Goal: Task Accomplishment & Management: Use online tool/utility

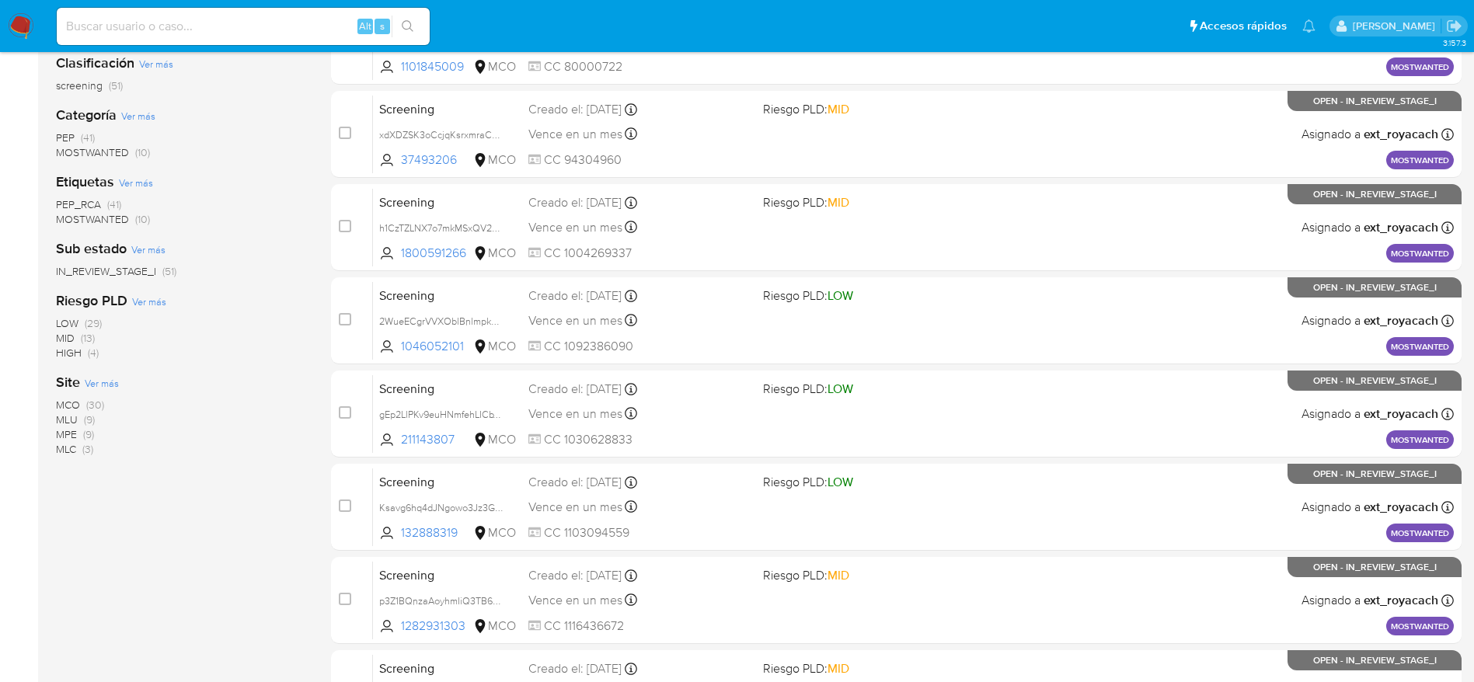
scroll to position [78, 0]
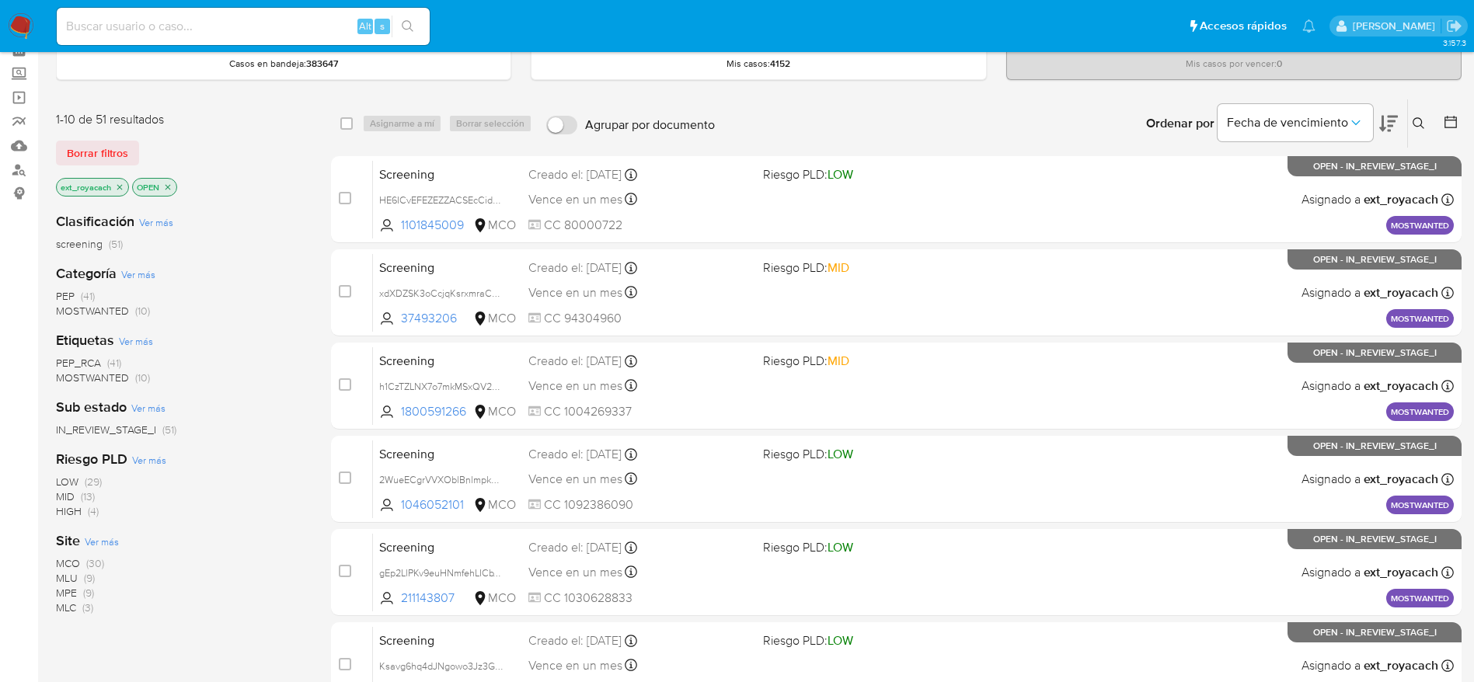
click at [98, 376] on span "MOSTWANTED" at bounding box center [92, 378] width 73 height 16
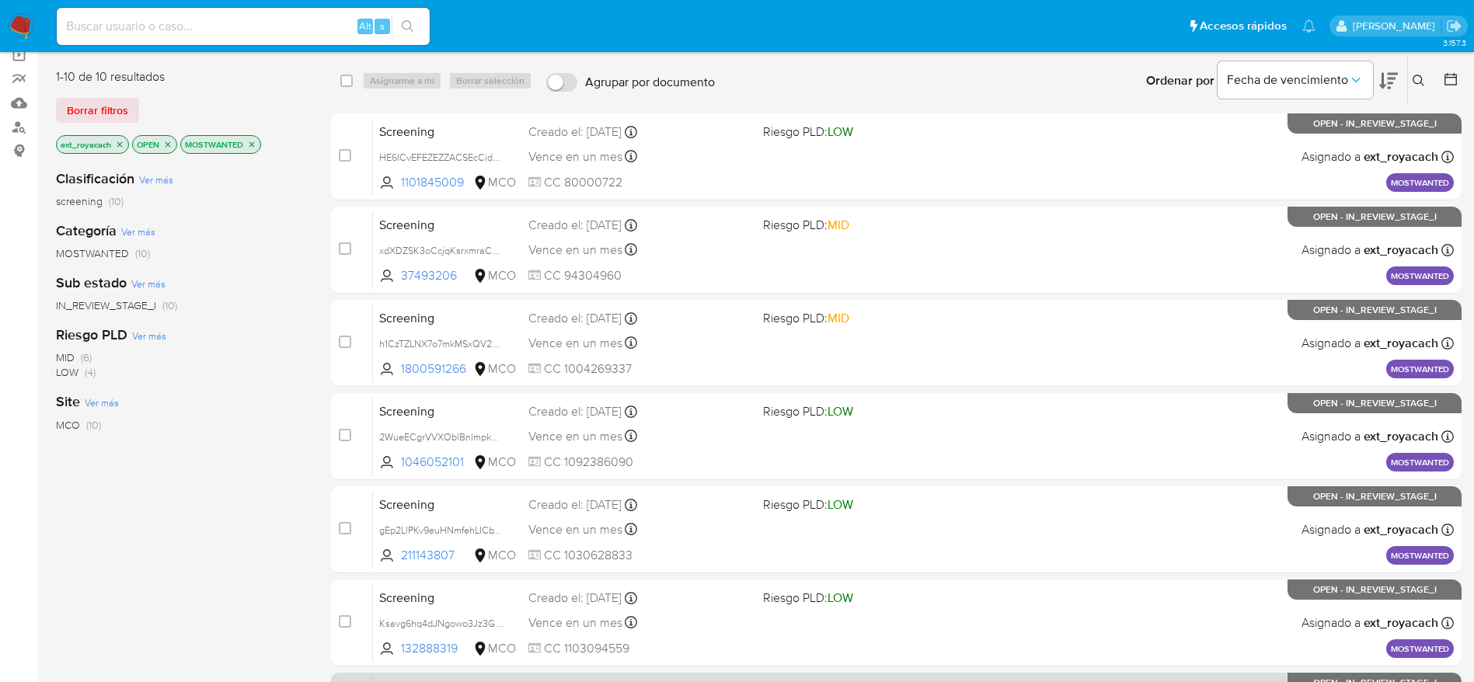
scroll to position [545, 0]
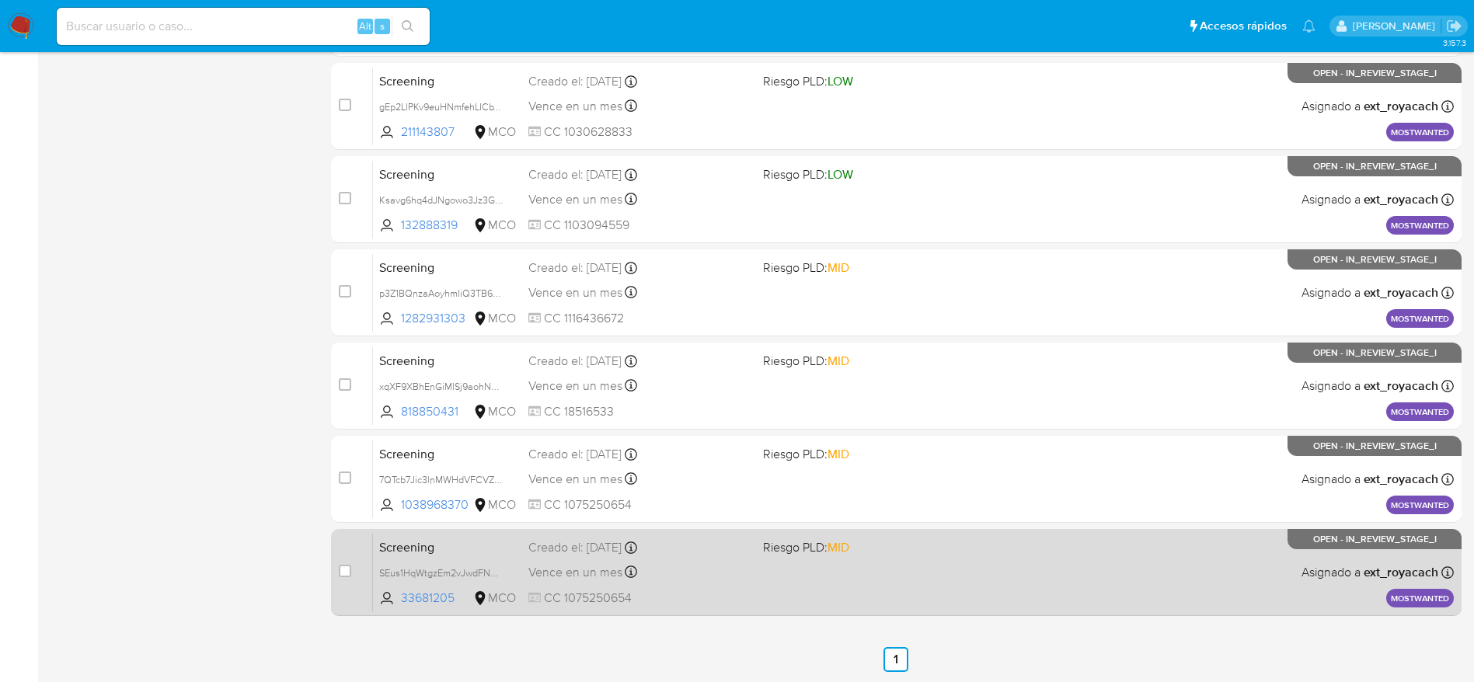
click at [859, 577] on div "Screening SEus1HqWtgzEm2vJwdFNhCFV 33681205 MCO Riesgo PLD: MID Creado el: 08/0…" at bounding box center [913, 572] width 1081 height 78
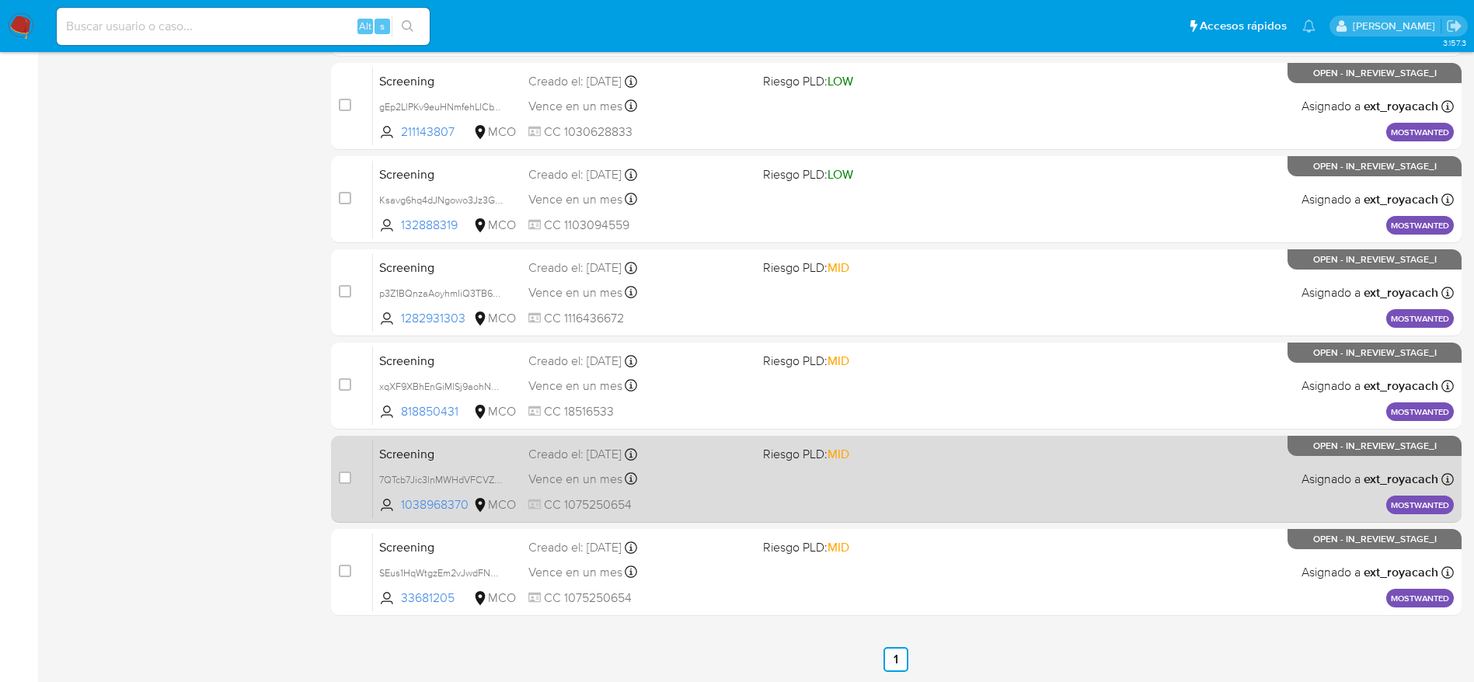
click at [623, 458] on div "Creado el: 08/09/2025 Creado el: 08/09/2025 07:06:04" at bounding box center [639, 454] width 222 height 17
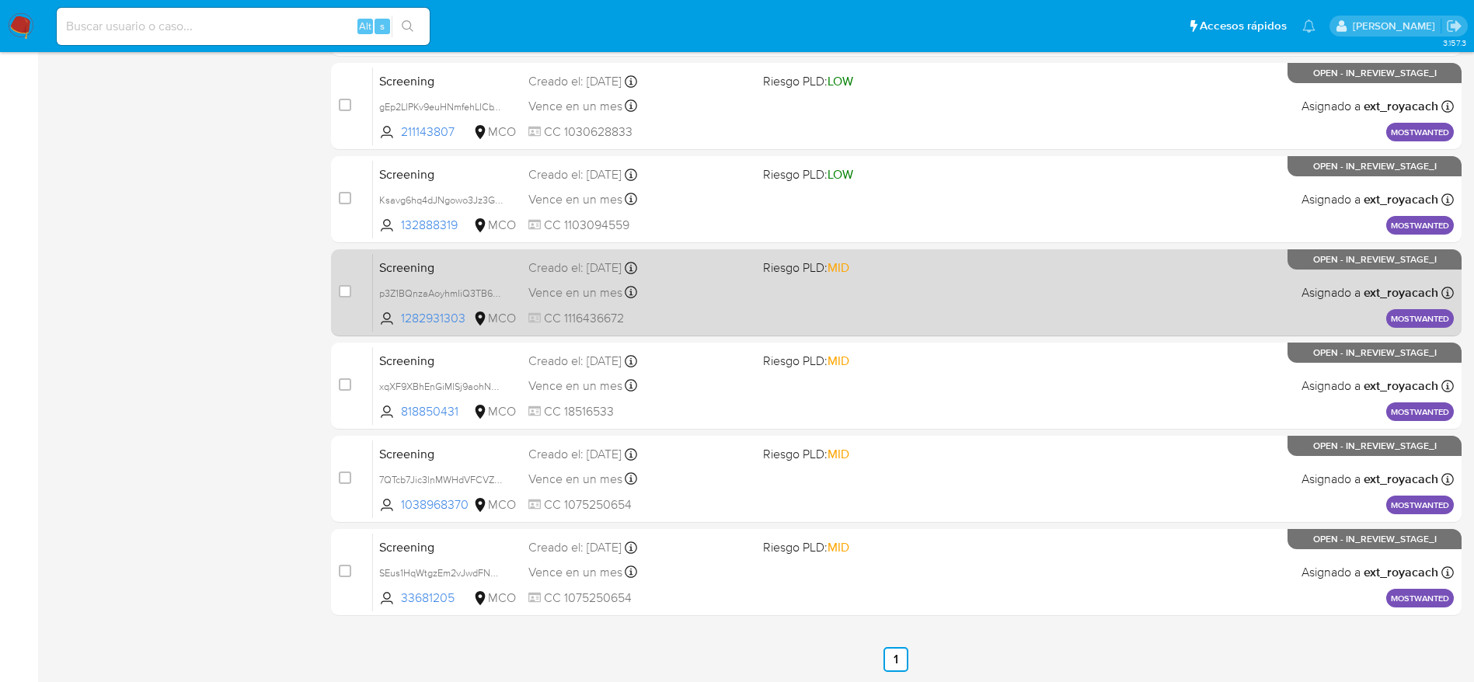
click at [543, 336] on div "case-item-checkbox No es posible asignar el caso Screening p3Z1BQnzaAoyhmIiQ3TB…" at bounding box center [896, 292] width 1130 height 87
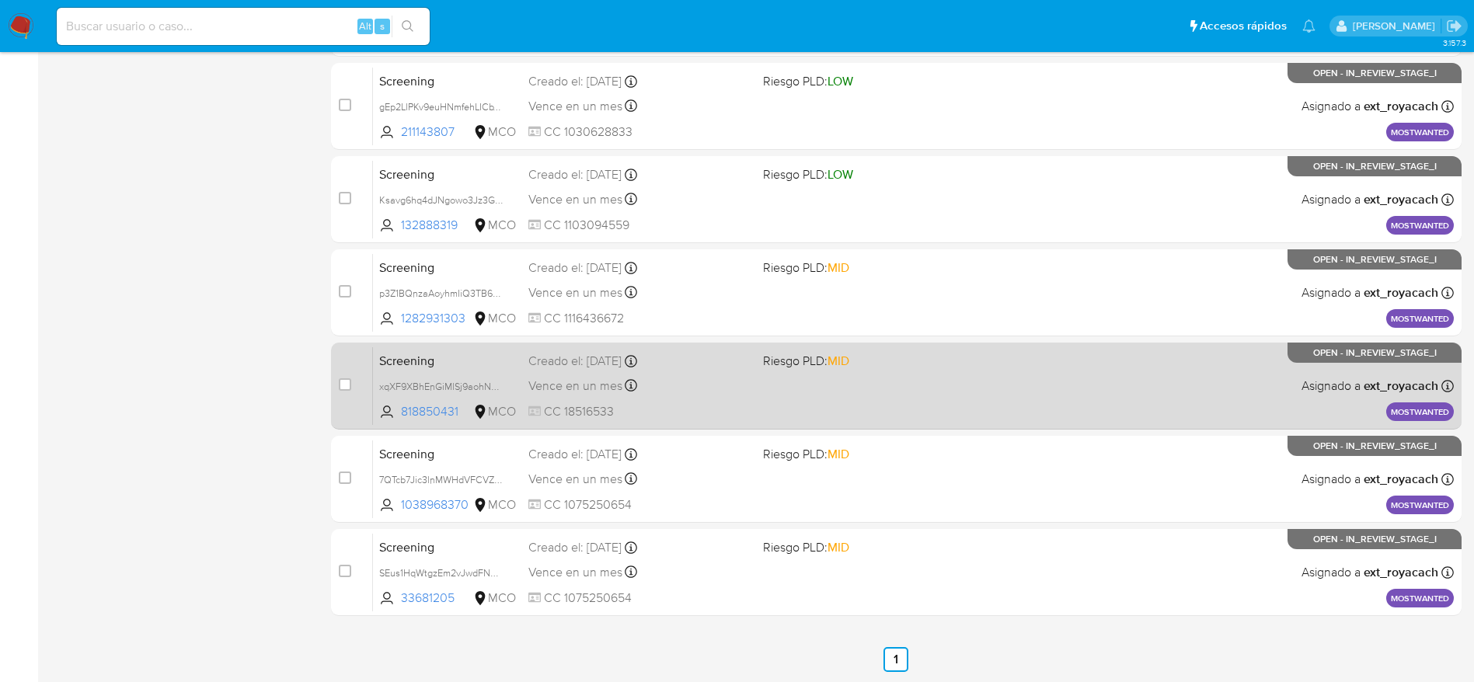
click at [541, 363] on div "Creado el: 08/09/2025 Creado el: 08/09/2025 07:06:04" at bounding box center [639, 361] width 222 height 17
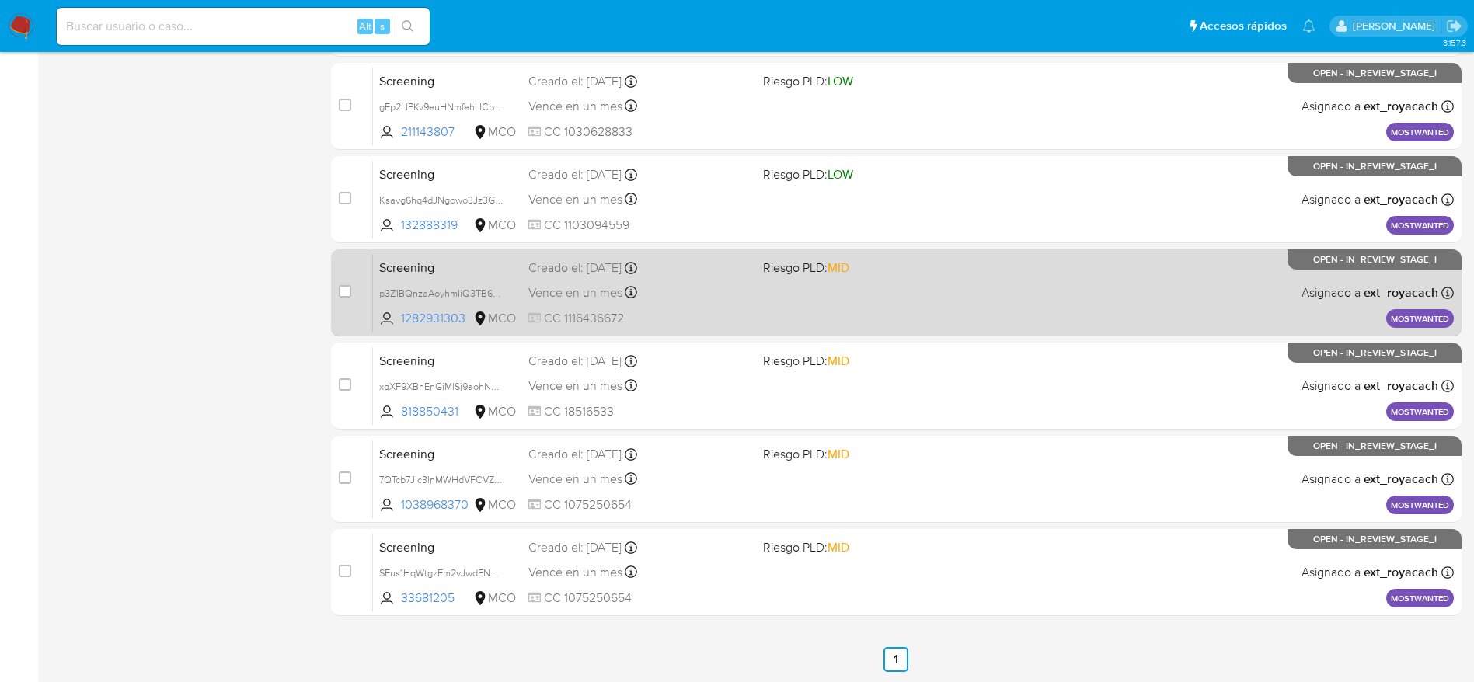
click at [765, 288] on div "Screening p3Z1BQnzaAoyhmIiQ3TB6zgw 1282931303 MCO Riesgo PLD: MID Creado el: 08…" at bounding box center [913, 292] width 1081 height 78
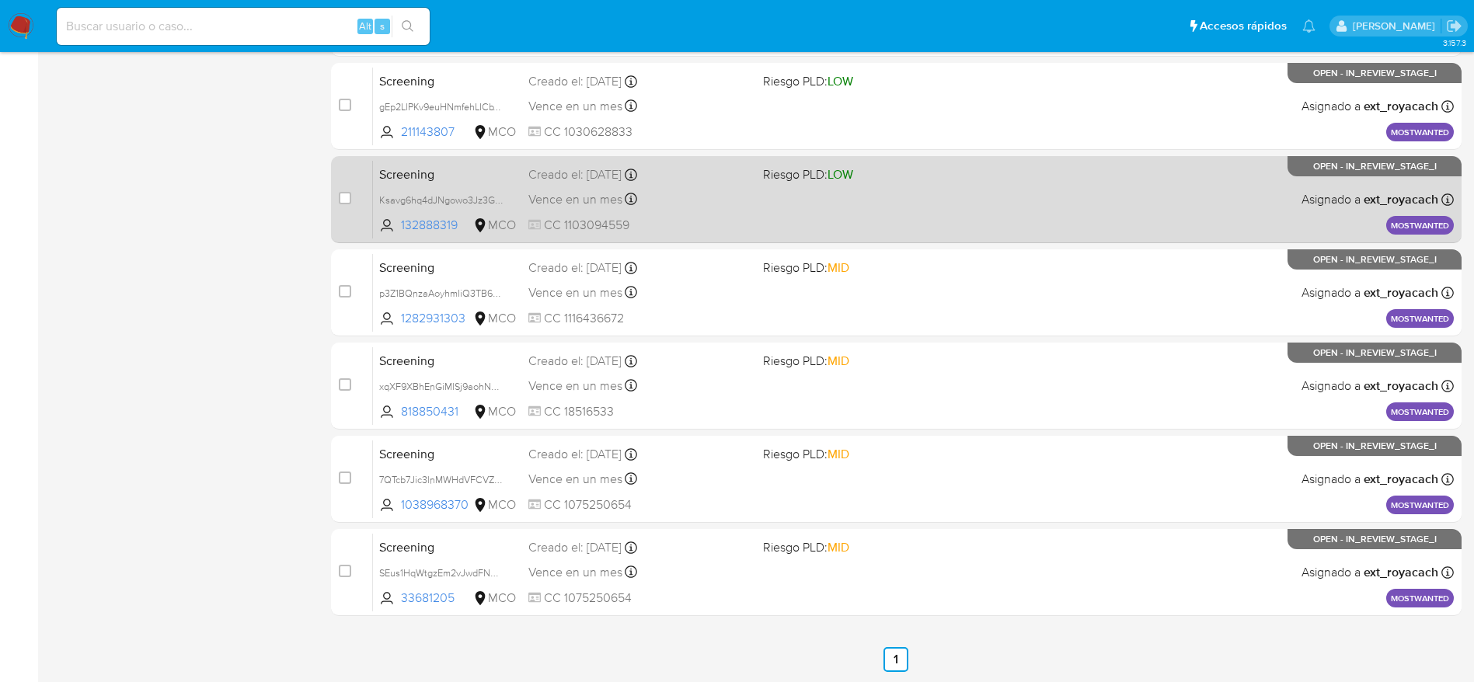
click at [822, 179] on span "Riesgo PLD: LOW" at bounding box center [808, 173] width 90 height 17
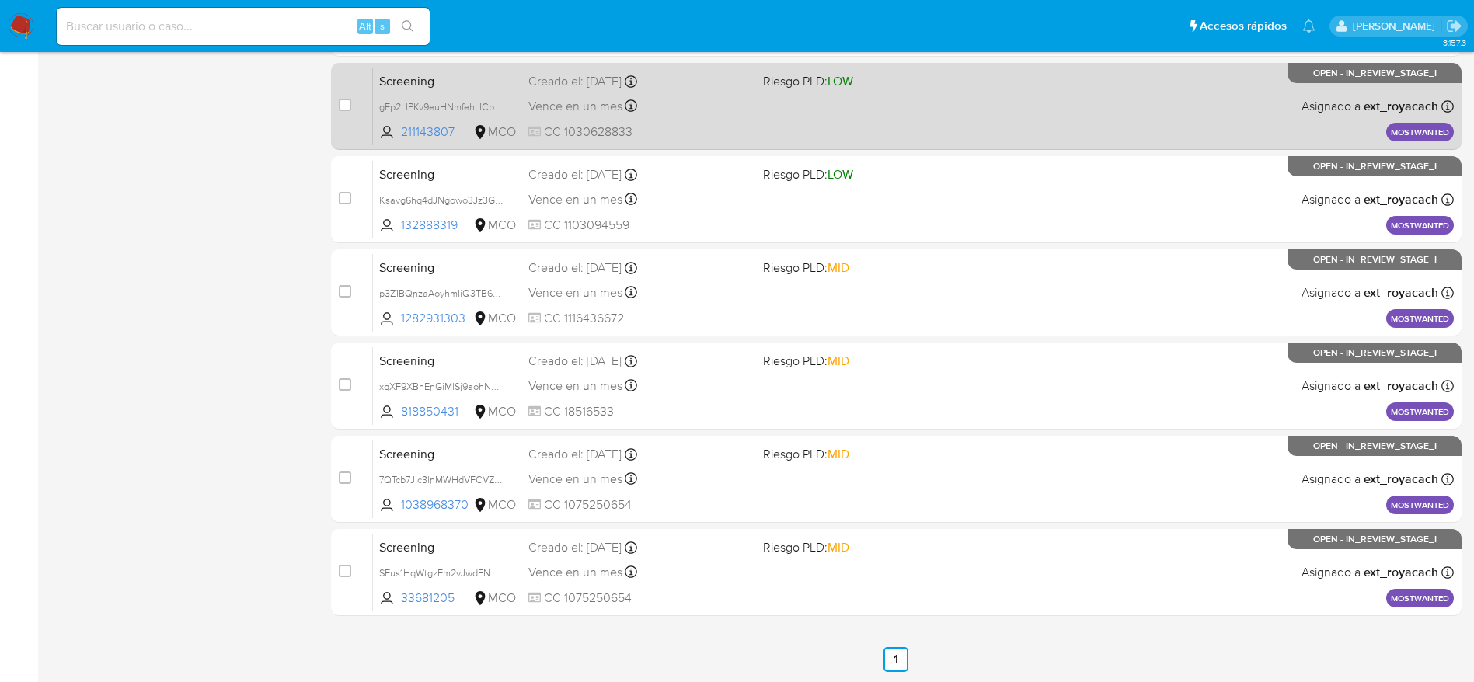
click at [934, 119] on div "Screening gEp2LlPKv9euHNmfehLICbY3 211143807 MCO Riesgo PLD: LOW Creado el: 08/…" at bounding box center [913, 106] width 1081 height 78
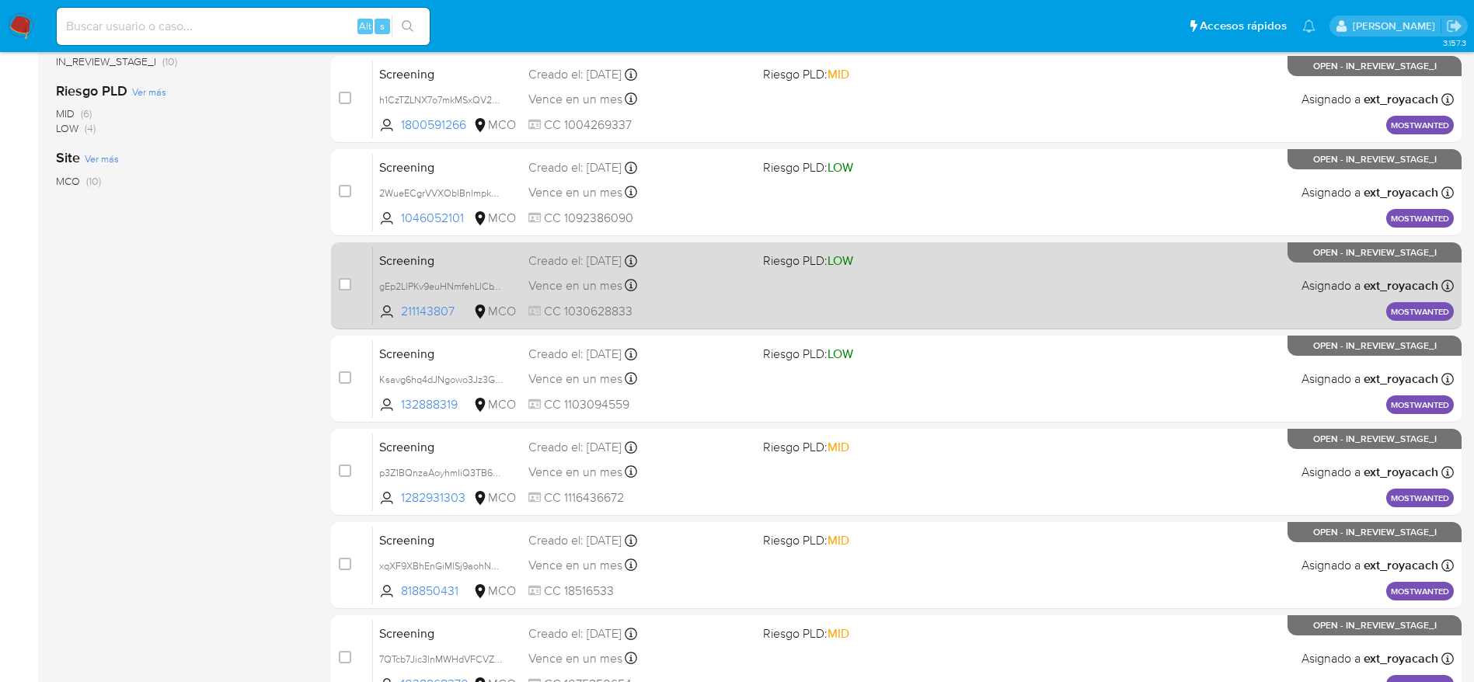
scroll to position [312, 0]
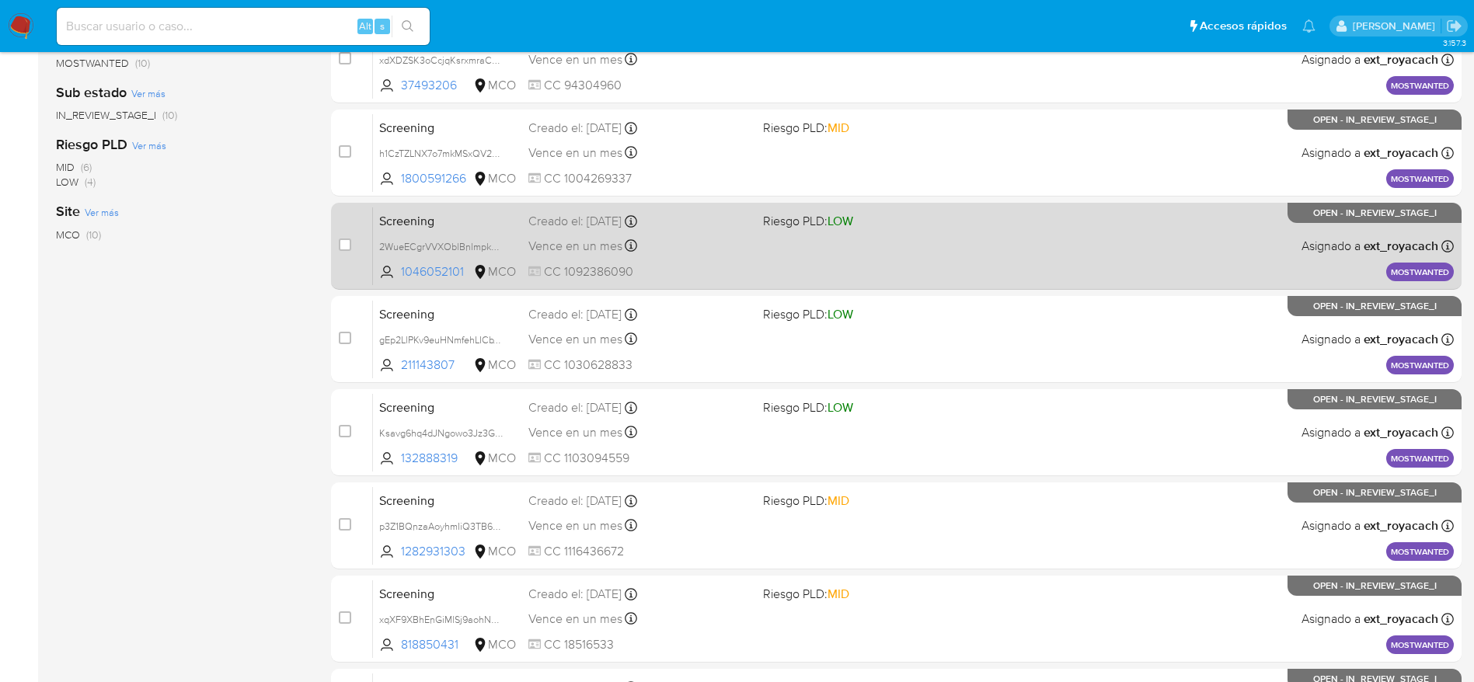
click at [681, 247] on div "Vence en un mes Vence el 08/10/2025 07:06:07" at bounding box center [639, 245] width 222 height 21
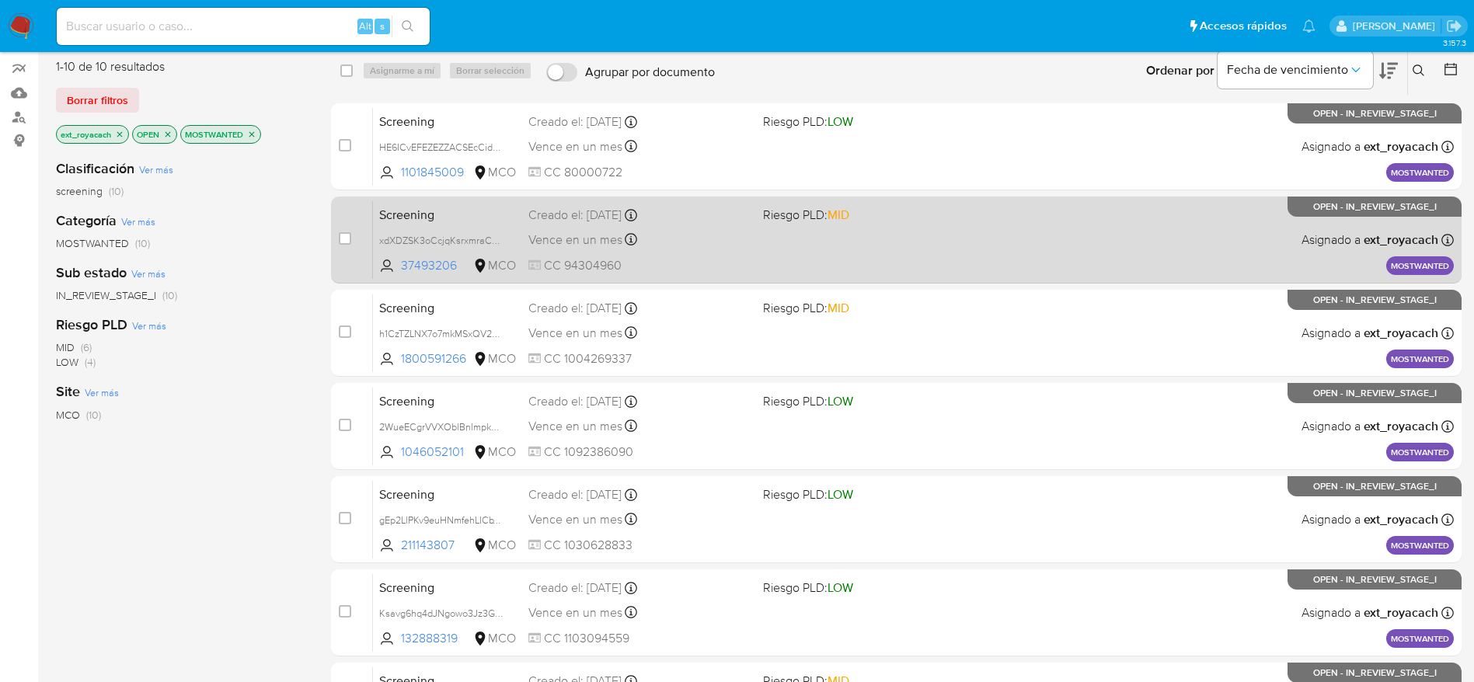
scroll to position [78, 0]
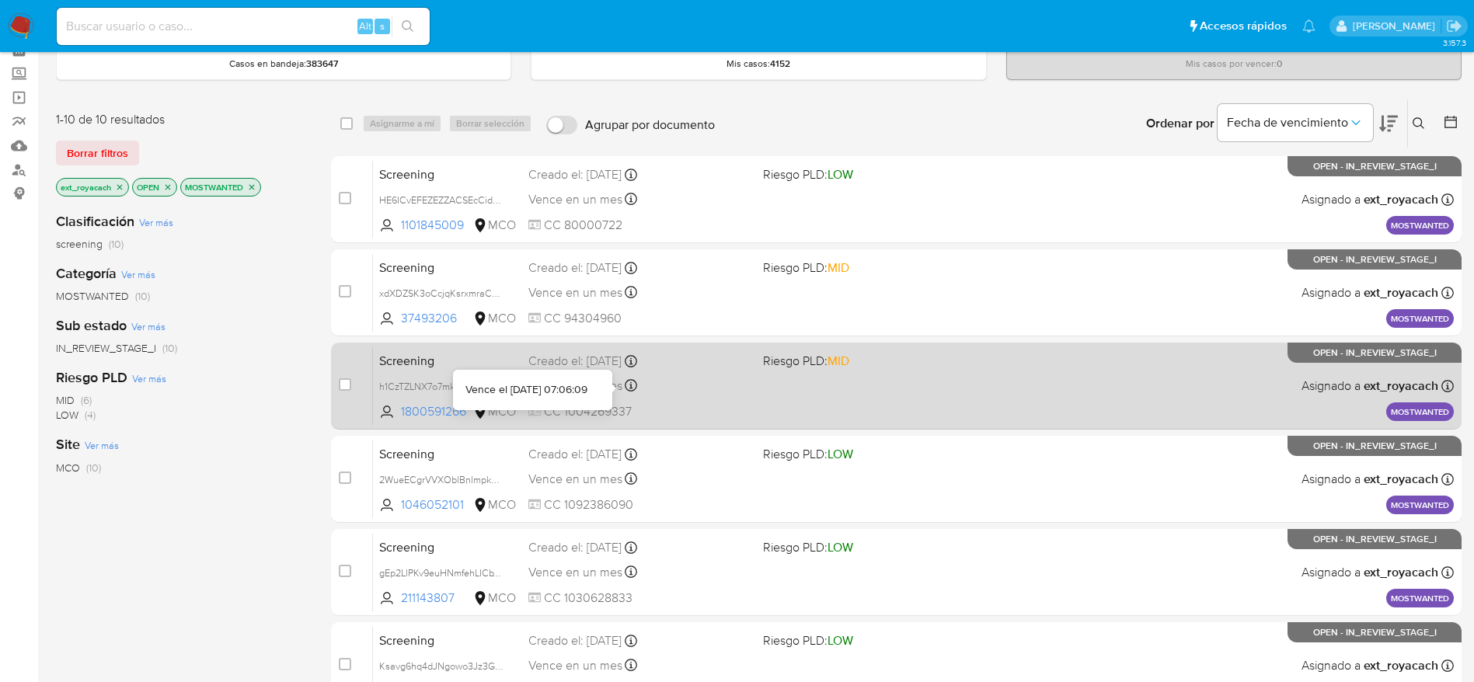
click at [633, 379] on icon at bounding box center [631, 385] width 12 height 12
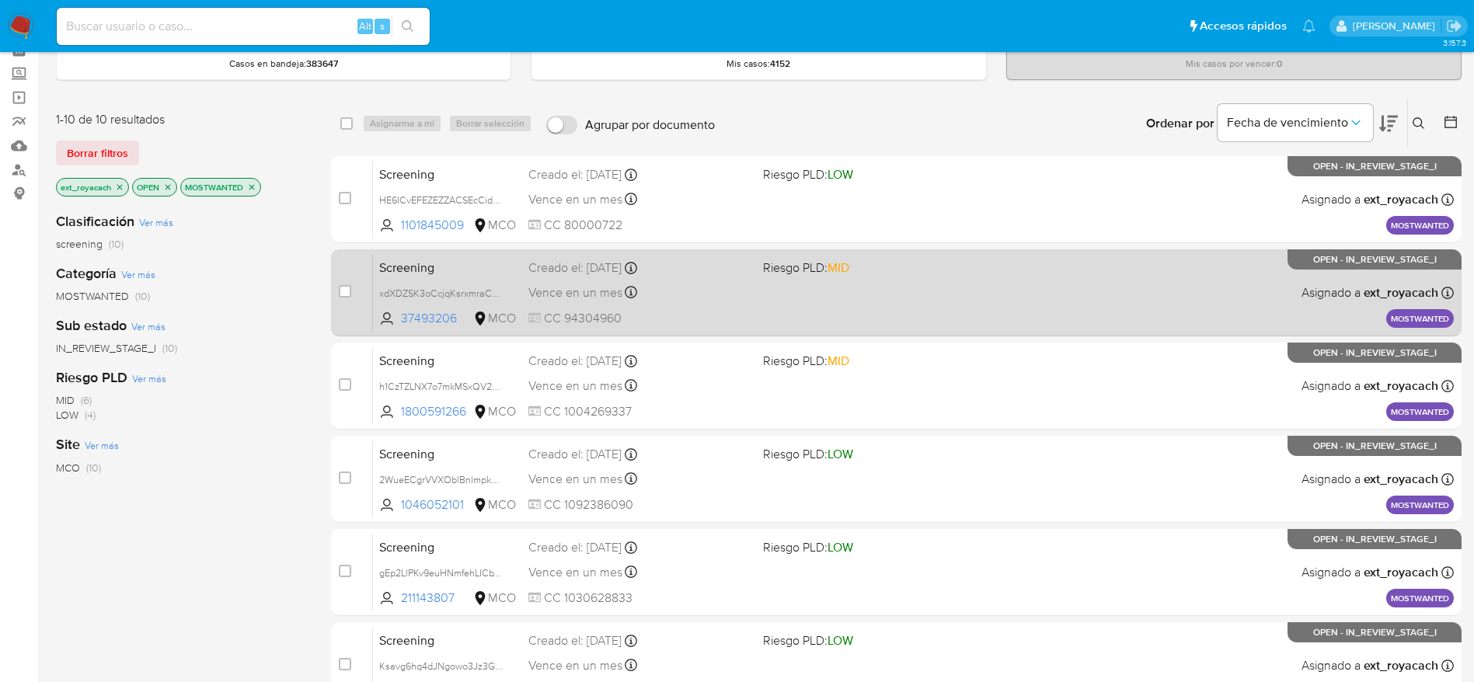
click at [535, 327] on div "Screening xdXDZSK3oCcjqKsrxmraCdvr 37493206 MCO Riesgo PLD: MID Creado el: 08/0…" at bounding box center [913, 292] width 1081 height 78
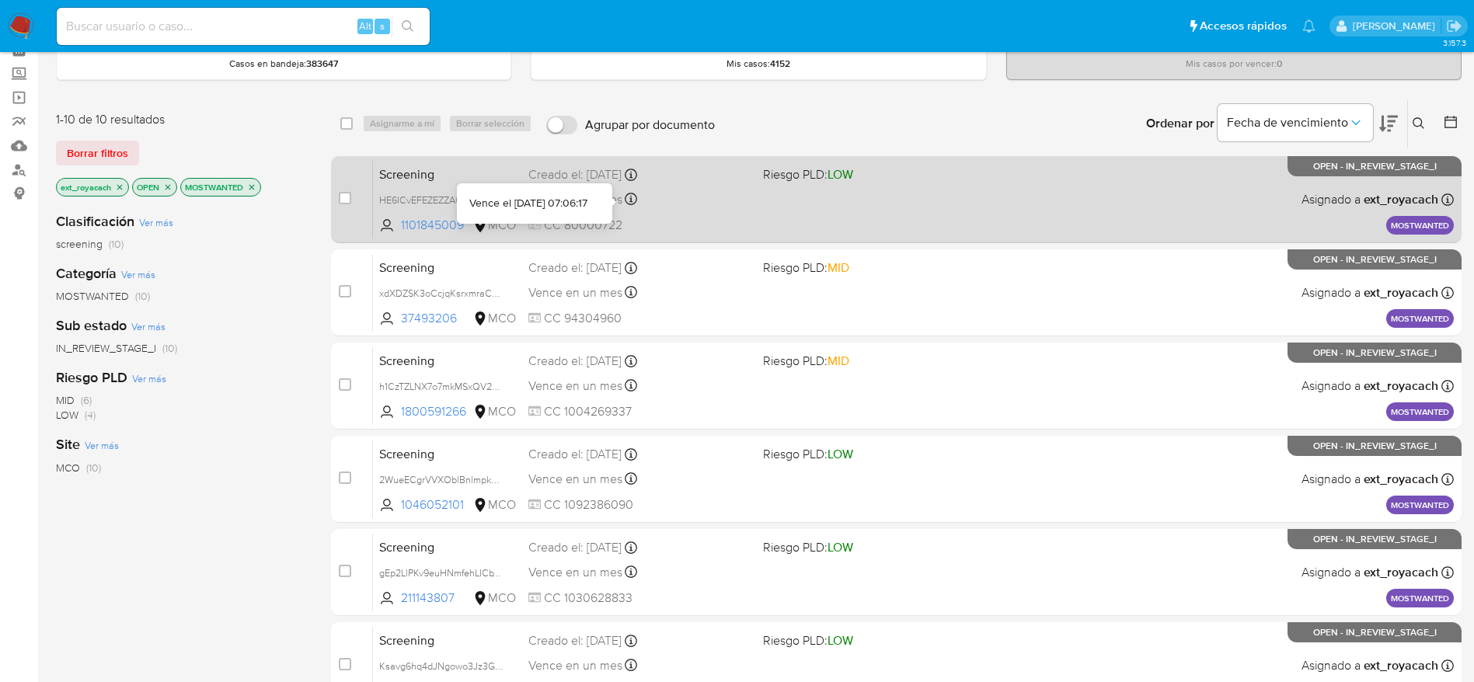
click at [626, 211] on div "Screening HE6ICvEFEZEZZACSEcCidKEO 1101845009 MCO Riesgo PLD: LOW Creado el: 08…" at bounding box center [913, 199] width 1081 height 78
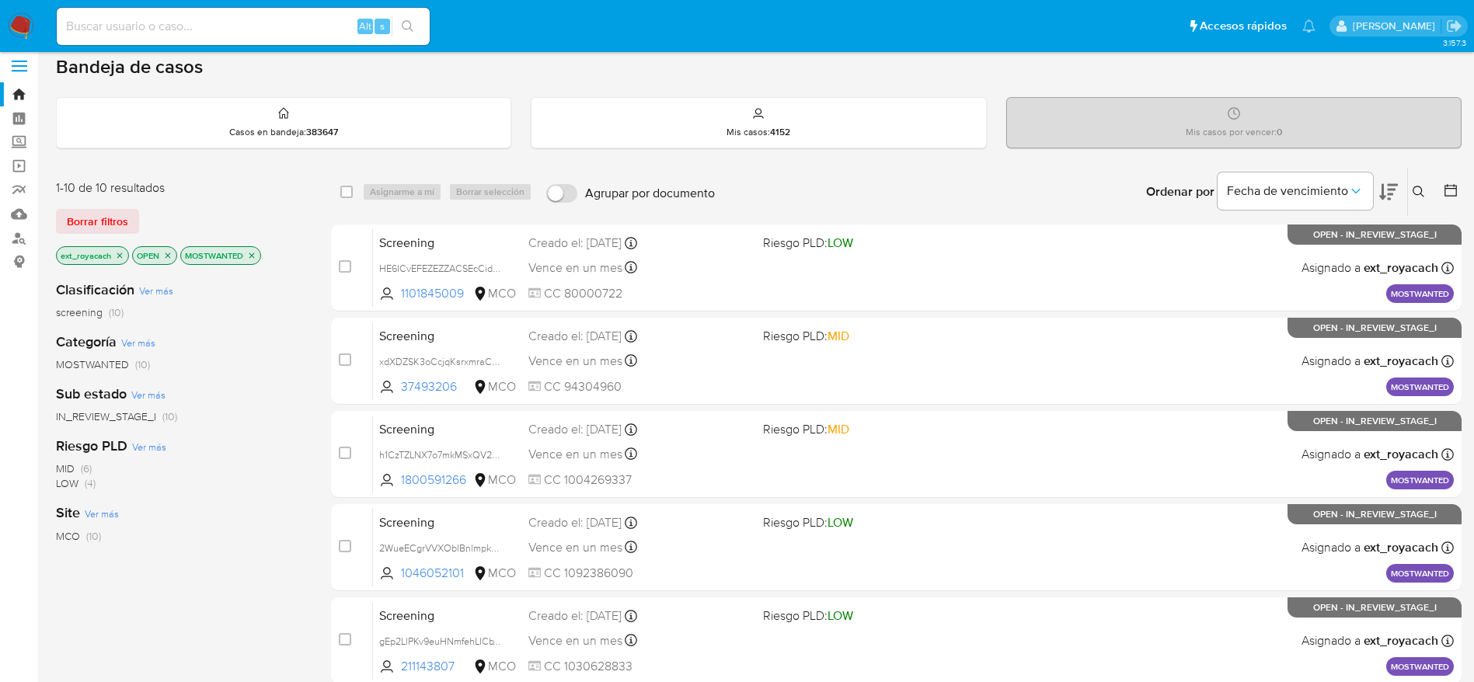
scroll to position [0, 0]
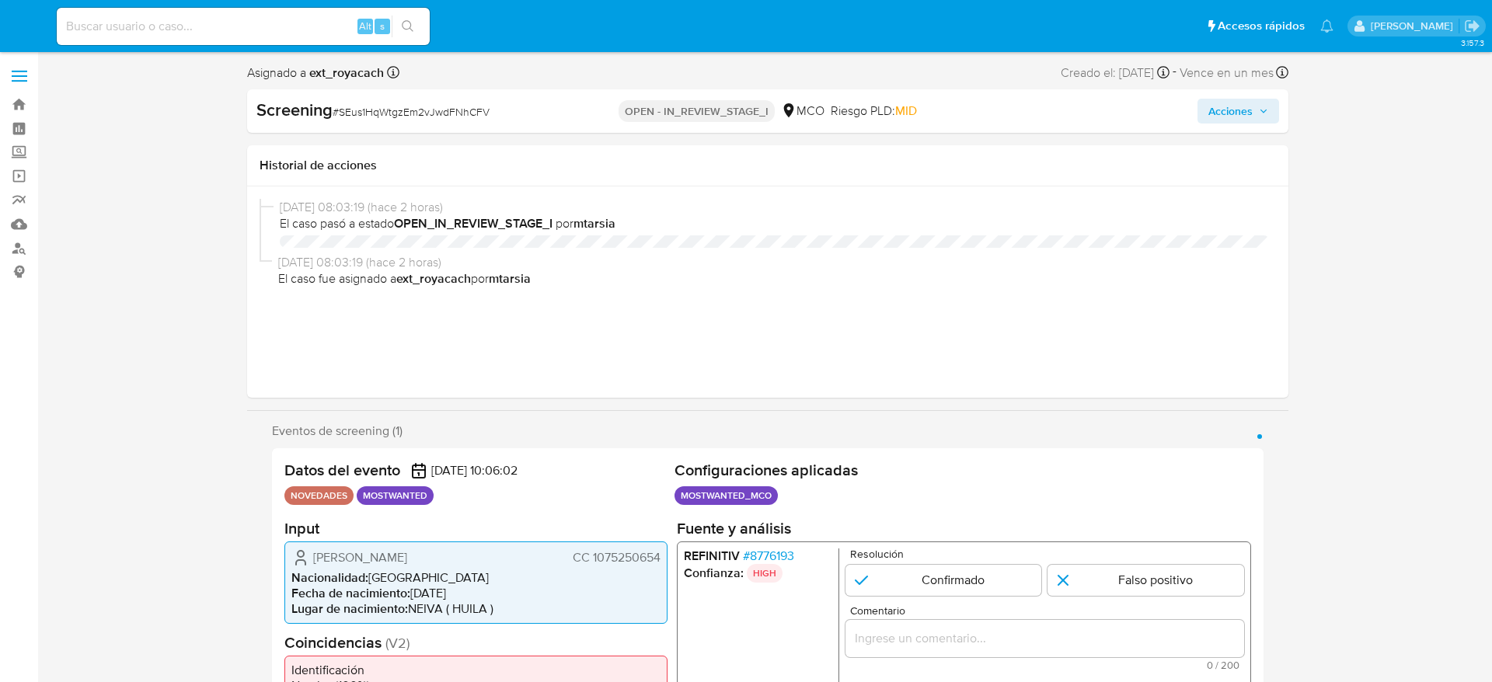
select select "10"
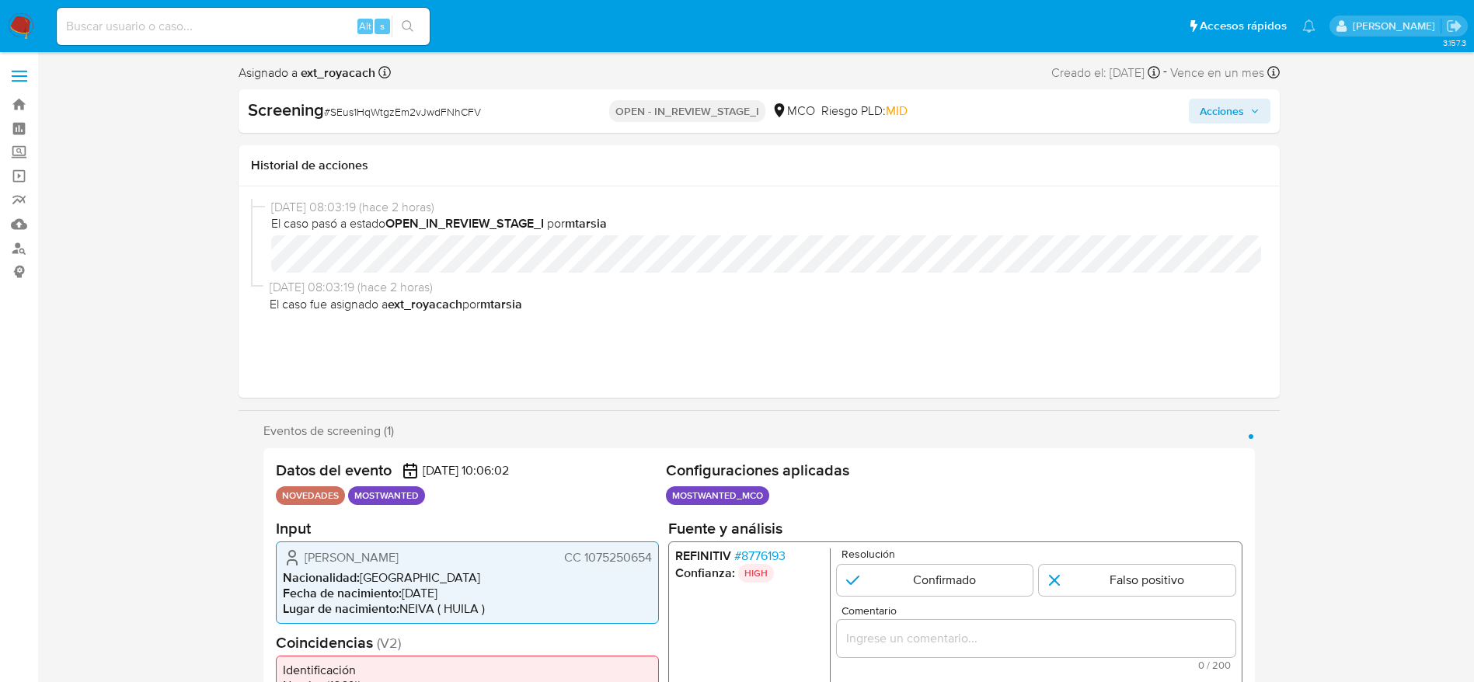
click at [461, 101] on div "Screening # SEus1HqWtgzEm2vJwdFNhCFV" at bounding box center [415, 110] width 335 height 23
click at [372, 116] on span "# SEus1HqWtgzEm2vJwdFNhCFV" at bounding box center [402, 112] width 157 height 16
copy span "SEus1HqWtgzEm2vJwdFNhCFV"
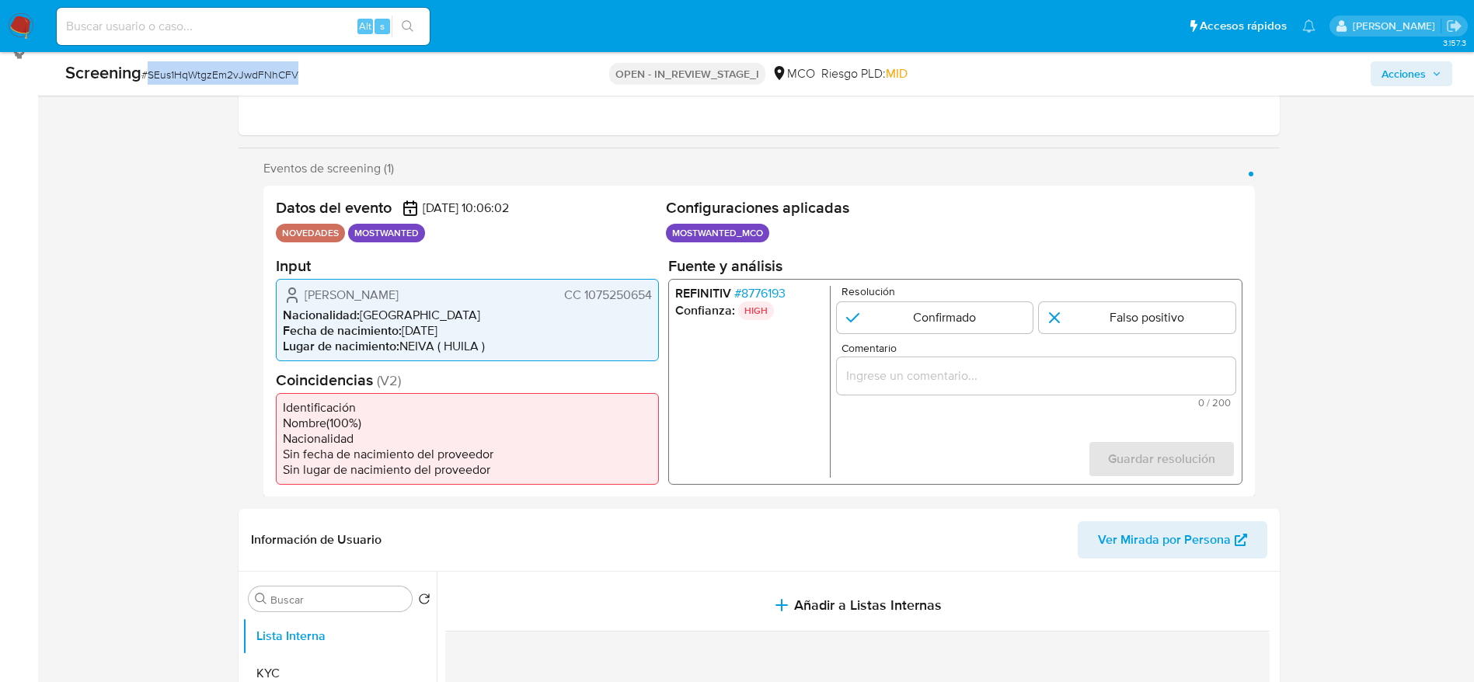
scroll to position [233, 0]
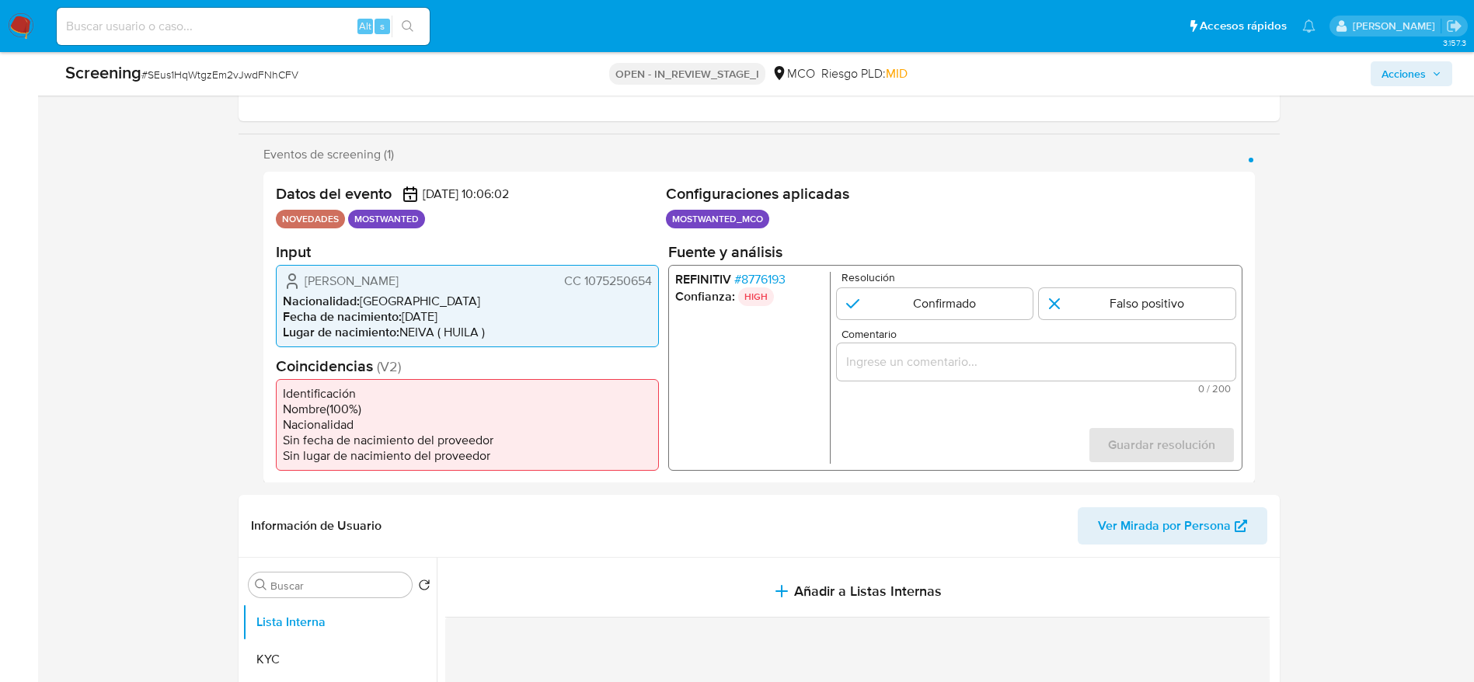
click at [399, 277] on span "Ingrid Tatiana Garcia Tovar" at bounding box center [352, 281] width 94 height 16
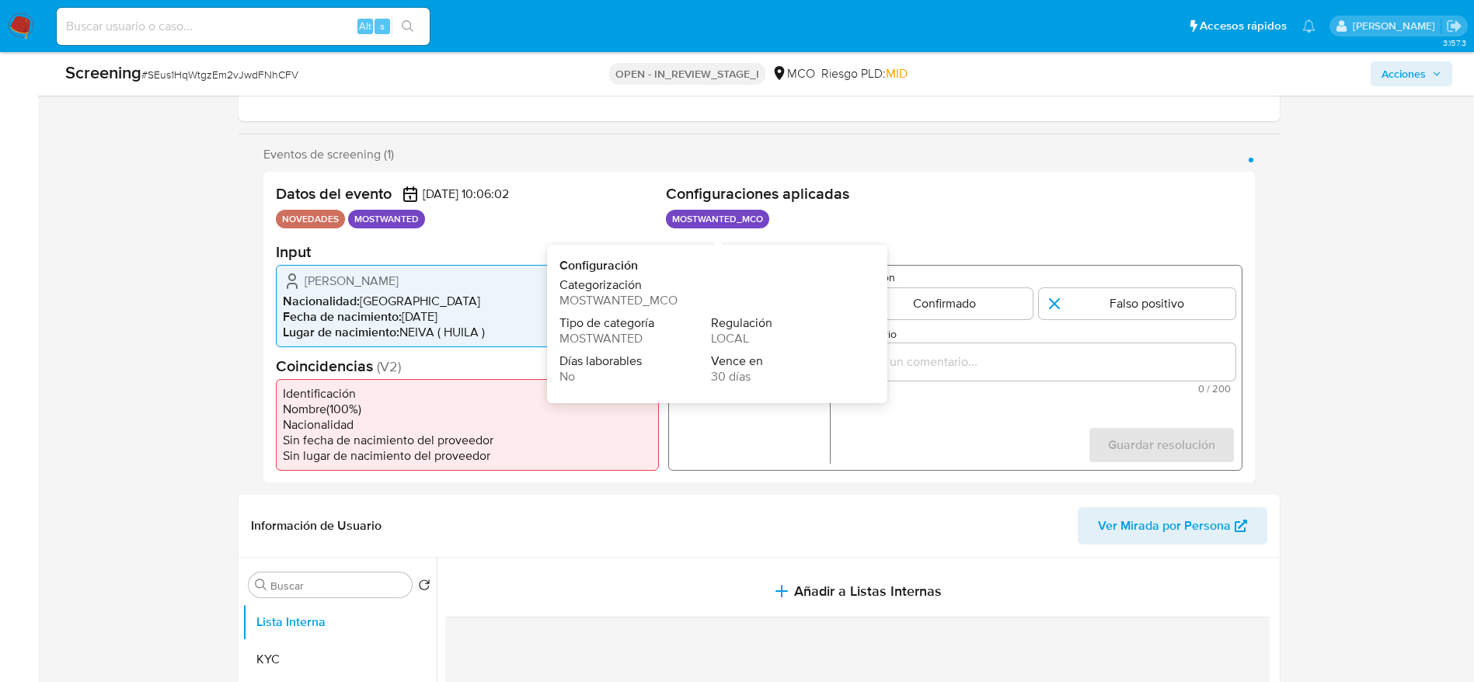
click at [622, 291] on span "MOSTWANTED_MCO" at bounding box center [618, 300] width 118 height 18
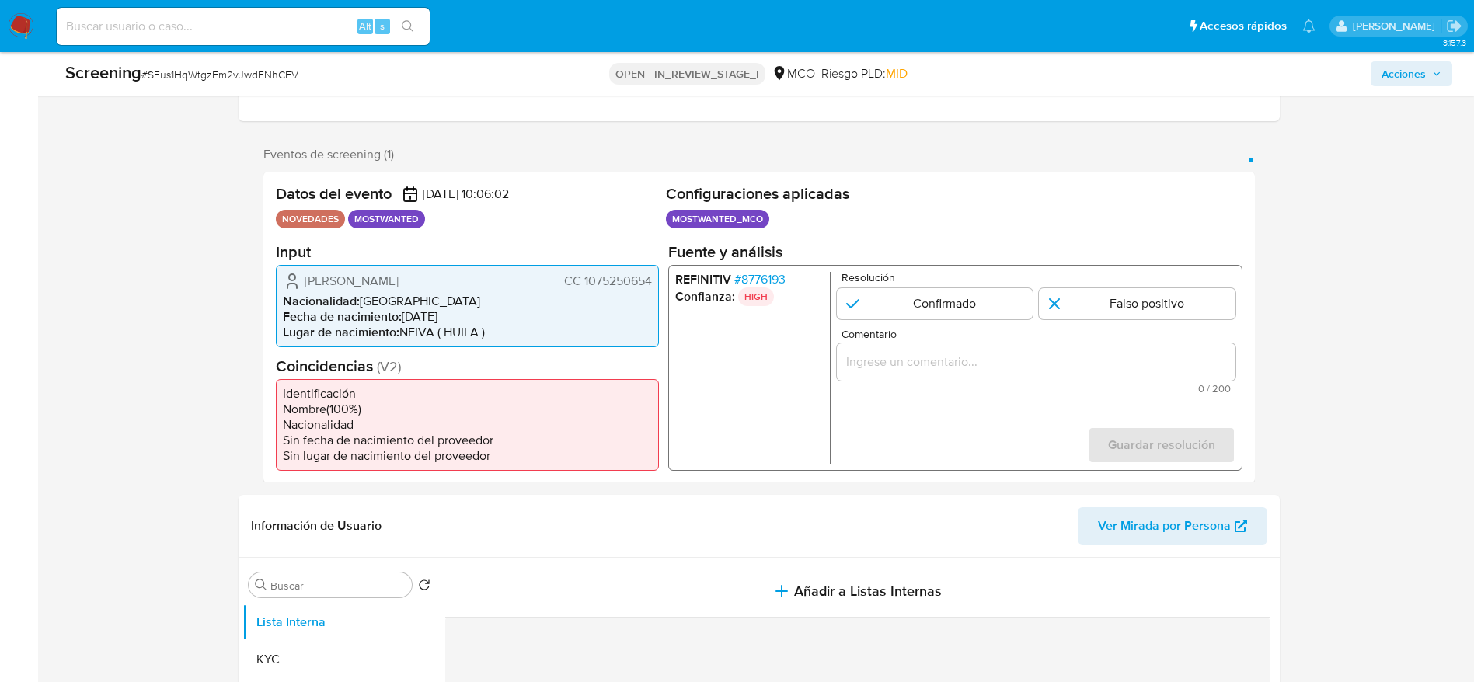
drag, startPoint x: 646, startPoint y: 235, endPoint x: 638, endPoint y: 292, distance: 57.4
click at [646, 238] on div "Datos del evento 08/09/2025 10:06:02 NOVEDADES MOSTWANTED Configuraciones aplic…" at bounding box center [758, 328] width 991 height 312
click at [636, 294] on li "Nacionalidad : Colombia" at bounding box center [467, 301] width 369 height 16
click at [636, 281] on span "CC 1075250654" at bounding box center [607, 281] width 88 height 16
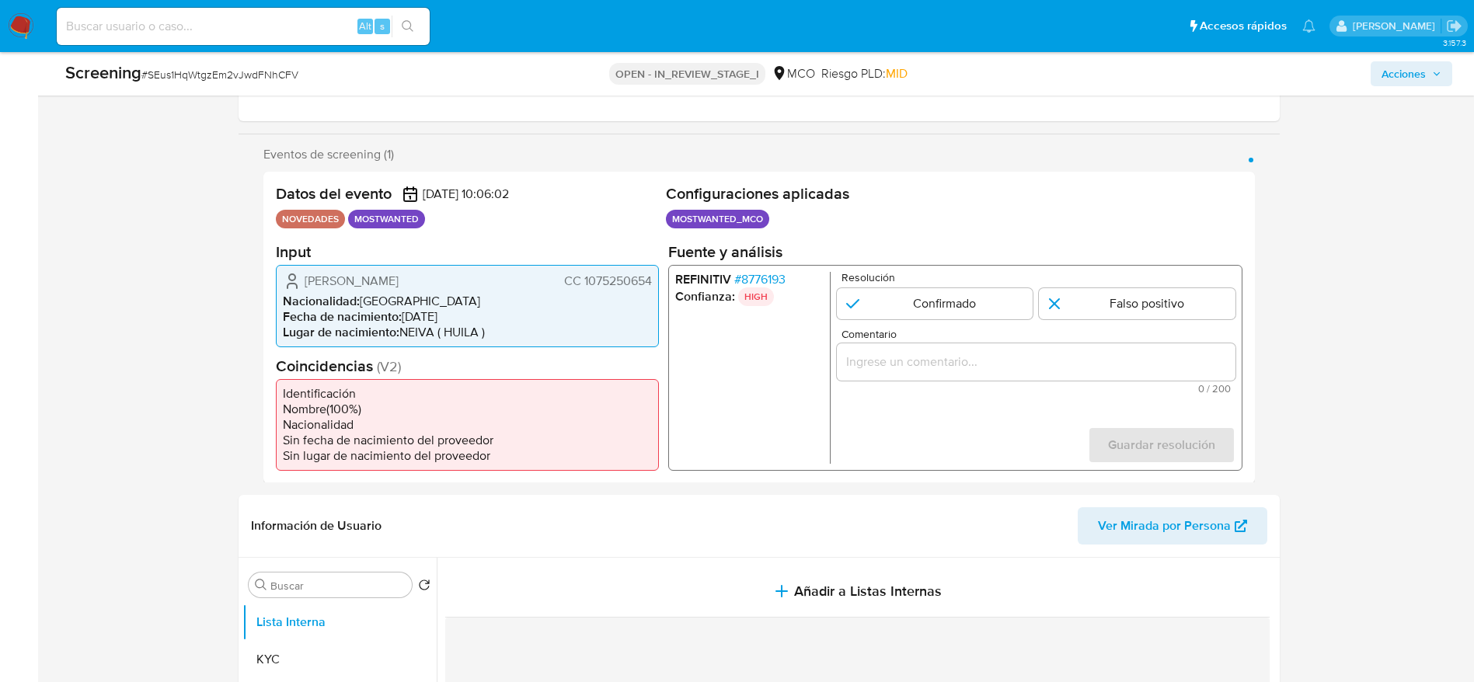
drag, startPoint x: 301, startPoint y: 276, endPoint x: 336, endPoint y: 269, distance: 35.7
click at [310, 278] on div "Ingrid Tatiana Garcia Tovar CC 1075250654" at bounding box center [467, 280] width 369 height 19
drag, startPoint x: 286, startPoint y: 276, endPoint x: 657, endPoint y: 281, distance: 371.4
click at [657, 281] on div "Ingrid Tatiana Garcia Tovar CC 1075250654 Nacionalidad : Colombia Fecha de naci…" at bounding box center [467, 305] width 383 height 82
click at [769, 276] on span "# 8776193" at bounding box center [758, 279] width 51 height 16
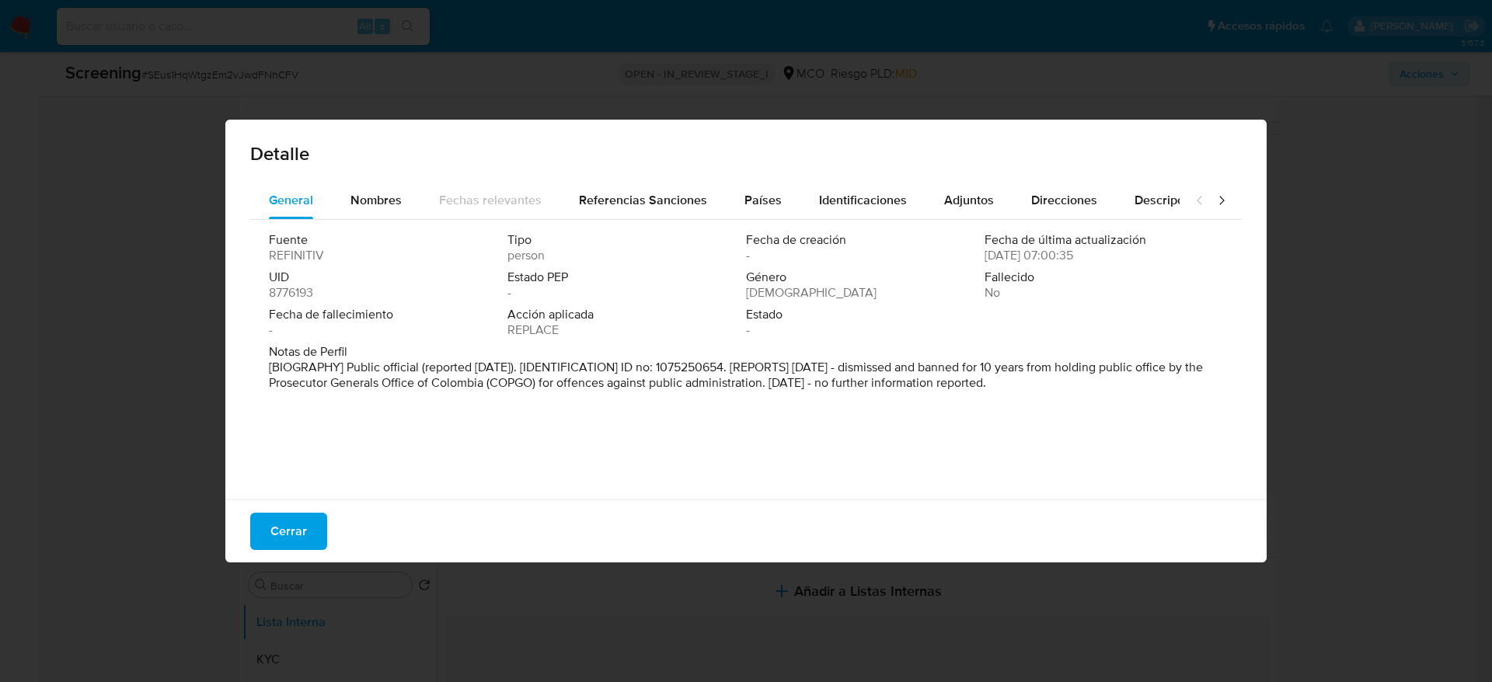
click at [262, 542] on button "Cerrar" at bounding box center [288, 531] width 77 height 37
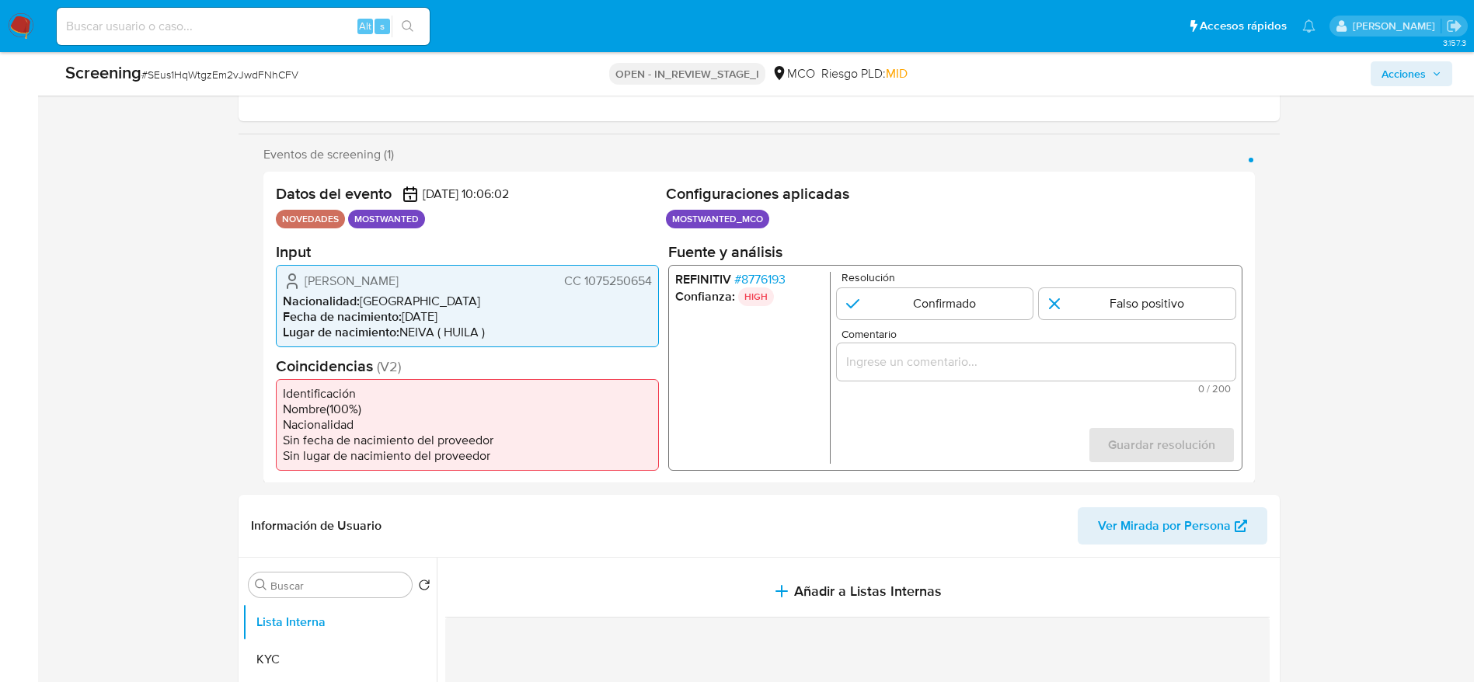
click at [1058, 360] on input "Comentario" at bounding box center [1035, 361] width 399 height 20
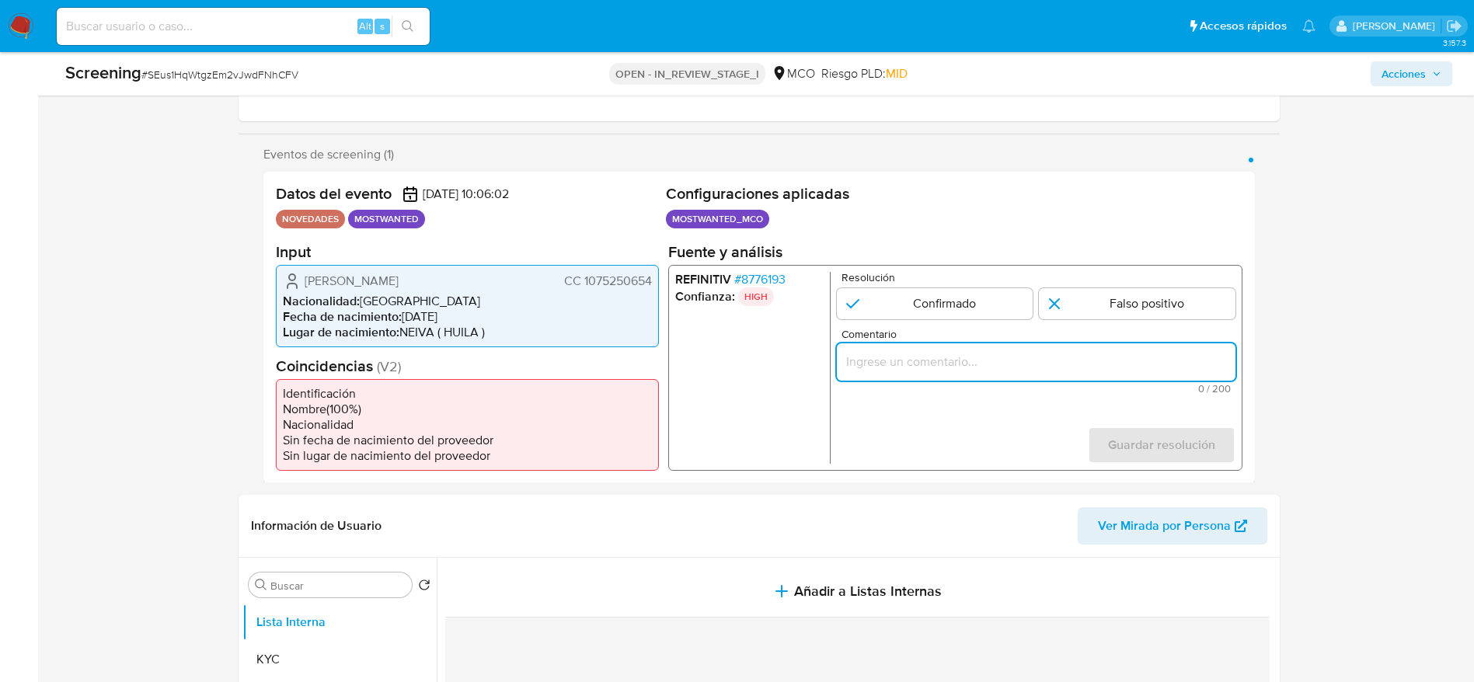
paste input "El titular de la cuenta es Ingrid Tatiana Garcia Tovar, fue Destituido e inhabi…"
click at [979, 347] on div "El titular de la cuenta es Ingrid Tatiana Garcia Tovar, fue Destituido e inhabi…" at bounding box center [1035, 361] width 399 height 37
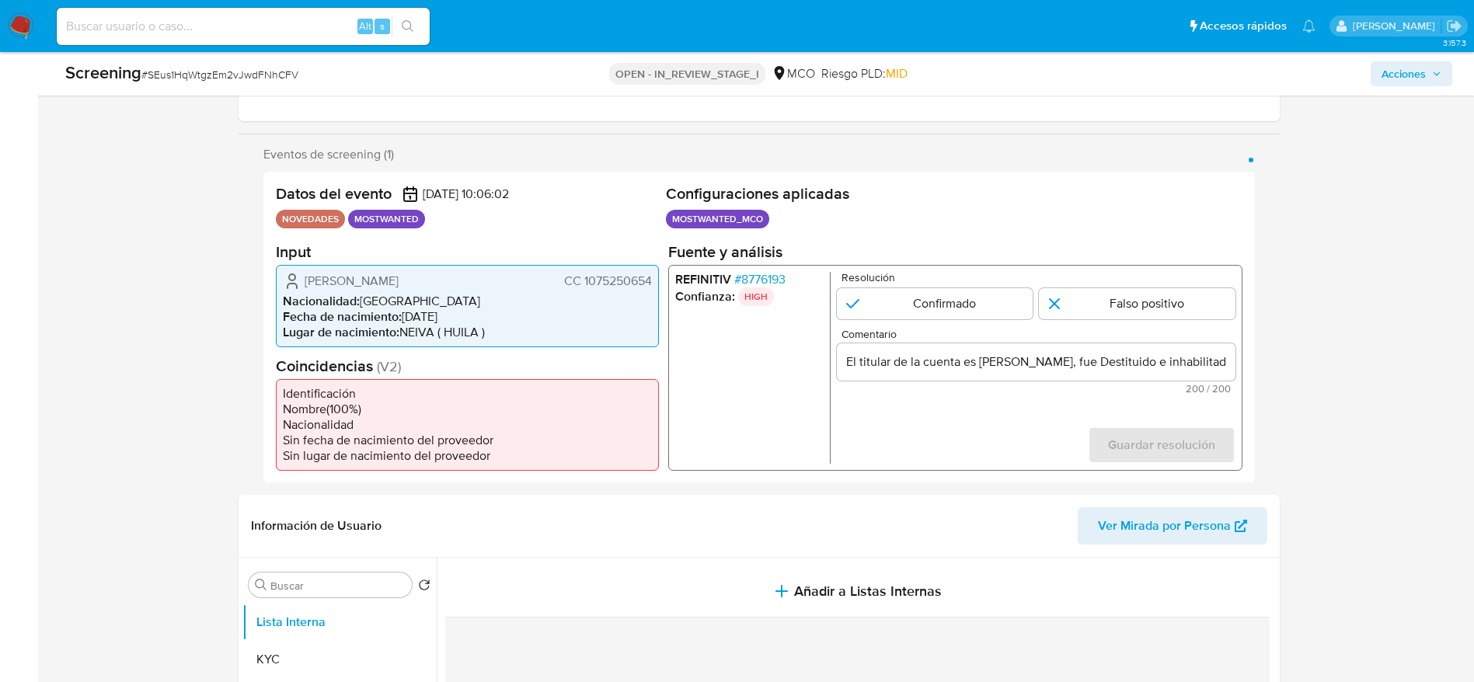
click at [979, 347] on div "El titular de la cuenta es Ingrid Tatiana Garcia Tovar, fue Destituido e inhabi…" at bounding box center [1035, 361] width 399 height 37
click at [976, 363] on input "El titular de la cuenta es Ingrid Tatiana Garcia Tovar, fue Destituido e inhabi…" at bounding box center [1035, 361] width 399 height 20
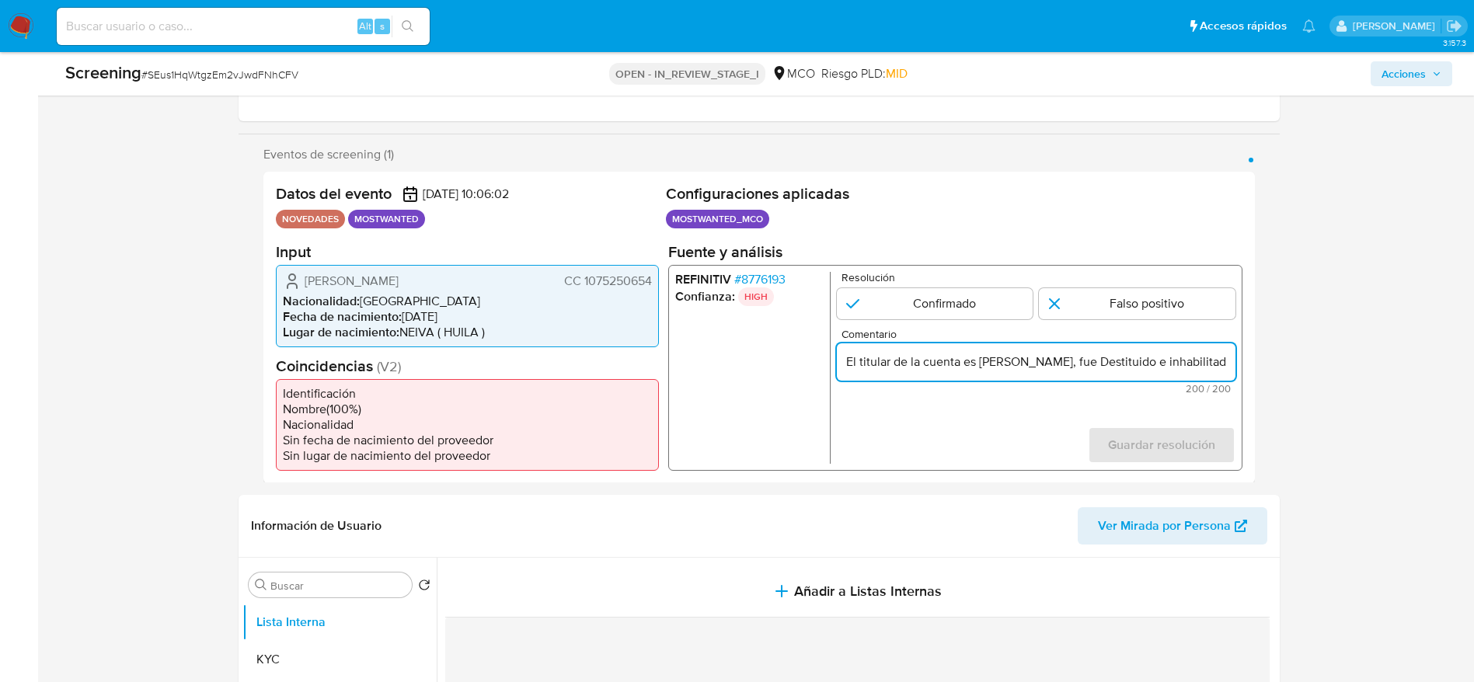
click at [976, 363] on input "El titular de la cuenta es Ingrid Tatiana Garcia Tovar, fue Destituido e inhabi…" at bounding box center [1035, 361] width 399 height 20
paste input "Usuario Ingrid Tatiana Garcia Tovar, fue Destituido e inhabilitado en Agosto de…"
type input "Usuario Ingrid Tatiana Garcia Tovar, fue Destituido e inhabilitado en Agosto de…"
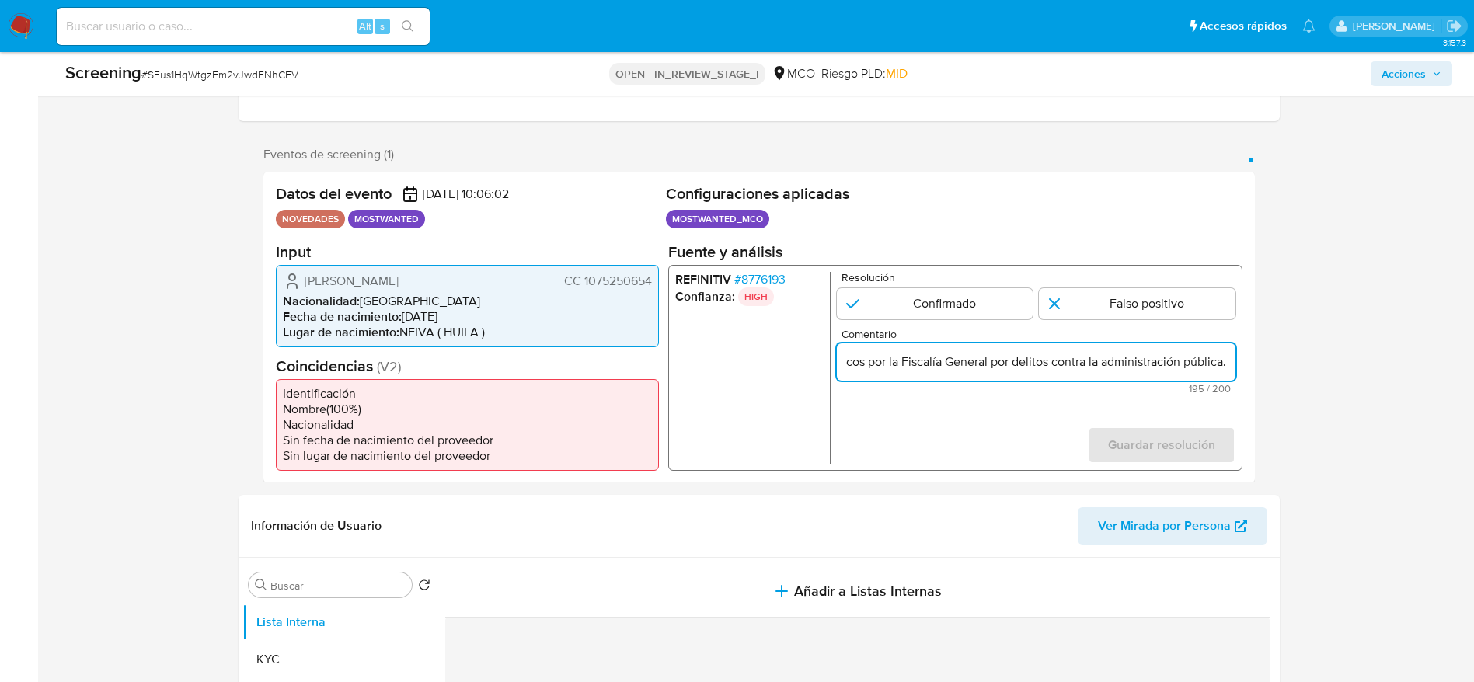
drag, startPoint x: 947, startPoint y: 310, endPoint x: 1007, endPoint y: 334, distance: 64.5
click at [946, 314] on input "1 de 1" at bounding box center [934, 302] width 197 height 31
radio input "true"
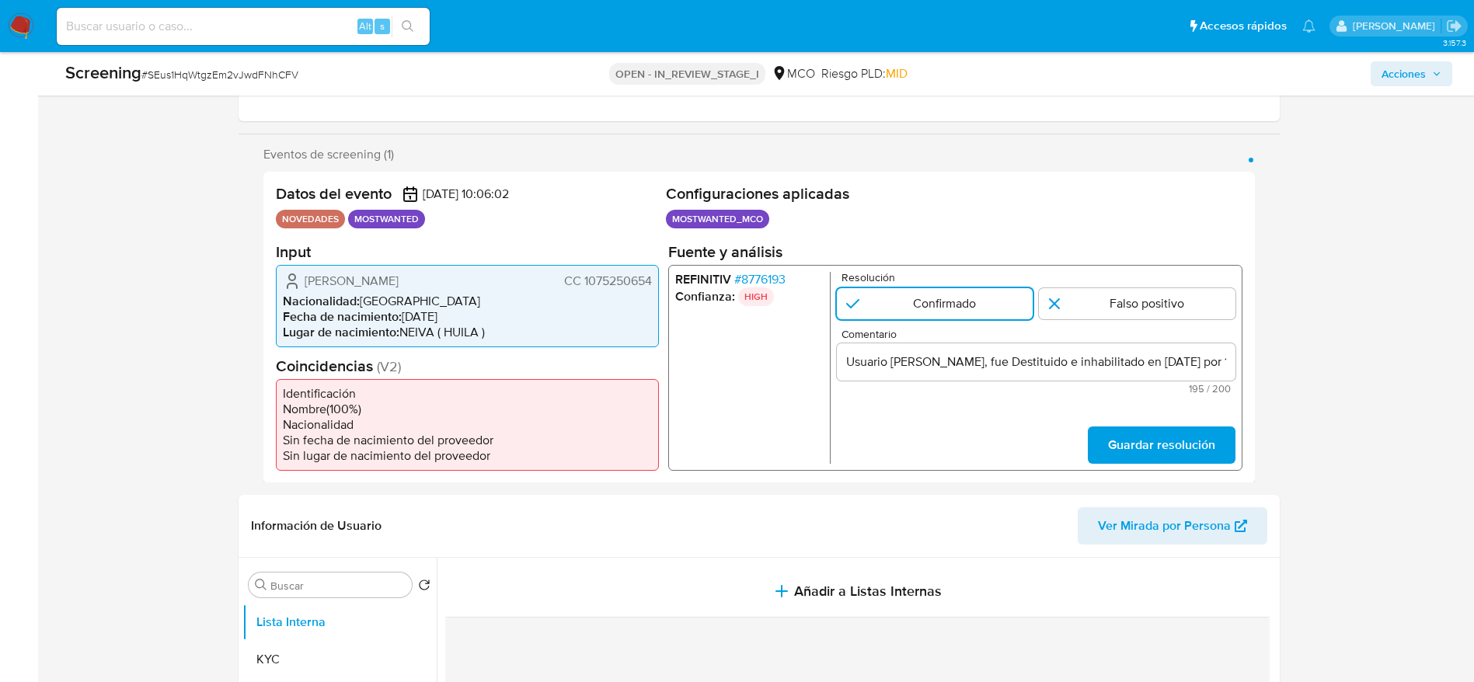
click at [1178, 480] on div "Datos del evento 08/09/2025 10:06:02 NOVEDADES MOSTWANTED Configuraciones aplic…" at bounding box center [758, 328] width 991 height 312
click at [1141, 425] on form "Resolución Confirmado Falso positivo Comentario Usuario Ingrid Tatiana Garcia T…" at bounding box center [1035, 367] width 399 height 192
click at [1152, 447] on span "Guardar resolución" at bounding box center [1160, 444] width 107 height 34
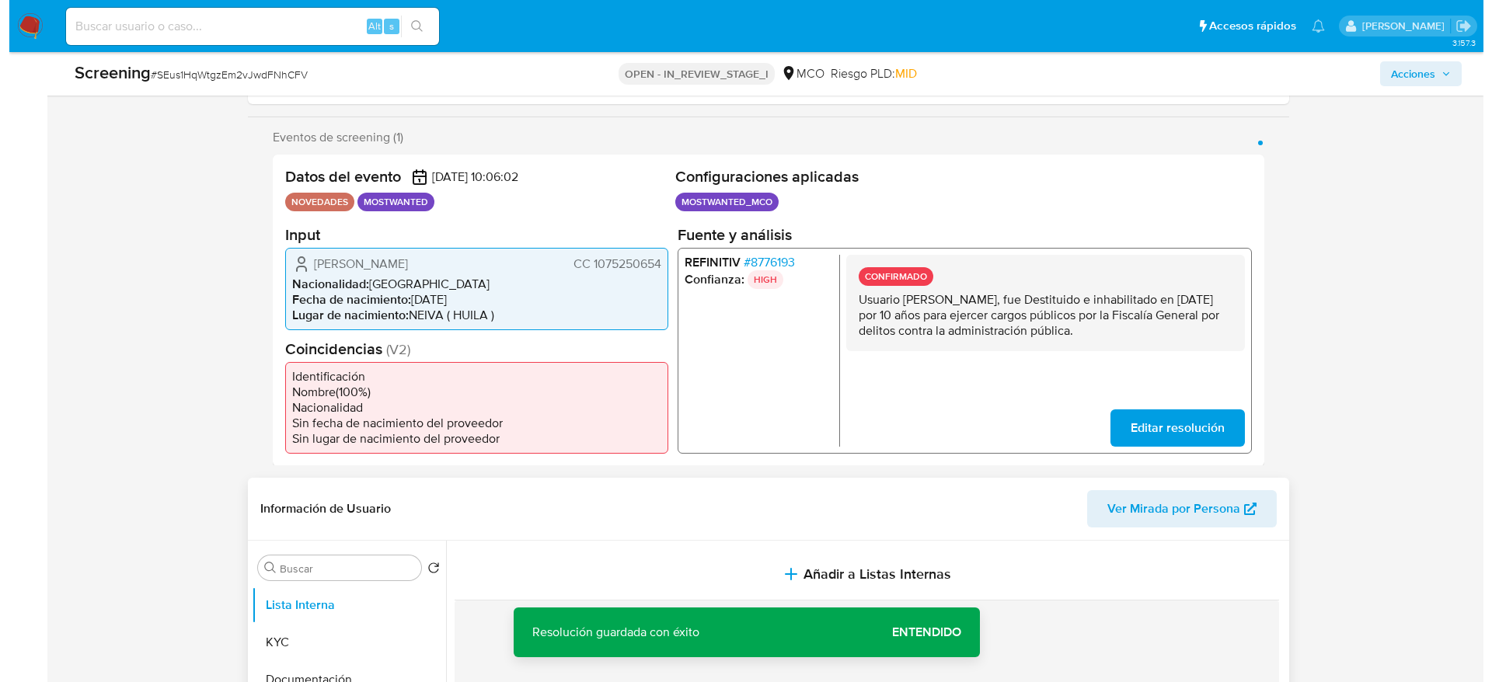
scroll to position [466, 0]
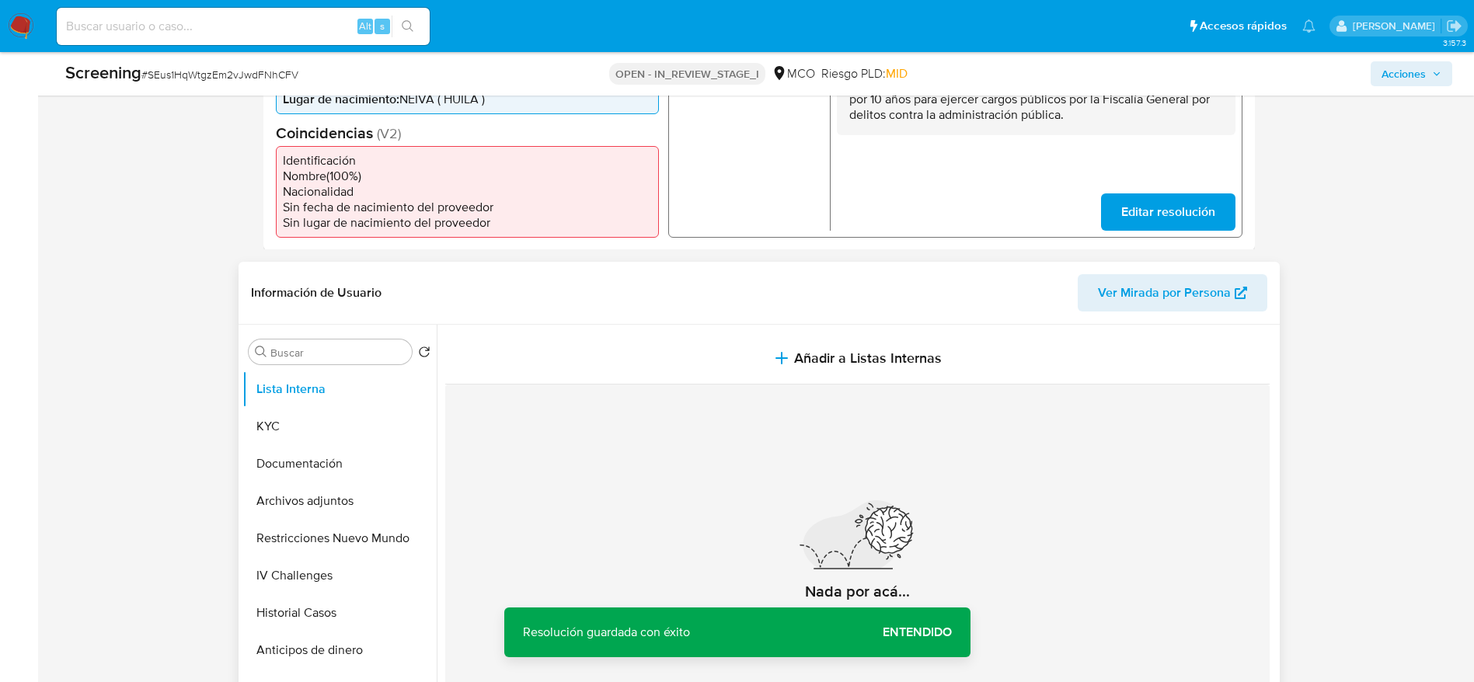
click at [629, 331] on section at bounding box center [860, 537] width 831 height 425
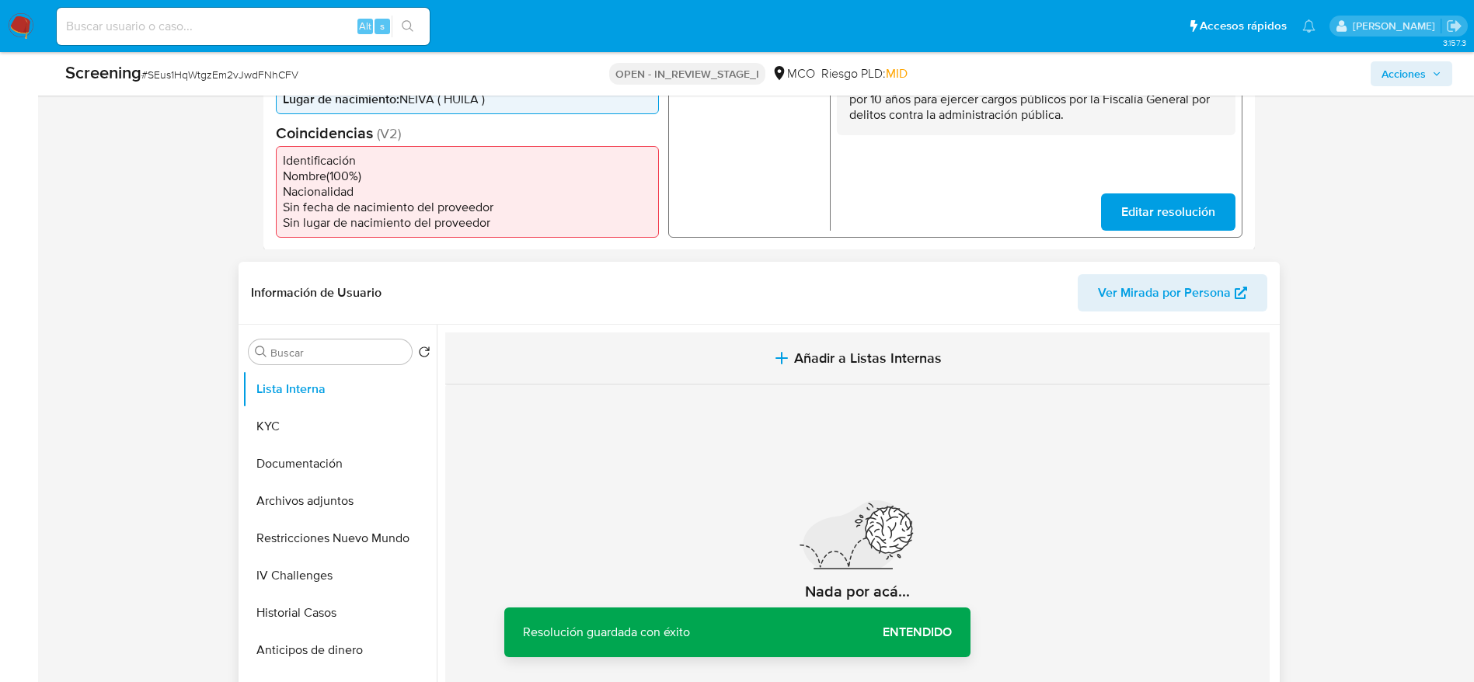
click at [635, 376] on button "Añadir a Listas Internas" at bounding box center [857, 359] width 824 height 52
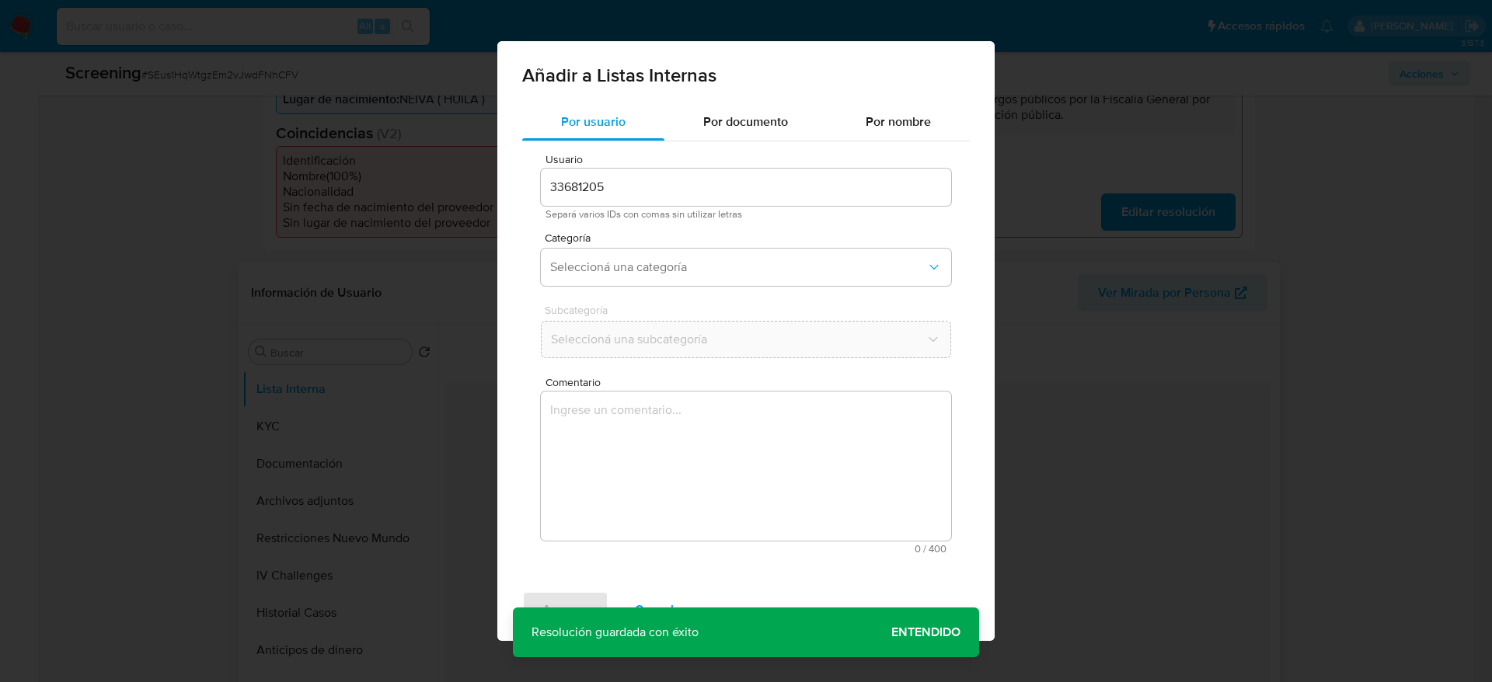
click at [636, 416] on div "Usuario 33681205 Separá varios IDs con comas sin utilizar letras Categoría Sele…" at bounding box center [746, 353] width 448 height 425
click at [618, 402] on textarea "Comentario" at bounding box center [746, 466] width 410 height 149
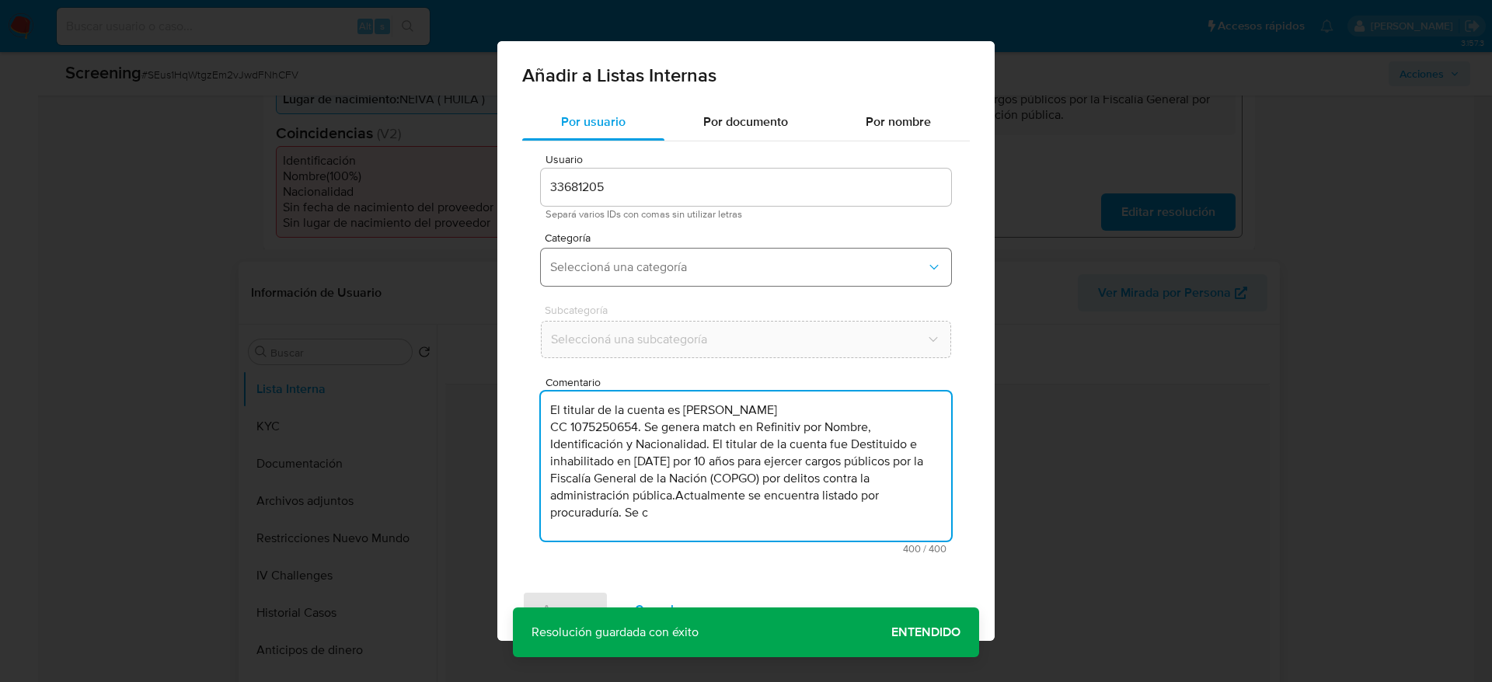
click at [640, 284] on button "Seleccioná una categoría" at bounding box center [746, 267] width 410 height 37
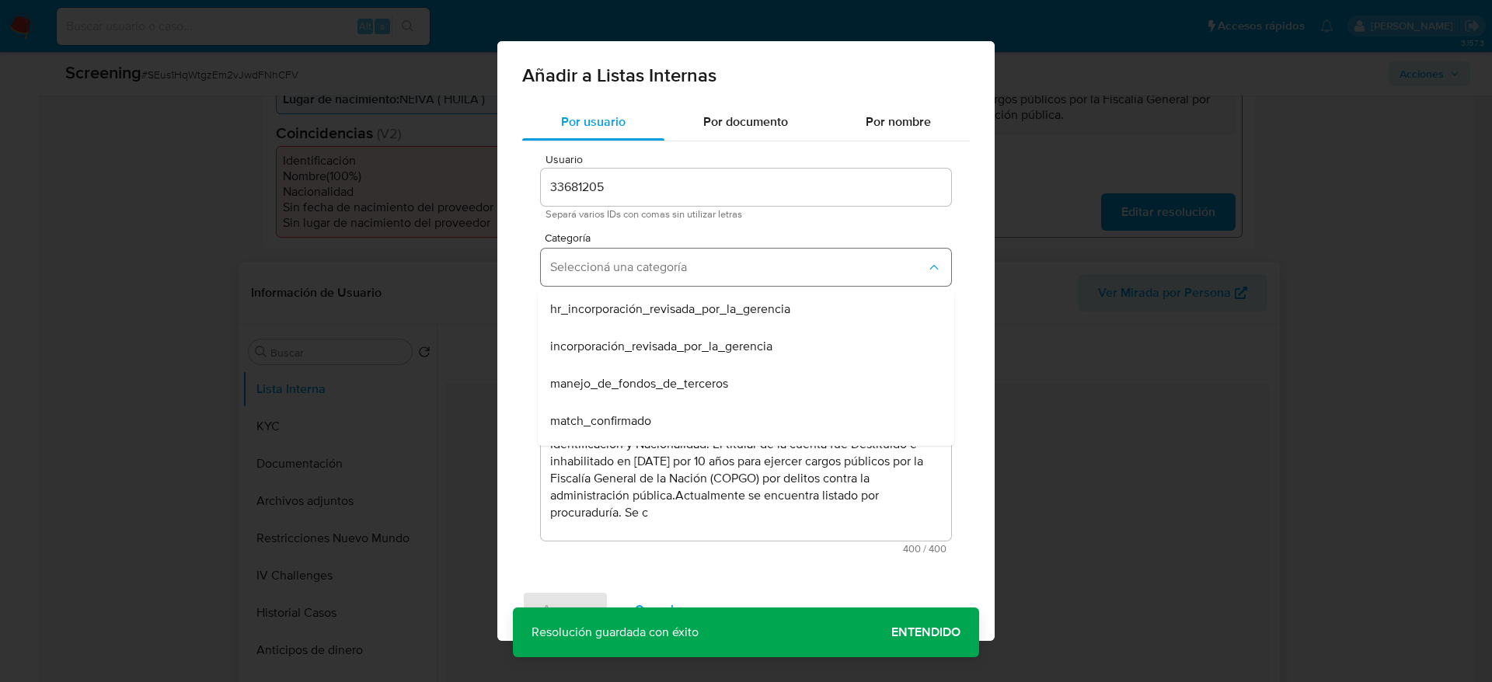
click at [640, 270] on span "Seleccioná una categoría" at bounding box center [738, 268] width 376 height 16
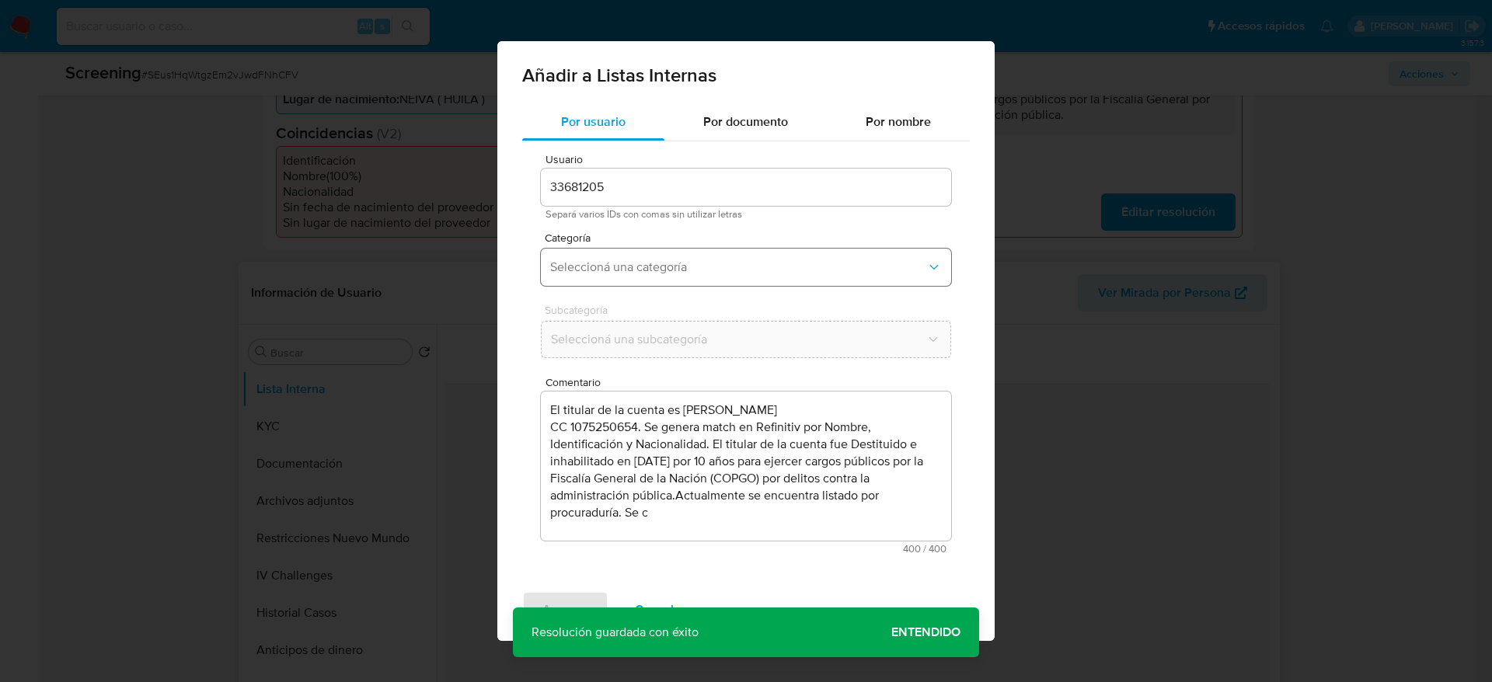
click at [663, 270] on span "Seleccioná una categoría" at bounding box center [738, 268] width 376 height 16
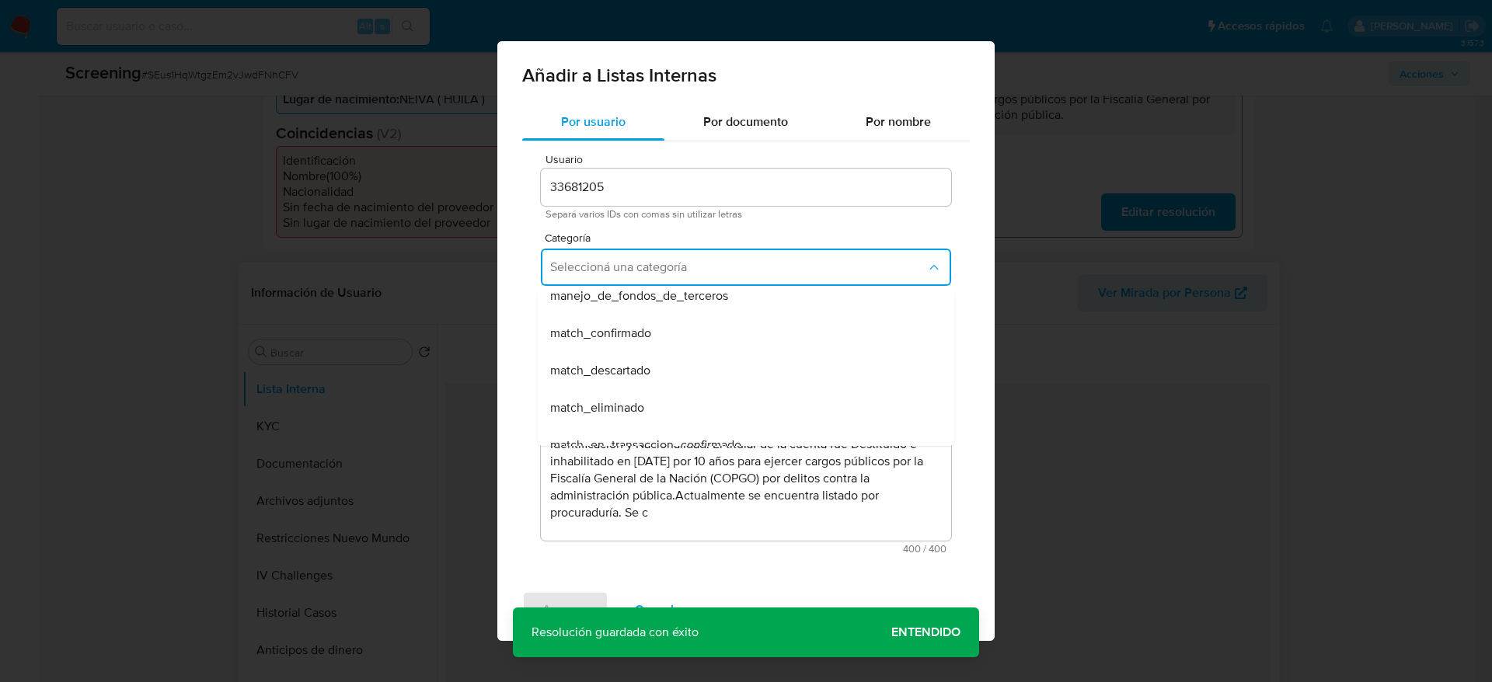
scroll to position [117, 0]
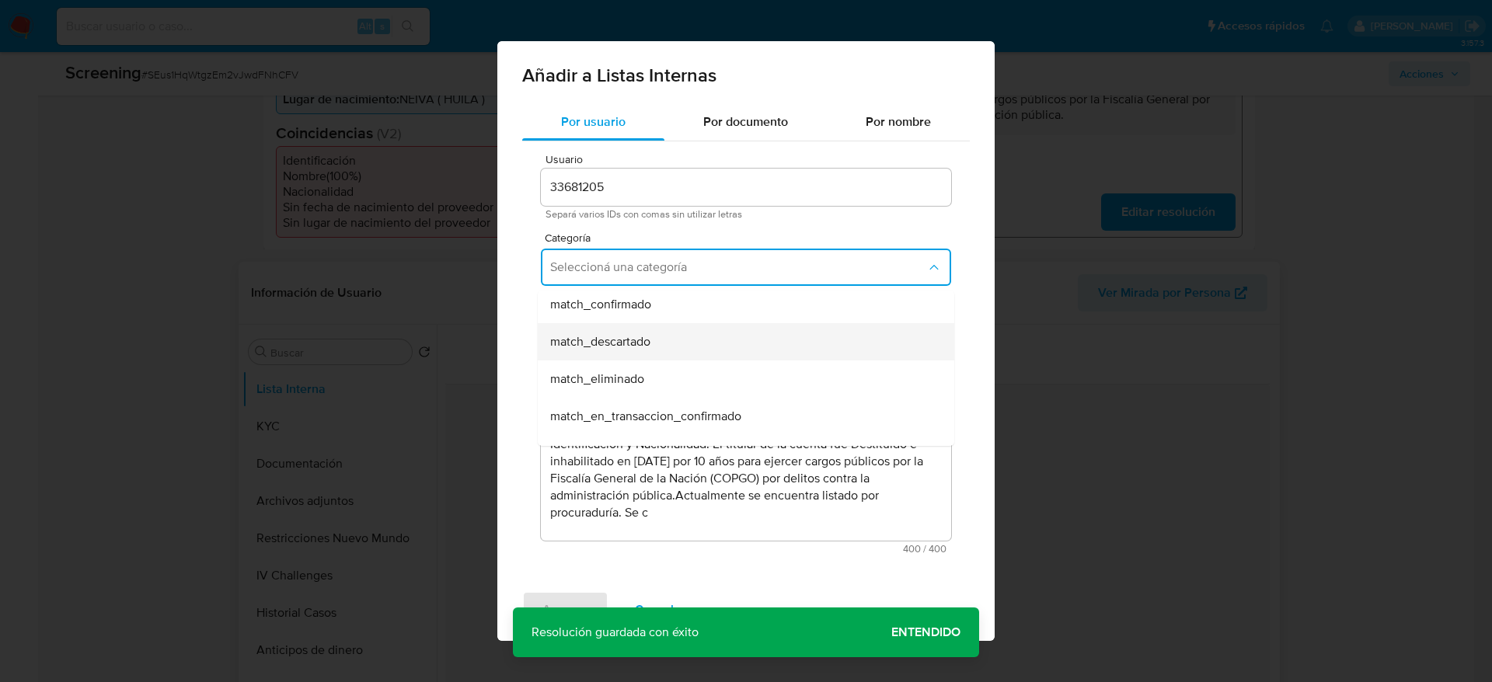
click at [653, 350] on div "match_descartado" at bounding box center [741, 341] width 382 height 37
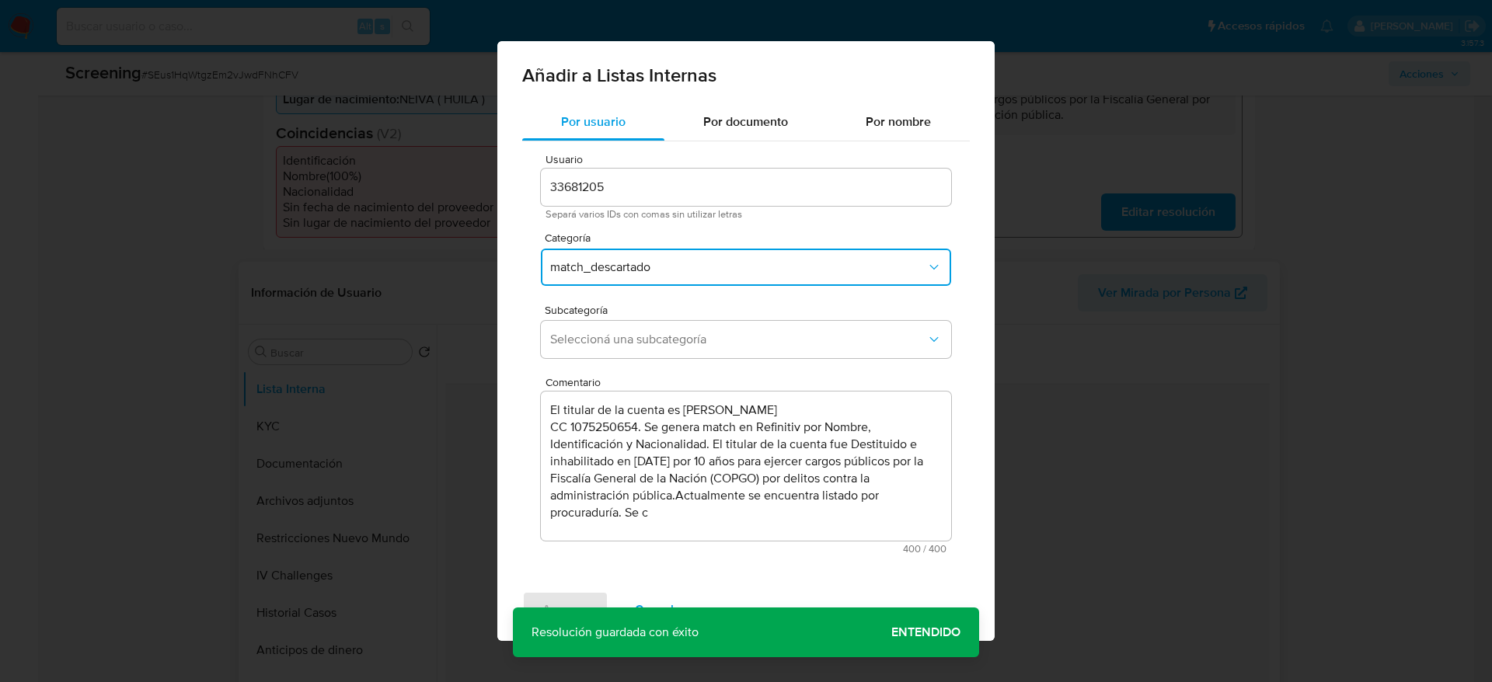
click at [678, 258] on button "match_descartado" at bounding box center [746, 267] width 410 height 37
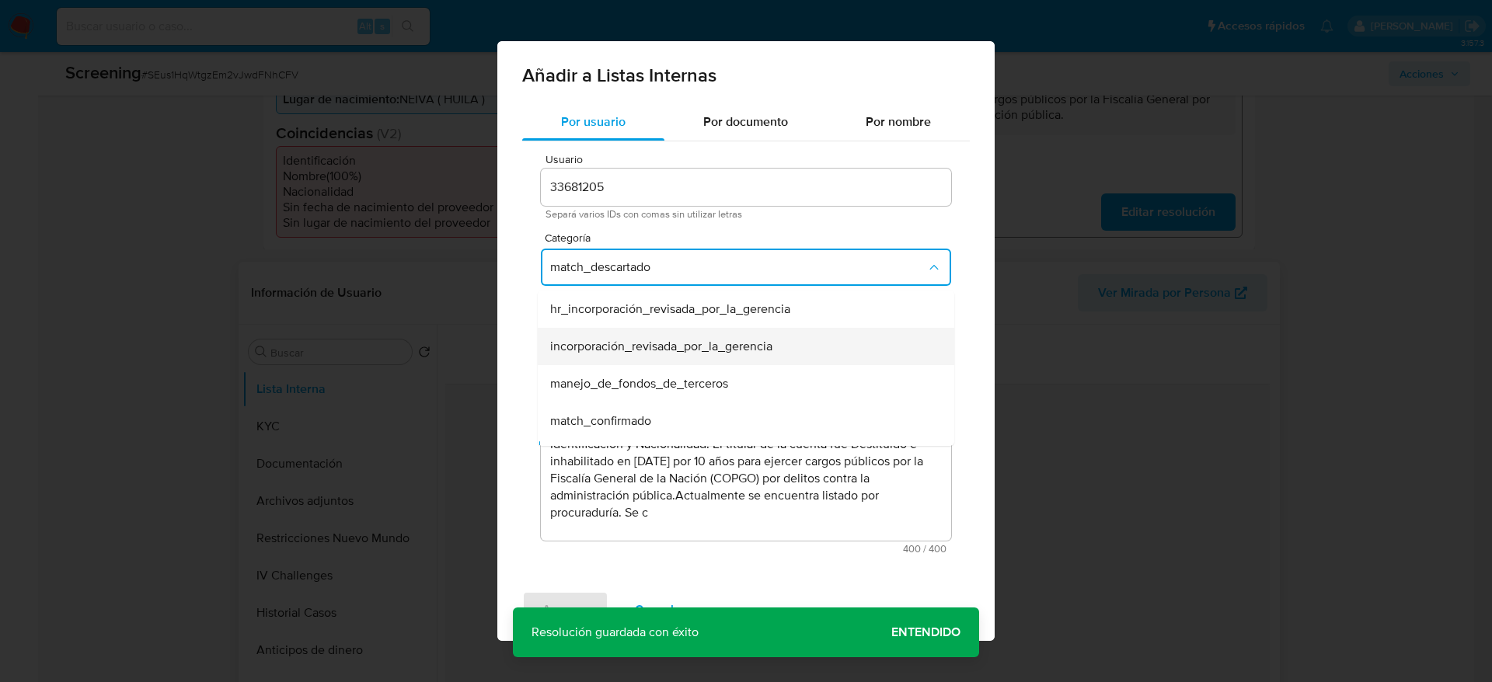
scroll to position [31, 0]
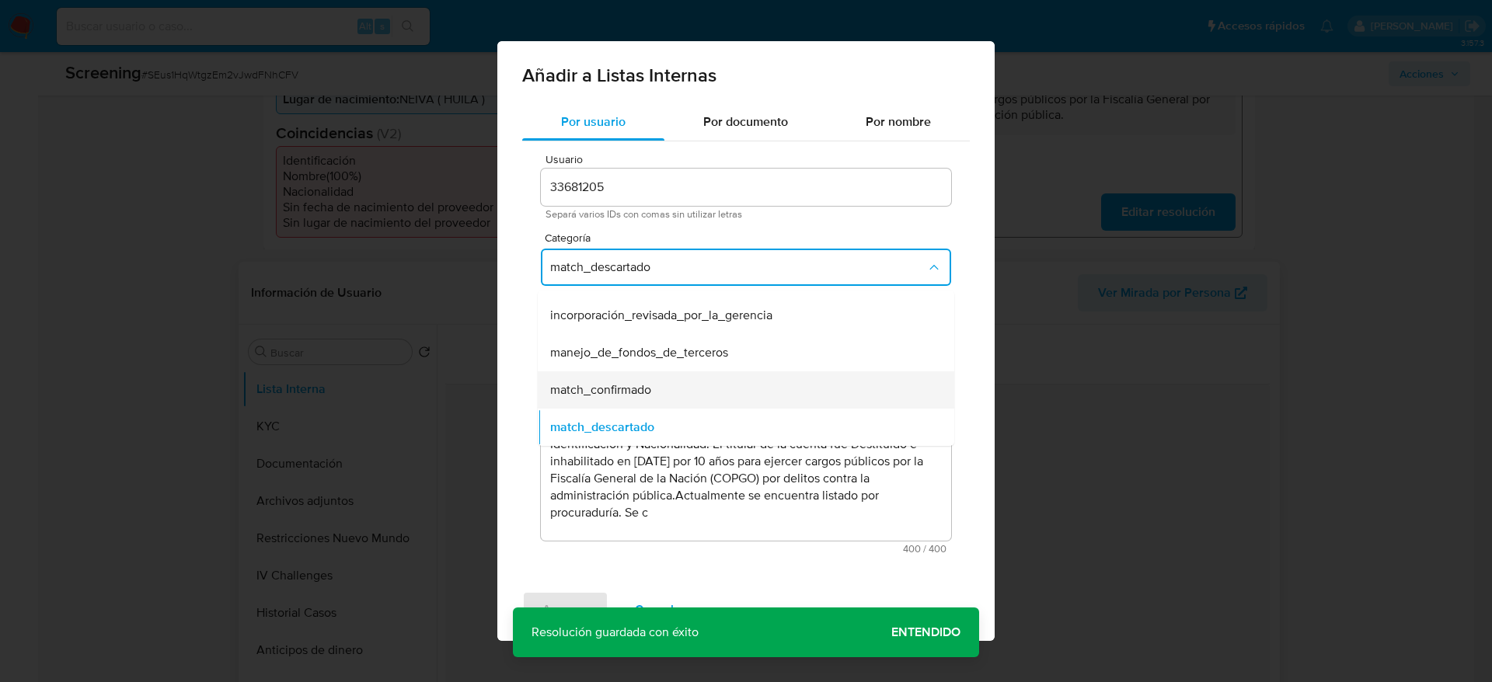
click at [655, 388] on div "match_confirmado" at bounding box center [741, 389] width 382 height 37
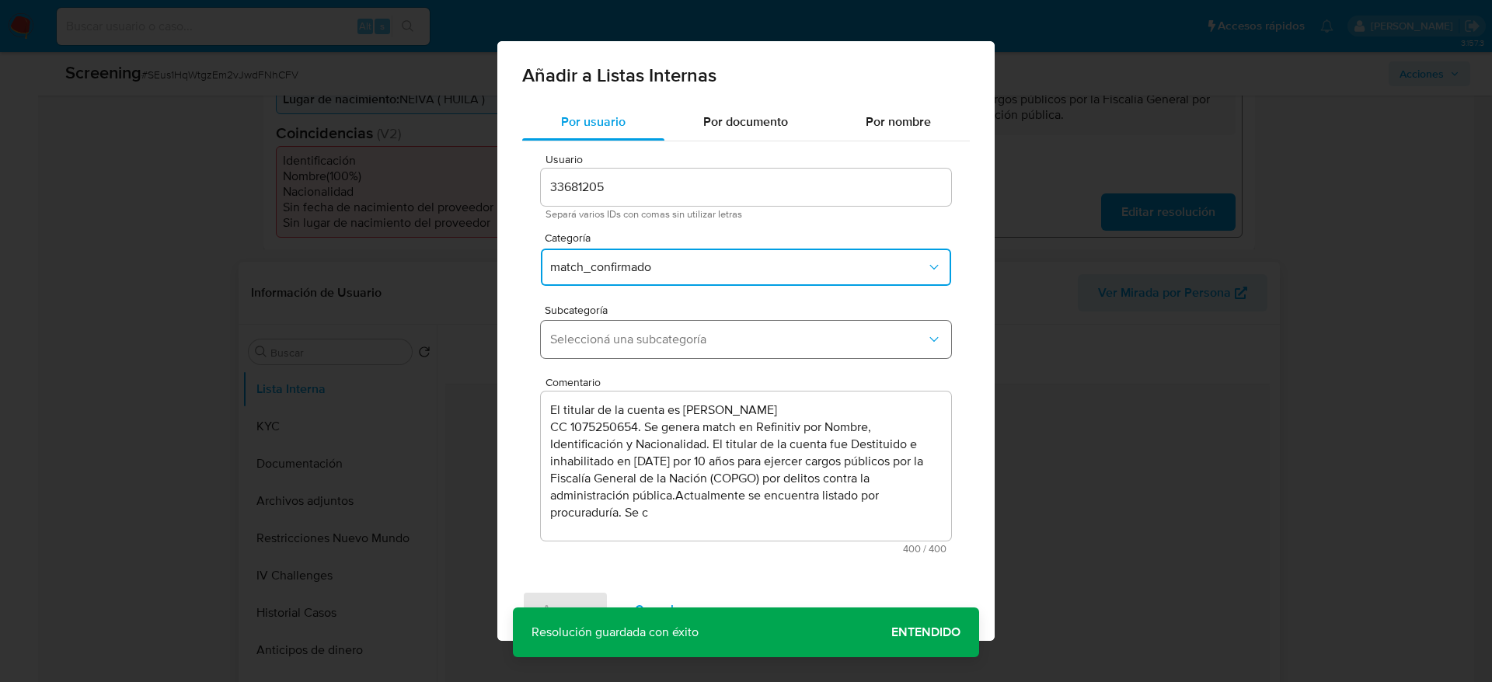
click at [676, 347] on span "Seleccioná una subcategoría" at bounding box center [738, 340] width 376 height 16
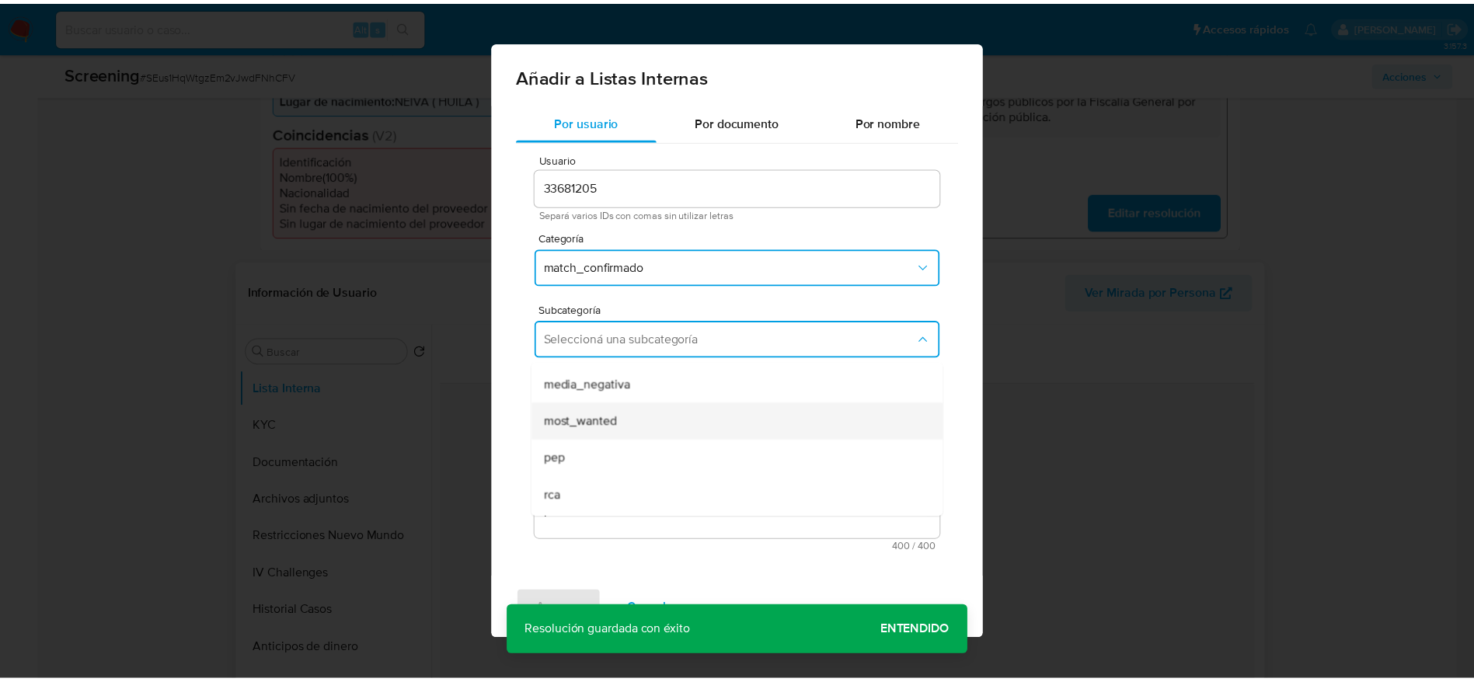
scroll to position [106, 0]
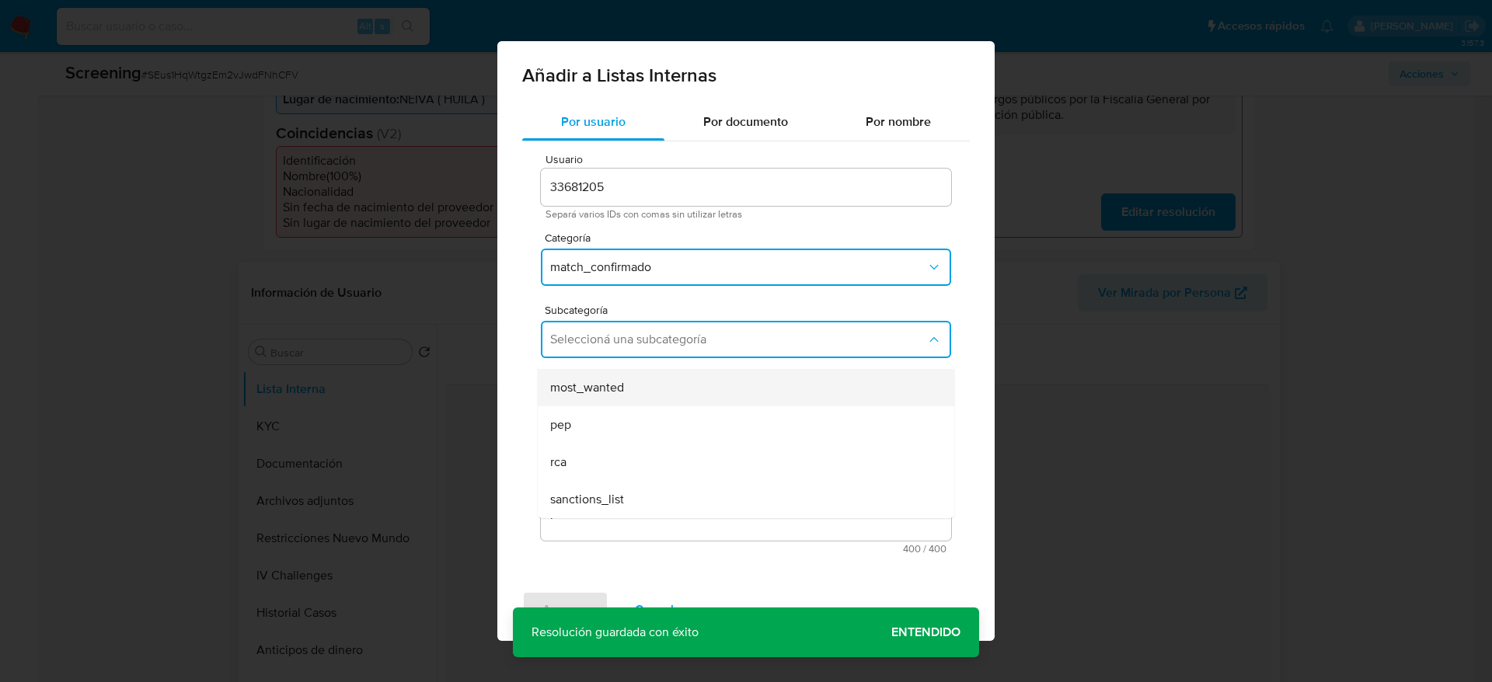
click at [633, 402] on div "most_wanted" at bounding box center [741, 387] width 382 height 37
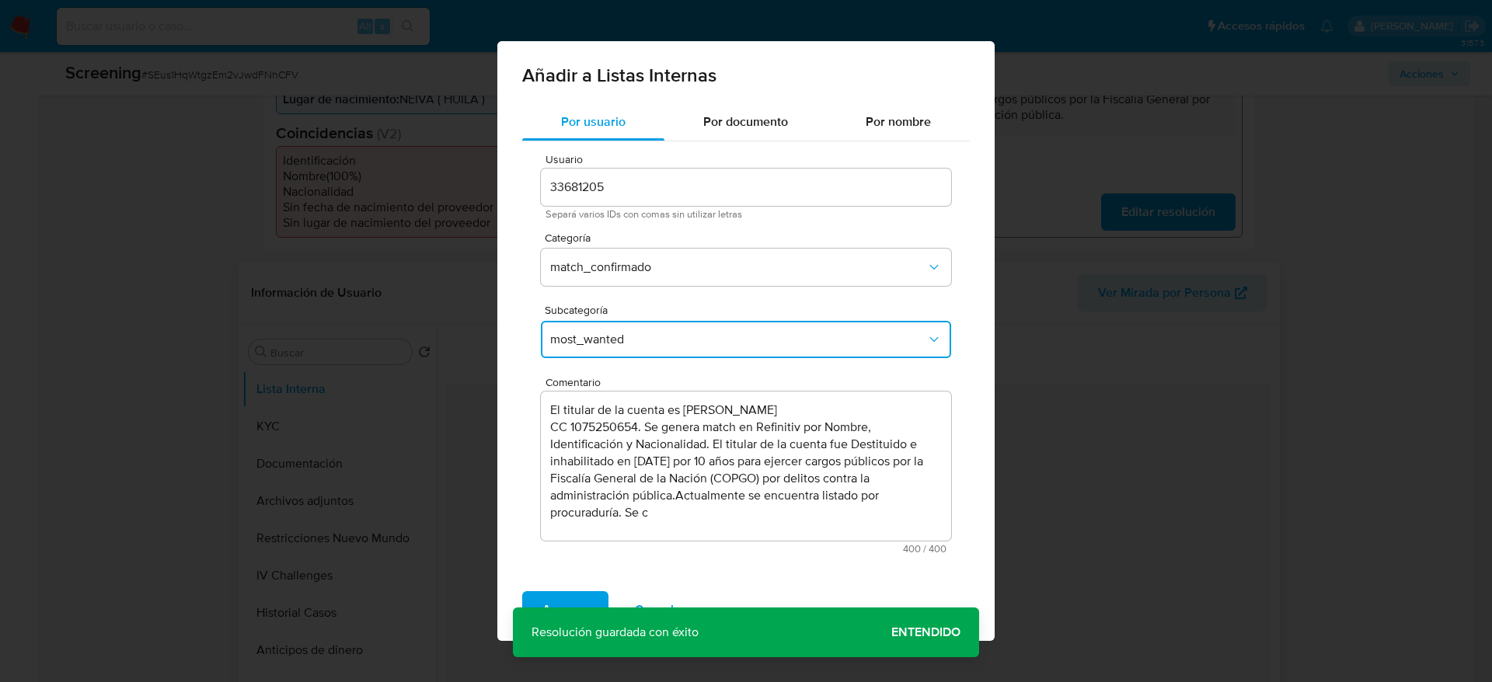
drag, startPoint x: 563, startPoint y: 593, endPoint x: 685, endPoint y: 537, distance: 133.5
click at [684, 540] on div "Añadir a Listas Internas Por usuario Por documento Por nombre Usuario 33681205 …" at bounding box center [745, 341] width 497 height 600
click at [686, 533] on textarea "El titular de la cuenta es Ingrid Tatiana Garcia Tovar CC 1075250654. Se genera…" at bounding box center [746, 466] width 410 height 149
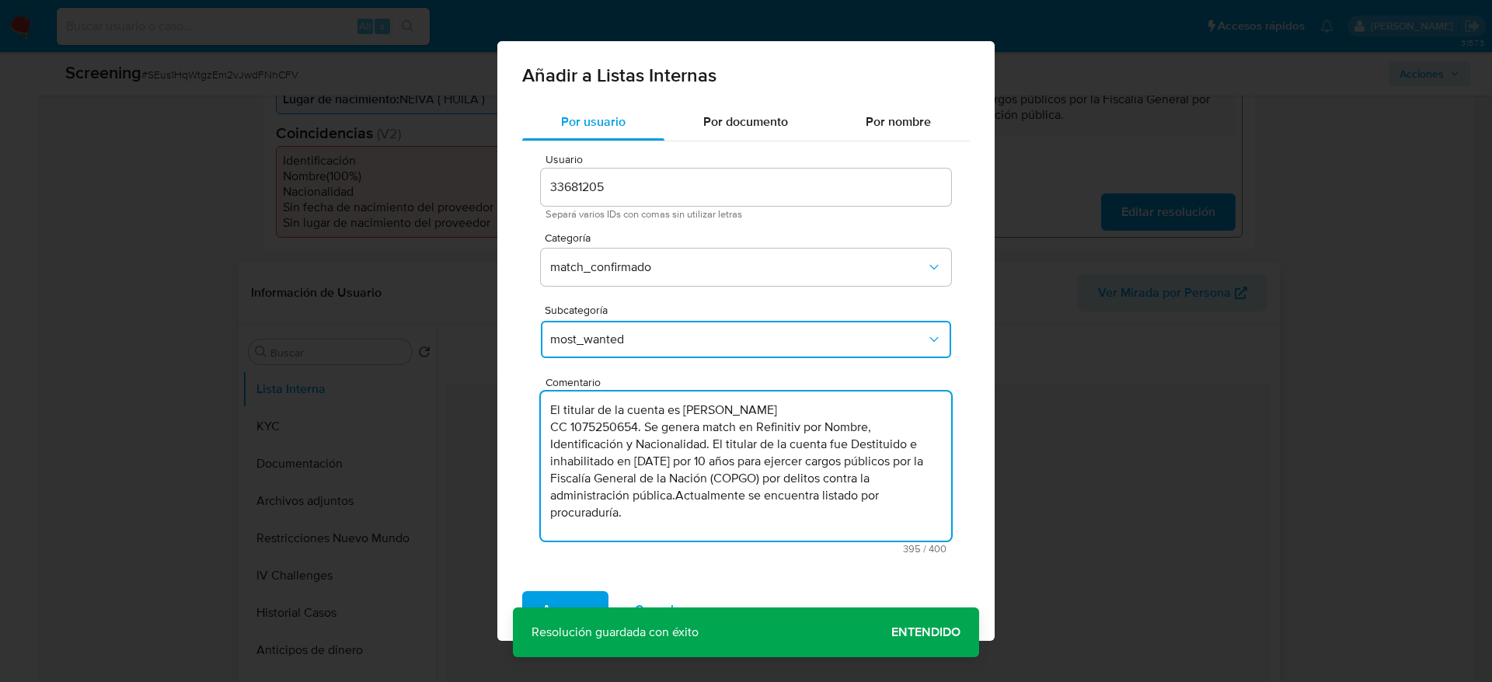
type textarea "El titular de la cuenta es Ingrid Tatiana Garcia Tovar CC 1075250654. Se genera…"
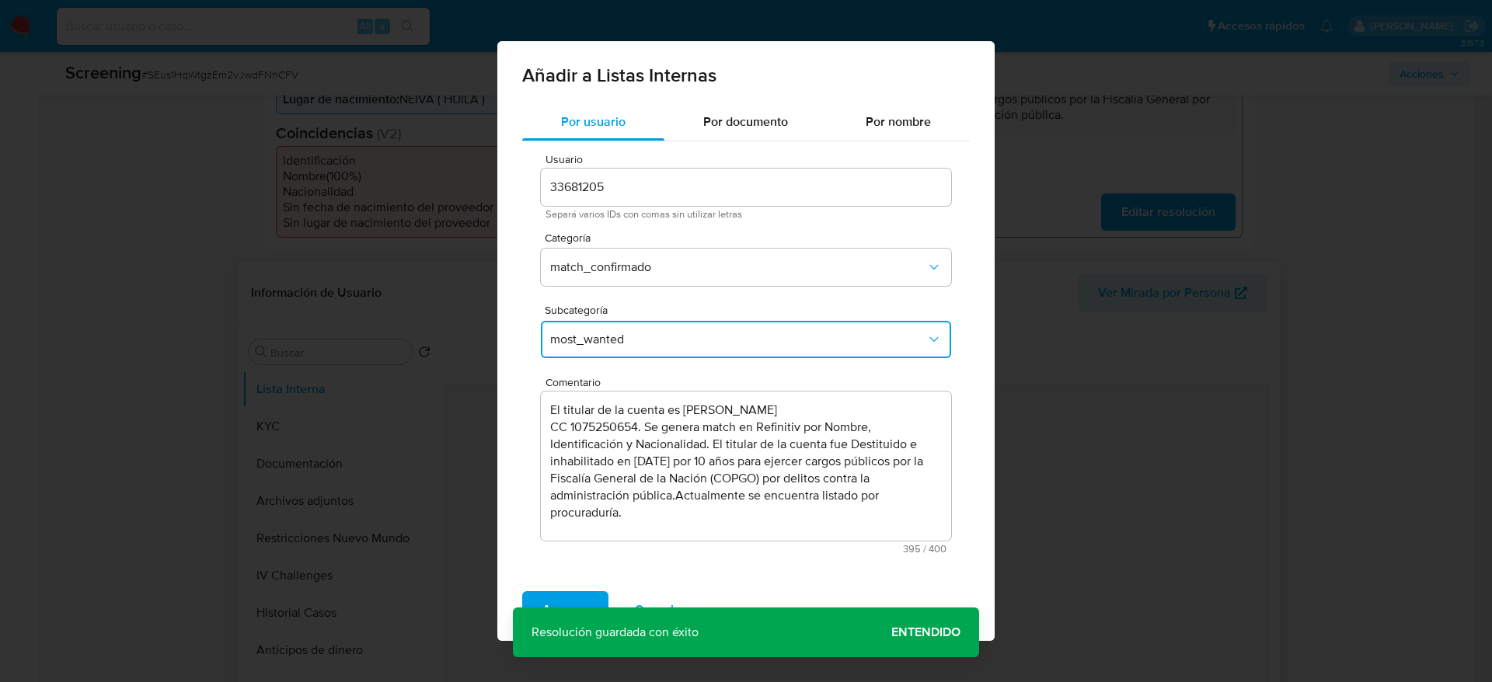
drag, startPoint x: 608, startPoint y: 599, endPoint x: 586, endPoint y: 590, distance: 24.4
click at [608, 601] on div "Agregar Cancelar" at bounding box center [745, 610] width 497 height 62
click at [585, 590] on div "Agregar Cancelar" at bounding box center [745, 610] width 497 height 62
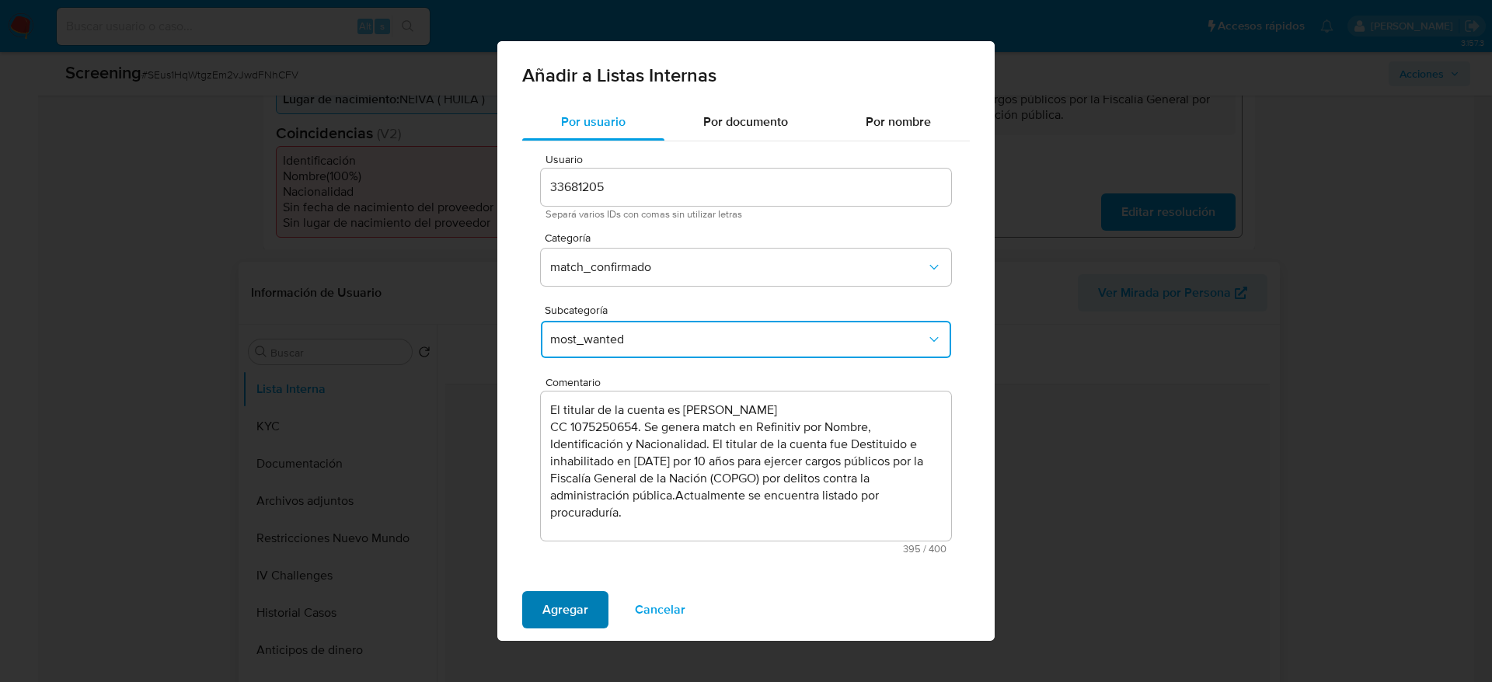
click at [586, 608] on span "Agregar" at bounding box center [565, 610] width 46 height 34
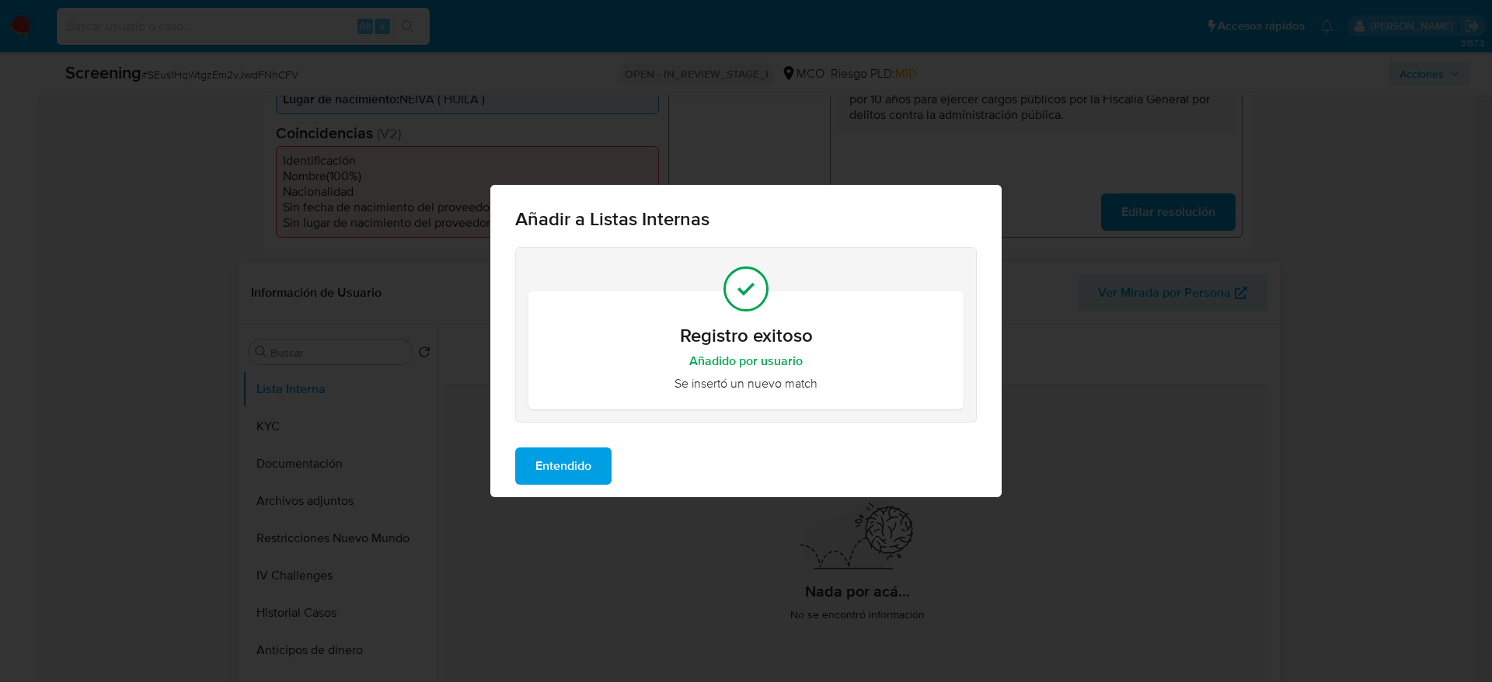
click at [580, 463] on span "Entendido" at bounding box center [563, 466] width 56 height 34
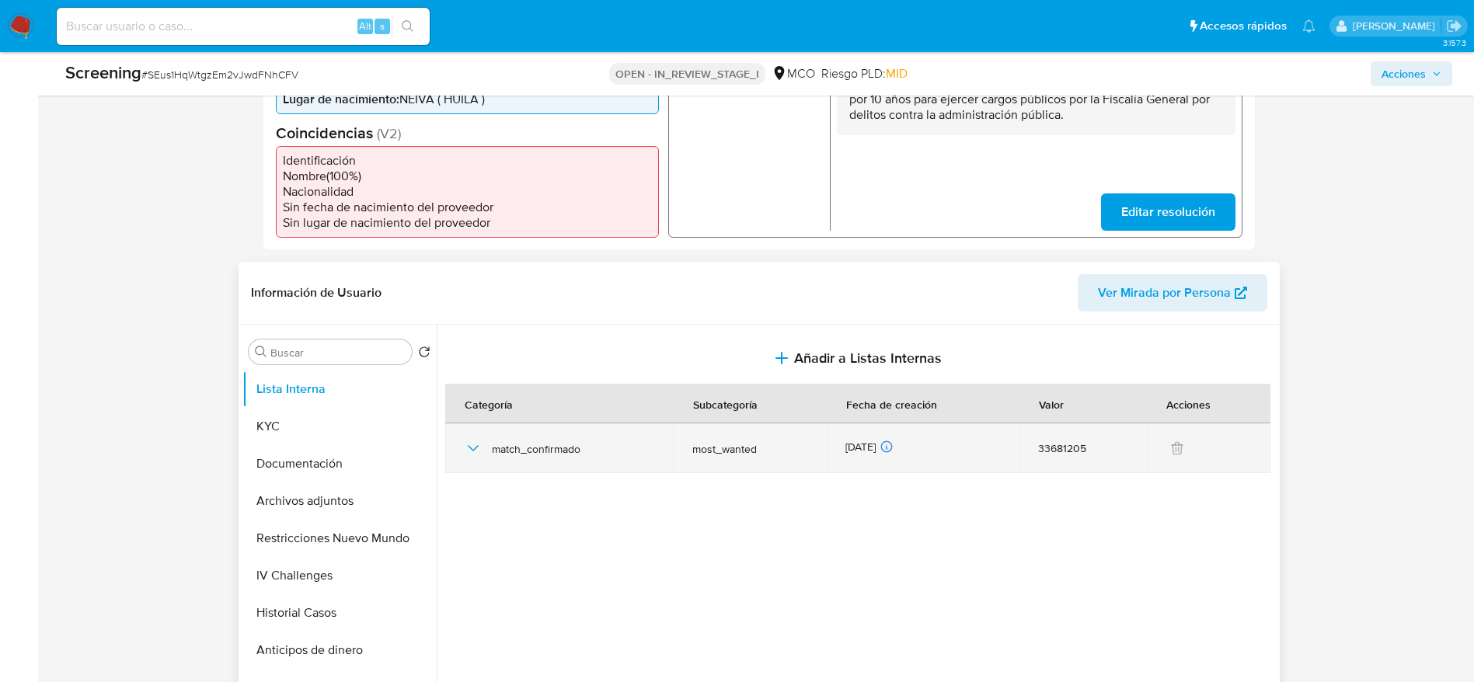
click at [467, 448] on icon "button" at bounding box center [473, 448] width 19 height 19
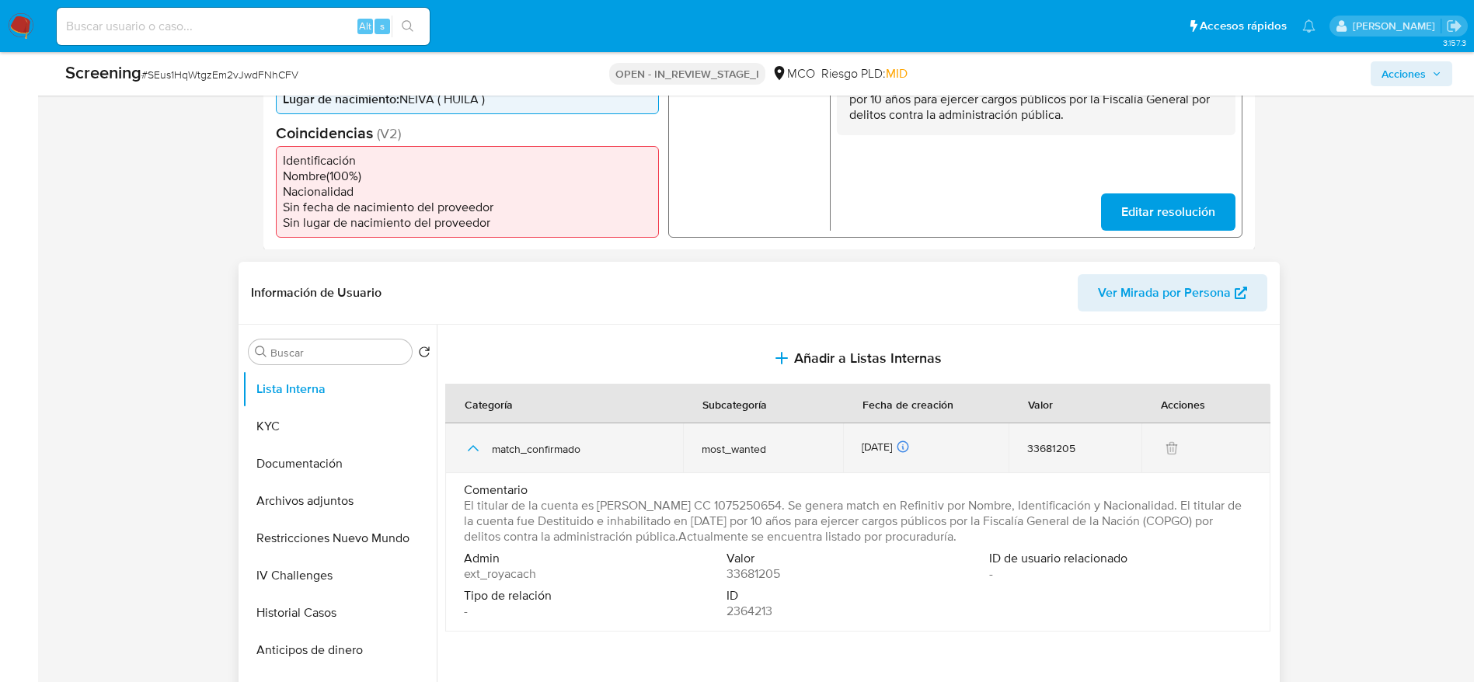
click at [467, 448] on icon "button" at bounding box center [473, 448] width 19 height 19
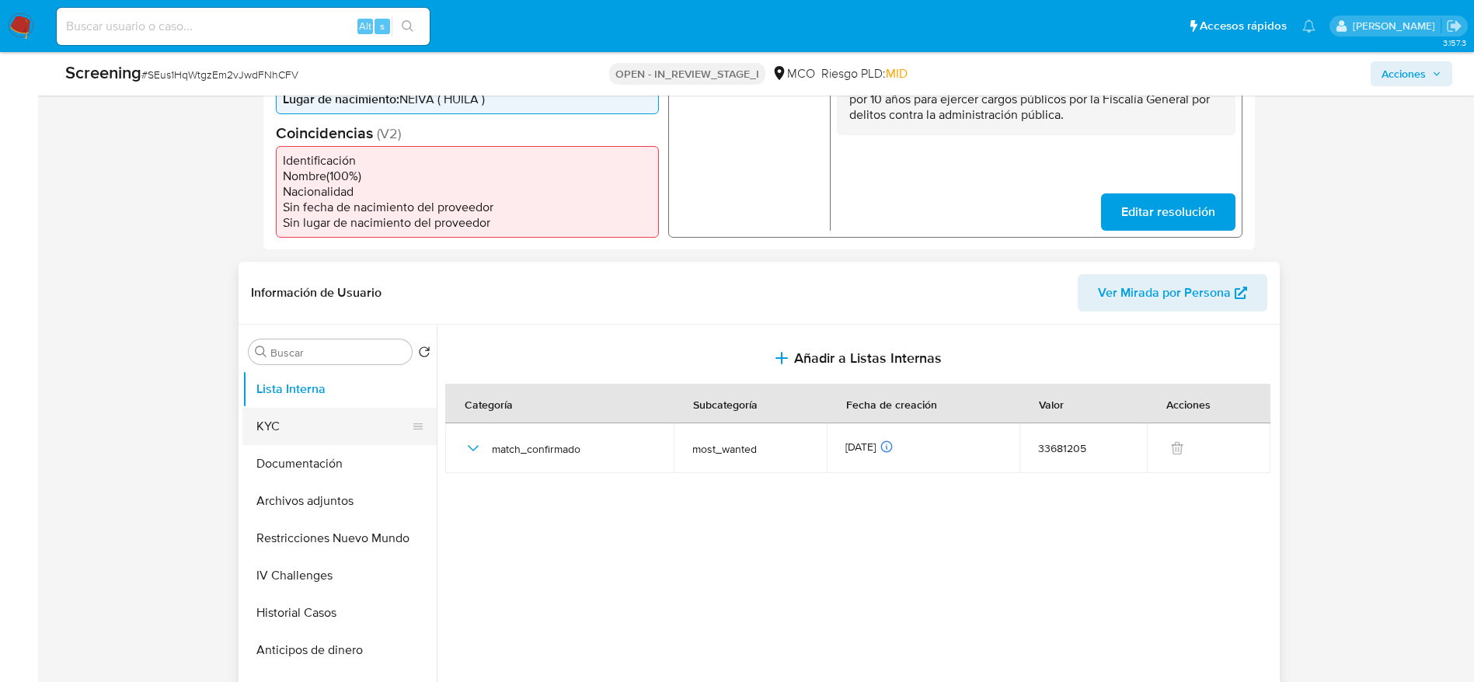
click at [253, 430] on button "KYC" at bounding box center [333, 426] width 182 height 37
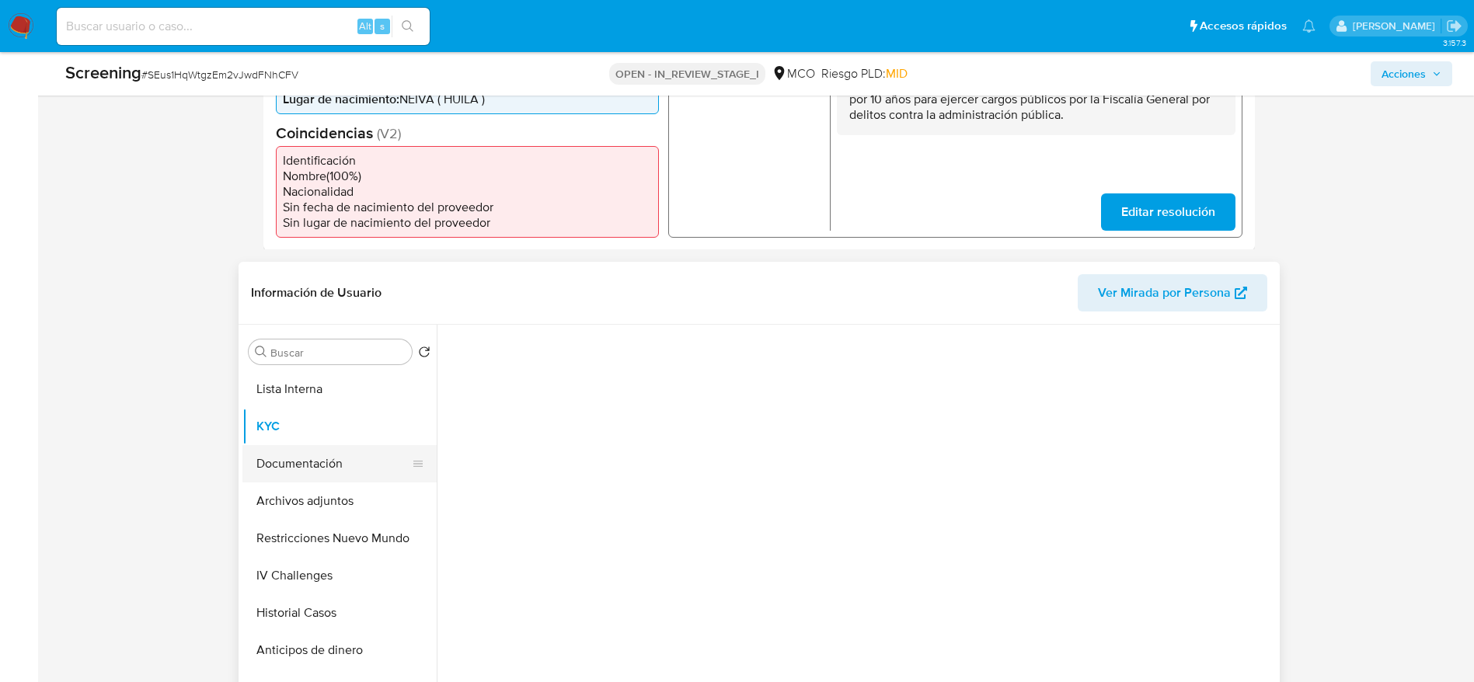
click at [269, 459] on button "Documentación" at bounding box center [333, 463] width 182 height 37
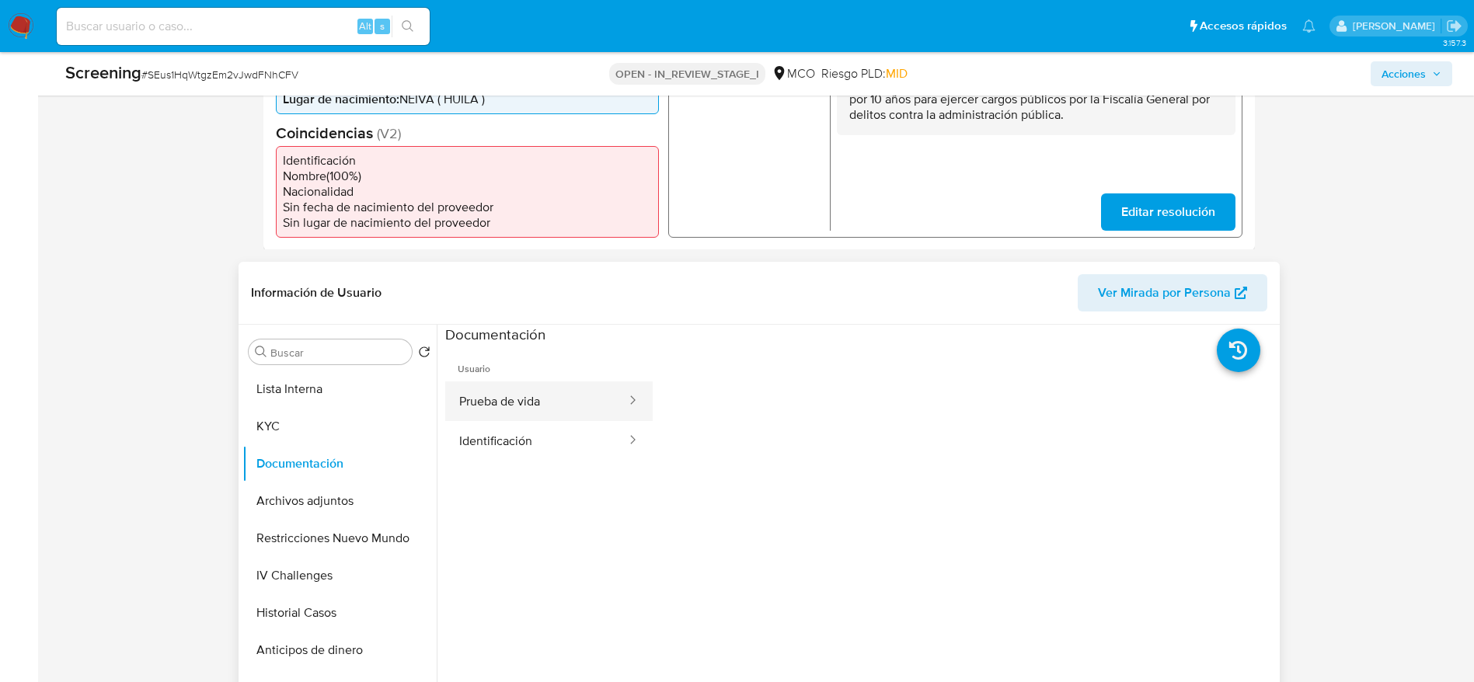
click at [546, 416] on button "Prueba de vida" at bounding box center [536, 401] width 183 height 40
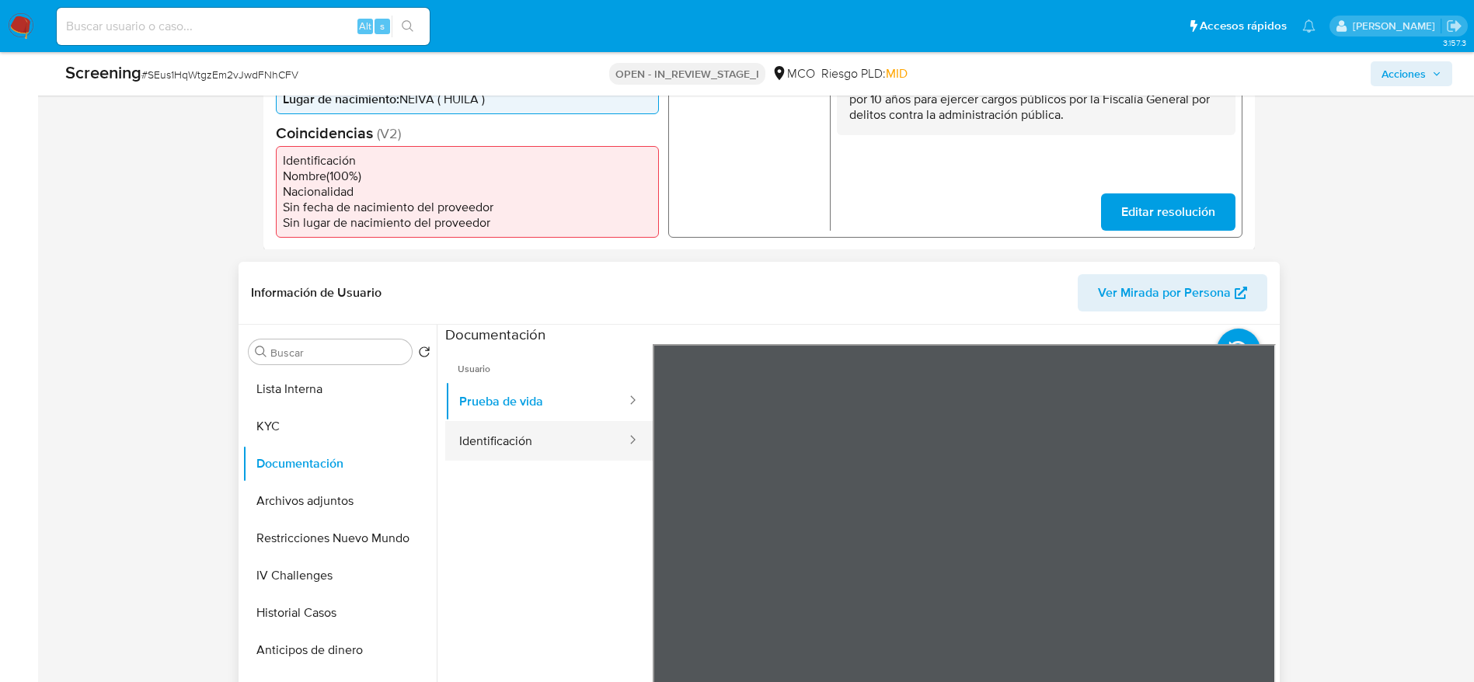
click at [447, 443] on button "Identificación" at bounding box center [536, 441] width 183 height 40
click at [290, 508] on button "Archivos adjuntos" at bounding box center [333, 500] width 182 height 37
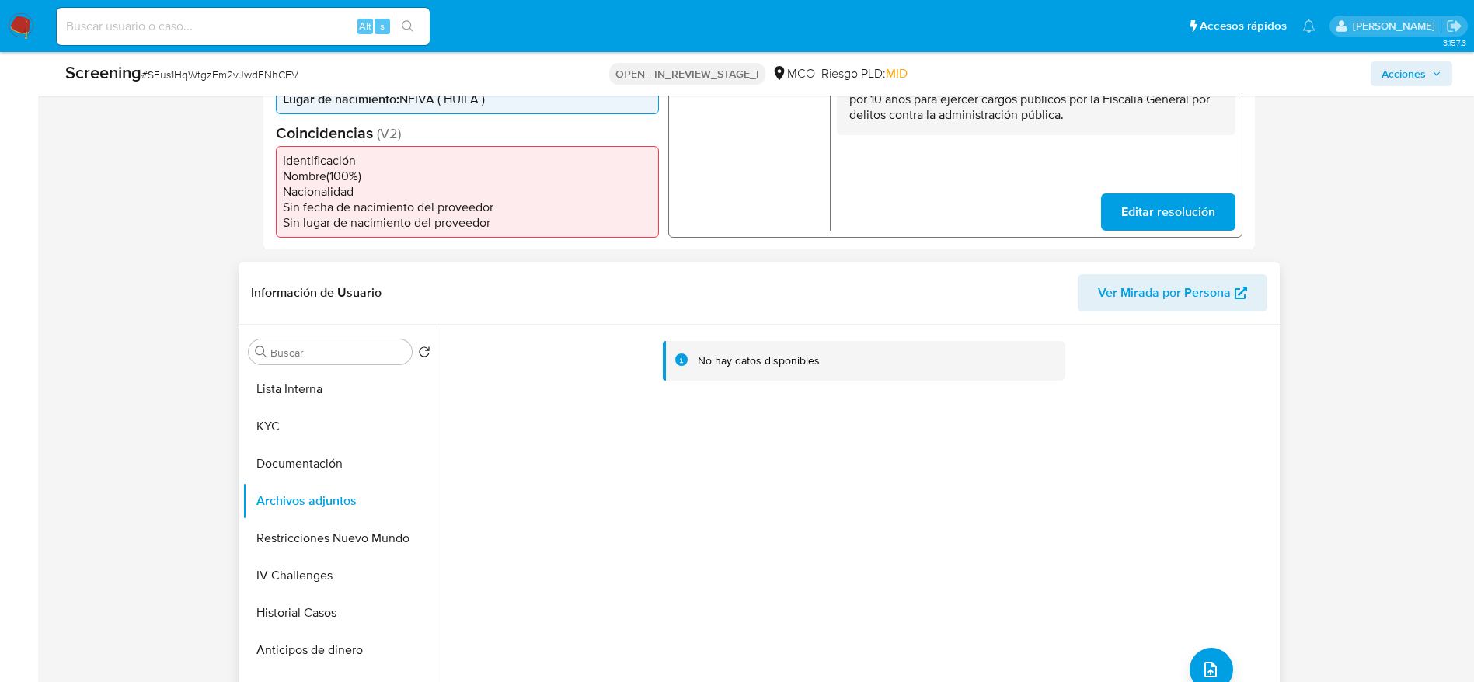
scroll to position [583, 0]
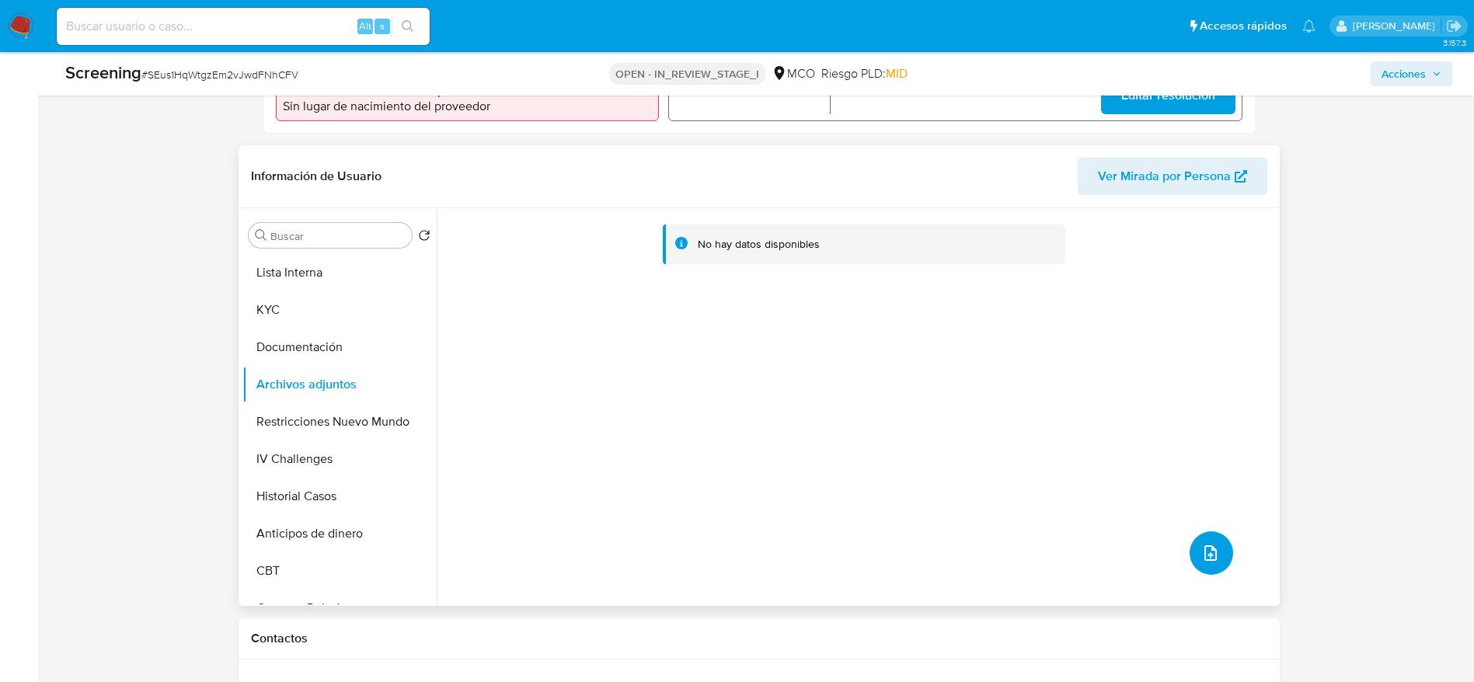
click at [1218, 545] on button "upload-file" at bounding box center [1212, 553] width 44 height 44
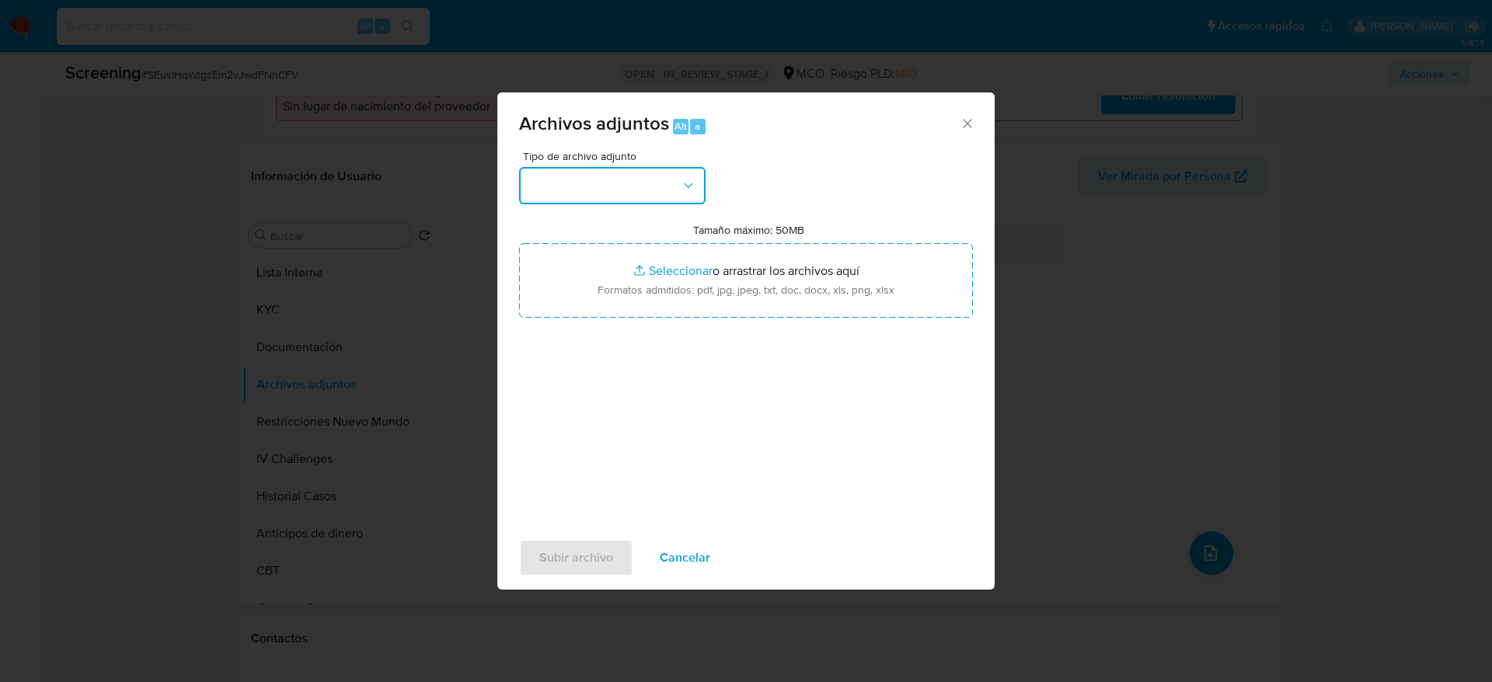
click at [594, 183] on button "button" at bounding box center [612, 185] width 186 height 37
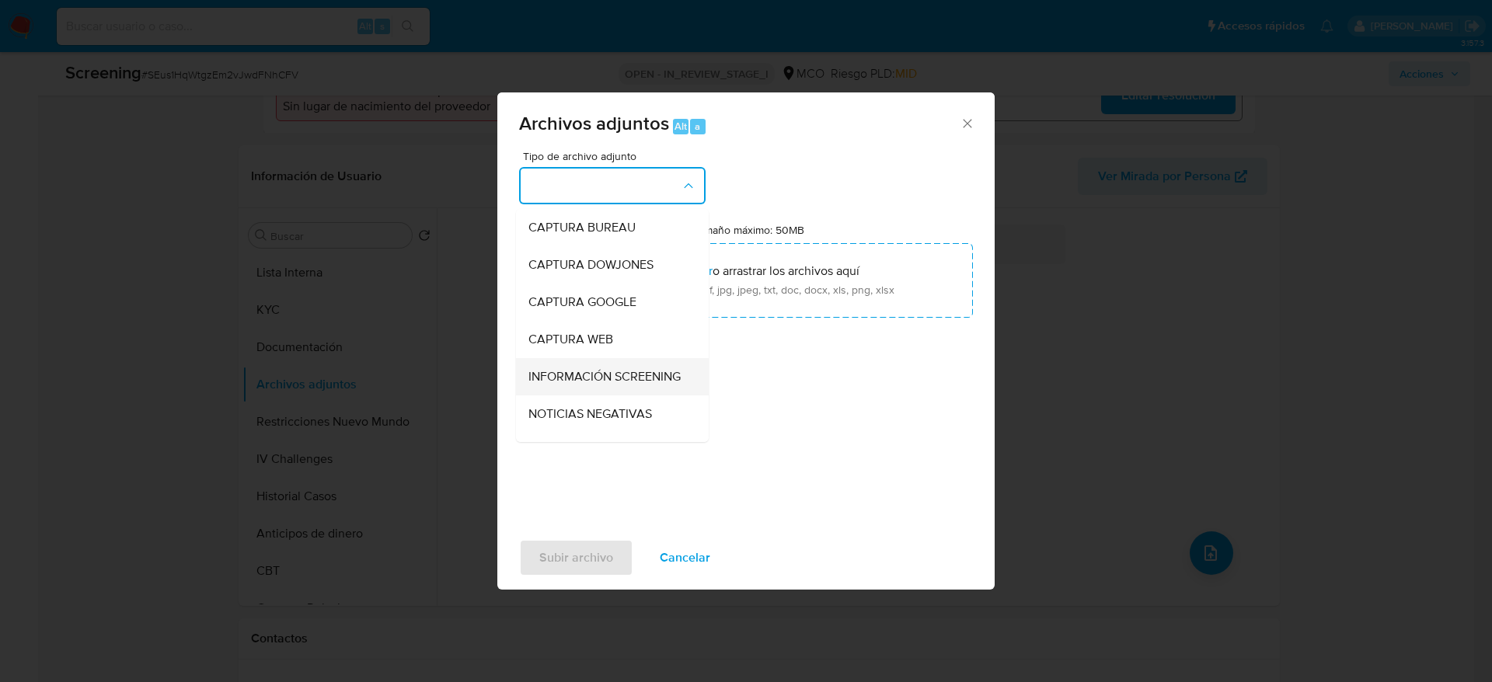
click at [603, 385] on span "INFORMACIÓN SCREENING" at bounding box center [604, 377] width 152 height 16
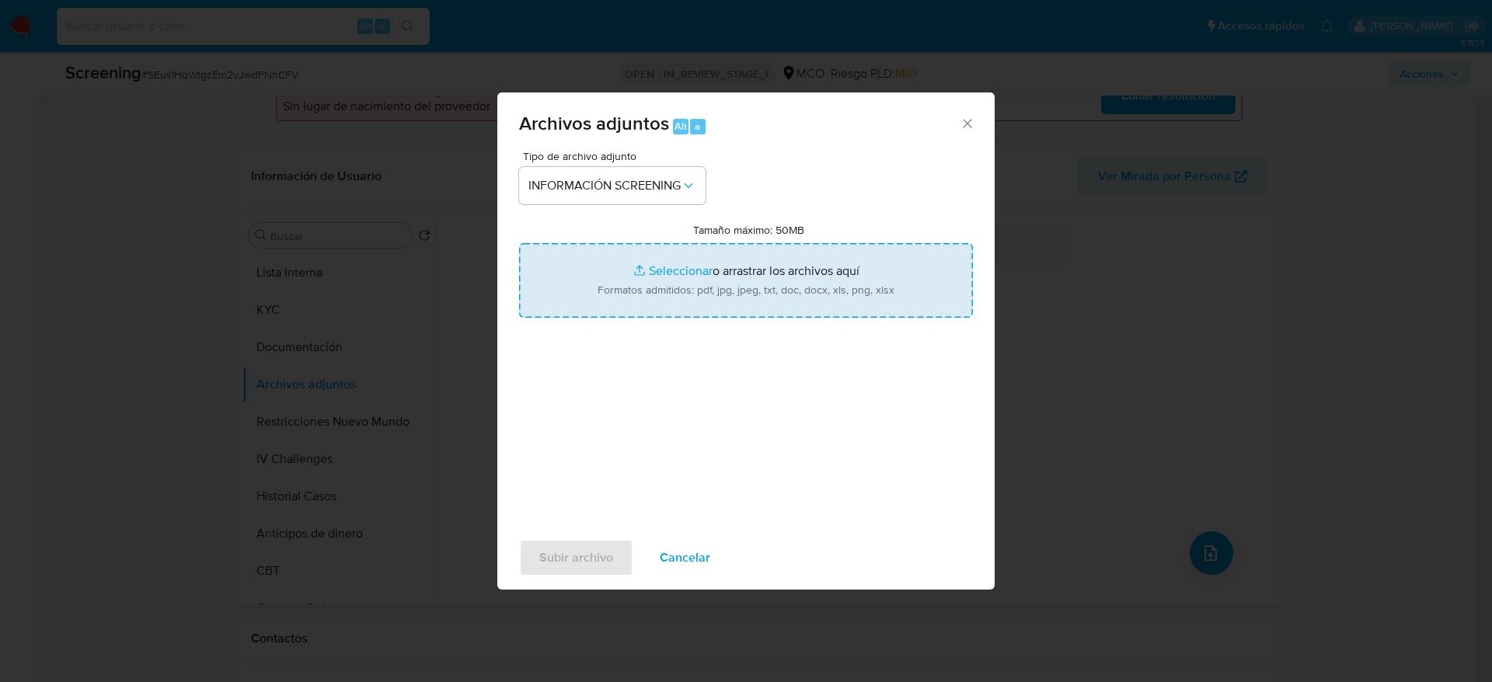
click at [659, 277] on input "Tamaño máximo: 50MB Seleccionar archivos" at bounding box center [746, 280] width 454 height 75
type input "C:\fakepath\_Ingrid Tatiana Garcia Tovar_ - Buscar con Google.pdf"
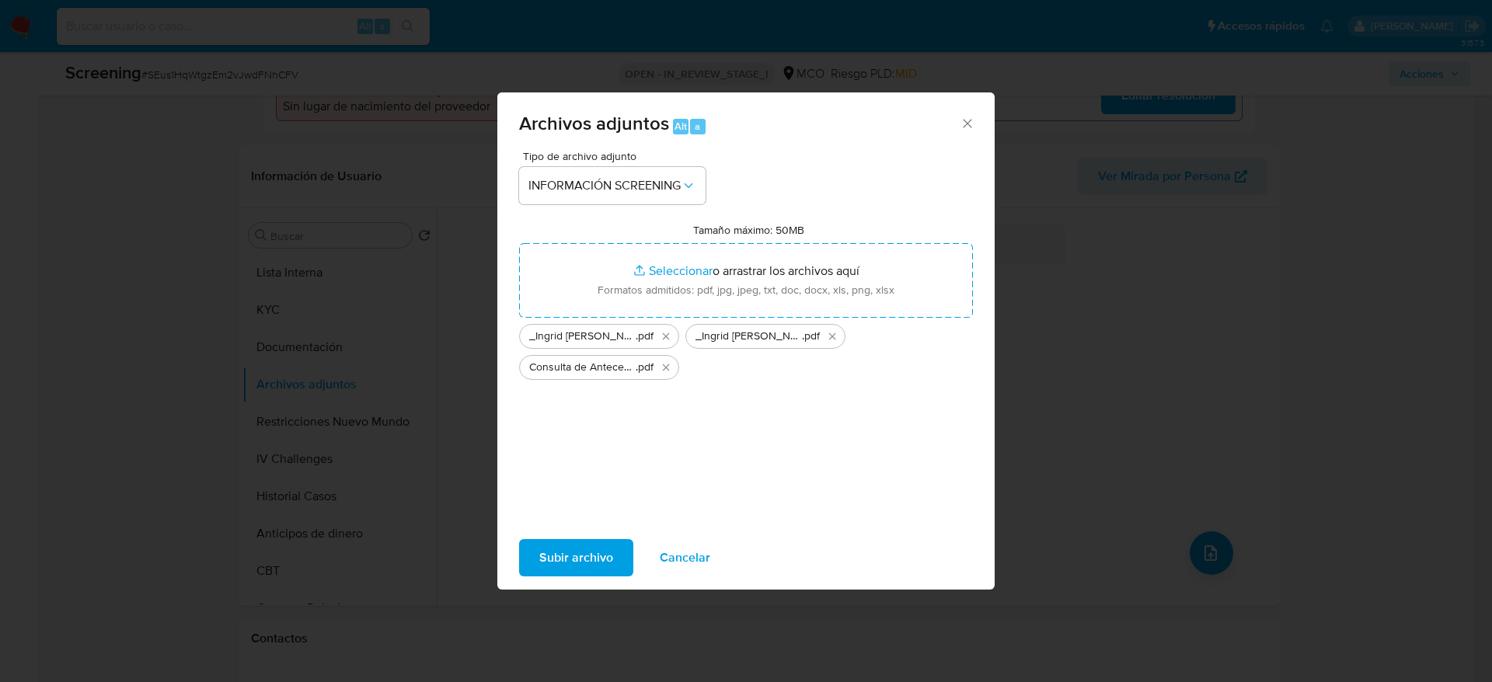
click at [539, 563] on span "Subir archivo" at bounding box center [576, 558] width 74 height 34
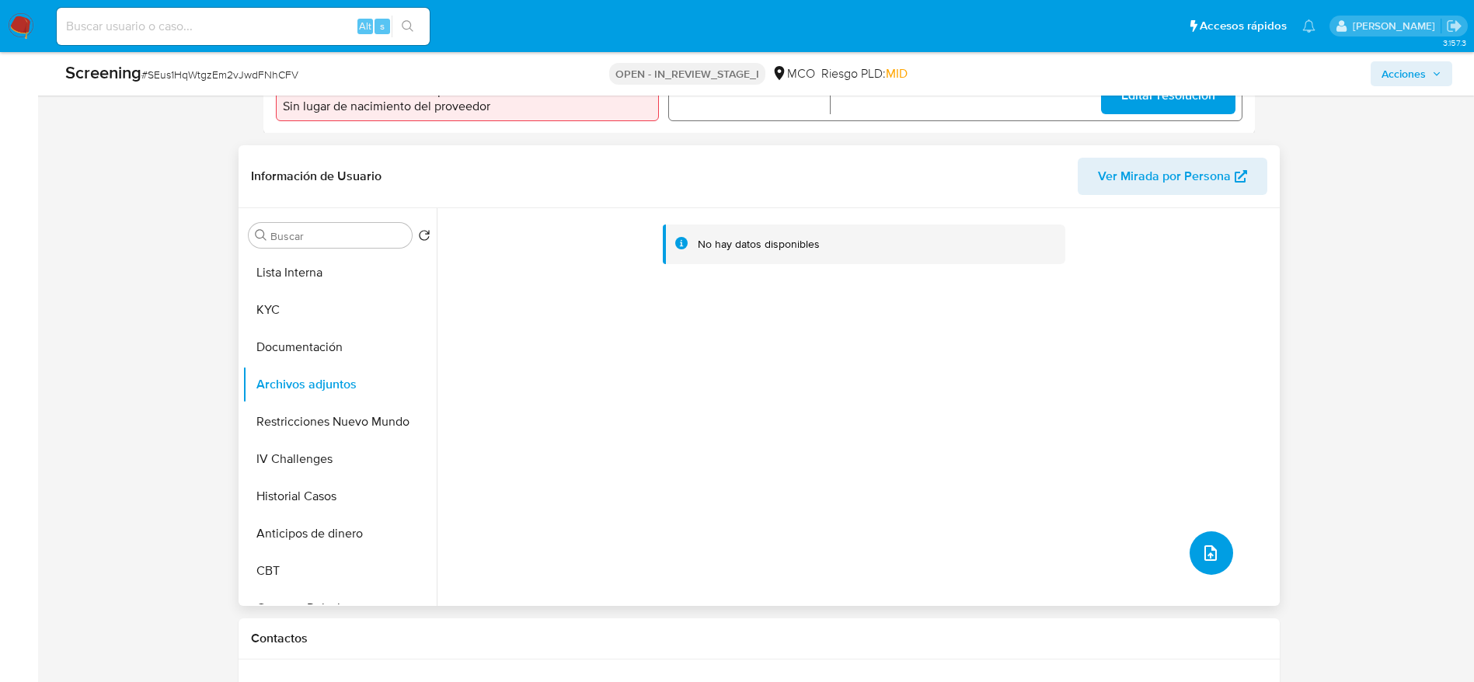
scroll to position [117, 0]
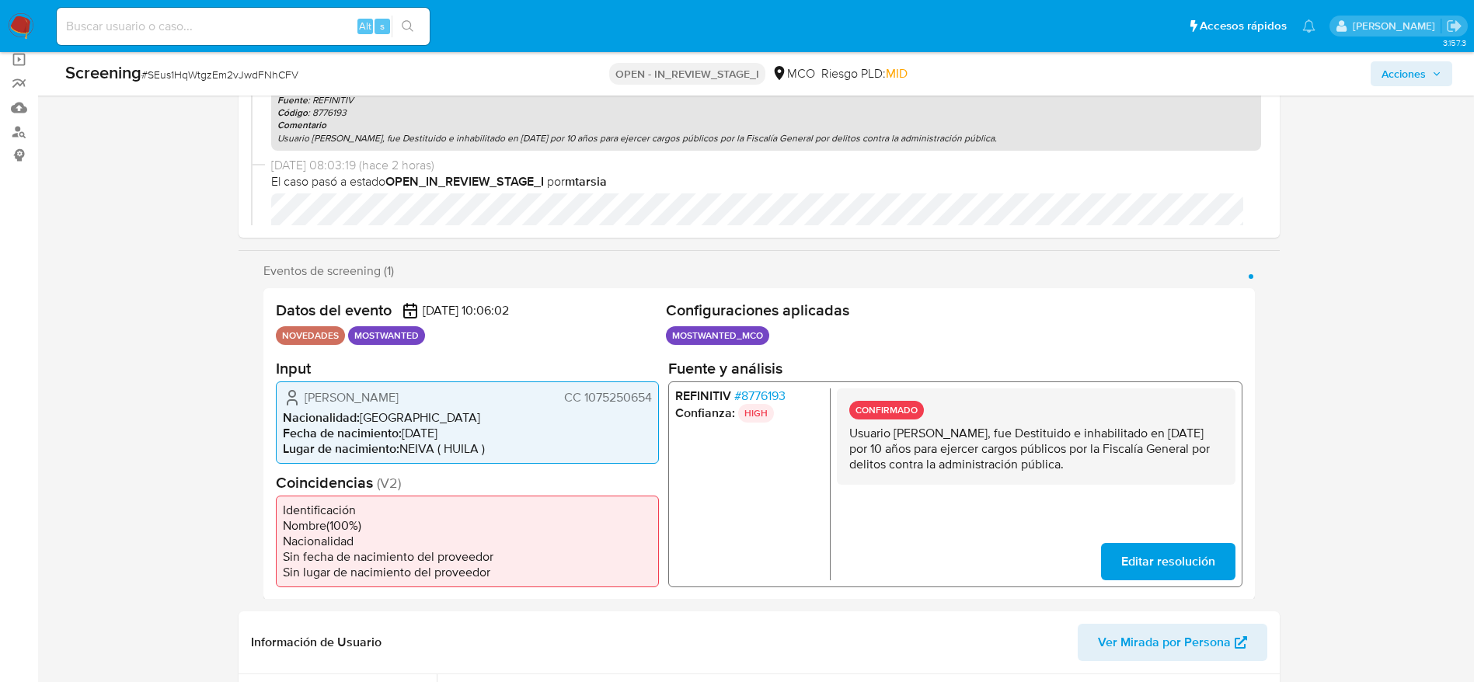
click at [1004, 464] on p "Usuario Ingrid Tatiana Garcia Tovar, fue Destituido e inhabilitado en Agosto de…" at bounding box center [1035, 448] width 374 height 47
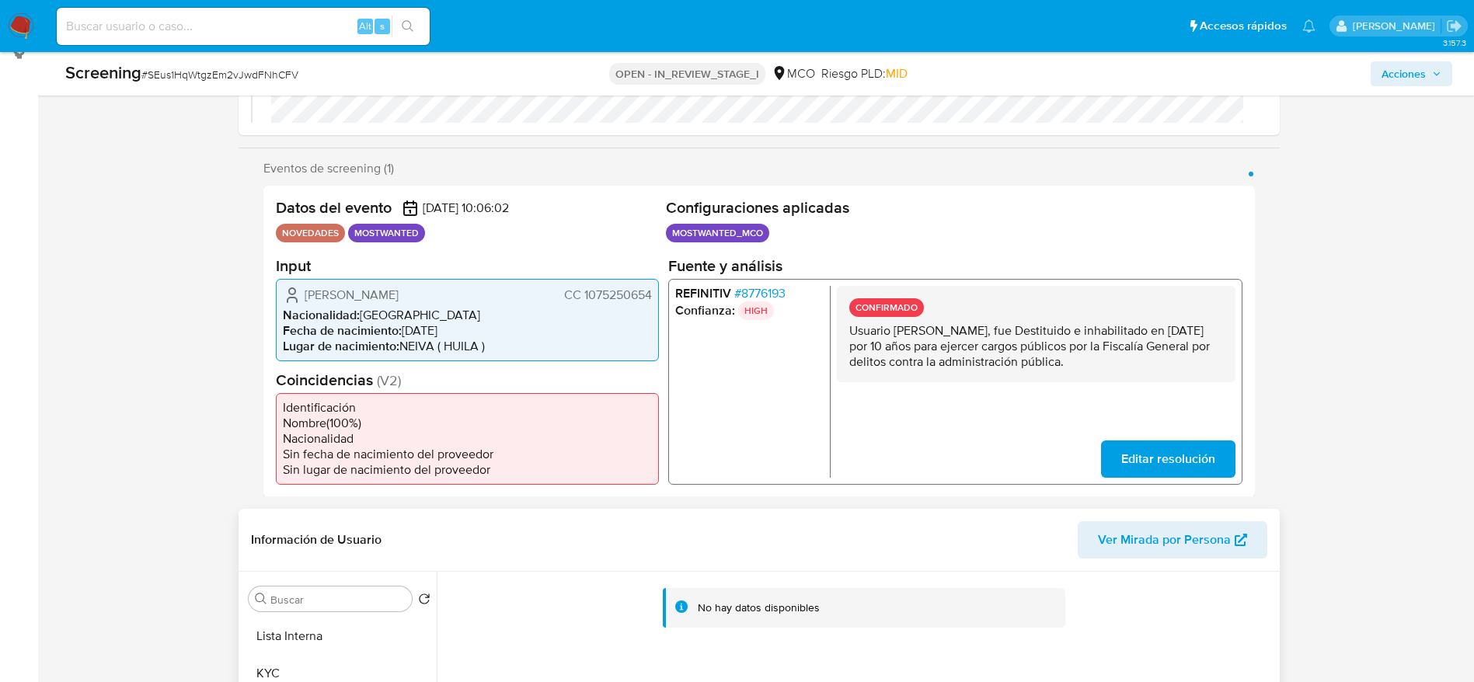
scroll to position [350, 0]
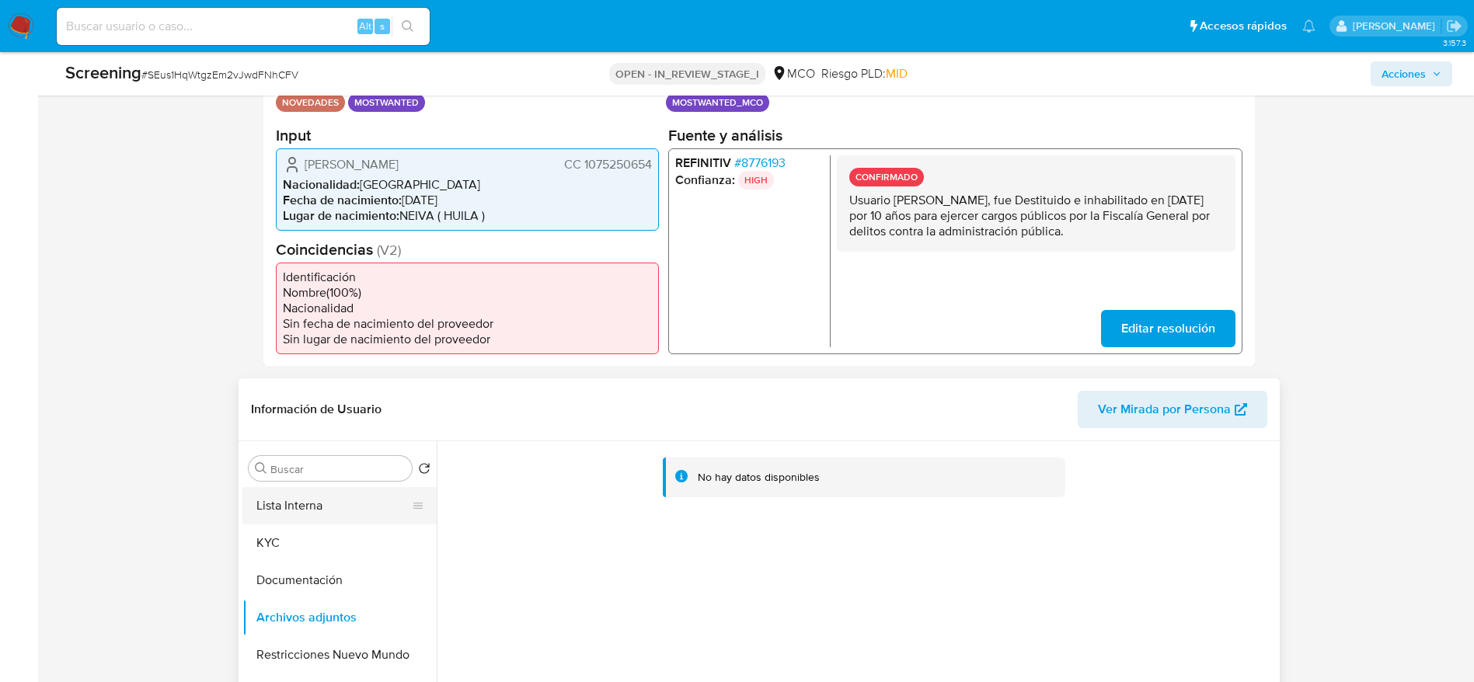
click at [348, 508] on button "Lista Interna" at bounding box center [333, 505] width 182 height 37
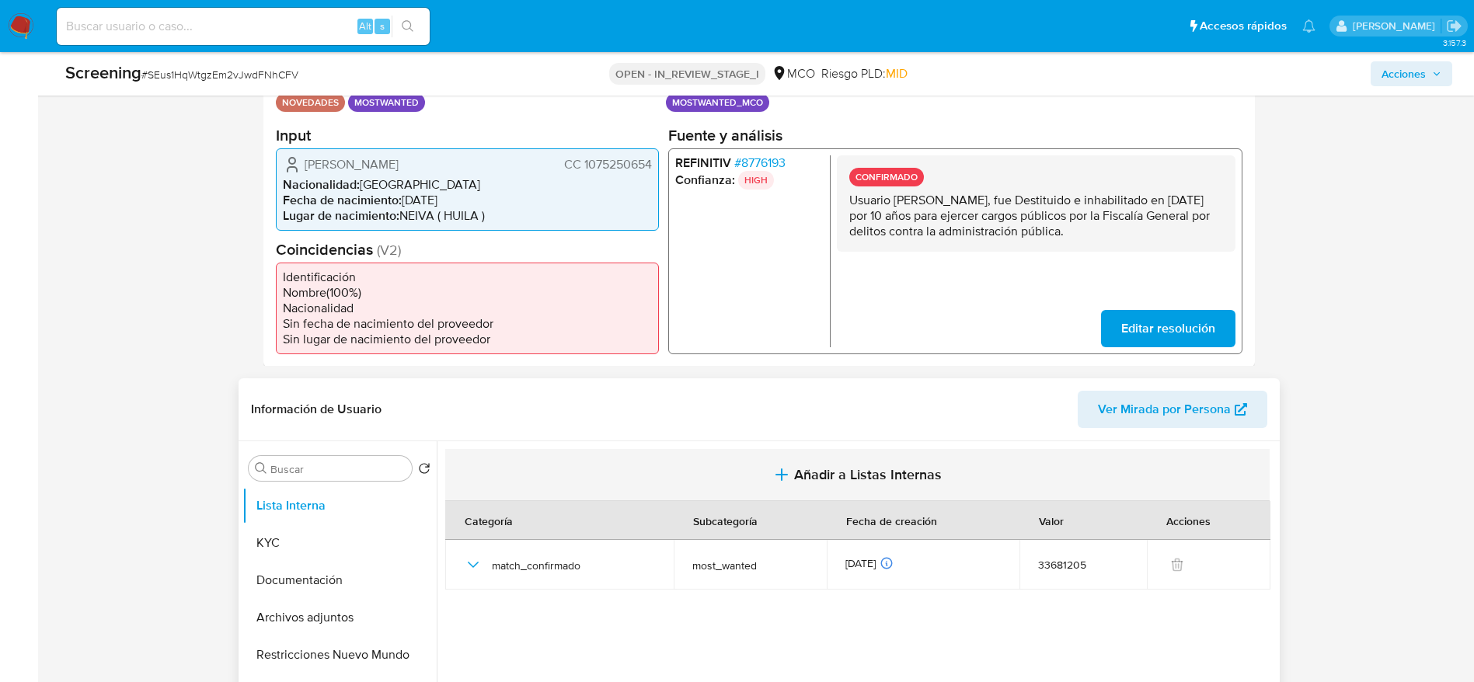
click at [660, 487] on button "Añadir a Listas Internas" at bounding box center [857, 475] width 824 height 52
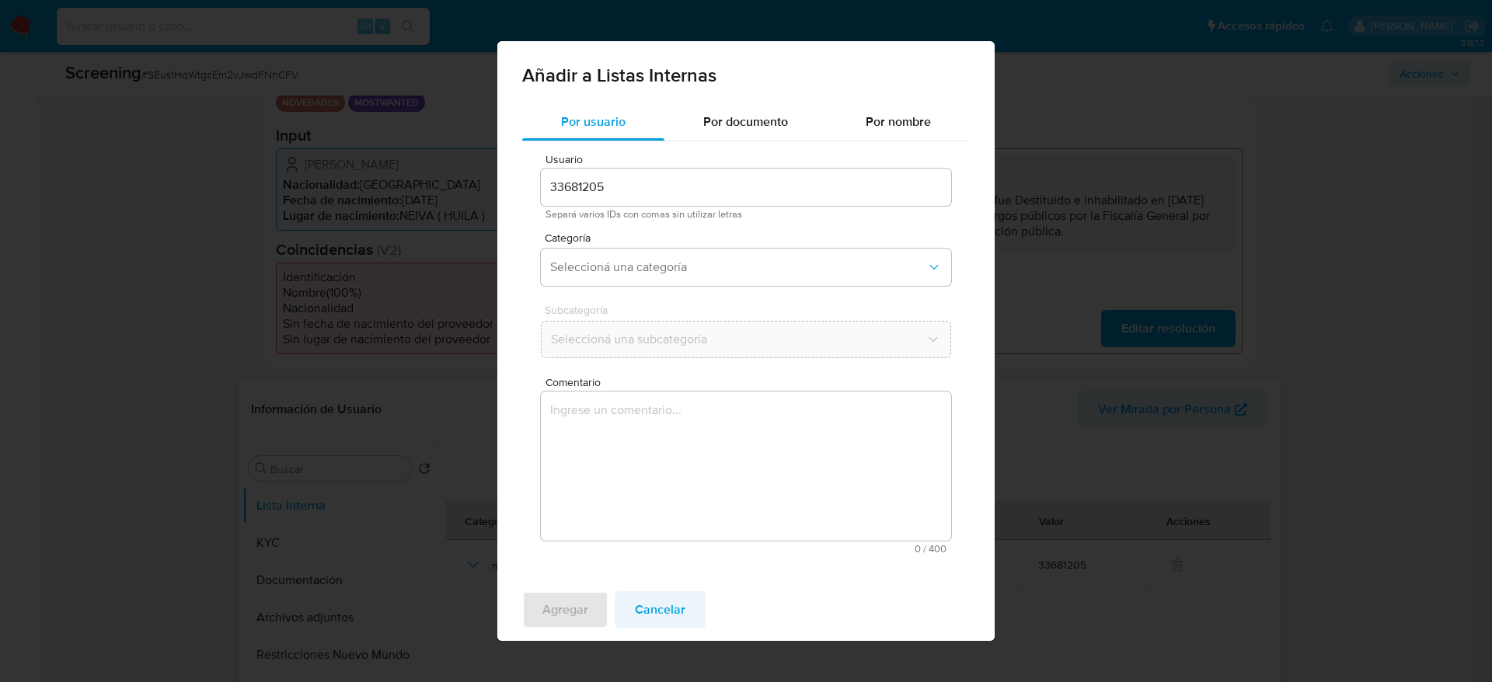
click at [658, 597] on span "Cancelar" at bounding box center [660, 610] width 51 height 34
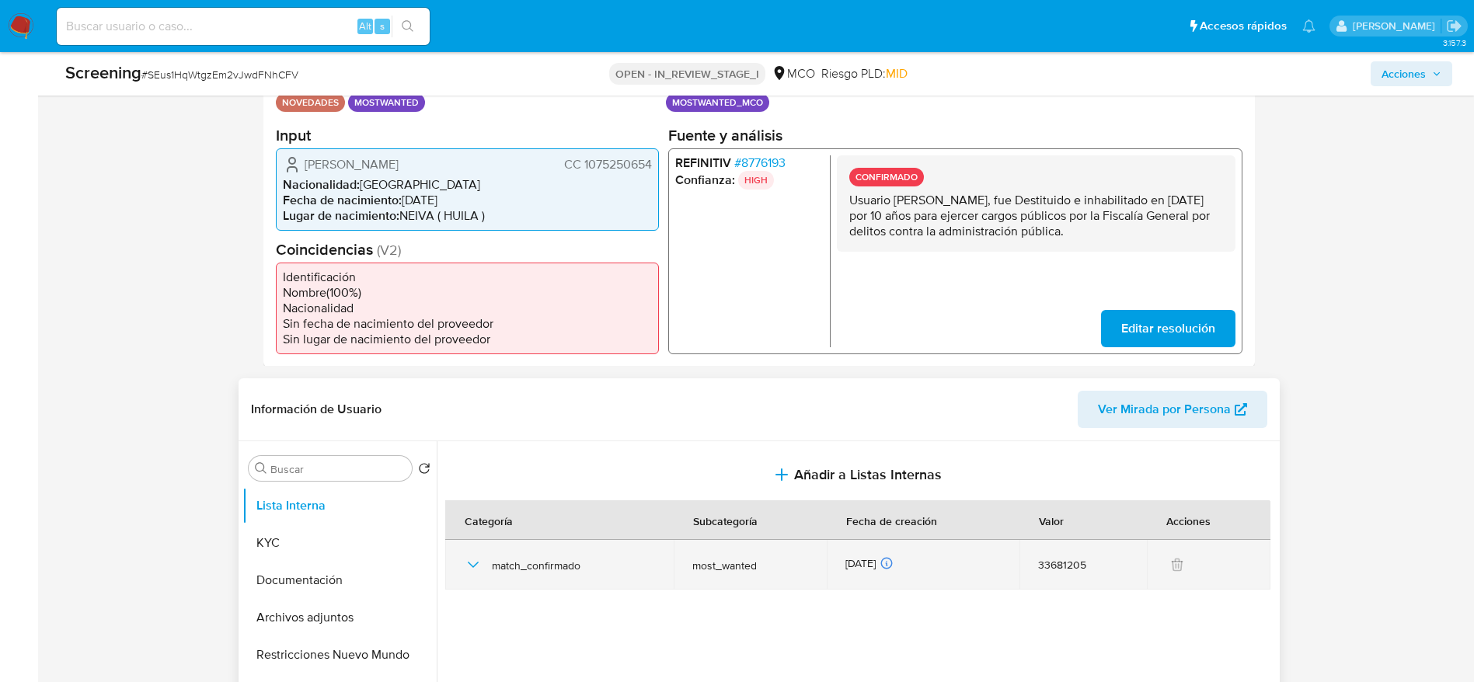
drag, startPoint x: 478, startPoint y: 573, endPoint x: 615, endPoint y: 571, distance: 136.8
click at [478, 574] on div "match_confirmado" at bounding box center [559, 565] width 191 height 50
click at [457, 573] on td "match_confirmado" at bounding box center [559, 565] width 228 height 50
click at [472, 566] on icon "button" at bounding box center [472, 565] width 11 height 6
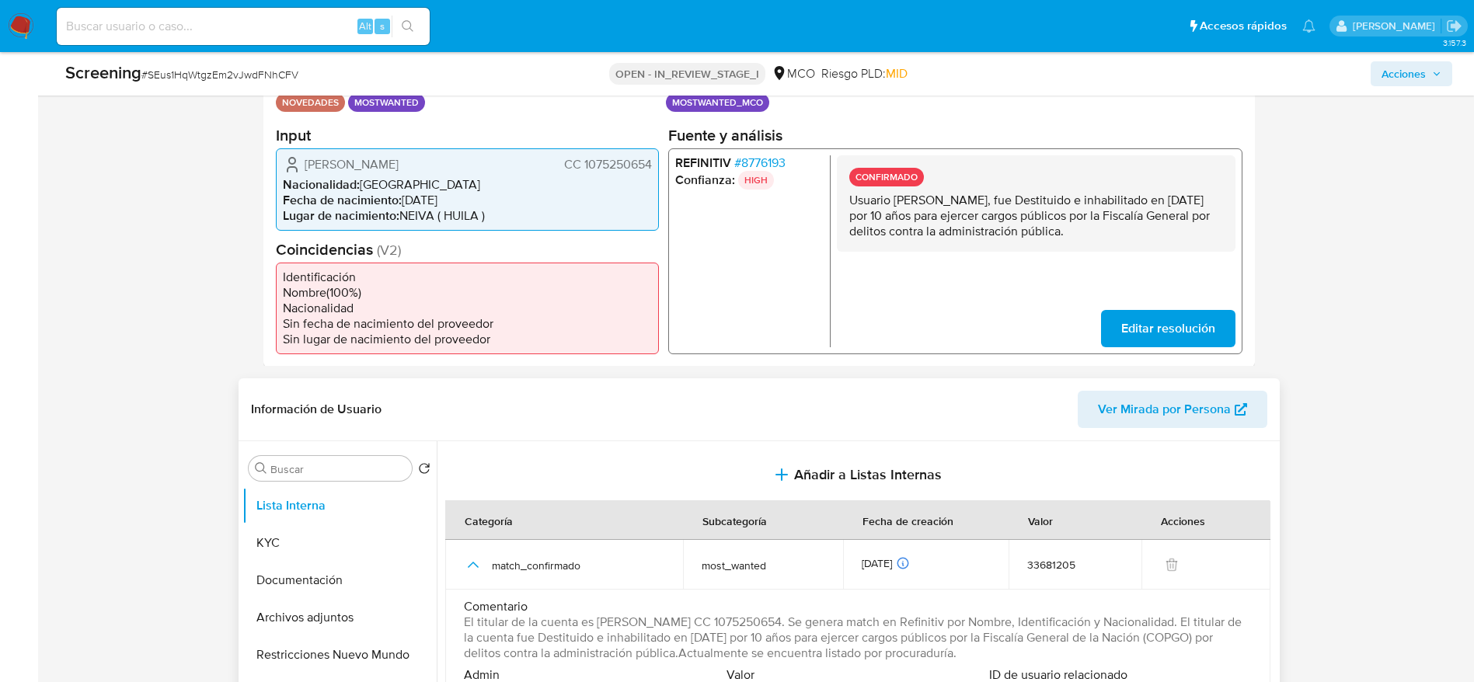
click at [660, 631] on span "El titular de la cuenta es Ingrid Tatiana Garcia Tovar CC 1075250654. Se genera…" at bounding box center [856, 638] width 785 height 47
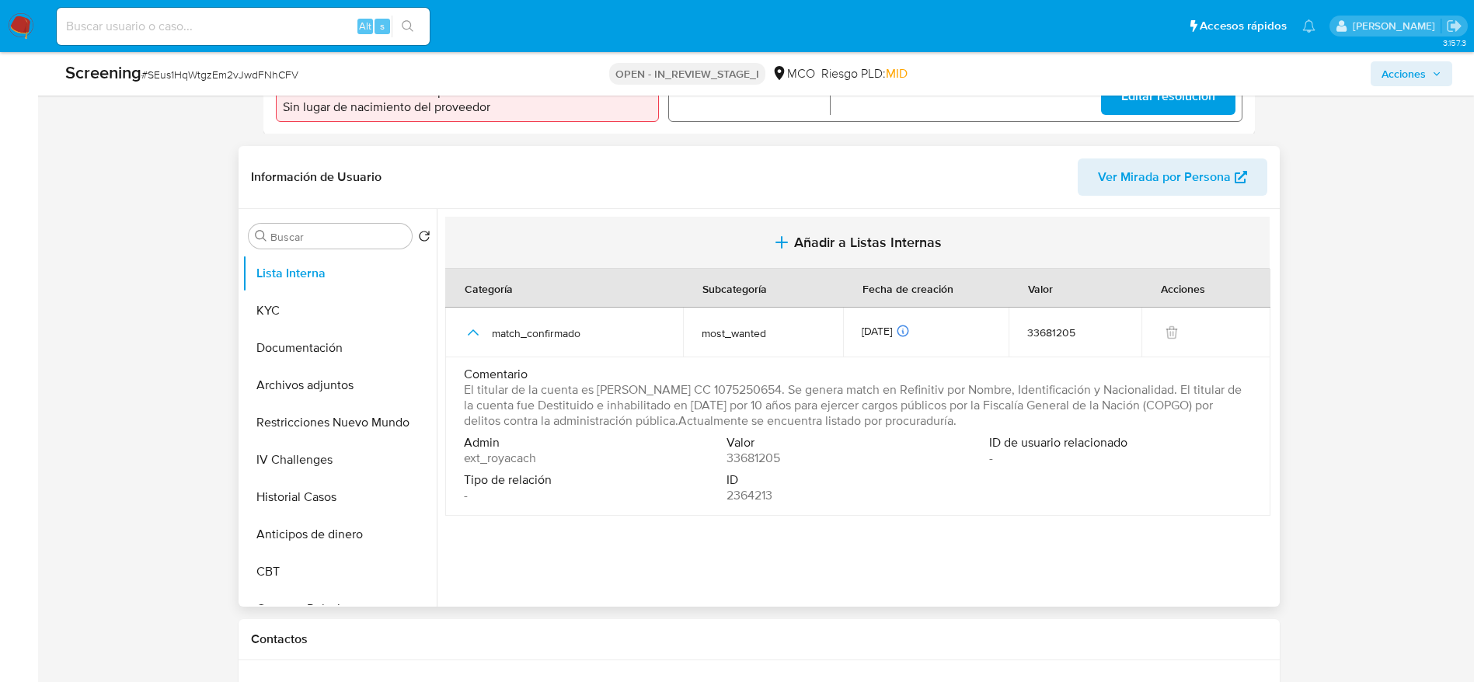
scroll to position [583, 0]
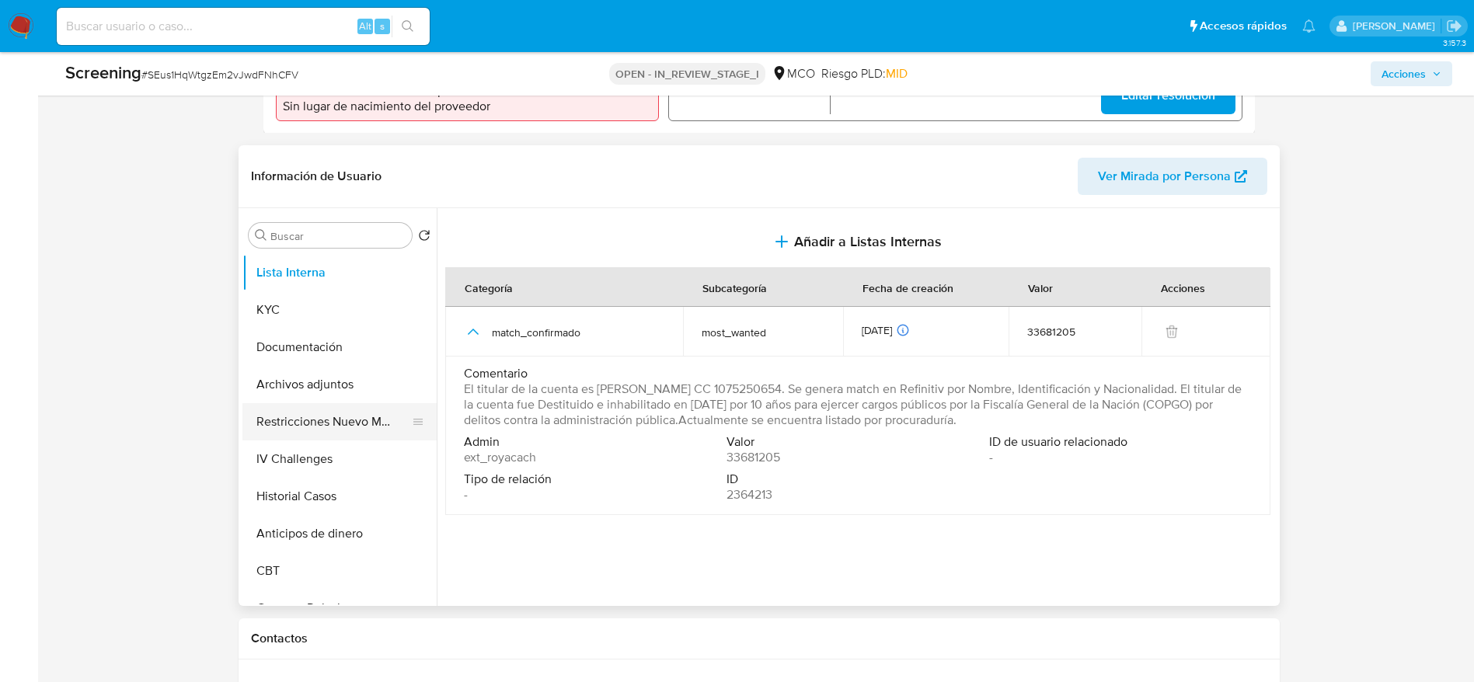
click at [335, 410] on button "Restricciones Nuevo Mundo" at bounding box center [333, 421] width 182 height 37
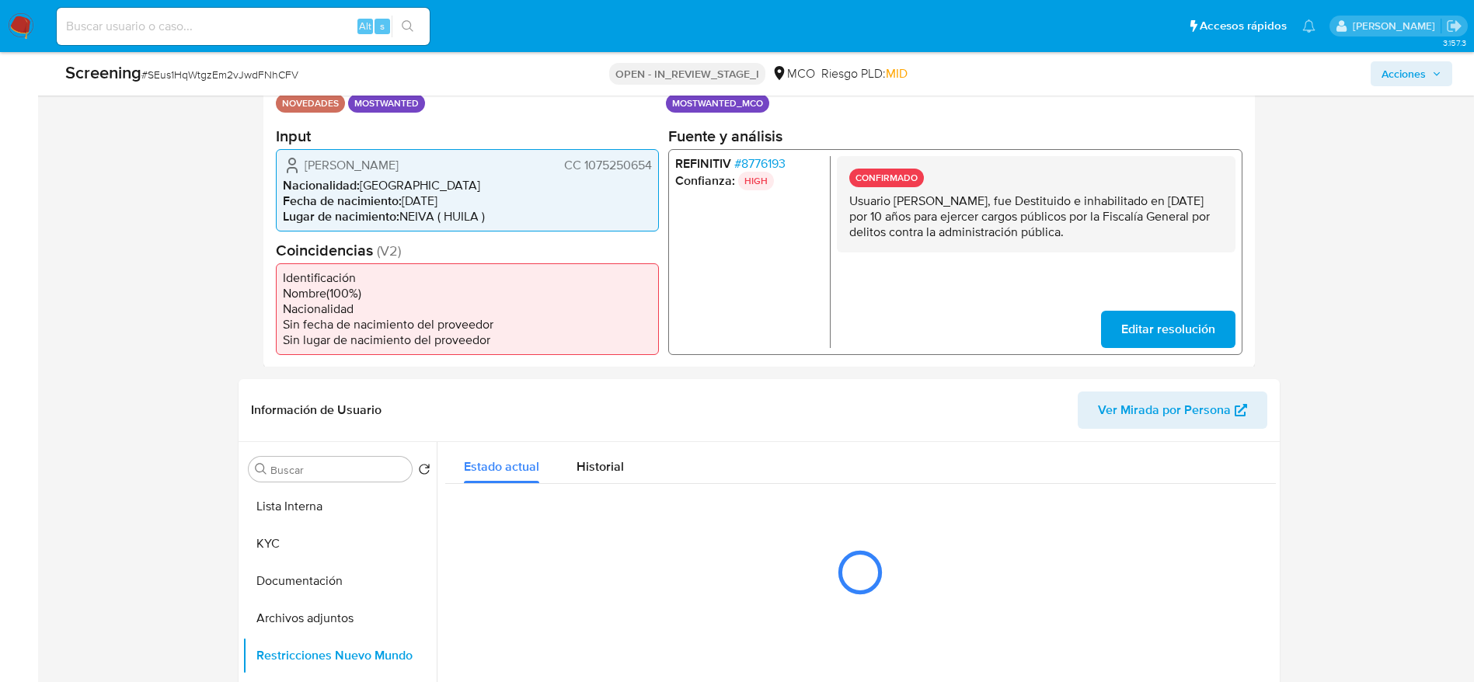
scroll to position [277, 0]
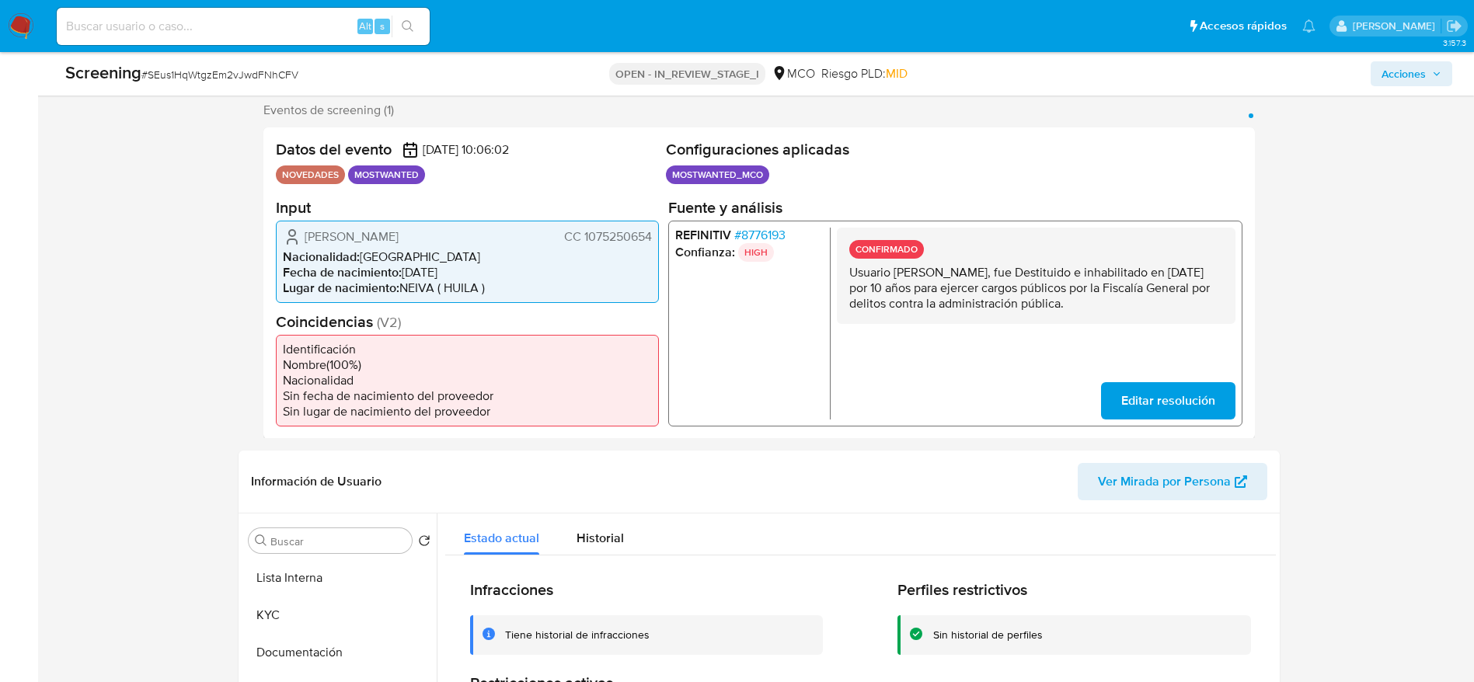
click at [1072, 303] on p "Usuario Ingrid Tatiana Garcia Tovar, fue Destituido e inhabilitado en Agosto de…" at bounding box center [1035, 287] width 374 height 47
drag, startPoint x: 1072, startPoint y: 303, endPoint x: 1112, endPoint y: 394, distance: 99.2
click at [1072, 305] on p "Usuario Ingrid Tatiana Garcia Tovar, fue Destituido e inhabilitado en Agosto de…" at bounding box center [1035, 287] width 374 height 47
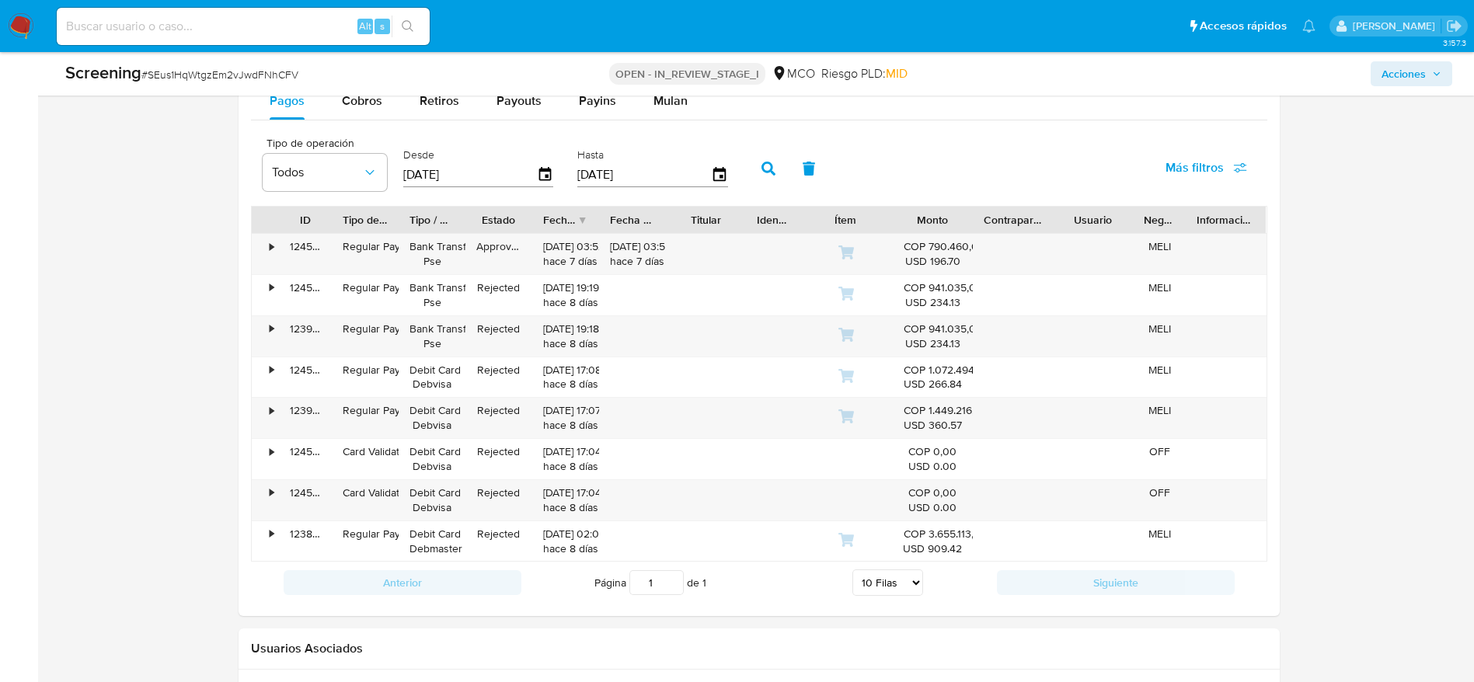
scroll to position [2608, 0]
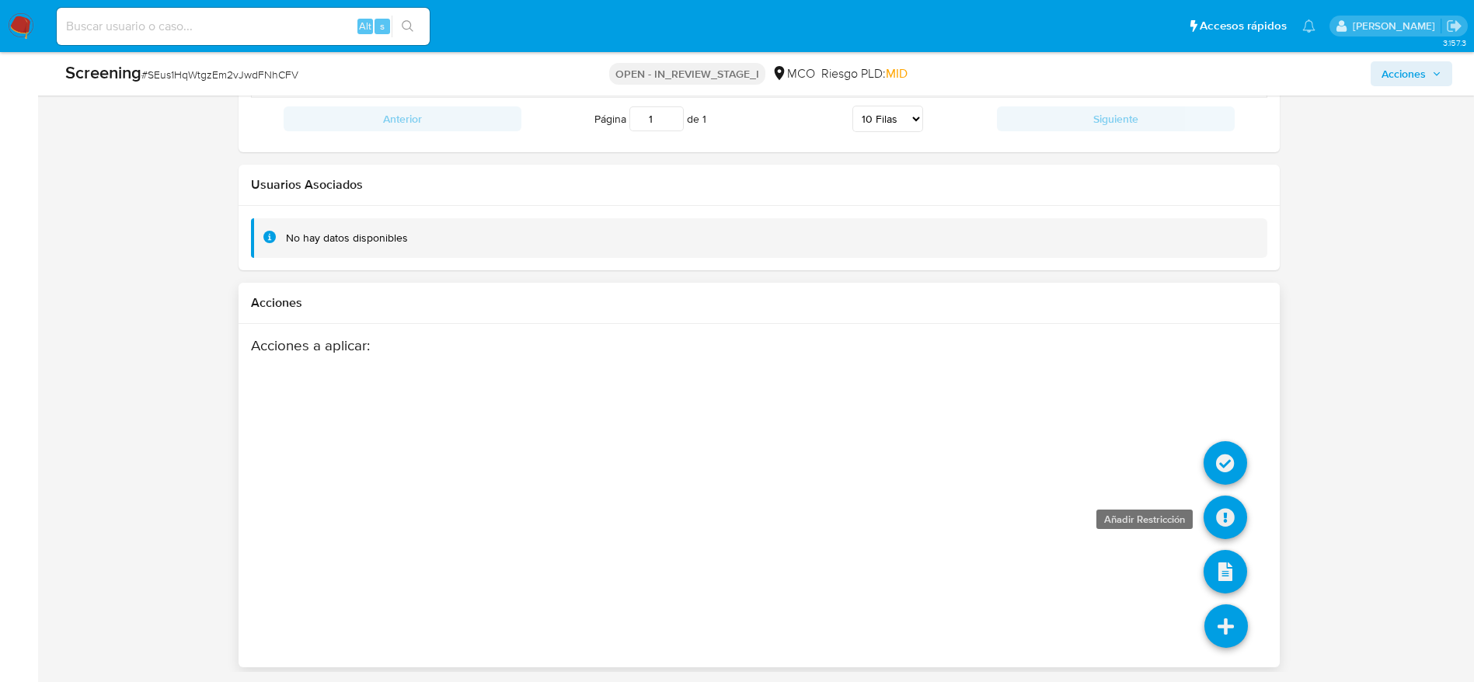
click at [1221, 500] on icon at bounding box center [1226, 518] width 44 height 44
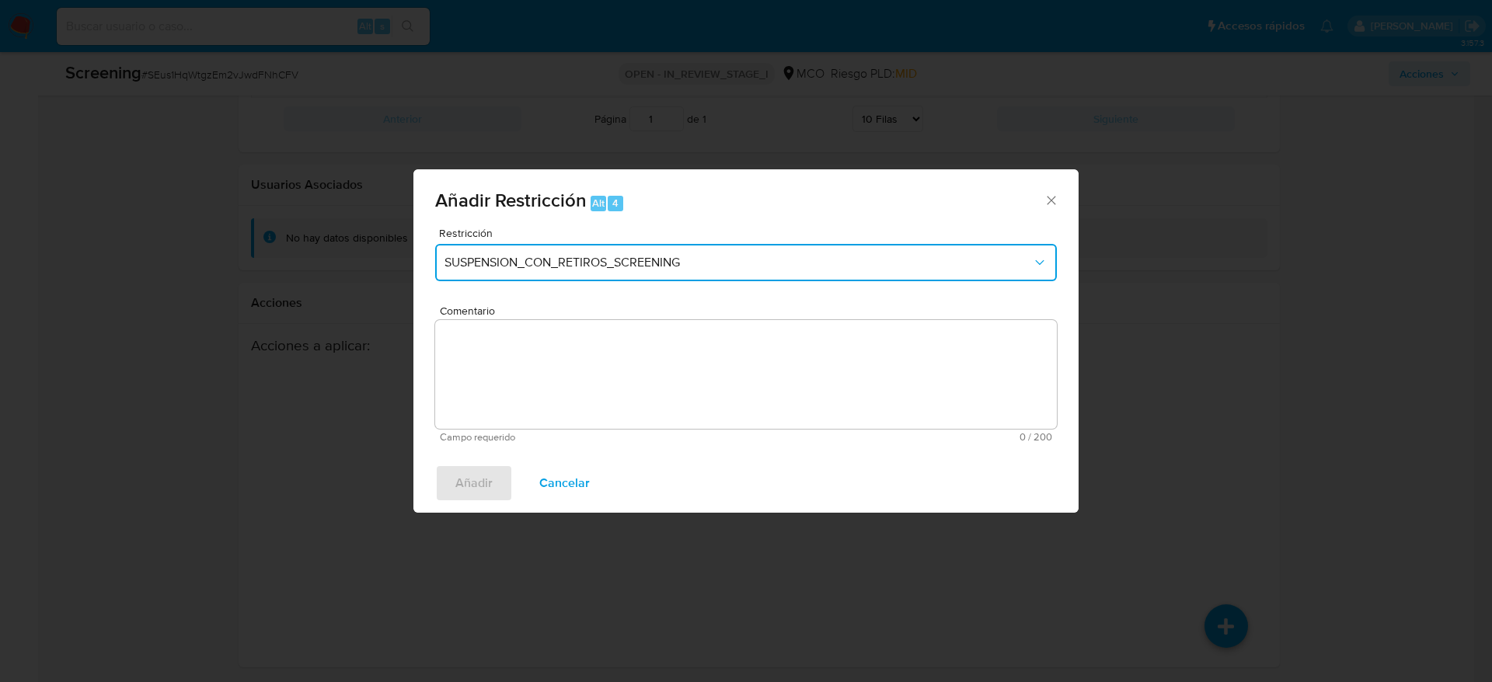
click at [653, 273] on button "SUSPENSION_CON_RETIROS_SCREENING" at bounding box center [746, 262] width 622 height 37
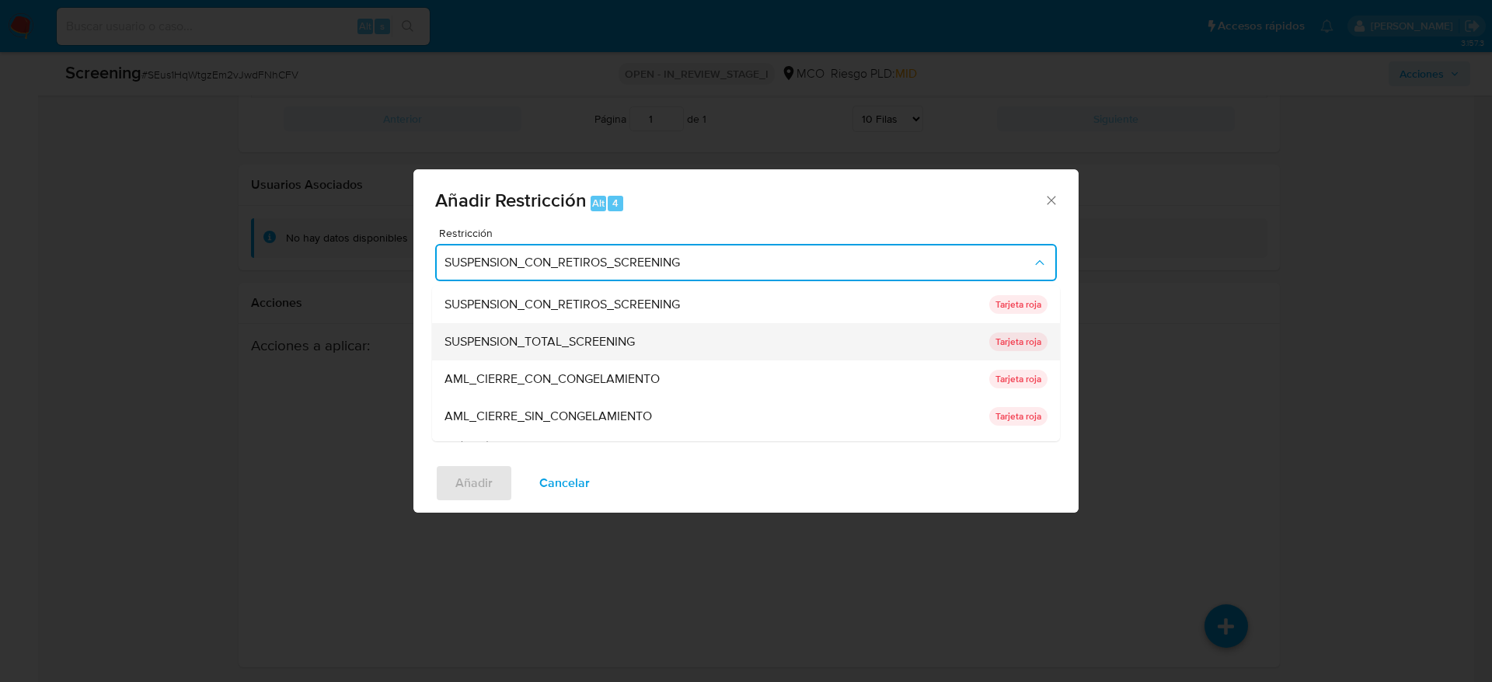
click at [624, 329] on div "SUSPENSION_TOTAL_SCREENING" at bounding box center [711, 341] width 535 height 37
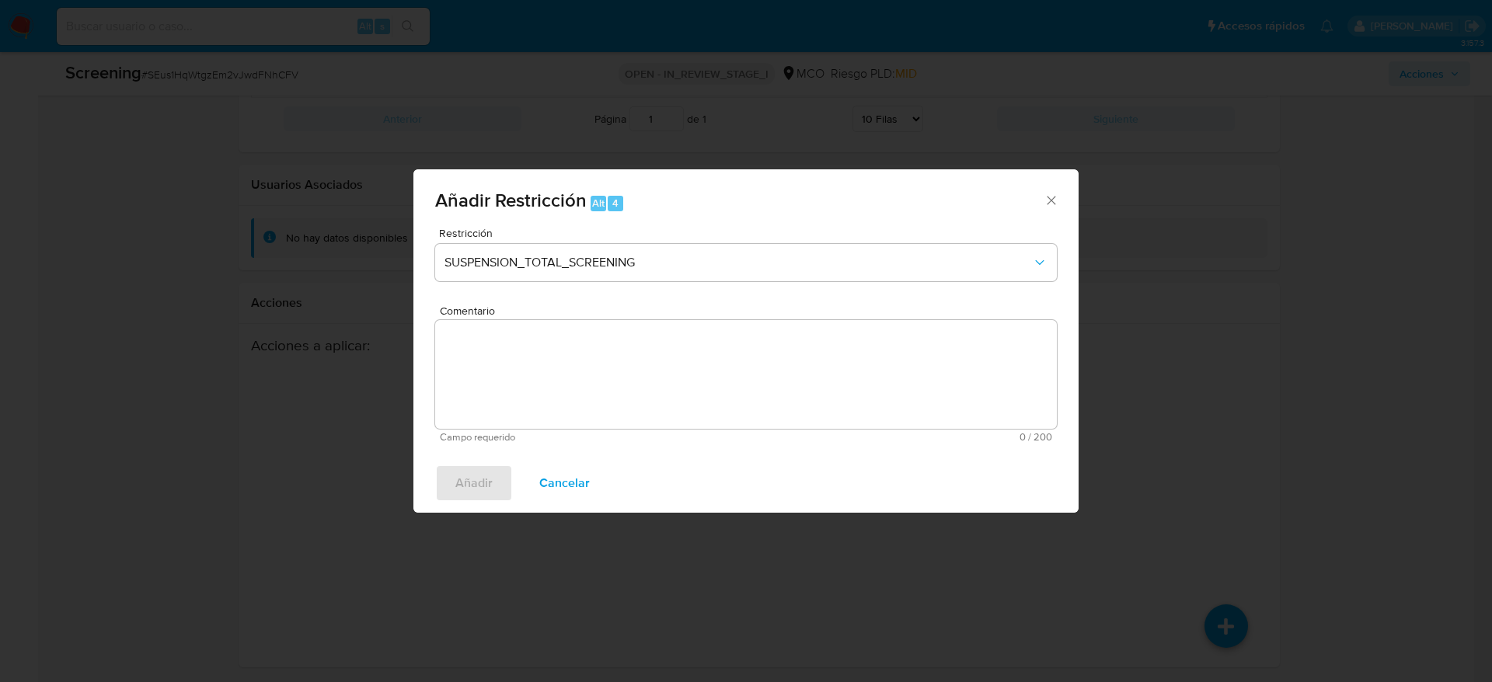
click at [694, 371] on textarea "Comentario" at bounding box center [746, 374] width 622 height 109
paste textarea "Usuario Ingrid Tatiana Garcia Tovar, fue Destituido e inhabilitado en Agosto de…"
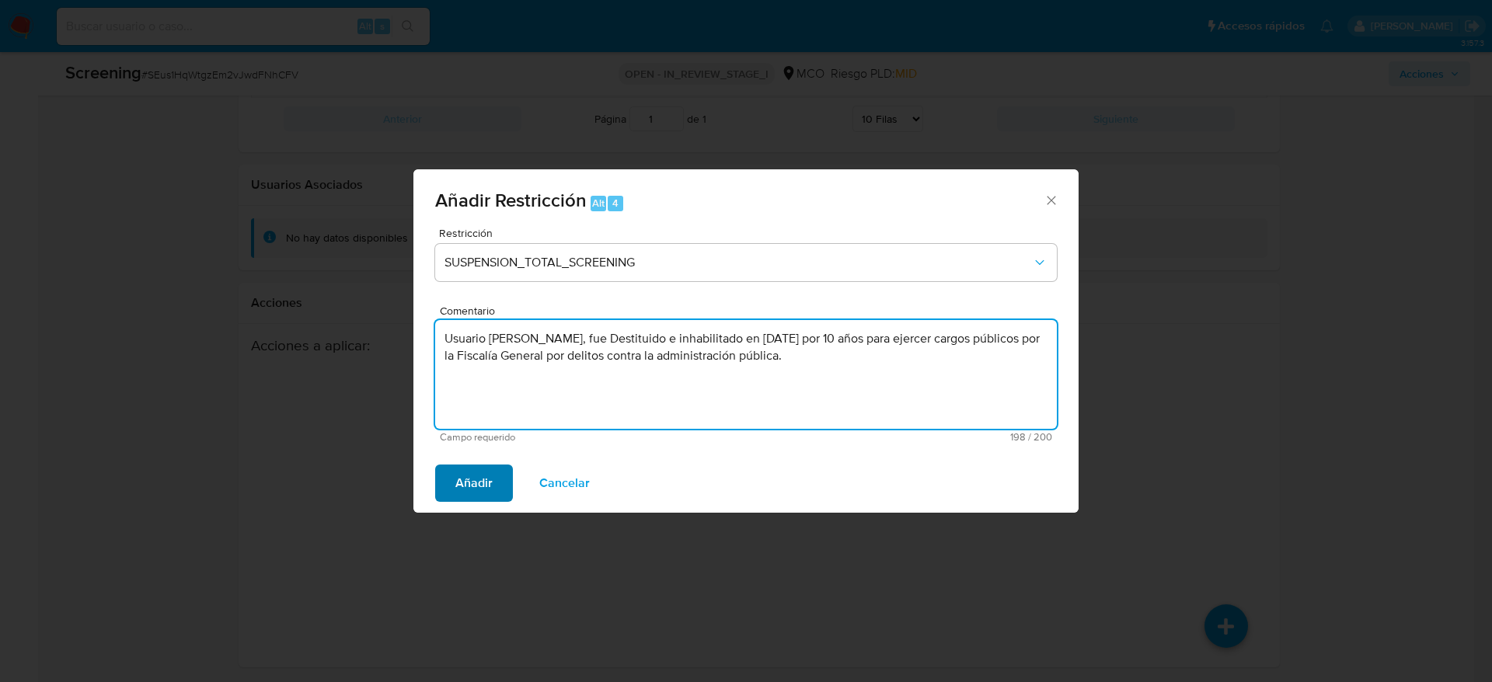
type textarea "Usuario Ingrid Tatiana Garcia Tovar, fue Destituido e inhabilitado en Agosto de…"
click at [480, 498] on span "Añadir" at bounding box center [473, 483] width 37 height 34
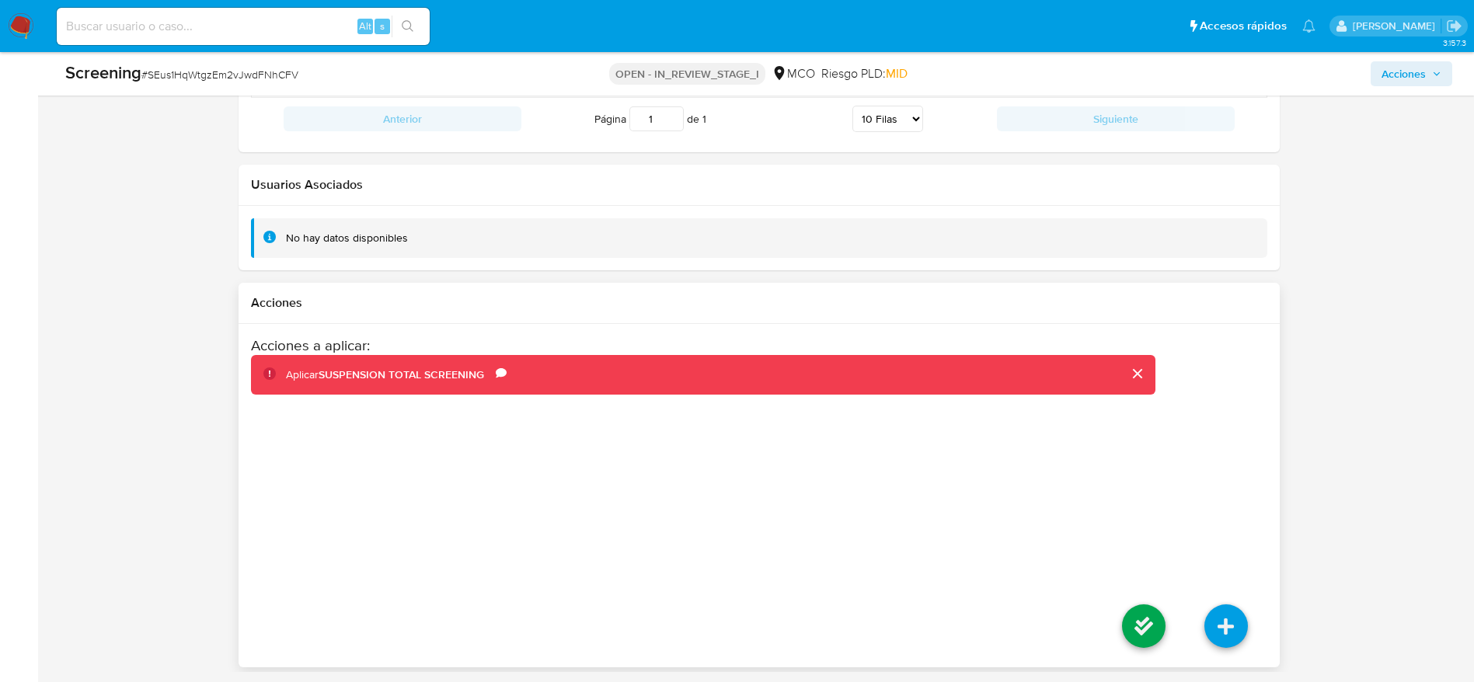
click at [1171, 643] on li at bounding box center [1144, 628] width 82 height 87
click at [1120, 633] on li at bounding box center [1144, 628] width 82 height 87
click at [1127, 623] on icon at bounding box center [1144, 626] width 44 height 44
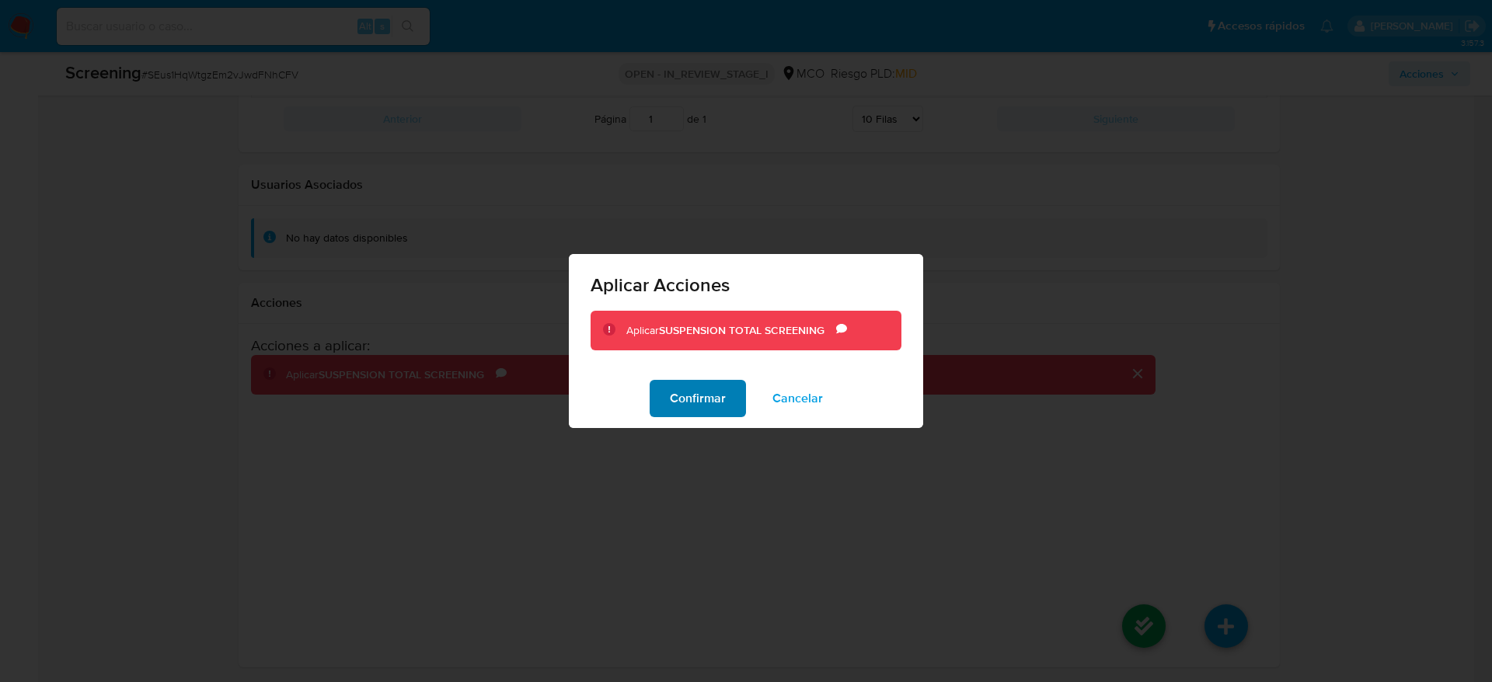
click at [672, 403] on span "Confirmar" at bounding box center [698, 398] width 56 height 34
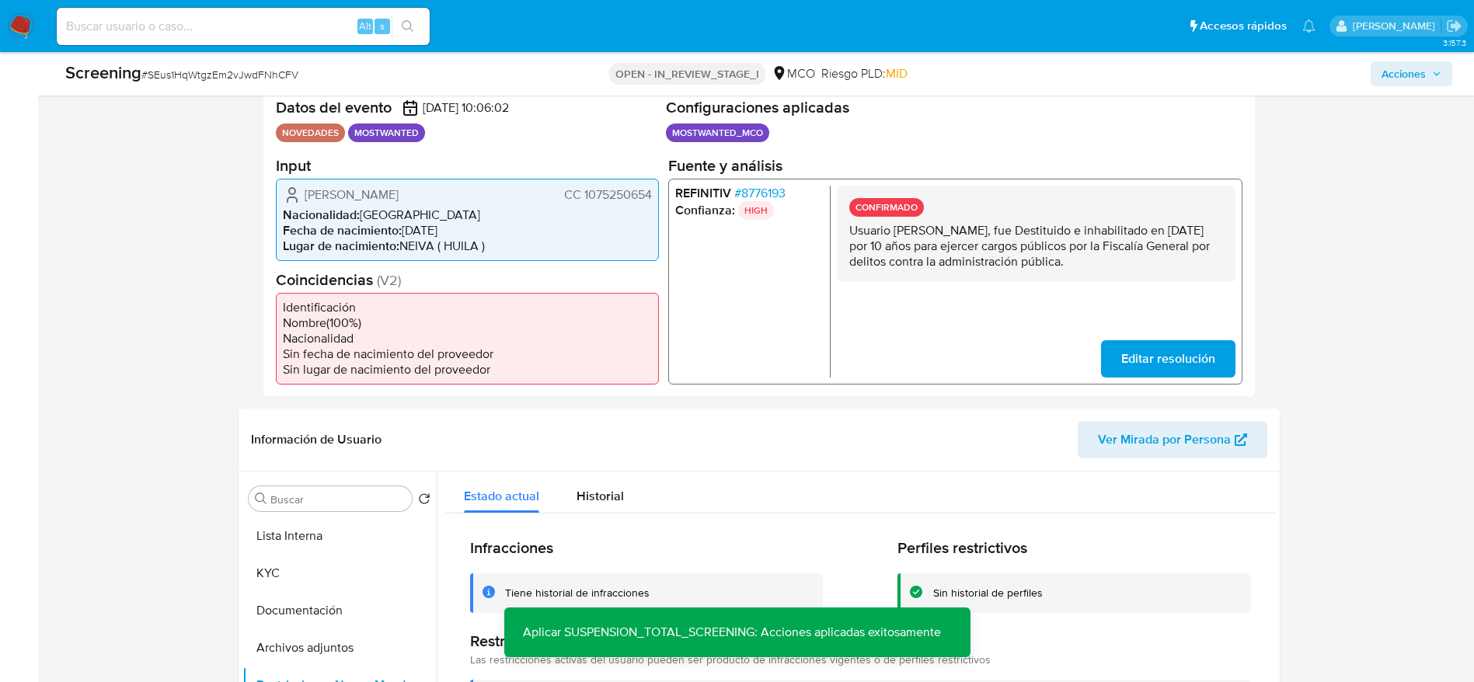
scroll to position [394, 0]
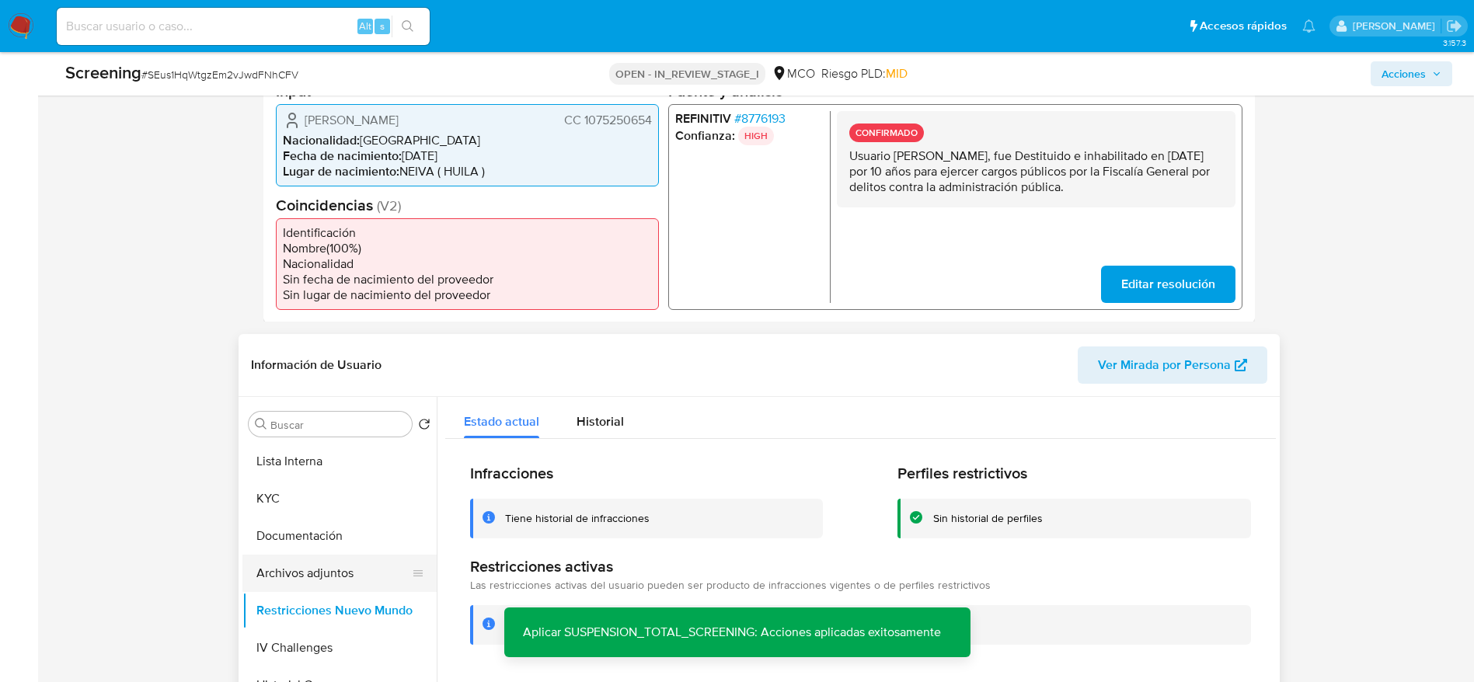
drag, startPoint x: 381, startPoint y: 570, endPoint x: 375, endPoint y: 584, distance: 14.3
click at [381, 573] on button "Archivos adjuntos" at bounding box center [333, 573] width 182 height 37
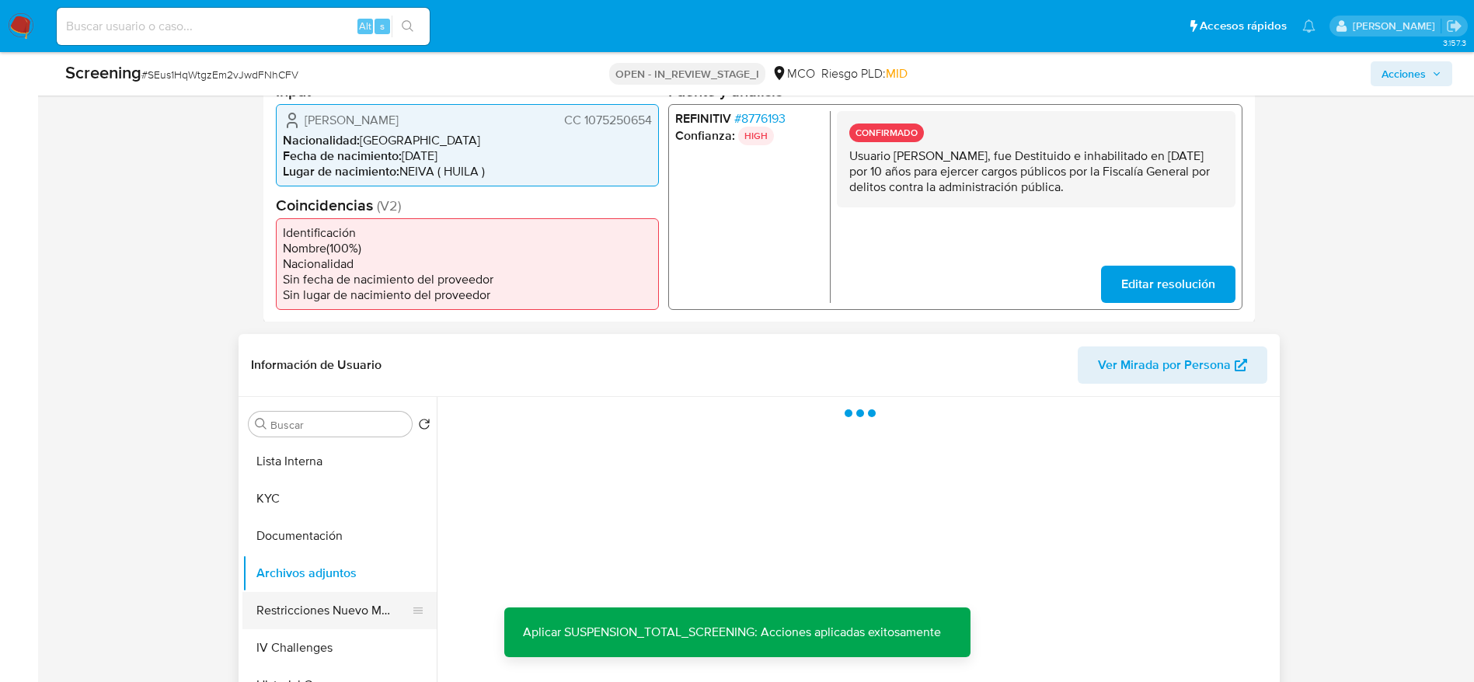
click at [368, 603] on button "Restricciones Nuevo Mundo" at bounding box center [333, 610] width 182 height 37
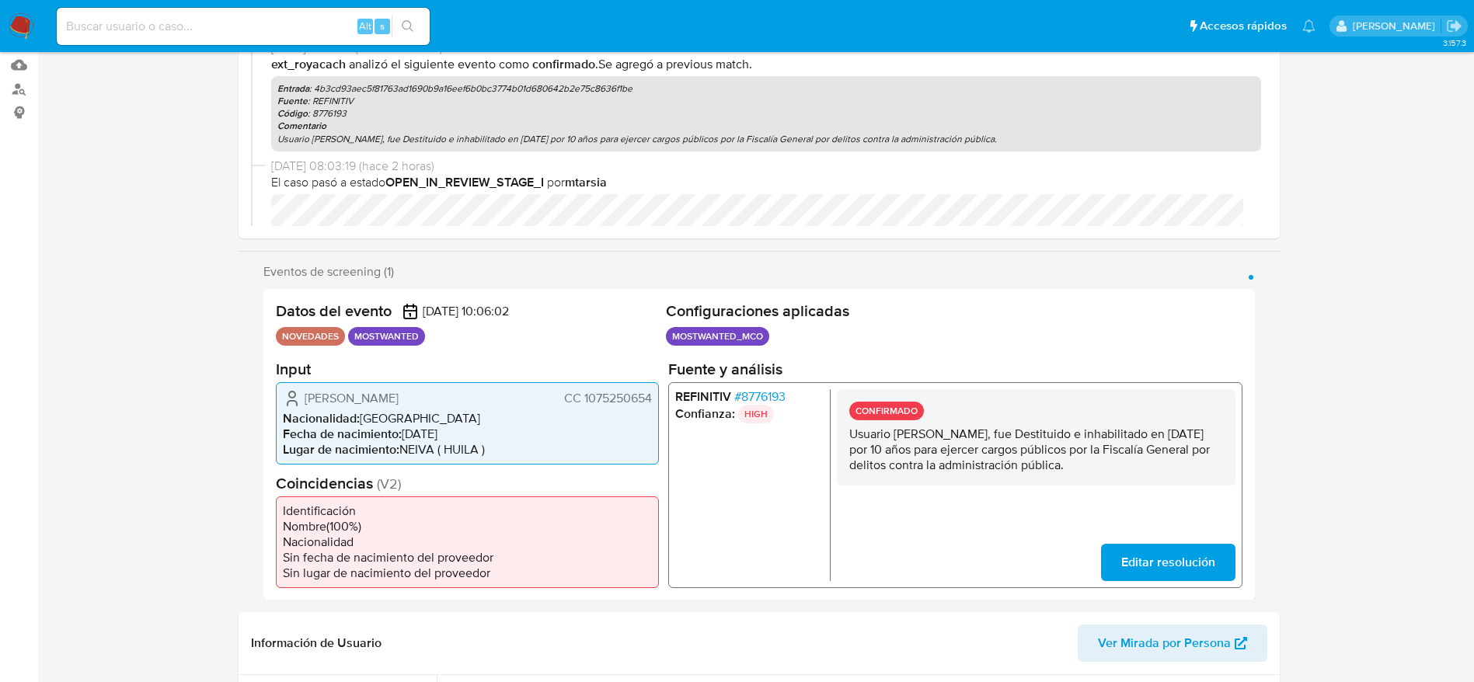
scroll to position [0, 0]
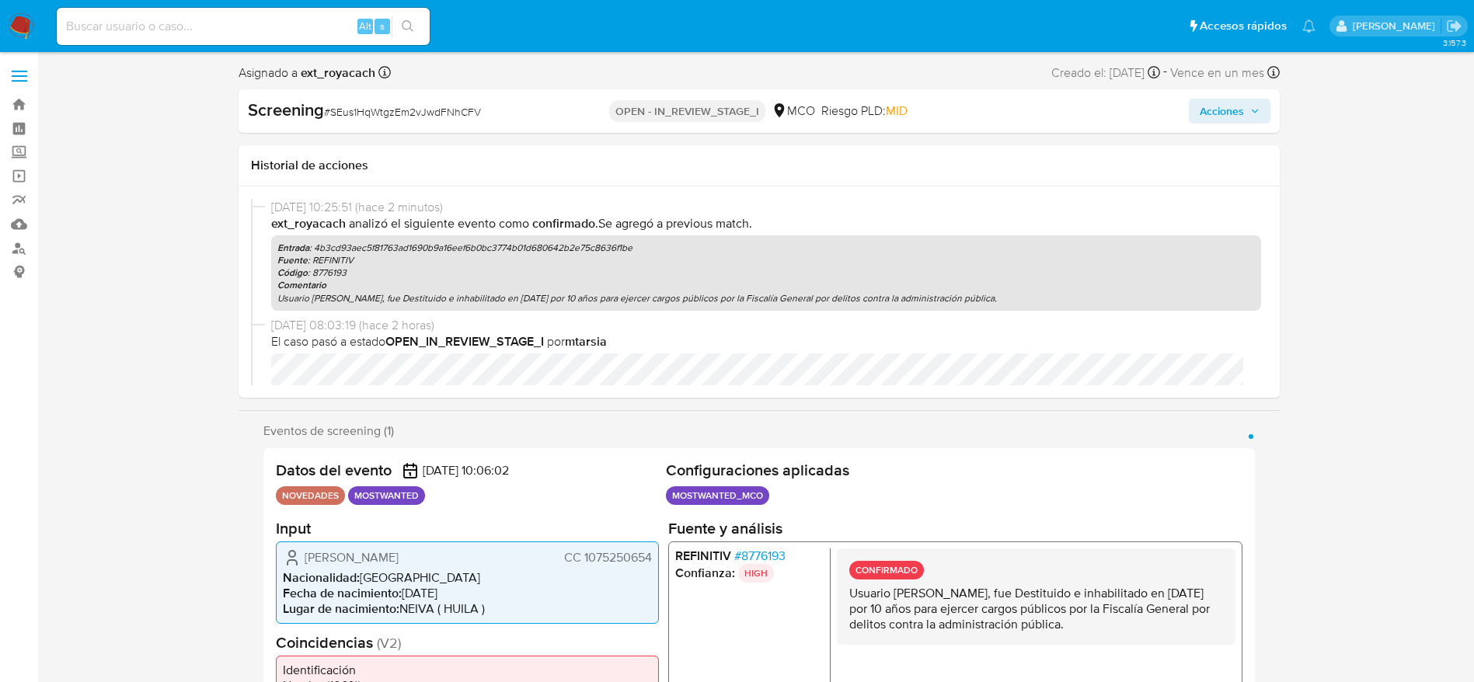
click at [1244, 111] on span "Acciones" at bounding box center [1230, 111] width 60 height 22
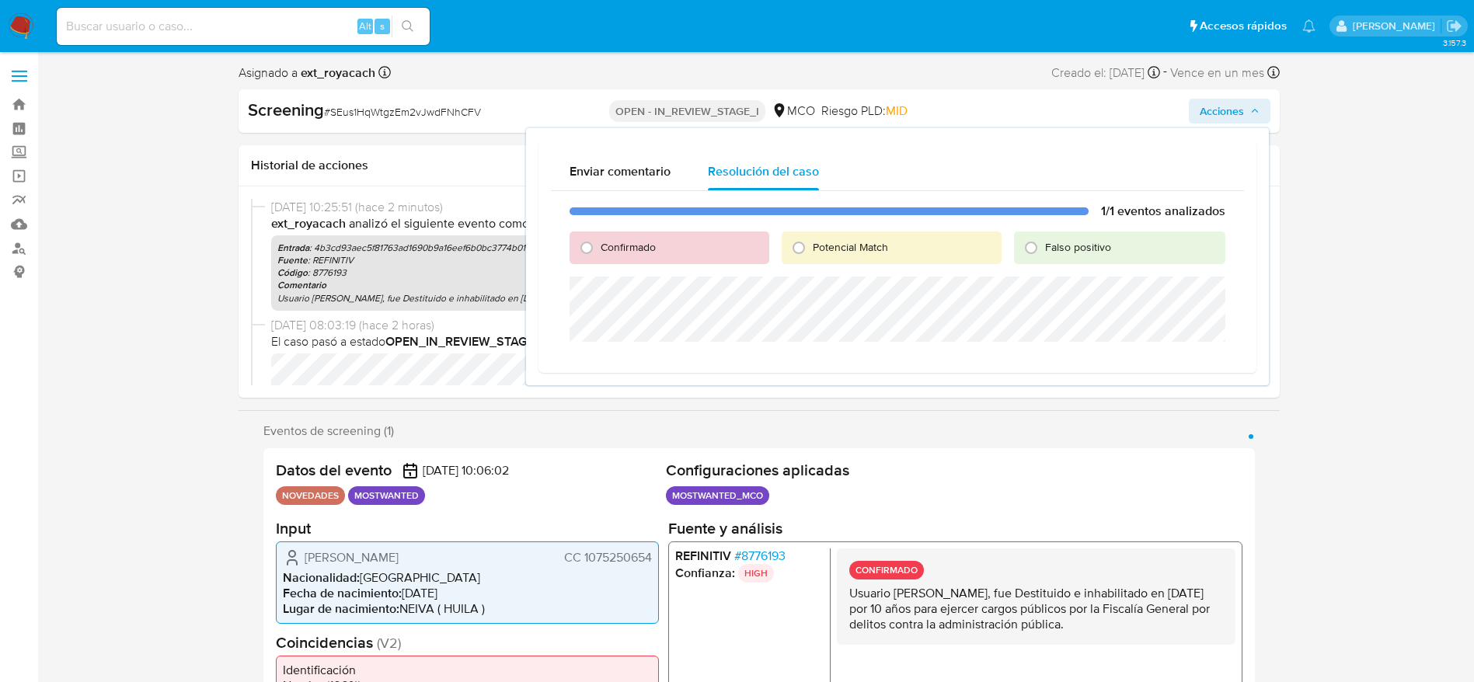
click at [821, 234] on div "Potencial Match" at bounding box center [892, 248] width 220 height 33
click at [825, 245] on span "Potencial Match" at bounding box center [850, 247] width 75 height 16
click at [811, 245] on input "Potencial Match" at bounding box center [798, 247] width 25 height 25
radio input "true"
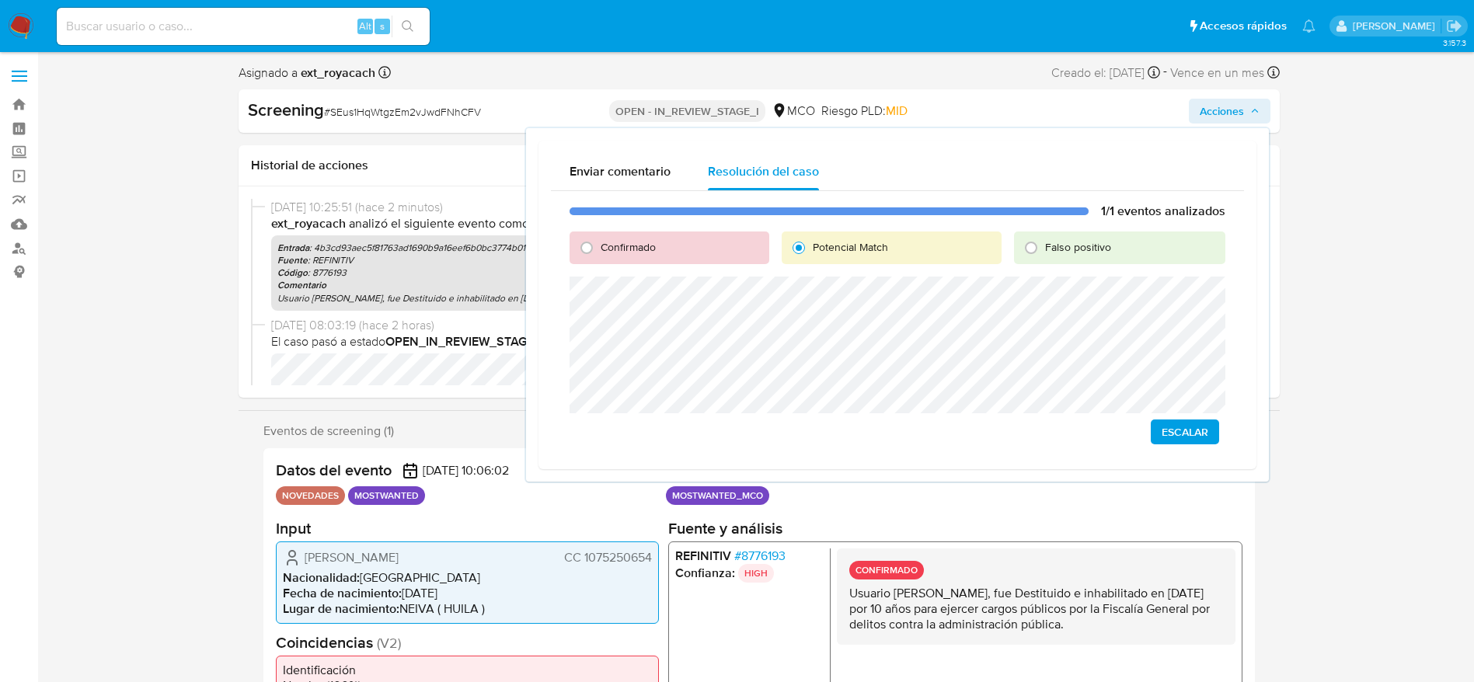
click at [1181, 430] on span "Escalar" at bounding box center [1185, 432] width 47 height 22
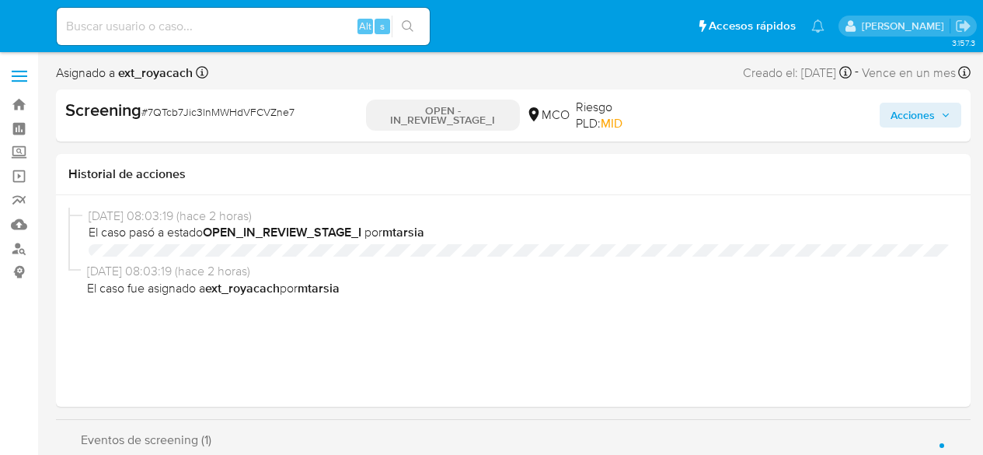
select select "10"
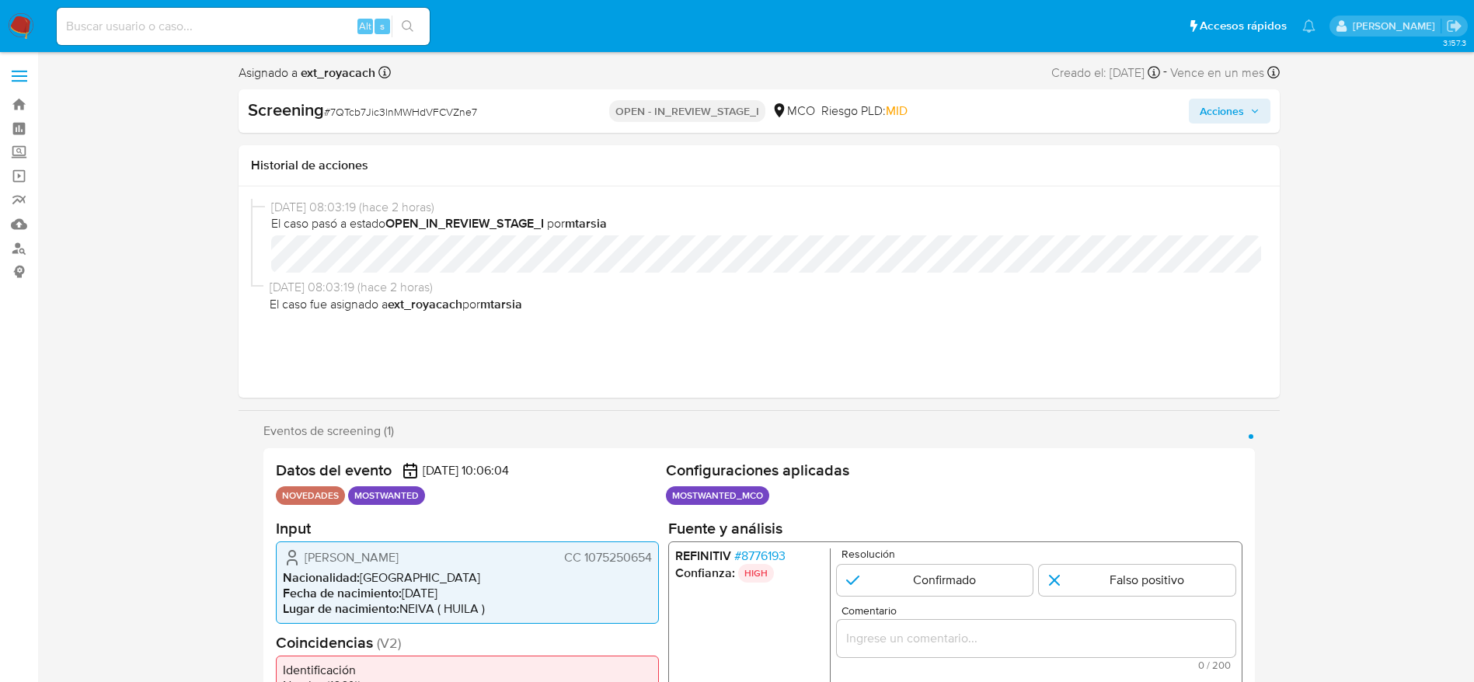
scroll to position [350, 0]
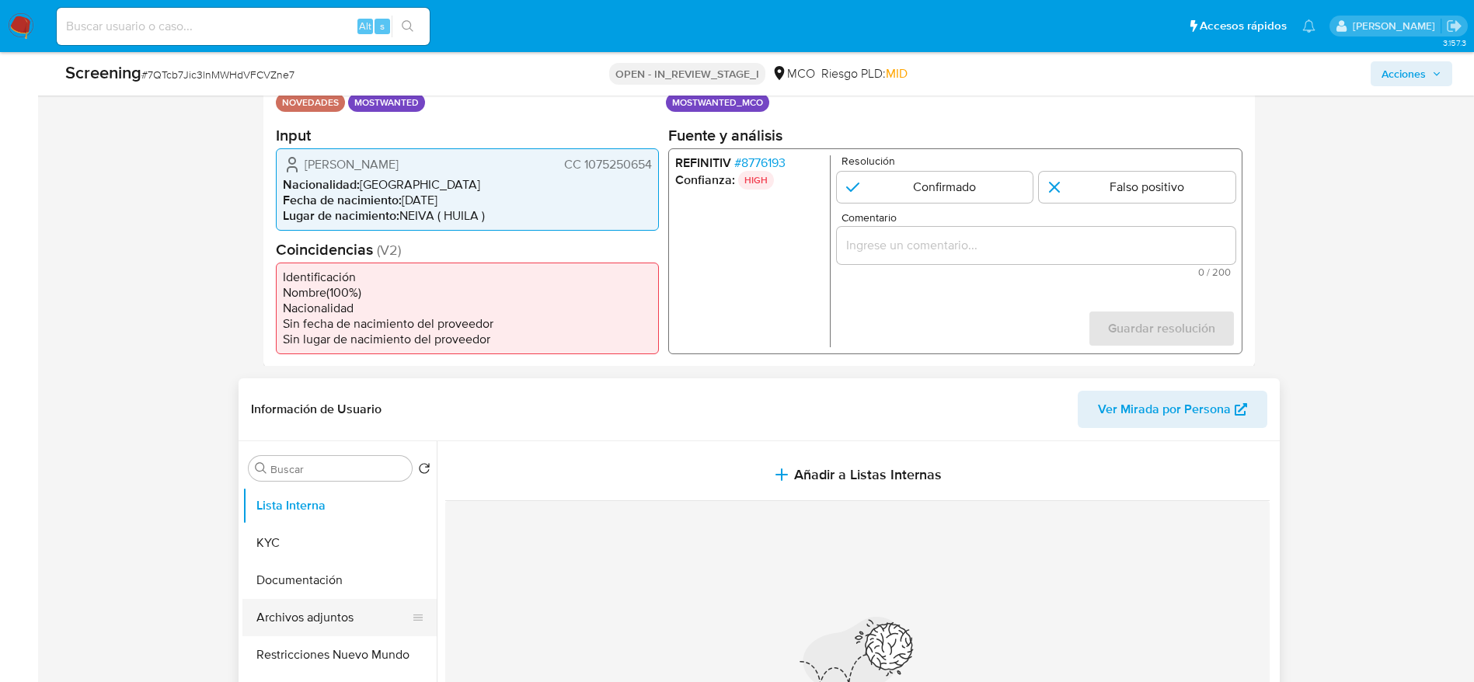
click at [343, 454] on button "Archivos adjuntos" at bounding box center [333, 617] width 182 height 37
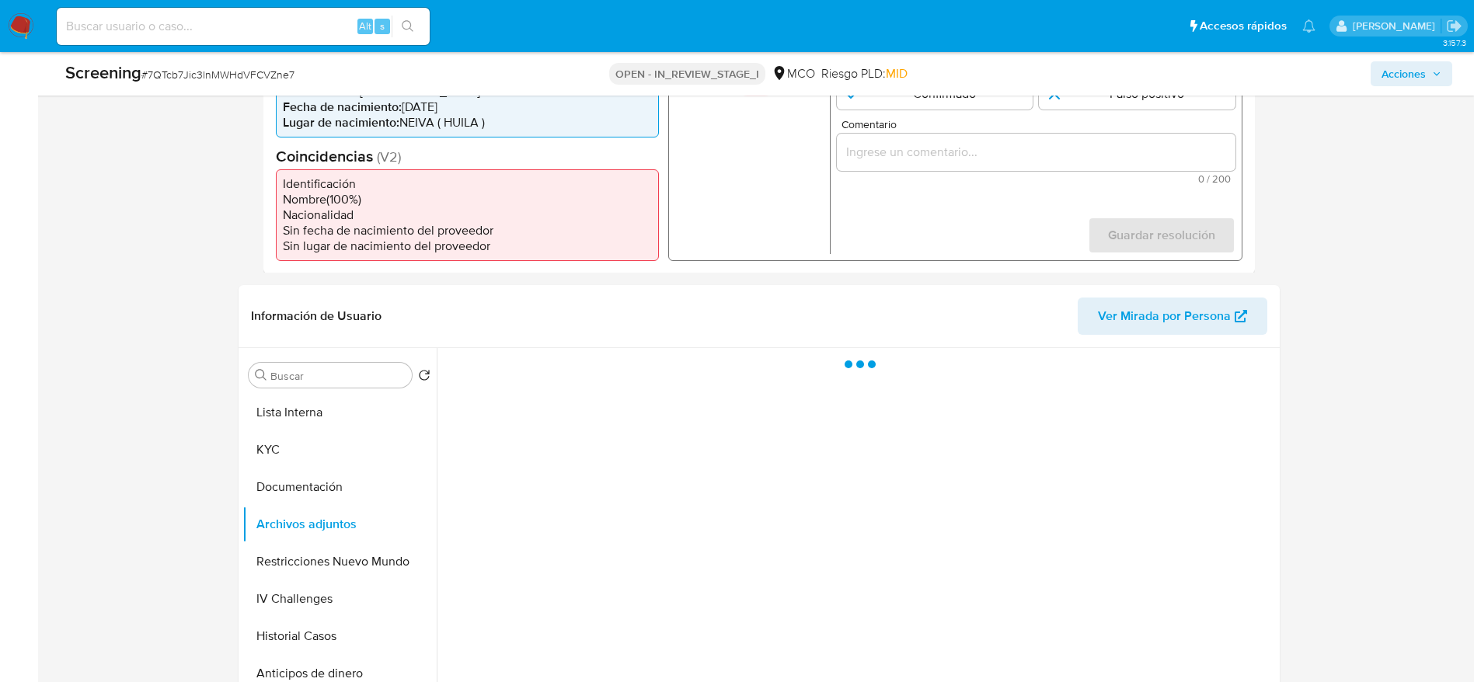
scroll to position [583, 0]
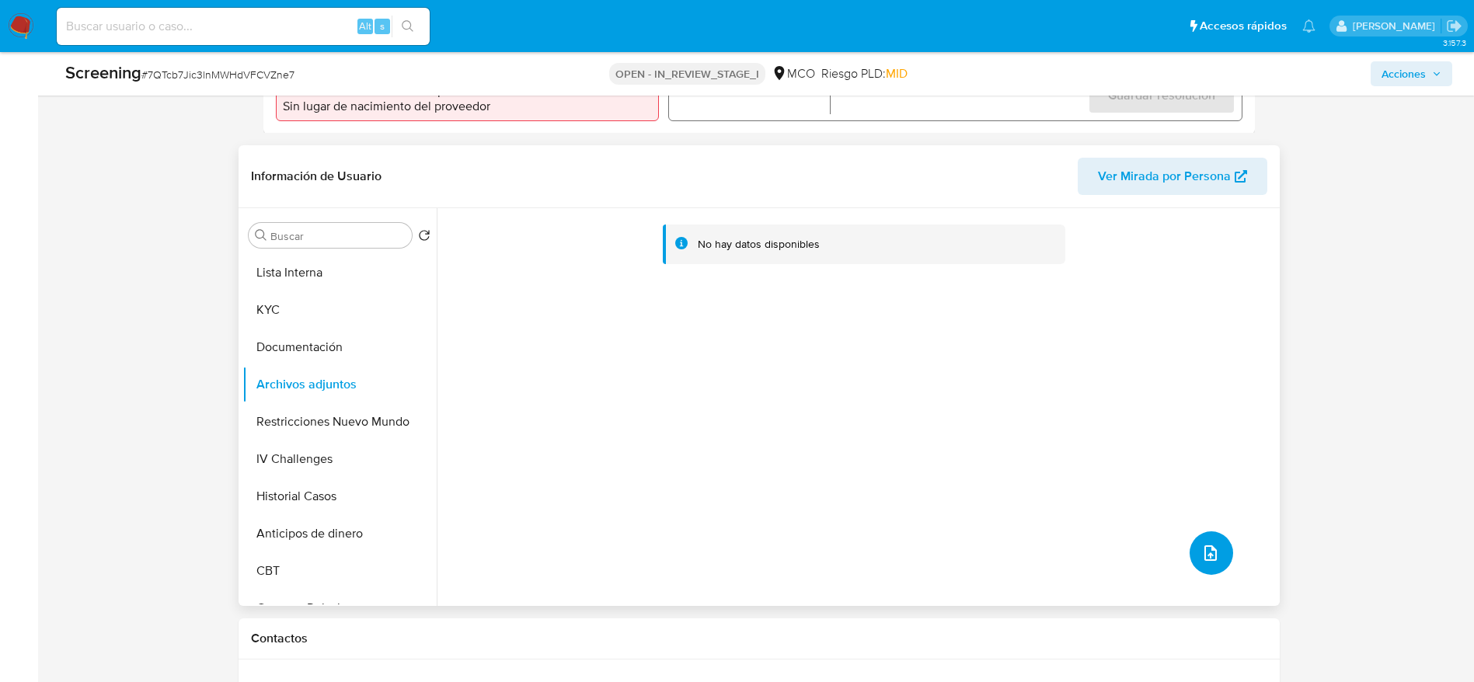
click at [982, 454] on button "upload-file" at bounding box center [1212, 553] width 44 height 44
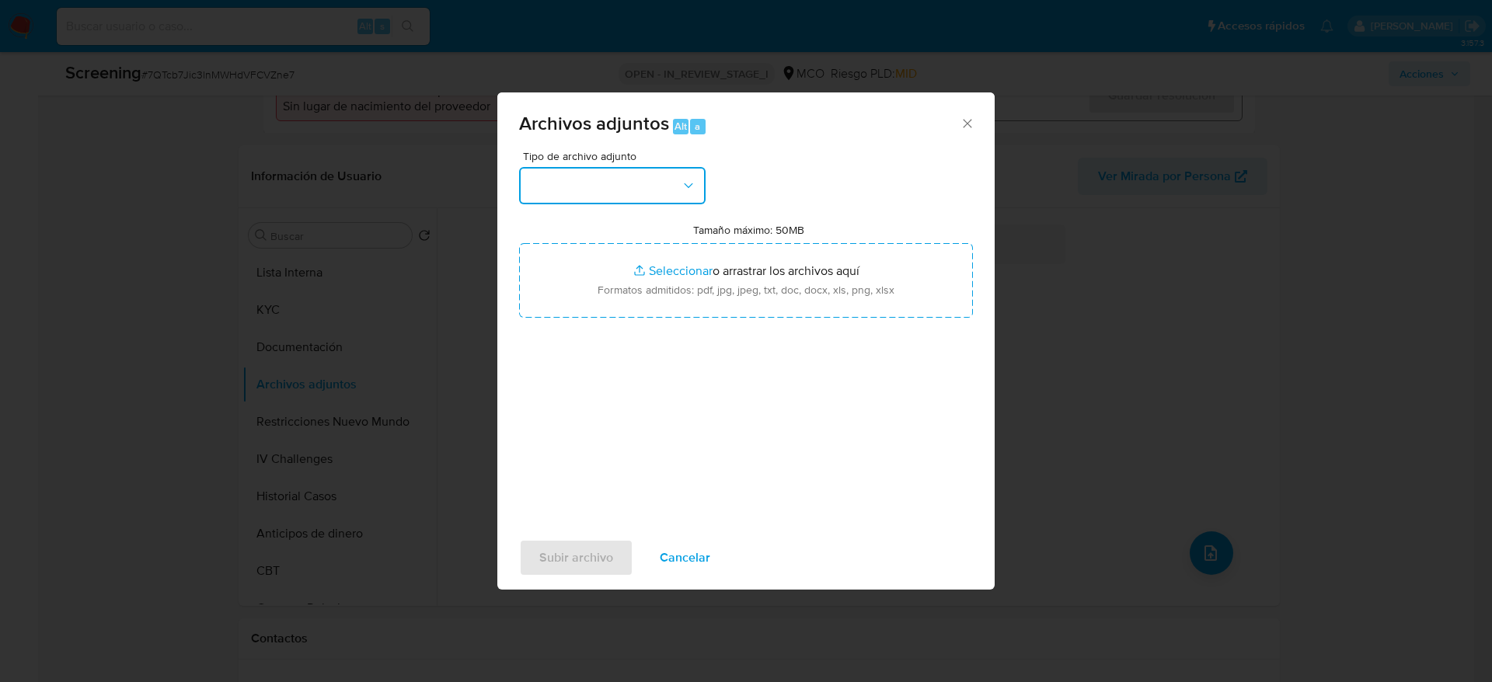
click at [646, 198] on button "button" at bounding box center [612, 185] width 186 height 37
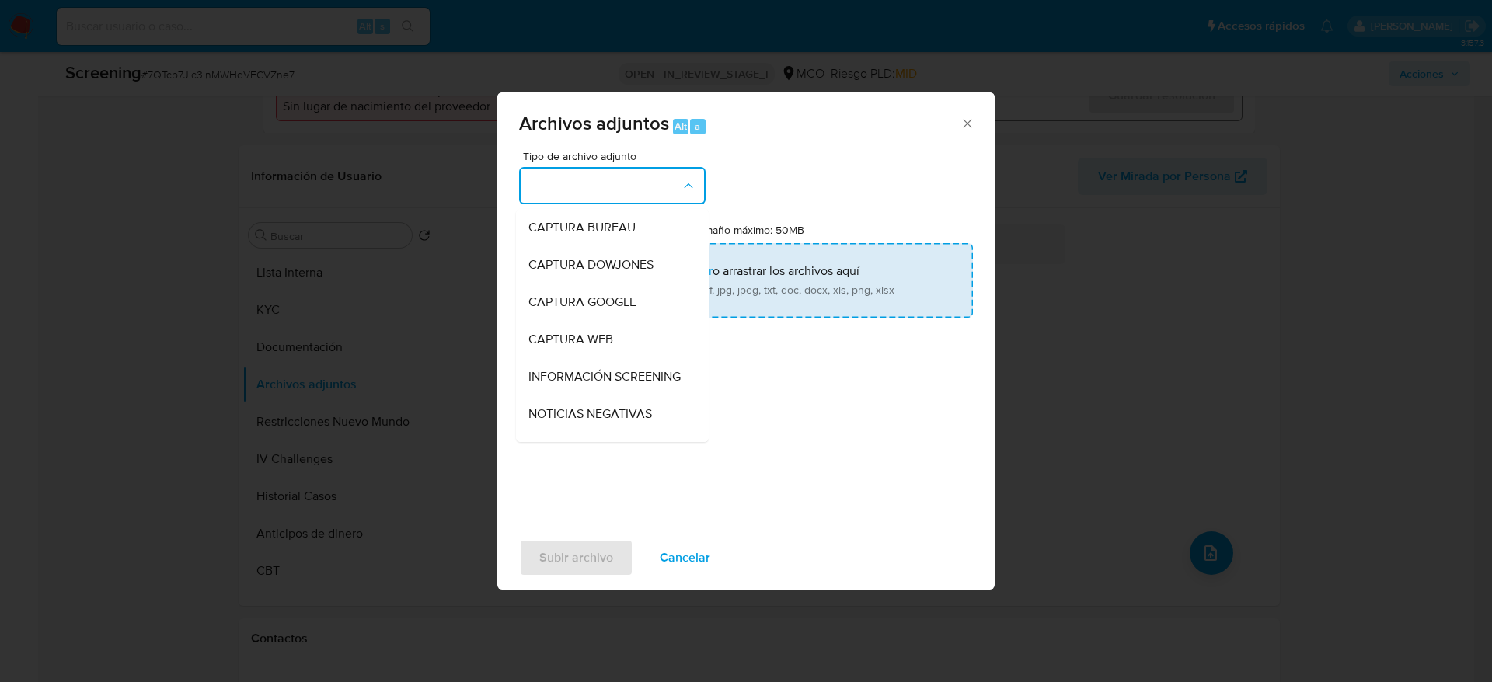
drag, startPoint x: 655, startPoint y: 376, endPoint x: 676, endPoint y: 281, distance: 97.1
click at [655, 379] on span "INFORMACIÓN SCREENING" at bounding box center [604, 377] width 152 height 16
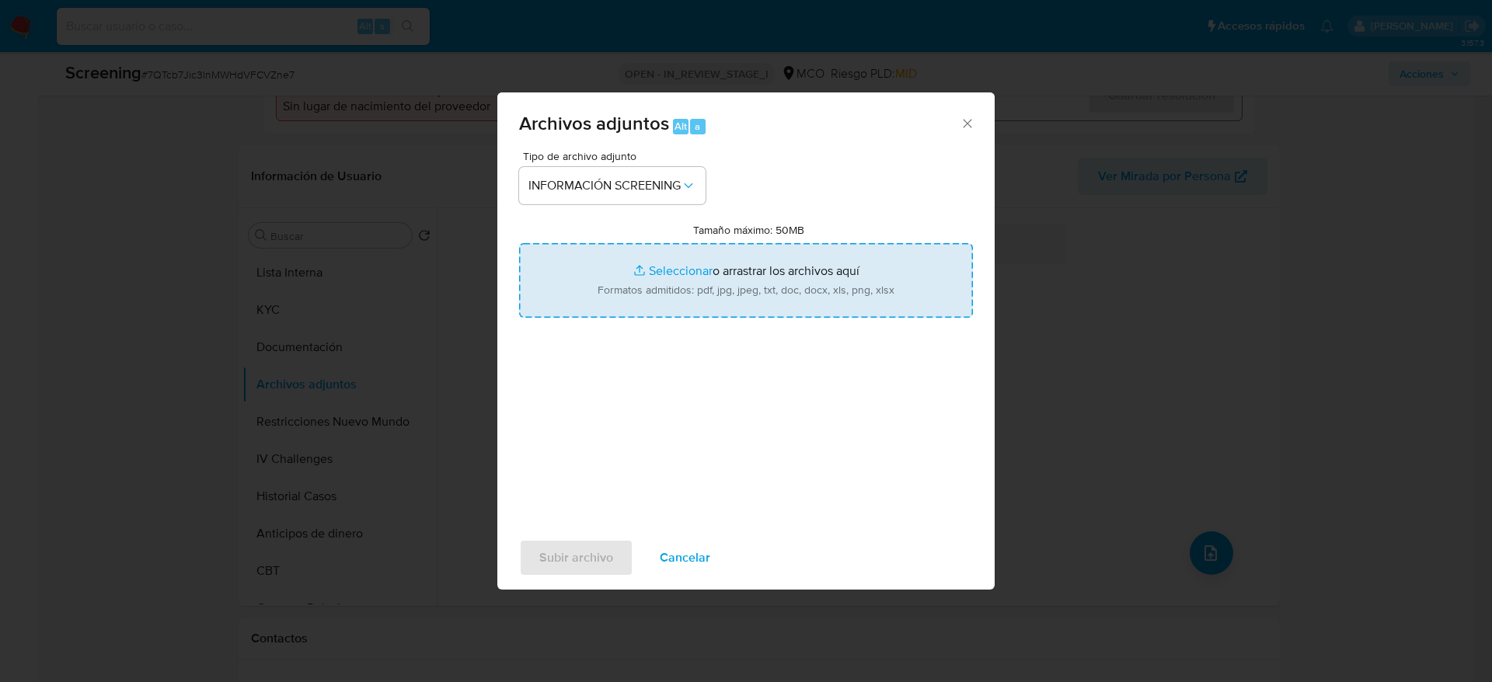
click at [676, 281] on input "Tamaño máximo: 50MB Seleccionar archivos" at bounding box center [746, 280] width 454 height 75
type input "C:\fakepath\_Ingrid Tatiana Garcia Tovar_ - Buscar con Google.pdf"
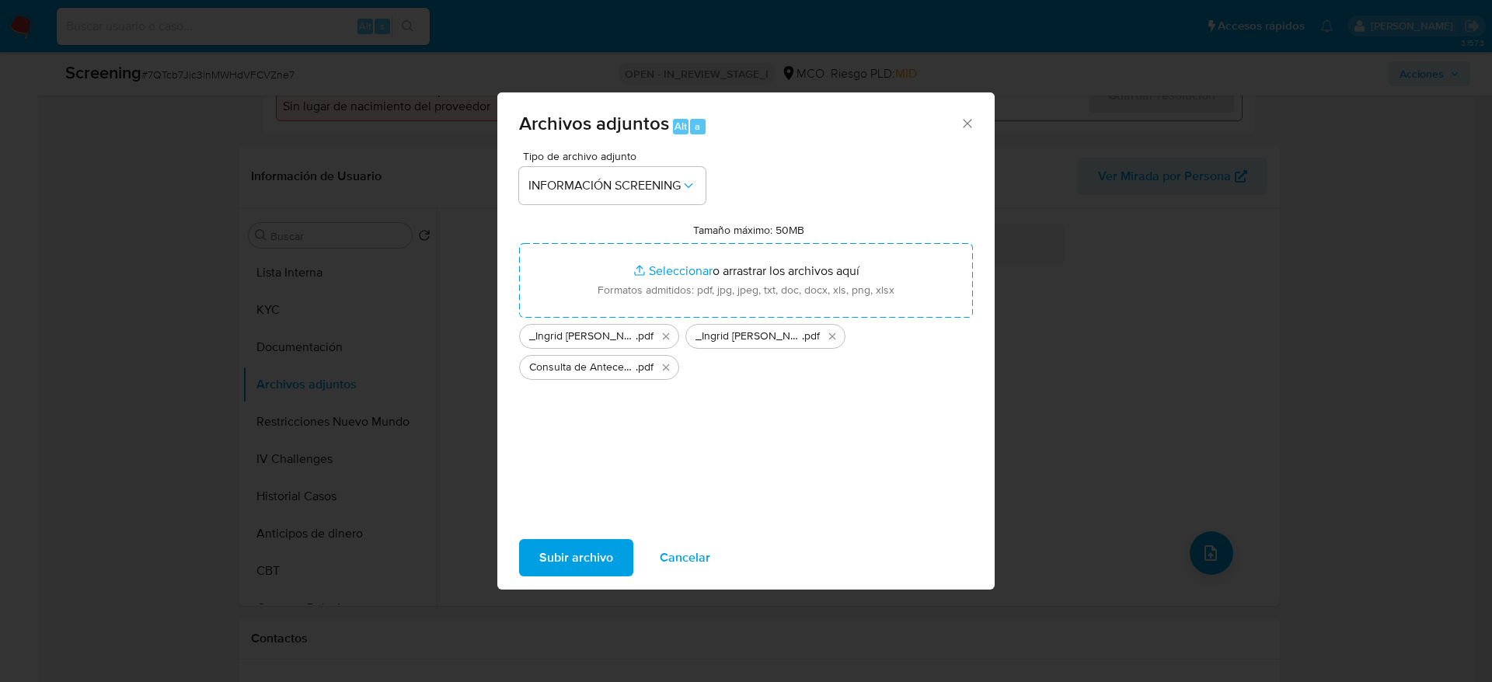
click at [590, 454] on span "Subir archivo" at bounding box center [576, 558] width 74 height 34
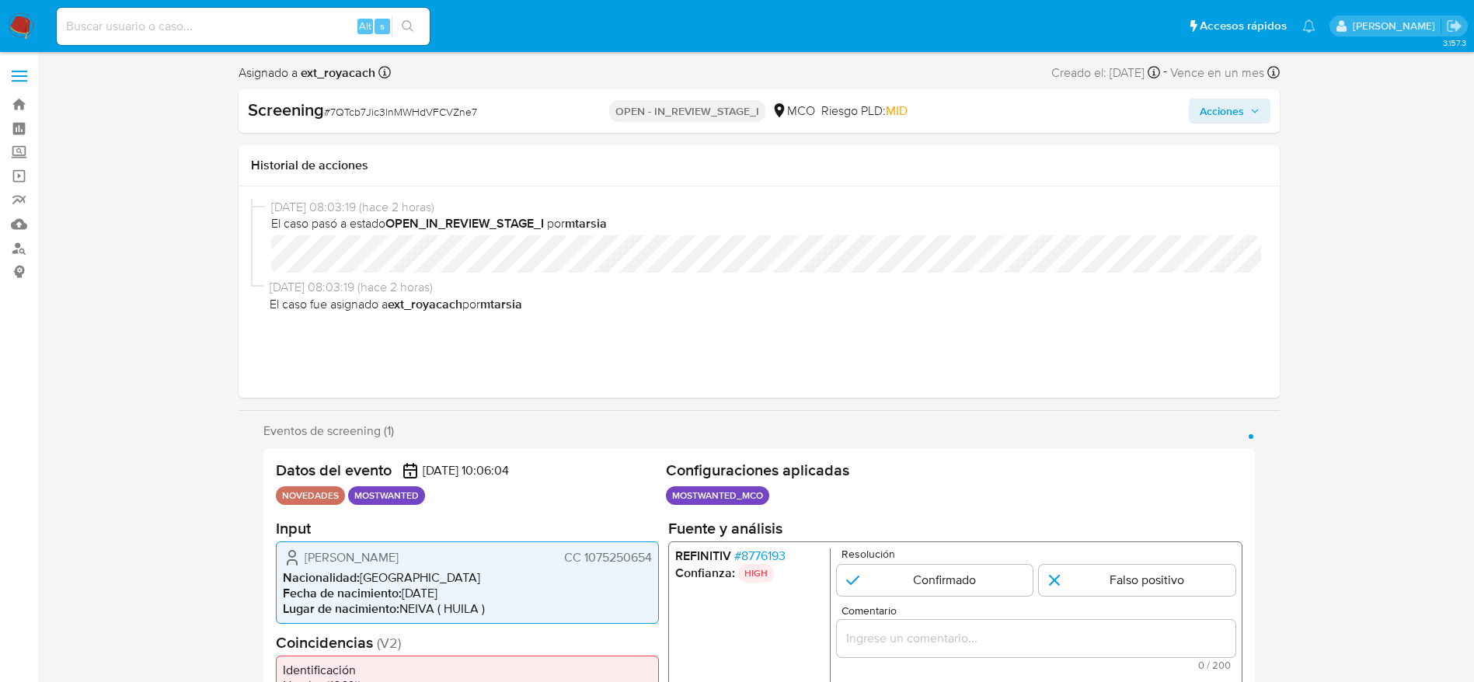
click at [982, 454] on form "Resolución Confirmado Falso positivo Comentario 0 / 200 200 caracteres restante…" at bounding box center [1035, 644] width 399 height 192
click at [953, 454] on input "1 de 1" at bounding box center [934, 579] width 197 height 31
radio input "true"
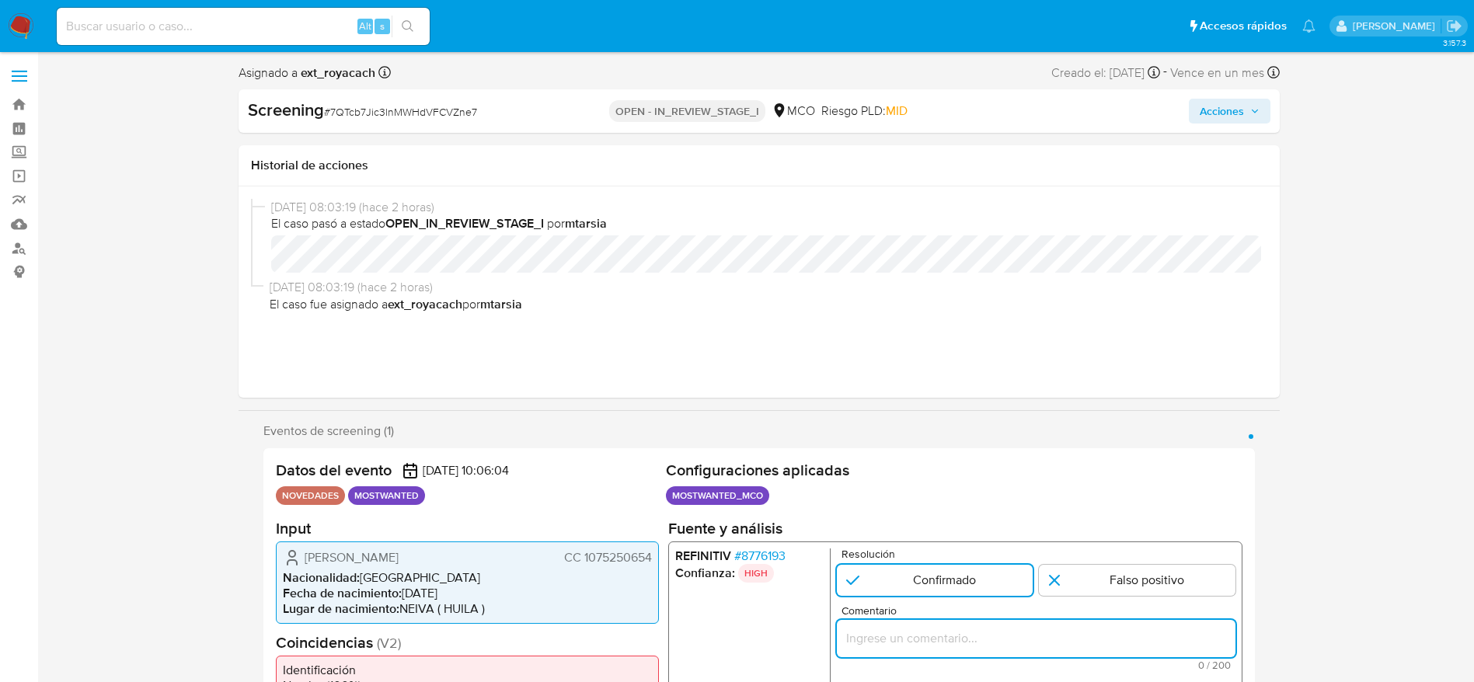
click at [982, 454] on input "Comentario" at bounding box center [1035, 638] width 399 height 20
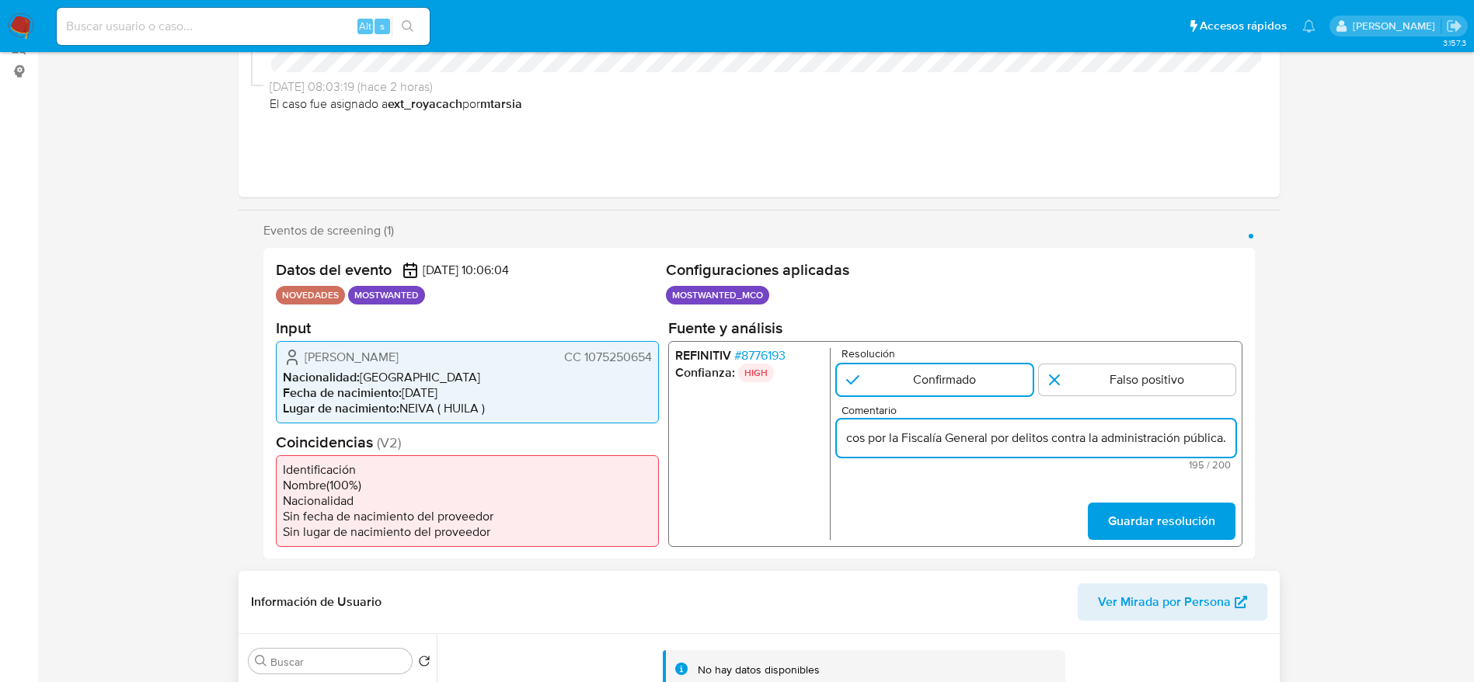
scroll to position [233, 0]
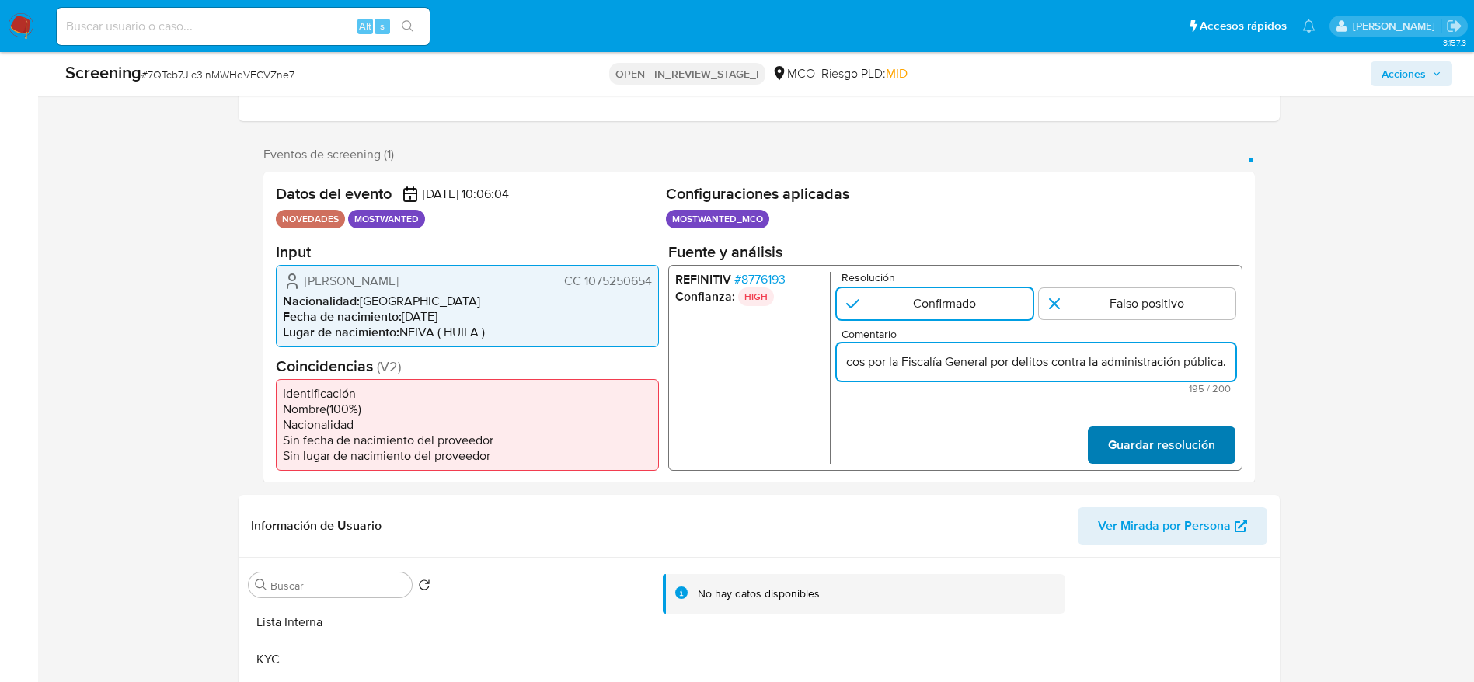
type input "Usuario Ingrid Tatiana Garcia Tovar, fue Destituido e inhabilitado en Agosto de…"
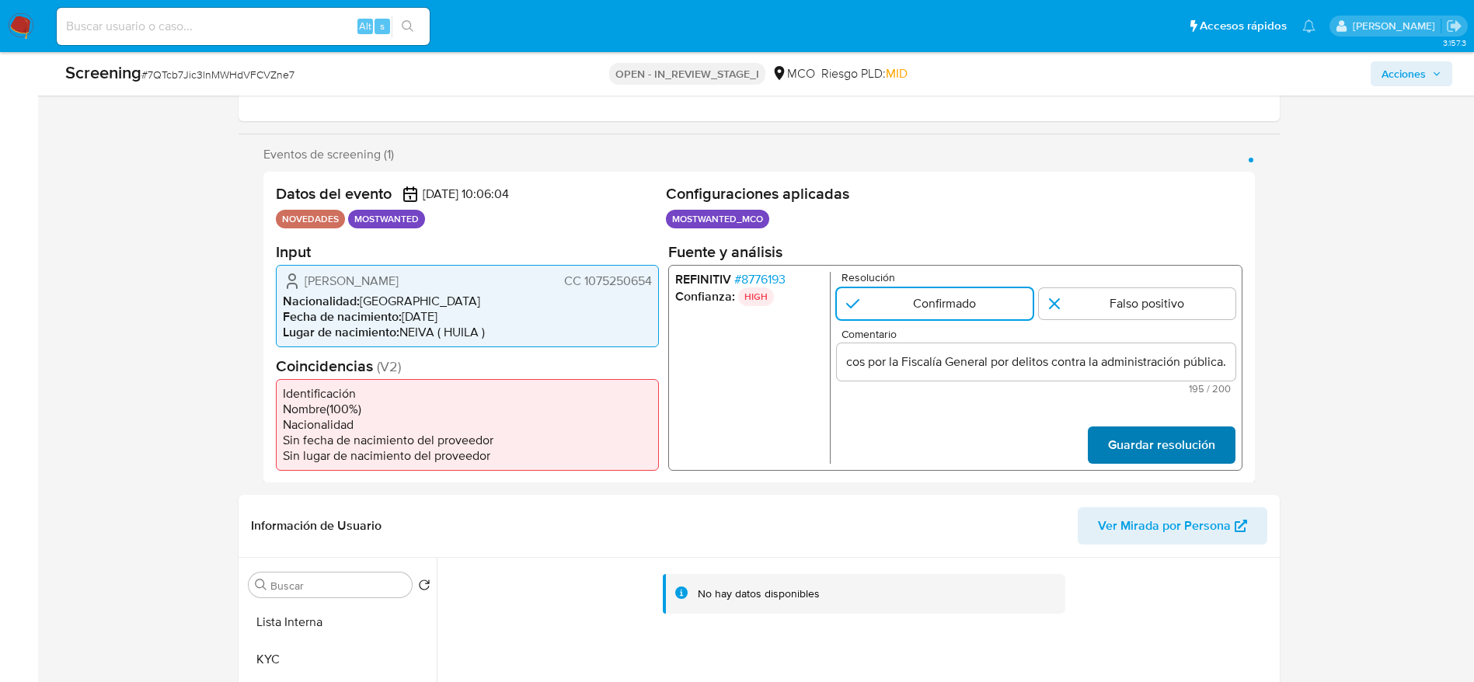
click at [982, 444] on span "Guardar resolución" at bounding box center [1160, 444] width 107 height 34
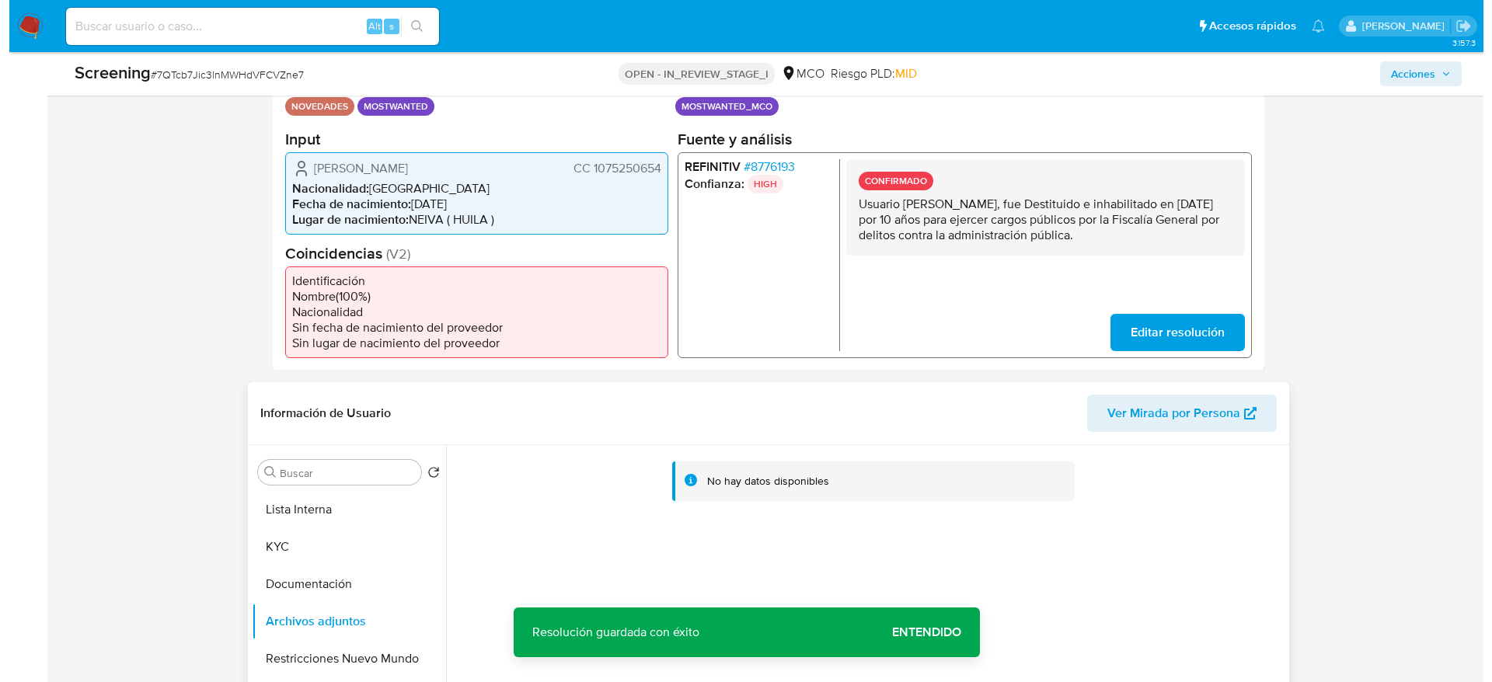
scroll to position [583, 0]
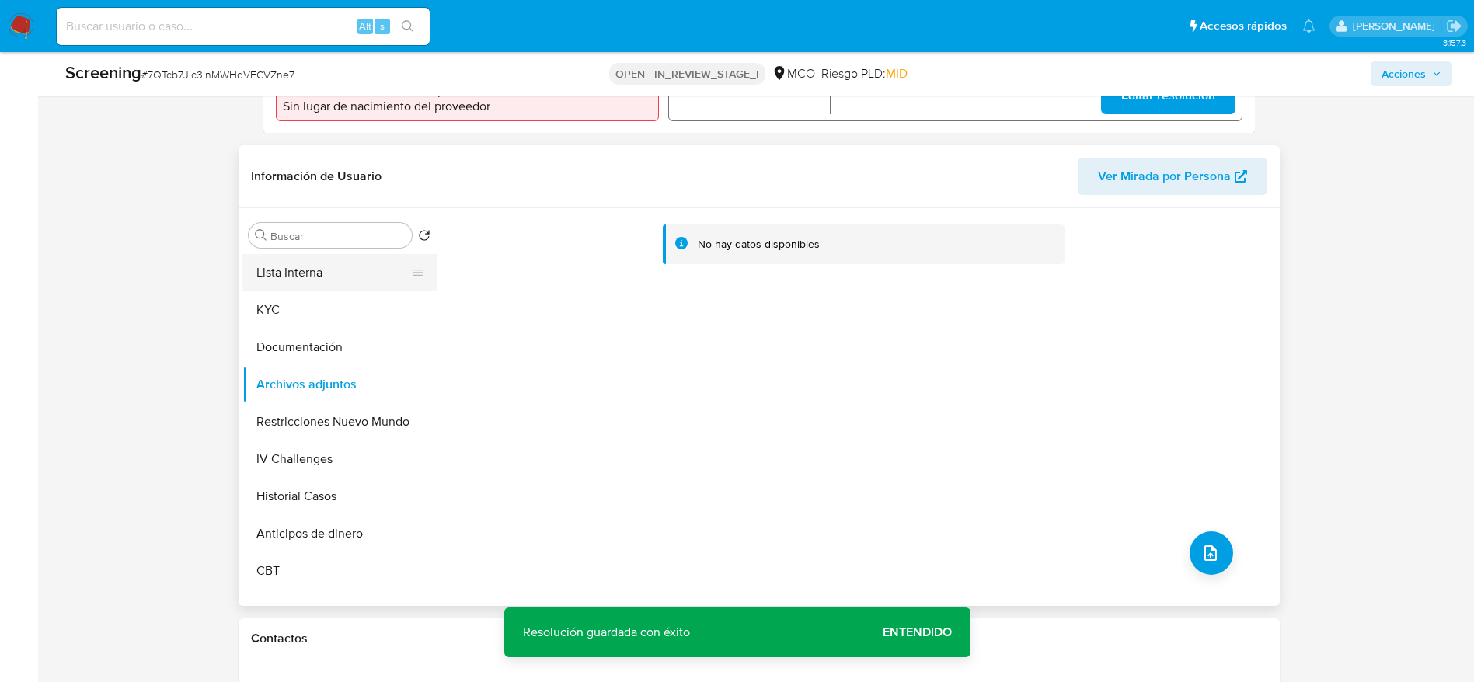
click at [302, 280] on button "Lista Interna" at bounding box center [333, 272] width 182 height 37
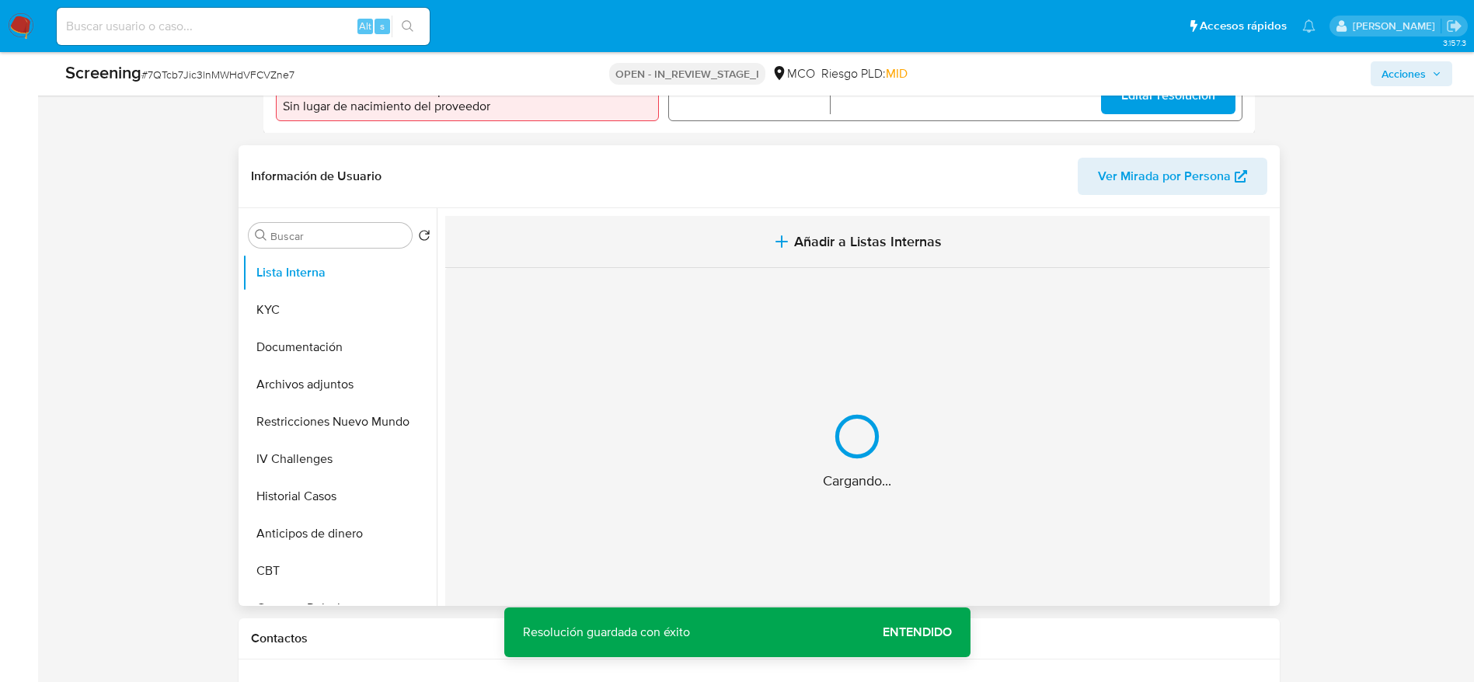
click at [631, 225] on button "Añadir a Listas Internas" at bounding box center [857, 242] width 824 height 52
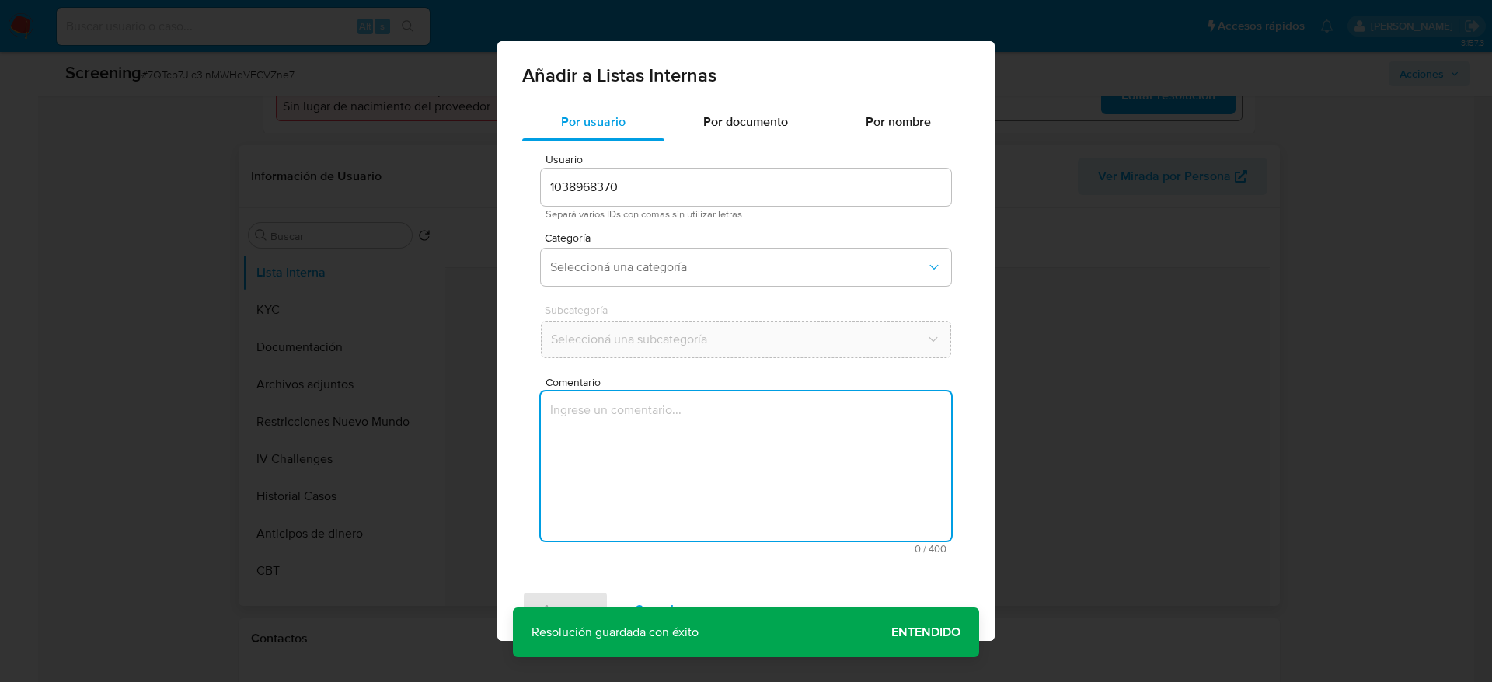
drag, startPoint x: 679, startPoint y: 423, endPoint x: 679, endPoint y: 448, distance: 24.1
click at [679, 448] on textarea "Comentario" at bounding box center [746, 466] width 410 height 149
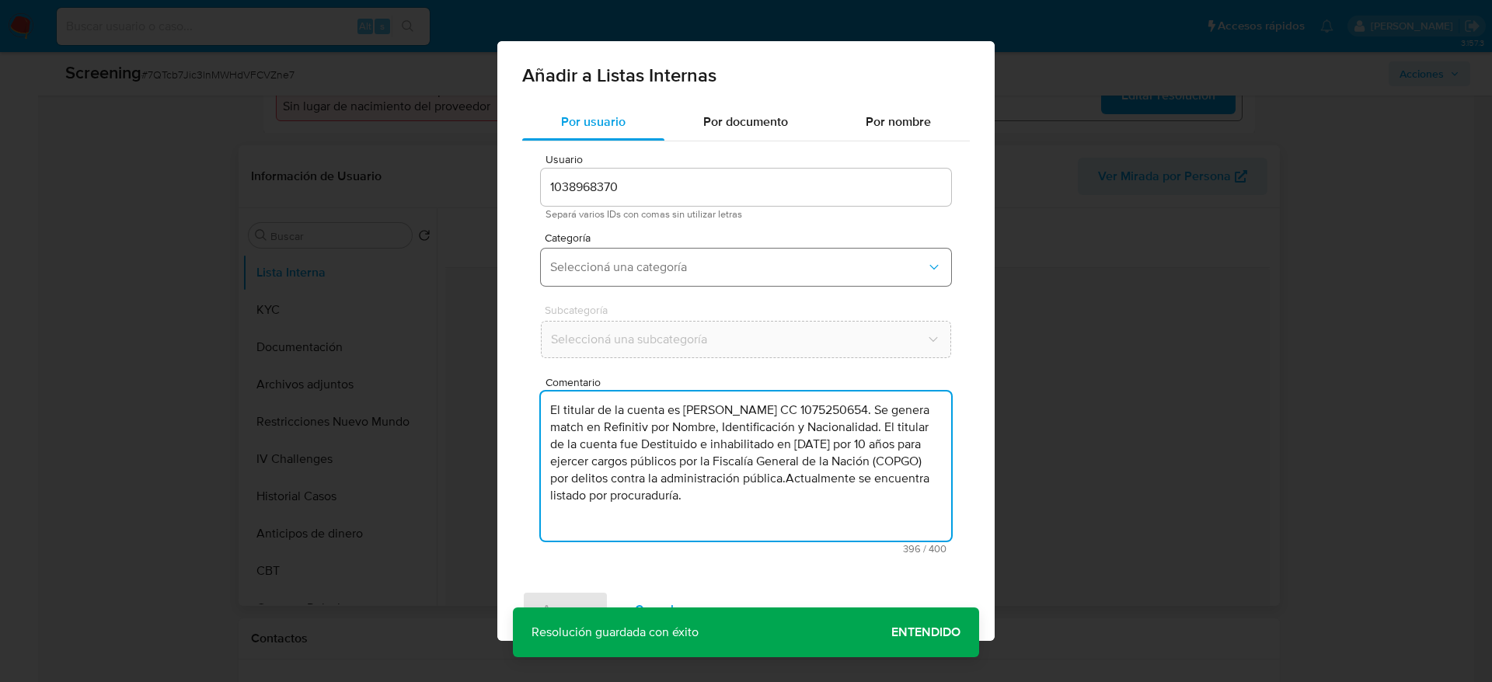
type textarea "El titular de la cuenta es Ingrid Tatiana Garcia Tovar CC 1075250654. Se genera…"
click at [691, 269] on span "Seleccioná una categoría" at bounding box center [738, 268] width 376 height 16
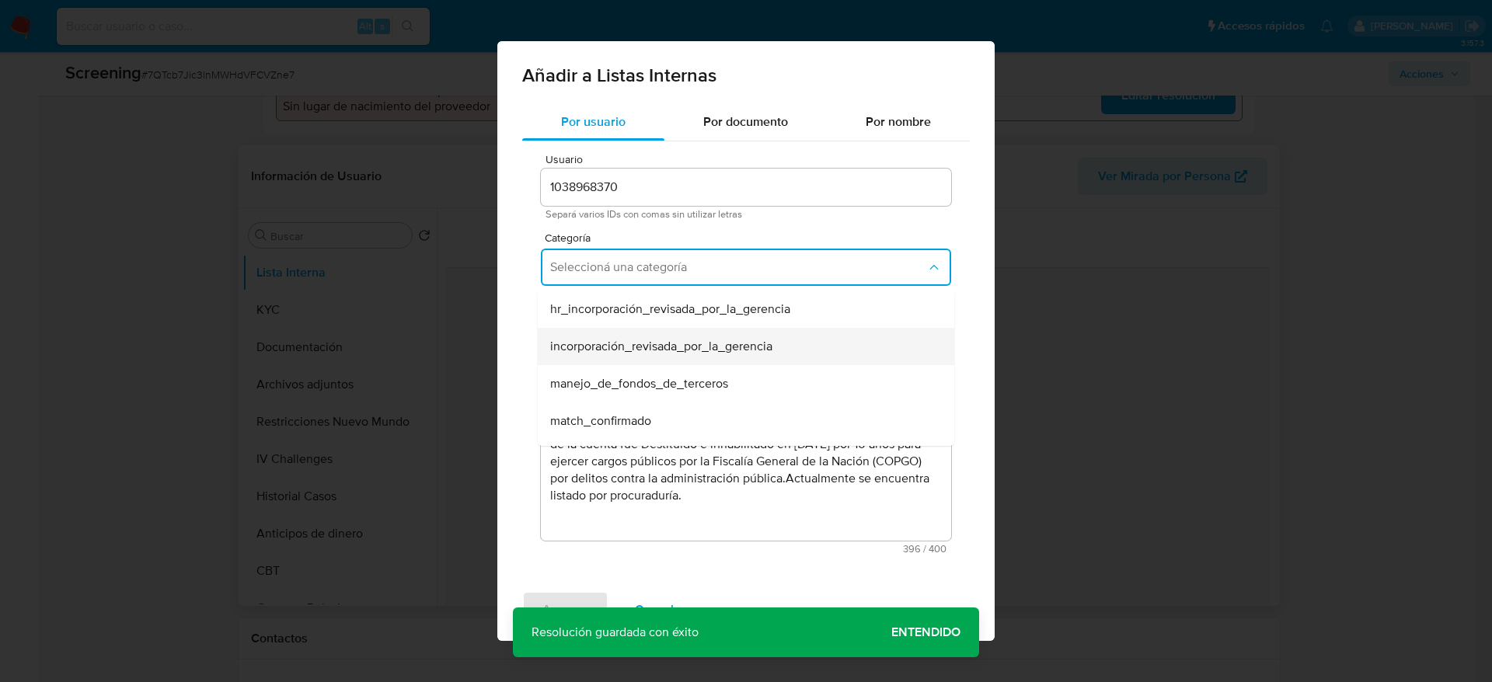
scroll to position [117, 0]
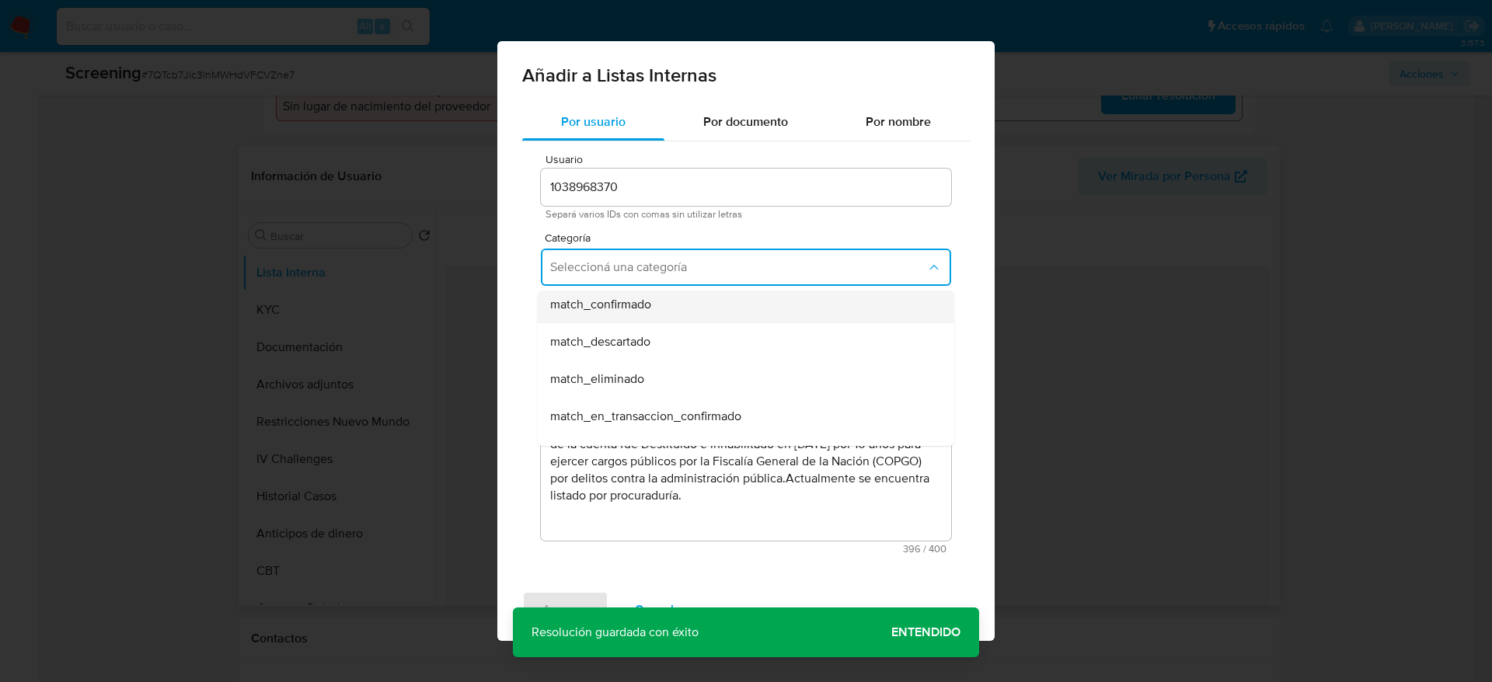
drag, startPoint x: 649, startPoint y: 337, endPoint x: 639, endPoint y: 305, distance: 33.9
click at [639, 305] on ul "hr_incorporación_revisada_por_la_gerencia incorporación_revisada_por_la_gerenci…" at bounding box center [746, 453] width 416 height 559
click at [639, 305] on span "match_confirmado" at bounding box center [600, 305] width 101 height 16
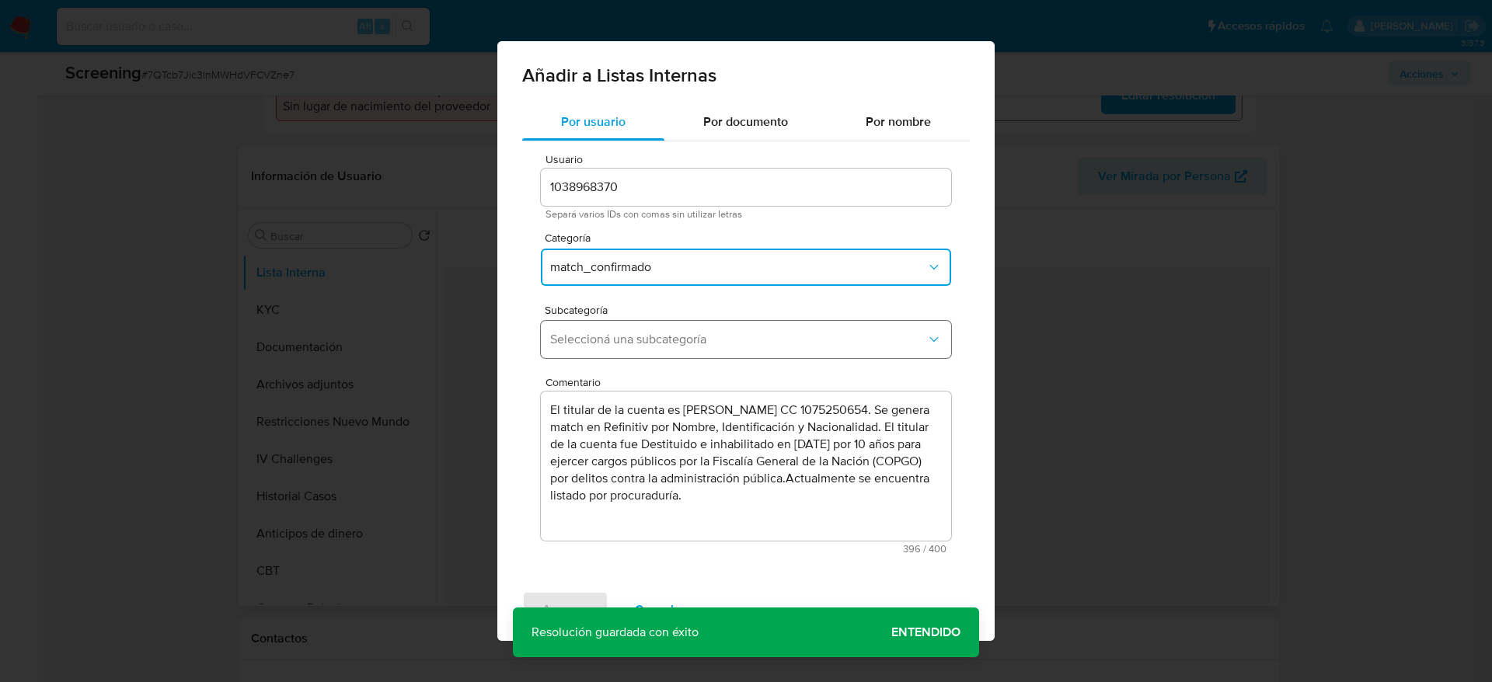
click at [633, 332] on span "Seleccioná una subcategoría" at bounding box center [738, 340] width 376 height 16
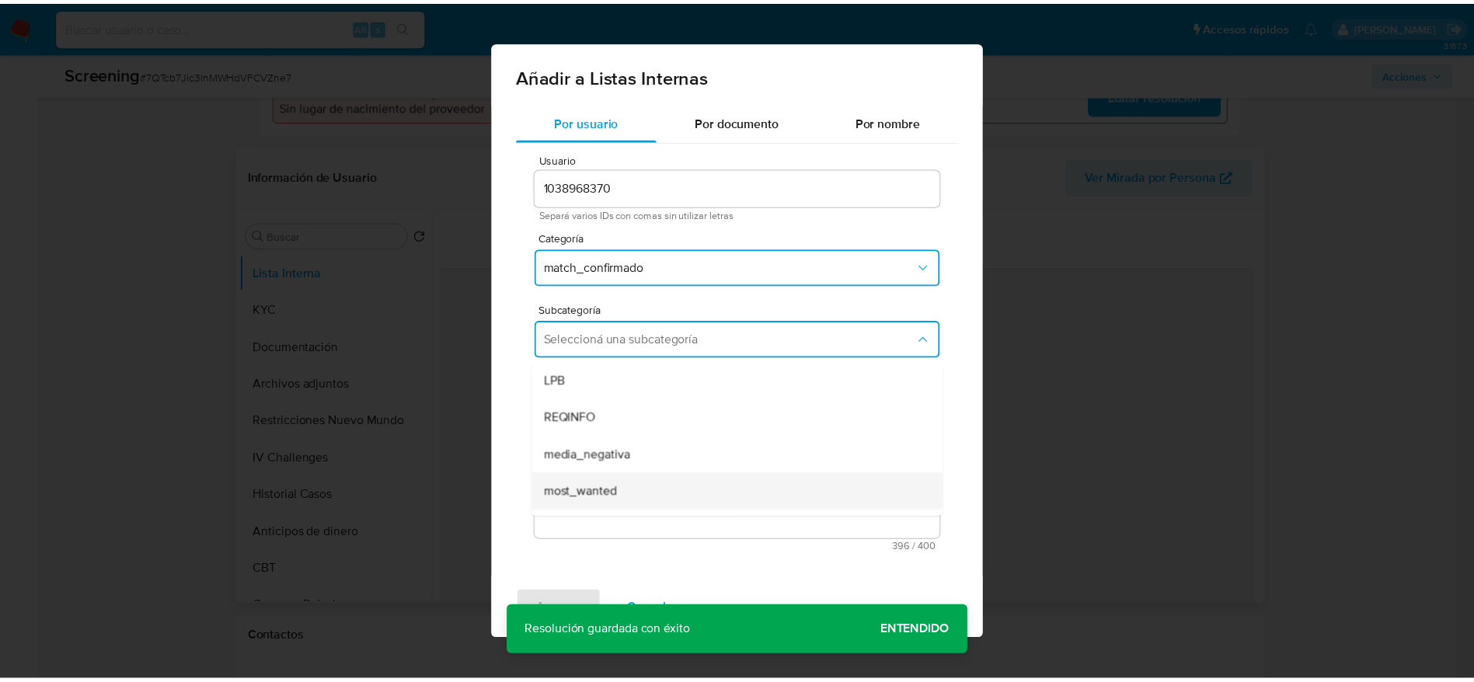
scroll to position [106, 0]
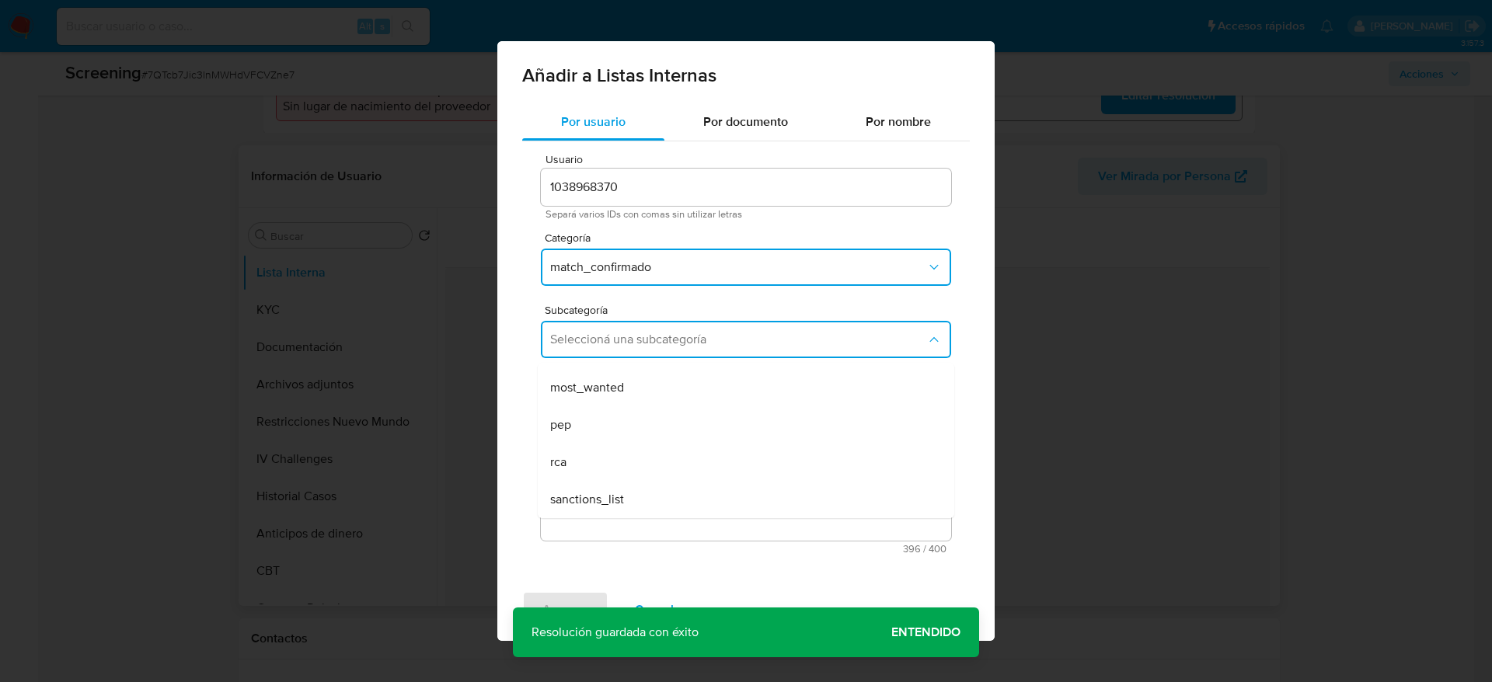
drag, startPoint x: 617, startPoint y: 385, endPoint x: 624, endPoint y: 468, distance: 82.7
click at [617, 388] on span "most_wanted" at bounding box center [587, 388] width 74 height 16
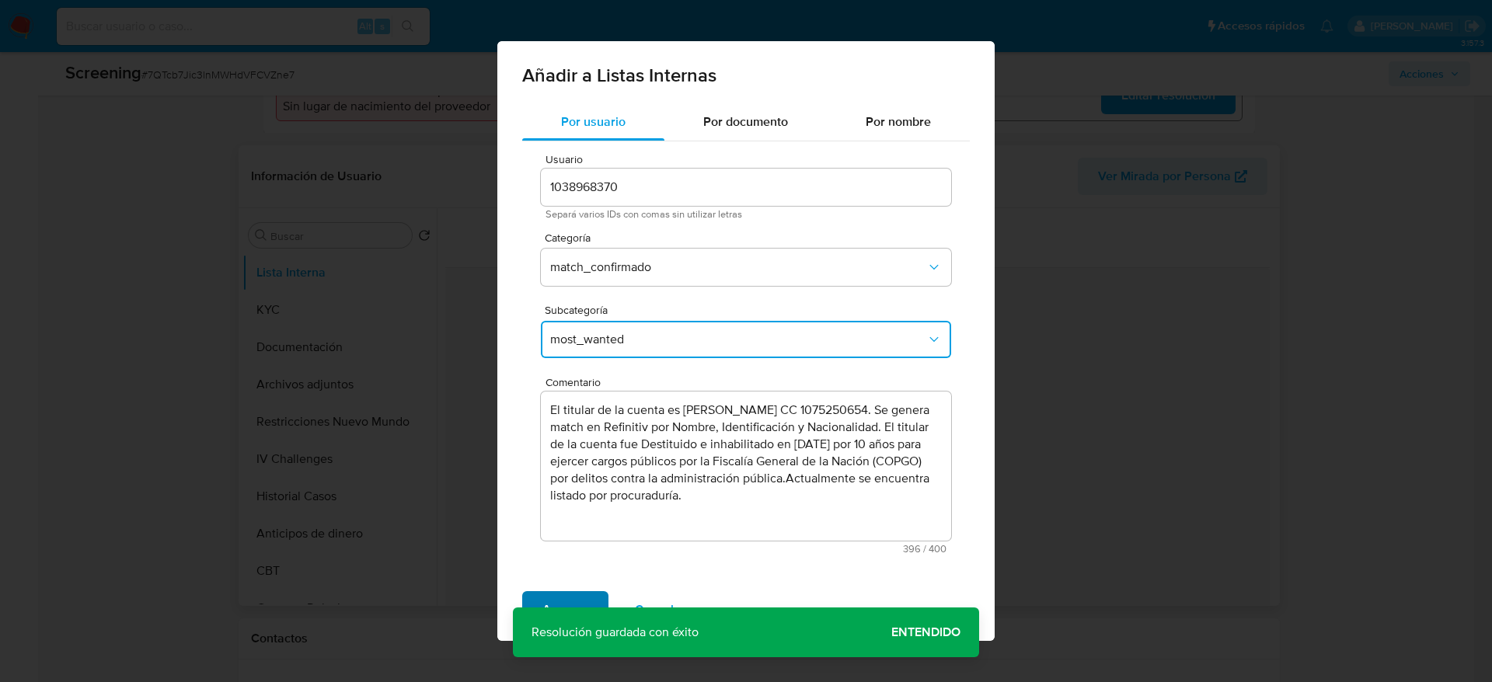
click at [585, 454] on span "Agregar" at bounding box center [565, 610] width 46 height 34
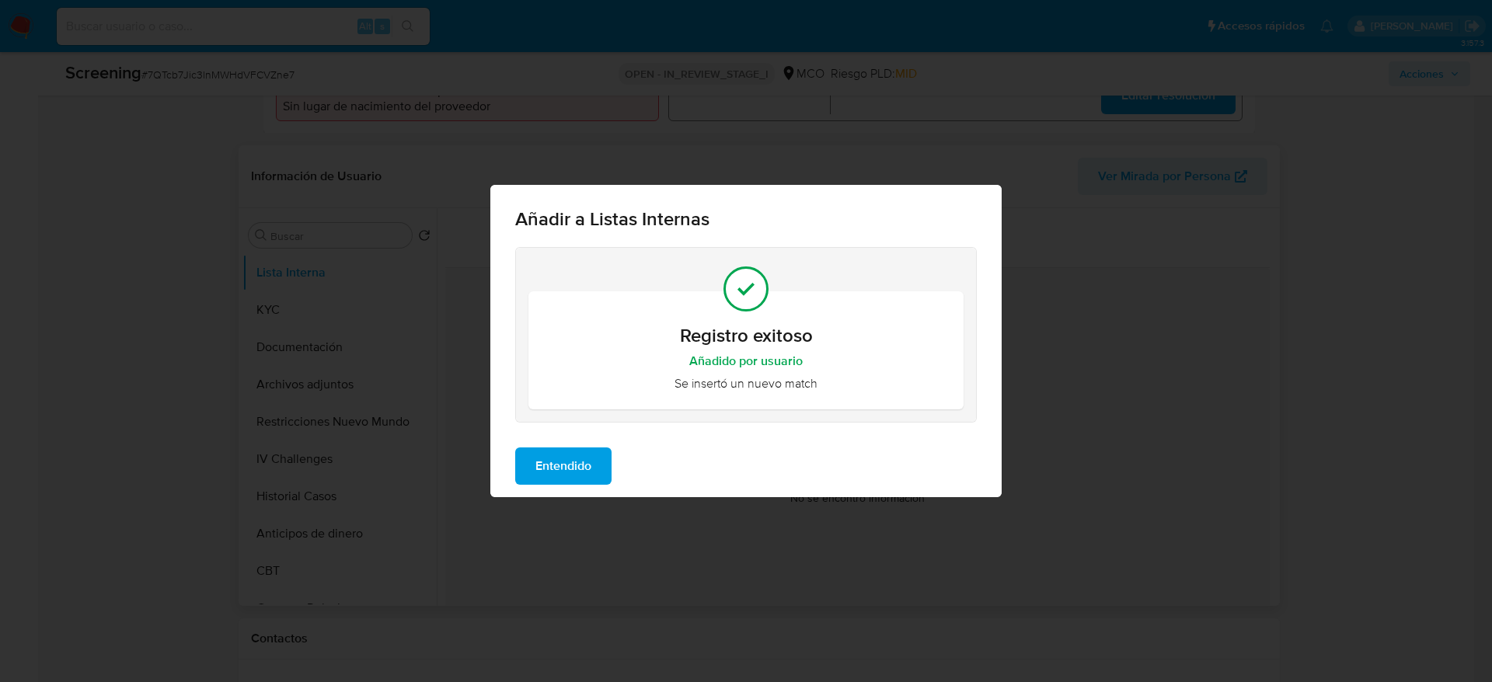
click at [531, 454] on button "Entendido" at bounding box center [563, 466] width 96 height 37
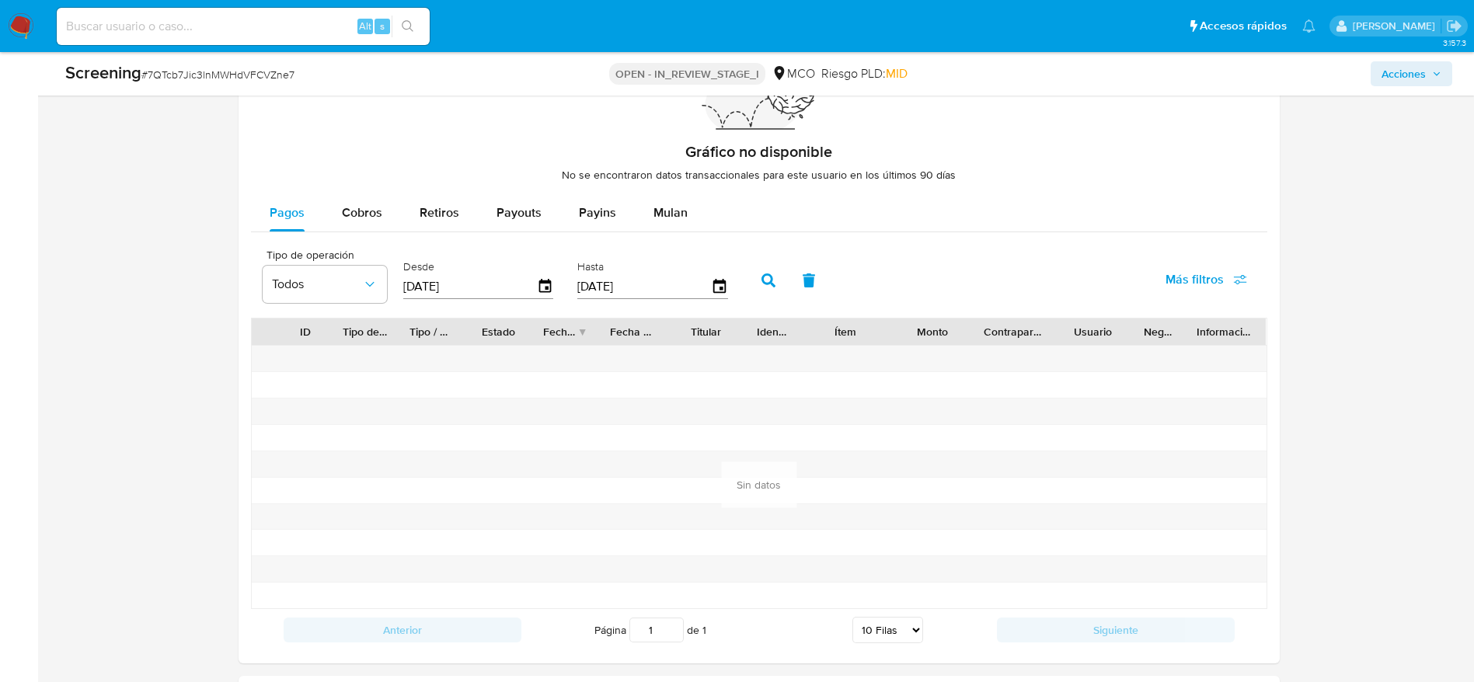
scroll to position [2305, 0]
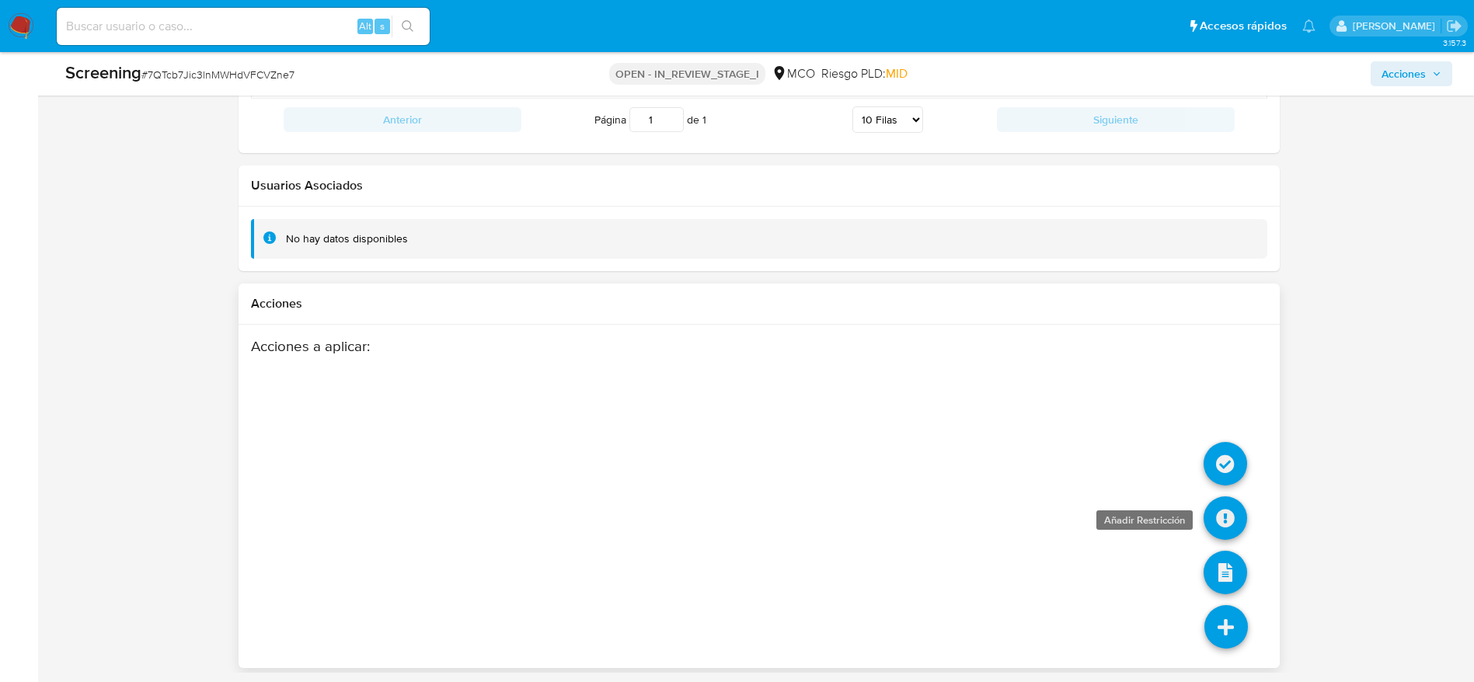
click at [982, 454] on icon at bounding box center [1226, 518] width 44 height 44
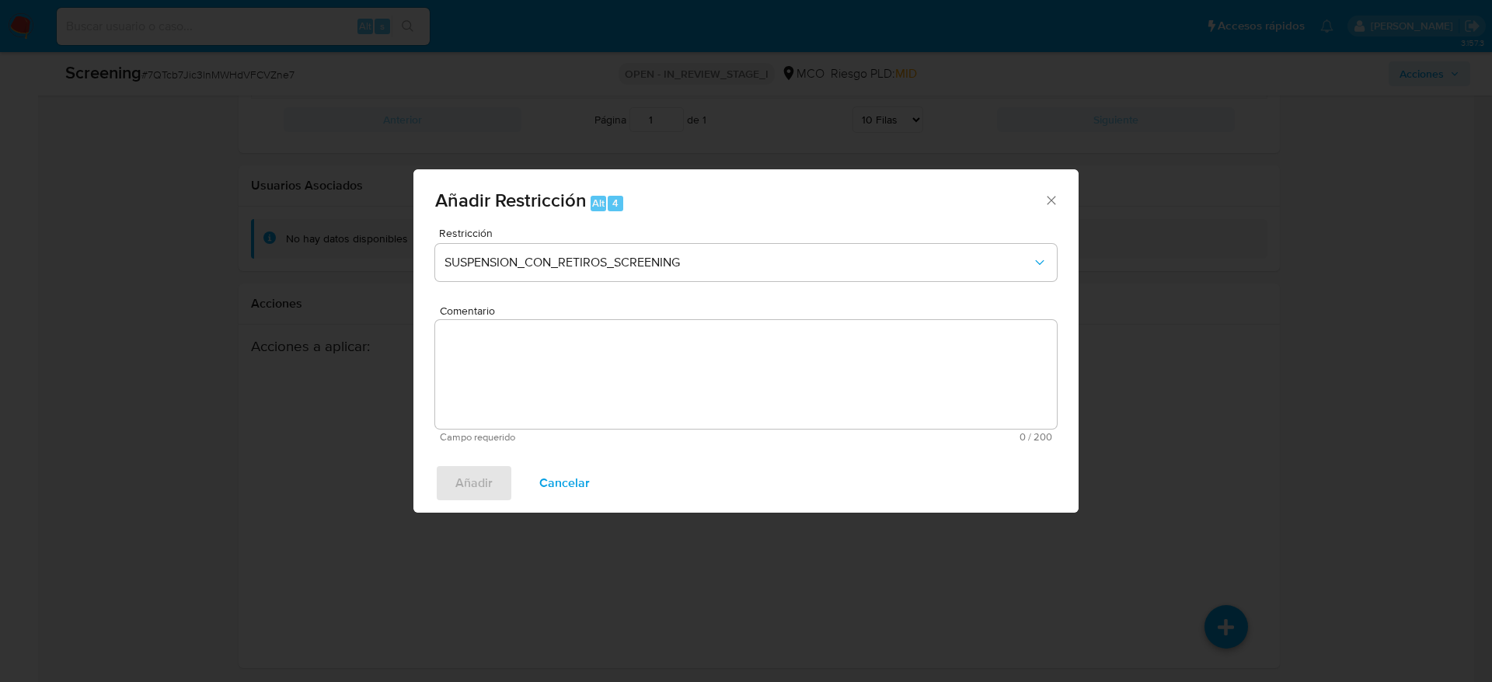
click at [582, 333] on textarea "Comentario" at bounding box center [746, 374] width 622 height 109
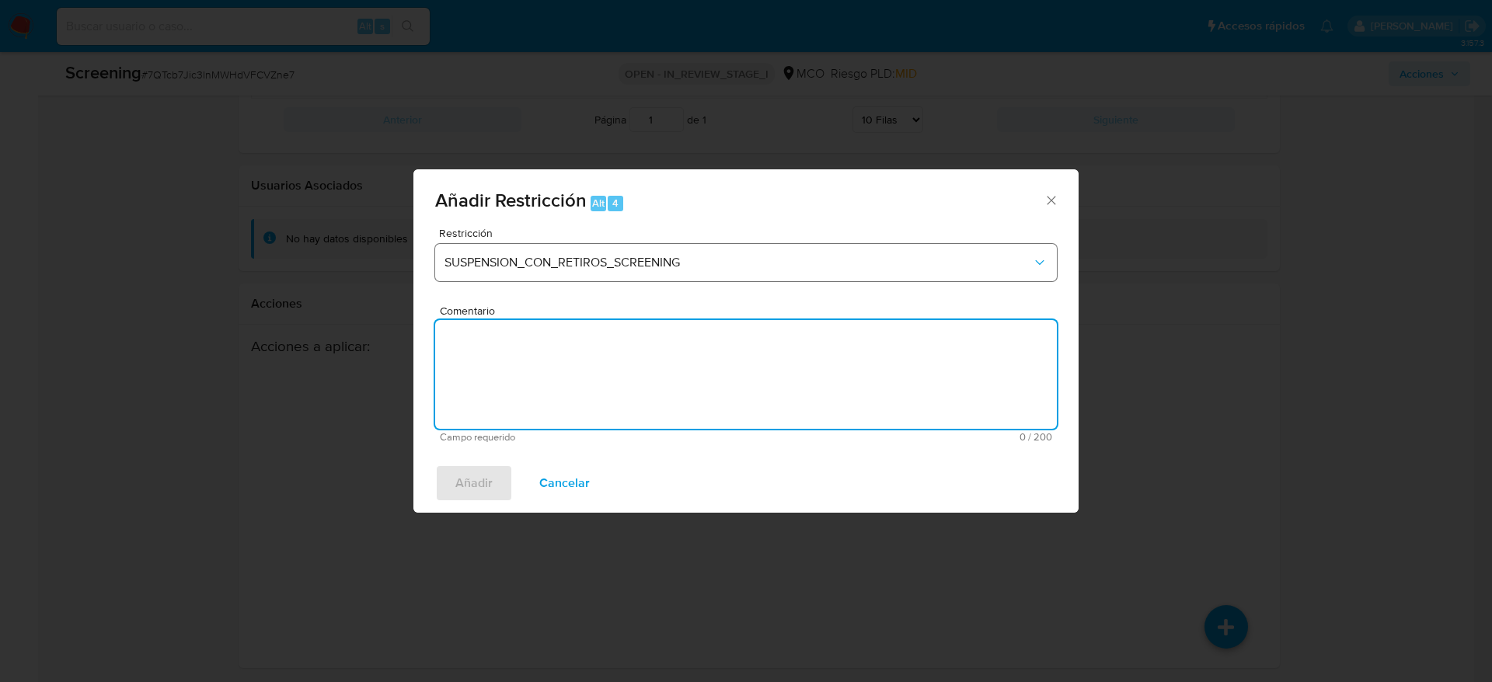
paste textarea "Usuario Ingrid Tatiana Garcia Tovar, fue Destituido e inhabilitado en Agosto de…"
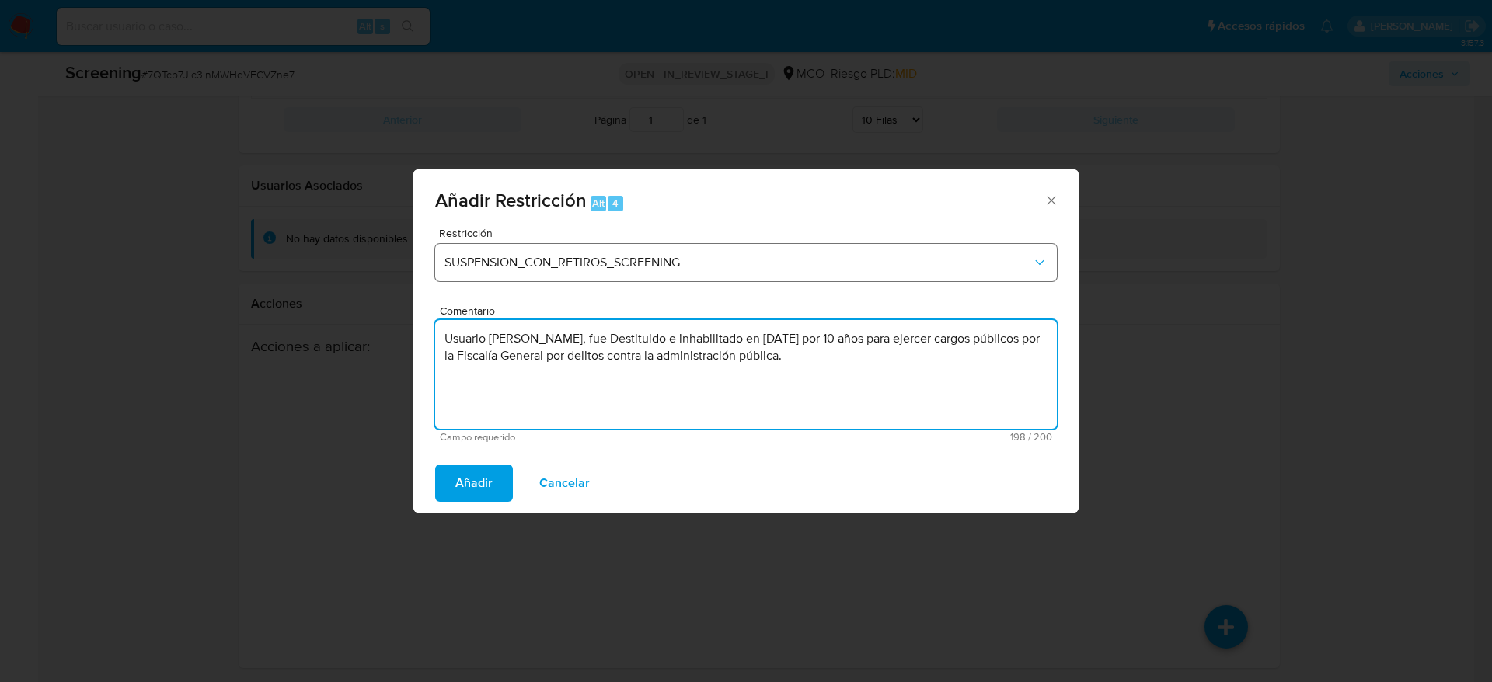
type textarea "Usuario Ingrid Tatiana Garcia Tovar, fue Destituido e inhabilitado en Agosto de…"
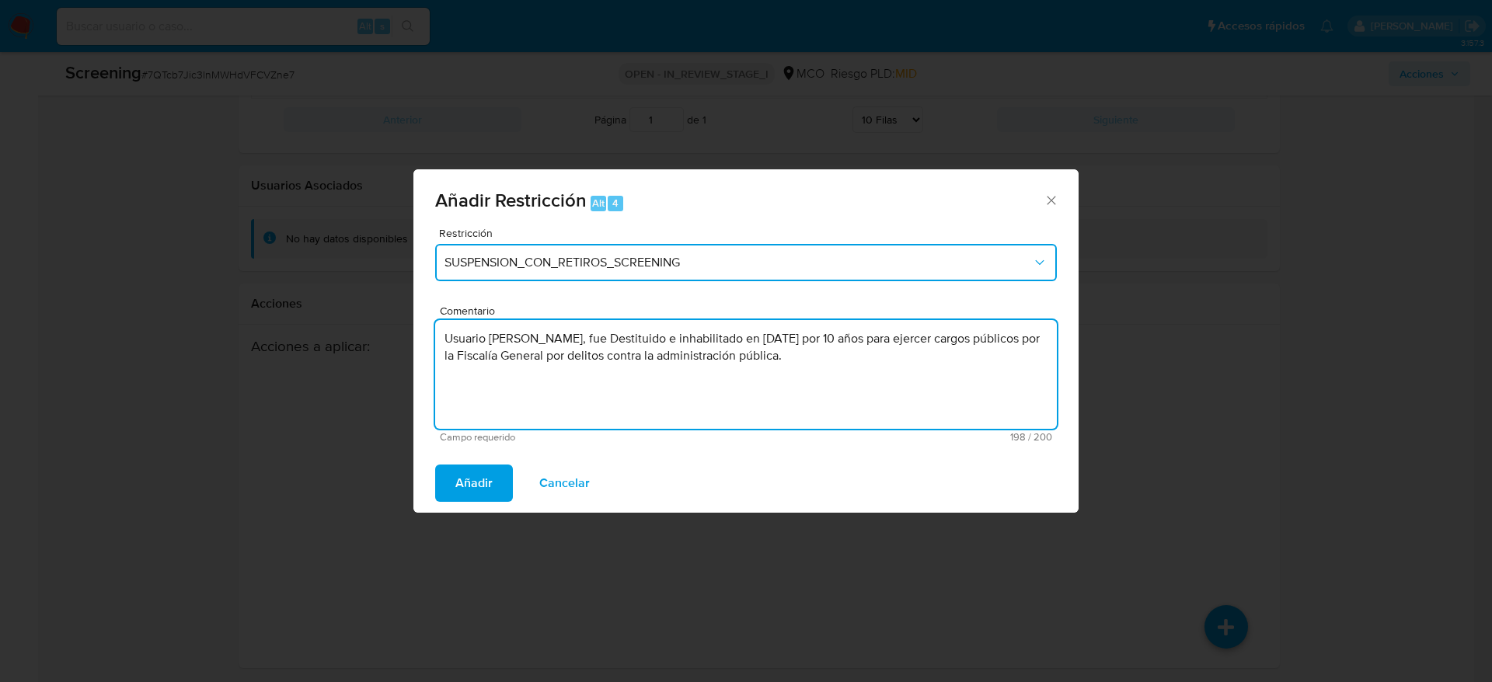
click at [585, 274] on button "SUSPENSION_CON_RETIROS_SCREENING" at bounding box center [746, 262] width 622 height 37
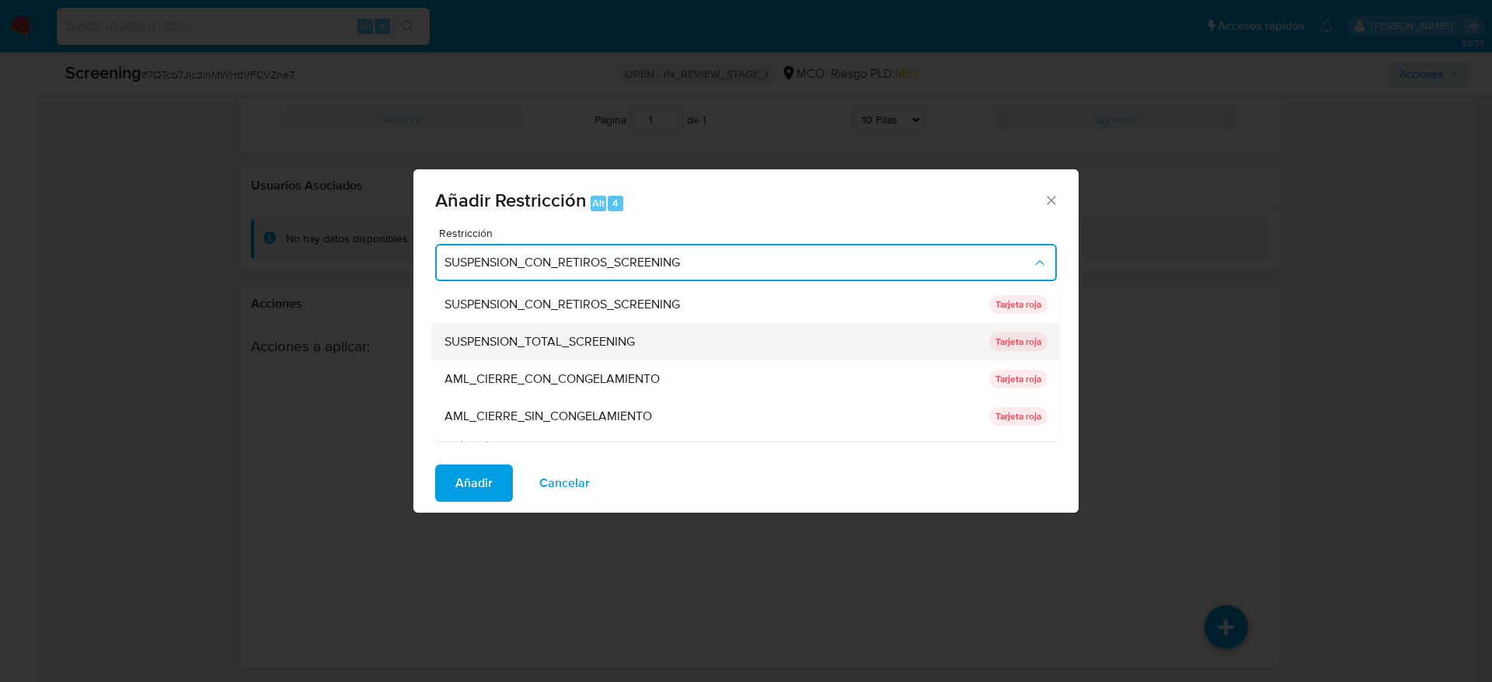
click at [574, 331] on div "SUSPENSION_TOTAL_SCREENING" at bounding box center [711, 341] width 535 height 37
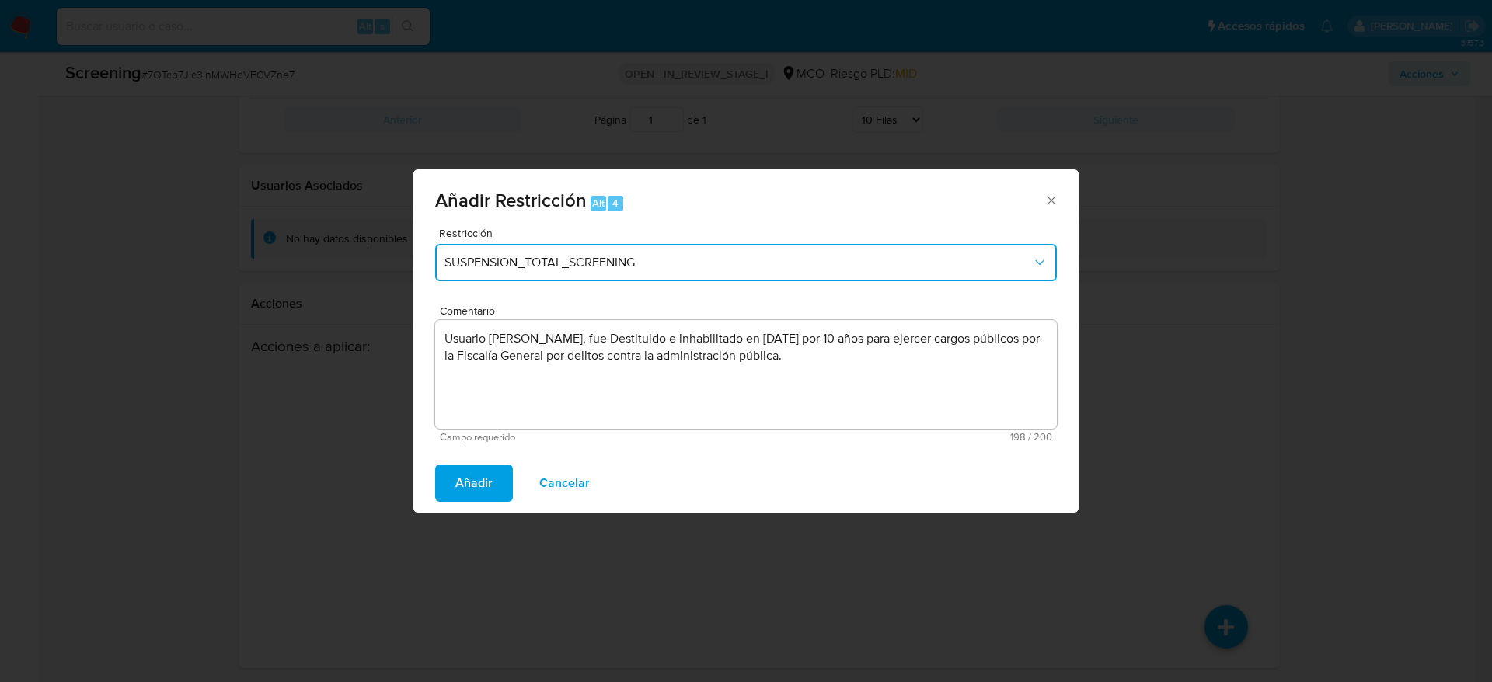
click at [479, 454] on div "Añadir Restricción Alt 4 Restricción SUSPENSION_TOTAL_SCREENING Comentario Usua…" at bounding box center [746, 341] width 1492 height 682
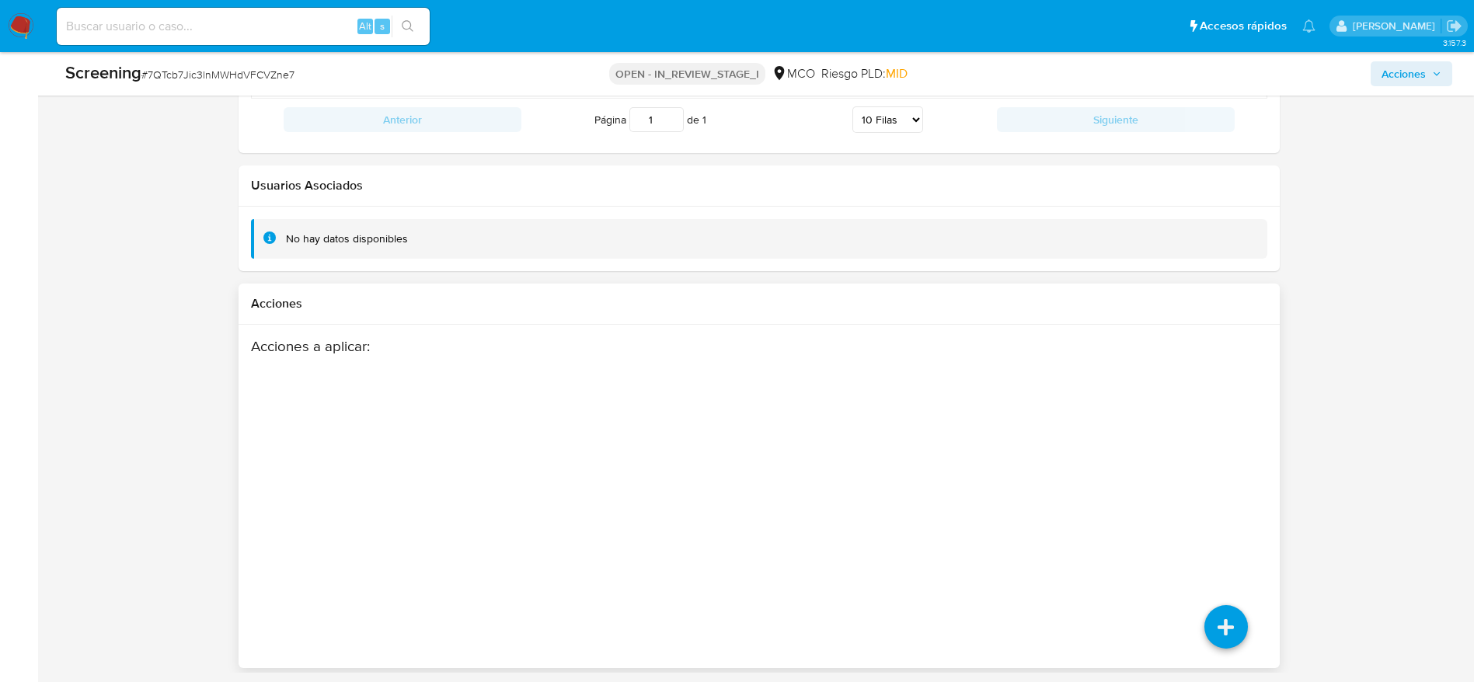
click at [477, 454] on div "Acciones a aplicar :" at bounding box center [703, 461] width 904 height 249
click at [982, 454] on li at bounding box center [1226, 629] width 82 height 87
click at [982, 454] on icon at bounding box center [1226, 518] width 44 height 44
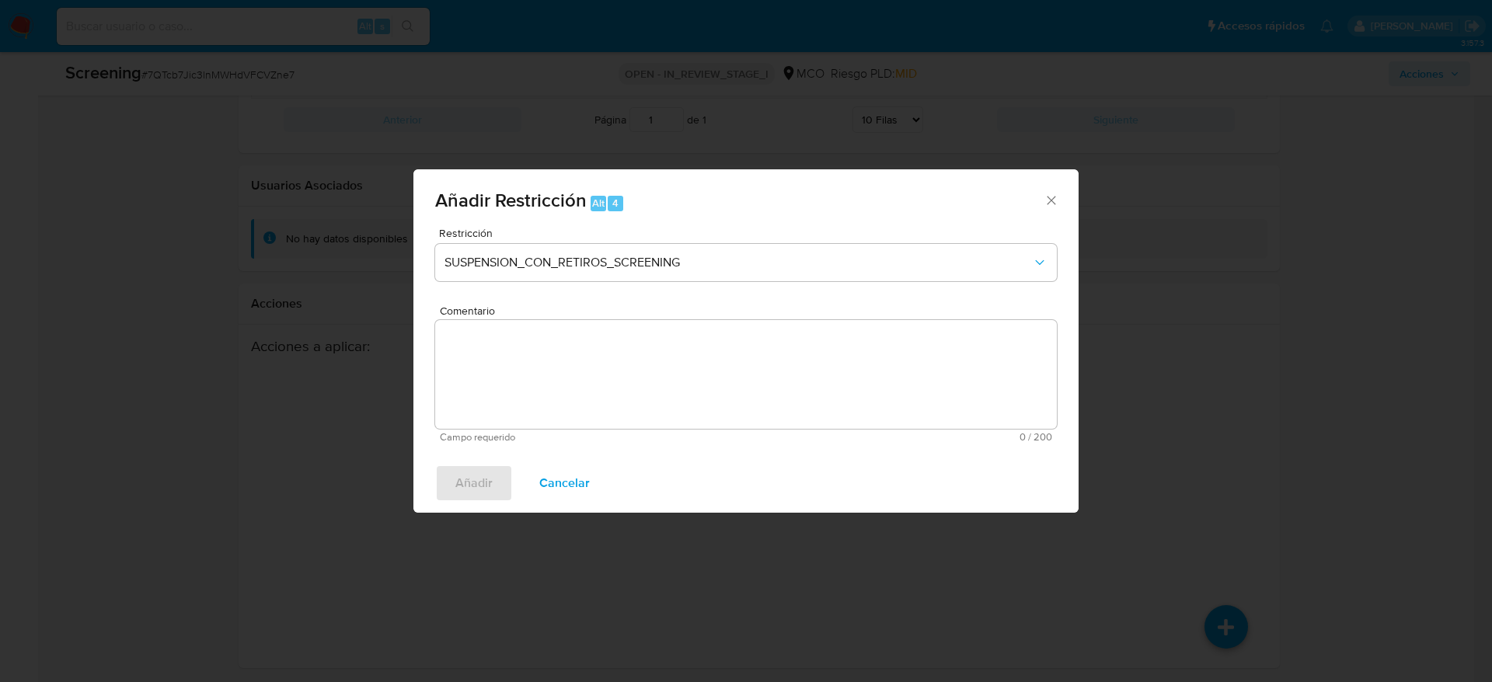
click at [675, 364] on textarea "Comentario" at bounding box center [746, 374] width 622 height 109
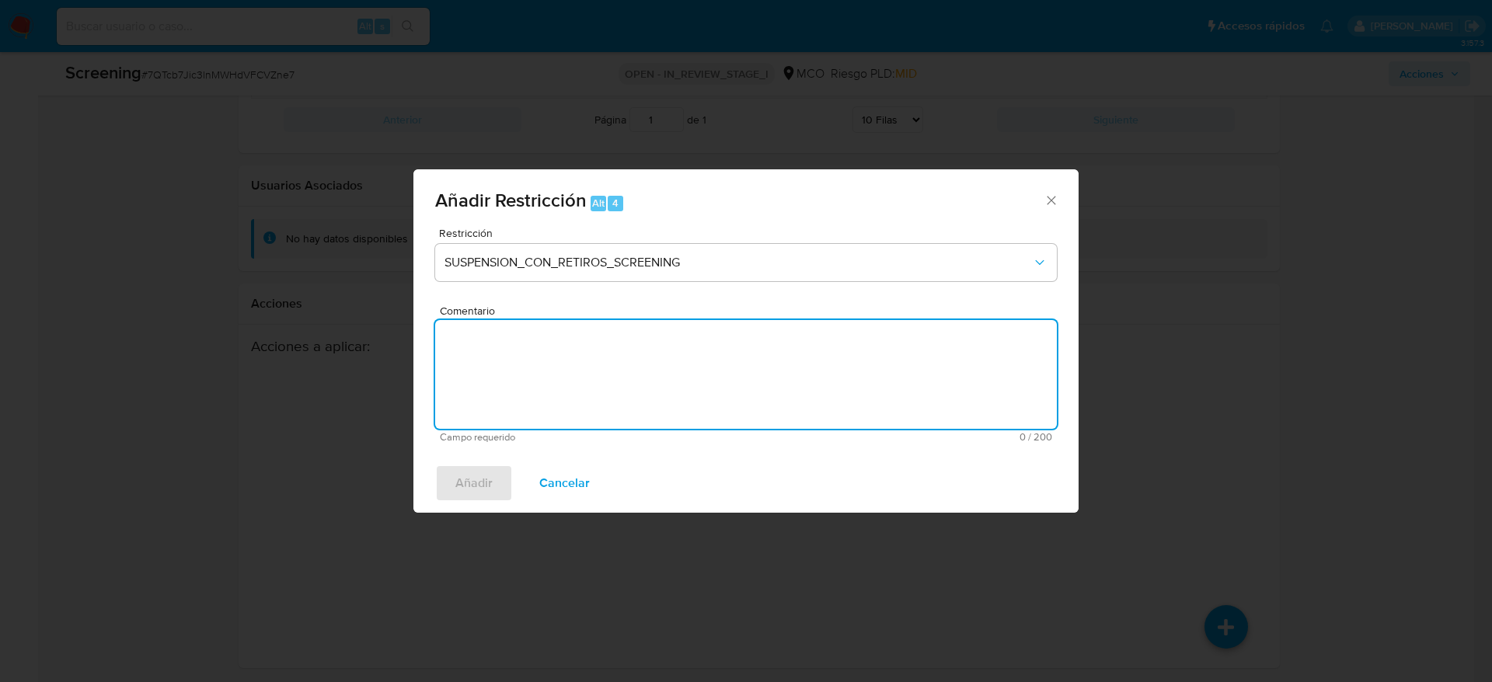
paste textarea "Usuario Ingrid Tatiana Garcia Tovar, fue Destituido e inhabilitado en Agosto de…"
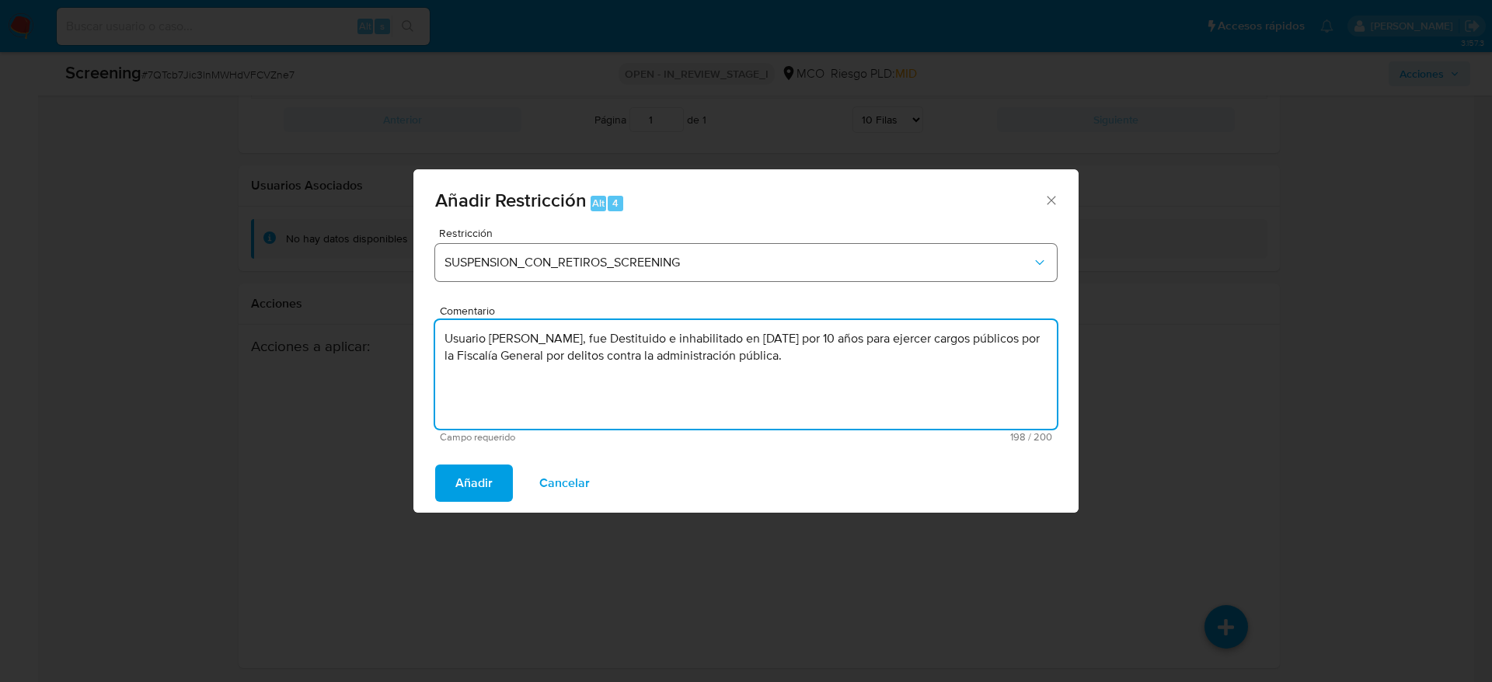
type textarea "Usuario Ingrid Tatiana Garcia Tovar, fue Destituido e inhabilitado en Agosto de…"
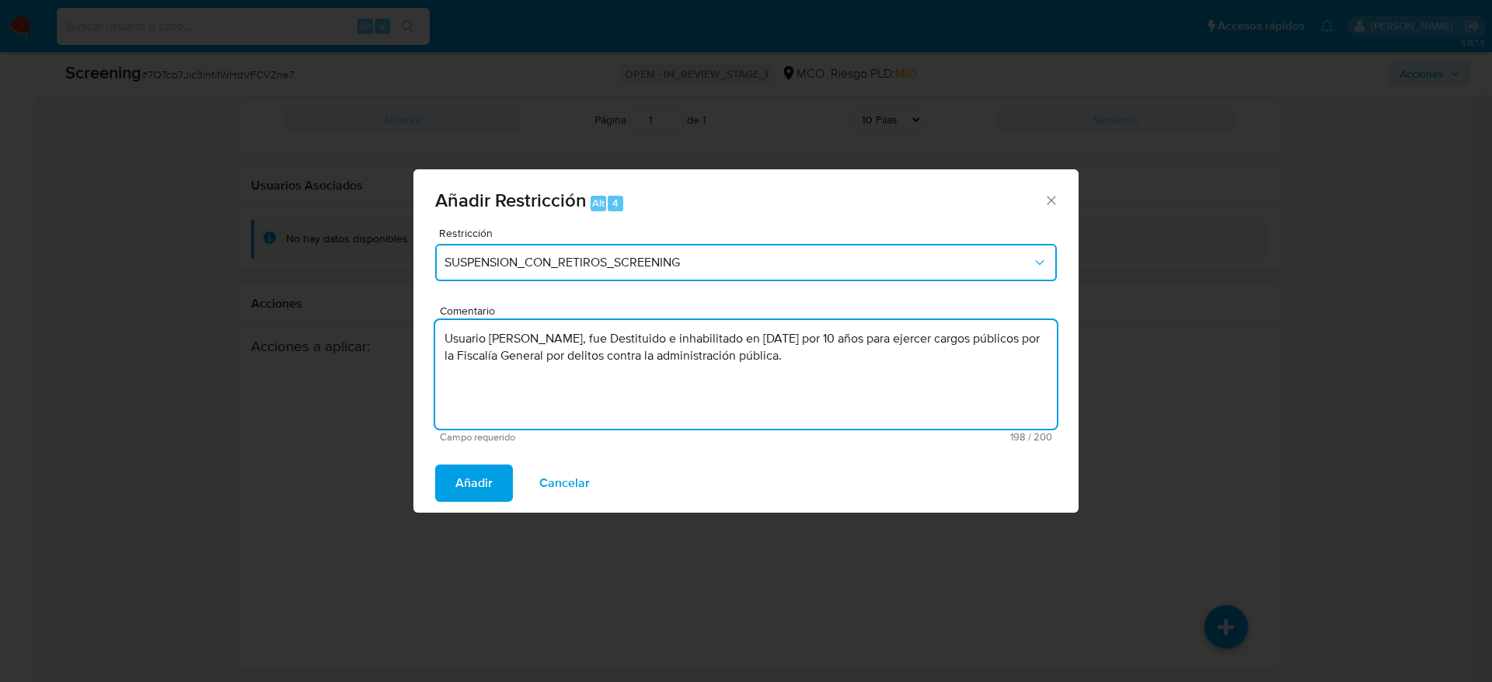
drag, startPoint x: 652, startPoint y: 255, endPoint x: 647, endPoint y: 280, distance: 25.3
click at [652, 253] on button "SUSPENSION_CON_RETIROS_SCREENING" at bounding box center [746, 262] width 622 height 37
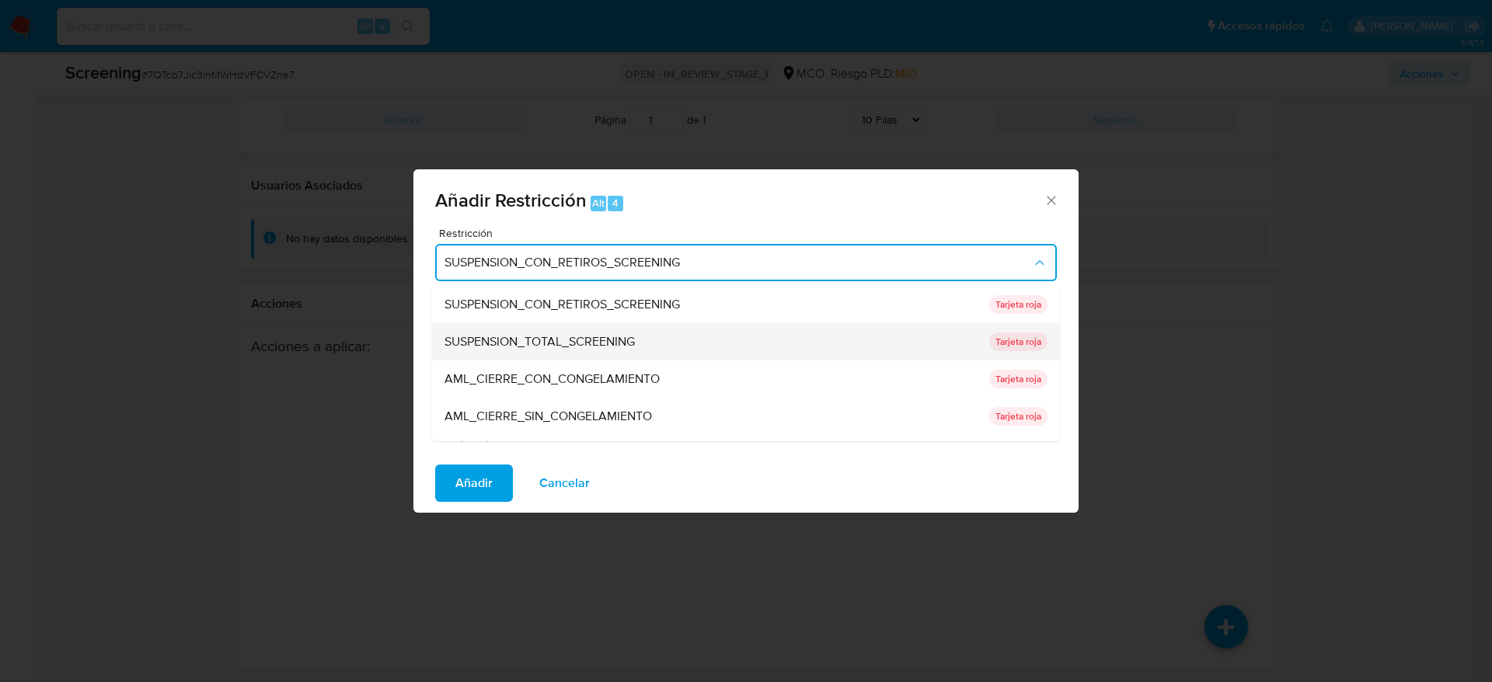
click at [635, 341] on span "SUSPENSION_TOTAL_SCREENING" at bounding box center [539, 342] width 190 height 16
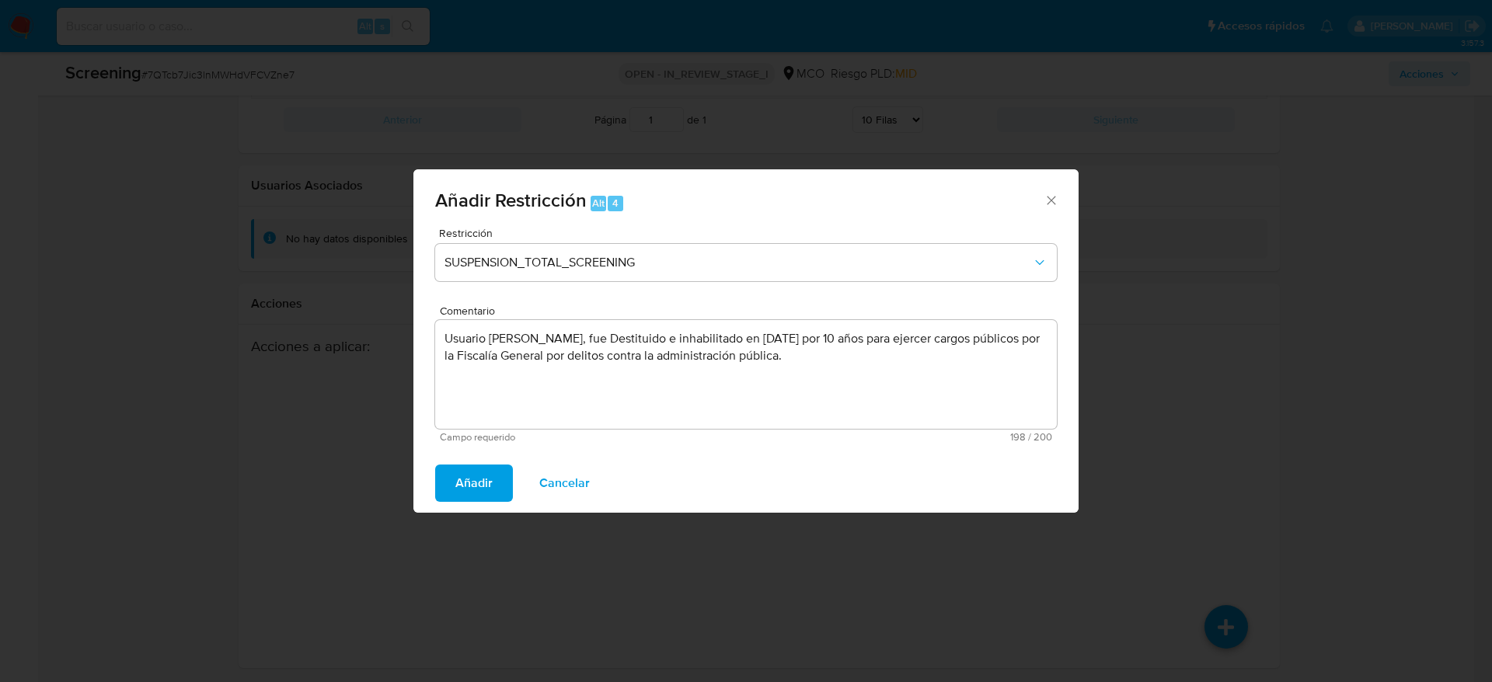
click at [470, 454] on span "Añadir" at bounding box center [473, 483] width 37 height 34
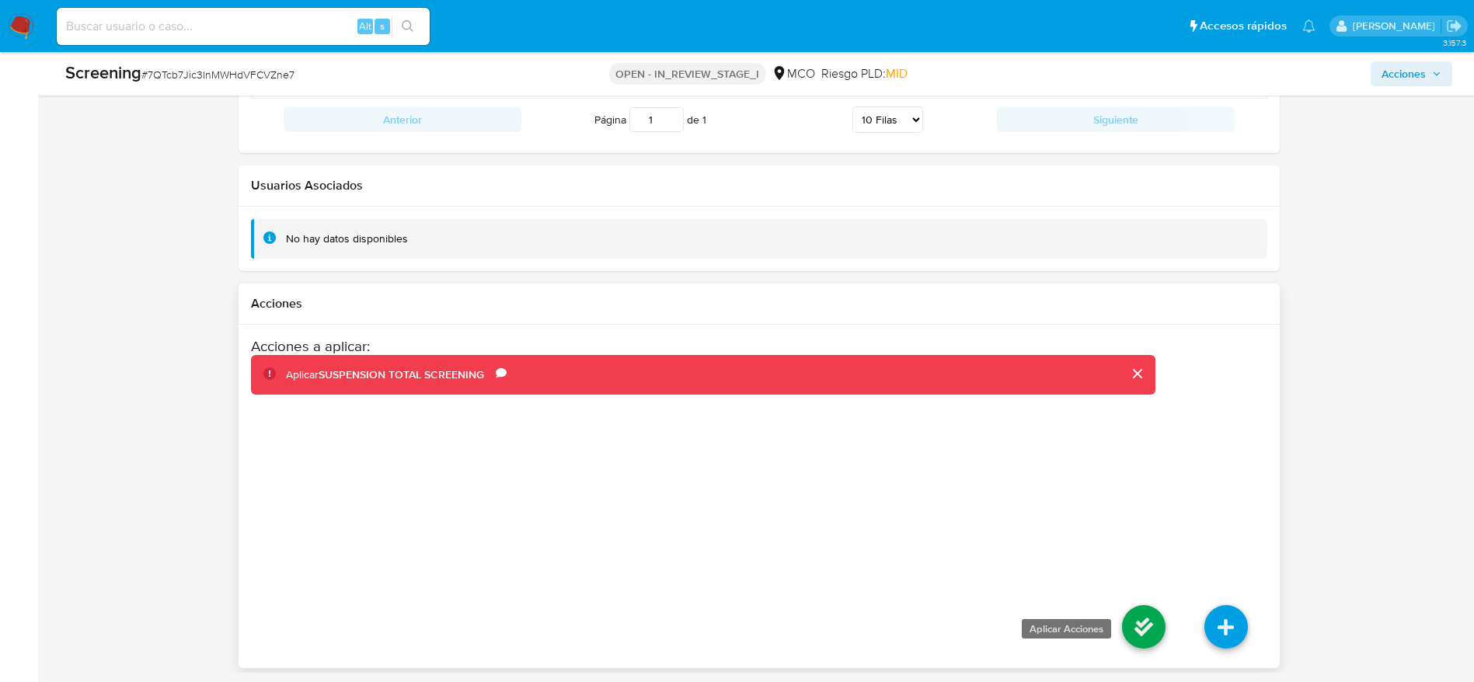
click at [982, 454] on icon at bounding box center [1144, 627] width 44 height 44
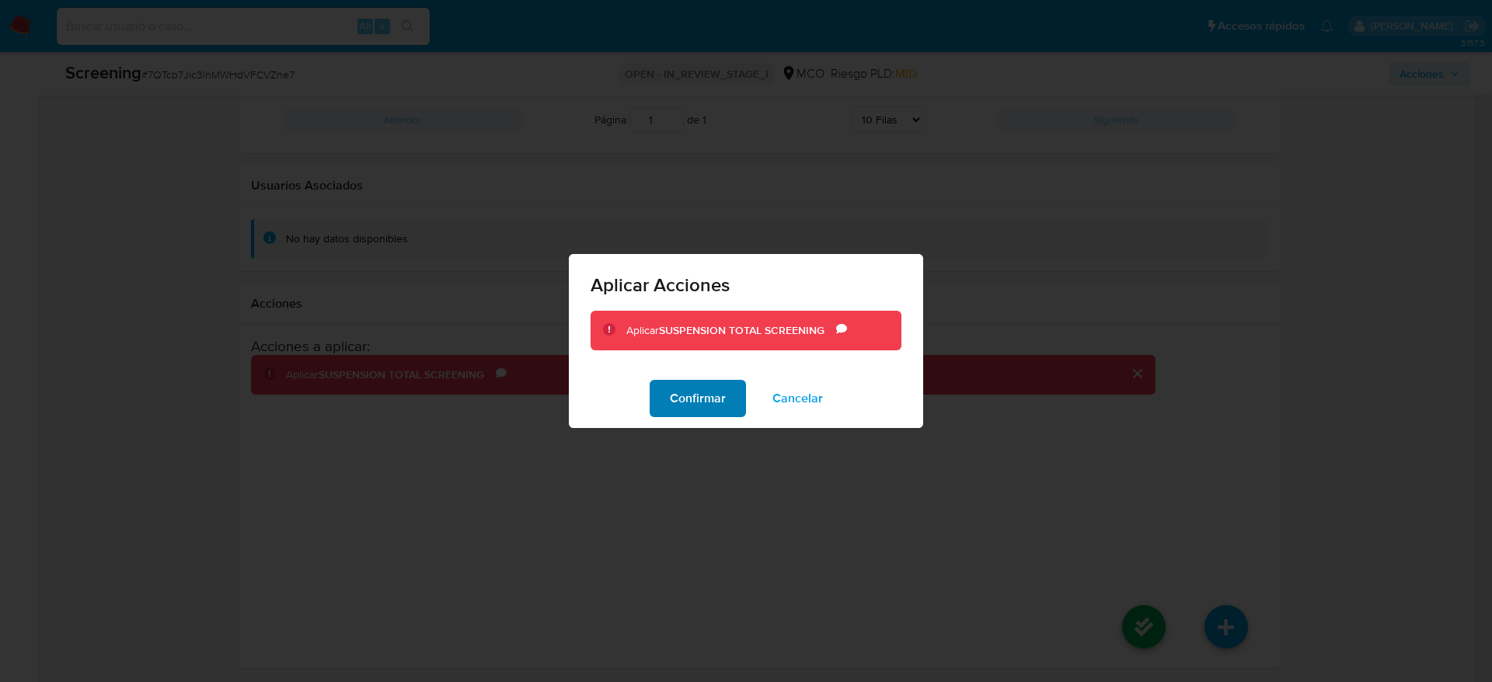
click at [675, 402] on span "Confirmar" at bounding box center [698, 398] width 56 height 34
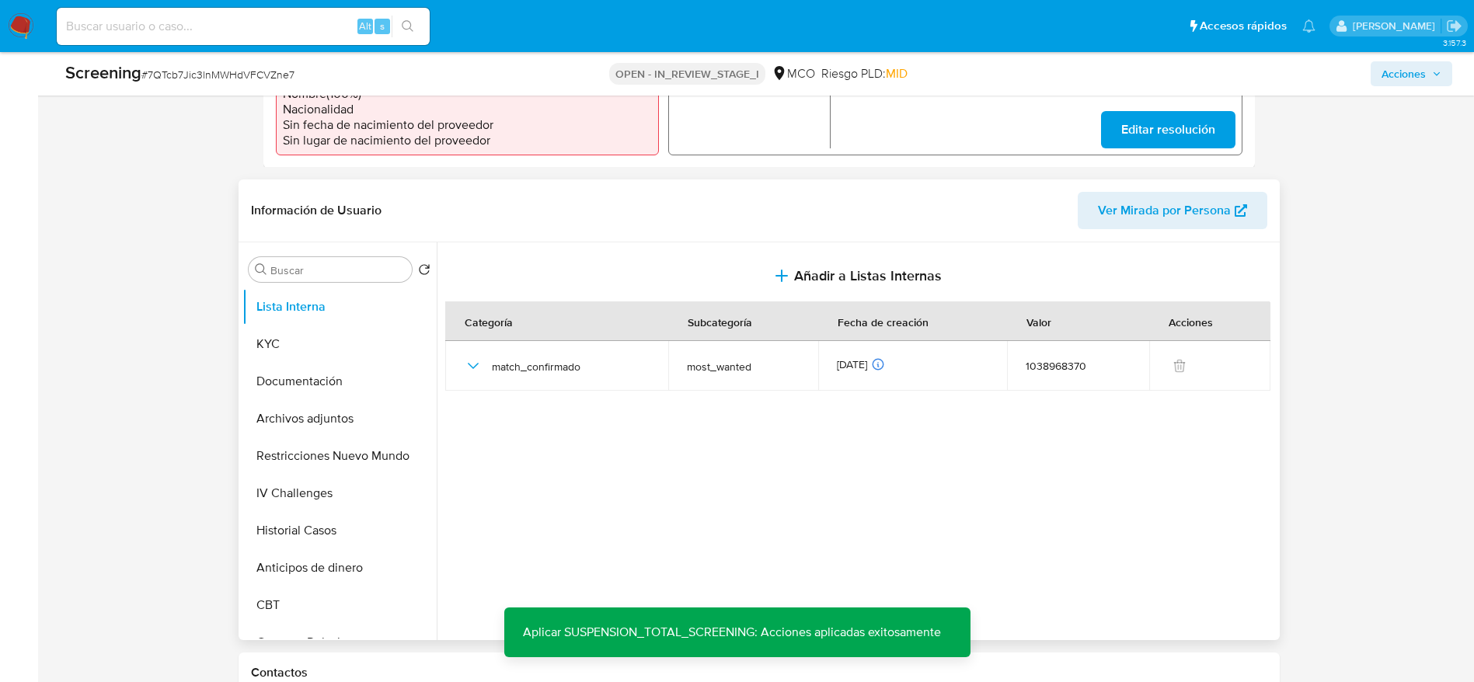
scroll to position [557, 0]
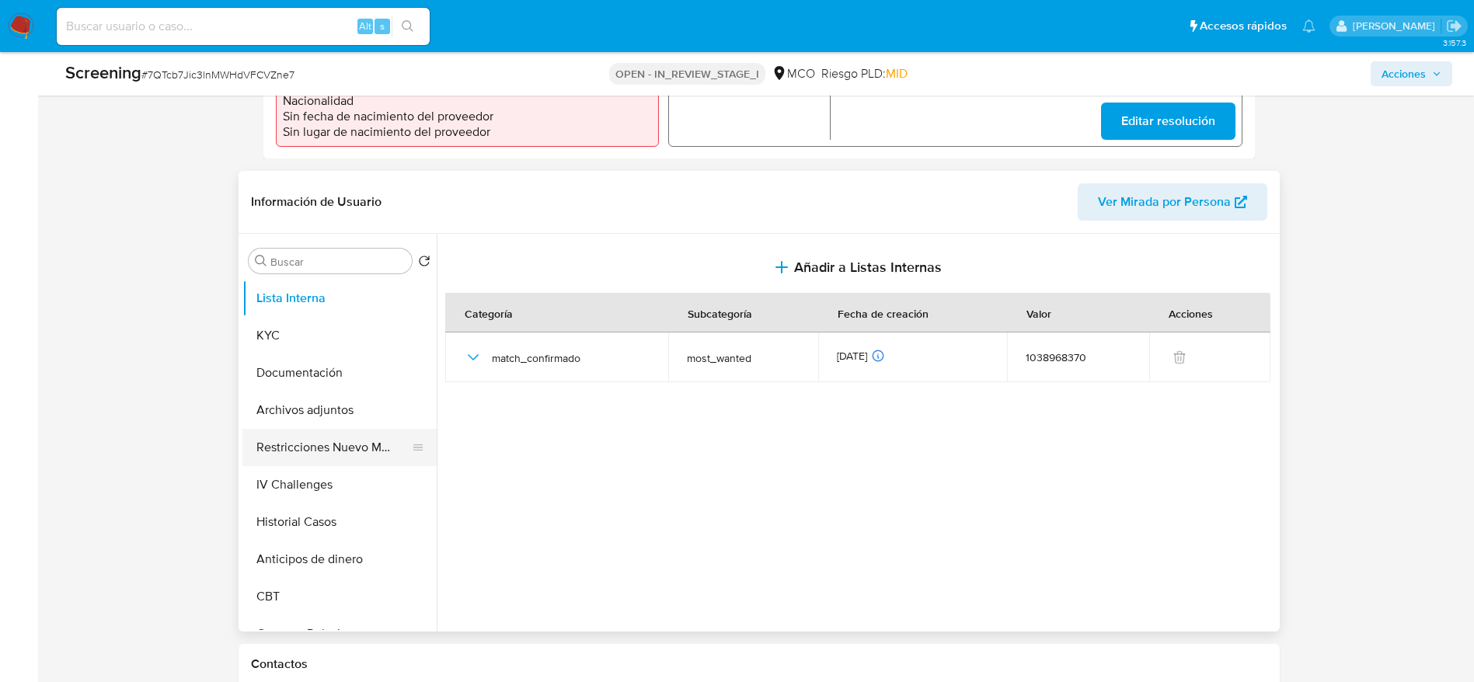
click at [282, 449] on button "Restricciones Nuevo Mundo" at bounding box center [333, 447] width 182 height 37
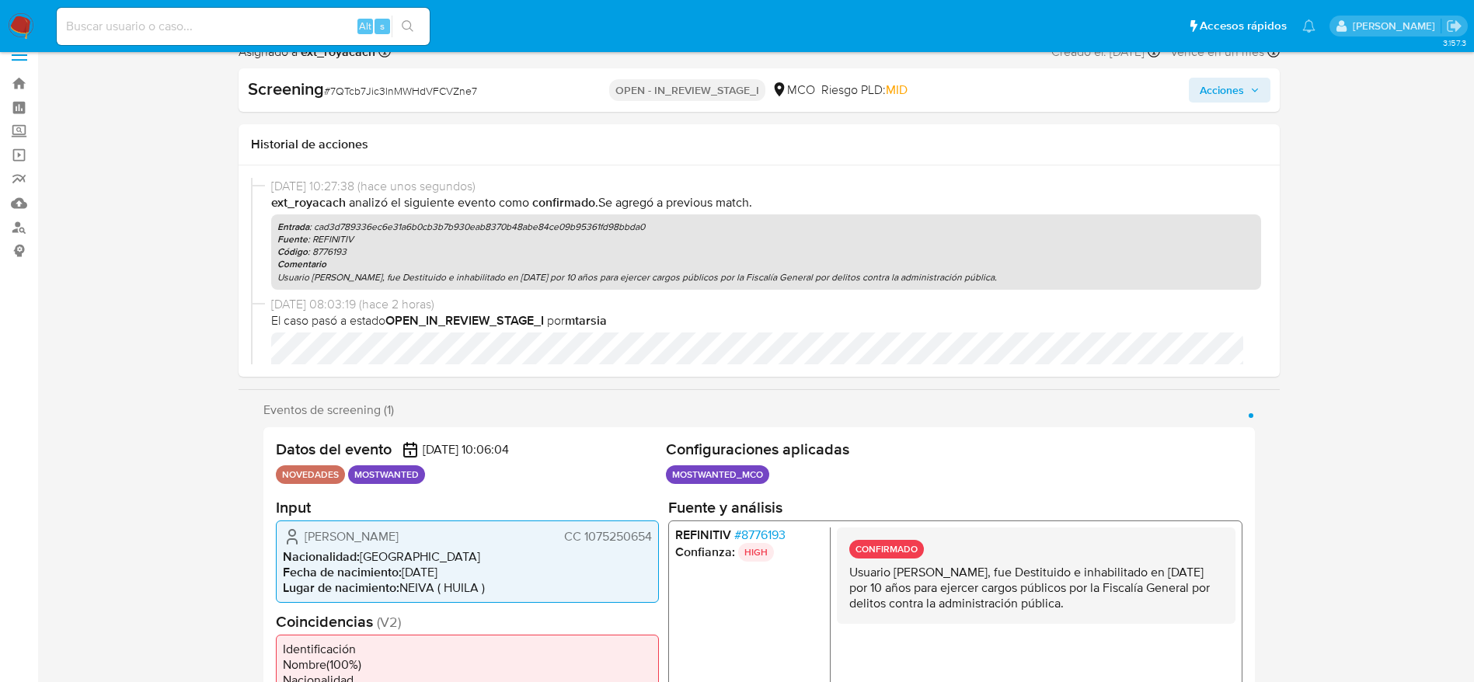
scroll to position [0, 0]
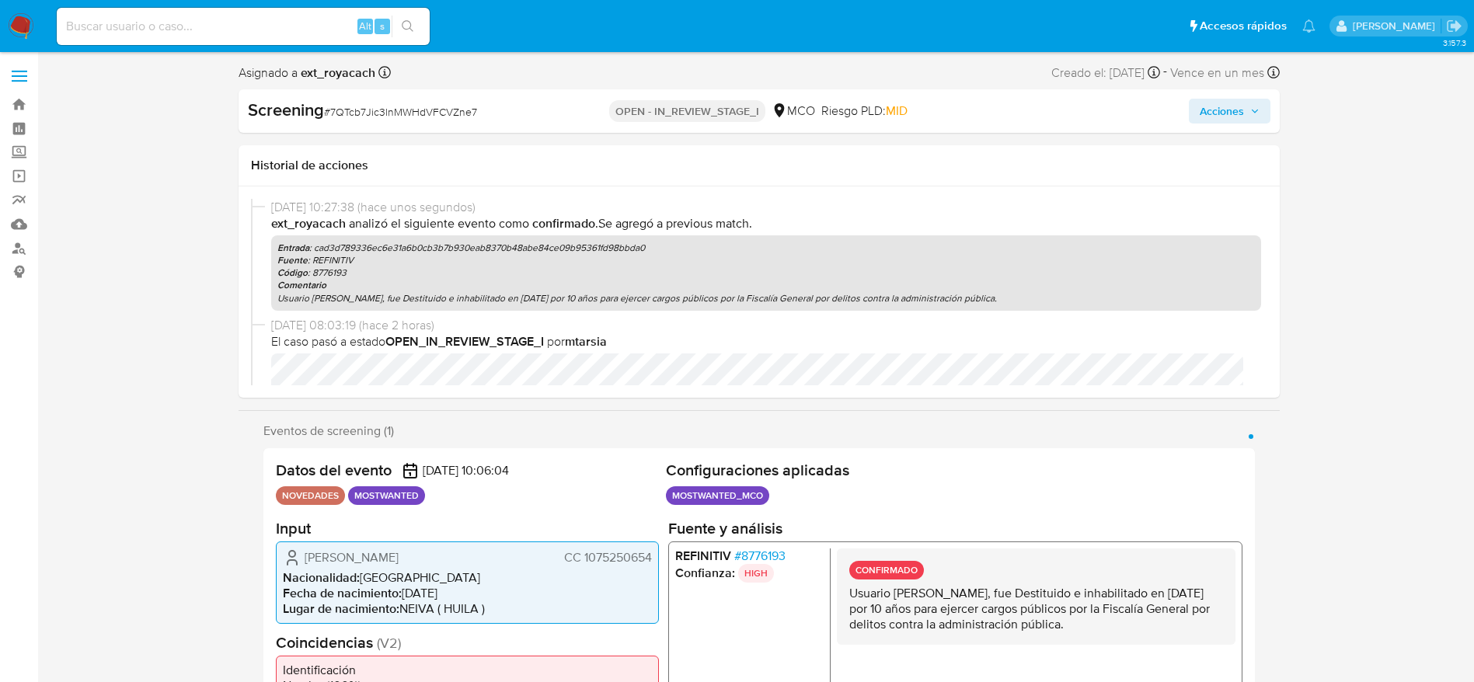
click at [982, 100] on span "Acciones" at bounding box center [1230, 111] width 60 height 22
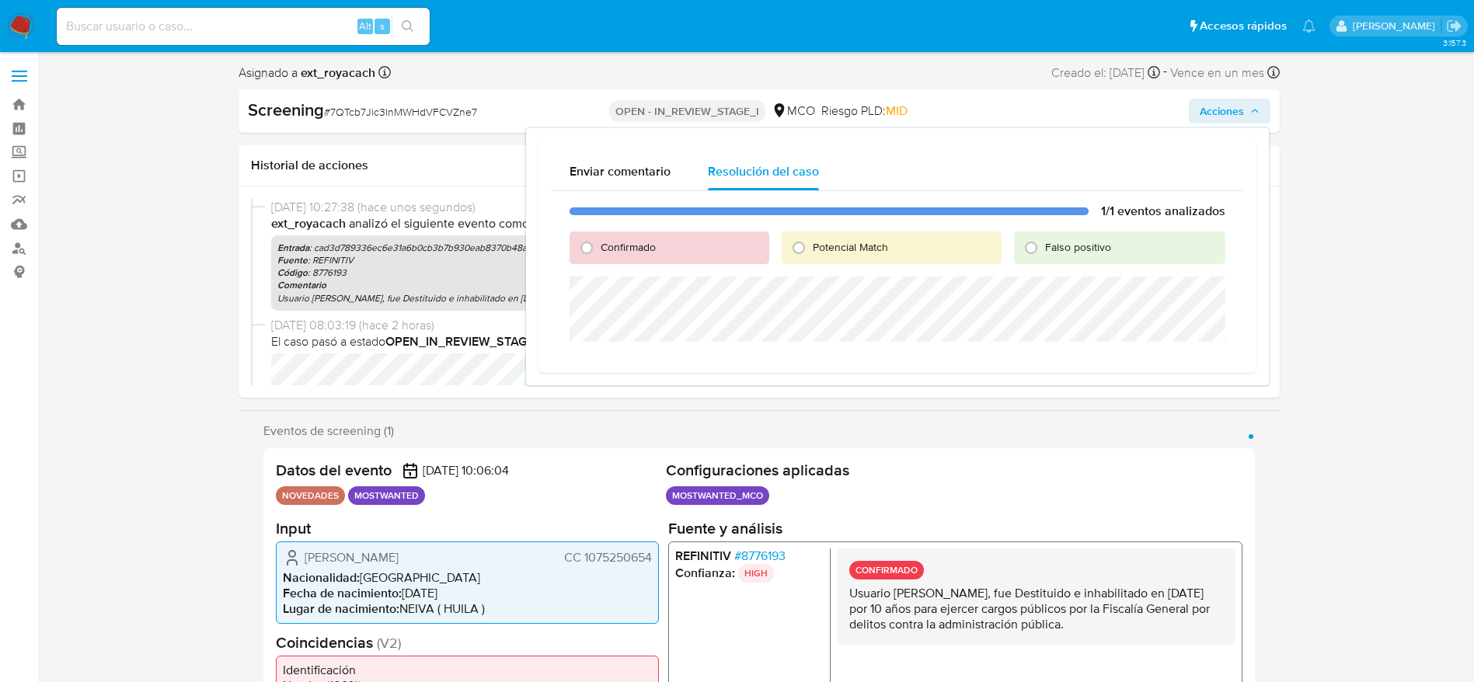
click at [837, 234] on div "Potencial Match" at bounding box center [892, 248] width 220 height 33
click at [835, 249] on span "Potencial Match" at bounding box center [850, 247] width 75 height 16
click at [811, 249] on input "Potencial Match" at bounding box center [798, 247] width 25 height 25
radio input "true"
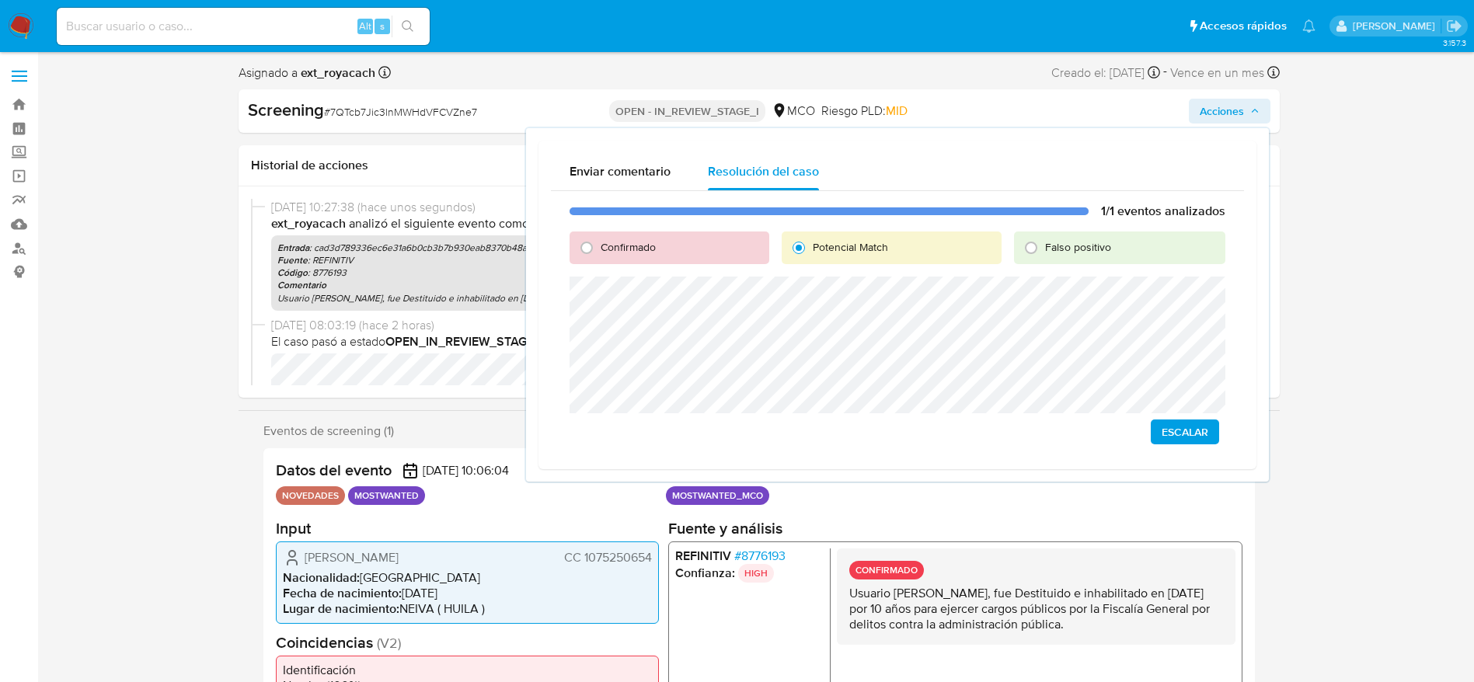
drag, startPoint x: 1218, startPoint y: 434, endPoint x: 1211, endPoint y: 417, distance: 18.8
click at [982, 434] on button "Escalar" at bounding box center [1185, 432] width 68 height 25
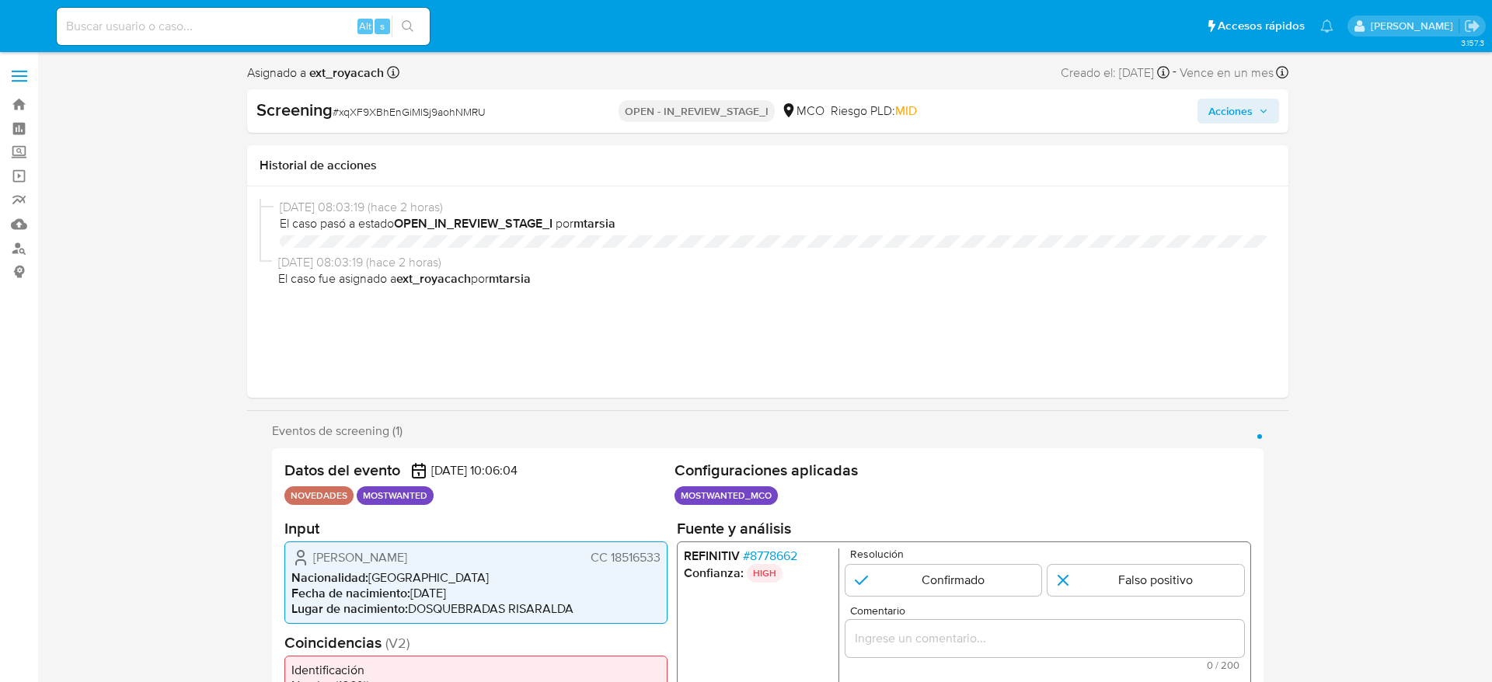
select select "10"
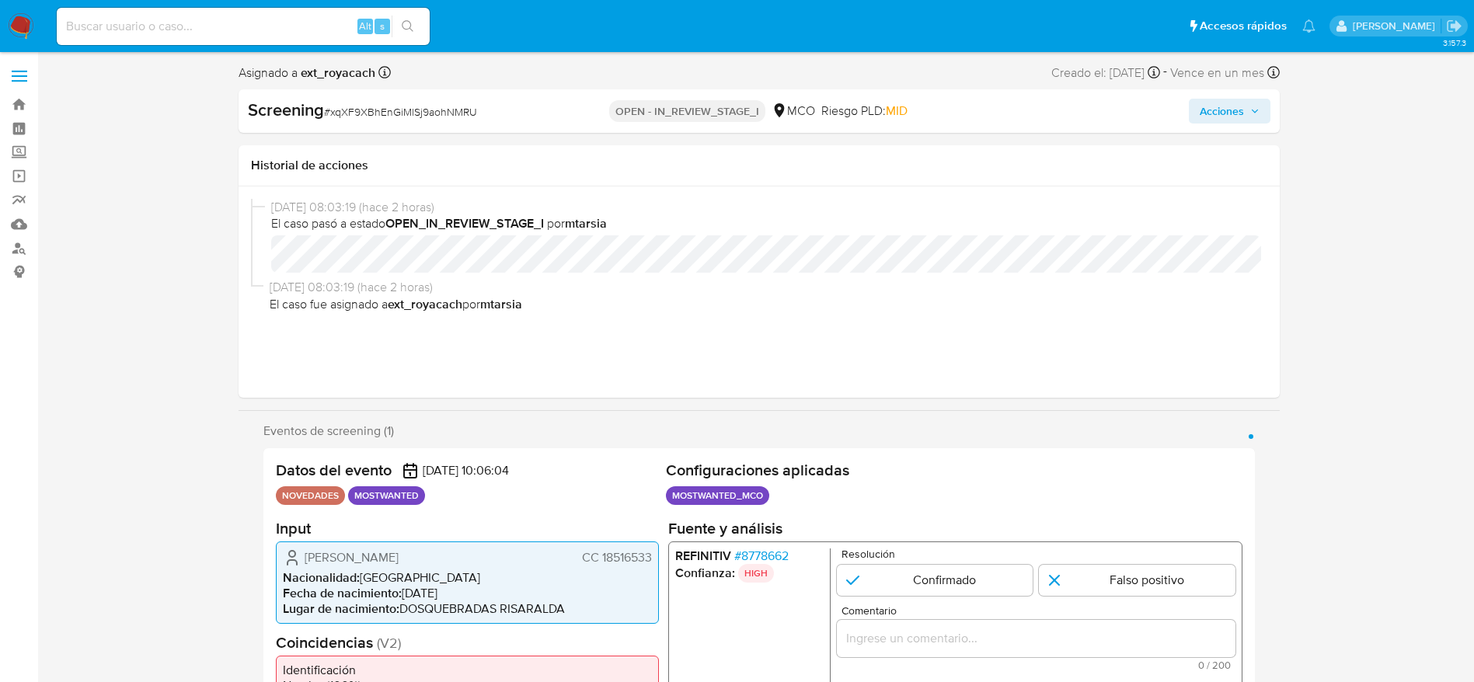
click at [361, 556] on span "John Fredy Monar Mejia" at bounding box center [352, 557] width 94 height 16
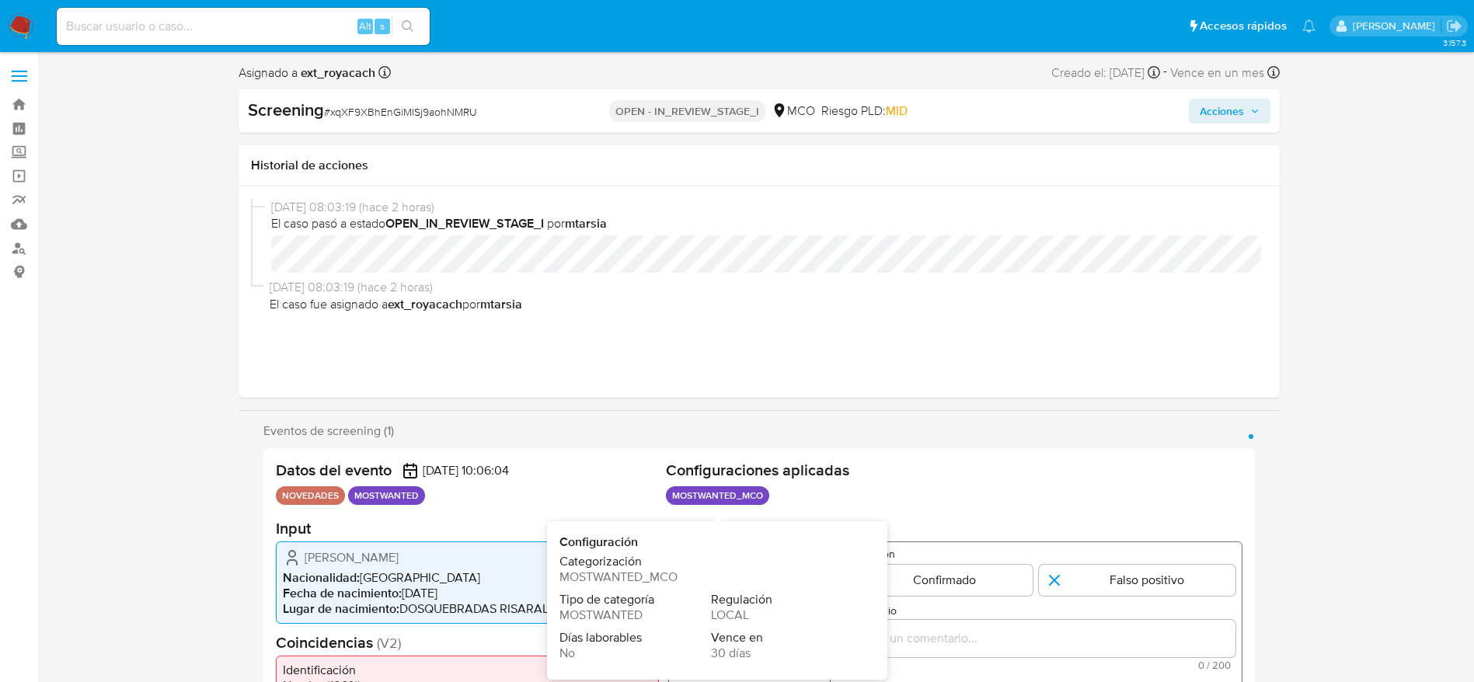
click at [636, 566] on span "Categorización" at bounding box center [709, 562] width 300 height 16
click at [646, 454] on div "Datos del evento 08/09/2025 10:06:04 NOVEDADES MOSTWANTED Configuraciones aplic…" at bounding box center [758, 604] width 991 height 312
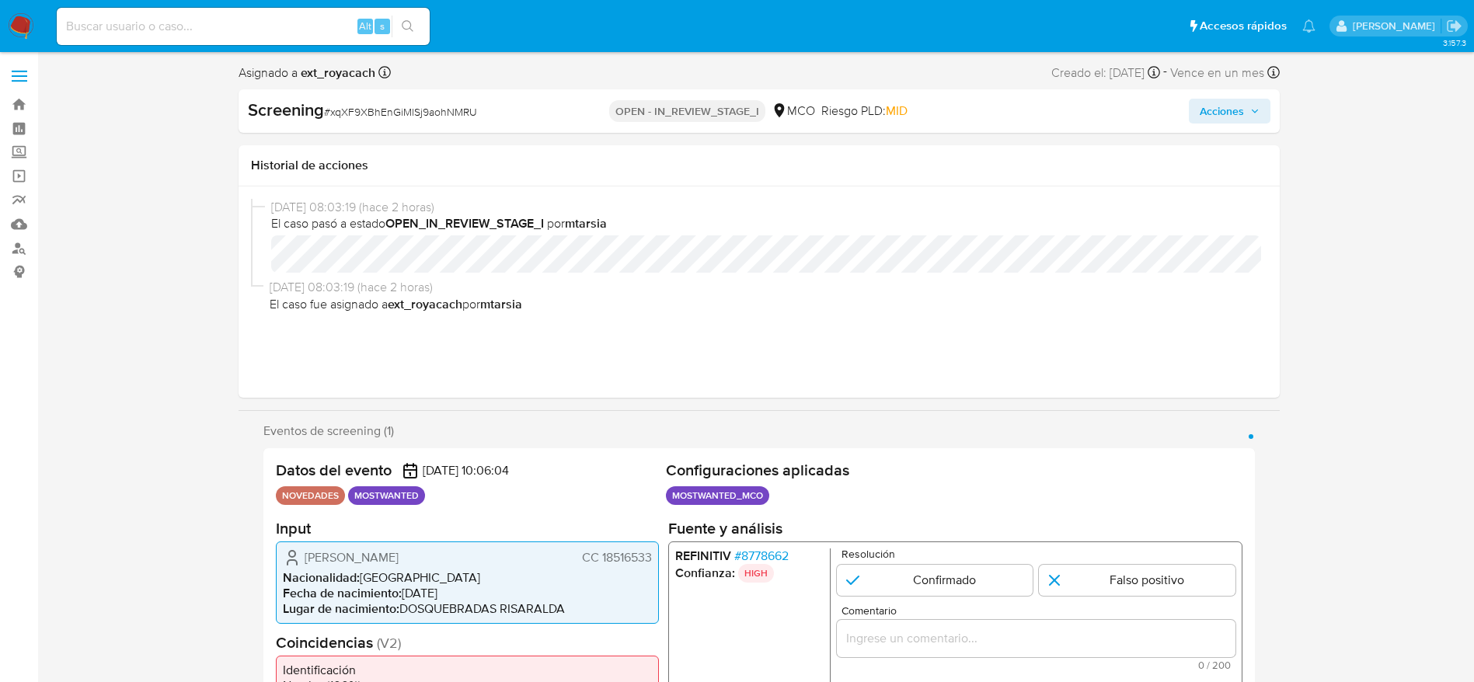
click at [616, 556] on span "CC 18516533" at bounding box center [616, 557] width 70 height 16
click at [403, 104] on span "# xqXF9XBhEnGiMlSj9aohNMRU" at bounding box center [400, 112] width 153 height 16
copy span "xqXF9XBhEnGiMlSj9aohNMRU"
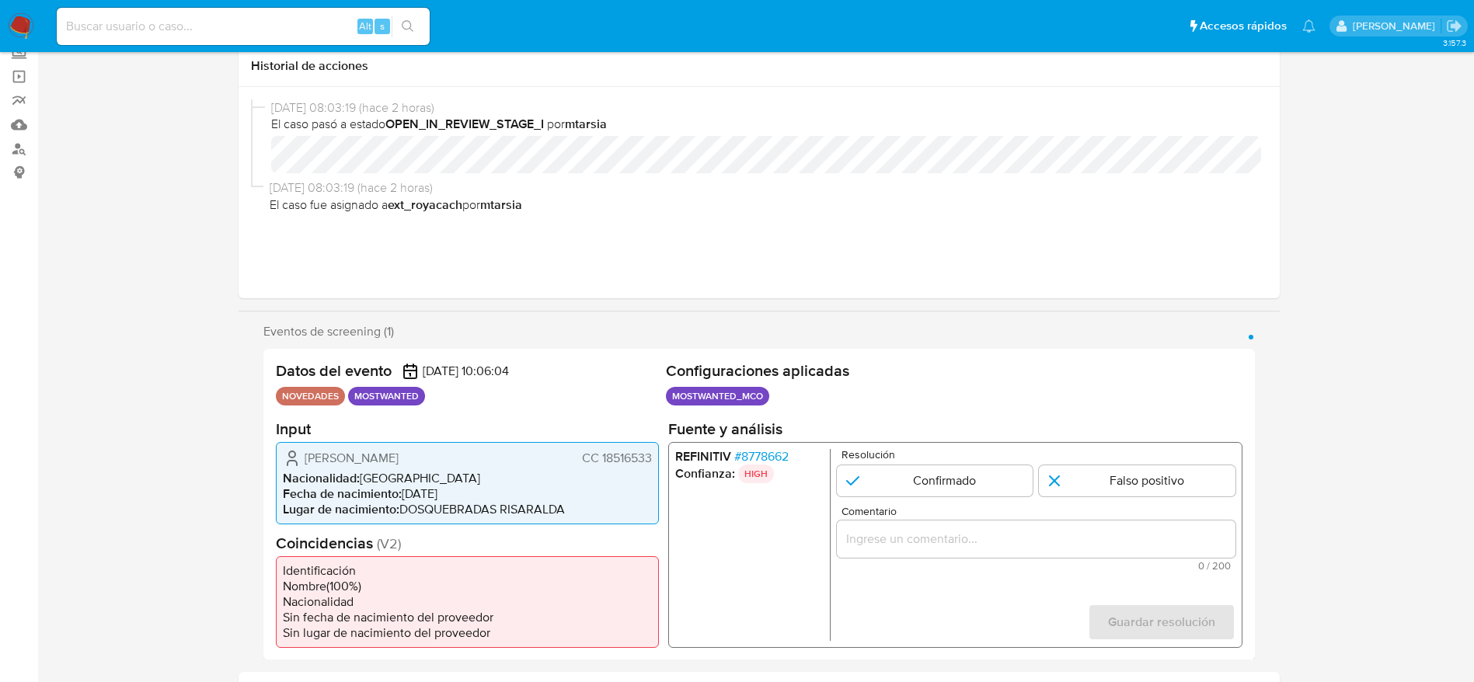
scroll to position [233, 0]
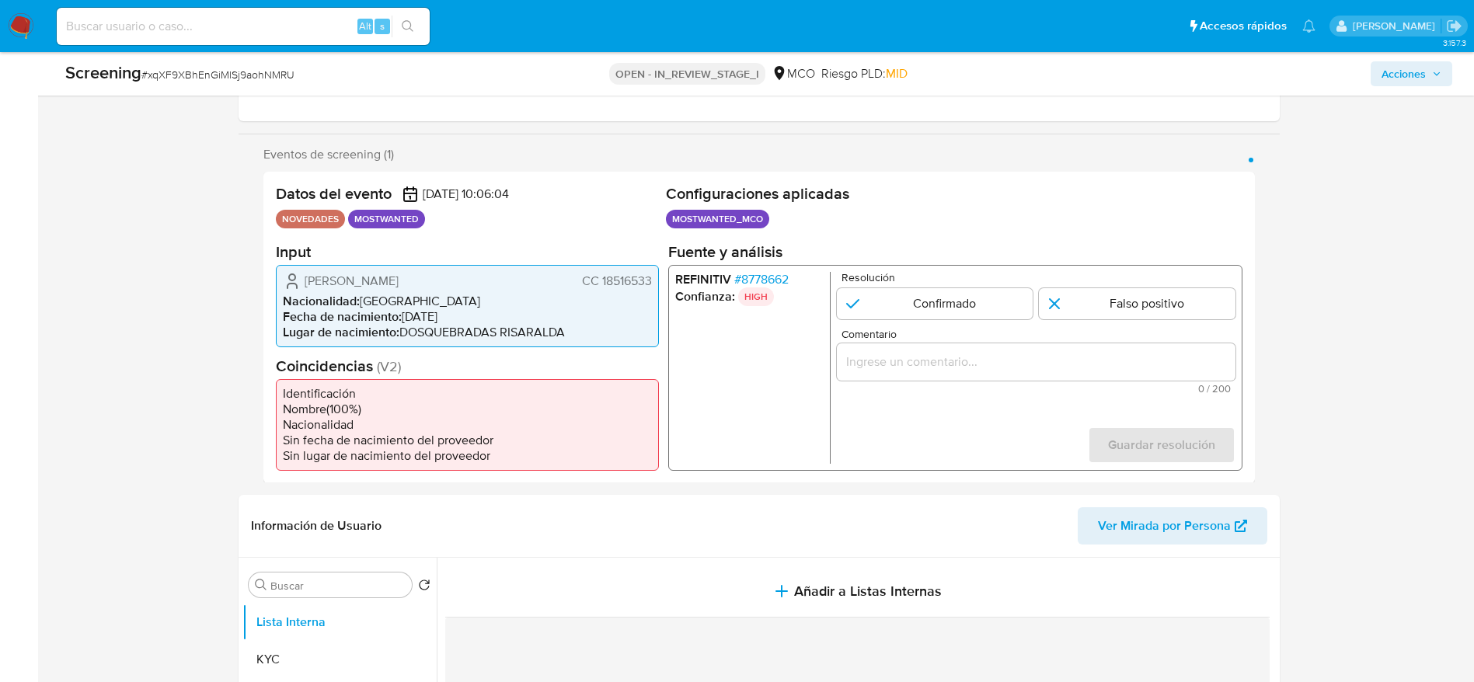
drag, startPoint x: 300, startPoint y: 282, endPoint x: 651, endPoint y: 280, distance: 351.2
click at [651, 280] on div "John Fredy Monar Mejia CC 18516533" at bounding box center [467, 280] width 369 height 19
click at [760, 284] on span "# 8778662" at bounding box center [760, 279] width 54 height 16
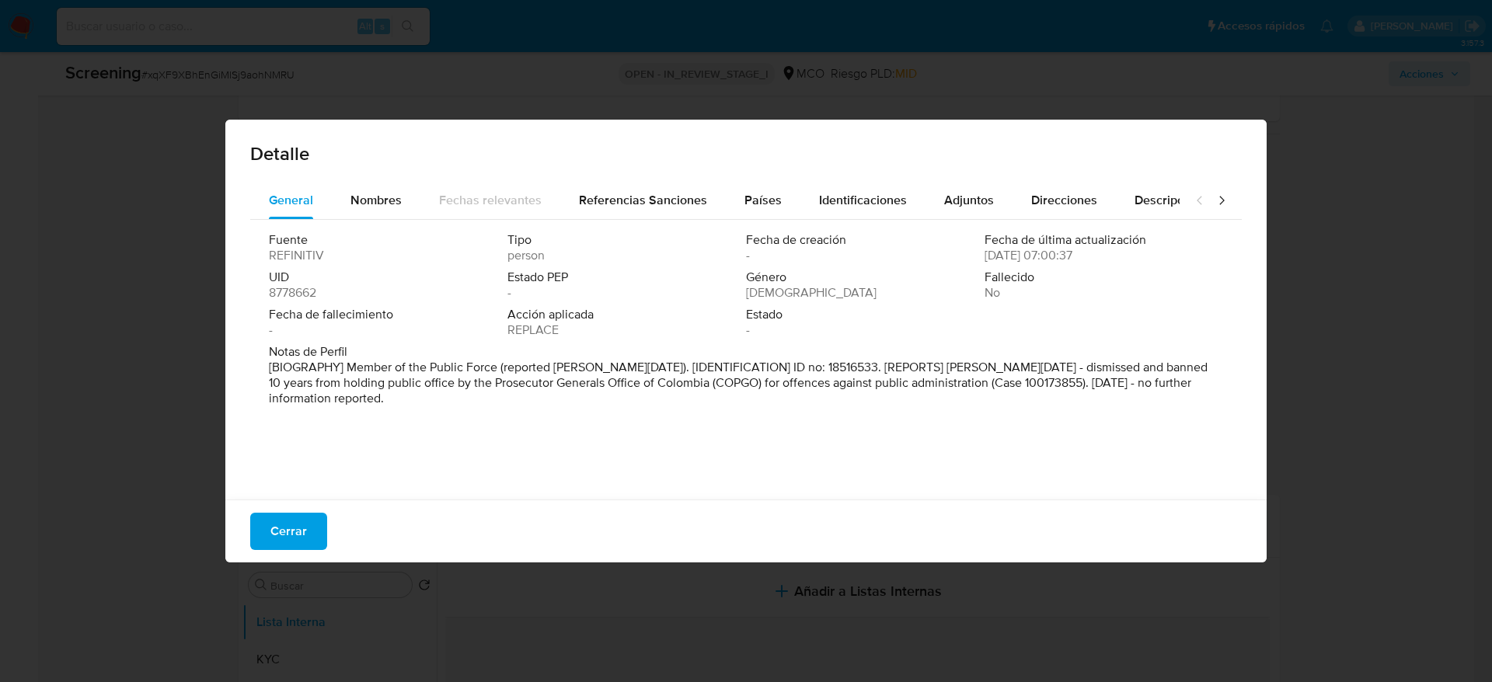
click at [301, 530] on span "Cerrar" at bounding box center [288, 531] width 37 height 34
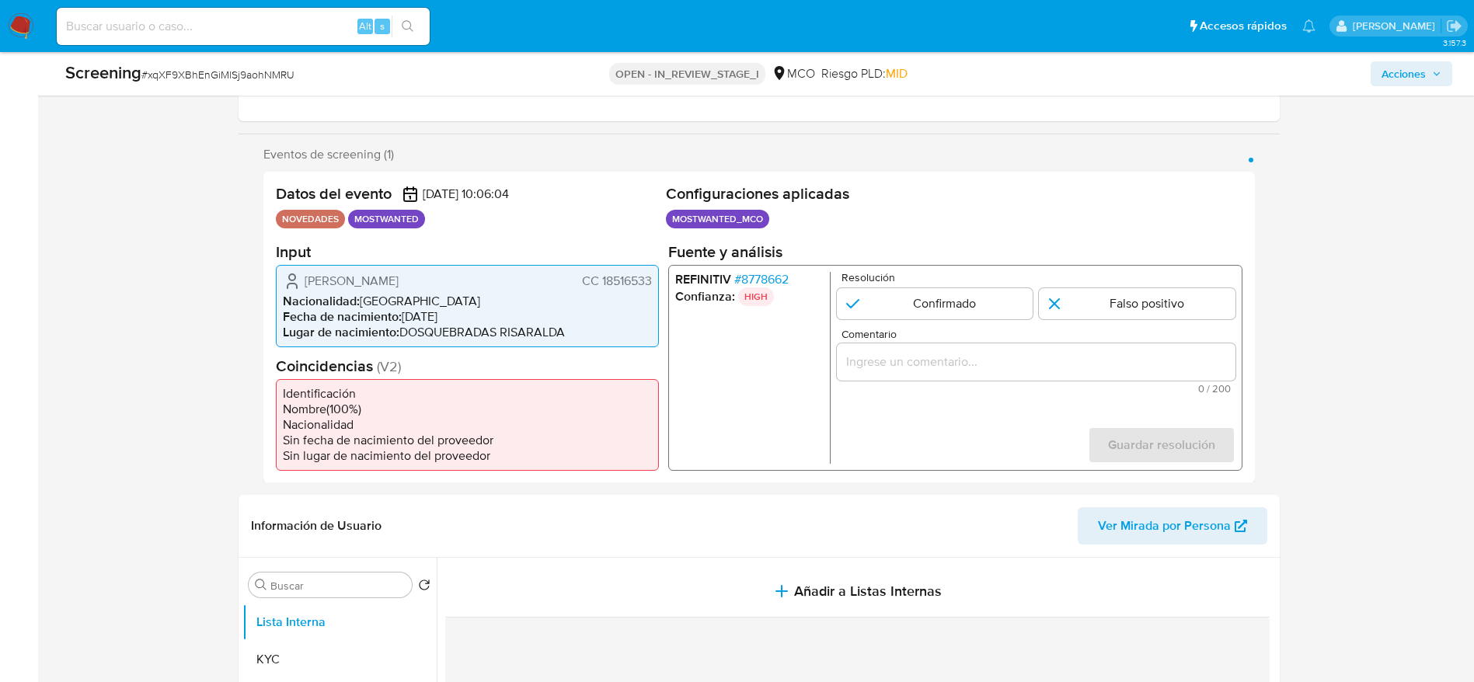
drag, startPoint x: 993, startPoint y: 387, endPoint x: 1005, endPoint y: 384, distance: 12.1
click at [995, 387] on span "0 / 200" at bounding box center [1035, 388] width 389 height 10
click at [1019, 359] on input "Comentario" at bounding box center [1035, 361] width 399 height 20
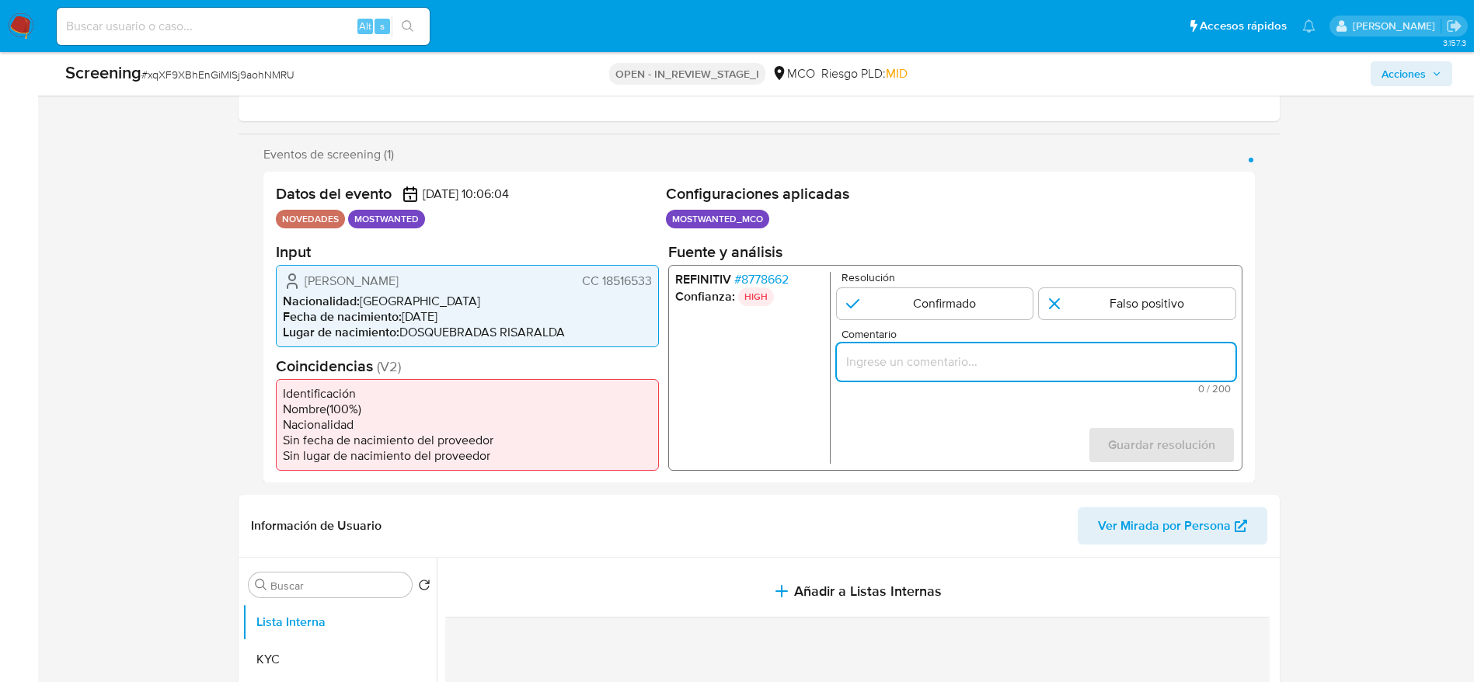
paste input "Usuario John Fredy Monar Mejia, fue Destituido e inhabilitado en enero de 2024 …"
type input "Usuario John Fredy Monar Mejia, fue Destituido e inhabilitado en enero de 2024 …"
click at [925, 298] on input "1 de 1" at bounding box center [934, 302] width 197 height 31
radio input "true"
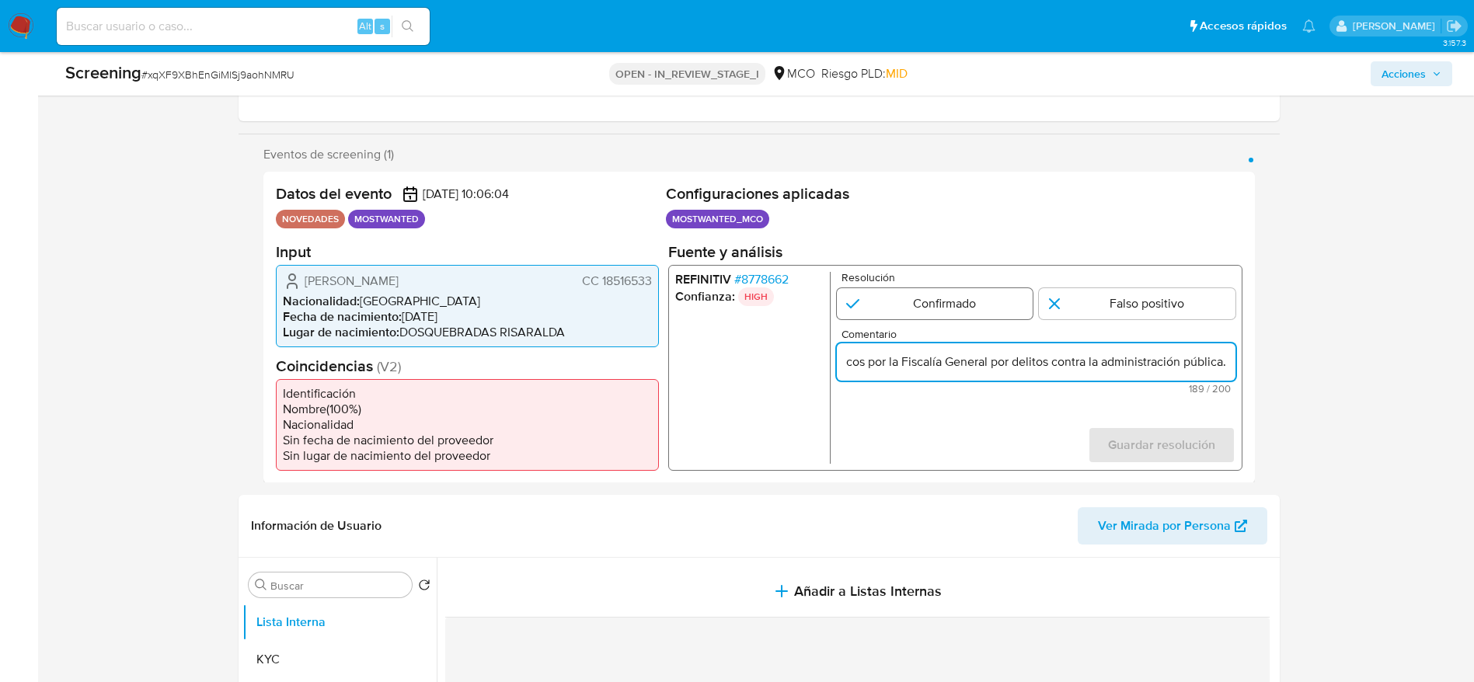
scroll to position [0, 0]
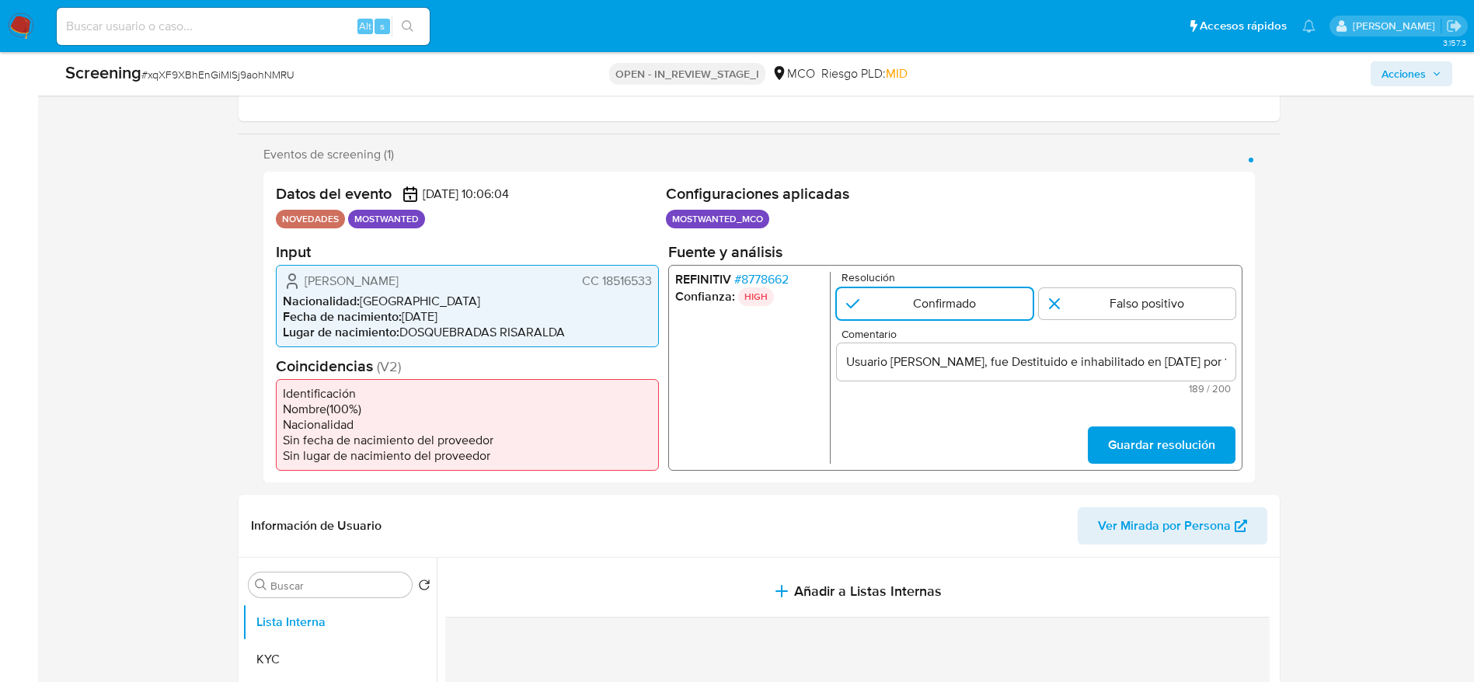
click at [1132, 465] on div "REFINITIV # 8778662 Confianza: HIGH Resolución Confirmado Falso positivo Coment…" at bounding box center [954, 367] width 574 height 206
click at [1134, 430] on span "Guardar resolución" at bounding box center [1160, 444] width 107 height 34
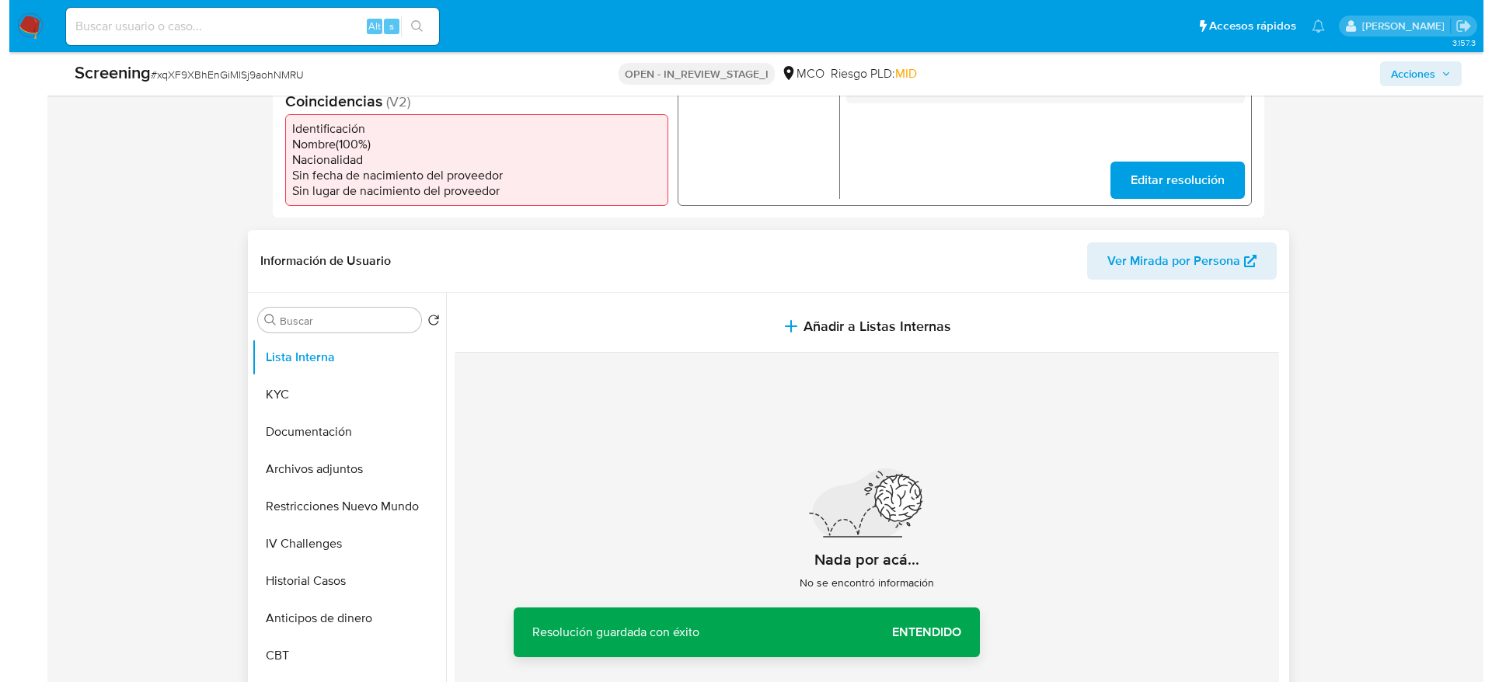
scroll to position [583, 0]
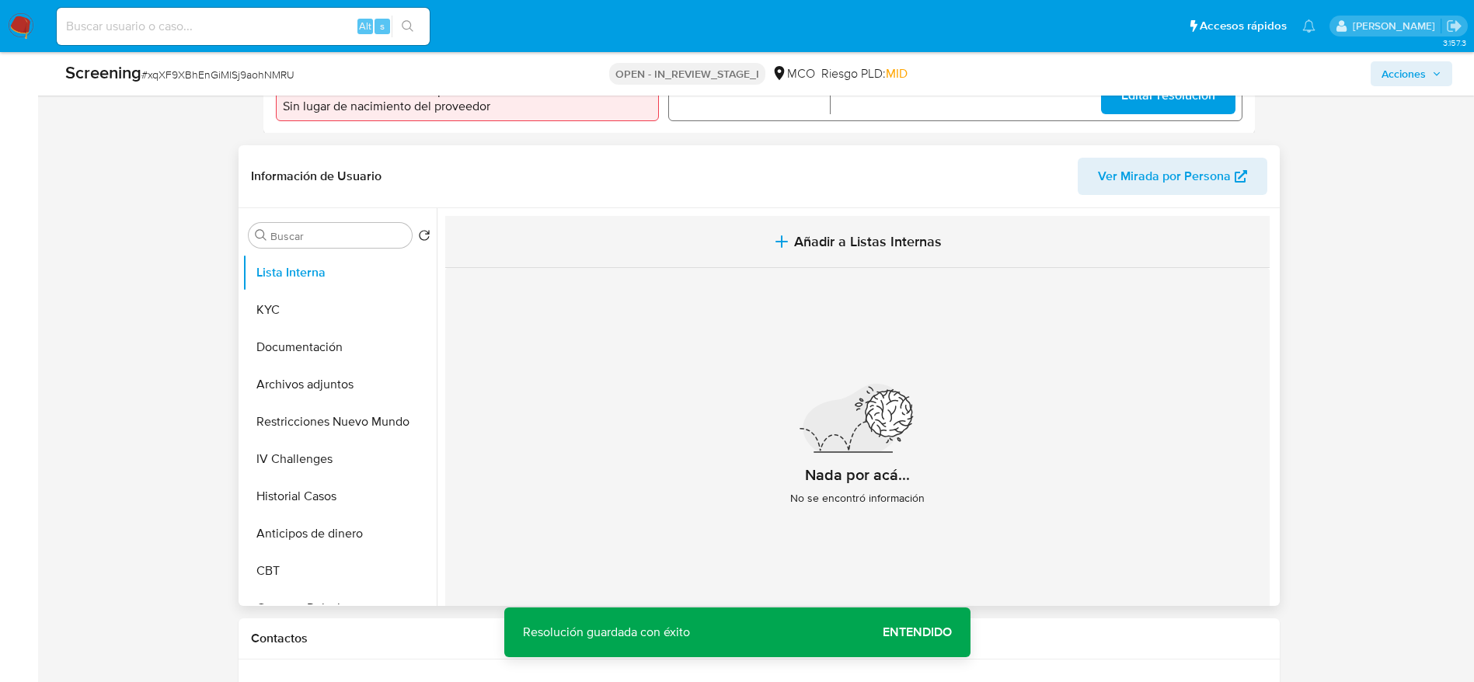
click at [789, 242] on icon "button" at bounding box center [781, 241] width 19 height 19
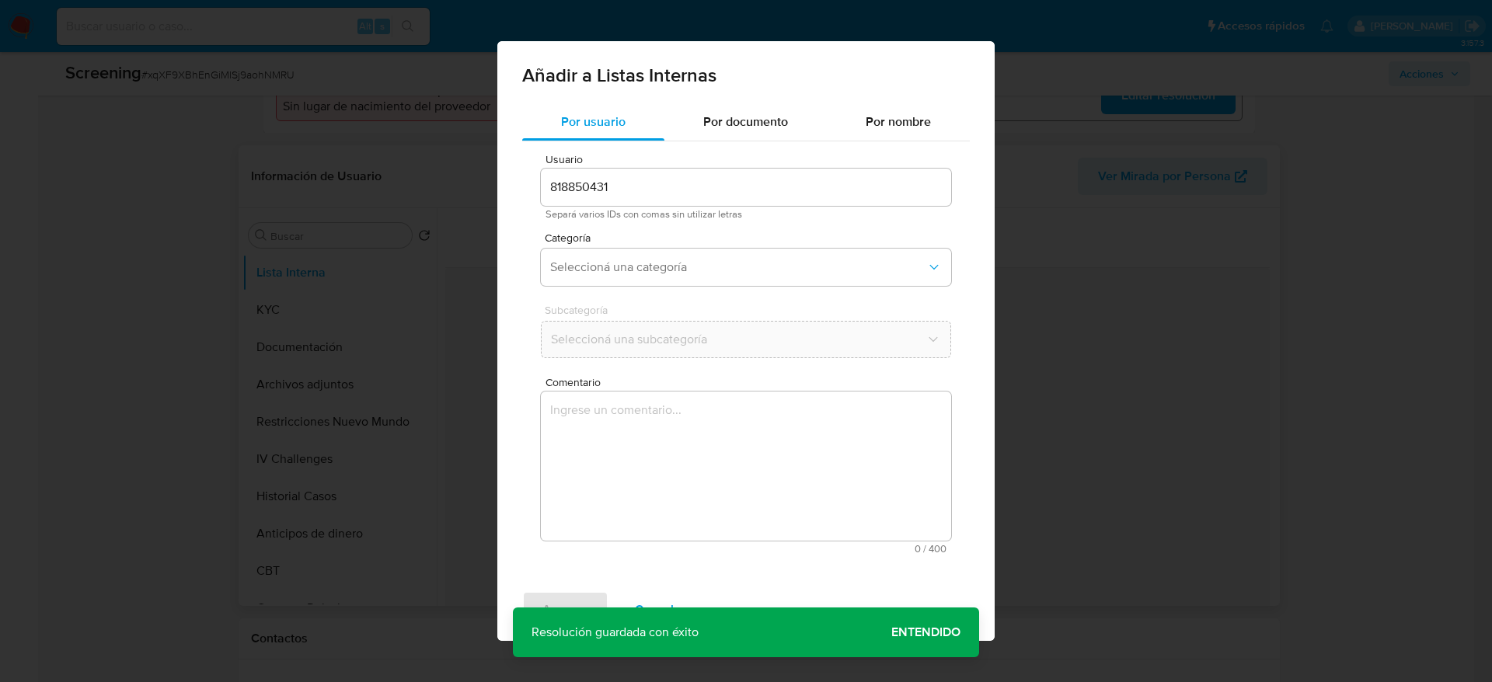
click at [774, 444] on textarea "Comentario" at bounding box center [746, 466] width 410 height 149
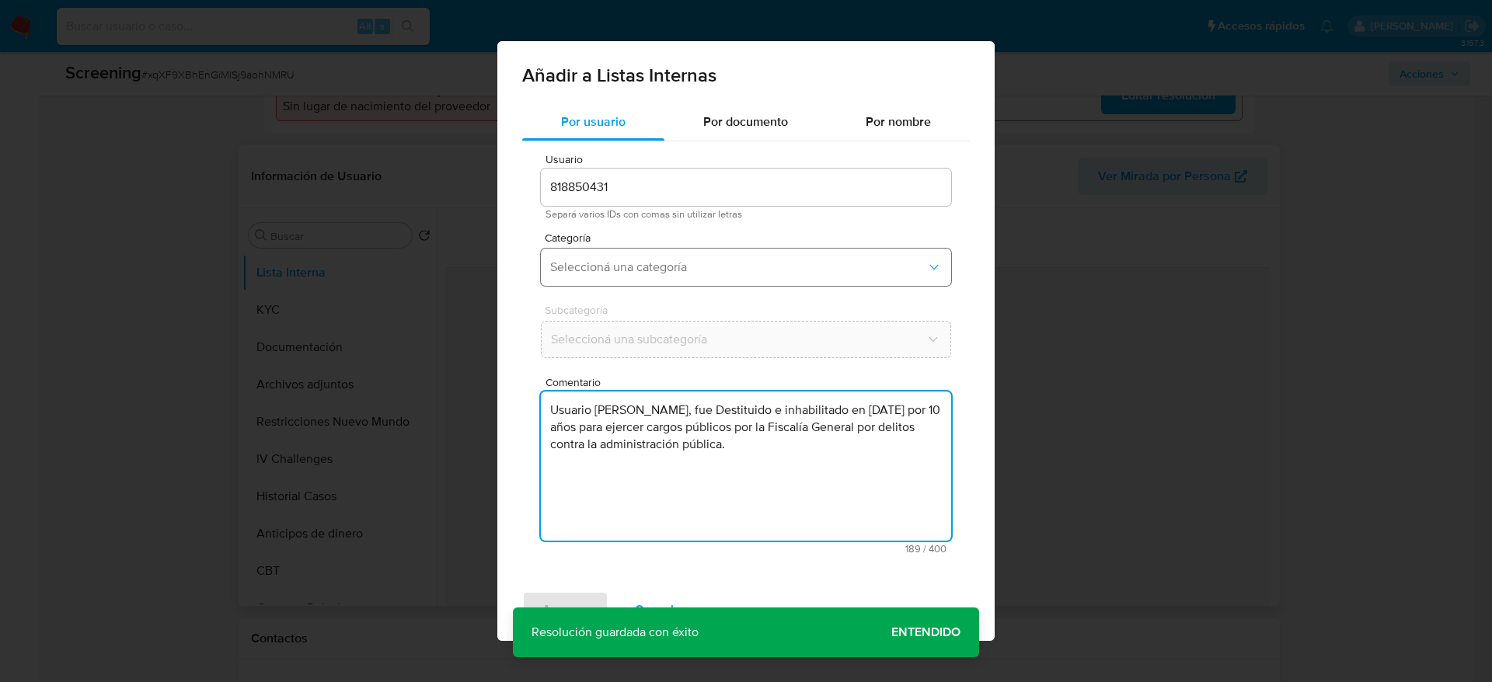
type textarea "Usuario John Fredy Monar Mejia, fue Destituido e inhabilitado en enero de 2024 …"
click at [764, 280] on button "Seleccioná una categoría" at bounding box center [746, 267] width 410 height 37
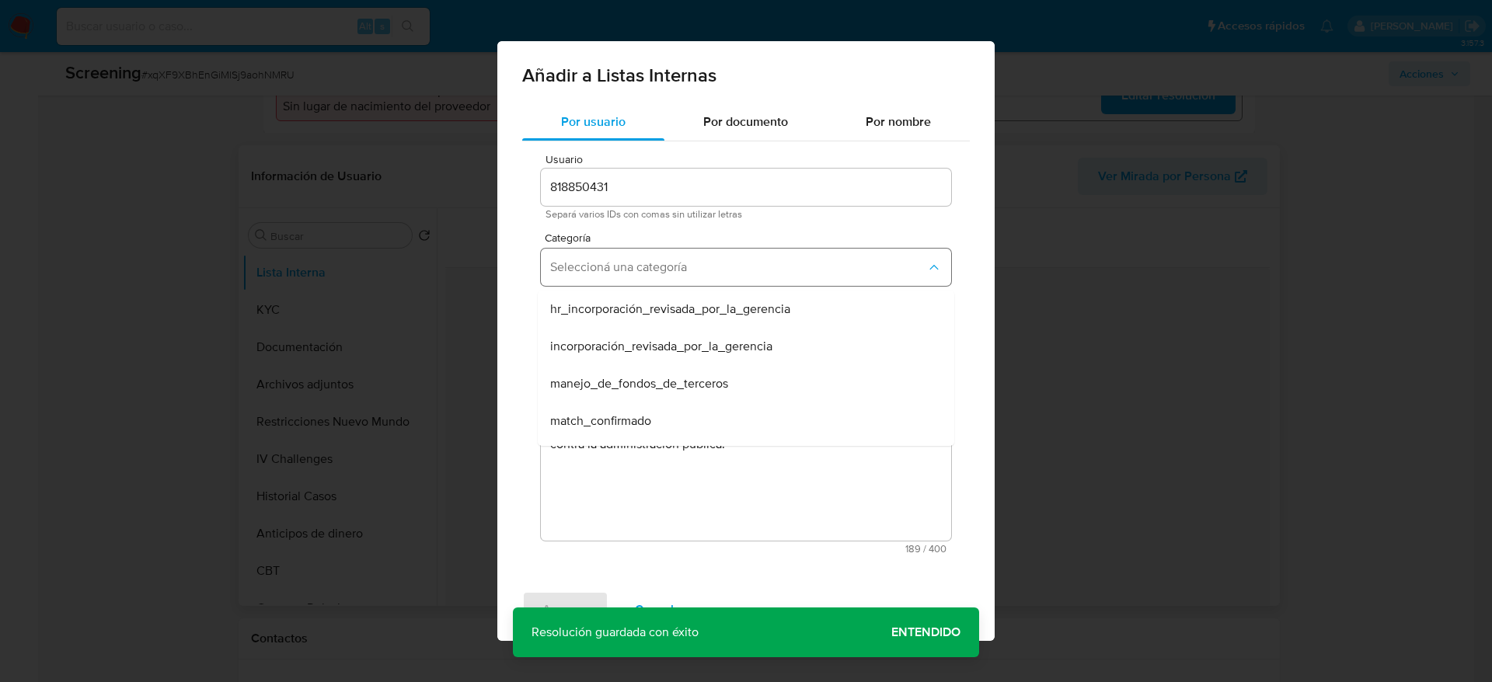
click at [764, 280] on button "Seleccioná una categoría" at bounding box center [746, 267] width 410 height 37
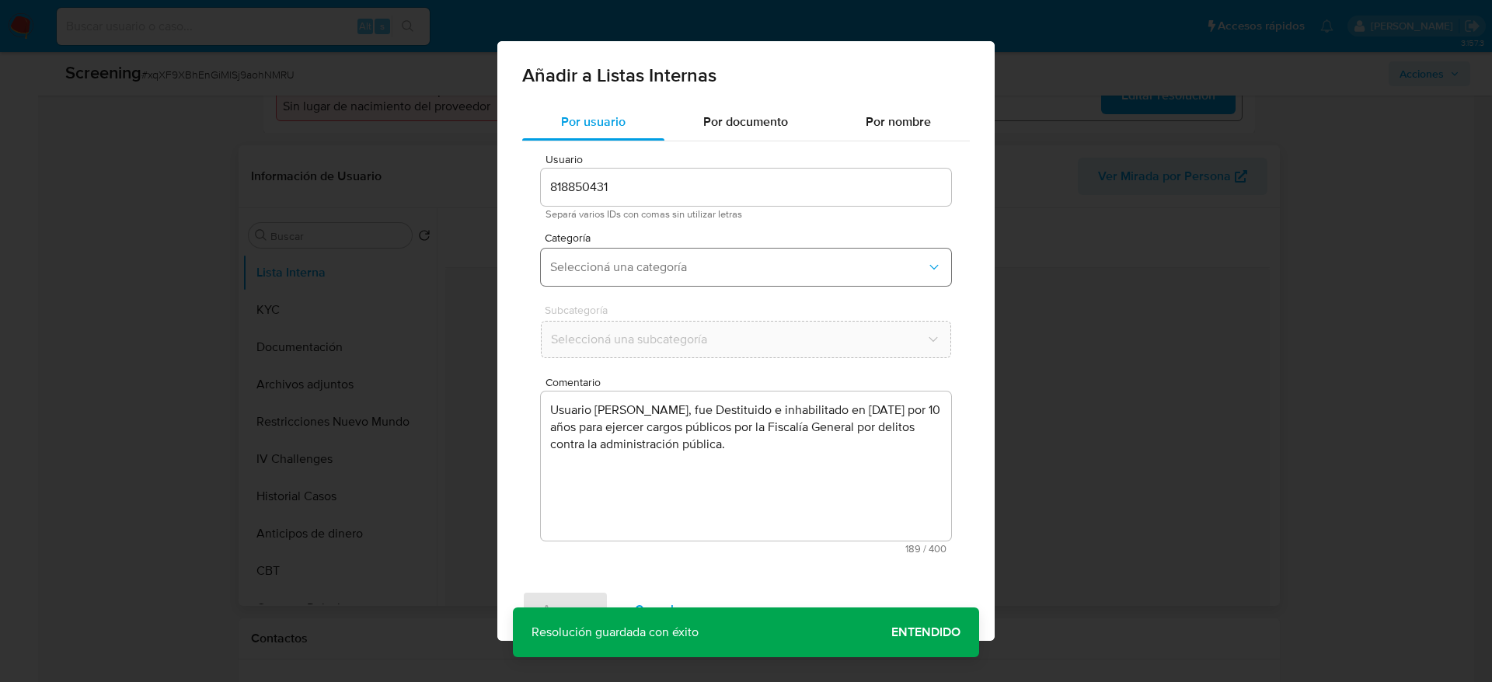
click at [764, 280] on button "Seleccioná una categoría" at bounding box center [746, 267] width 410 height 37
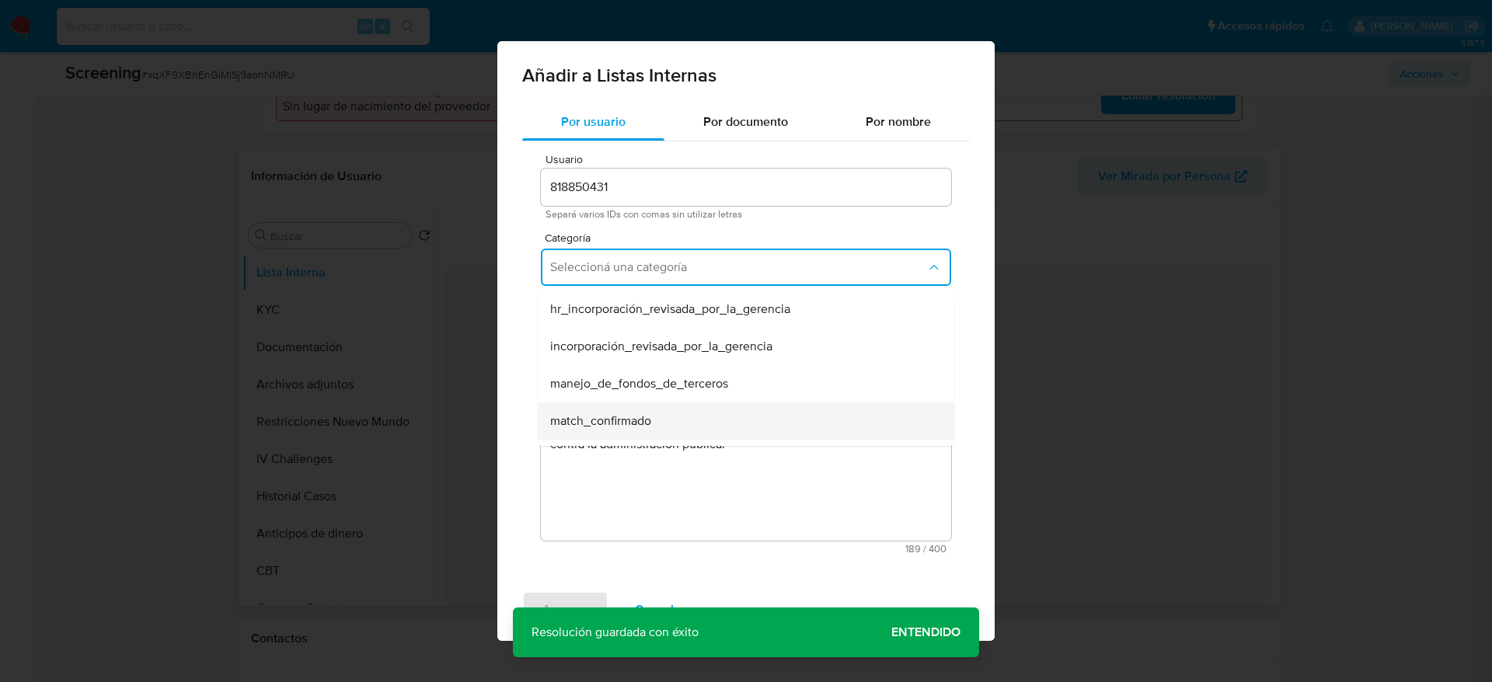
click at [669, 418] on div "match_confirmado" at bounding box center [741, 420] width 382 height 37
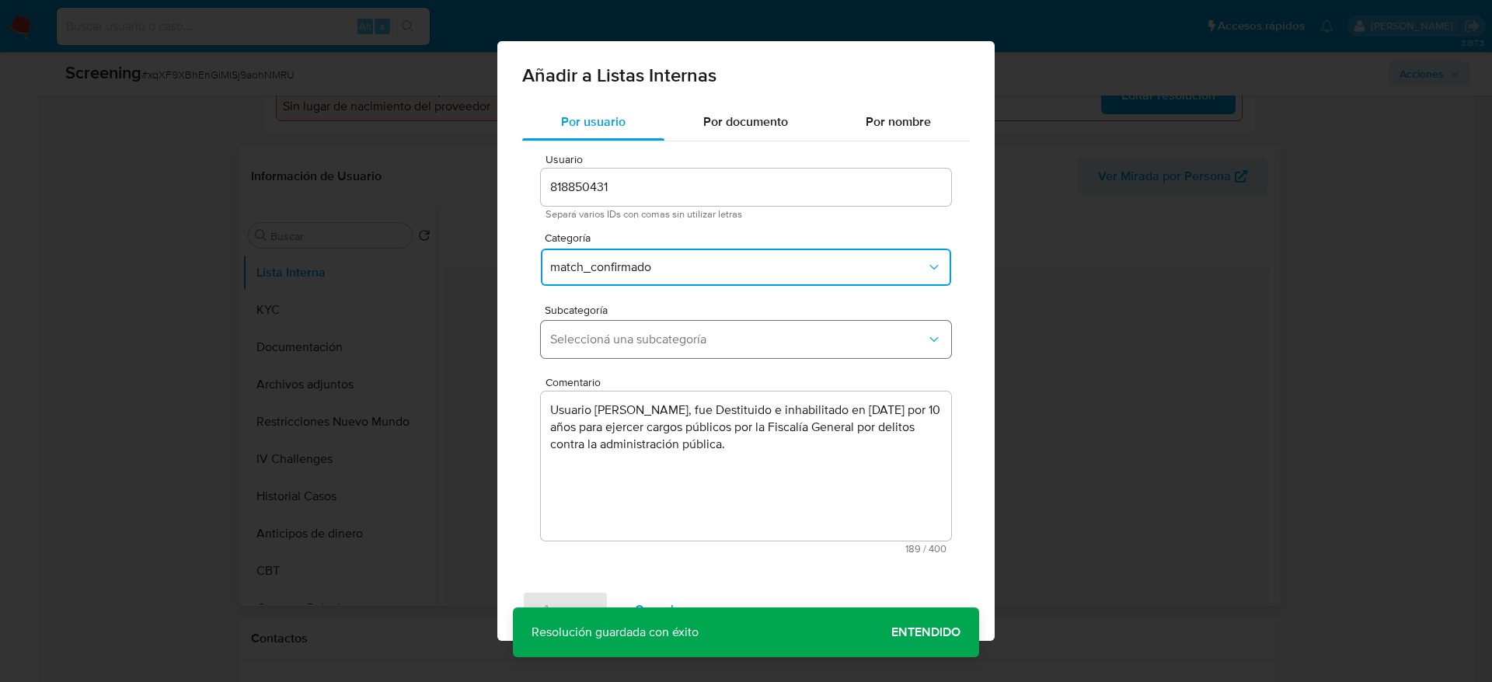
click at [692, 354] on button "Seleccioná una subcategoría" at bounding box center [746, 339] width 410 height 37
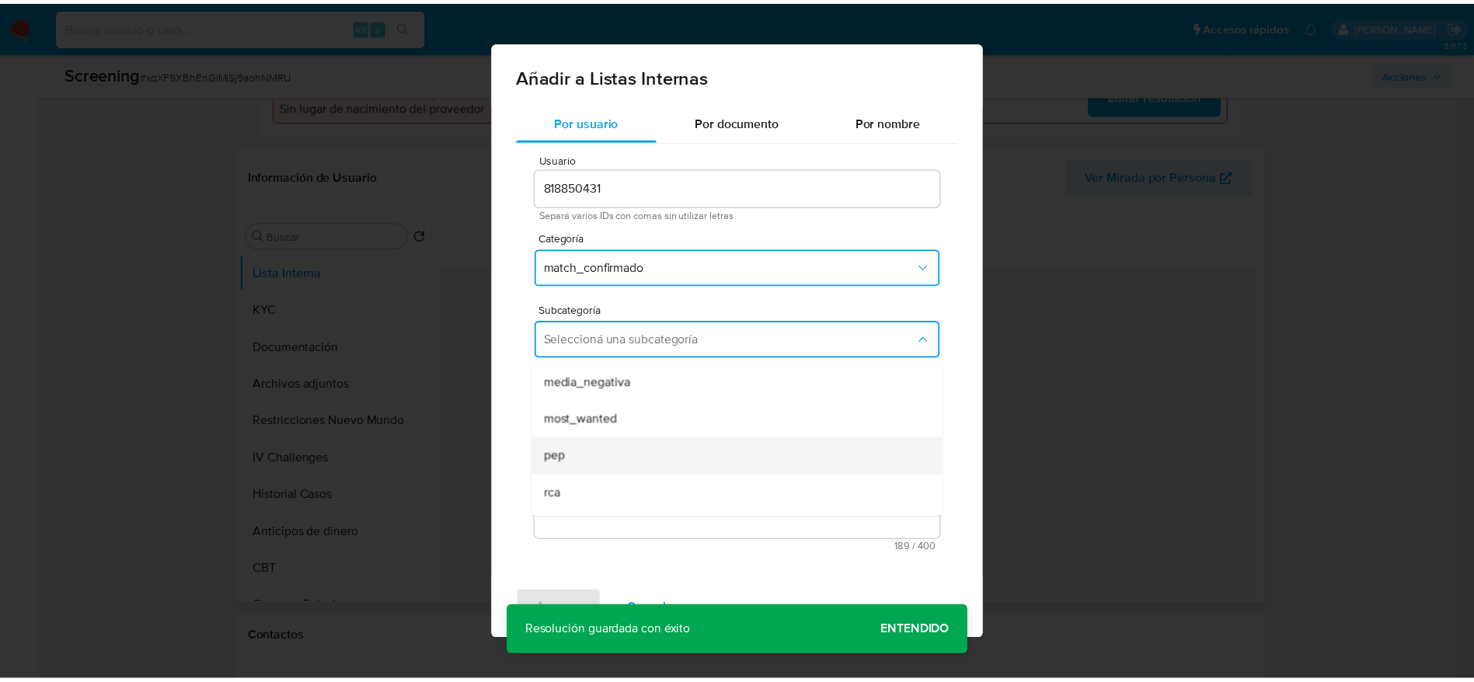
scroll to position [106, 0]
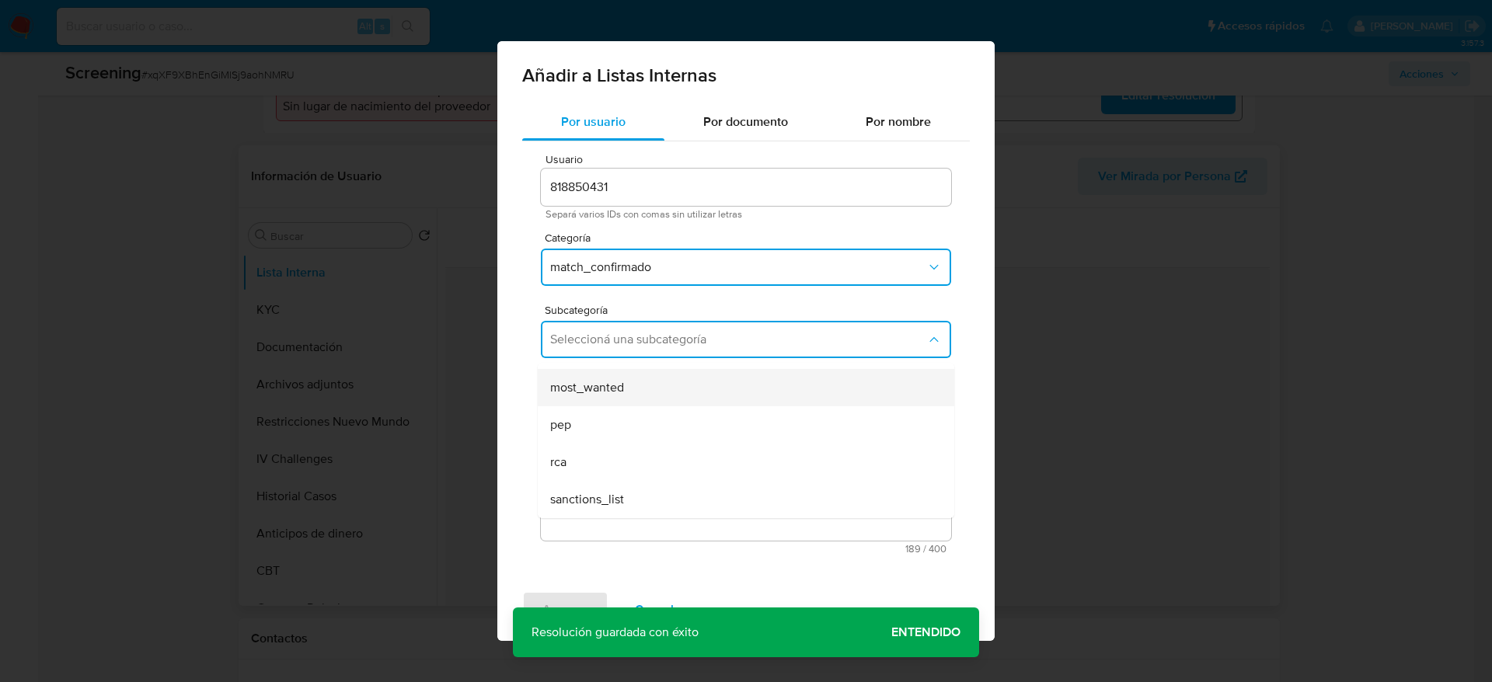
click at [621, 385] on span "most_wanted" at bounding box center [587, 388] width 74 height 16
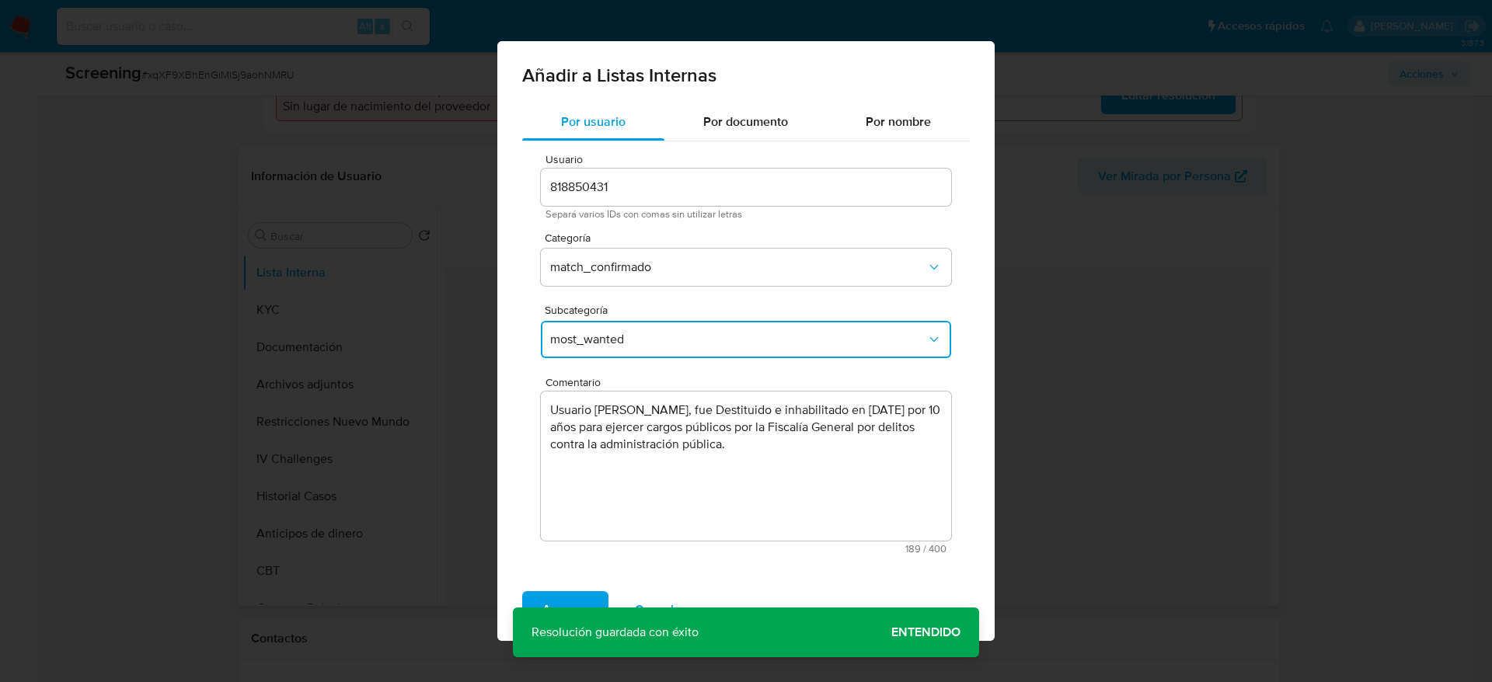
click at [587, 584] on div "Agregar Cancelar" at bounding box center [745, 610] width 497 height 62
click at [563, 588] on div "Agregar Cancelar" at bounding box center [745, 610] width 497 height 62
click at [563, 605] on span "Agregar" at bounding box center [565, 610] width 46 height 34
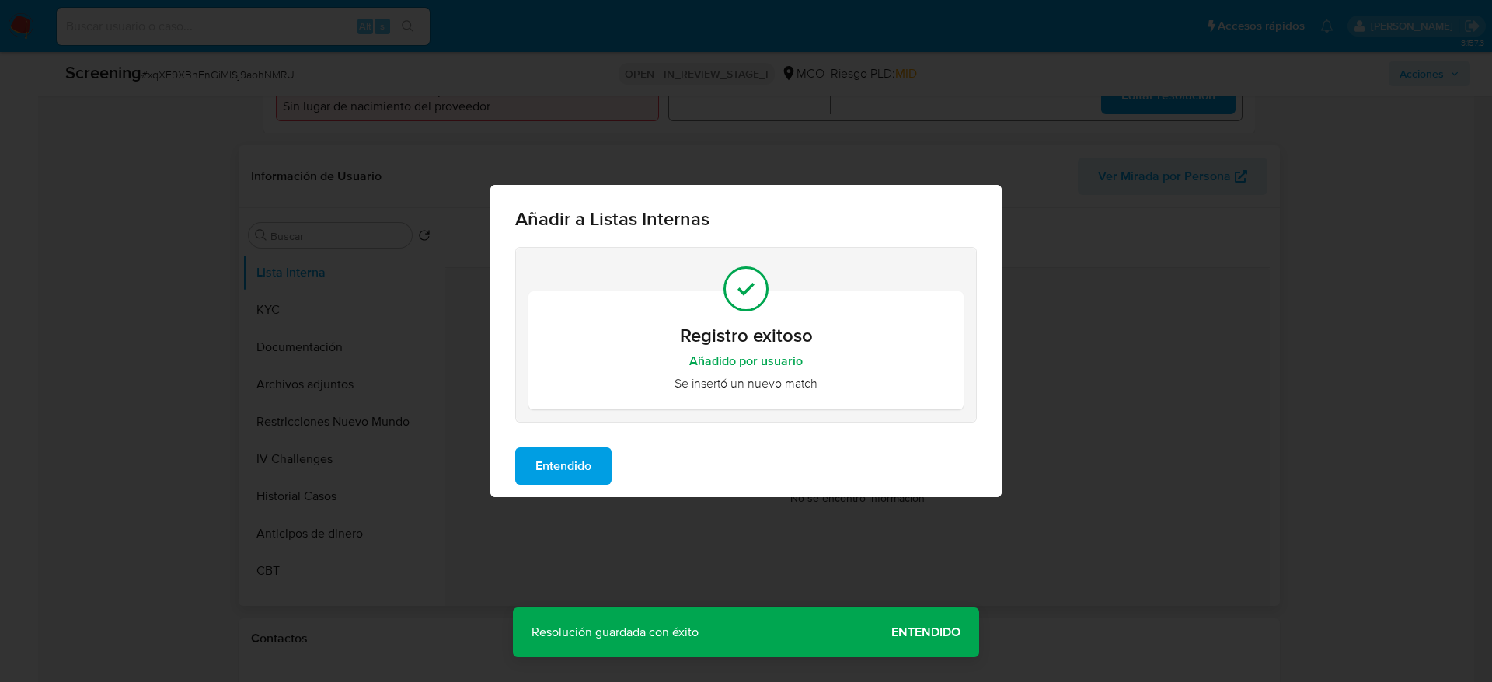
click at [576, 455] on span "Entendido" at bounding box center [563, 466] width 56 height 34
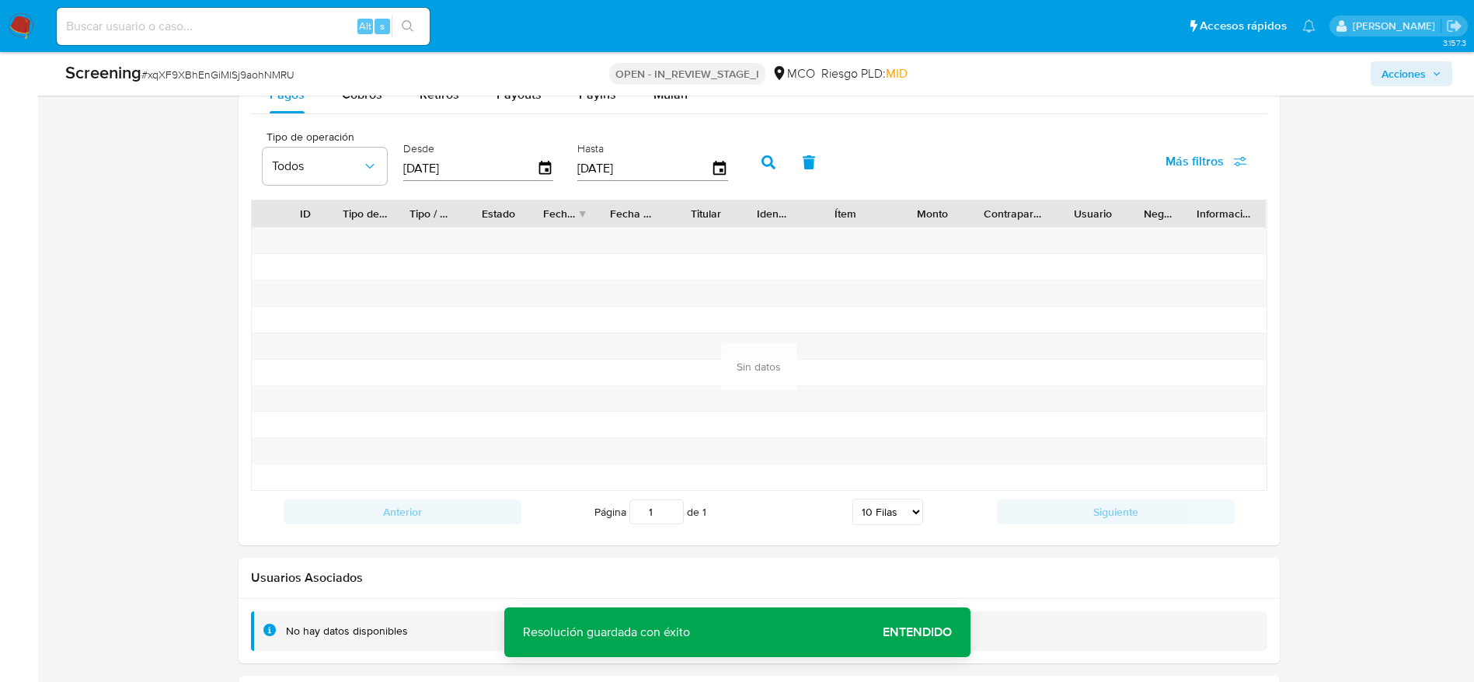
scroll to position [2305, 0]
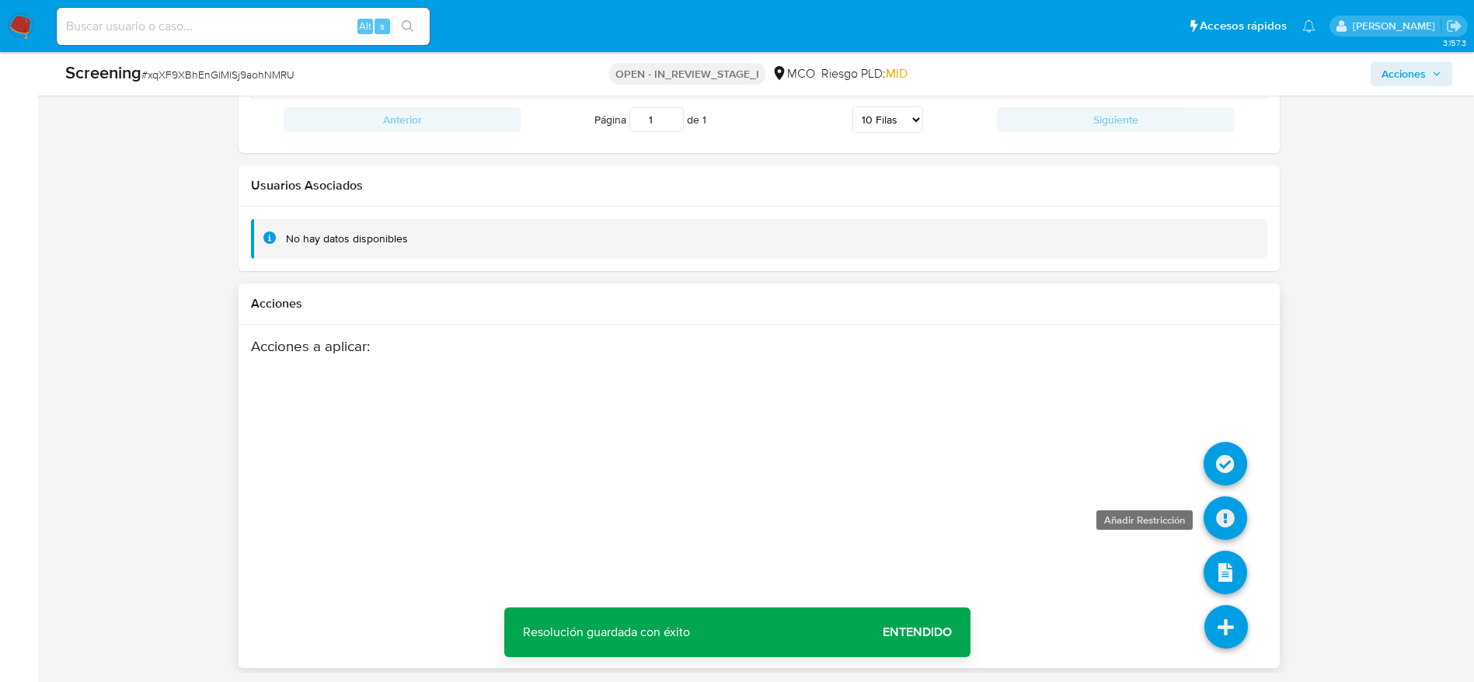
click at [1217, 522] on icon at bounding box center [1226, 518] width 44 height 44
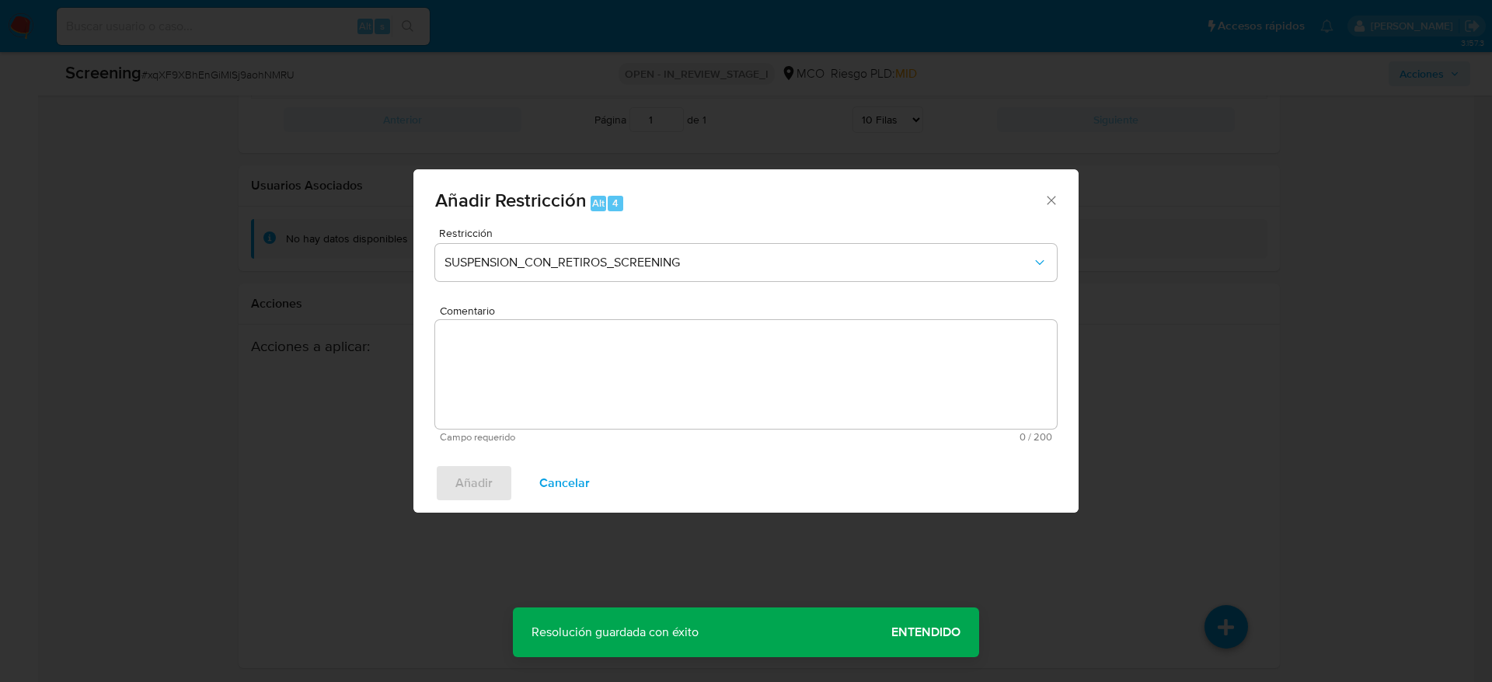
click at [852, 403] on textarea "Comentario" at bounding box center [746, 374] width 622 height 109
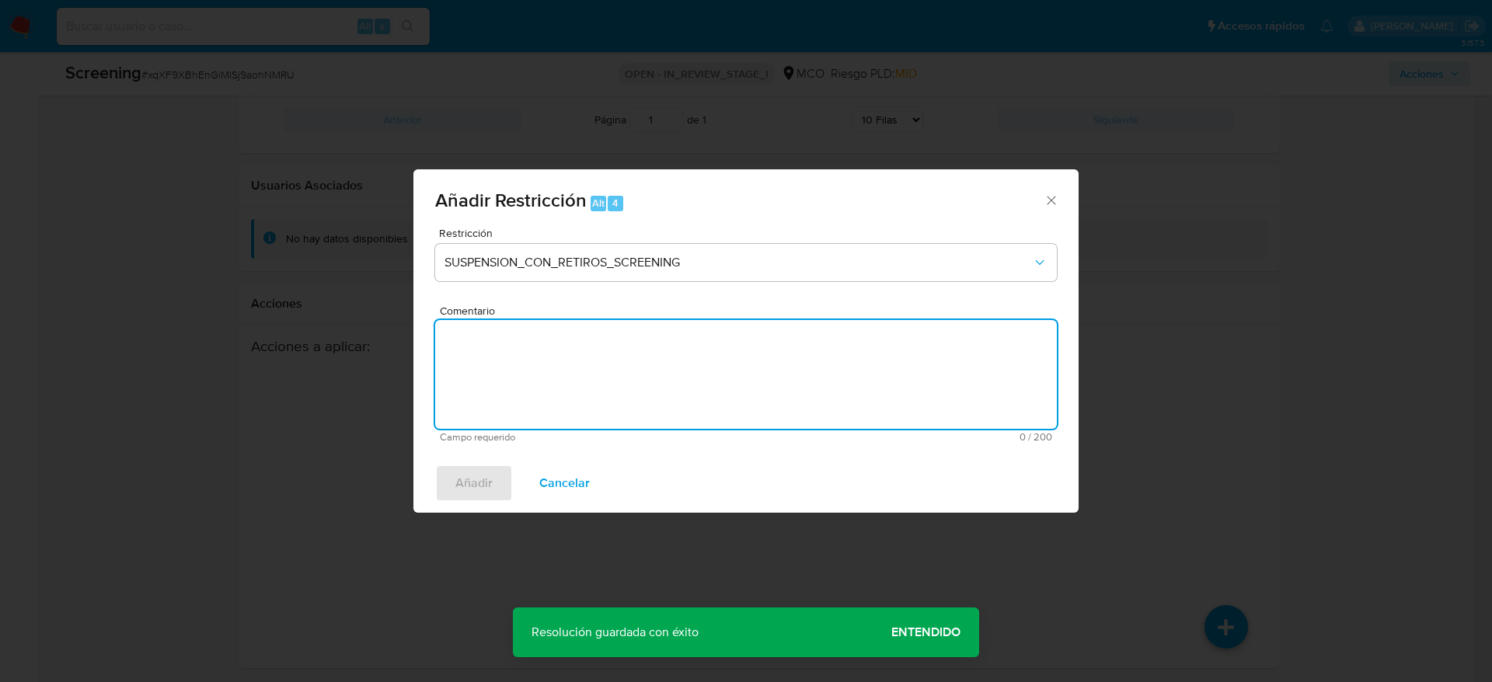
paste textarea "Usuario John Fredy Monar Mejia, fue Destituido e inhabilitado en enero de 2024 …"
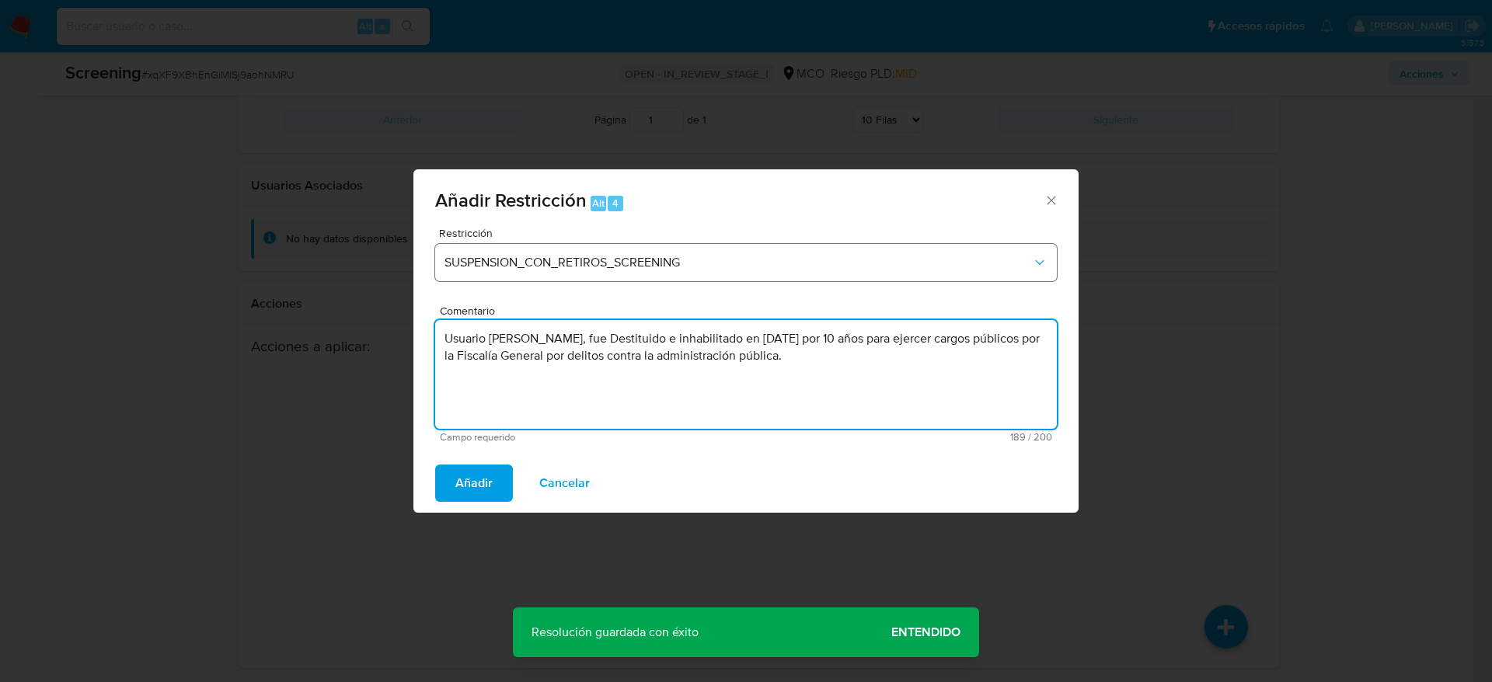
type textarea "Usuario John Fredy Monar Mejia, fue Destituido e inhabilitado en enero de 2024 …"
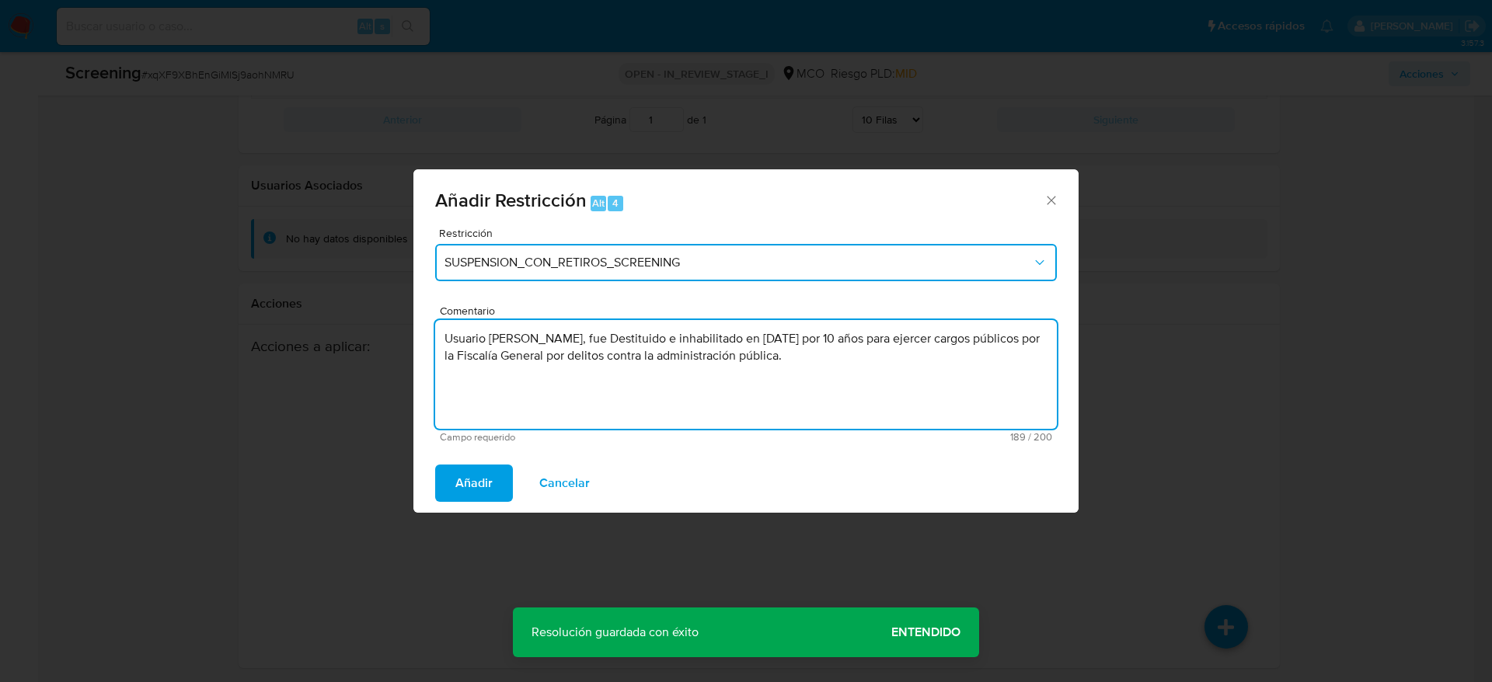
click at [765, 268] on span "SUSPENSION_CON_RETIROS_SCREENING" at bounding box center [737, 263] width 587 height 16
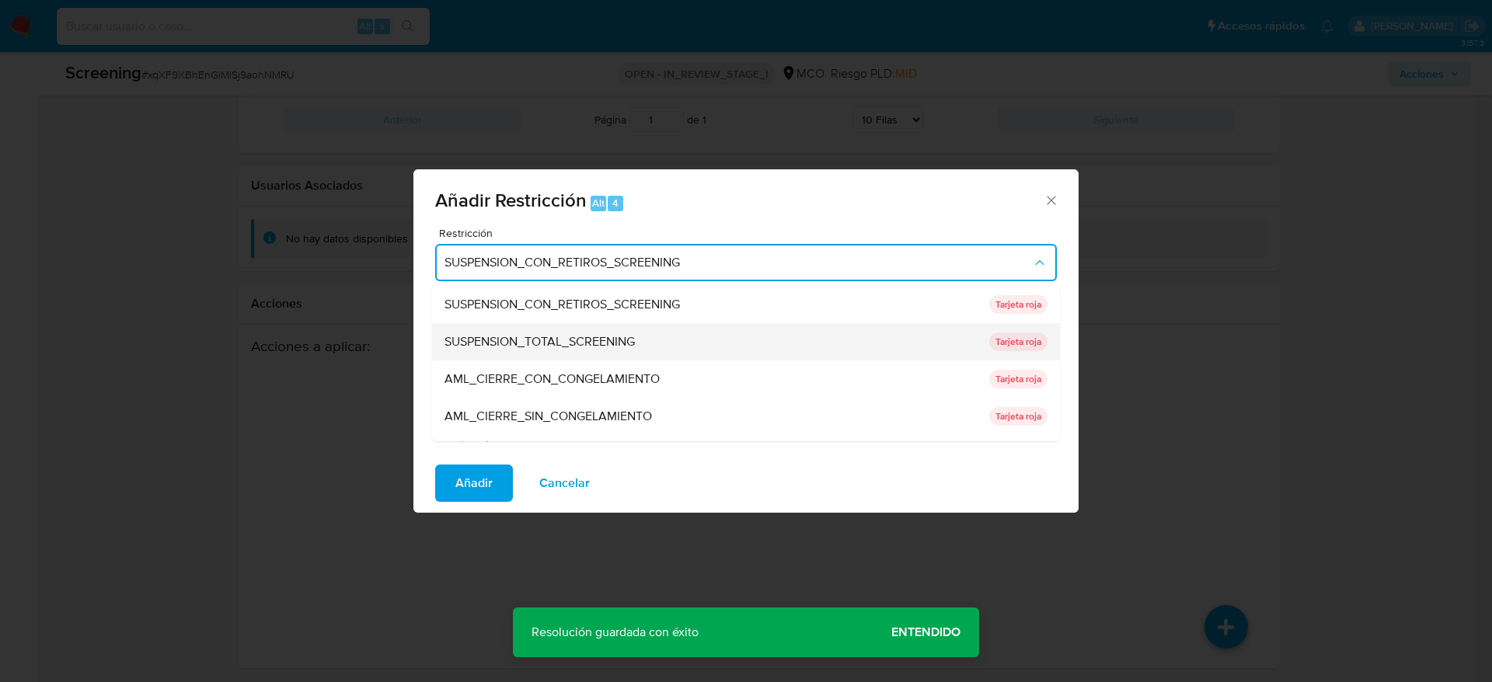
click at [698, 343] on div "SUSPENSION_TOTAL_SCREENING" at bounding box center [711, 341] width 535 height 37
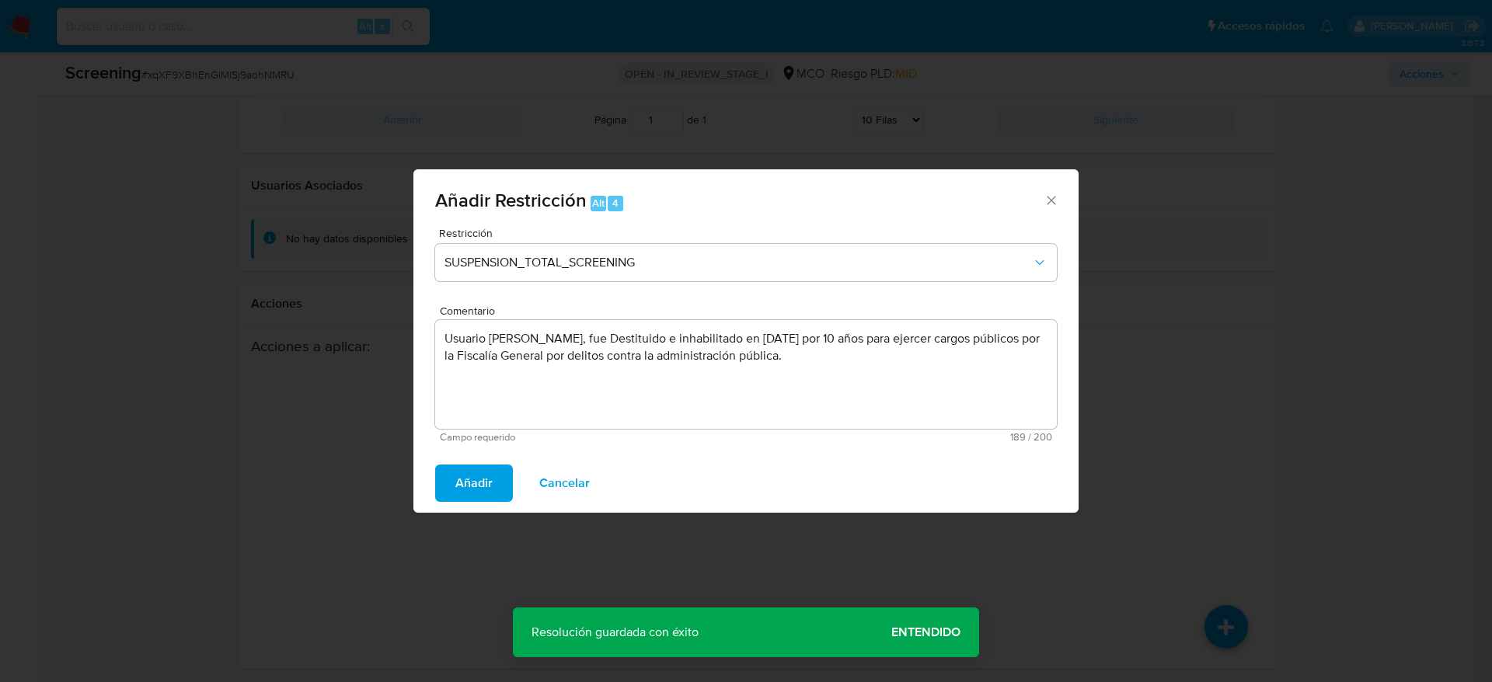
drag, startPoint x: 476, startPoint y: 474, endPoint x: 575, endPoint y: 458, distance: 100.7
click at [476, 474] on span "Añadir" at bounding box center [473, 483] width 37 height 34
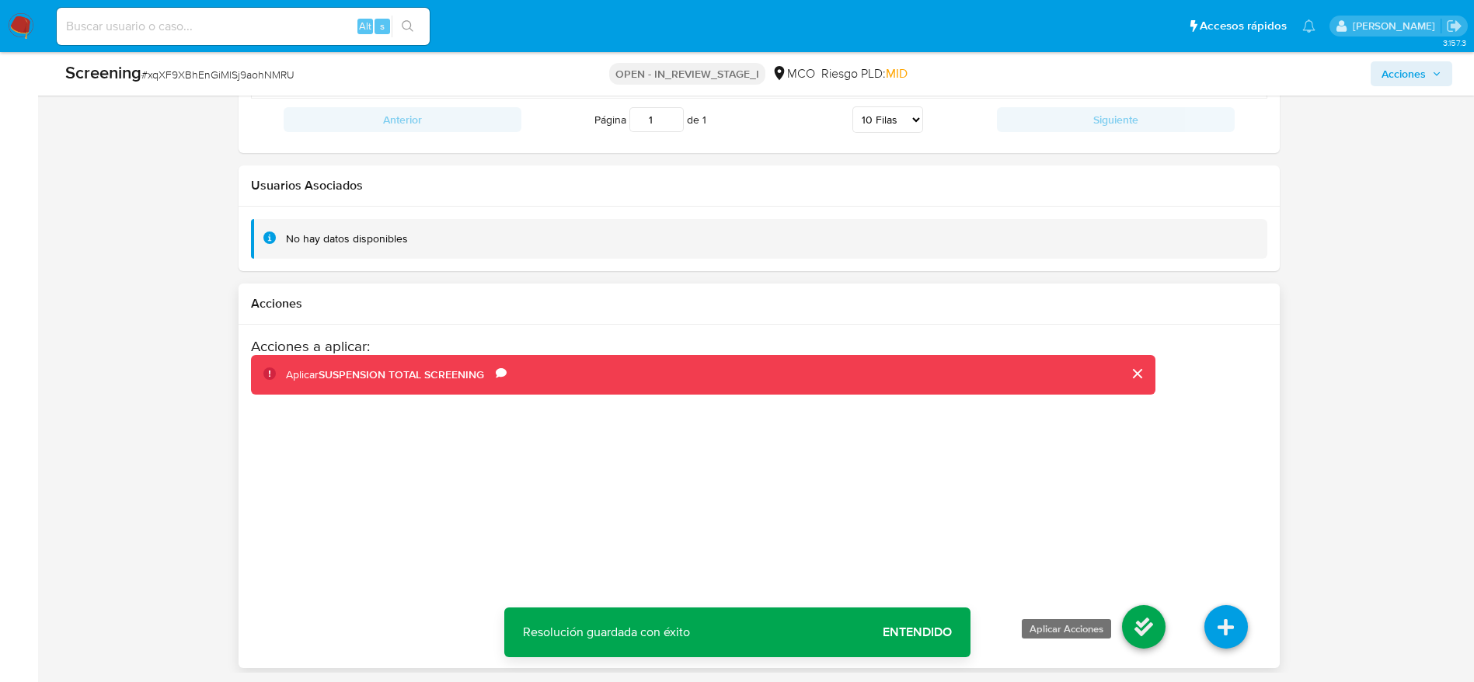
click at [1141, 639] on icon at bounding box center [1144, 627] width 44 height 44
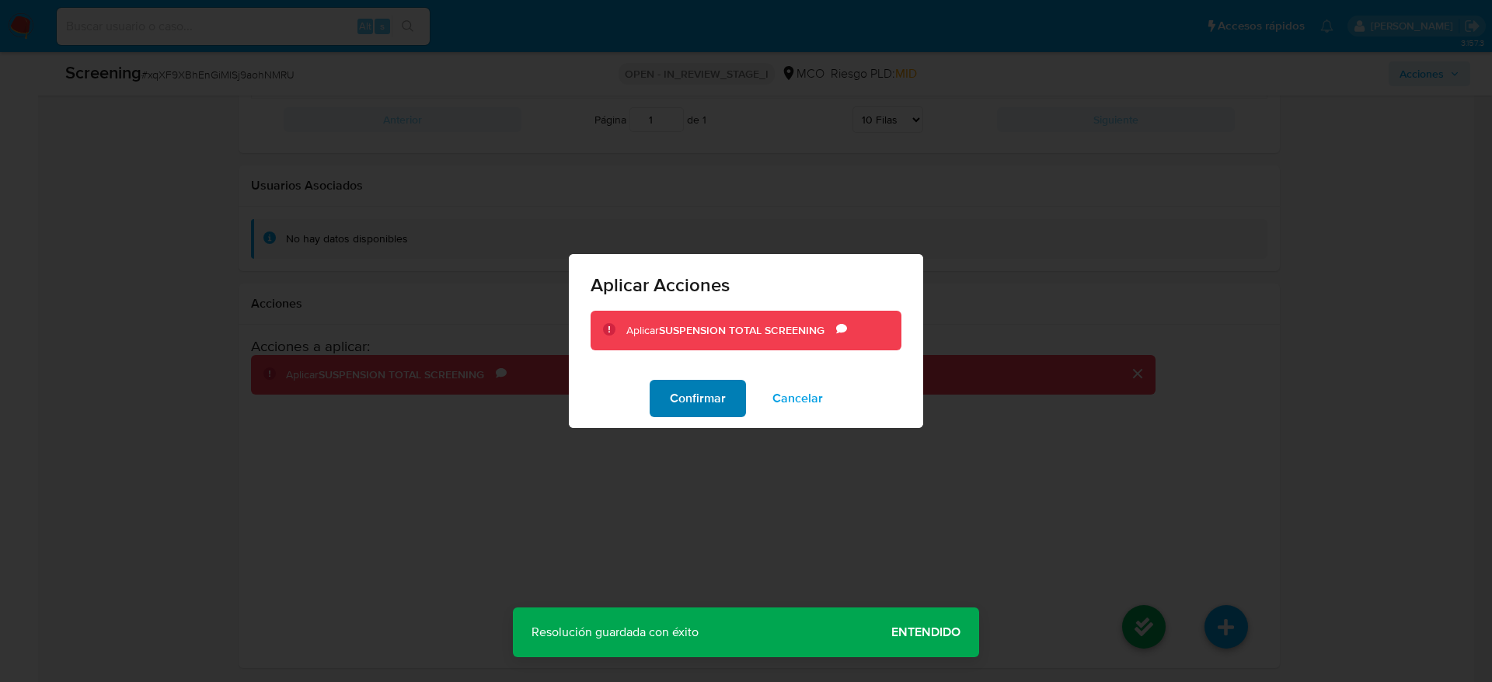
click at [699, 396] on span "Confirmar" at bounding box center [698, 398] width 56 height 34
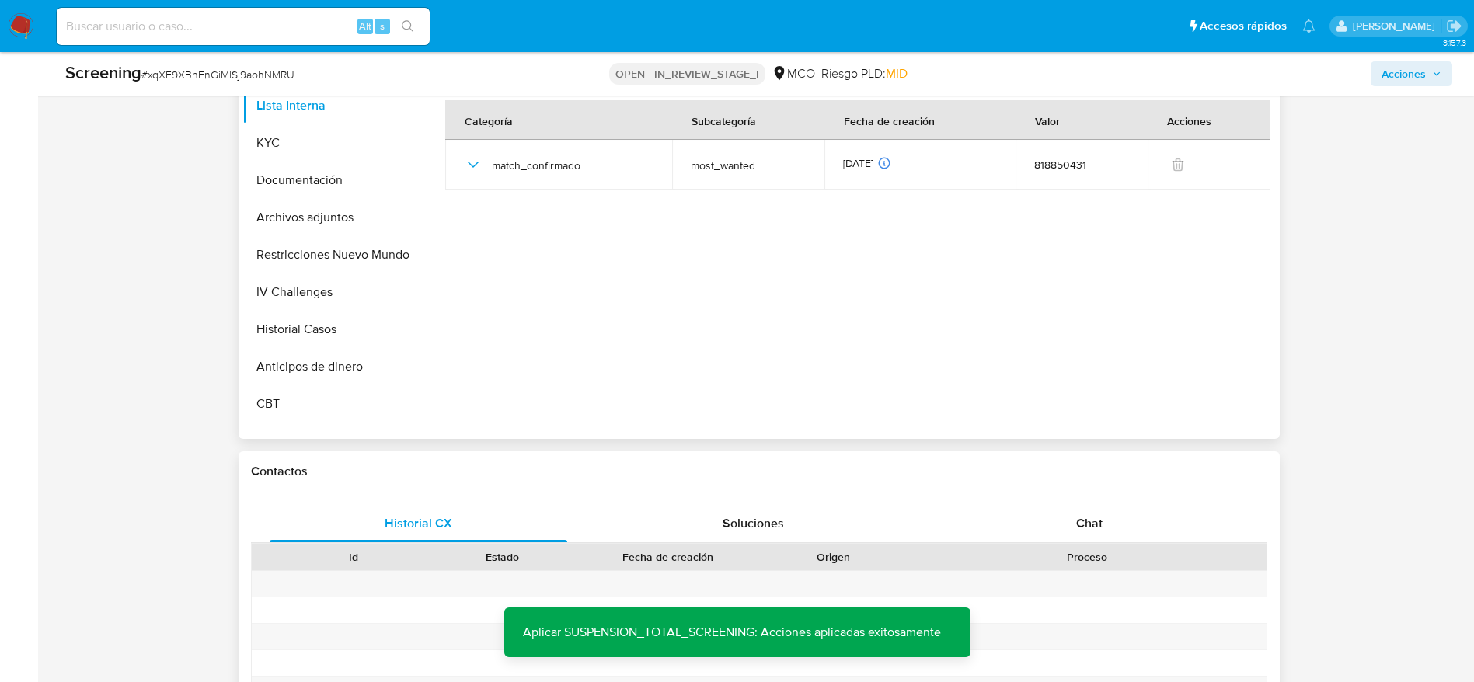
scroll to position [557, 0]
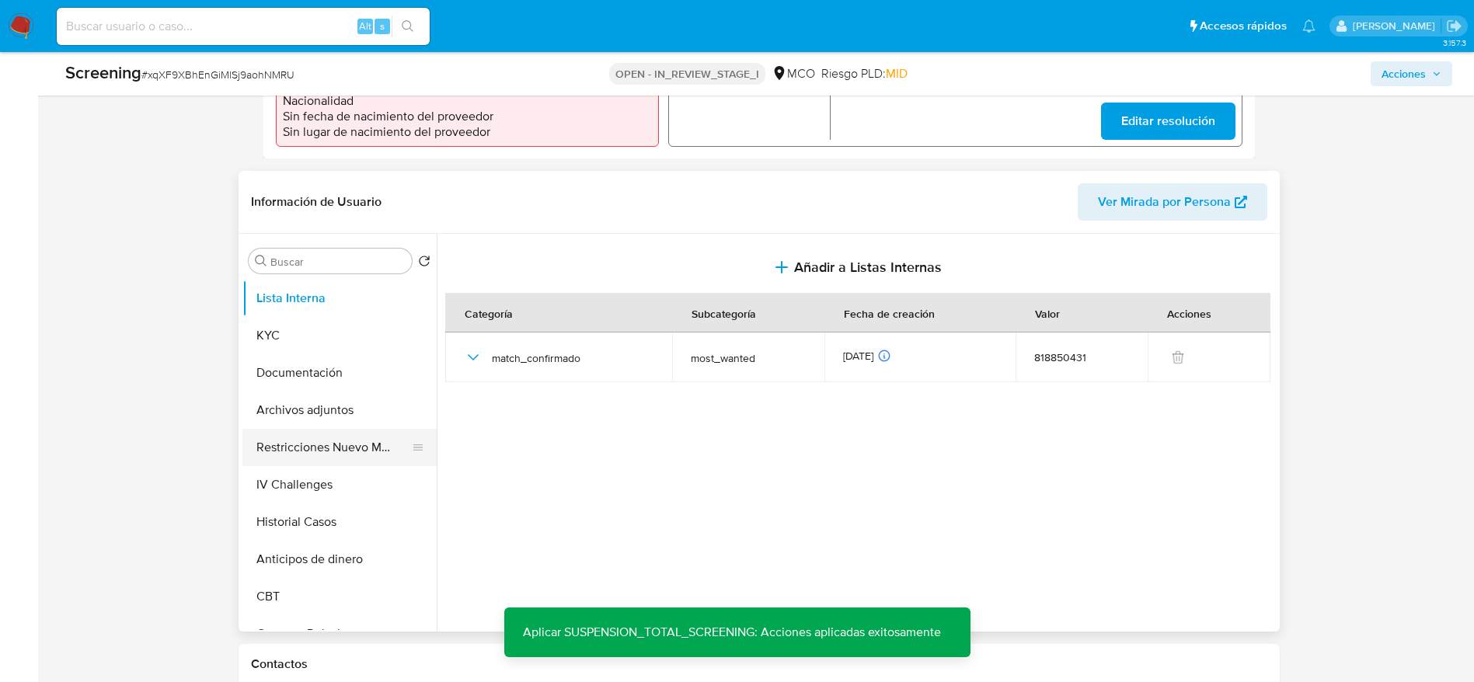
click at [360, 430] on button "Restricciones Nuevo Mundo" at bounding box center [333, 447] width 182 height 37
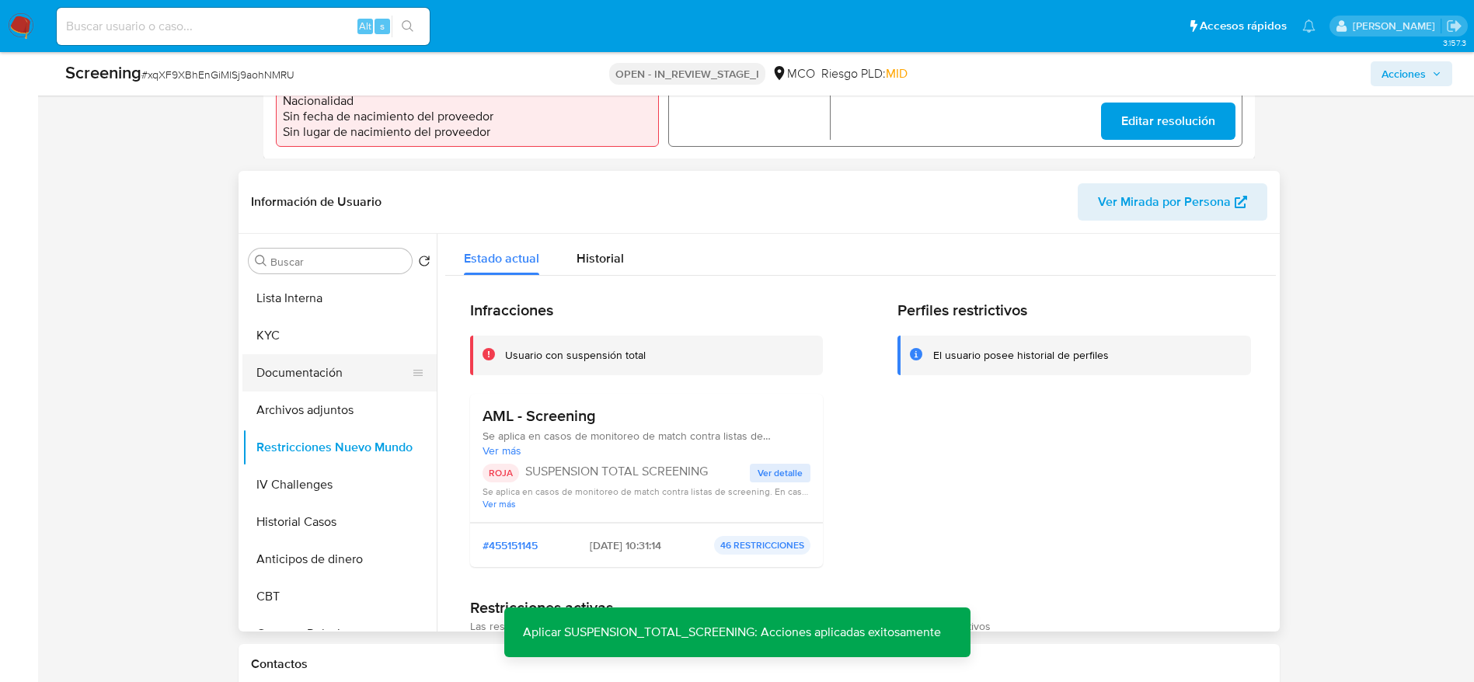
click at [305, 392] on button "Archivos adjuntos" at bounding box center [339, 410] width 194 height 37
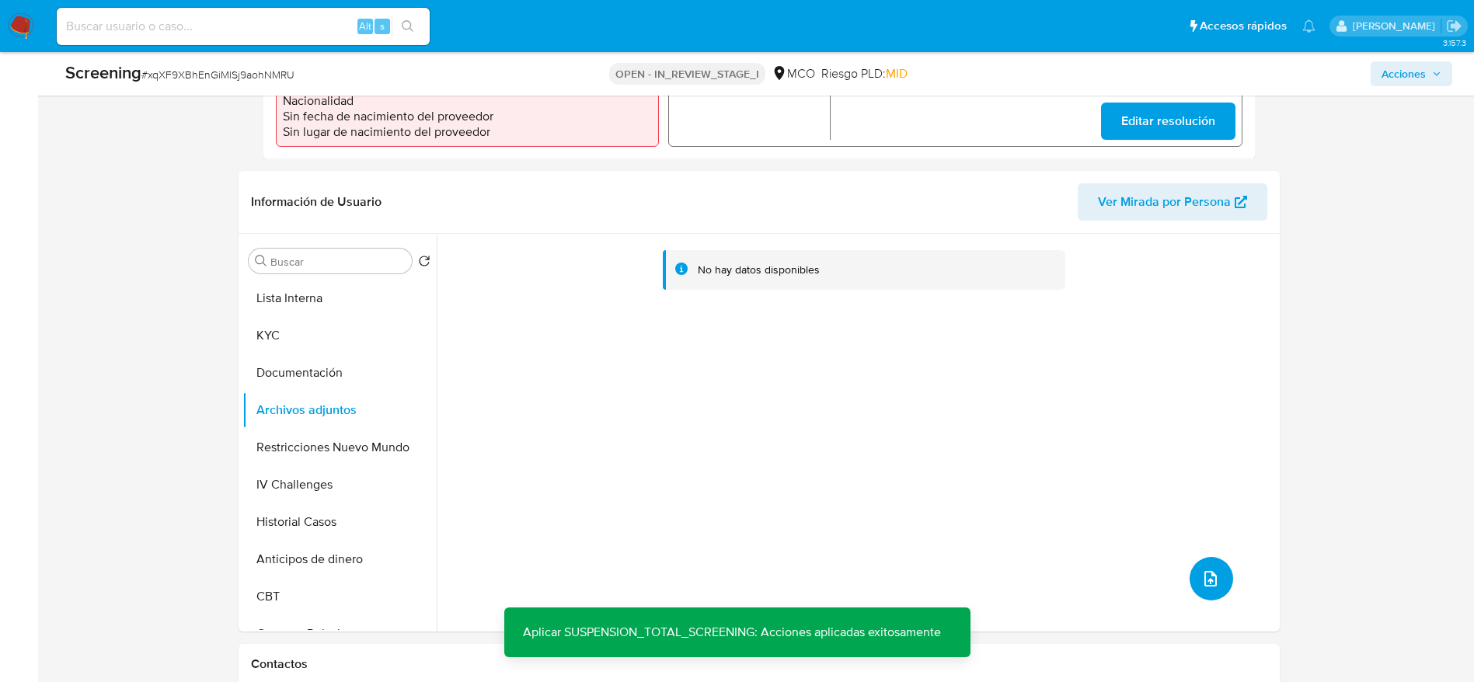
click at [1207, 570] on icon "upload-file" at bounding box center [1210, 579] width 19 height 19
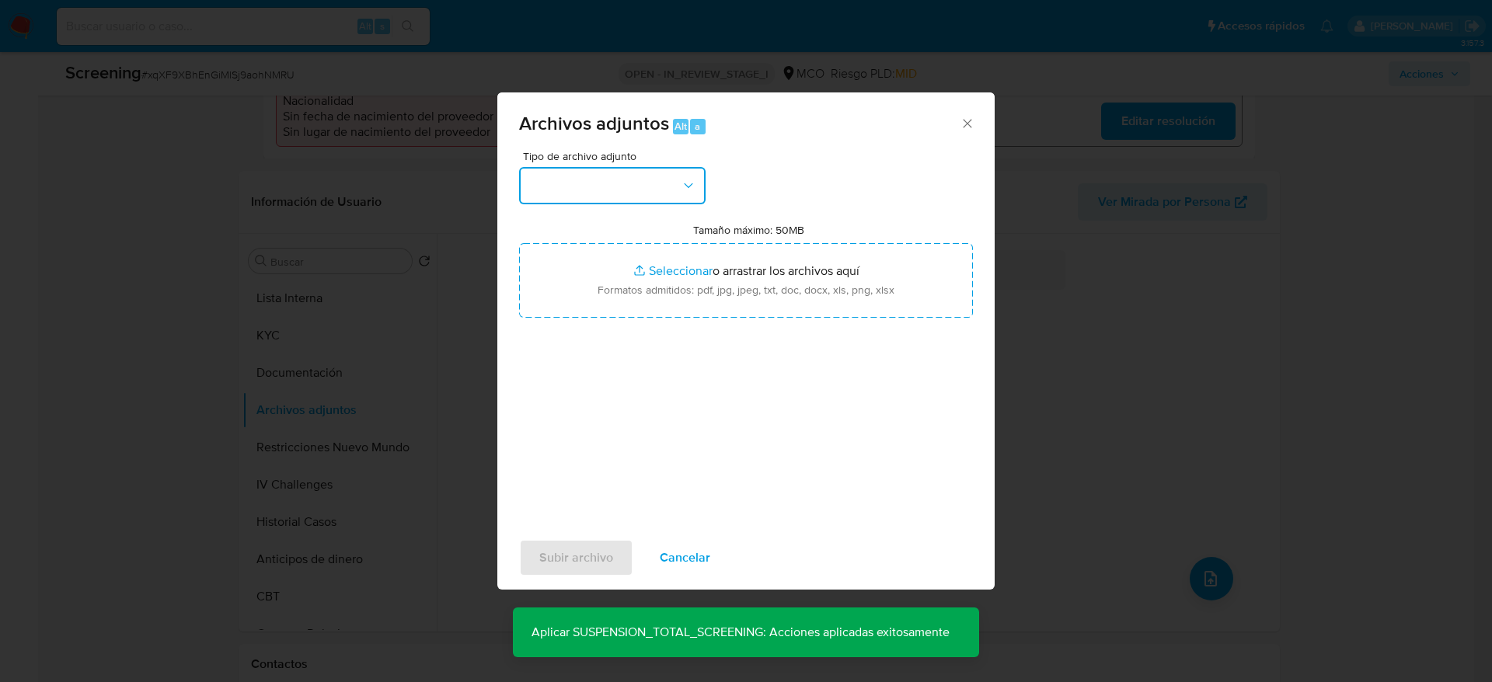
click at [614, 185] on button "button" at bounding box center [612, 185] width 186 height 37
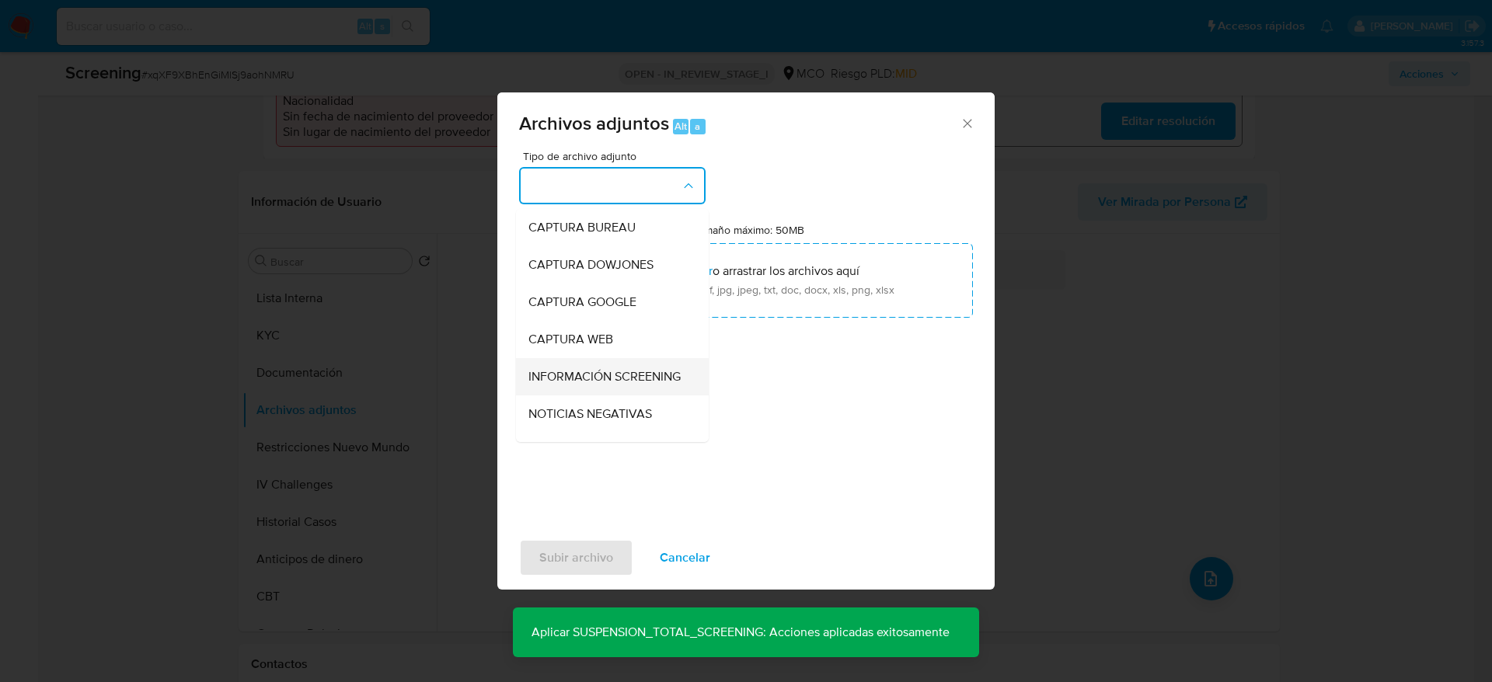
click at [668, 374] on span "INFORMACIÓN SCREENING" at bounding box center [604, 377] width 152 height 16
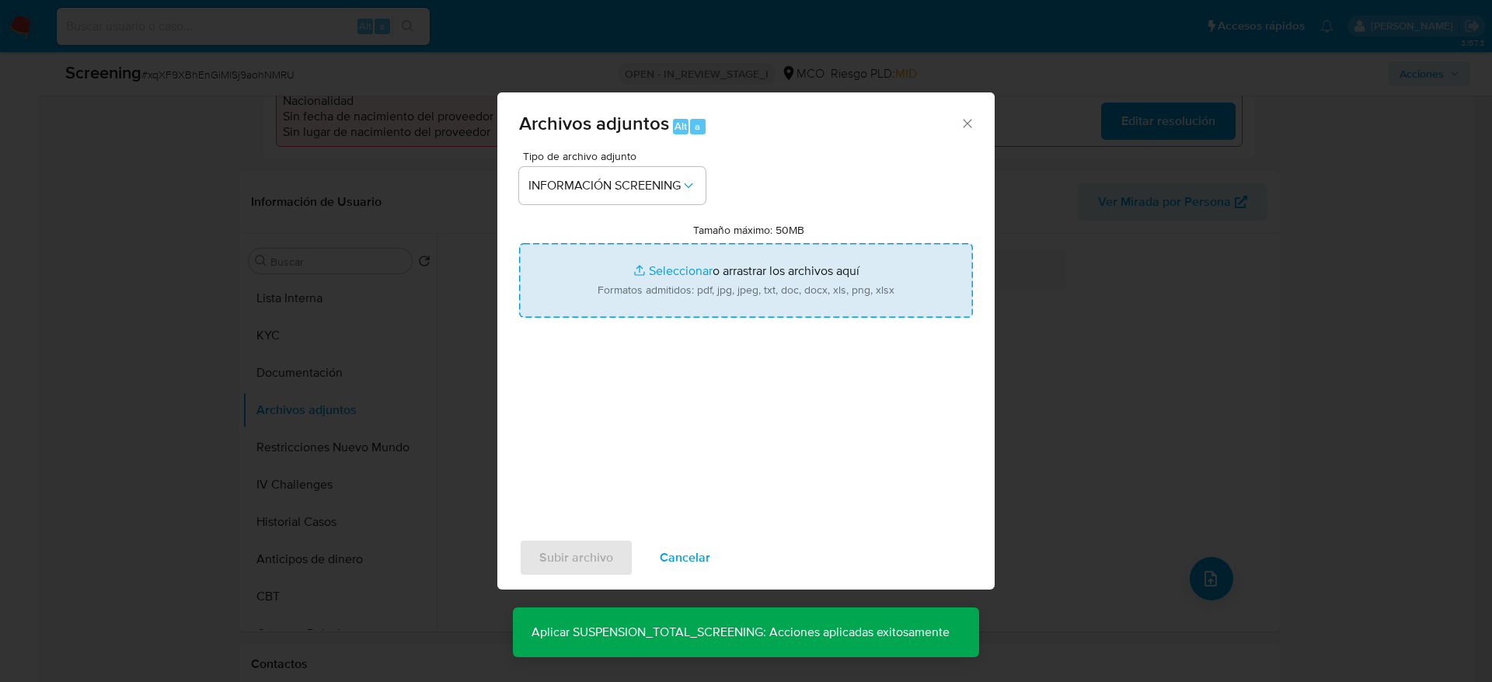
click at [663, 280] on input "Tamaño máximo: 50MB Seleccionar archivos" at bounding box center [746, 280] width 454 height 75
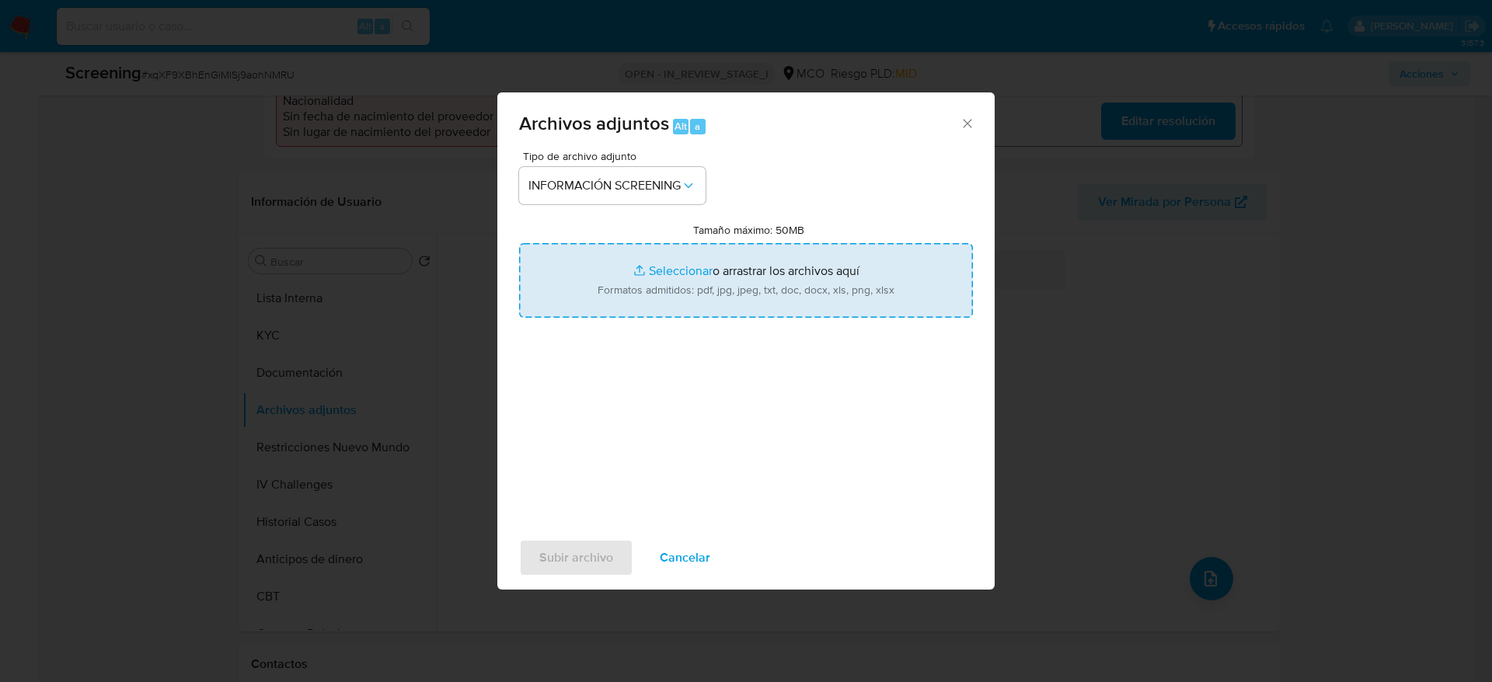
type input "C:\fakepath\_John Fredy Monar Mejia_ - Buscar con Google.pdf"
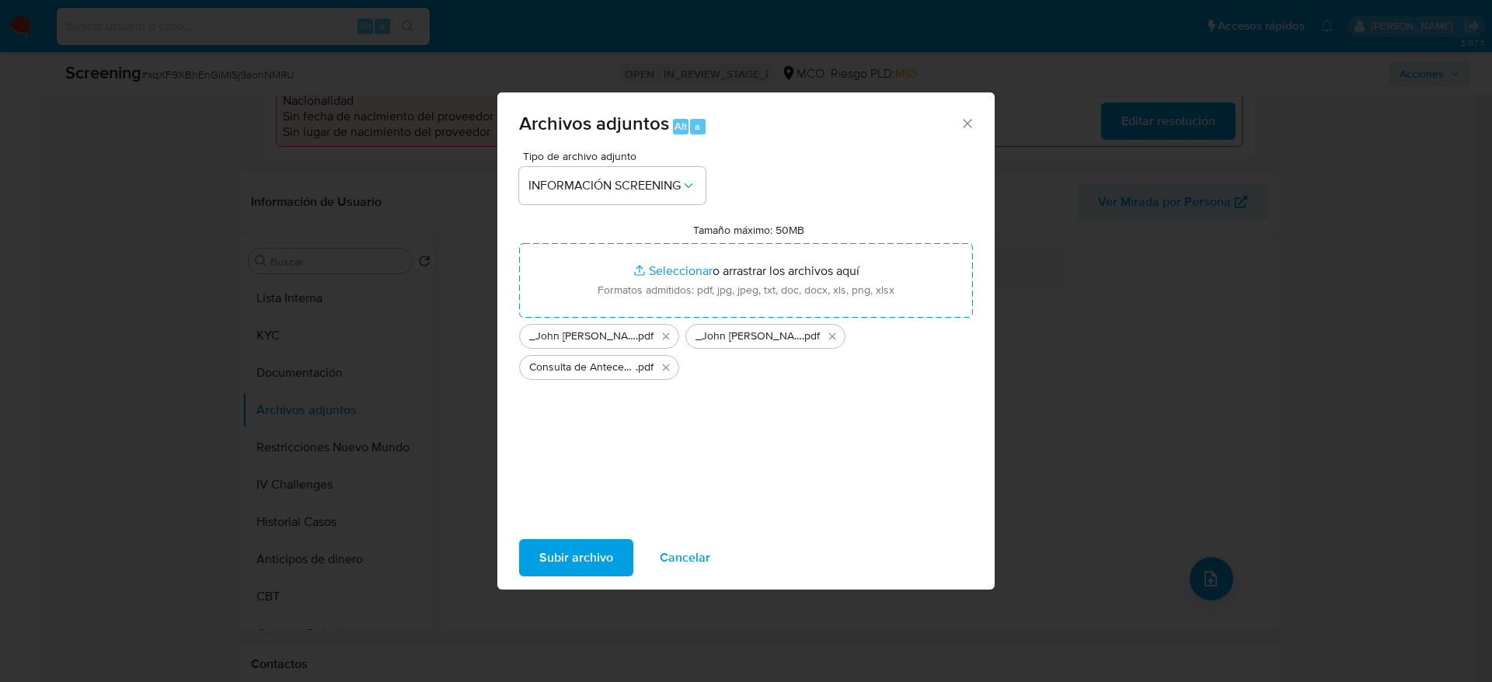
drag, startPoint x: 663, startPoint y: 280, endPoint x: 608, endPoint y: 565, distance: 289.7
click at [608, 565] on span "Subir archivo" at bounding box center [576, 558] width 74 height 34
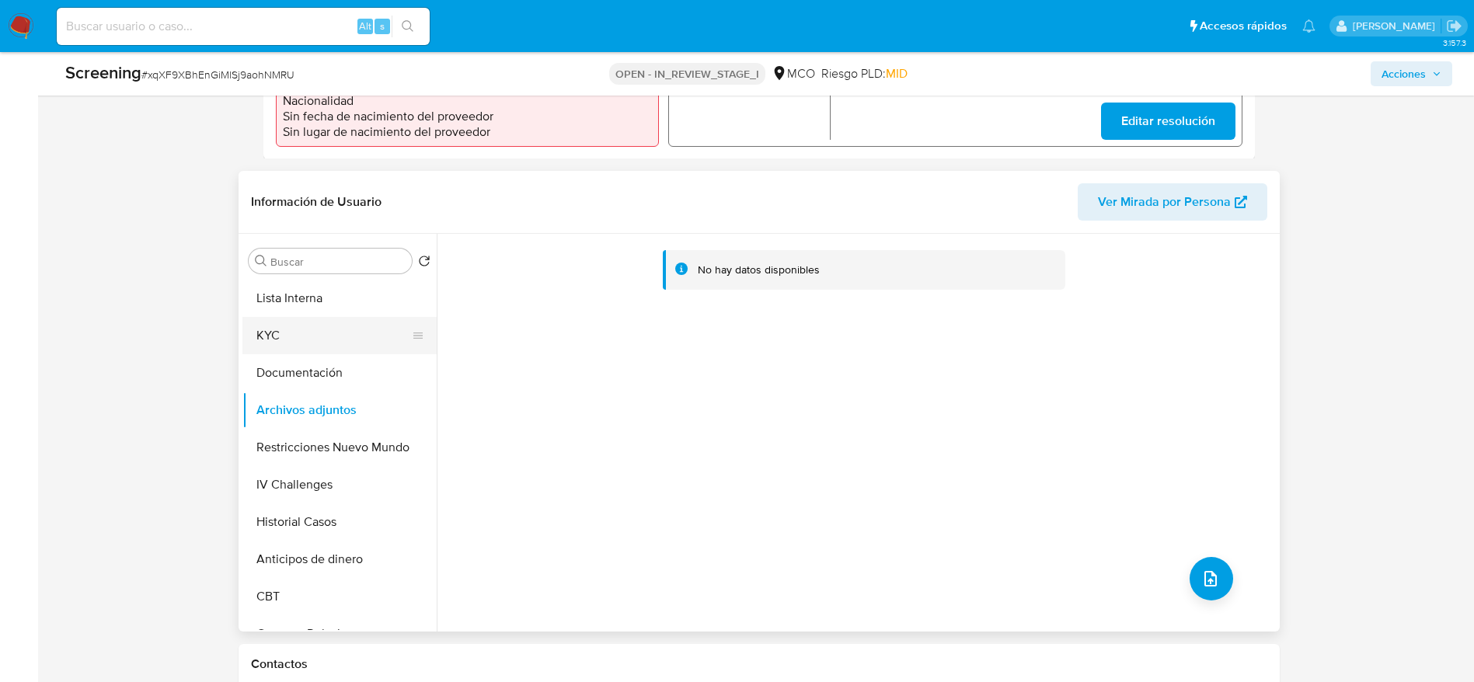
click at [318, 329] on button "KYC" at bounding box center [333, 335] width 182 height 37
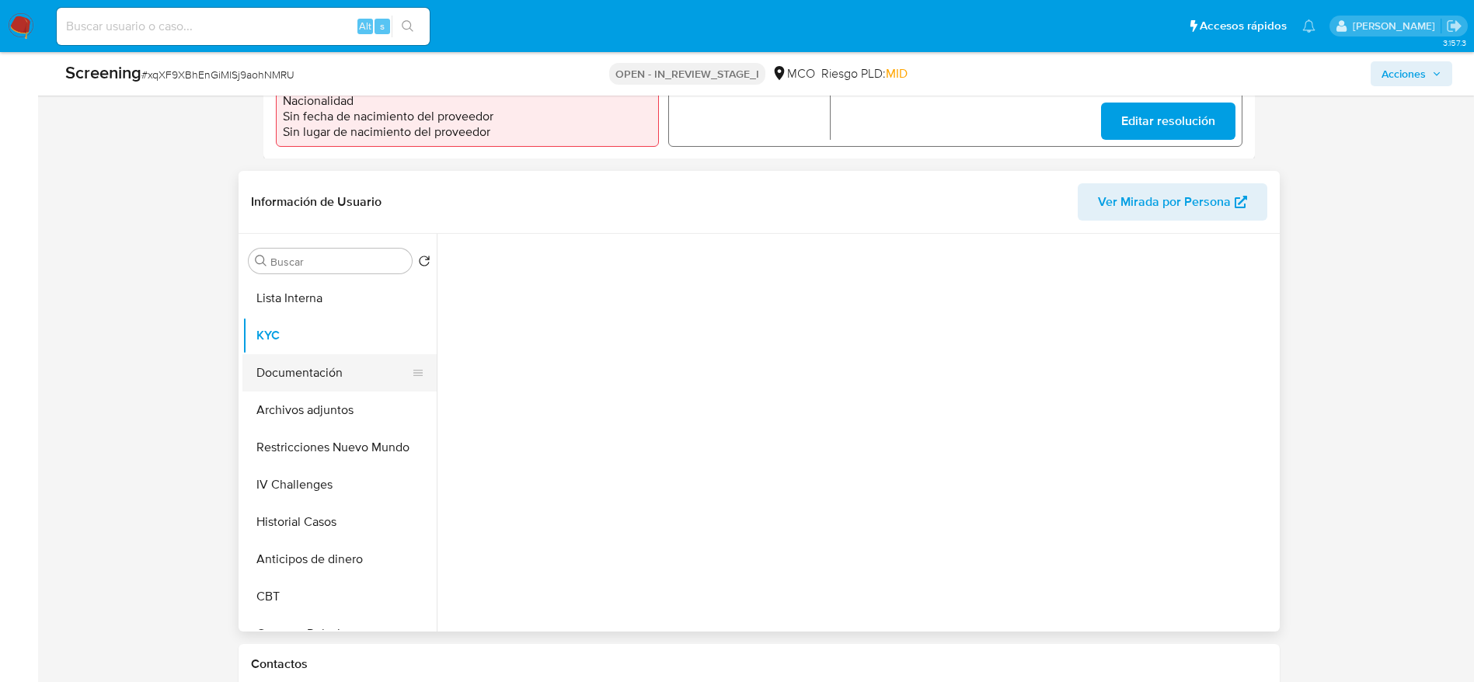
click at [319, 363] on button "Documentación" at bounding box center [333, 372] width 182 height 37
click at [319, 392] on button "Archivos adjuntos" at bounding box center [333, 410] width 182 height 37
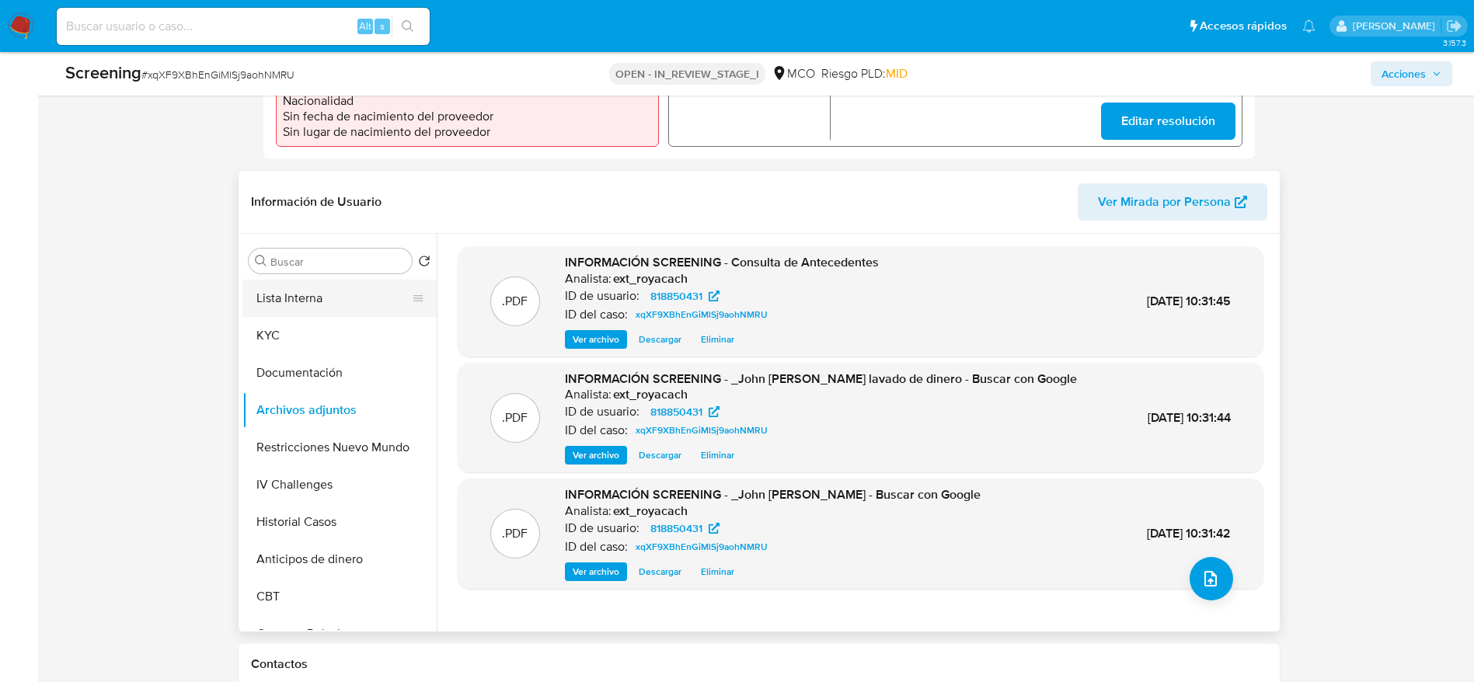
click at [273, 285] on button "Lista Interna" at bounding box center [333, 298] width 182 height 37
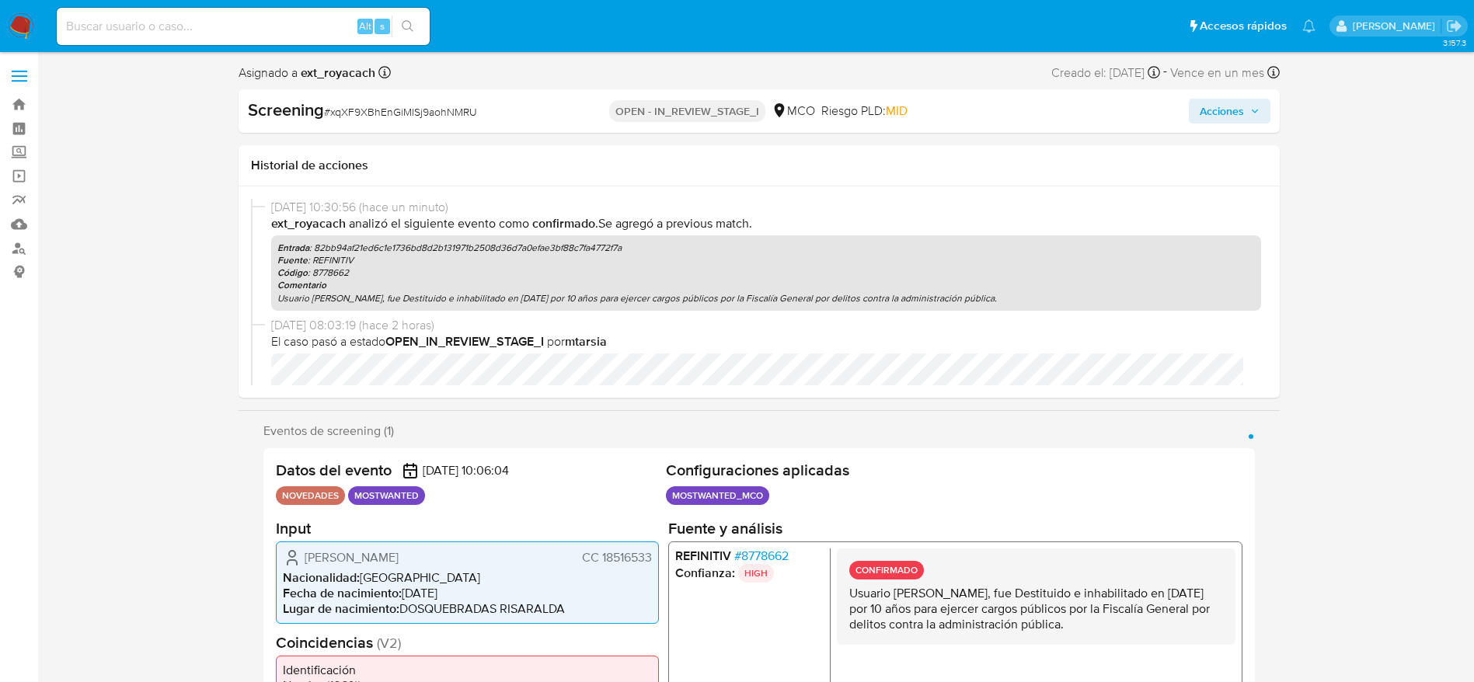
click at [1246, 117] on span "Acciones" at bounding box center [1230, 111] width 60 height 22
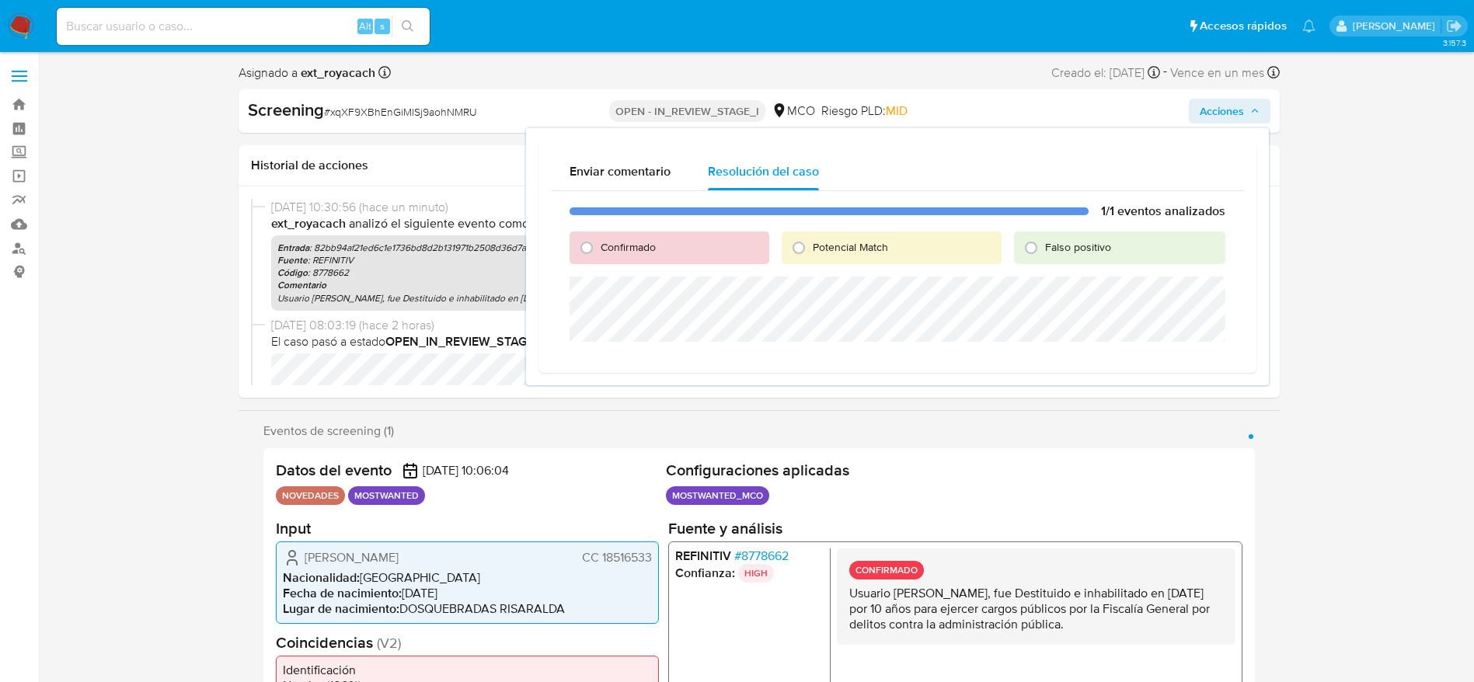
click at [724, 244] on div "Confirmado" at bounding box center [670, 248] width 200 height 33
click at [790, 245] on input "Potencial Match" at bounding box center [798, 247] width 25 height 25
radio input "true"
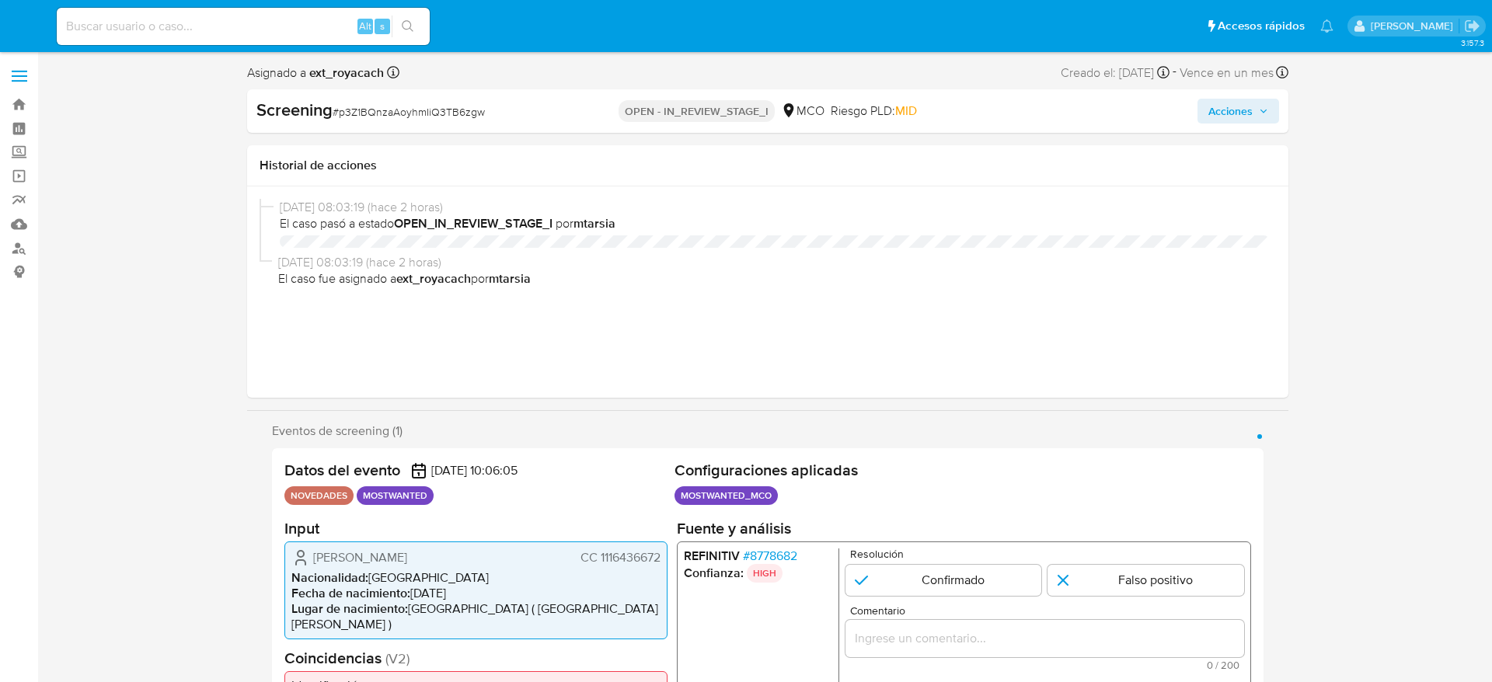
select select "10"
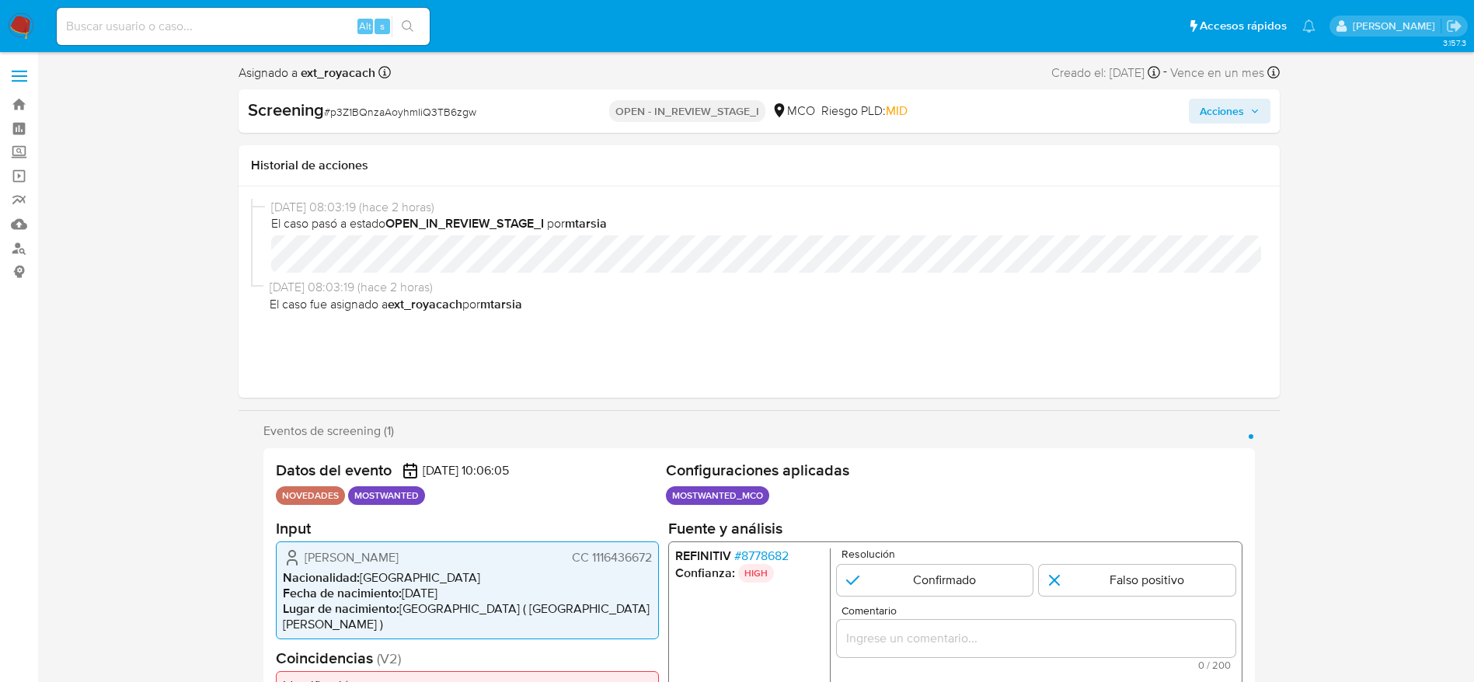
click at [399, 558] on span "[PERSON_NAME]" at bounding box center [352, 557] width 94 height 16
click at [620, 553] on span "CC 1116436672" at bounding box center [611, 557] width 80 height 16
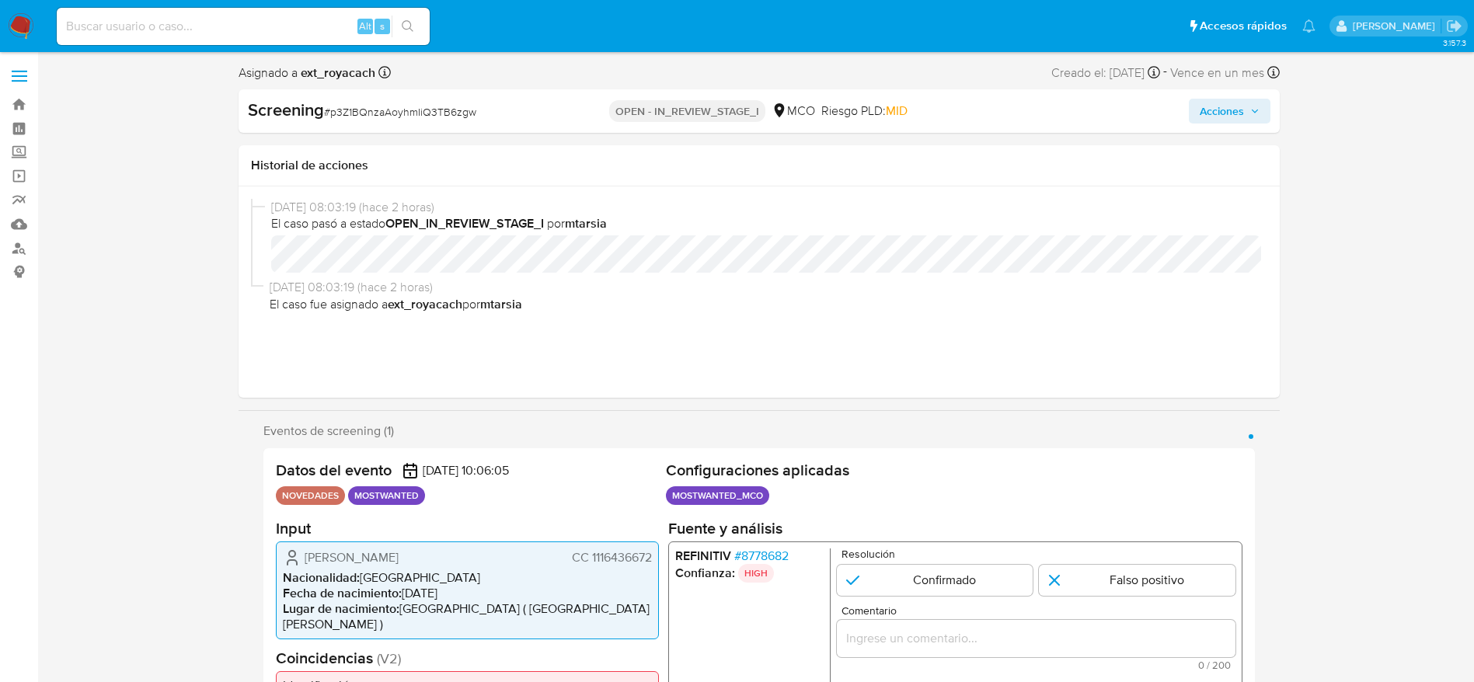
click at [372, 109] on span "# p3Z1BQnzaAoyhmIiQ3TB6zgw" at bounding box center [400, 112] width 152 height 16
copy span "p3Z1BQnzaAoyhmIiQ3TB6zgw"
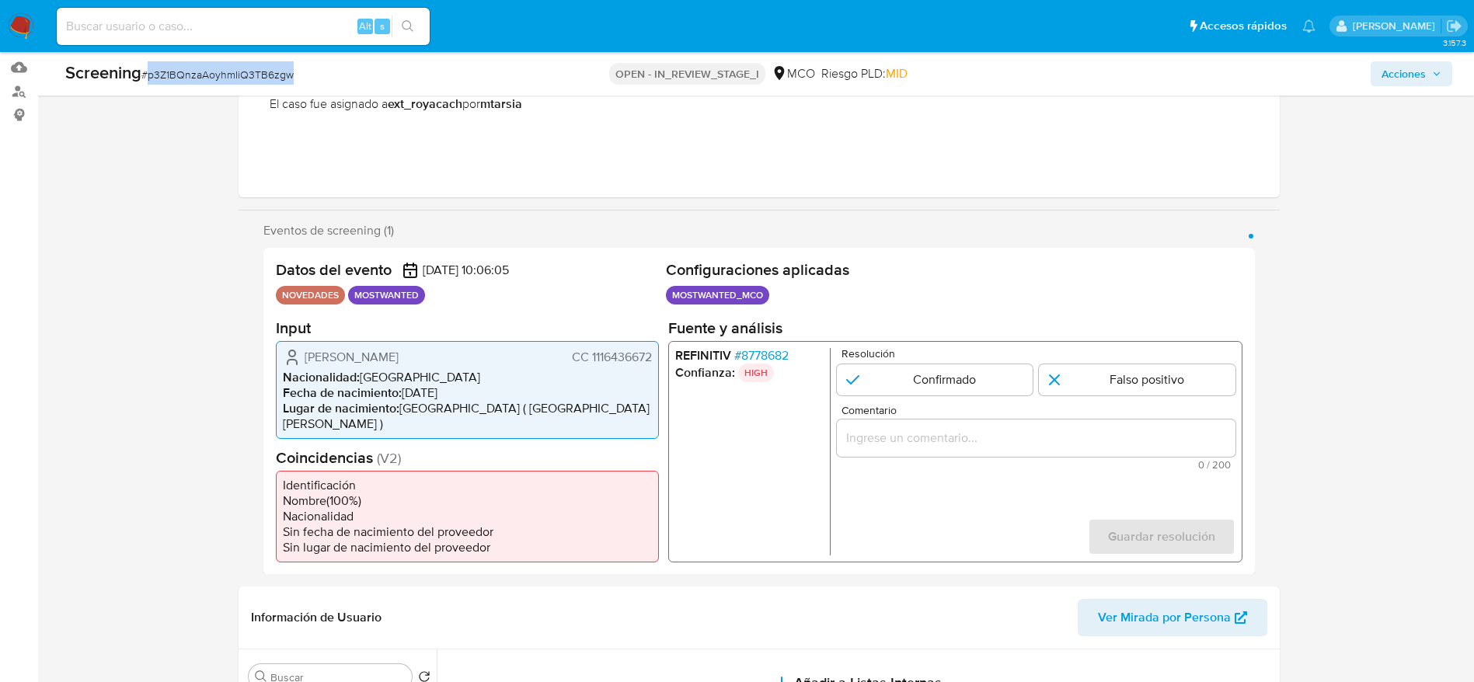
scroll to position [233, 0]
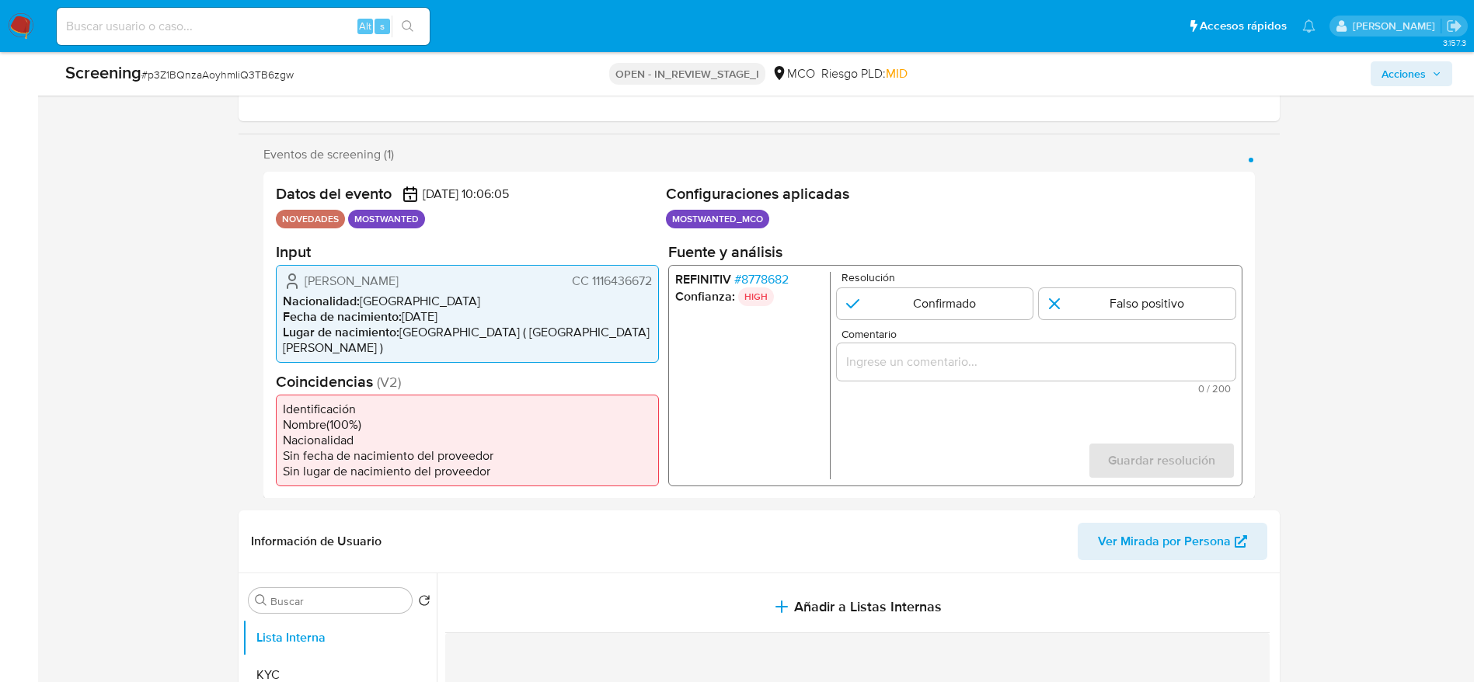
drag, startPoint x: 309, startPoint y: 286, endPoint x: 654, endPoint y: 281, distance: 345.0
click at [654, 281] on div "[PERSON_NAME] CC 1116436672 Nacionalidad : [DEMOGRAPHIC_DATA] Fecha de nacimien…" at bounding box center [467, 313] width 383 height 98
click at [778, 279] on span "# 8778682" at bounding box center [760, 279] width 54 height 16
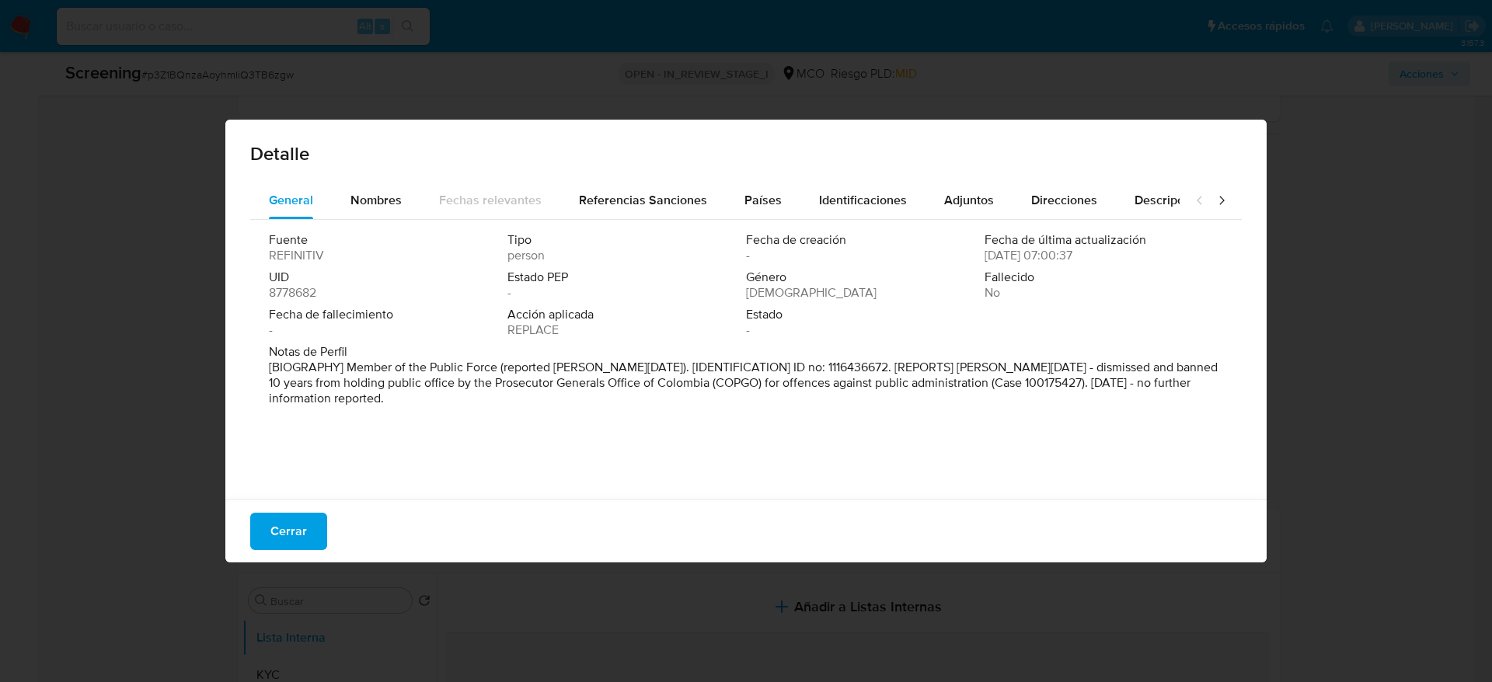
click at [260, 546] on button "Cerrar" at bounding box center [288, 531] width 77 height 37
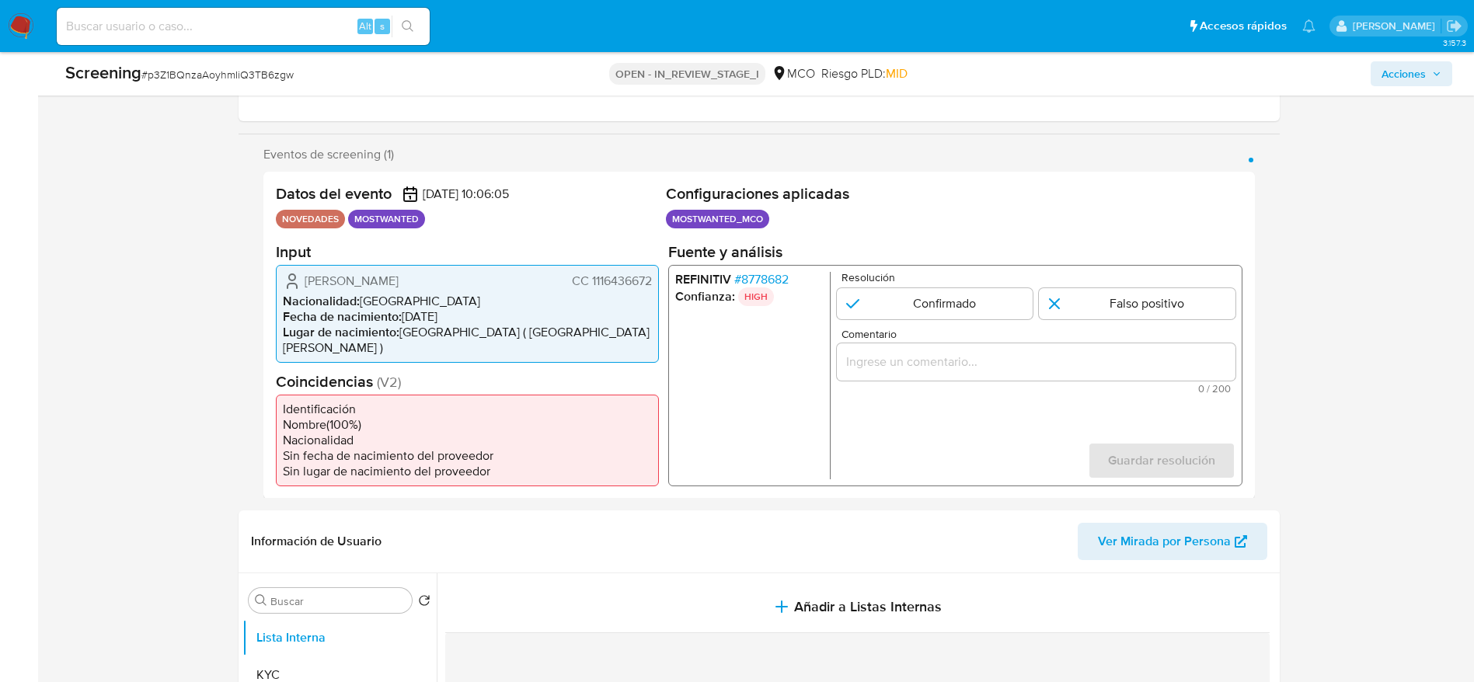
click at [894, 374] on div "1 de 1" at bounding box center [1035, 361] width 399 height 37
click at [895, 374] on div "1 de 1" at bounding box center [1035, 361] width 399 height 37
drag, startPoint x: 912, startPoint y: 368, endPoint x: 912, endPoint y: 377, distance: 8.5
click at [912, 369] on input "Comentario" at bounding box center [1035, 361] width 399 height 20
paste input "Usuario Xavier Ferney Hurtado Martinez, fue Destituido e inhabilitado en enero …"
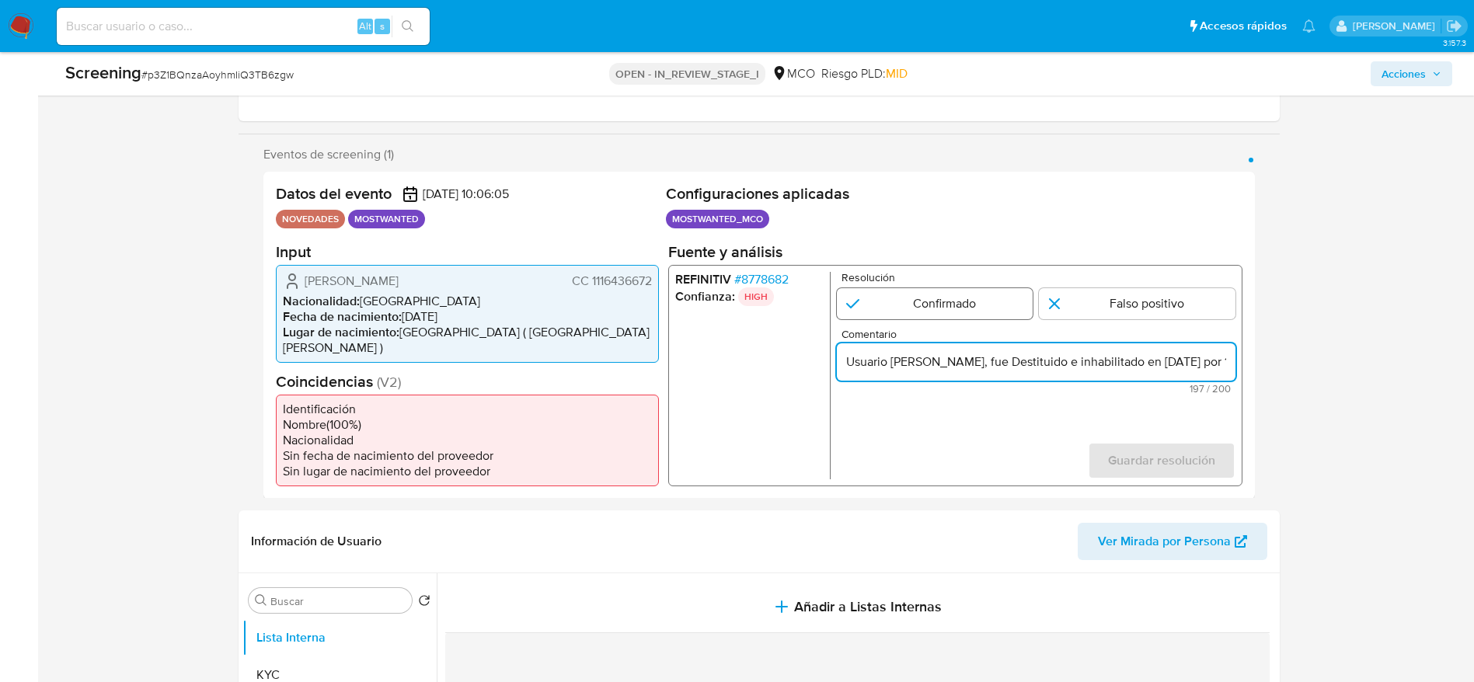
scroll to position [0, 686]
type input "Usuario Xavier Ferney Hurtado Martinez, fue Destituido e inhabilitado en enero …"
drag, startPoint x: 959, startPoint y: 295, endPoint x: 970, endPoint y: 298, distance: 11.3
click at [959, 294] on input "1 de 1" at bounding box center [934, 302] width 197 height 31
radio input "true"
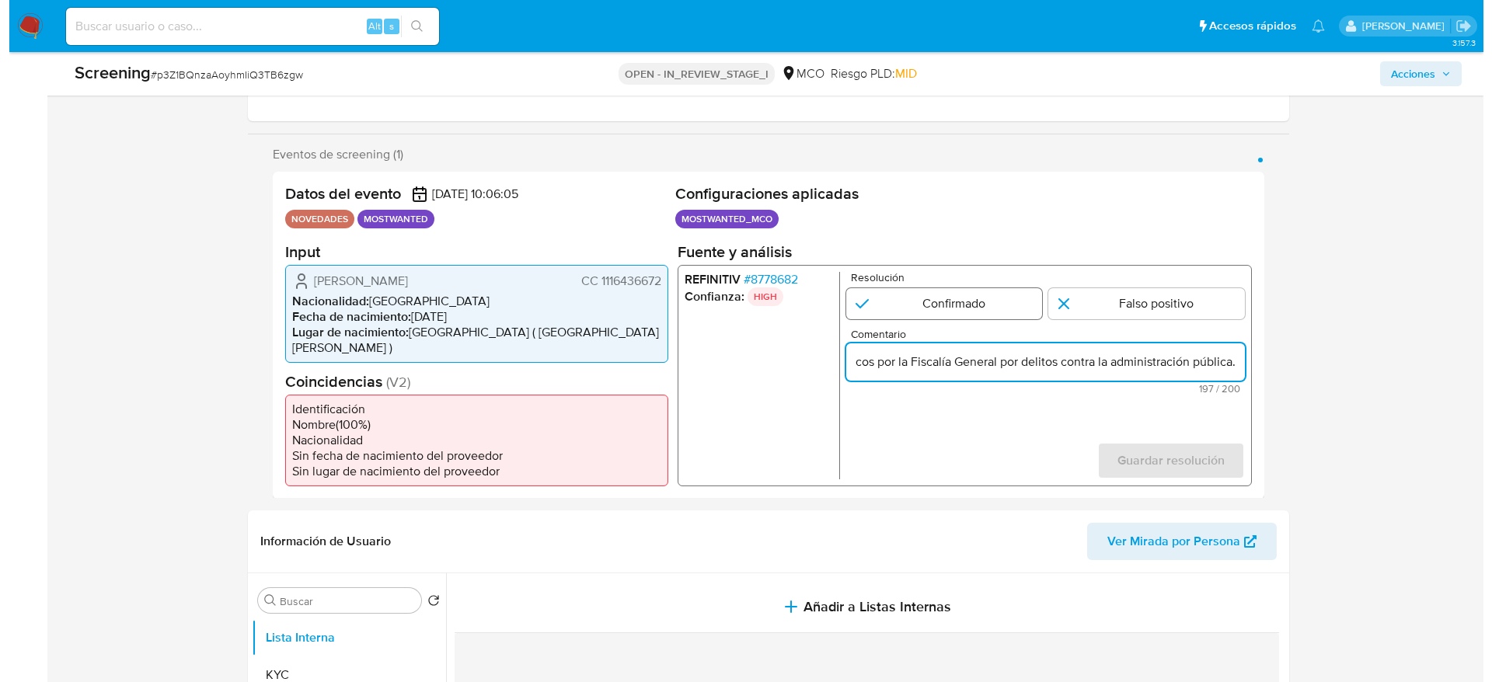
scroll to position [0, 0]
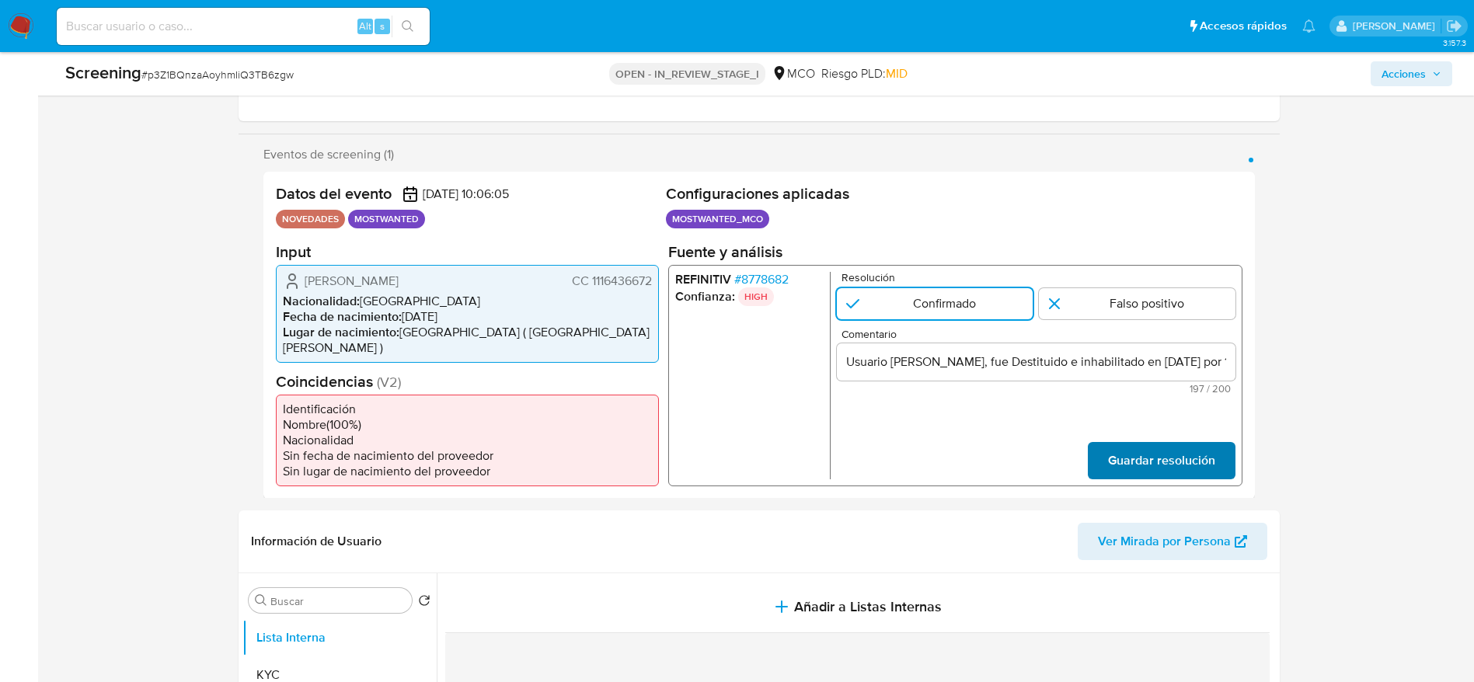
drag, startPoint x: 1161, startPoint y: 425, endPoint x: 1165, endPoint y: 437, distance: 12.3
click at [1162, 427] on form "Resolución Confirmado Falso positivo Comentario Usuario Xavier Ferney Hurtado M…" at bounding box center [1035, 374] width 399 height 207
click at [1165, 443] on span "Guardar resolución" at bounding box center [1160, 460] width 107 height 34
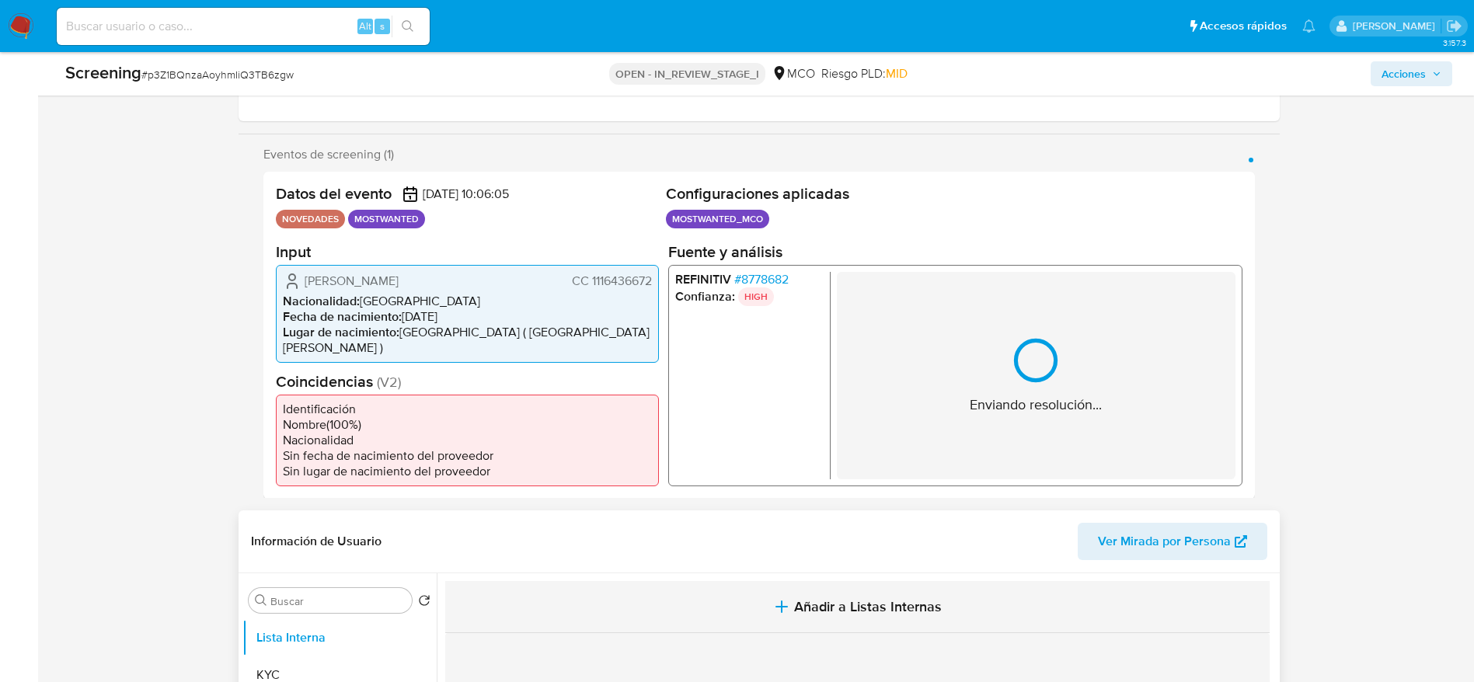
click at [883, 598] on span "Añadir a Listas Internas" at bounding box center [868, 606] width 148 height 17
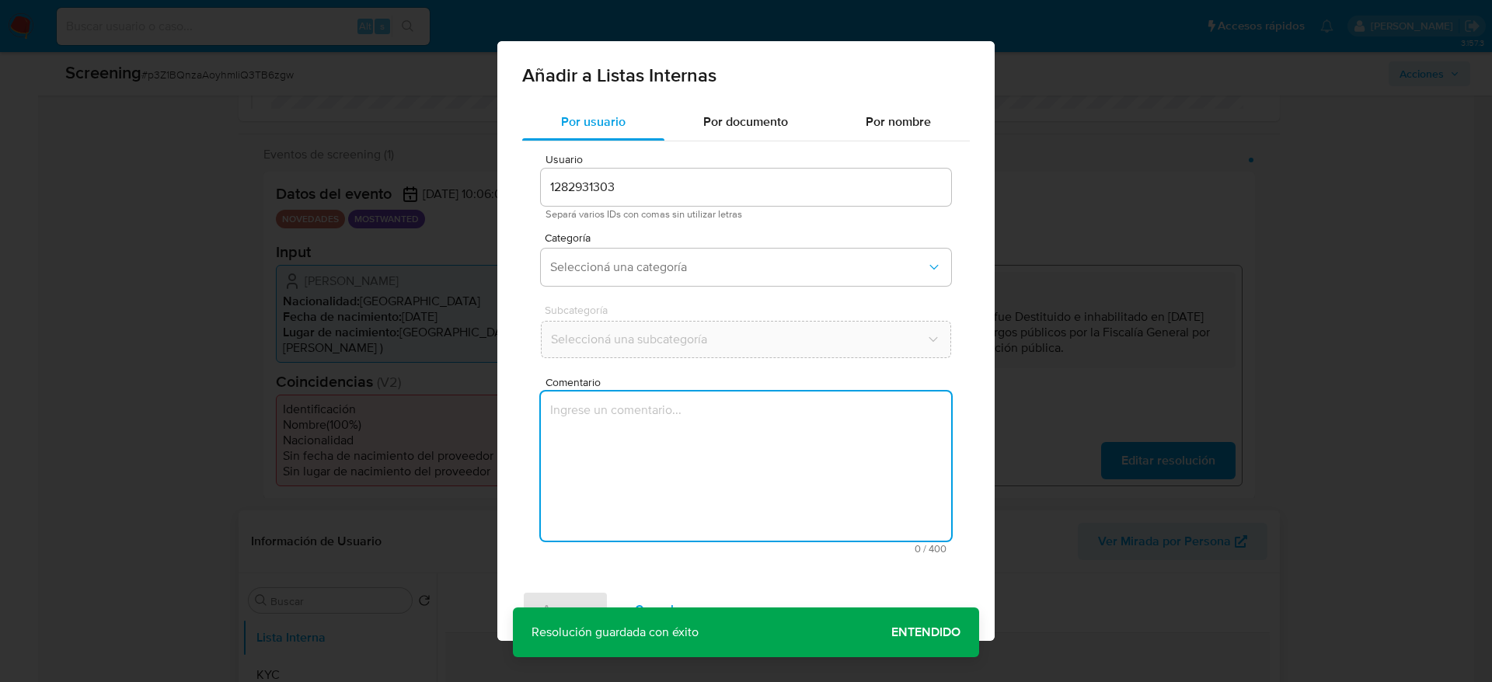
click at [882, 554] on div "Usuario 1282931303 Separá varios IDs con comas sin utilizar letras Categoría Se…" at bounding box center [746, 353] width 448 height 425
type textarea "Usuario Xavier Ferney Hurtado Martinez, fue Destituido e inhabilitado en enero …"
click at [733, 253] on button "Seleccioná una categoría" at bounding box center [746, 267] width 410 height 37
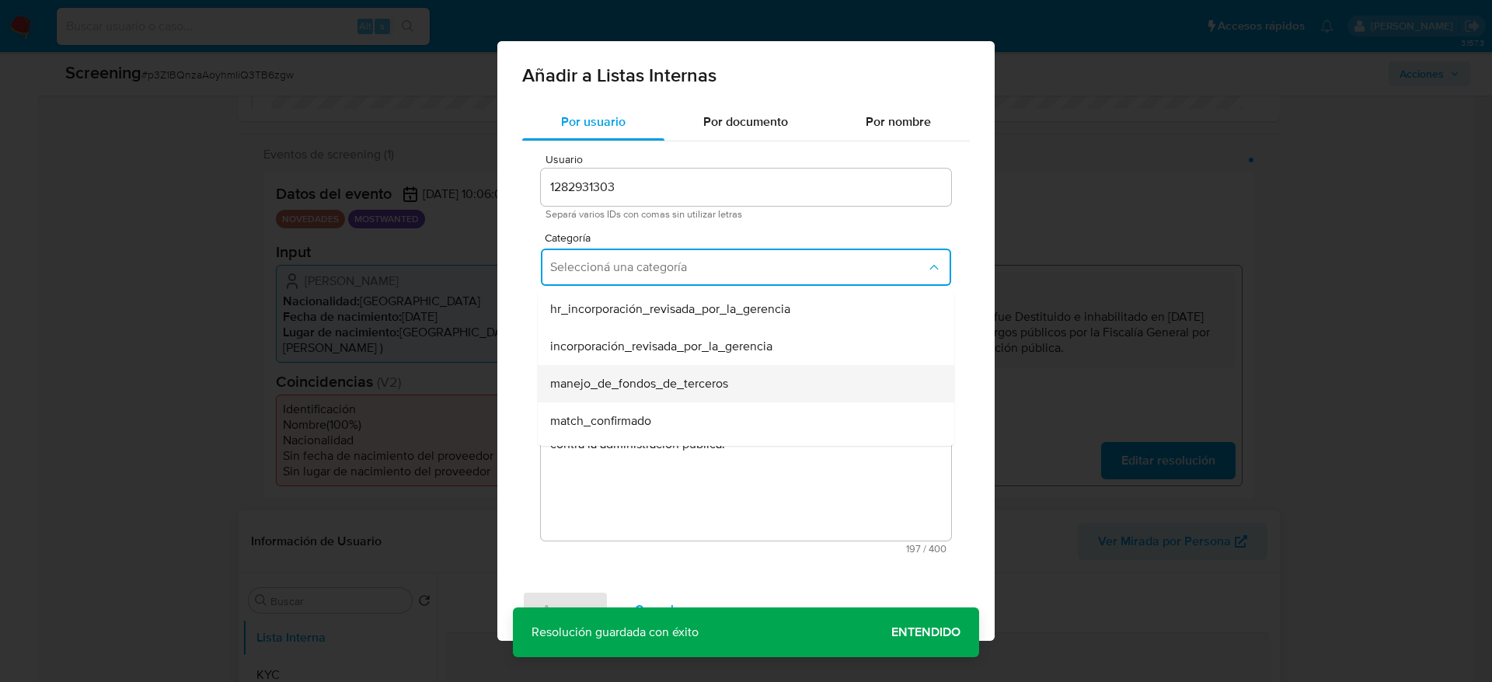
scroll to position [117, 0]
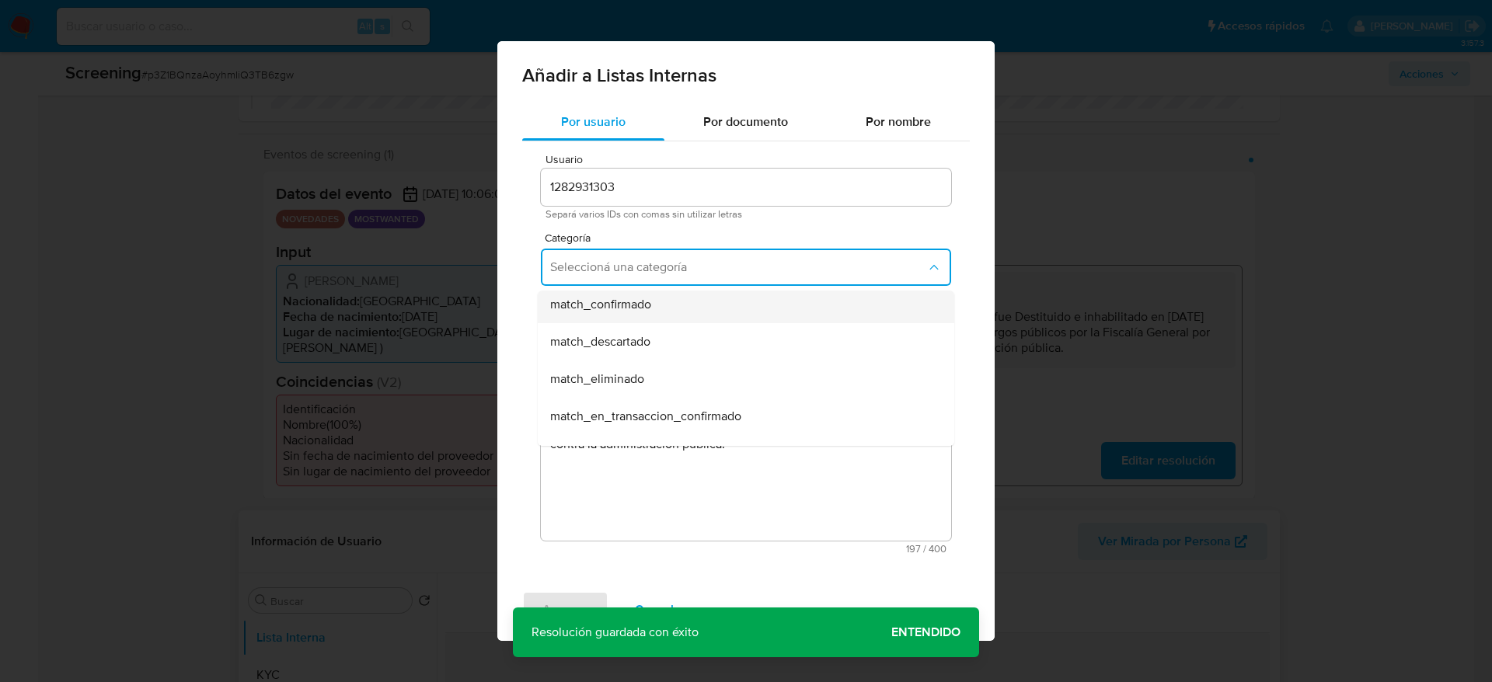
click at [668, 303] on div "match_confirmado" at bounding box center [741, 304] width 382 height 37
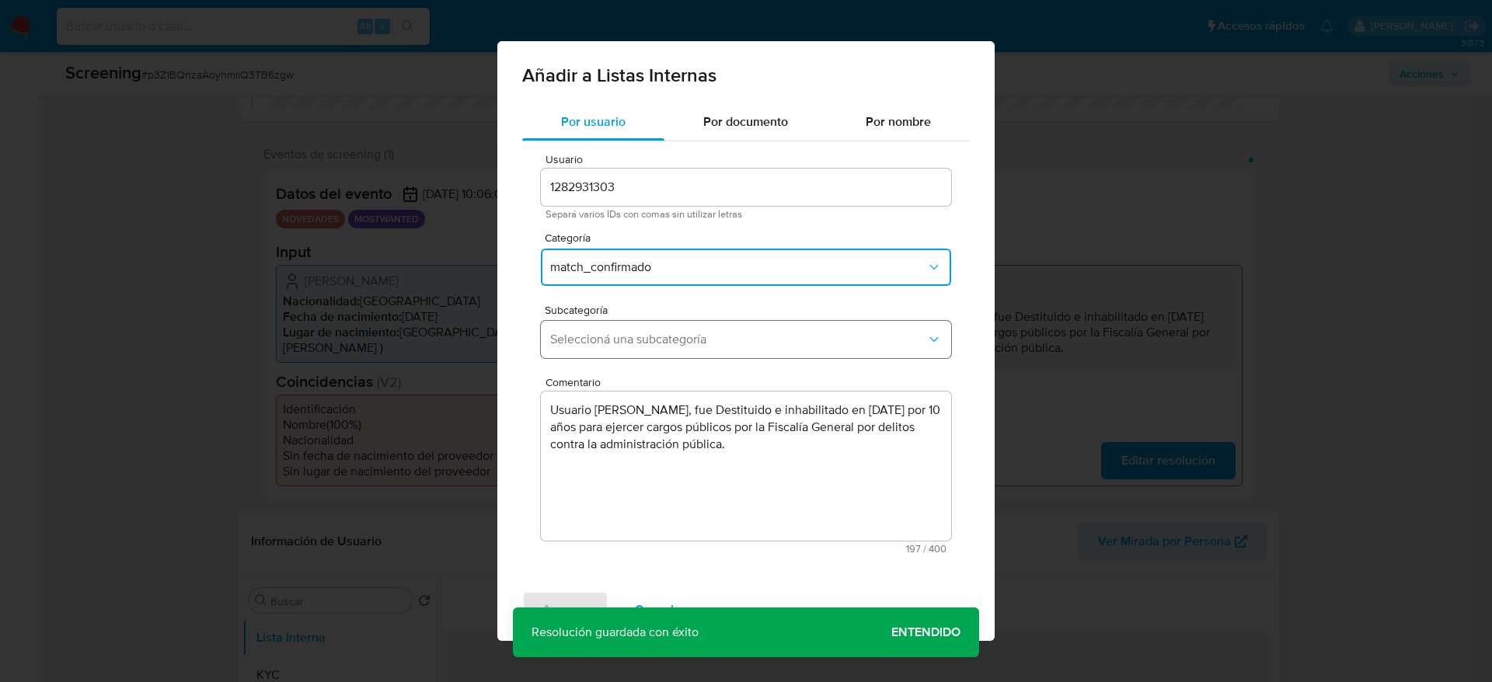
click at [667, 321] on button "Seleccioná una subcategoría" at bounding box center [746, 339] width 410 height 37
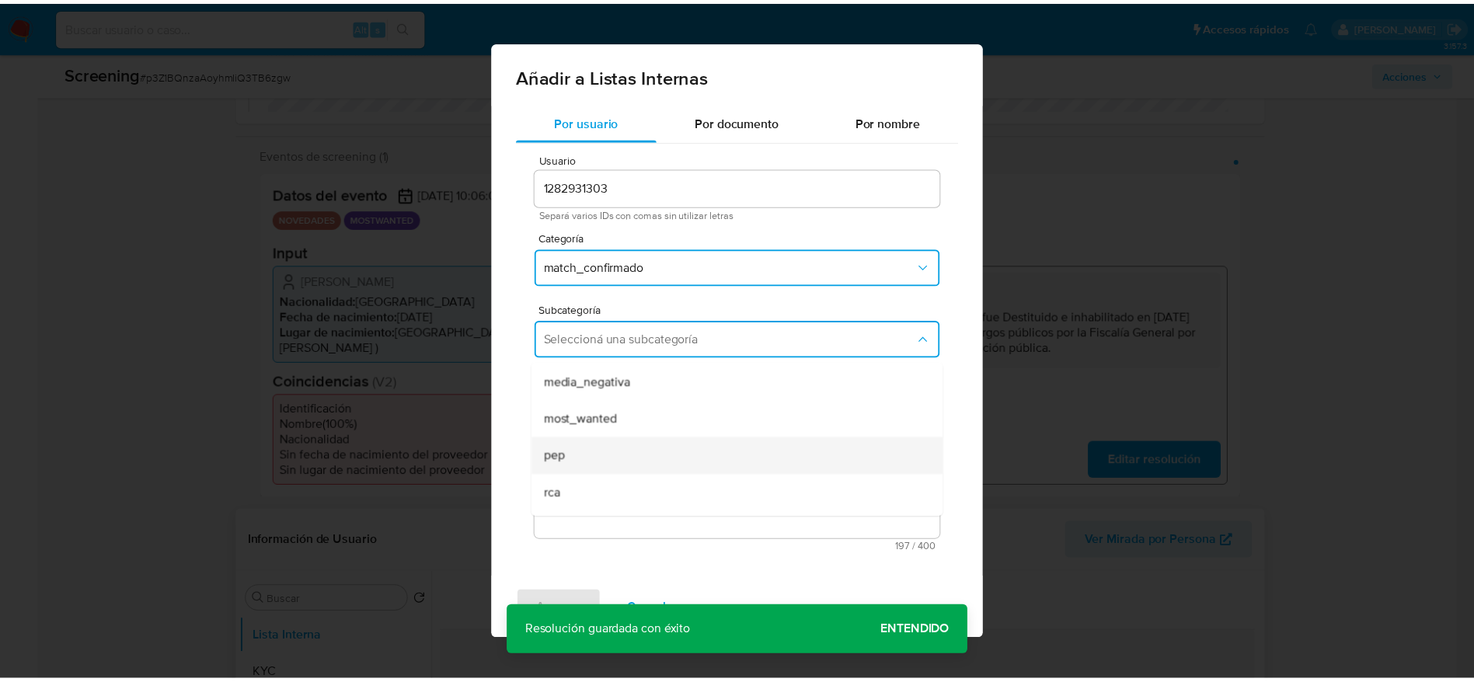
scroll to position [106, 0]
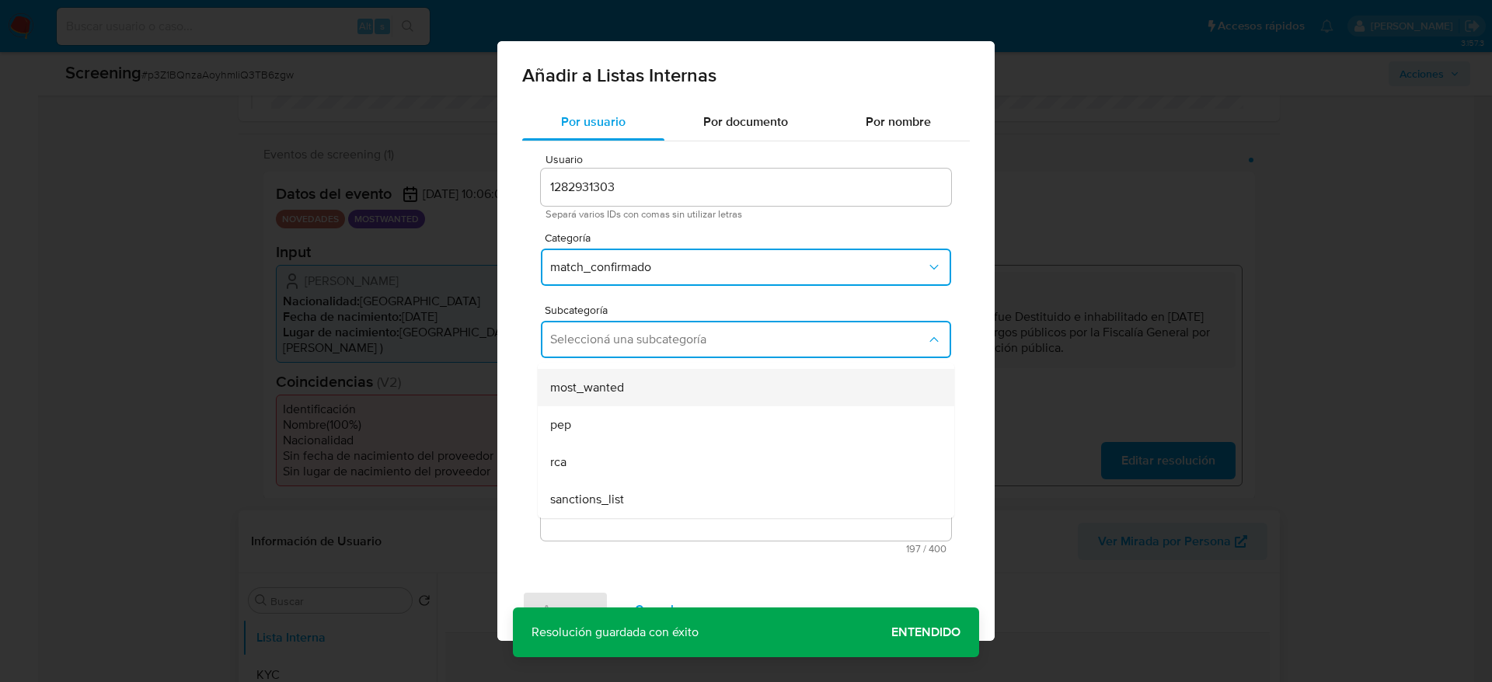
click at [633, 390] on div "most_wanted" at bounding box center [741, 387] width 382 height 37
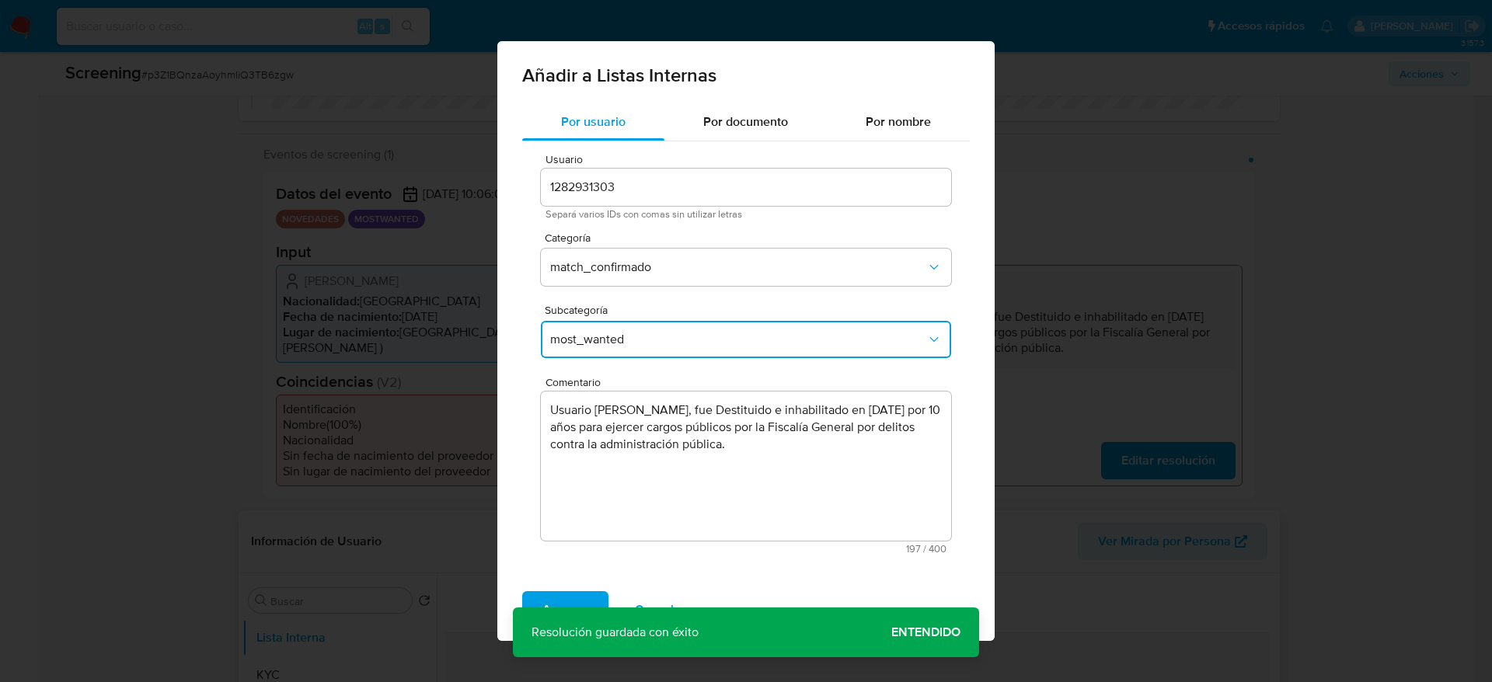
click at [561, 579] on div "Agregar Cancelar" at bounding box center [745, 610] width 497 height 62
click at [582, 593] on span "Agregar" at bounding box center [565, 610] width 46 height 34
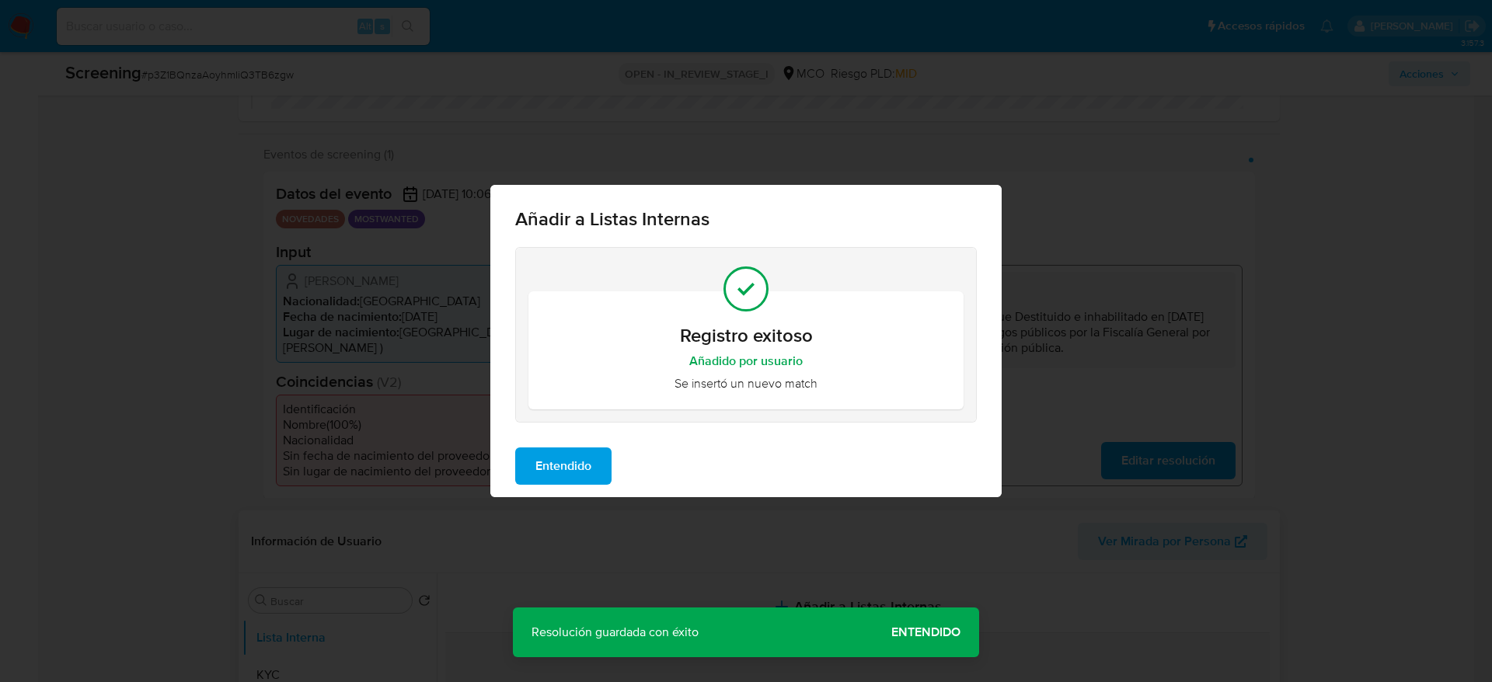
click at [566, 472] on span "Entendido" at bounding box center [563, 466] width 56 height 34
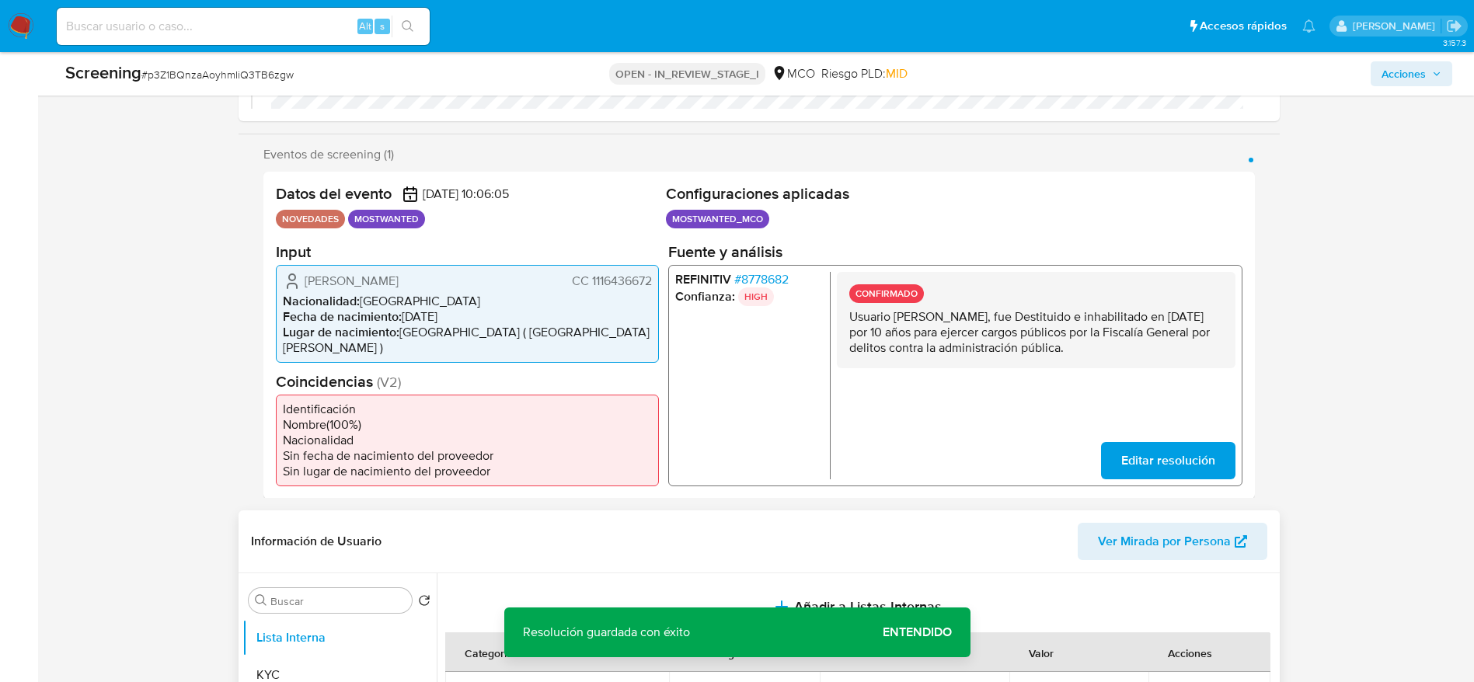
scroll to position [2321, 0]
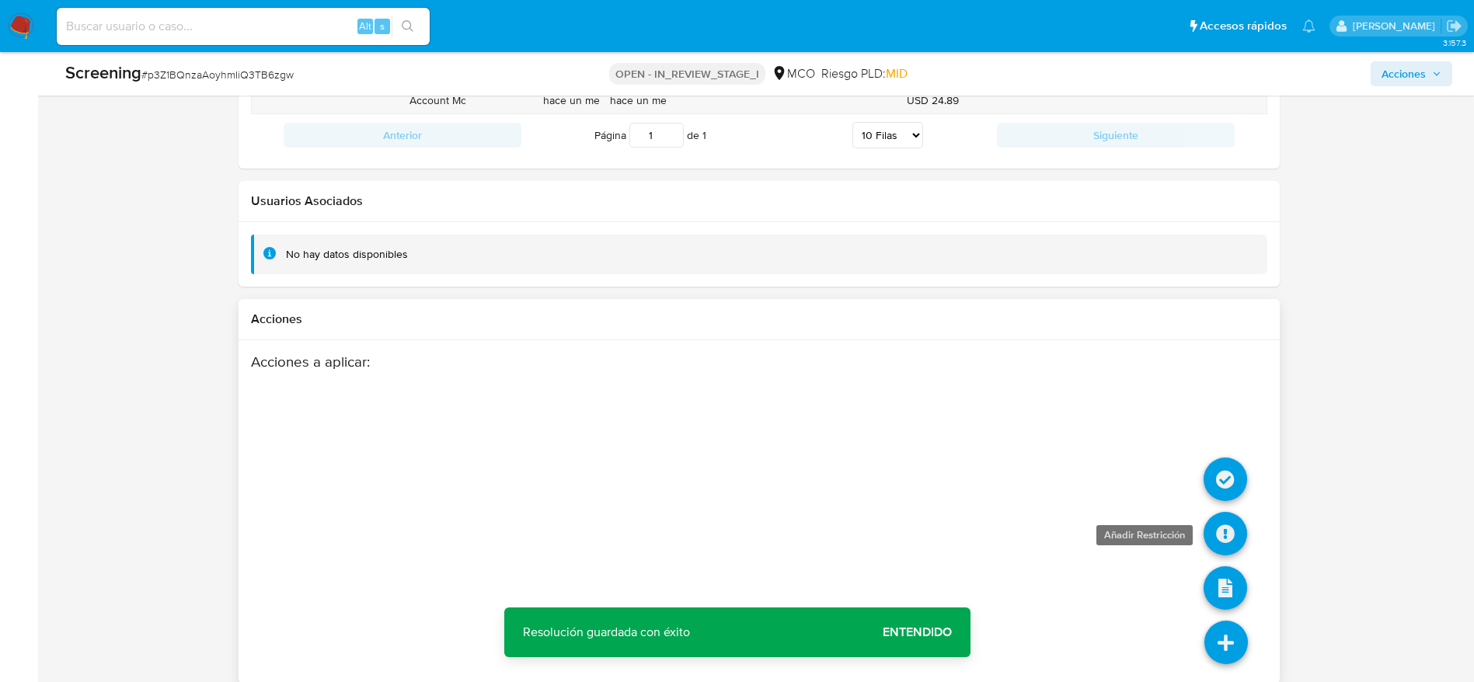
click at [1226, 514] on icon at bounding box center [1226, 534] width 44 height 44
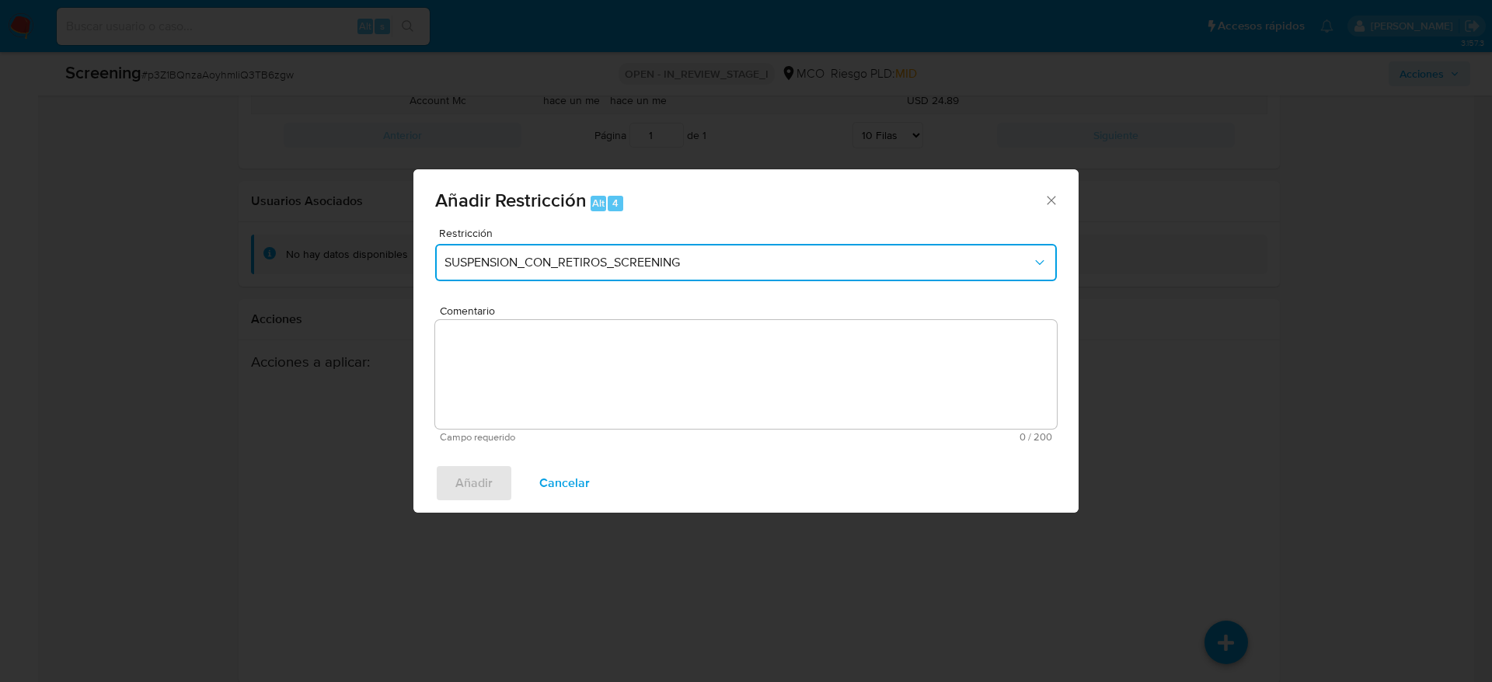
drag, startPoint x: 691, startPoint y: 265, endPoint x: 669, endPoint y: 280, distance: 26.3
click at [691, 267] on span "SUSPENSION_CON_RETIROS_SCREENING" at bounding box center [737, 263] width 587 height 16
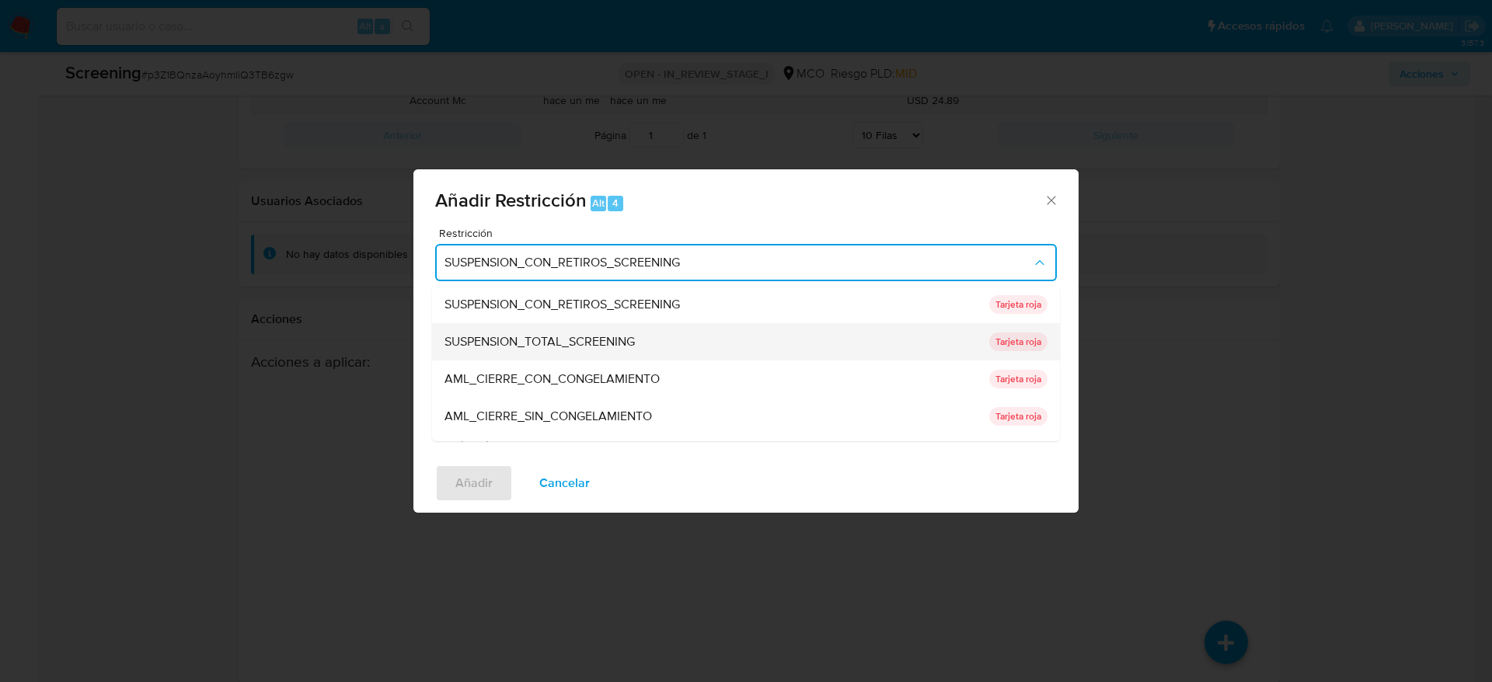
click at [557, 346] on span "SUSPENSION_TOTAL_SCREENING" at bounding box center [539, 342] width 190 height 16
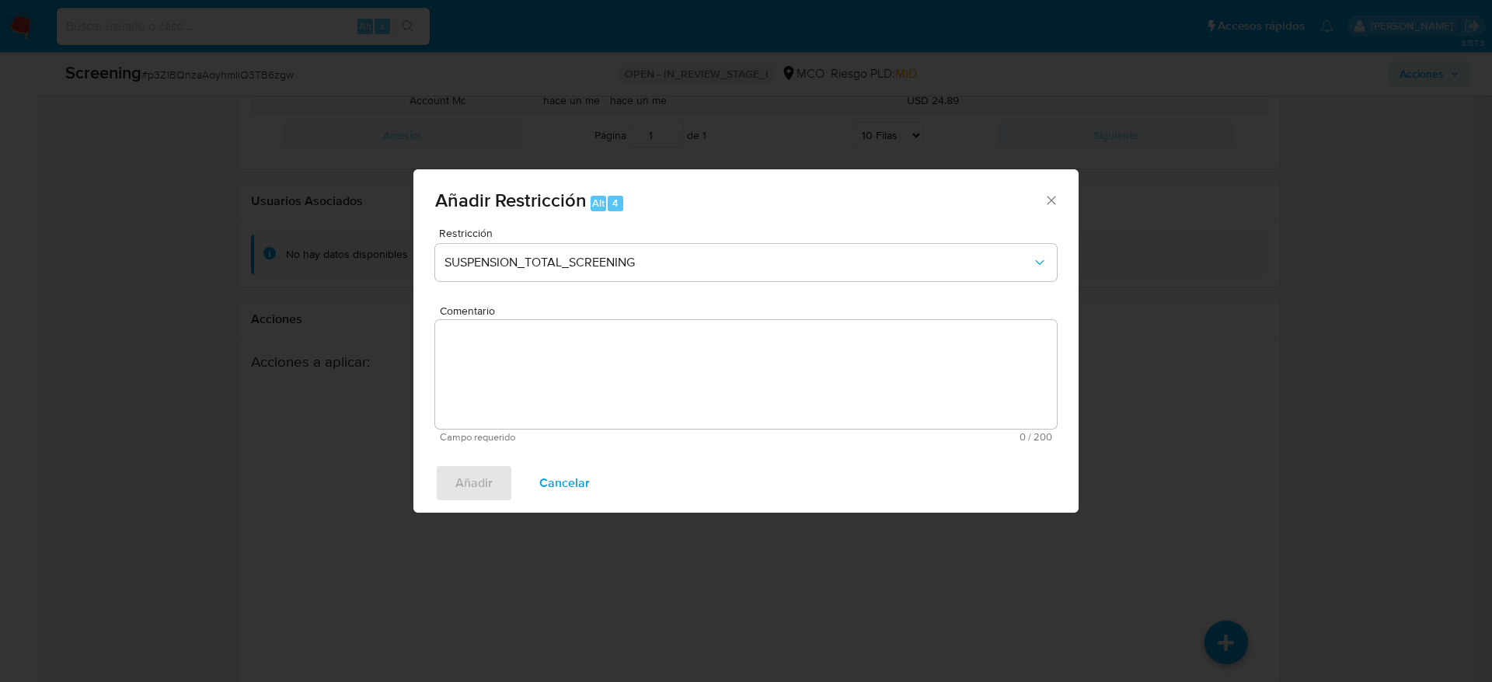
click at [556, 356] on textarea "Comentario" at bounding box center [746, 374] width 622 height 109
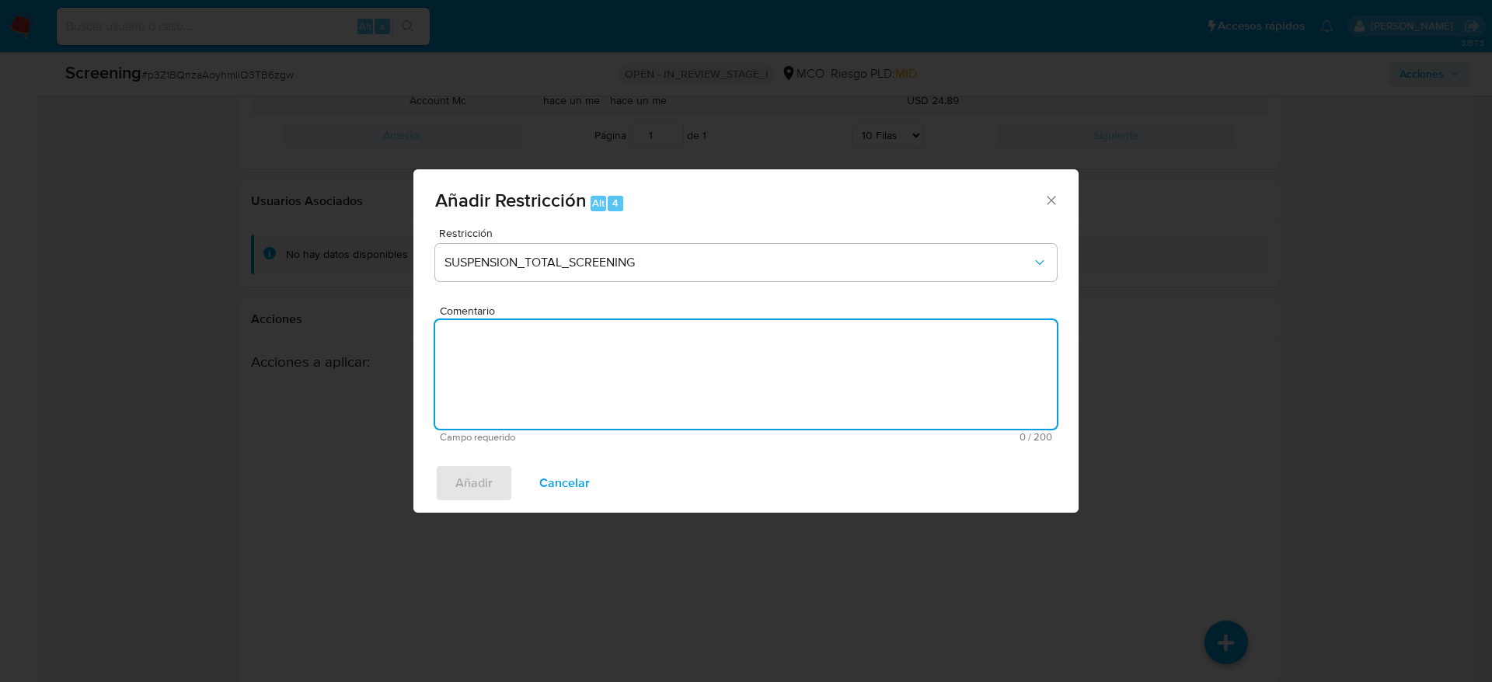
paste textarea "Usuario Xavier Ferney Hurtado Martinez, fue Destituido e inhabilitado en enero …"
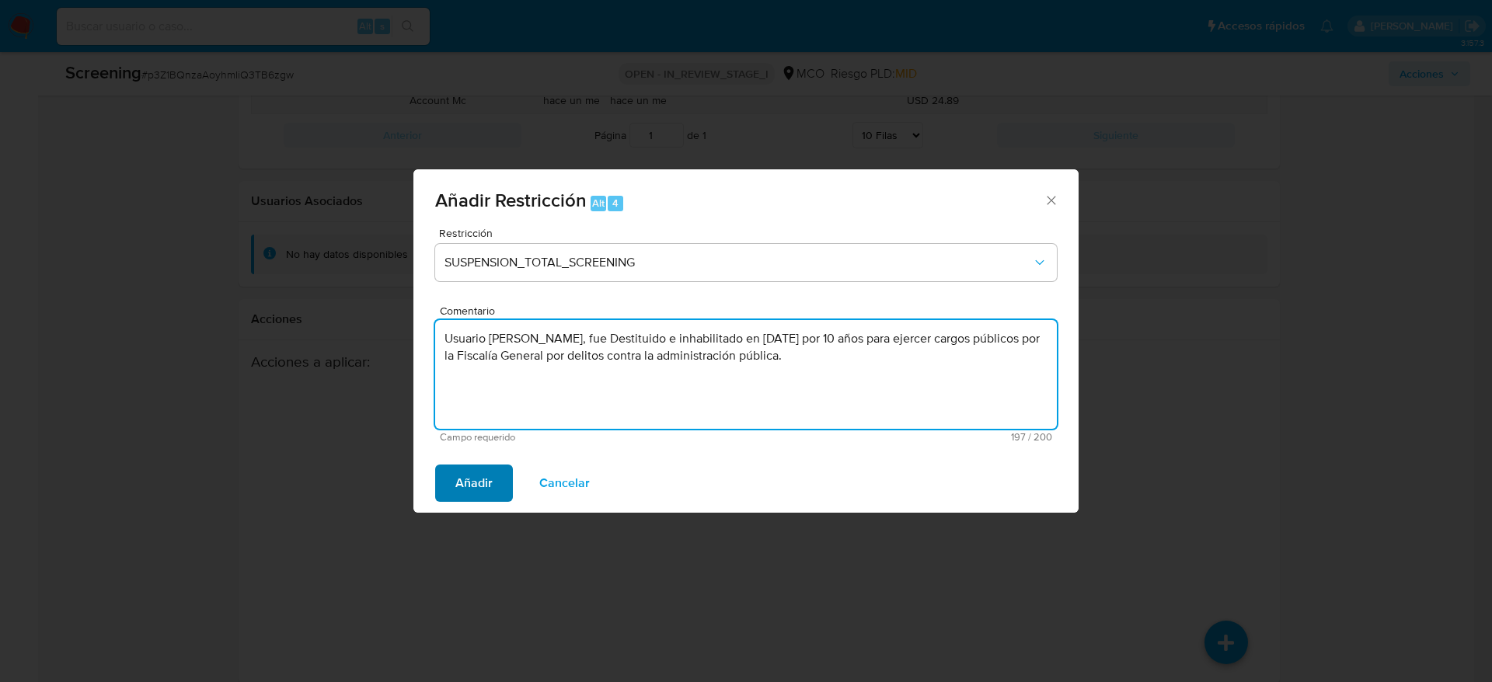
type textarea "Usuario Xavier Ferney Hurtado Martinez, fue Destituido e inhabilitado en enero …"
click at [507, 485] on button "Añadir" at bounding box center [474, 483] width 78 height 37
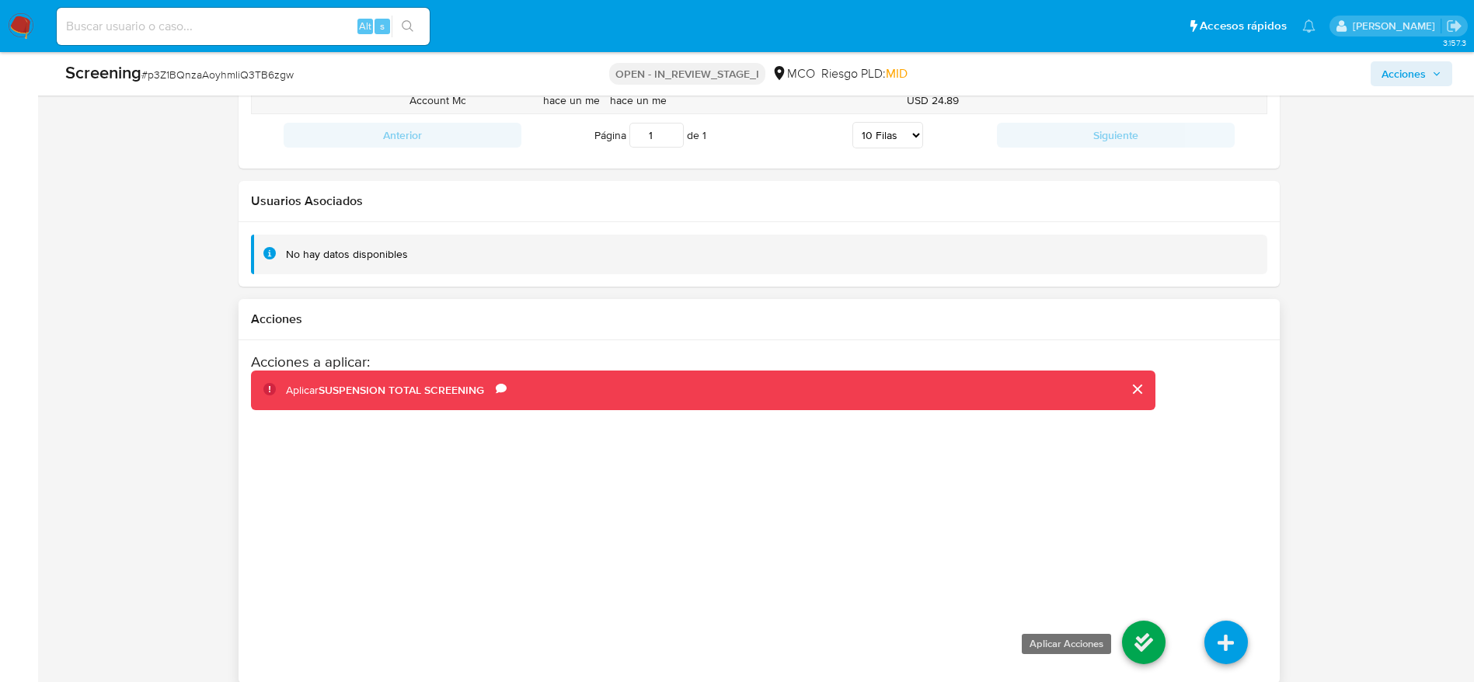
click at [1155, 631] on icon at bounding box center [1144, 643] width 44 height 44
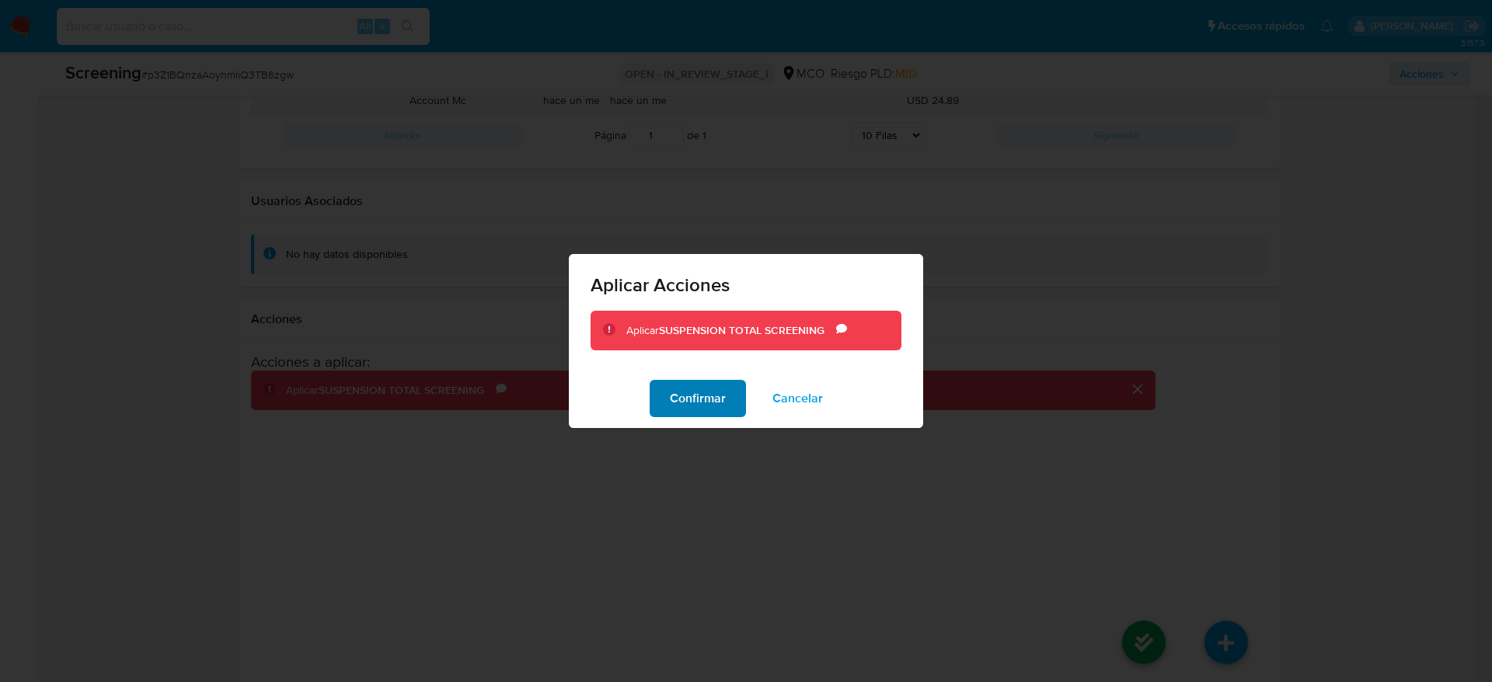
click at [711, 384] on span "Confirmar" at bounding box center [698, 398] width 56 height 34
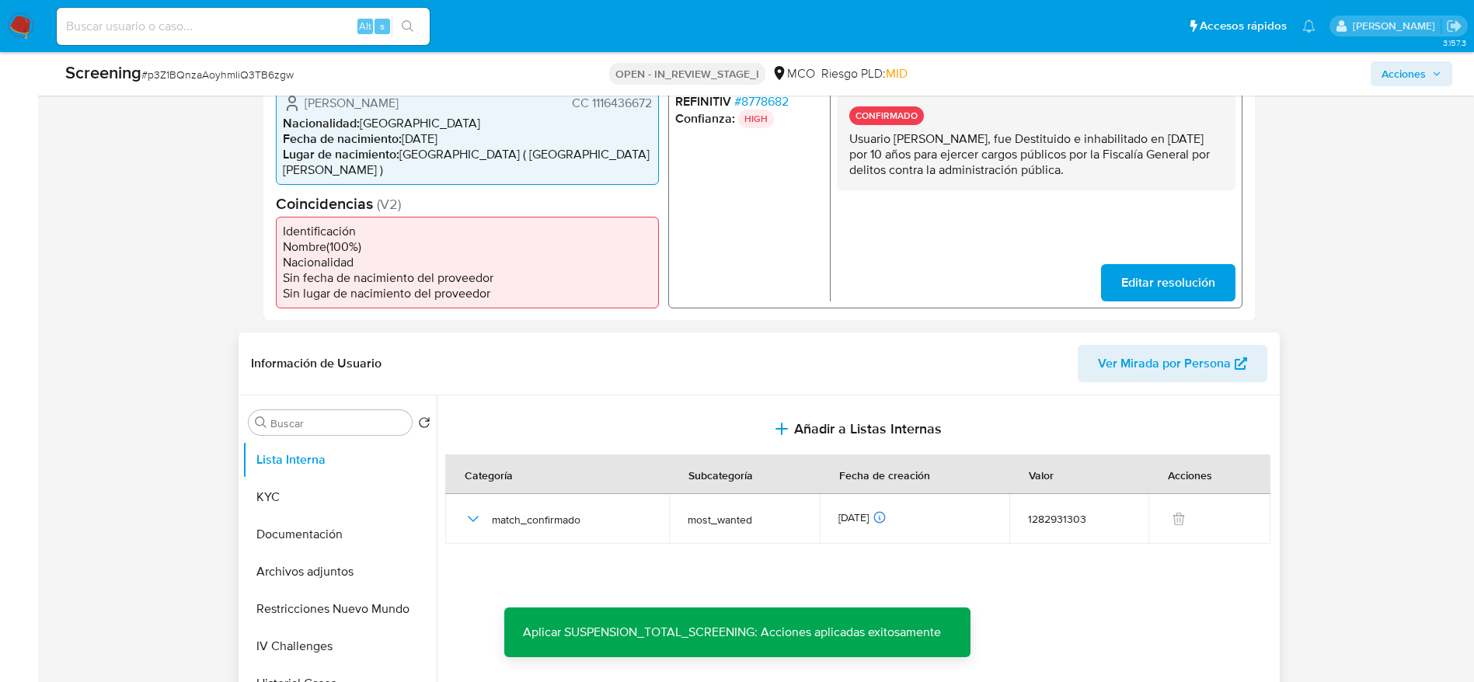
scroll to position [501, 0]
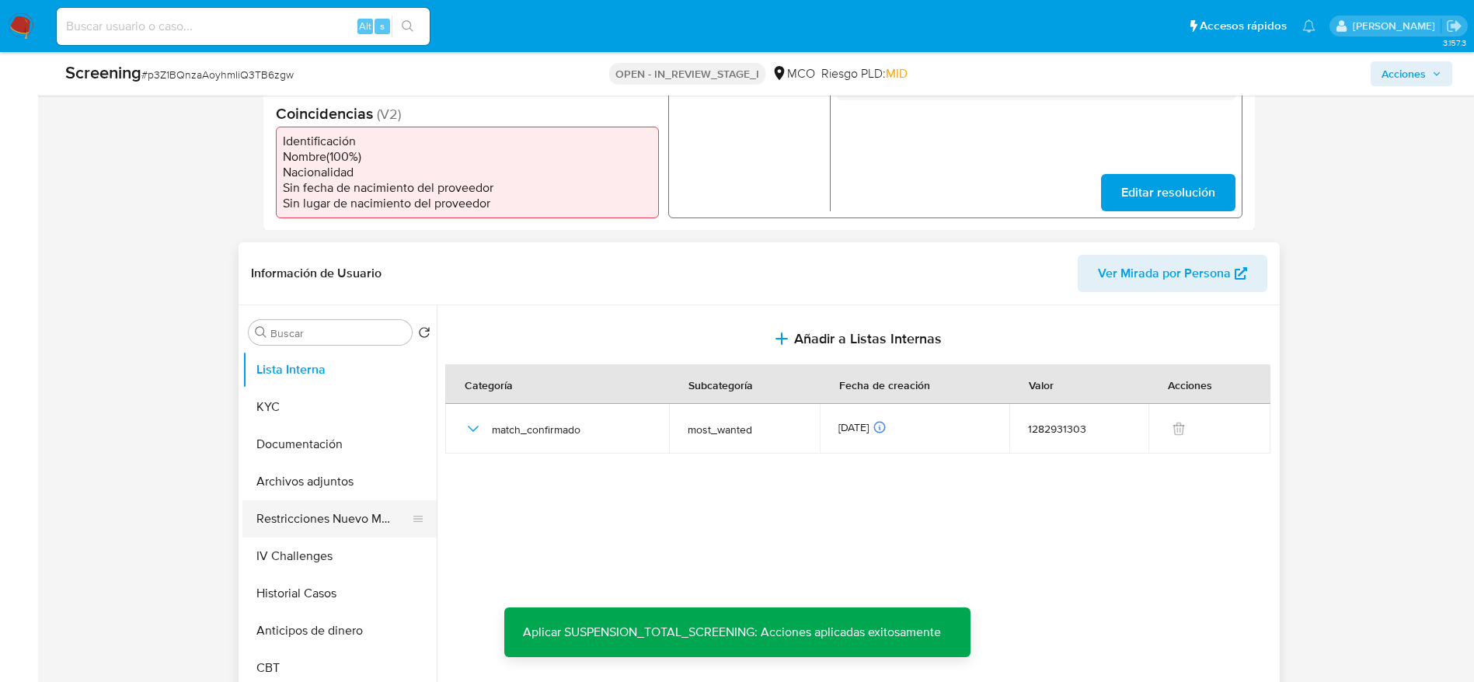
click at [243, 500] on button "Restricciones Nuevo Mundo" at bounding box center [333, 518] width 182 height 37
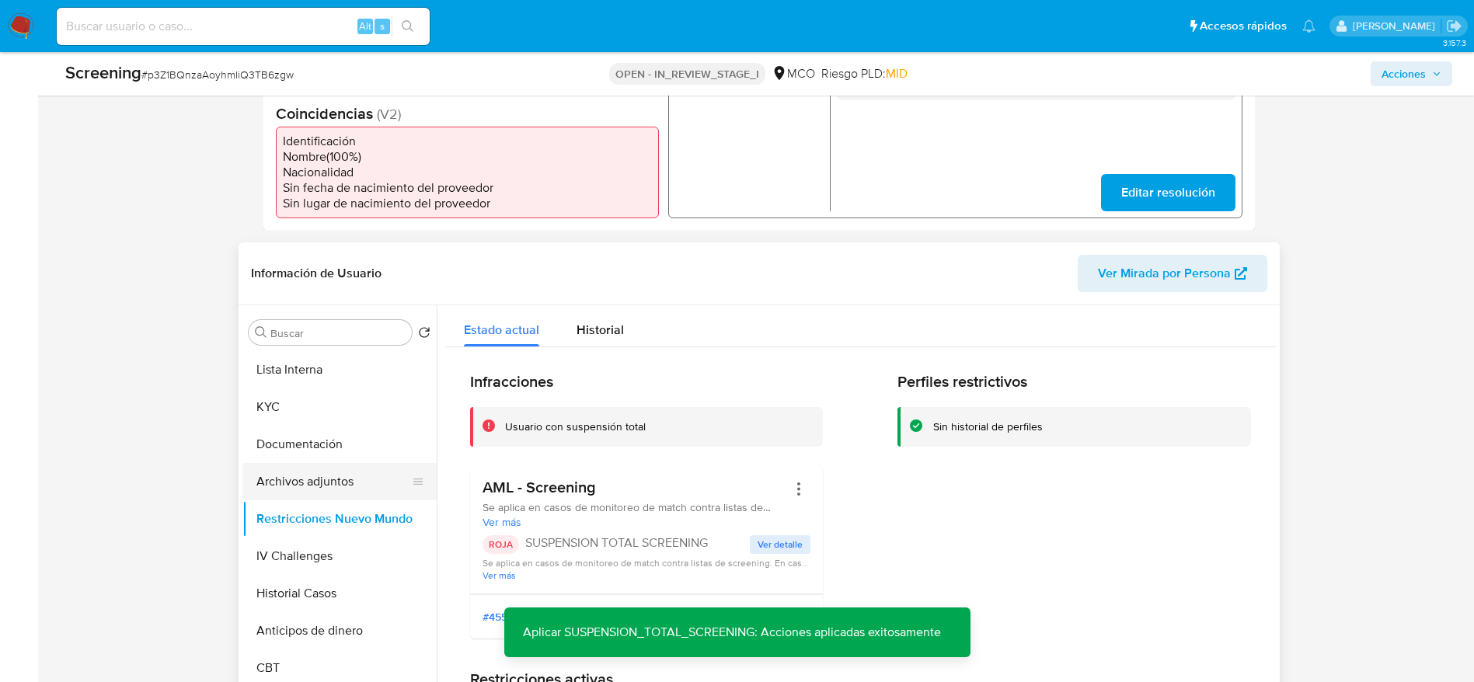
click at [325, 463] on button "Archivos adjuntos" at bounding box center [333, 481] width 182 height 37
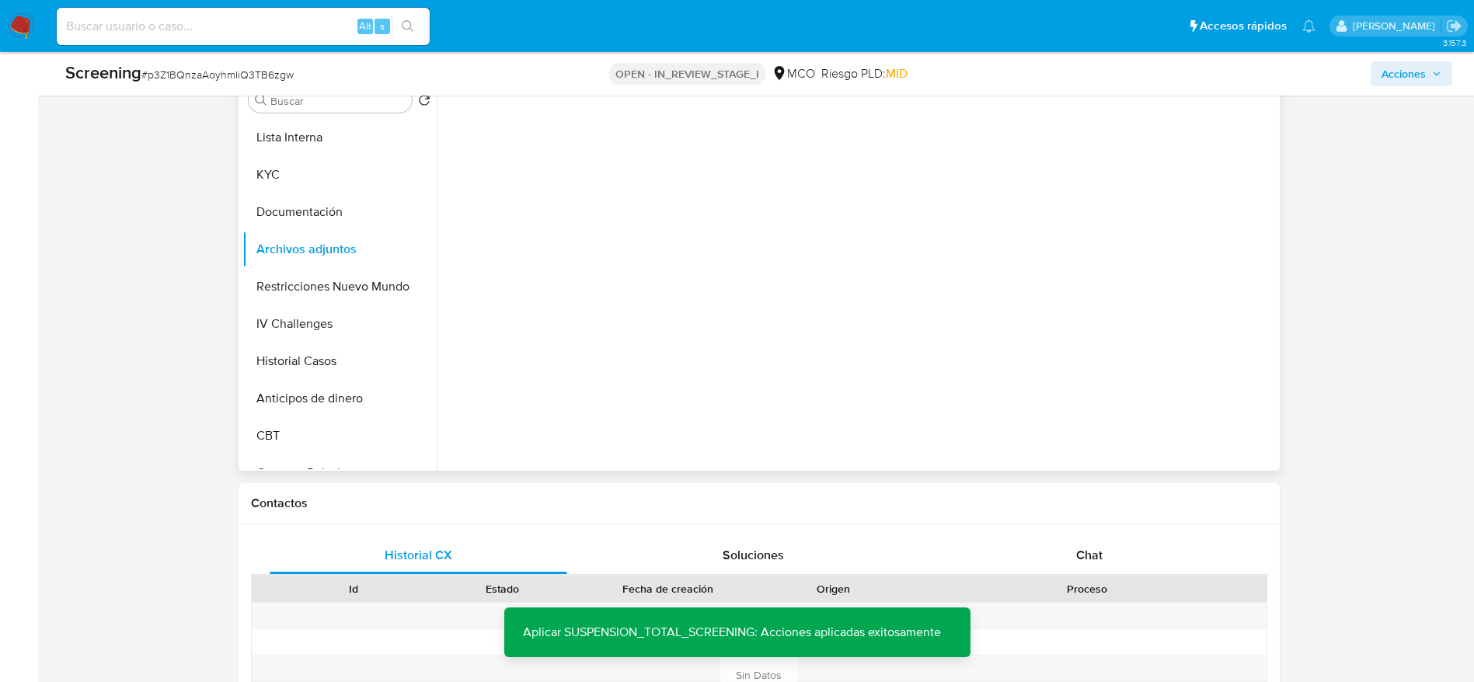
scroll to position [734, 0]
click at [1201, 408] on icon "upload-file" at bounding box center [1210, 417] width 19 height 19
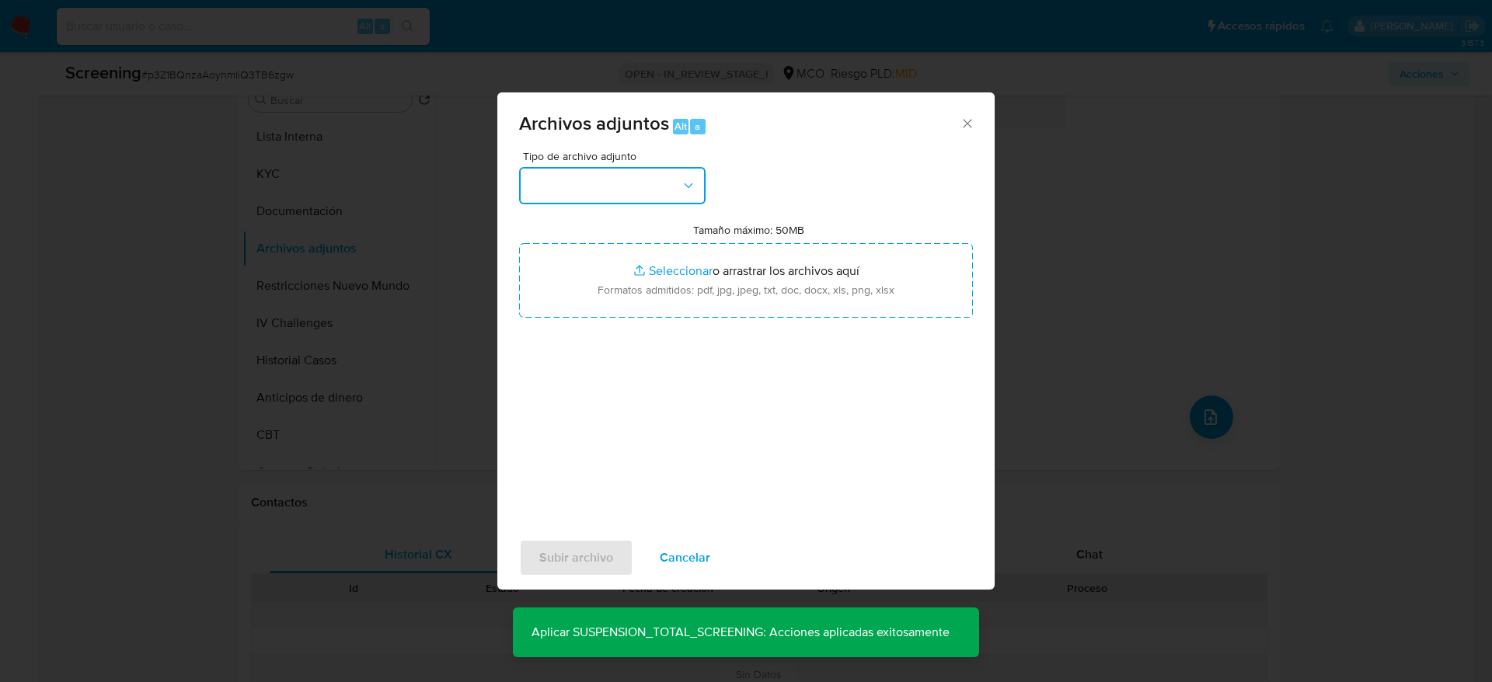
click at [590, 198] on button "button" at bounding box center [612, 185] width 186 height 37
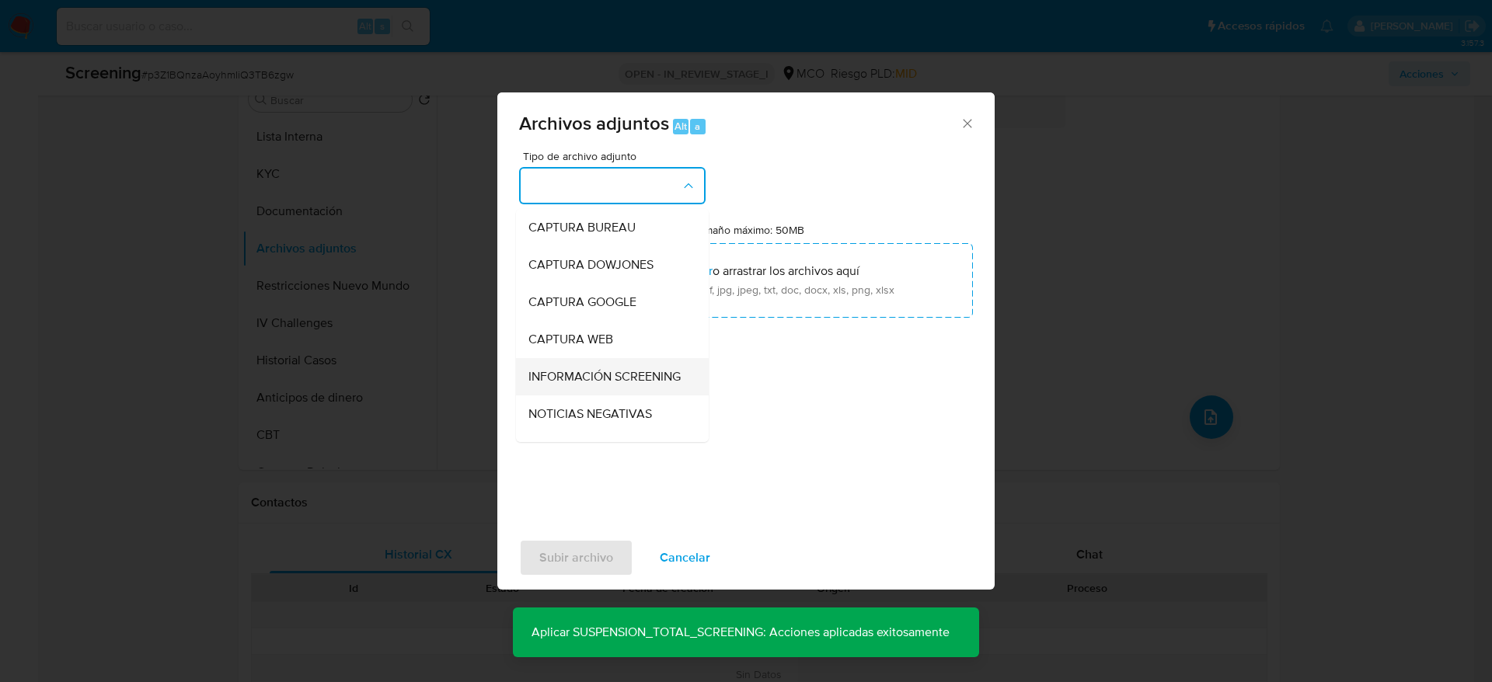
click at [580, 365] on div "INFORMACIÓN SCREENING" at bounding box center [607, 376] width 159 height 37
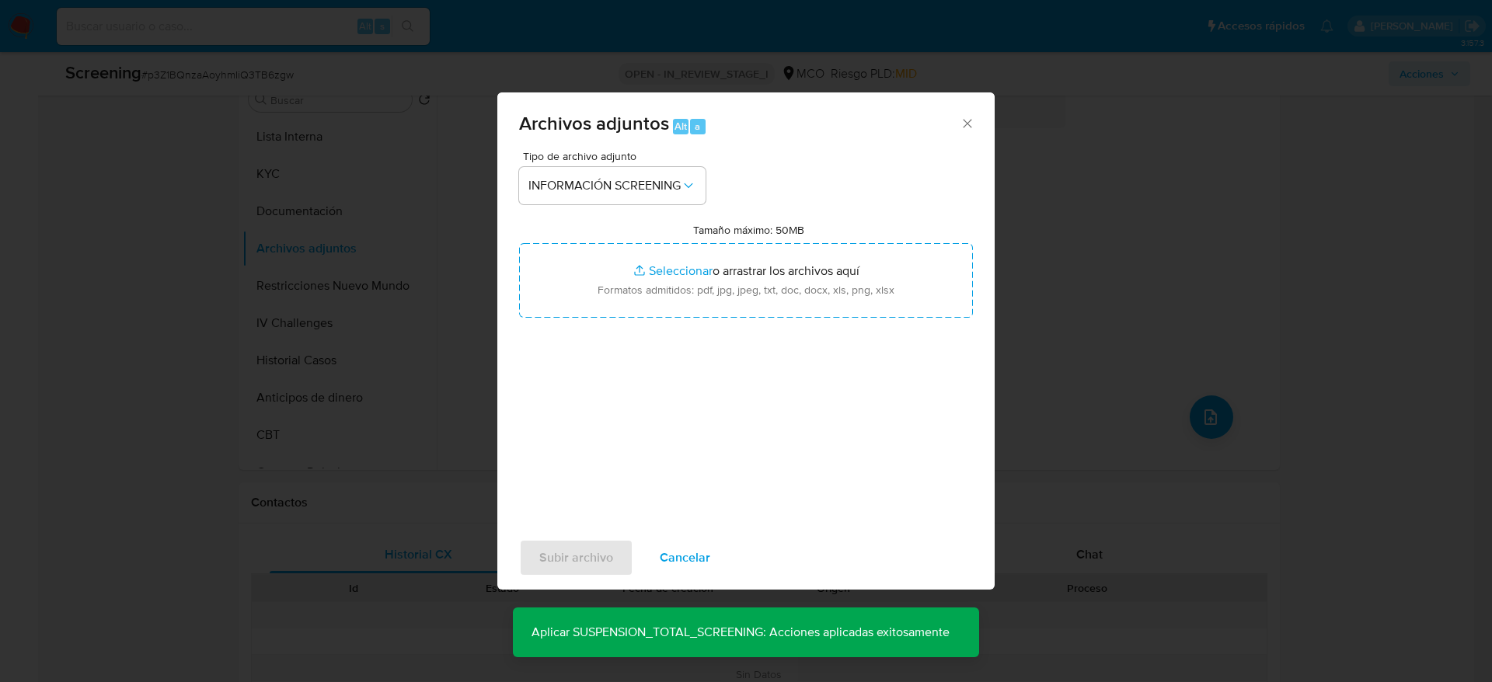
drag, startPoint x: 603, startPoint y: 336, endPoint x: 608, endPoint y: 307, distance: 29.1
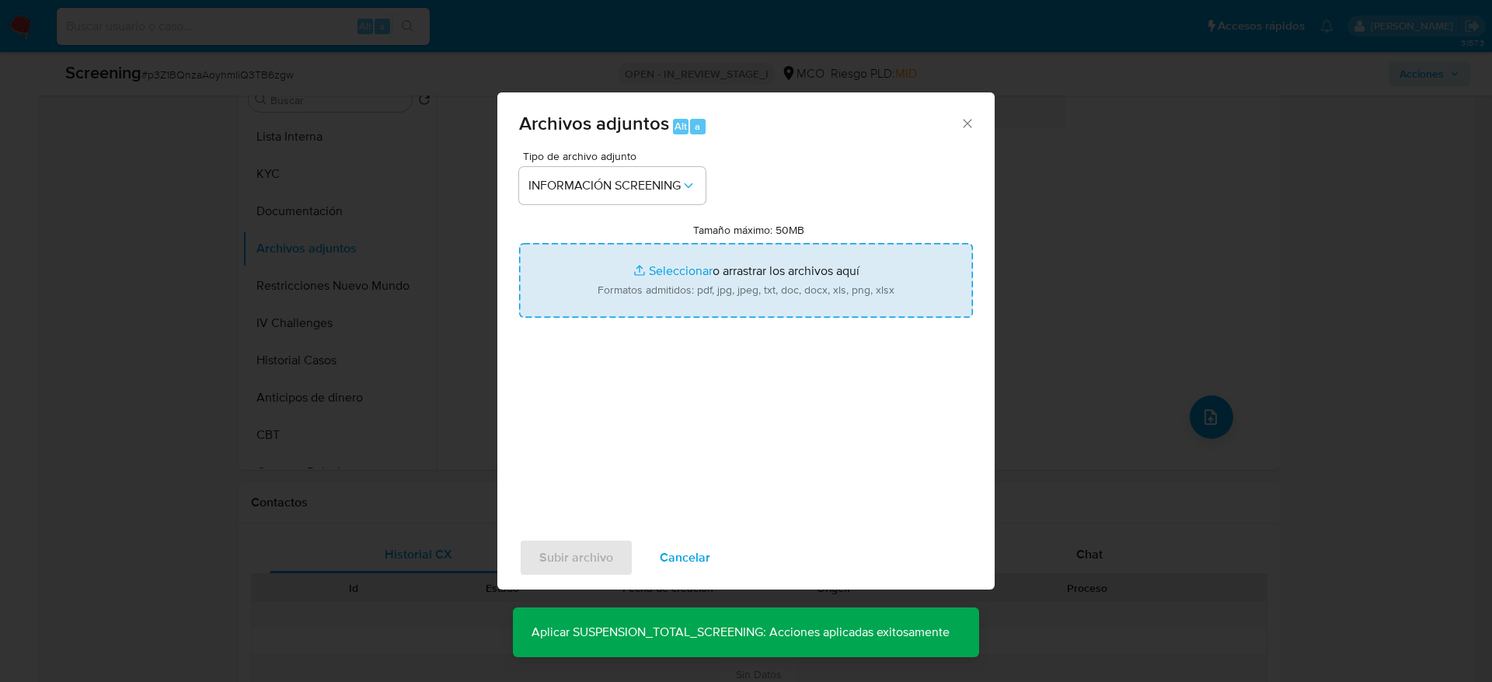
click at [603, 333] on div "Tipo de archivo adjunto INFORMACIÓN SCREENING Tamaño máximo: 50MB Seleccionar a…" at bounding box center [746, 334] width 454 height 367
click at [608, 298] on input "Tamaño máximo: 50MB Seleccionar archivos" at bounding box center [746, 280] width 454 height 75
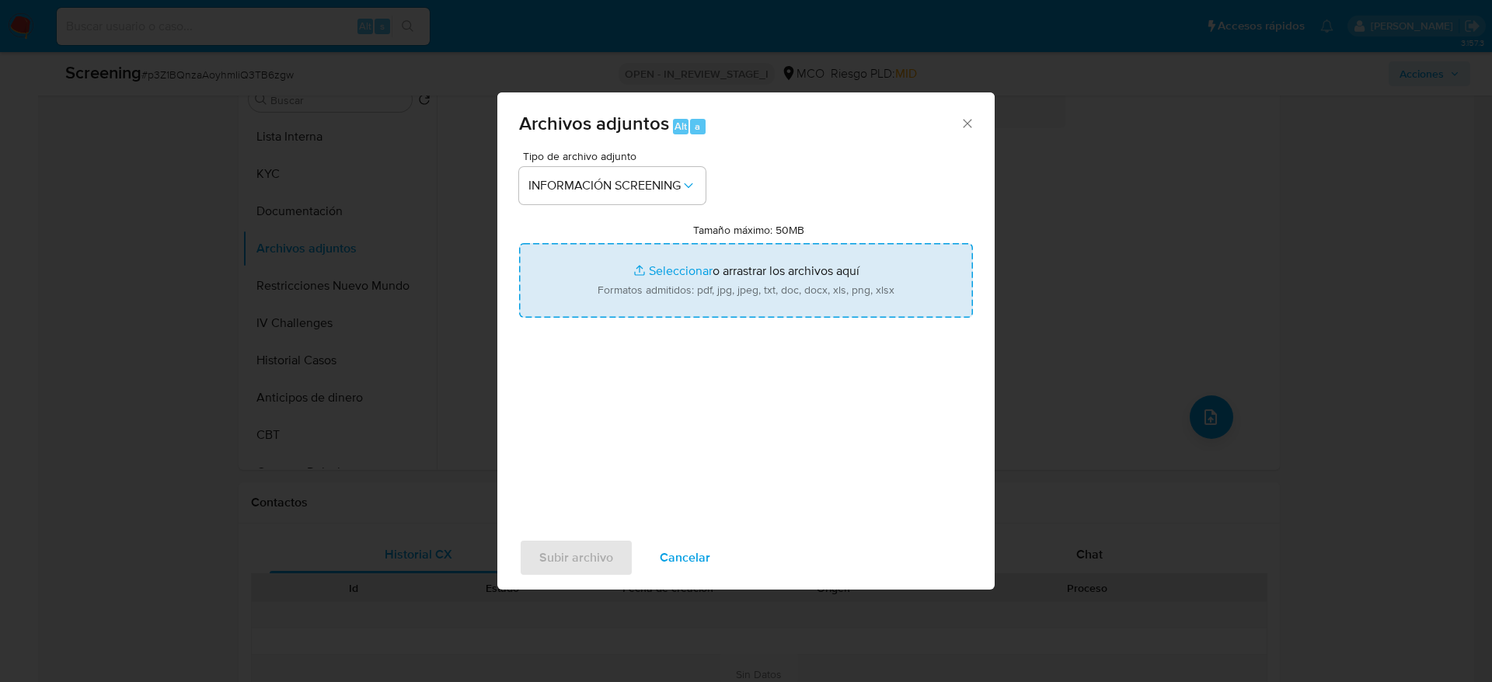
type input "C:\fakepath\_Xavier Ferney Hurtado Martinez_ - Buscar con Google.pdf"
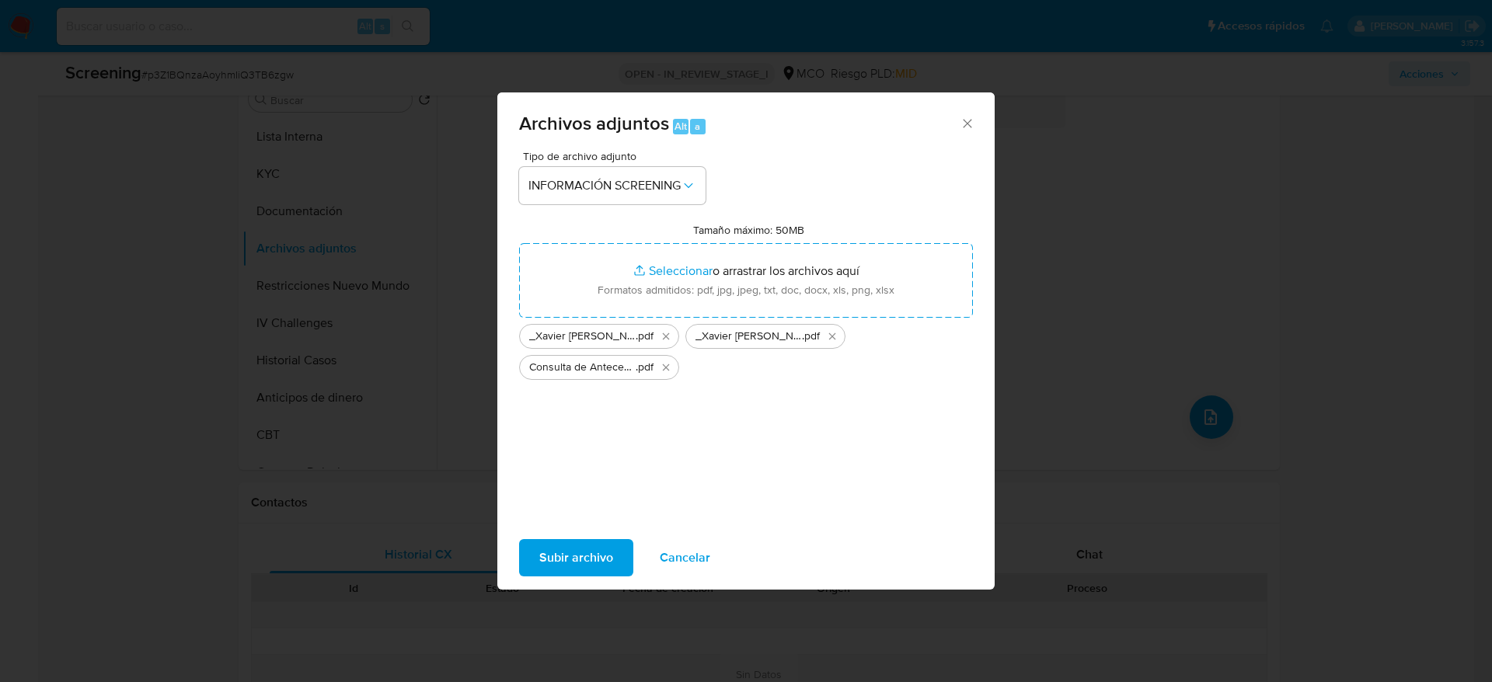
click at [553, 549] on span "Subir archivo" at bounding box center [576, 558] width 74 height 34
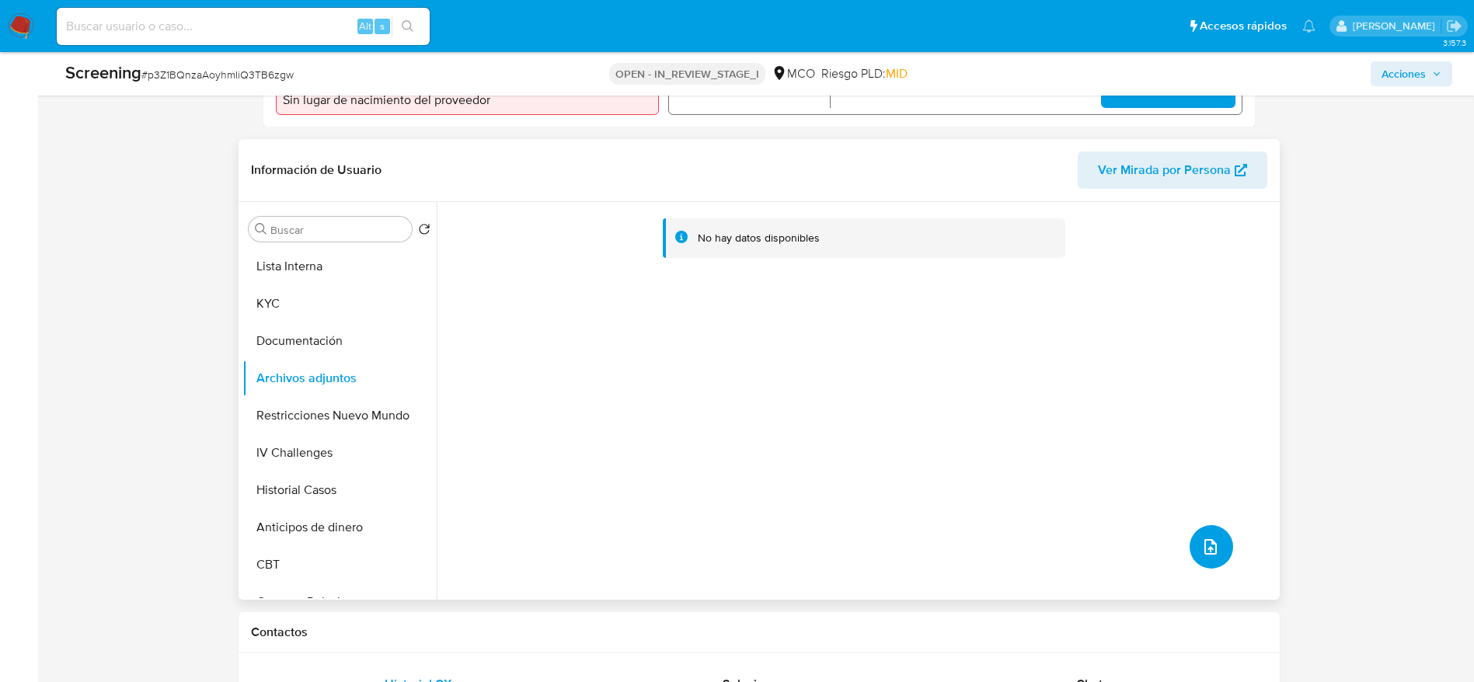
scroll to position [501, 0]
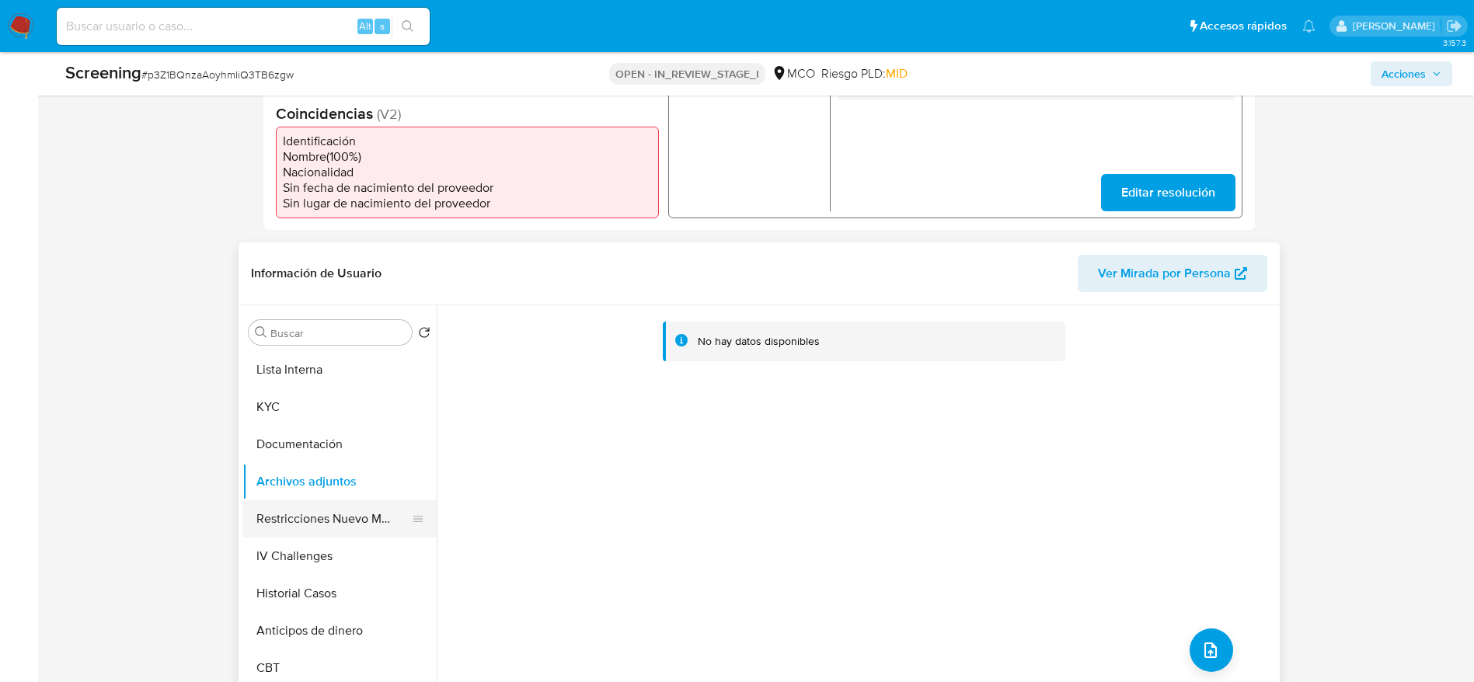
click at [357, 500] on button "Restricciones Nuevo Mundo" at bounding box center [333, 518] width 182 height 37
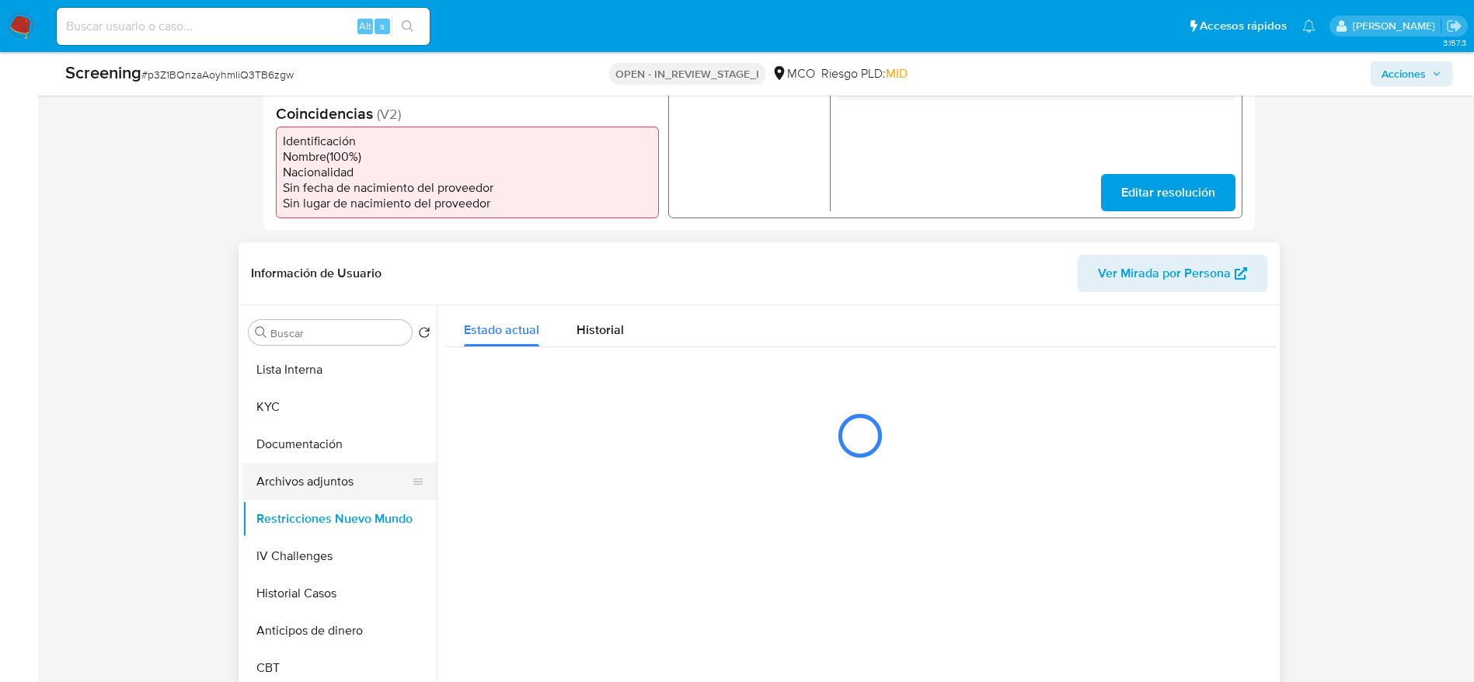
click at [351, 464] on button "Archivos adjuntos" at bounding box center [333, 481] width 182 height 37
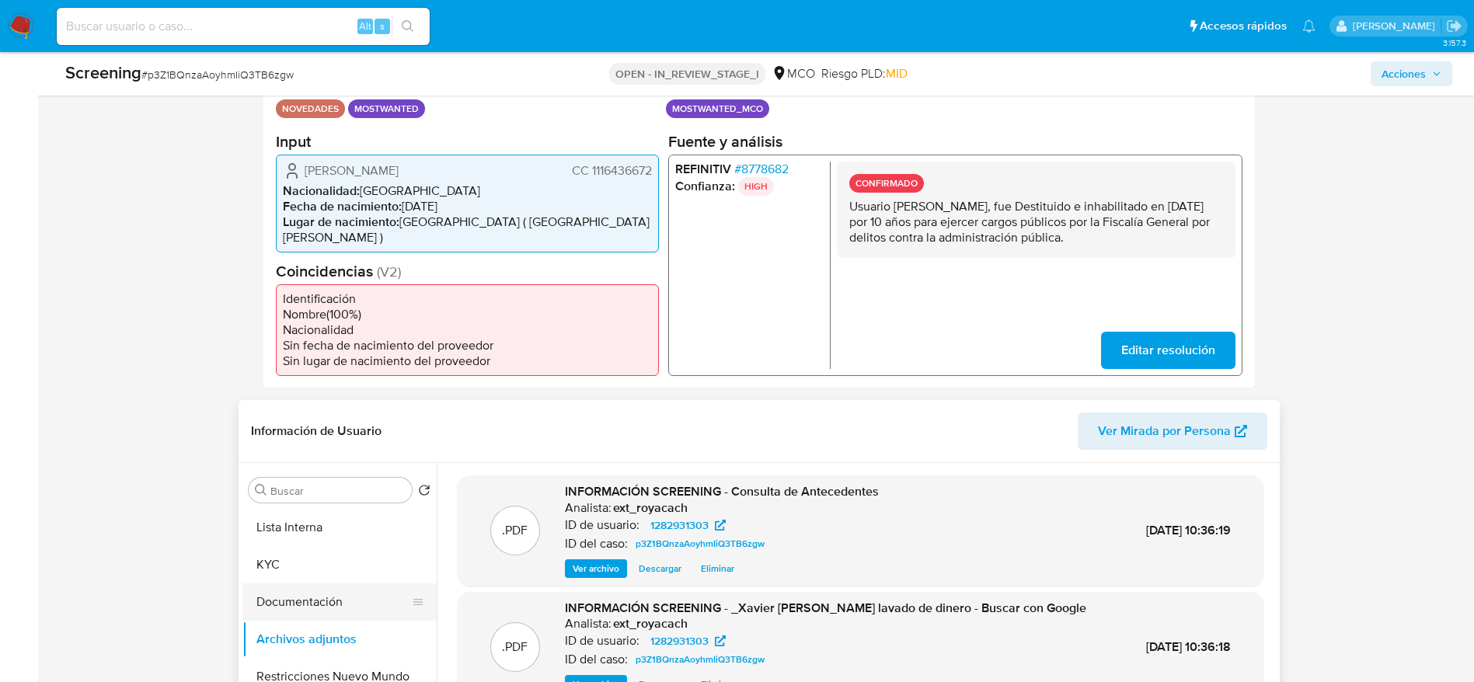
scroll to position [466, 0]
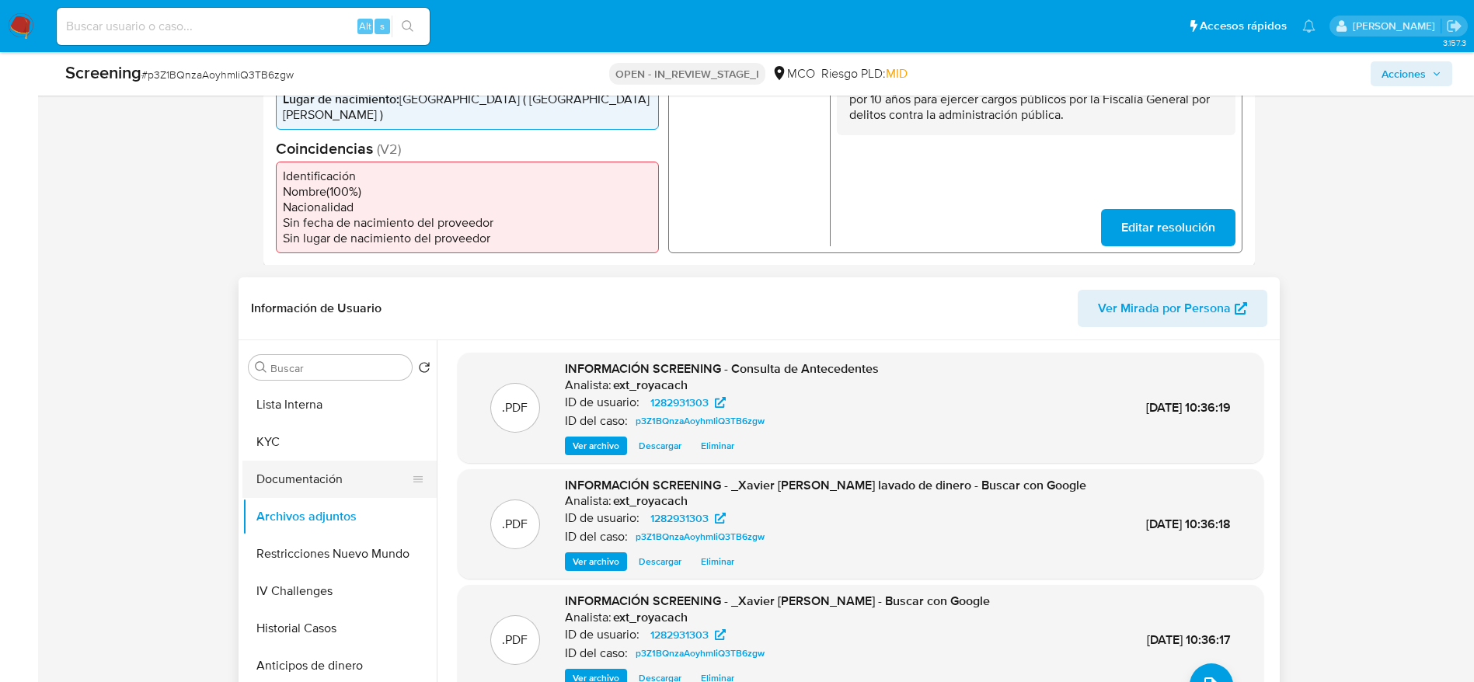
click at [289, 461] on button "Documentación" at bounding box center [333, 479] width 182 height 37
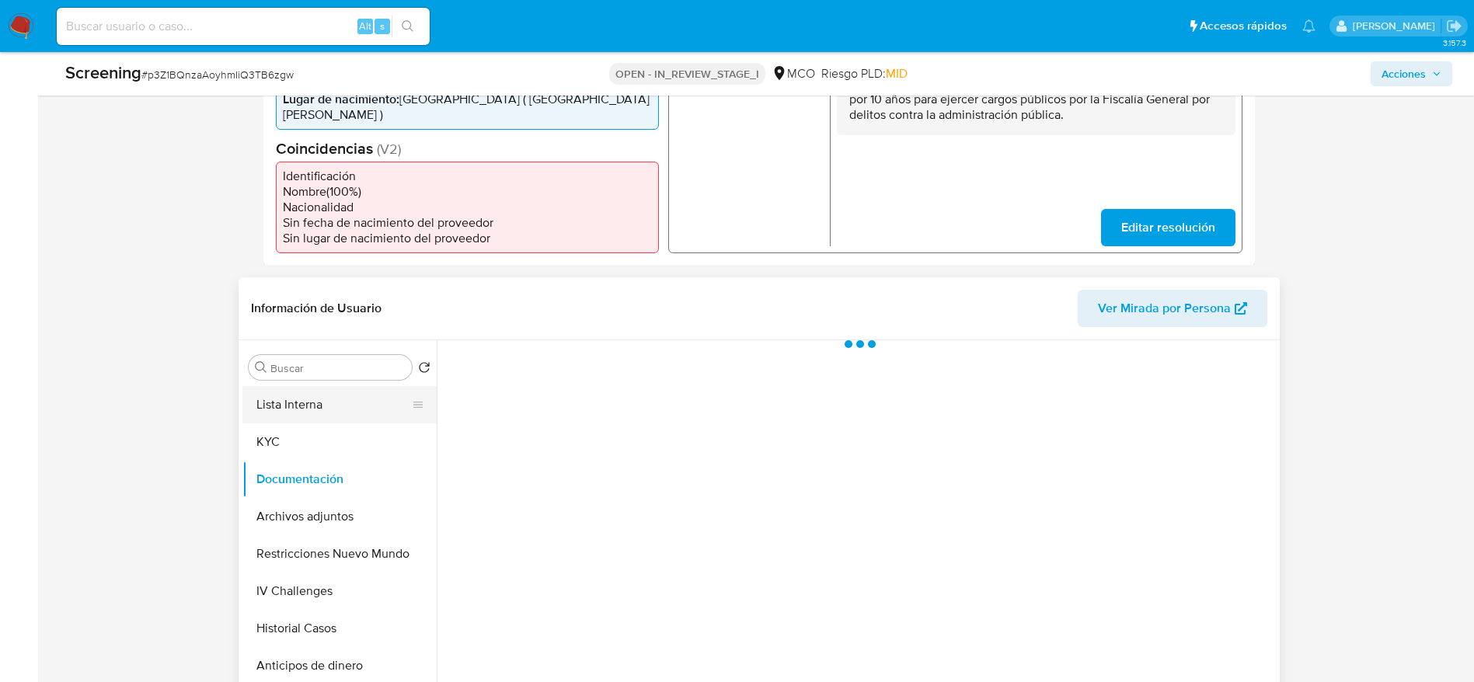
click at [295, 386] on button "Lista Interna" at bounding box center [333, 404] width 182 height 37
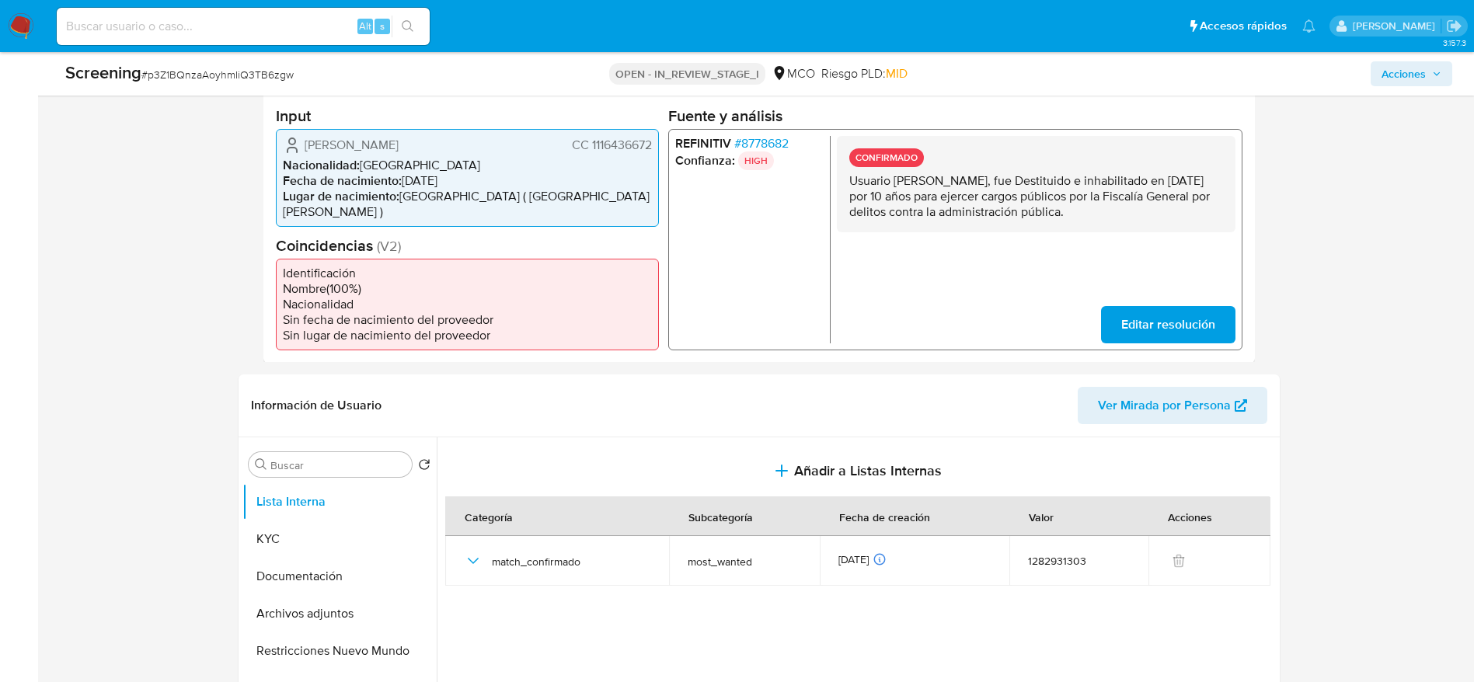
scroll to position [0, 0]
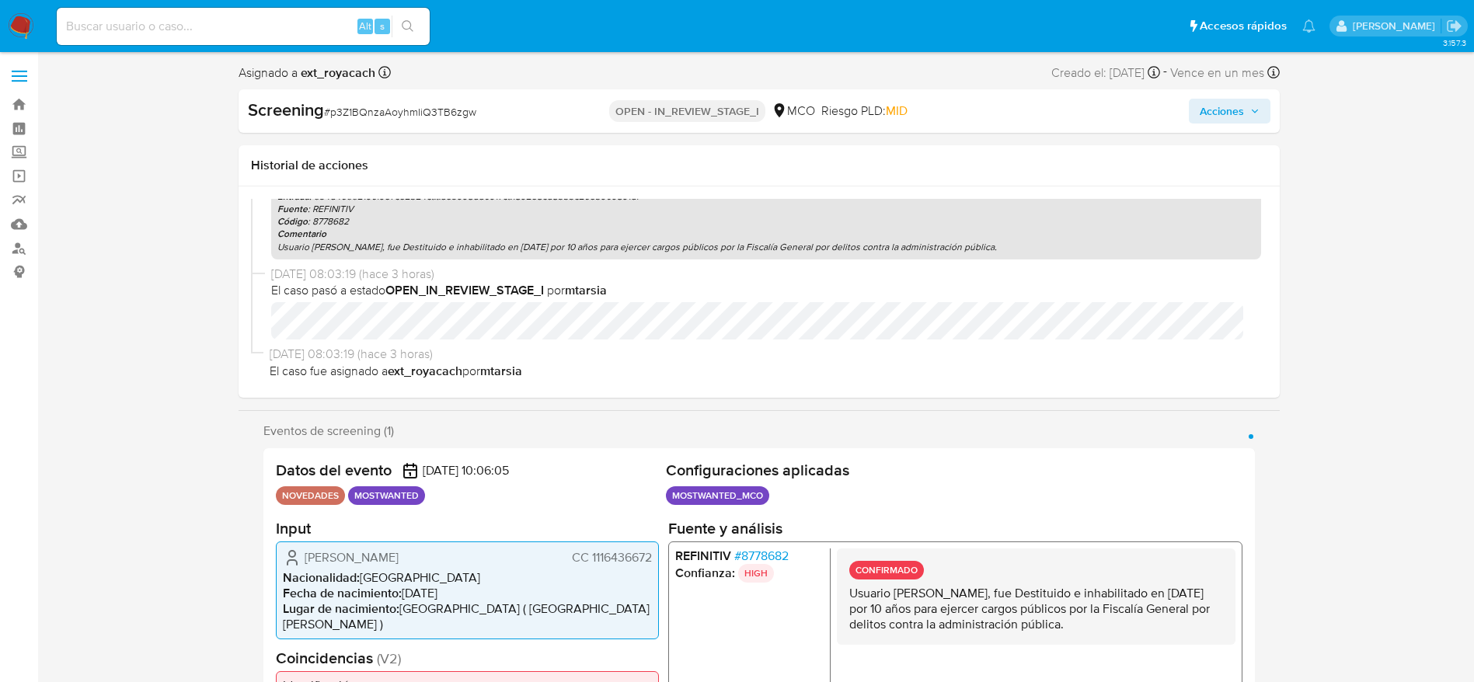
click at [1243, 117] on span "Acciones" at bounding box center [1222, 111] width 44 height 25
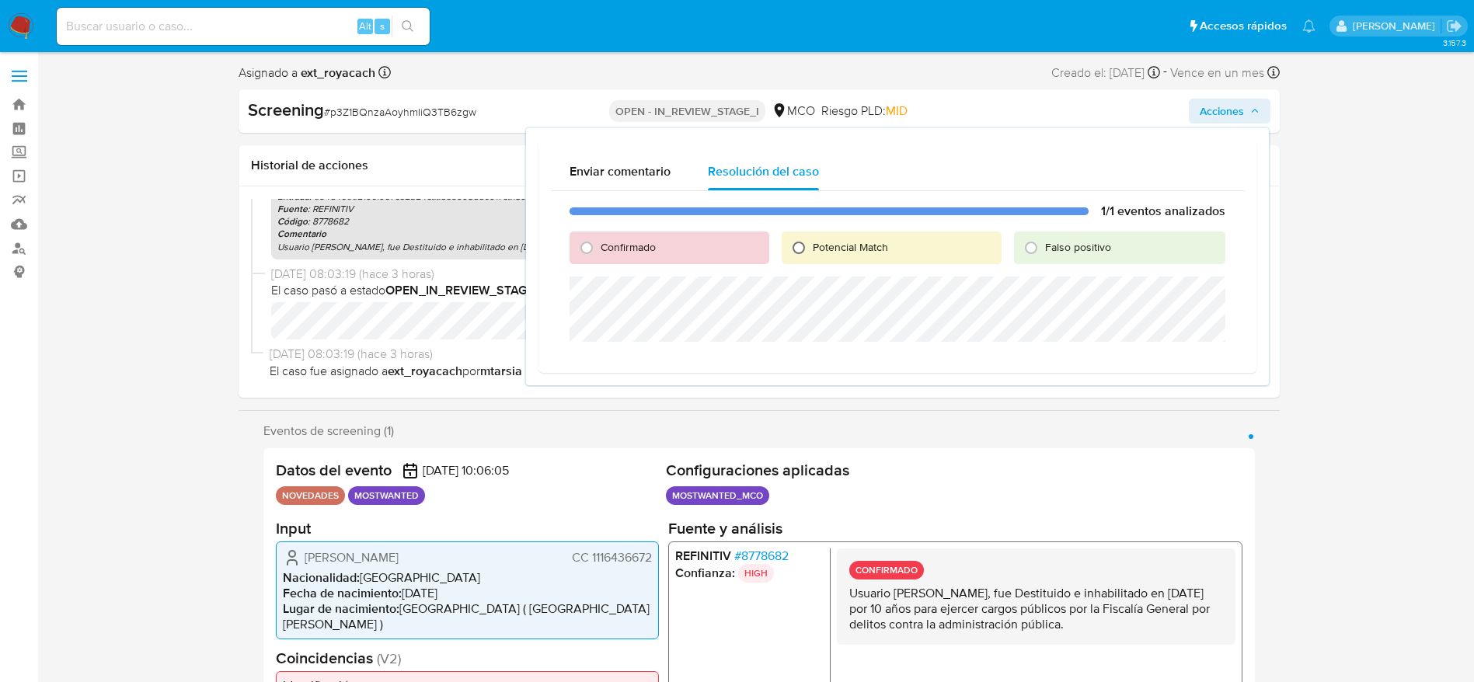
click at [810, 252] on input "Potencial Match" at bounding box center [798, 247] width 25 height 25
radio input "true"
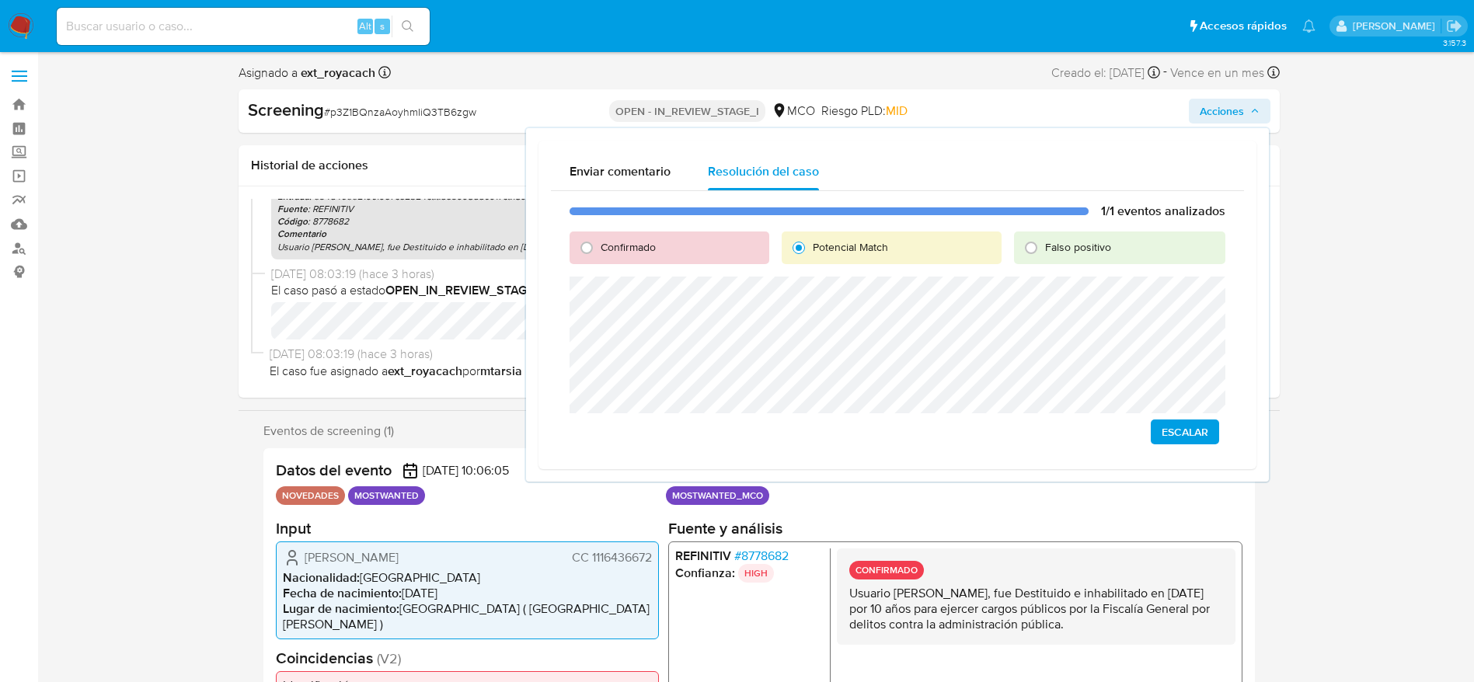
click at [1188, 427] on span "Escalar" at bounding box center [1185, 432] width 47 height 22
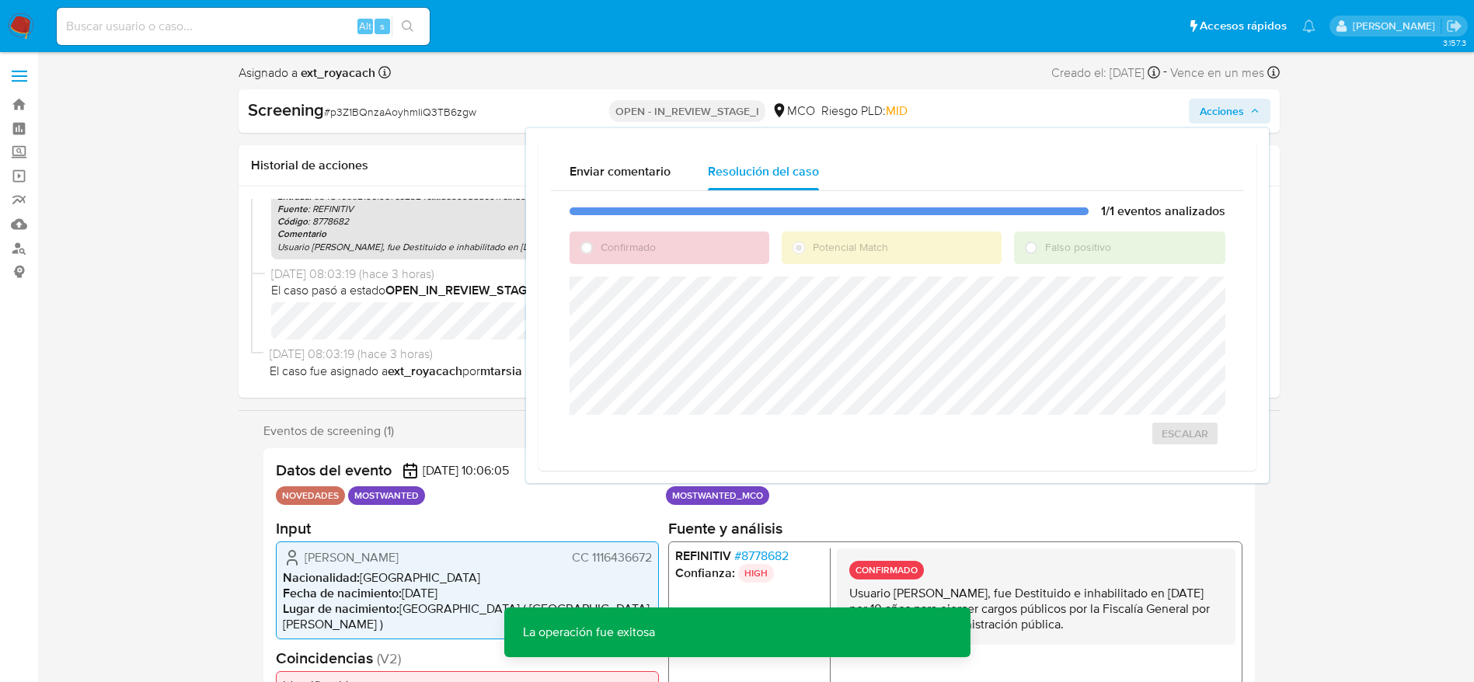
click at [384, 99] on div "Screening # p3Z1BQnzaAoyhmIiQ3TB6zgw" at bounding box center [415, 110] width 335 height 23
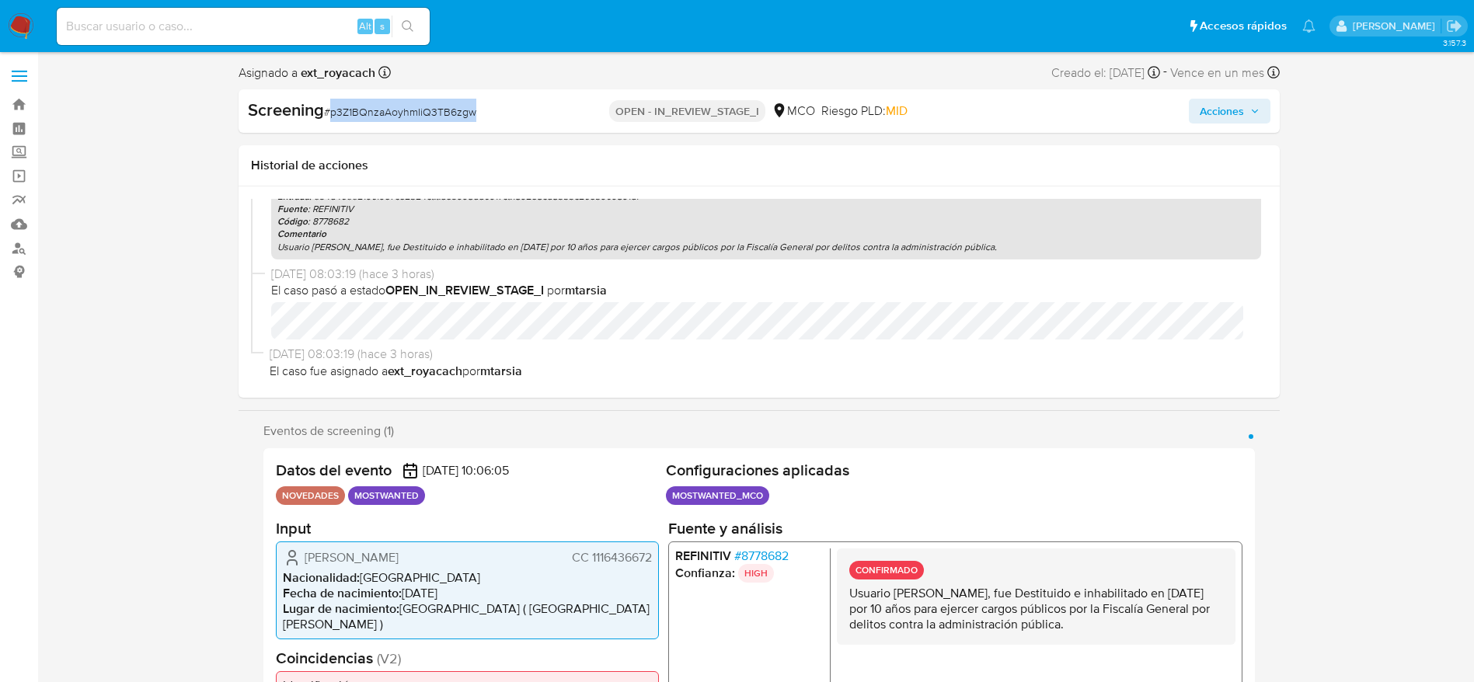
copy span "p3Z1BQnzaAoyhmIiQ3TB6zgw"
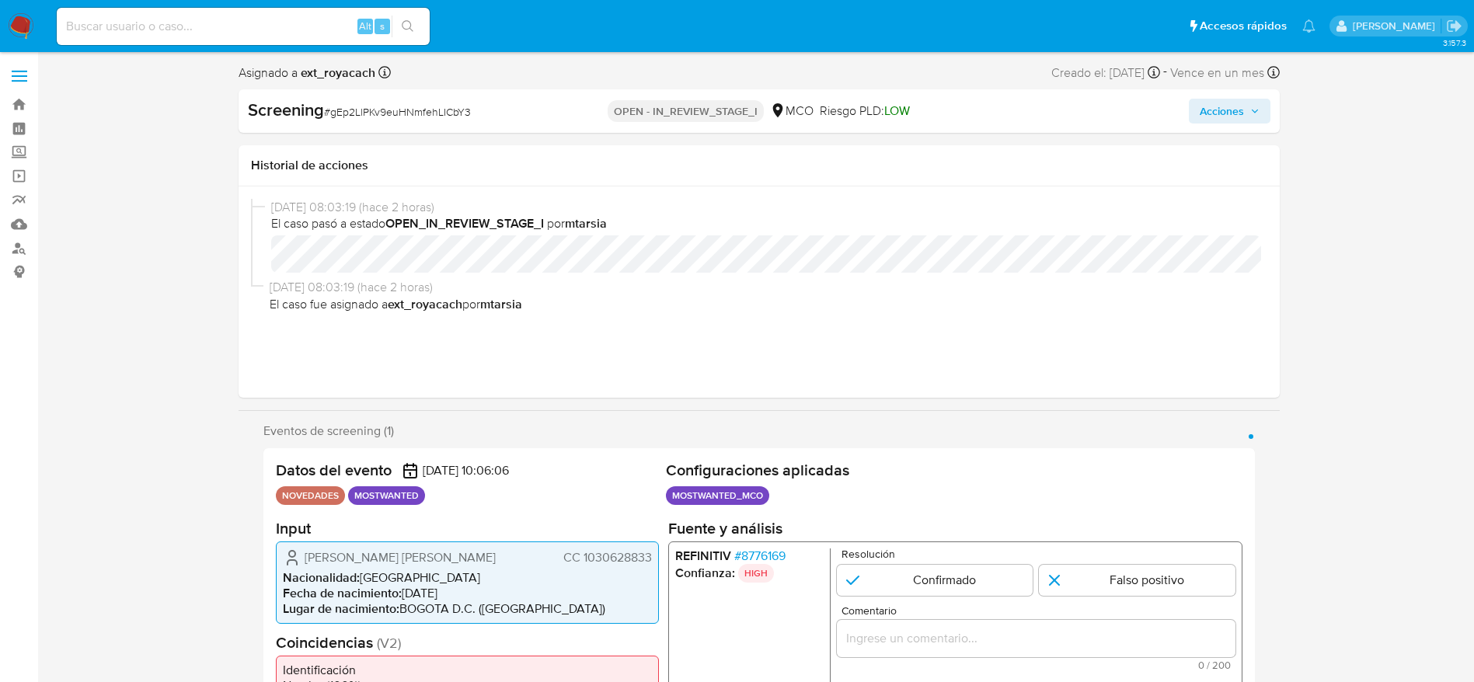
select select "10"
click at [375, 565] on span "[PERSON_NAME] [PERSON_NAME]" at bounding box center [400, 557] width 191 height 16
drag, startPoint x: 375, startPoint y: 566, endPoint x: 994, endPoint y: 223, distance: 707.0
click at [377, 565] on span "[PERSON_NAME] [PERSON_NAME]" at bounding box center [400, 557] width 191 height 16
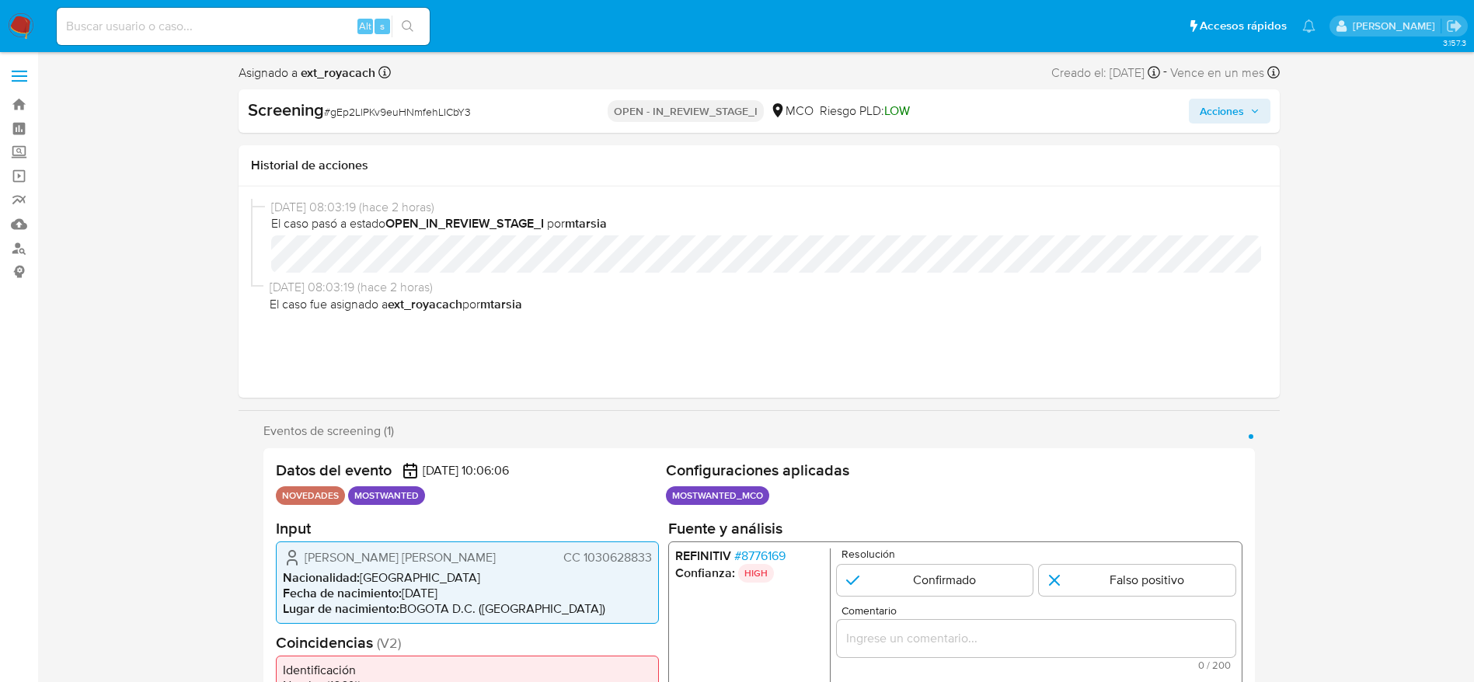
click at [605, 559] on span "CC 1030628833" at bounding box center [607, 557] width 89 height 16
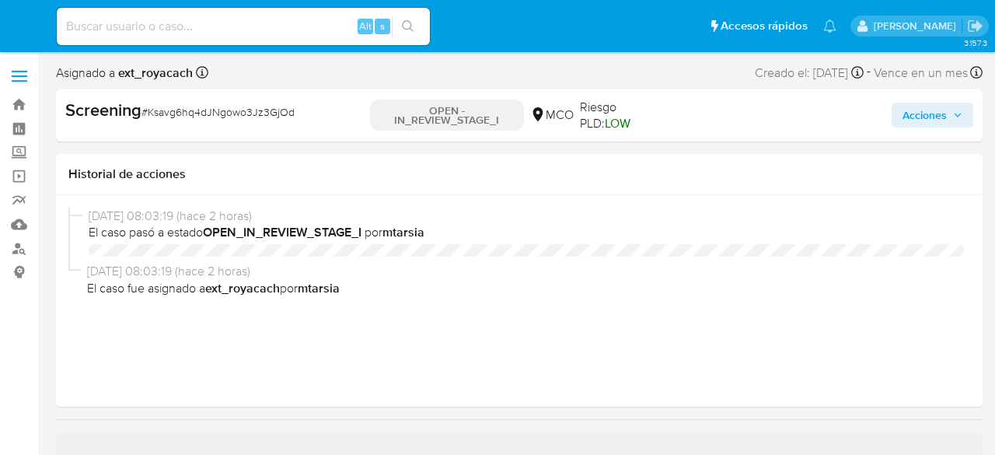
select select "10"
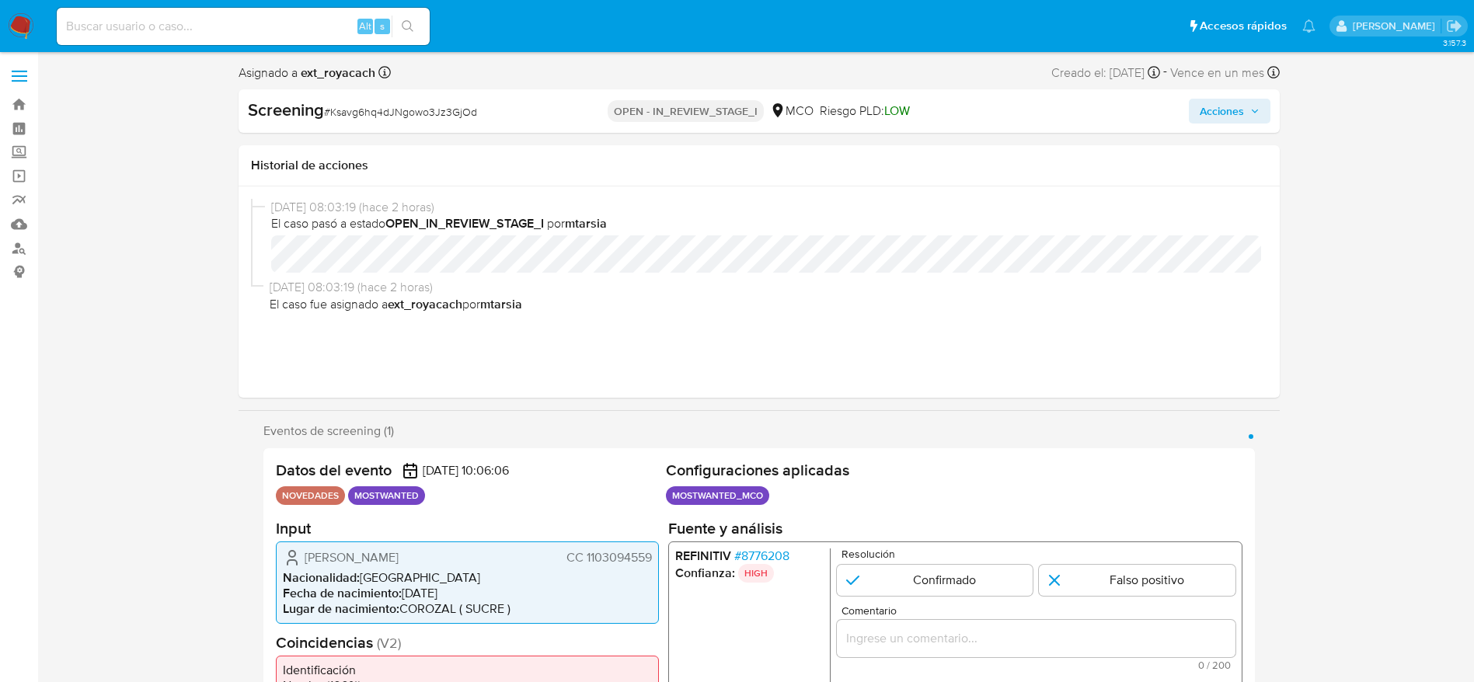
click at [381, 454] on span "[PERSON_NAME]" at bounding box center [352, 557] width 94 height 16
click at [608, 454] on span "CC 1103094559" at bounding box center [608, 557] width 85 height 16
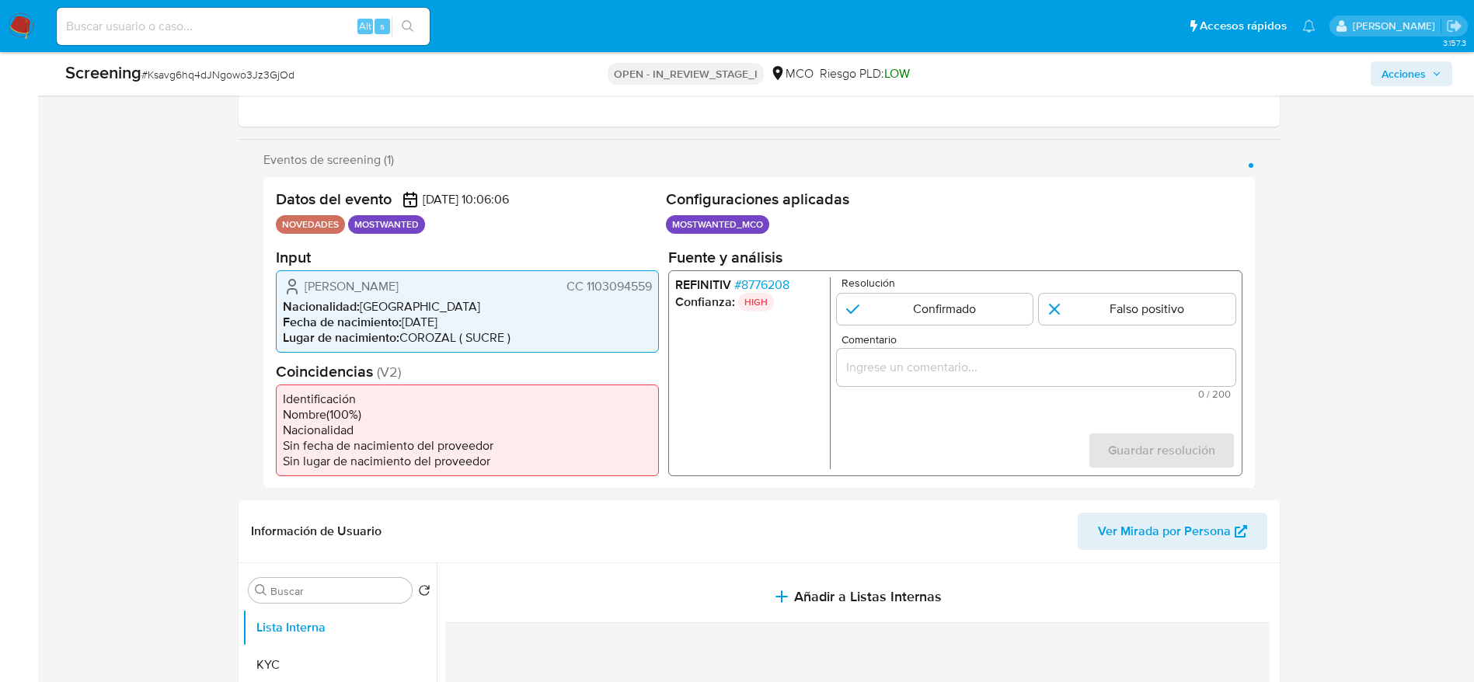
scroll to position [233, 0]
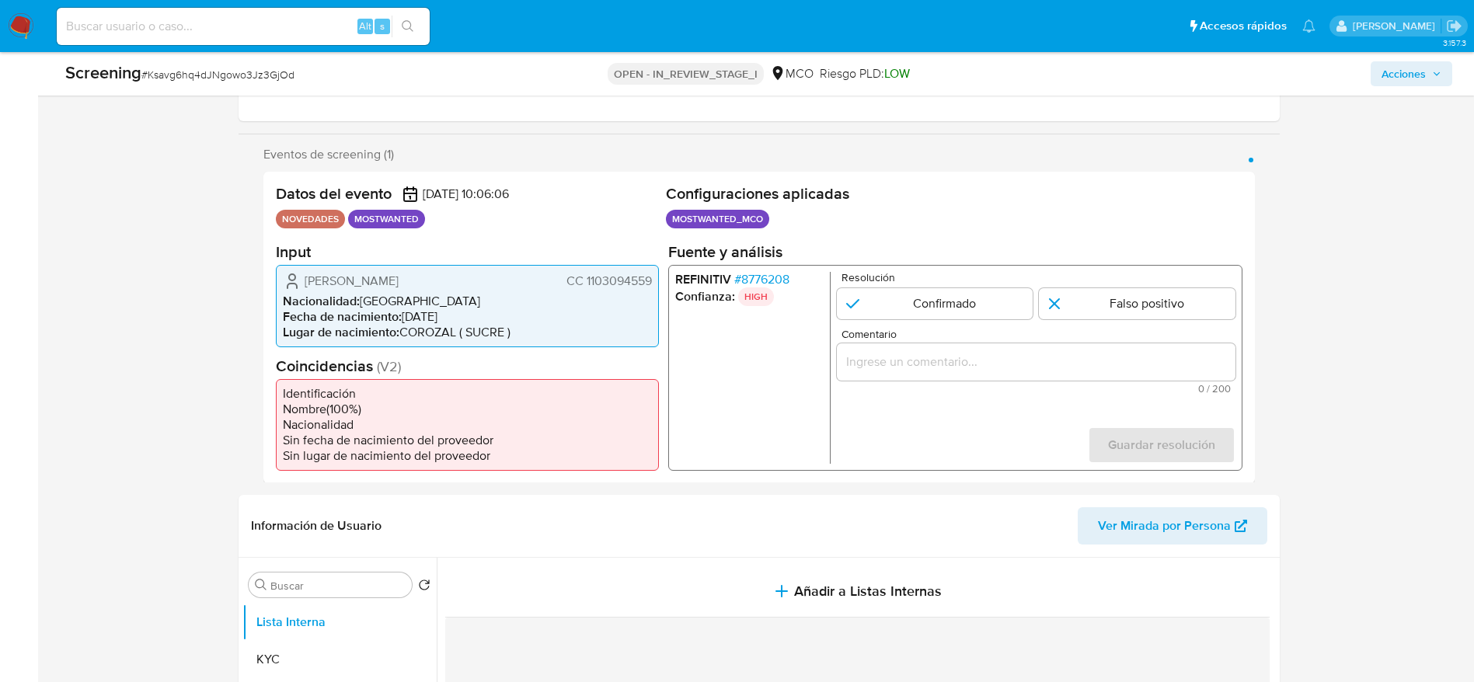
drag, startPoint x: 284, startPoint y: 264, endPoint x: 651, endPoint y: 277, distance: 367.7
click at [651, 277] on div "[PERSON_NAME] CC 1103094559 Nacionalidad : [DEMOGRAPHIC_DATA] Fecha de nacimien…" at bounding box center [467, 305] width 383 height 82
click at [774, 280] on span "# 8776208" at bounding box center [760, 279] width 55 height 16
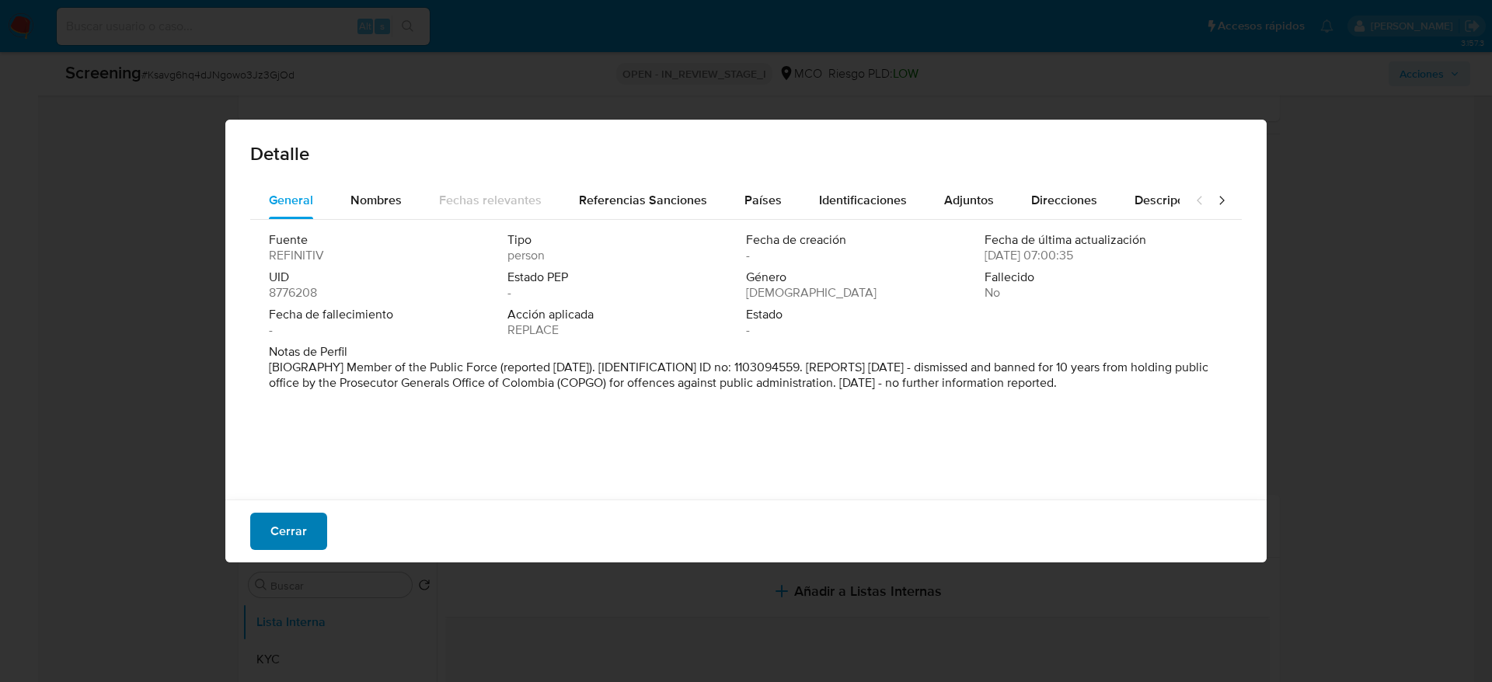
click at [271, 454] on span "Cerrar" at bounding box center [288, 531] width 37 height 34
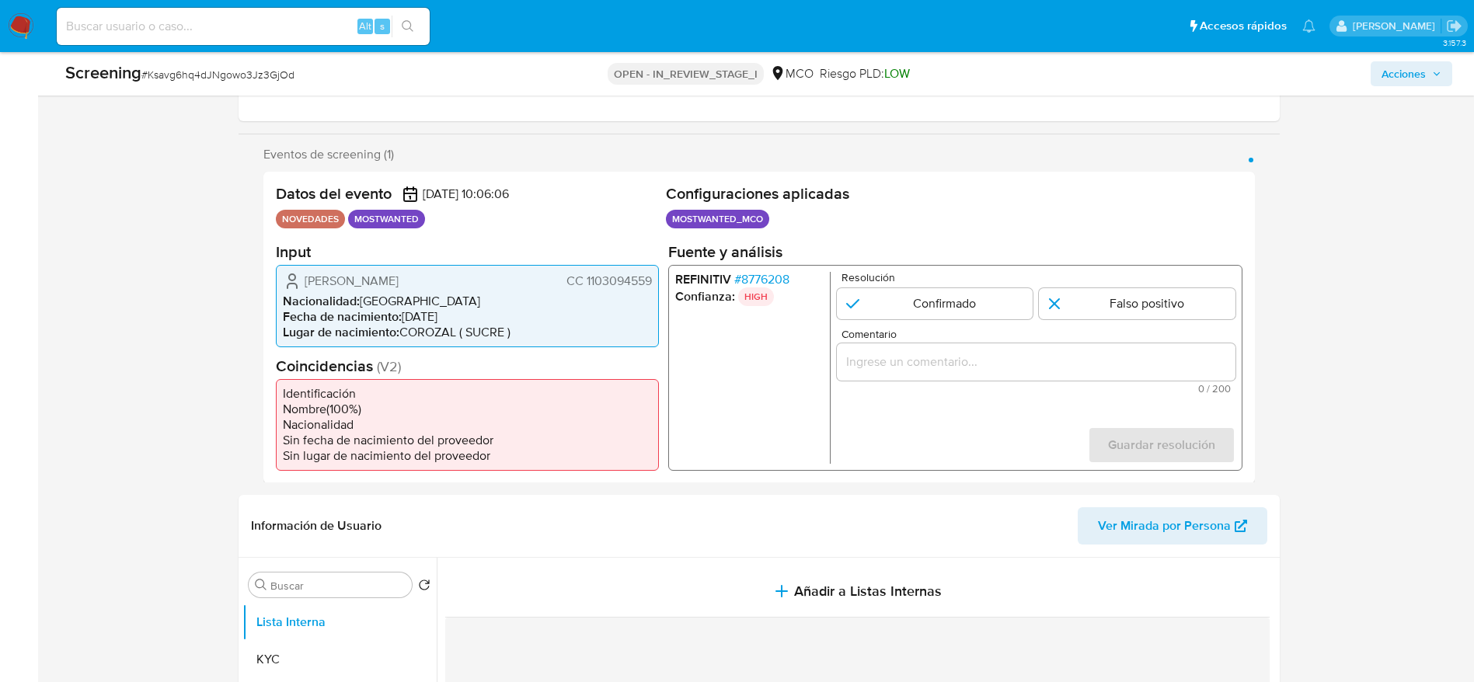
click at [872, 361] on input "Comentario" at bounding box center [1035, 361] width 399 height 20
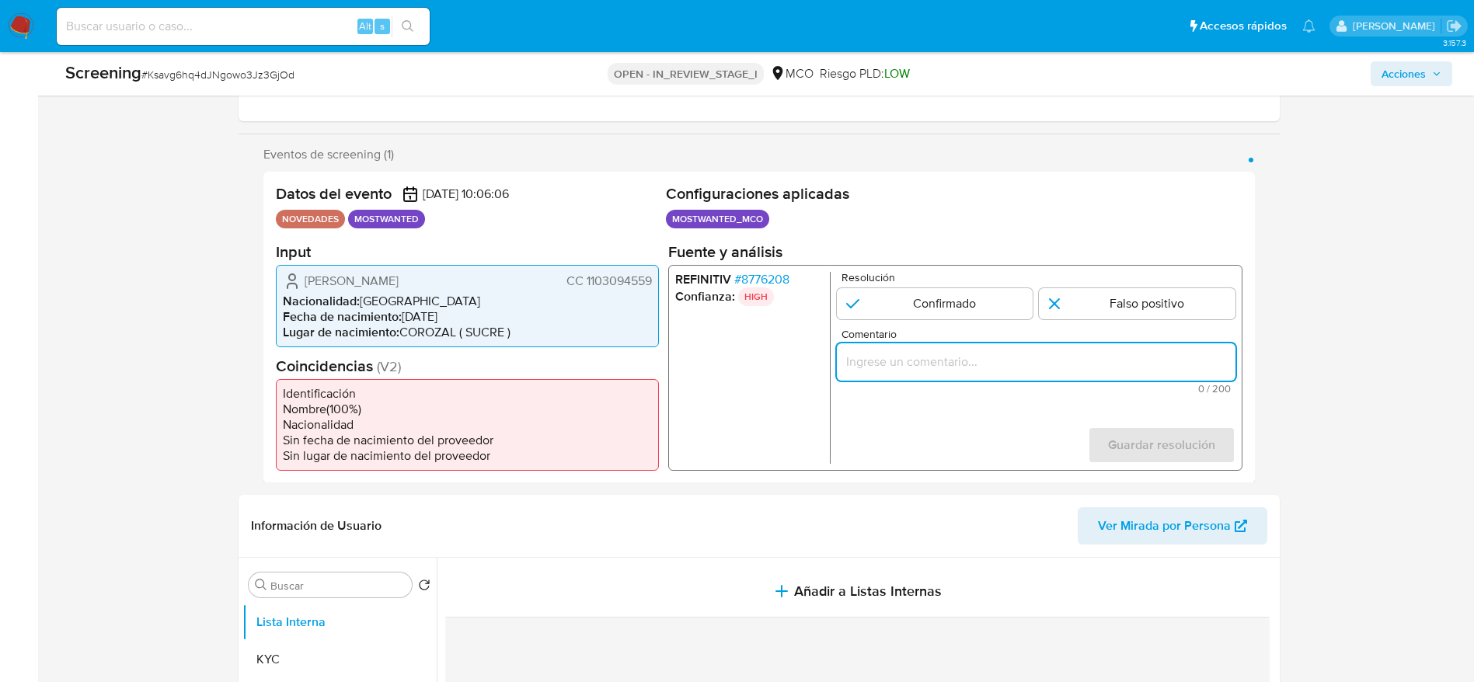
paste input "Usuario [PERSON_NAME], fue Destituido e inhabilitado en [DATE] por 10 años para…"
type input "Usuario [PERSON_NAME], fue Destituido e inhabilitado en [DATE] por 10 años para…"
click at [950, 269] on div "REFINITIV # 8776208 Confianza: HIGH Resolución Confirmado Falso positivo Coment…" at bounding box center [954, 367] width 574 height 206
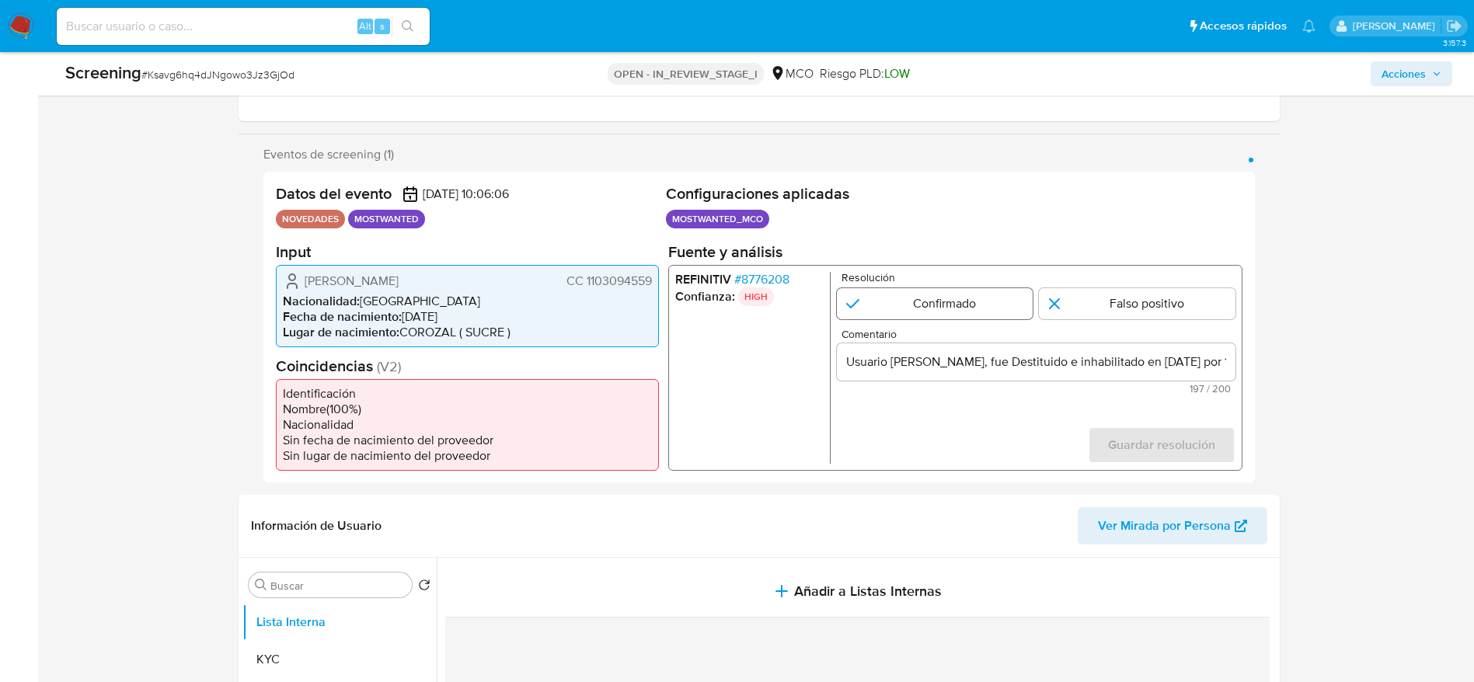
click at [952, 292] on input "1 de 1" at bounding box center [934, 302] width 197 height 31
radio input "true"
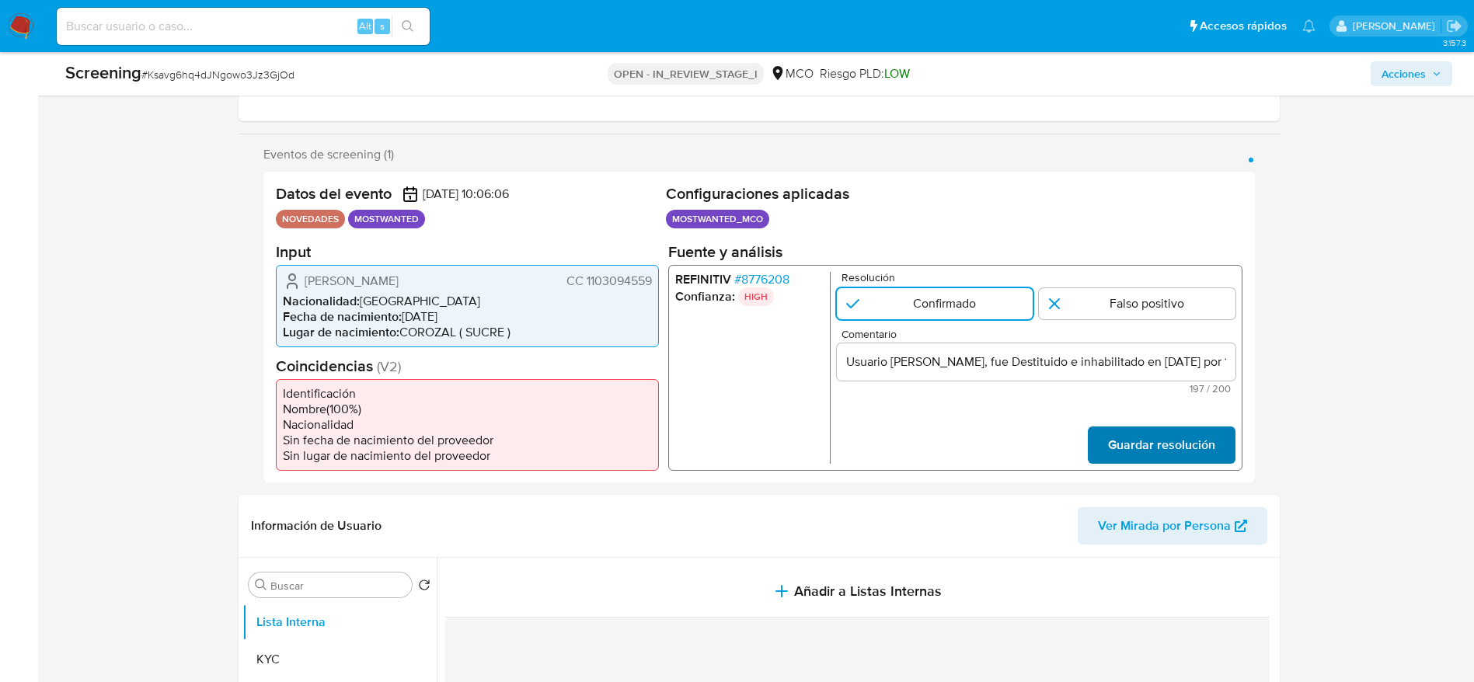
click at [994, 444] on span "Guardar resolución" at bounding box center [1160, 444] width 107 height 34
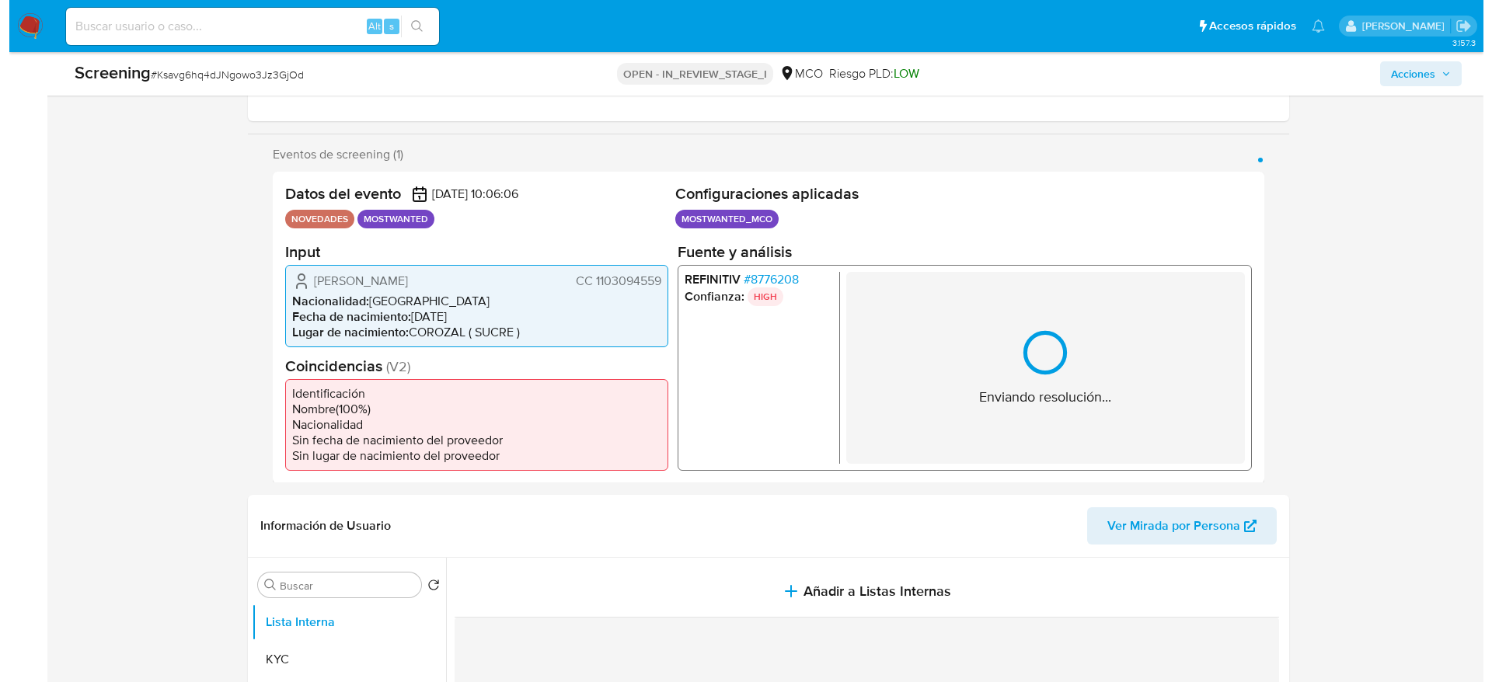
scroll to position [400, 0]
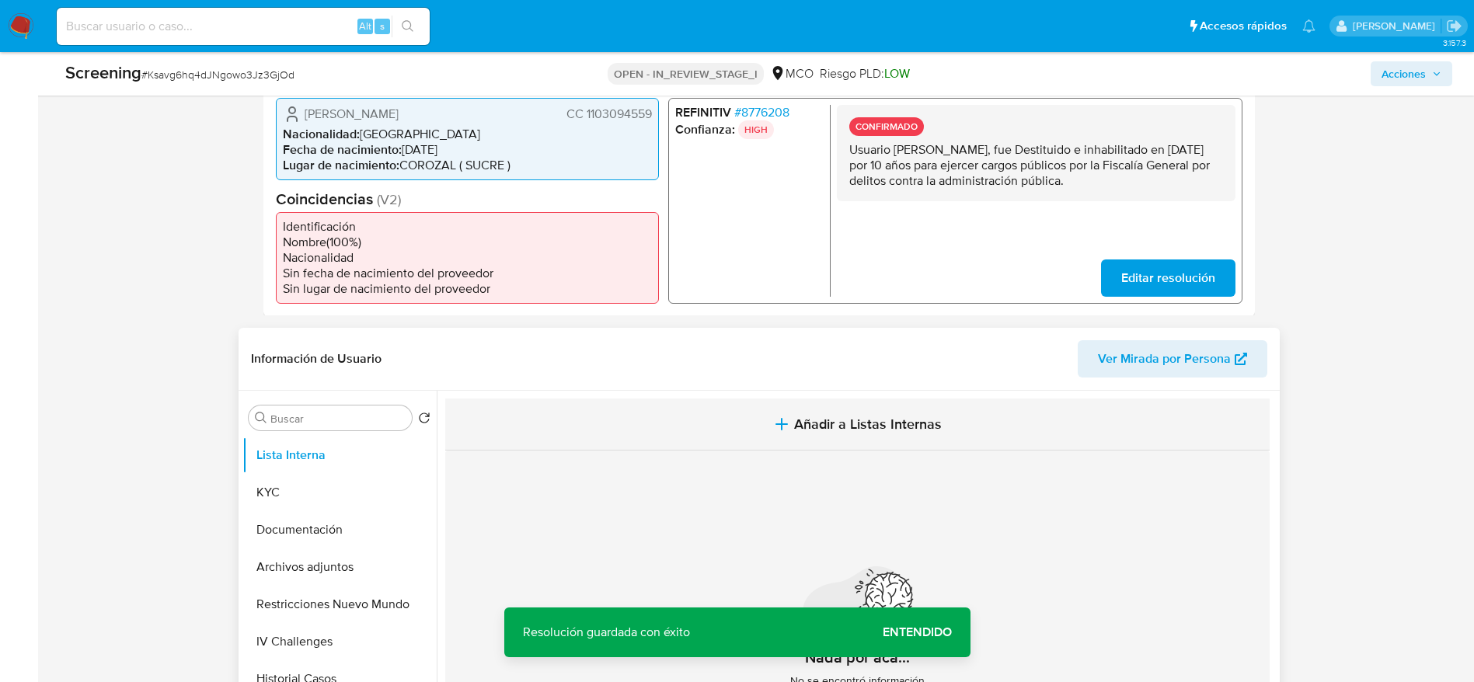
click at [834, 440] on button "Añadir a Listas Internas" at bounding box center [857, 425] width 824 height 52
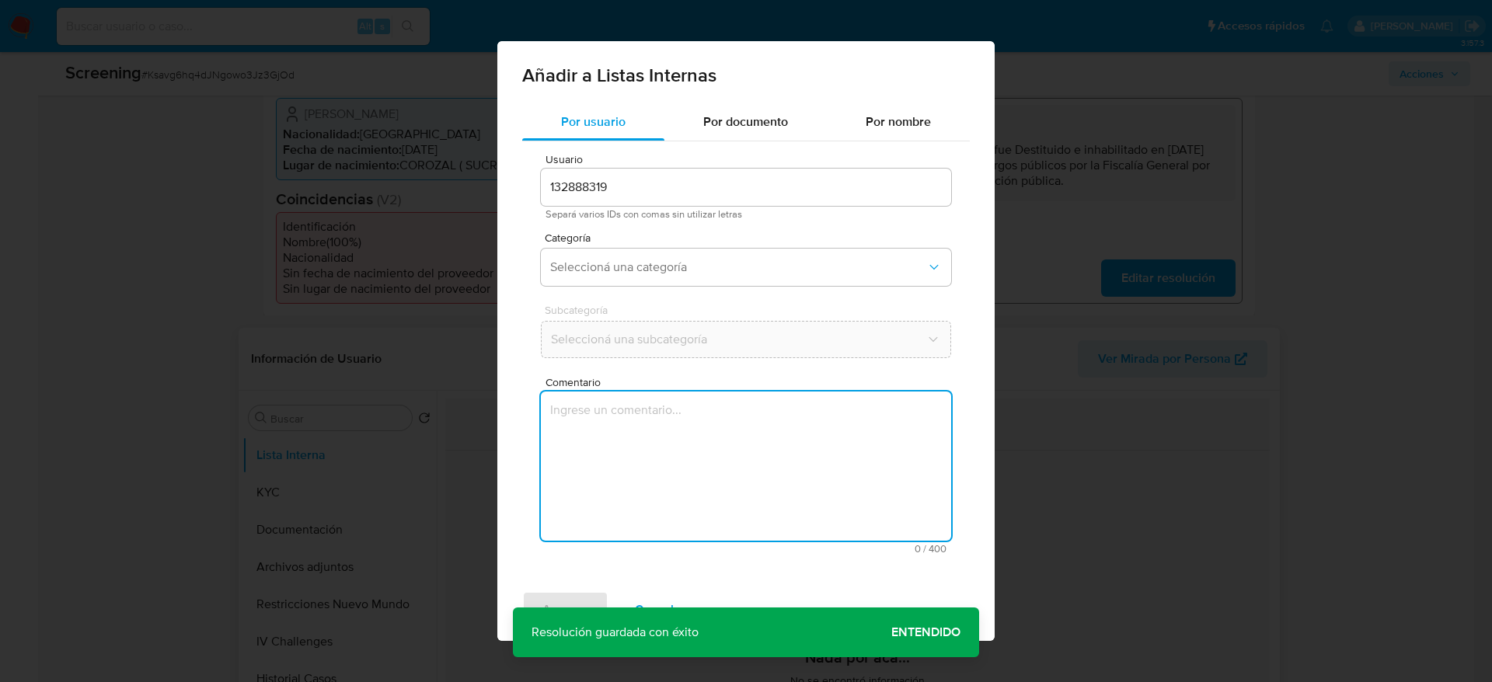
click at [834, 440] on textarea "Comentario" at bounding box center [746, 466] width 410 height 149
type textarea "Usuario [PERSON_NAME], fue Destituido e inhabilitado en [DATE] por 10 años para…"
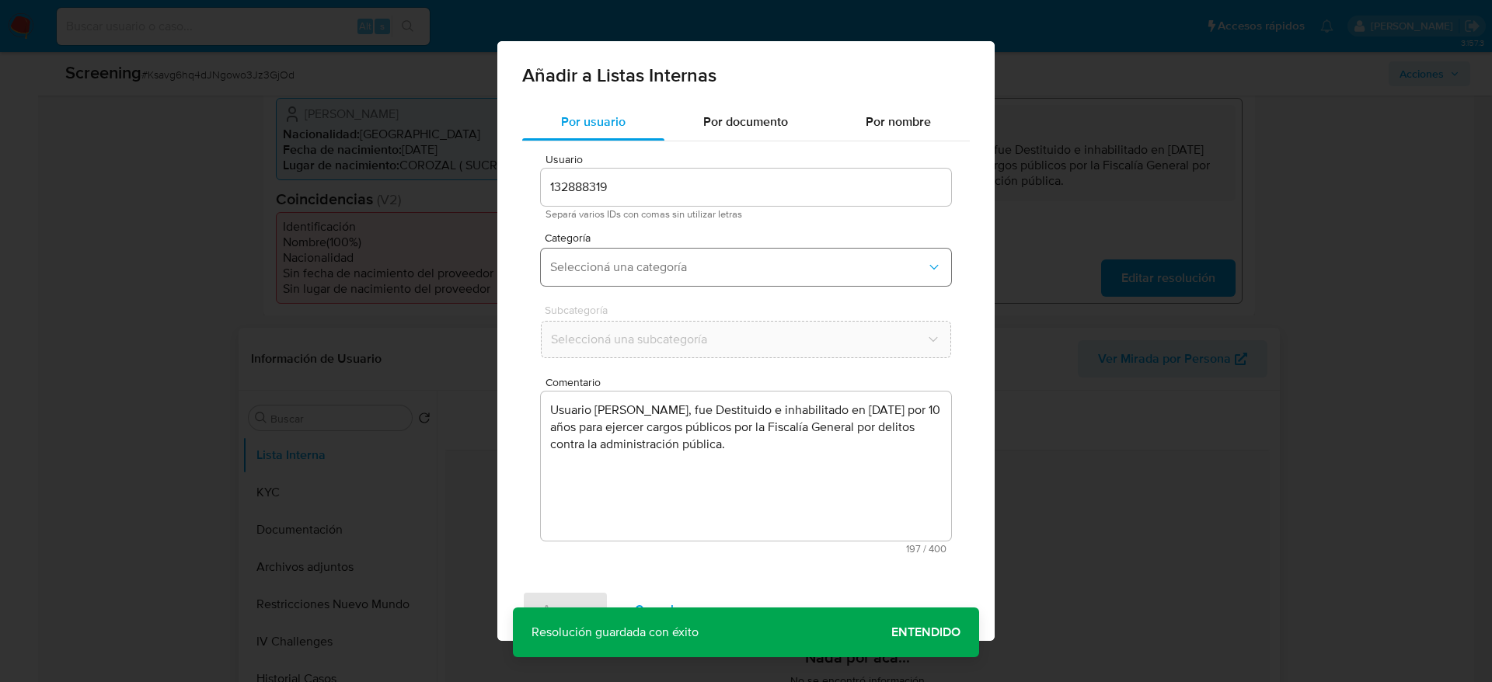
click at [676, 264] on span "Seleccioná una categoría" at bounding box center [738, 268] width 376 height 16
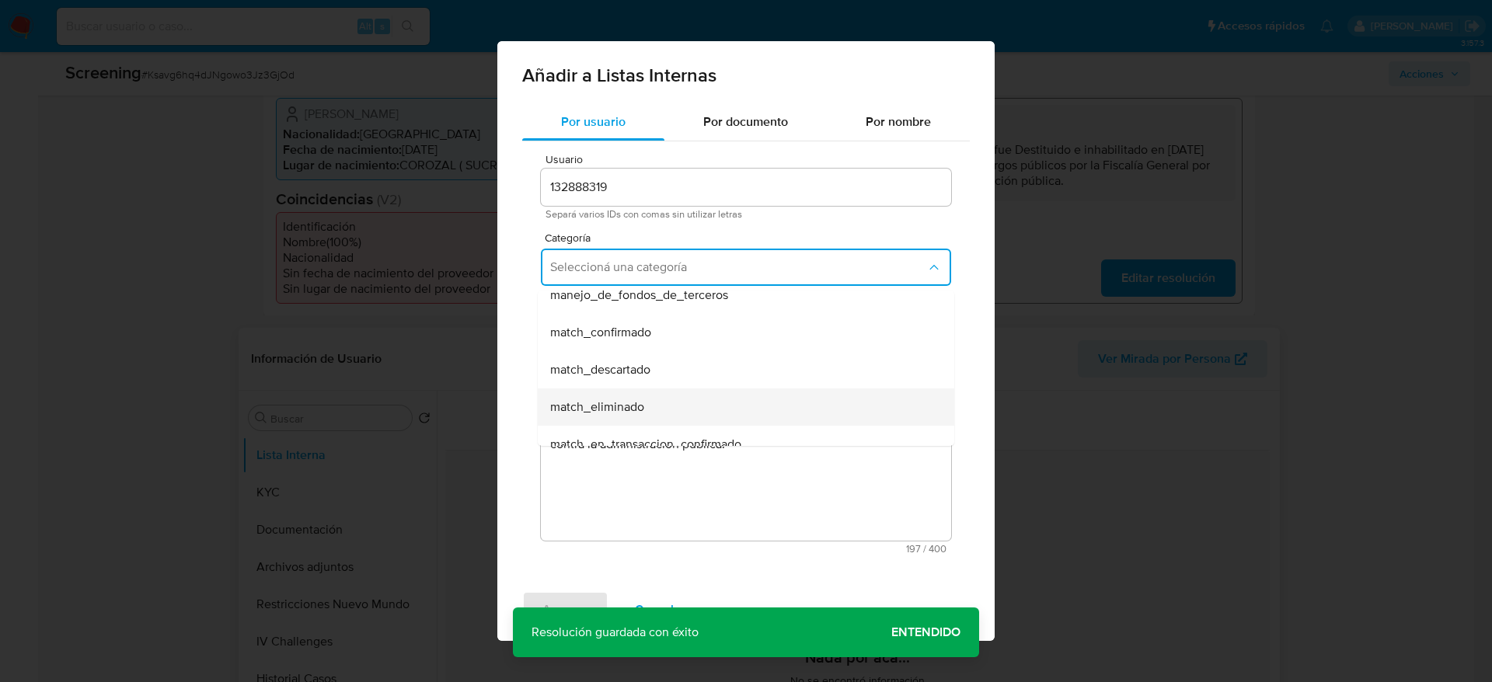
scroll to position [117, 0]
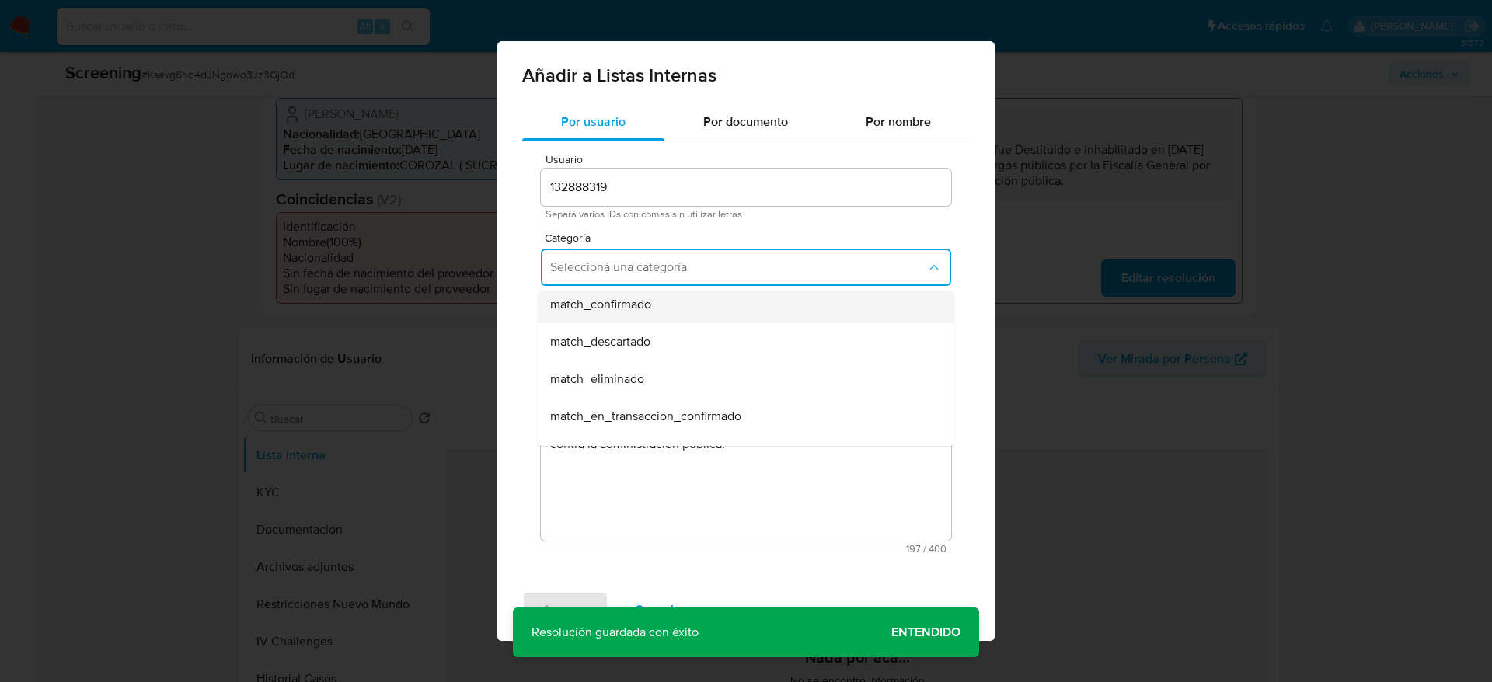
click at [660, 315] on div "match_confirmado" at bounding box center [741, 304] width 382 height 37
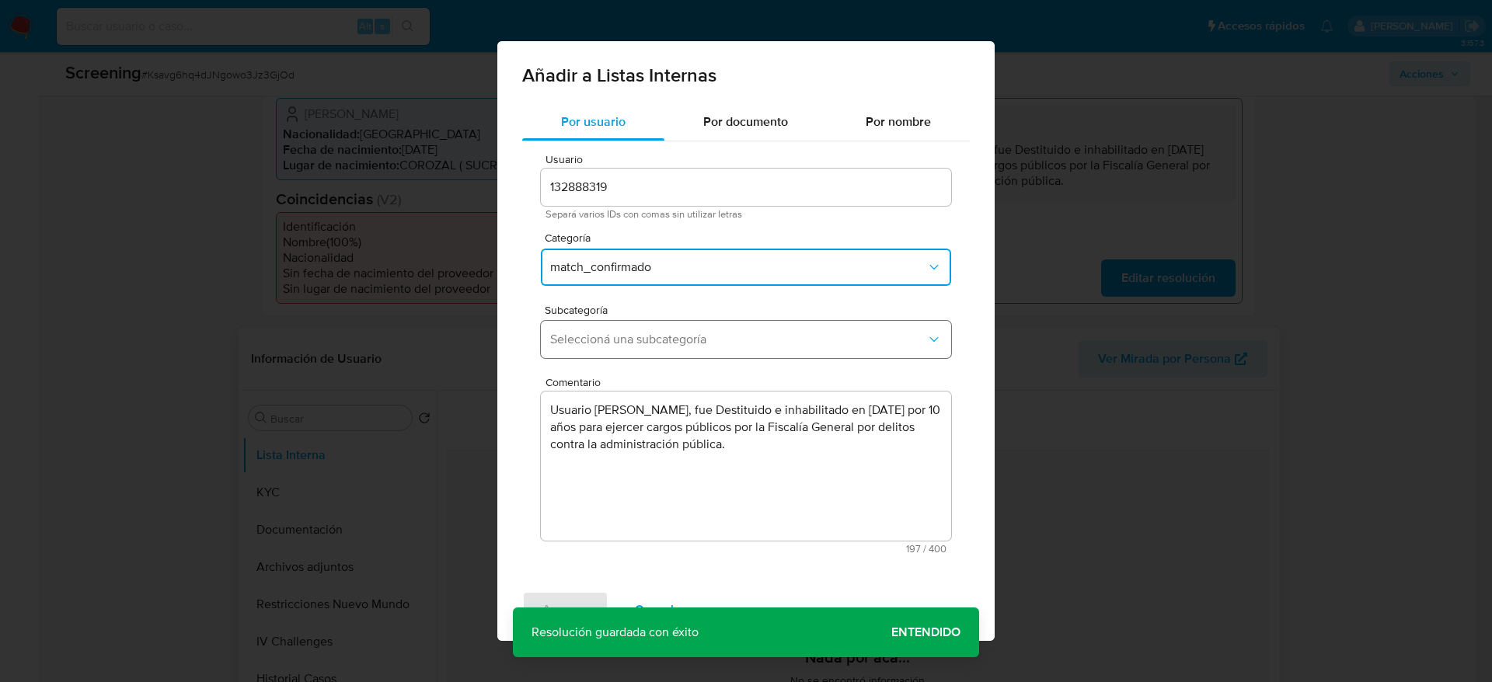
click at [660, 353] on button "Seleccioná una subcategoría" at bounding box center [746, 339] width 410 height 37
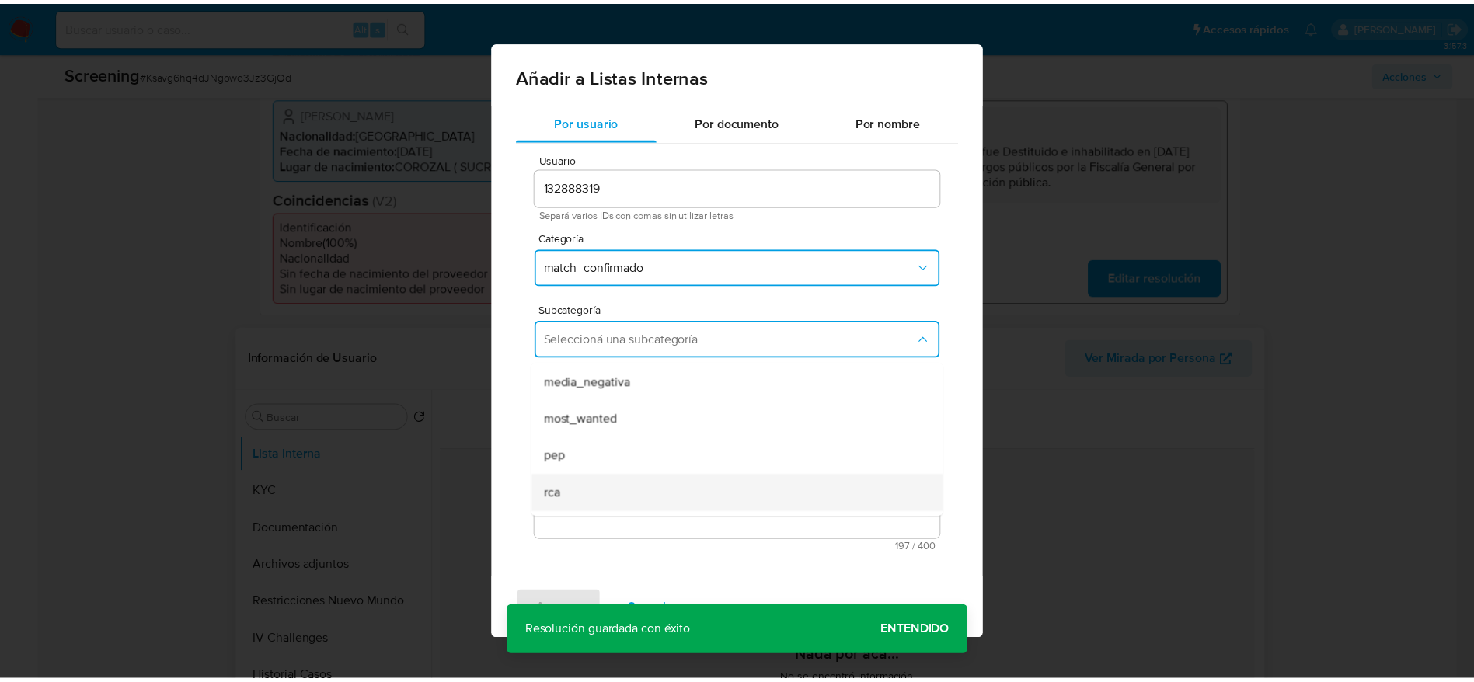
scroll to position [106, 0]
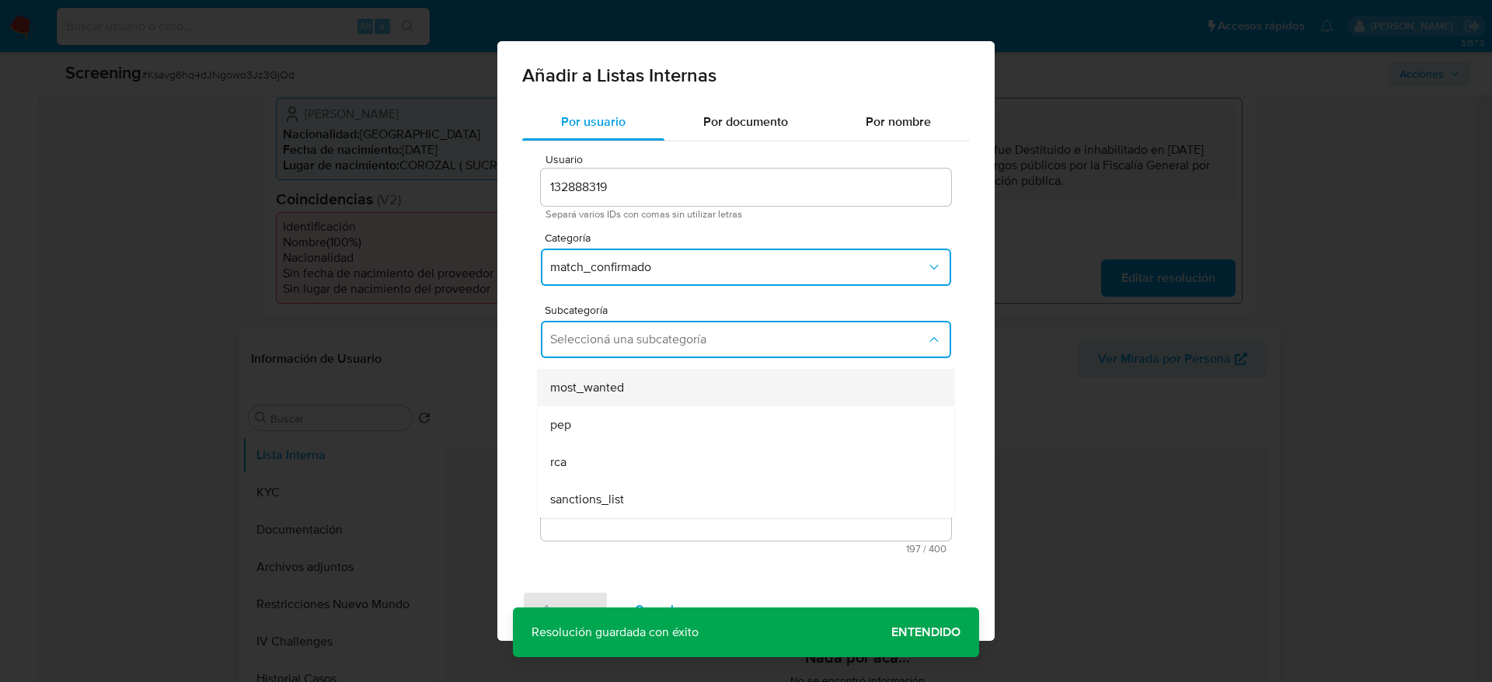
click at [634, 394] on div "most_wanted" at bounding box center [741, 387] width 382 height 37
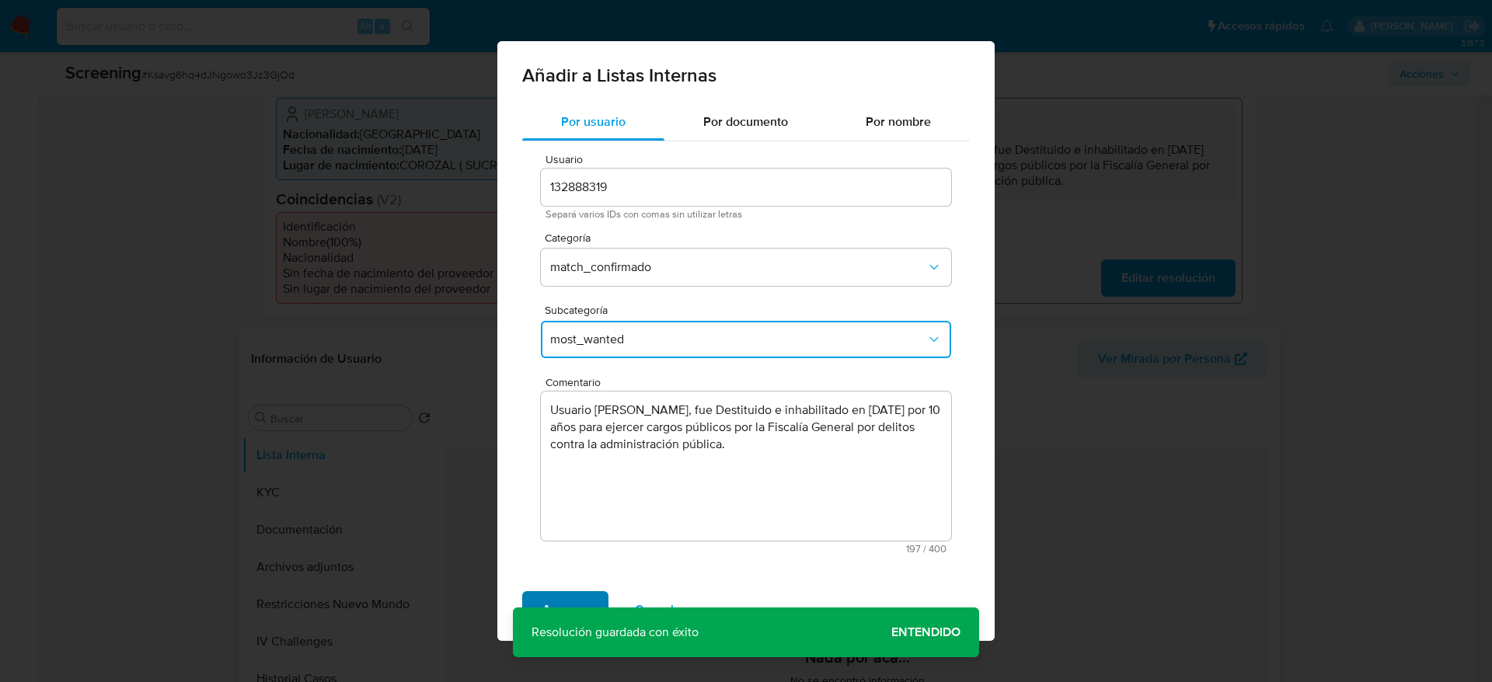
click at [568, 454] on span "Agregar" at bounding box center [565, 610] width 46 height 34
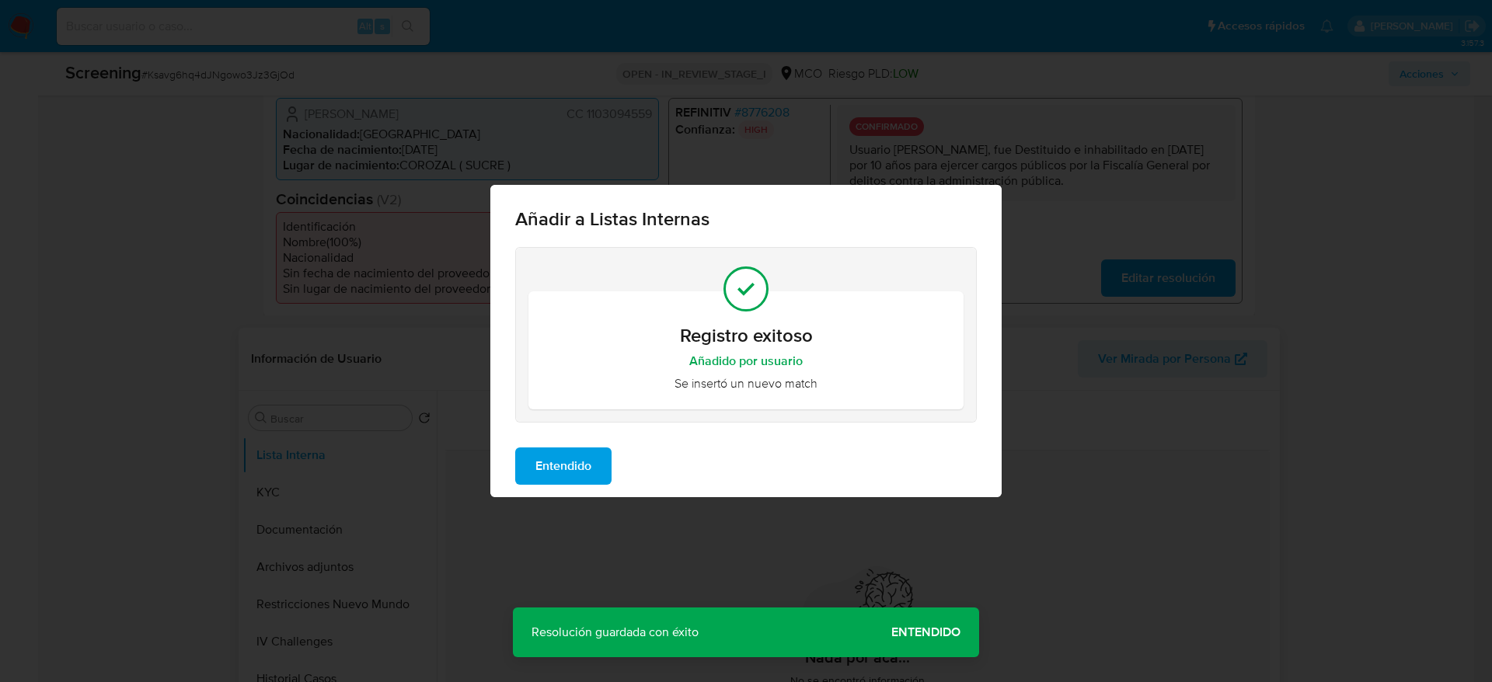
click at [603, 454] on button "Entendido" at bounding box center [563, 466] width 96 height 37
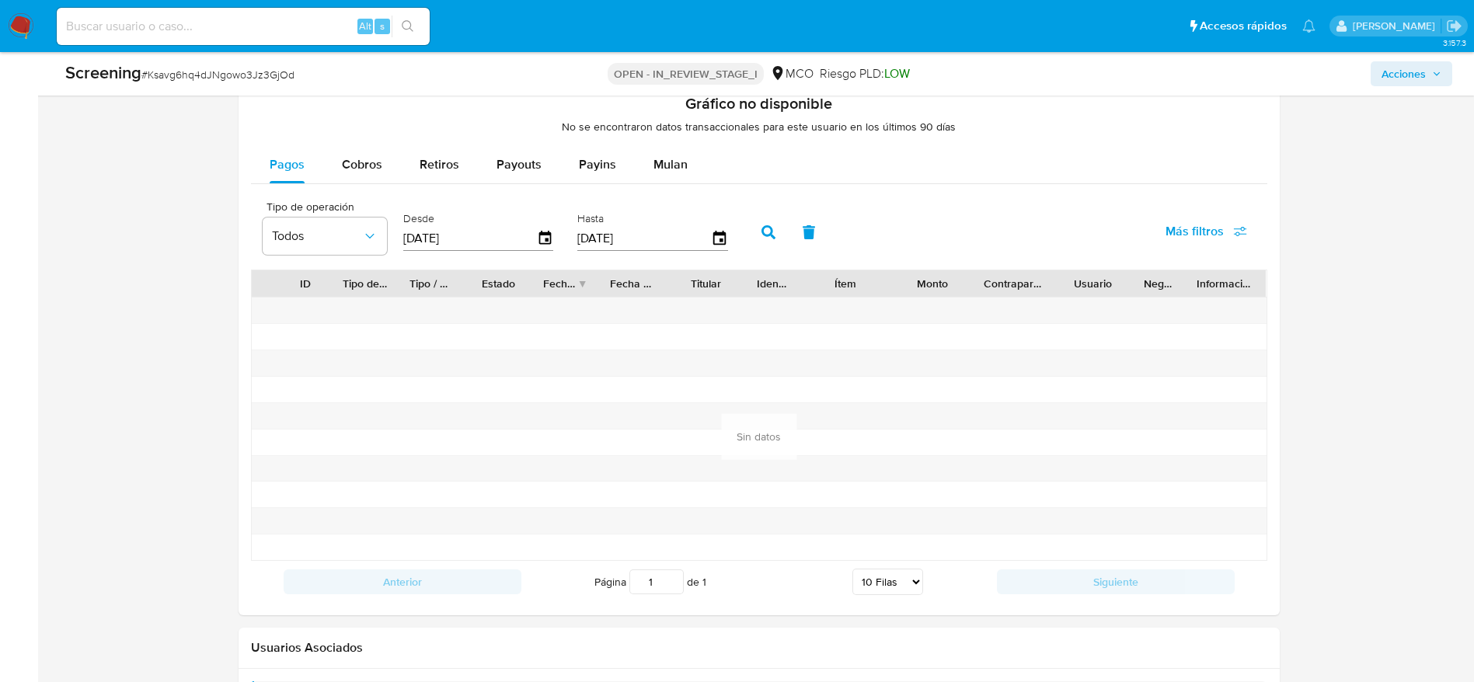
scroll to position [2305, 0]
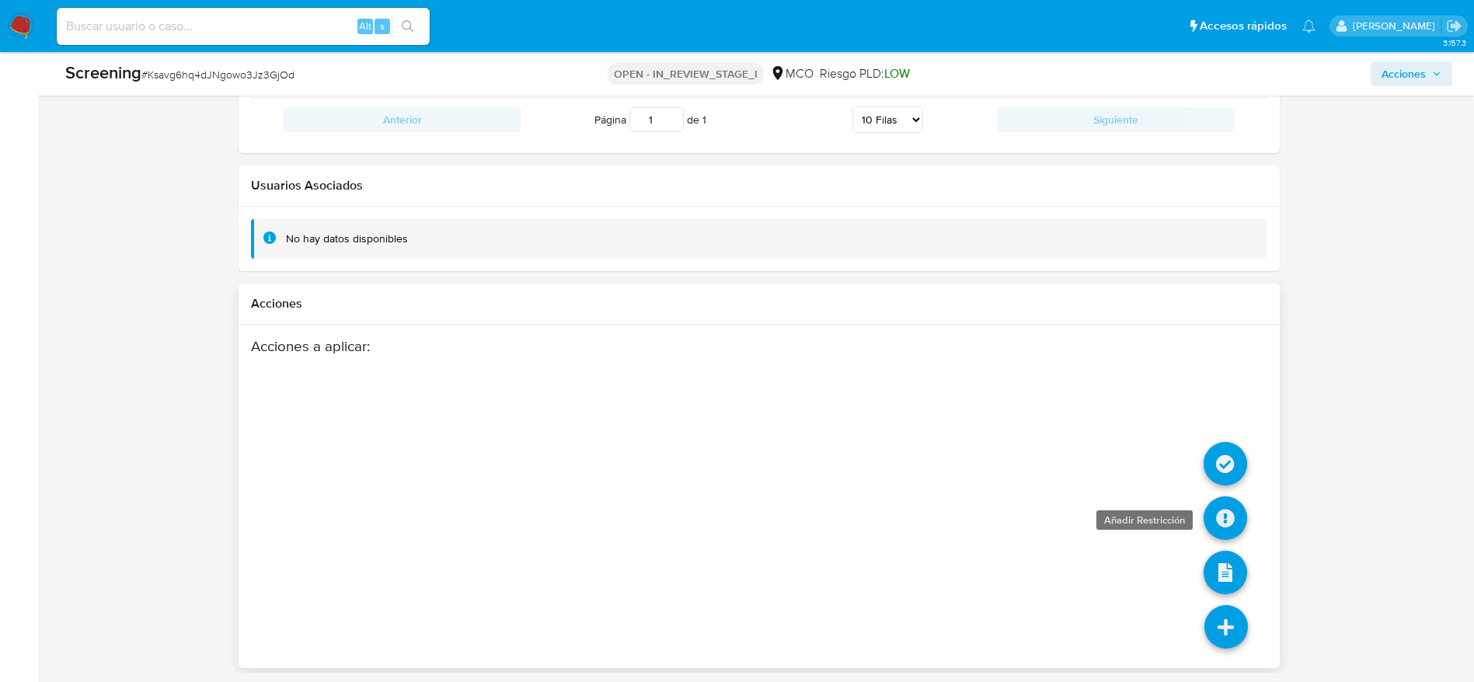
click at [994, 454] on icon at bounding box center [1226, 518] width 44 height 44
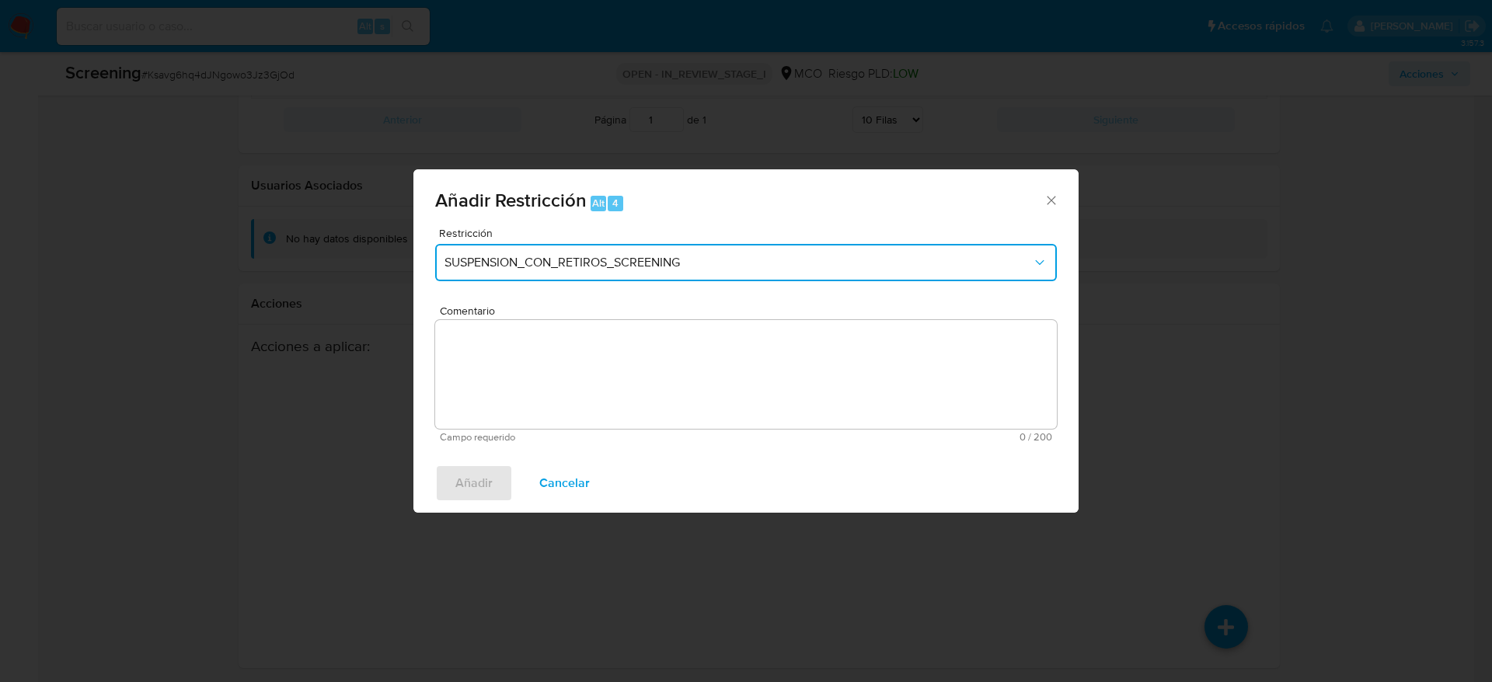
click at [643, 248] on button "SUSPENSION_CON_RETIROS_SCREENING" at bounding box center [746, 262] width 622 height 37
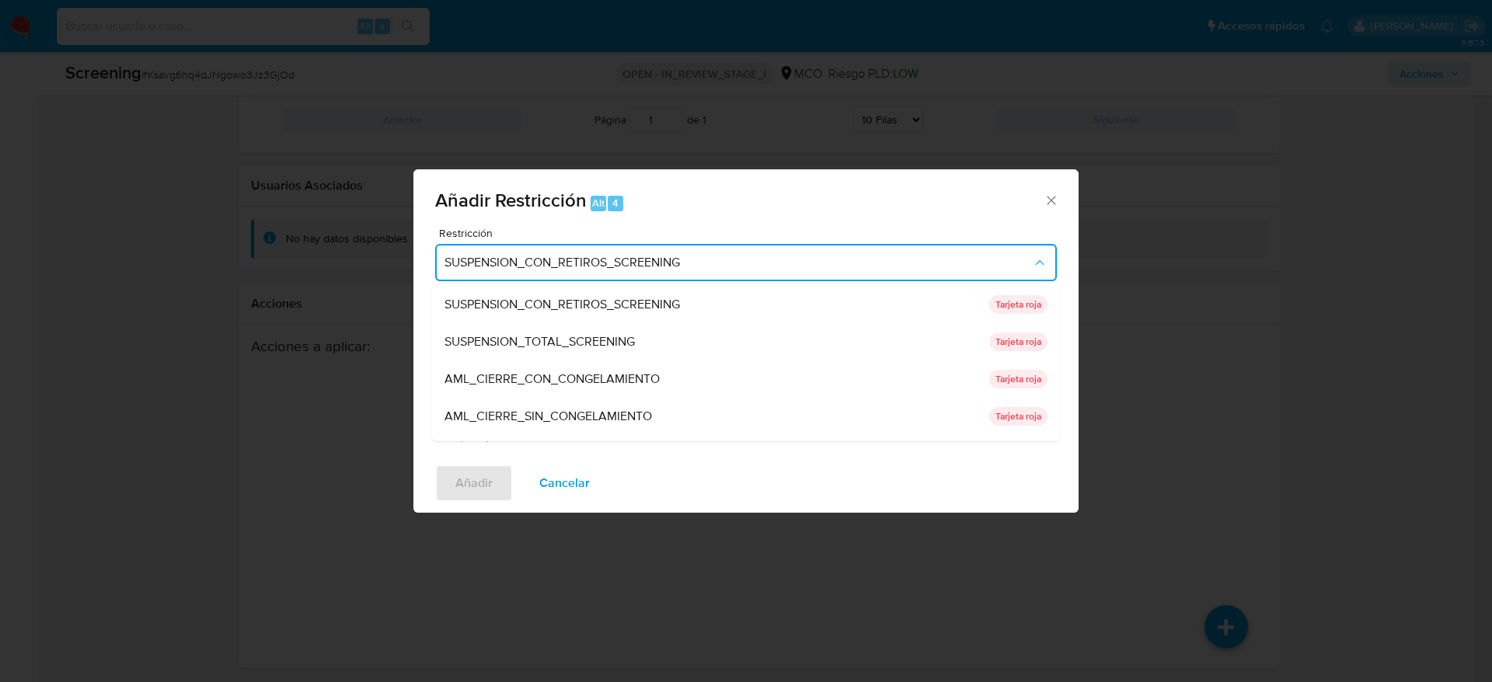
click at [617, 339] on span "SUSPENSION_TOTAL_SCREENING" at bounding box center [539, 342] width 190 height 16
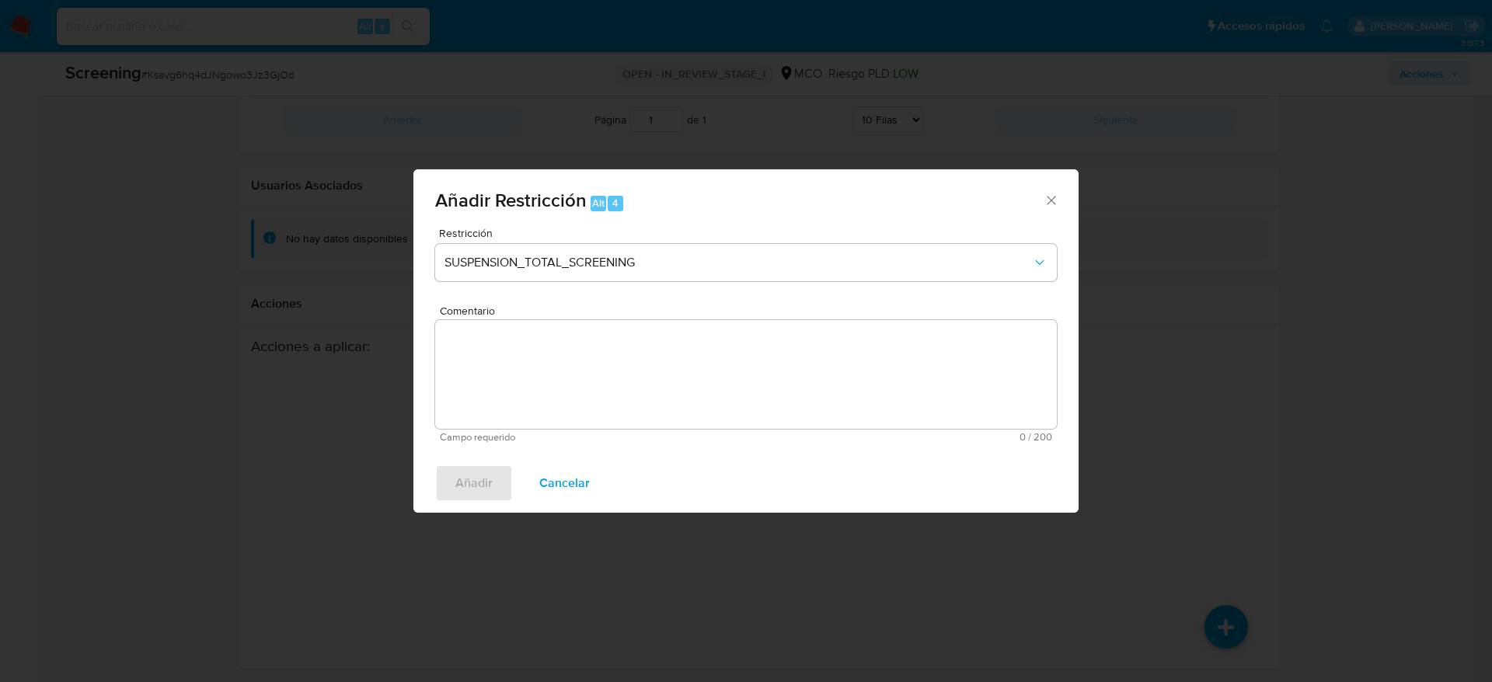
click at [617, 340] on textarea "Comentario" at bounding box center [746, 374] width 622 height 109
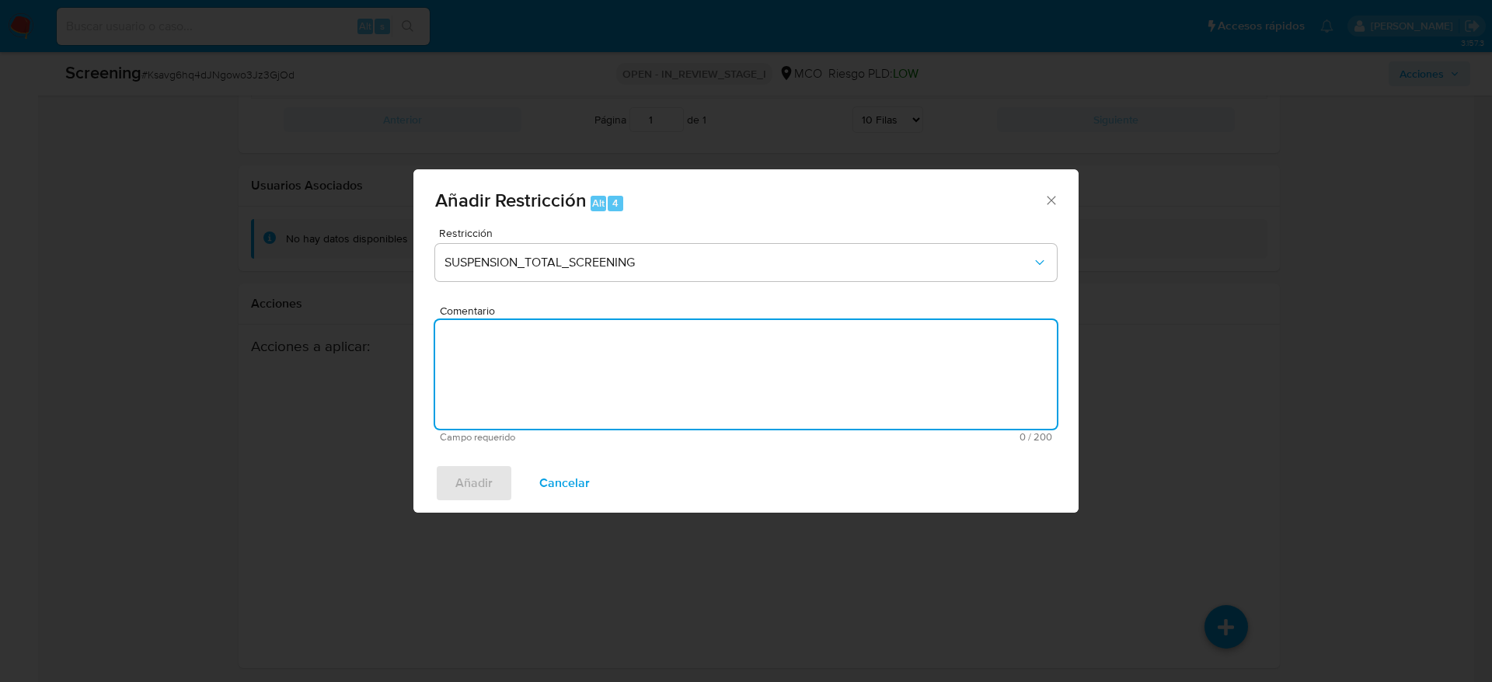
paste textarea "Usuario [PERSON_NAME], fue Destituido e inhabilitado en [DATE] por 10 años para…"
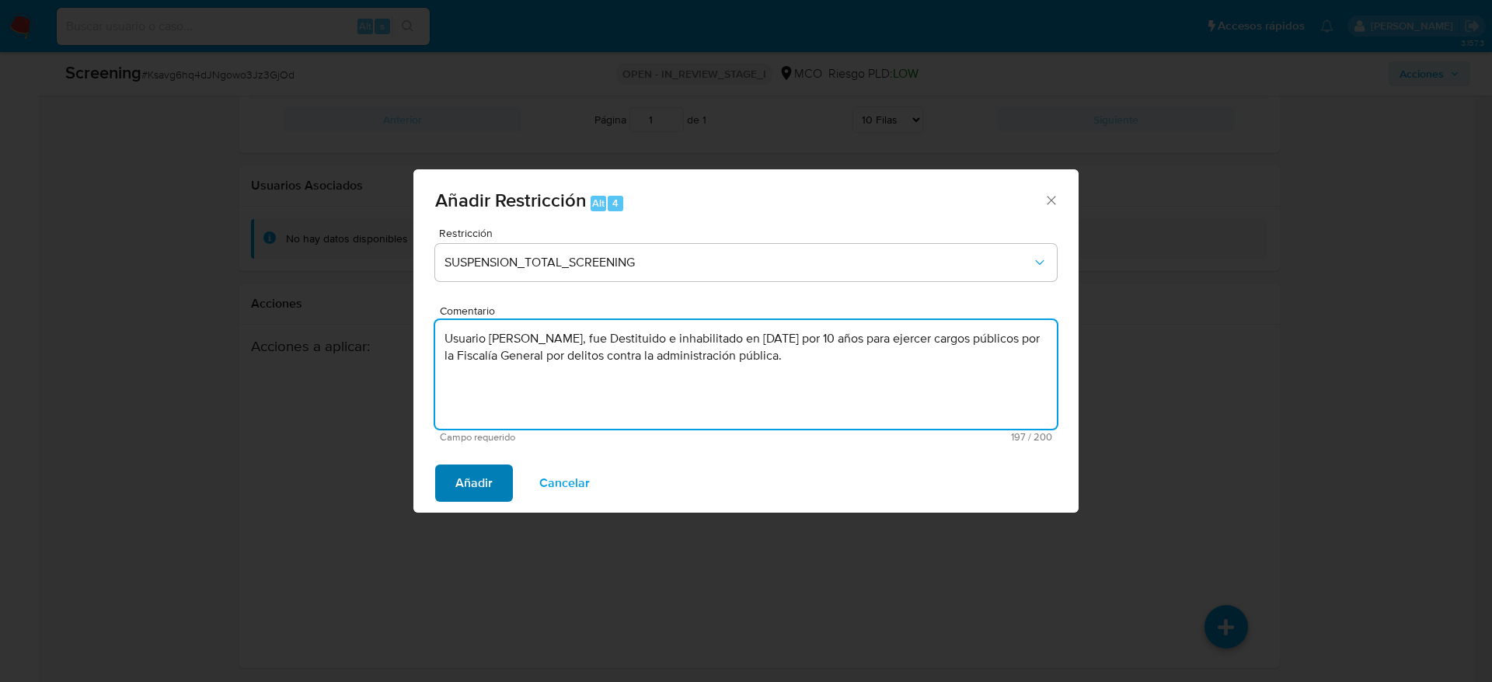
type textarea "Usuario [PERSON_NAME], fue Destituido e inhabilitado en [DATE] por 10 años para…"
click at [468, 454] on span "Añadir" at bounding box center [473, 483] width 37 height 34
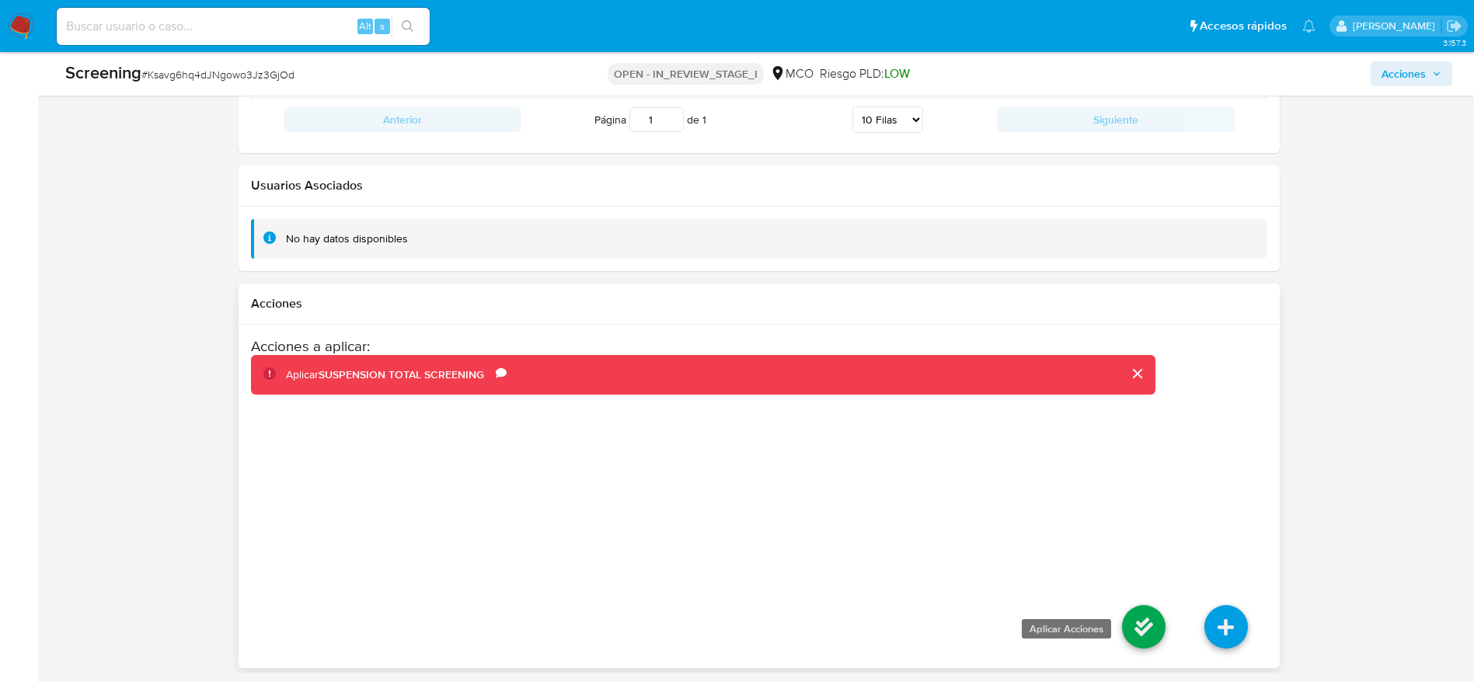
click at [994, 454] on icon at bounding box center [1144, 627] width 44 height 44
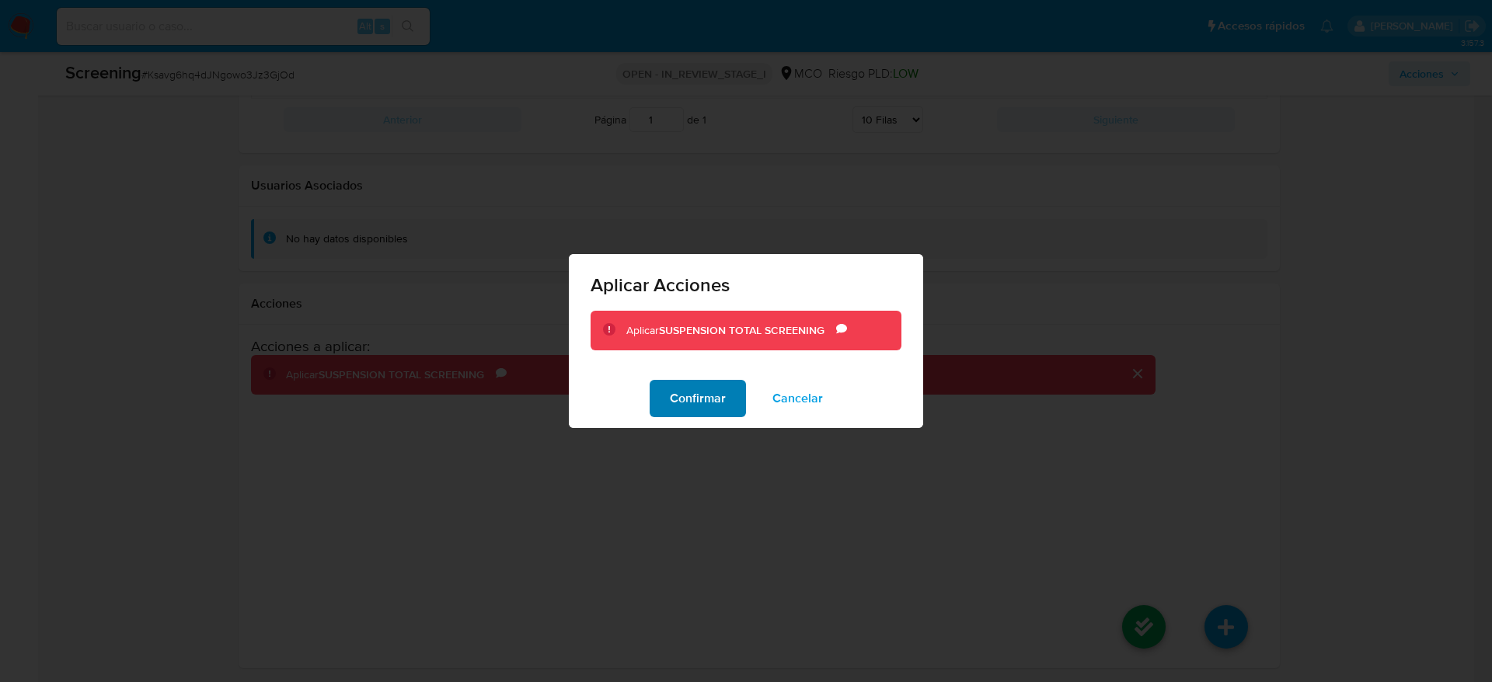
click at [667, 403] on button "Confirmar" at bounding box center [698, 398] width 96 height 37
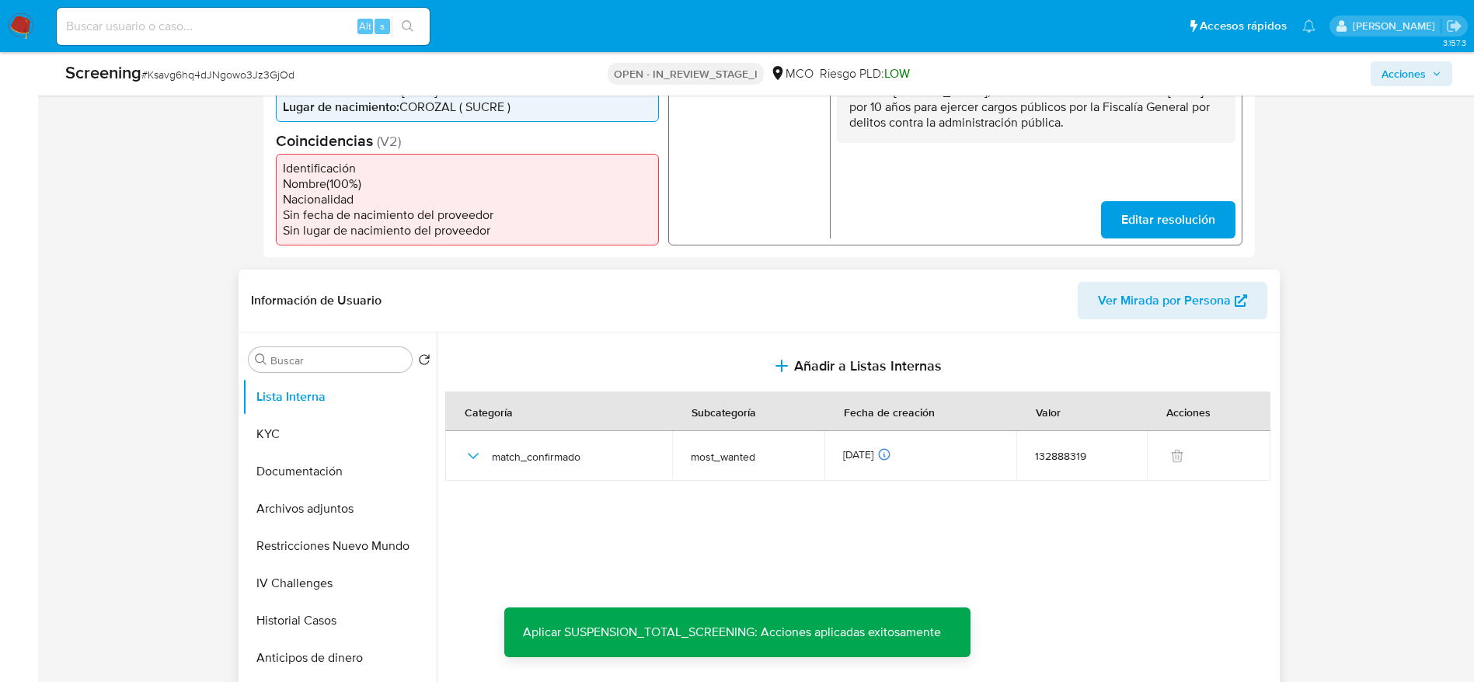
scroll to position [379, 0]
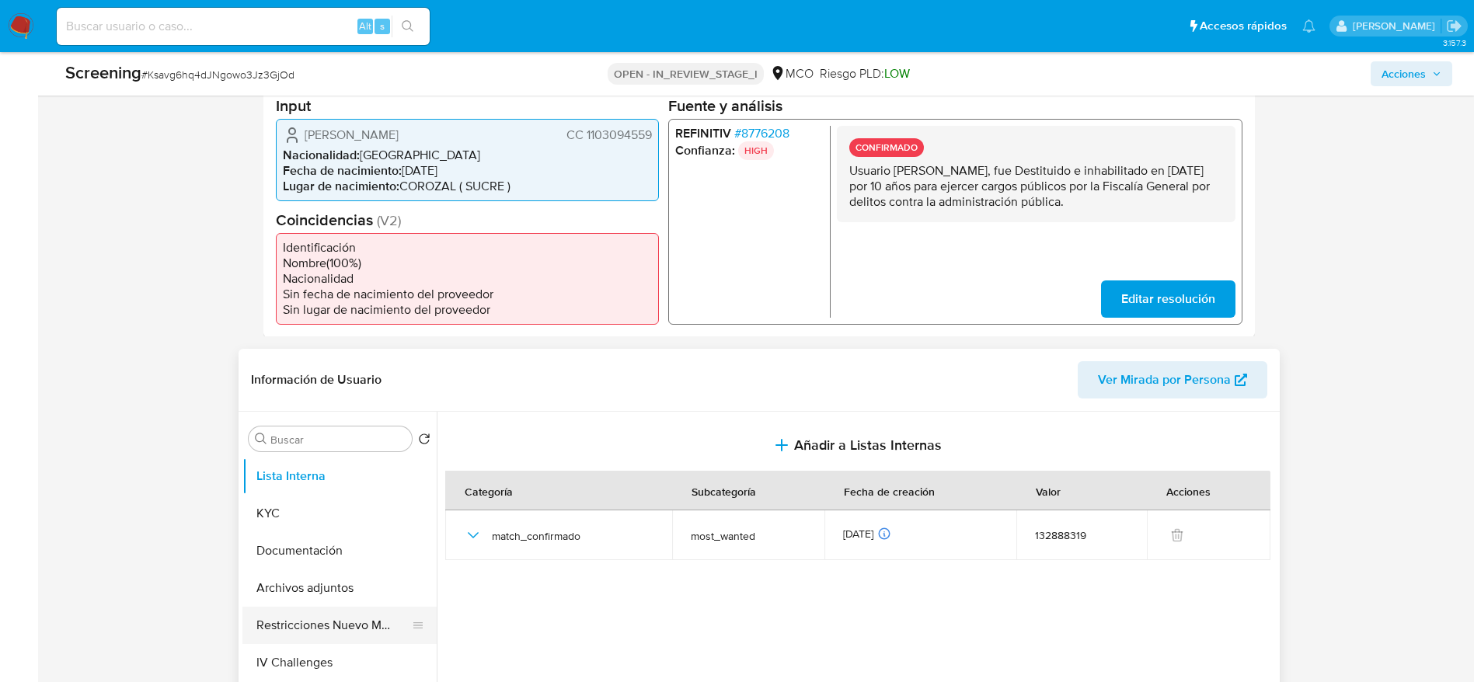
click at [279, 454] on button "Restricciones Nuevo Mundo" at bounding box center [333, 625] width 182 height 37
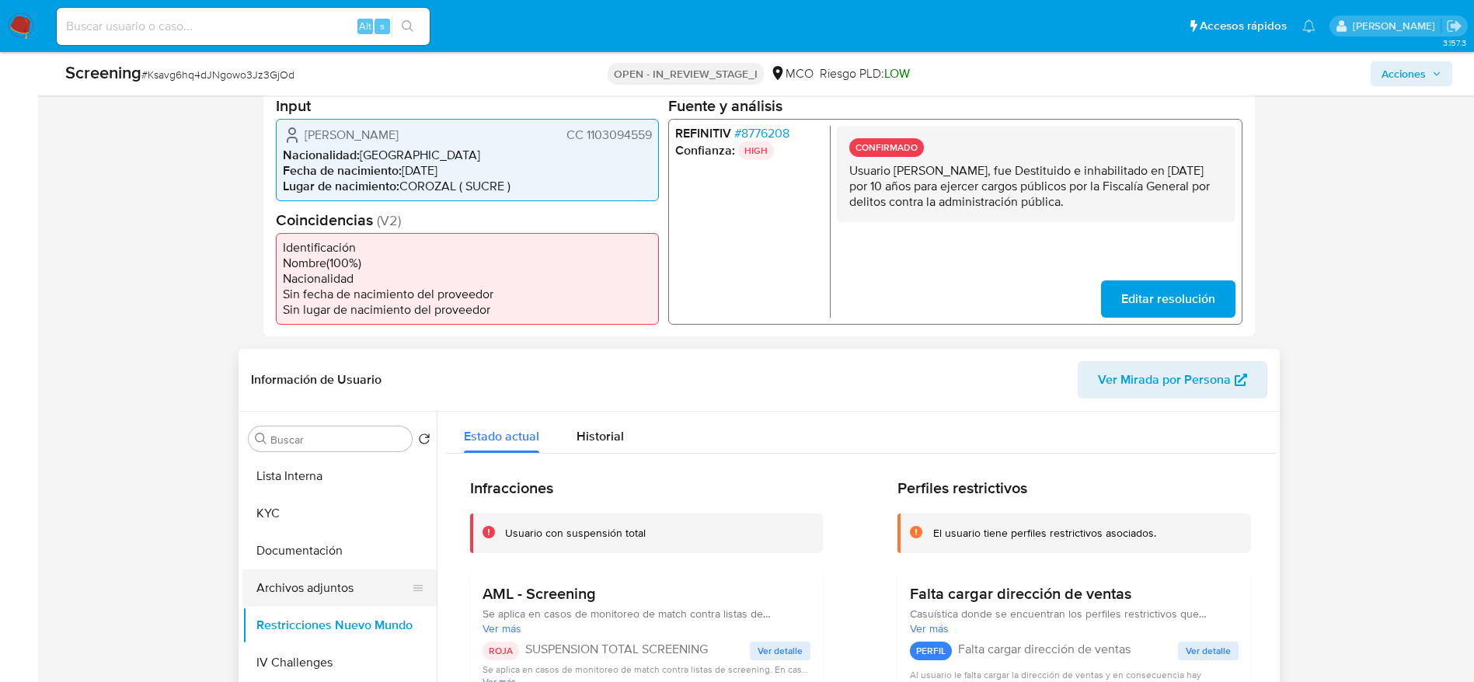
click at [303, 454] on button "Archivos adjuntos" at bounding box center [333, 588] width 182 height 37
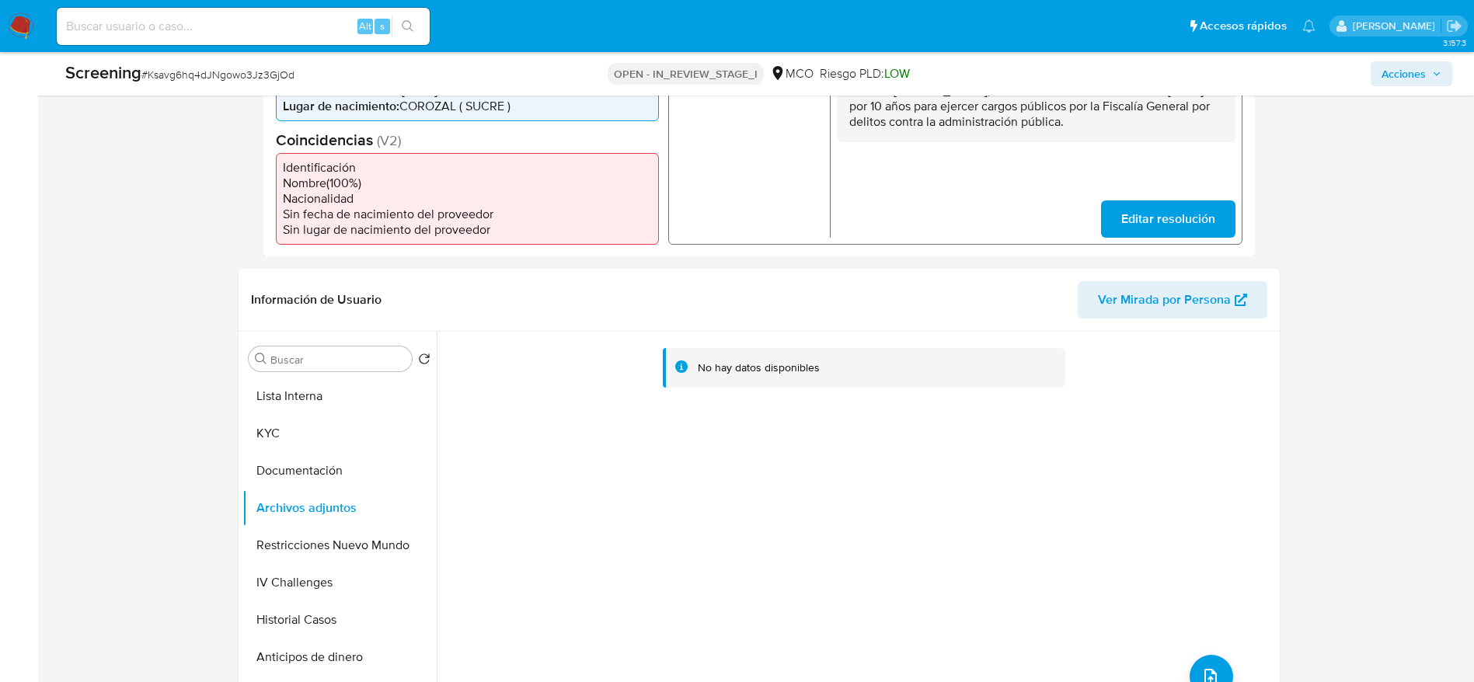
scroll to position [496, 0]
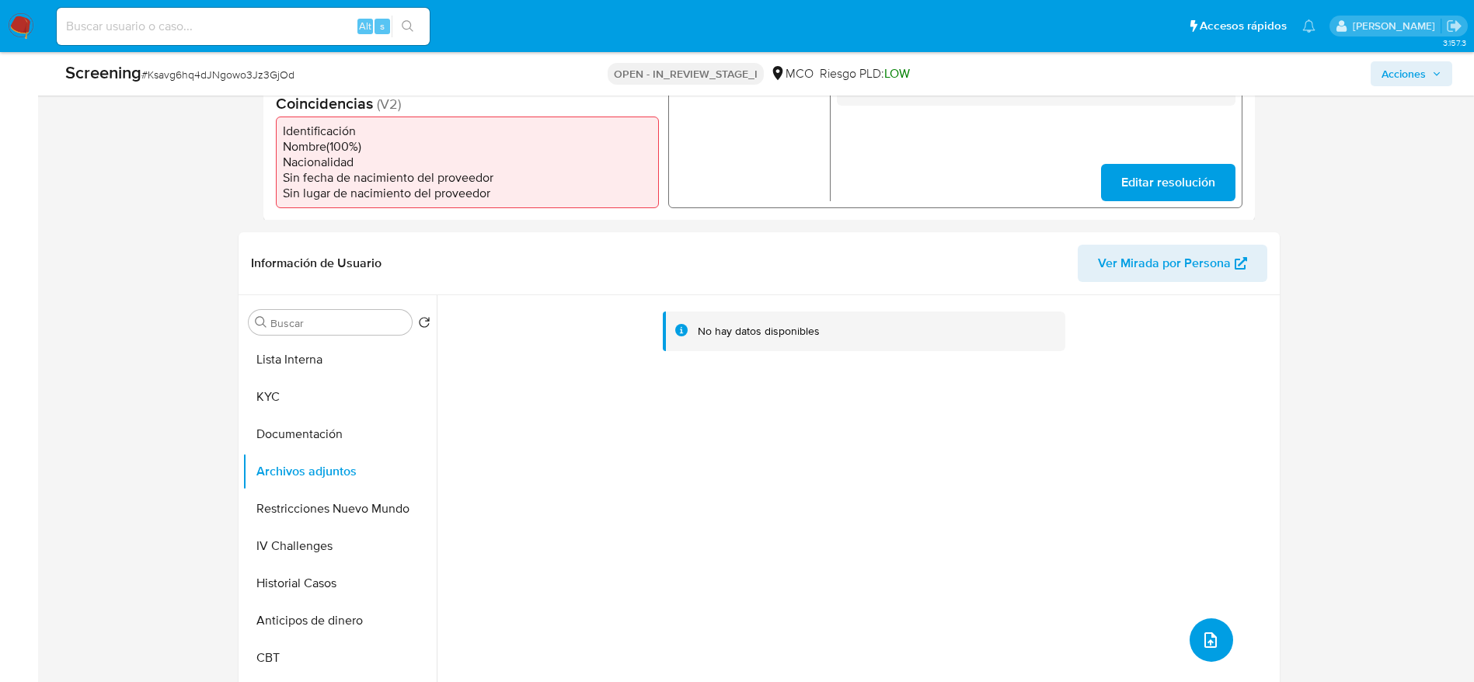
click at [994, 454] on button "upload-file" at bounding box center [1212, 640] width 44 height 44
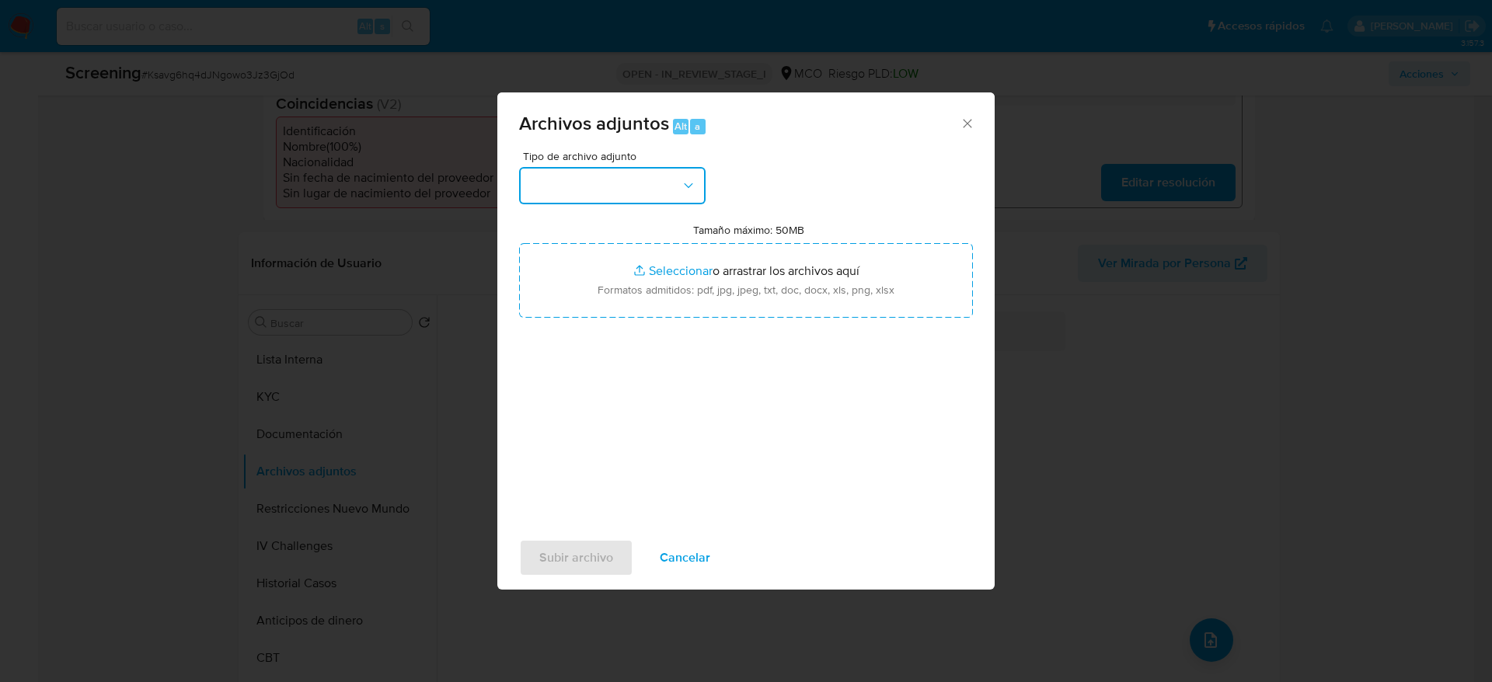
click at [637, 179] on button "button" at bounding box center [612, 185] width 186 height 37
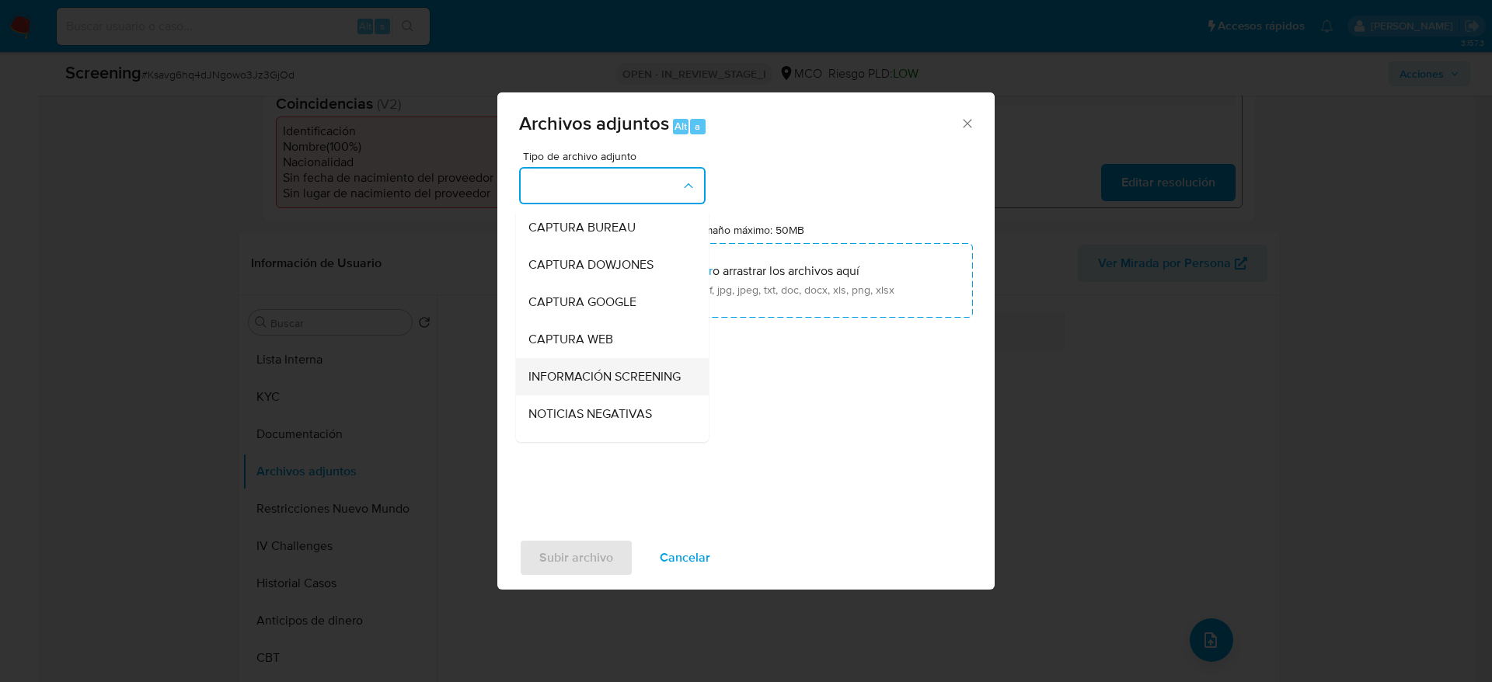
click at [588, 385] on span "INFORMACIÓN SCREENING" at bounding box center [604, 377] width 152 height 16
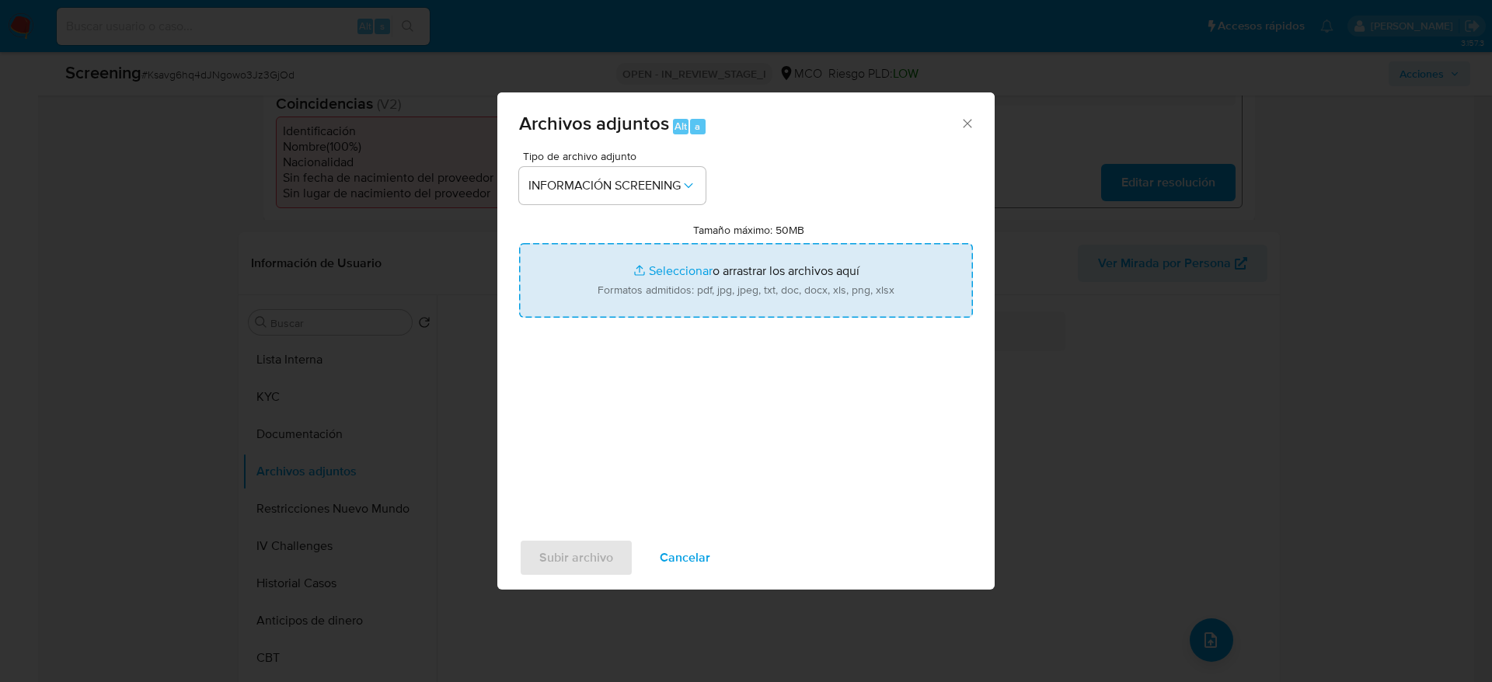
click at [633, 289] on input "Tamaño máximo: 50MB Seleccionar archivos" at bounding box center [746, 280] width 454 height 75
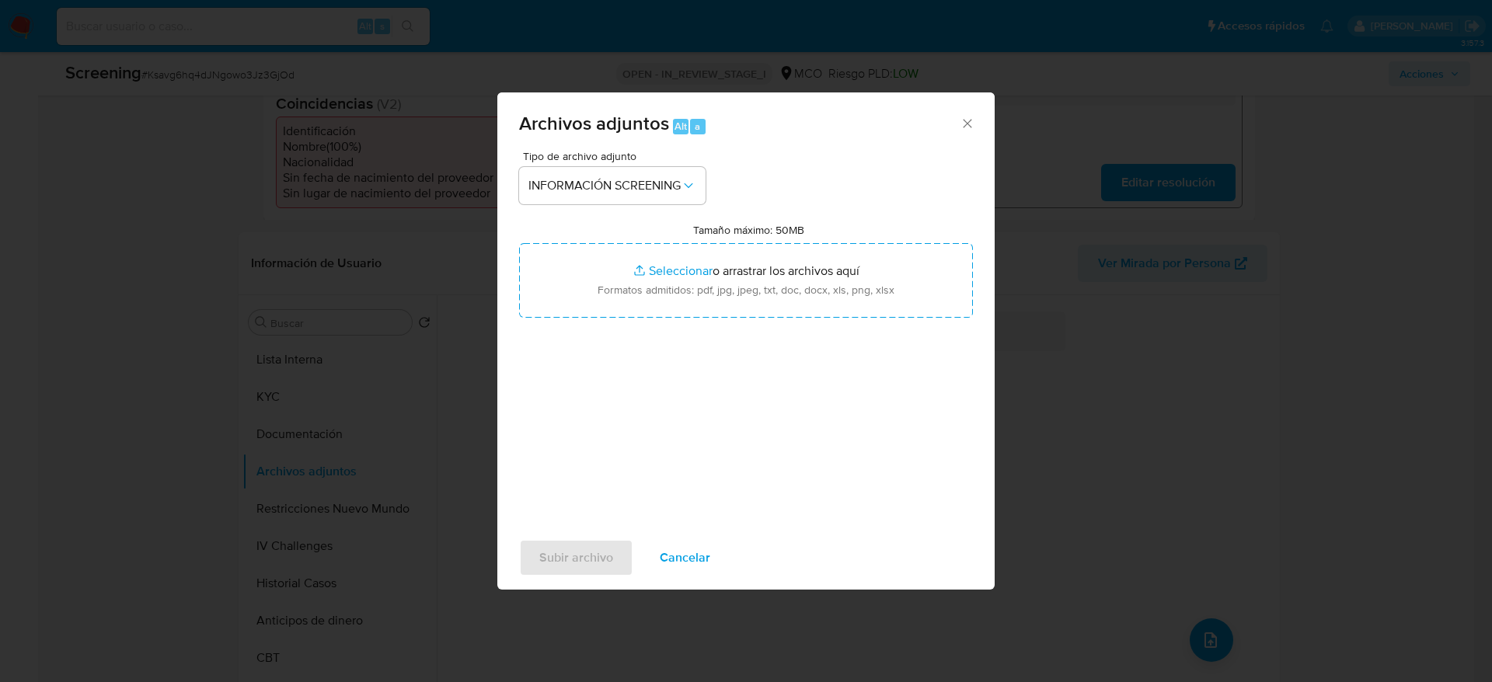
click at [660, 454] on span "Cancelar" at bounding box center [685, 558] width 51 height 34
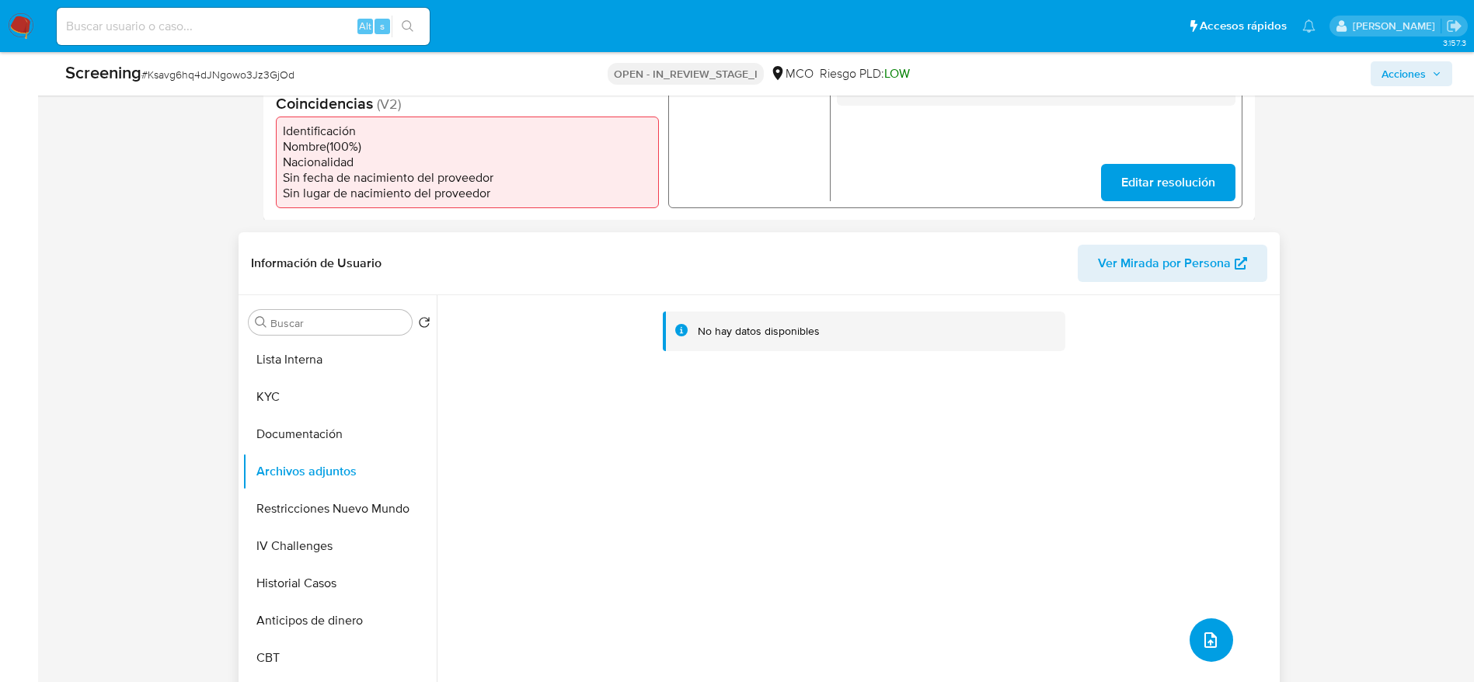
click at [994, 454] on button "upload-file" at bounding box center [1212, 640] width 44 height 44
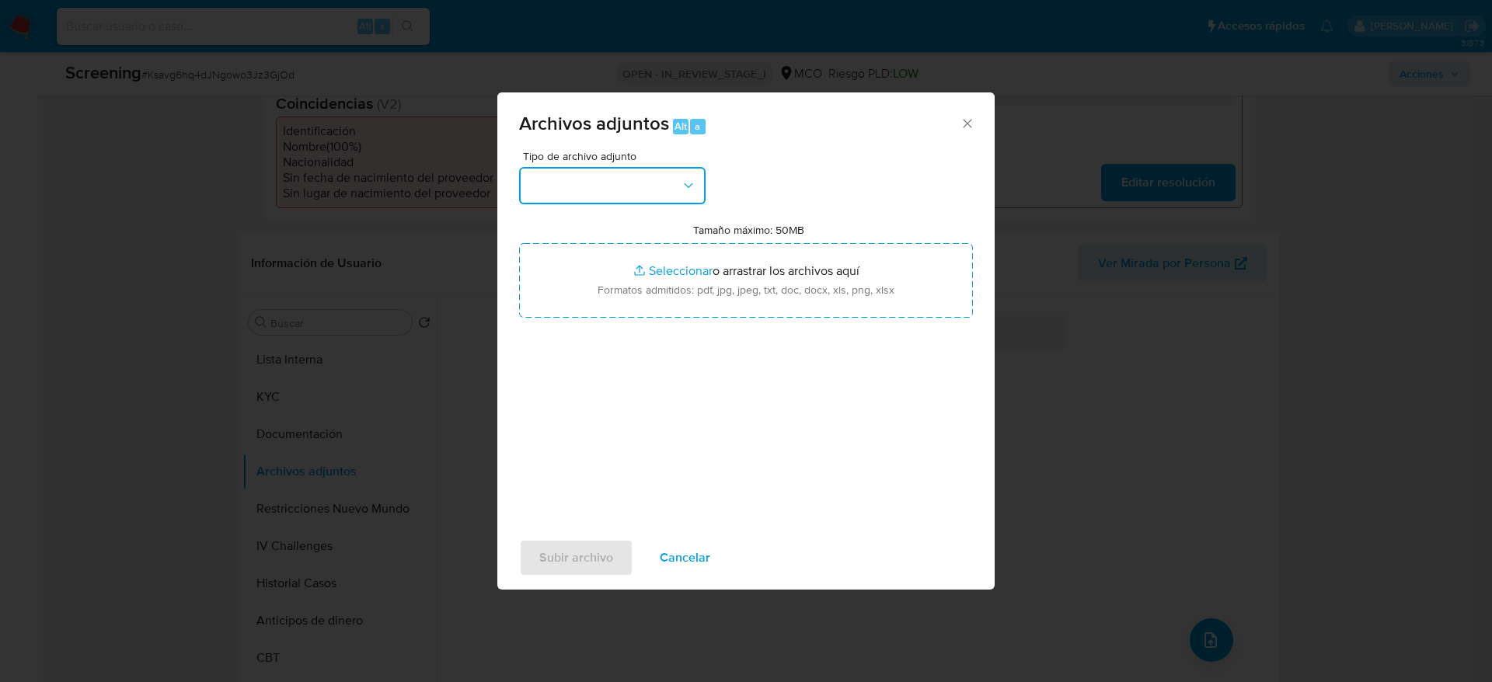
click at [593, 182] on button "button" at bounding box center [612, 185] width 186 height 37
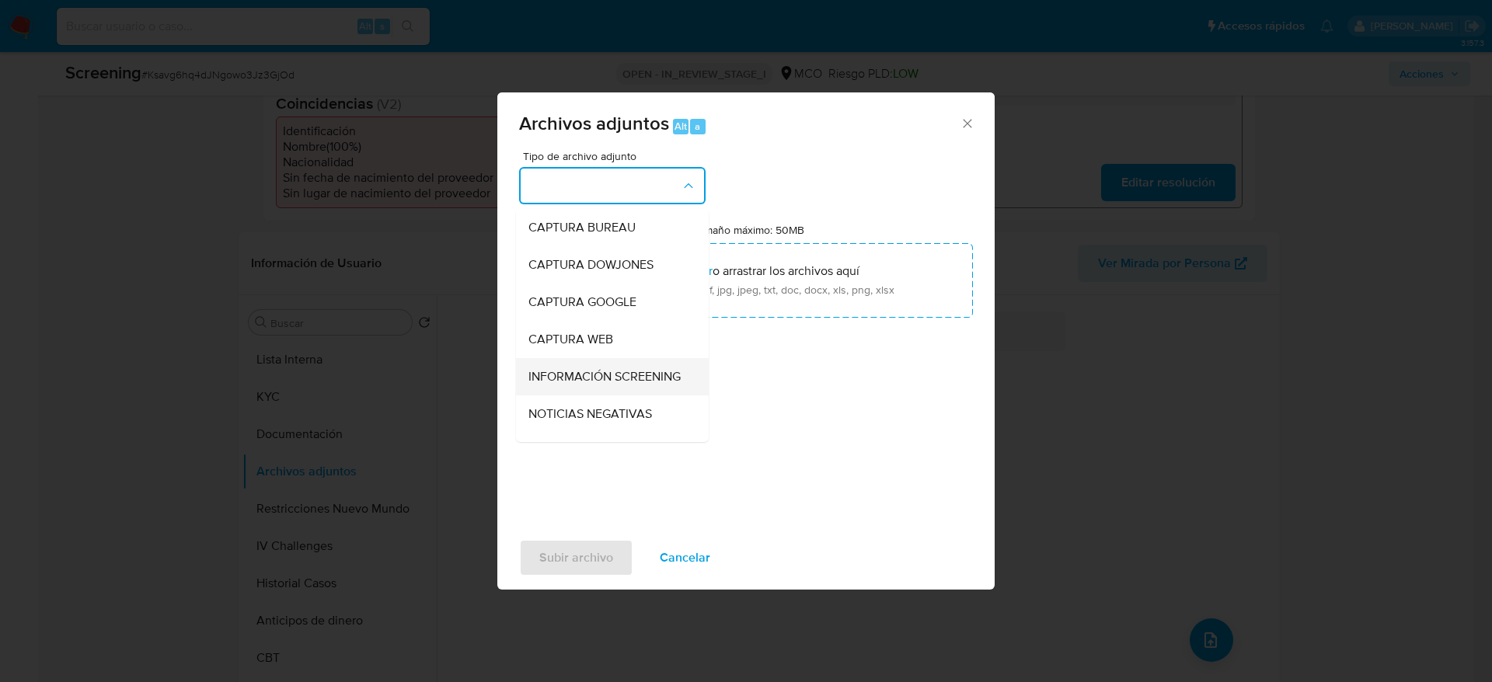
click at [597, 379] on span "INFORMACIÓN SCREENING" at bounding box center [604, 377] width 152 height 16
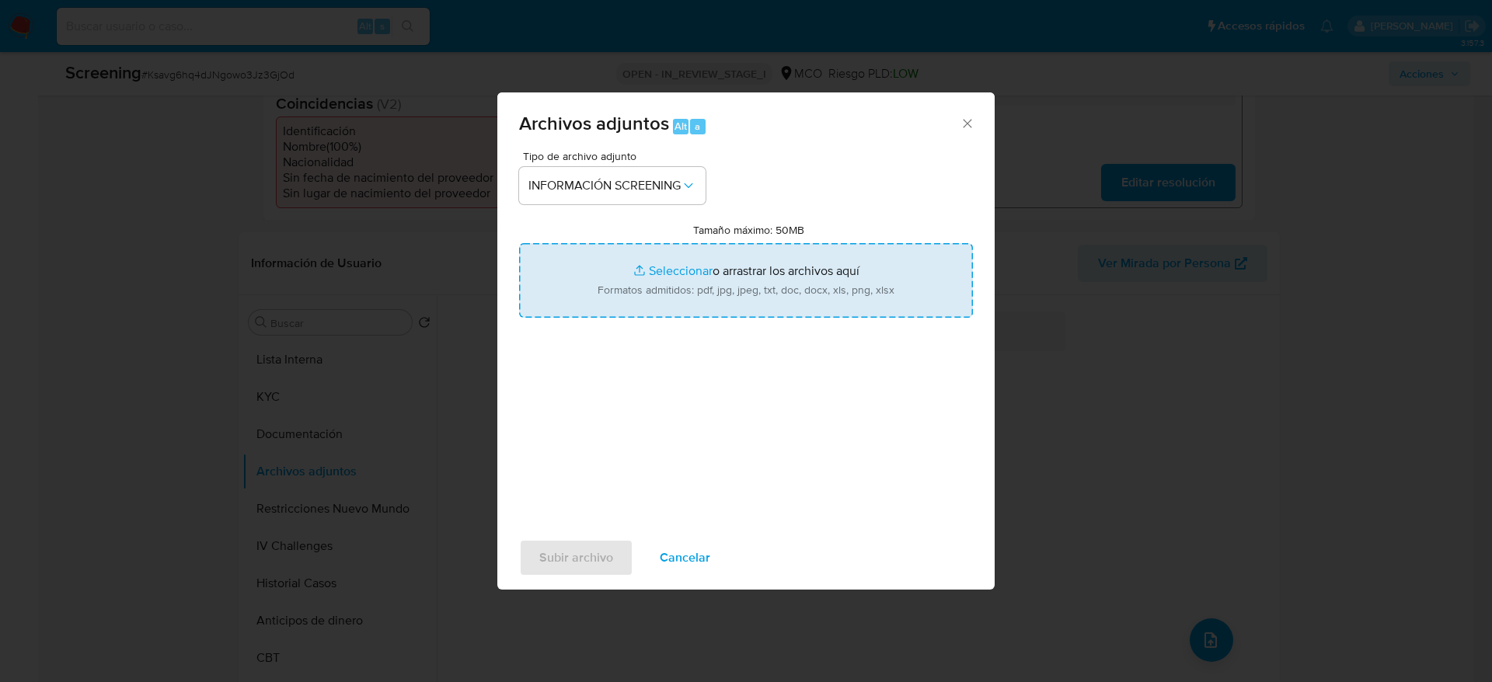
click at [646, 285] on input "Tamaño máximo: 50MB Seleccionar archivos" at bounding box center [746, 280] width 454 height 75
type input "C:\fakepath\[PERSON_NAME] - Buscar con Google.pdf"
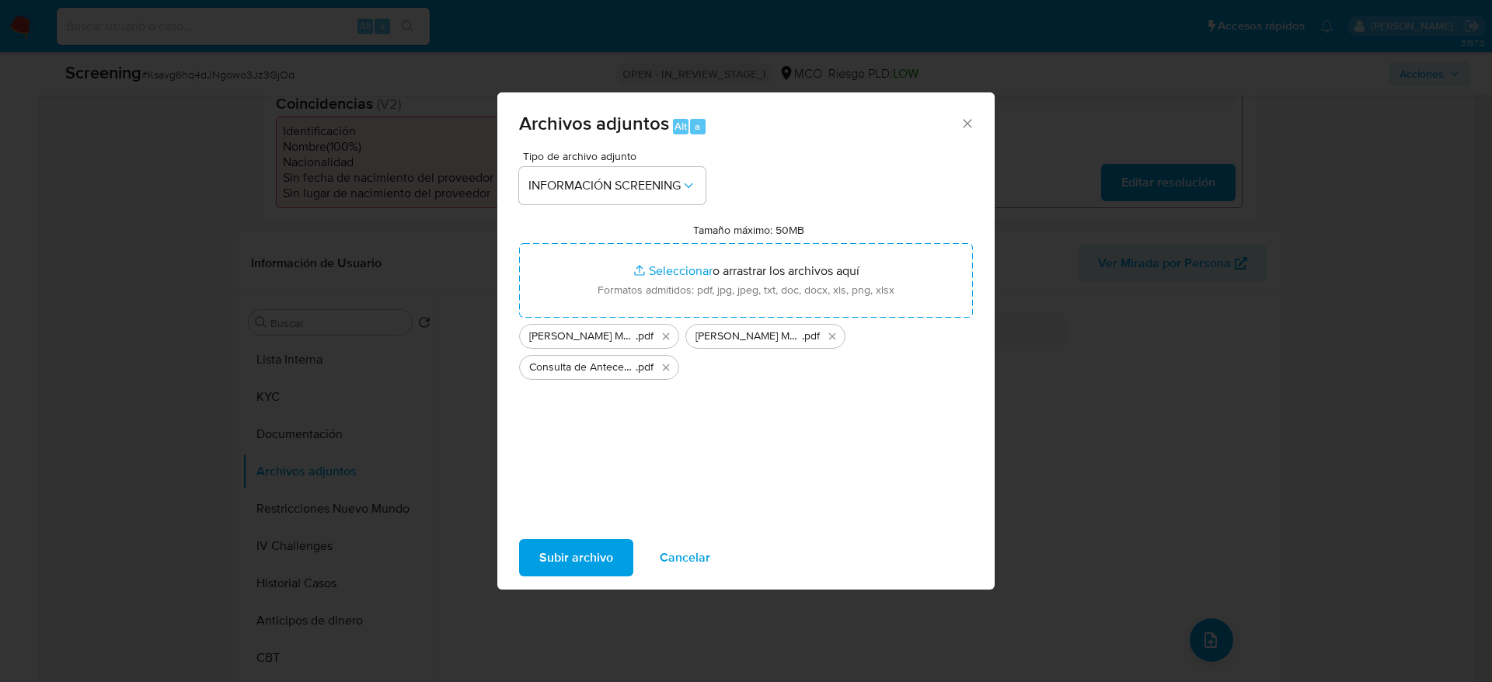
click at [577, 454] on span "Subir archivo" at bounding box center [576, 558] width 74 height 34
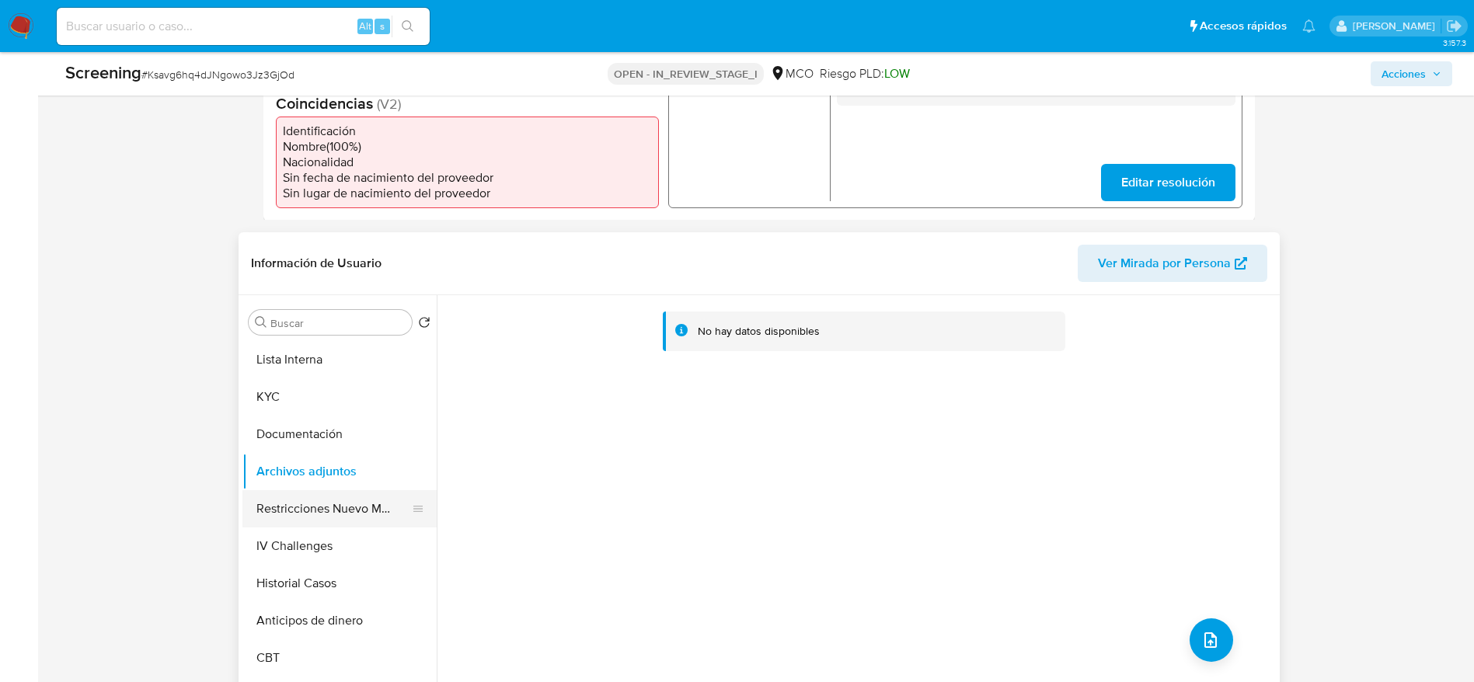
click at [359, 454] on button "Restricciones Nuevo Mundo" at bounding box center [333, 508] width 182 height 37
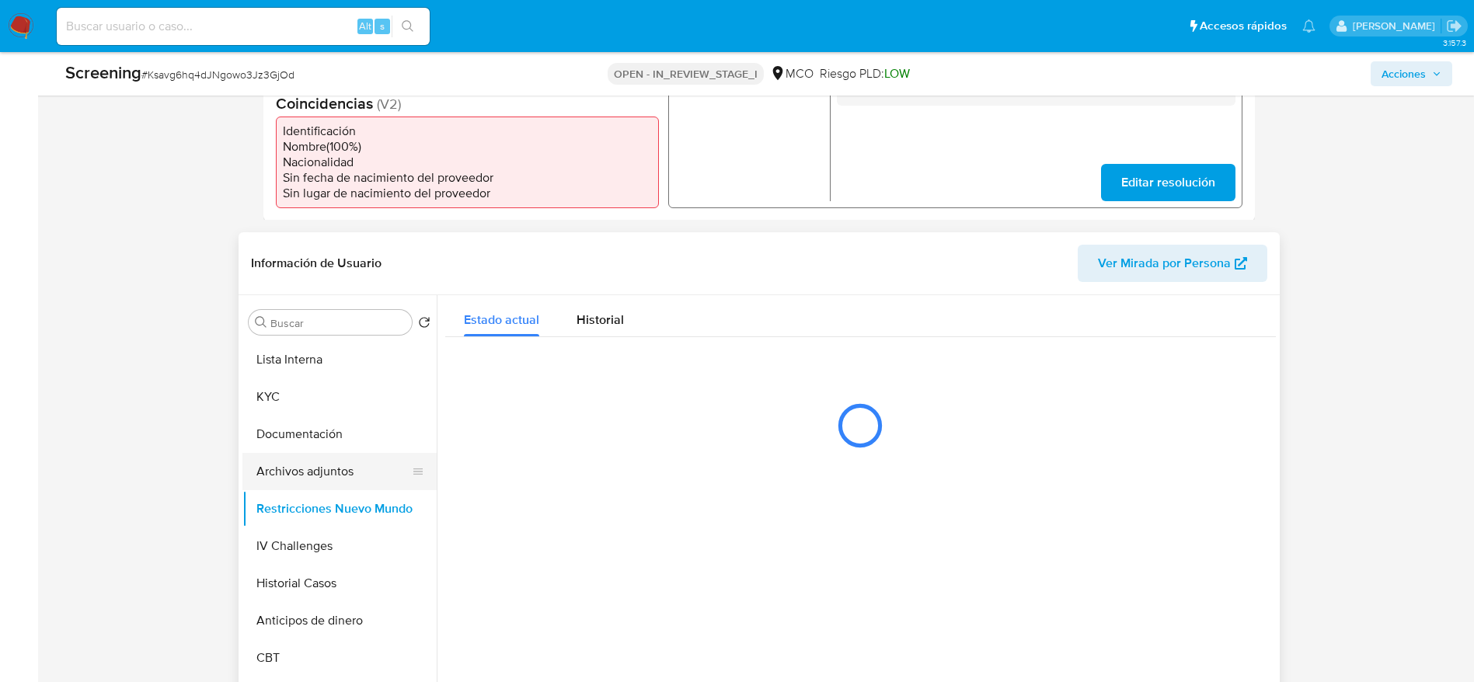
click at [334, 454] on button "Archivos adjuntos" at bounding box center [333, 471] width 182 height 37
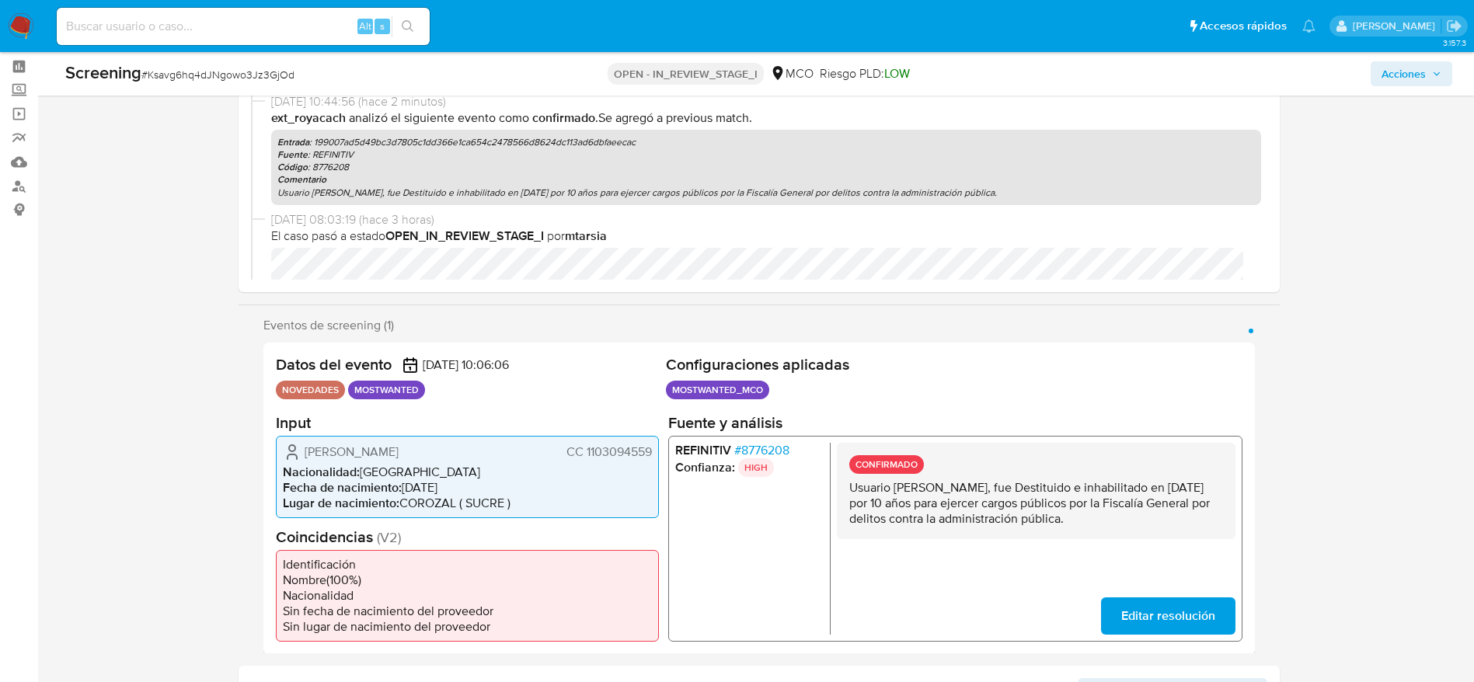
scroll to position [528, 0]
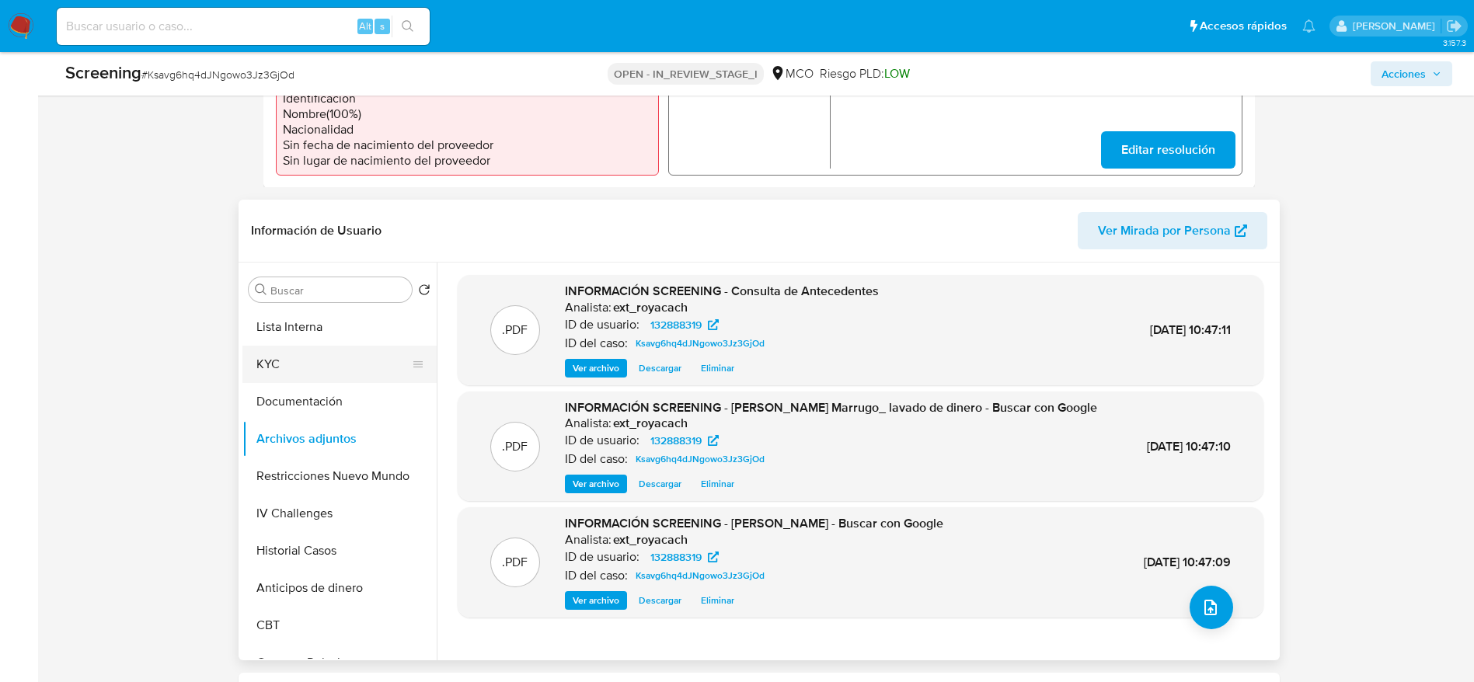
drag, startPoint x: 343, startPoint y: 330, endPoint x: 323, endPoint y: 368, distance: 42.7
click at [343, 330] on button "Lista Interna" at bounding box center [339, 326] width 194 height 37
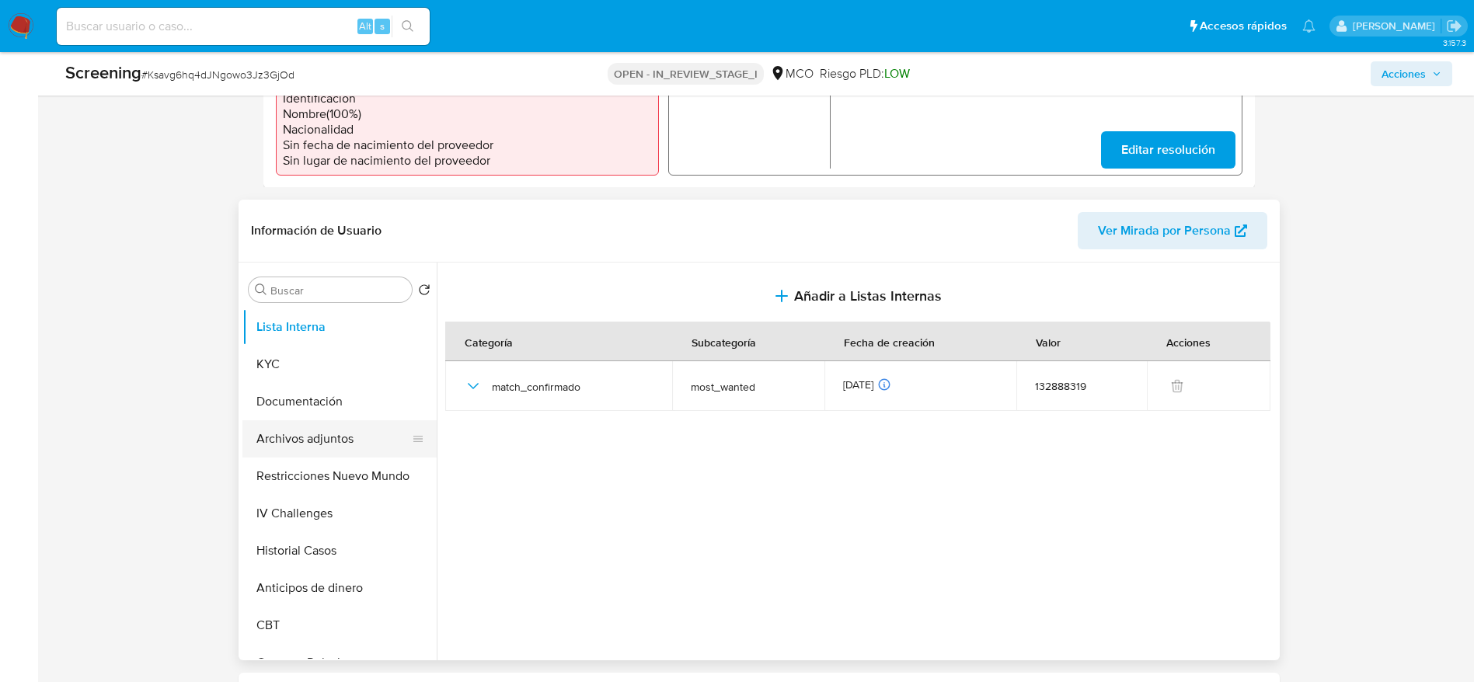
click at [290, 430] on button "Archivos adjuntos" at bounding box center [333, 438] width 182 height 37
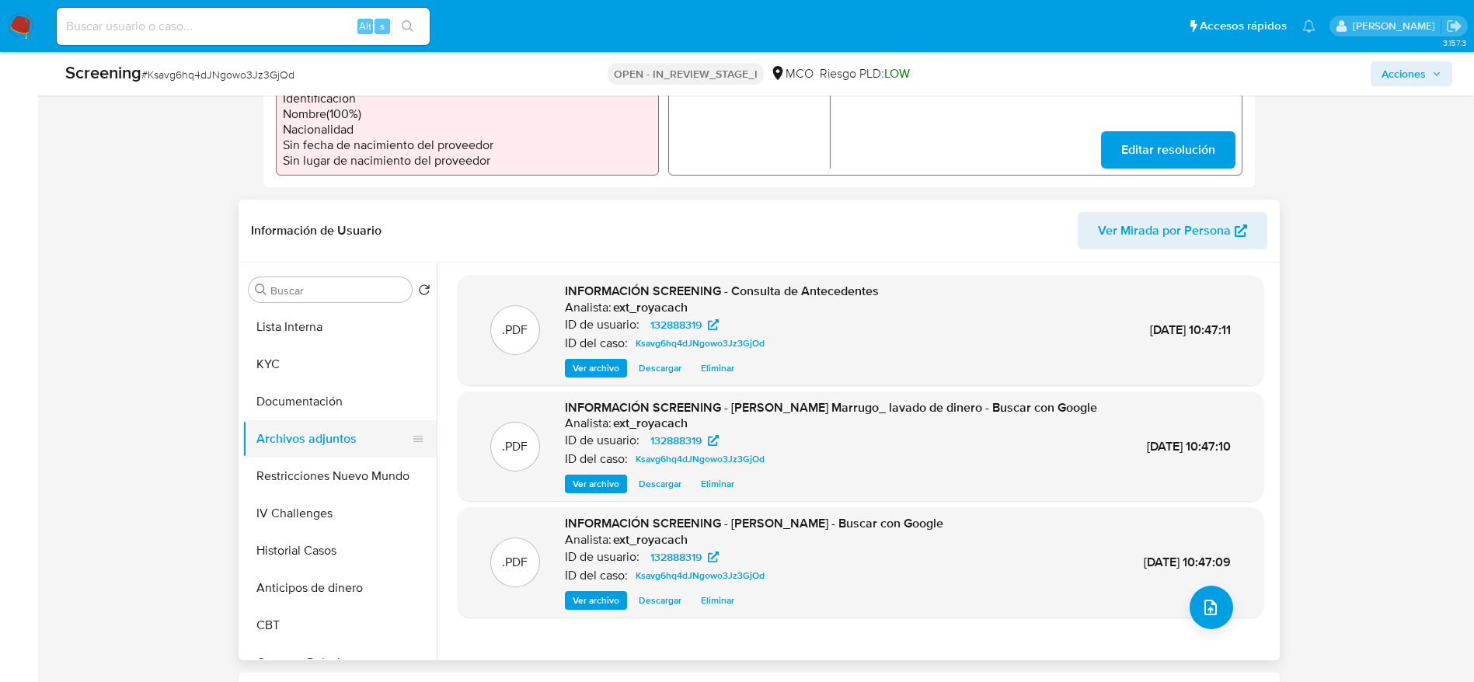
click at [273, 453] on button "Archivos adjuntos" at bounding box center [333, 438] width 182 height 37
click at [277, 454] on button "Archivos adjuntos" at bounding box center [333, 438] width 182 height 37
click at [277, 454] on button "Restricciones Nuevo Mundo" at bounding box center [333, 476] width 182 height 37
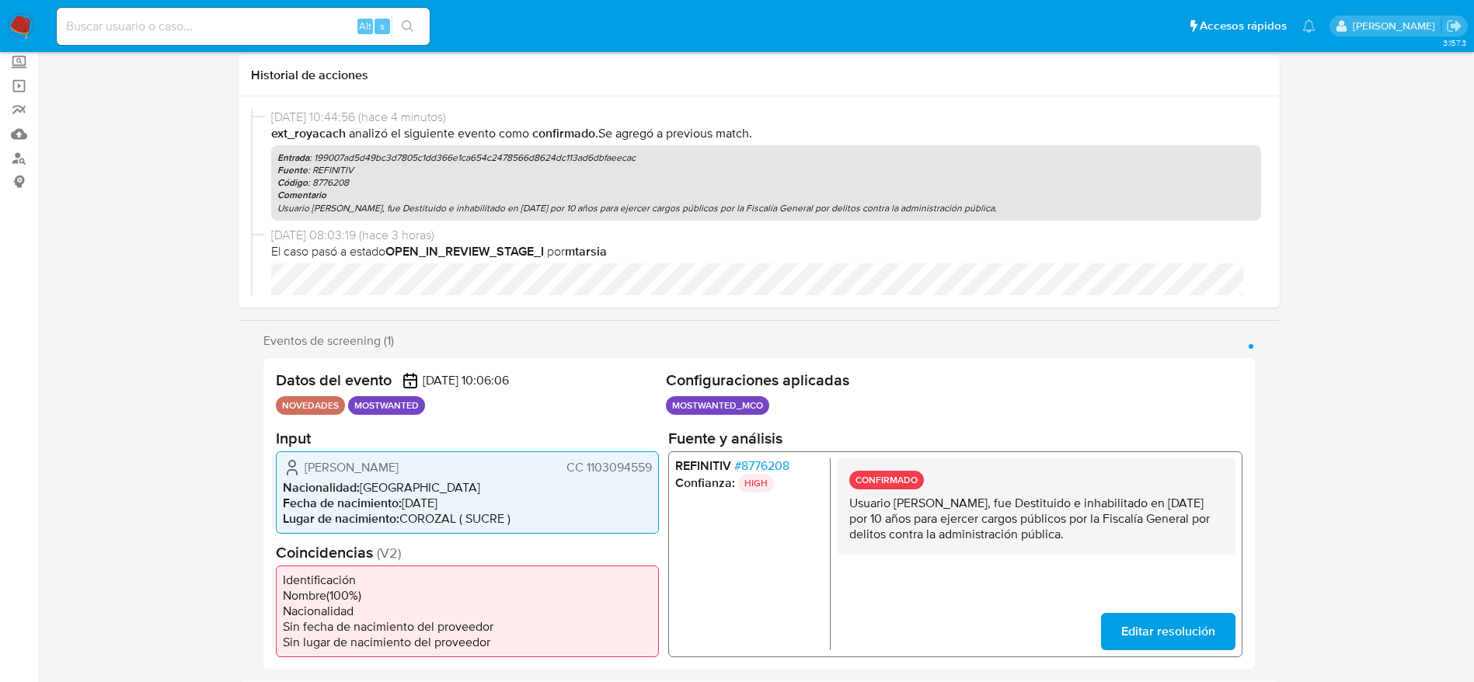
scroll to position [0, 0]
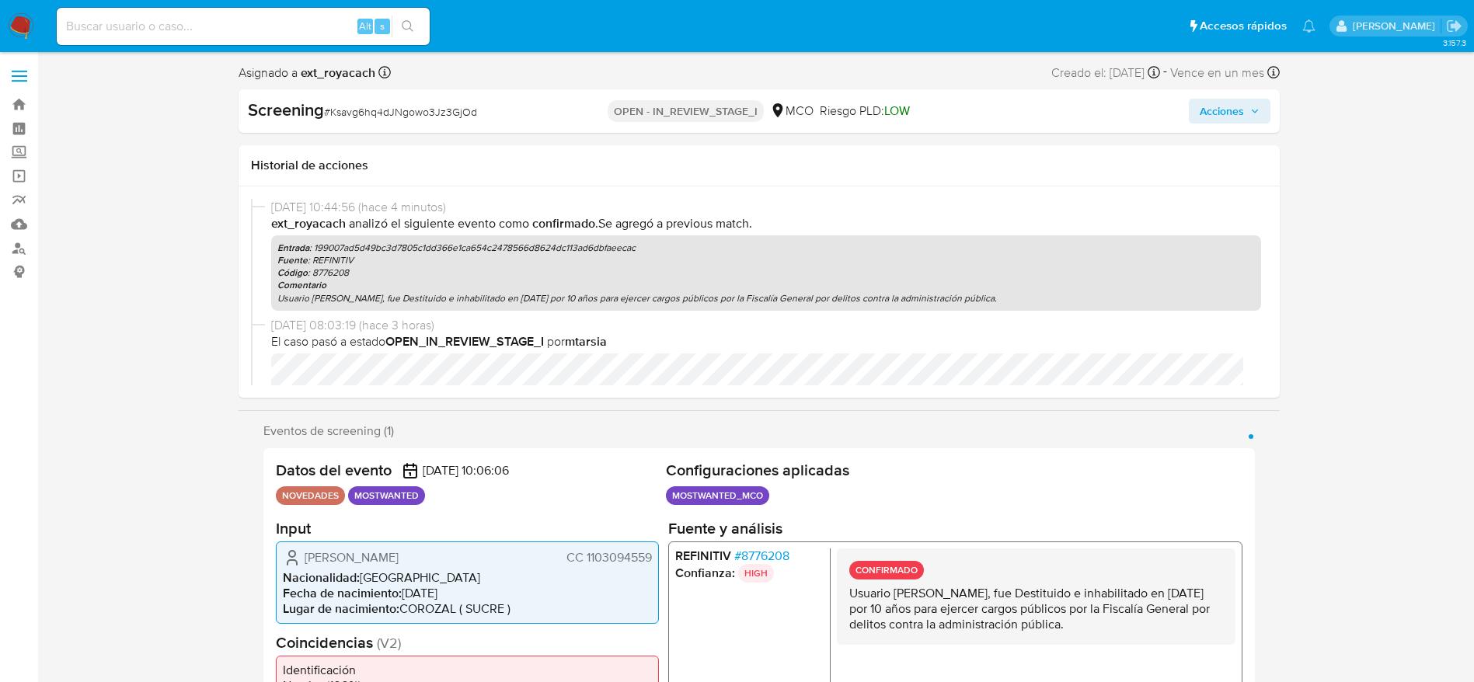
click at [994, 97] on div "Screening # Ksavg6hq4dJNgowo3Jz3GjOd OPEN - IN_REVIEW_STAGE_I MCO Riesgo PLD: L…" at bounding box center [759, 111] width 1041 height 44
click at [994, 112] on span "Acciones" at bounding box center [1222, 111] width 44 height 25
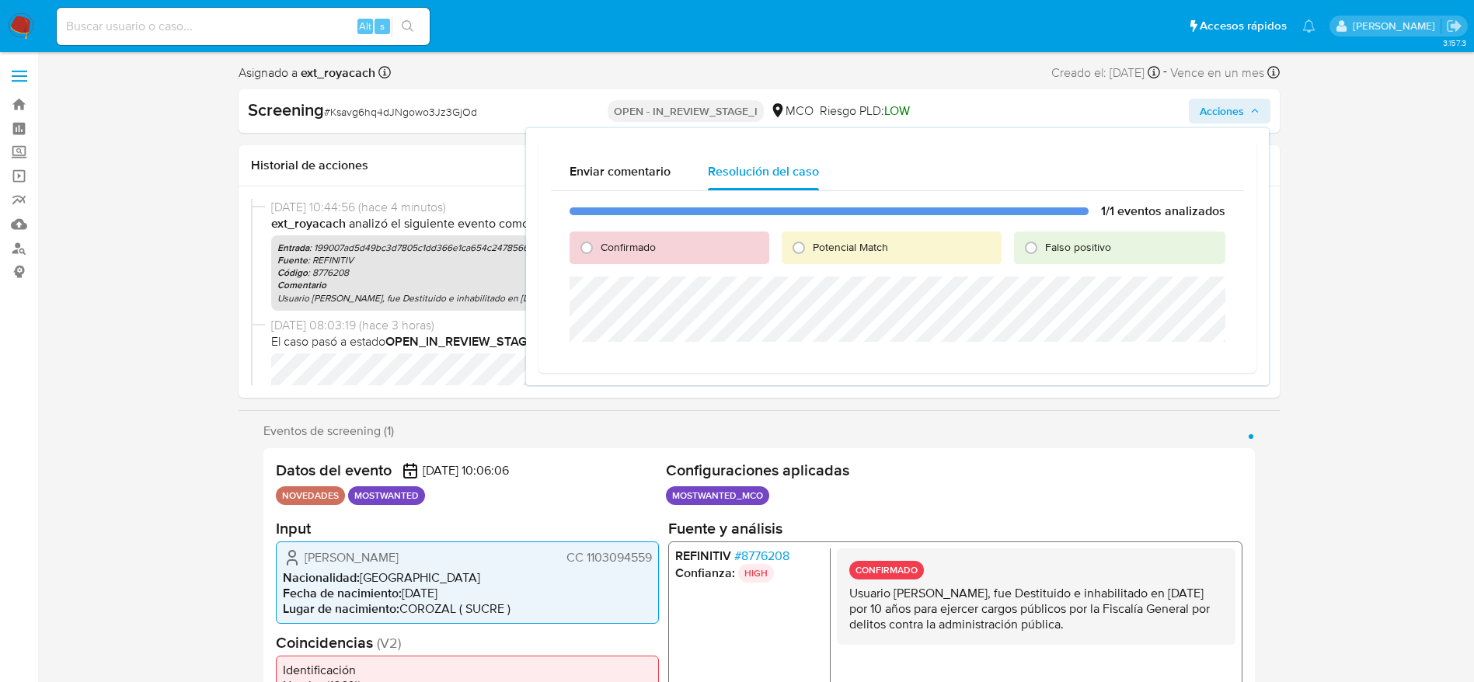
drag, startPoint x: 800, startPoint y: 253, endPoint x: 802, endPoint y: 275, distance: 22.6
click at [800, 254] on input "Potencial Match" at bounding box center [798, 247] width 25 height 25
radio input "true"
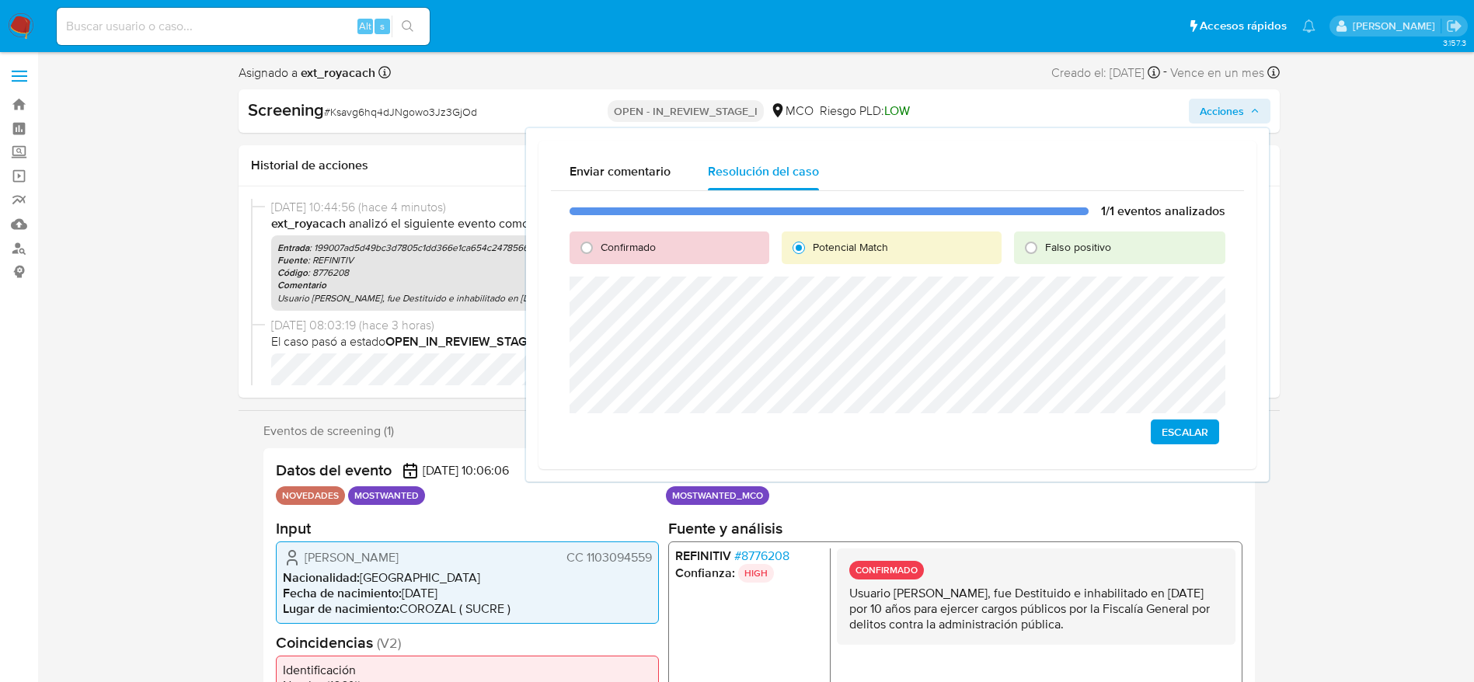
click at [994, 427] on span "Escalar" at bounding box center [1185, 432] width 47 height 22
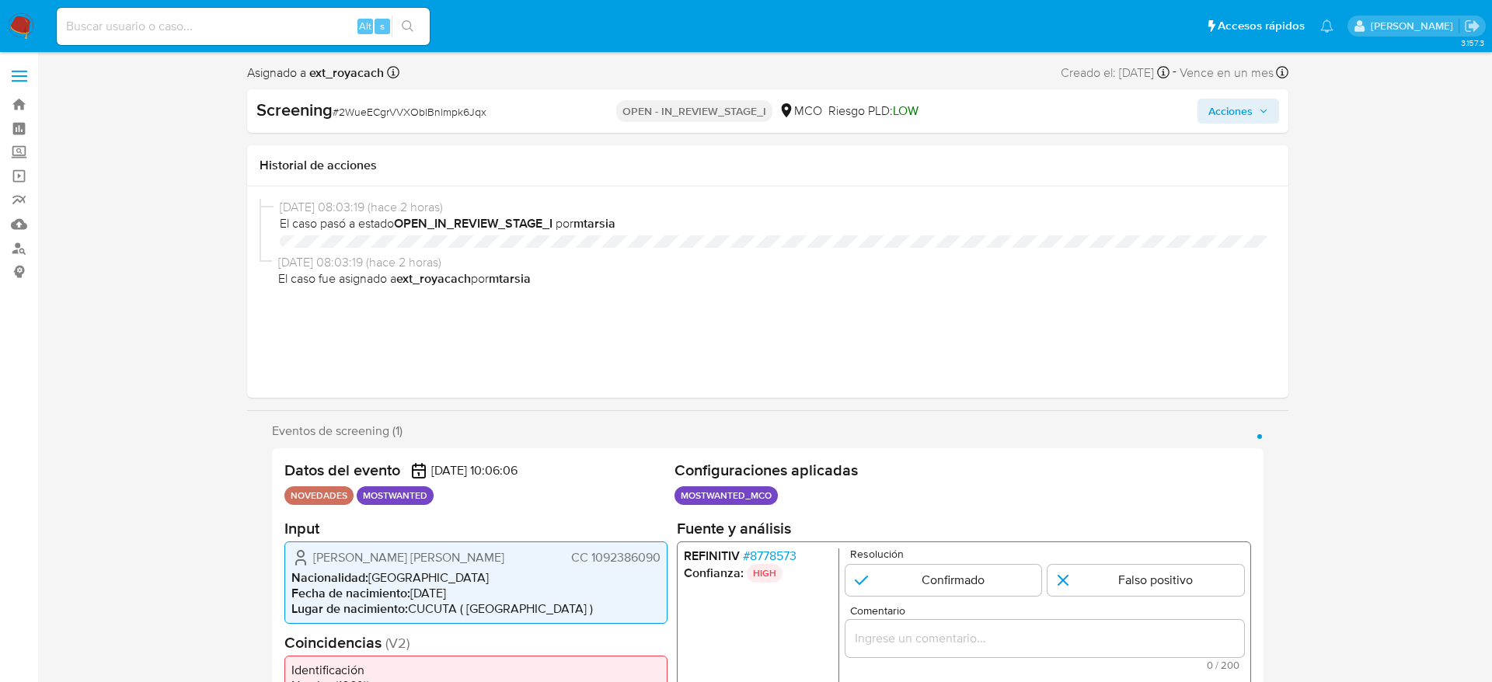
select select "10"
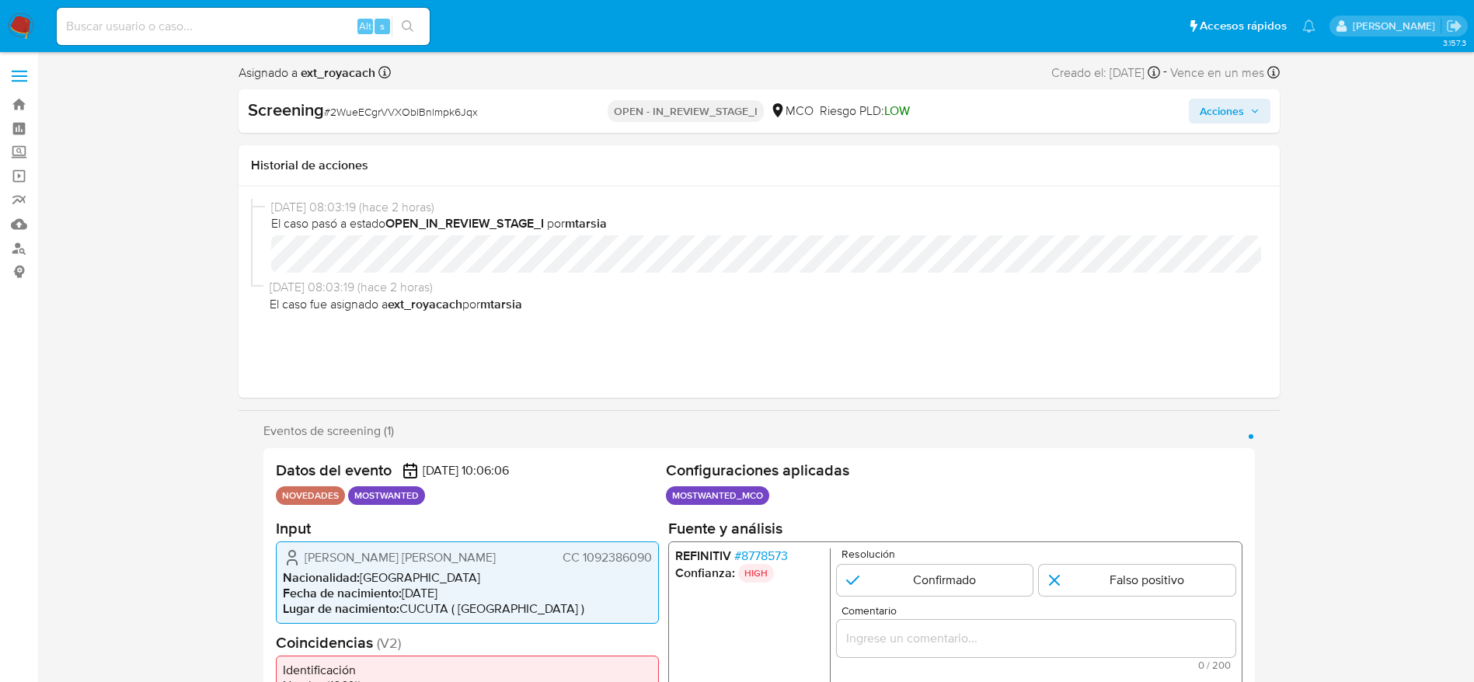
click at [416, 549] on span "[PERSON_NAME] [PERSON_NAME]" at bounding box center [400, 557] width 191 height 16
click at [624, 559] on span "CC 1092386090" at bounding box center [606, 557] width 89 height 16
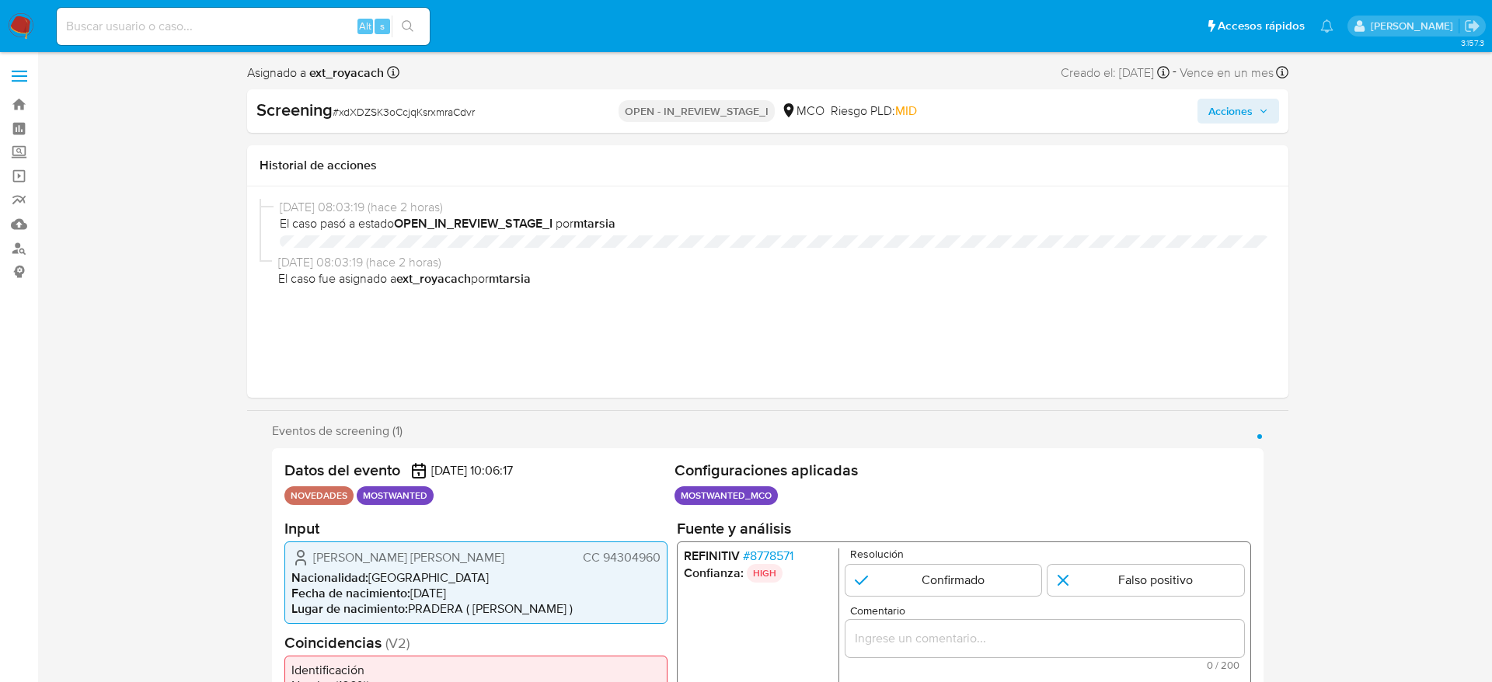
select select "10"
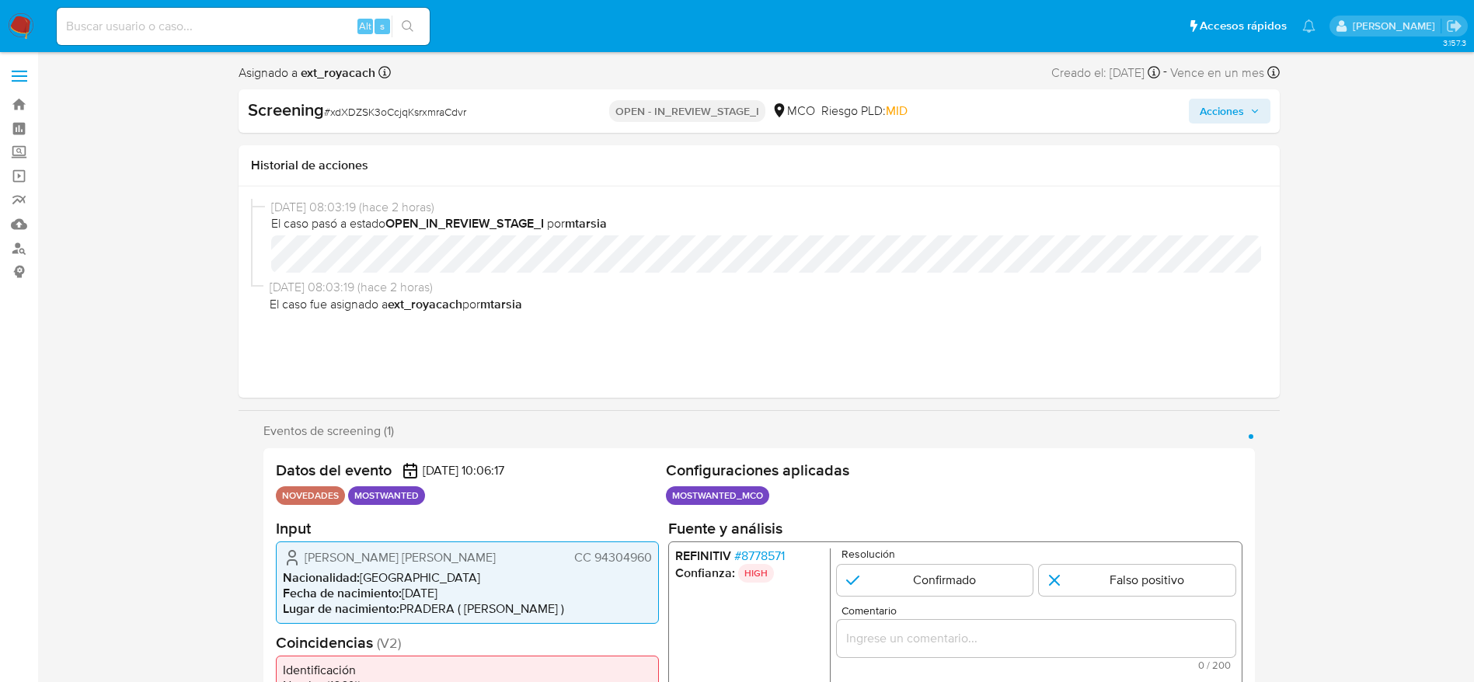
click at [403, 563] on span "[PERSON_NAME] [PERSON_NAME]" at bounding box center [400, 557] width 191 height 16
click at [403, 563] on span "Oscar Nuñez Mosquera" at bounding box center [400, 557] width 191 height 16
click at [617, 549] on span "CC 94304960" at bounding box center [612, 557] width 78 height 16
drag, startPoint x: 617, startPoint y: 549, endPoint x: 614, endPoint y: 536, distance: 12.8
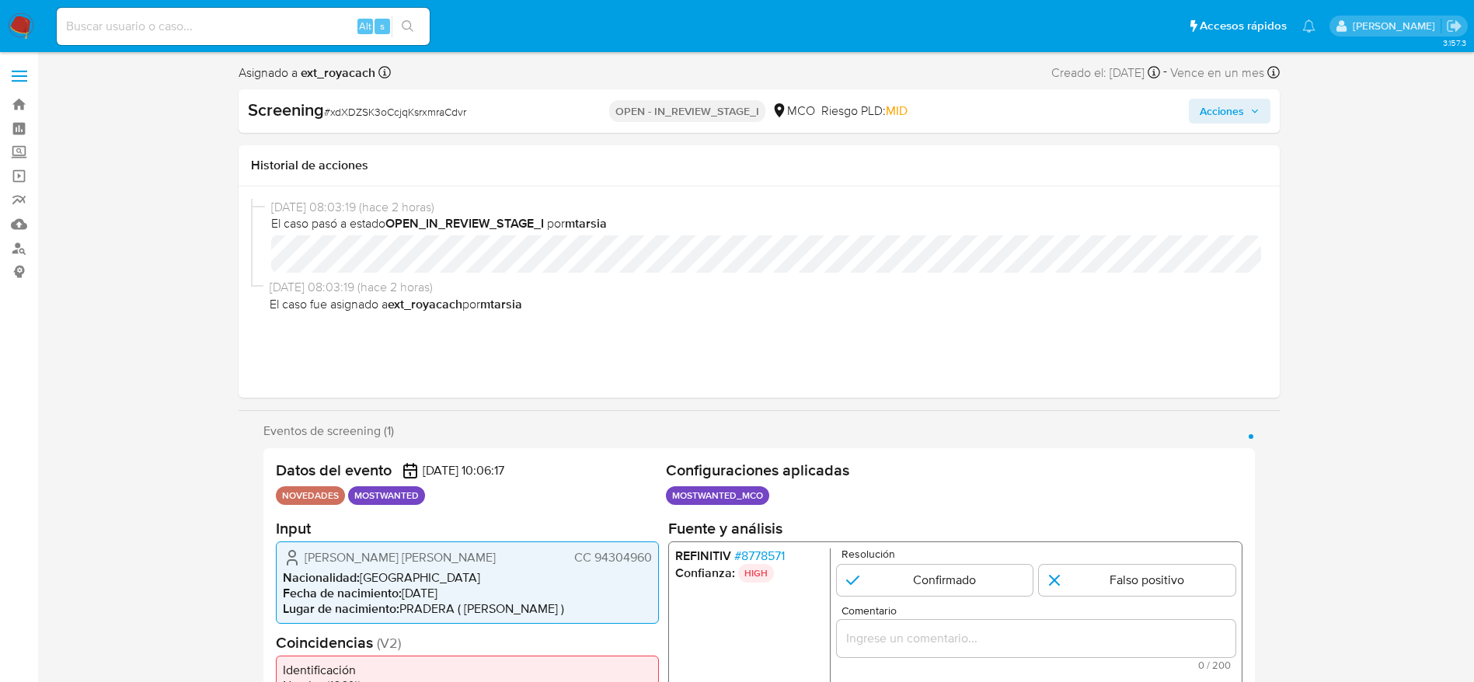
click at [617, 546] on div "Oscar Nuñez Mosquera CC 94304960 Nacionalidad : Colombia Fecha de nacimiento : …" at bounding box center [467, 582] width 383 height 82
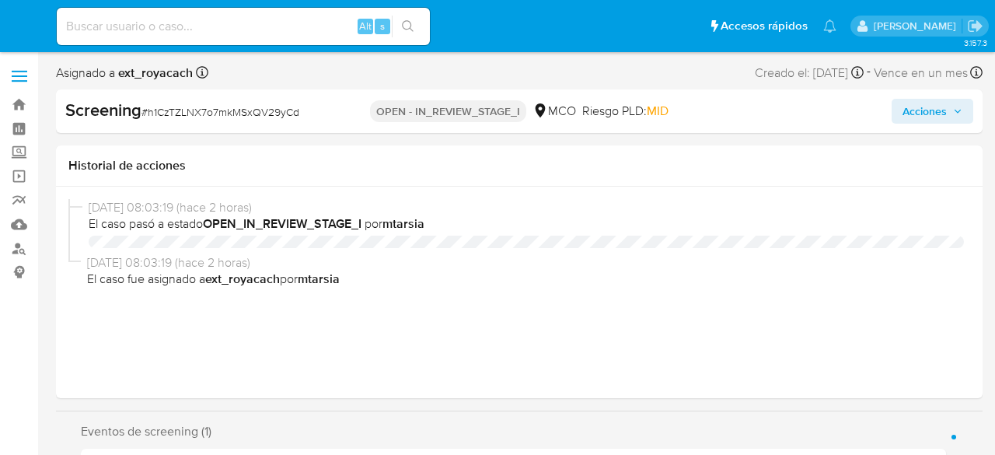
select select "10"
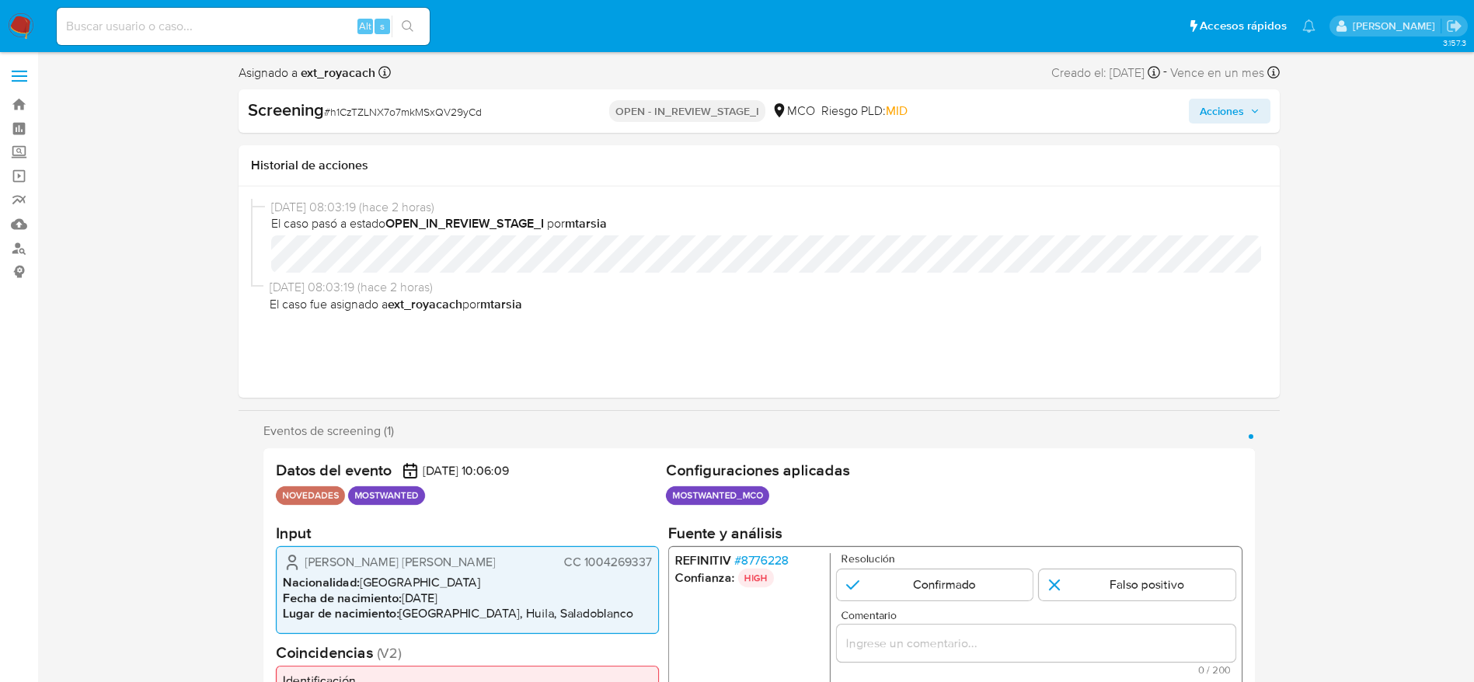
click at [361, 454] on span "[PERSON_NAME] [PERSON_NAME]" at bounding box center [400, 563] width 191 height 16
click at [628, 454] on div "[PERSON_NAME] [PERSON_NAME] 1004269337 Nacionalidad : Colombia Fecha de nacimie…" at bounding box center [467, 589] width 383 height 87
click at [626, 454] on span "CC 1004269337" at bounding box center [607, 563] width 88 height 16
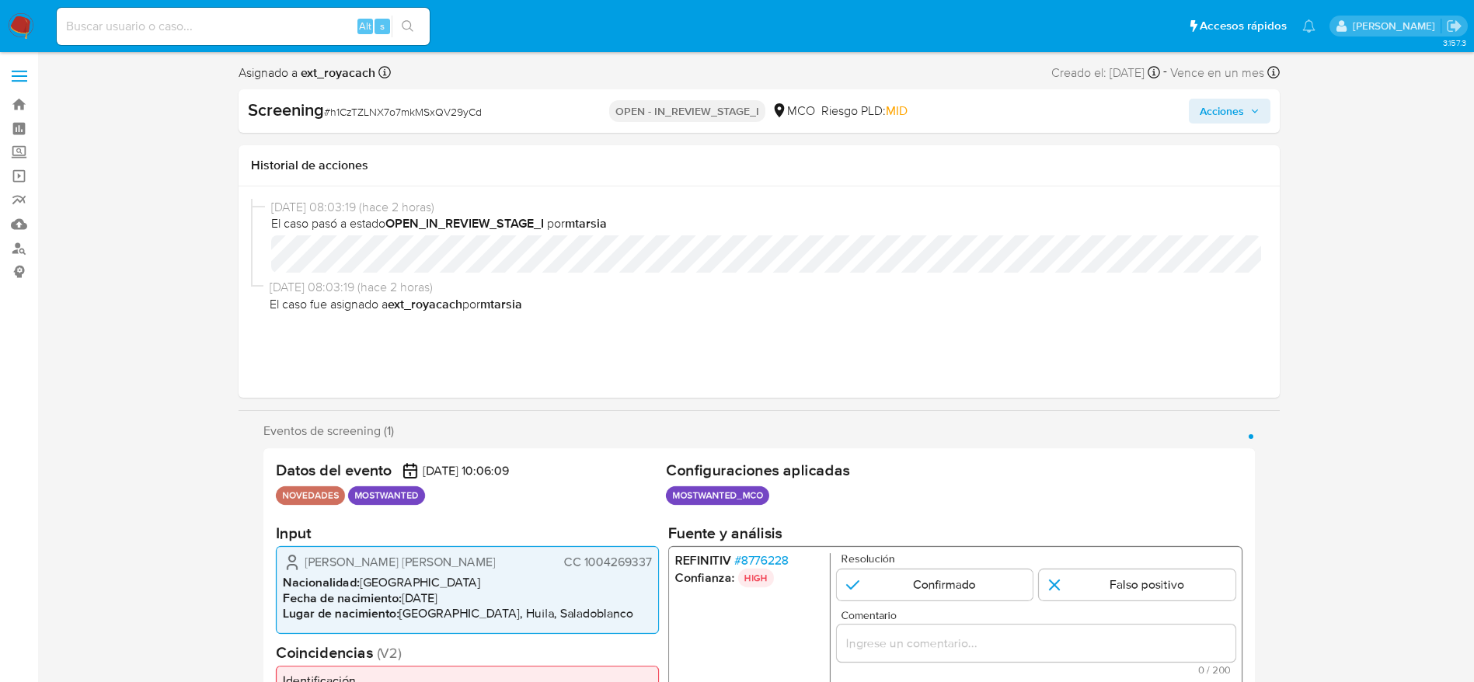
click at [626, 454] on span "CC 1004269337" at bounding box center [607, 563] width 88 height 16
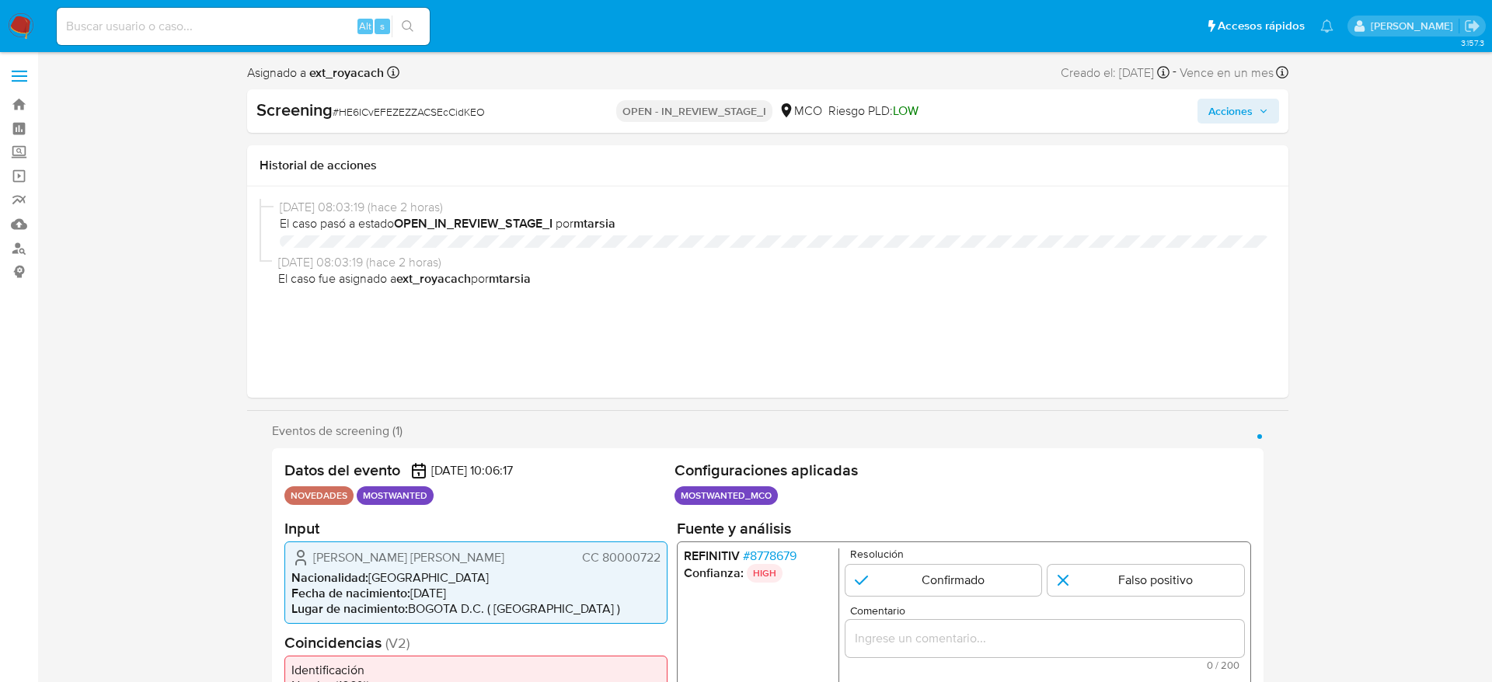
select select "10"
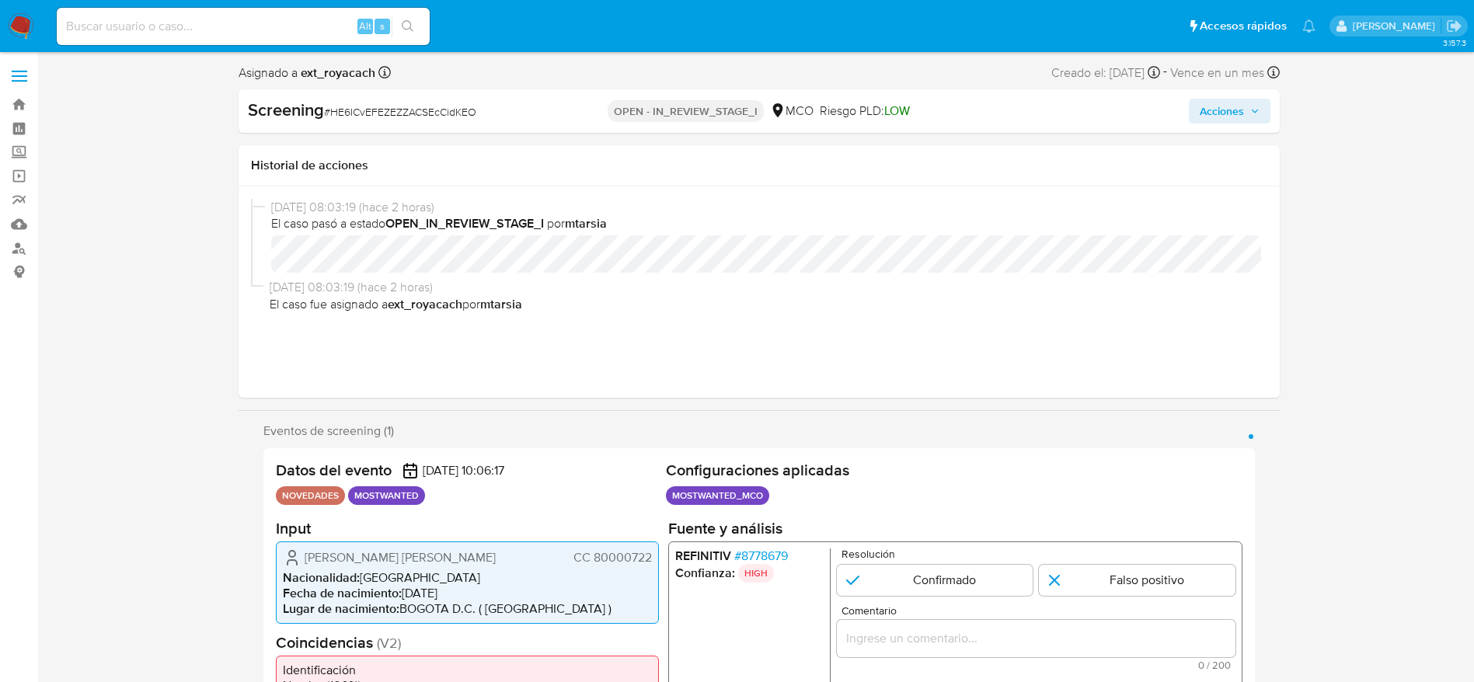
click at [395, 559] on span "Manuel Alberto Baquero Pineda" at bounding box center [400, 557] width 191 height 16
click at [629, 563] on span "CC 80000722" at bounding box center [612, 557] width 78 height 16
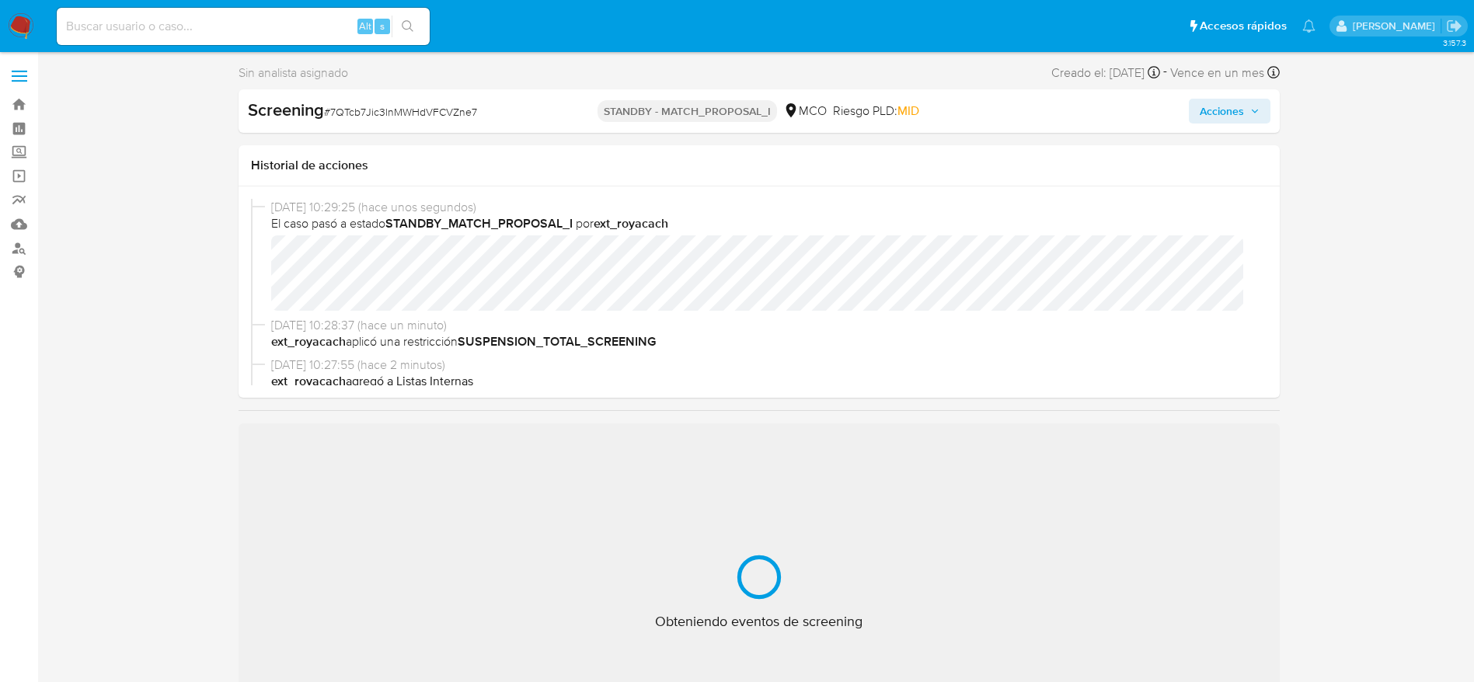
select select "10"
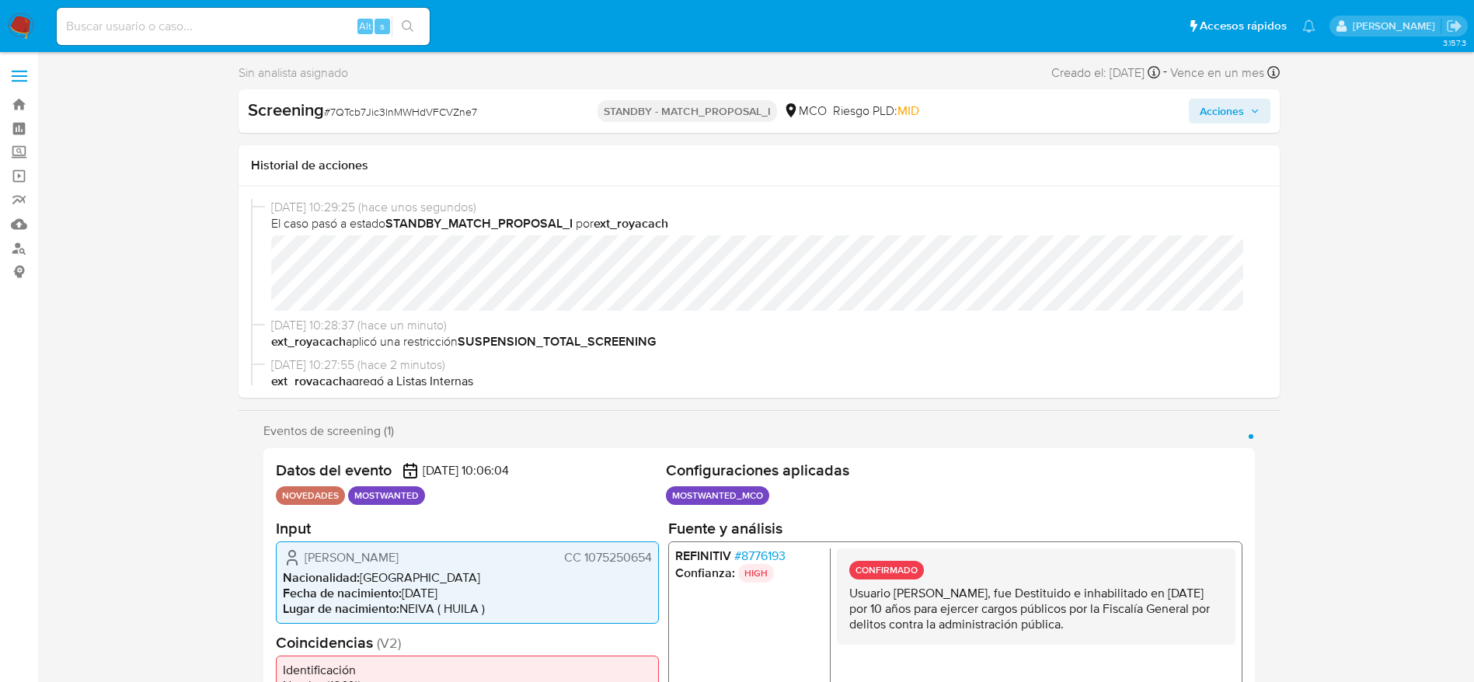
click at [390, 121] on div "Screening # 7QTcb7Jic3lnMWHdVFCVZne7" at bounding box center [416, 111] width 336 height 25
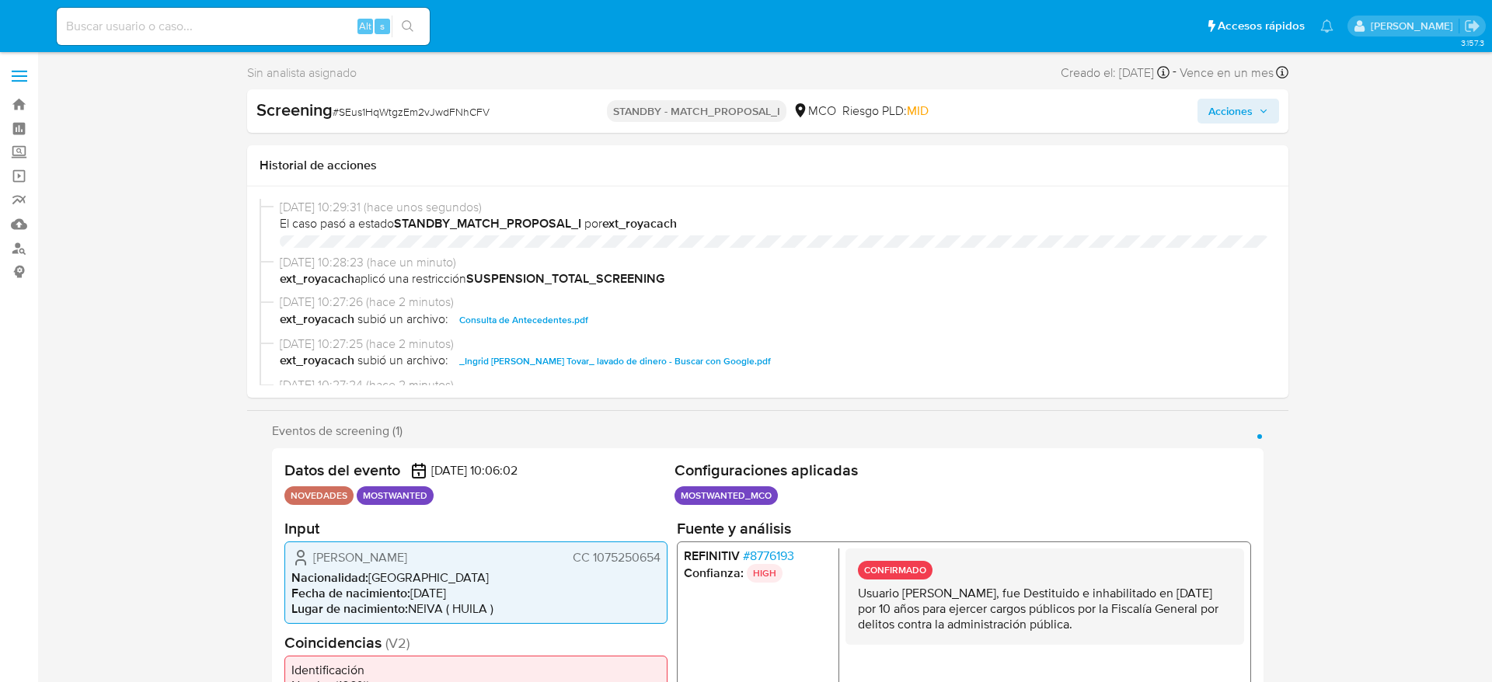
select select "10"
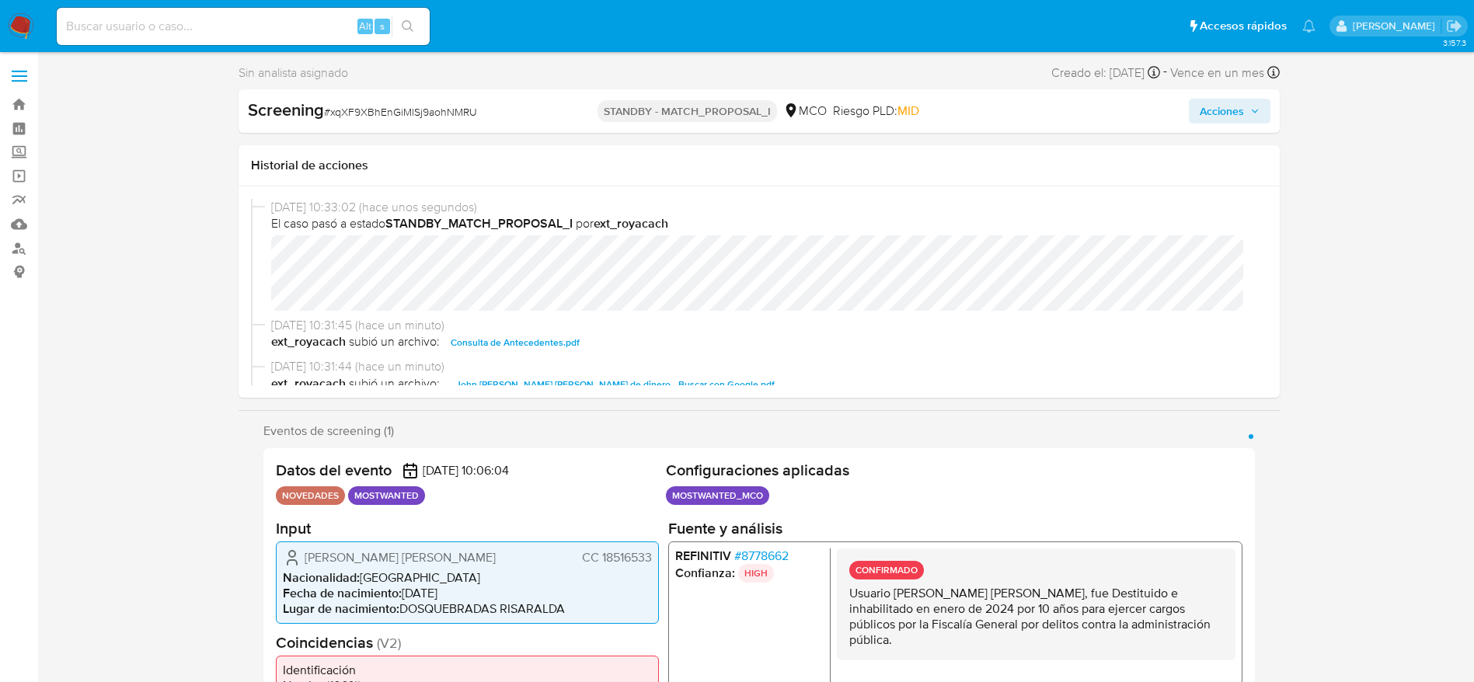
select select "10"
click at [413, 102] on div "Screening # Ksavg6hq4dJNgowo3Jz3GjOd" at bounding box center [415, 110] width 335 height 23
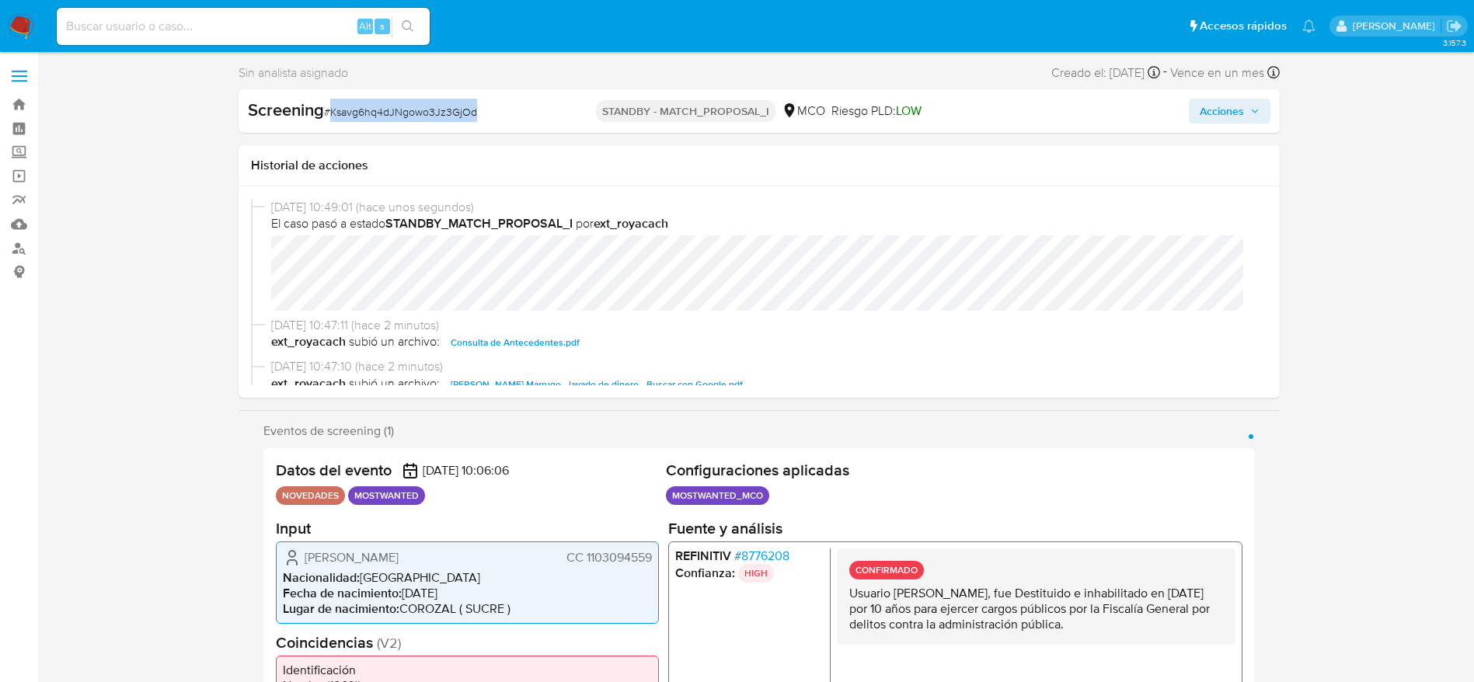
click at [413, 102] on div "Screening # Ksavg6hq4dJNgowo3Jz3GjOd" at bounding box center [415, 110] width 335 height 23
copy span "Ksavg6hq4dJNgowo3Jz3GjOd"
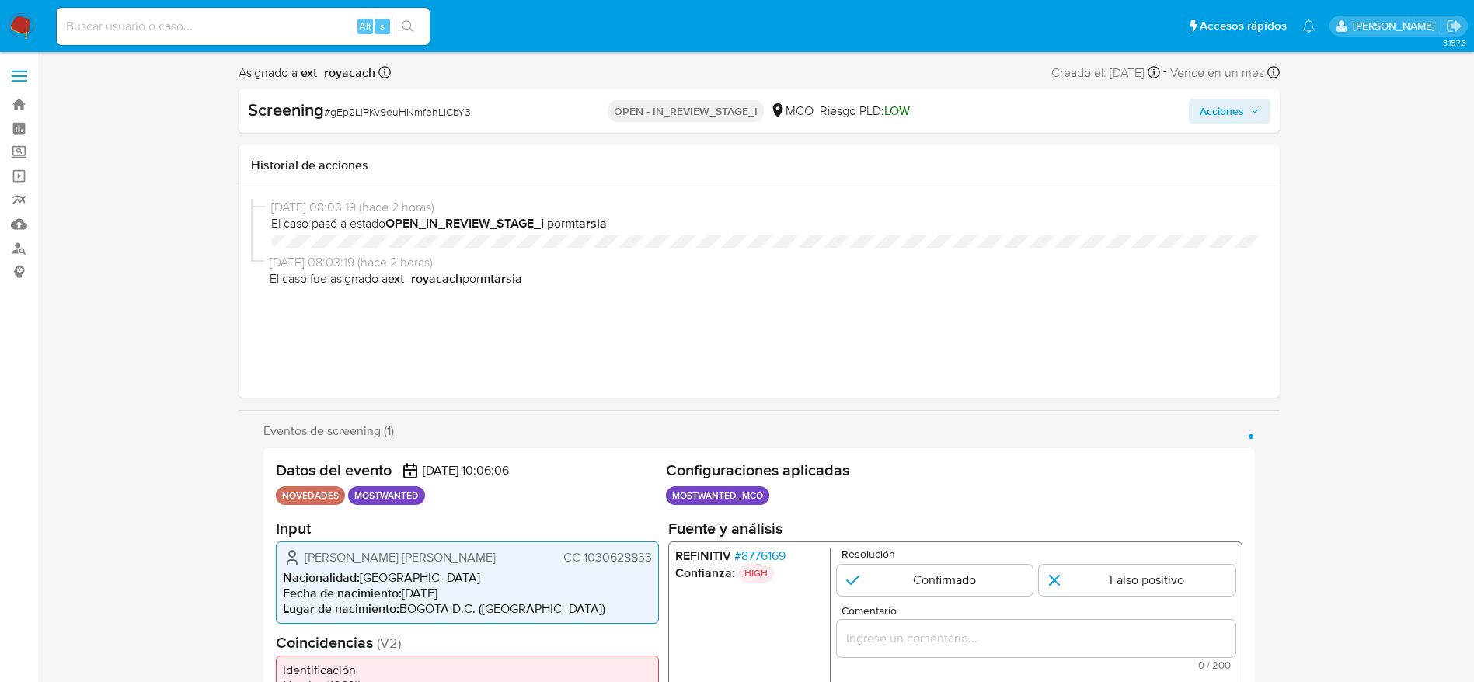
select select "10"
click at [448, 99] on div "Screening # gEp2LlPKv9euHNmfehLICbY3" at bounding box center [415, 110] width 335 height 23
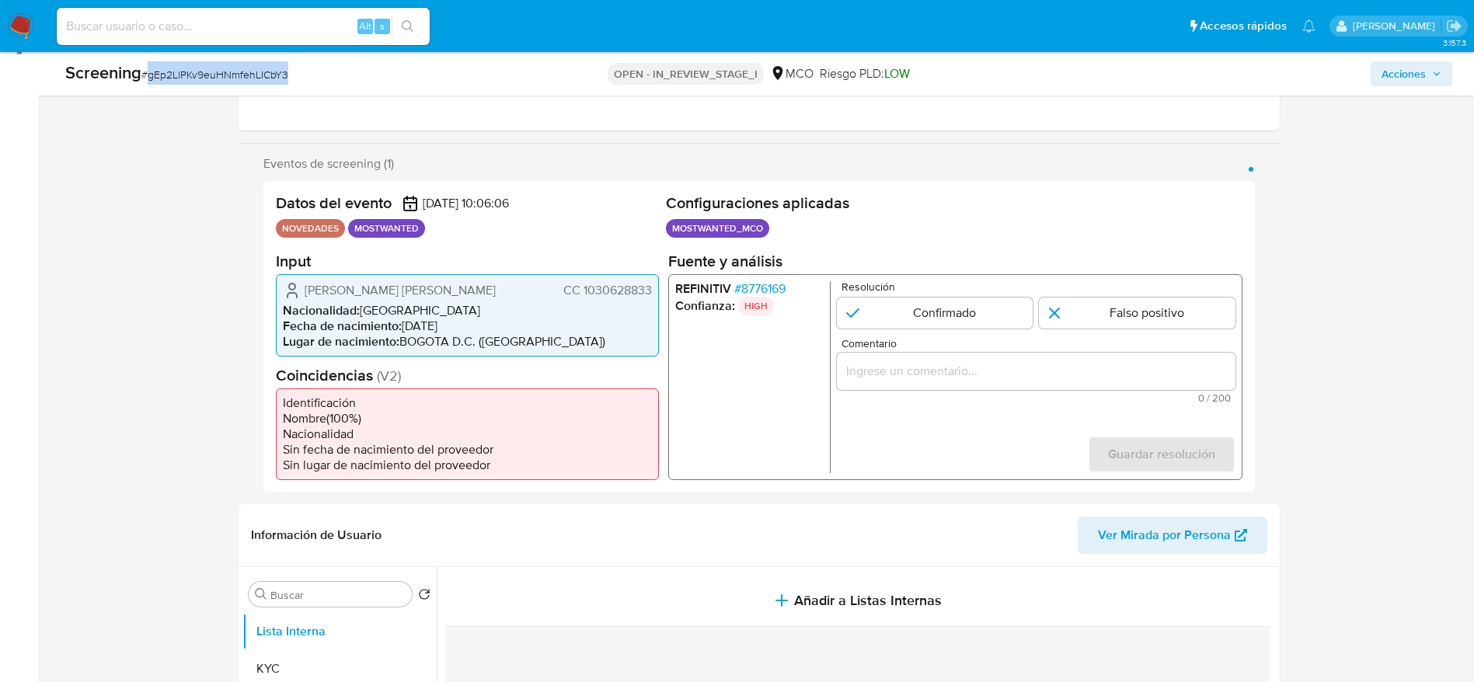
scroll to position [233, 0]
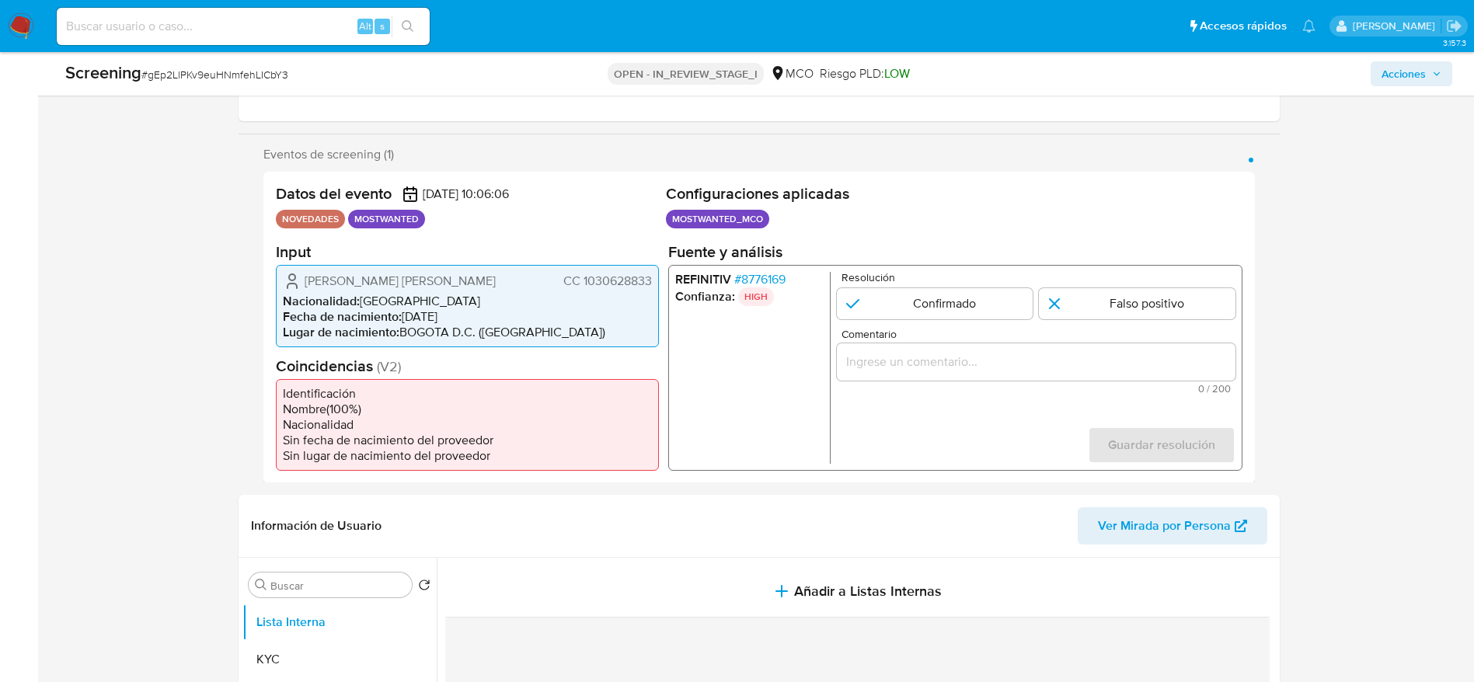
drag, startPoint x: 298, startPoint y: 277, endPoint x: 657, endPoint y: 282, distance: 359.8
click at [657, 282] on div "[PERSON_NAME] [PERSON_NAME] CC 1030628833 Nacionalidad : [DEMOGRAPHIC_DATA] Fec…" at bounding box center [467, 305] width 383 height 82
click at [745, 284] on span "# 8776169" at bounding box center [758, 279] width 51 height 16
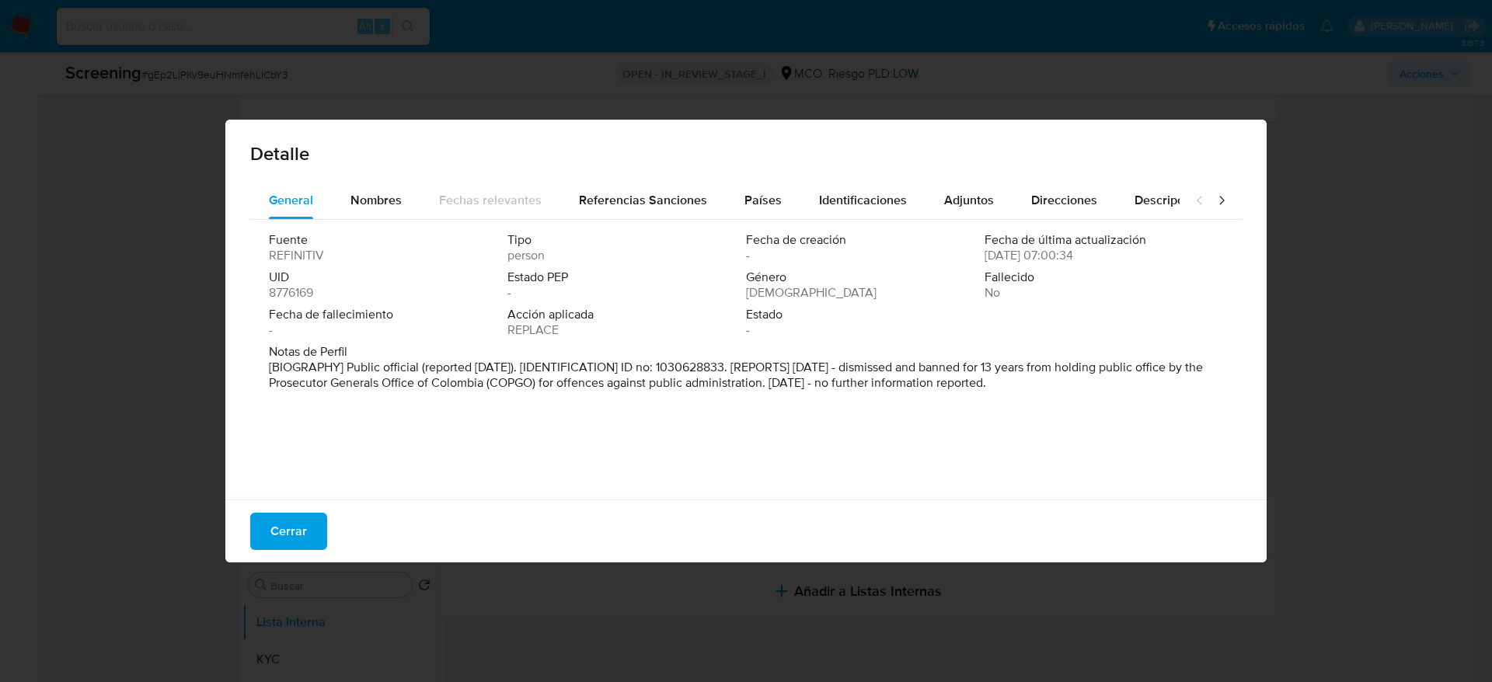
click at [305, 535] on span "Cerrar" at bounding box center [288, 531] width 37 height 34
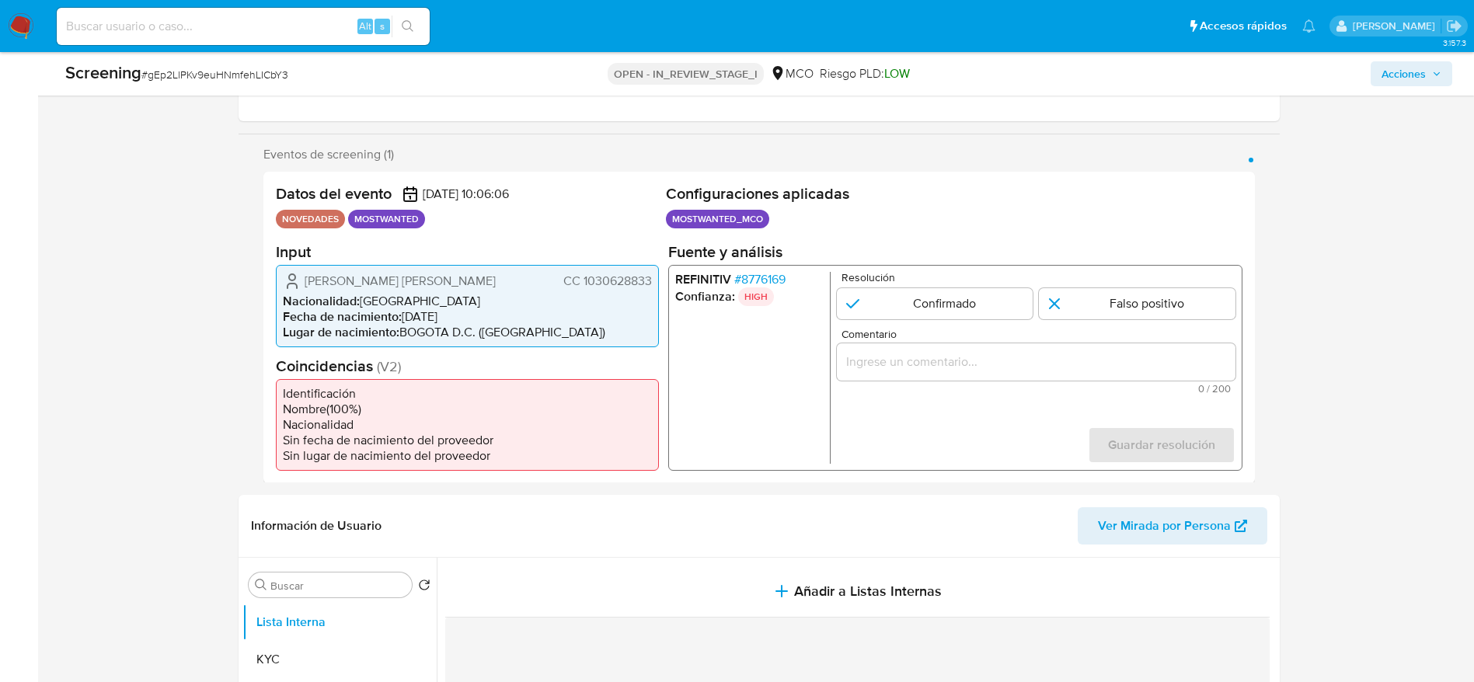
click at [1051, 371] on input "Comentario" at bounding box center [1035, 361] width 399 height 20
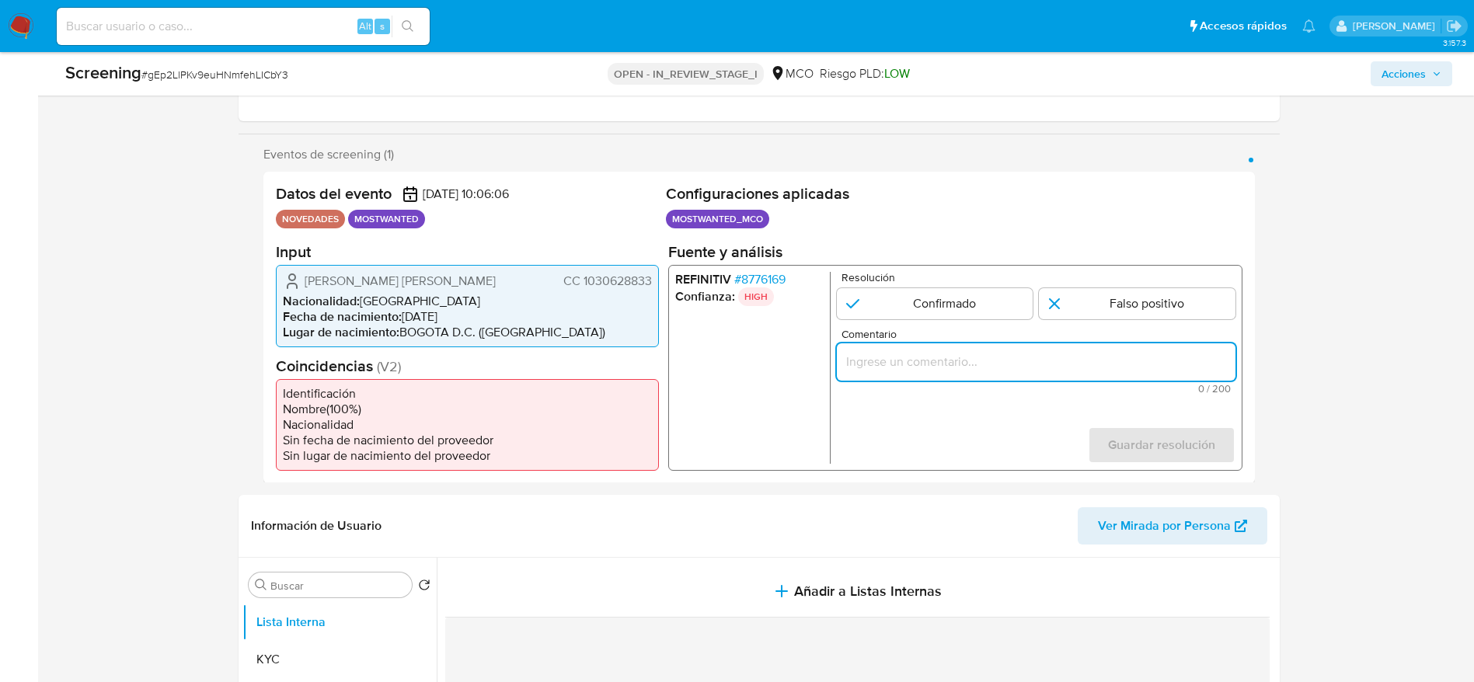
paste input "Usuario Davidson Camilo Amorocho Amaya fue Destituido e inhabilitado en agosto …"
type input "Usuario Davidson Camilo Amorocho Amaya fue Destituido e inhabilitado en agosto …"
click at [946, 308] on input "1 de 1" at bounding box center [934, 302] width 197 height 31
radio input "true"
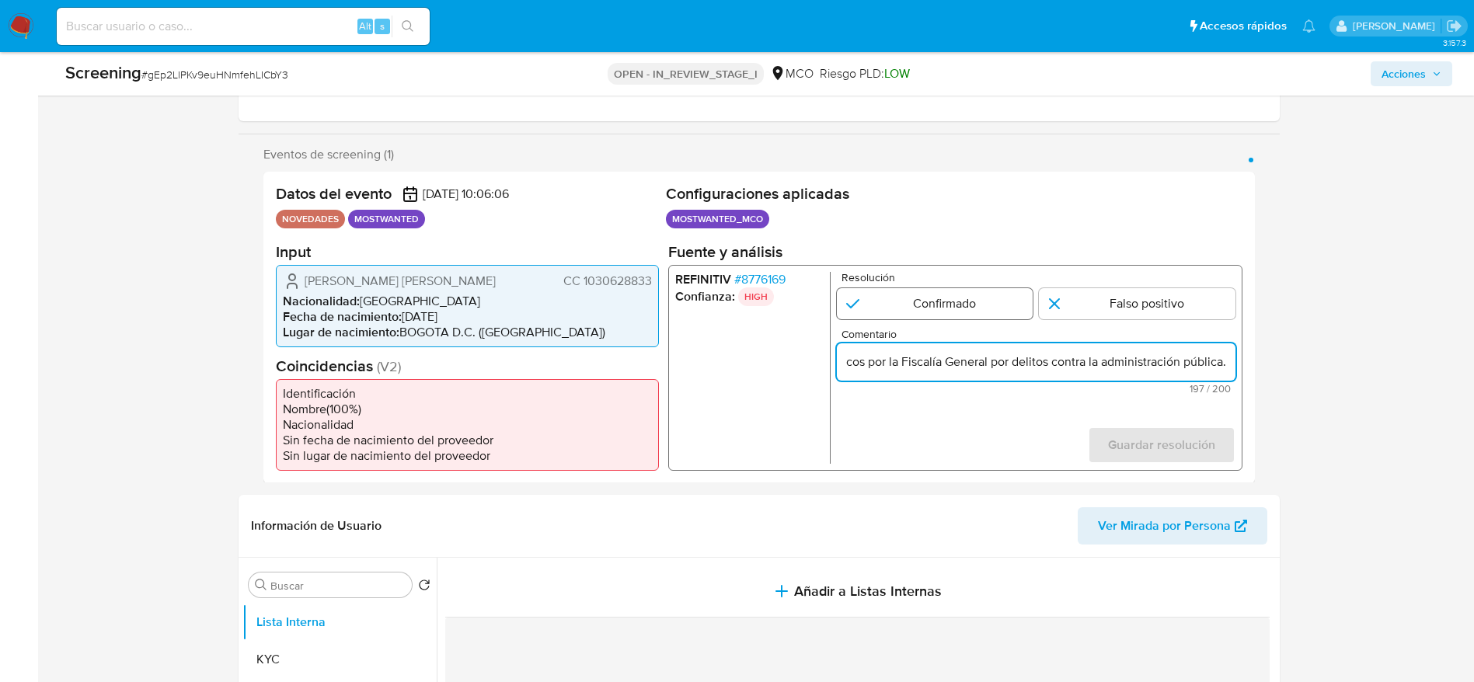
scroll to position [0, 0]
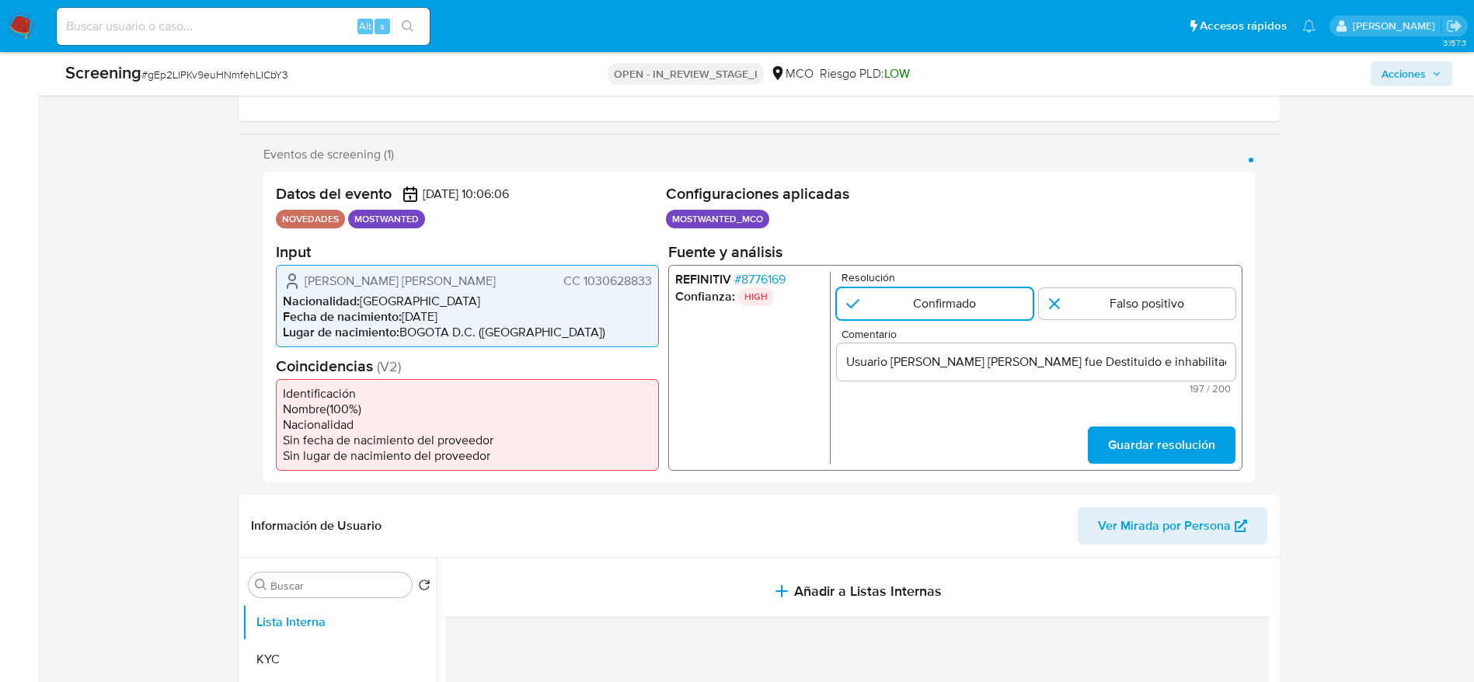
drag, startPoint x: 1117, startPoint y: 448, endPoint x: 801, endPoint y: 403, distance: 319.4
click at [1117, 448] on span "Guardar resolución" at bounding box center [1160, 444] width 107 height 34
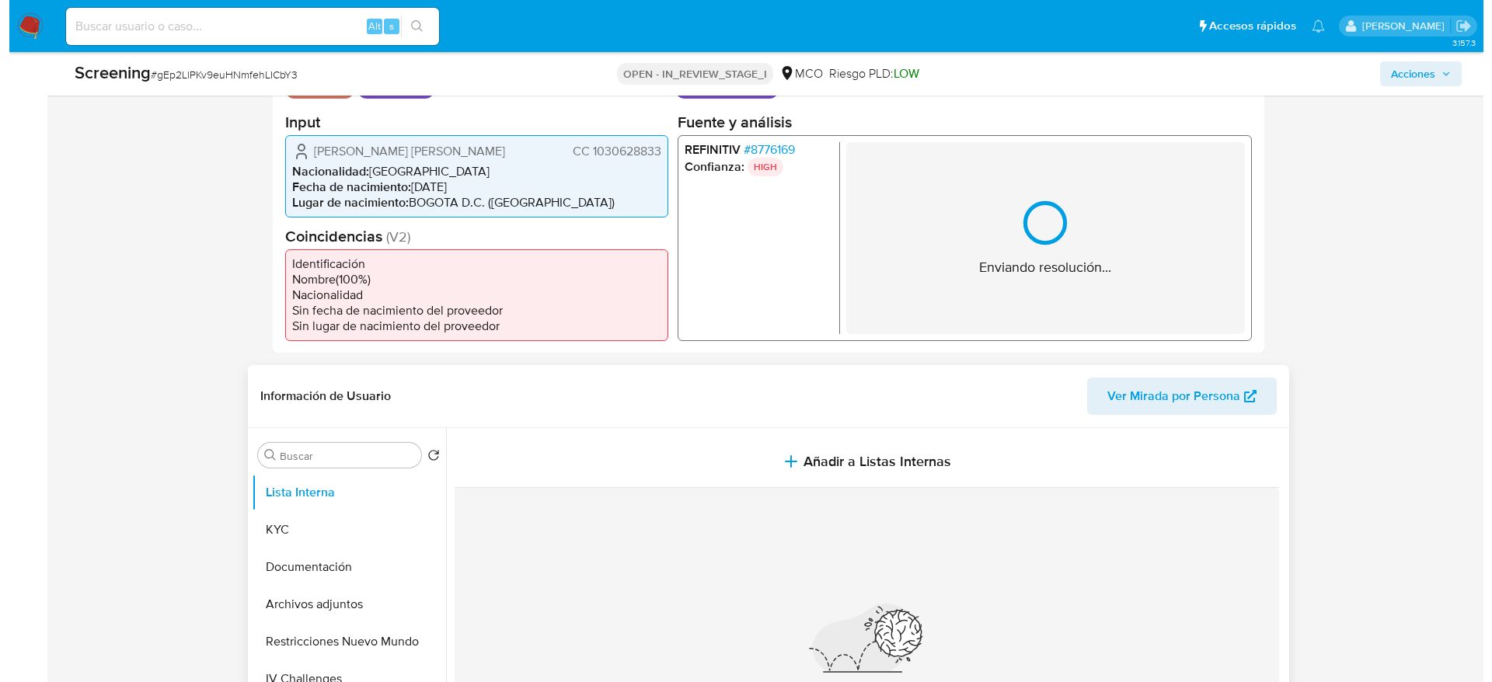
scroll to position [466, 0]
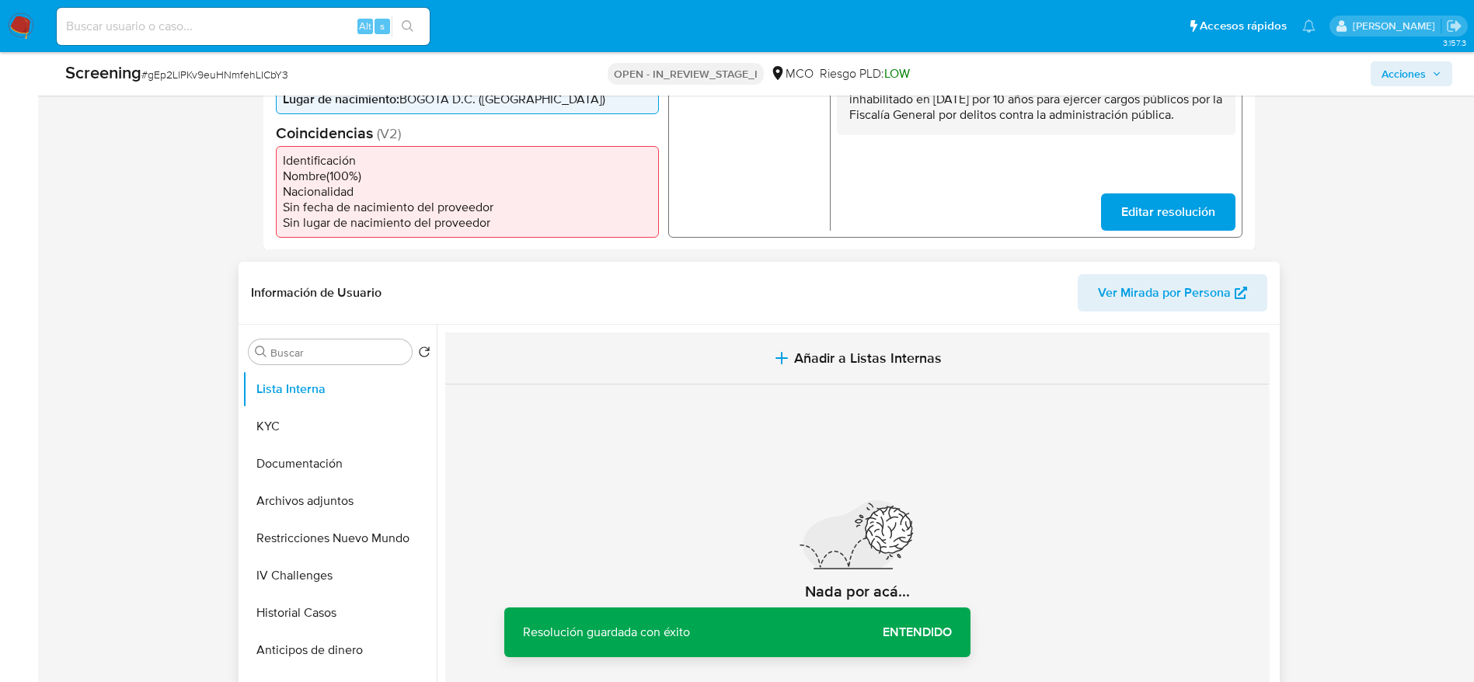
click at [744, 372] on button "Añadir a Listas Internas" at bounding box center [857, 359] width 824 height 52
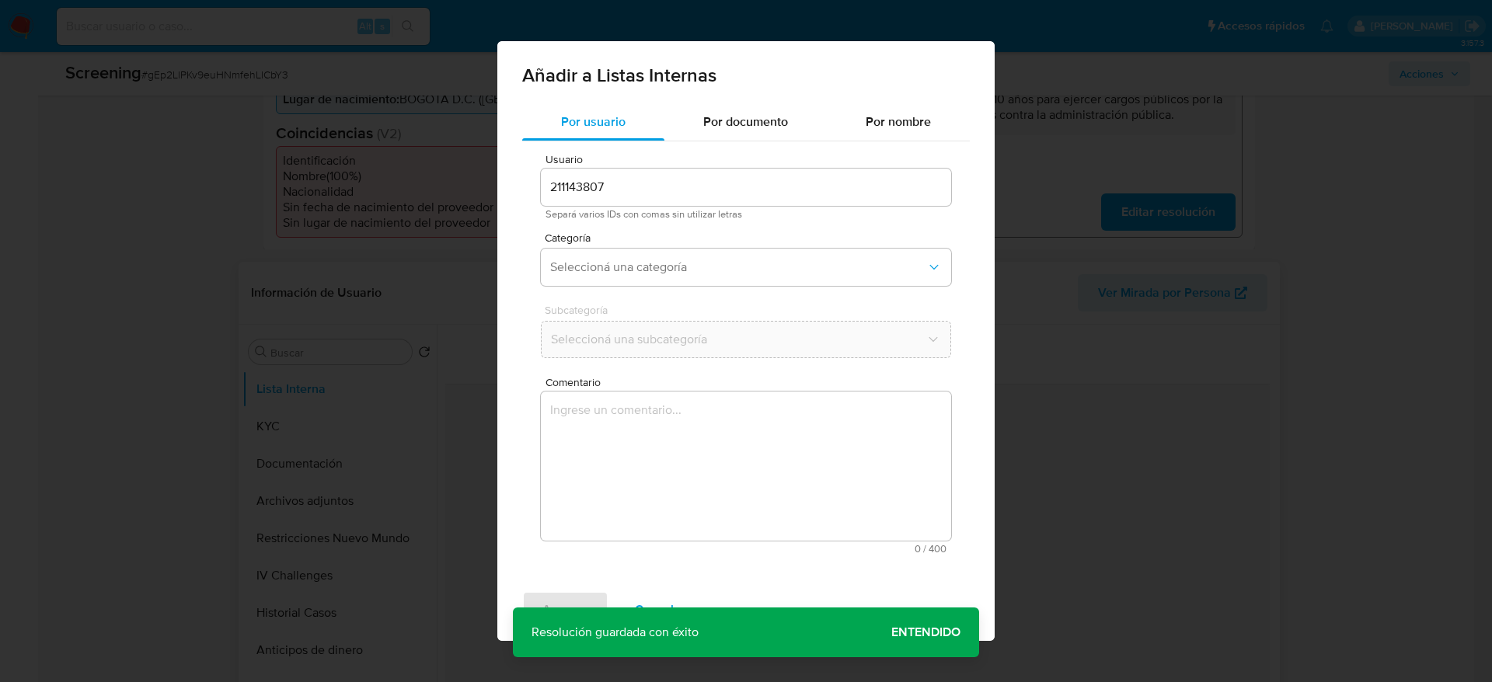
click at [774, 441] on div "Usuario 211143807 Separá varios IDs con comas sin utilizar letras Categoría Sel…" at bounding box center [746, 353] width 448 height 425
click at [739, 393] on textarea "Comentario" at bounding box center [746, 466] width 410 height 149
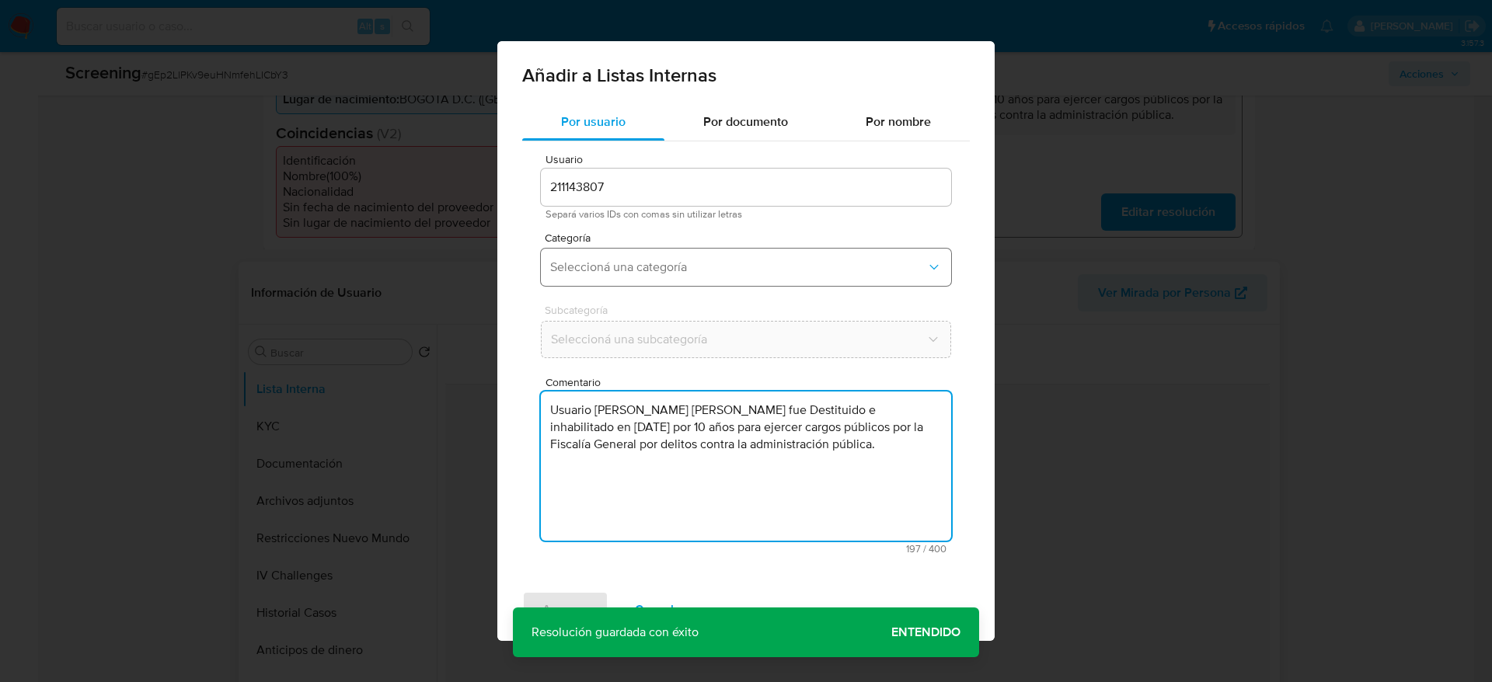
type textarea "Usuario Davidson Camilo Amorocho Amaya fue Destituido e inhabilitado en agosto …"
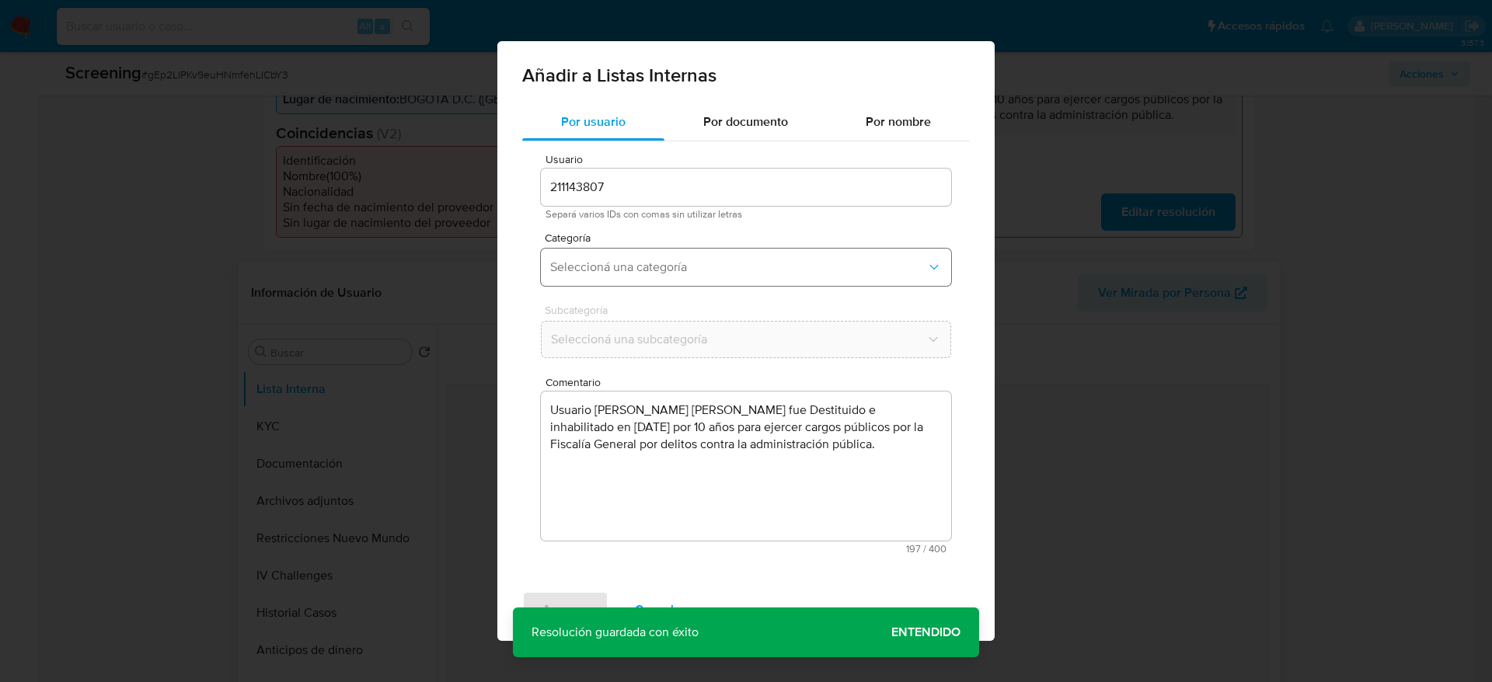
click at [688, 252] on button "Seleccioná una categoría" at bounding box center [746, 267] width 410 height 37
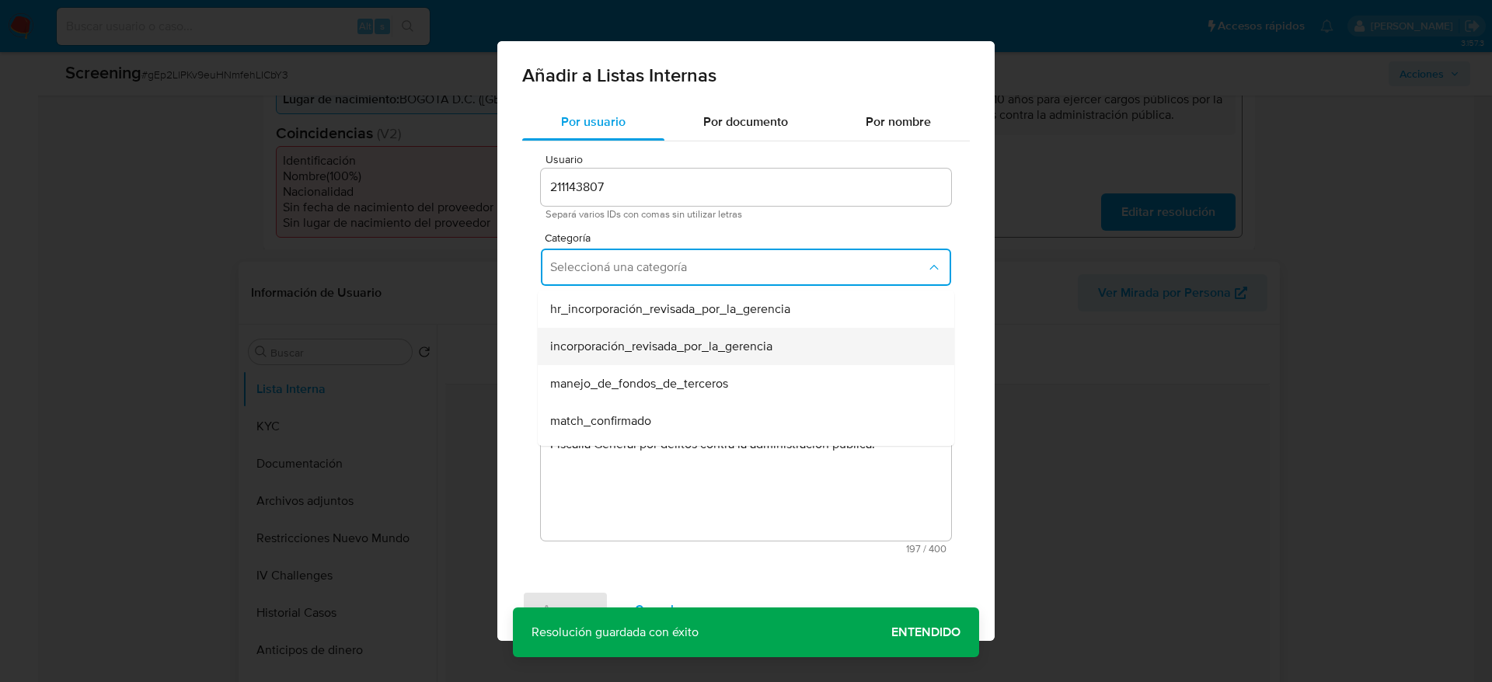
scroll to position [117, 0]
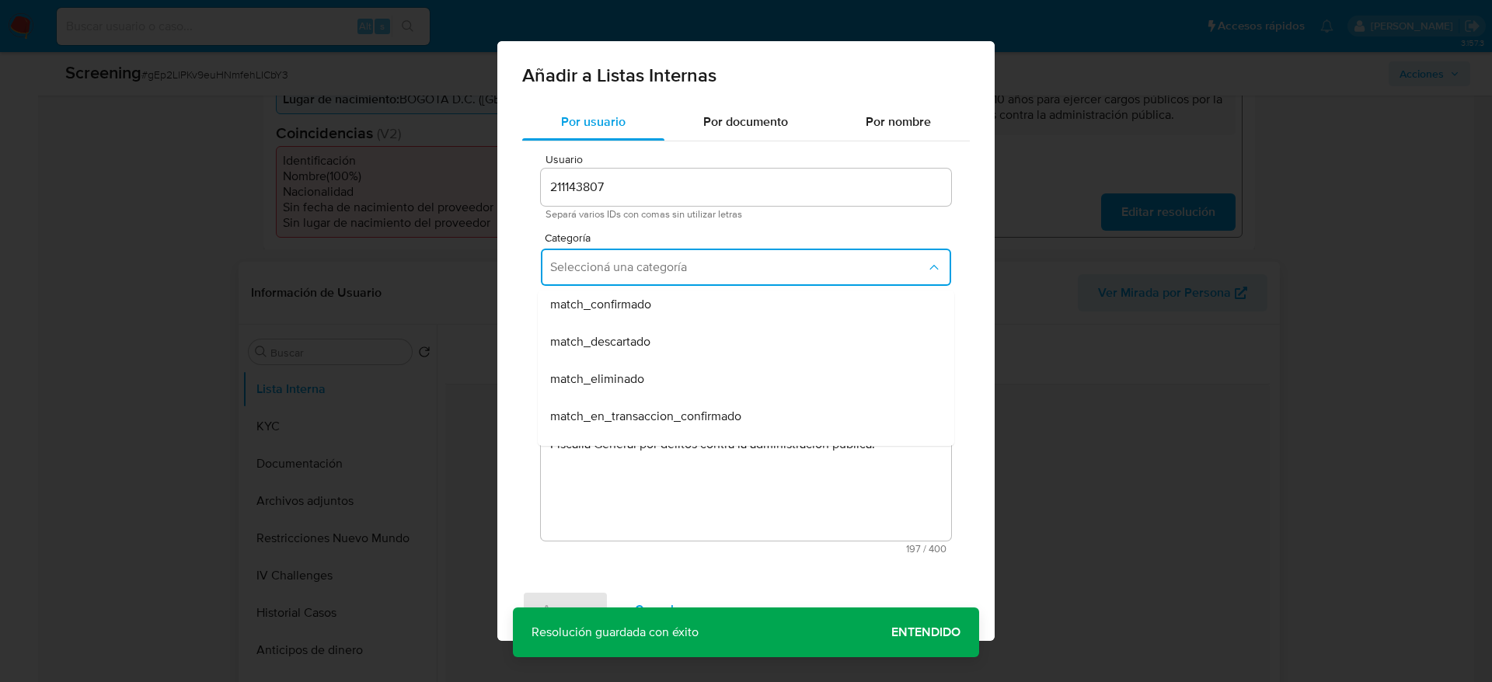
drag, startPoint x: 624, startPoint y: 320, endPoint x: 634, endPoint y: 324, distance: 10.8
click at [624, 322] on div "match_confirmado" at bounding box center [741, 304] width 382 height 37
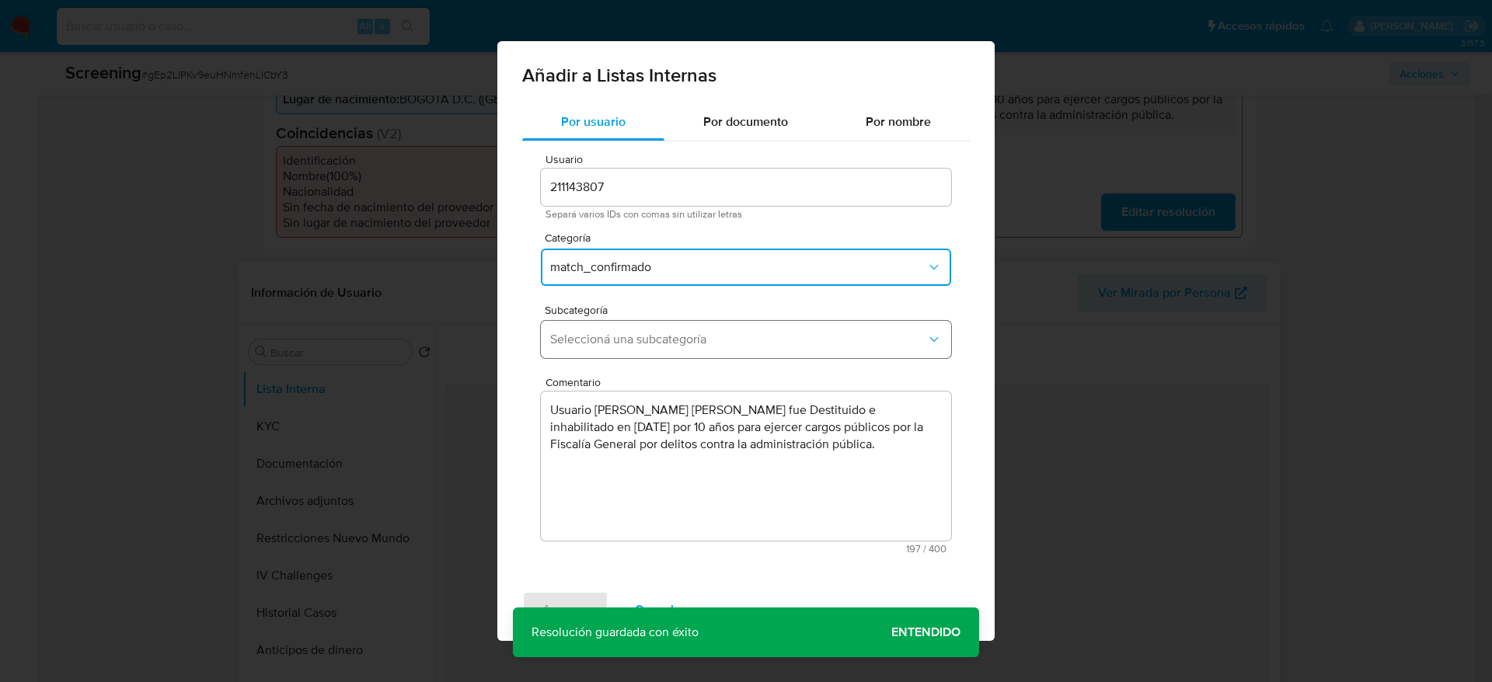
click at [634, 333] on span "Seleccioná una subcategoría" at bounding box center [738, 340] width 376 height 16
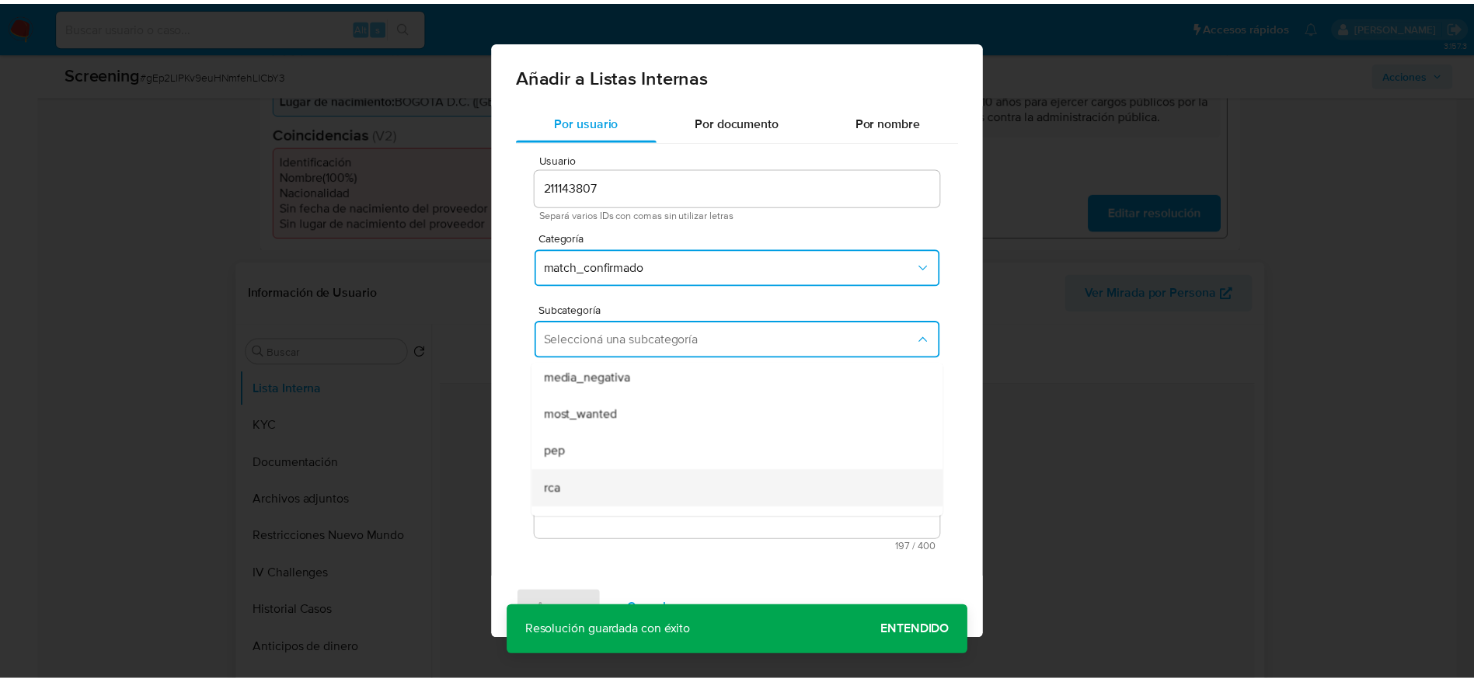
scroll to position [106, 0]
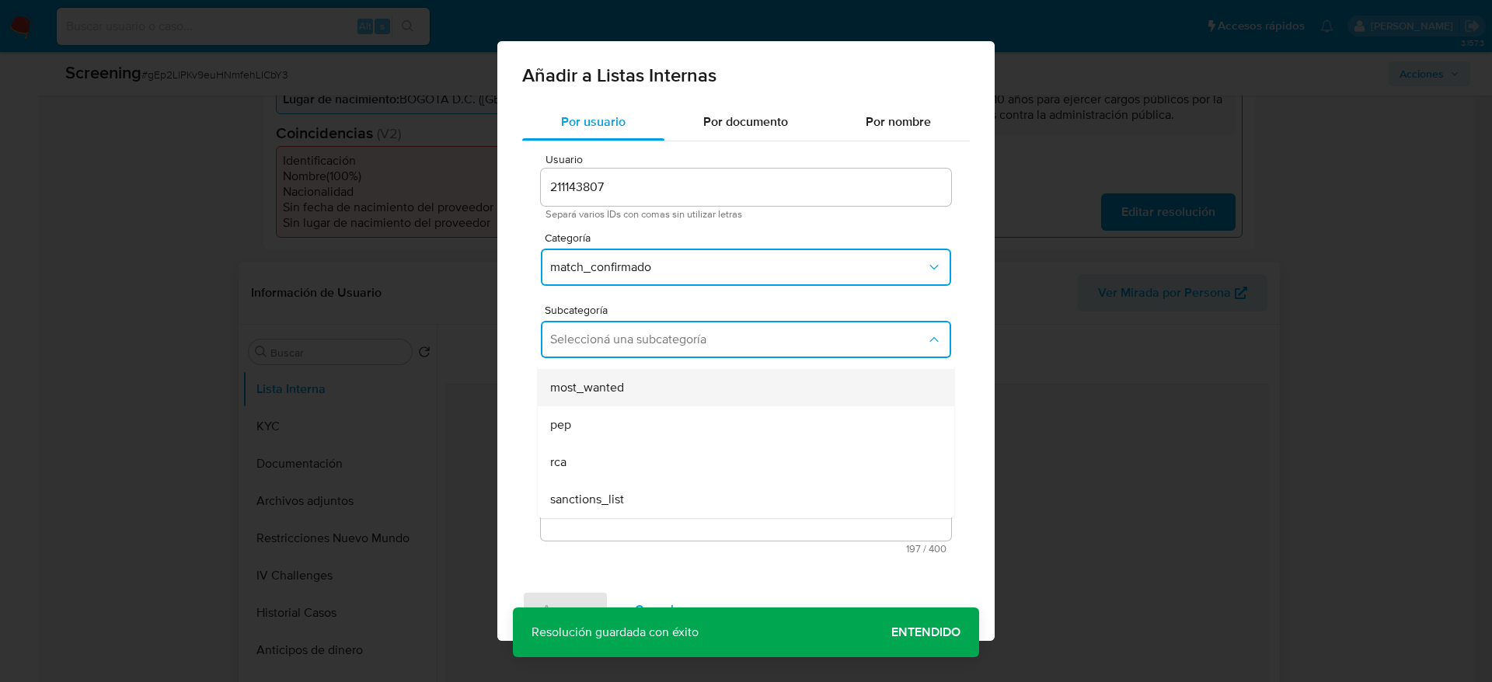
click at [664, 384] on div "most_wanted" at bounding box center [741, 387] width 382 height 37
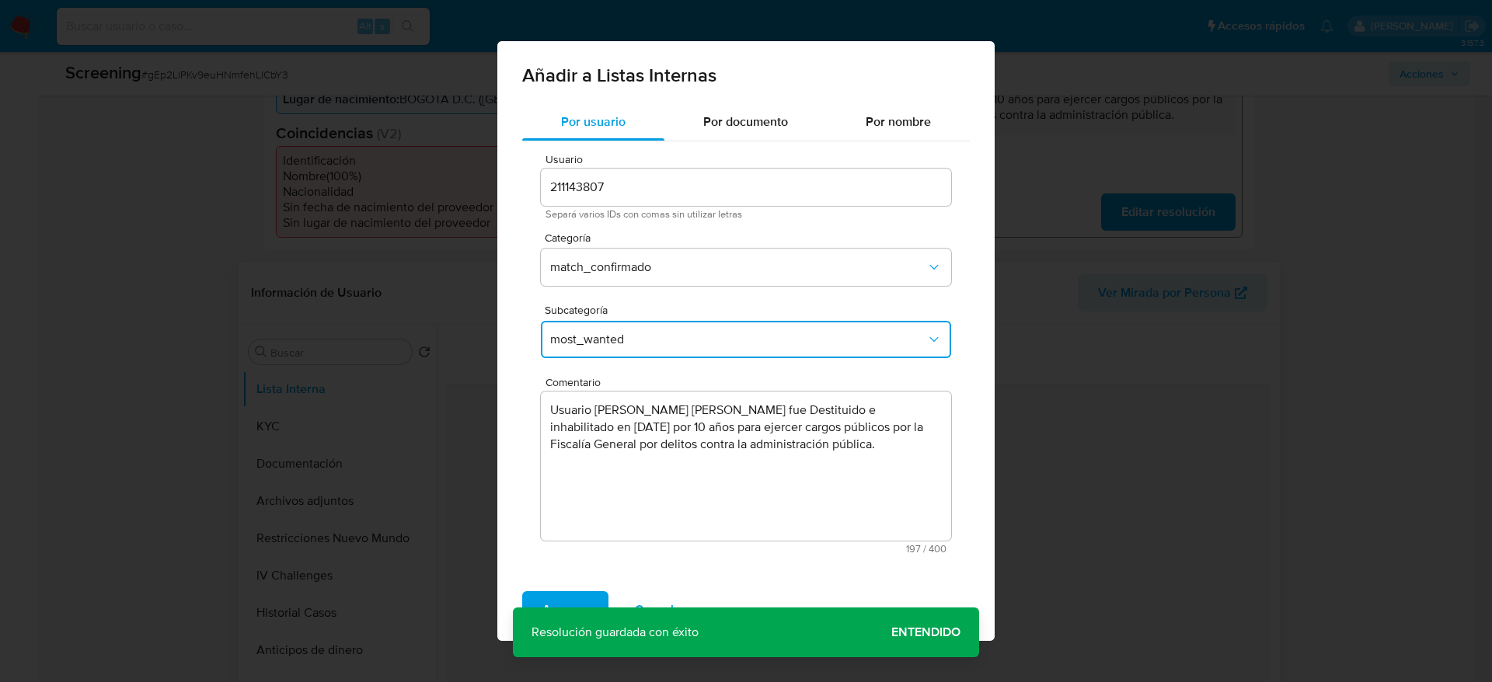
click at [593, 595] on button "Agregar" at bounding box center [565, 609] width 86 height 37
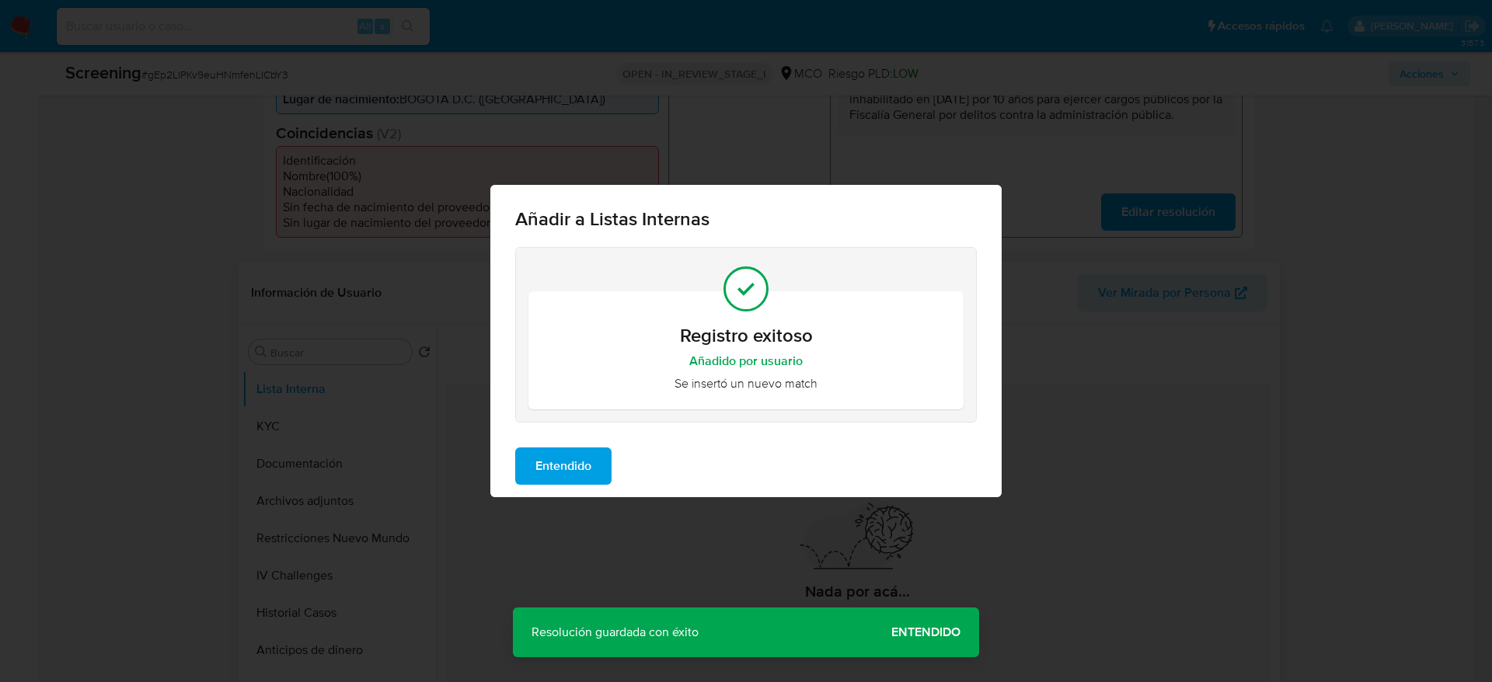
click at [563, 462] on span "Entendido" at bounding box center [563, 466] width 56 height 34
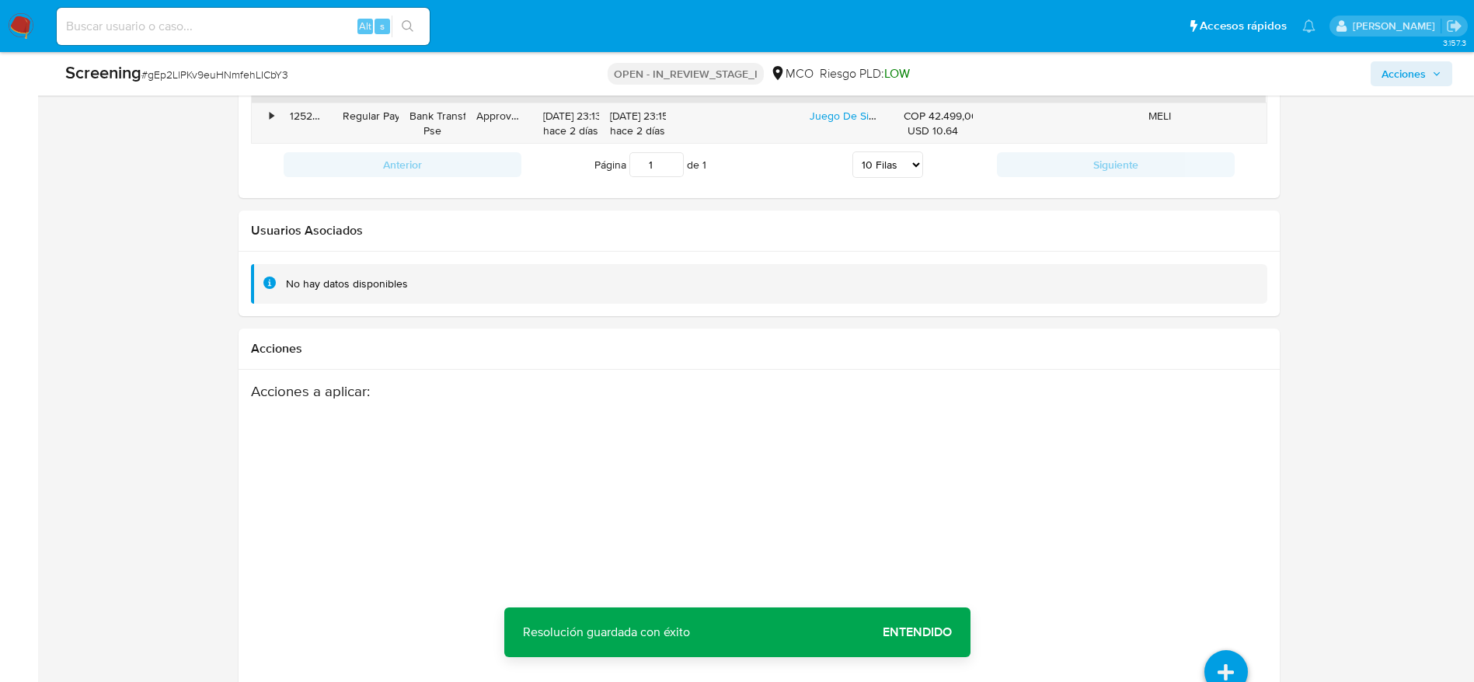
scroll to position [2216, 0]
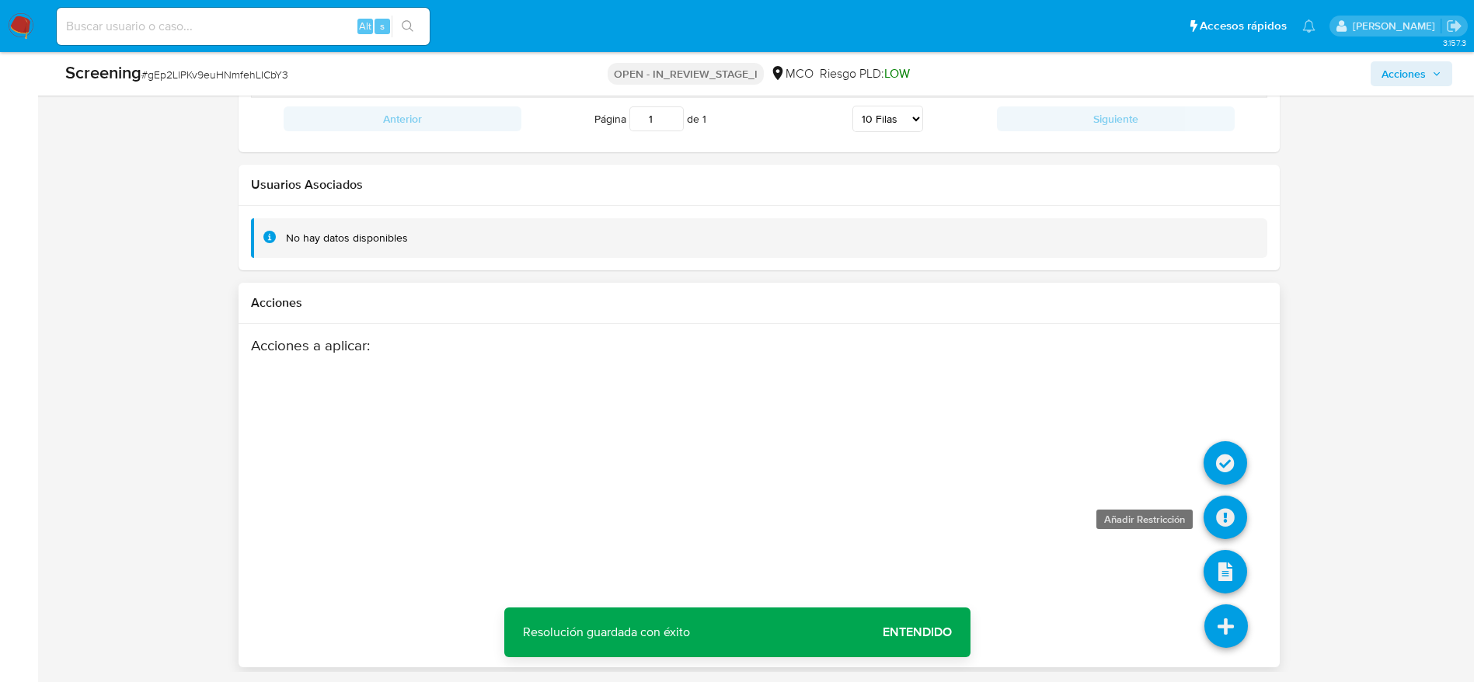
click at [1220, 507] on icon at bounding box center [1226, 518] width 44 height 44
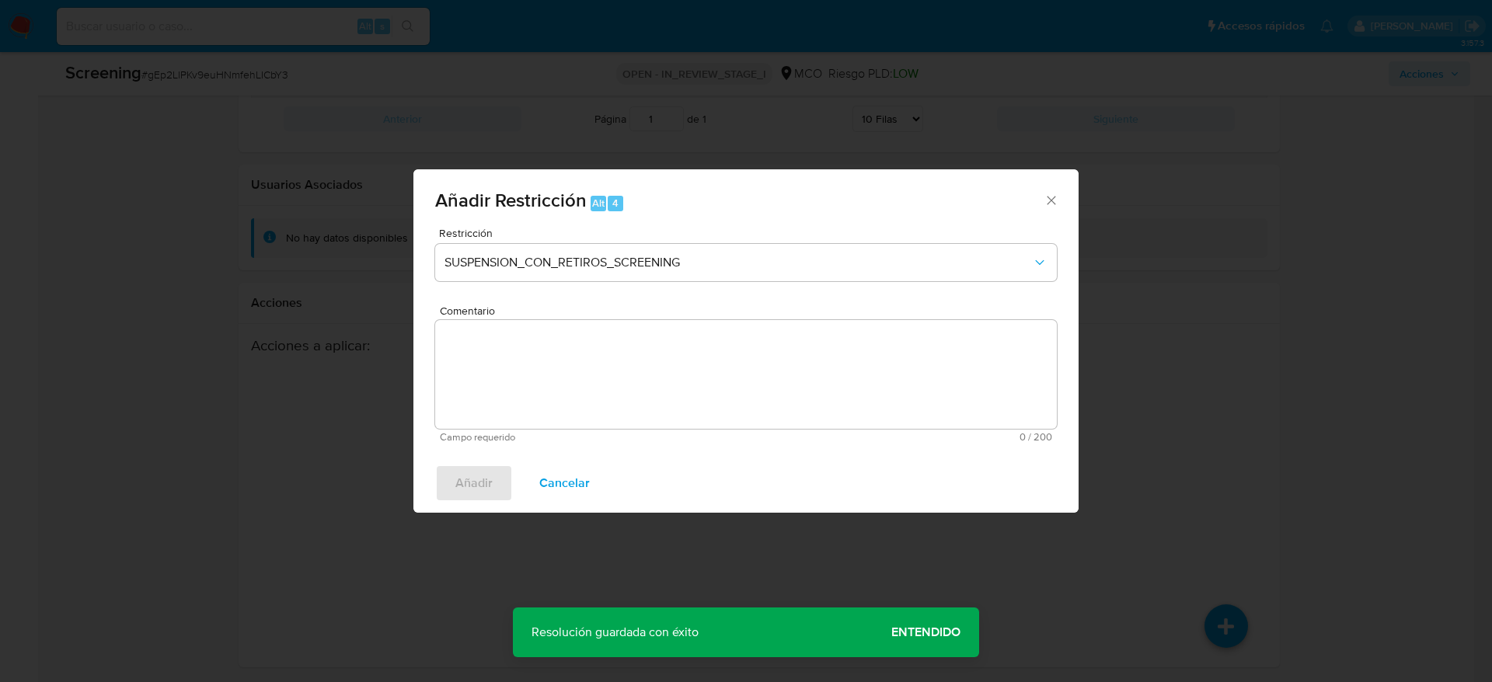
click at [685, 282] on div "Restricción SUSPENSION_CON_RETIROS_SCREENING" at bounding box center [746, 265] width 622 height 74
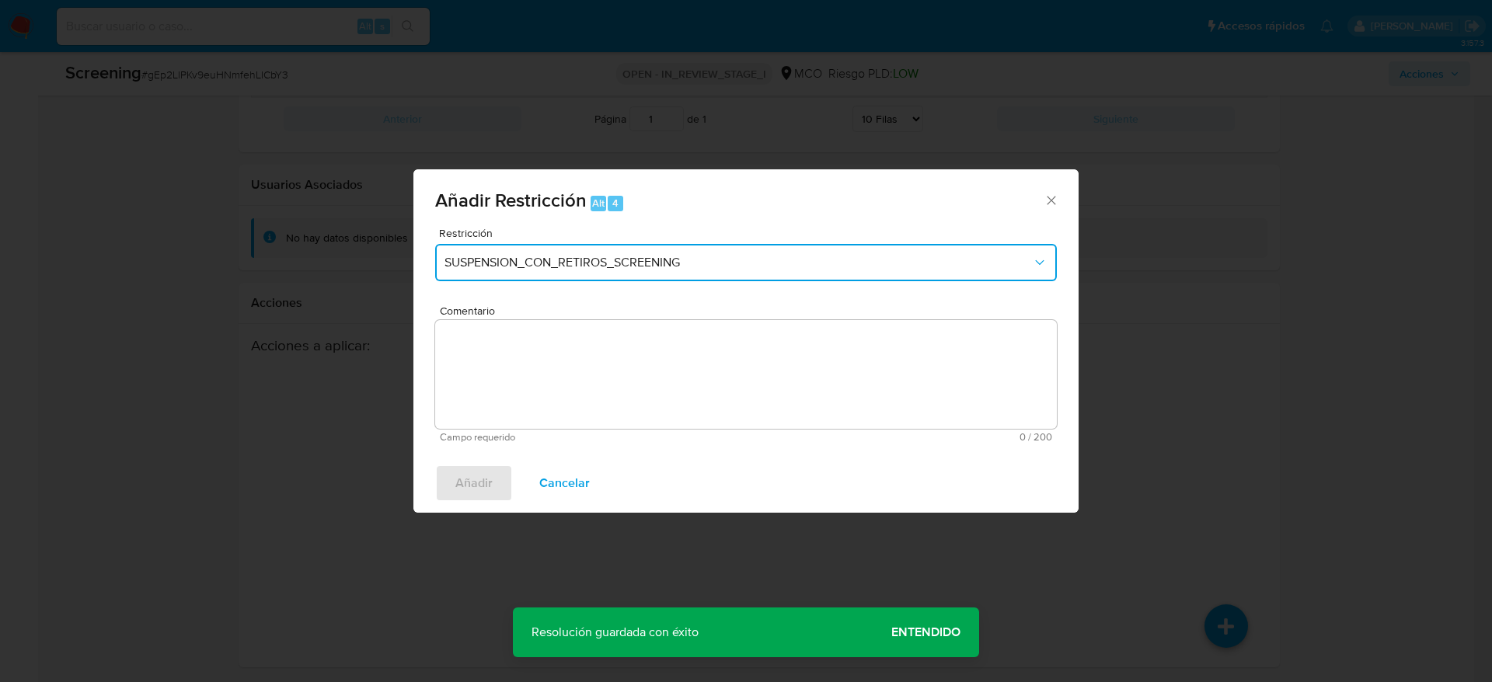
click at [684, 267] on span "SUSPENSION_CON_RETIROS_SCREENING" at bounding box center [737, 263] width 587 height 16
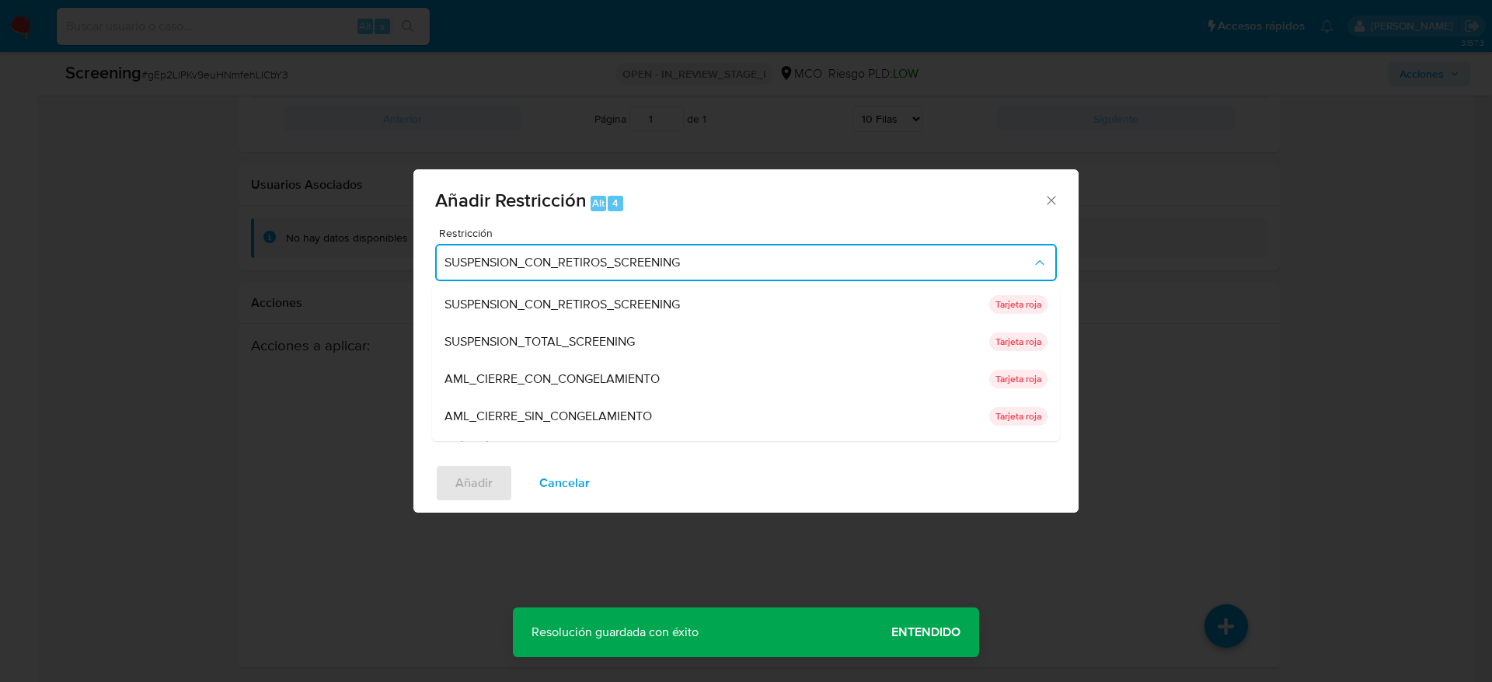
drag, startPoint x: 684, startPoint y: 267, endPoint x: 613, endPoint y: 343, distance: 103.3
click at [612, 341] on span "SUSPENSION_TOTAL_SCREENING" at bounding box center [539, 342] width 190 height 16
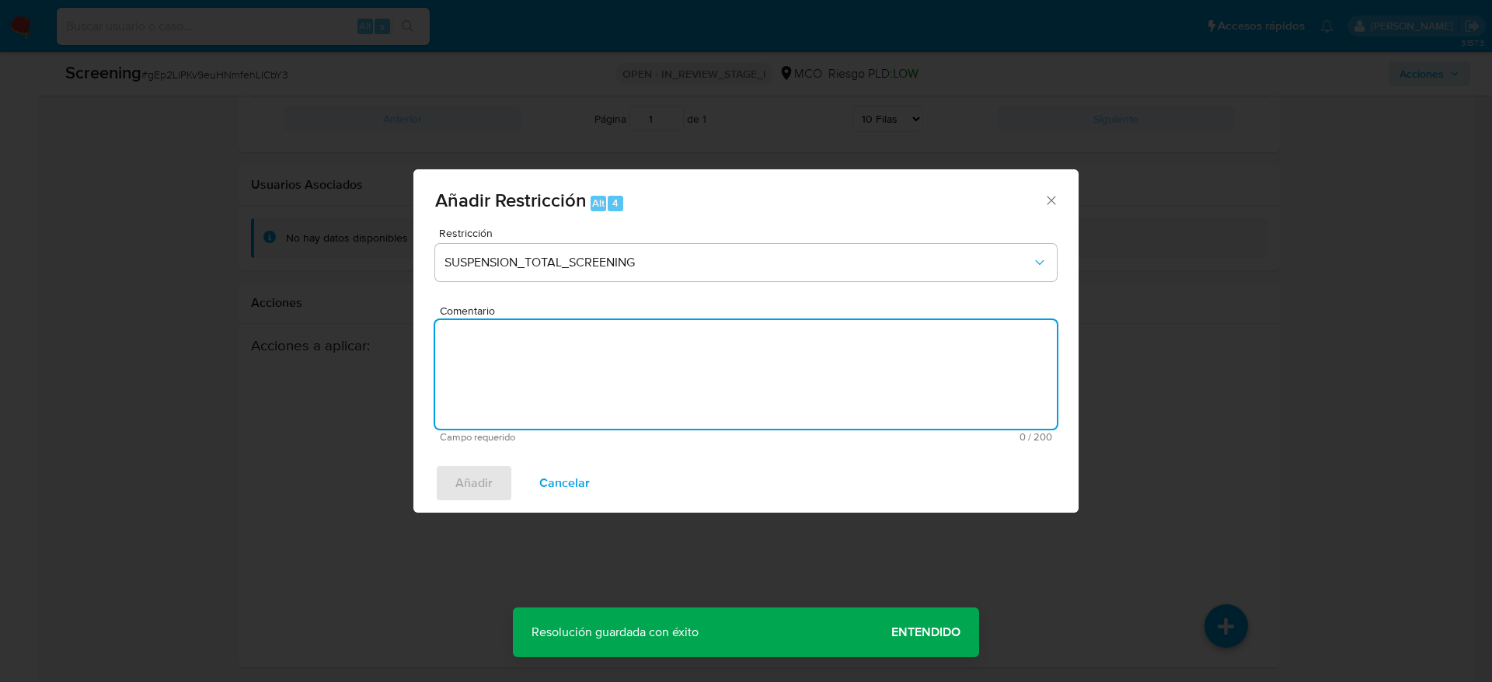
drag, startPoint x: 613, startPoint y: 374, endPoint x: 627, endPoint y: 370, distance: 14.5
click at [613, 375] on textarea "Comentario" at bounding box center [746, 374] width 622 height 109
paste textarea "Usuario Davidson Camilo Amorocho Amaya fue Destituido e inhabilitado en agosto …"
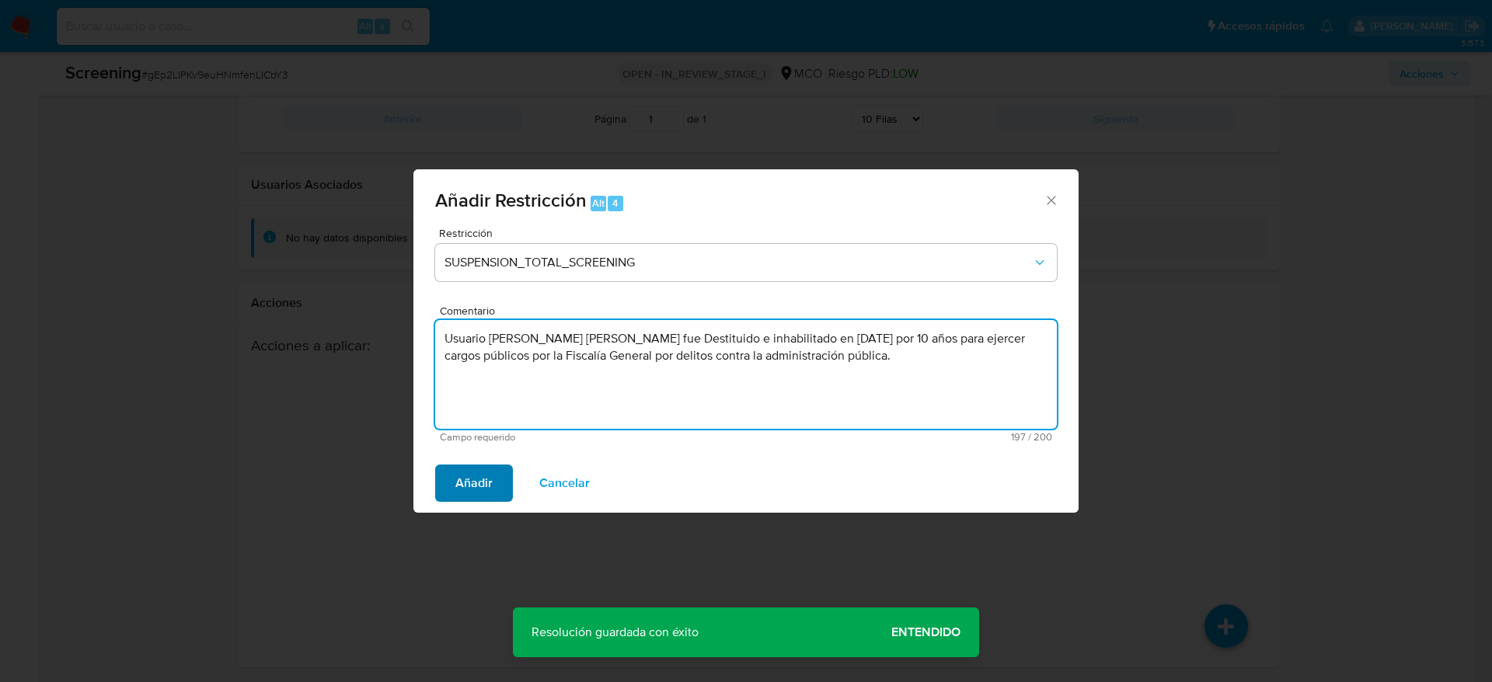
type textarea "Usuario Davidson Camilo Amorocho Amaya fue Destituido e inhabilitado en agosto …"
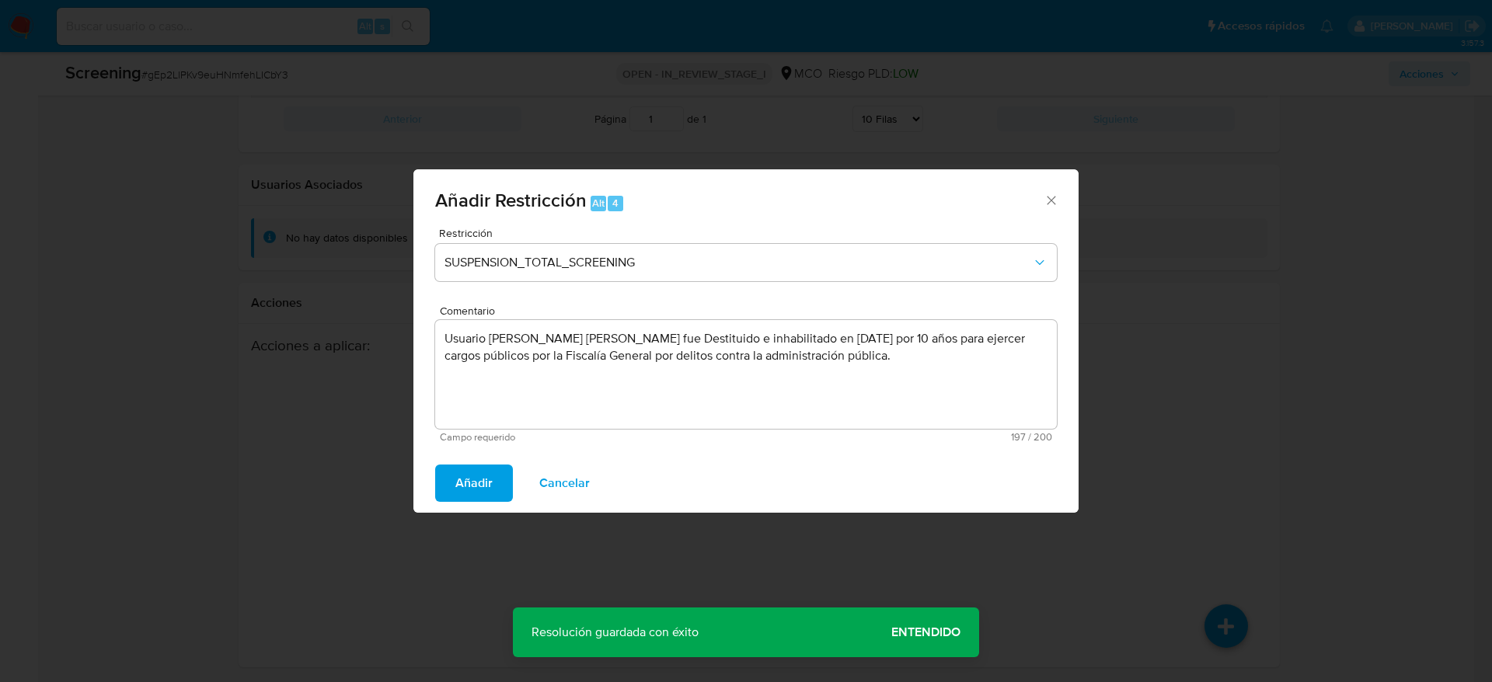
click at [506, 496] on button "Añadir" at bounding box center [474, 483] width 78 height 37
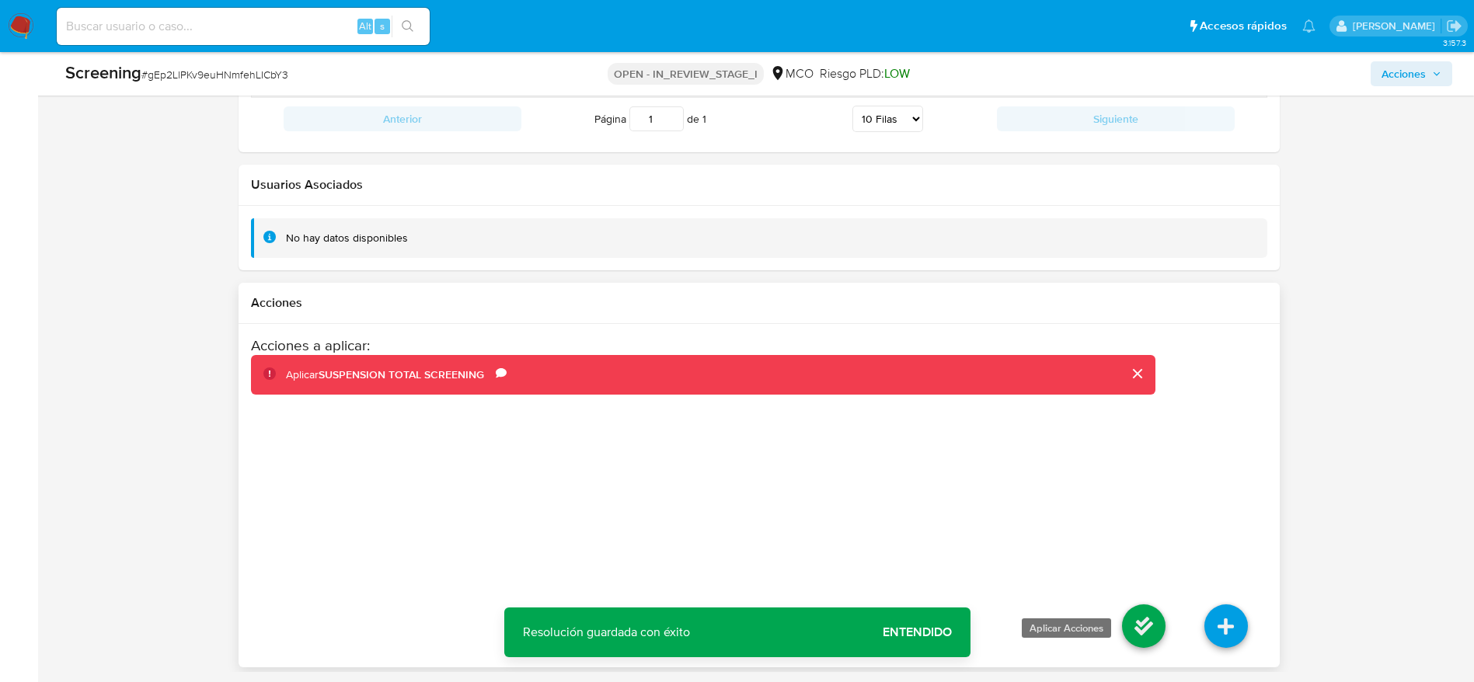
click at [1148, 635] on icon at bounding box center [1144, 626] width 44 height 44
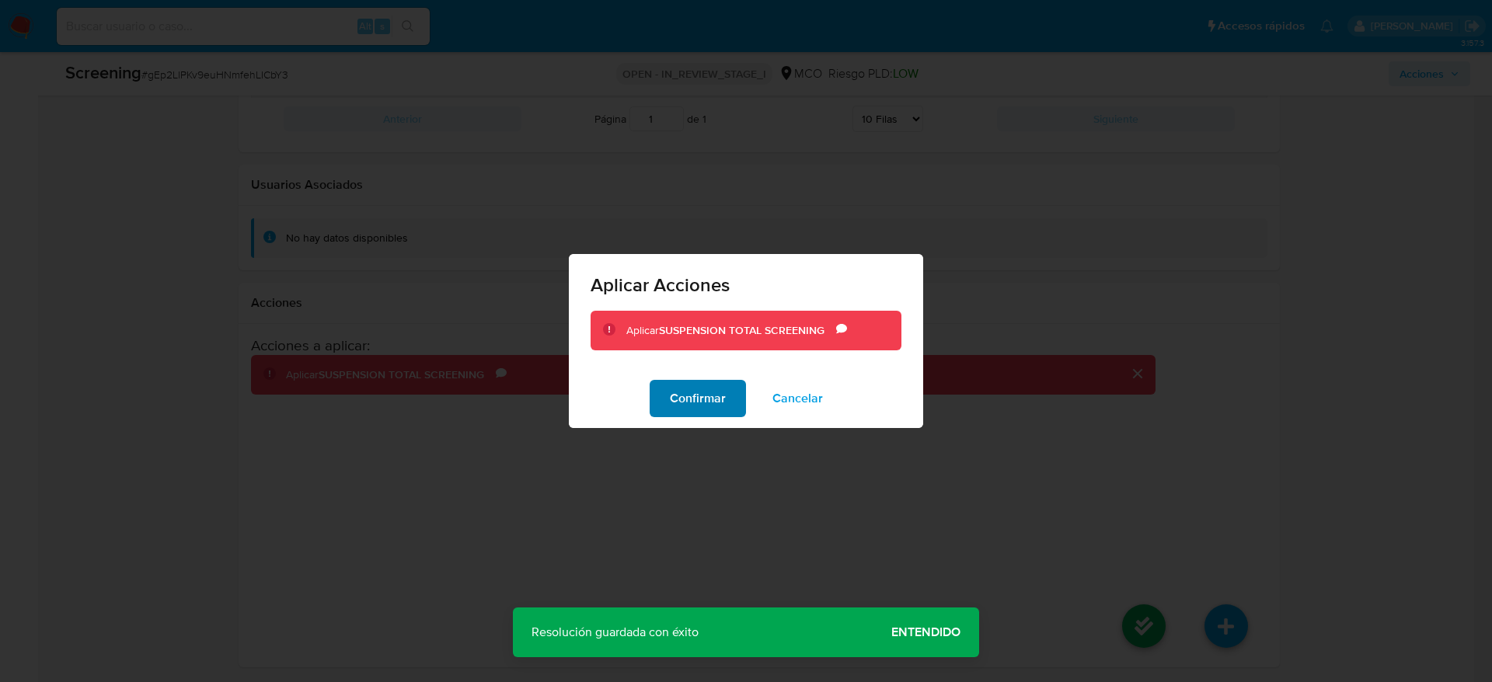
click at [696, 391] on span "Confirmar" at bounding box center [698, 398] width 56 height 34
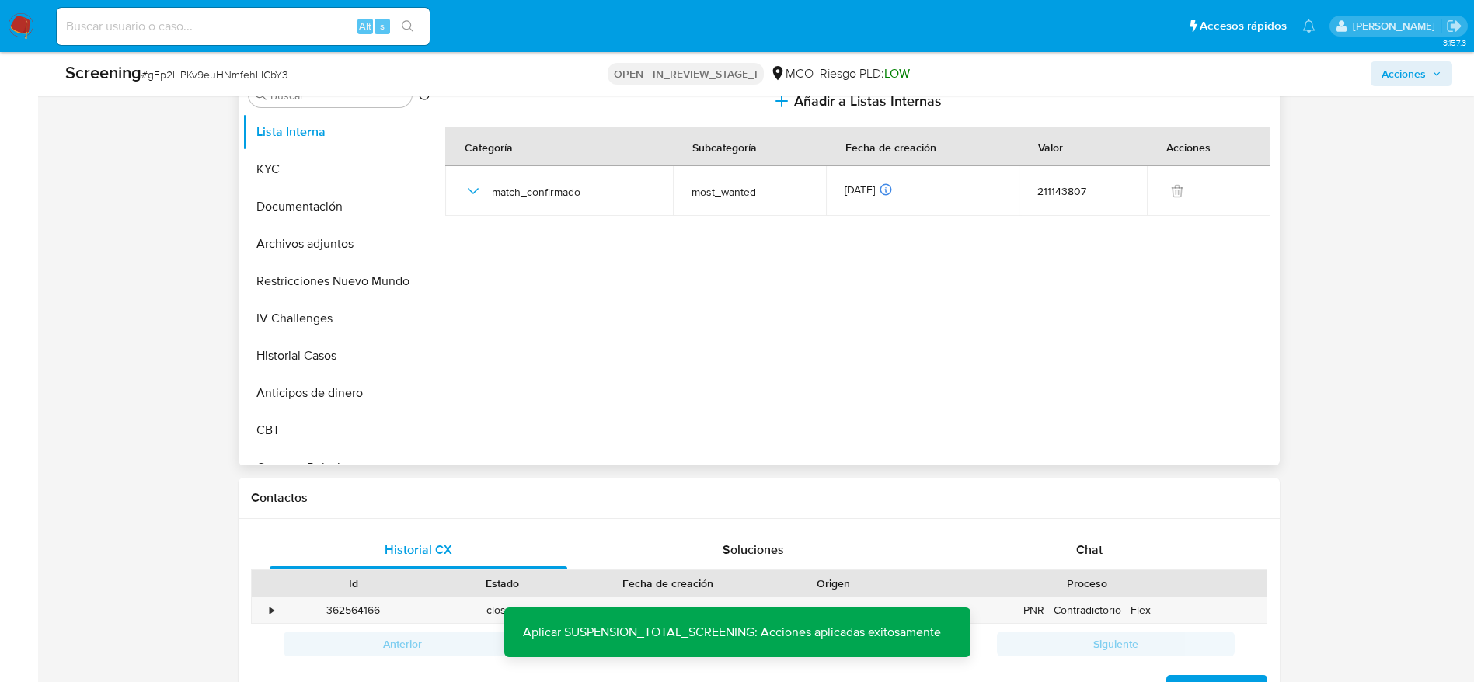
scroll to position [817, 0]
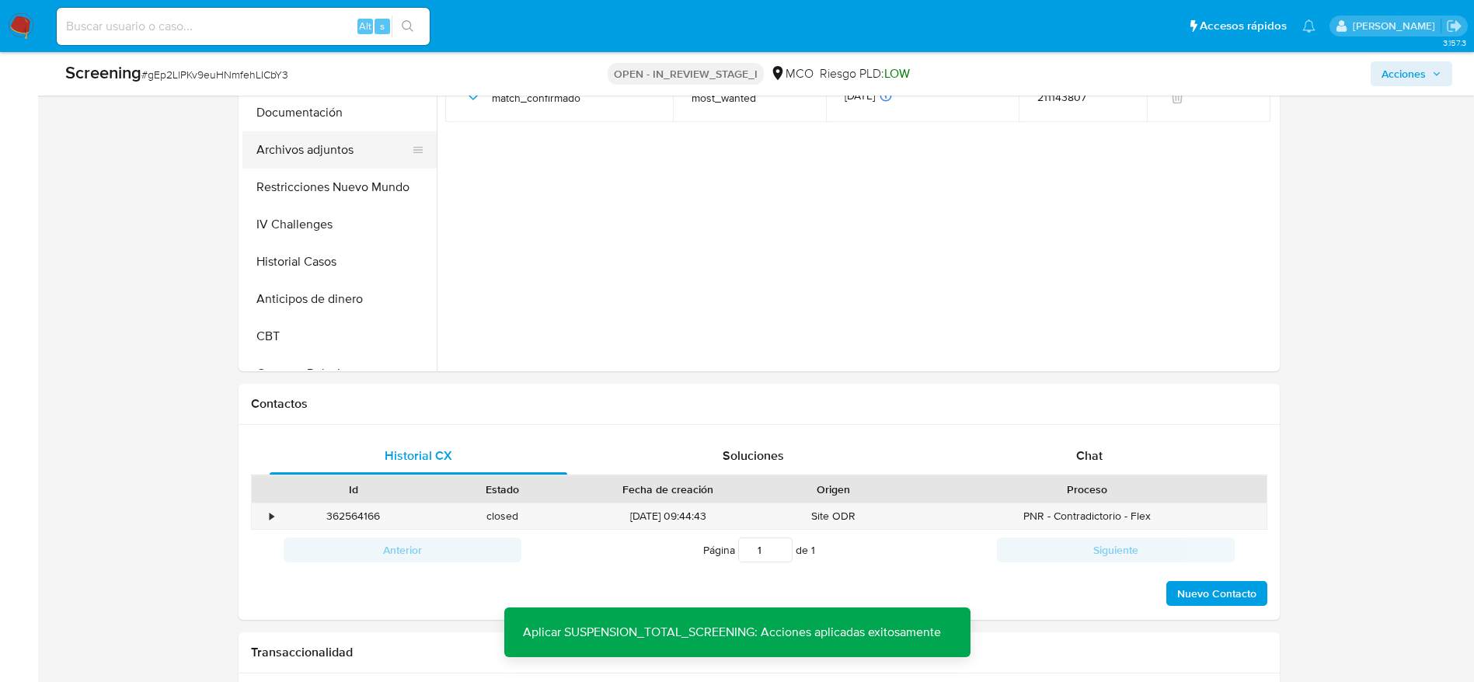
click at [326, 152] on button "Archivos adjuntos" at bounding box center [333, 149] width 182 height 37
click at [1221, 328] on button "upload-file" at bounding box center [1212, 319] width 44 height 44
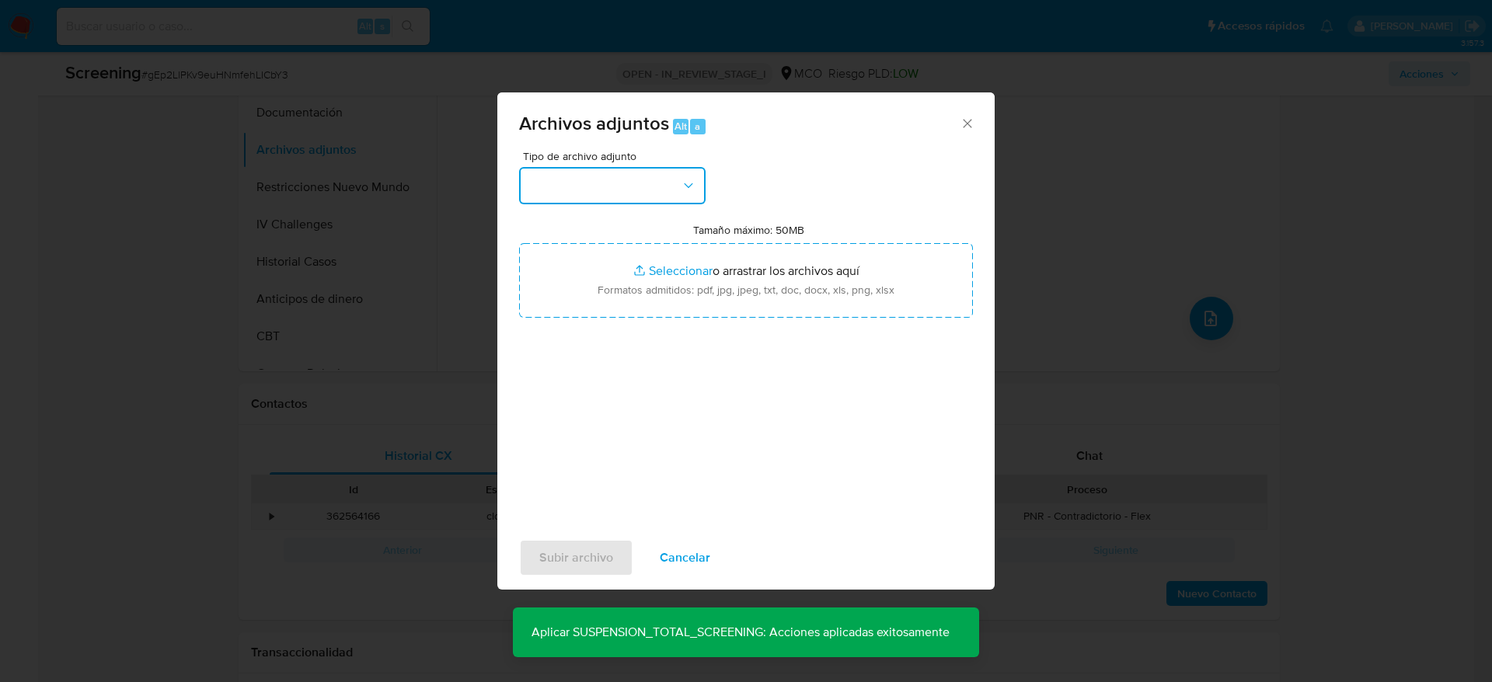
click at [673, 171] on button "button" at bounding box center [612, 185] width 186 height 37
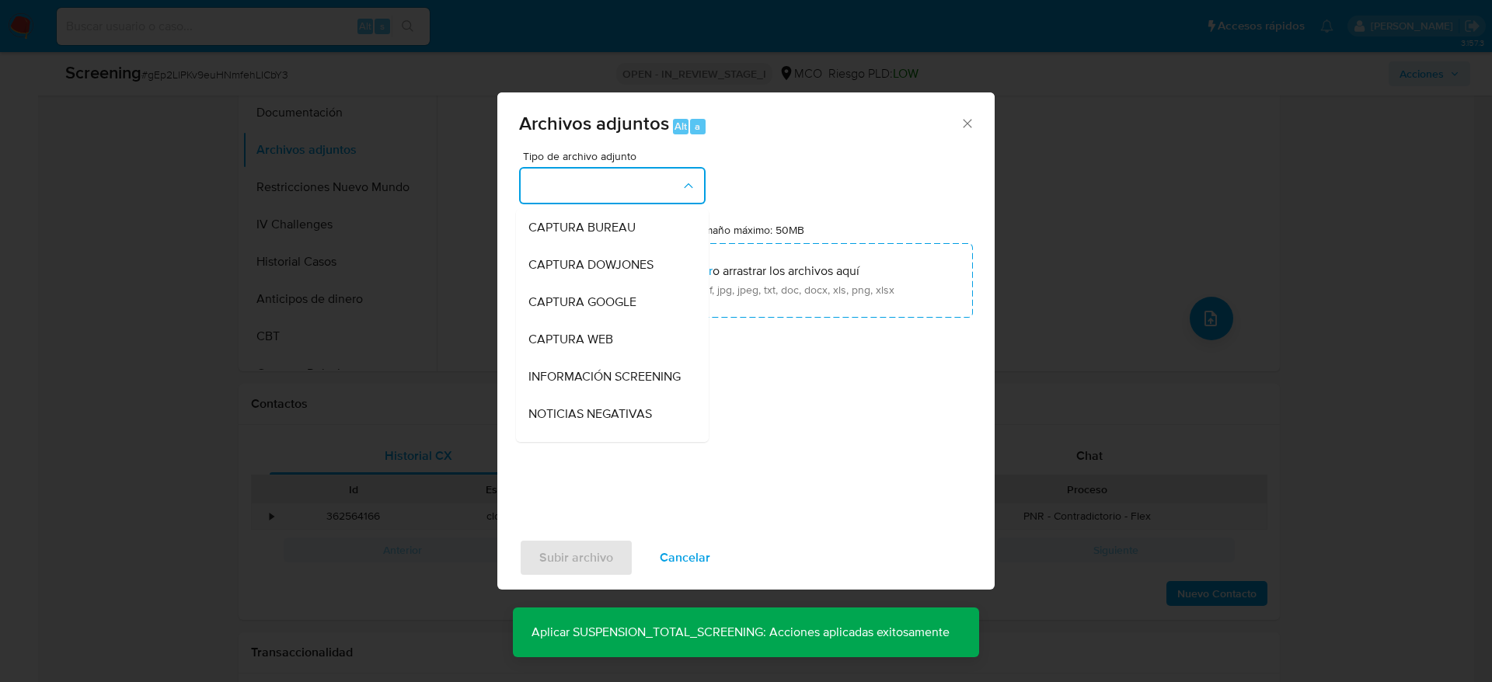
click at [654, 371] on span "INFORMACIÓN SCREENING" at bounding box center [604, 377] width 152 height 16
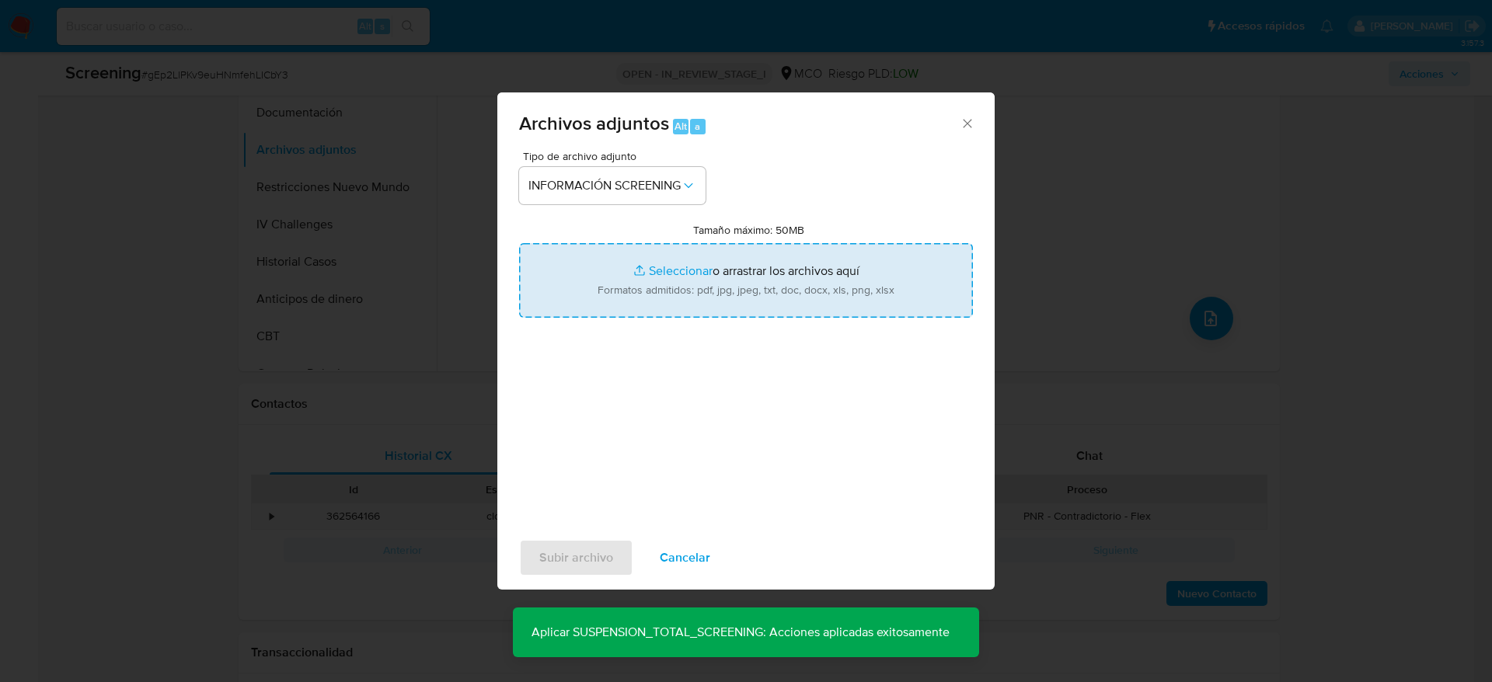
click at [668, 304] on input "Tamaño máximo: 50MB Seleccionar archivos" at bounding box center [746, 280] width 454 height 75
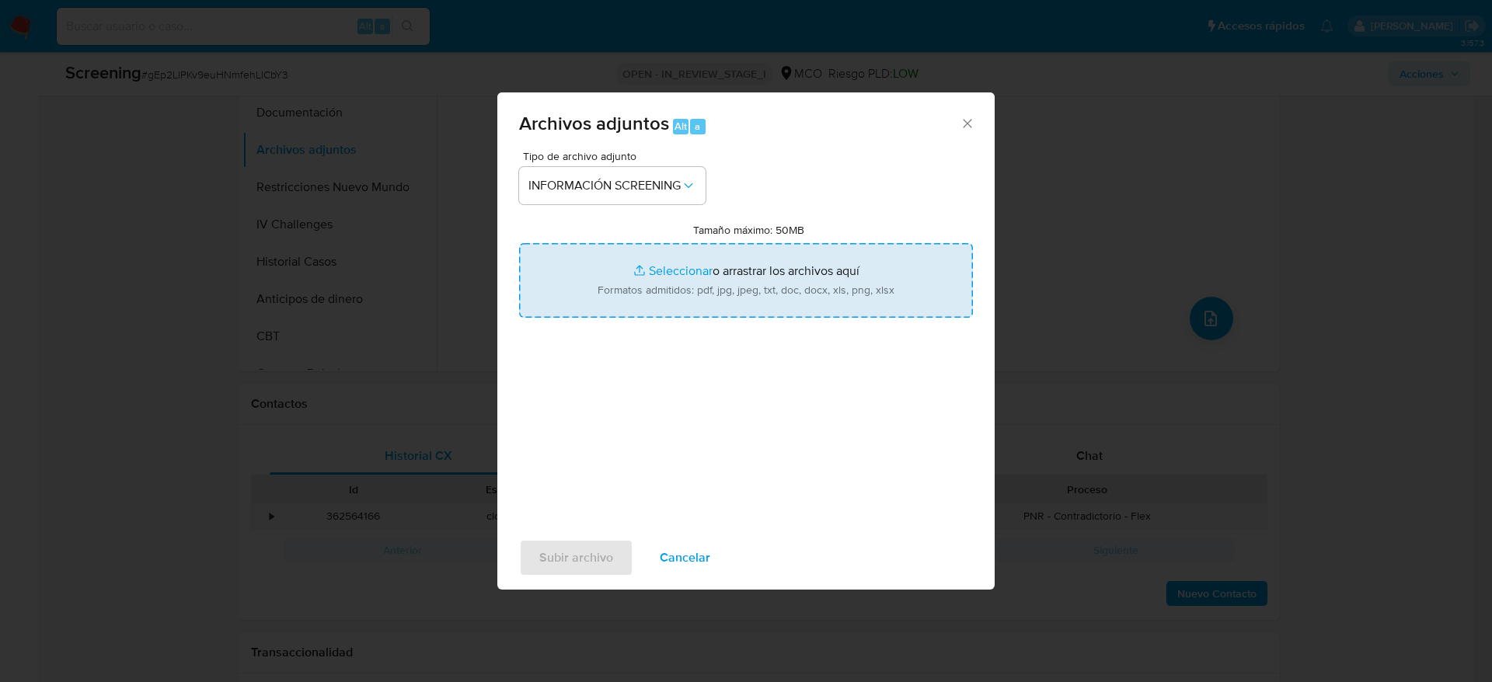
type input "C:\fakepath\_Davidson Camilo Amorocho Amaya_ lavado de dinero - Buscar con Goog…"
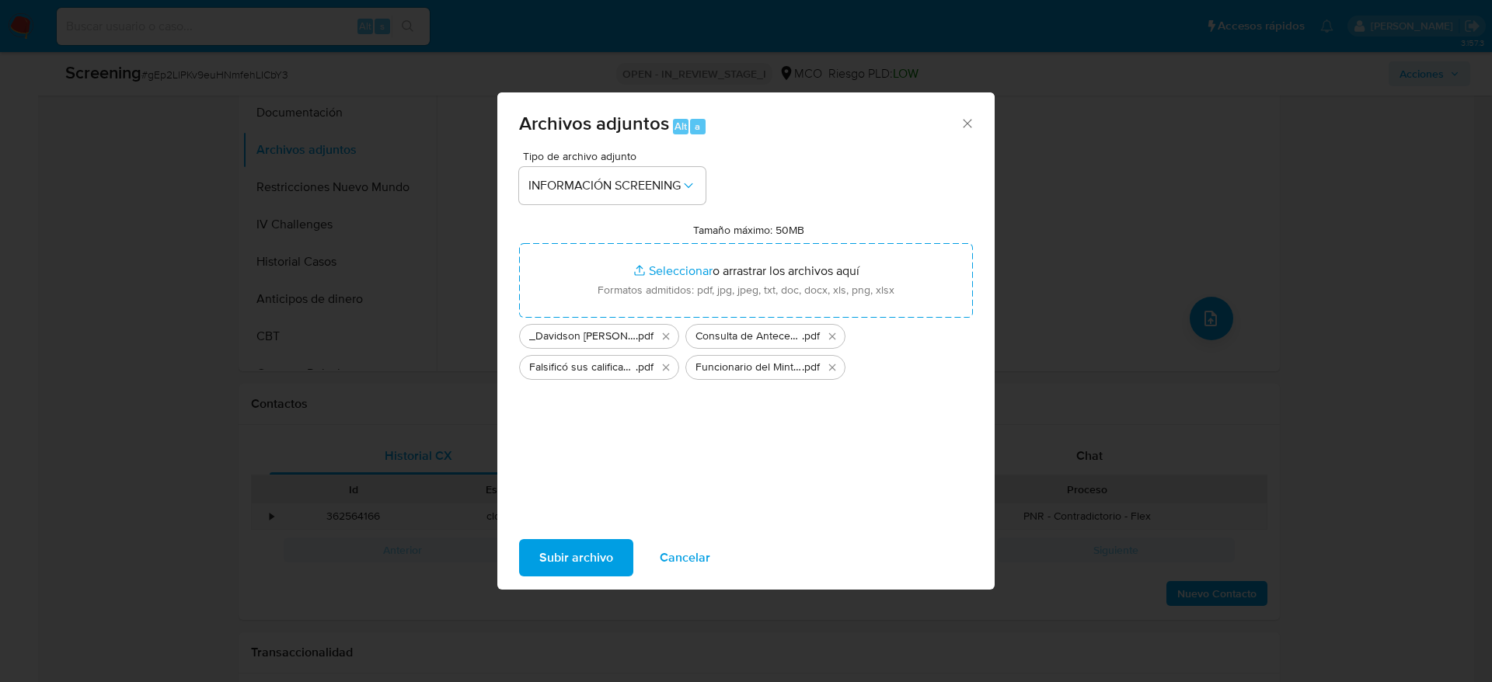
click at [566, 553] on span "Subir archivo" at bounding box center [576, 558] width 74 height 34
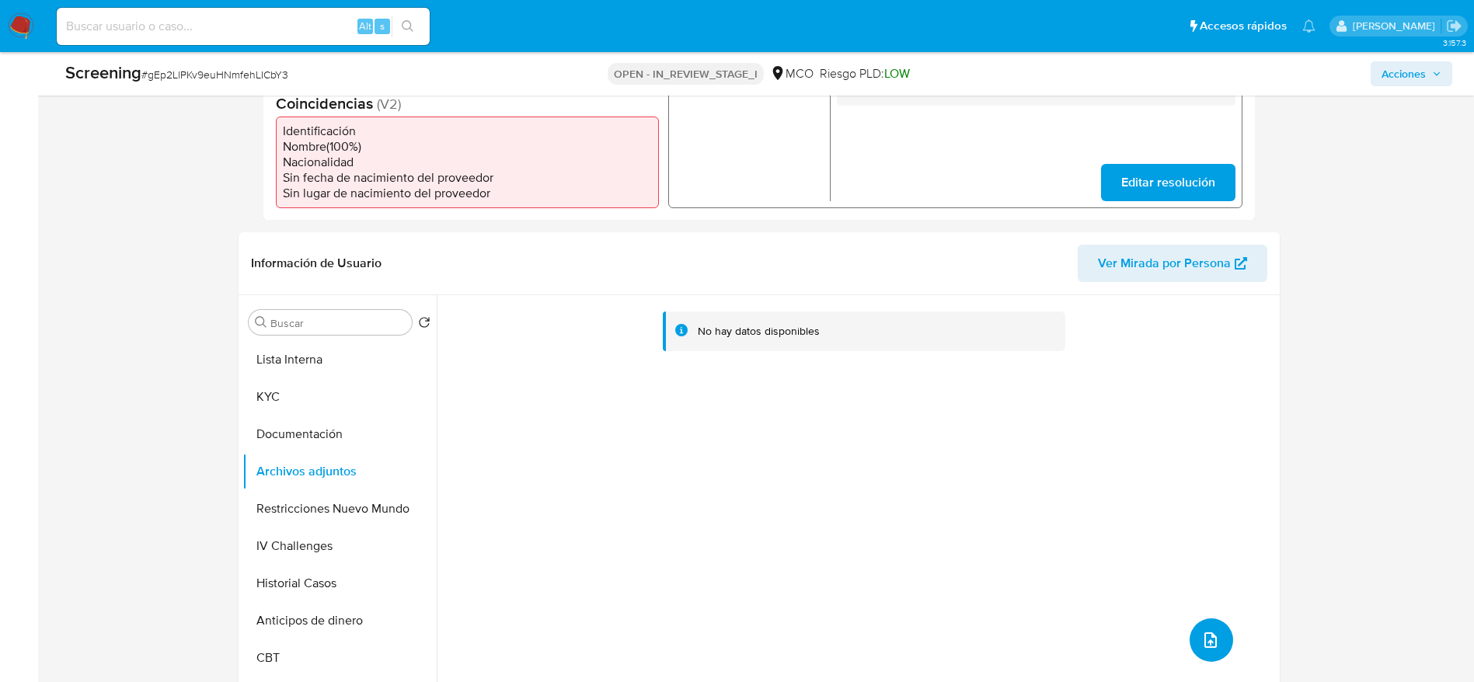
scroll to position [485, 0]
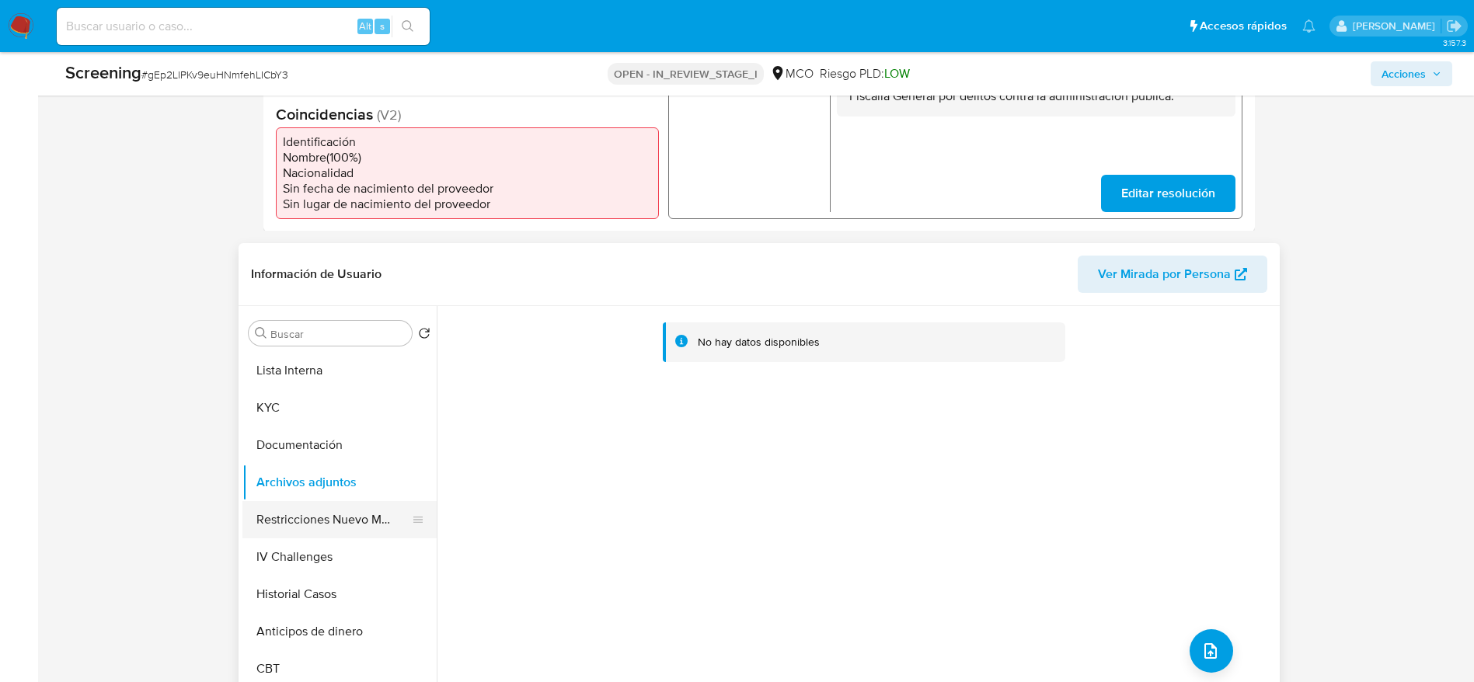
click at [377, 513] on button "Restricciones Nuevo Mundo" at bounding box center [333, 519] width 182 height 37
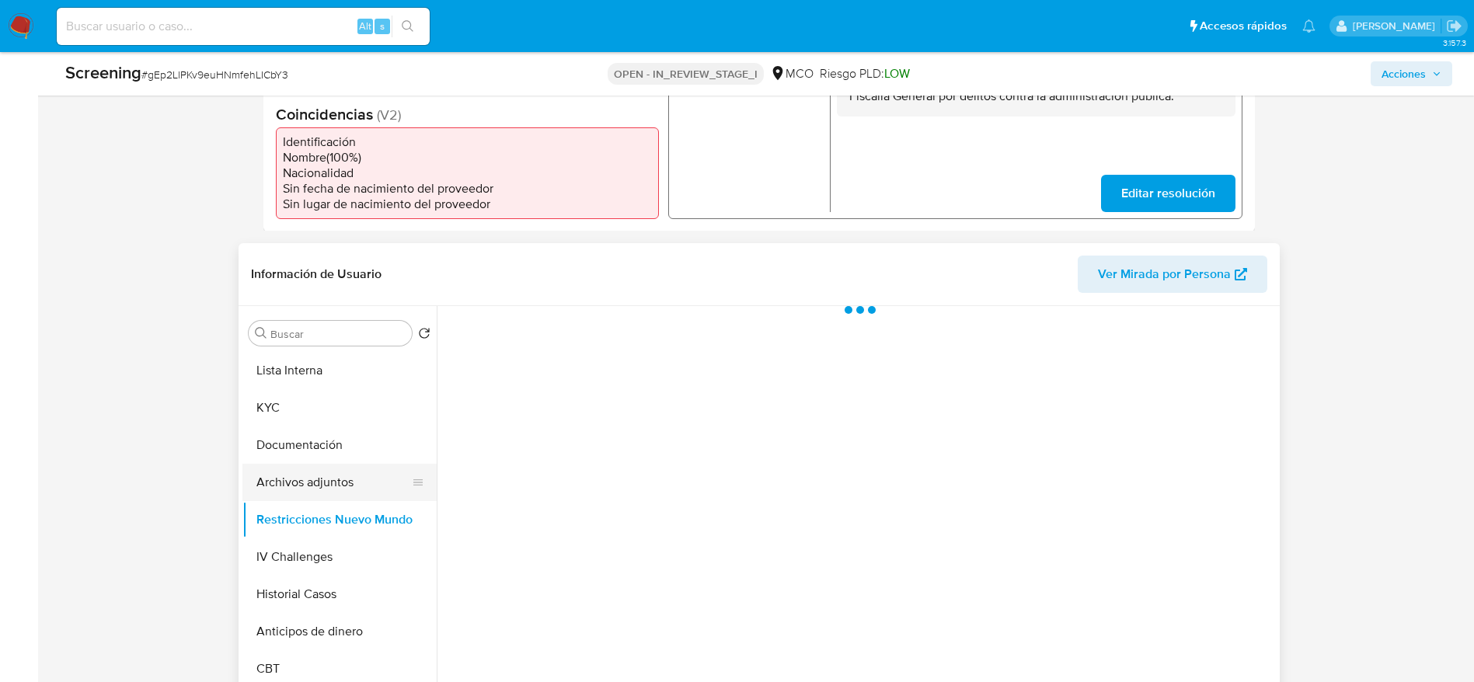
click at [354, 469] on button "Archivos adjuntos" at bounding box center [333, 482] width 182 height 37
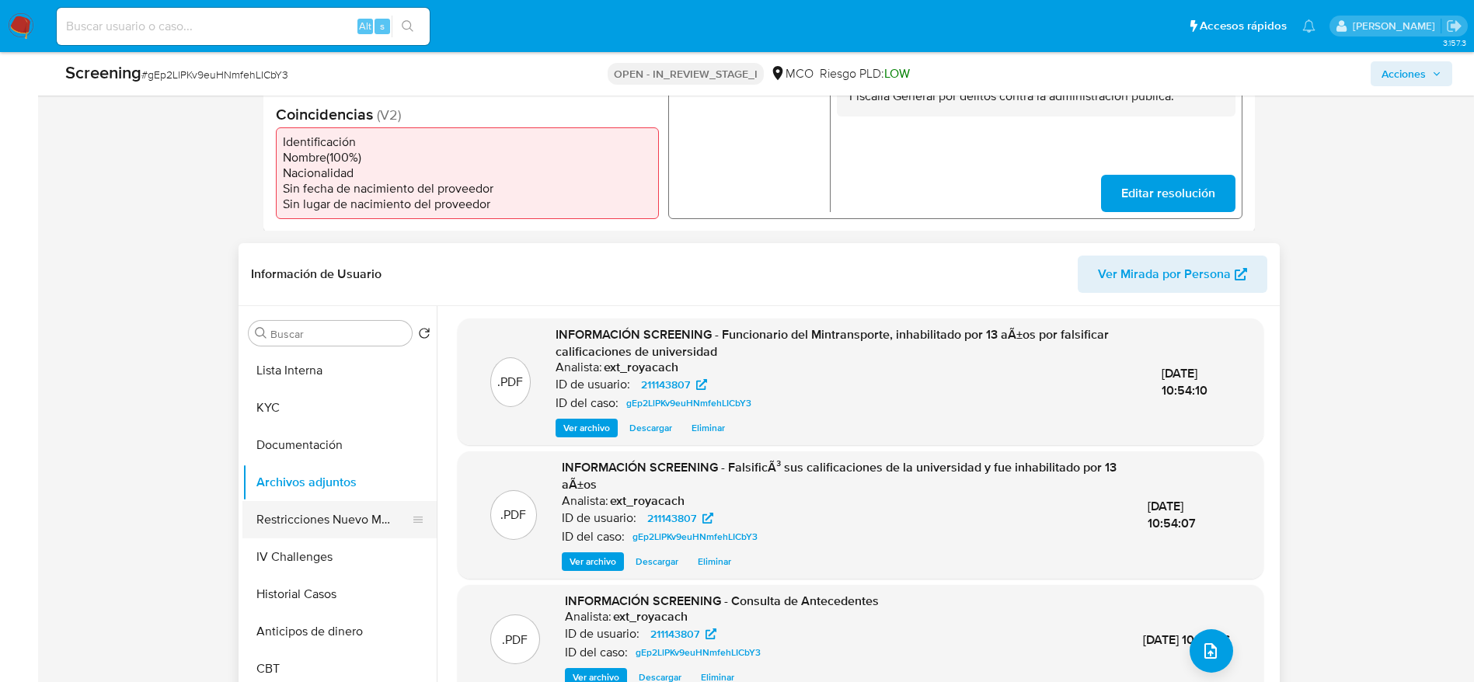
click at [298, 521] on button "Restricciones Nuevo Mundo" at bounding box center [333, 519] width 182 height 37
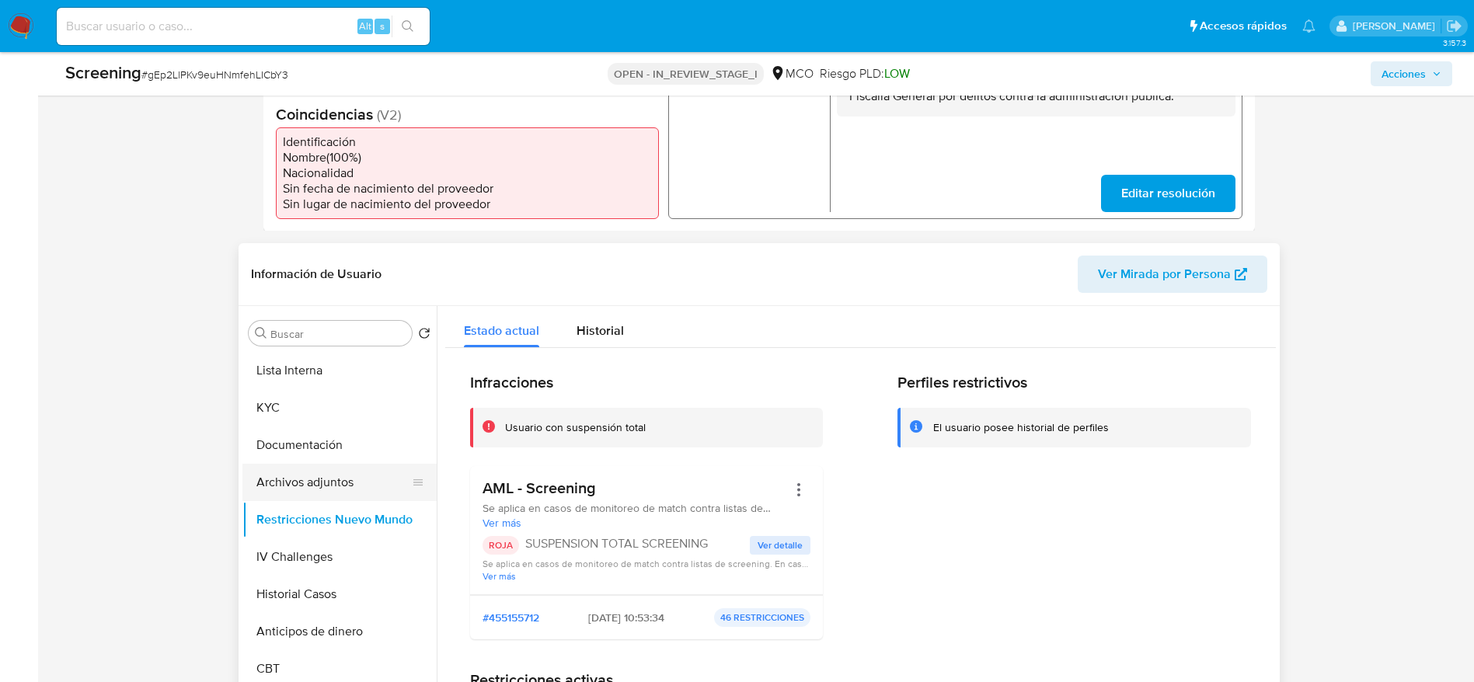
click at [282, 479] on button "Archivos adjuntos" at bounding box center [333, 482] width 182 height 37
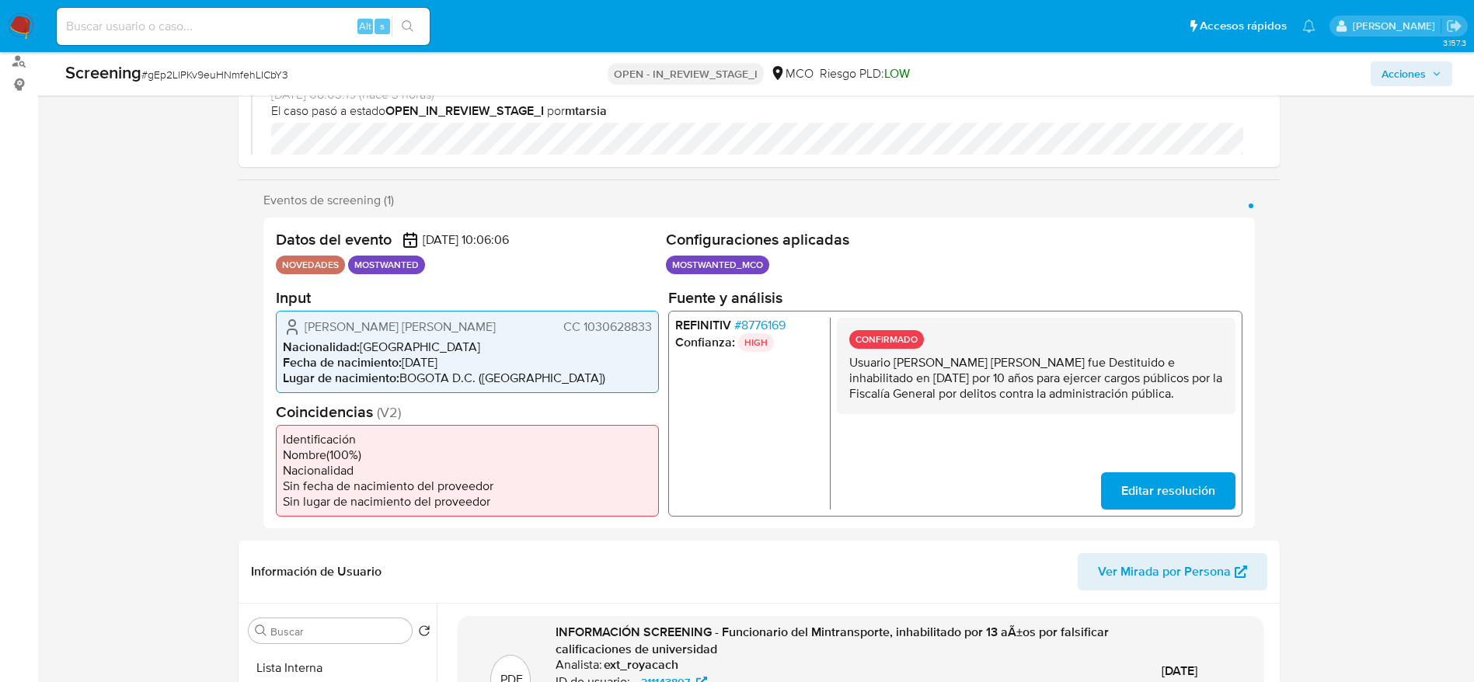
scroll to position [0, 0]
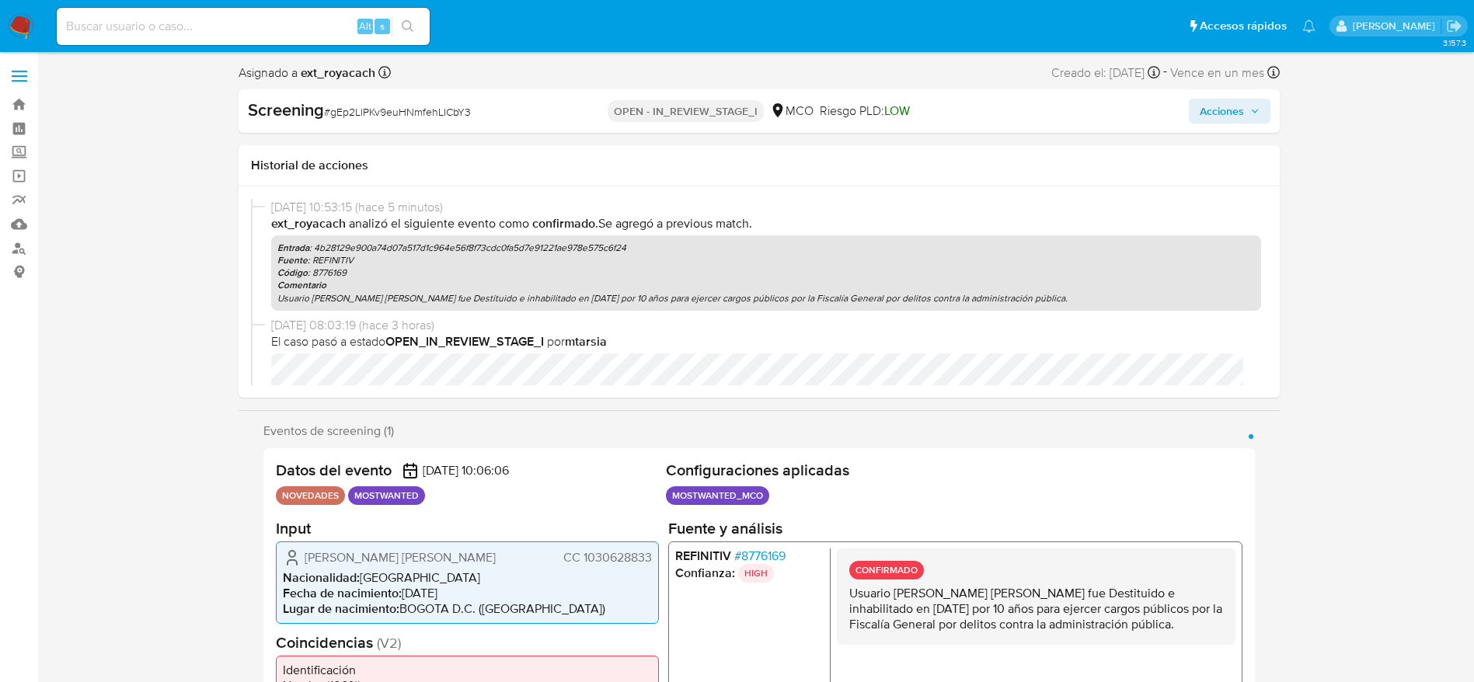
click at [1234, 92] on div "Screening # gEp2LlPKv9euHNmfehLICbY3 OPEN - IN_REVIEW_STAGE_I MCO Riesgo PLD: L…" at bounding box center [759, 111] width 1041 height 44
click at [1233, 113] on span "Acciones" at bounding box center [1222, 111] width 44 height 25
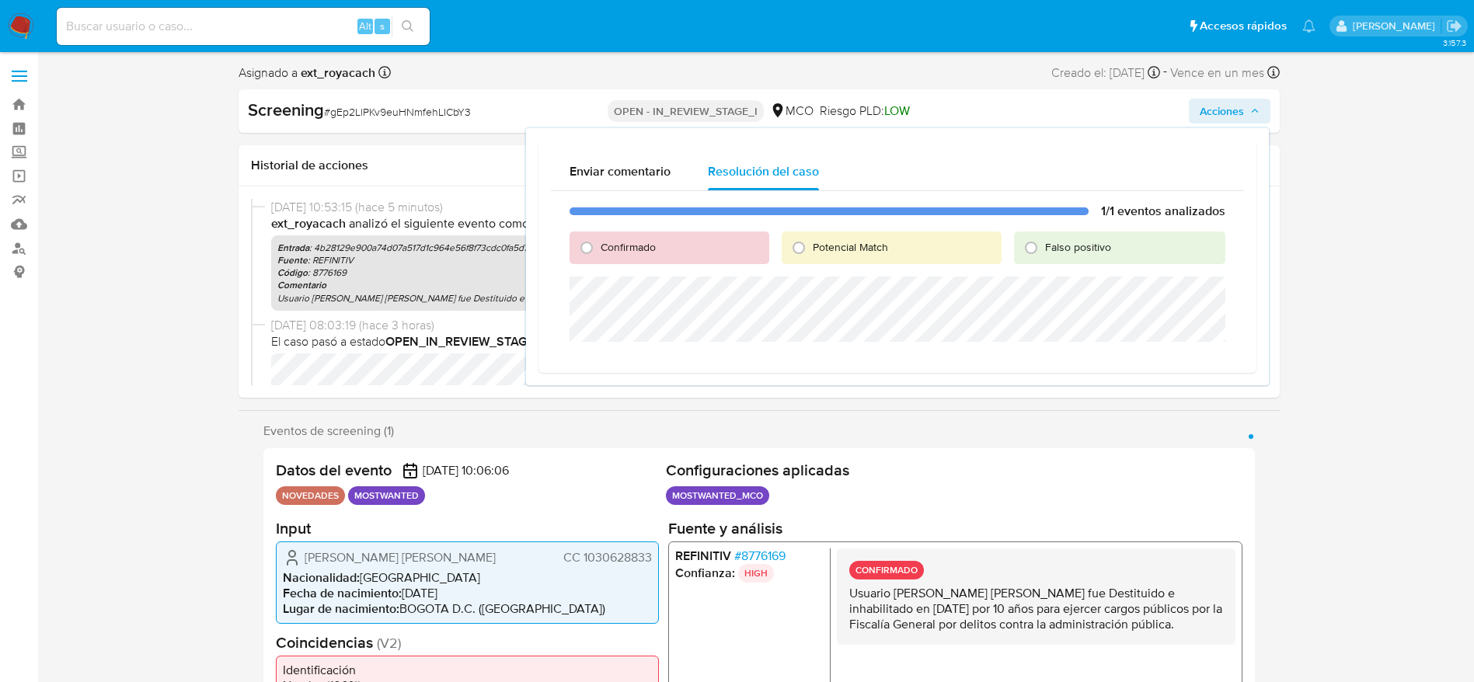
click at [852, 239] on span "Potencial Match" at bounding box center [850, 247] width 75 height 16
click at [811, 239] on input "Potencial Match" at bounding box center [798, 247] width 25 height 25
radio input "true"
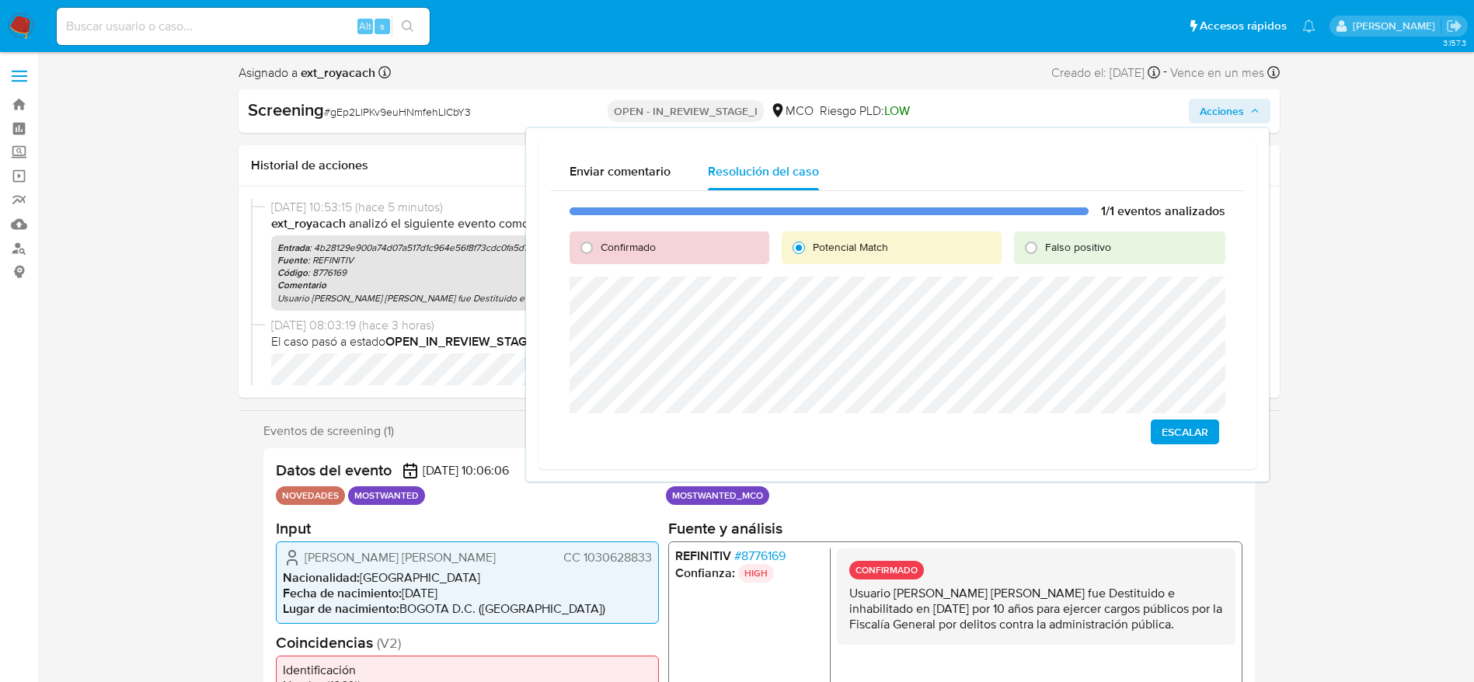
click at [1198, 431] on span "Escalar" at bounding box center [1185, 432] width 47 height 22
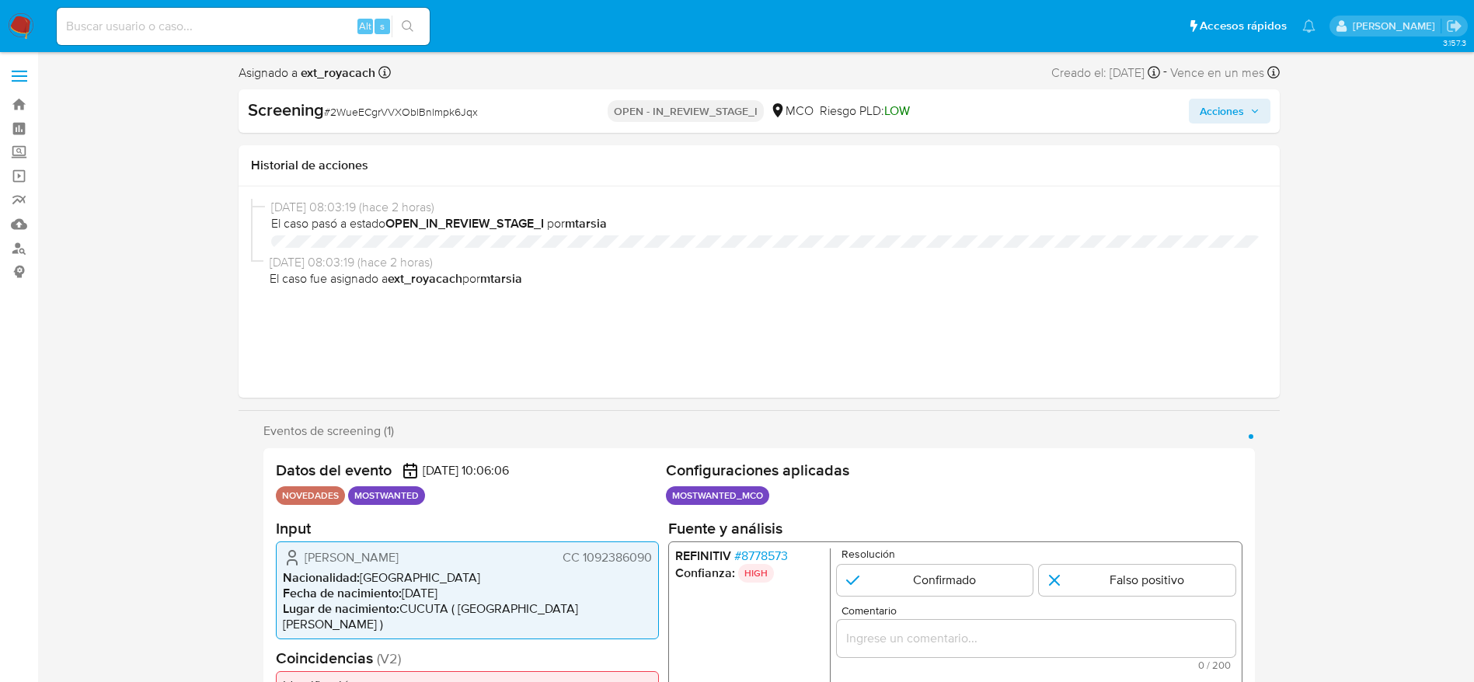
select select "10"
click at [370, 104] on span "# 2WueECgrVVXOblBnlmpk6Jqx" at bounding box center [401, 112] width 154 height 16
click at [343, 107] on span "# 2WueECgrVVXOblBnlmpk6Jqx" at bounding box center [401, 112] width 154 height 16
click at [411, 118] on span "# 2WueECgrVVXOblBnlmpk6Jqx" at bounding box center [401, 112] width 154 height 16
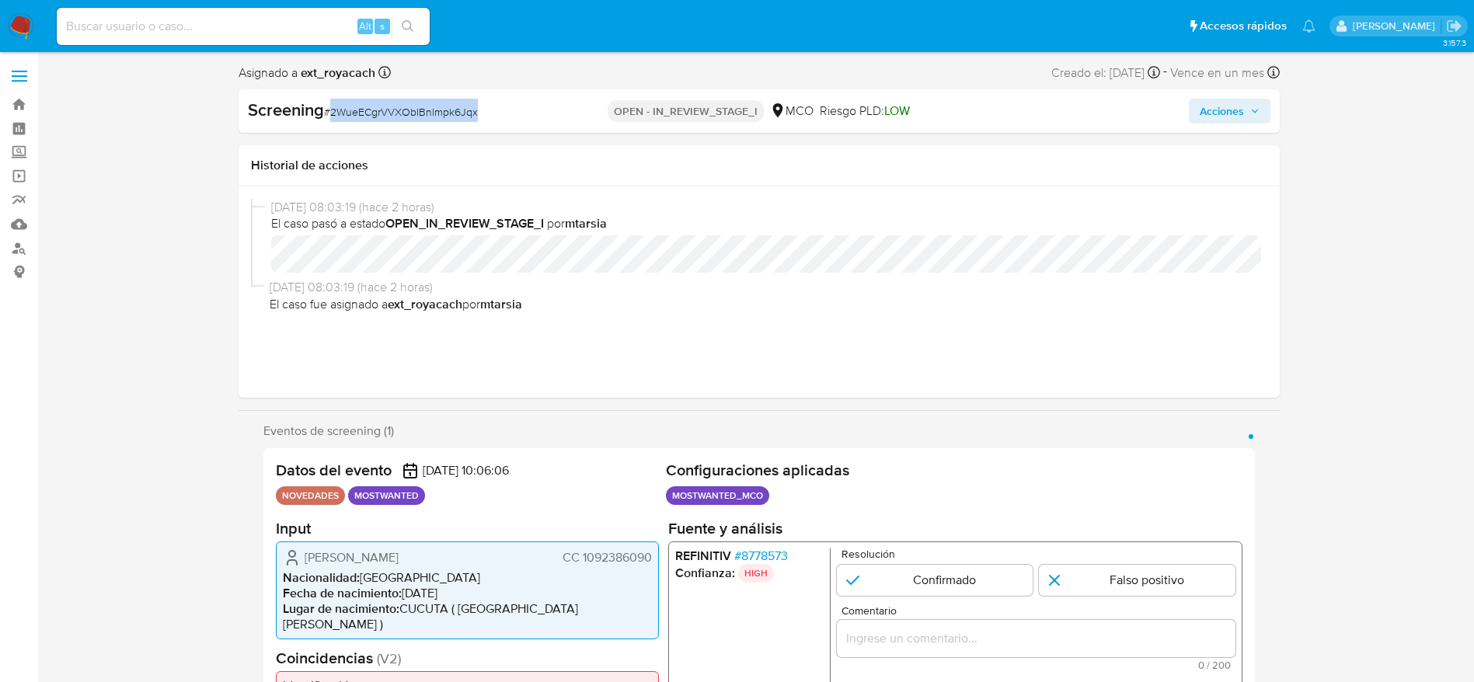
click at [411, 118] on span "# 2WueECgrVVXOblBnlmpk6Jqx" at bounding box center [401, 112] width 154 height 16
copy span "2WueECgrVVXOblBnlmpk6Jqx"
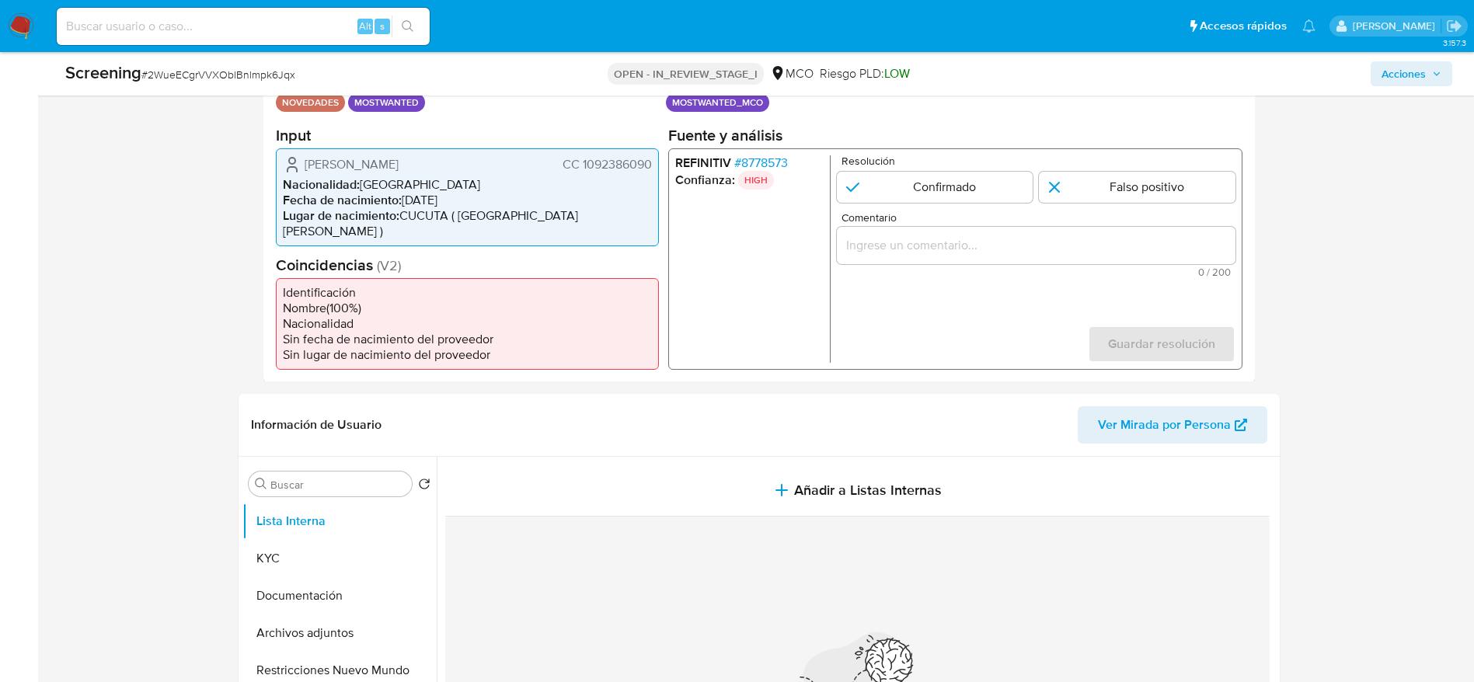
drag, startPoint x: 284, startPoint y: 163, endPoint x: 653, endPoint y: 162, distance: 369.1
click at [653, 162] on div "[PERSON_NAME] CC 1092386090 Nacionalidad : [DEMOGRAPHIC_DATA] Fecha de nacimien…" at bounding box center [467, 197] width 383 height 98
click at [781, 166] on span "# 8778573" at bounding box center [760, 163] width 54 height 16
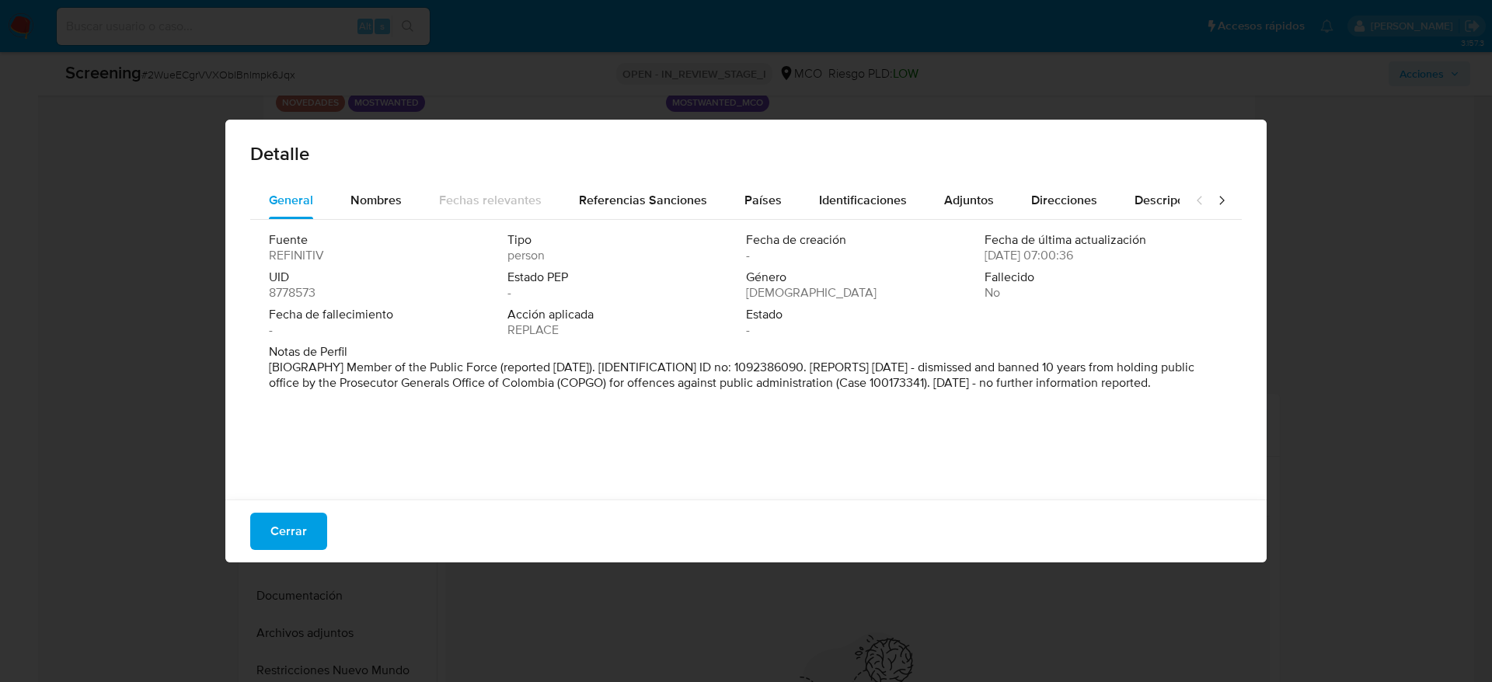
drag, startPoint x: 573, startPoint y: 406, endPoint x: 340, endPoint y: 325, distance: 246.7
click at [340, 325] on div "Fecha de fallecimiento -" at bounding box center [388, 322] width 239 height 31
click at [305, 516] on span "Cerrar" at bounding box center [288, 531] width 37 height 34
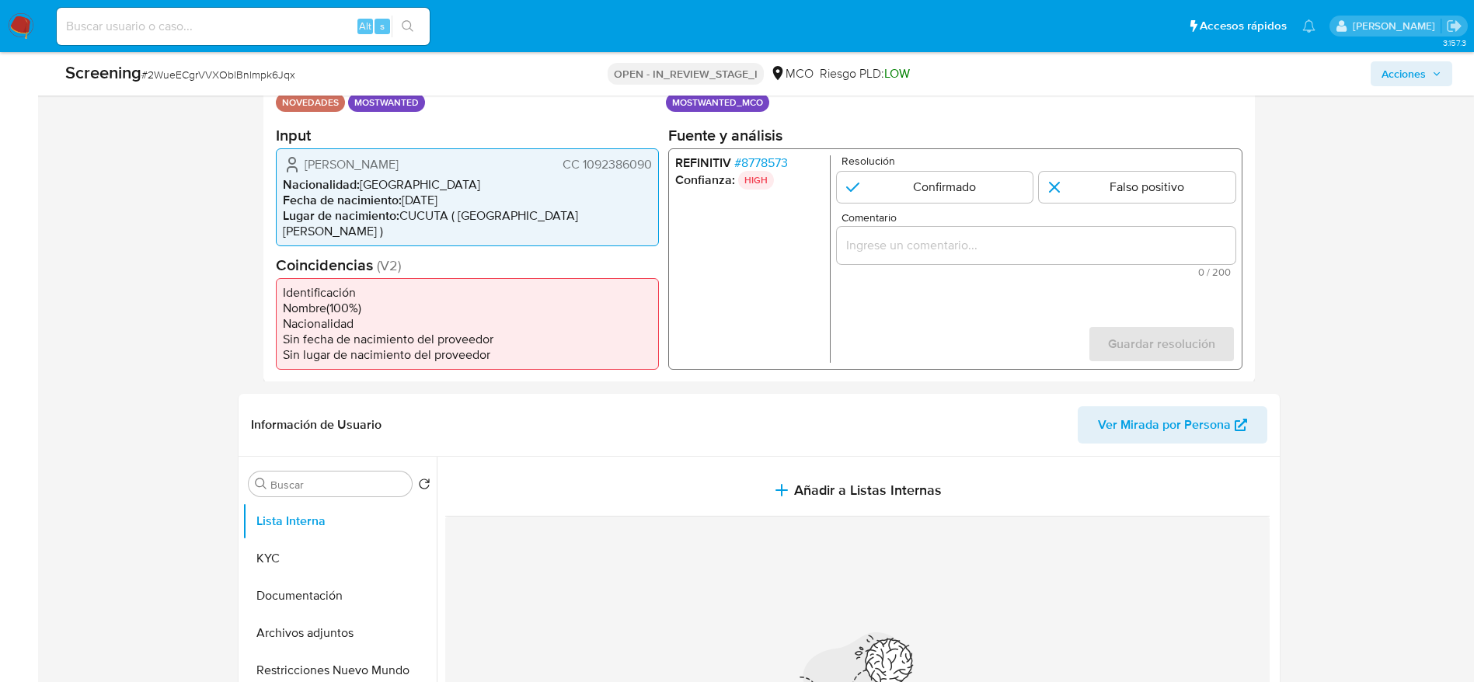
click at [977, 260] on div "1 de 1" at bounding box center [1035, 244] width 399 height 37
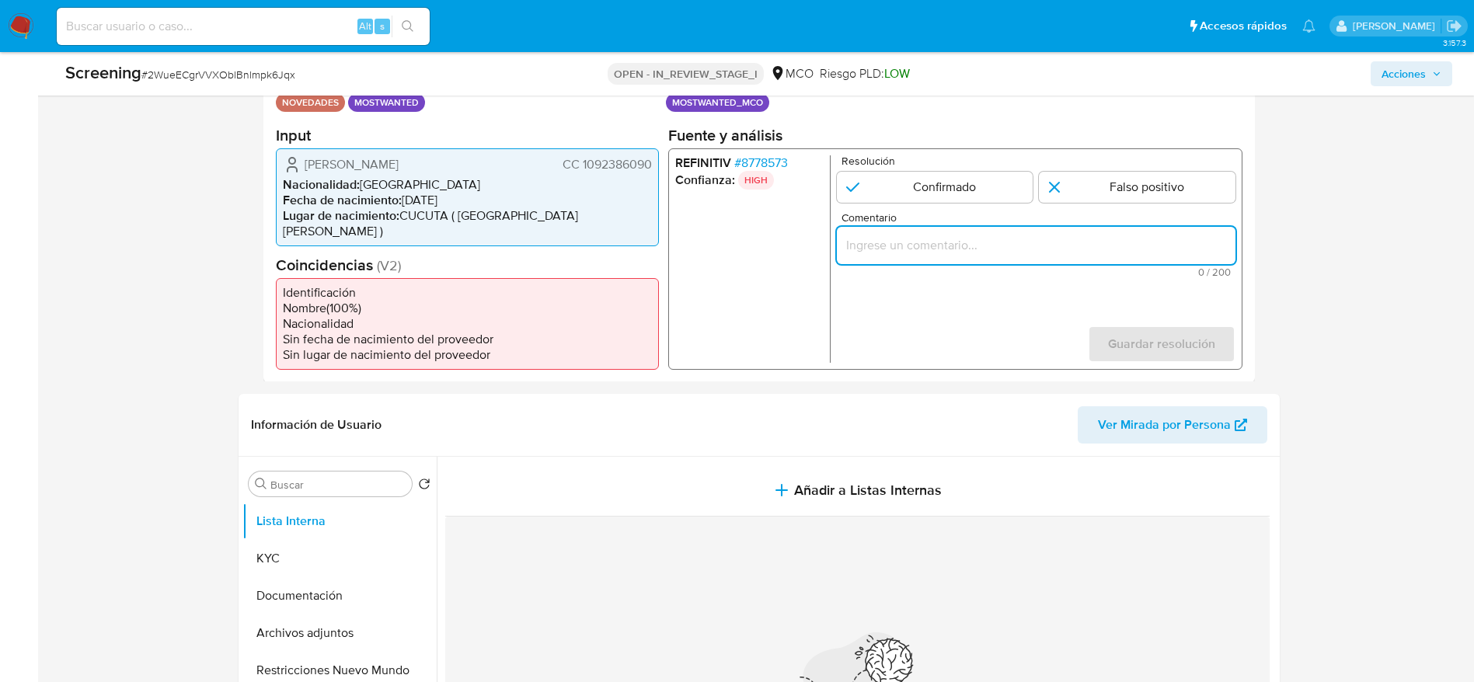
click at [977, 249] on input "Comentario" at bounding box center [1035, 245] width 399 height 20
paste input "Usuario [PERSON_NAME] fue Destituido e inhabilitado en [DATE] por 10 años para …"
type input "Usuario [PERSON_NAME] fue Destituido e inhabilitado en [DATE] por 10 años para …"
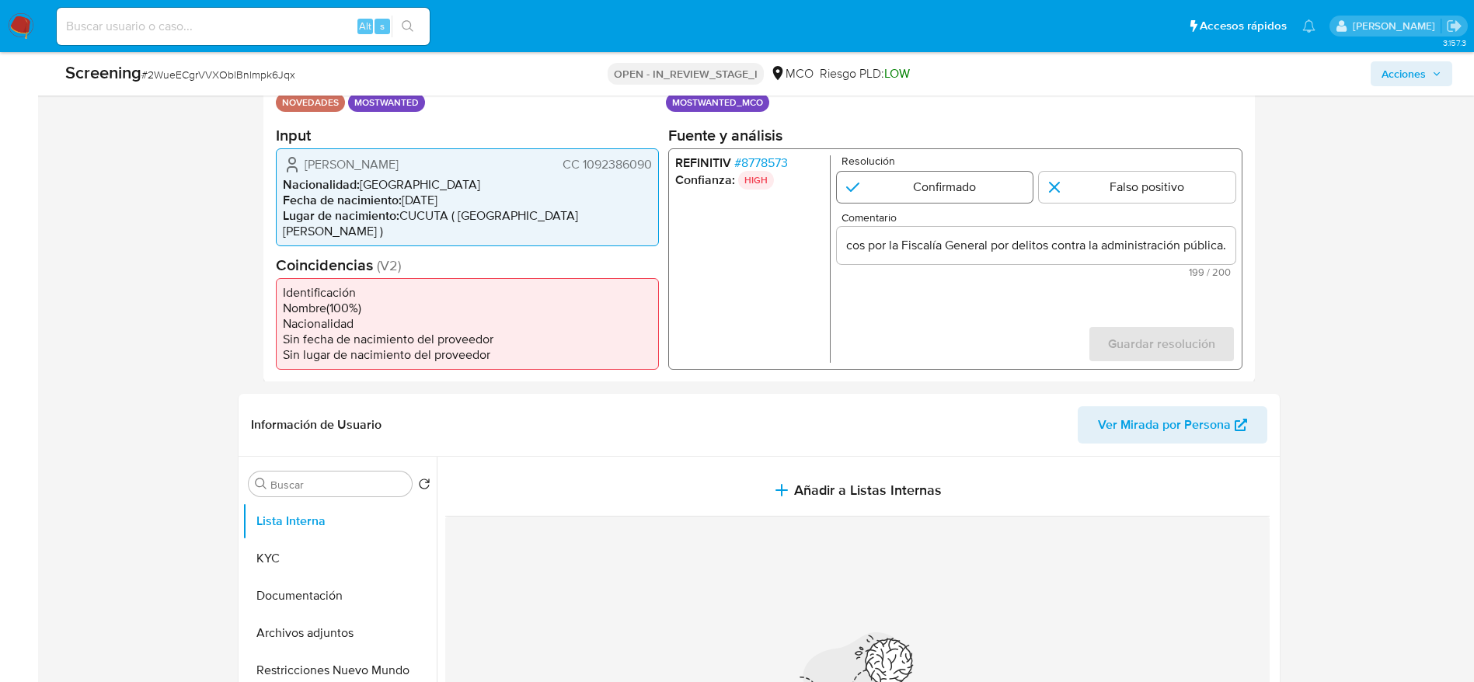
click at [972, 191] on input "1 de 1" at bounding box center [934, 186] width 197 height 31
radio input "true"
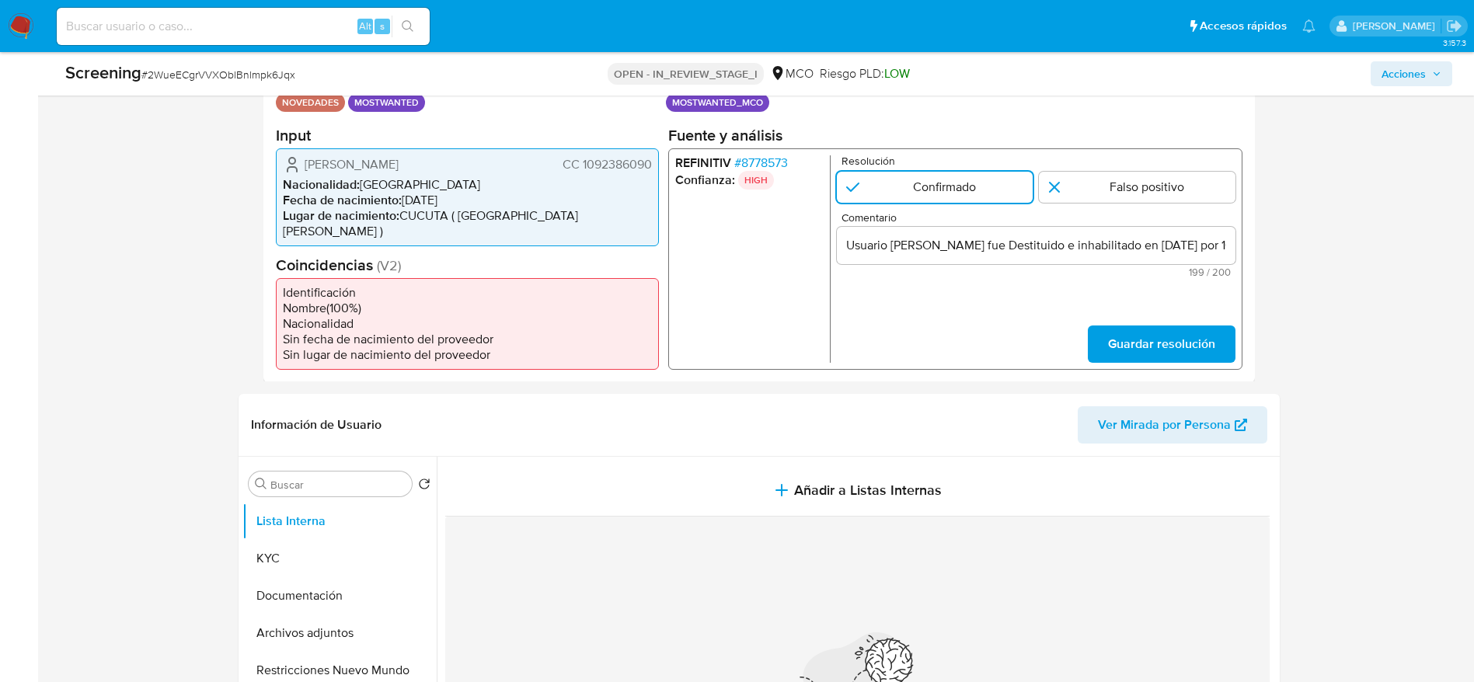
click at [1144, 327] on span "Guardar resolución" at bounding box center [1160, 343] width 107 height 34
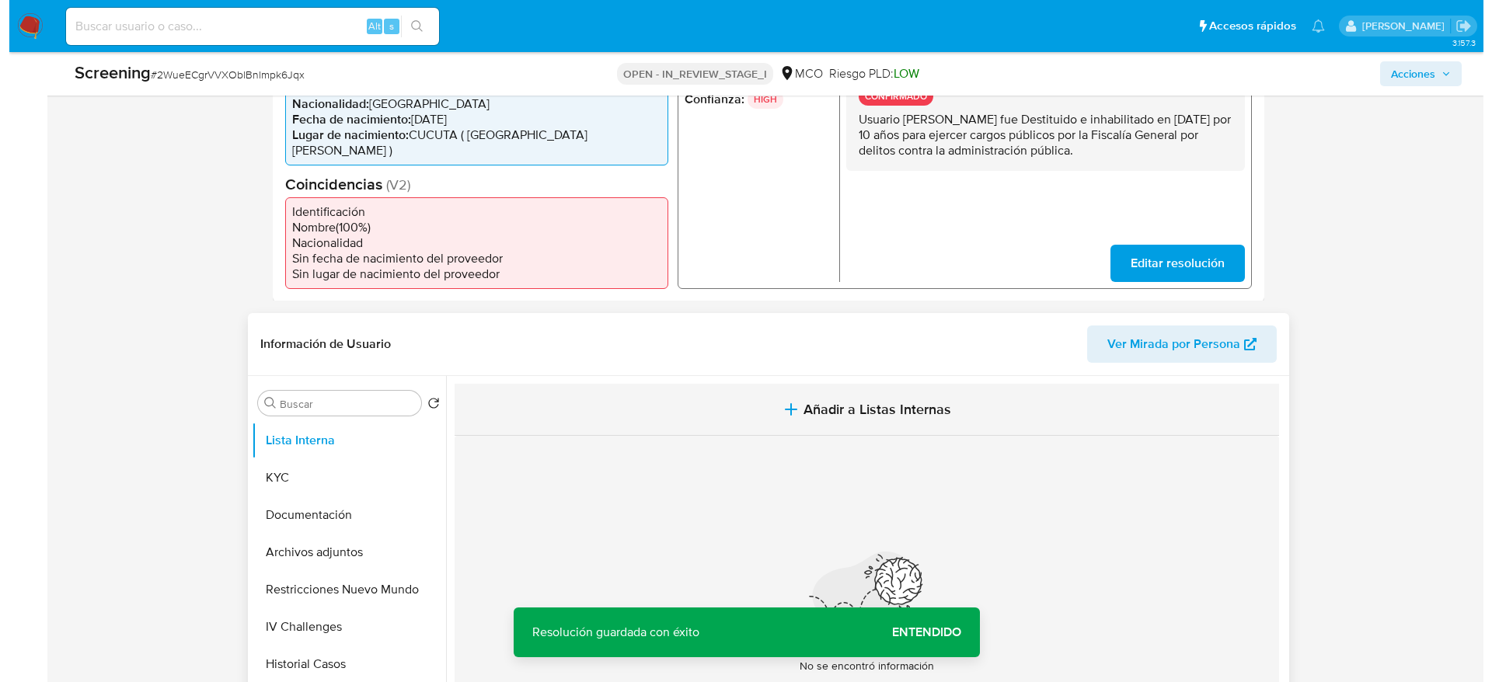
scroll to position [466, 0]
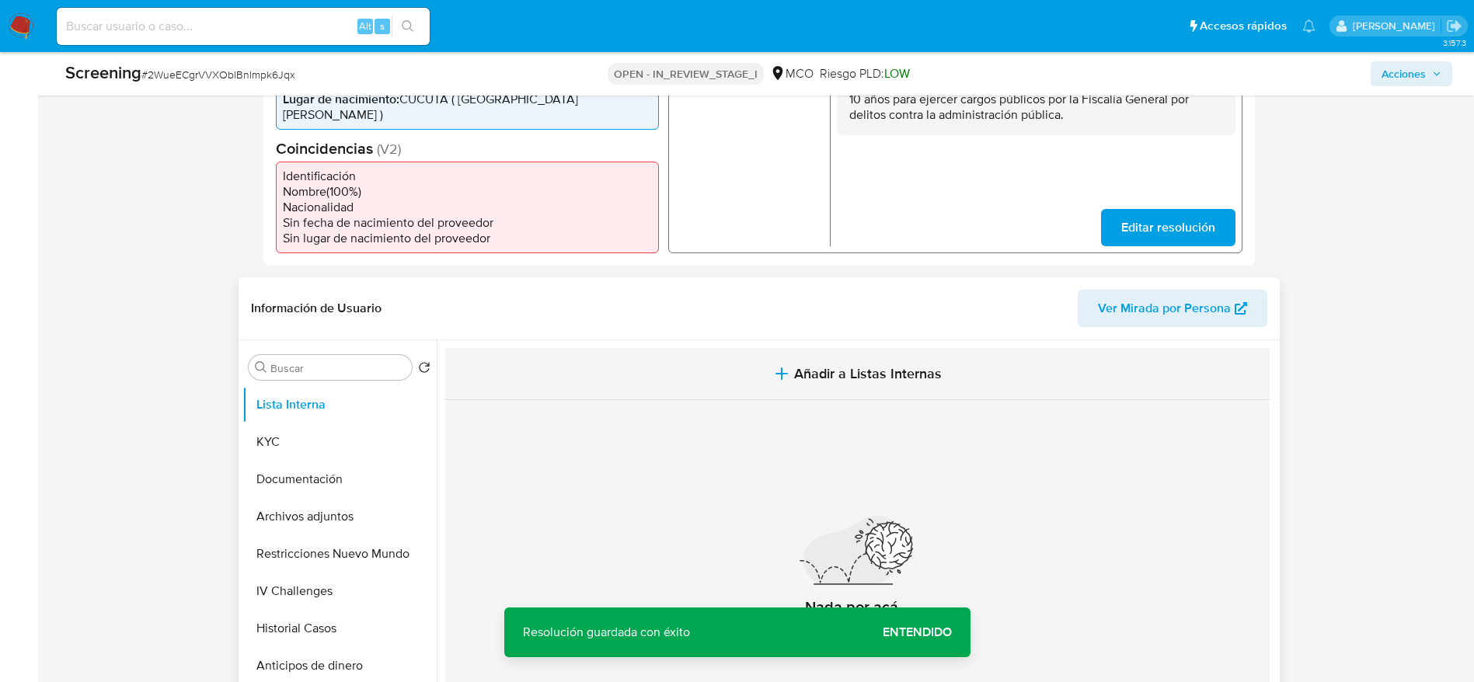
click at [855, 365] on span "Añadir a Listas Internas" at bounding box center [868, 373] width 148 height 17
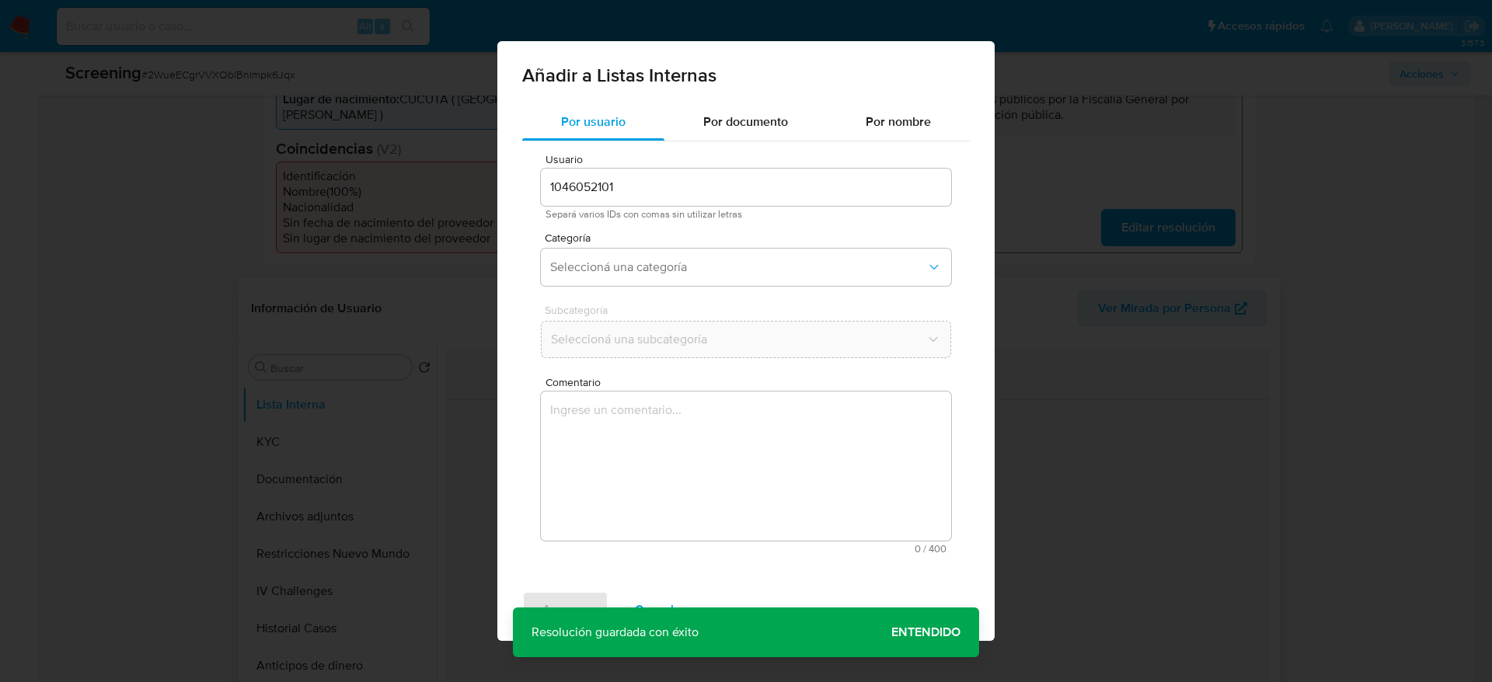
click at [855, 473] on textarea "Comentario" at bounding box center [746, 466] width 410 height 149
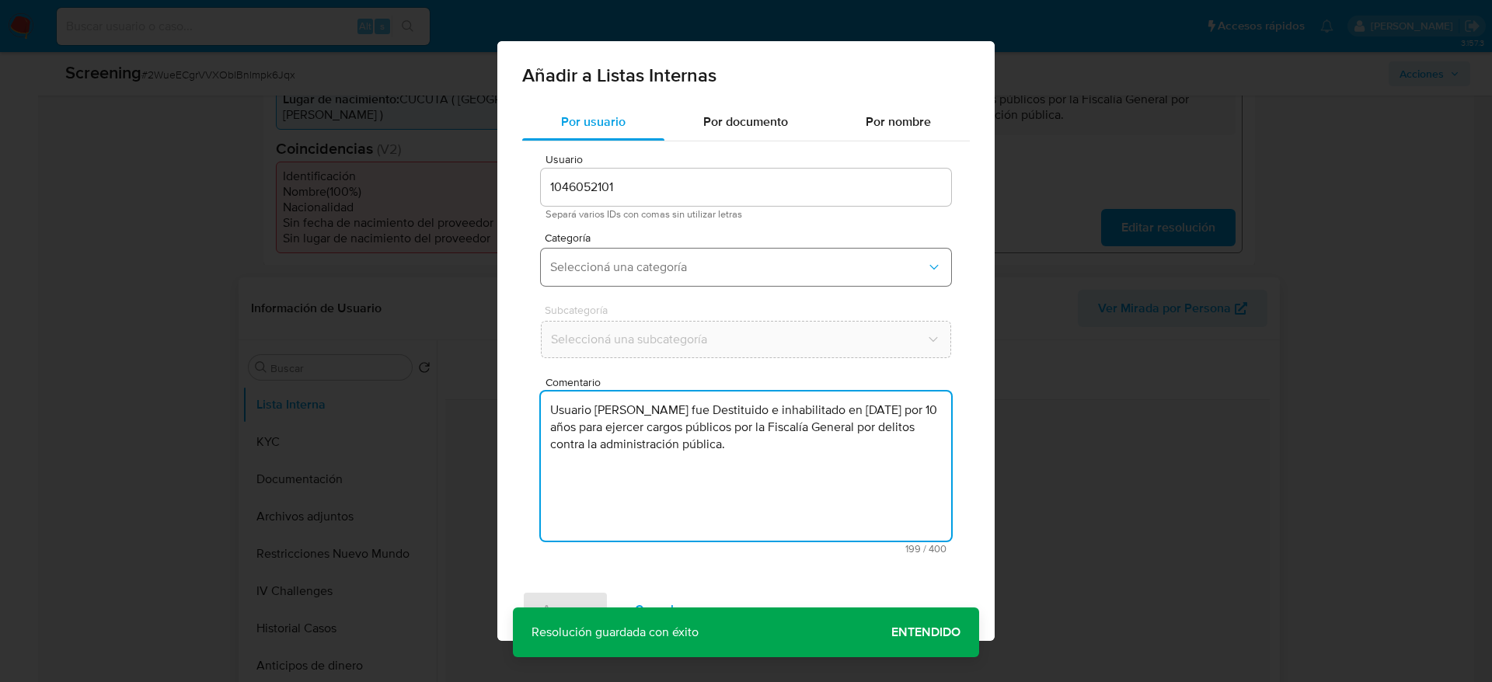
type textarea "Usuario [PERSON_NAME] fue Destituido e inhabilitado en [DATE] por 10 años para …"
click at [632, 262] on span "Seleccioná una categoría" at bounding box center [738, 268] width 376 height 16
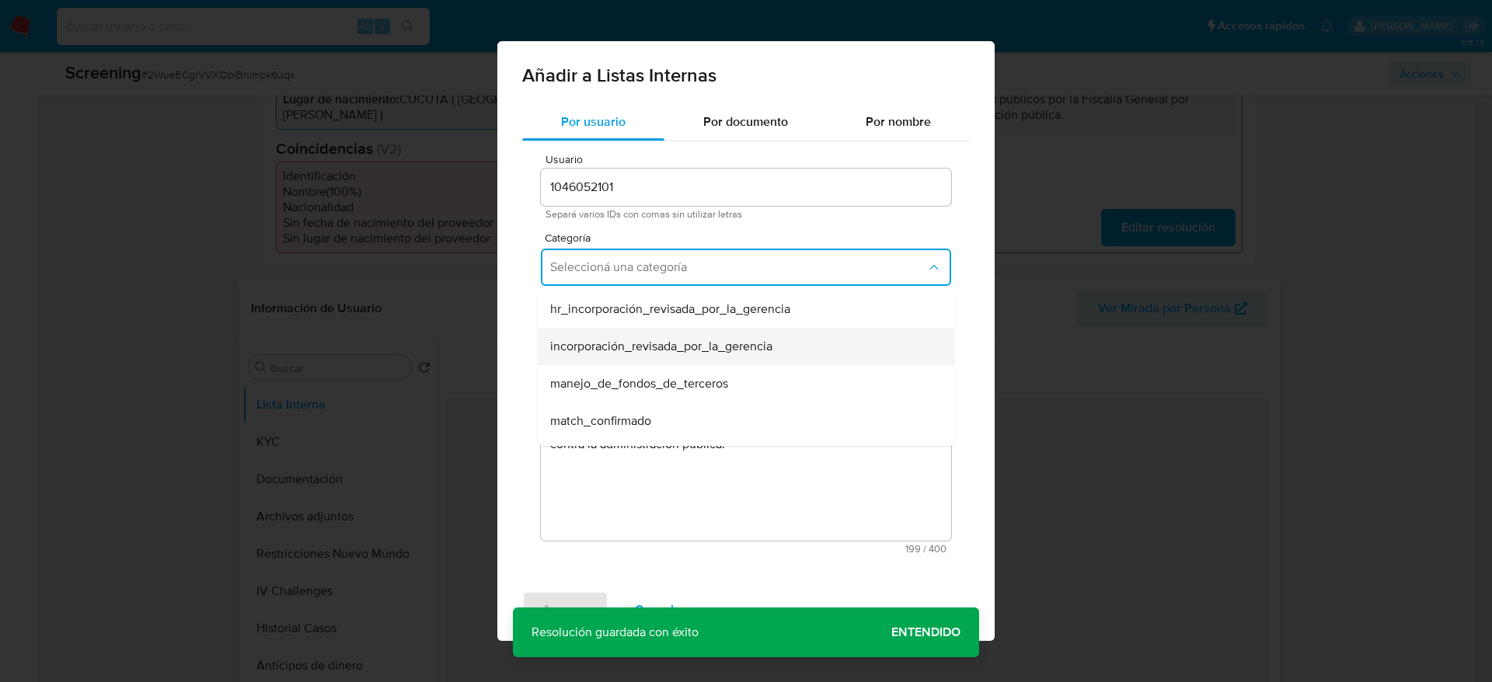
scroll to position [117, 0]
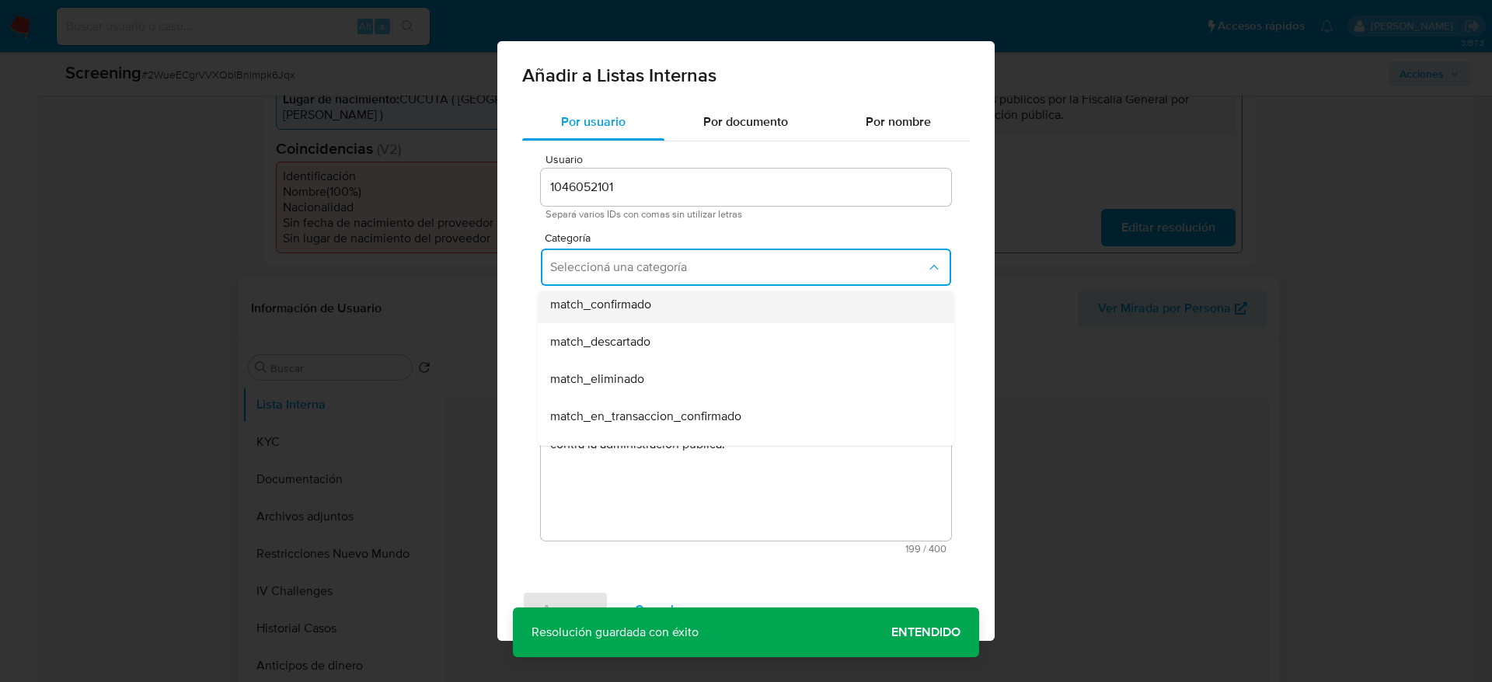
click at [652, 312] on div "match_confirmado" at bounding box center [741, 304] width 382 height 37
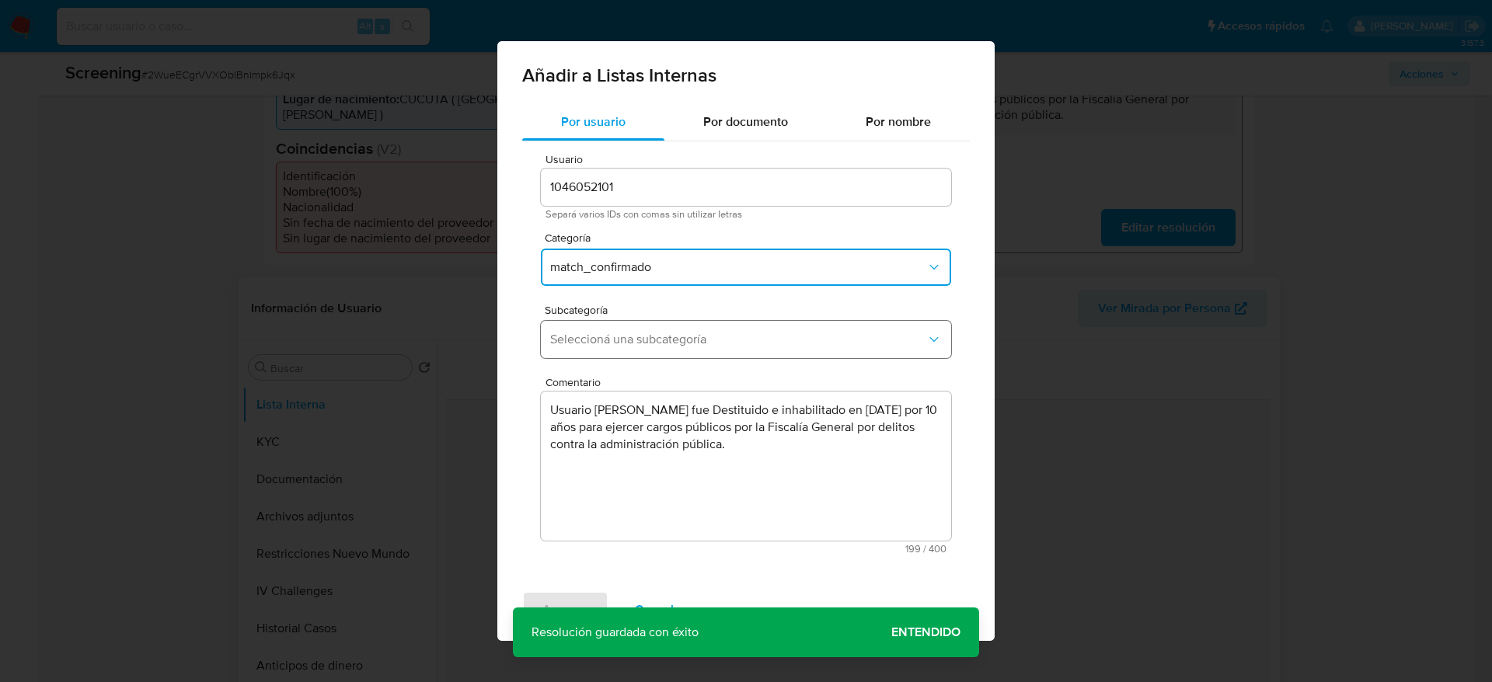
click at [641, 350] on button "Seleccioná una subcategoría" at bounding box center [746, 339] width 410 height 37
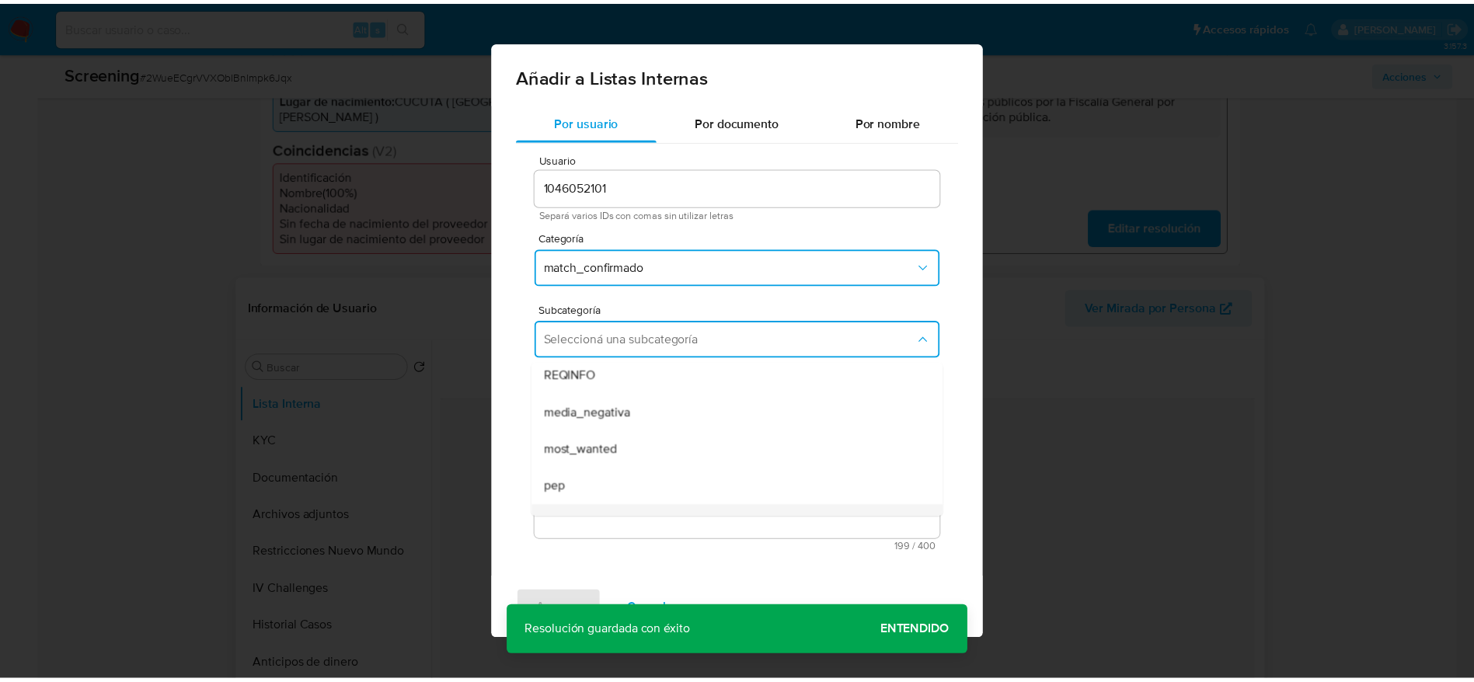
scroll to position [106, 0]
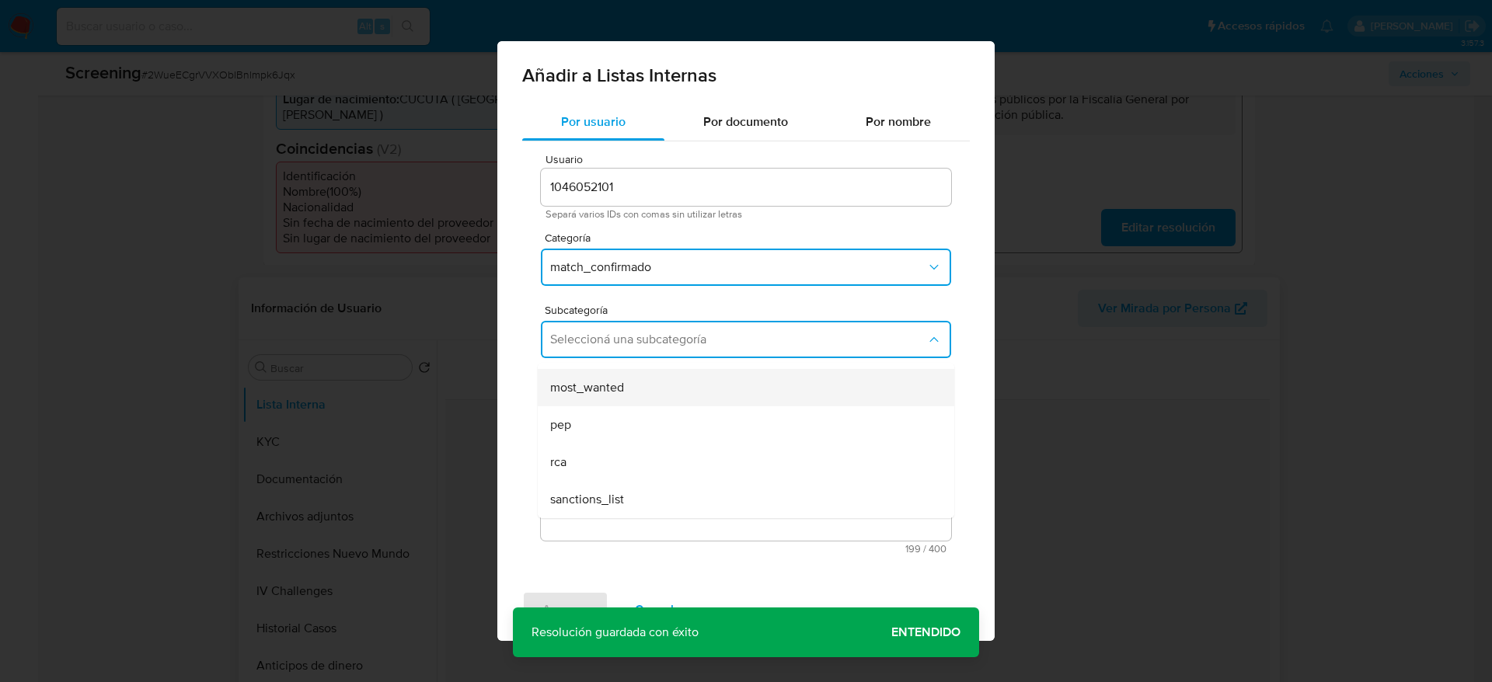
click at [622, 380] on span "most_wanted" at bounding box center [587, 388] width 74 height 16
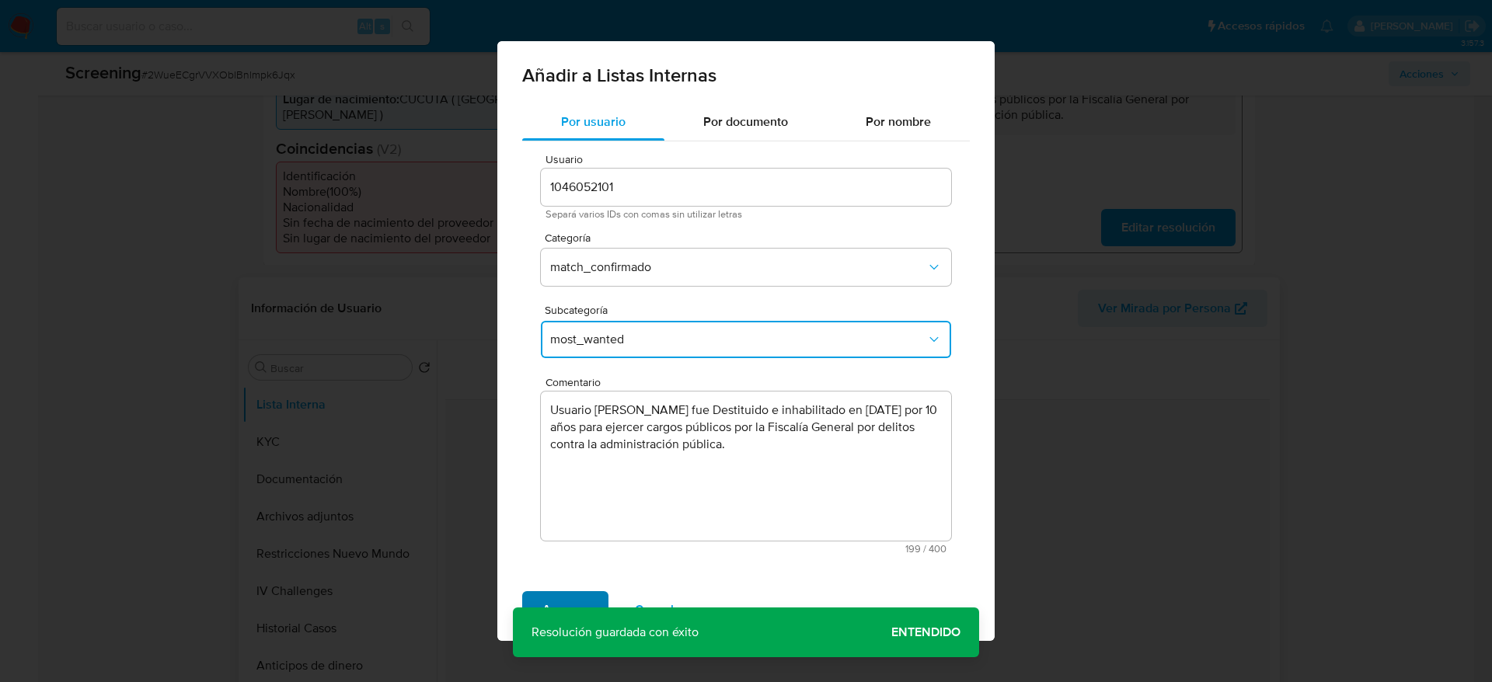
click at [592, 595] on button "Agregar" at bounding box center [565, 609] width 86 height 37
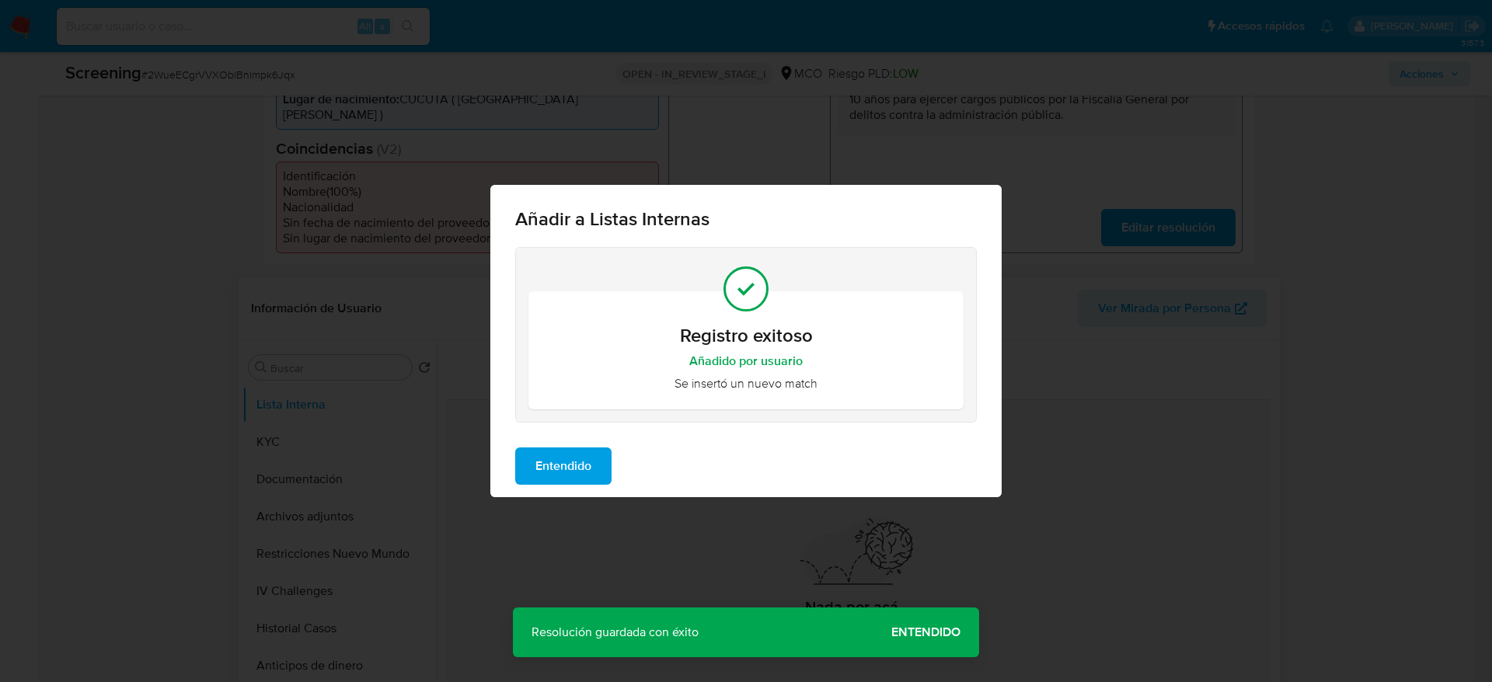
click at [526, 465] on button "Entendido" at bounding box center [563, 466] width 96 height 37
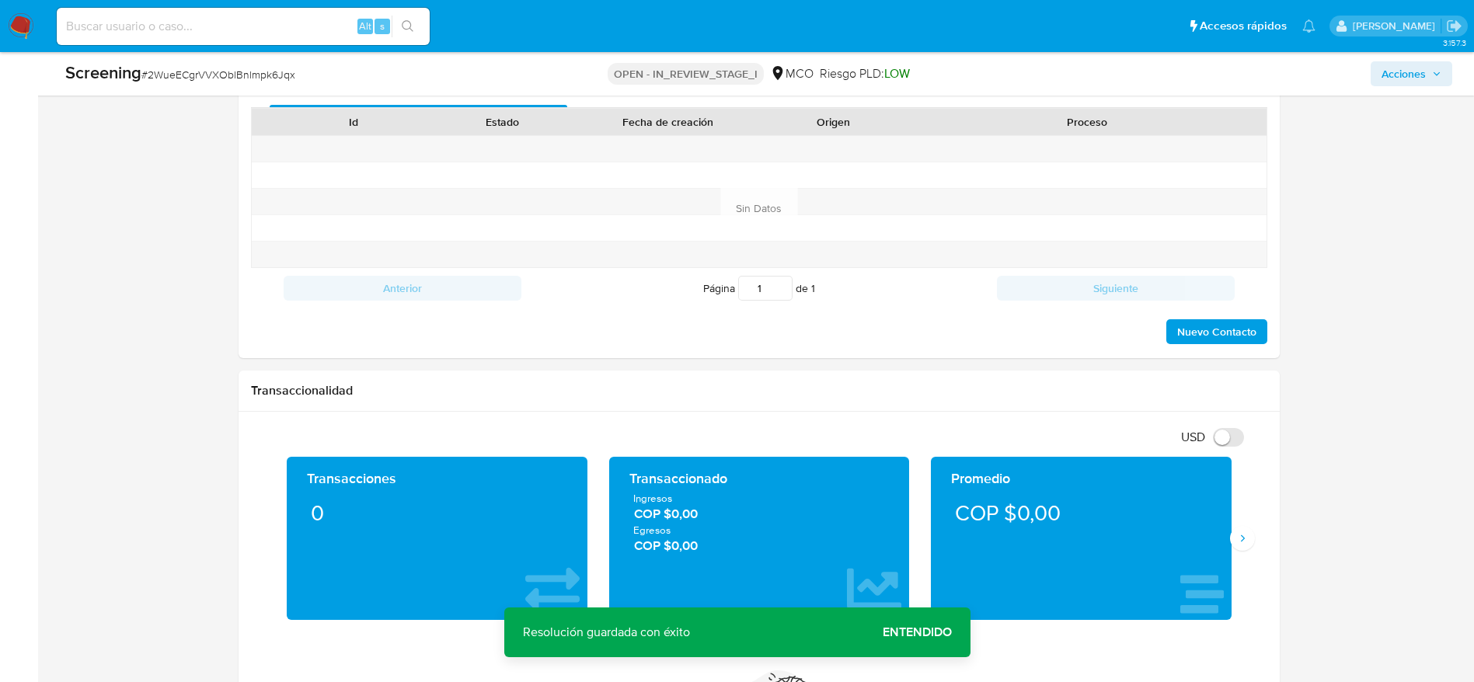
scroll to position [2305, 0]
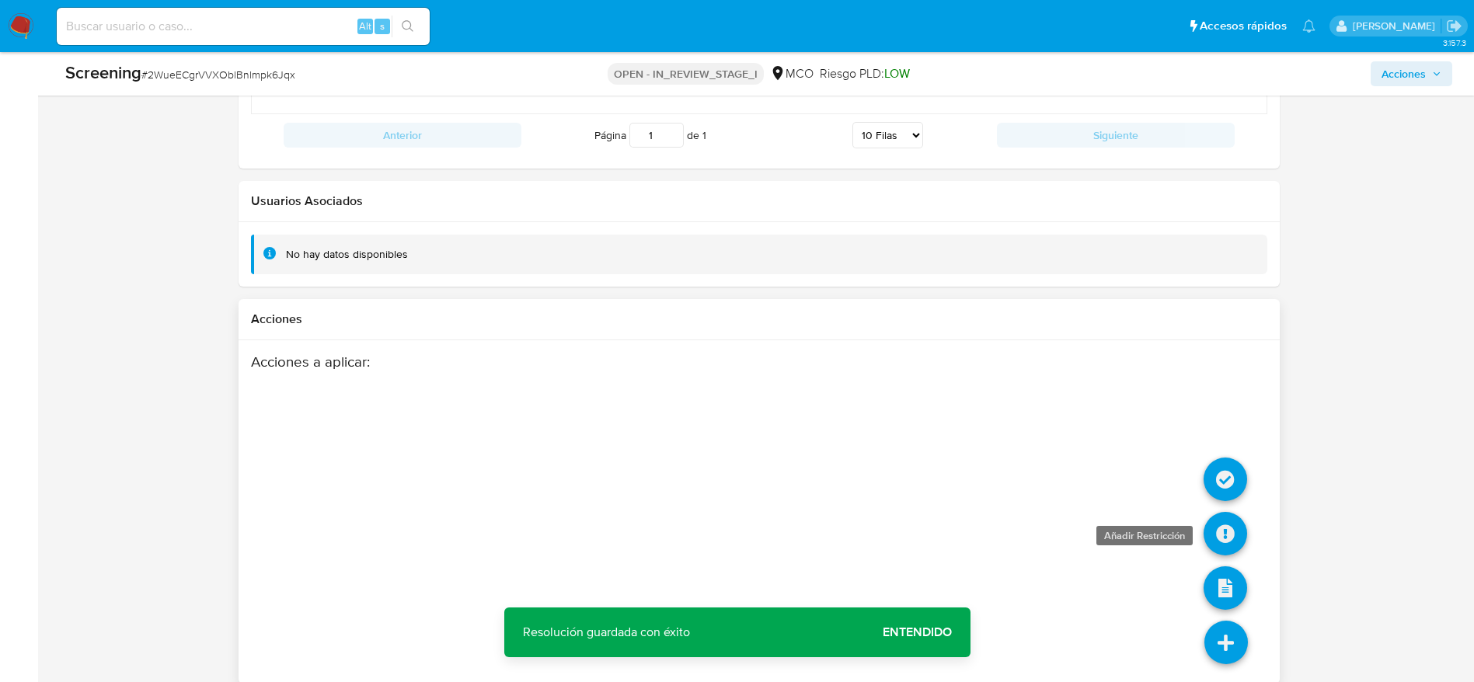
click at [1221, 512] on icon at bounding box center [1226, 534] width 44 height 44
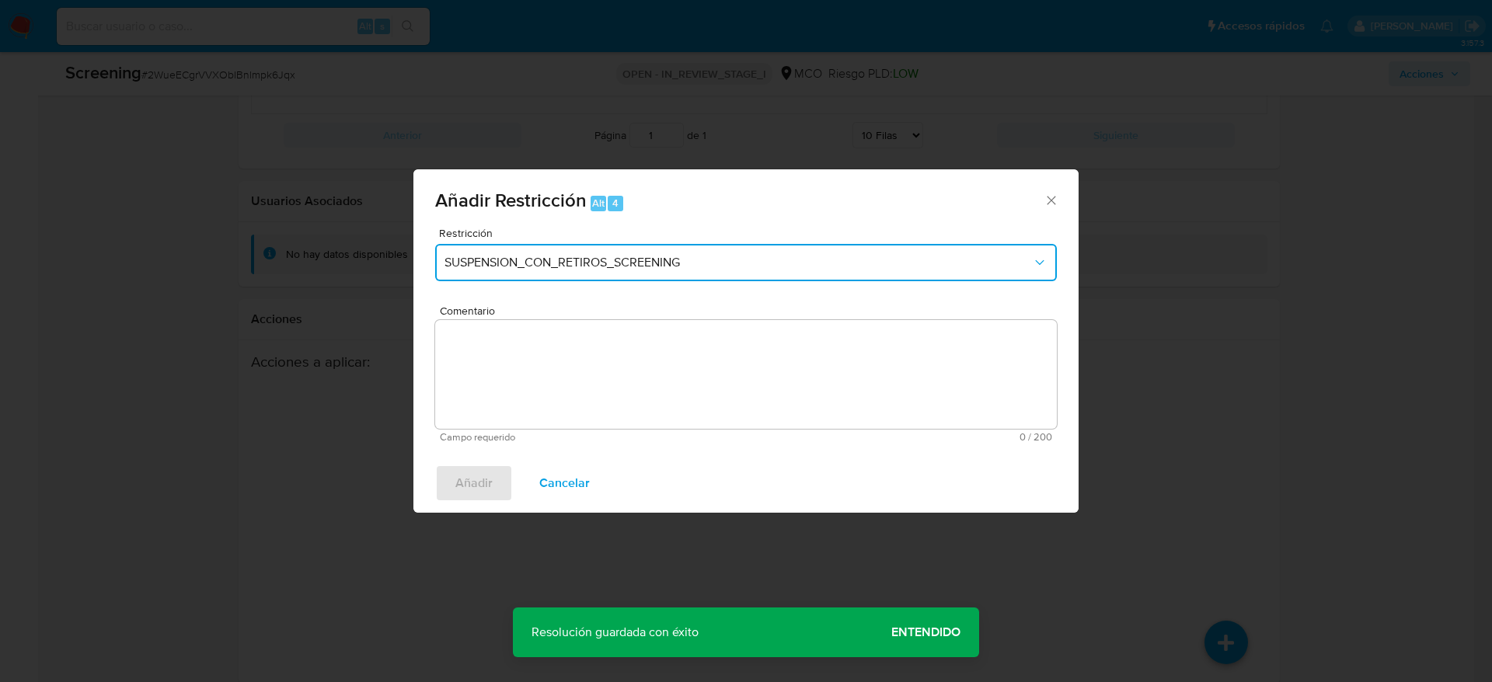
click at [622, 266] on span "SUSPENSION_CON_RETIROS_SCREENING" at bounding box center [737, 263] width 587 height 16
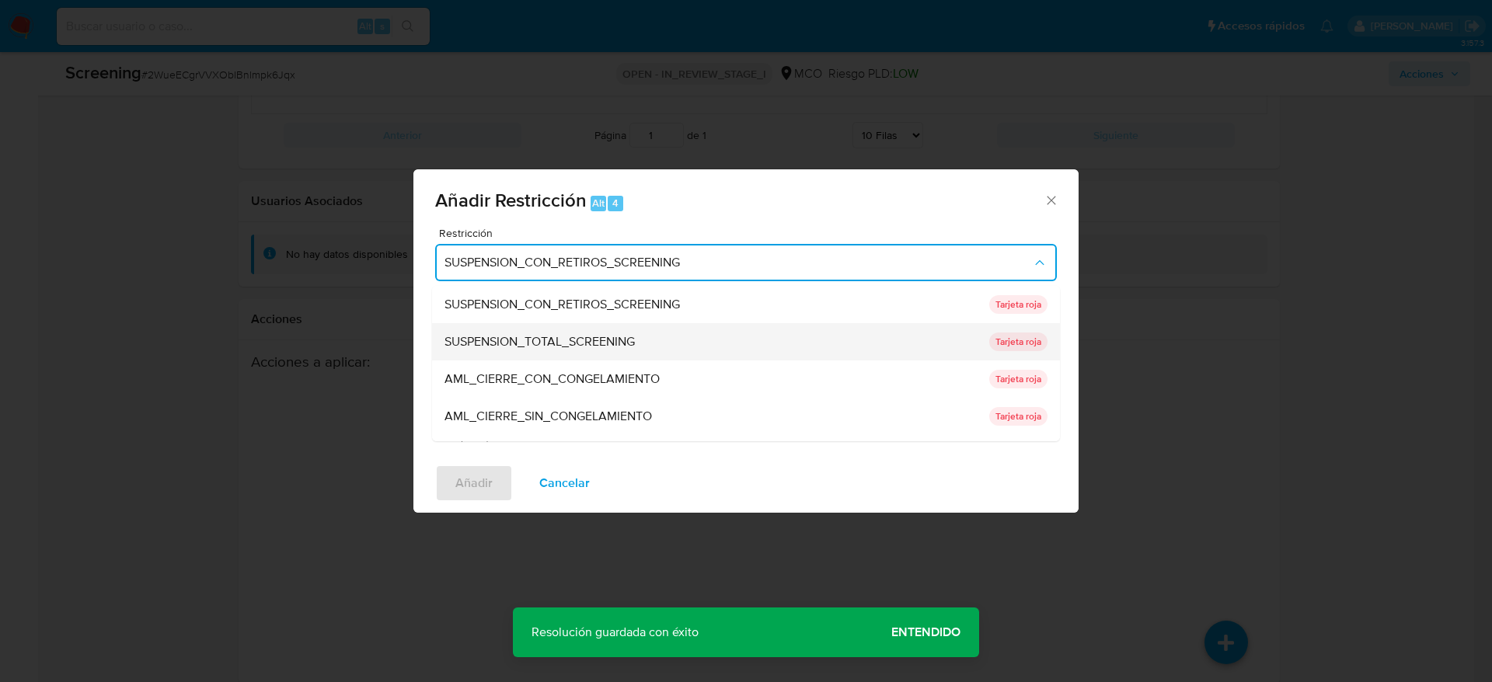
click at [563, 358] on div "SUSPENSION_TOTAL_SCREENING" at bounding box center [711, 341] width 535 height 37
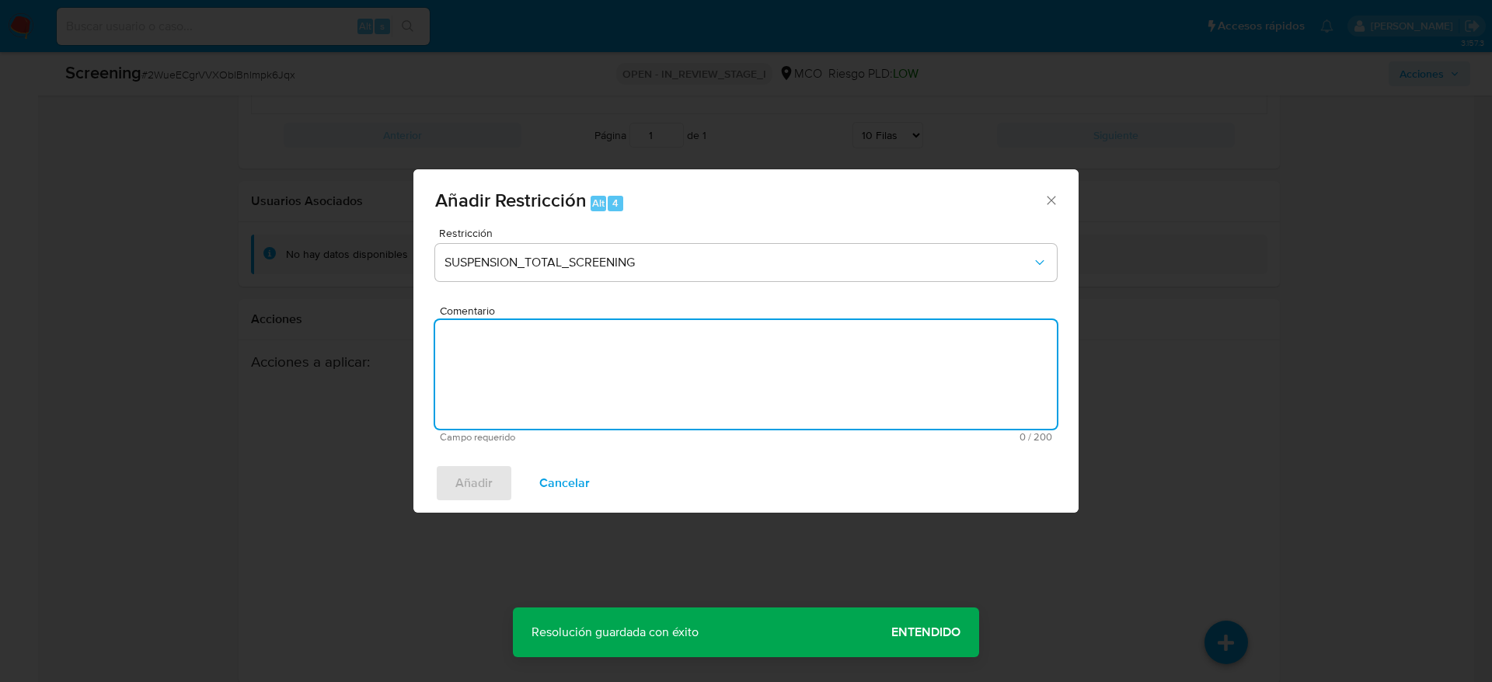
click at [563, 357] on textarea "Comentario" at bounding box center [746, 374] width 622 height 109
paste textarea "Usuario [PERSON_NAME] fue Destituido e inhabilitado en [DATE] por 10 años para …"
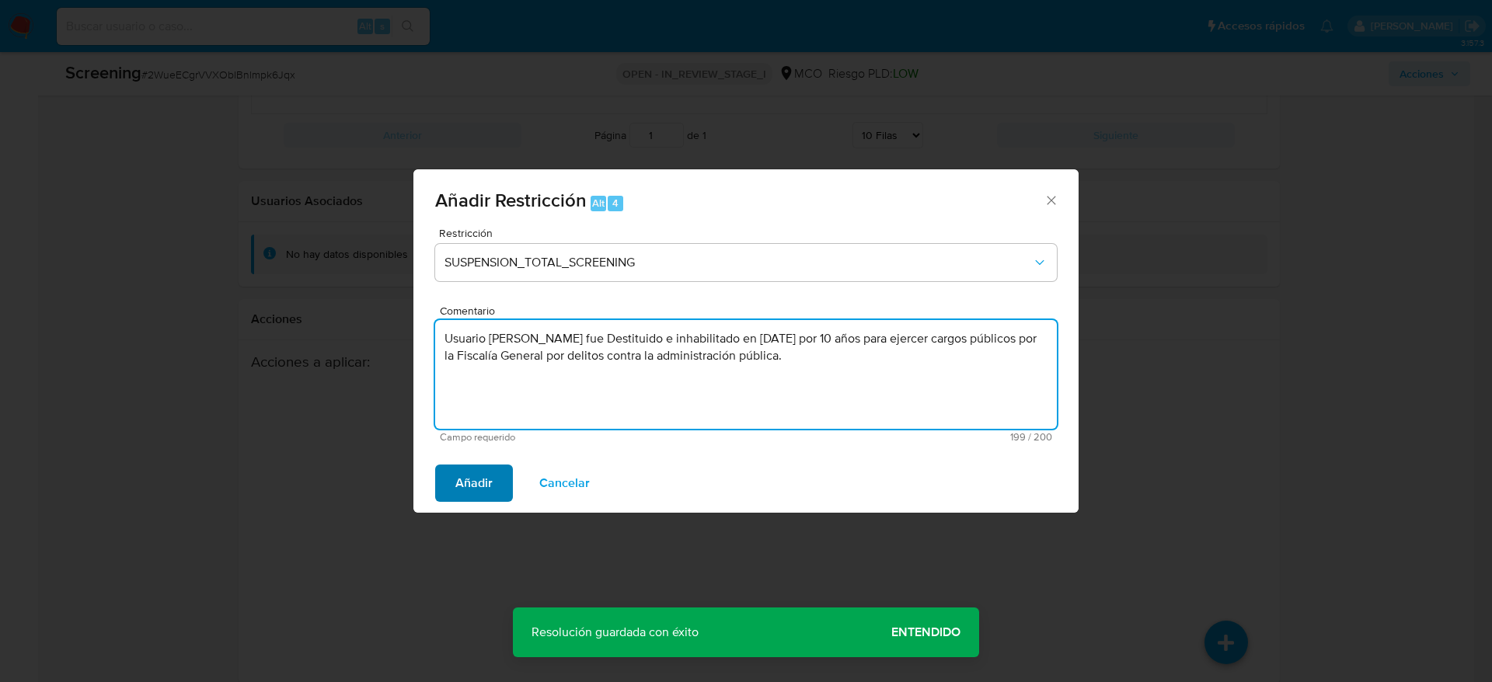
type textarea "Usuario [PERSON_NAME] fue Destituido e inhabilitado en [DATE] por 10 años para …"
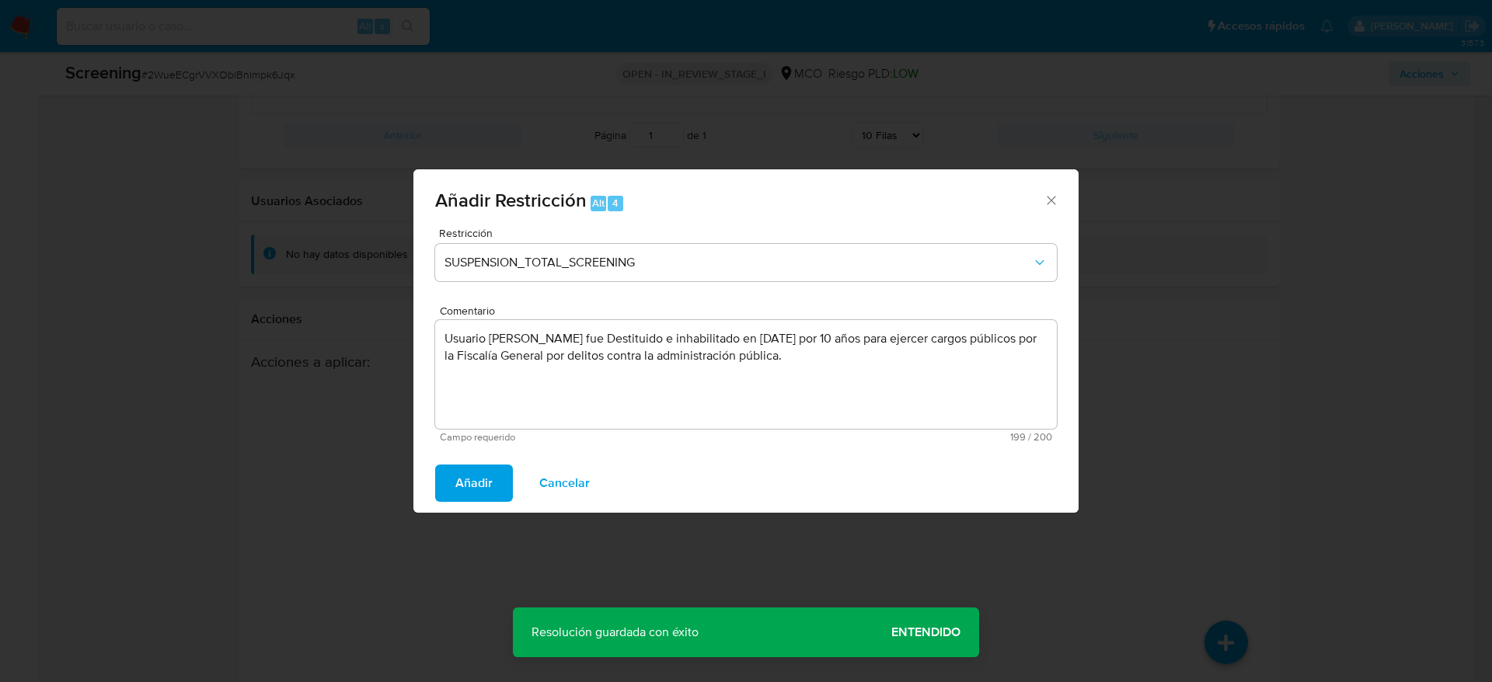
click at [506, 481] on button "Añadir" at bounding box center [474, 483] width 78 height 37
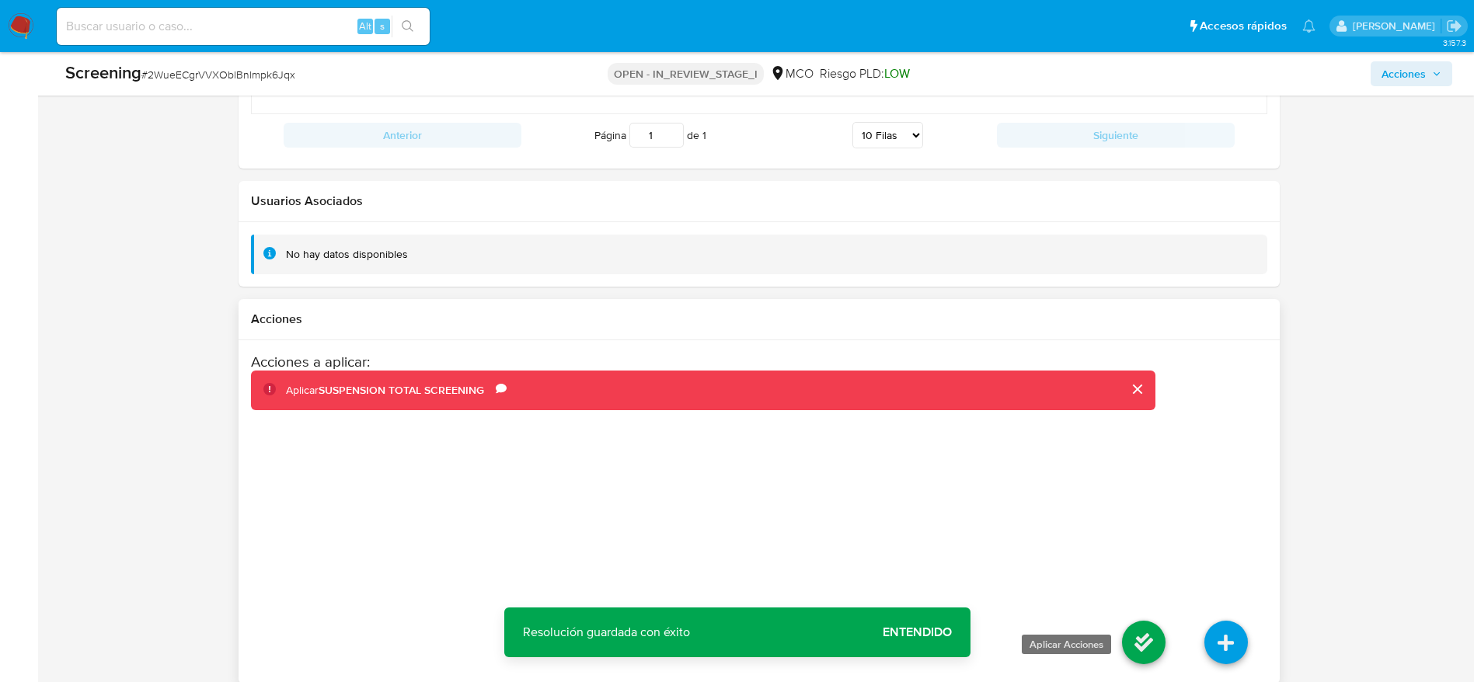
click at [1134, 621] on icon at bounding box center [1144, 643] width 44 height 44
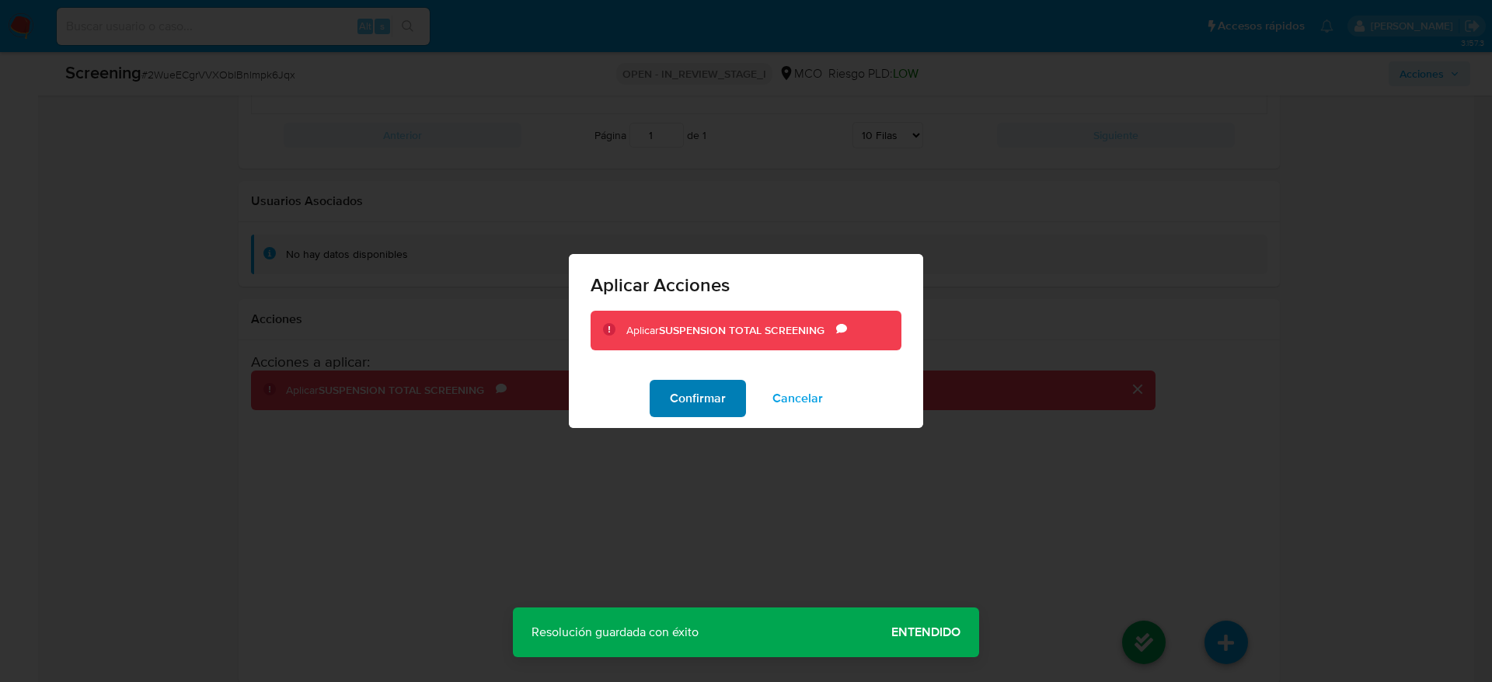
click at [702, 392] on span "Confirmar" at bounding box center [698, 398] width 56 height 34
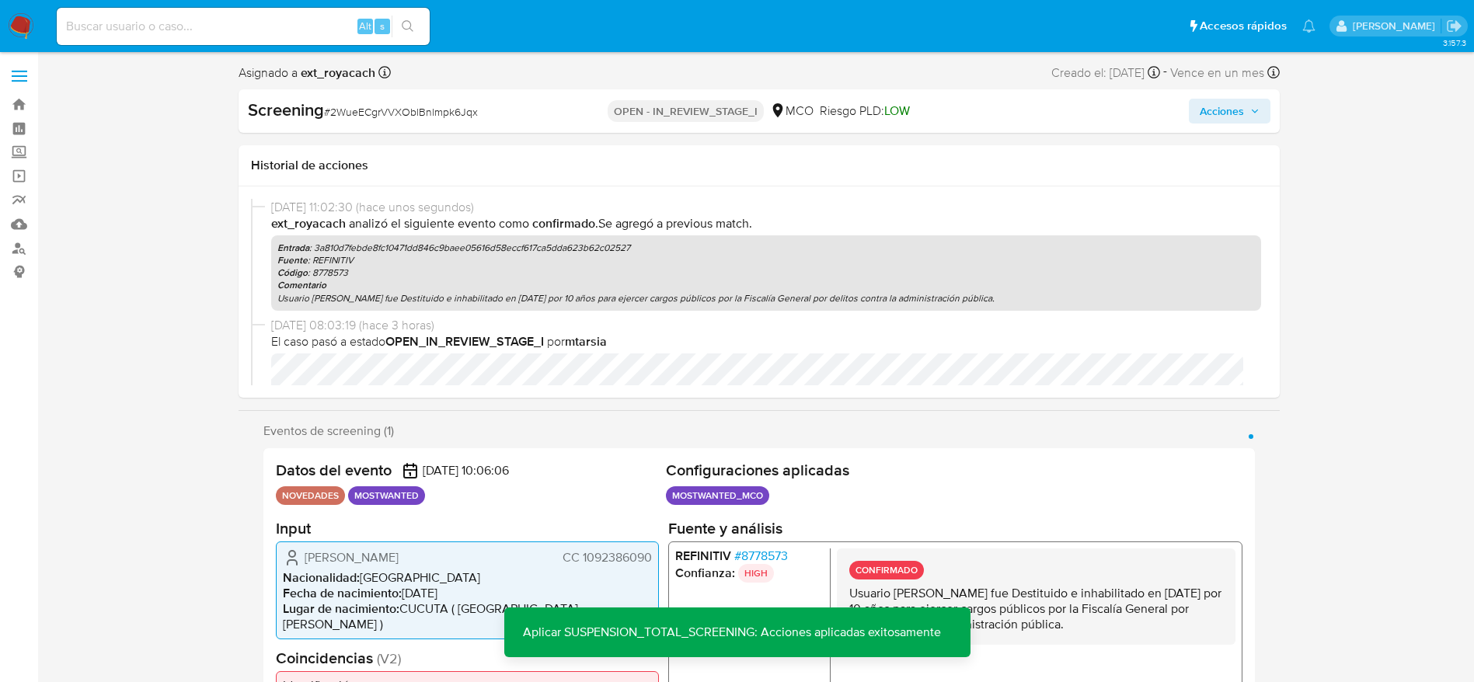
scroll to position [583, 0]
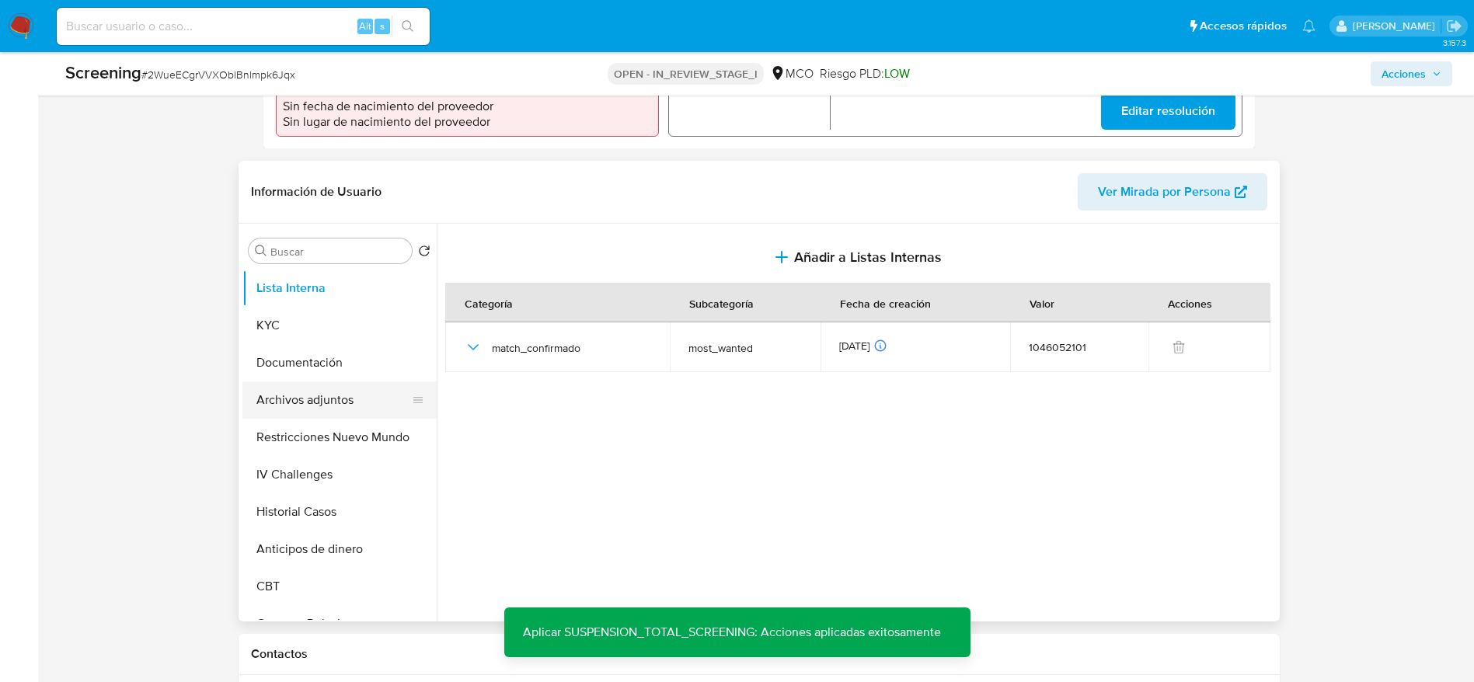
click at [375, 381] on button "Archivos adjuntos" at bounding box center [333, 399] width 182 height 37
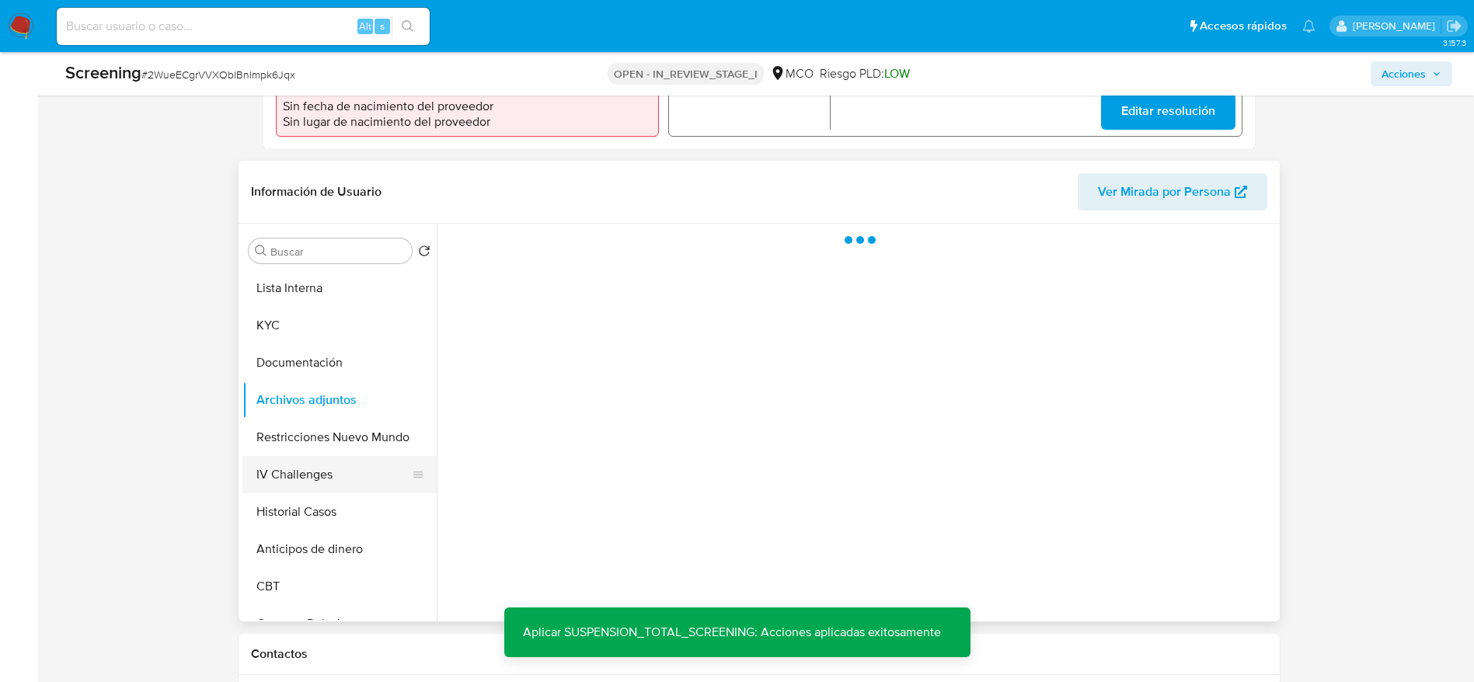
click at [360, 456] on button "IV Challenges" at bounding box center [333, 474] width 182 height 37
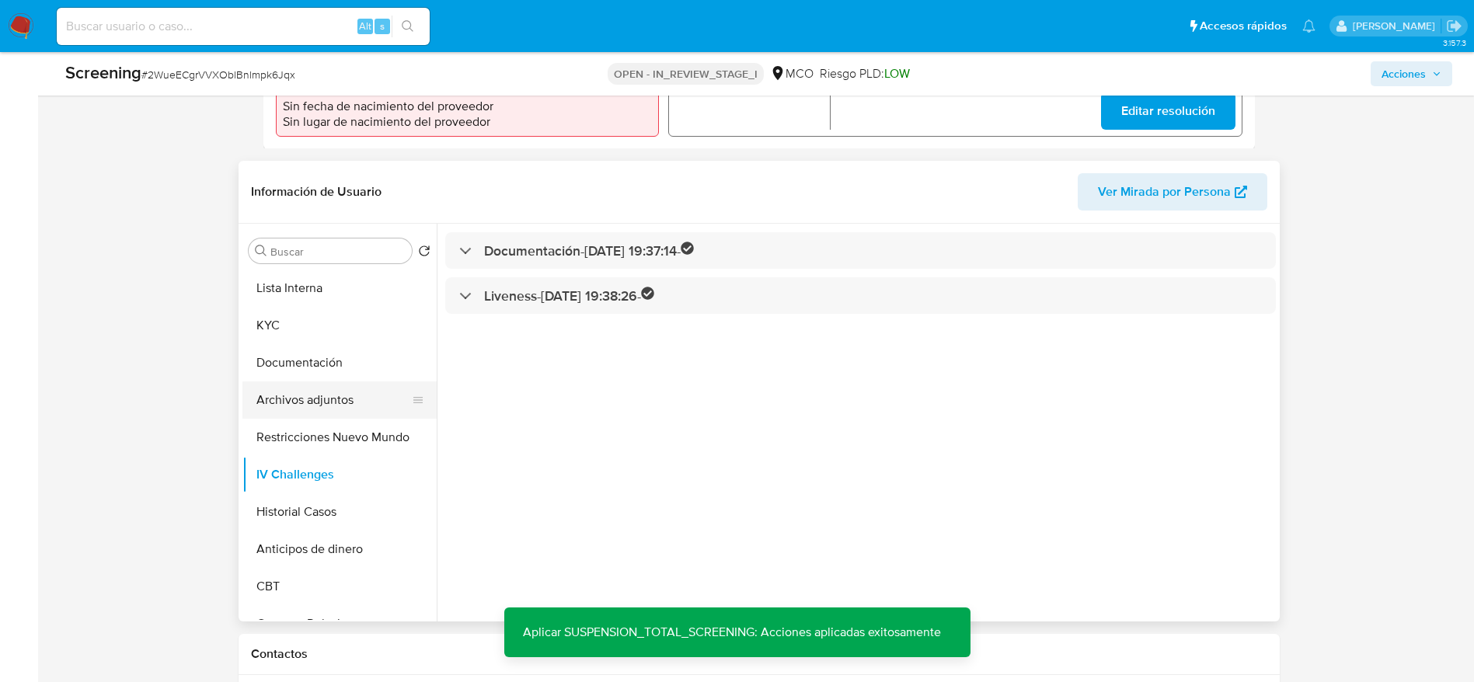
click at [315, 381] on button "Archivos adjuntos" at bounding box center [333, 399] width 182 height 37
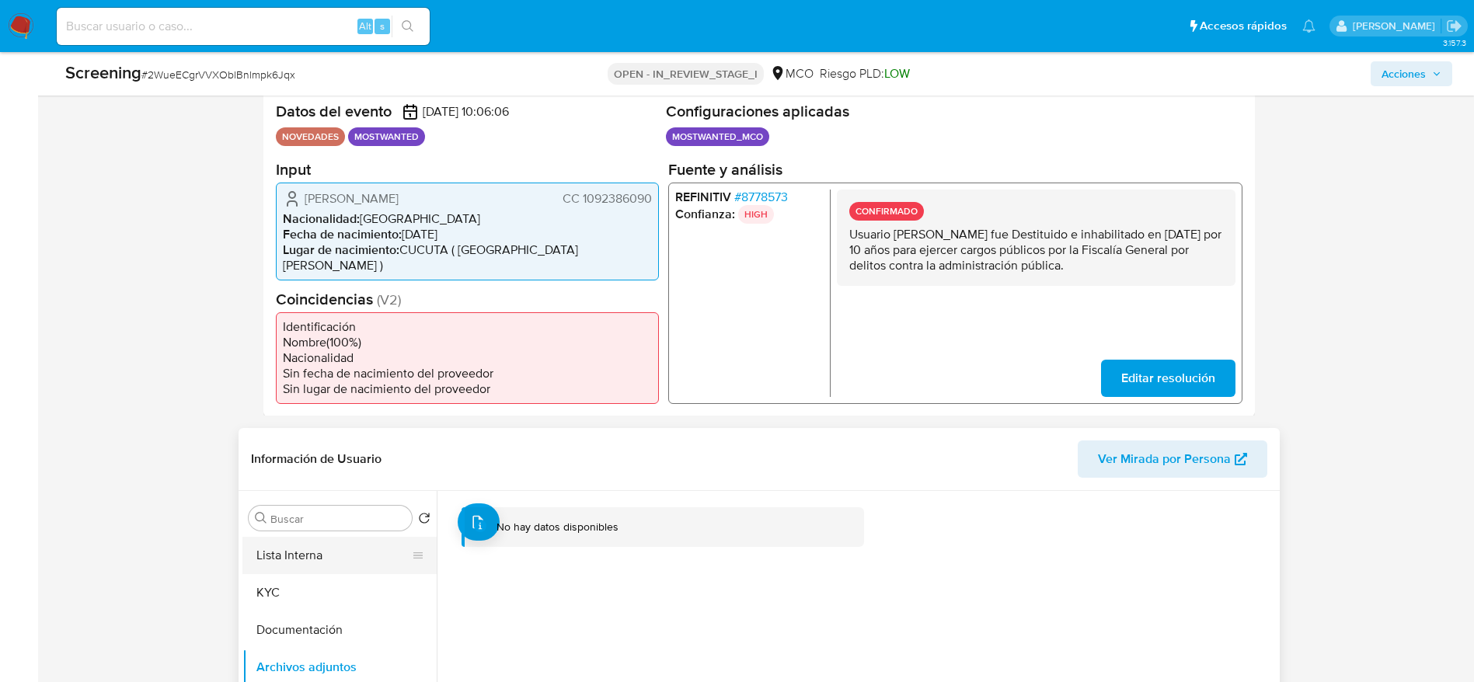
scroll to position [350, 0]
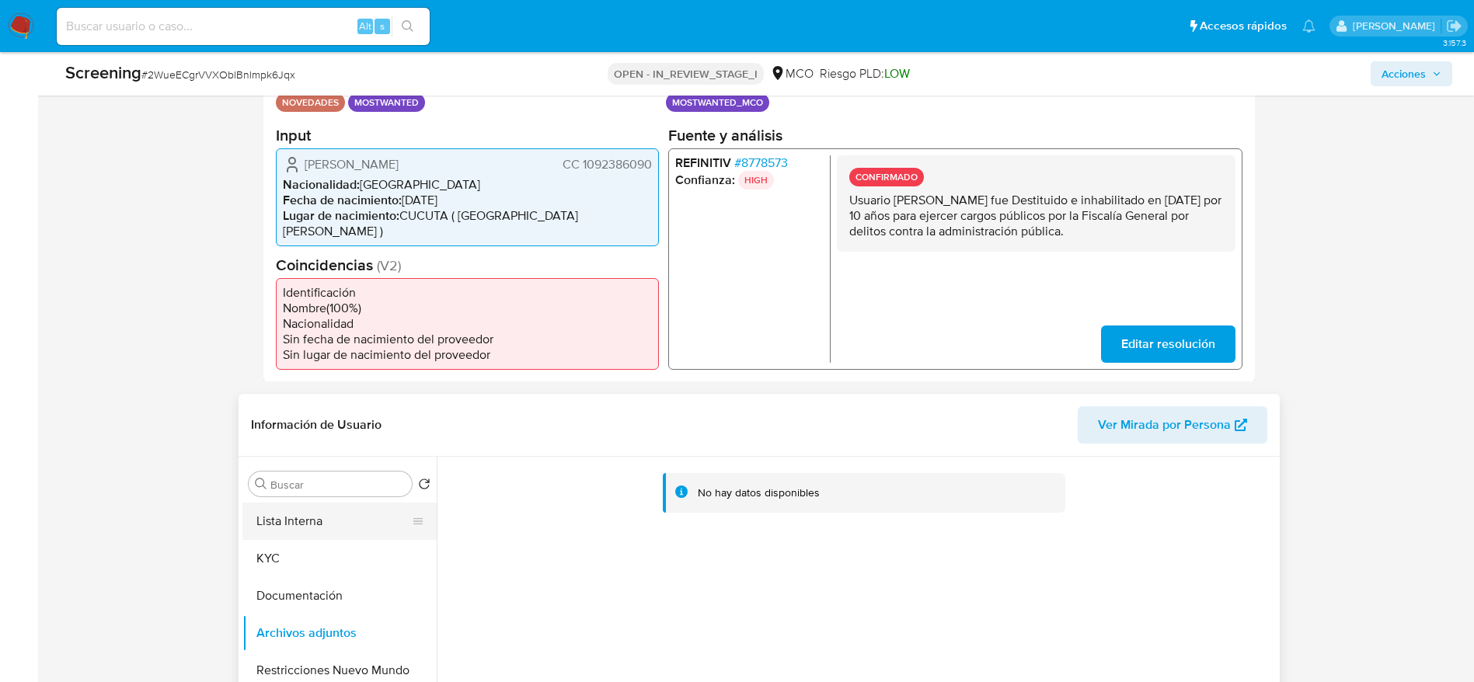
click at [321, 503] on button "Lista Interna" at bounding box center [333, 521] width 182 height 37
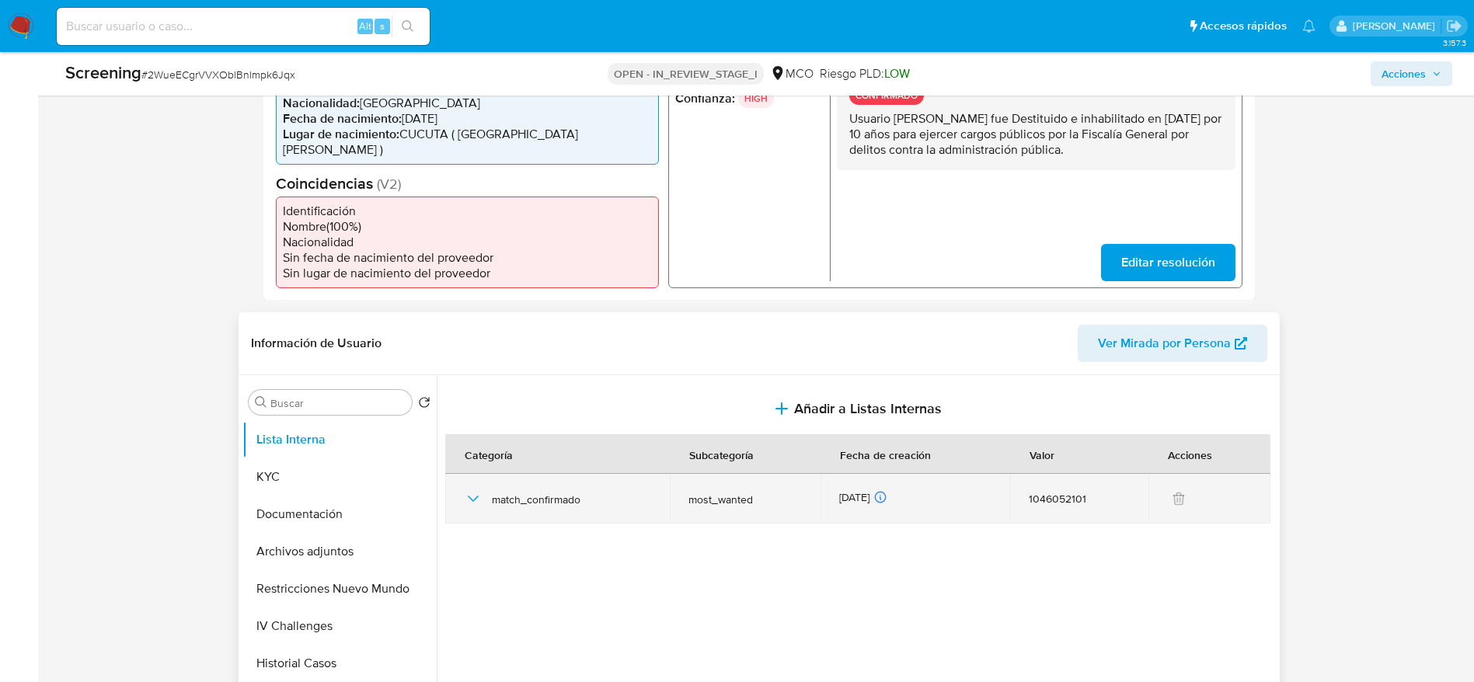
scroll to position [466, 0]
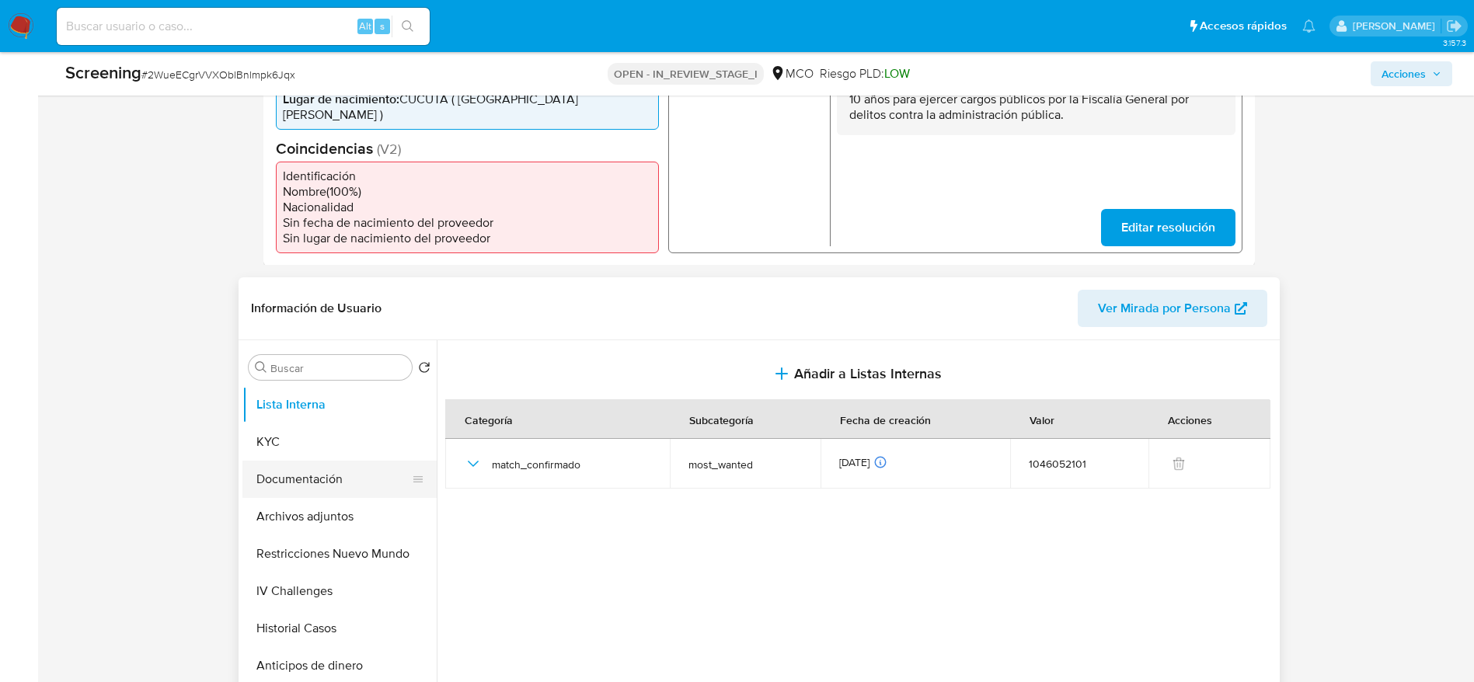
click at [333, 461] on button "Documentación" at bounding box center [333, 479] width 182 height 37
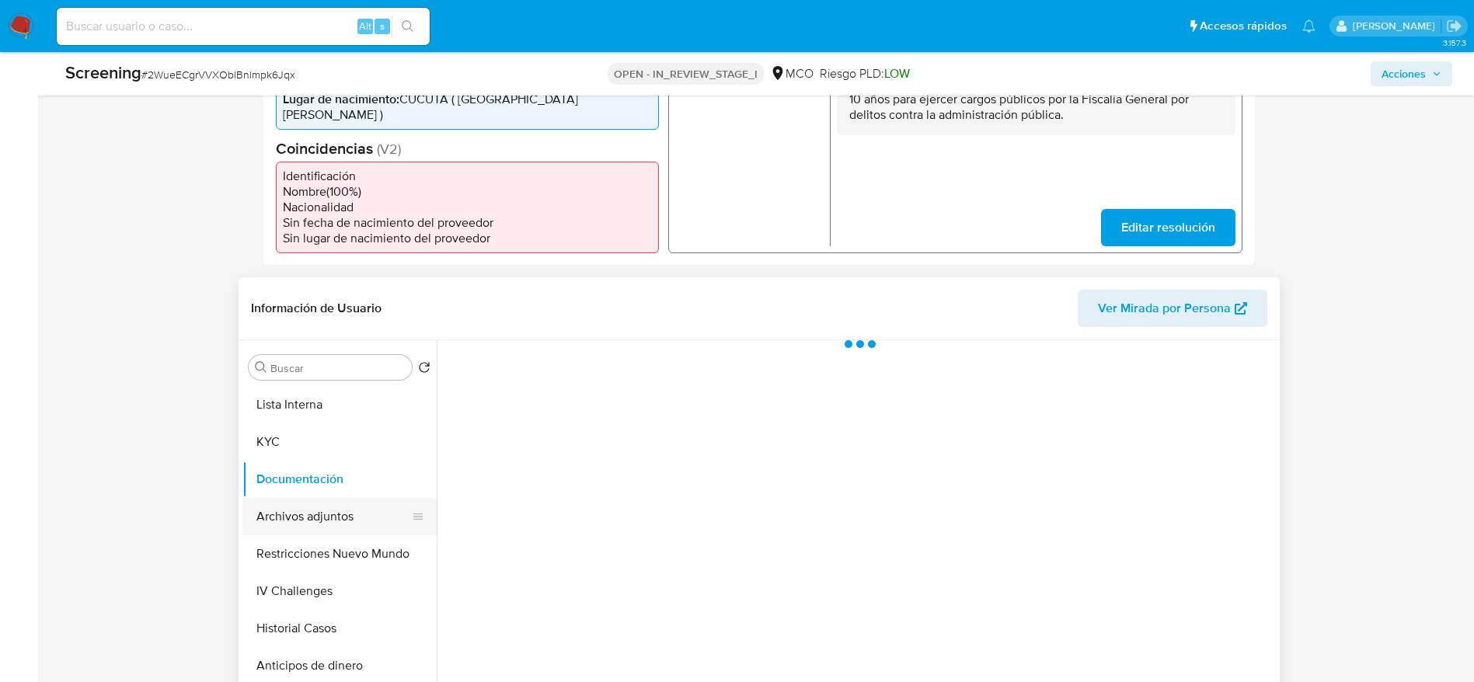
drag, startPoint x: 327, startPoint y: 490, endPoint x: 327, endPoint y: 499, distance: 8.5
click at [327, 498] on button "Archivos adjuntos" at bounding box center [333, 516] width 182 height 37
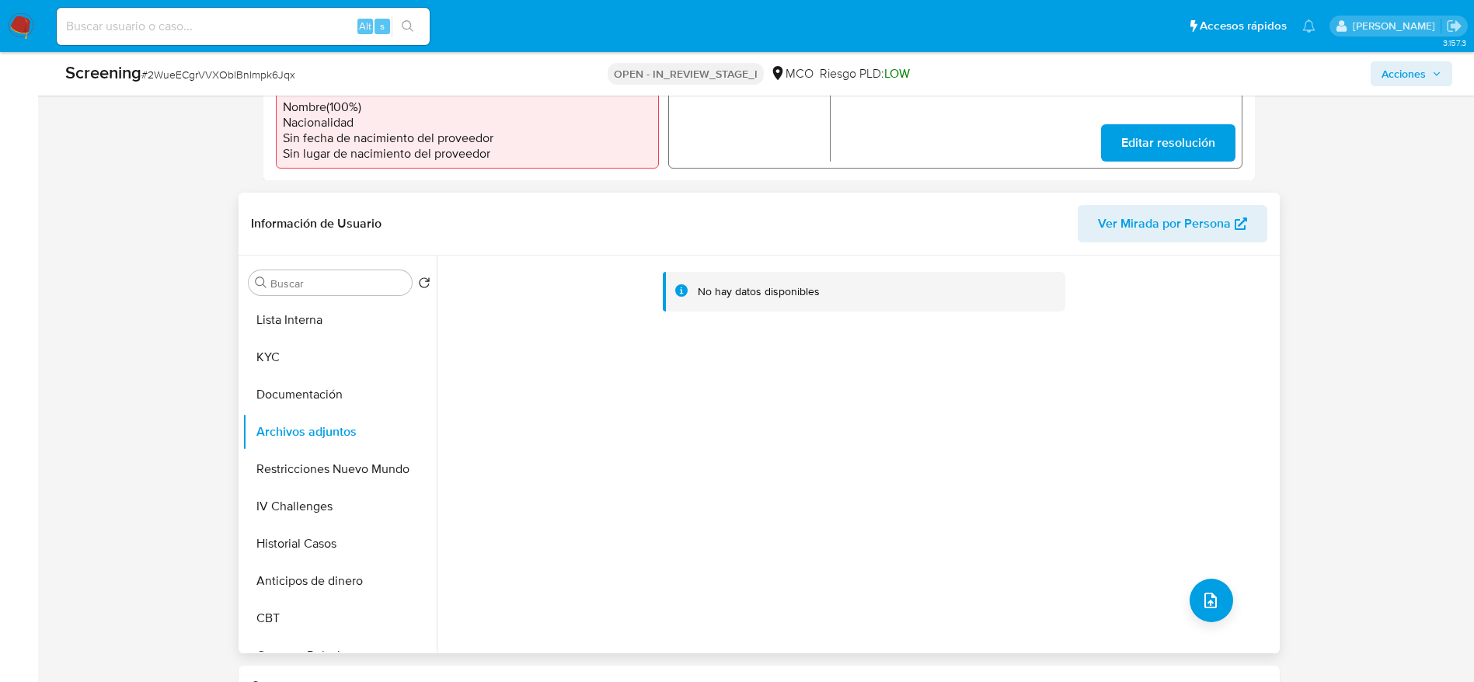
scroll to position [583, 0]
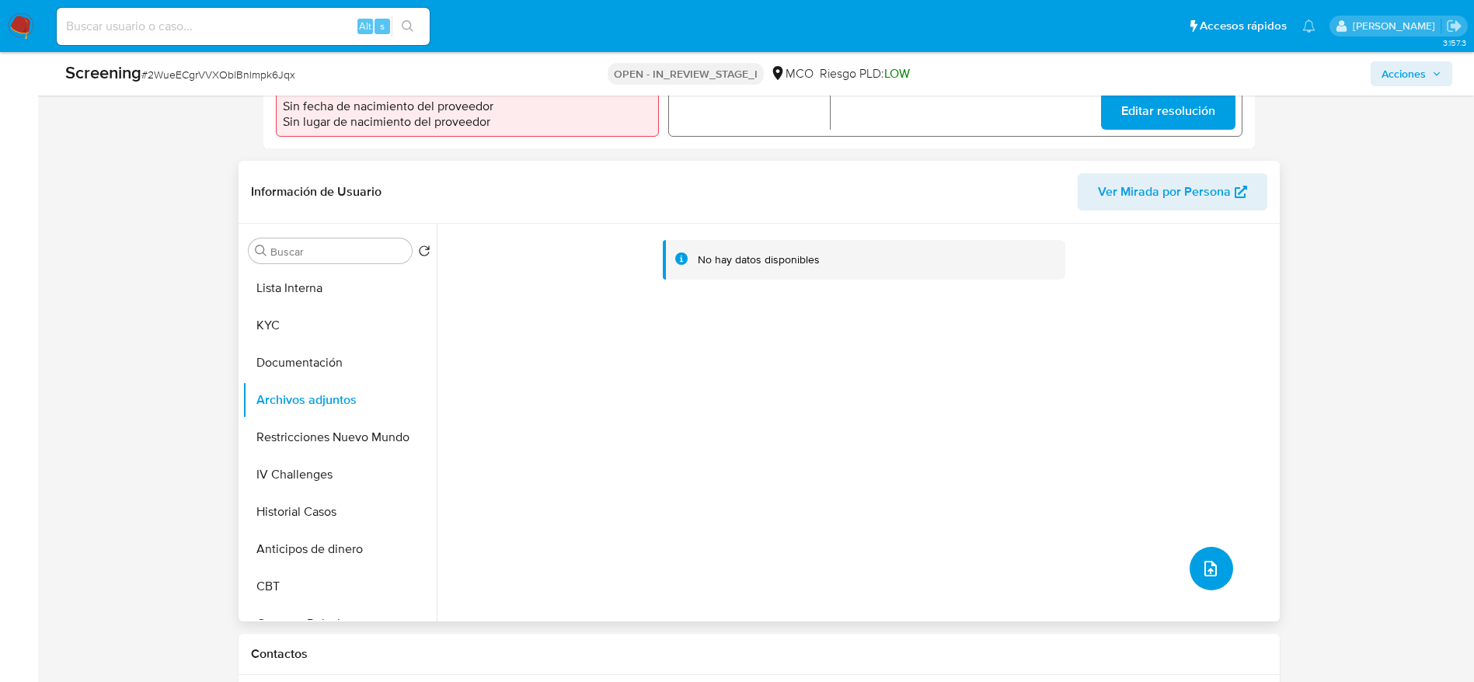
click at [1219, 547] on button "upload-file" at bounding box center [1212, 569] width 44 height 44
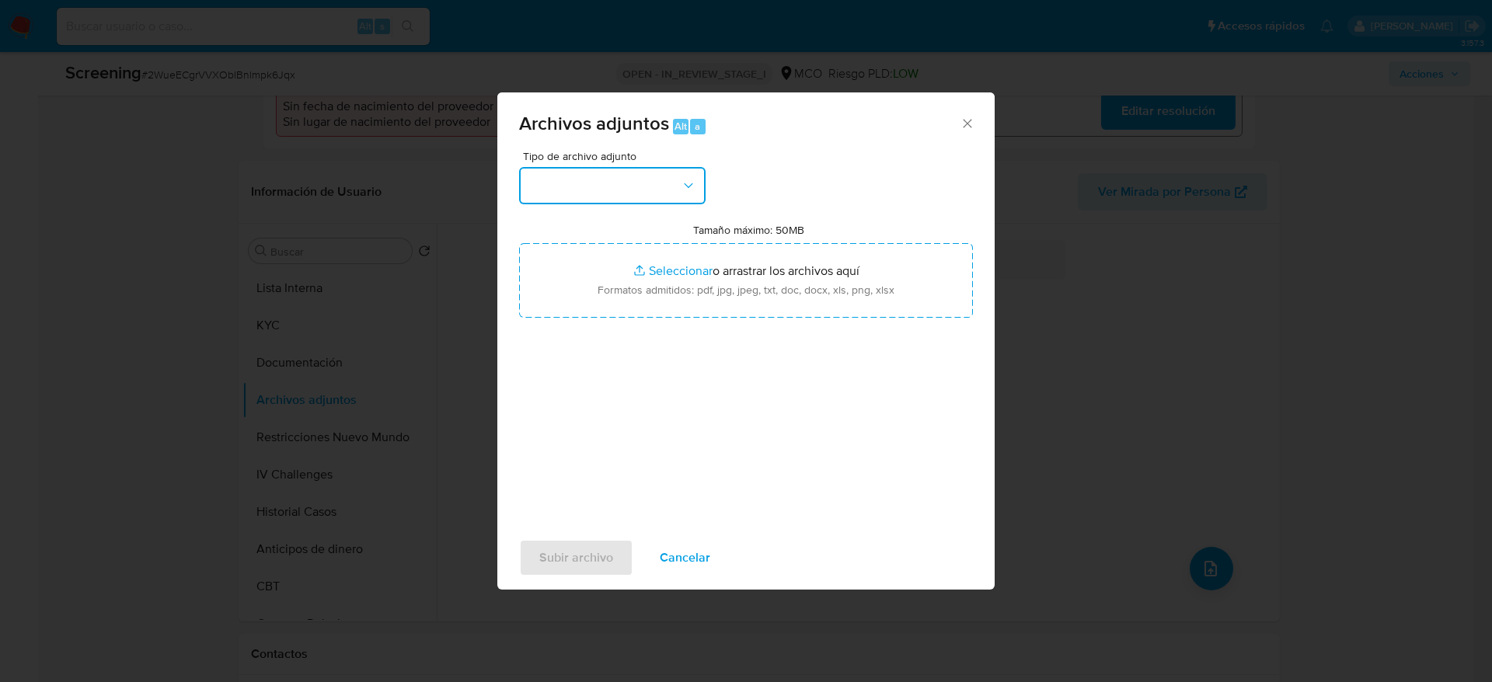
click at [693, 175] on button "button" at bounding box center [612, 185] width 186 height 37
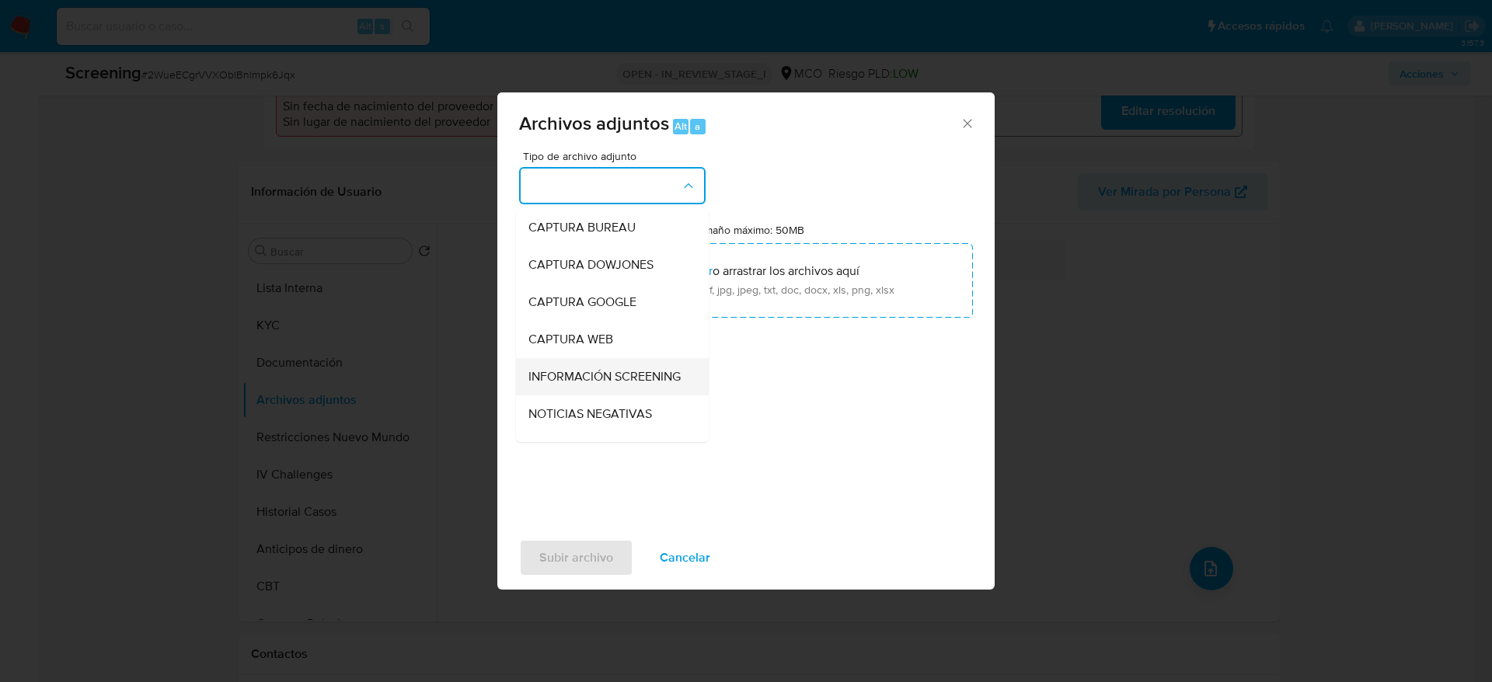
click at [636, 375] on span "INFORMACIÓN SCREENING" at bounding box center [604, 377] width 152 height 16
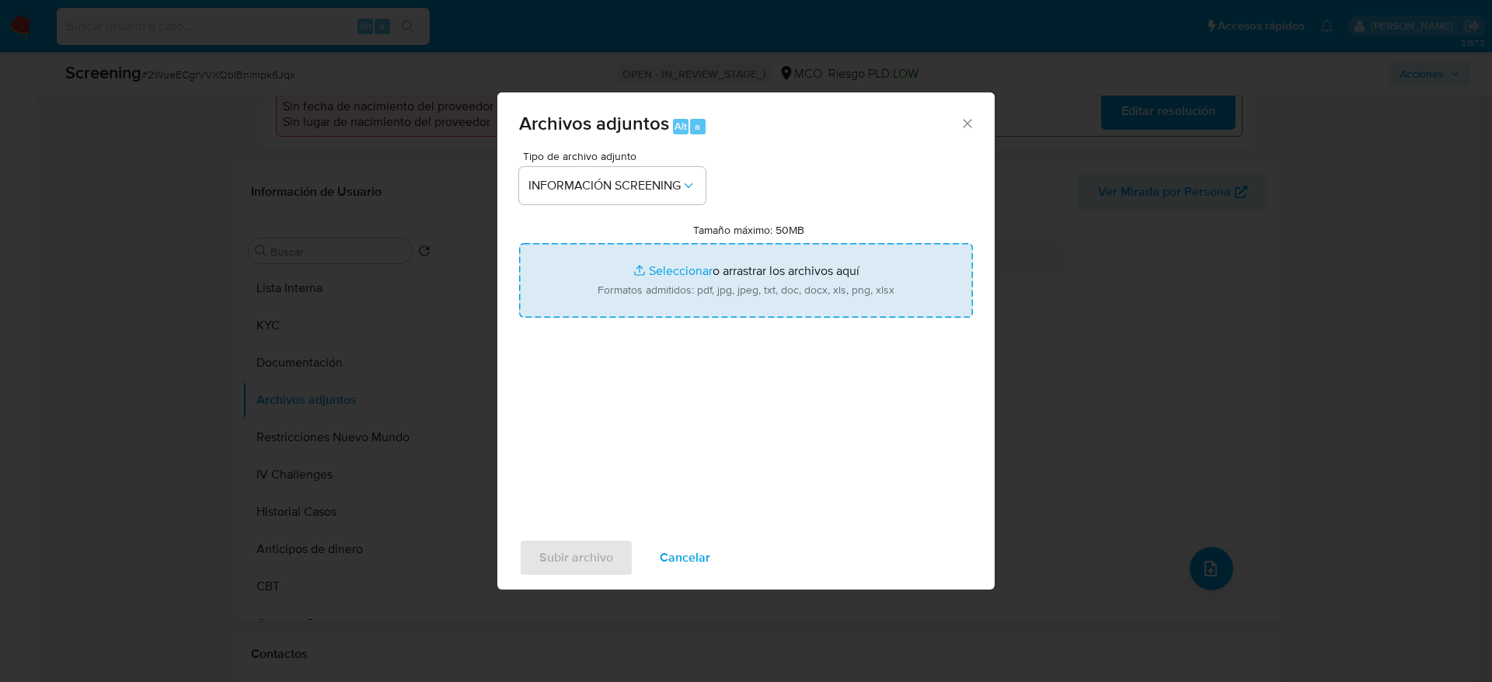
click at [669, 282] on input "Tamaño máximo: 50MB Seleccionar archivos" at bounding box center [746, 280] width 454 height 75
type input "C:\fakepath\[PERSON_NAME] - Buscar con Google.pdf"
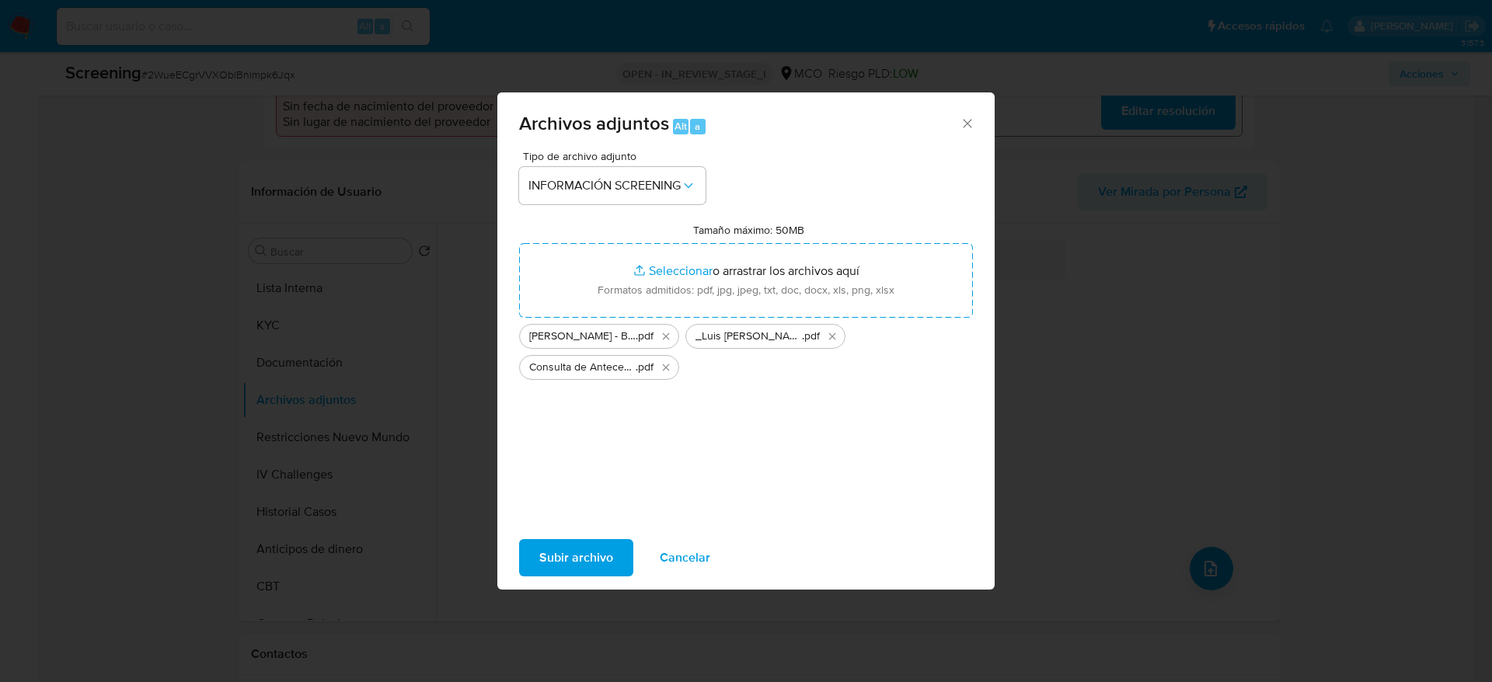
click at [595, 551] on span "Subir archivo" at bounding box center [576, 558] width 74 height 34
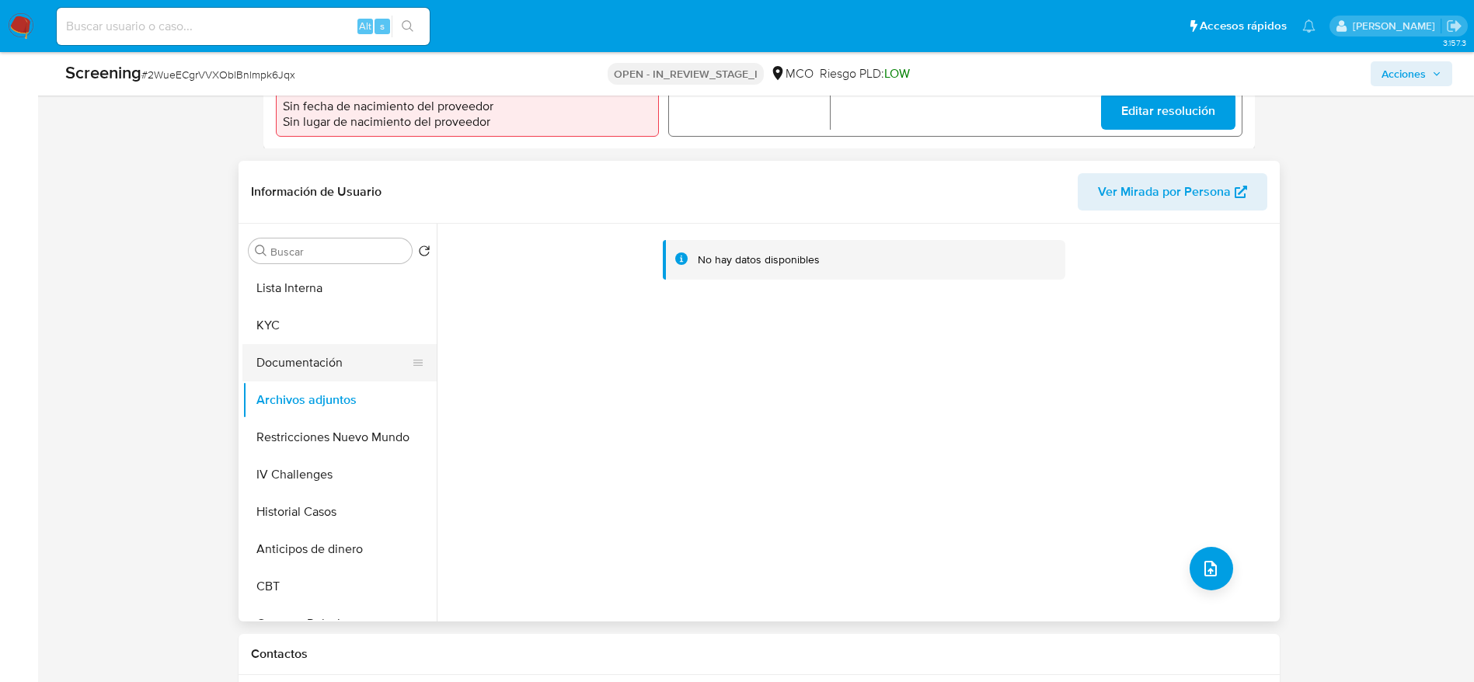
click at [344, 347] on button "Documentación" at bounding box center [333, 362] width 182 height 37
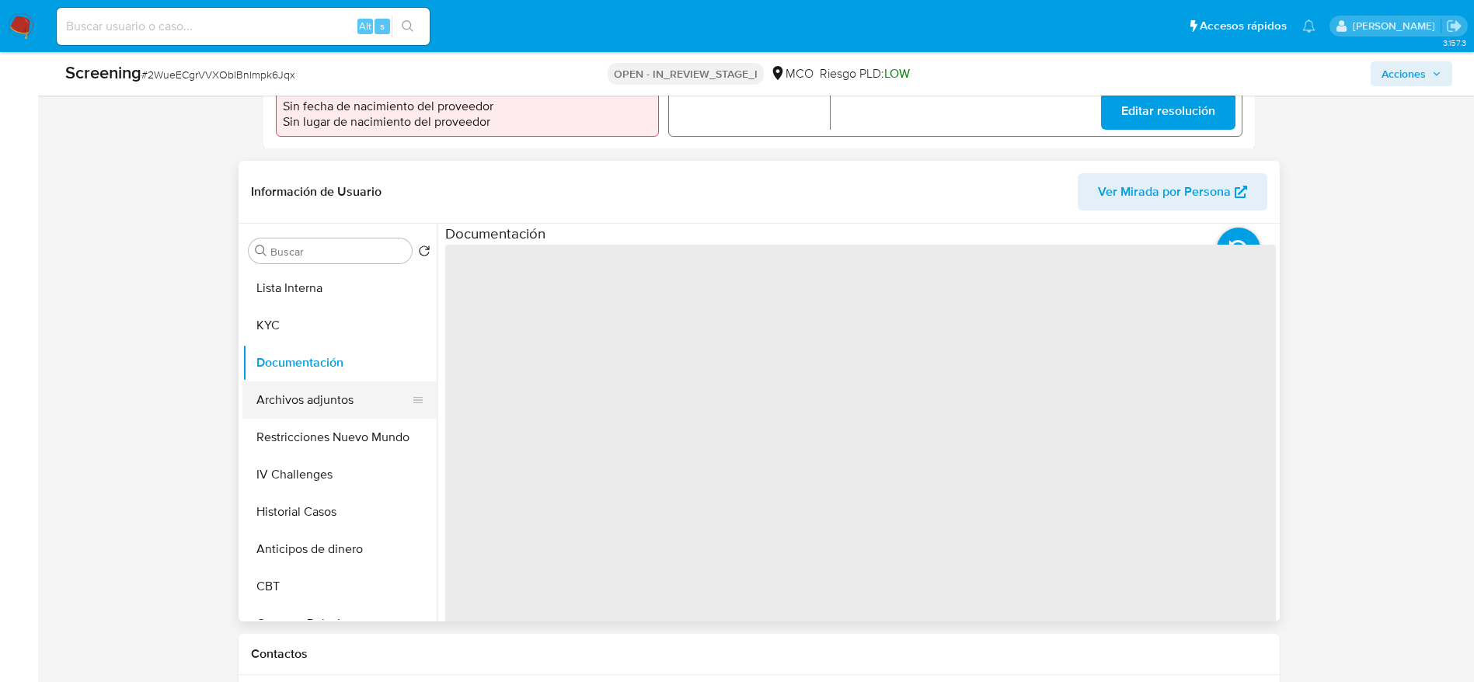
click at [333, 386] on button "Archivos adjuntos" at bounding box center [333, 399] width 182 height 37
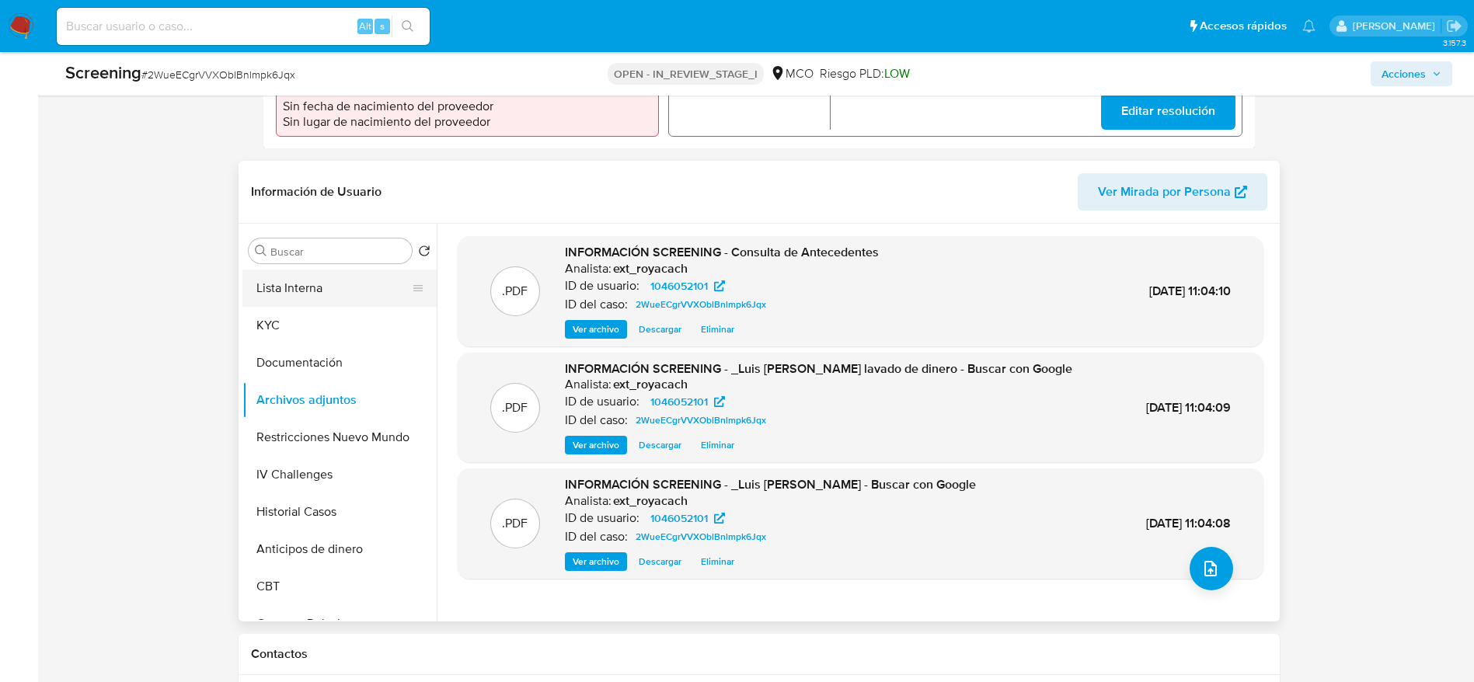
click at [270, 275] on button "Lista Interna" at bounding box center [333, 288] width 182 height 37
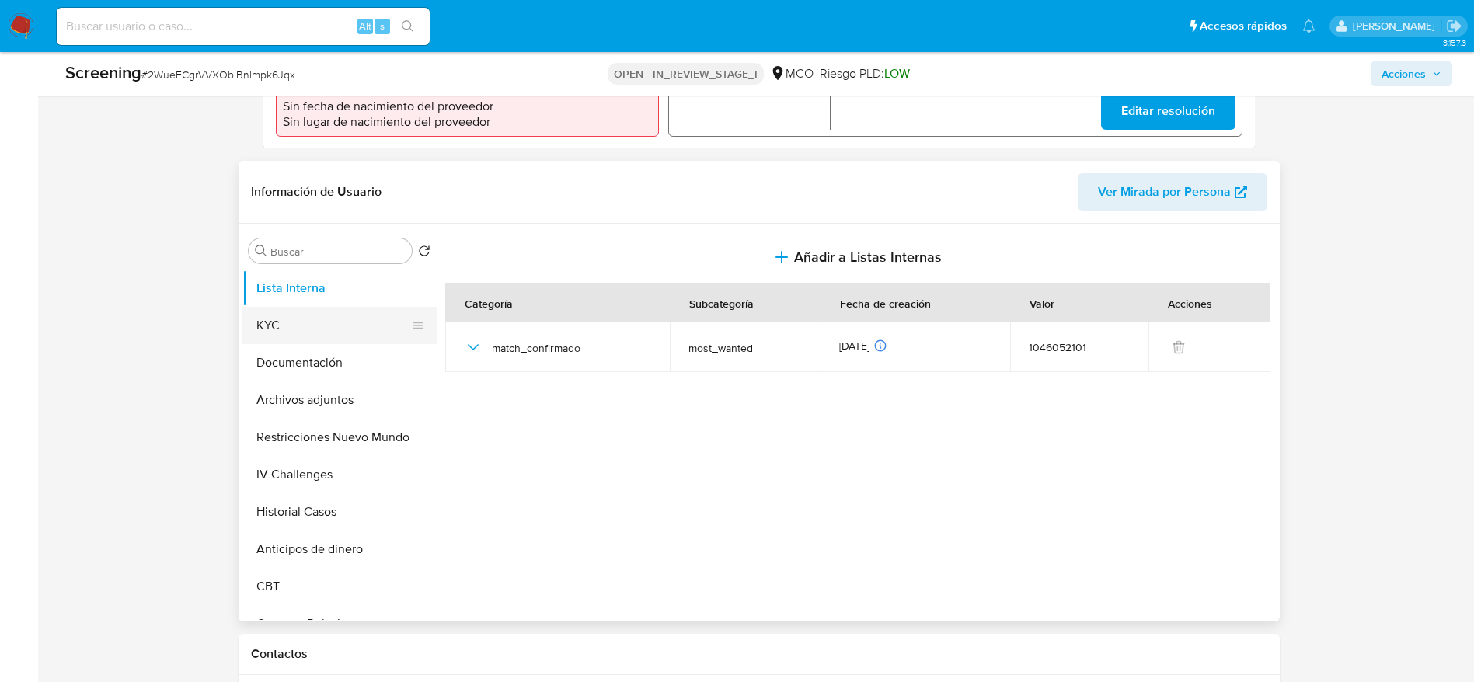
click at [267, 319] on button "KYC" at bounding box center [333, 325] width 182 height 37
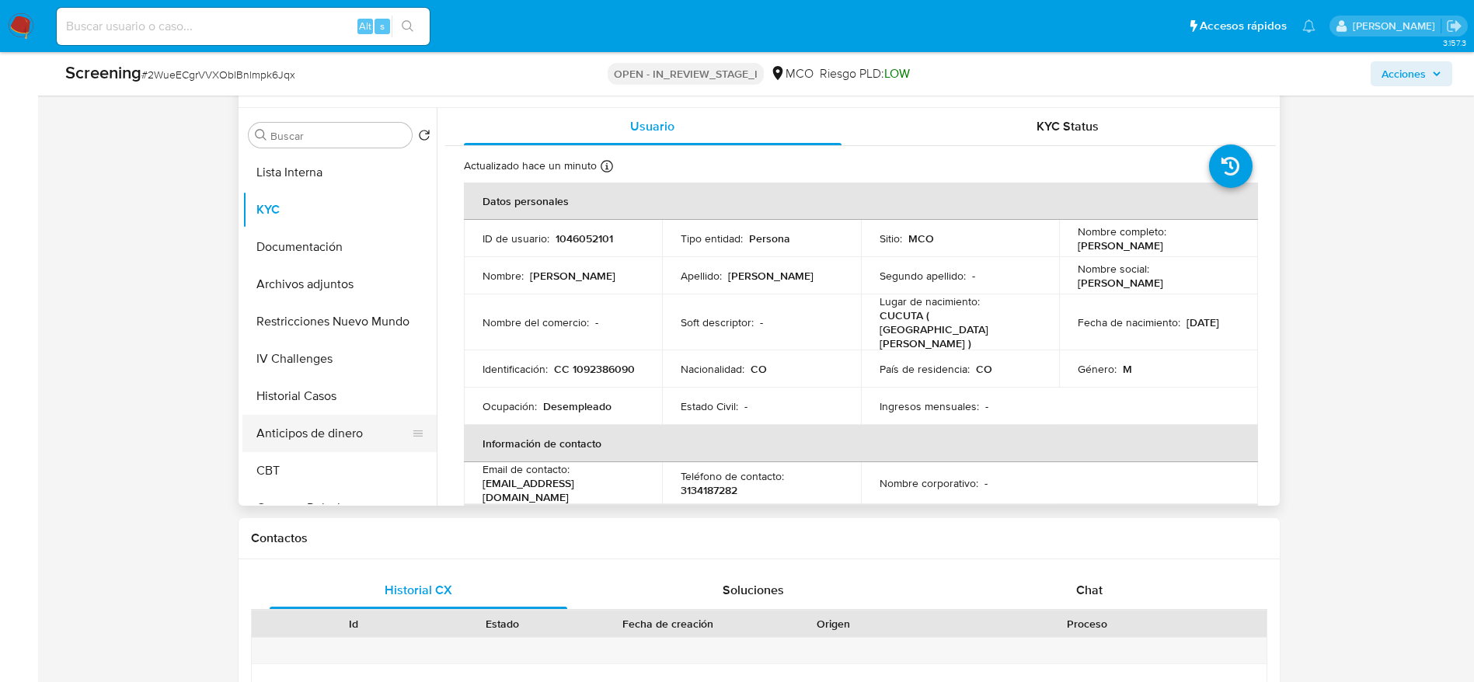
scroll to position [699, 0]
click at [338, 303] on button "Restricciones Nuevo Mundo" at bounding box center [333, 320] width 182 height 37
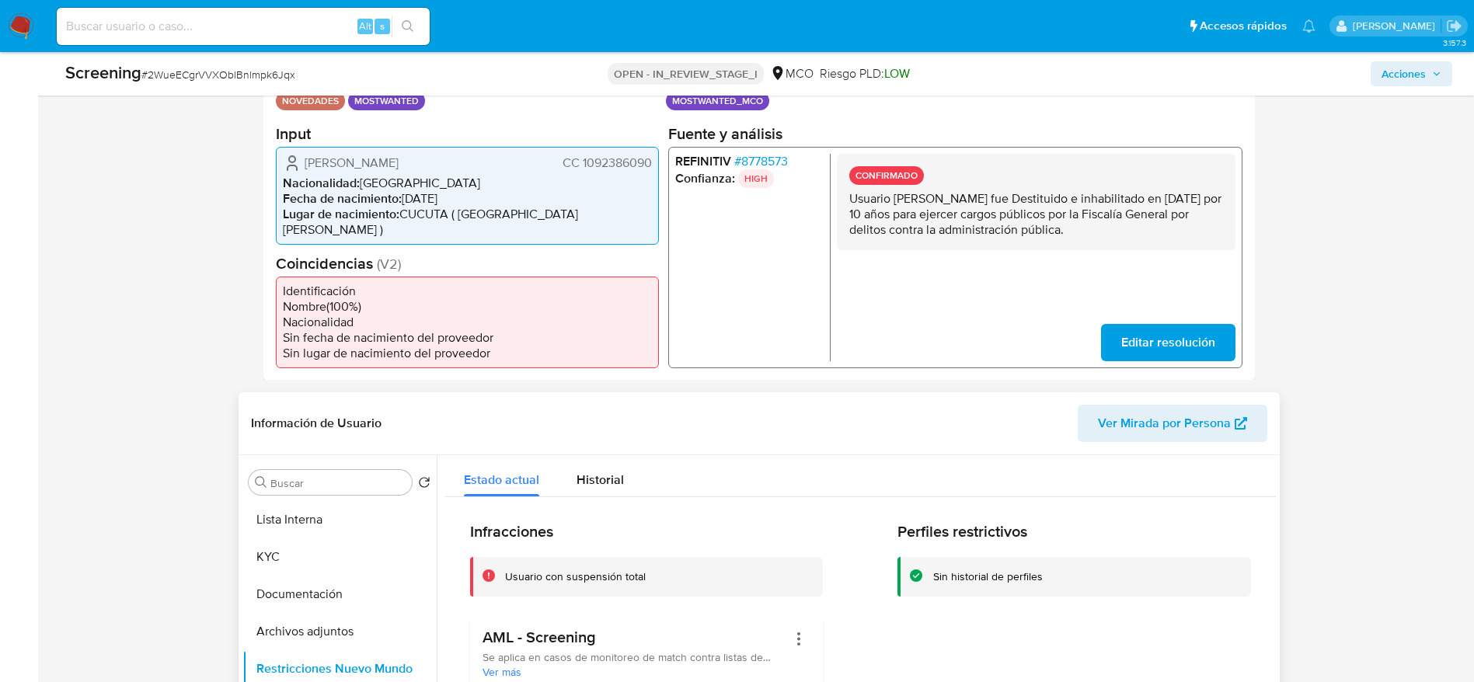
scroll to position [350, 0]
click at [264, 503] on button "Lista Interna" at bounding box center [333, 521] width 182 height 37
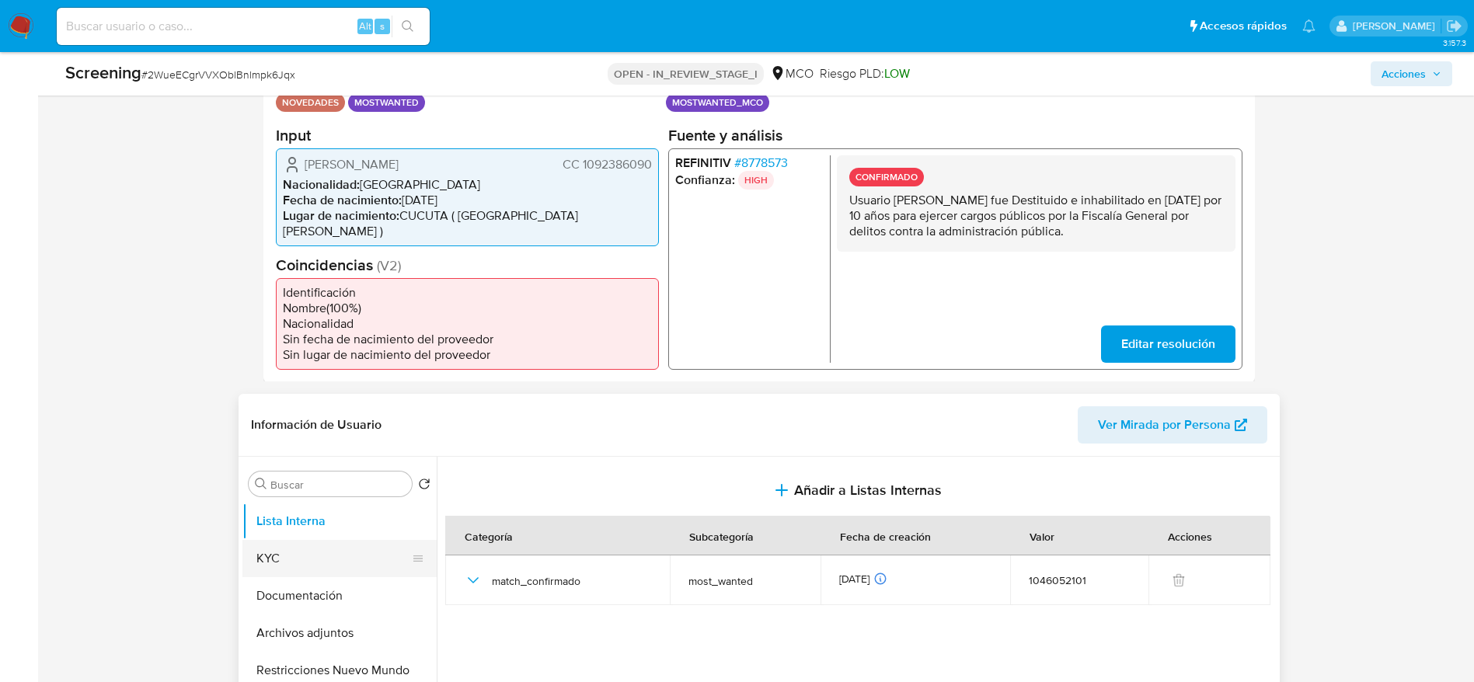
click at [281, 544] on button "KYC" at bounding box center [333, 558] width 182 height 37
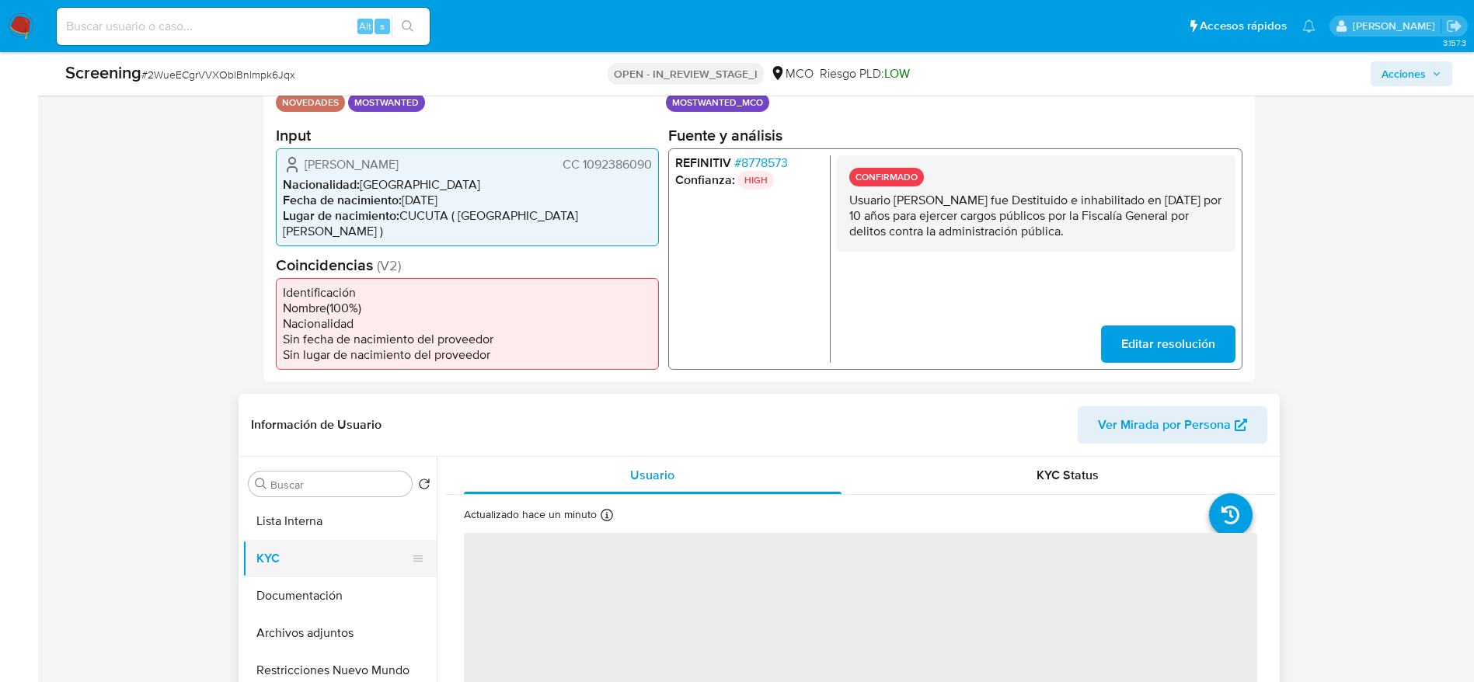
click at [288, 540] on button "KYC" at bounding box center [333, 558] width 182 height 37
click at [298, 503] on button "Lista Interna" at bounding box center [333, 521] width 182 height 37
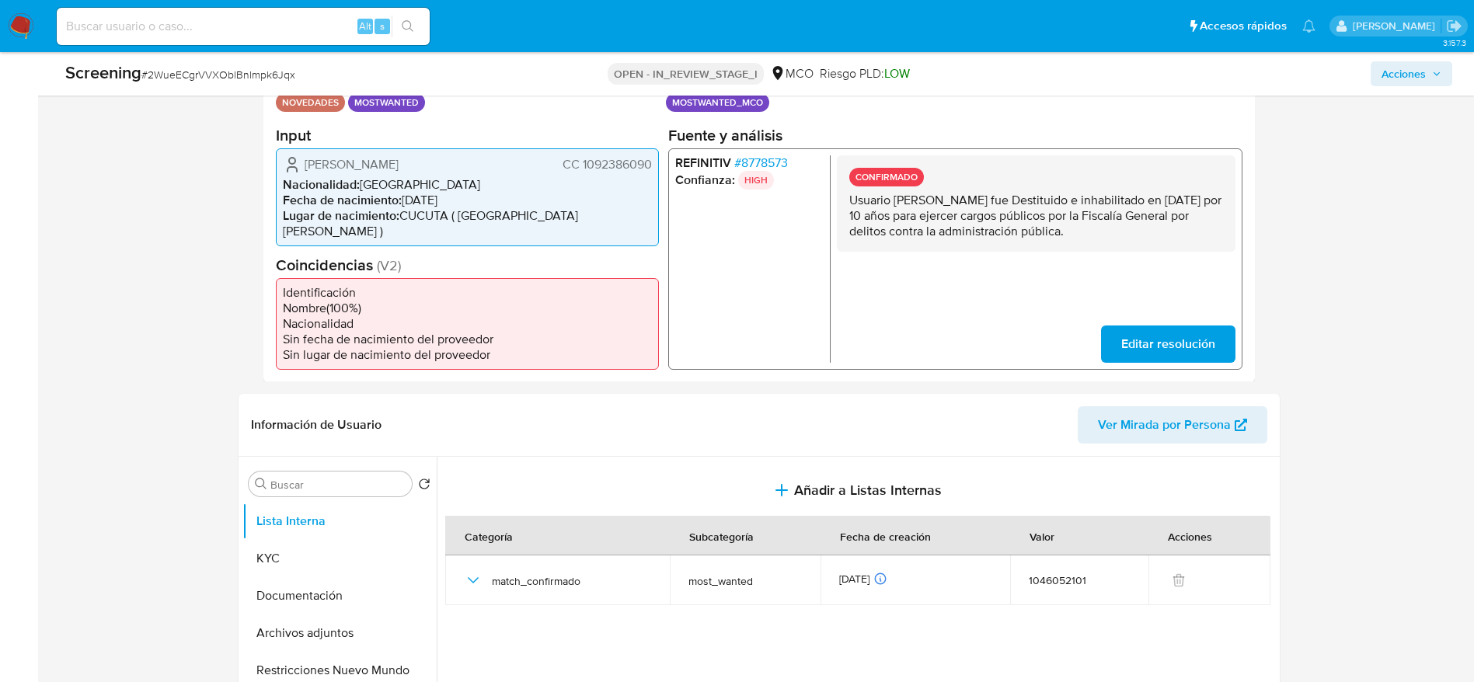
scroll to position [0, 0]
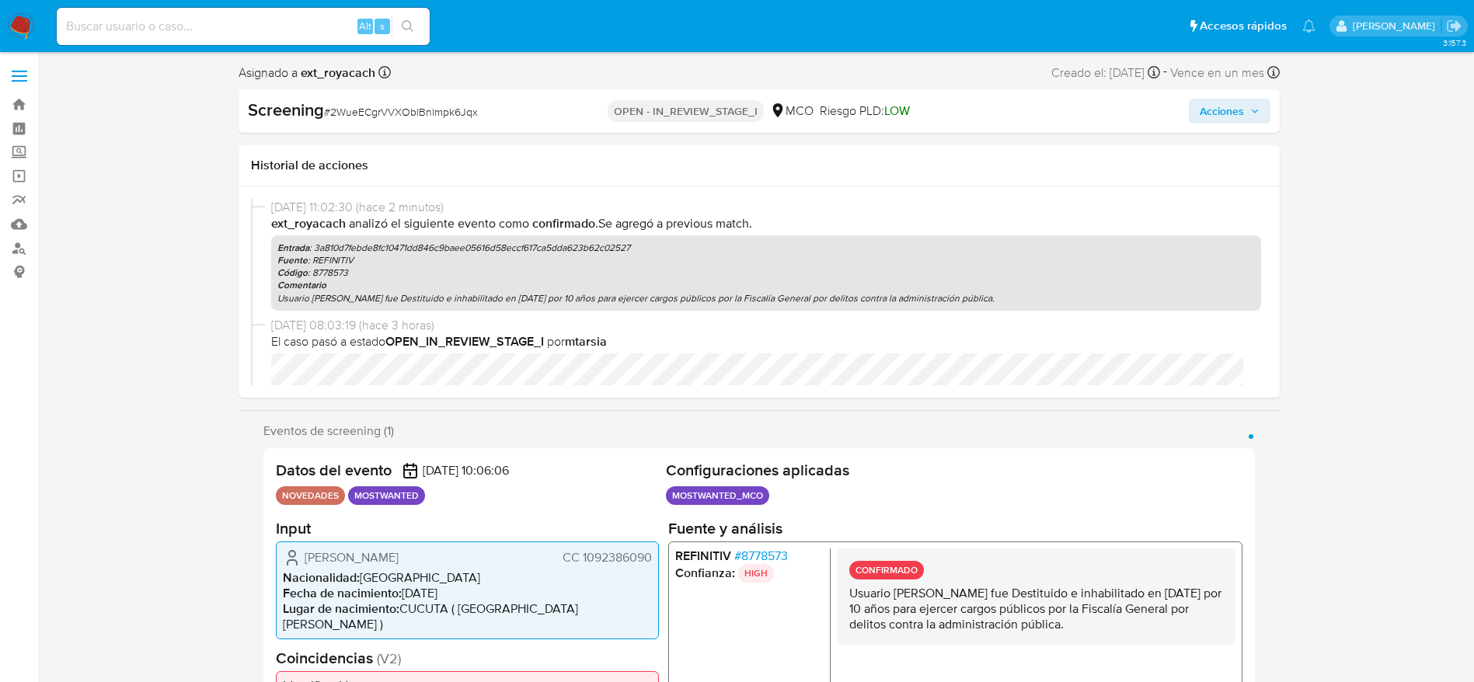
click at [1259, 112] on button "Acciones" at bounding box center [1230, 111] width 82 height 25
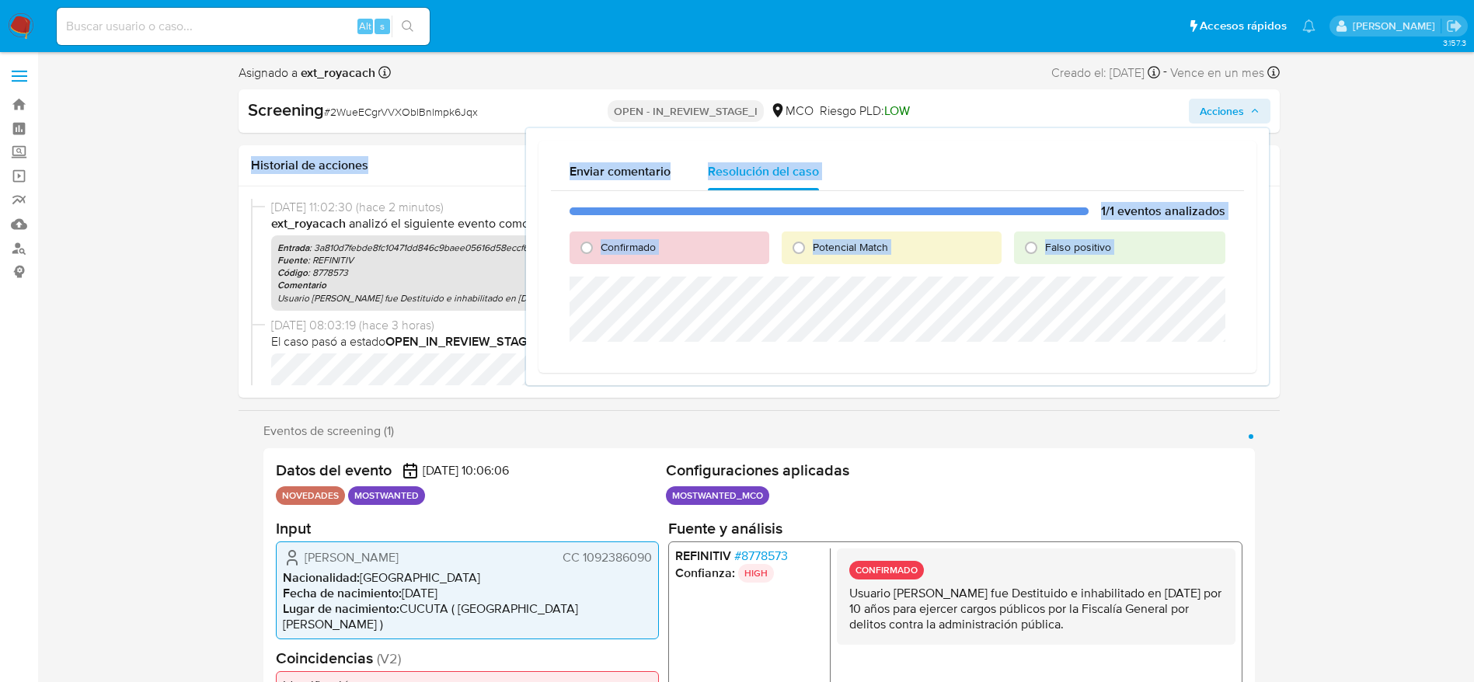
click at [834, 245] on span "Potencial Match" at bounding box center [850, 247] width 75 height 16
click at [811, 245] on input "Potencial Match" at bounding box center [798, 247] width 25 height 25
radio input "true"
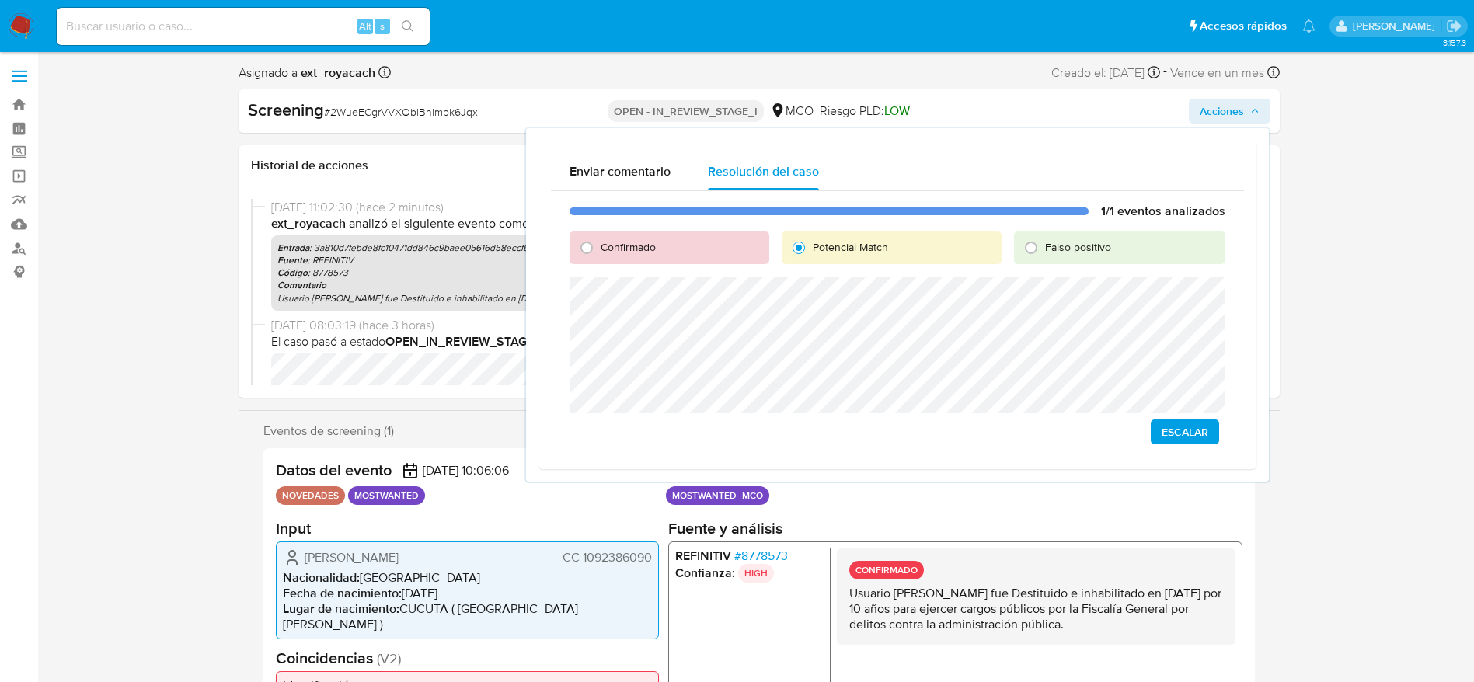
click at [1170, 441] on span "Escalar" at bounding box center [1185, 432] width 47 height 22
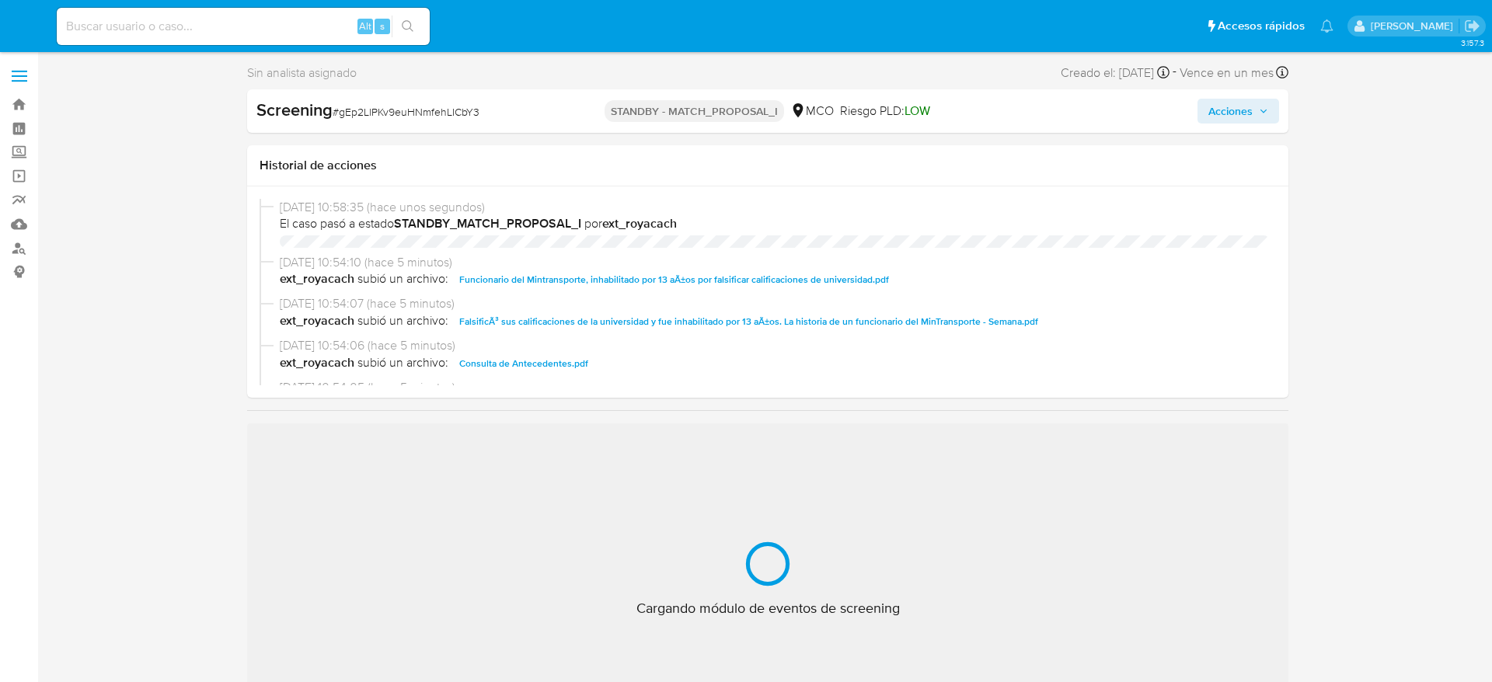
select select "10"
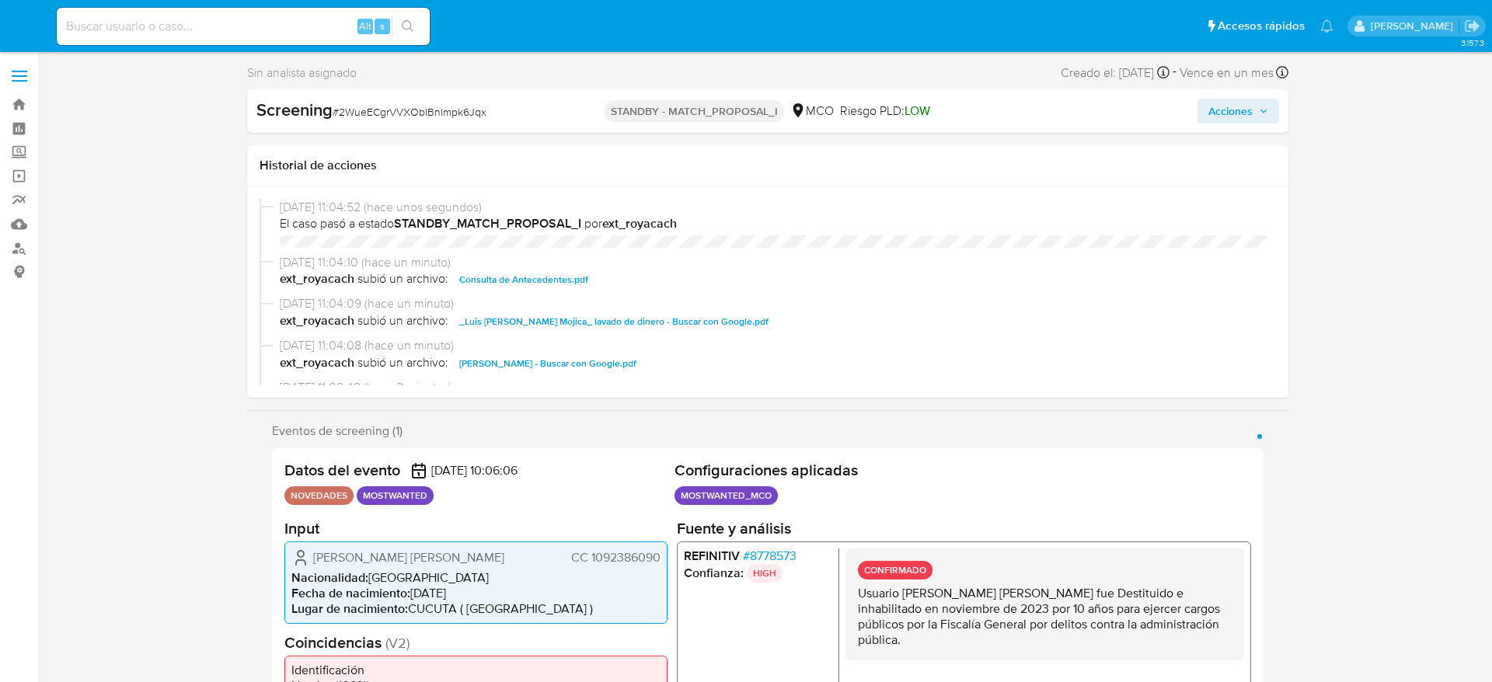
select select "10"
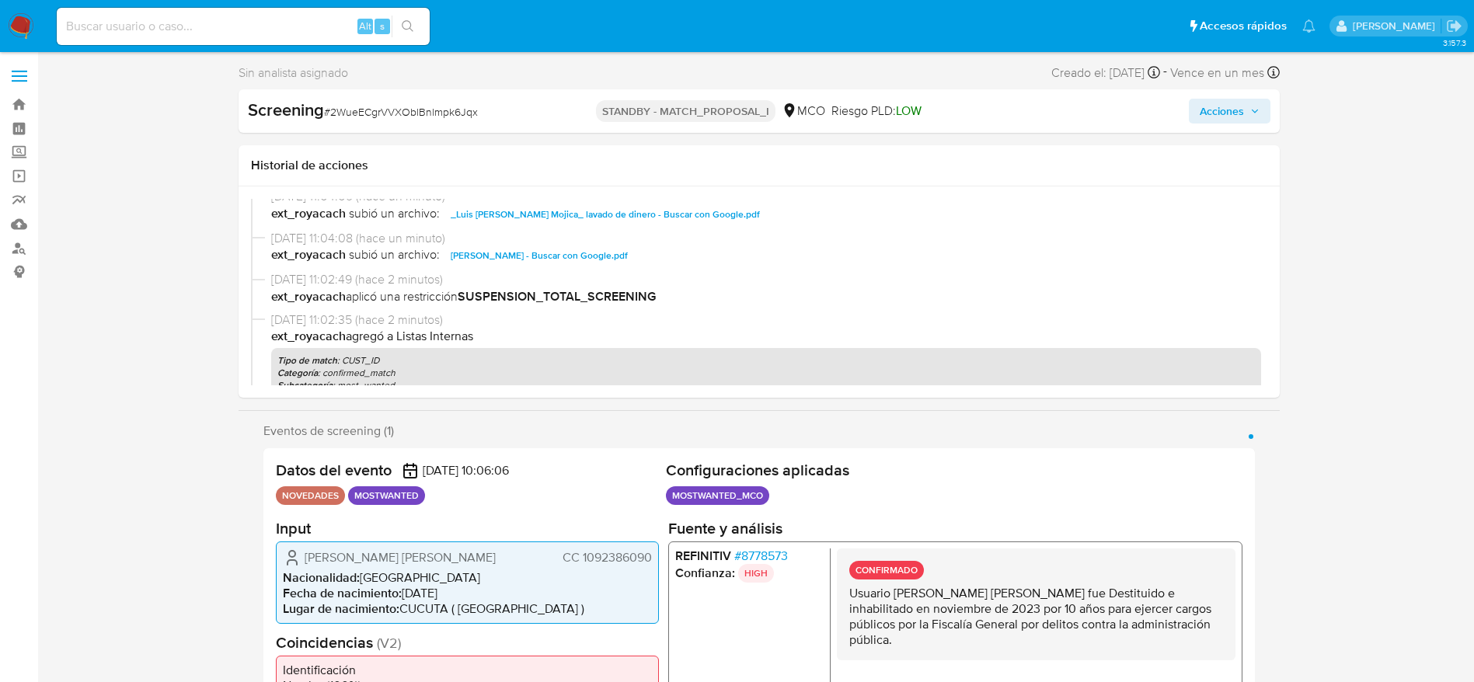
scroll to position [233, 0]
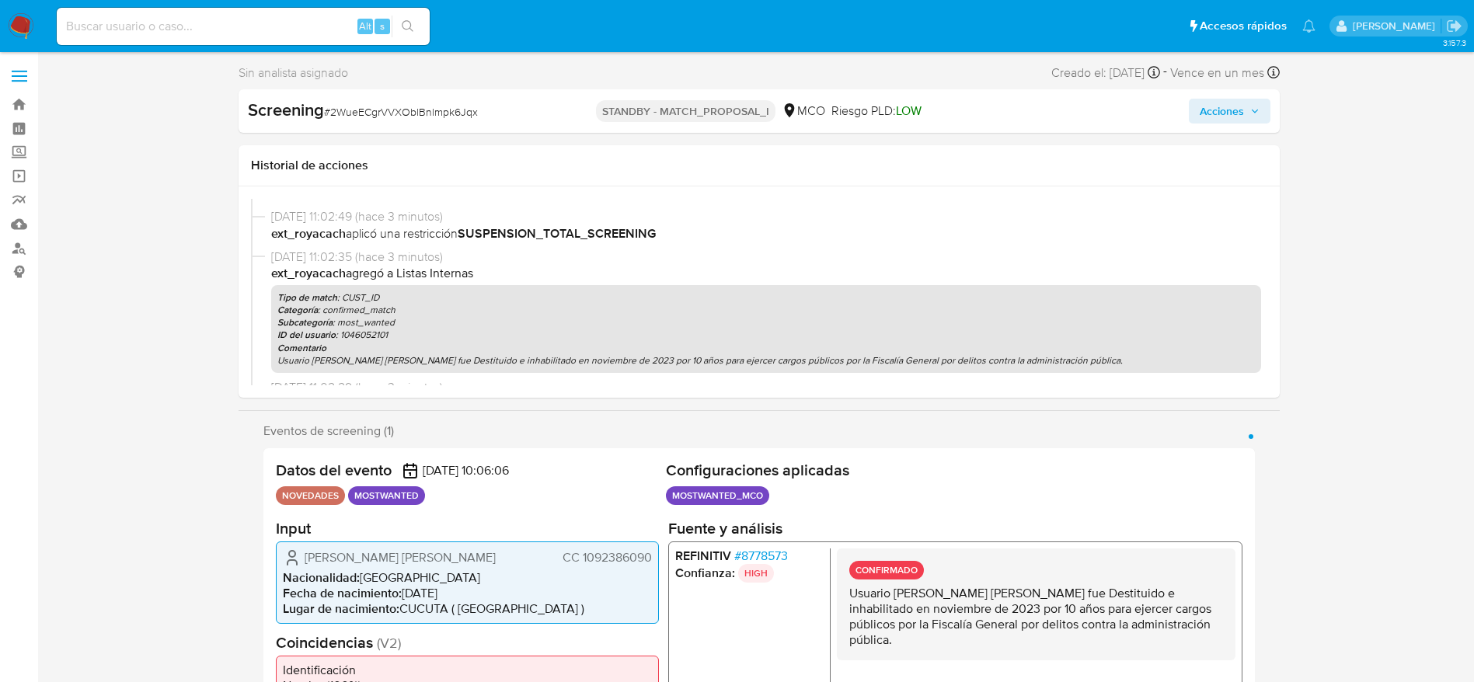
click at [391, 116] on span "# 2WueECgrVVXOblBnlmpk6Jqx" at bounding box center [401, 112] width 154 height 16
click at [391, 117] on span "# 2WueECgrVVXOblBnlmpk6Jqx" at bounding box center [401, 112] width 154 height 16
copy span "2WueECgrVVXOblBnlmpk6Jqx"
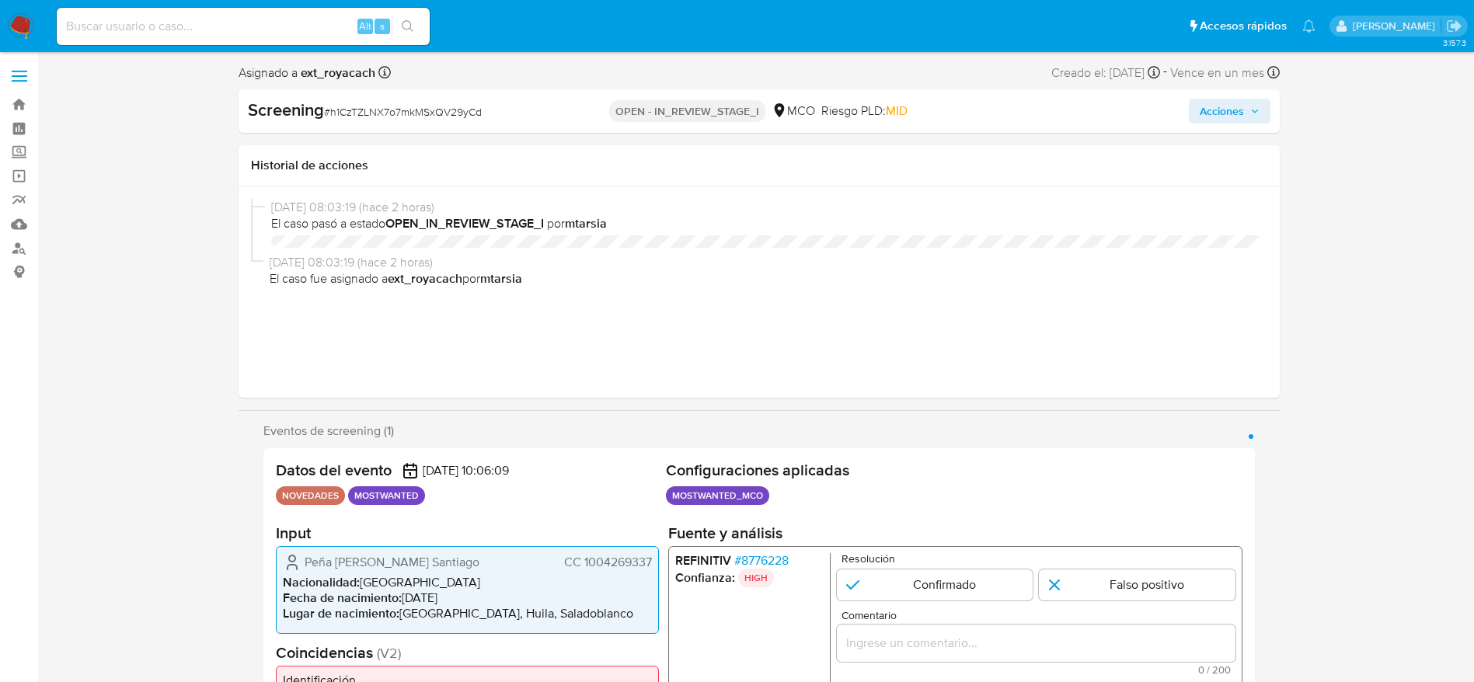
select select "10"
click at [355, 113] on span "# h1CzTZLNX7o7mkMSxQV29yCd" at bounding box center [403, 112] width 158 height 16
click at [426, 117] on span "# h1CzTZLNX7o7mkMSxQV29yCd" at bounding box center [403, 112] width 158 height 16
click at [365, 125] on div "Screening # h1CzTZLNX7o7mkMSxQV29yCd OPEN - IN_REVIEW_STAGE_I MCO Riesgo PLD: M…" at bounding box center [759, 111] width 1041 height 44
click at [368, 112] on span "# h1CzTZLNX7o7mkMSxQV29yCd" at bounding box center [403, 112] width 158 height 16
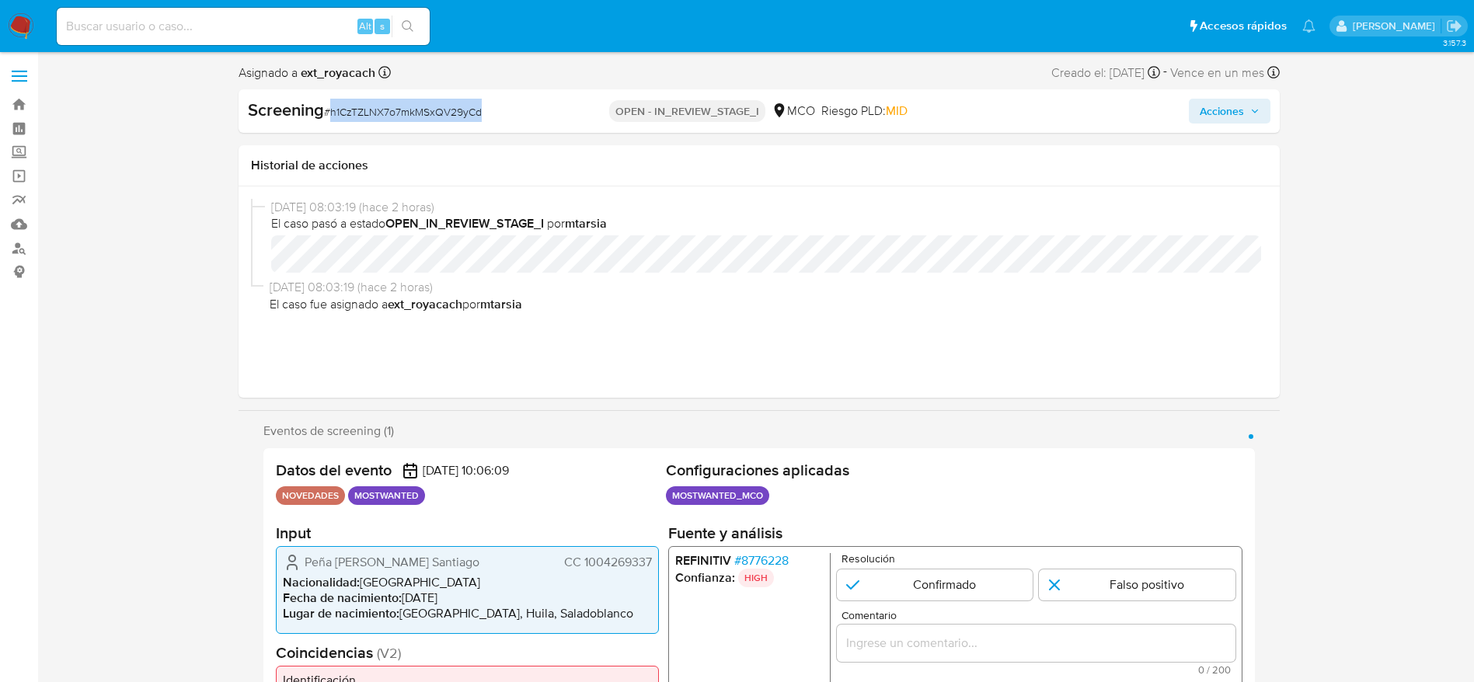
click at [368, 112] on span "# h1CzTZLNX7o7mkMSxQV29yCd" at bounding box center [403, 112] width 158 height 16
copy span "h1CzTZLNX7o7mkMSxQV29yCd"
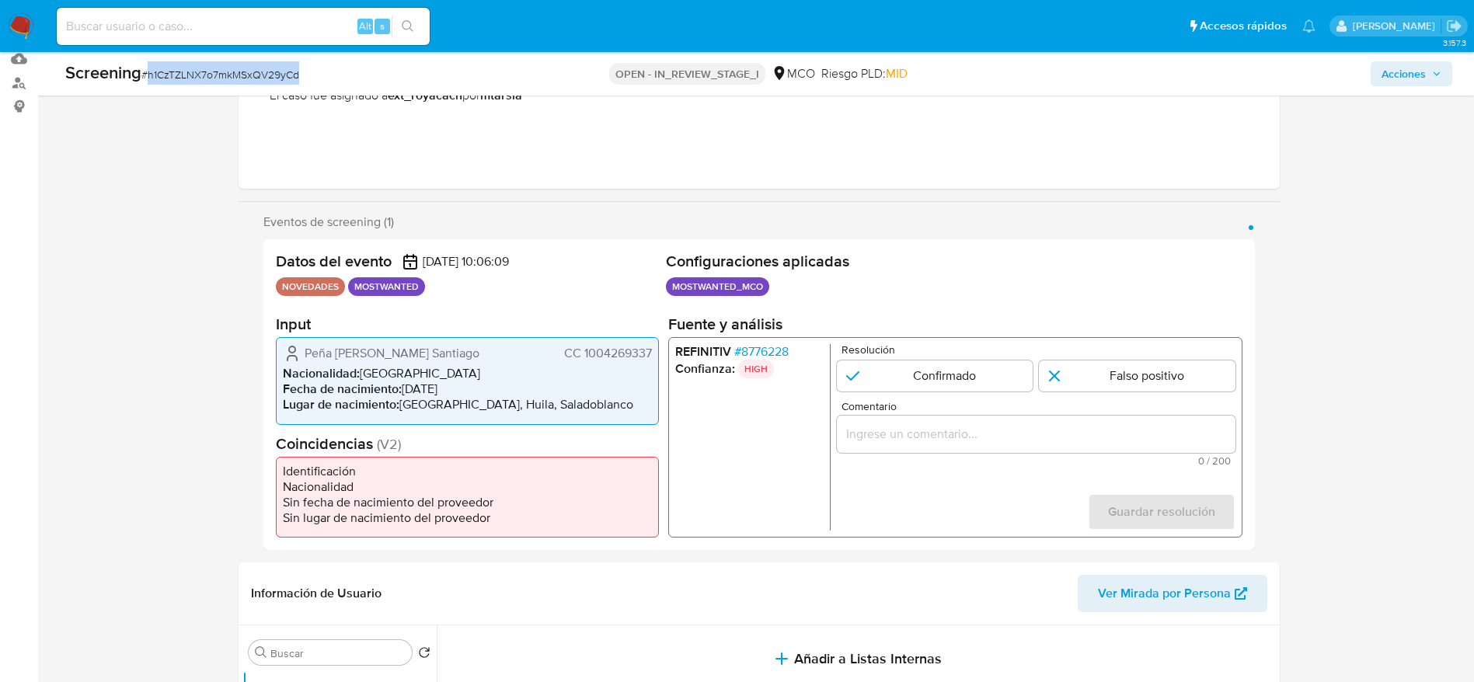
scroll to position [233, 0]
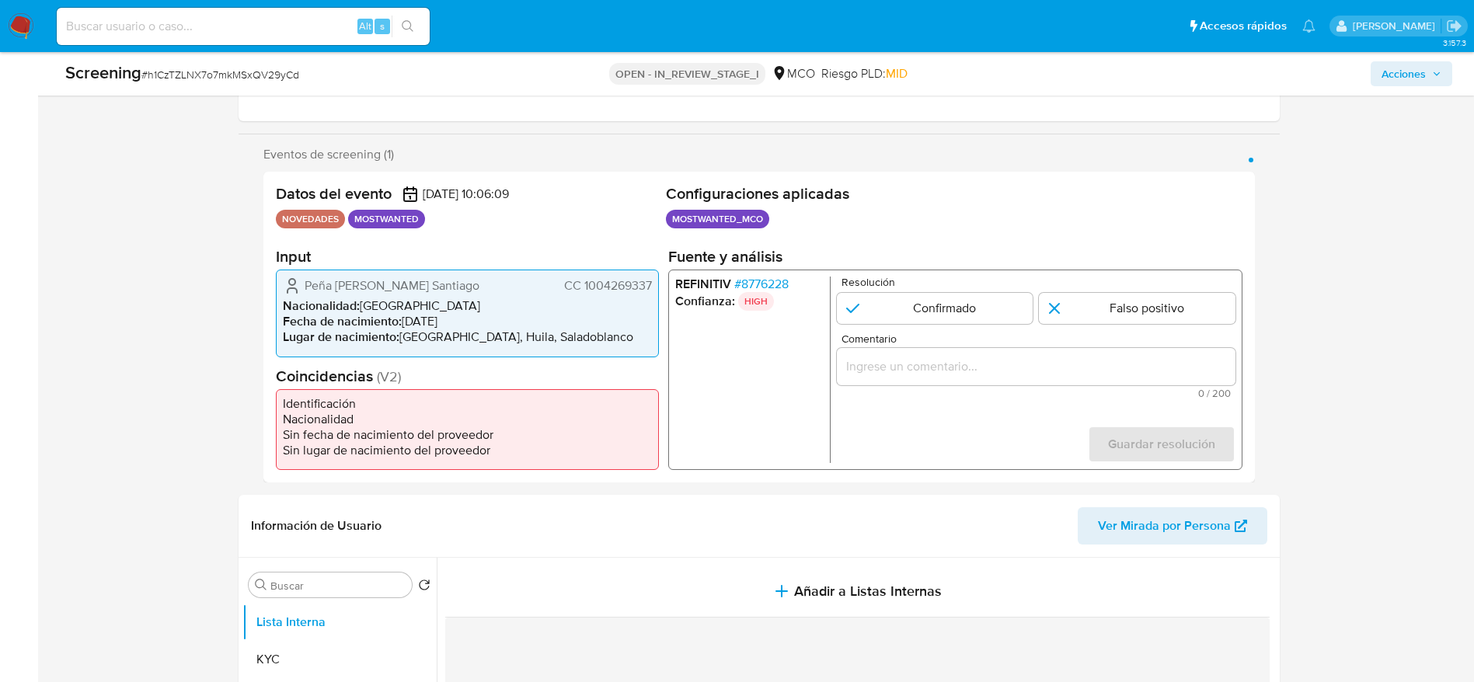
click at [299, 301] on span "Nacionalidad :" at bounding box center [321, 306] width 77 height 18
drag, startPoint x: 299, startPoint y: 291, endPoint x: 657, endPoint y: 287, distance: 357.4
click at [657, 287] on div "Peña Artunduaga Santiago CC 1004269337 Nacionalidad : Colombia Fecha de nacimie…" at bounding box center [467, 313] width 383 height 87
click at [750, 279] on span "# 8776228" at bounding box center [760, 285] width 54 height 16
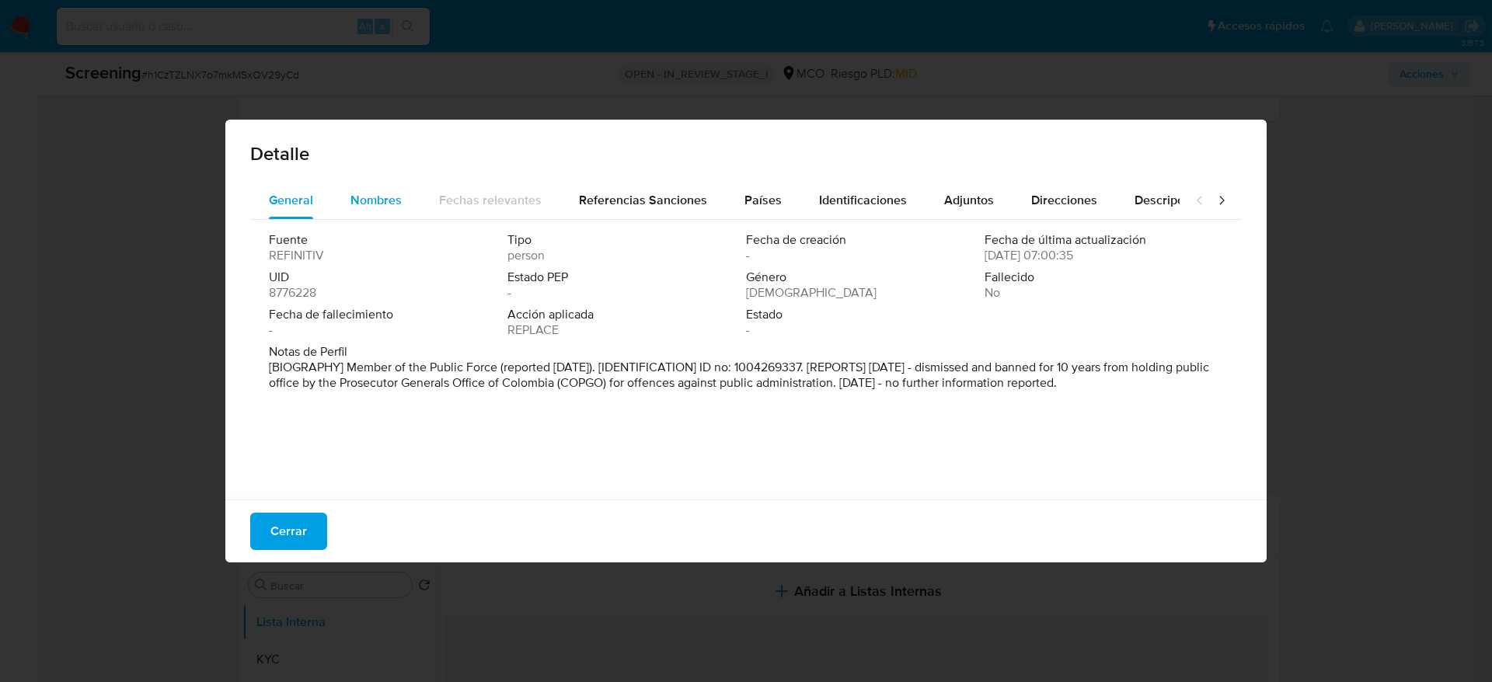
click at [379, 198] on span "Nombres" at bounding box center [375, 200] width 51 height 18
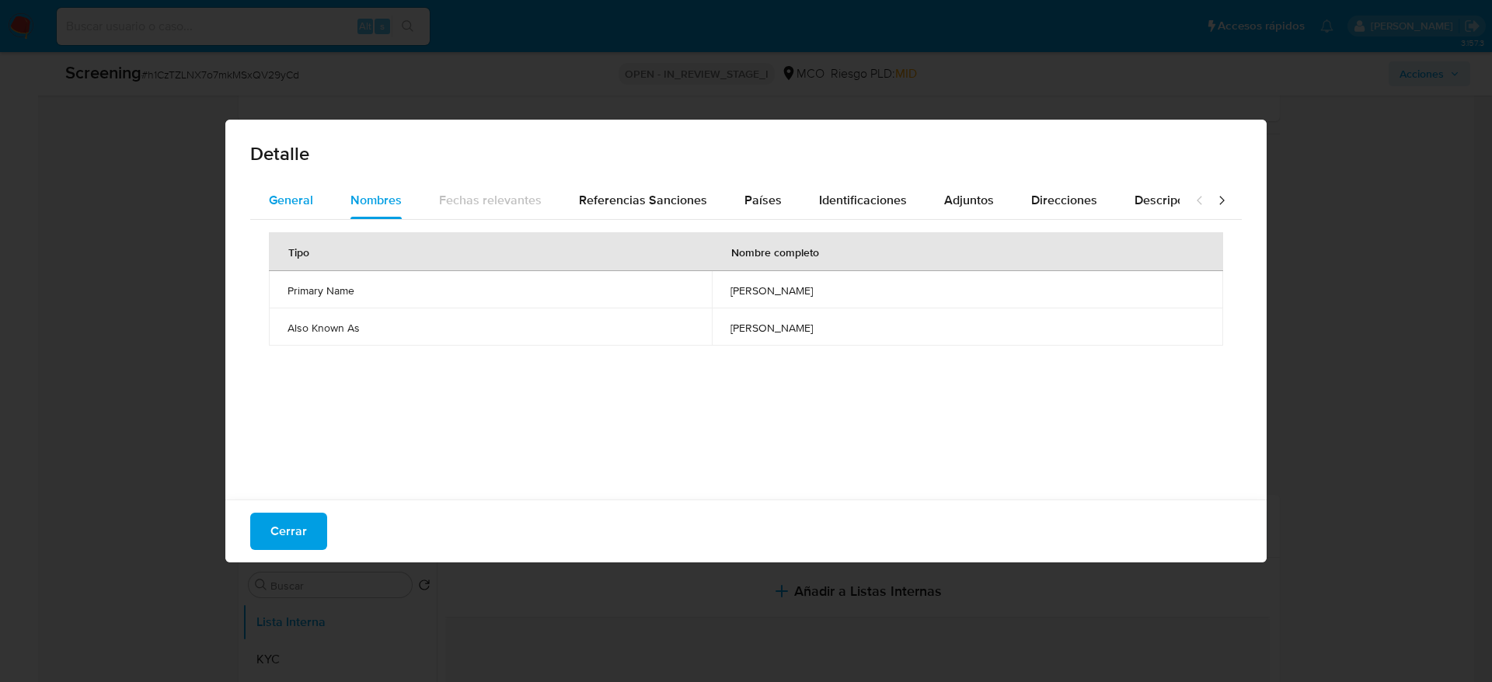
click at [277, 202] on span "General" at bounding box center [291, 200] width 44 height 18
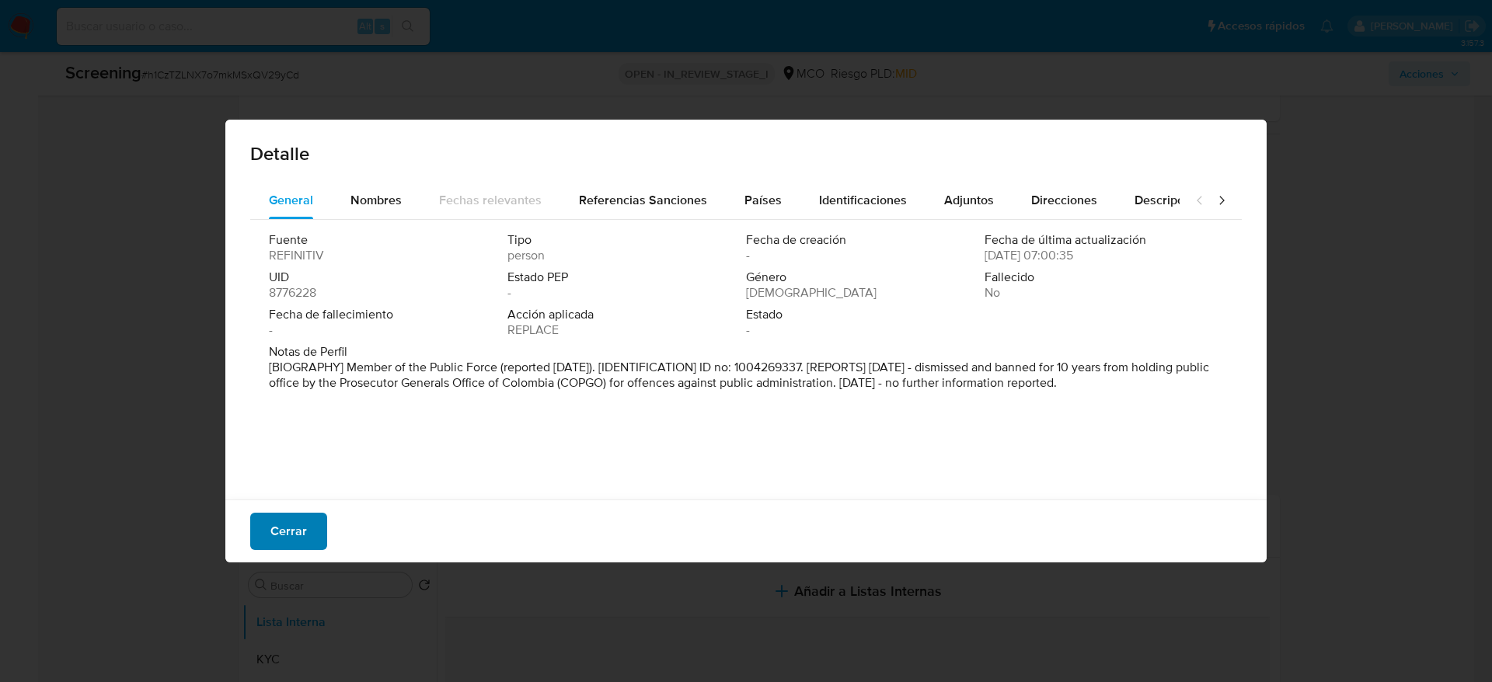
click at [282, 531] on span "Cerrar" at bounding box center [288, 531] width 37 height 34
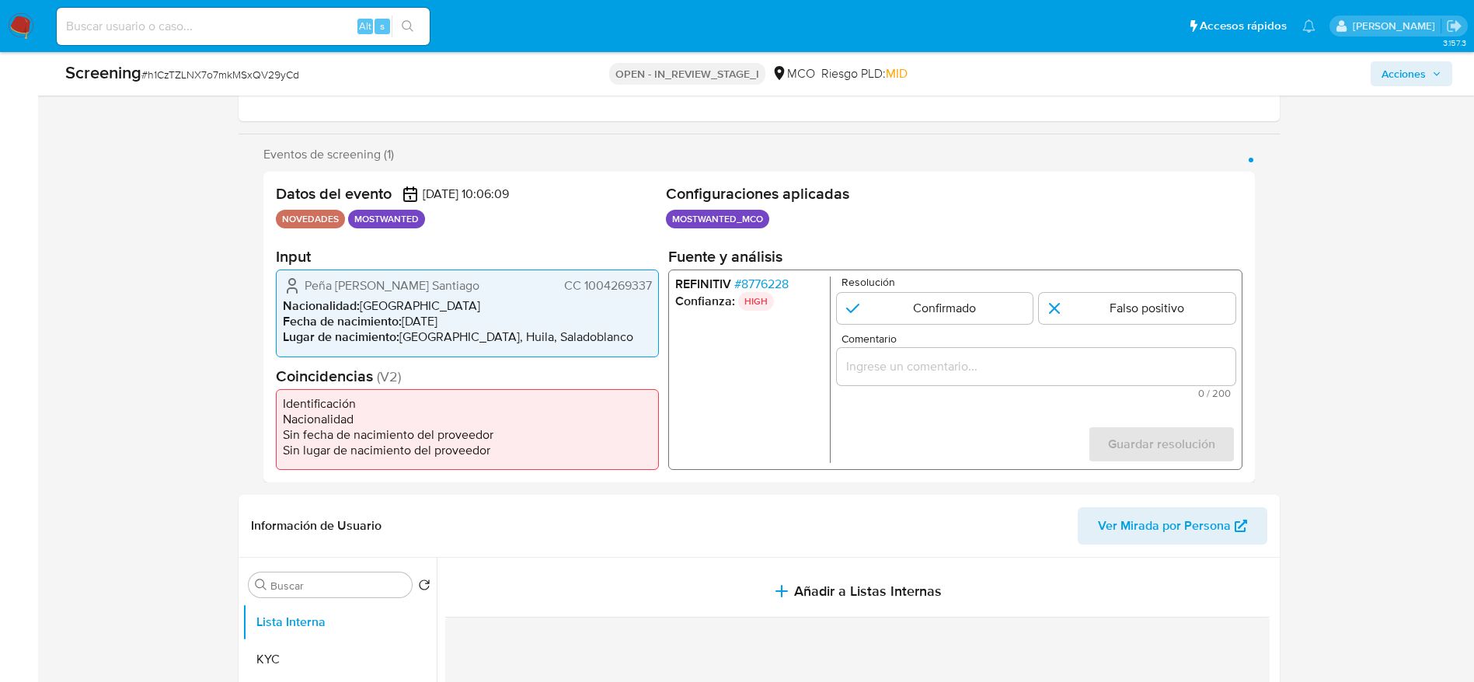
click at [900, 368] on input "Comentario" at bounding box center [1035, 367] width 399 height 20
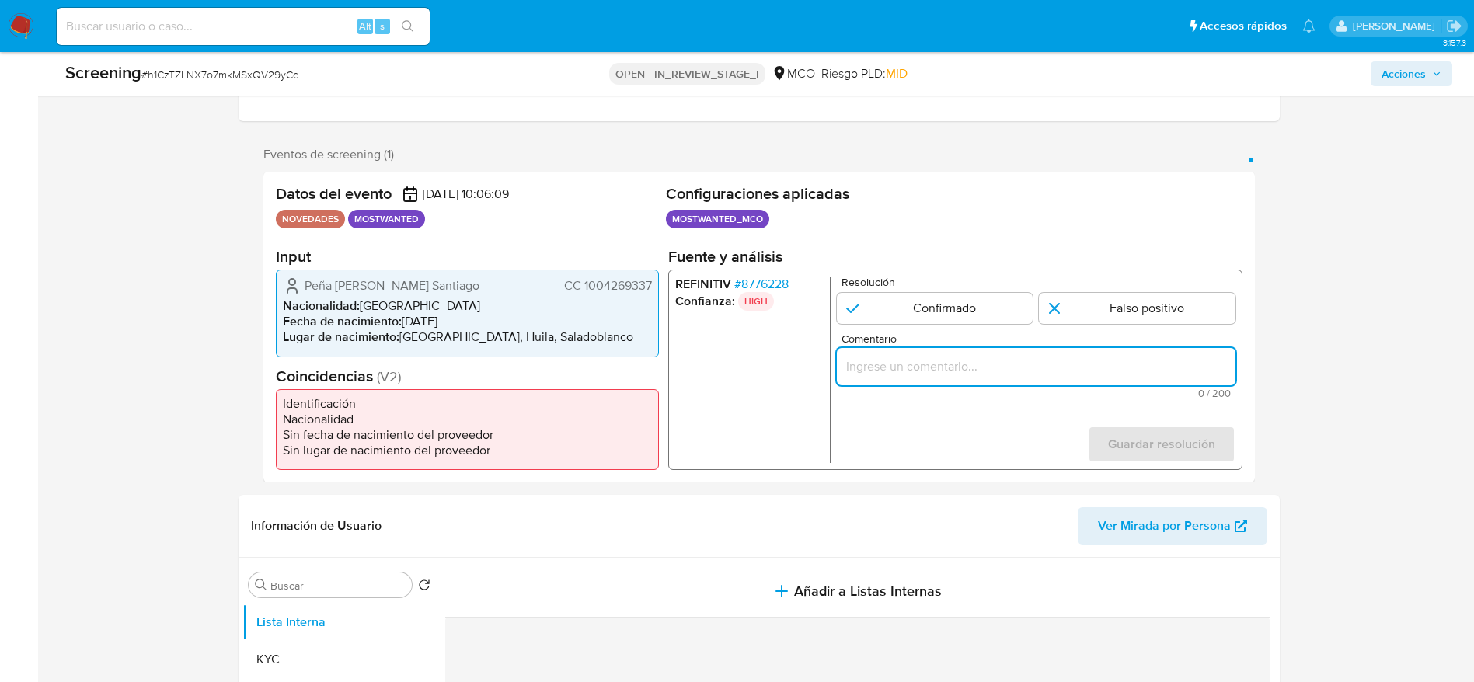
paste input "Usuario Peña Artunduaga Santiago, fue Destituido e inhabilitado en agosto de 20…"
type input "Usuario Peña Artunduaga Santiago, fue Destituido e inhabilitado en agosto de 20…"
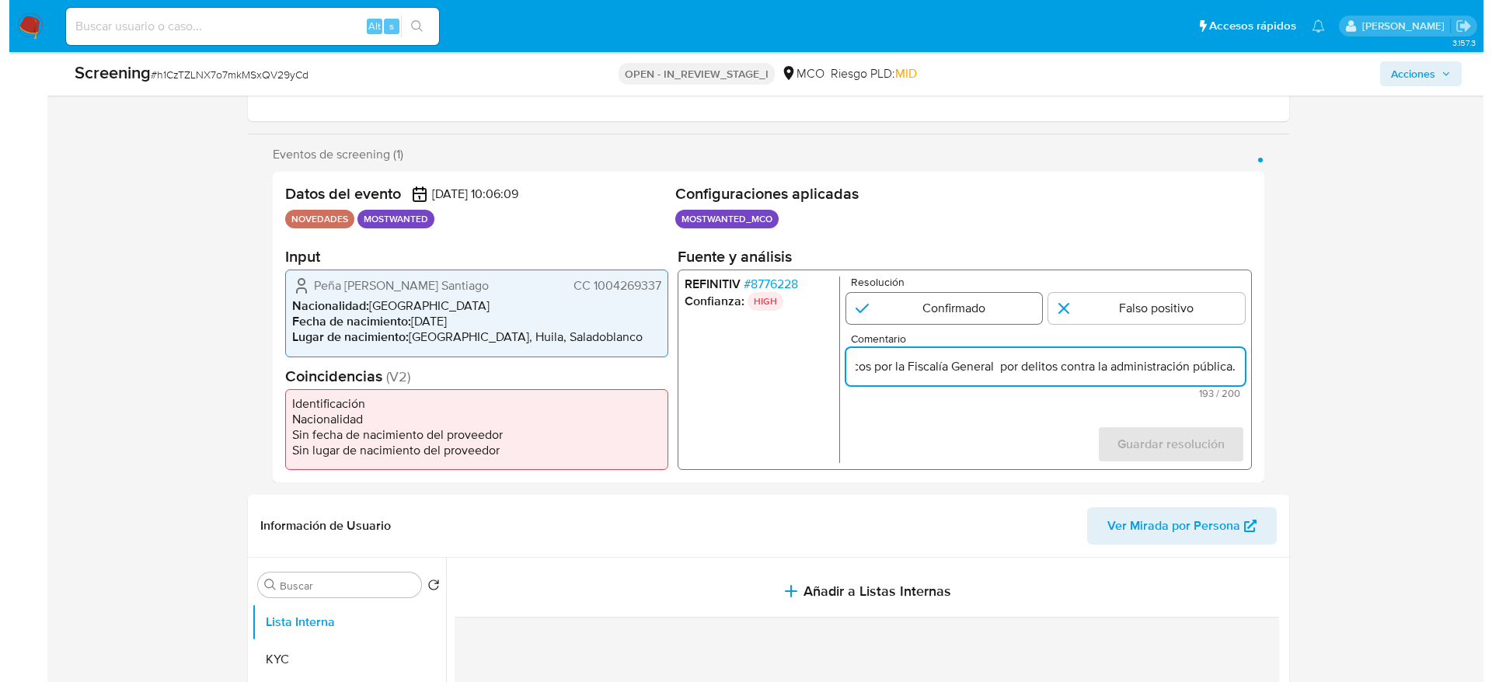
scroll to position [0, 0]
click at [916, 322] on input "1 de 1" at bounding box center [934, 308] width 197 height 31
radio input "true"
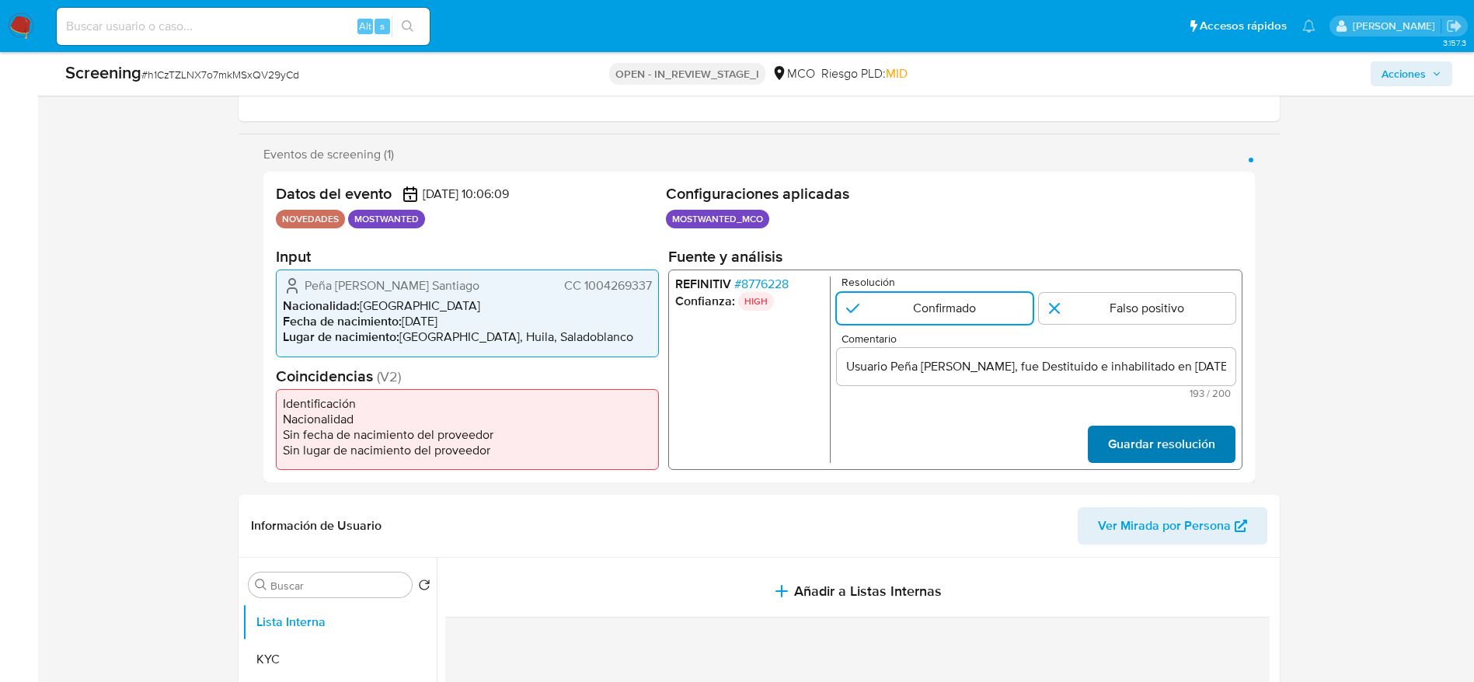
click at [1198, 433] on span "Guardar resolución" at bounding box center [1160, 444] width 107 height 34
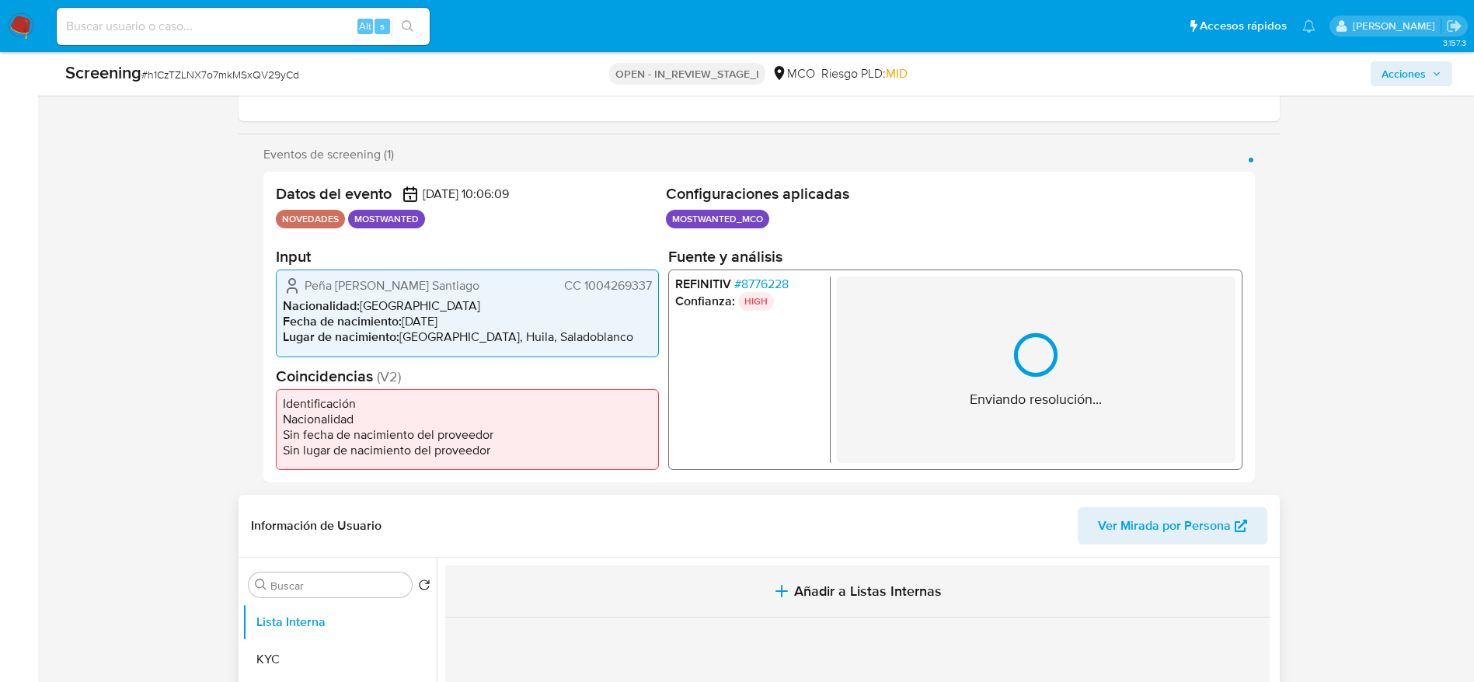
click at [796, 581] on button "Añadir a Listas Internas" at bounding box center [857, 592] width 824 height 52
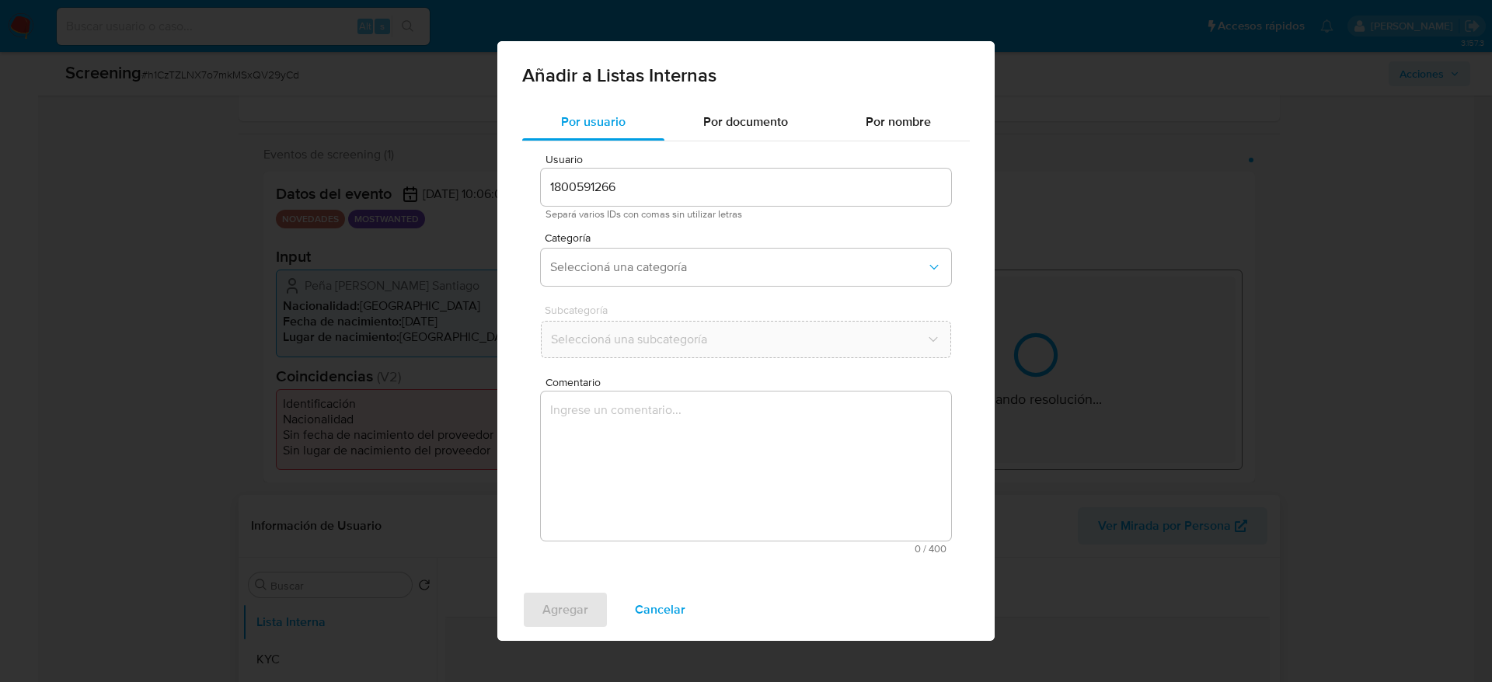
drag, startPoint x: 796, startPoint y: 581, endPoint x: 810, endPoint y: 543, distance: 40.8
click at [812, 541] on textarea "Comentario" at bounding box center [746, 466] width 410 height 149
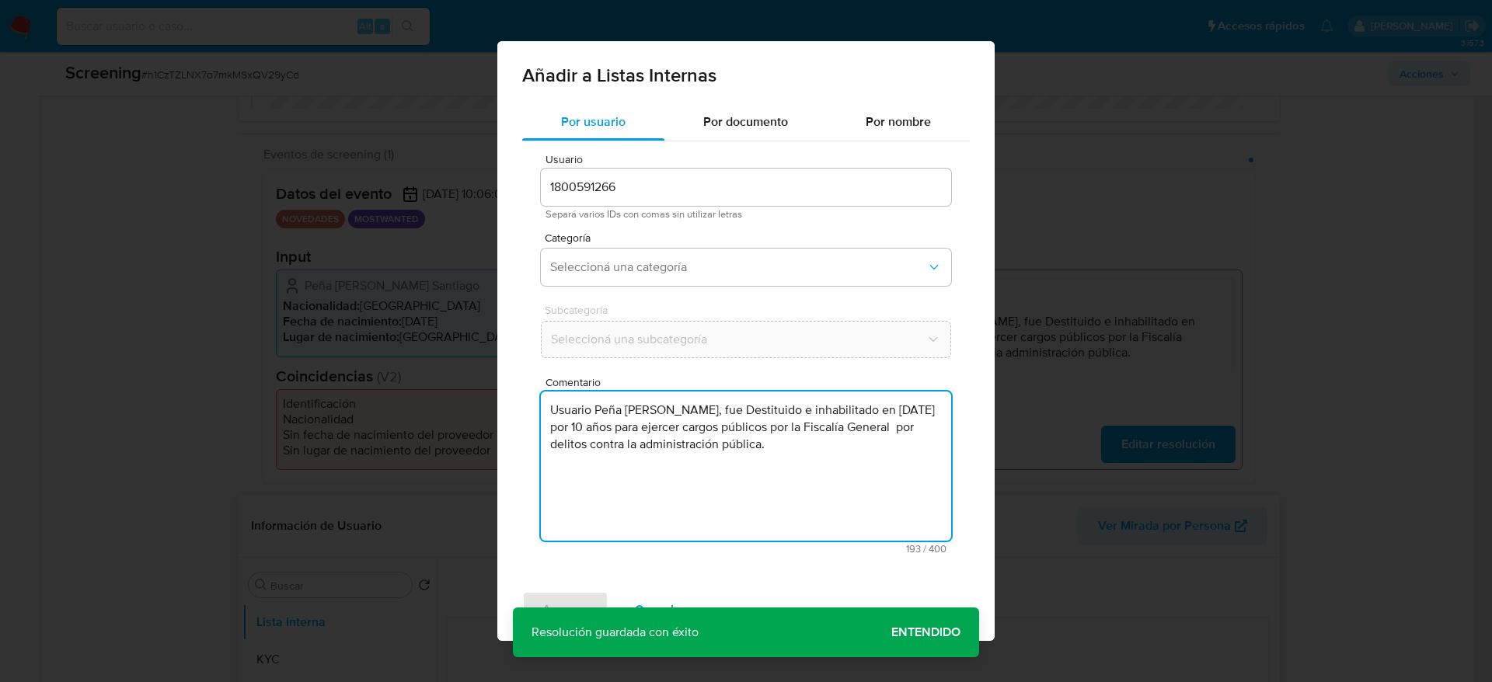
type textarea "Usuario Peña Artunduaga Santiago, fue Destituido e inhabilitado en agosto de 20…"
click at [714, 211] on span "Separá varios IDs con comas sin utilizar letras" at bounding box center [745, 214] width 401 height 11
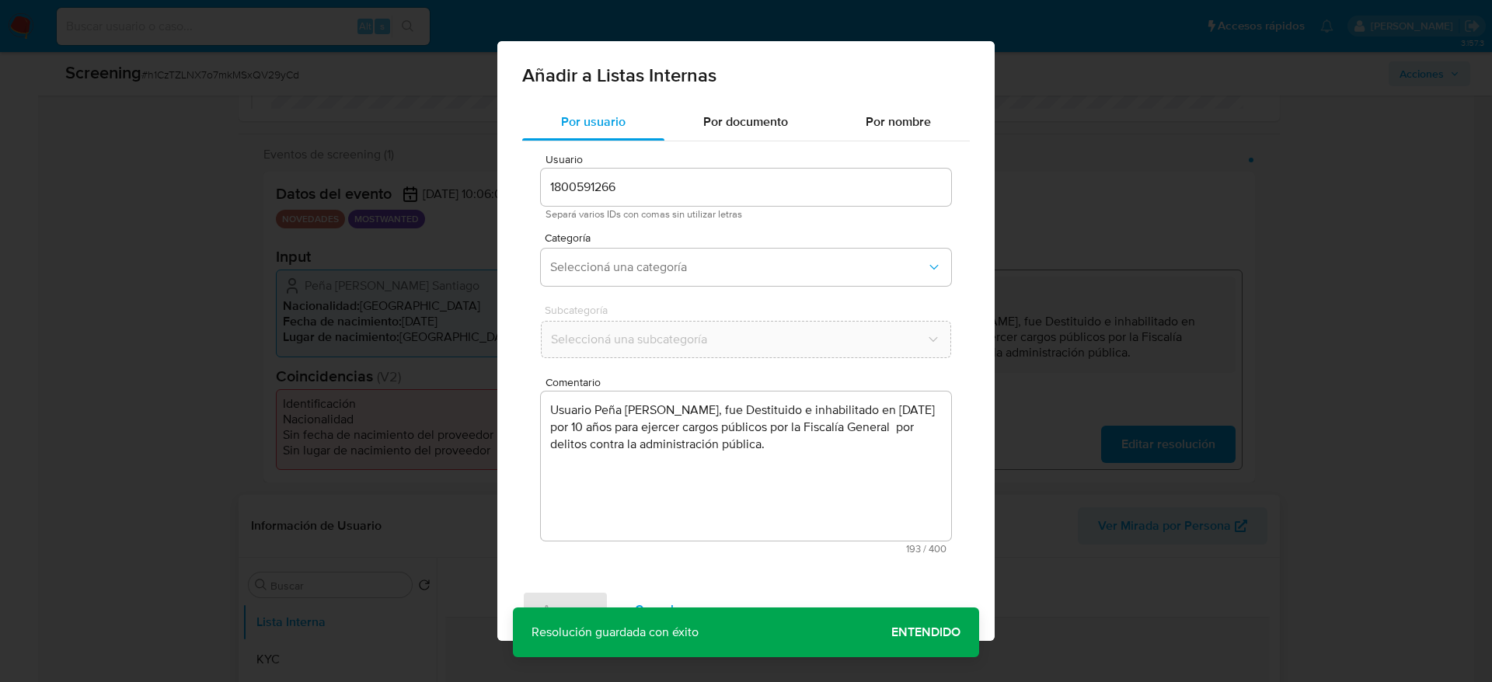
click at [725, 247] on div "Categoría Seleccioná una categoría" at bounding box center [746, 262] width 410 height 60
click at [725, 249] on button "Seleccioná una categoría" at bounding box center [746, 267] width 410 height 37
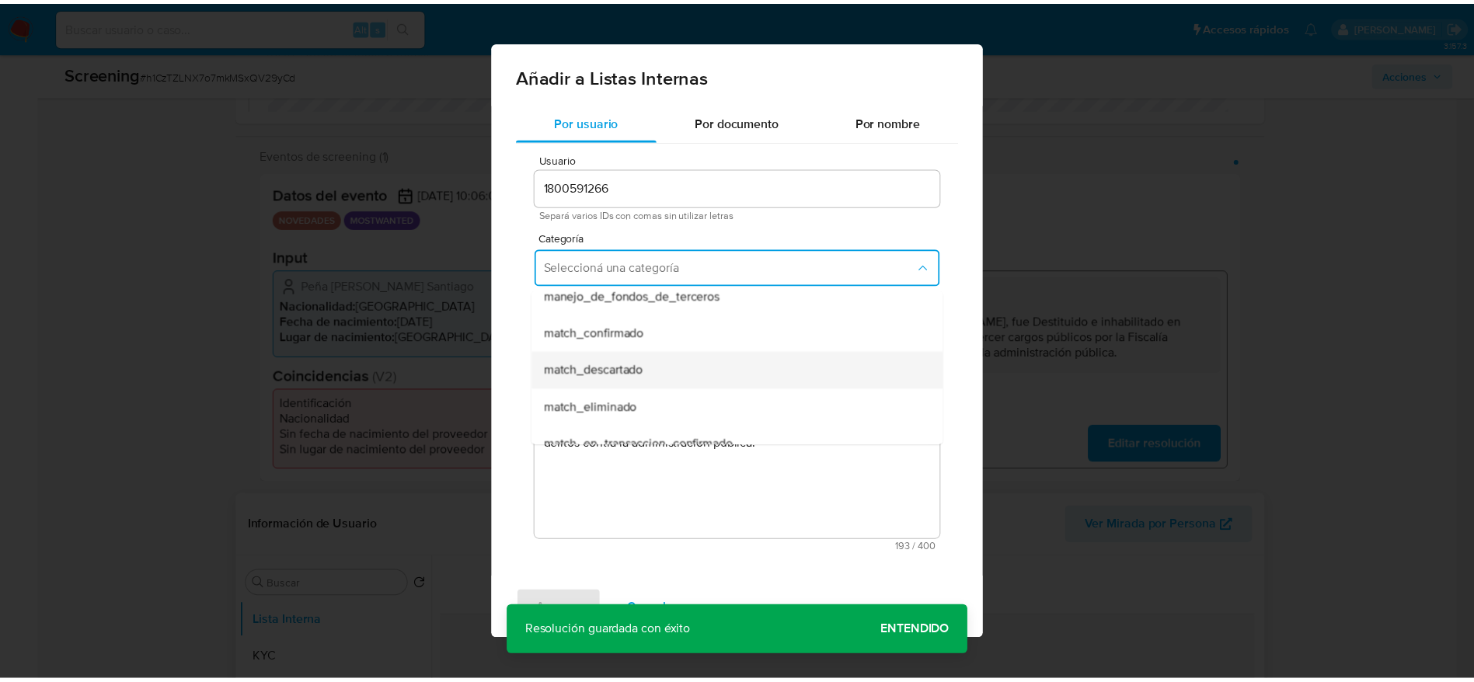
scroll to position [117, 0]
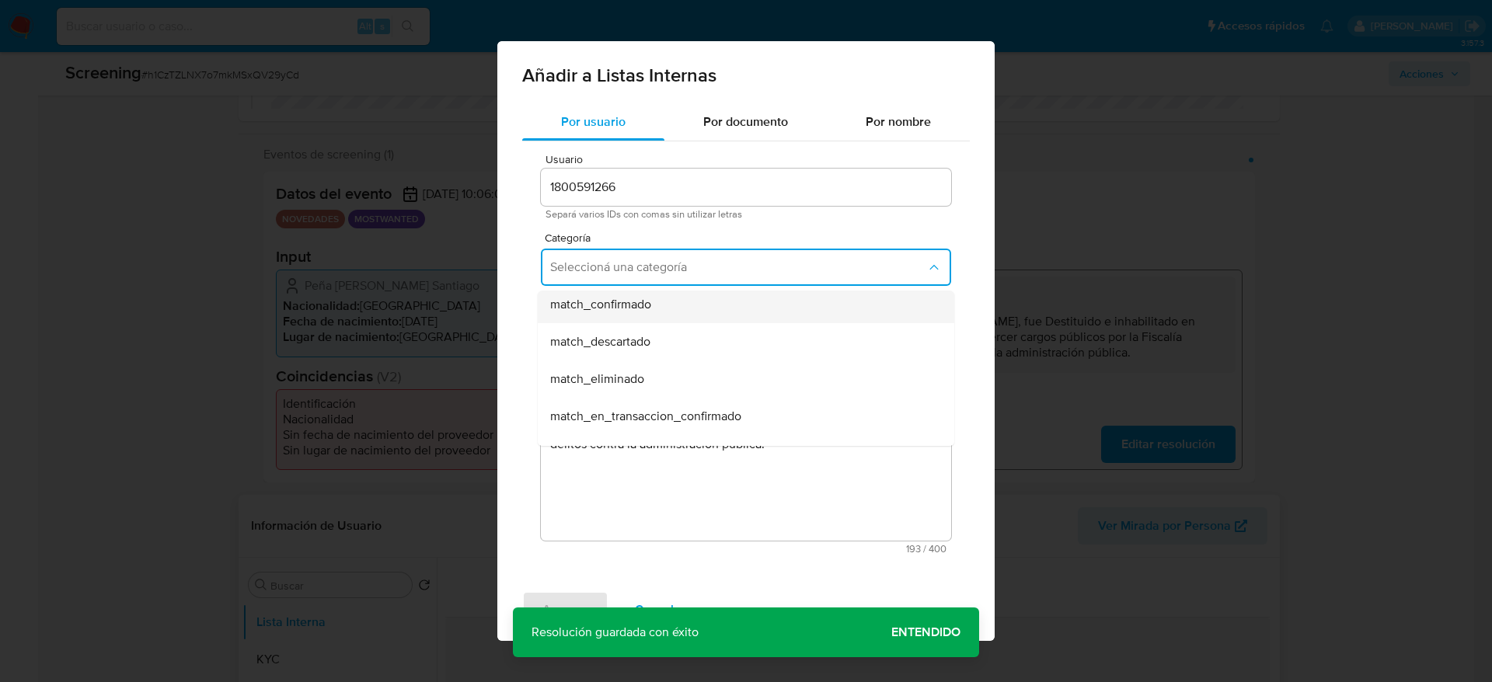
click at [687, 317] on div "match_confirmado" at bounding box center [741, 304] width 382 height 37
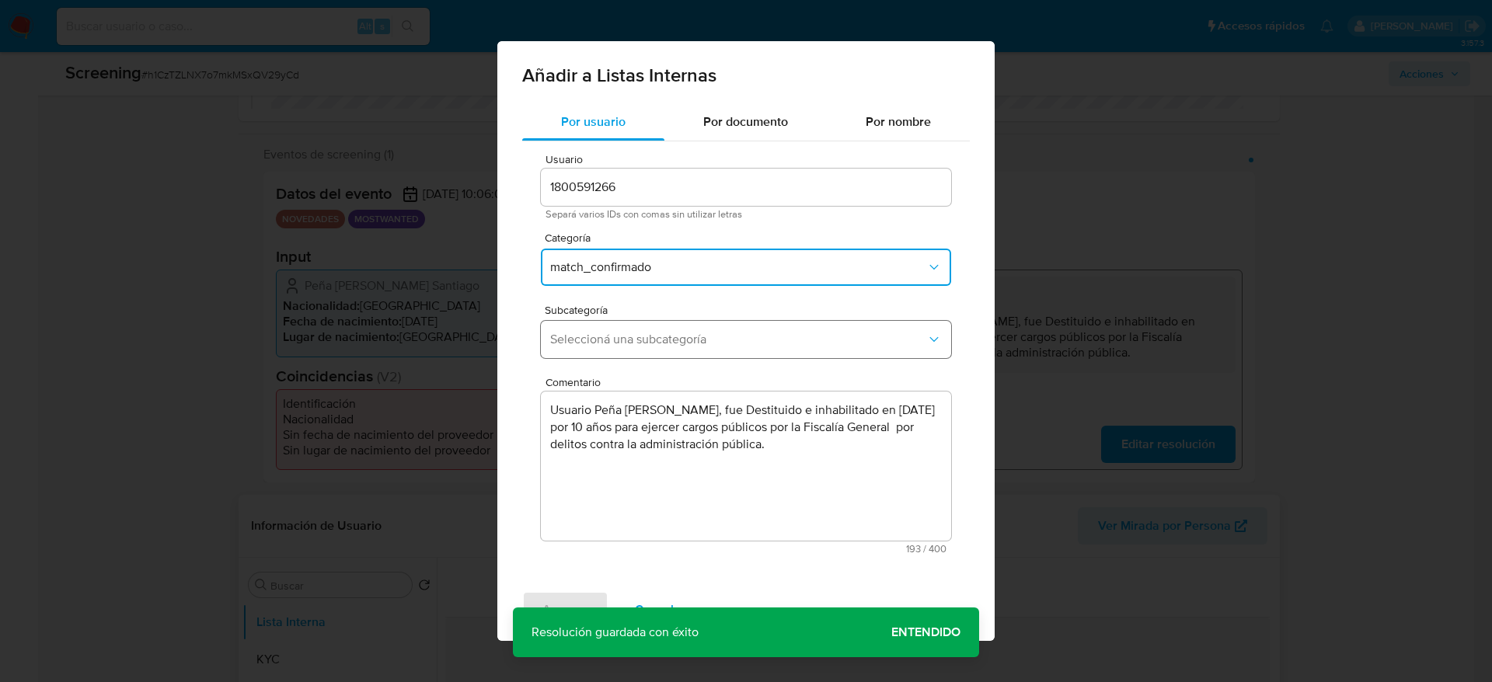
click at [702, 343] on span "Seleccioná una subcategoría" at bounding box center [738, 340] width 376 height 16
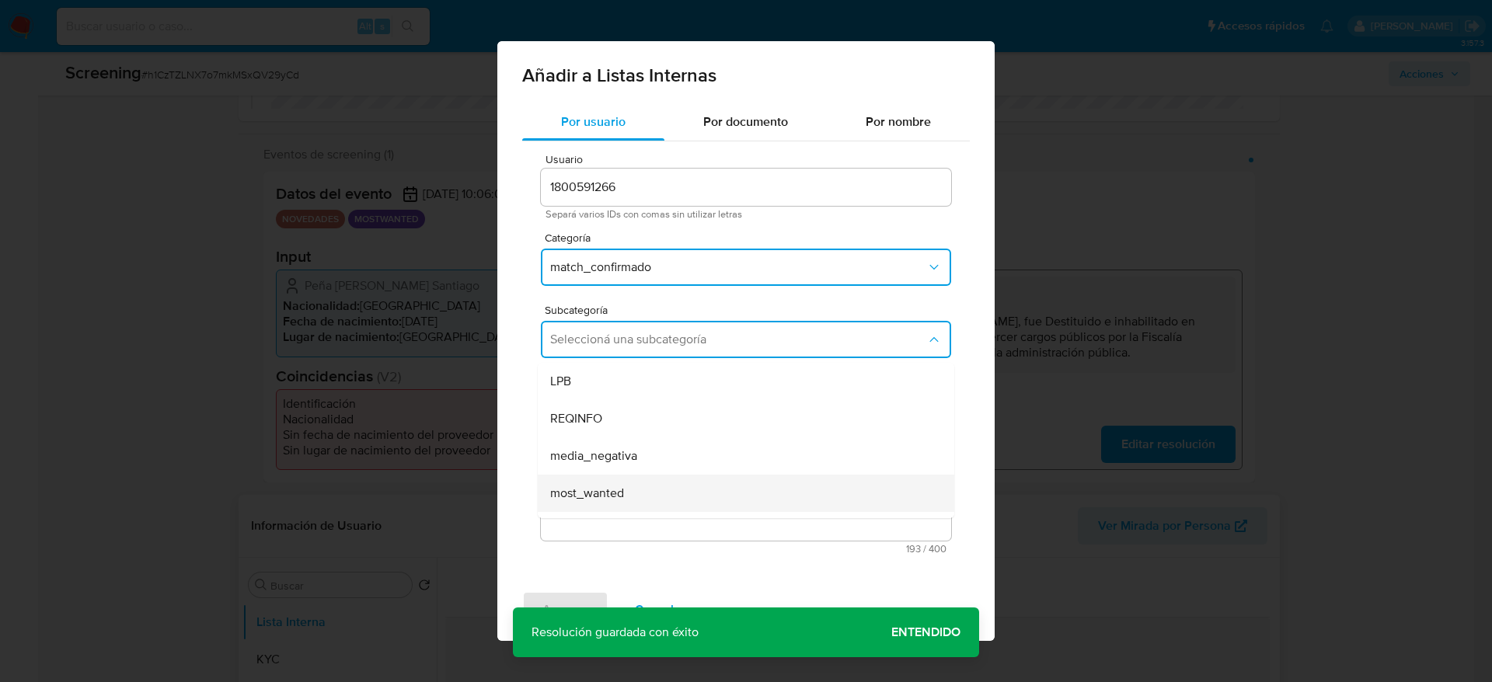
click at [653, 479] on div "most_wanted" at bounding box center [741, 493] width 382 height 37
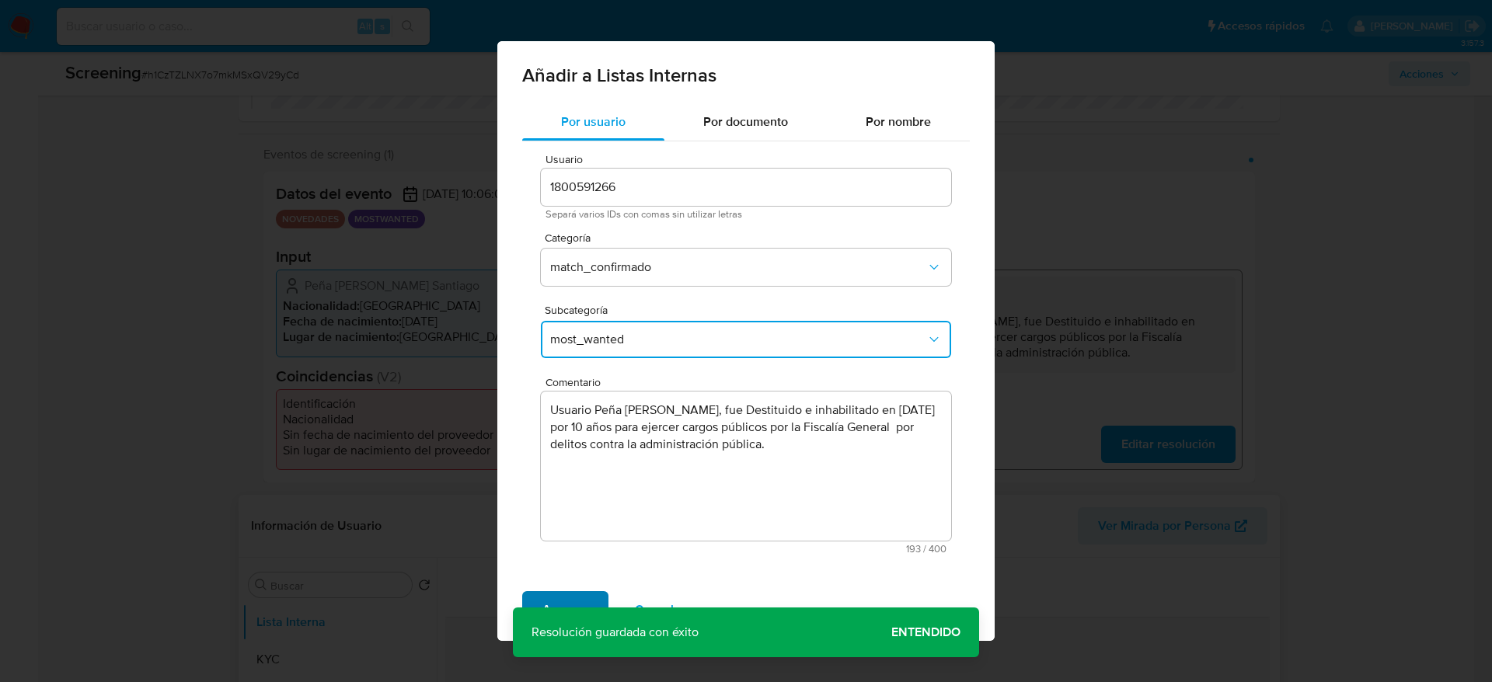
click at [577, 596] on span "Agregar" at bounding box center [565, 610] width 46 height 34
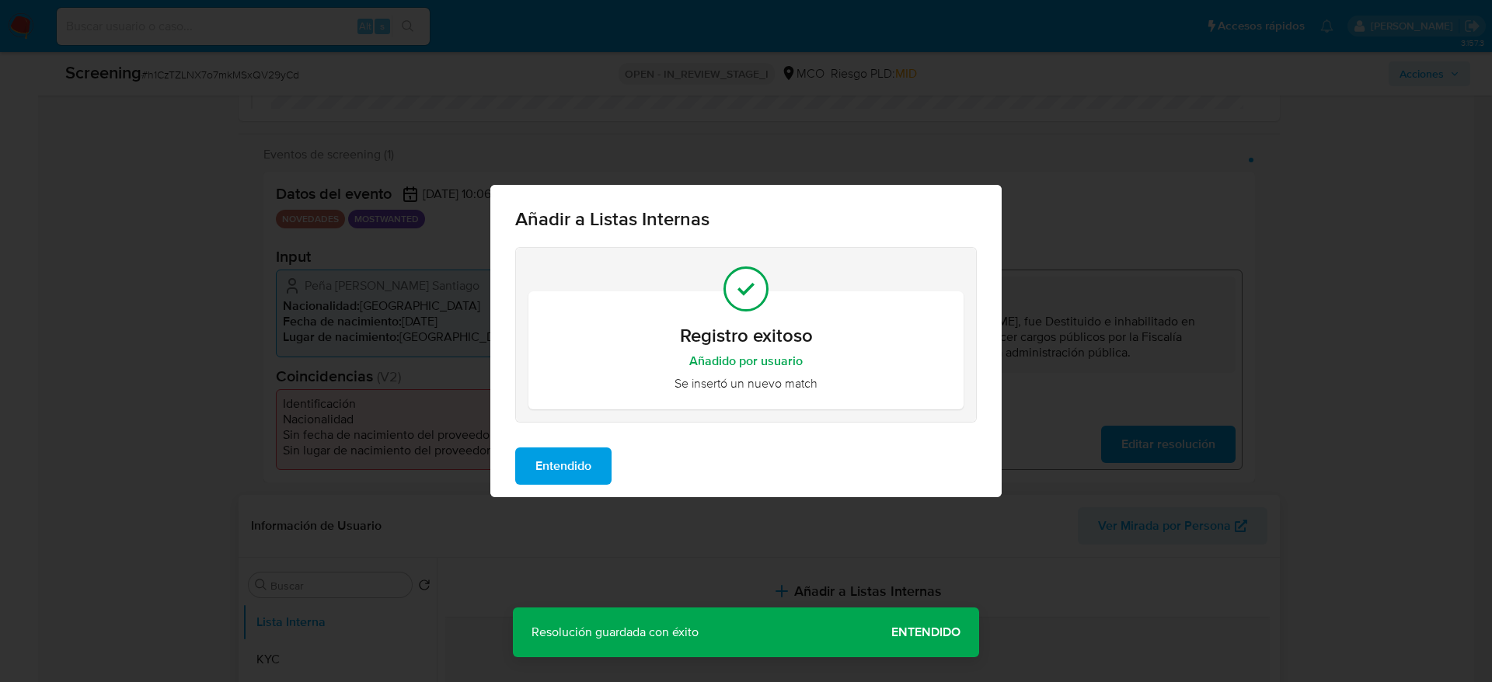
click at [600, 469] on button "Entendido" at bounding box center [563, 466] width 96 height 37
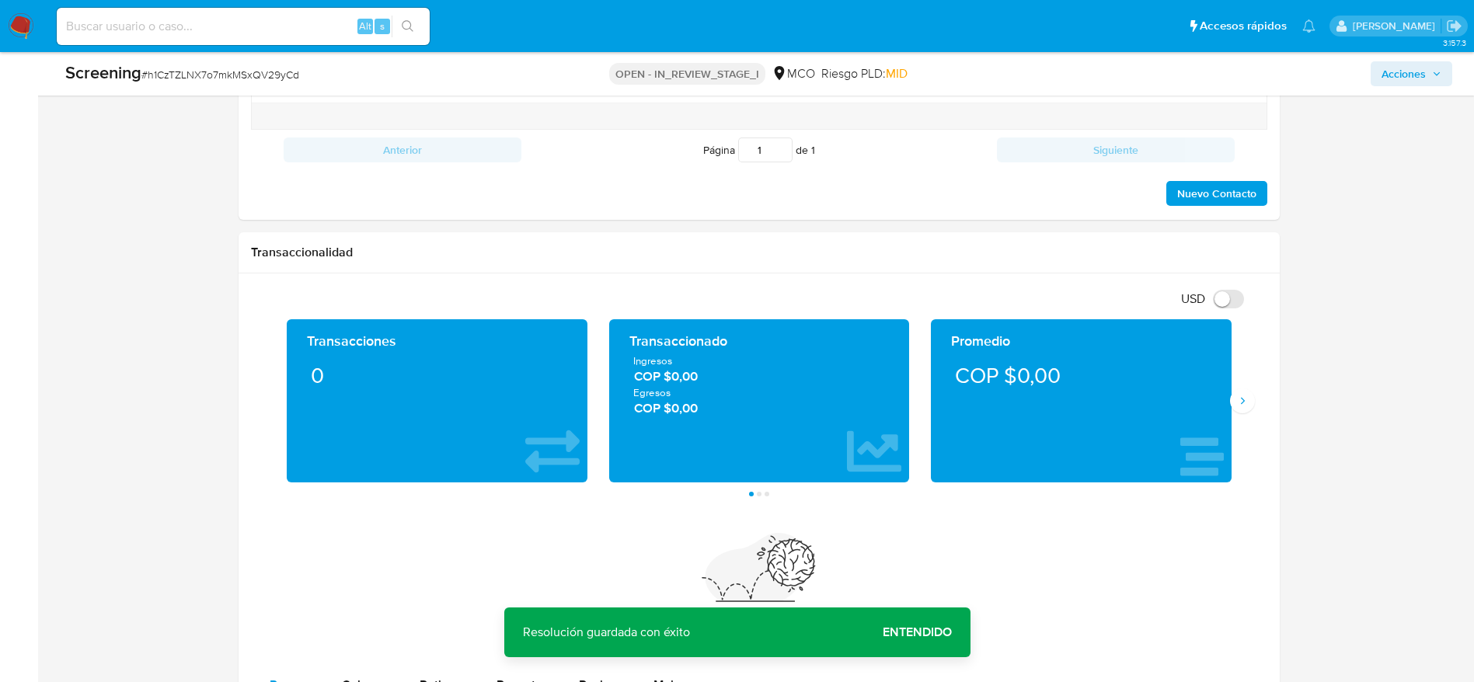
scroll to position [2305, 0]
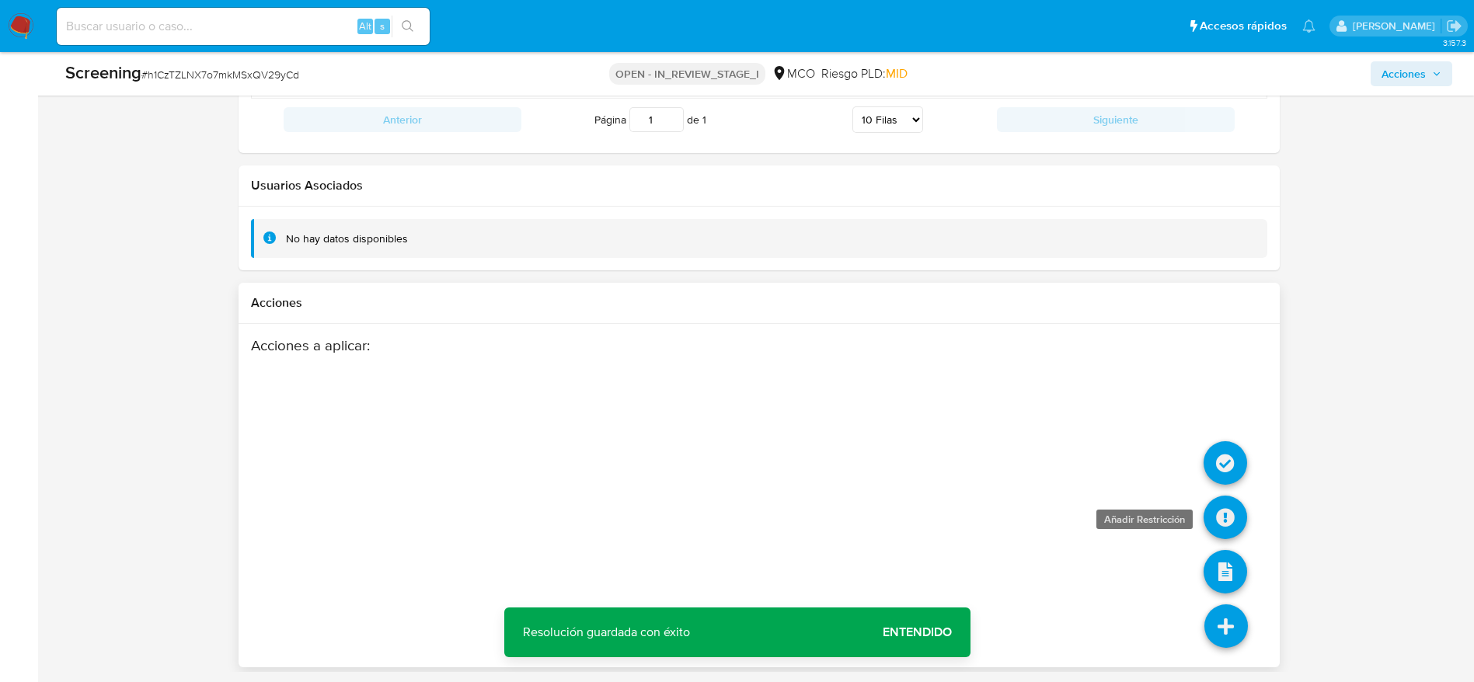
click at [1215, 512] on icon at bounding box center [1226, 518] width 44 height 44
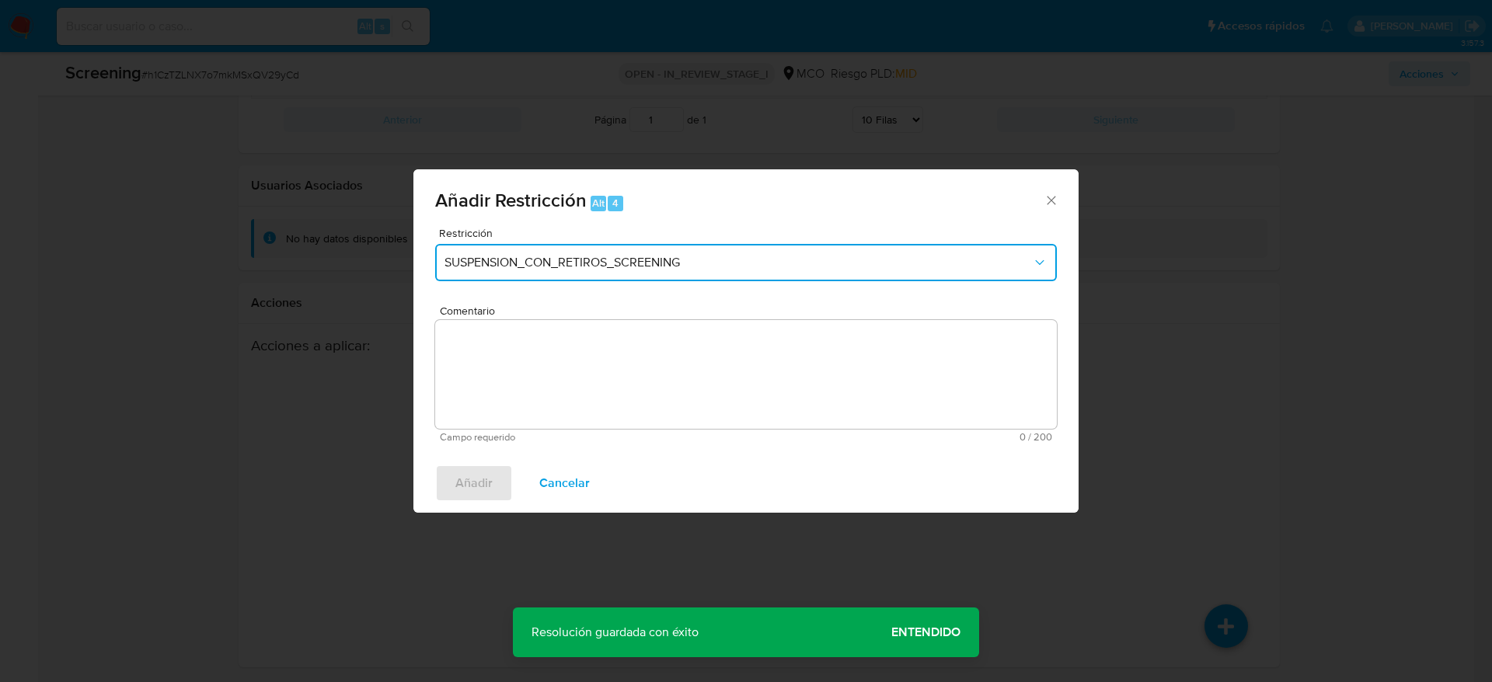
click at [665, 266] on span "SUSPENSION_CON_RETIROS_SCREENING" at bounding box center [737, 263] width 587 height 16
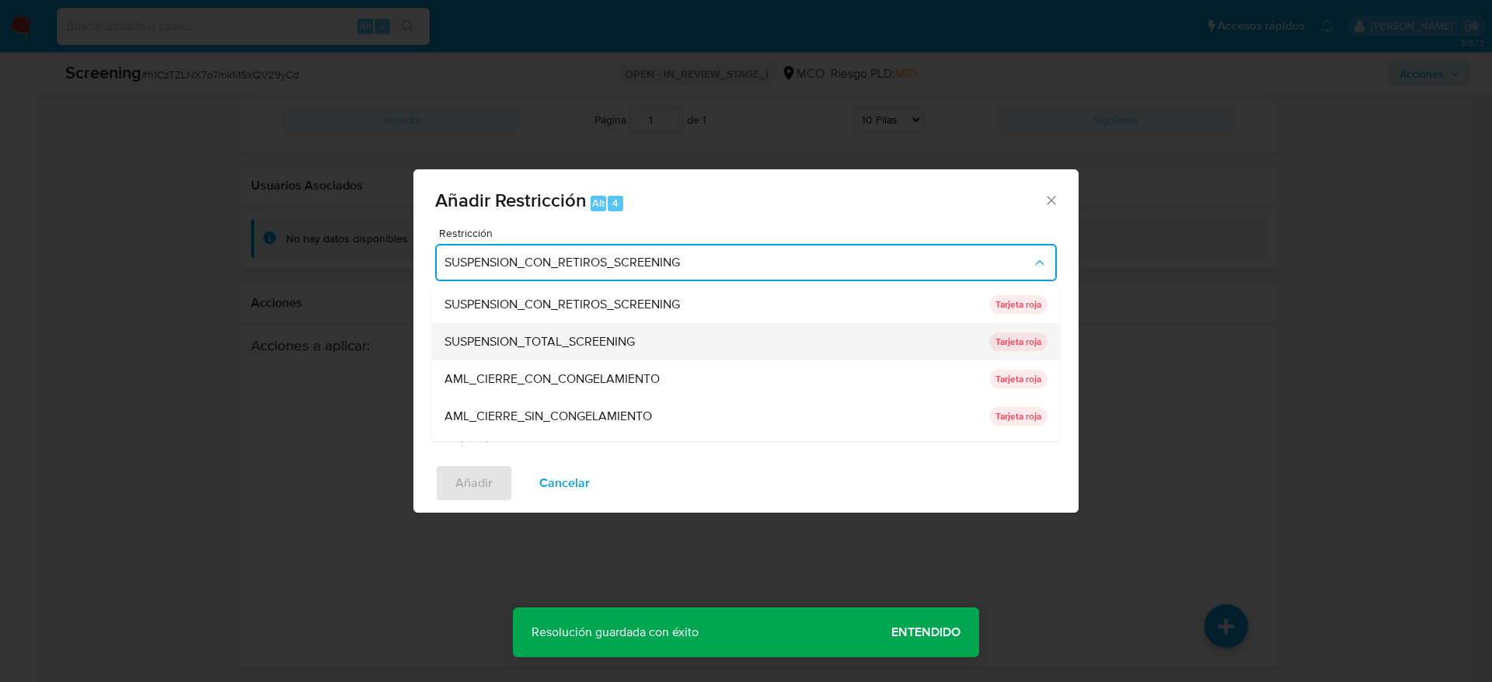
click at [626, 323] on div "SUSPENSION_TOTAL_SCREENING" at bounding box center [711, 341] width 535 height 37
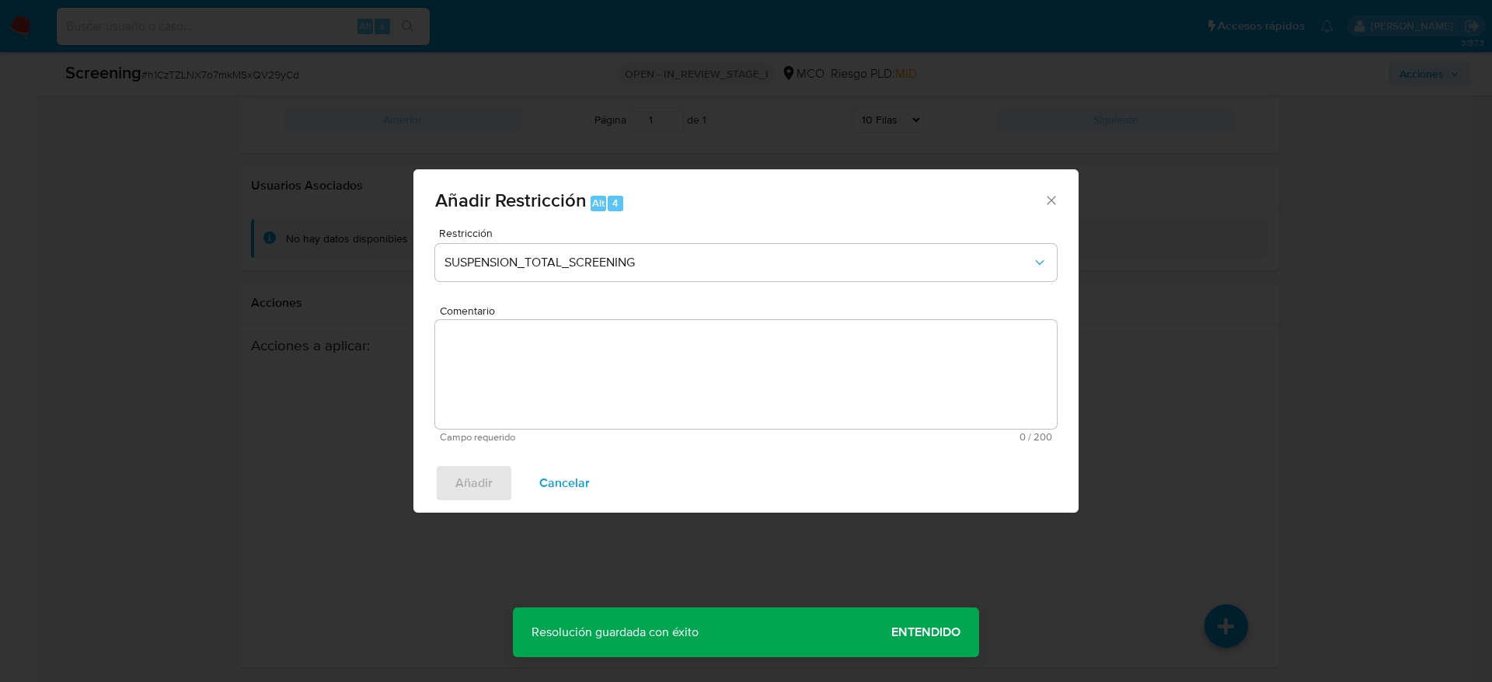
click at [626, 322] on textarea "Comentario" at bounding box center [746, 374] width 622 height 109
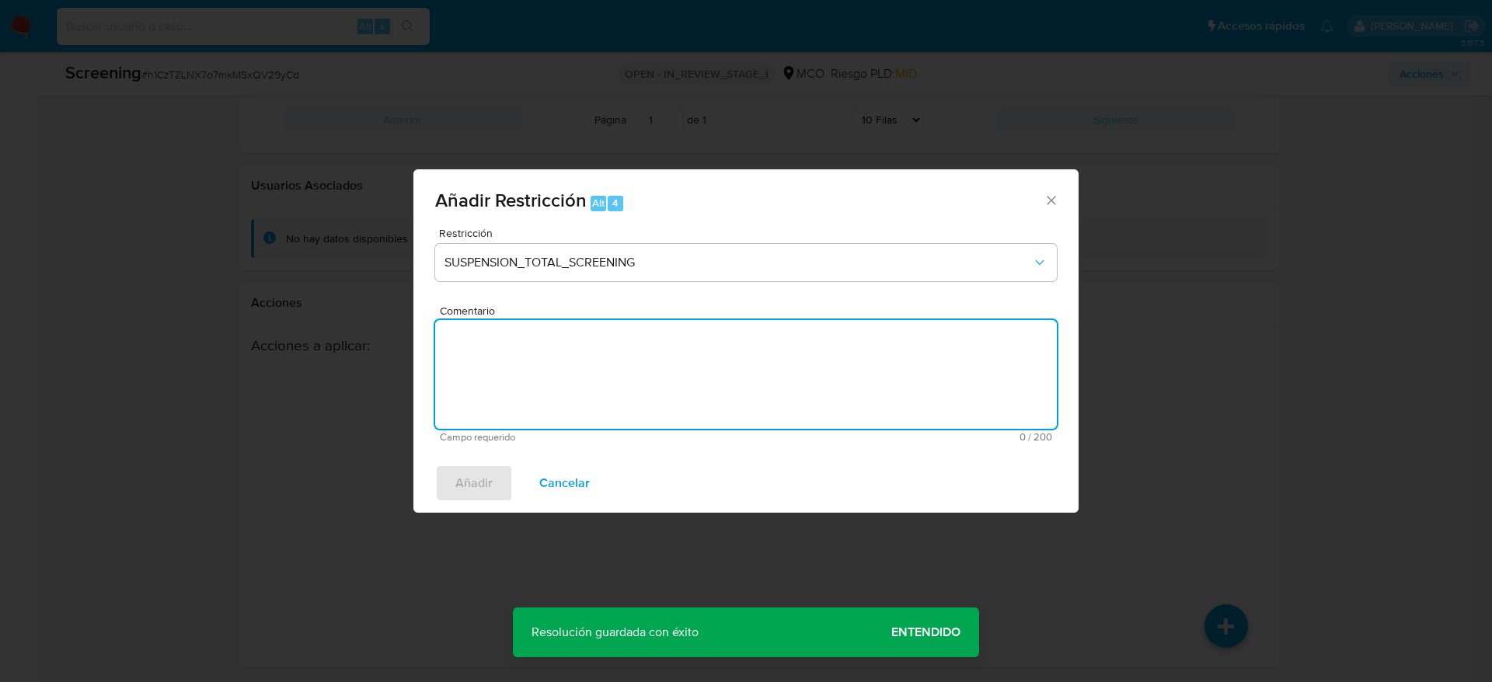
paste textarea "Usuario Peña Artunduaga Santiago, fue Destituido e inhabilitado en agosto de 20…"
type textarea "Usuario Peña Artunduaga Santiago, fue Destituido e inhabilitado en agosto de 20…"
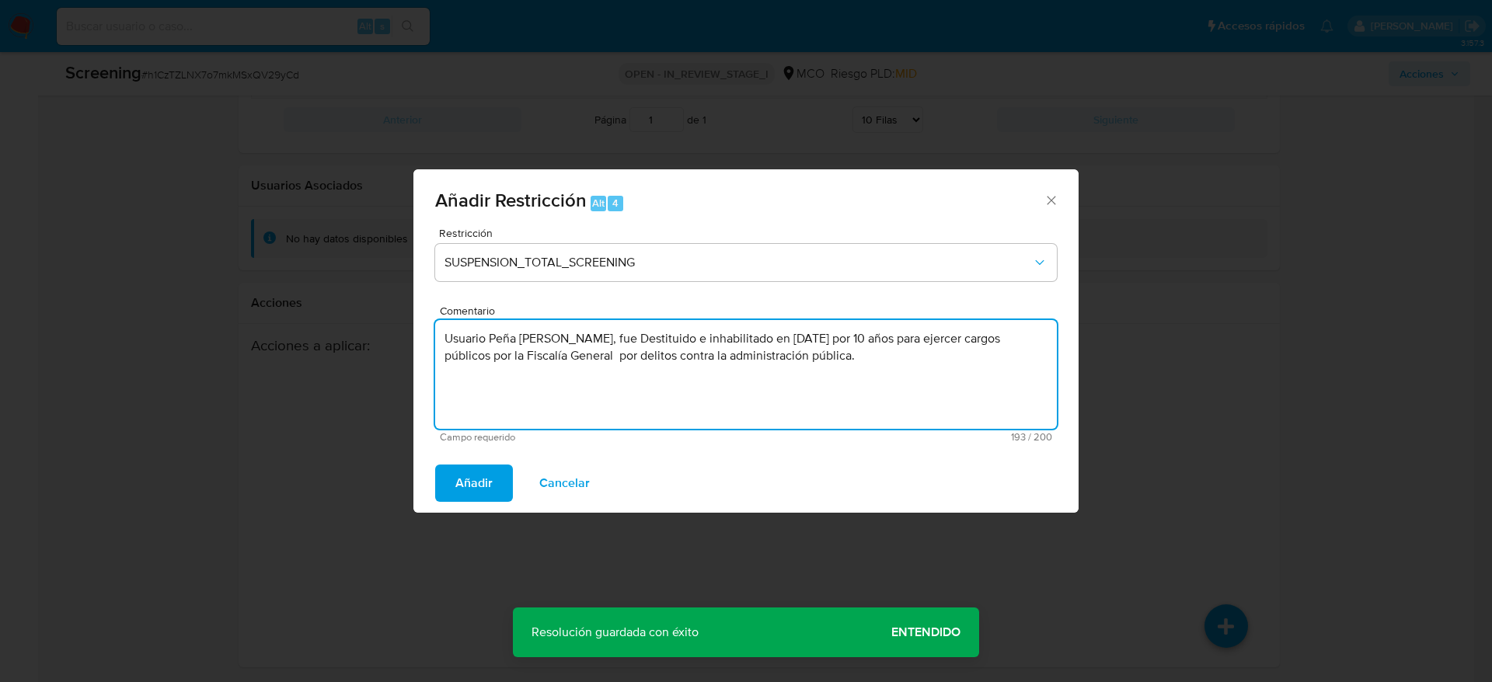
click at [469, 516] on div "Añadir Restricción Alt 4 Restricción SUSPENSION_TOTAL_SCREENING Comentario Usua…" at bounding box center [746, 341] width 1492 height 682
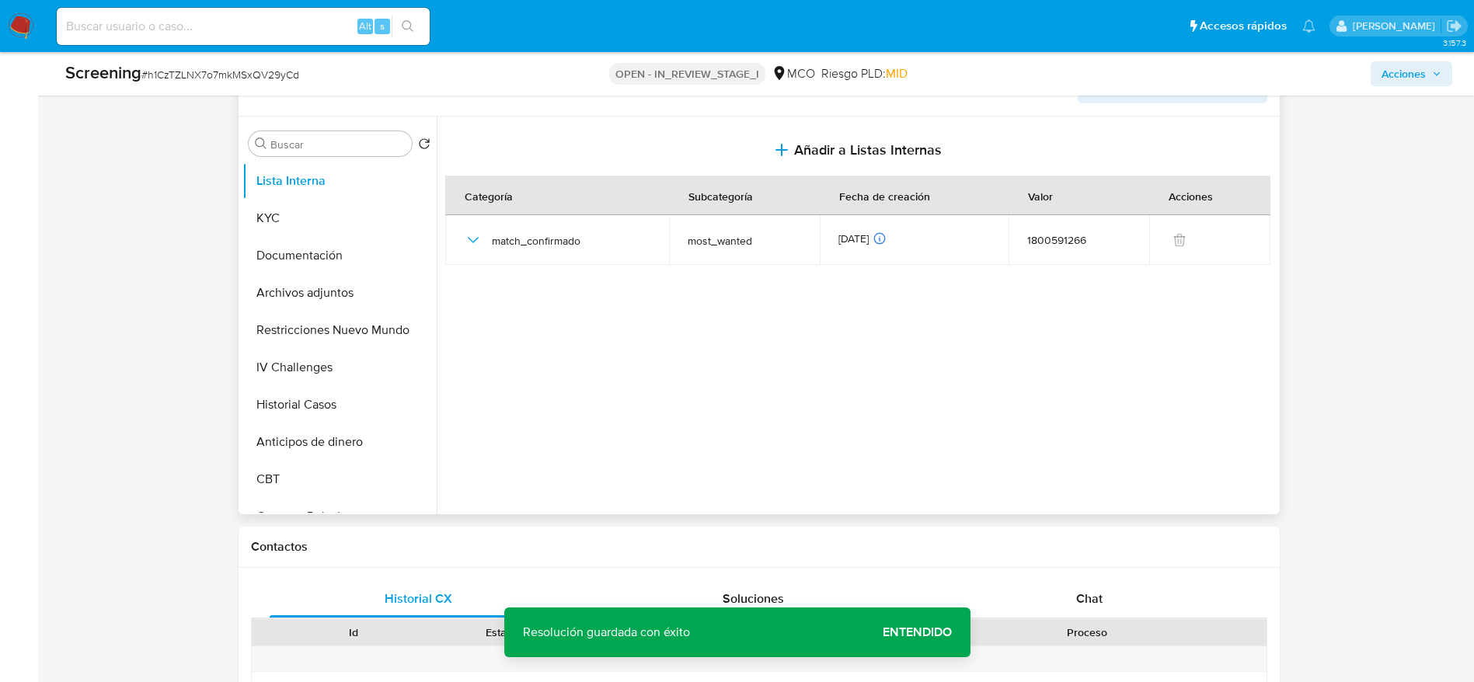
scroll to position [674, 0]
click at [385, 315] on button "Restricciones Nuevo Mundo" at bounding box center [333, 330] width 182 height 37
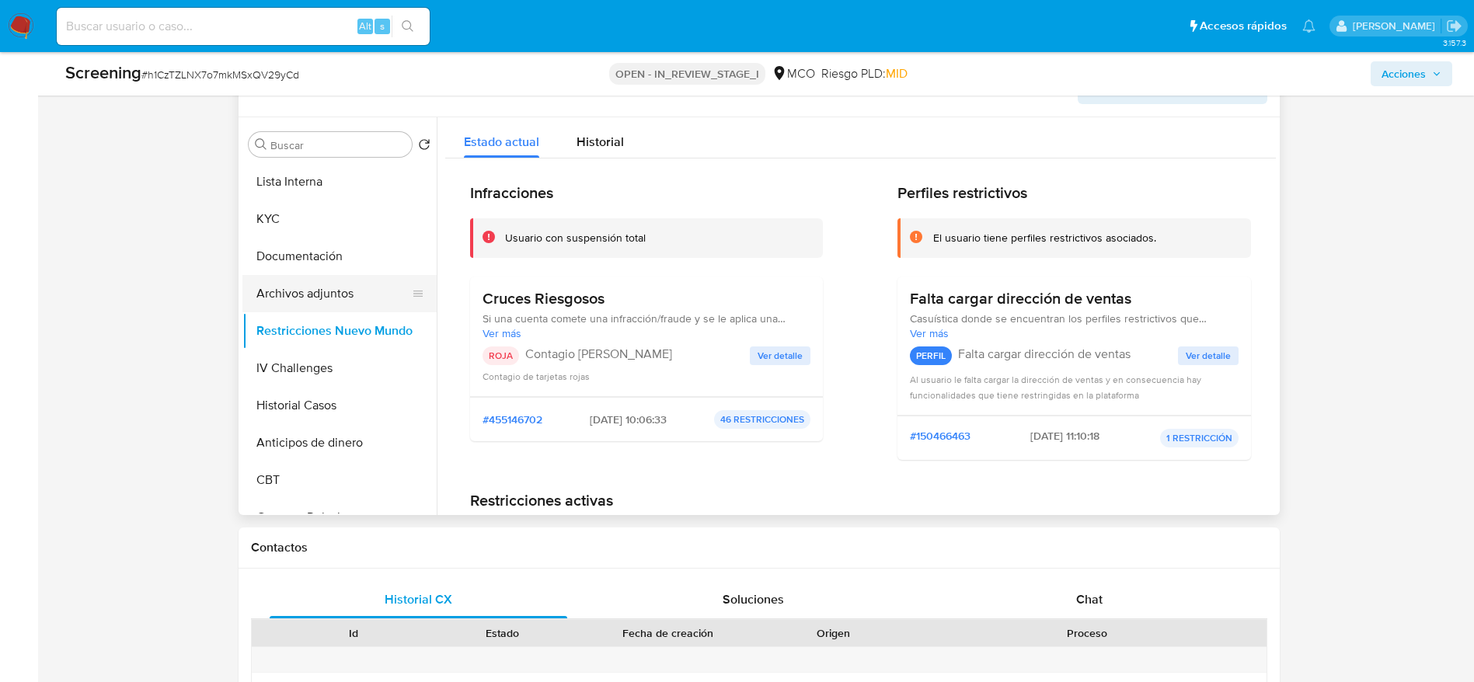
click at [362, 297] on button "Archivos adjuntos" at bounding box center [333, 293] width 182 height 37
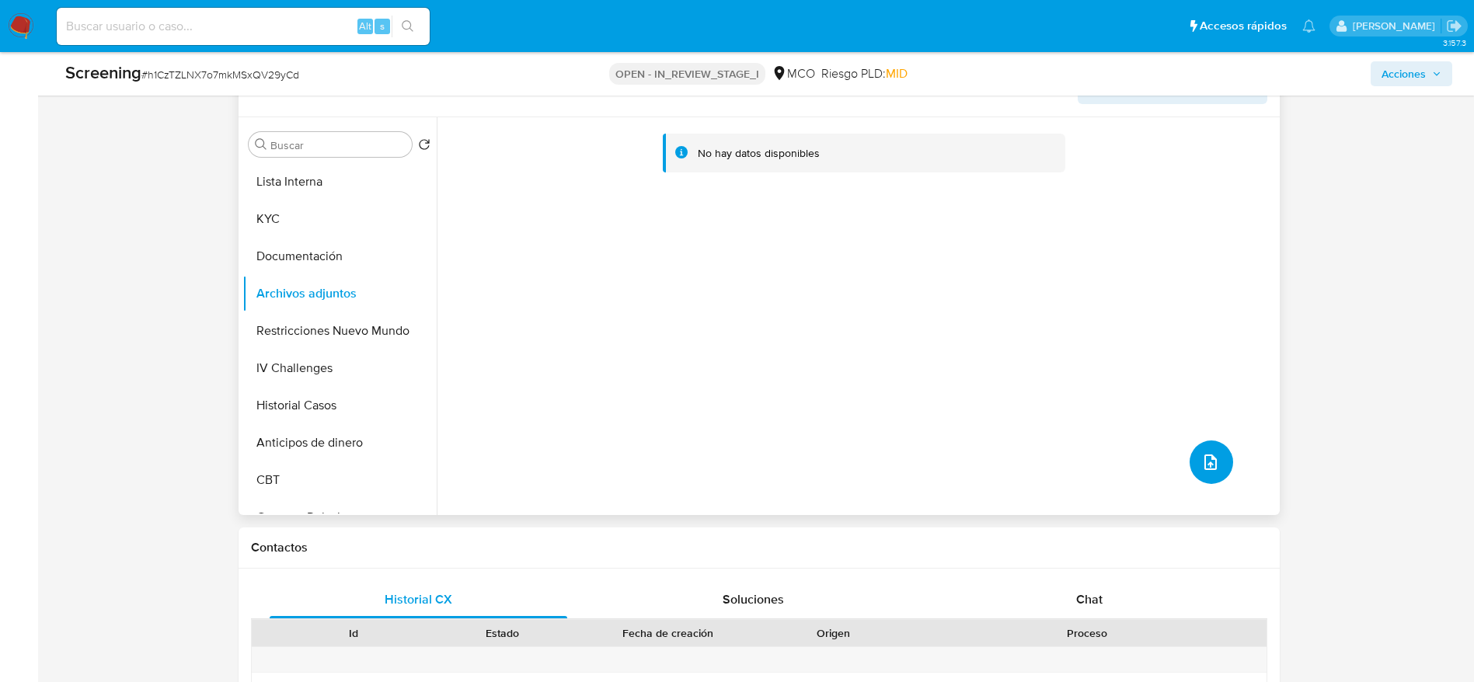
click at [1207, 457] on icon "upload-file" at bounding box center [1210, 462] width 19 height 19
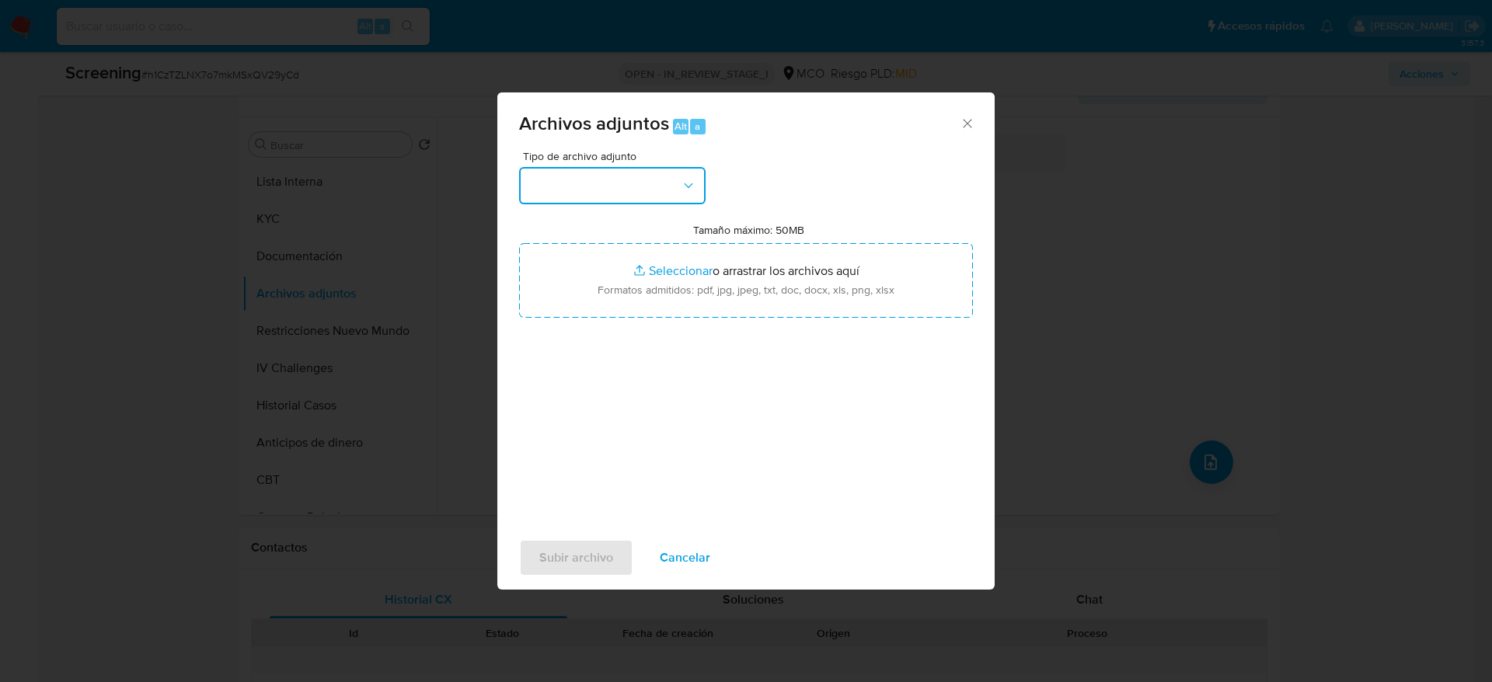
click at [698, 183] on button "button" at bounding box center [612, 185] width 186 height 37
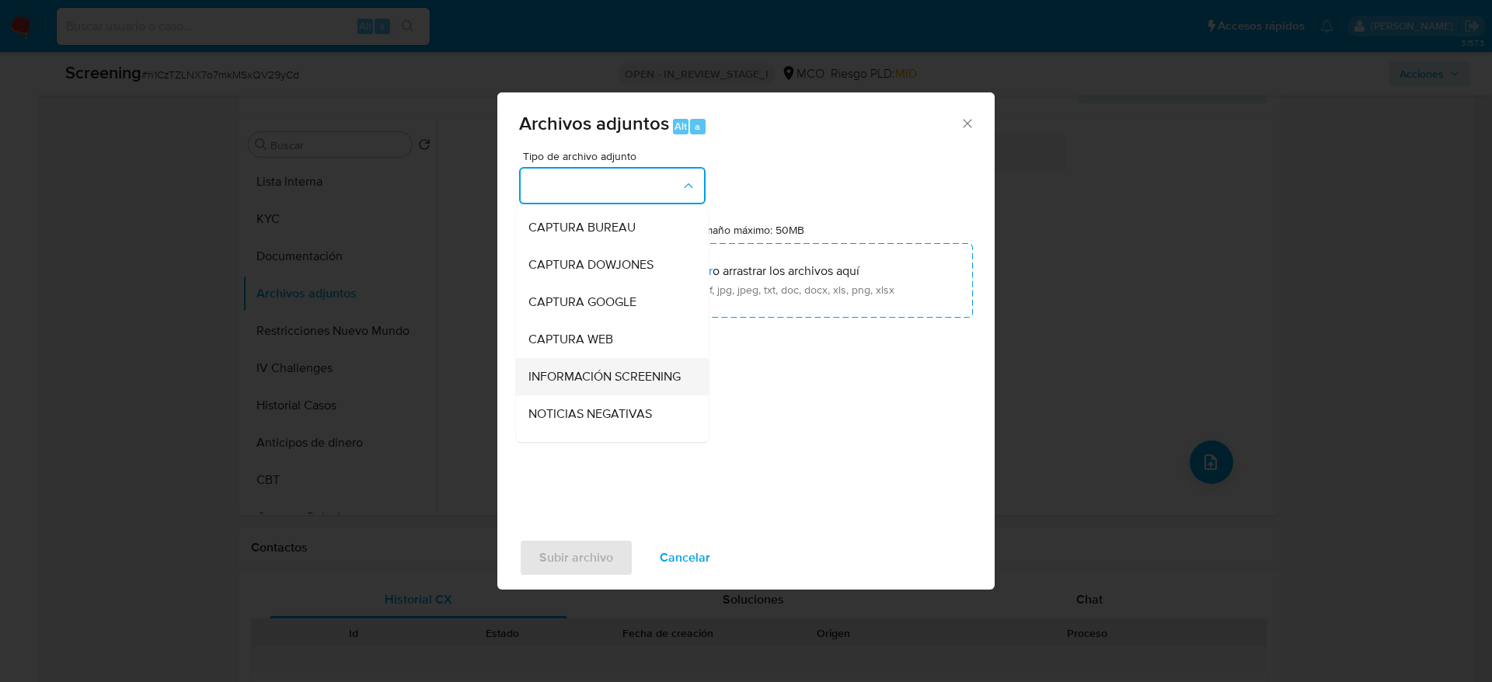
click at [555, 385] on span "INFORMACIÓN SCREENING" at bounding box center [604, 377] width 152 height 16
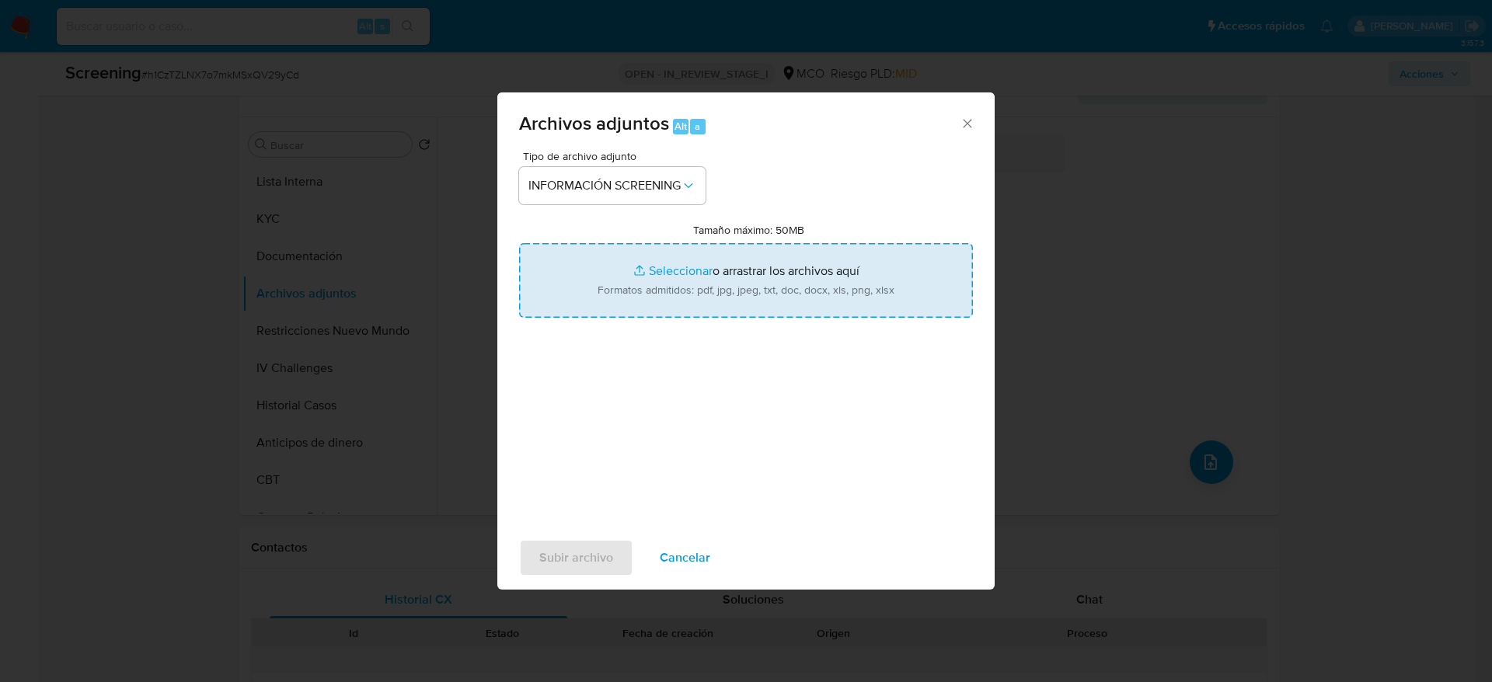
click at [579, 292] on input "Tamaño máximo: 50MB Seleccionar archivos" at bounding box center [746, 280] width 454 height 75
type input "C:\fakepath\_Peña Artunduaga Santiago_ - Buscar con Google.pdf"
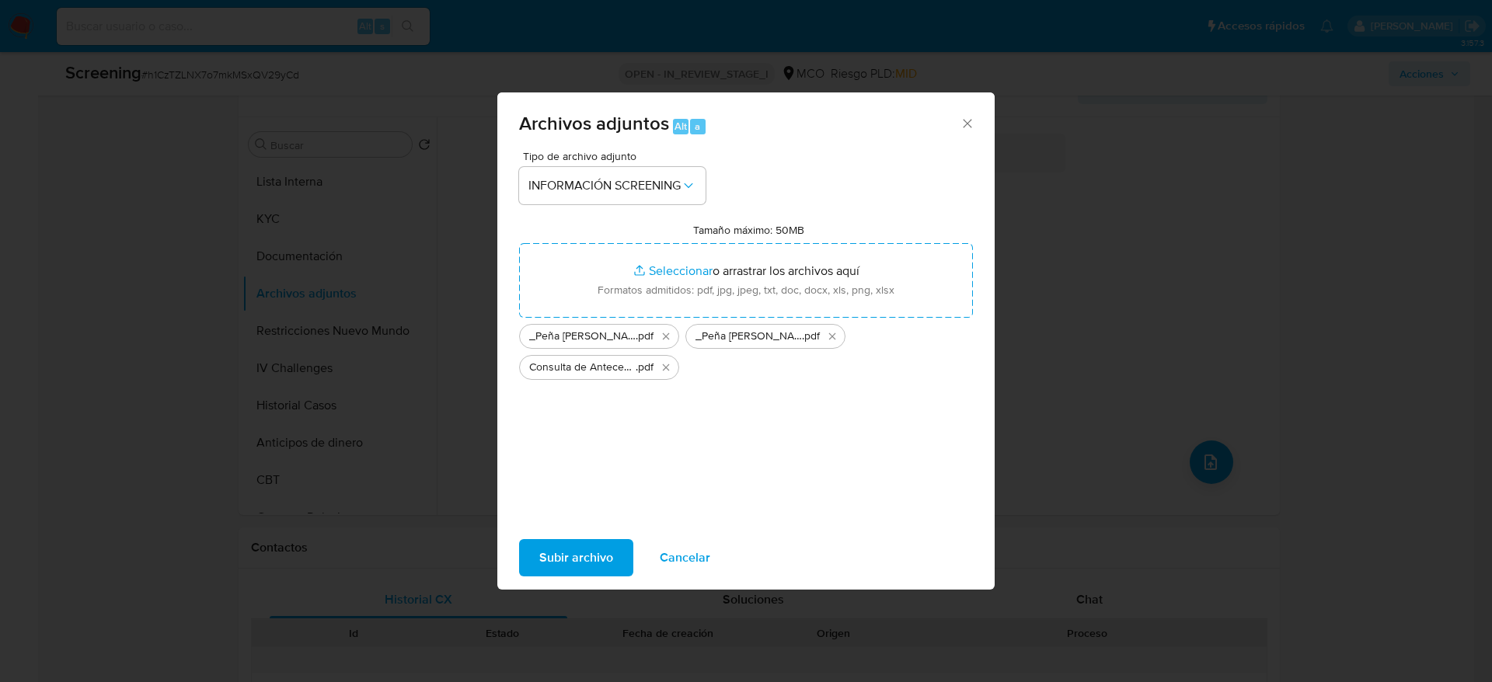
click at [615, 554] on button "Subir archivo" at bounding box center [576, 557] width 114 height 37
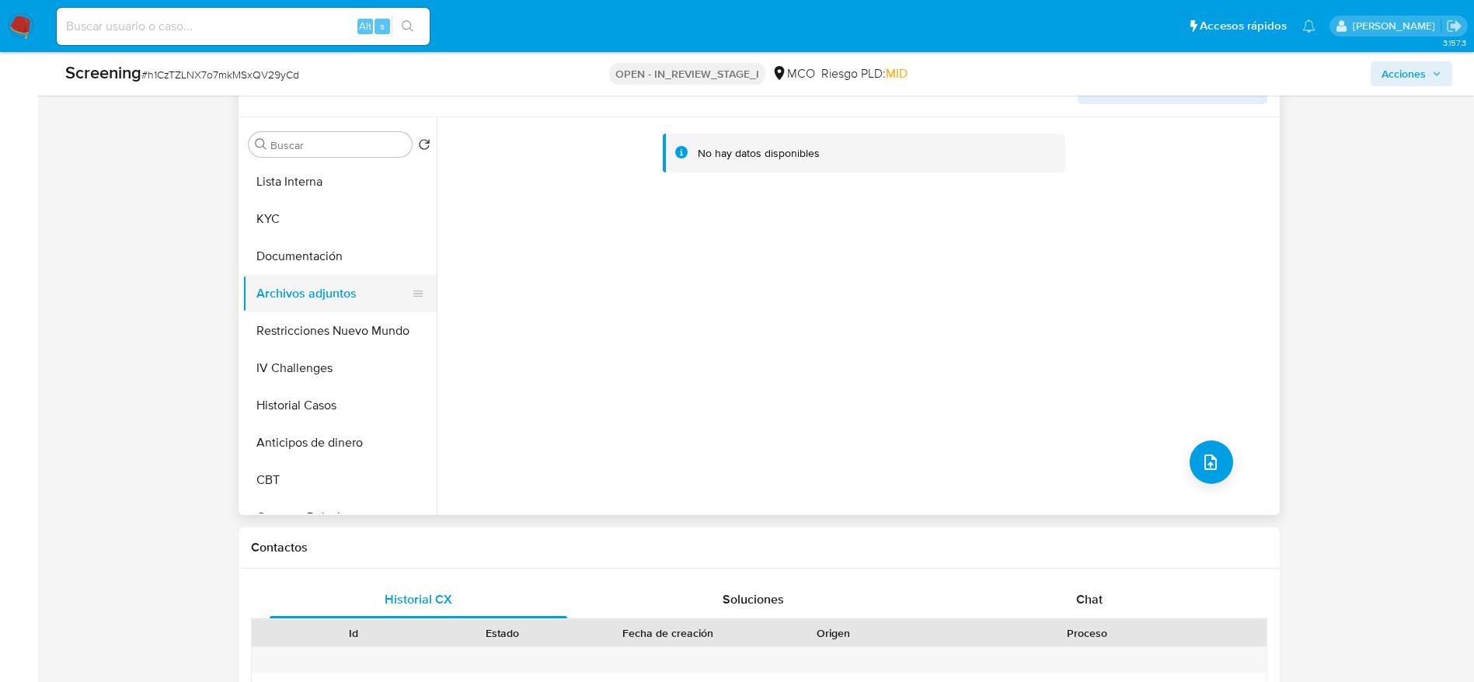
click at [273, 310] on button "Archivos adjuntos" at bounding box center [333, 293] width 182 height 37
click at [279, 331] on button "Restricciones Nuevo Mundo" at bounding box center [333, 330] width 182 height 37
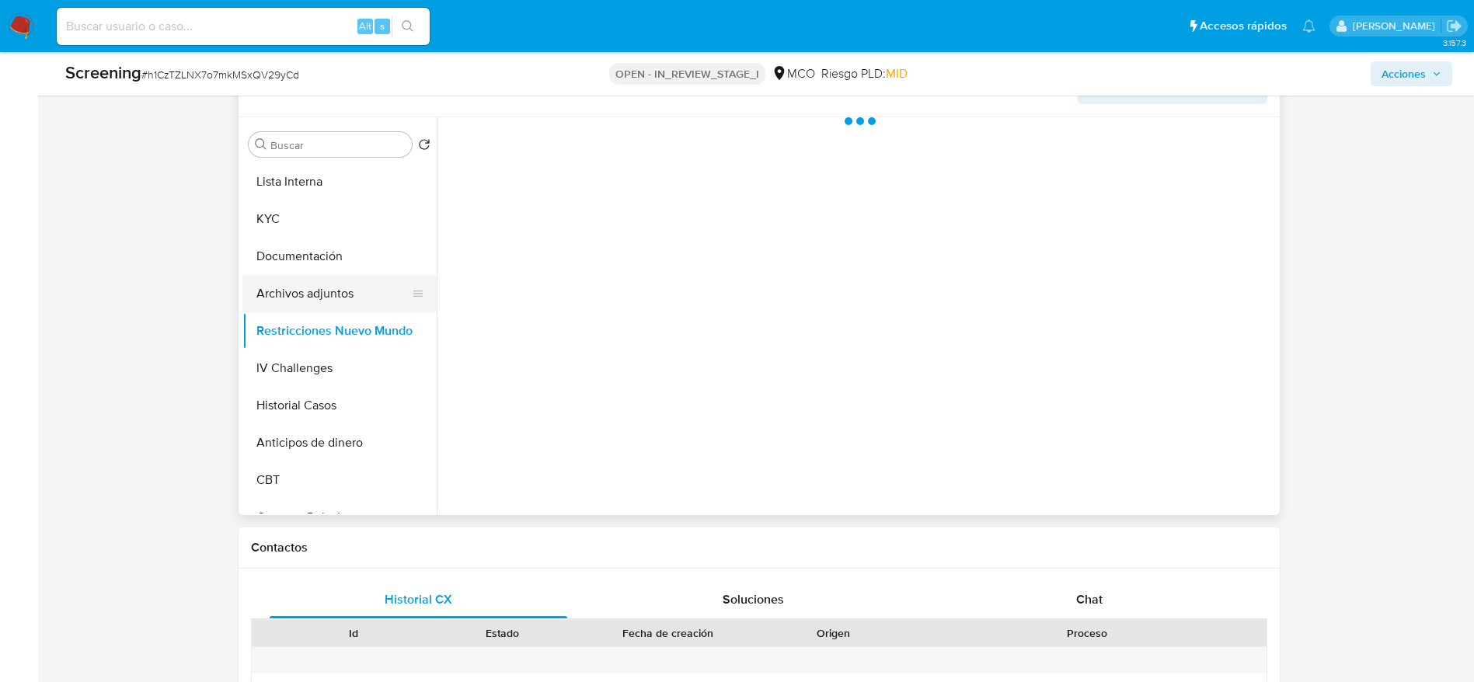
click at [284, 299] on button "Archivos adjuntos" at bounding box center [333, 293] width 182 height 37
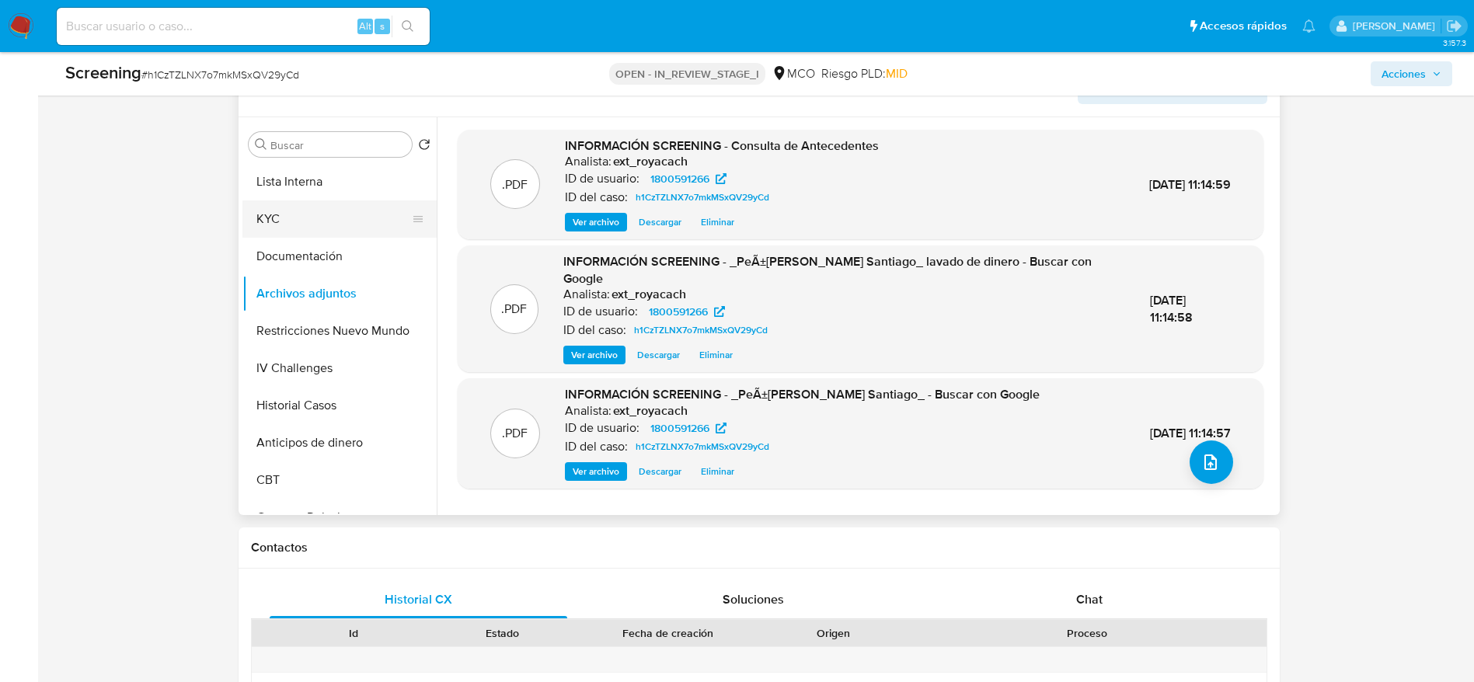
click at [313, 219] on button "KYC" at bounding box center [333, 218] width 182 height 37
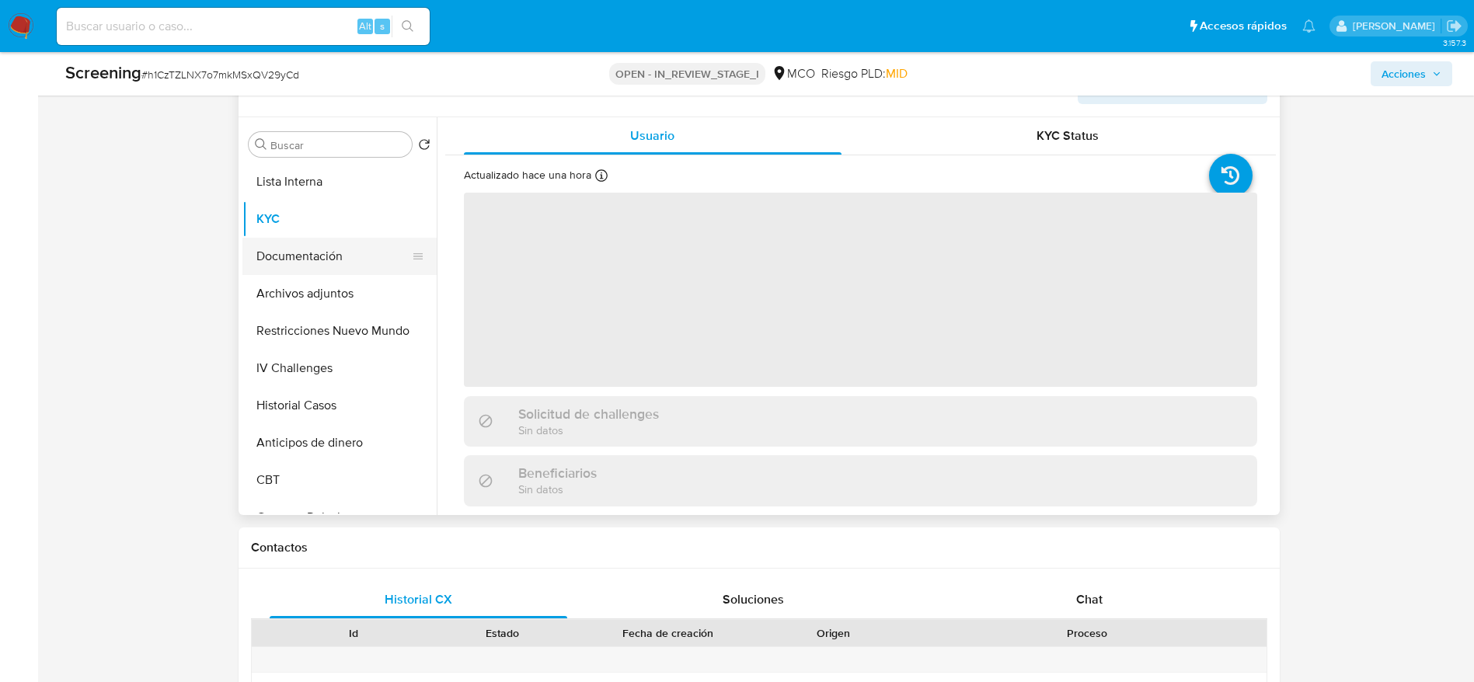
click at [319, 273] on button "Documentación" at bounding box center [333, 256] width 182 height 37
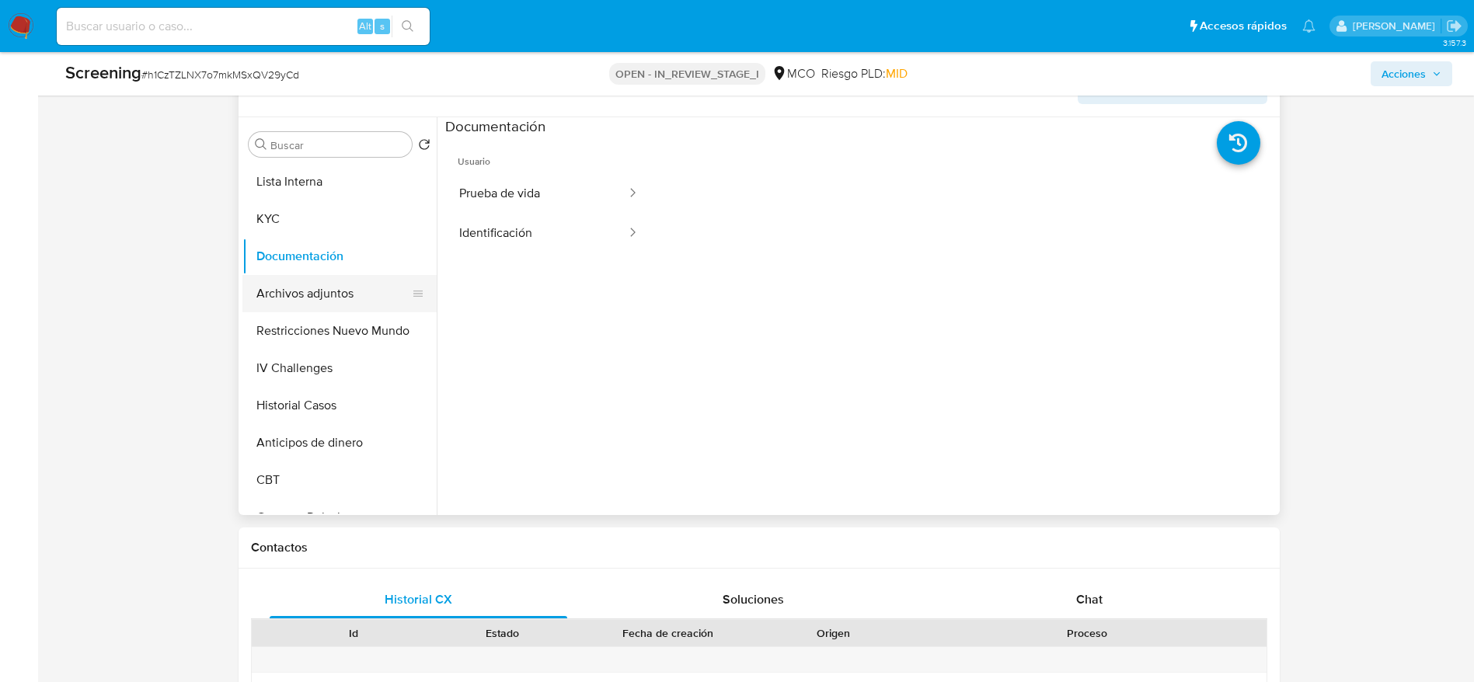
click at [325, 308] on button "Archivos adjuntos" at bounding box center [333, 293] width 182 height 37
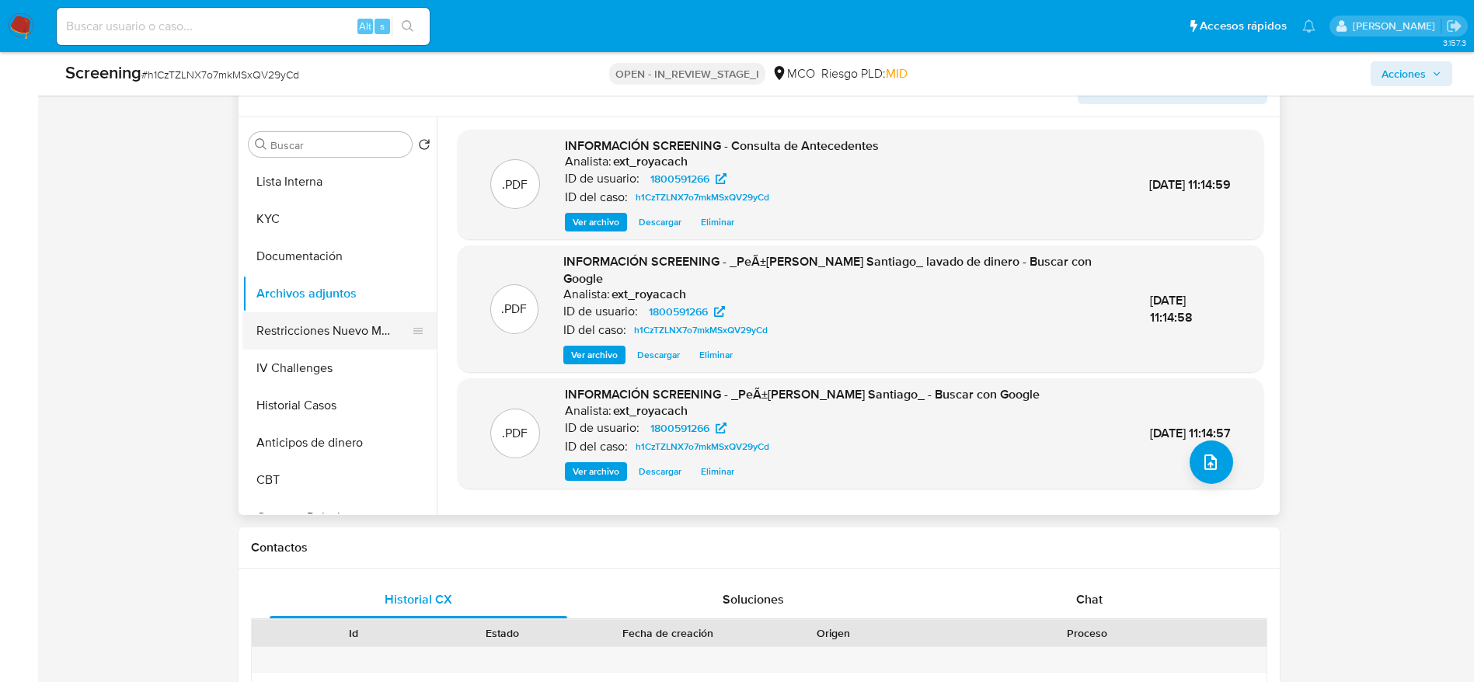
click at [347, 324] on button "Restricciones Nuevo Mundo" at bounding box center [333, 330] width 182 height 37
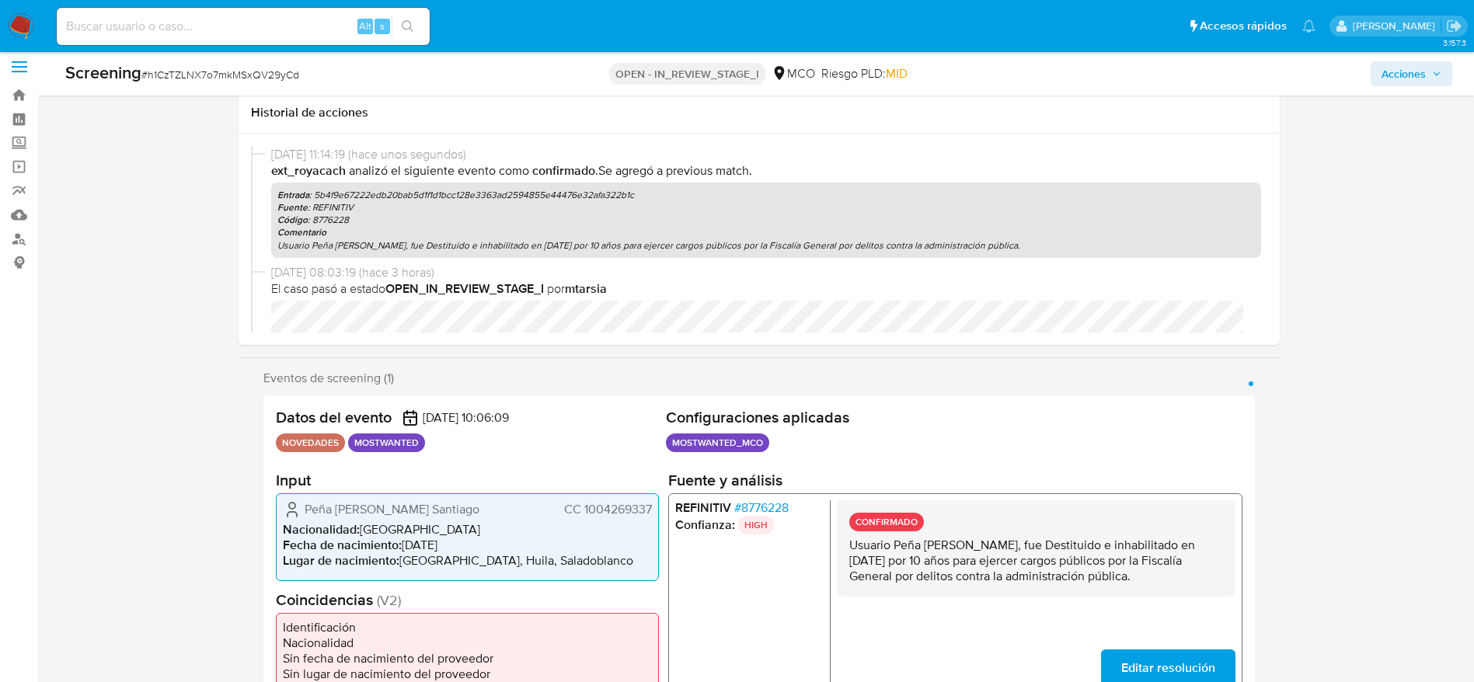
scroll to position [0, 0]
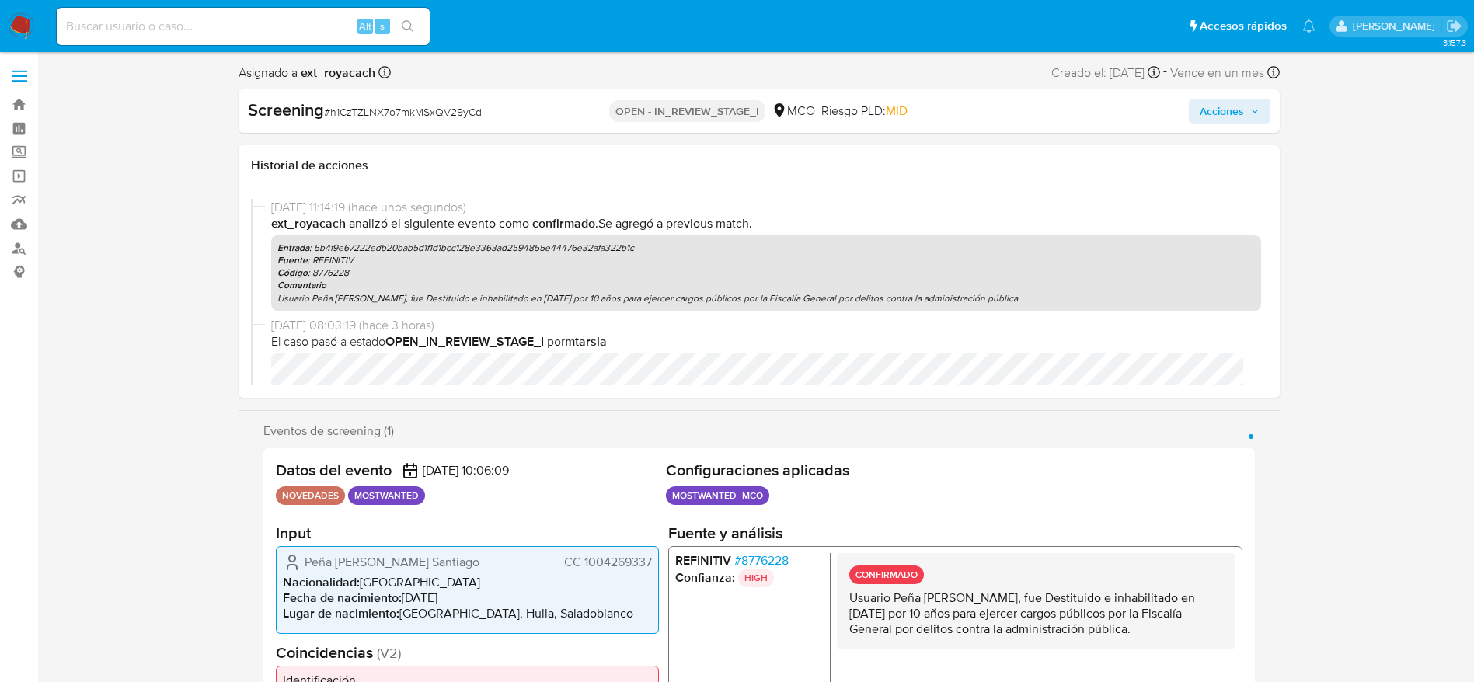
click at [1255, 113] on icon "button" at bounding box center [1254, 110] width 9 height 9
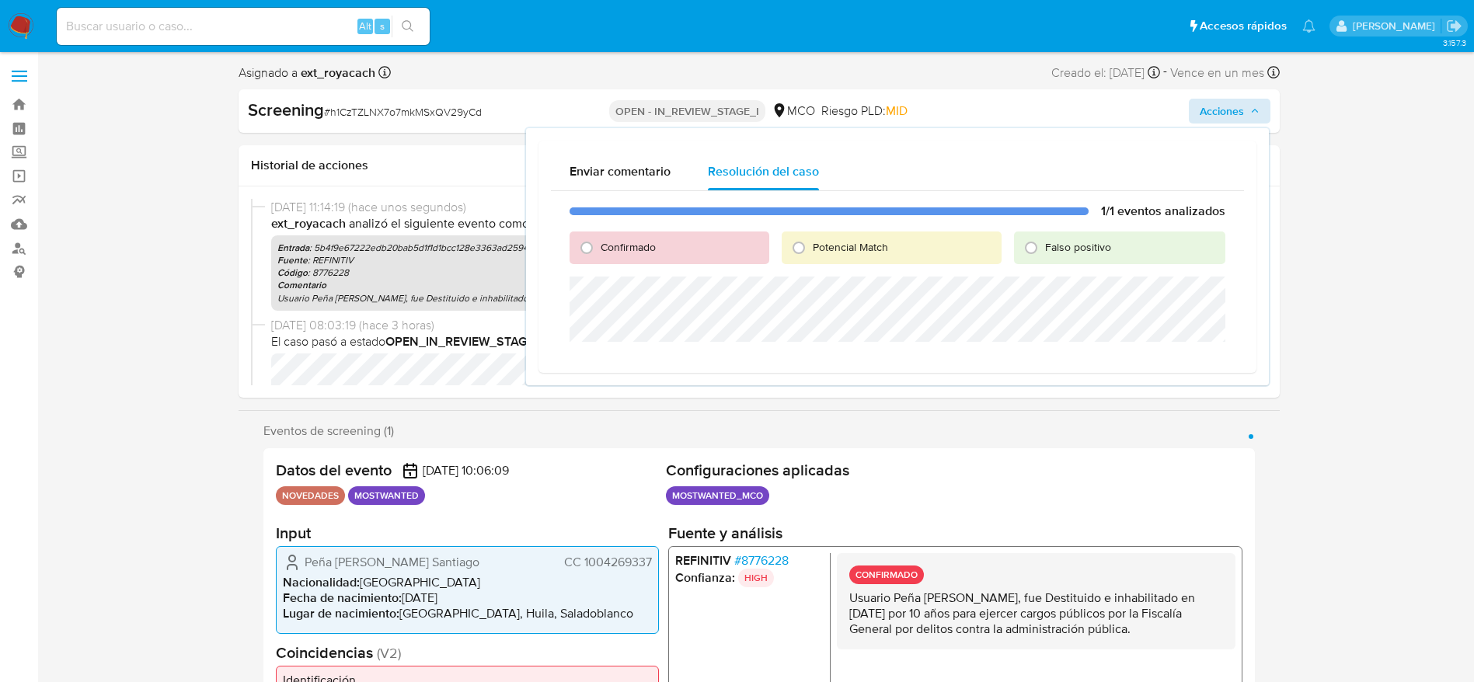
click at [819, 258] on div "Potencial Match" at bounding box center [892, 248] width 220 height 33
click at [804, 258] on input "Potencial Match" at bounding box center [798, 247] width 25 height 25
radio input "true"
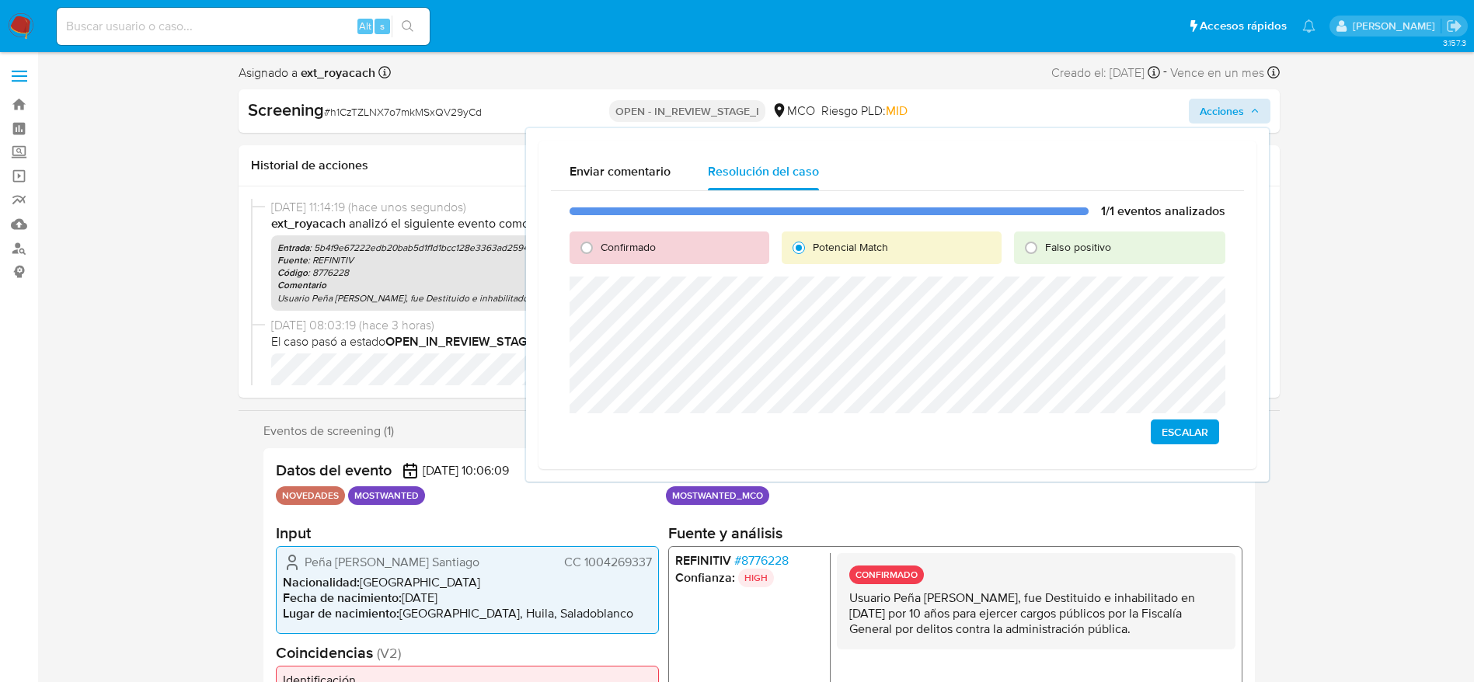
click at [1161, 434] on button "Escalar" at bounding box center [1185, 432] width 68 height 25
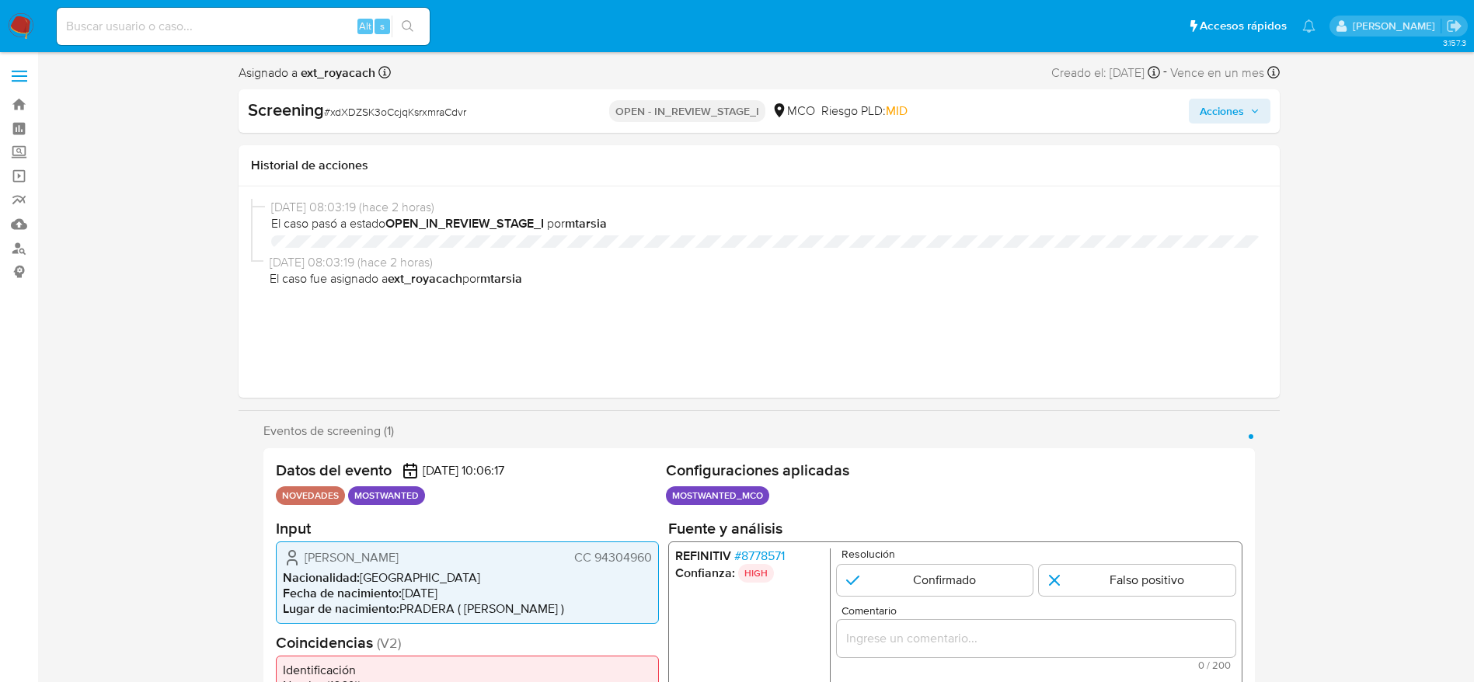
select select "10"
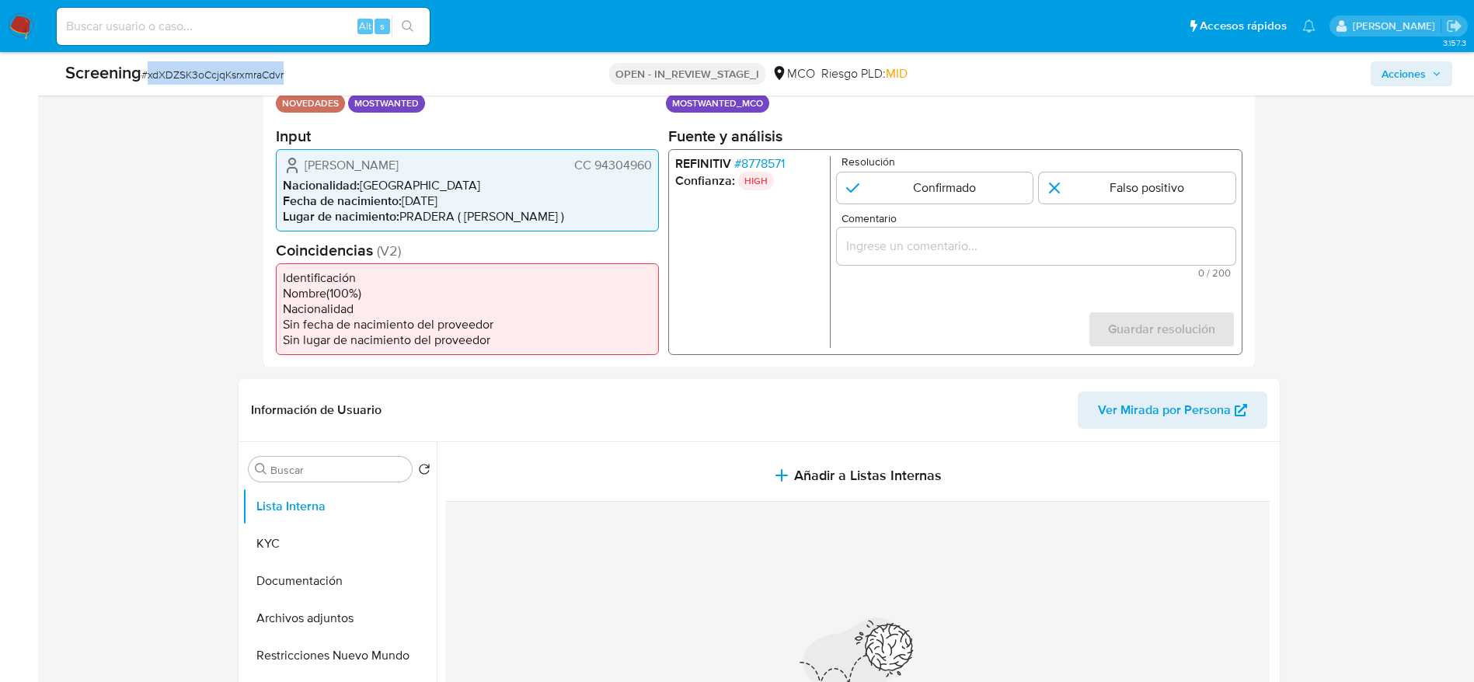
scroll to position [350, 0]
drag, startPoint x: 303, startPoint y: 169, endPoint x: 655, endPoint y: 165, distance: 352.0
click at [655, 165] on div "[PERSON_NAME] CC 94304960 Nacionalidad : [DEMOGRAPHIC_DATA] Fecha de nacimiento…" at bounding box center [467, 189] width 383 height 82
click at [759, 160] on span "# 8778571" at bounding box center [758, 163] width 51 height 16
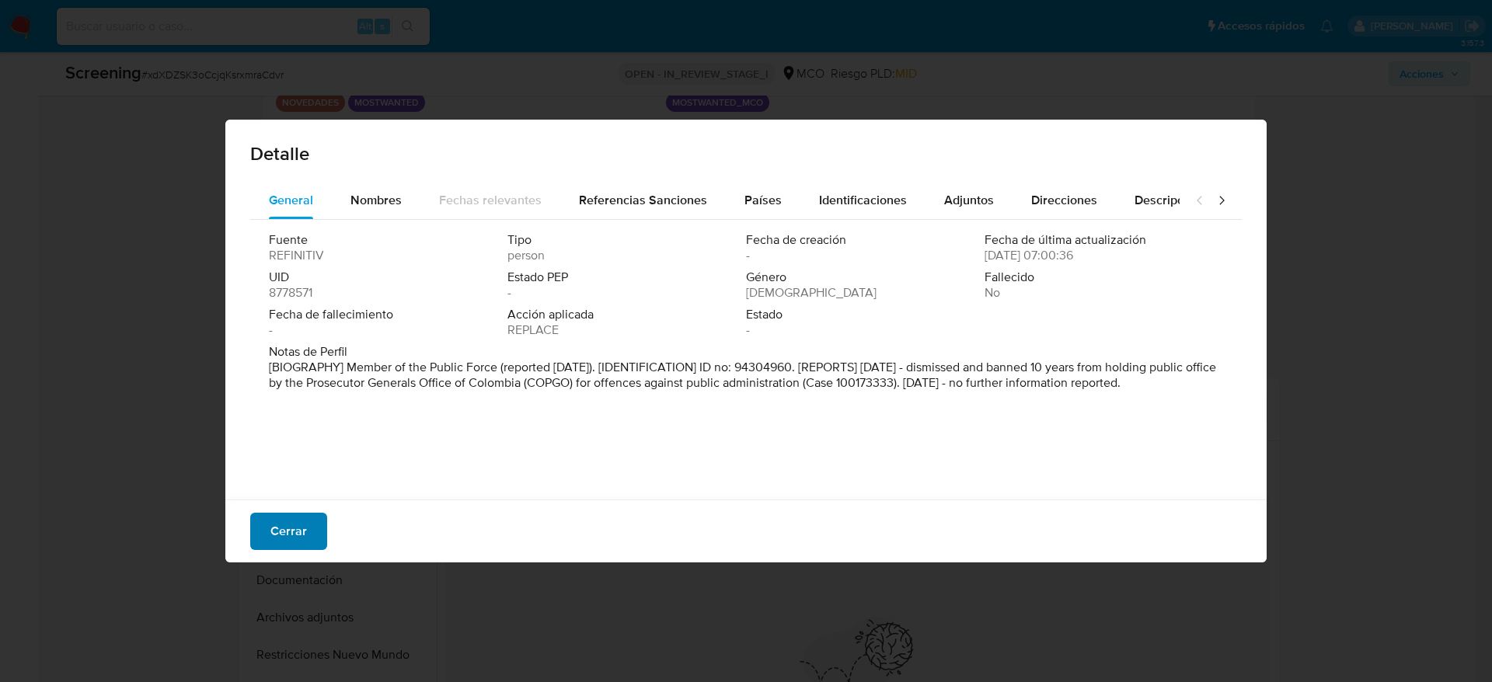
click at [326, 528] on button "Cerrar" at bounding box center [288, 531] width 77 height 37
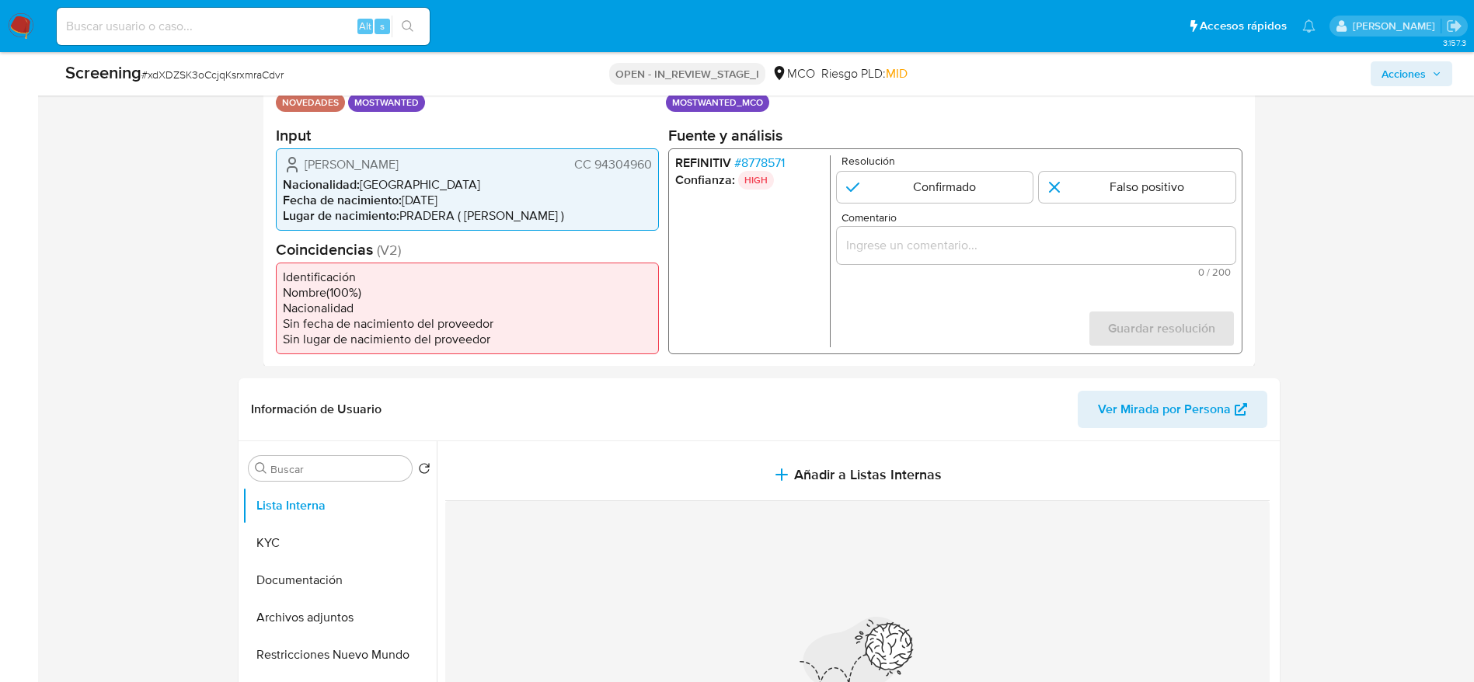
drag, startPoint x: 297, startPoint y: 167, endPoint x: 651, endPoint y: 158, distance: 354.4
click at [651, 158] on div "[PERSON_NAME] CC 94304960" at bounding box center [467, 164] width 369 height 19
click at [900, 218] on span "Comentario" at bounding box center [1040, 217] width 399 height 12
click at [900, 235] on input "Comentario" at bounding box center [1035, 245] width 399 height 20
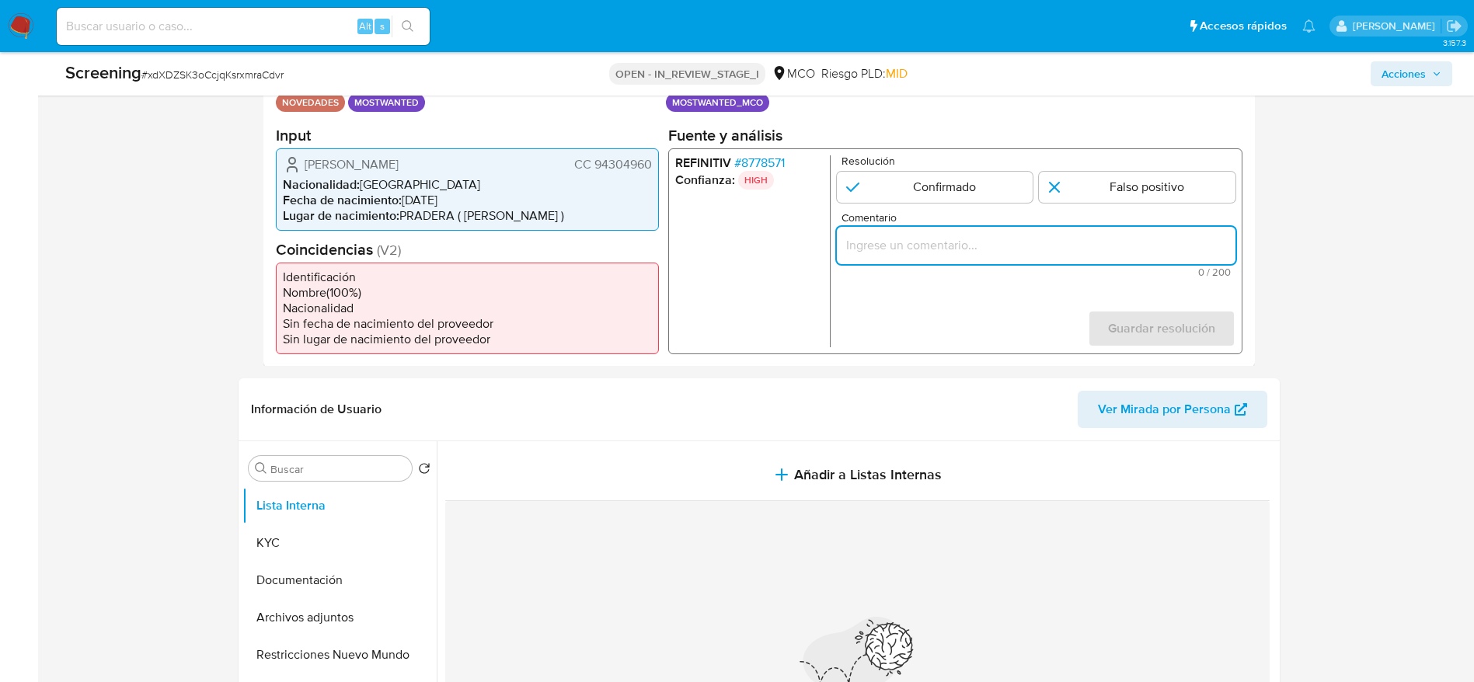
click at [900, 237] on input "Comentario" at bounding box center [1035, 245] width 399 height 20
paste input "Usuario [PERSON_NAME], fue Destituido e inhabilitado en [DATE] por 10 años para…"
type input "Usuario [PERSON_NAME], fue Destituido e inhabilitado en [DATE] por 10 años para…"
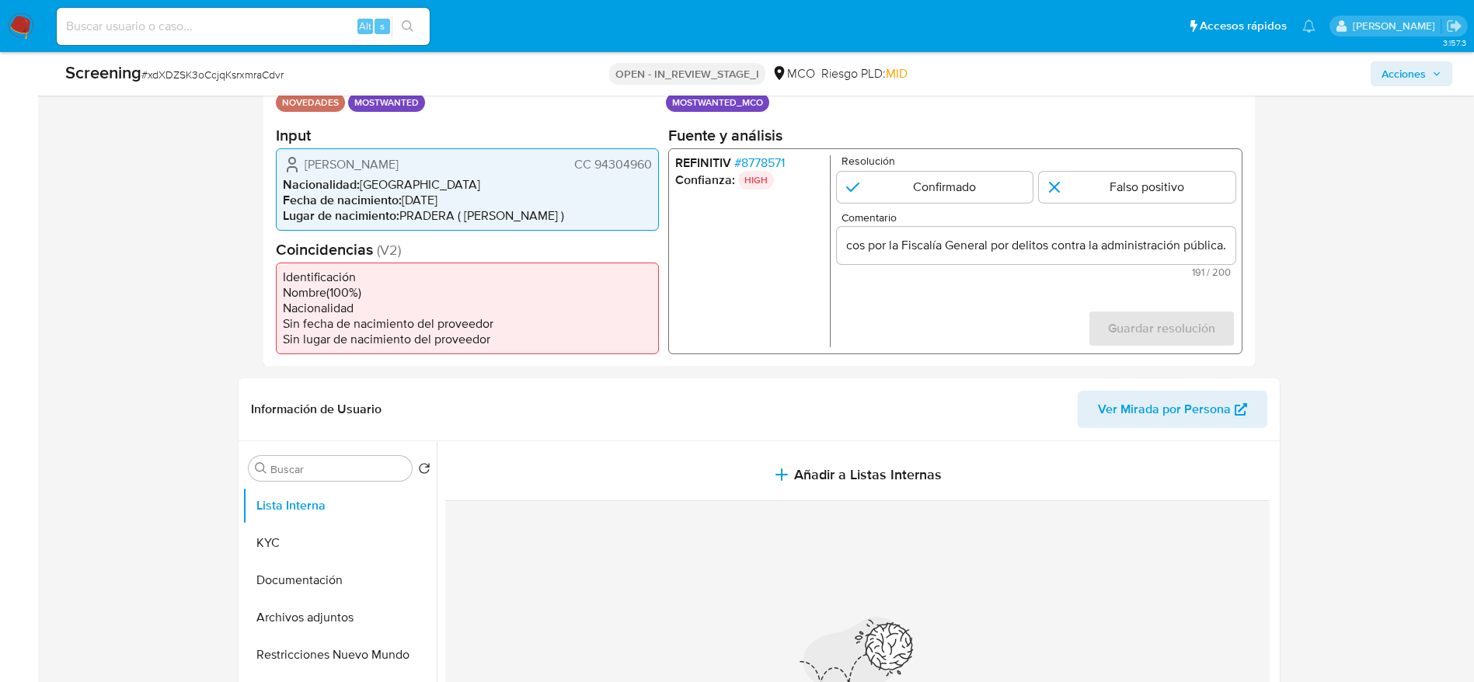
click at [934, 170] on div "Resolución Confirmado Falso positivo" at bounding box center [1035, 178] width 399 height 47
click at [1134, 318] on div "Guardar resolución" at bounding box center [1161, 327] width 148 height 37
click at [938, 195] on input "1 de 1" at bounding box center [934, 186] width 197 height 31
radio input "true"
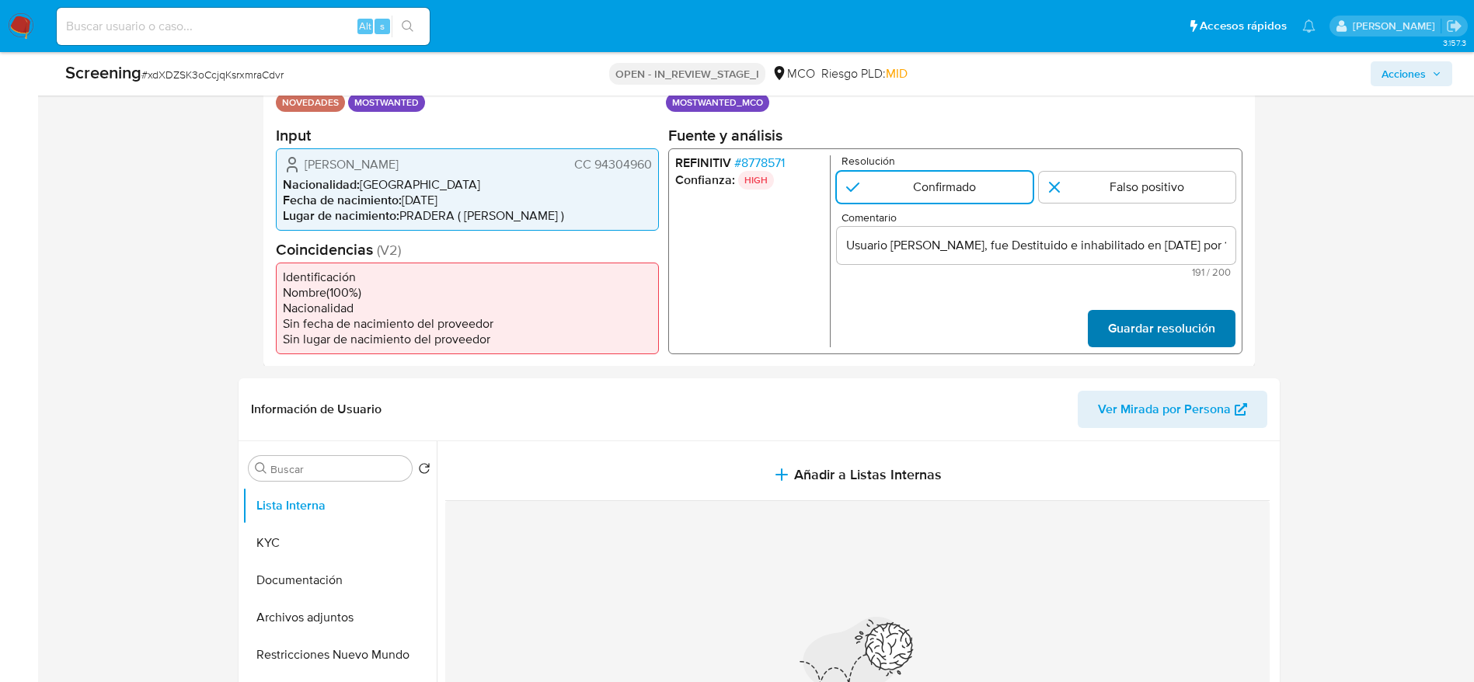
click at [1133, 312] on span "Guardar resolución" at bounding box center [1160, 328] width 107 height 34
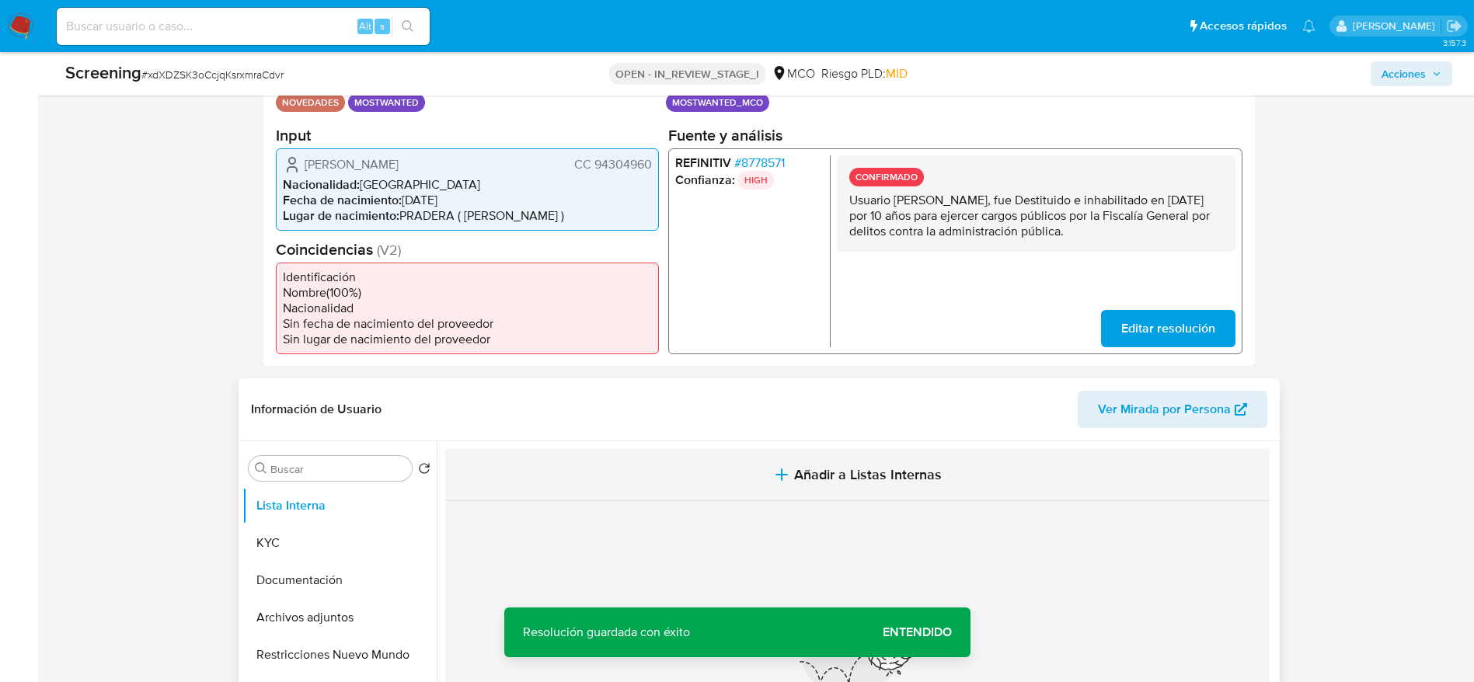
click at [890, 466] on span "Añadir a Listas Internas" at bounding box center [868, 474] width 148 height 17
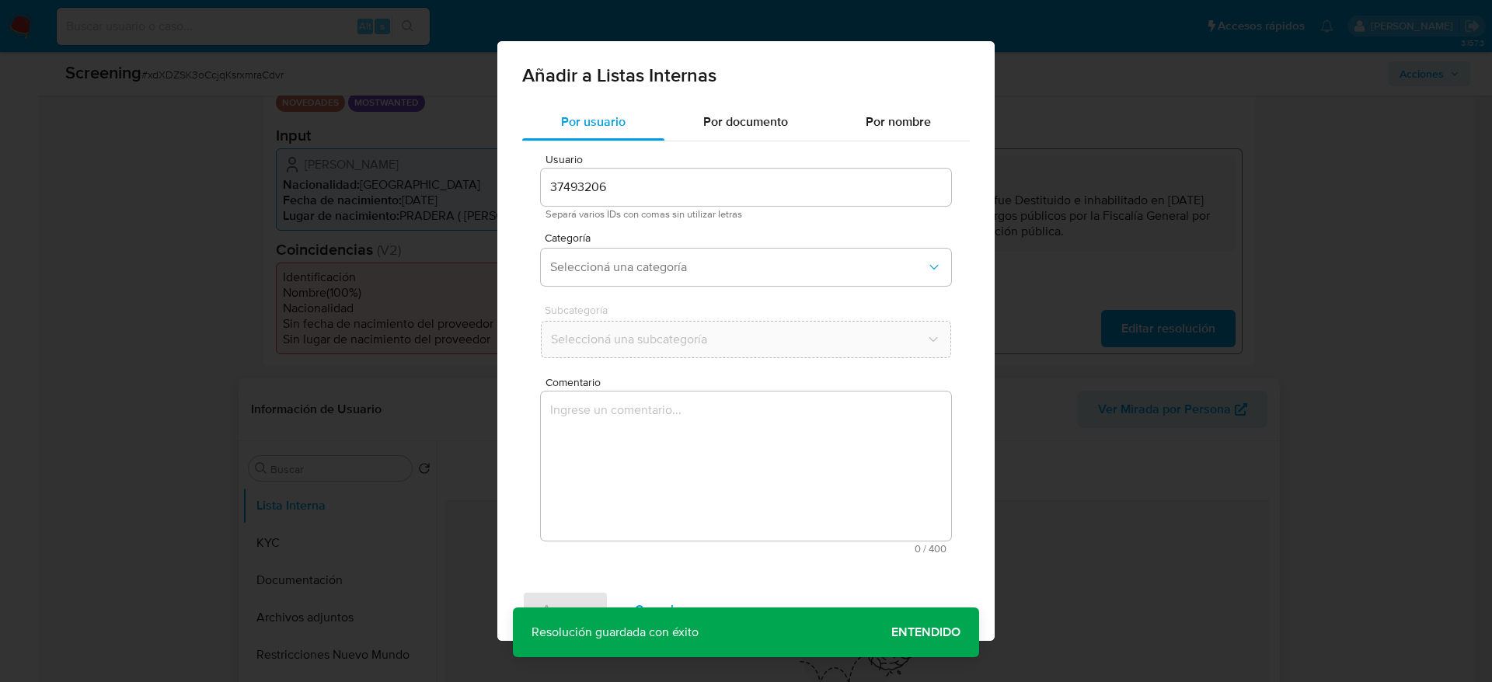
click at [863, 397] on textarea "Comentario" at bounding box center [746, 466] width 410 height 149
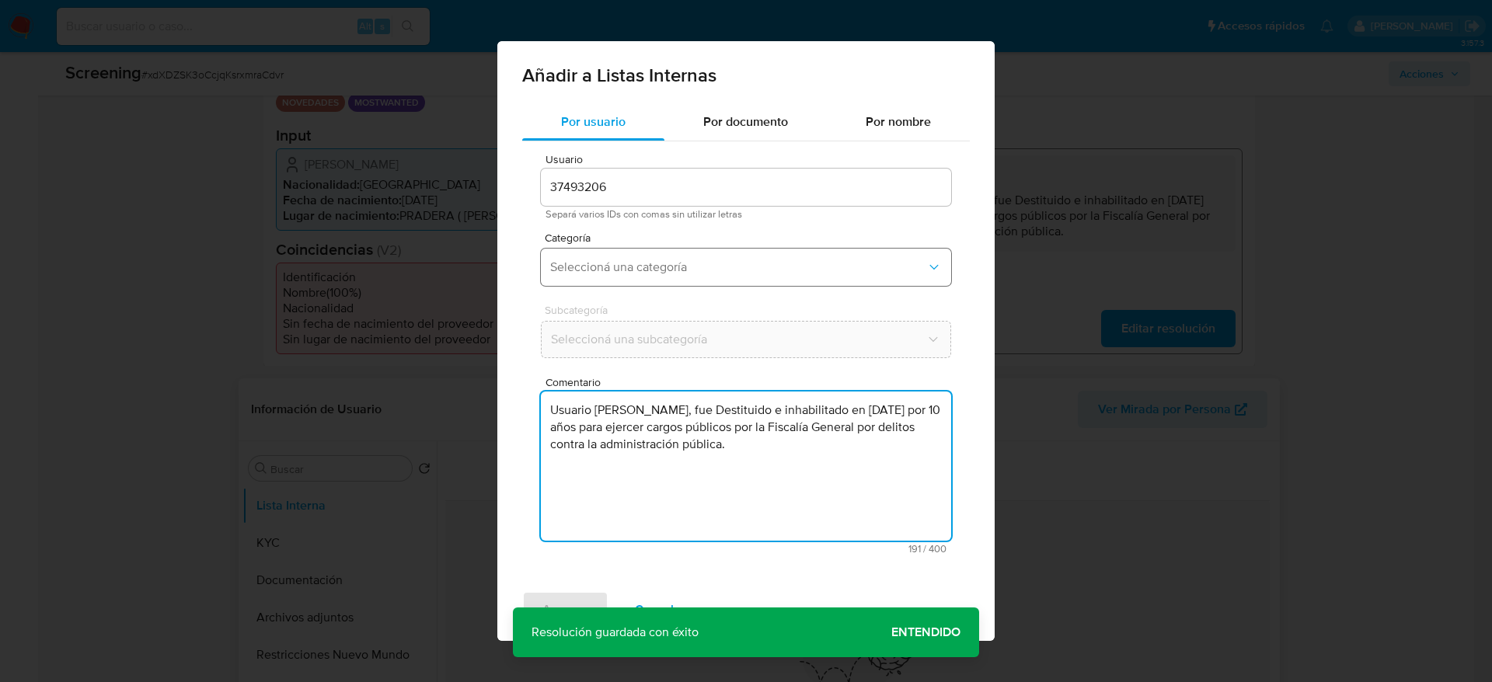
type textarea "Usuario [PERSON_NAME], fue Destituido e inhabilitado en [DATE] por 10 años para…"
click at [730, 275] on button "Seleccioná una categoría" at bounding box center [746, 267] width 410 height 37
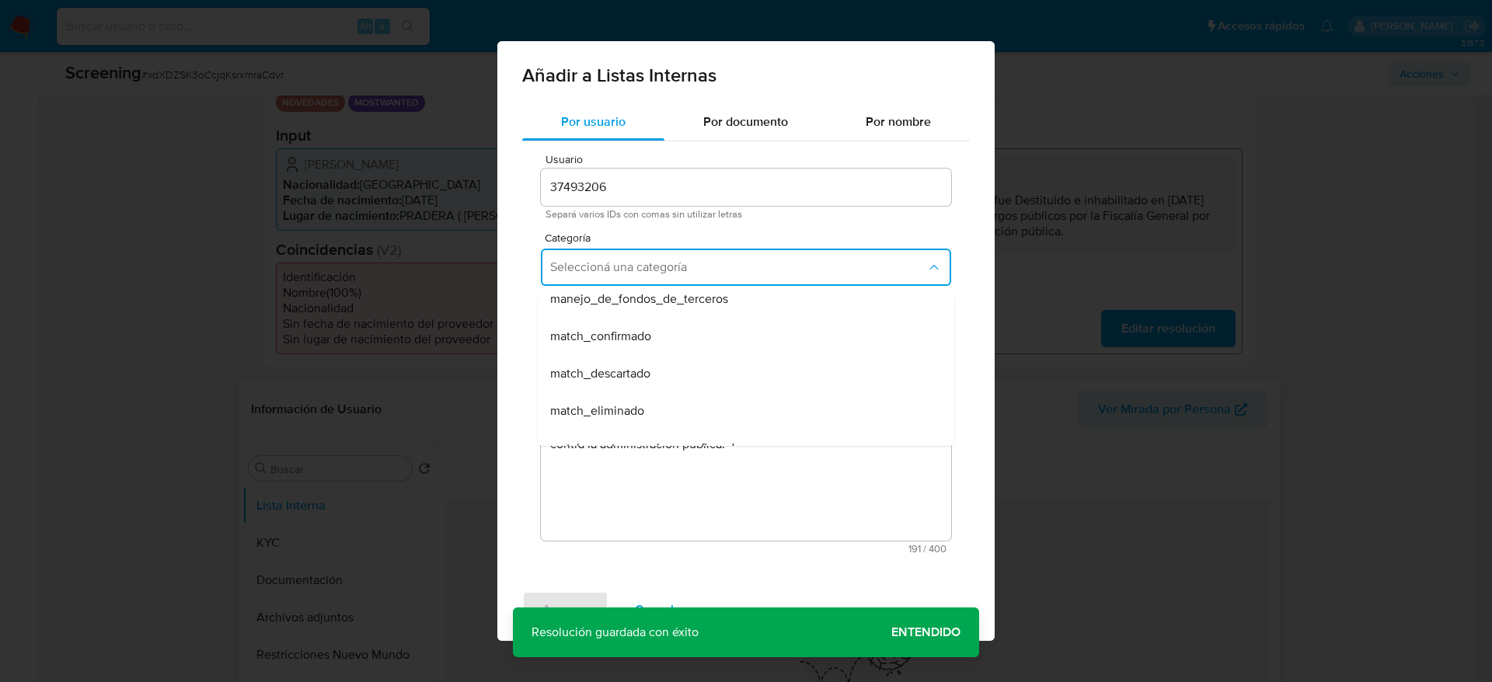
scroll to position [117, 0]
click at [717, 305] on div "match_confirmado" at bounding box center [741, 304] width 382 height 37
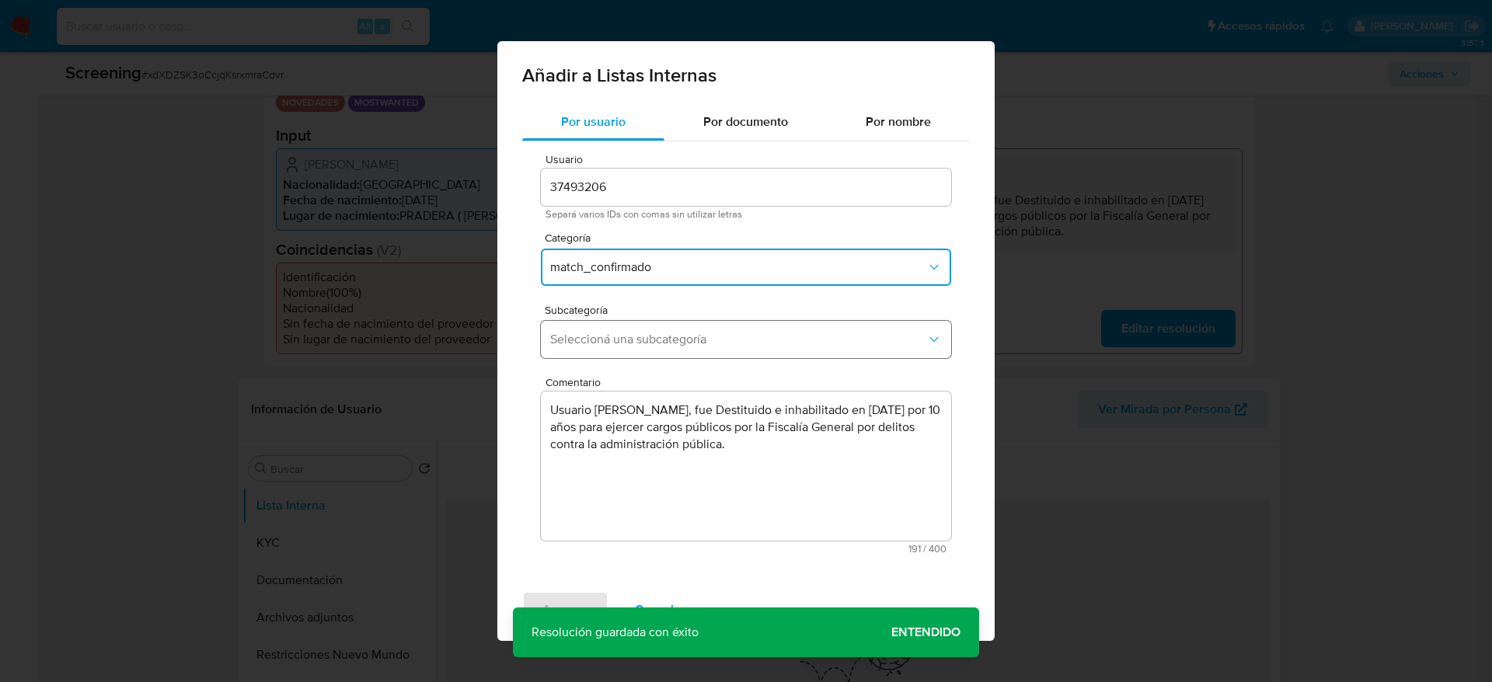
click at [705, 349] on button "Seleccioná una subcategoría" at bounding box center [746, 339] width 410 height 37
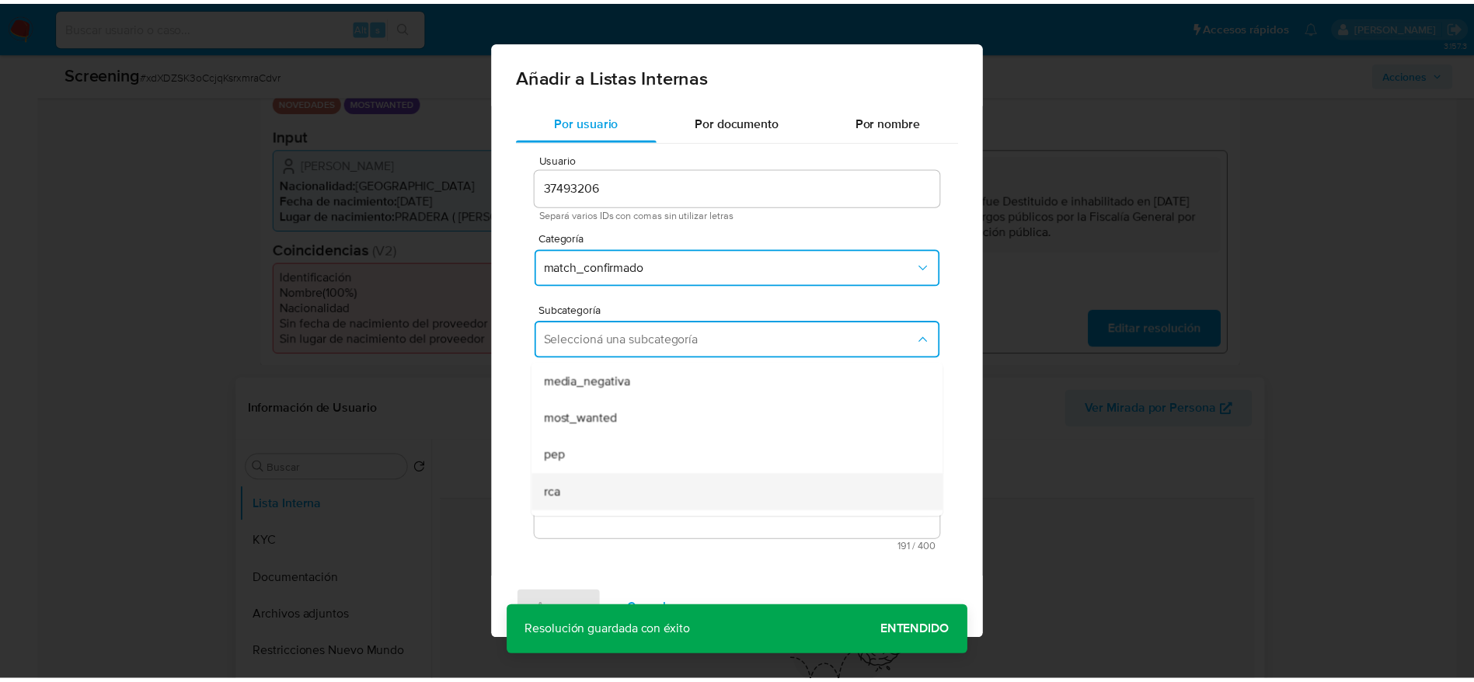
scroll to position [106, 0]
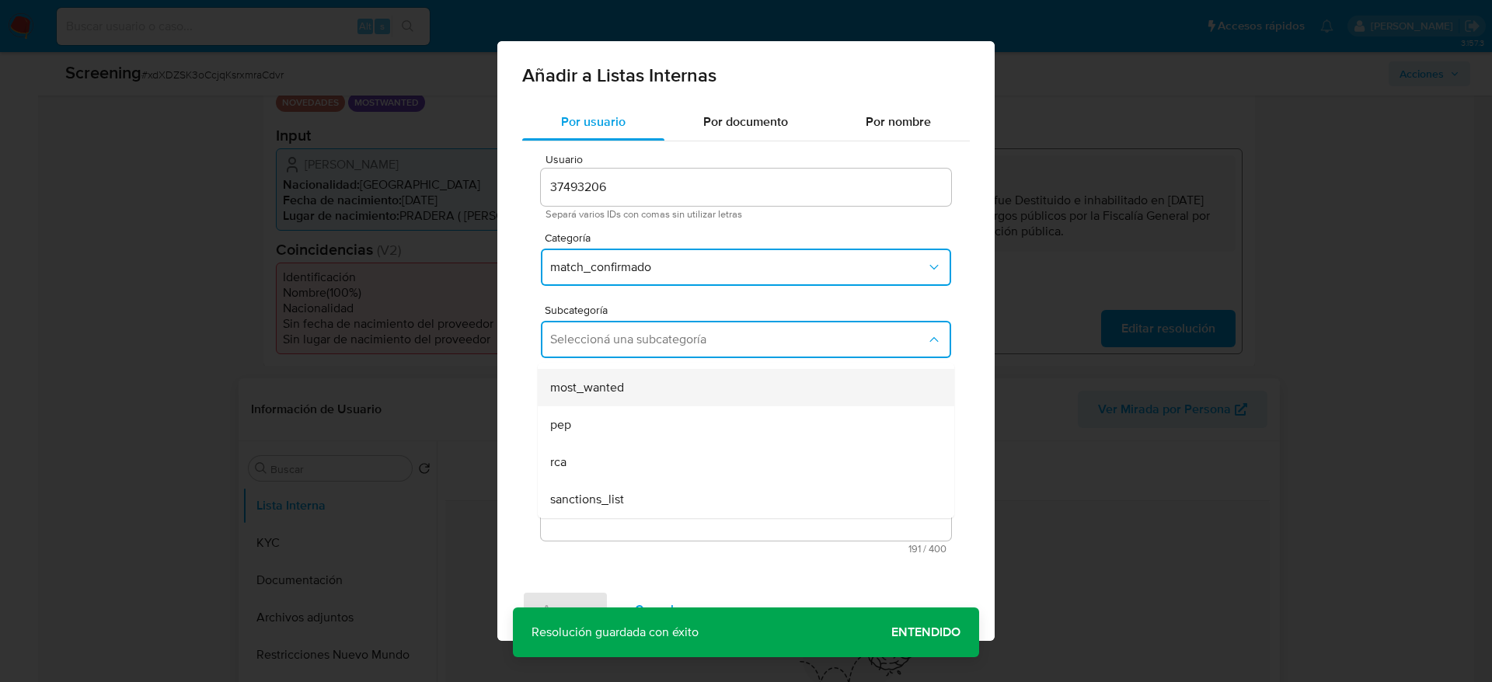
click at [618, 374] on div "most_wanted" at bounding box center [741, 387] width 382 height 37
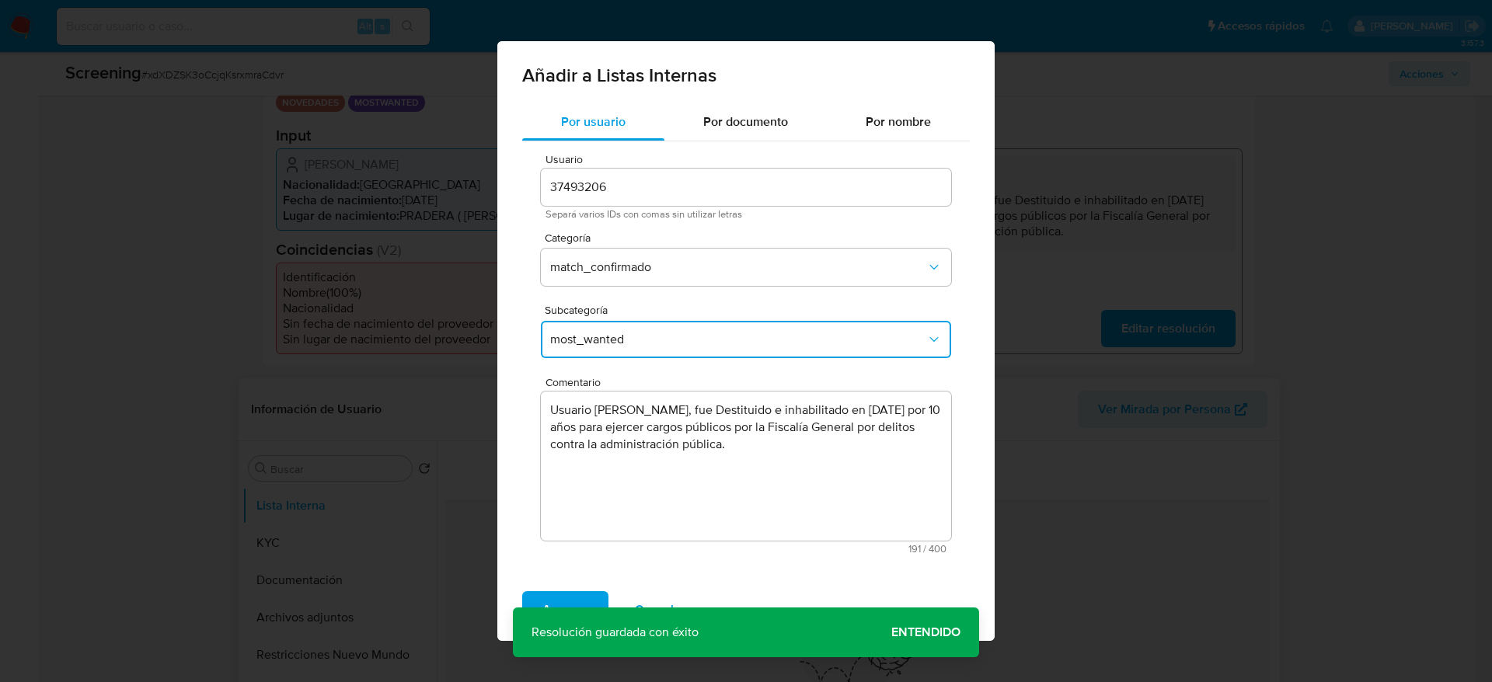
click at [581, 590] on div "Agregar Cancelar" at bounding box center [745, 610] width 497 height 62
click at [581, 594] on span "Agregar" at bounding box center [565, 610] width 46 height 34
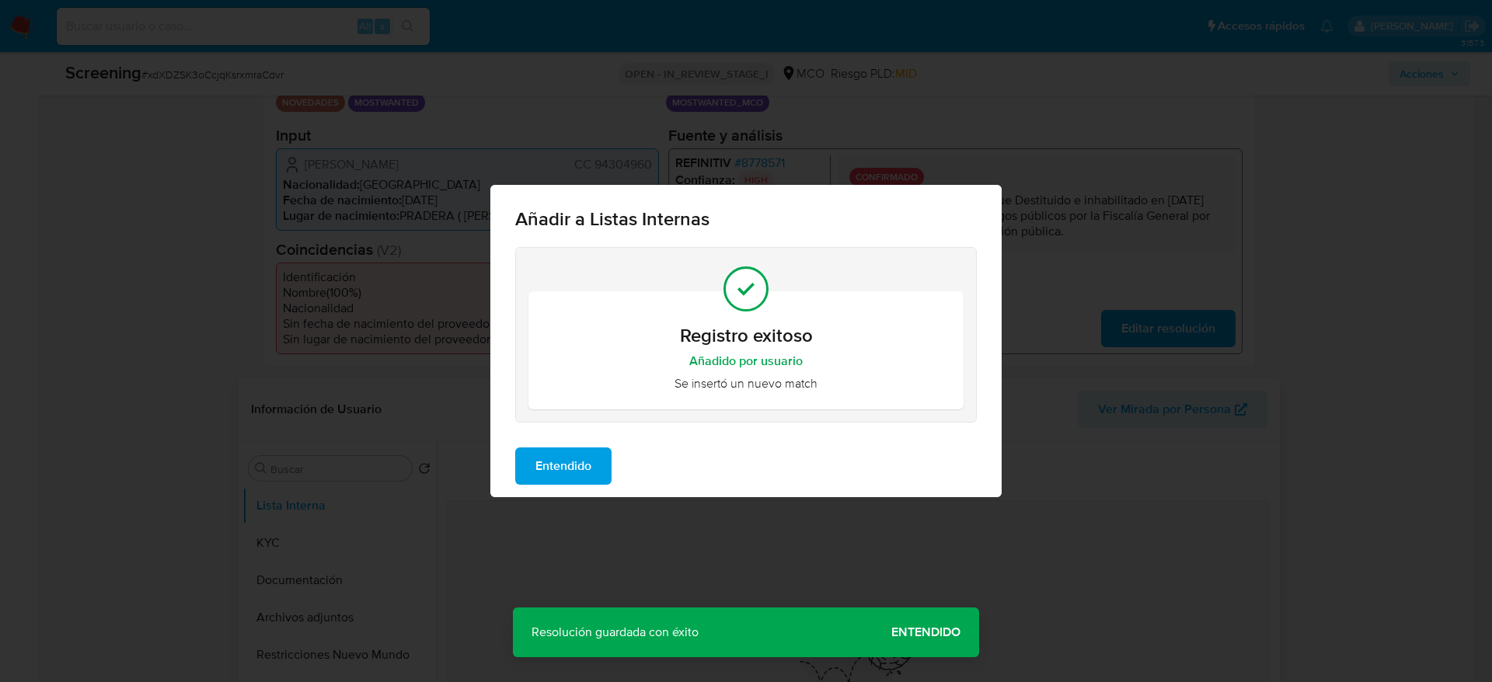
drag, startPoint x: 544, startPoint y: 496, endPoint x: 543, endPoint y: 486, distance: 9.4
click at [544, 497] on div "Añadir a Listas Internas Registro exitoso Añadido por usuario Se insertó un nue…" at bounding box center [746, 341] width 1492 height 682
click at [543, 476] on span "Entendido" at bounding box center [563, 466] width 56 height 34
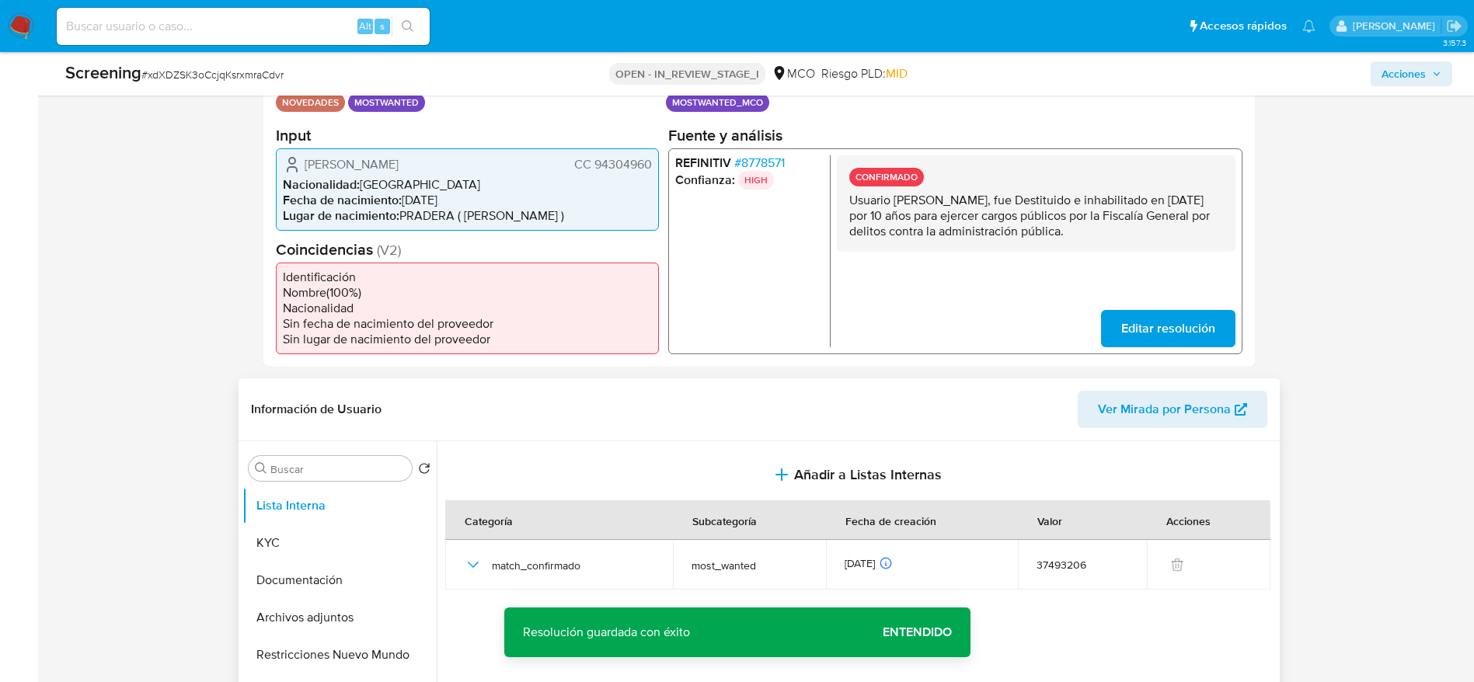
scroll to position [2305, 0]
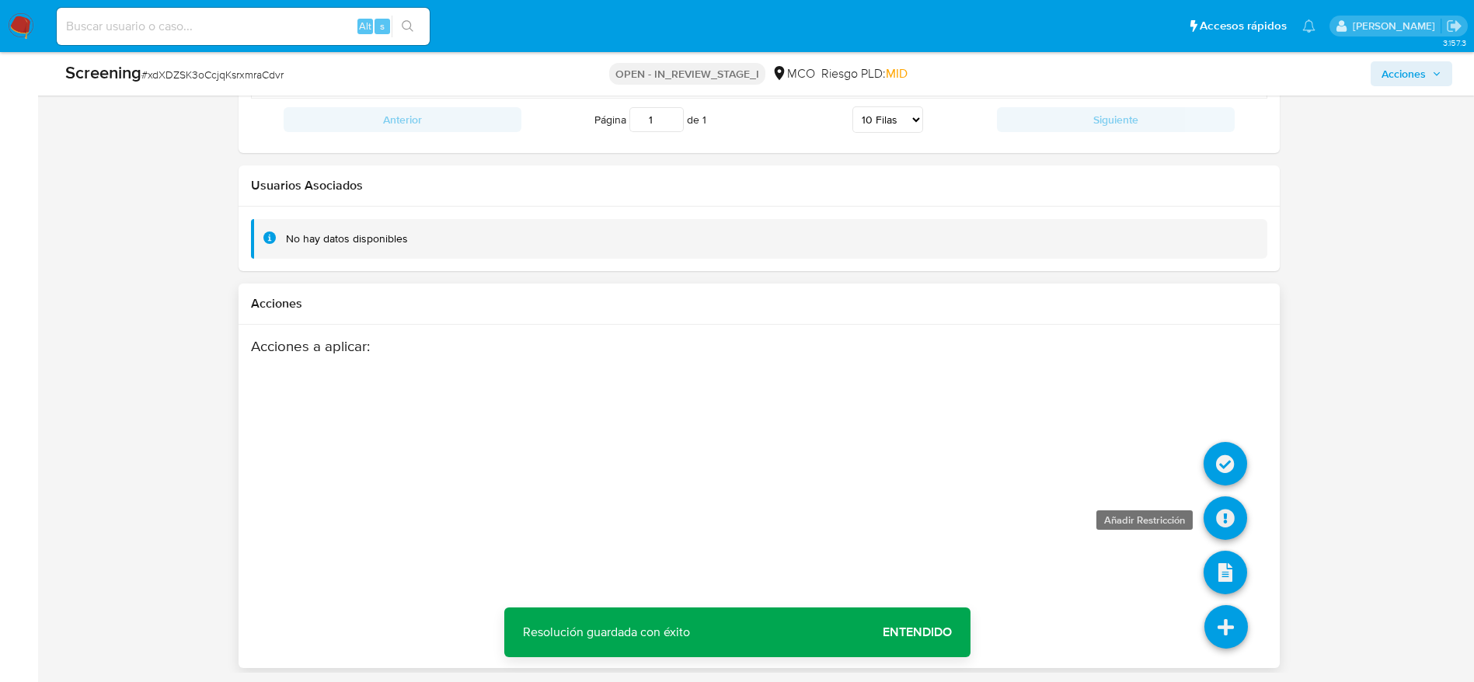
click at [1229, 526] on icon at bounding box center [1226, 518] width 44 height 44
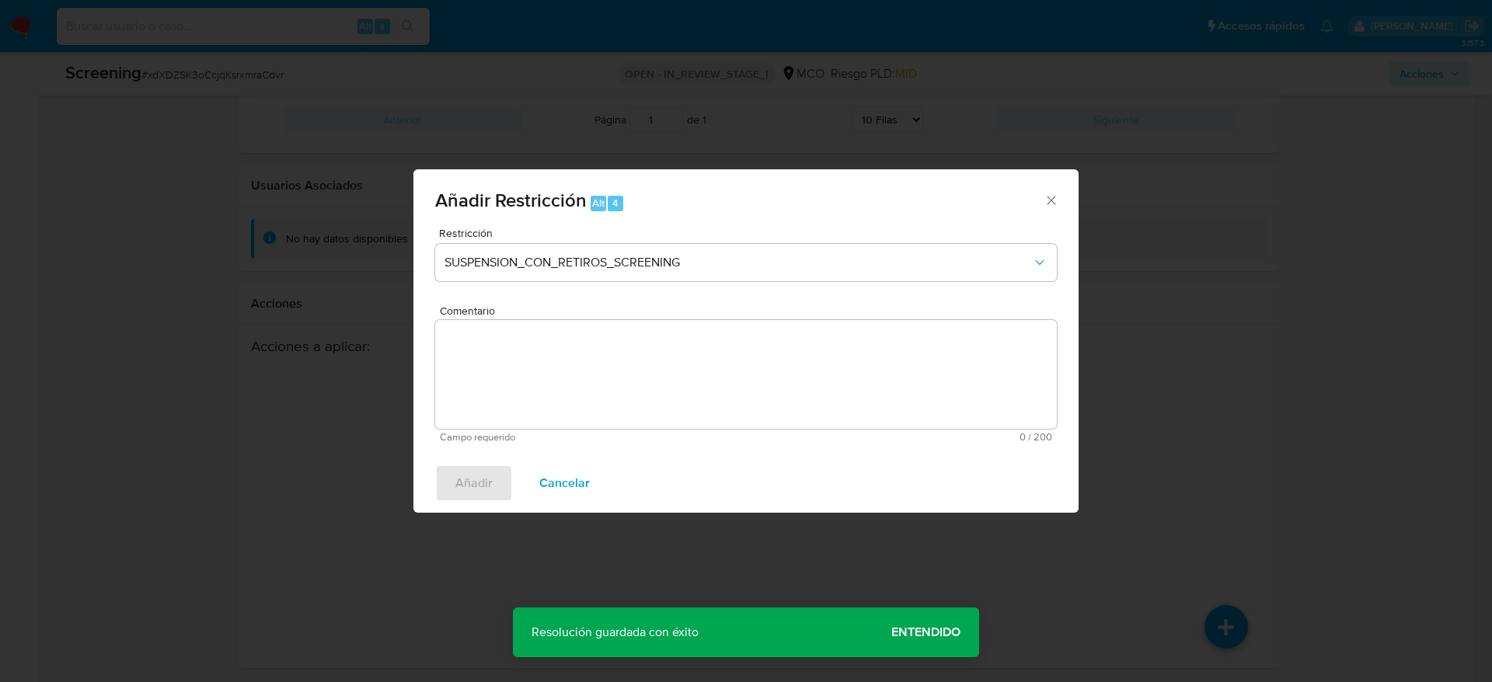
click at [852, 441] on span "0 / 200" at bounding box center [899, 437] width 306 height 10
drag, startPoint x: 772, startPoint y: 312, endPoint x: 764, endPoint y: 321, distance: 12.1
click at [771, 312] on span "Comentario" at bounding box center [751, 311] width 622 height 12
click at [771, 320] on textarea "Comentario" at bounding box center [746, 374] width 622 height 109
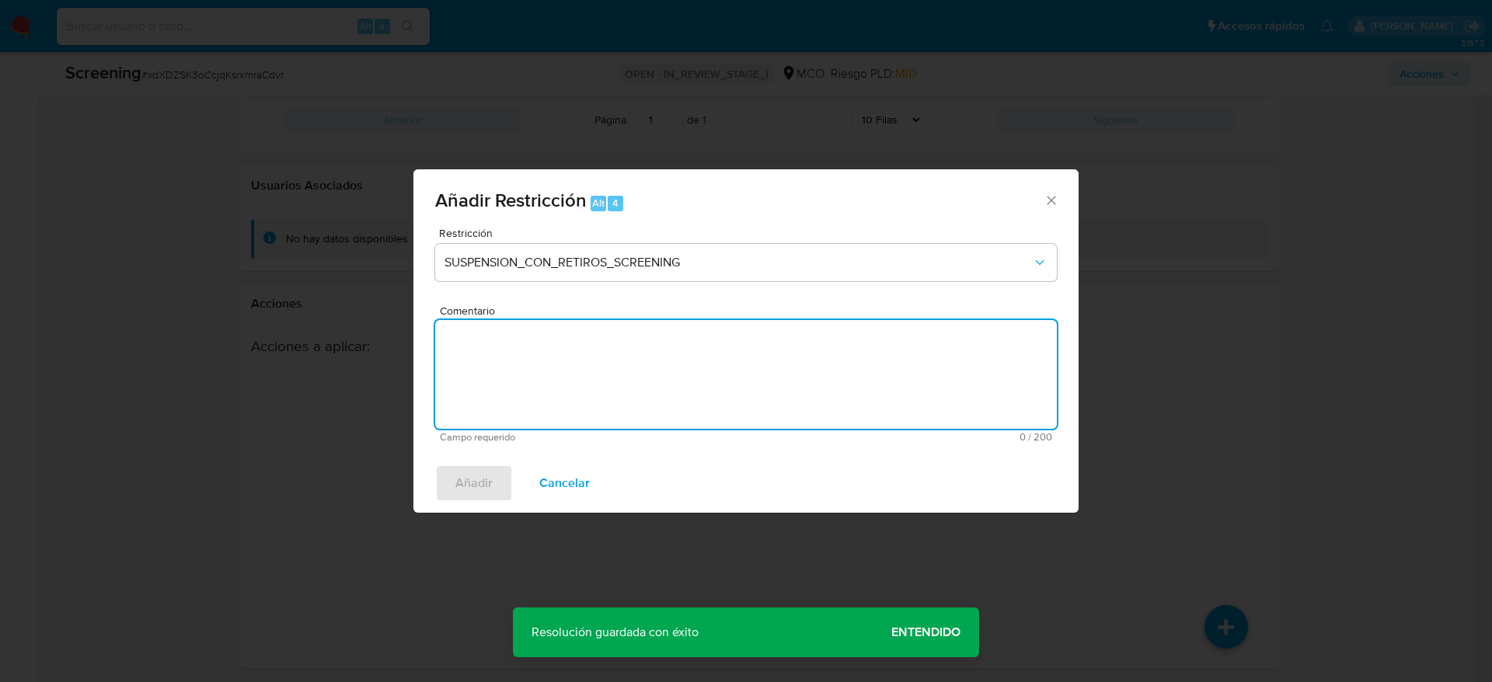
paste textarea "Usuario Oscar Nuñez Mosquera, fue Destituido e inhabilitado en noviembre de 202…"
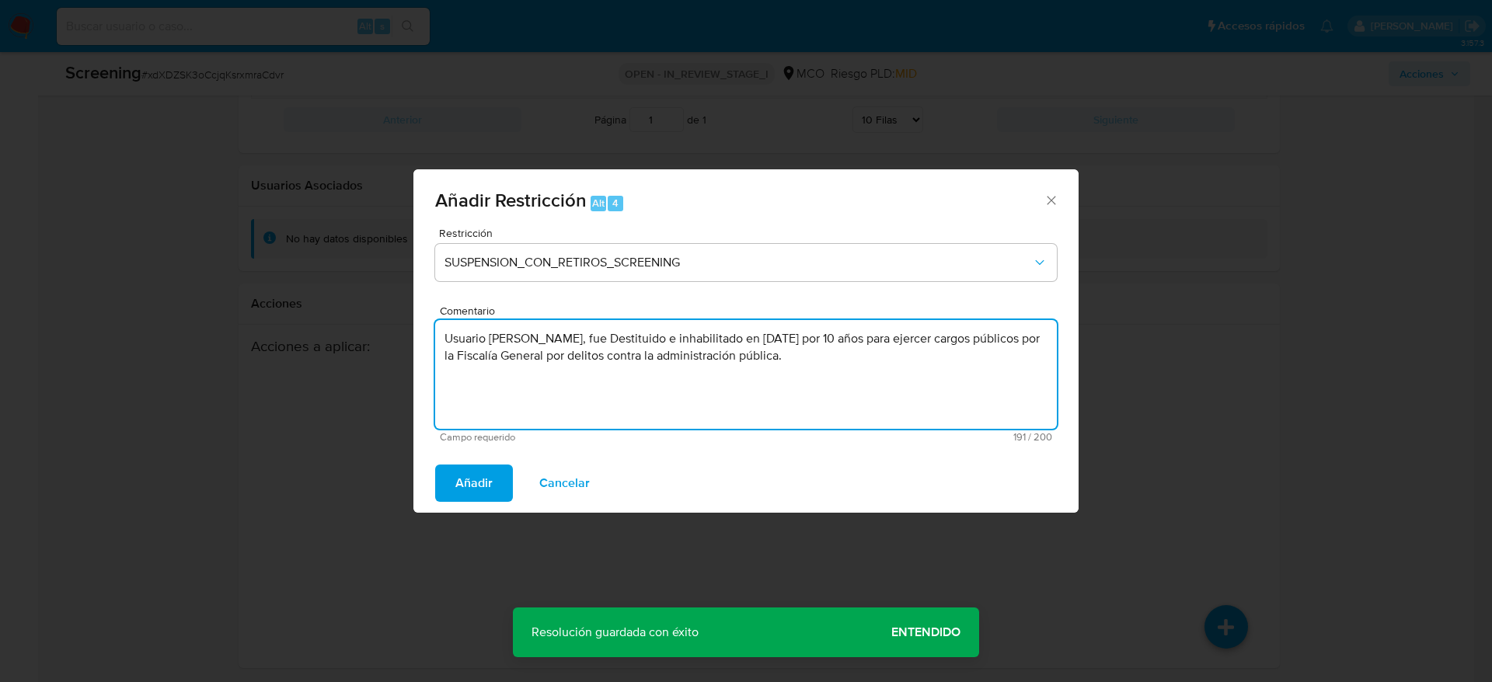
type textarea "Usuario Oscar Nuñez Mosquera, fue Destituido e inhabilitado en noviembre de 202…"
click at [767, 284] on div "Restricción SUSPENSION_CON_RETIROS_SCREENING" at bounding box center [746, 265] width 622 height 74
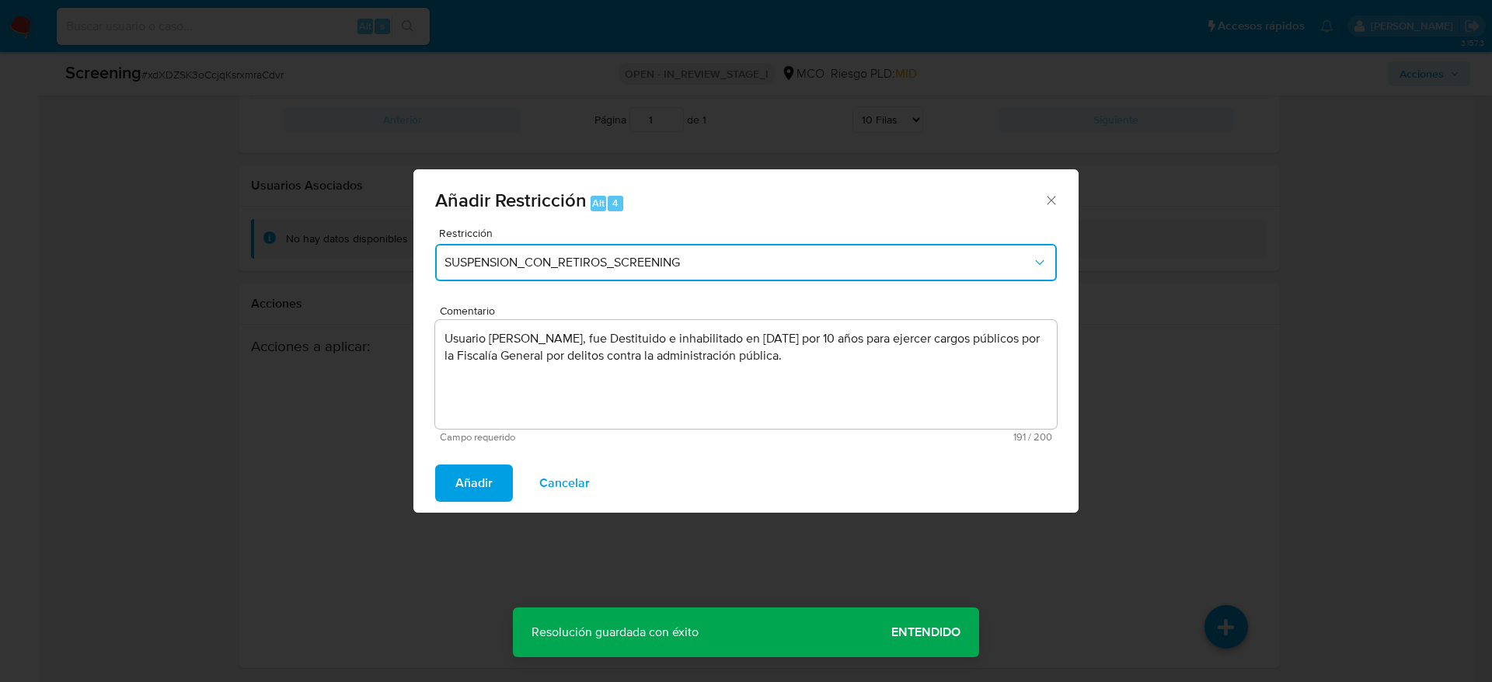
click at [767, 253] on button "SUSPENSION_CON_RETIROS_SCREENING" at bounding box center [746, 262] width 622 height 37
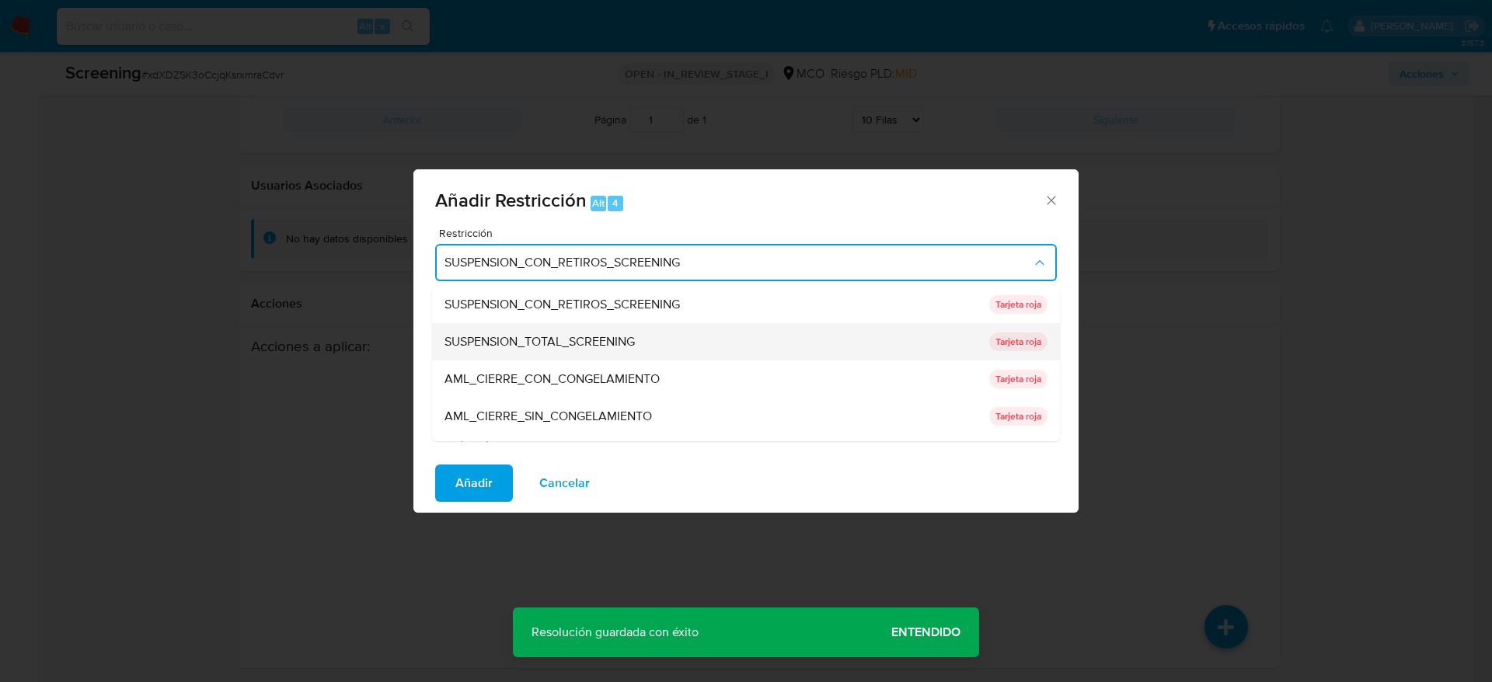
click at [643, 351] on div "SUSPENSION_TOTAL_SCREENING" at bounding box center [711, 341] width 535 height 37
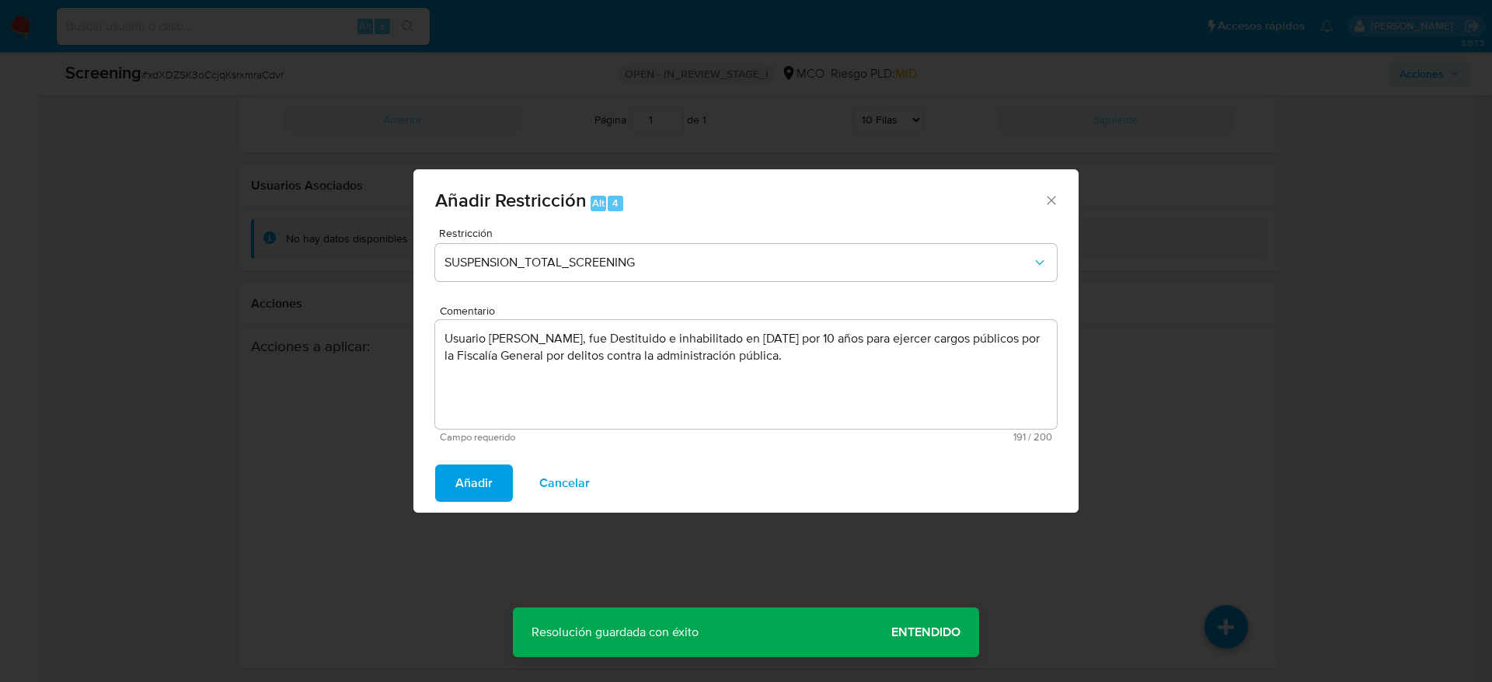
click at [479, 497] on span "Añadir" at bounding box center [473, 483] width 37 height 34
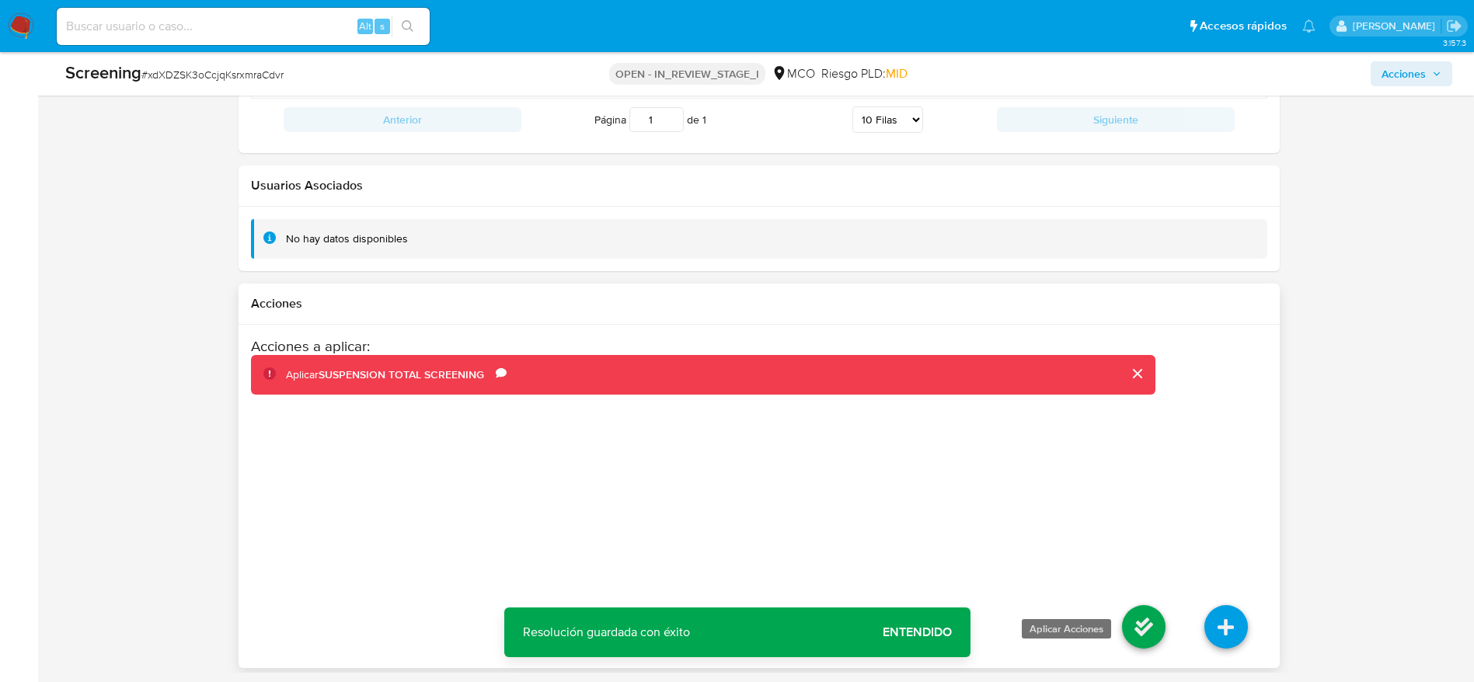
click at [1134, 626] on icon at bounding box center [1144, 627] width 44 height 44
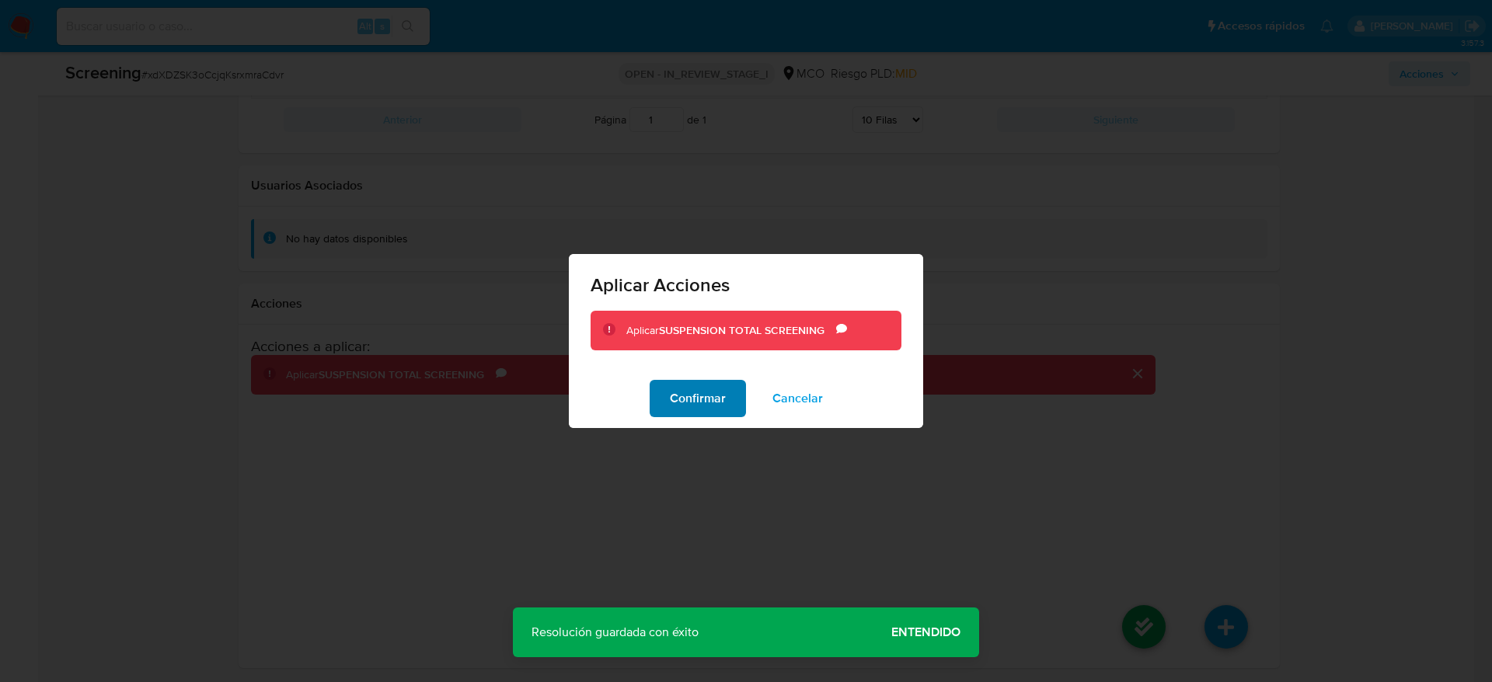
click at [672, 406] on span "Confirmar" at bounding box center [698, 398] width 56 height 34
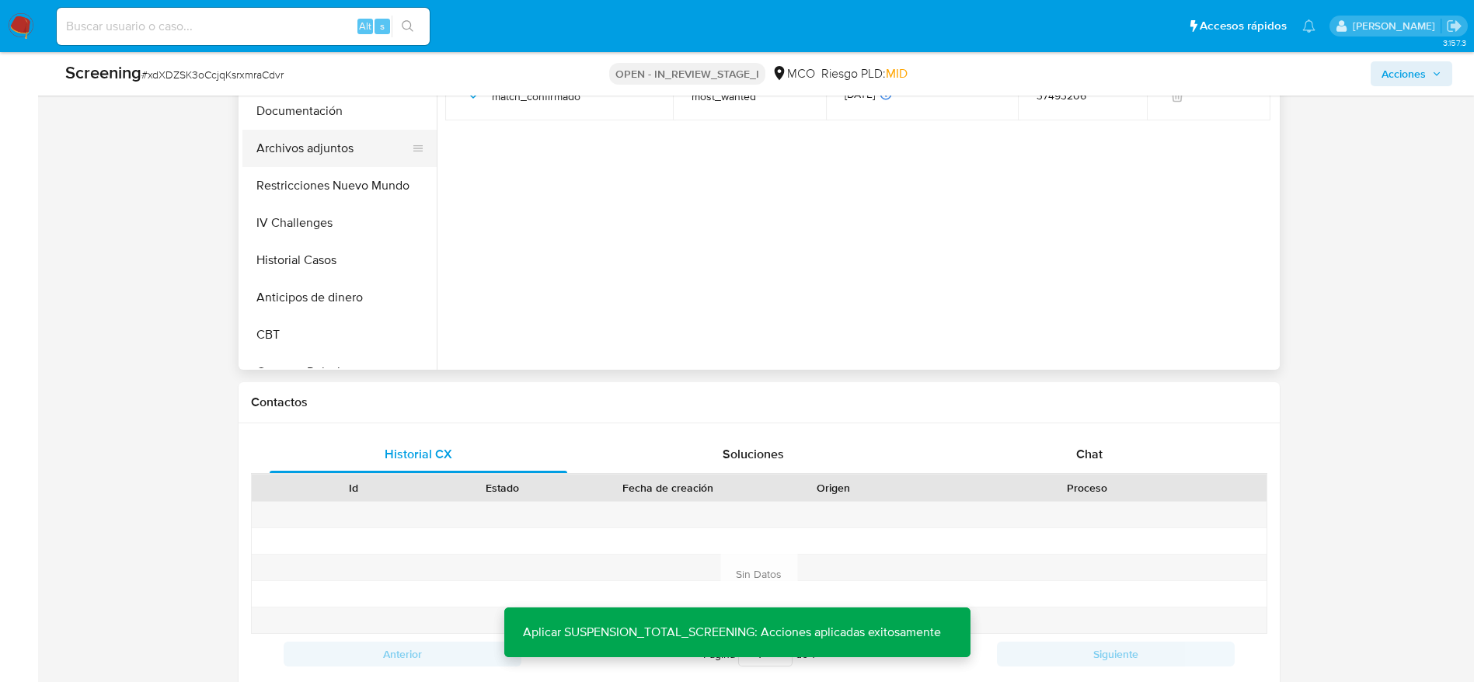
scroll to position [557, 0]
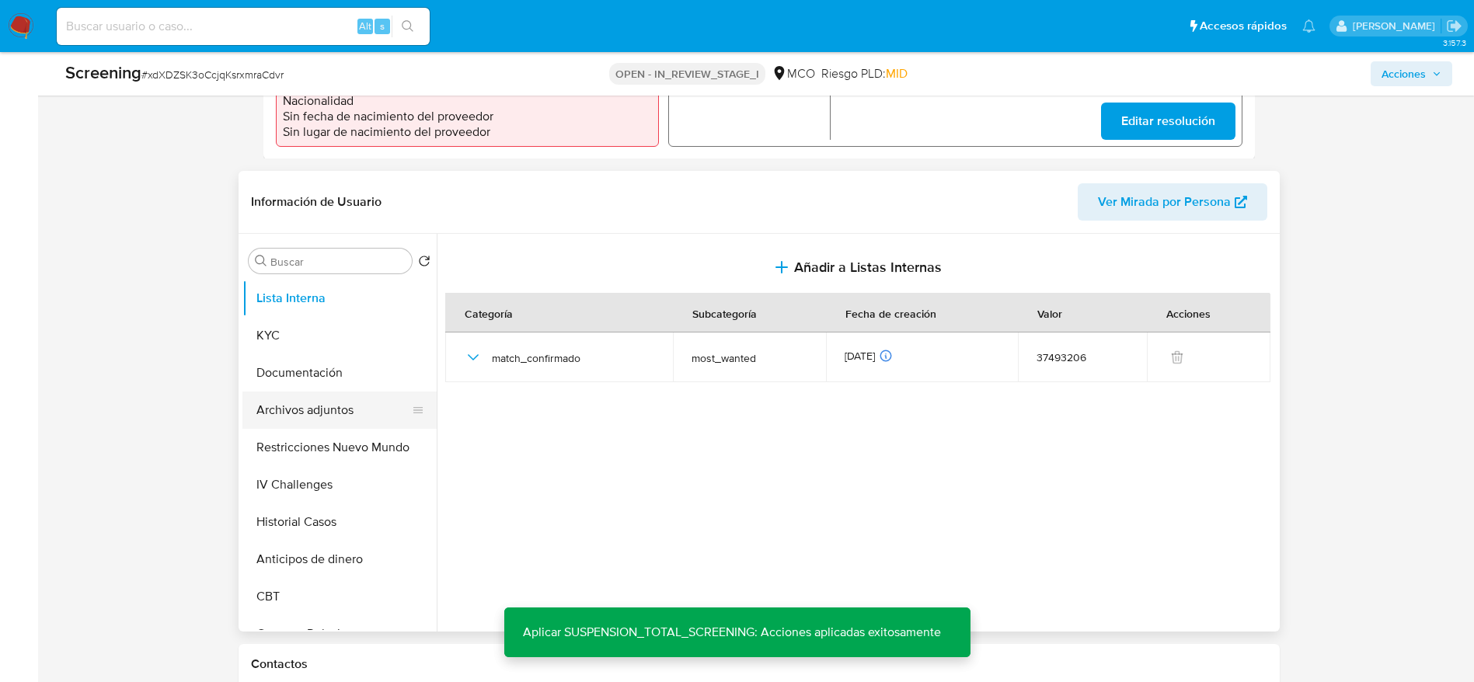
click at [331, 412] on button "Archivos adjuntos" at bounding box center [333, 410] width 182 height 37
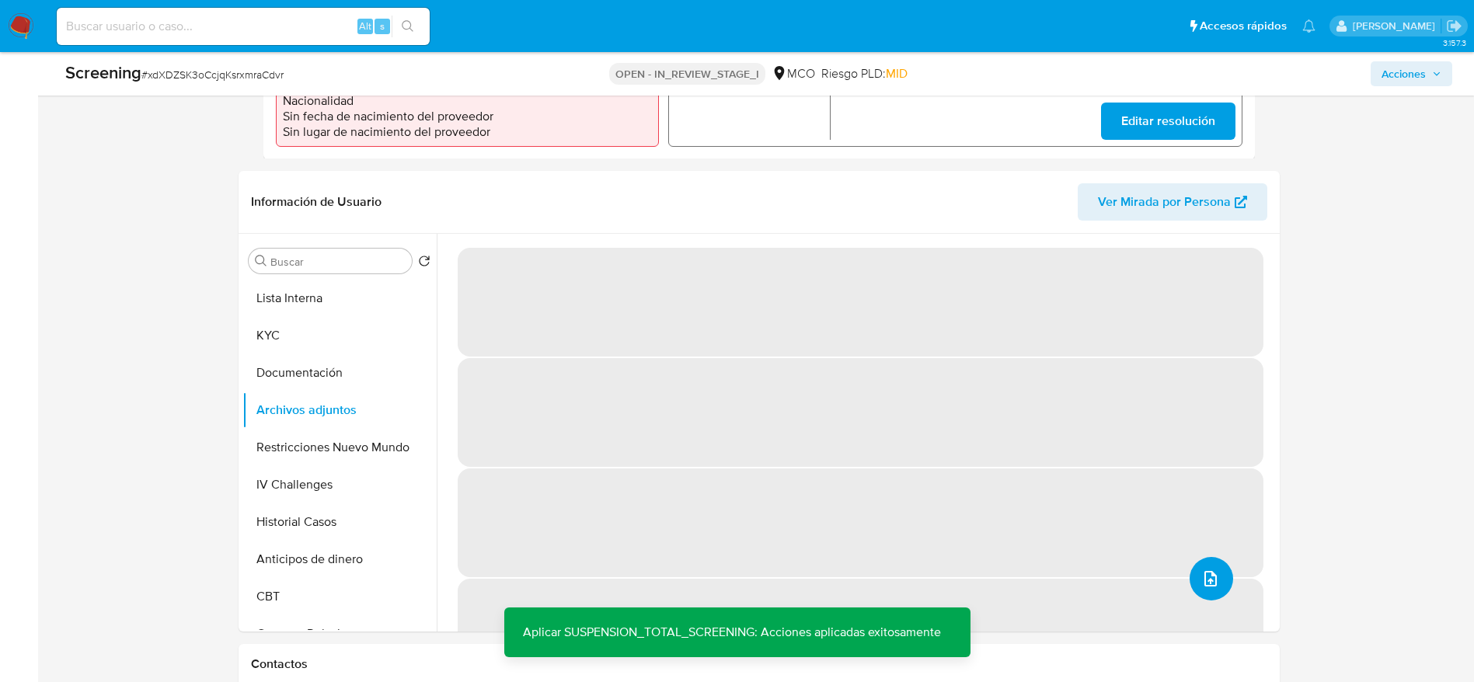
click at [1192, 583] on button "upload-file" at bounding box center [1212, 579] width 44 height 44
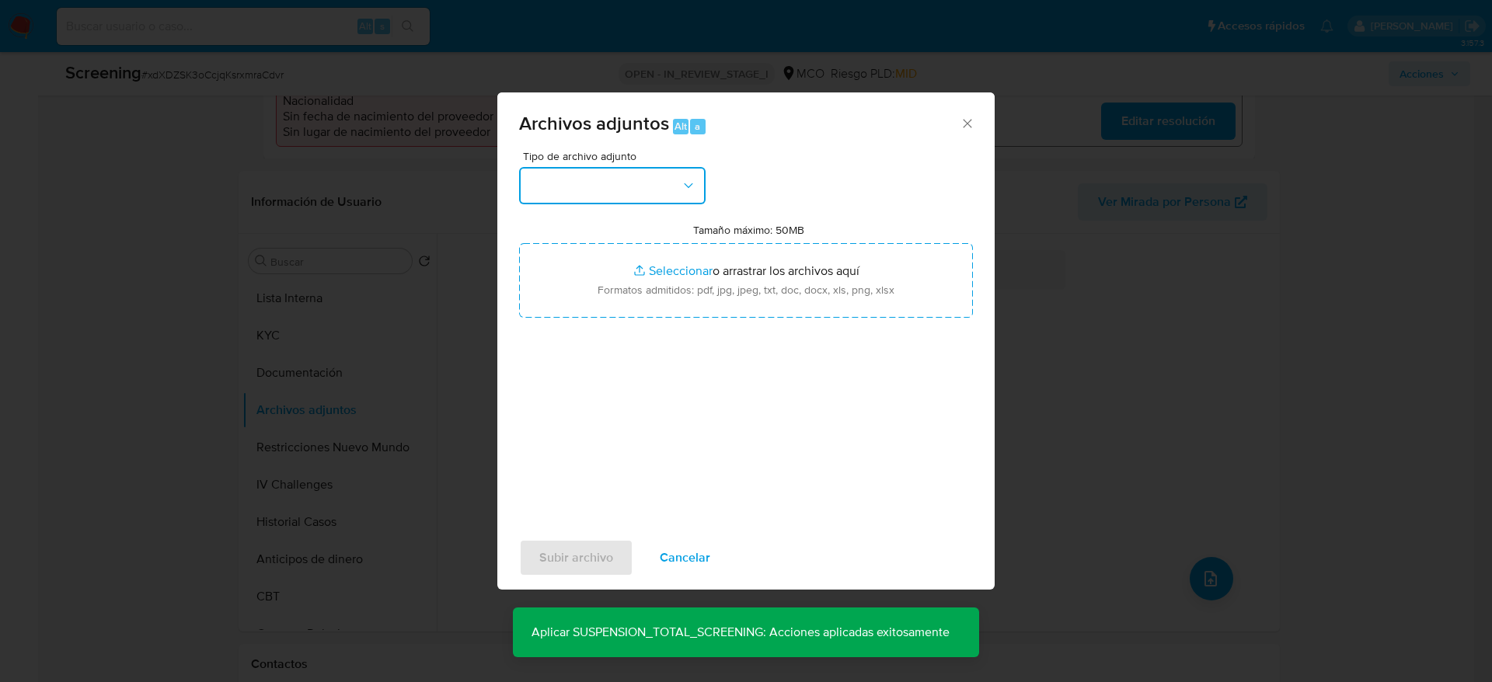
click at [648, 176] on button "button" at bounding box center [612, 185] width 186 height 37
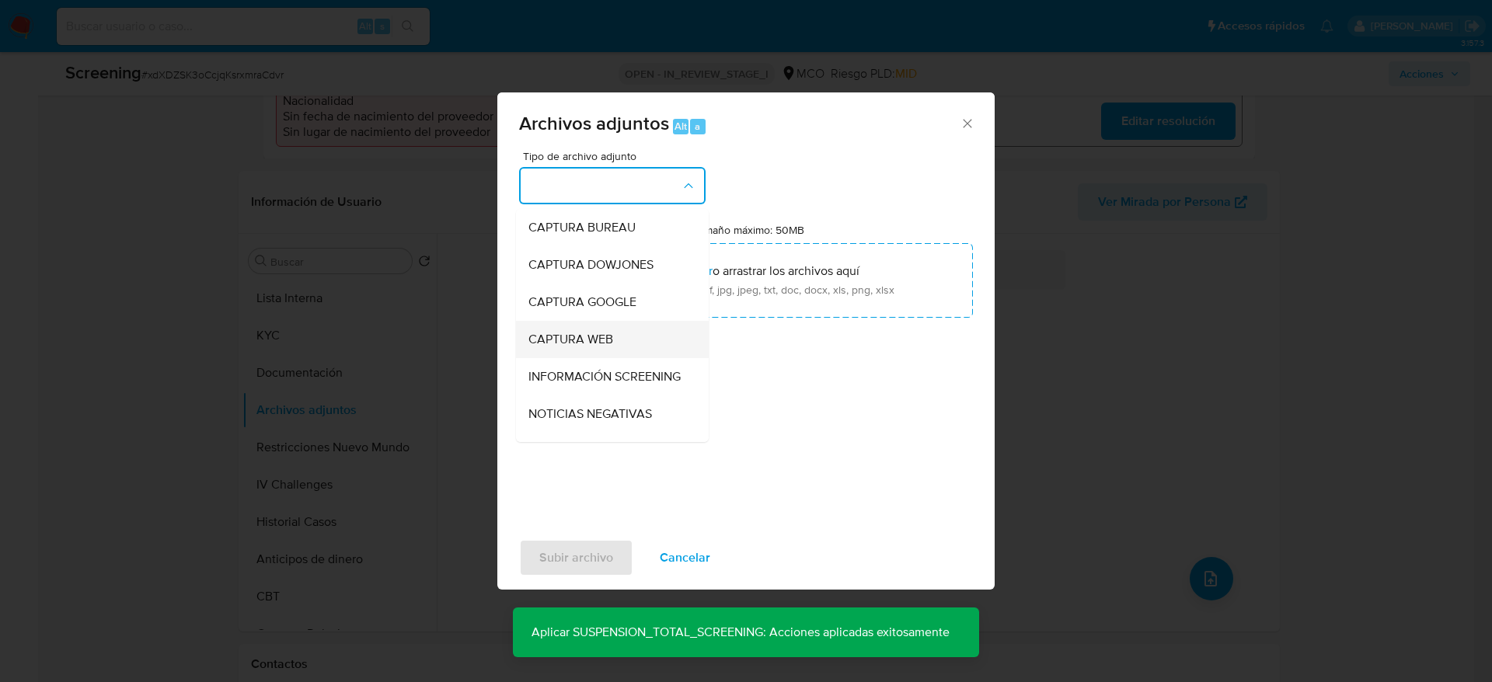
click at [595, 355] on div "CAPTURA WEB" at bounding box center [607, 339] width 159 height 37
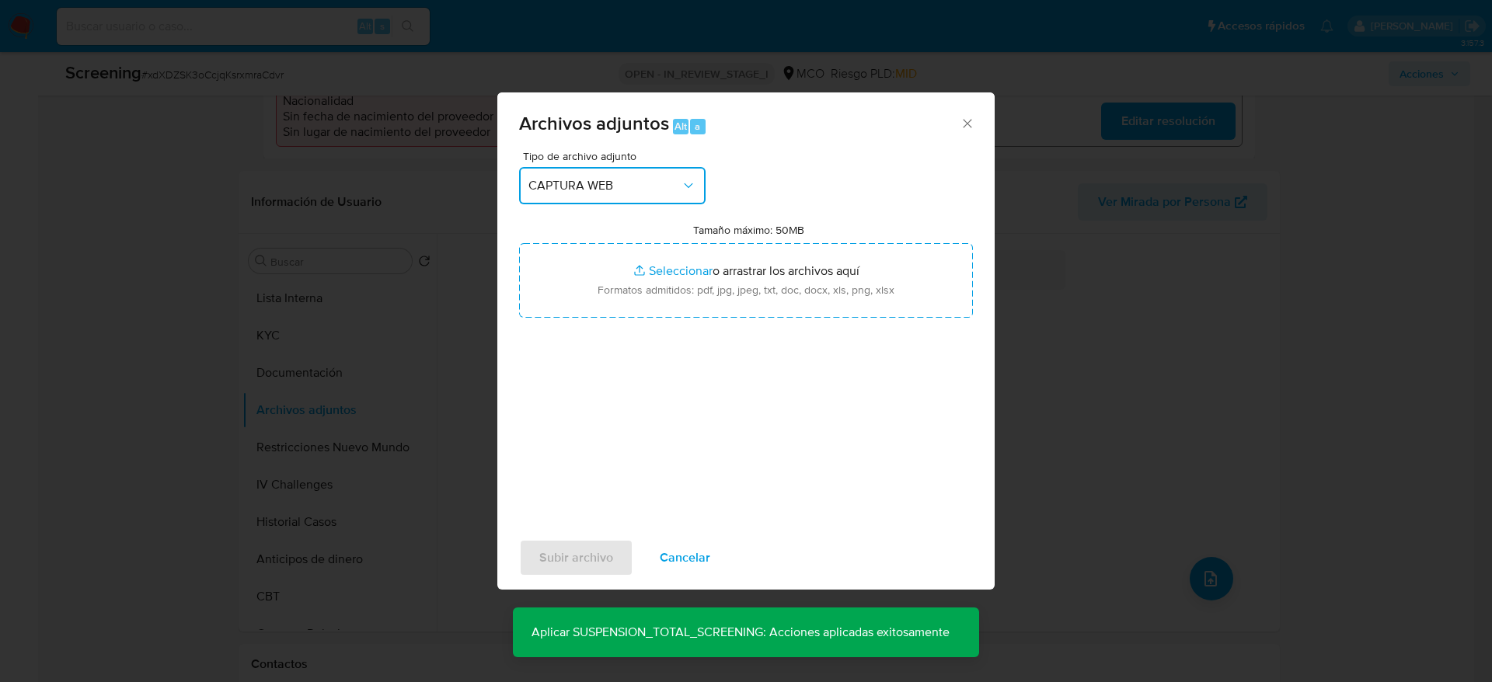
click at [629, 197] on button "CAPTURA WEB" at bounding box center [612, 185] width 186 height 37
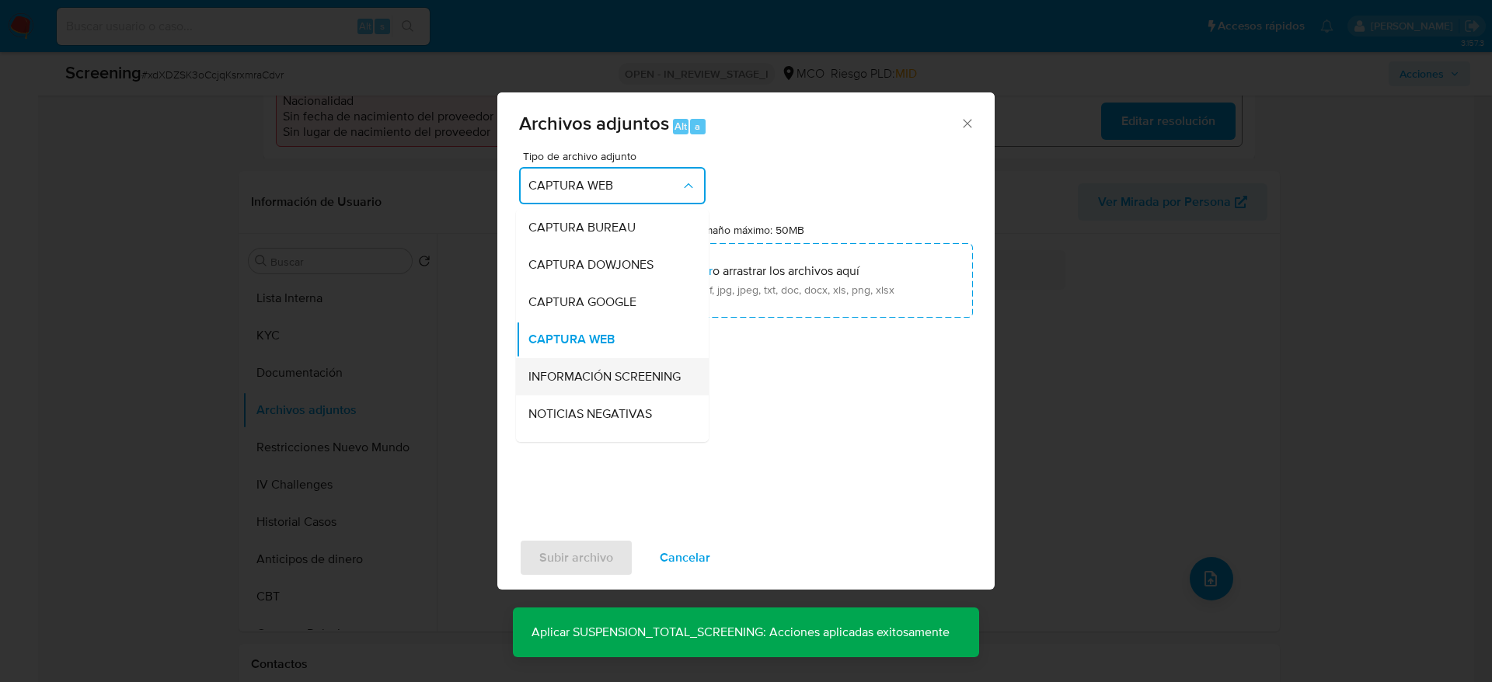
click at [607, 380] on span "INFORMACIÓN SCREENING" at bounding box center [604, 377] width 152 height 16
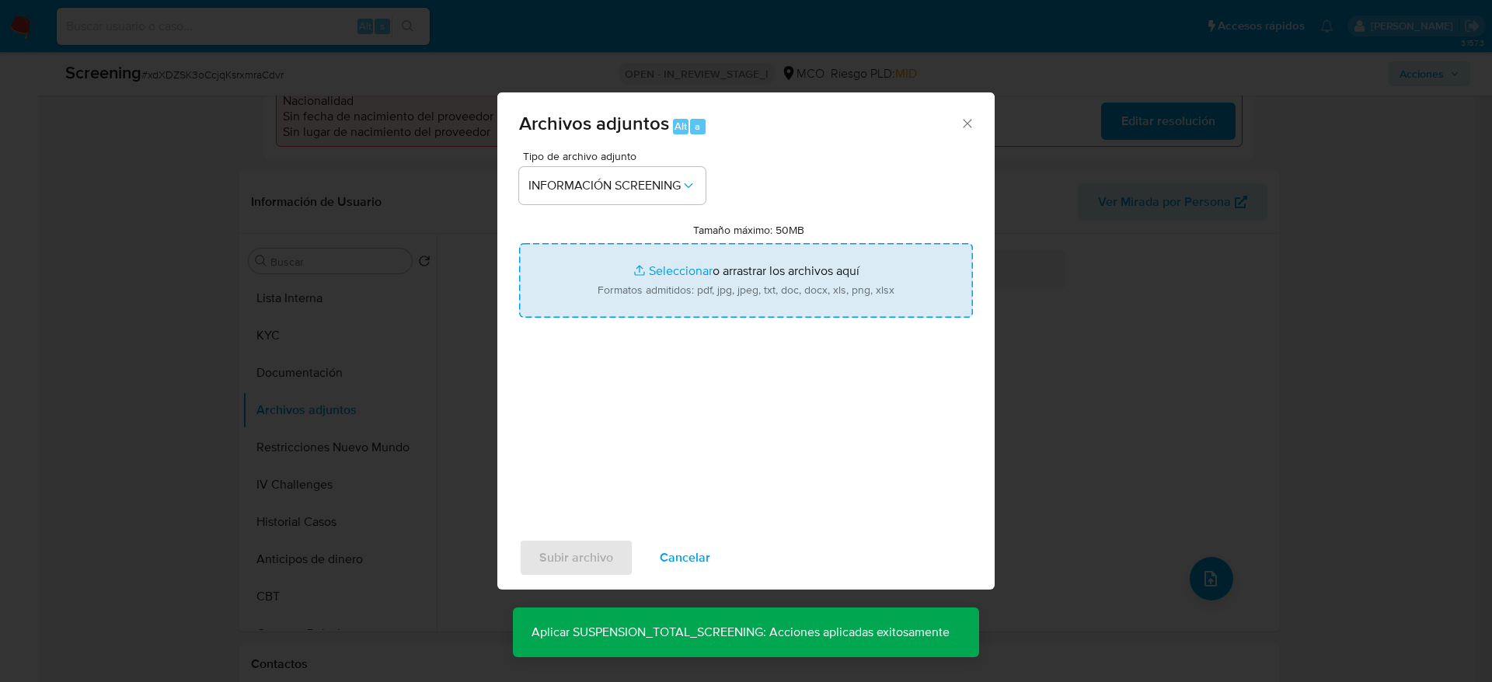
click at [658, 243] on input "Tamaño máximo: 50MB Seleccionar archivos" at bounding box center [746, 280] width 454 height 75
type input "C:\fakepath\_Oscar Nuñez Mosquera_ - Buscar con Google.pdf"
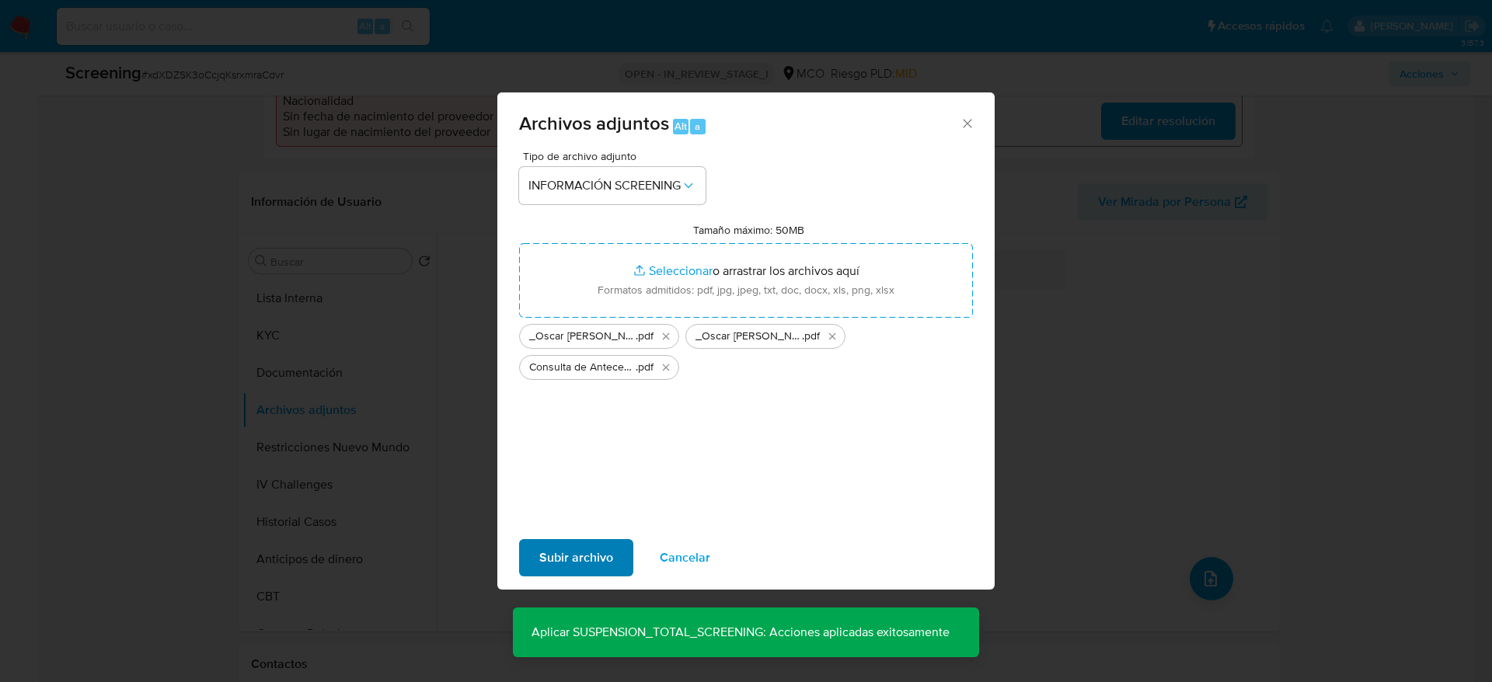
drag, startPoint x: 643, startPoint y: 543, endPoint x: 632, endPoint y: 545, distance: 11.0
click at [632, 545] on div "Subir archivo Cancelar" at bounding box center [745, 557] width 497 height 59
click at [604, 557] on span "Subir archivo" at bounding box center [576, 558] width 74 height 34
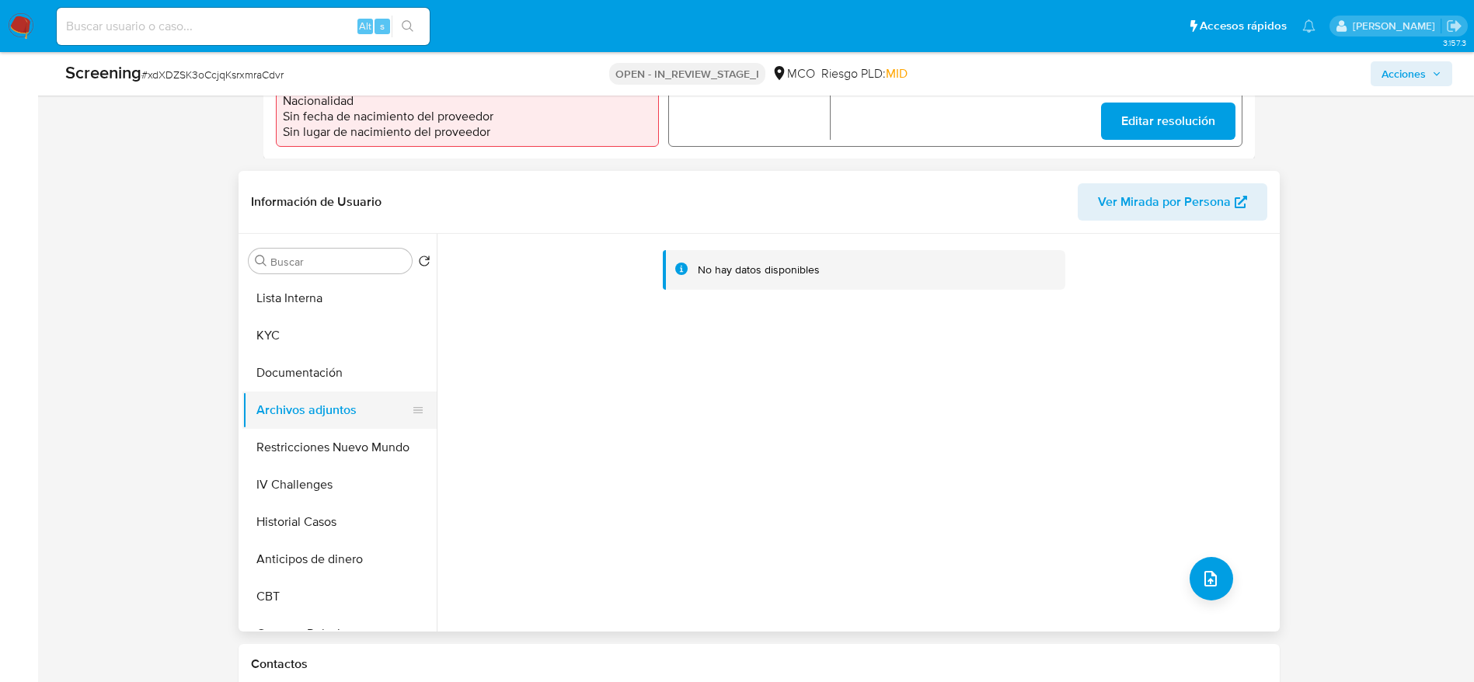
click at [282, 415] on button "Archivos adjuntos" at bounding box center [333, 410] width 182 height 37
click at [279, 454] on button "Restricciones Nuevo Mundo" at bounding box center [333, 447] width 182 height 37
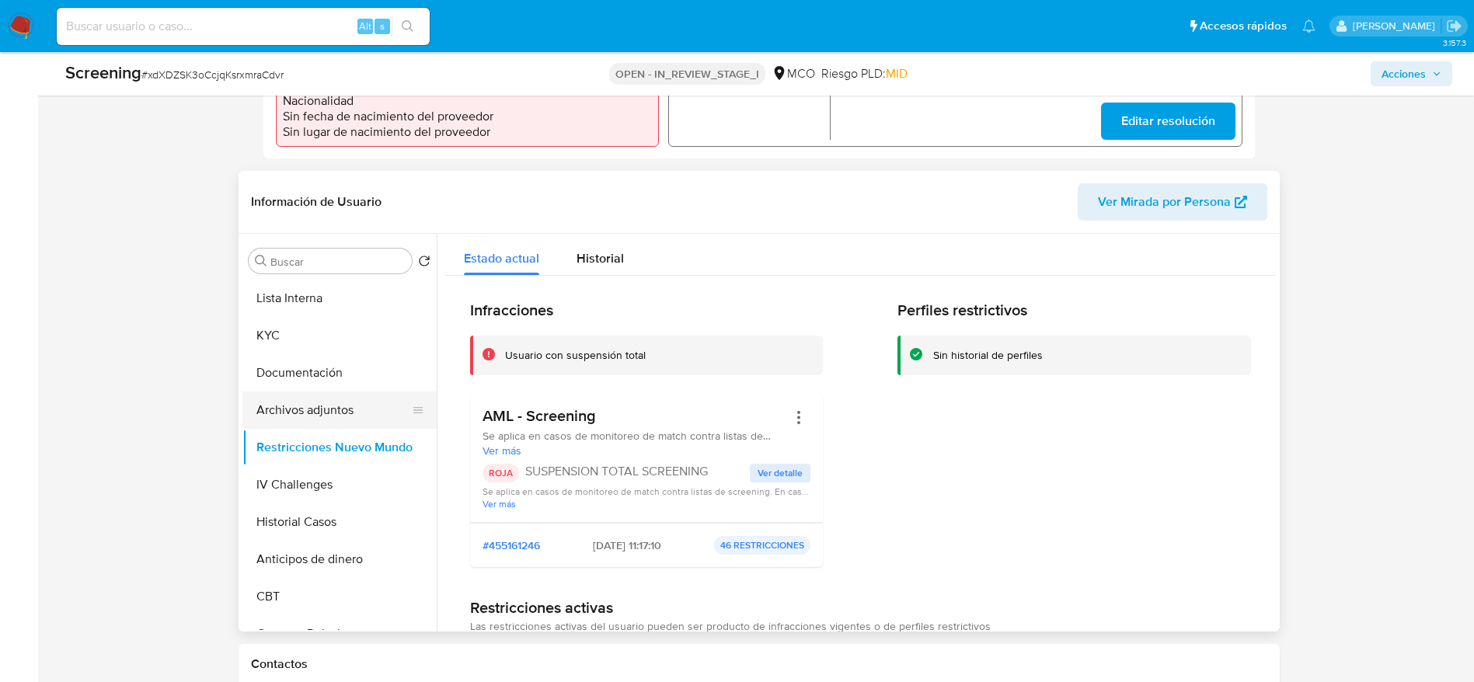
click at [400, 411] on button "Archivos adjuntos" at bounding box center [333, 410] width 182 height 37
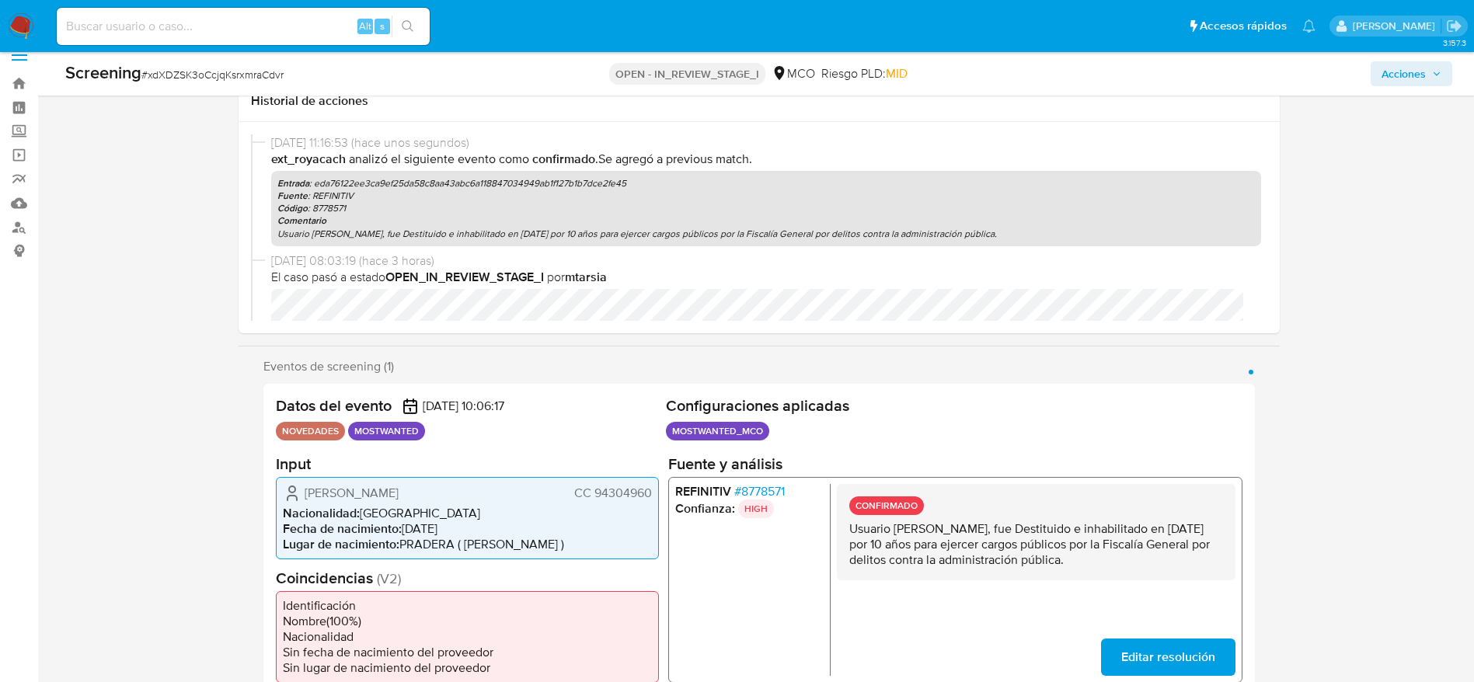
scroll to position [0, 0]
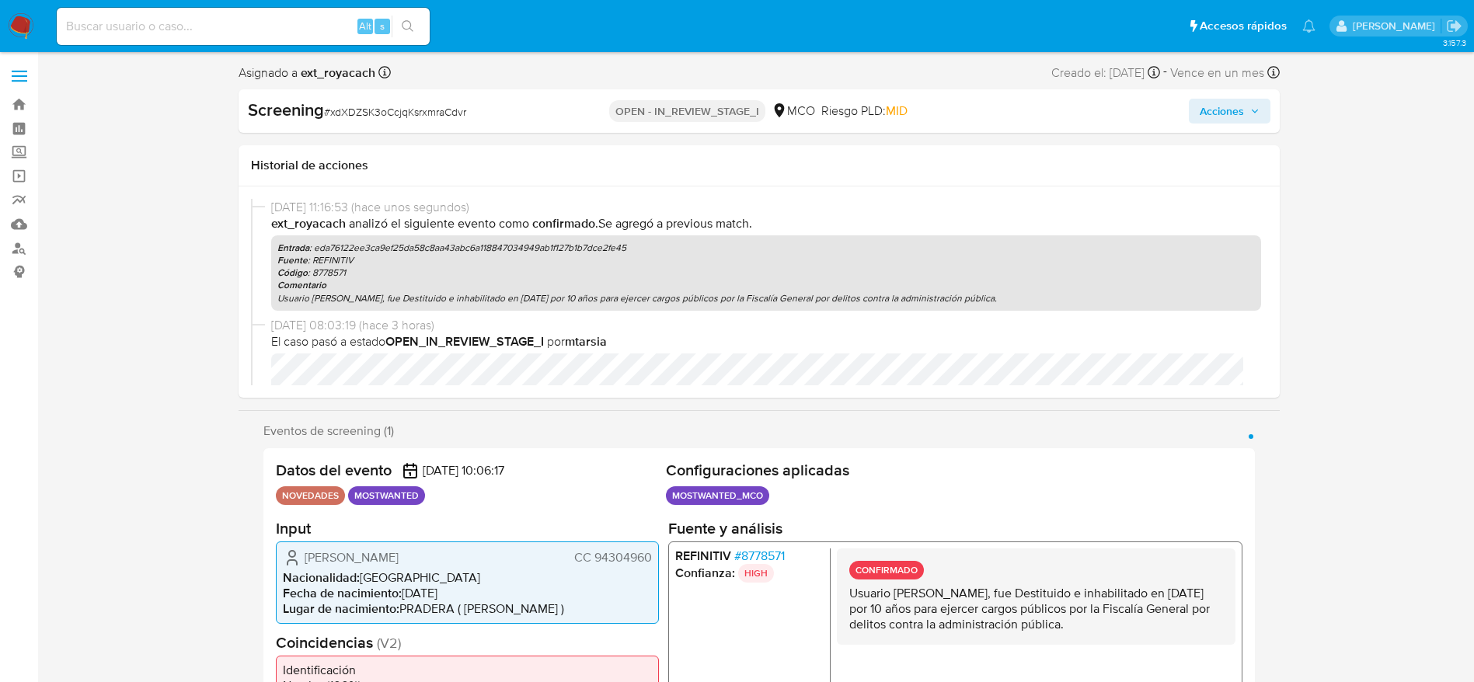
click at [1238, 128] on div "Screening # xdXDZSK3oCcjqKsrxmraCdvr OPEN - IN_REVIEW_STAGE_I MCO Riesgo PLD: M…" at bounding box center [759, 111] width 1041 height 44
drag, startPoint x: 1234, startPoint y: 117, endPoint x: 1218, endPoint y: 112, distance: 17.0
click at [1234, 116] on span "Acciones" at bounding box center [1222, 111] width 44 height 25
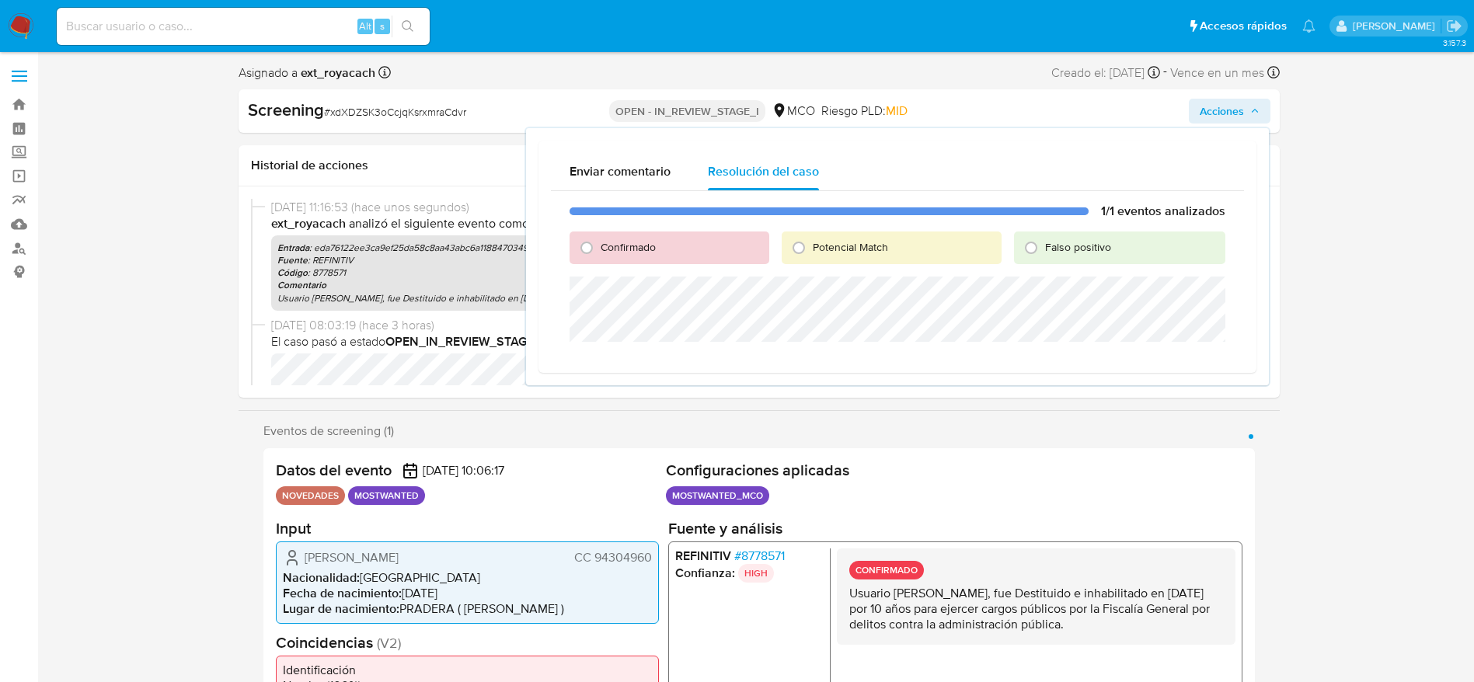
click at [1218, 112] on span "Acciones" at bounding box center [1222, 111] width 44 height 25
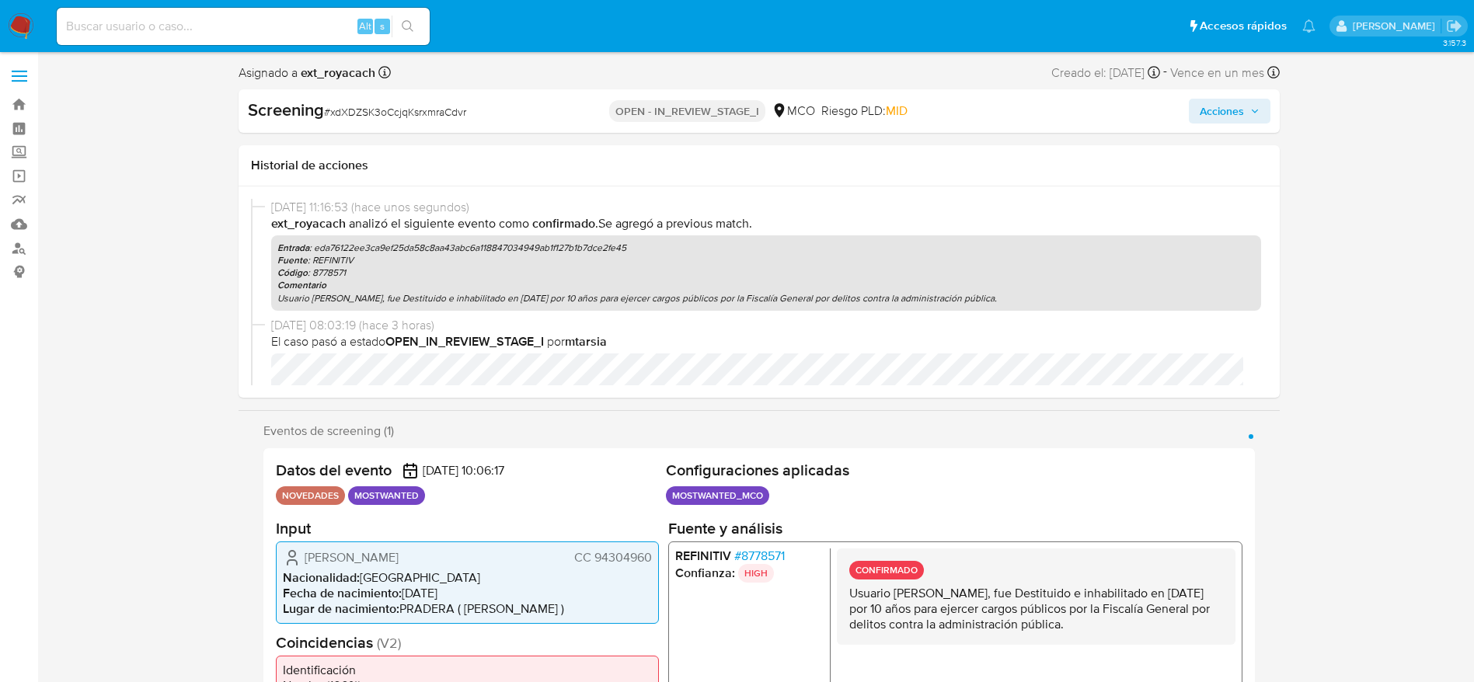
drag, startPoint x: 1249, startPoint y: 107, endPoint x: 825, endPoint y: 222, distance: 439.5
click at [1250, 106] on icon "button" at bounding box center [1254, 110] width 9 height 9
click at [1246, 112] on span "Acciones" at bounding box center [1230, 111] width 60 height 22
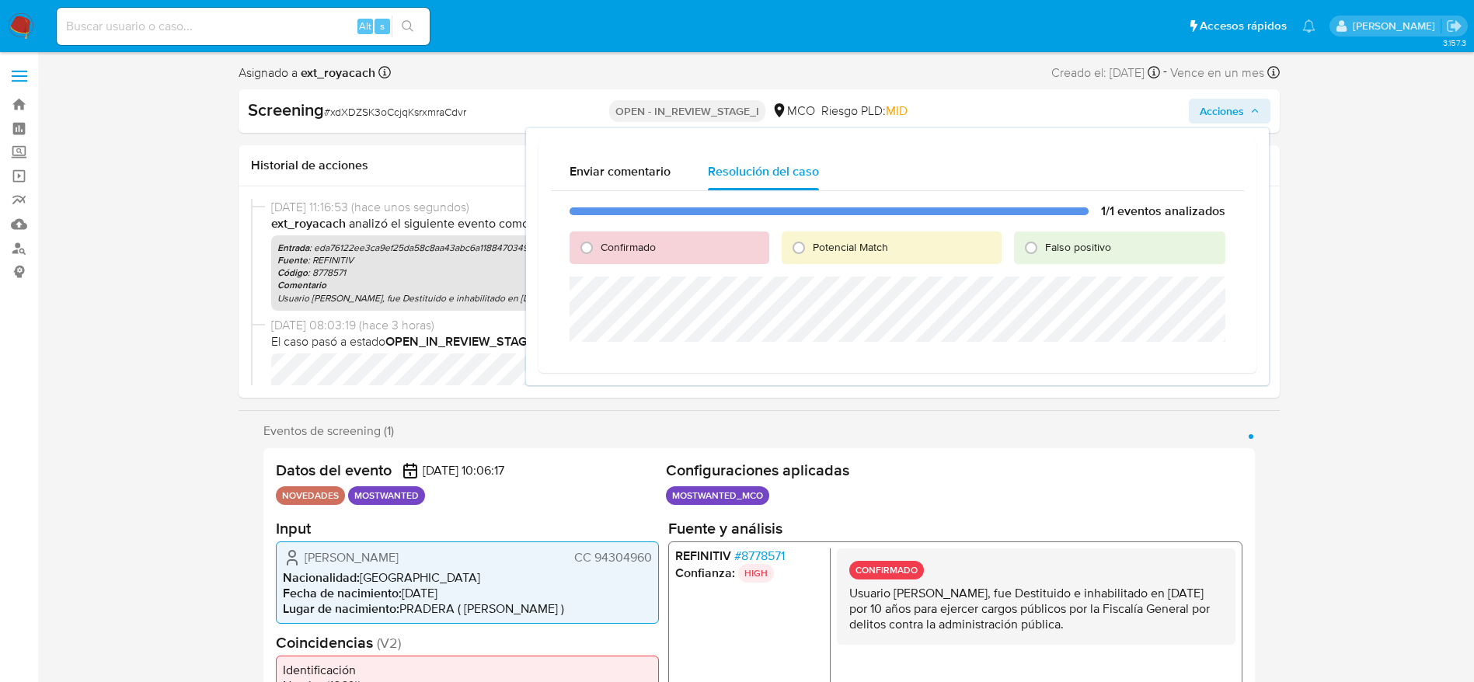
click at [834, 241] on span "Potencial Match" at bounding box center [850, 247] width 75 height 16
click at [811, 241] on input "Potencial Match" at bounding box center [798, 247] width 25 height 25
radio input "true"
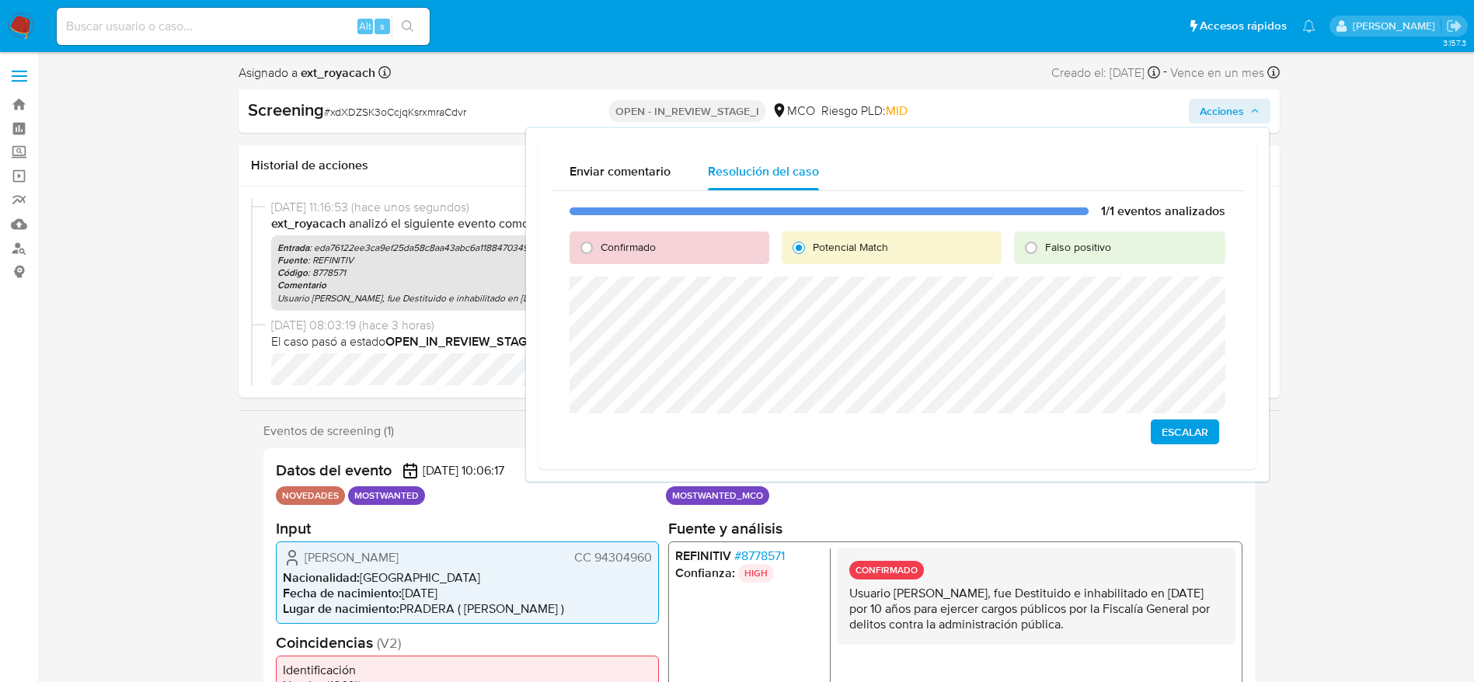
click at [1211, 425] on button "Escalar" at bounding box center [1185, 432] width 68 height 25
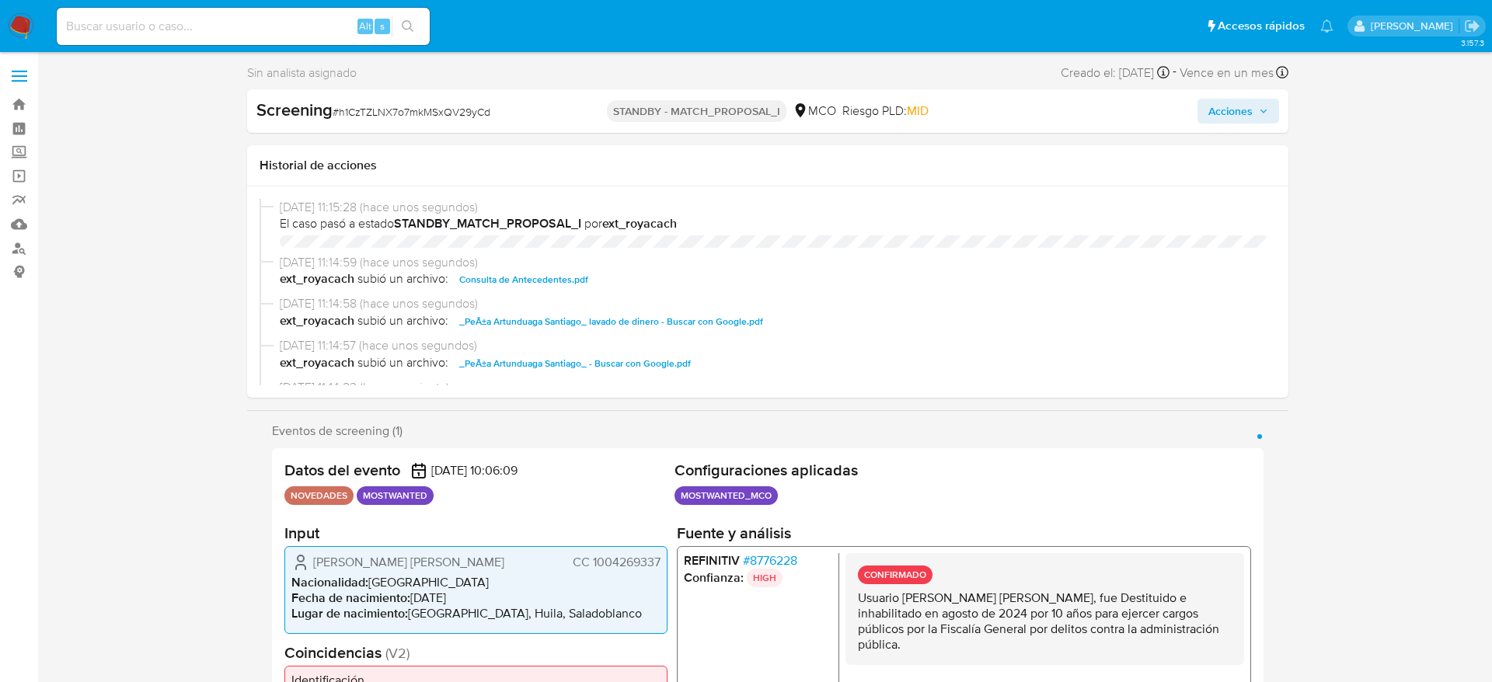
select select "10"
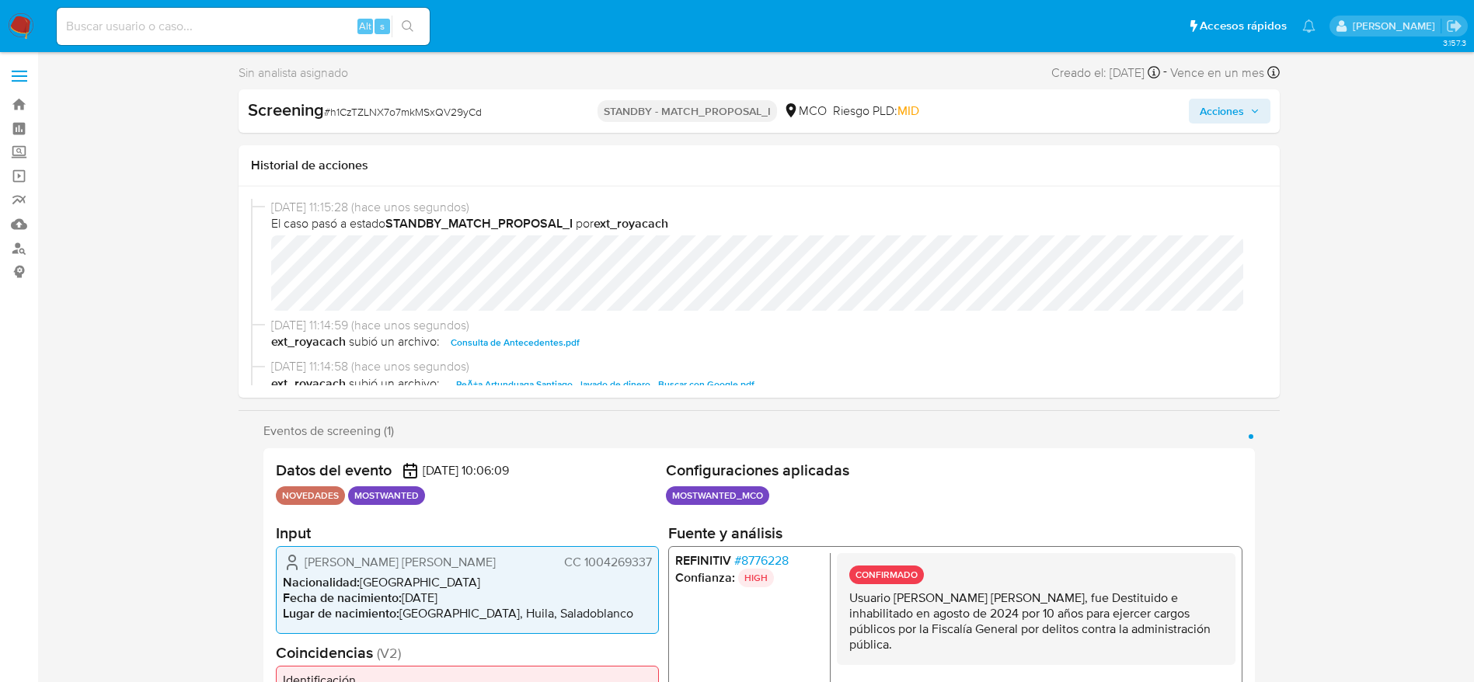
click at [779, 553] on span "# 8776228" at bounding box center [760, 561] width 54 height 16
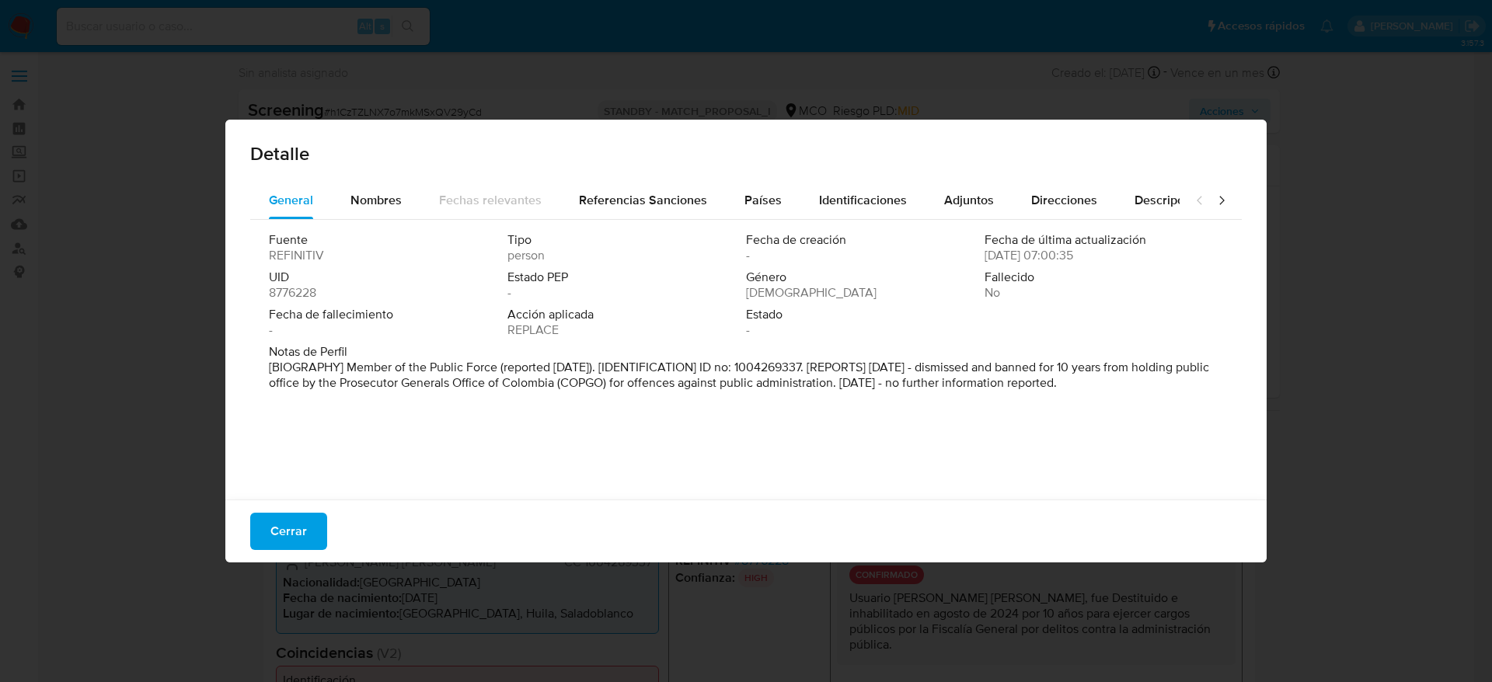
click at [329, 508] on div "Cerrar" at bounding box center [745, 531] width 1041 height 63
click at [286, 542] on span "Cerrar" at bounding box center [288, 531] width 37 height 34
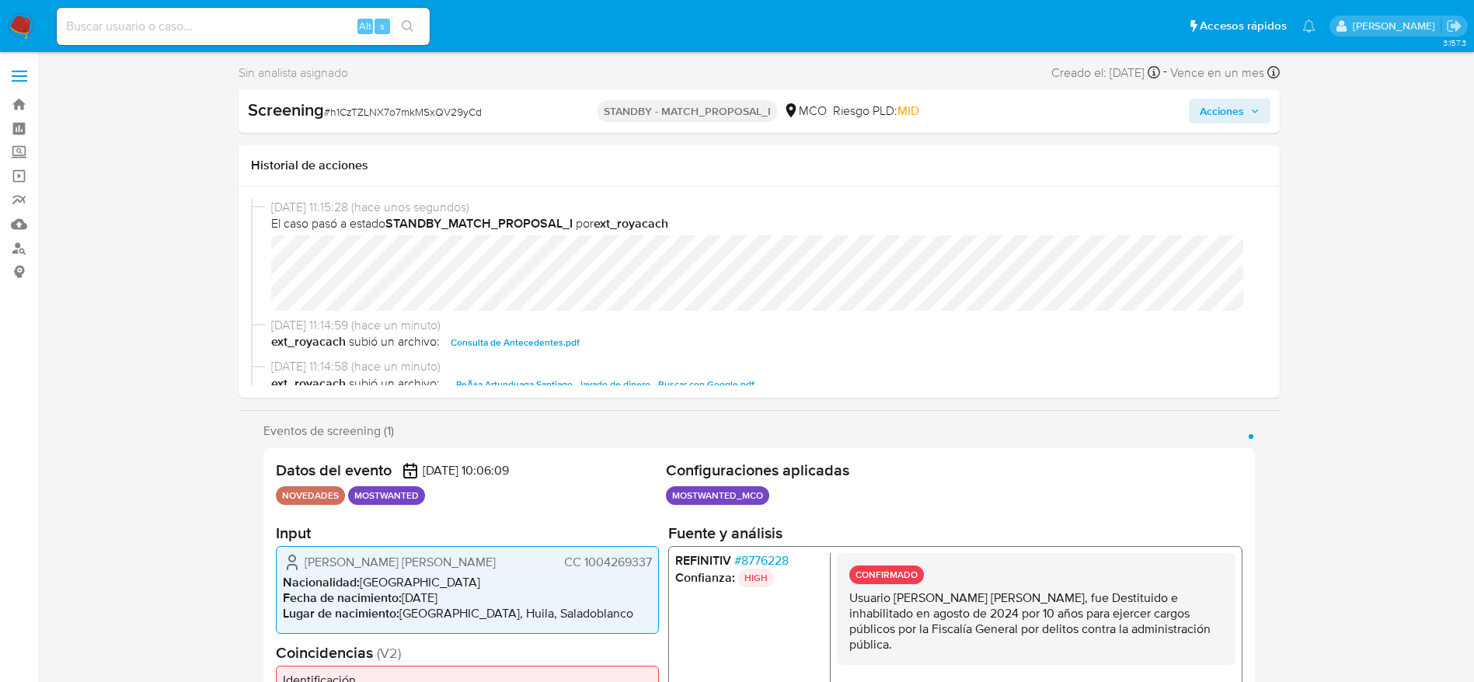
click at [749, 559] on span "# 8776228" at bounding box center [760, 561] width 54 height 16
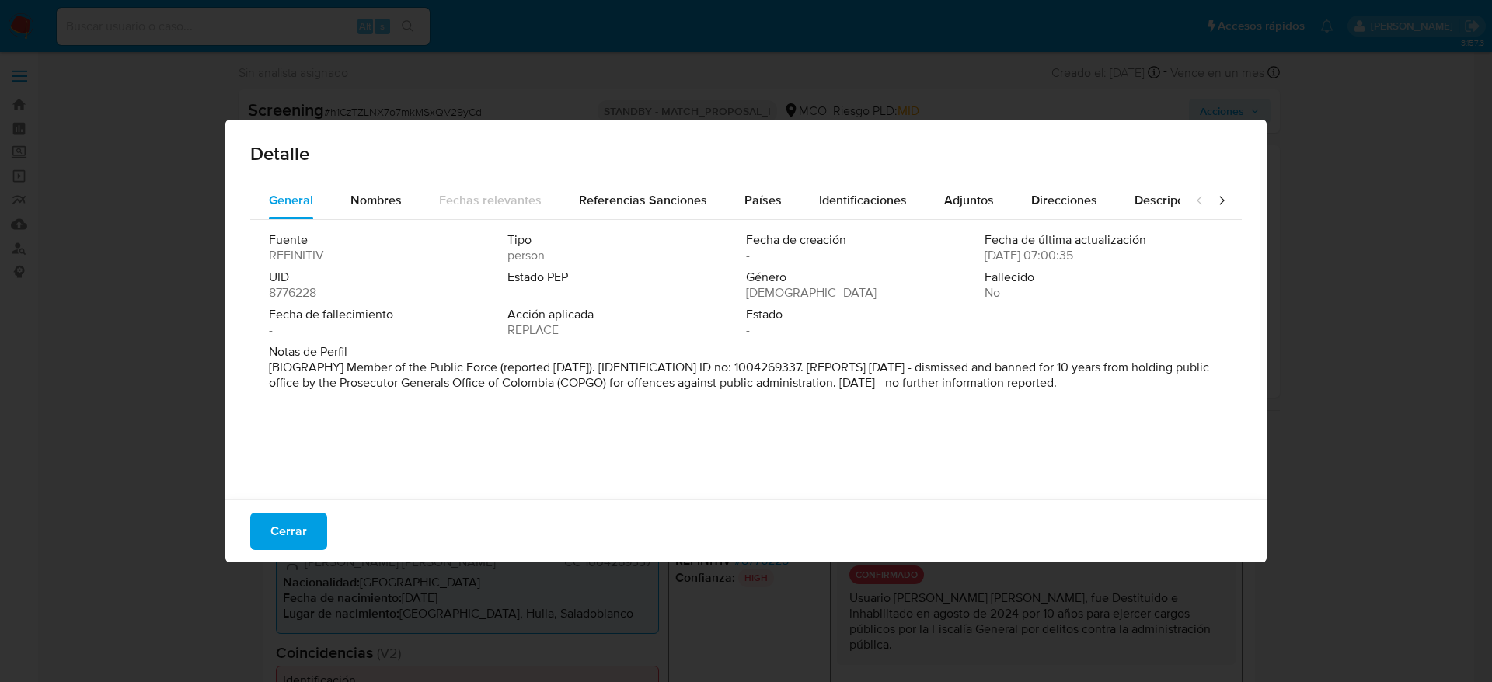
click at [297, 510] on div "Cerrar" at bounding box center [745, 531] width 1041 height 63
click at [300, 560] on div "Cerrar" at bounding box center [745, 531] width 1041 height 63
click at [301, 549] on span "Cerrar" at bounding box center [288, 531] width 37 height 34
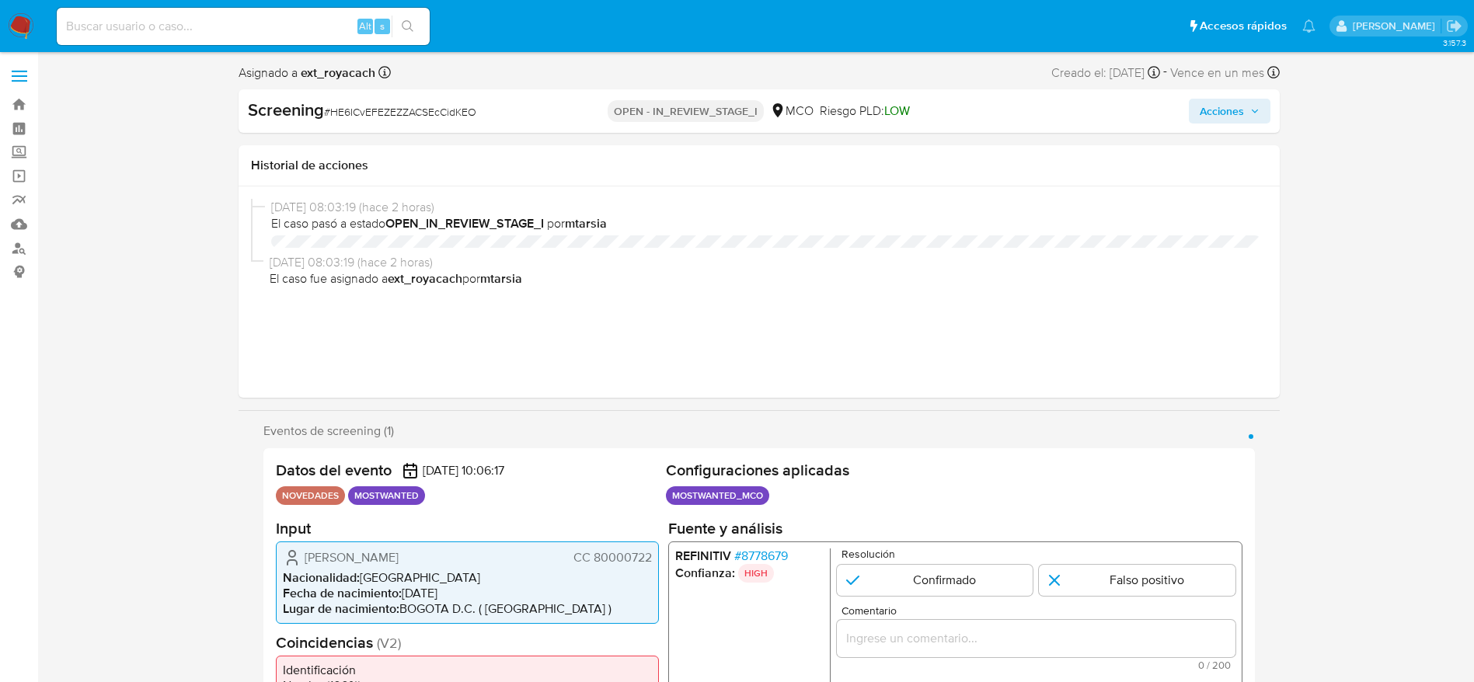
select select "10"
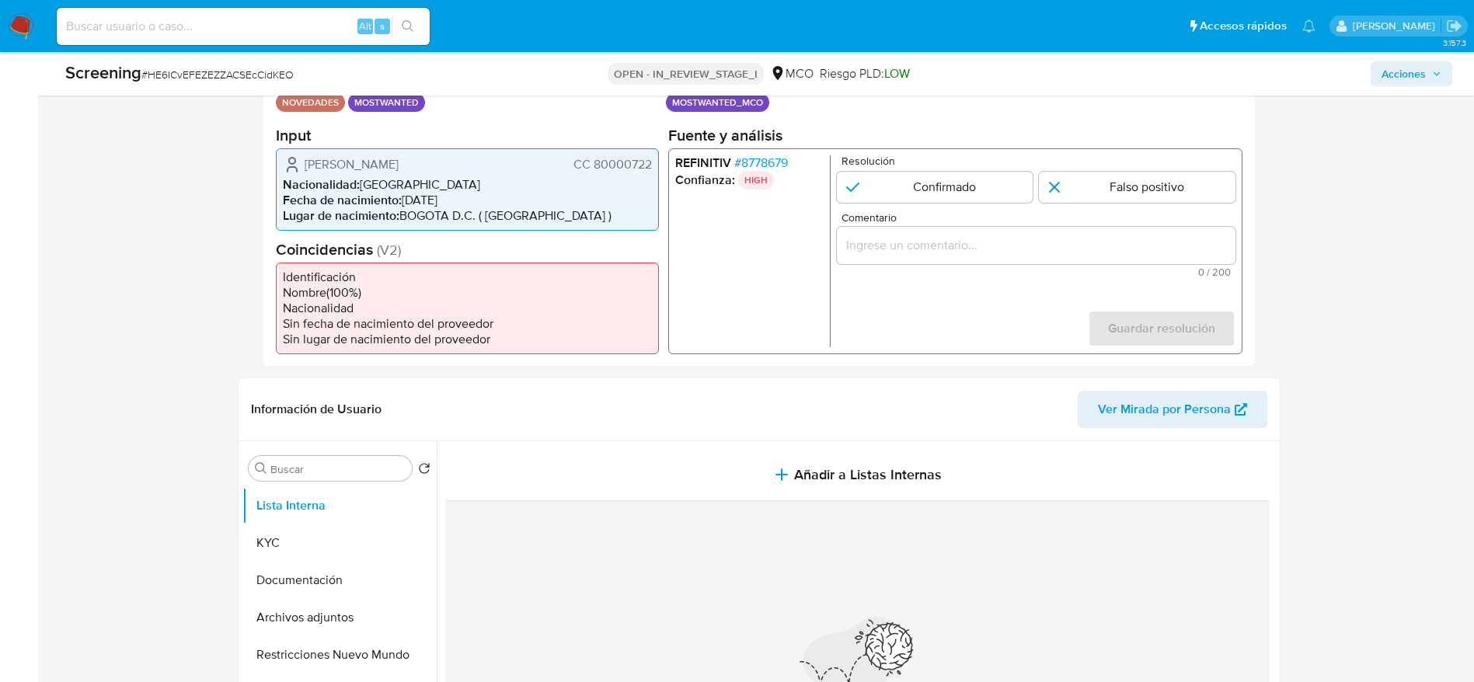
drag, startPoint x: 304, startPoint y: 167, endPoint x: 663, endPoint y: 167, distance: 359.0
click at [663, 167] on div "Datos del evento [DATE] 10:06:17 NOVEDADES MOSTWANTED Configuraciones aplicadas…" at bounding box center [758, 211] width 991 height 312
click at [782, 161] on span "# 8778679" at bounding box center [760, 163] width 54 height 16
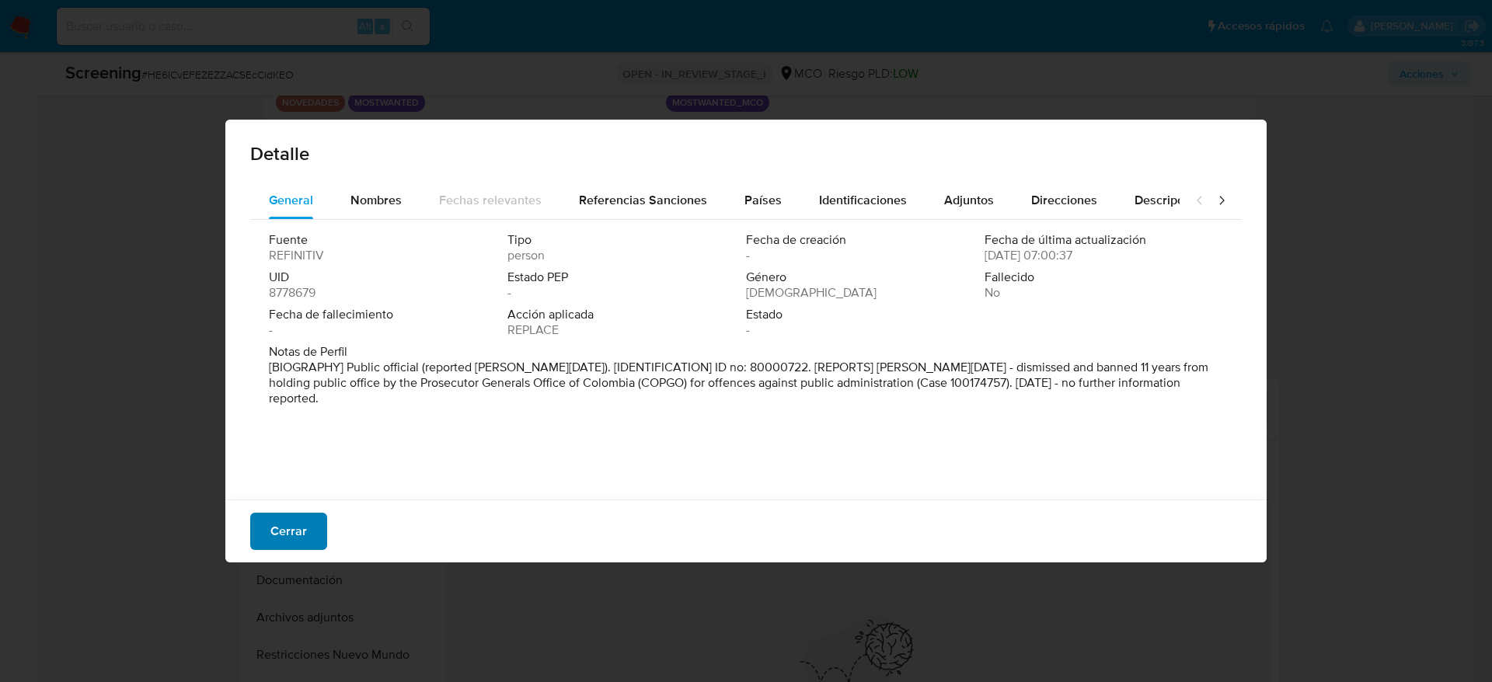
click at [279, 534] on span "Cerrar" at bounding box center [288, 531] width 37 height 34
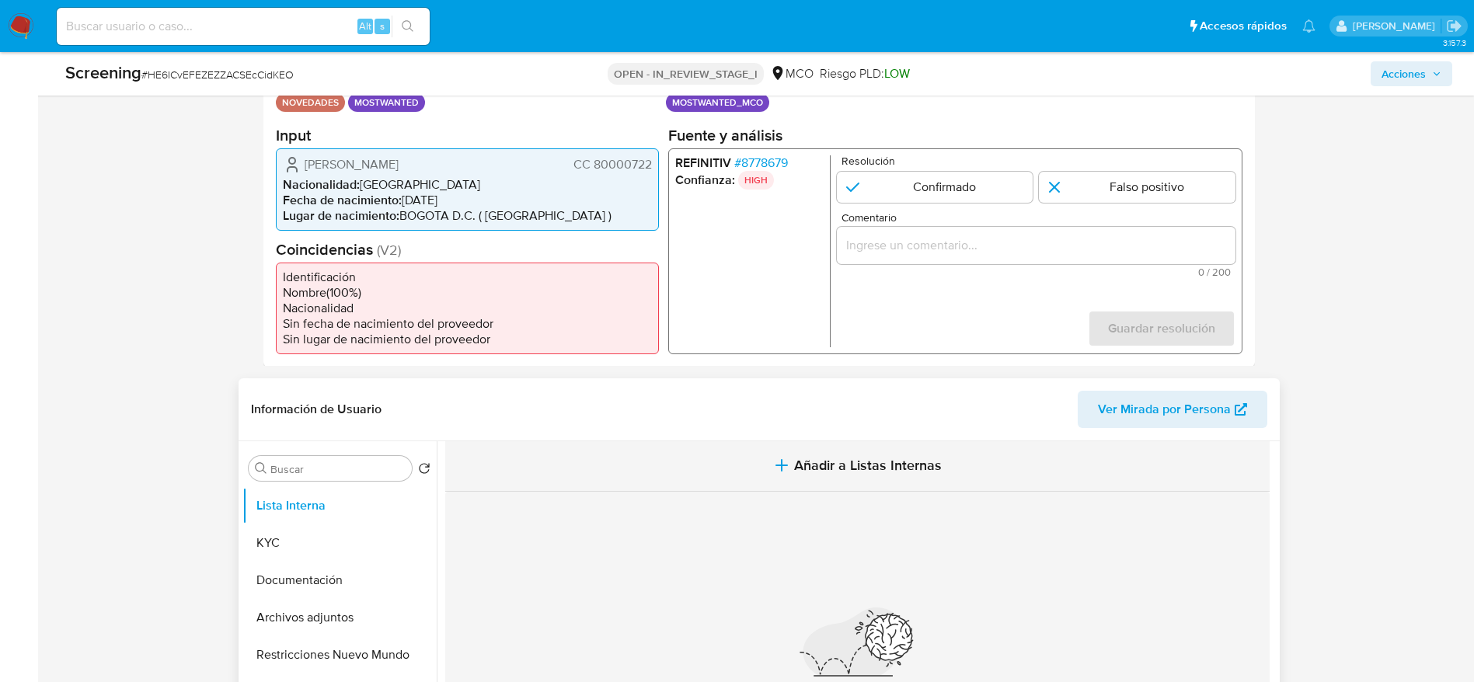
scroll to position [35, 0]
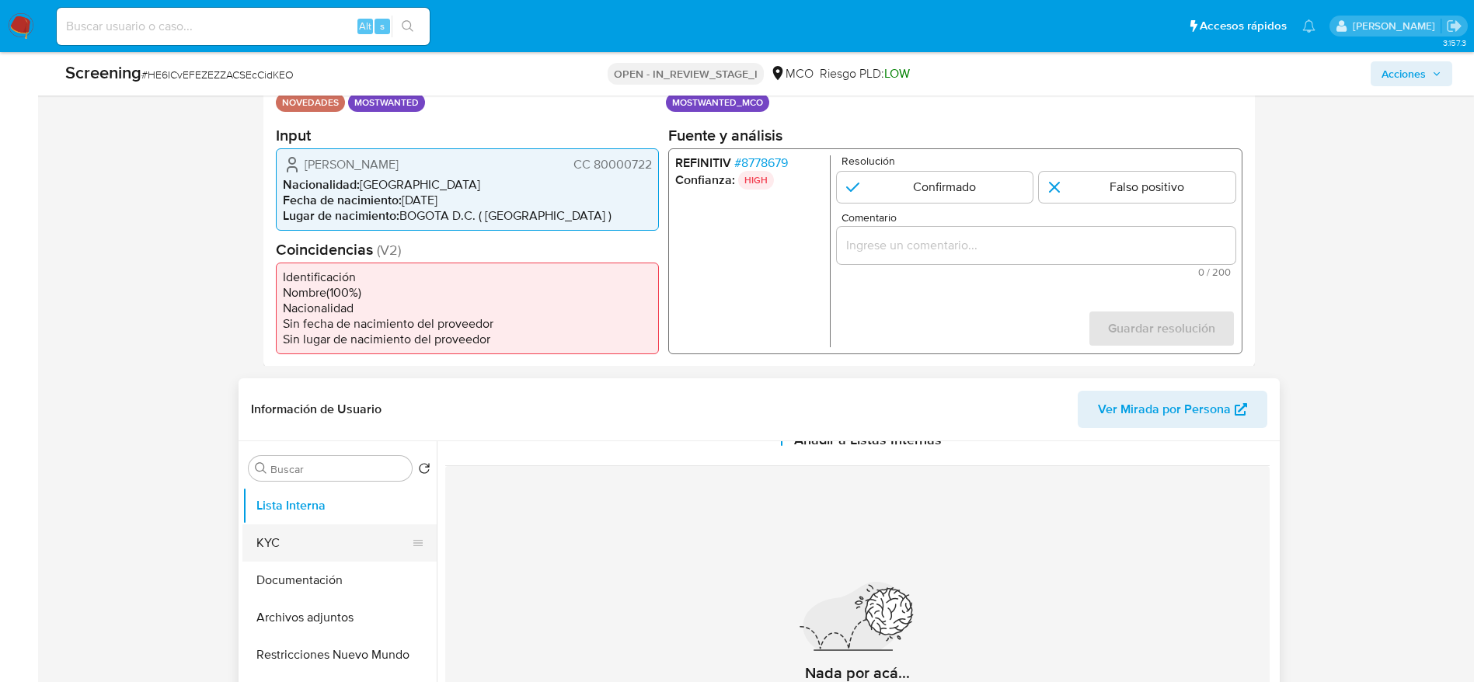
click at [326, 538] on button "KYC" at bounding box center [333, 542] width 182 height 37
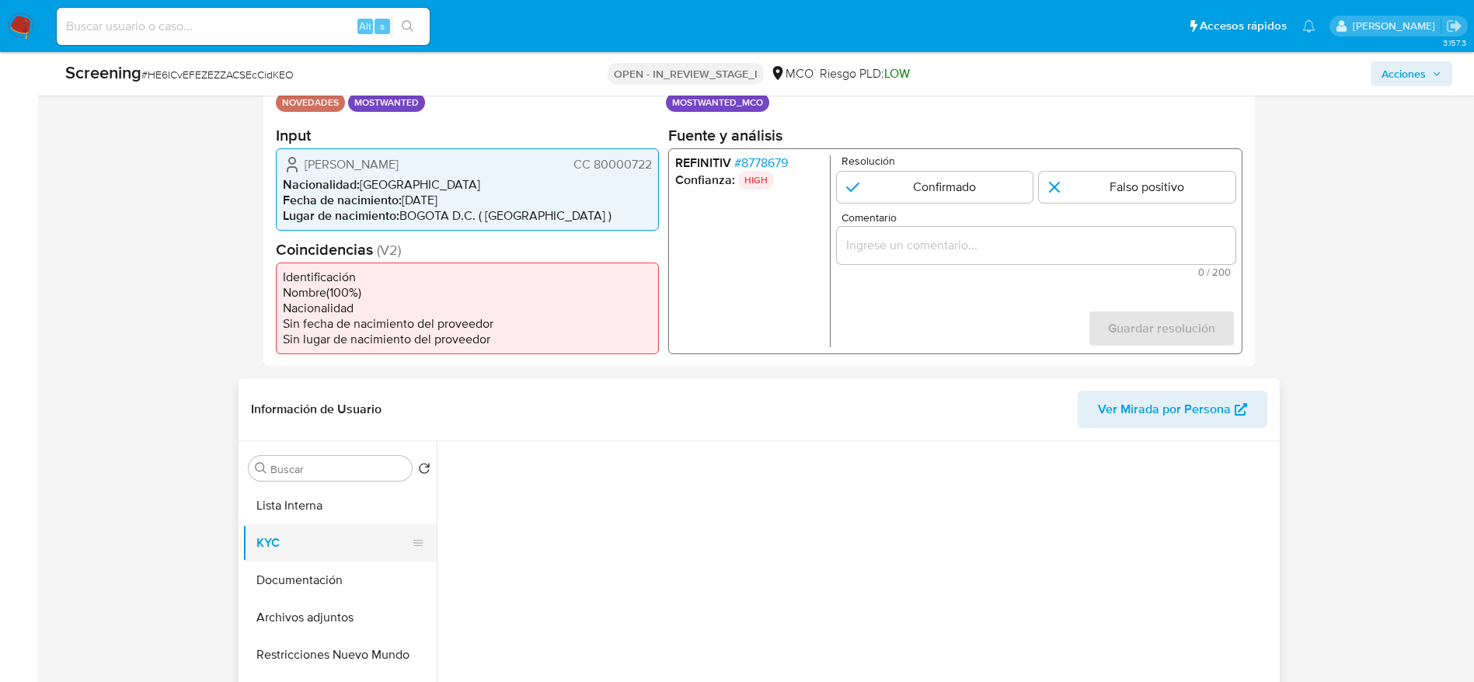
scroll to position [0, 0]
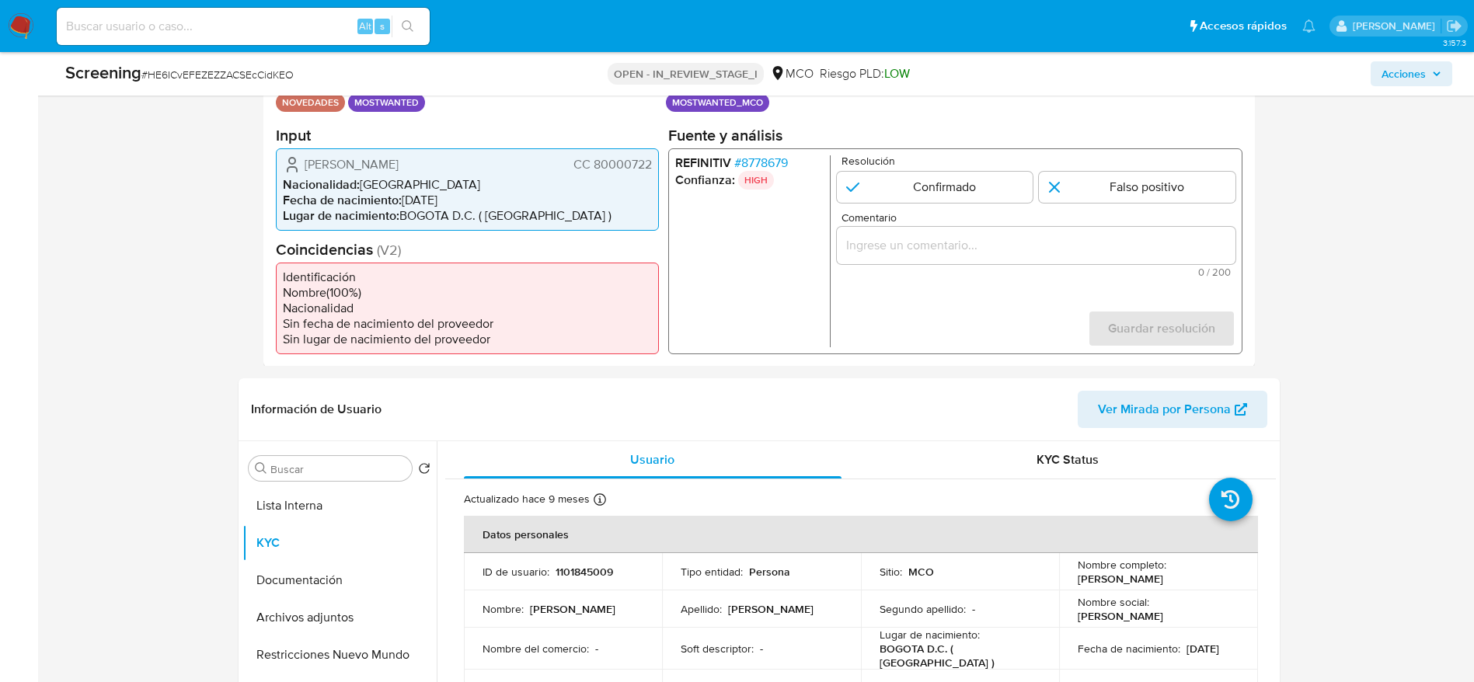
click at [945, 245] on input "Comentario" at bounding box center [1035, 245] width 399 height 20
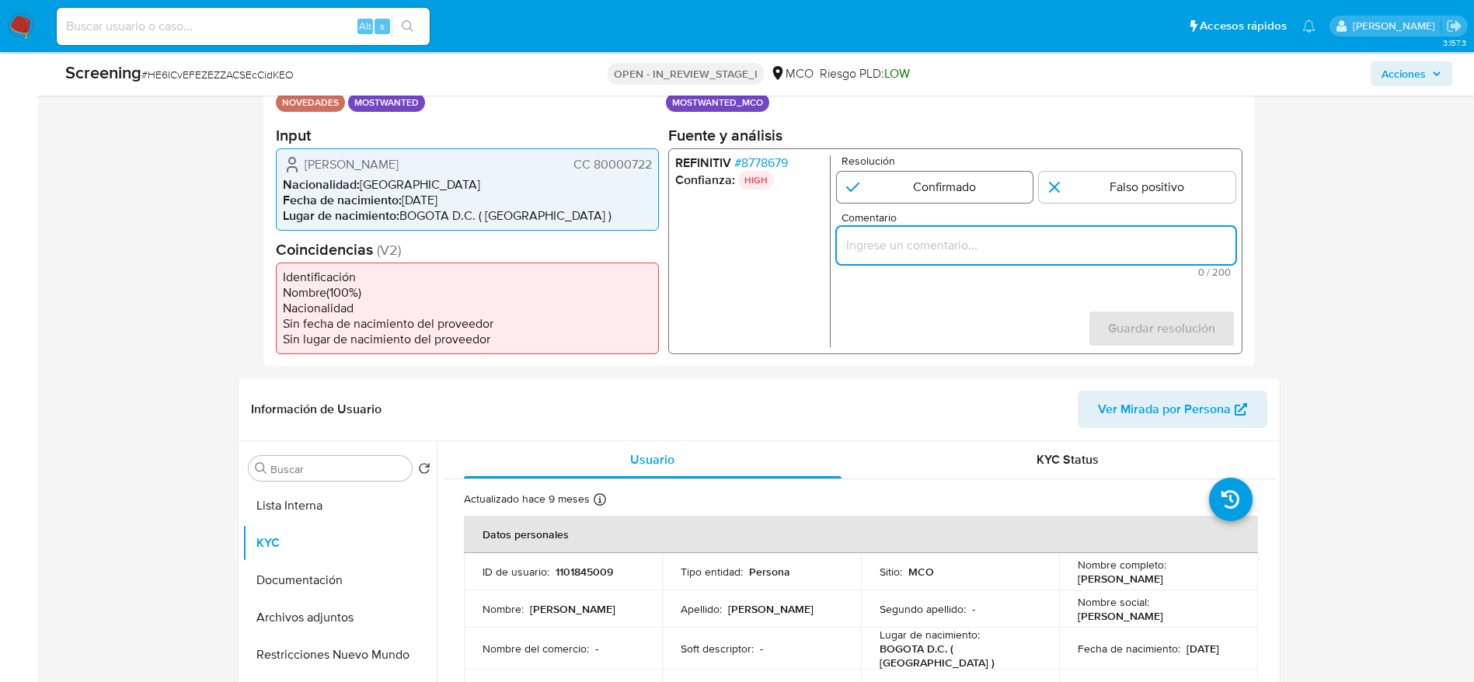
paste input "Usuario [PERSON_NAME] fue Destituido e inhabilitado en [DATE] por 10 años para …"
type input "Usuario [PERSON_NAME] fue Destituido e inhabilitado en [DATE] por 10 años para …"
click at [953, 181] on input "1 de 1" at bounding box center [934, 186] width 197 height 31
radio input "true"
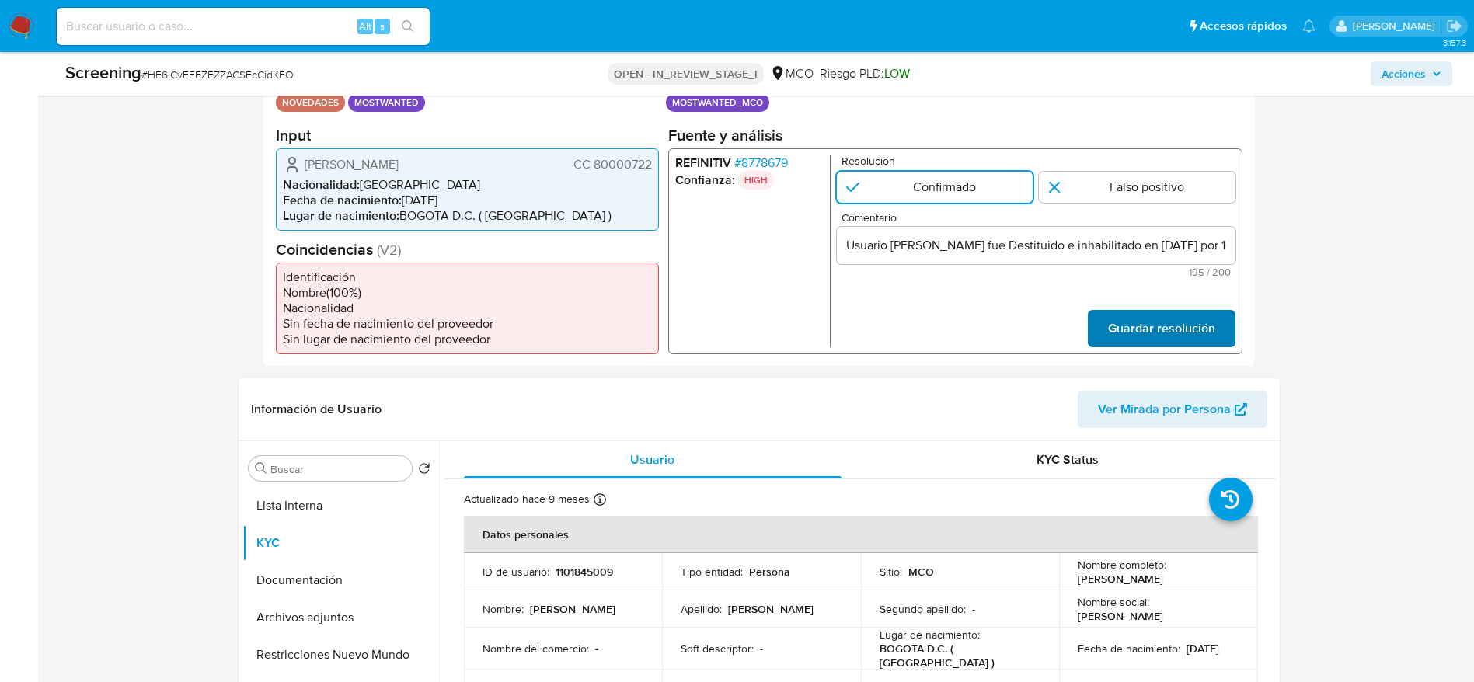
click at [1211, 327] on span "Guardar resolución" at bounding box center [1160, 328] width 107 height 34
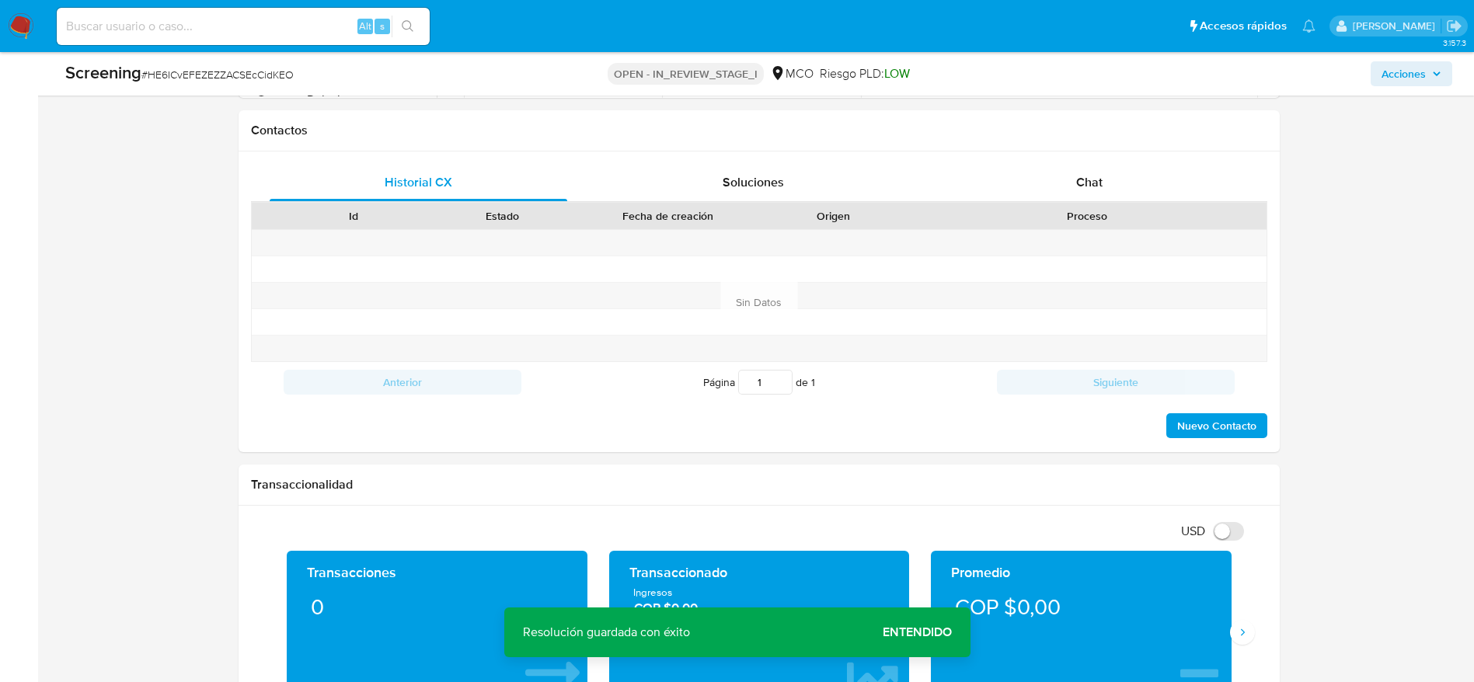
scroll to position [2305, 0]
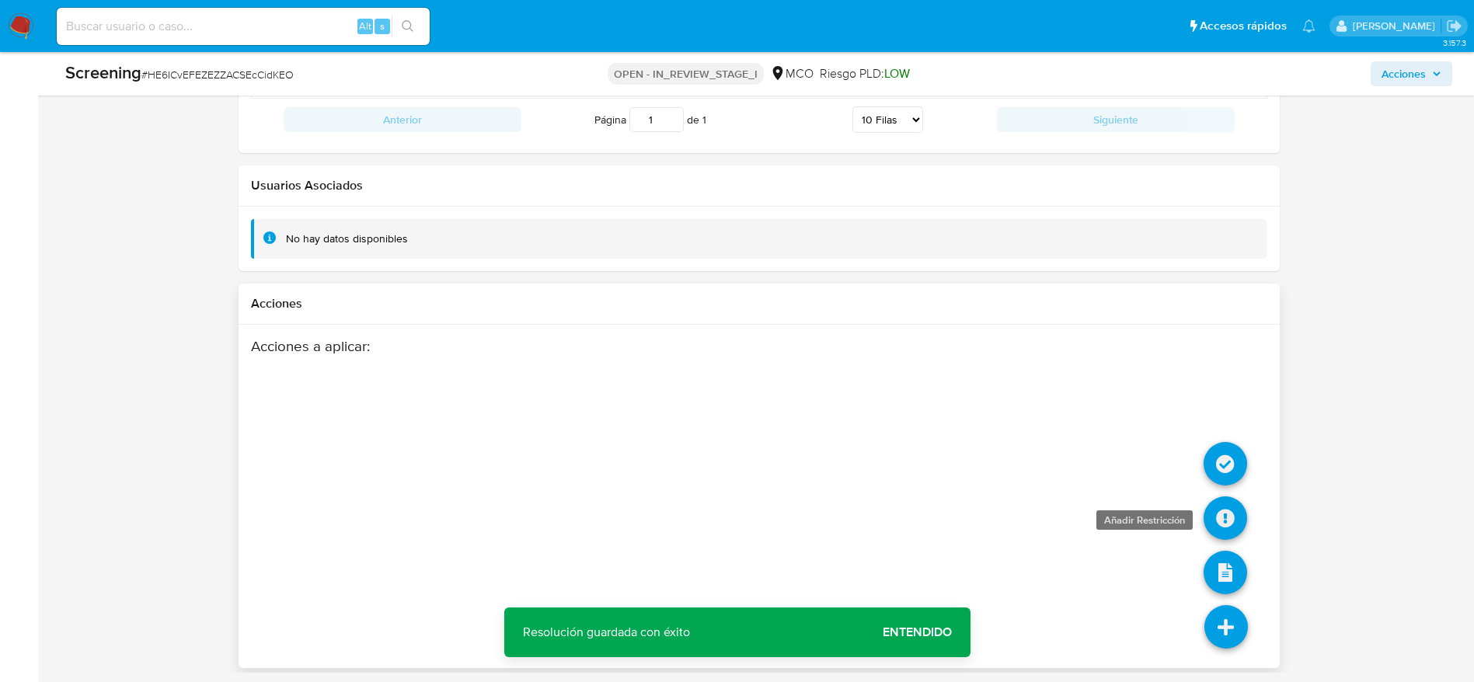
click at [1225, 524] on icon at bounding box center [1226, 518] width 44 height 44
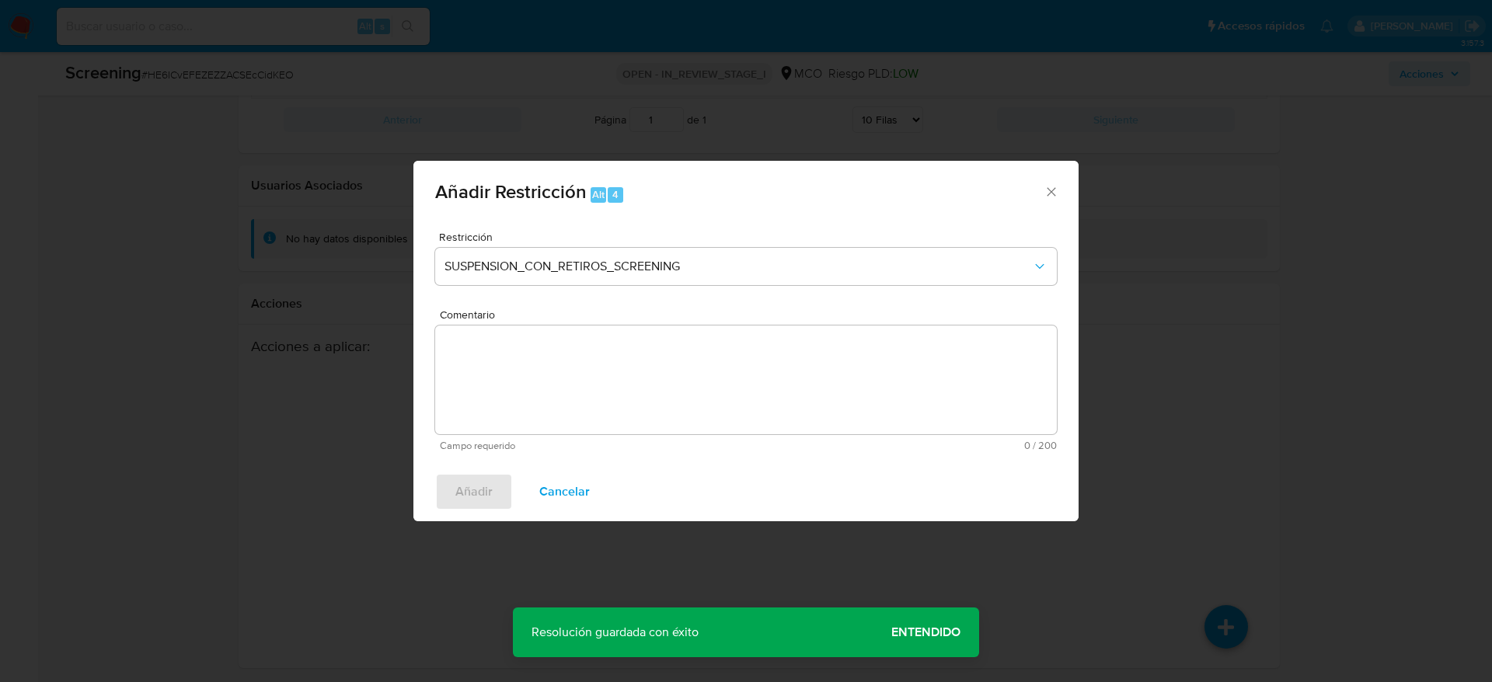
click at [740, 392] on textarea "Comentario" at bounding box center [746, 380] width 622 height 109
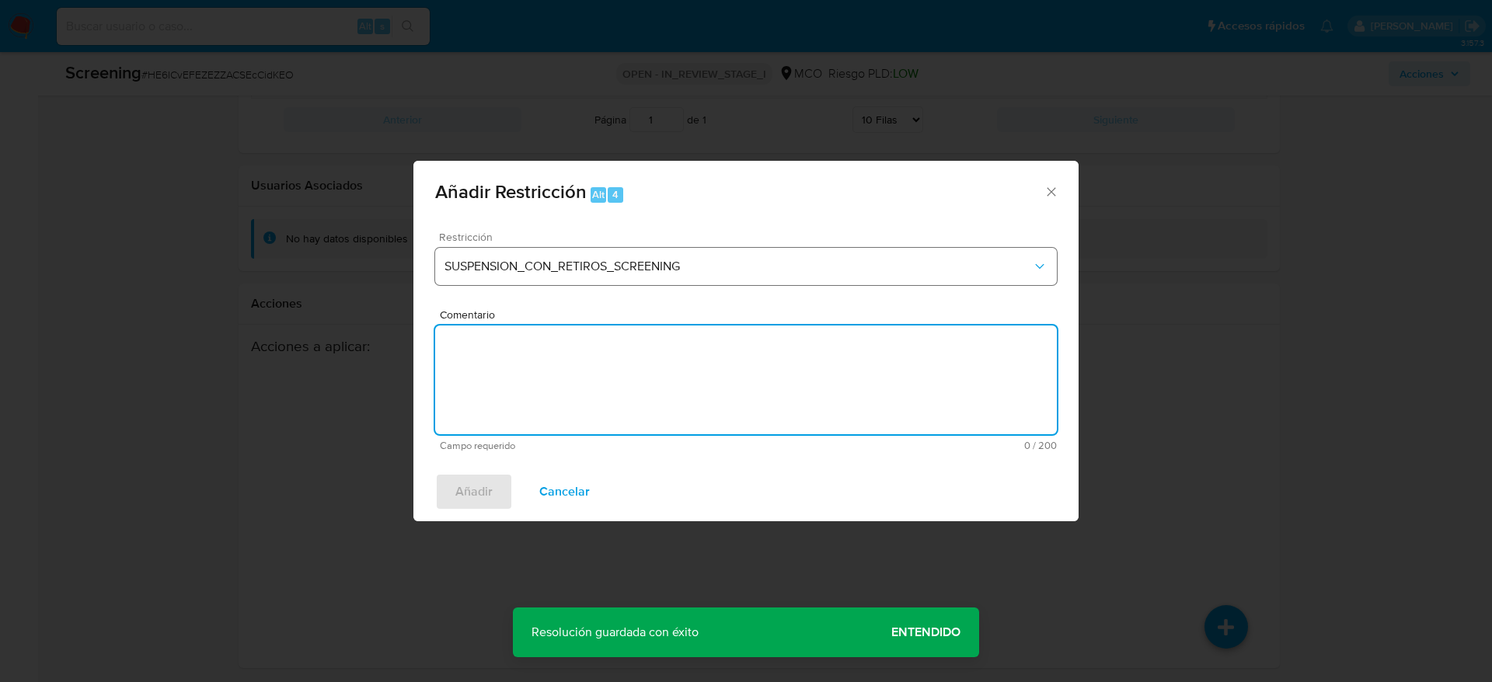
paste textarea "Usuario [PERSON_NAME] fue Destituido e inhabilitado en [DATE] por 10 años para …"
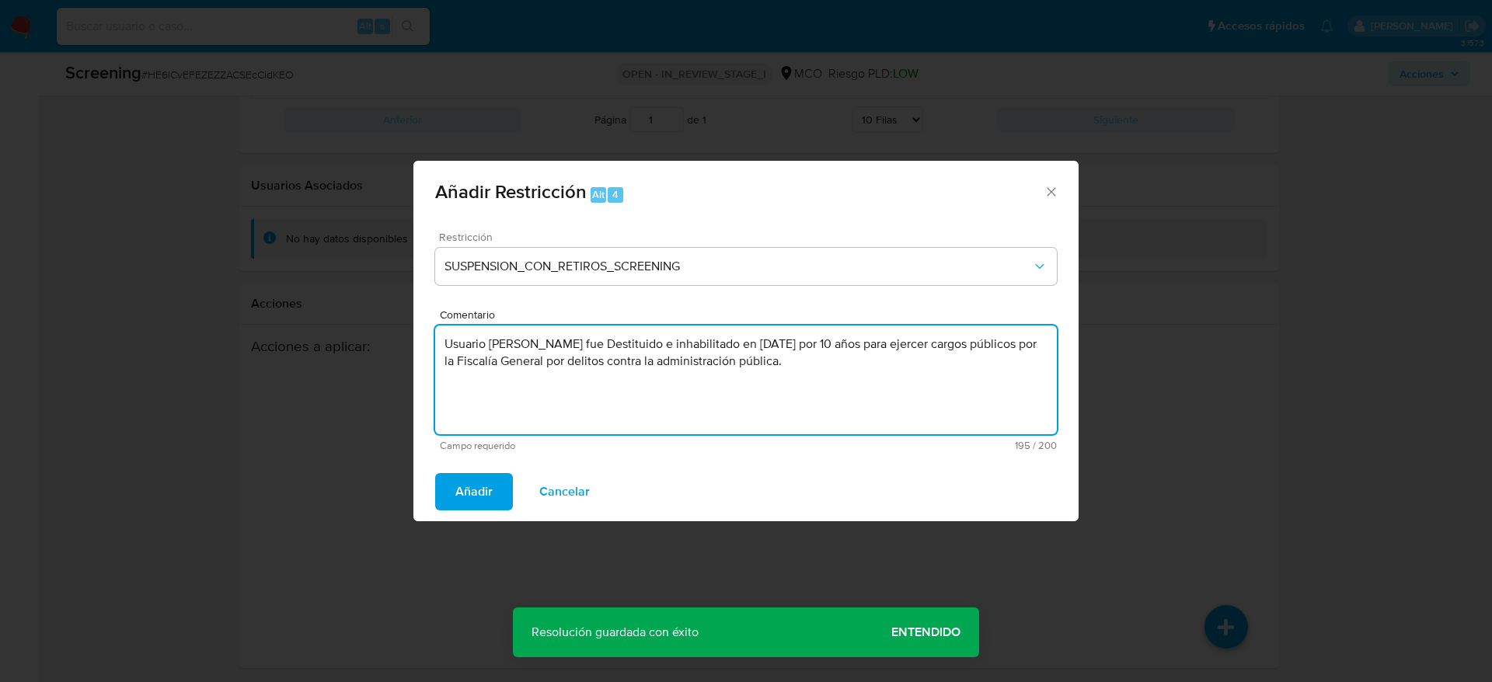
type textarea "Usuario [PERSON_NAME] fue Destituido e inhabilitado en [DATE] por 10 años para …"
click at [678, 234] on span "Restricción" at bounding box center [750, 237] width 622 height 11
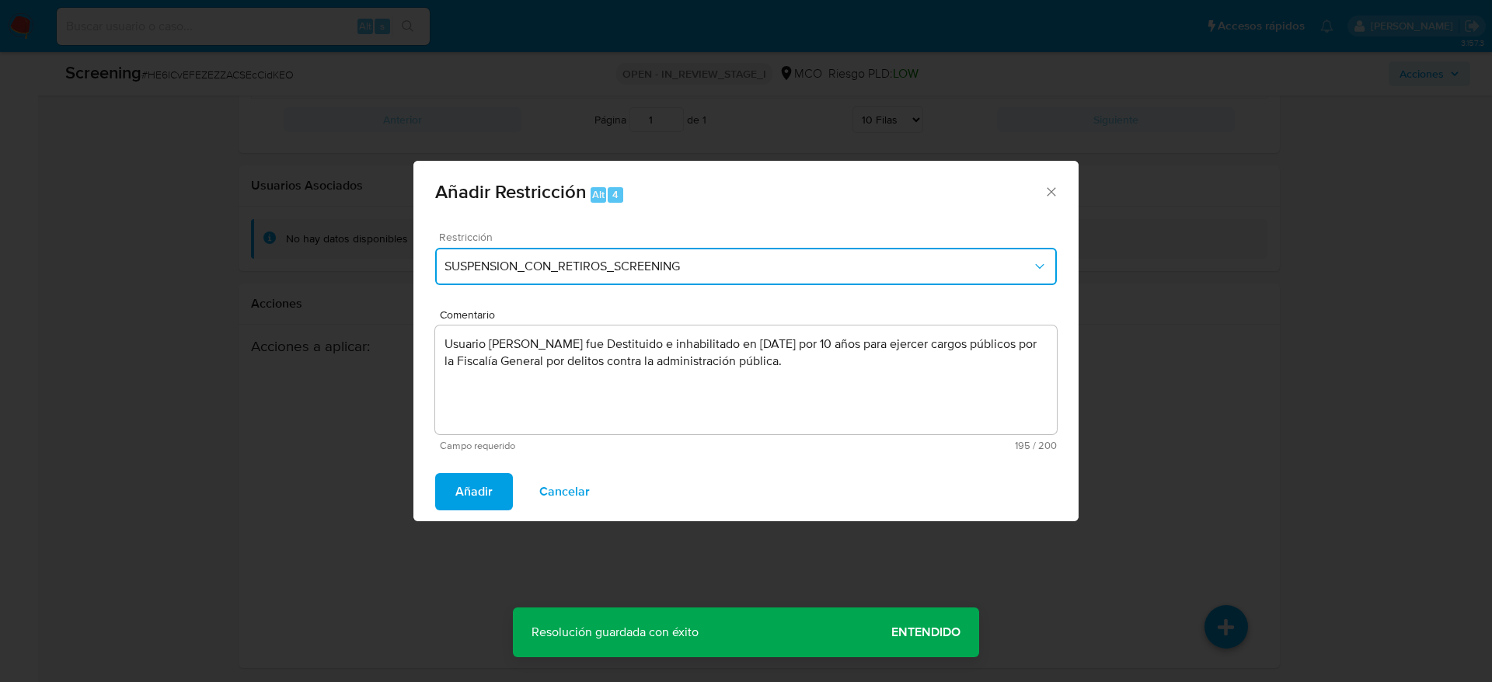
click at [673, 272] on span "SUSPENSION_CON_RETIROS_SCREENING" at bounding box center [737, 267] width 587 height 16
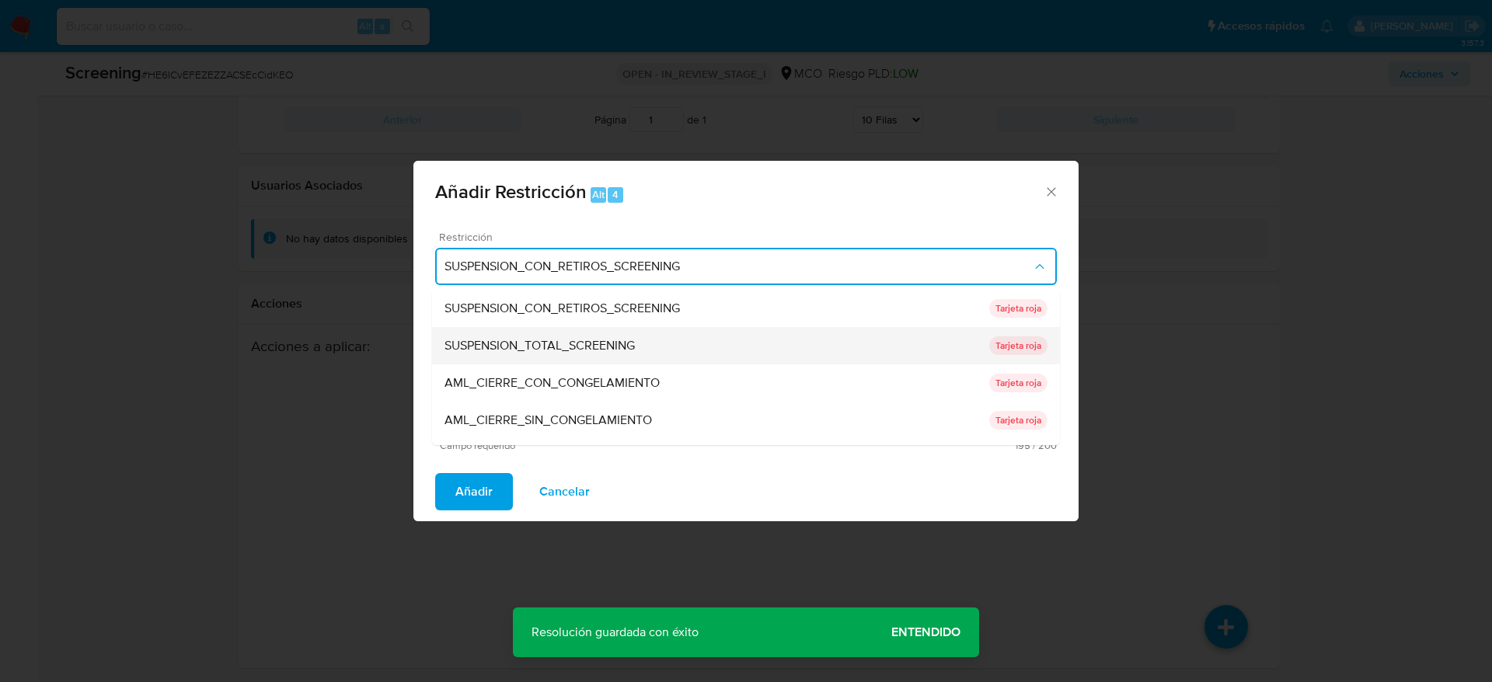
drag, startPoint x: 623, startPoint y: 319, endPoint x: 623, endPoint y: 336, distance: 16.3
click at [623, 336] on ul "SUSPENSION_CON_RETIROS_SCREENING SUSPENSION_CON_RETIROS_SCREENING Tarjeta roja …" at bounding box center [746, 439] width 628 height 298
drag, startPoint x: 623, startPoint y: 336, endPoint x: 413, endPoint y: 426, distance: 228.3
click at [623, 338] on span "SUSPENSION_TOTAL_SCREENING" at bounding box center [539, 346] width 190 height 16
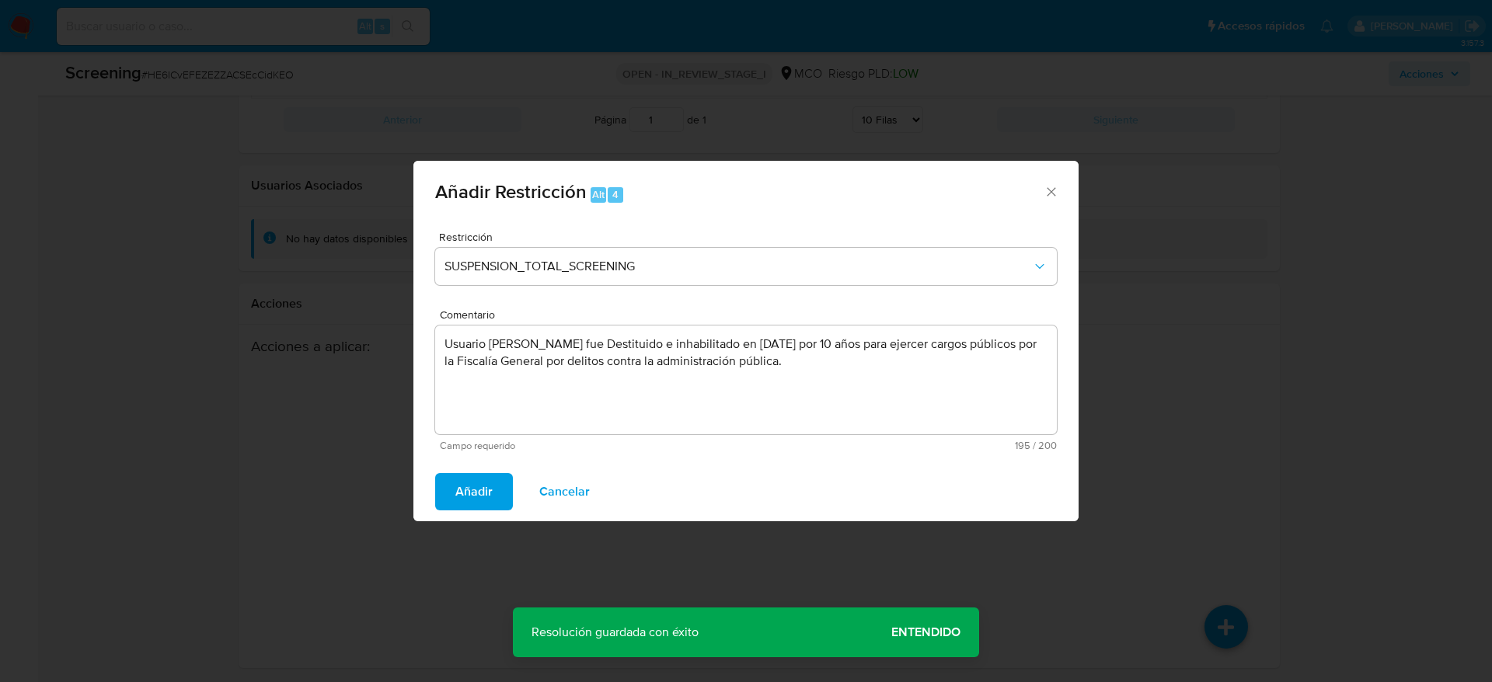
click at [444, 485] on button "Añadir" at bounding box center [474, 491] width 78 height 37
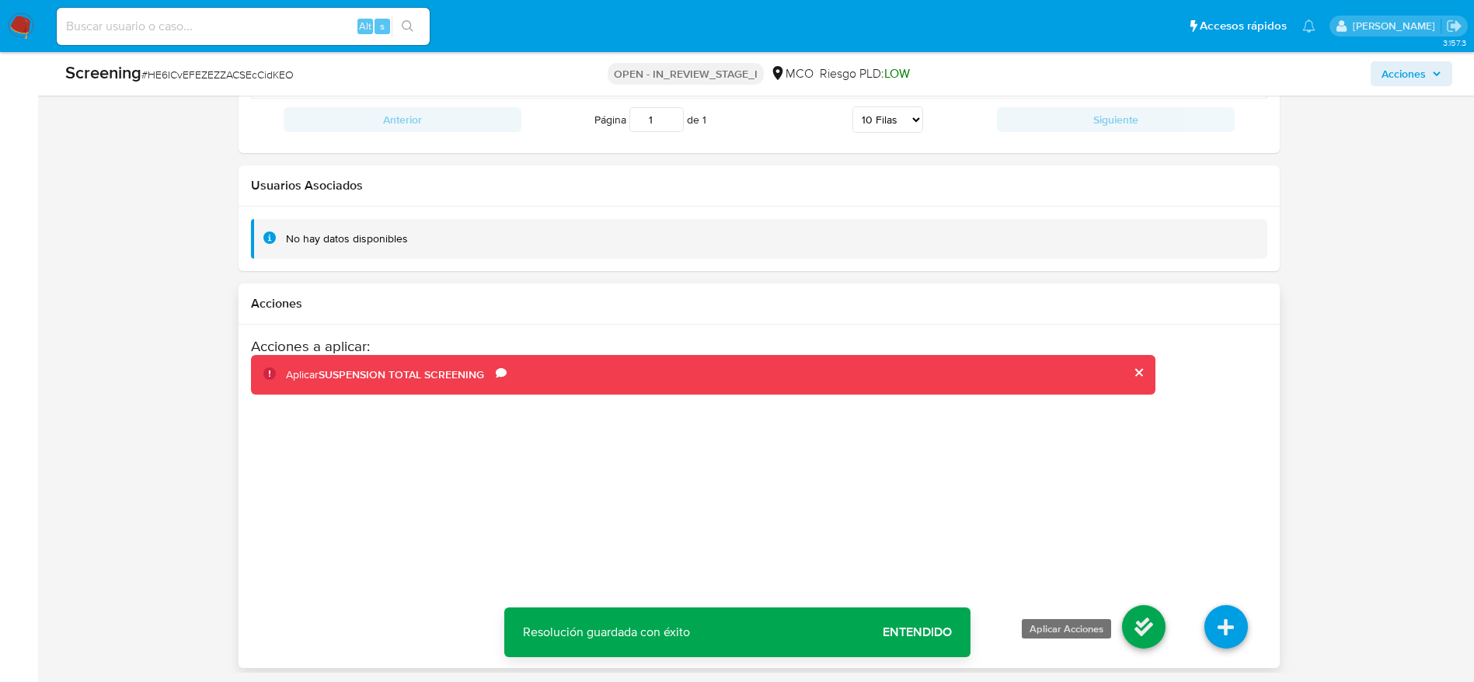
click at [1149, 609] on icon at bounding box center [1144, 627] width 44 height 44
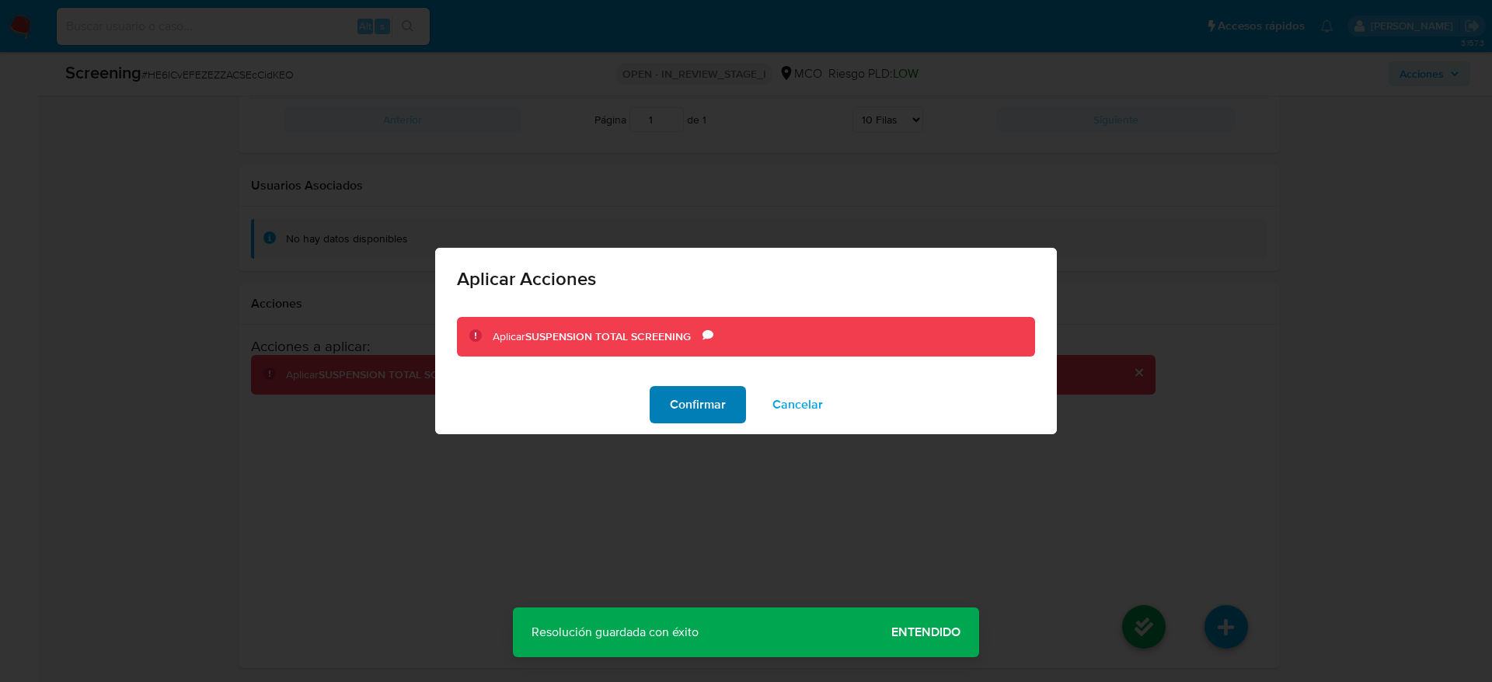
drag, startPoint x: 628, startPoint y: 387, endPoint x: 650, endPoint y: 392, distance: 23.0
click at [644, 391] on div "Confirmar Cancelar" at bounding box center [746, 404] width 622 height 59
click at [655, 386] on button "Confirmar" at bounding box center [698, 404] width 96 height 37
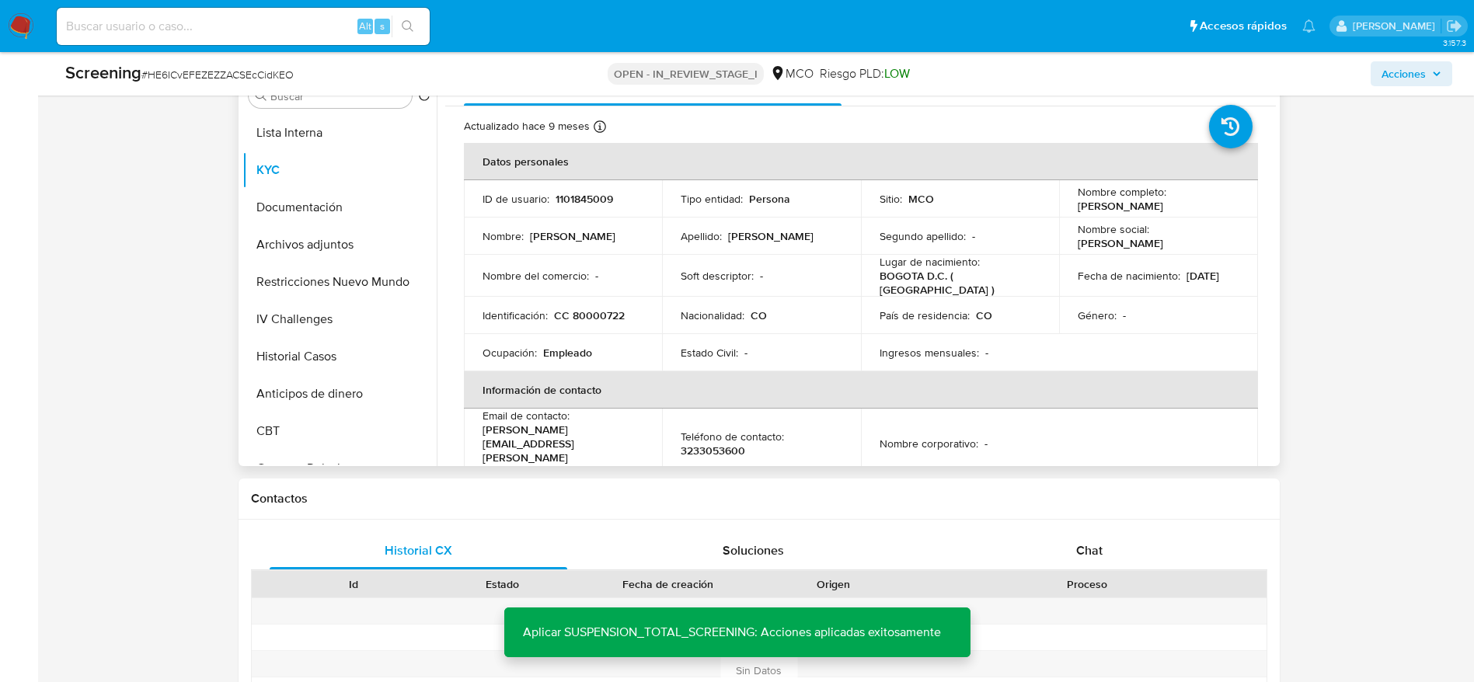
scroll to position [674, 0]
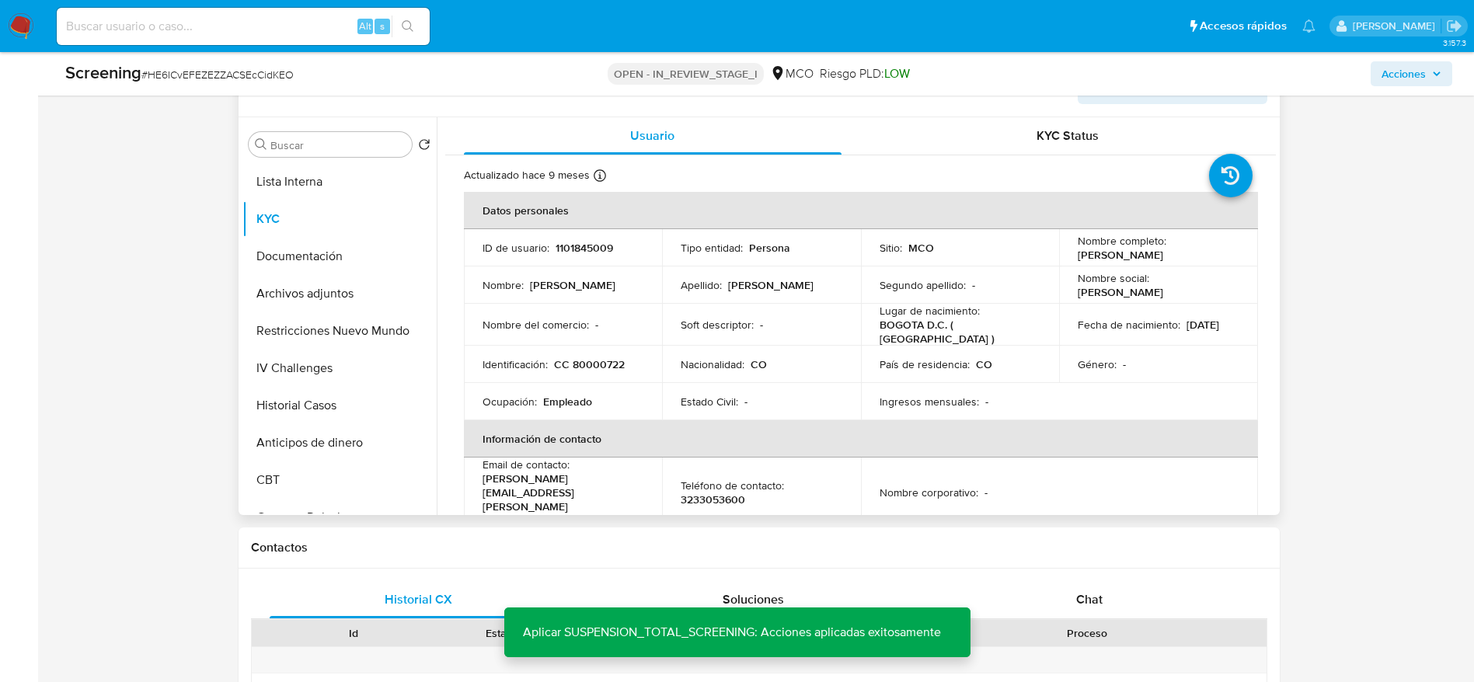
drag, startPoint x: 323, startPoint y: 346, endPoint x: 570, endPoint y: 265, distance: 260.0
click at [325, 346] on button "Restricciones Nuevo Mundo" at bounding box center [339, 330] width 194 height 37
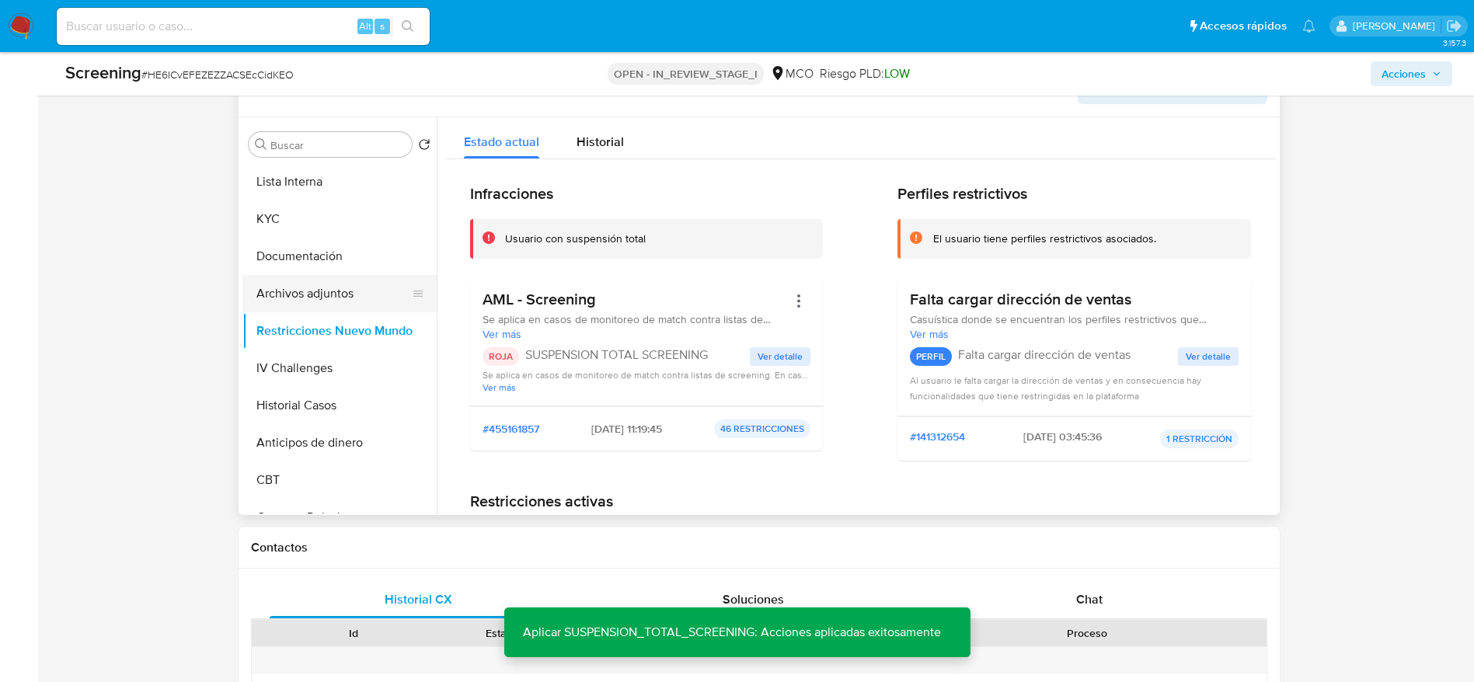
click at [335, 287] on button "Archivos adjuntos" at bounding box center [333, 293] width 182 height 37
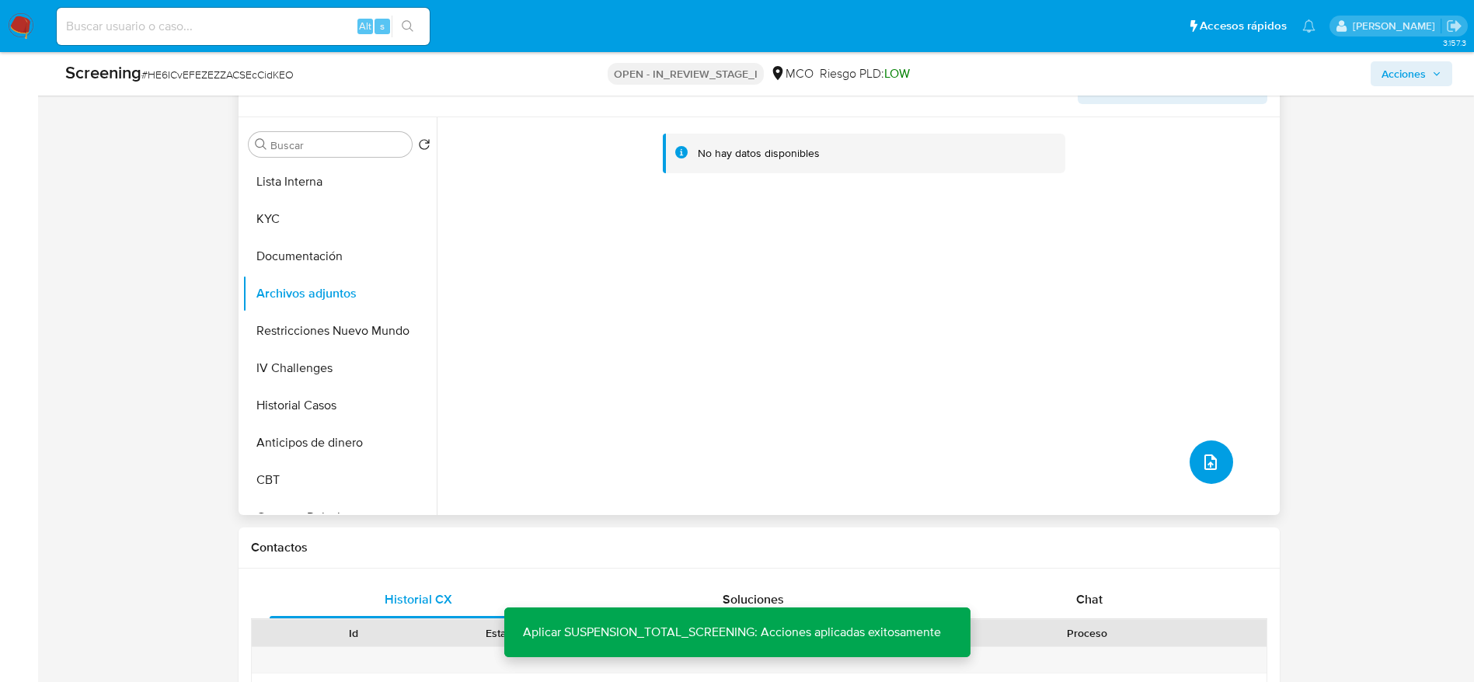
click at [1201, 459] on icon "upload-file" at bounding box center [1210, 462] width 19 height 19
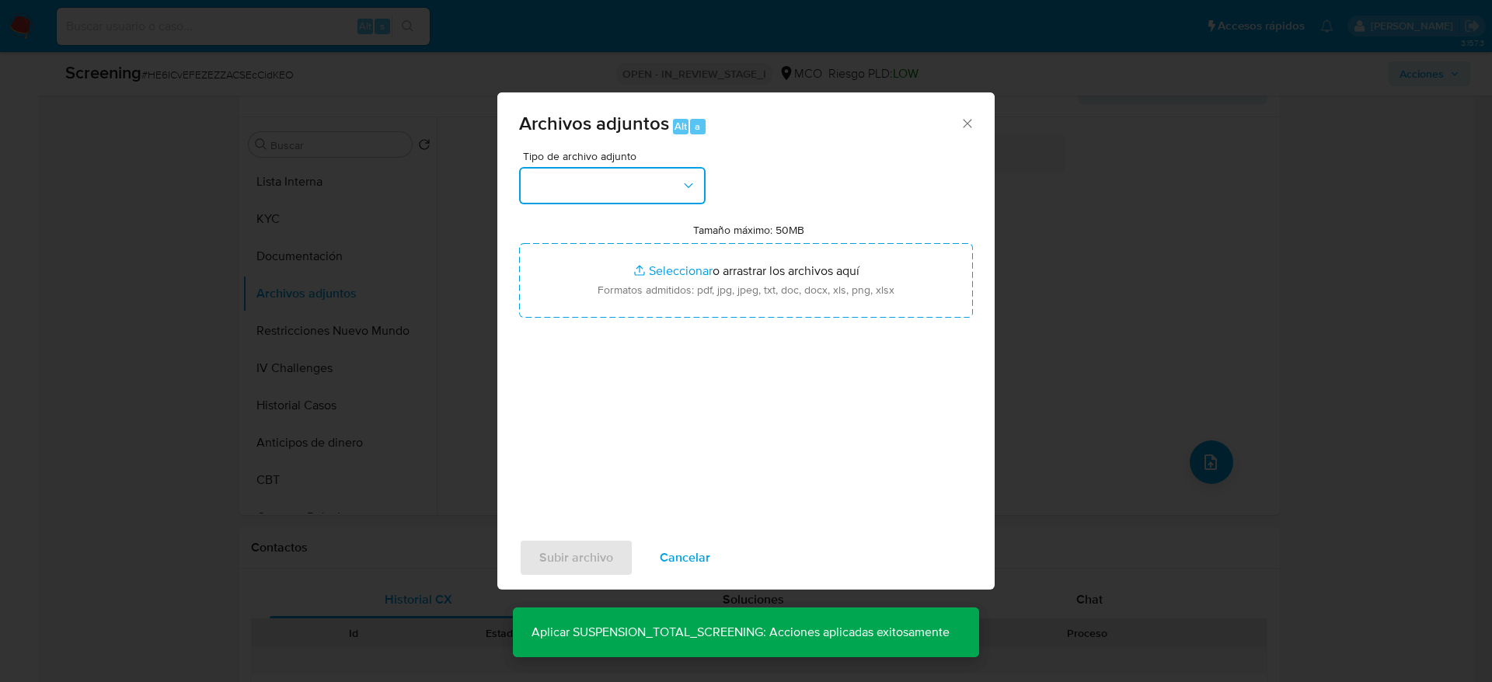
click at [656, 188] on button "button" at bounding box center [612, 185] width 186 height 37
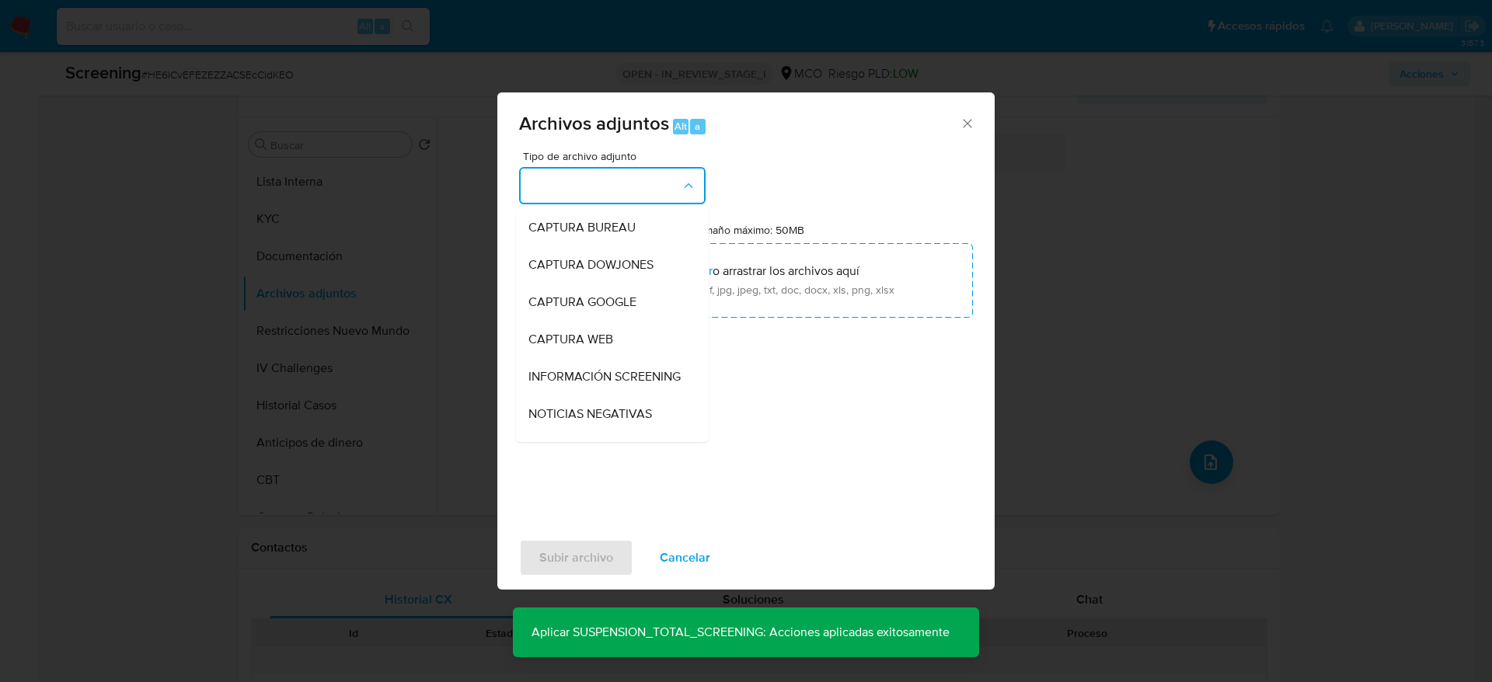
click at [580, 374] on span "INFORMACIÓN SCREENING" at bounding box center [604, 377] width 152 height 16
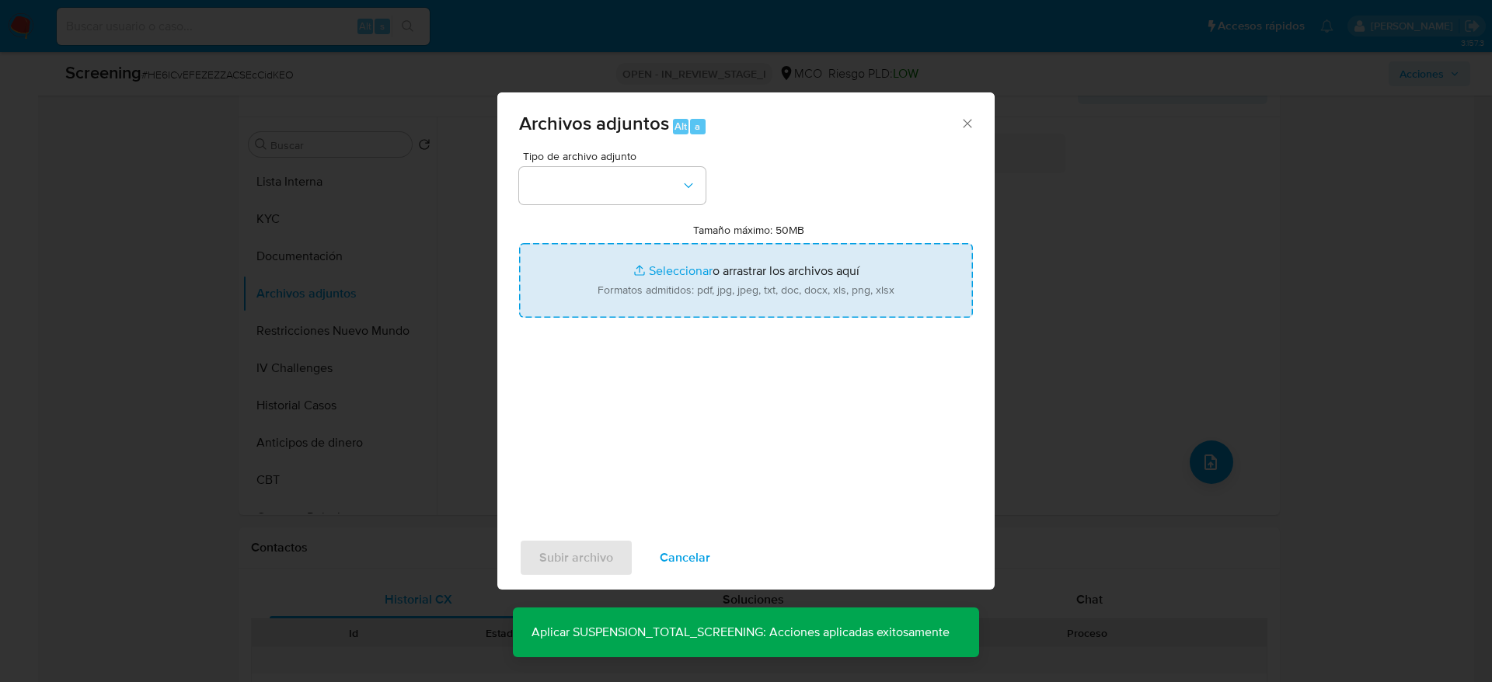
click at [594, 307] on input "Tamaño máximo: 50MB Seleccionar archivos" at bounding box center [746, 280] width 454 height 75
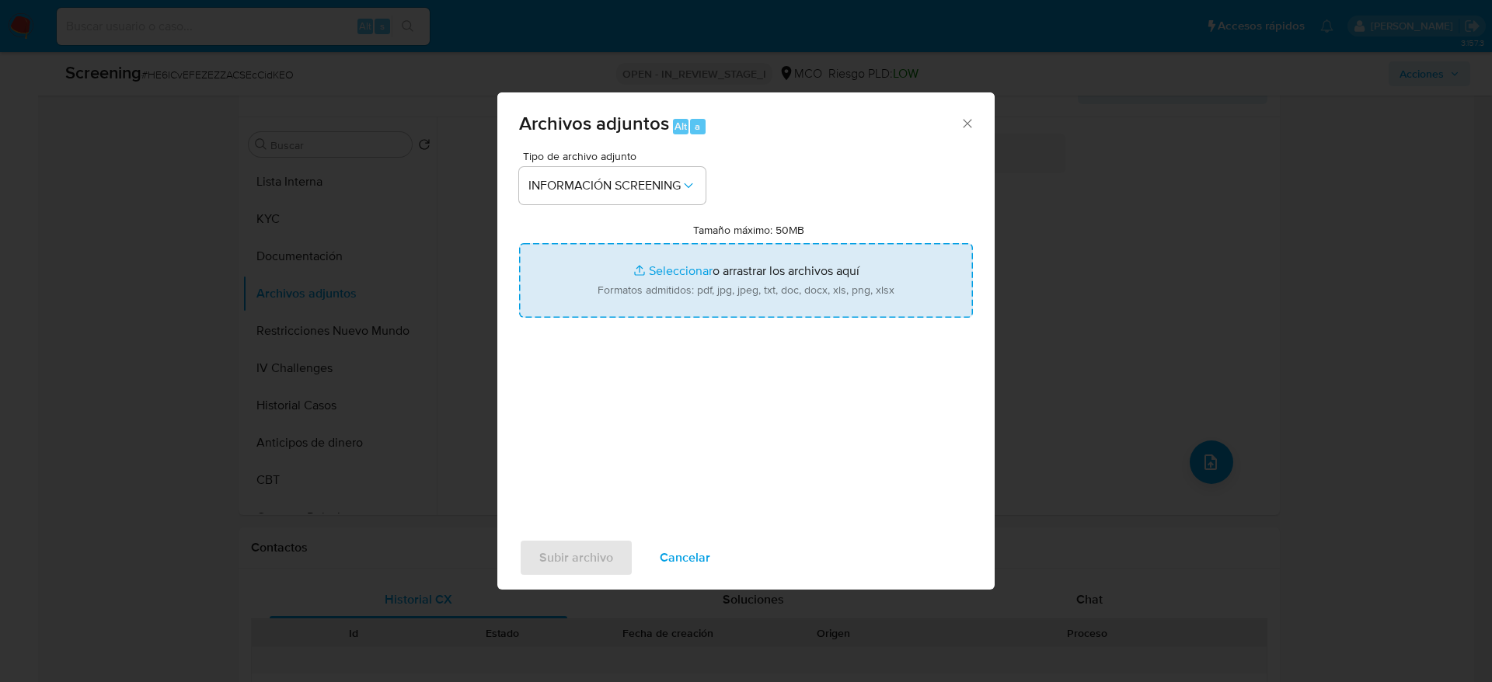
type input "C:\fakepath\_Manuel [PERSON_NAME] - Buscar con Google.pdf"
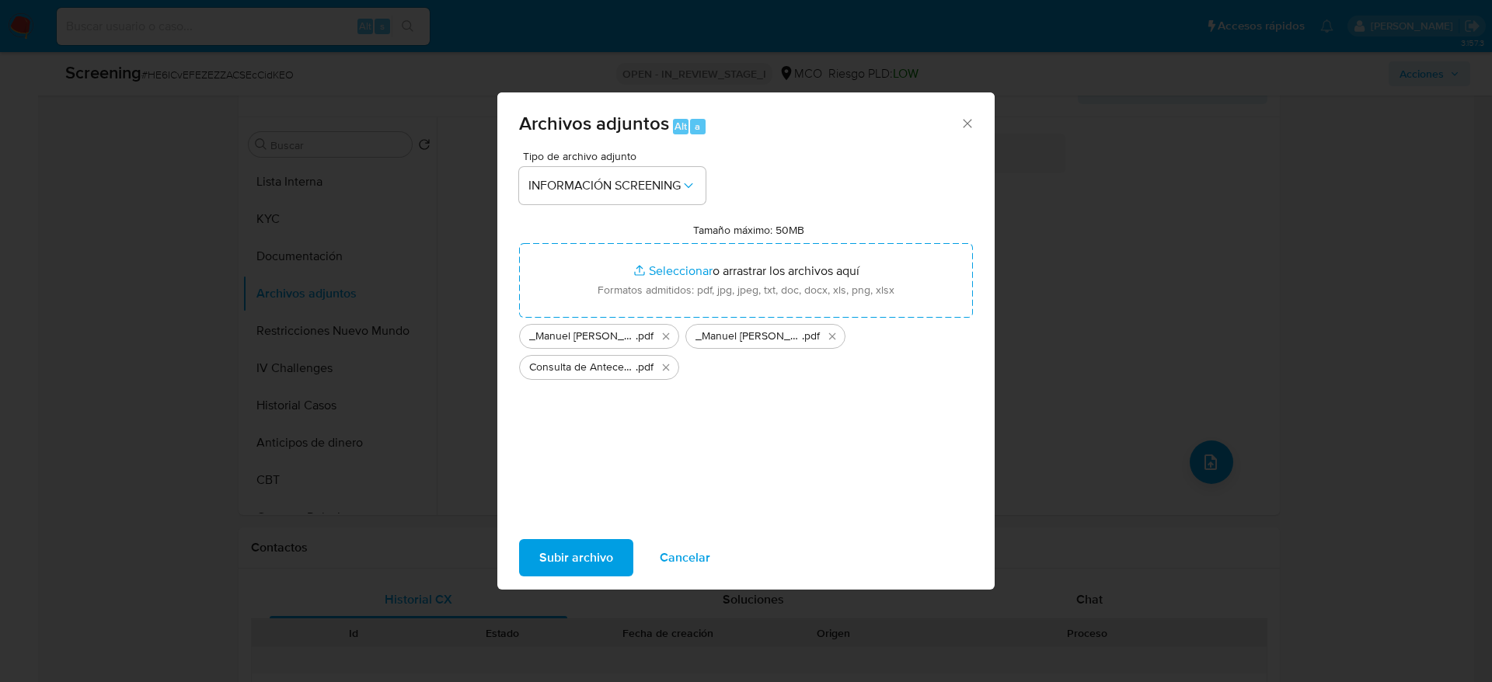
click at [603, 541] on span "Subir archivo" at bounding box center [576, 558] width 74 height 34
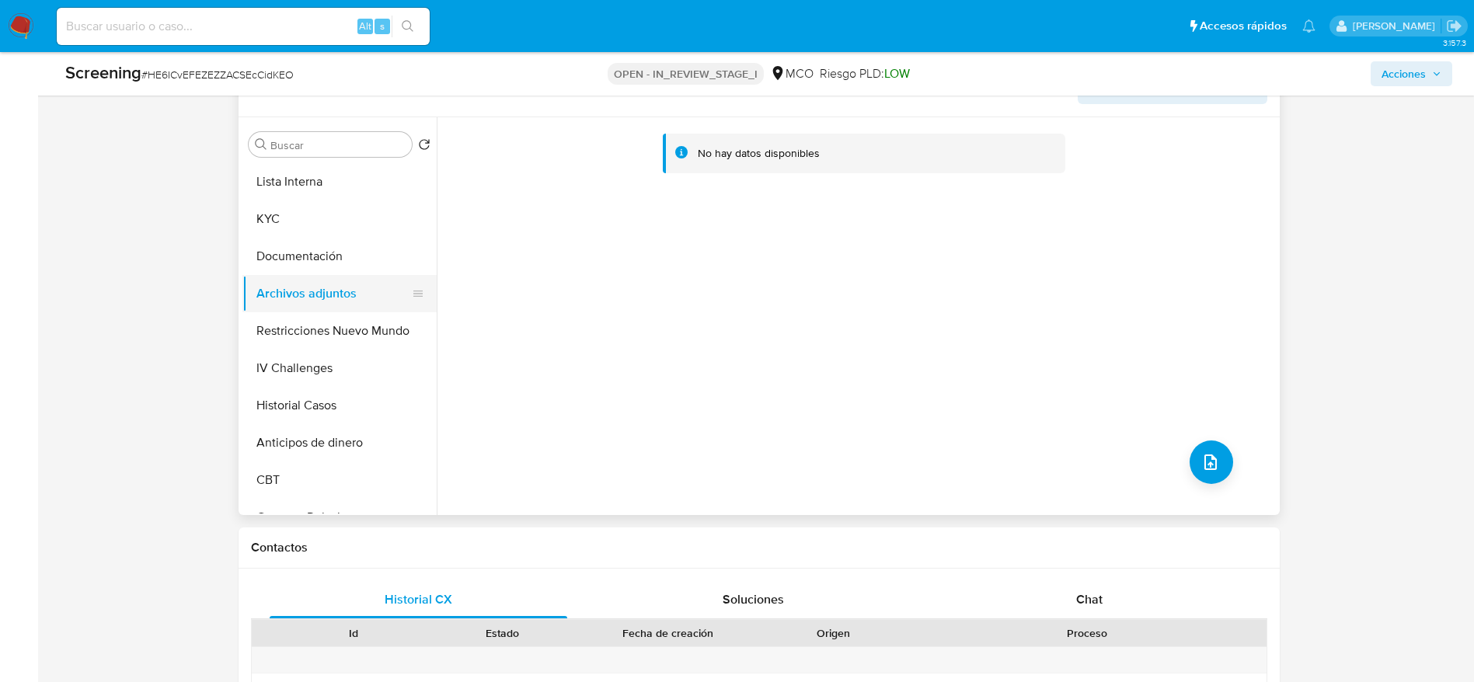
drag, startPoint x: 345, startPoint y: 334, endPoint x: 345, endPoint y: 310, distance: 24.1
click at [345, 333] on button "Restricciones Nuevo Mundo" at bounding box center [339, 330] width 194 height 37
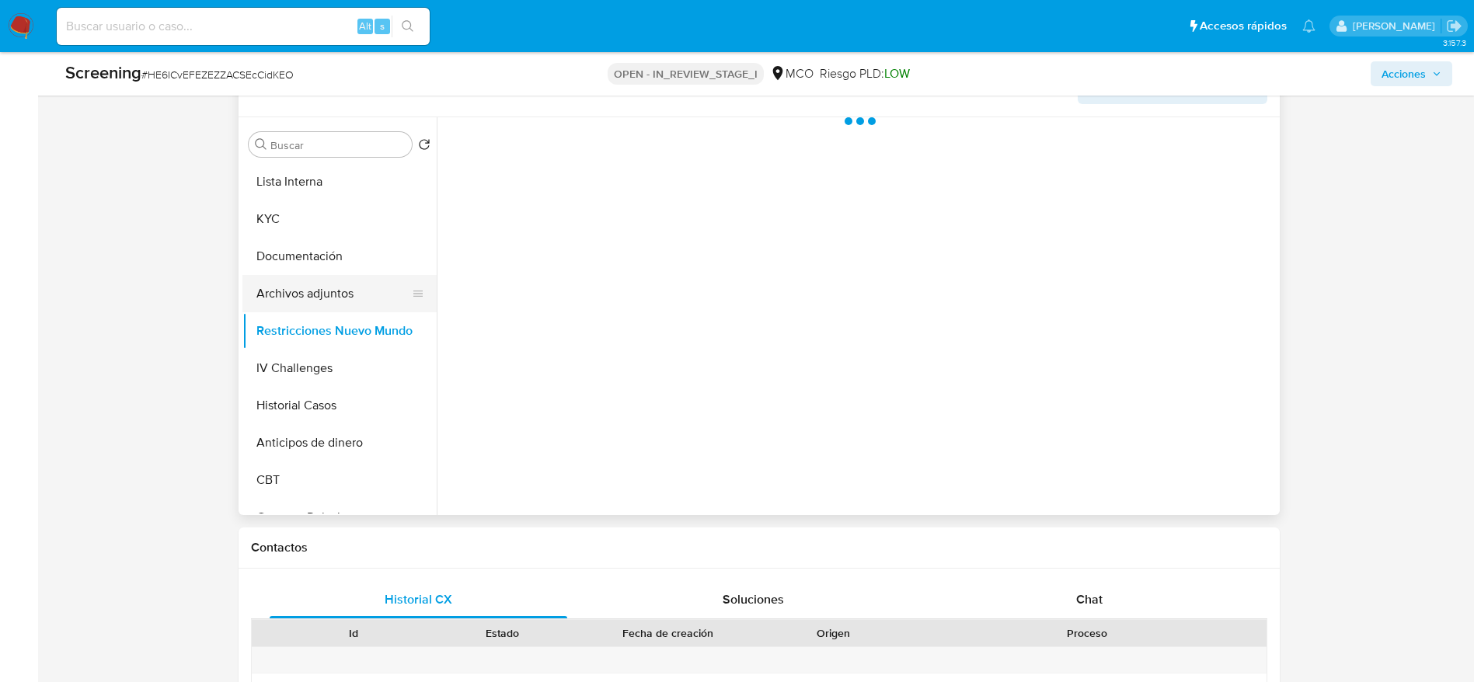
click at [343, 303] on button "Archivos adjuntos" at bounding box center [333, 293] width 182 height 37
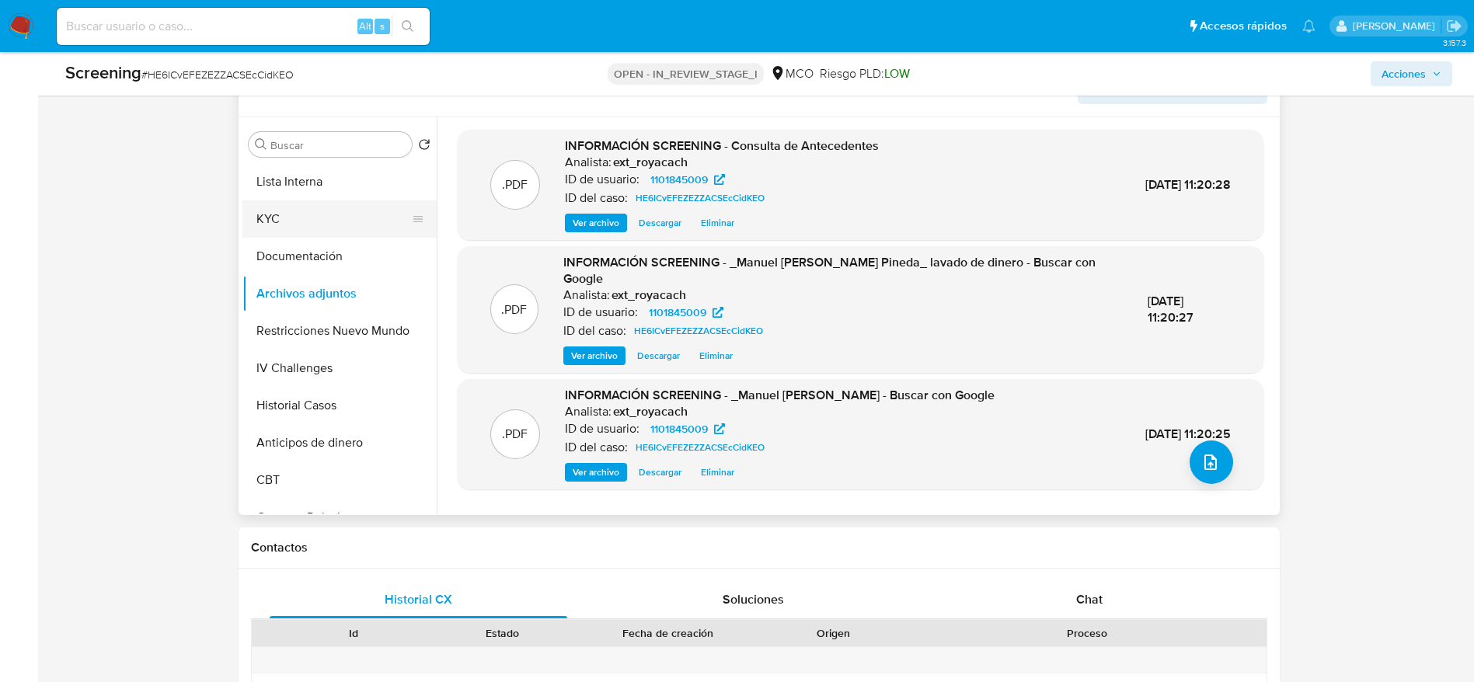
click at [305, 226] on button "KYC" at bounding box center [333, 218] width 182 height 37
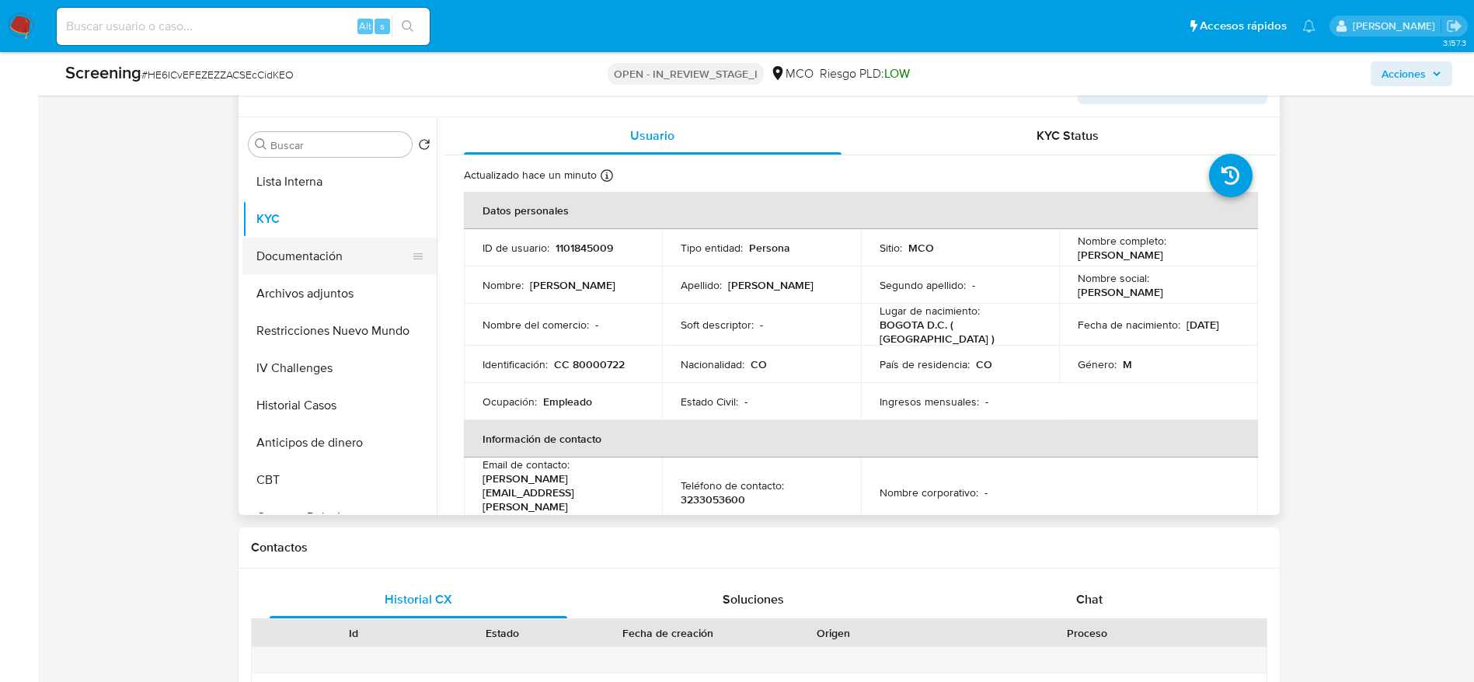
click at [327, 240] on button "Documentación" at bounding box center [333, 256] width 182 height 37
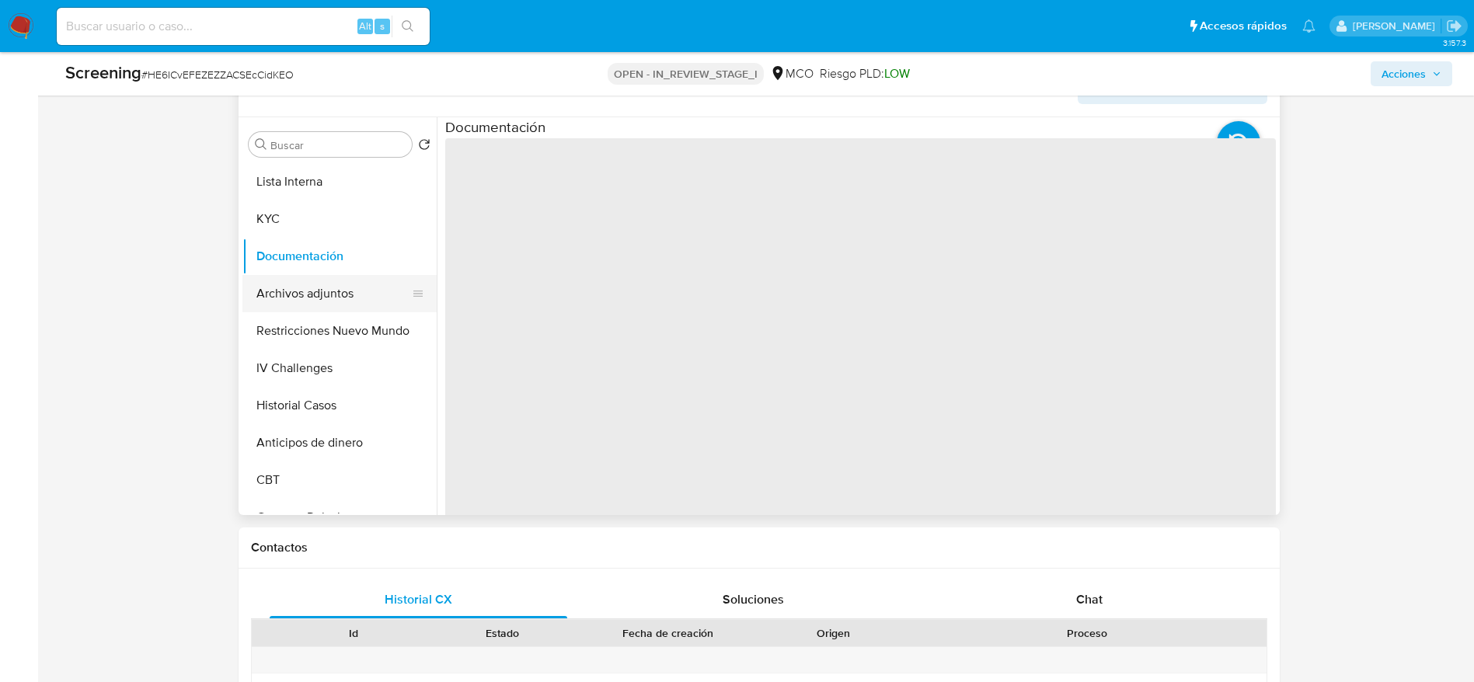
click at [326, 305] on button "Archivos adjuntos" at bounding box center [333, 293] width 182 height 37
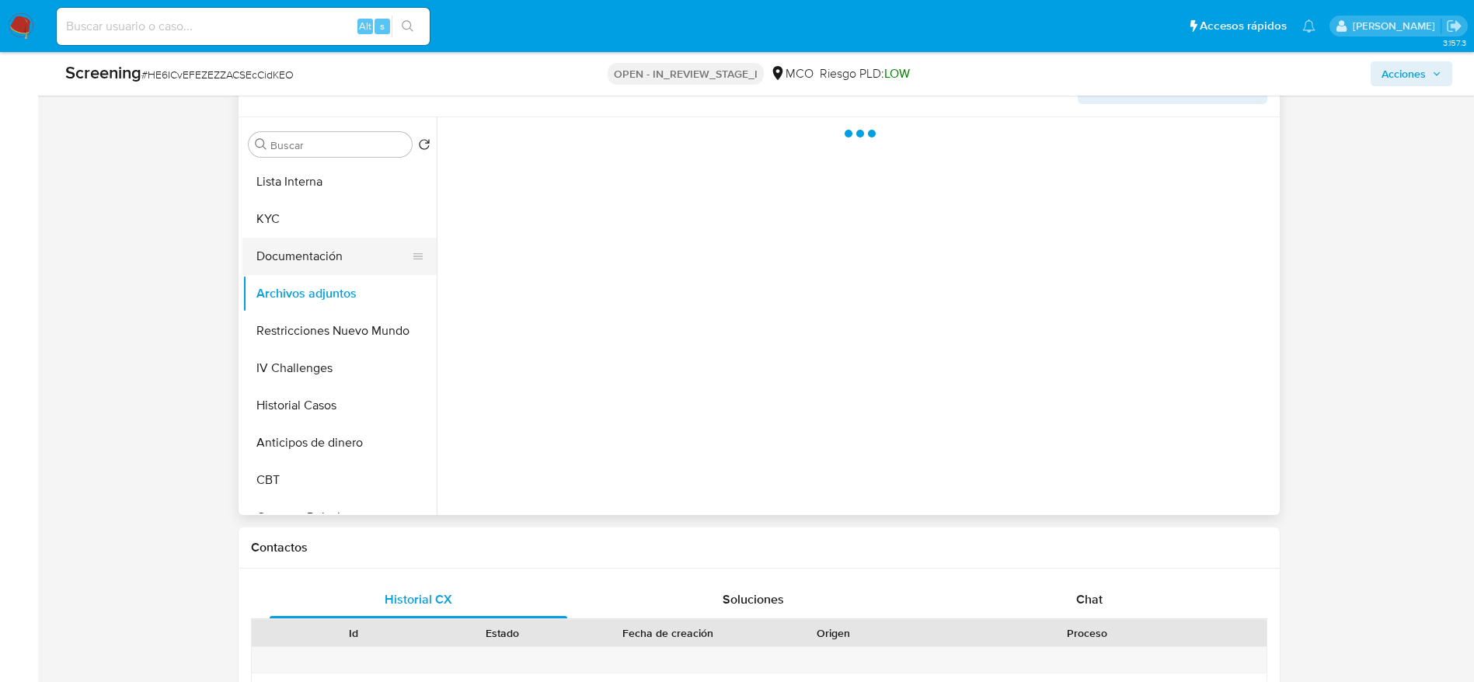
click at [333, 268] on button "Documentación" at bounding box center [333, 256] width 182 height 37
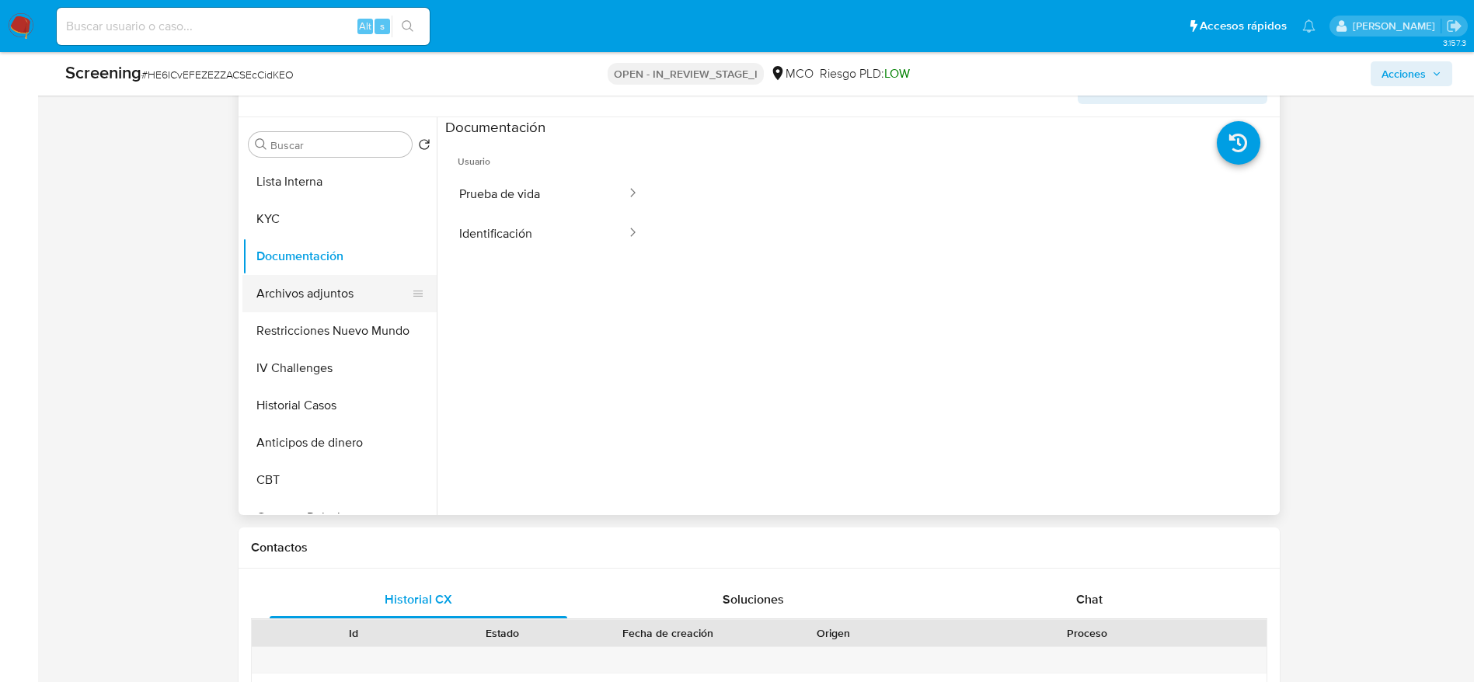
click at [344, 278] on button "Archivos adjuntos" at bounding box center [333, 293] width 182 height 37
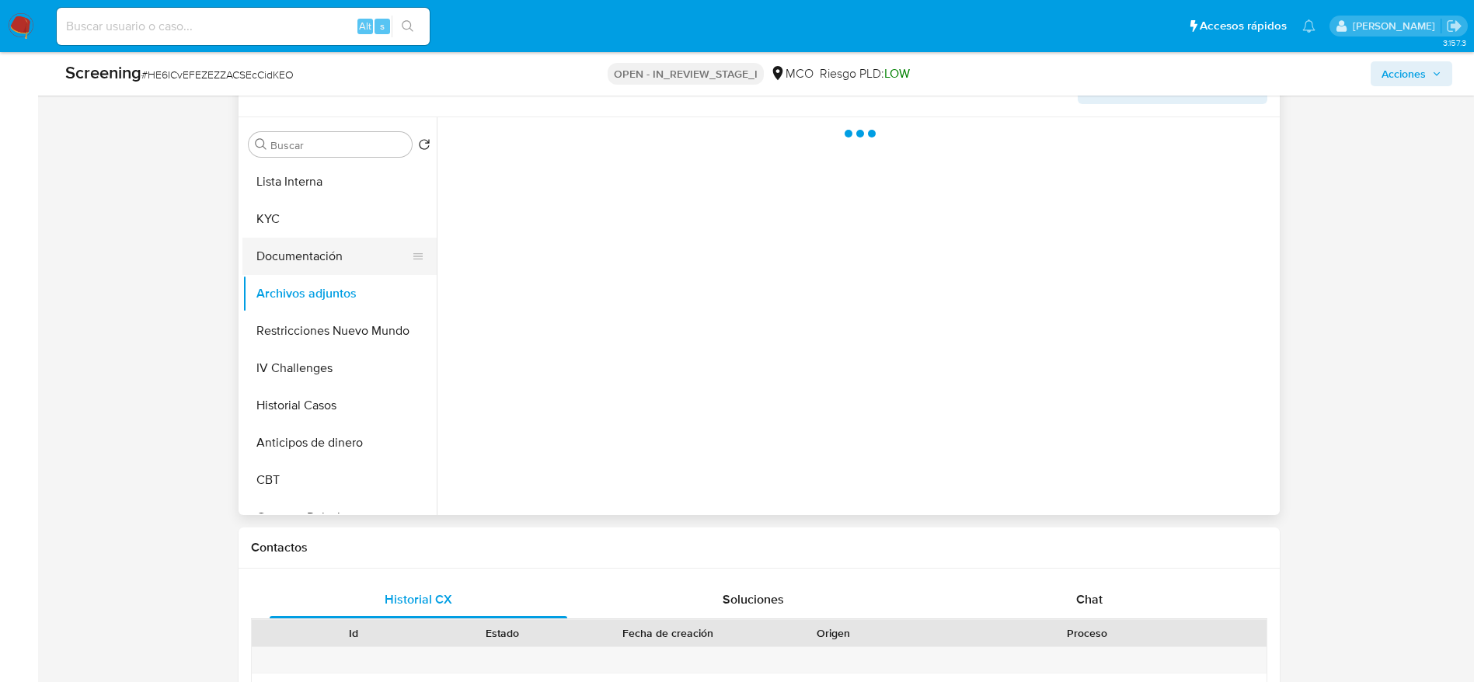
click at [326, 258] on button "Documentación" at bounding box center [333, 256] width 182 height 37
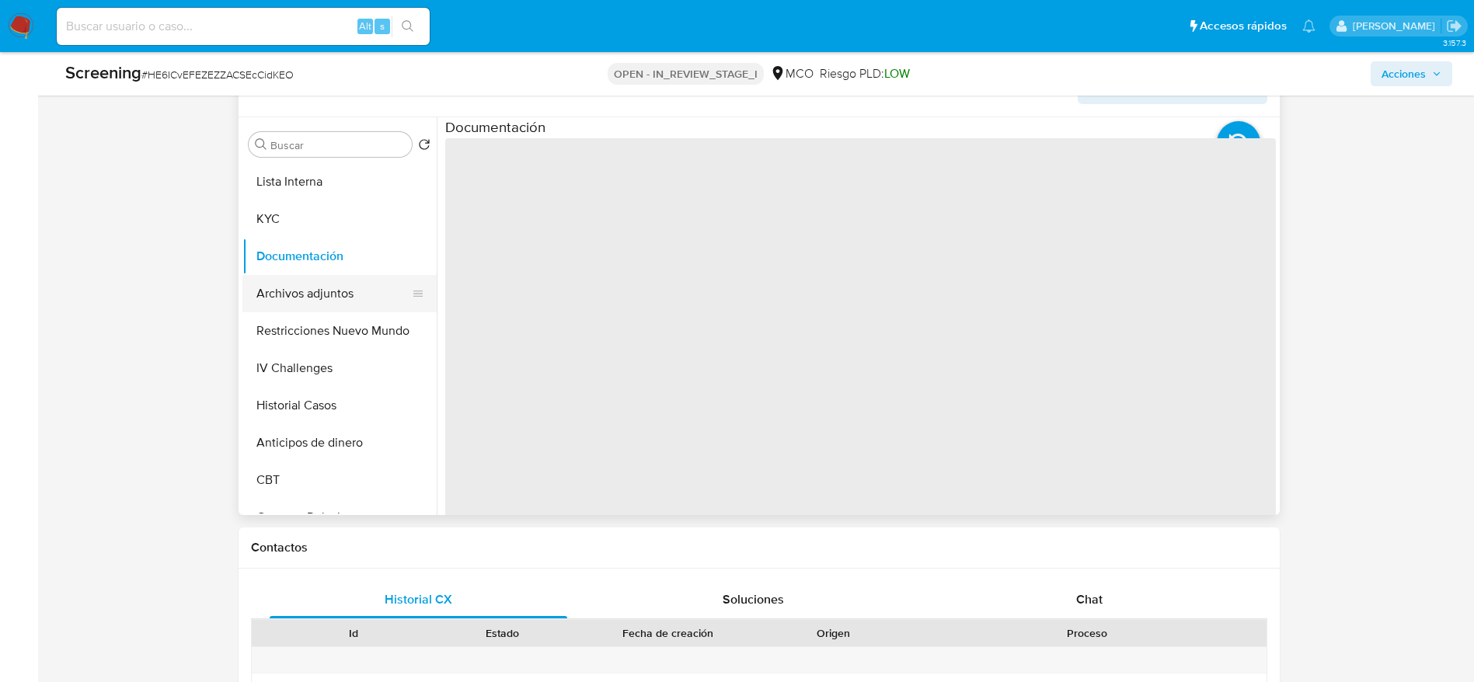
click at [322, 287] on button "Archivos adjuntos" at bounding box center [333, 293] width 182 height 37
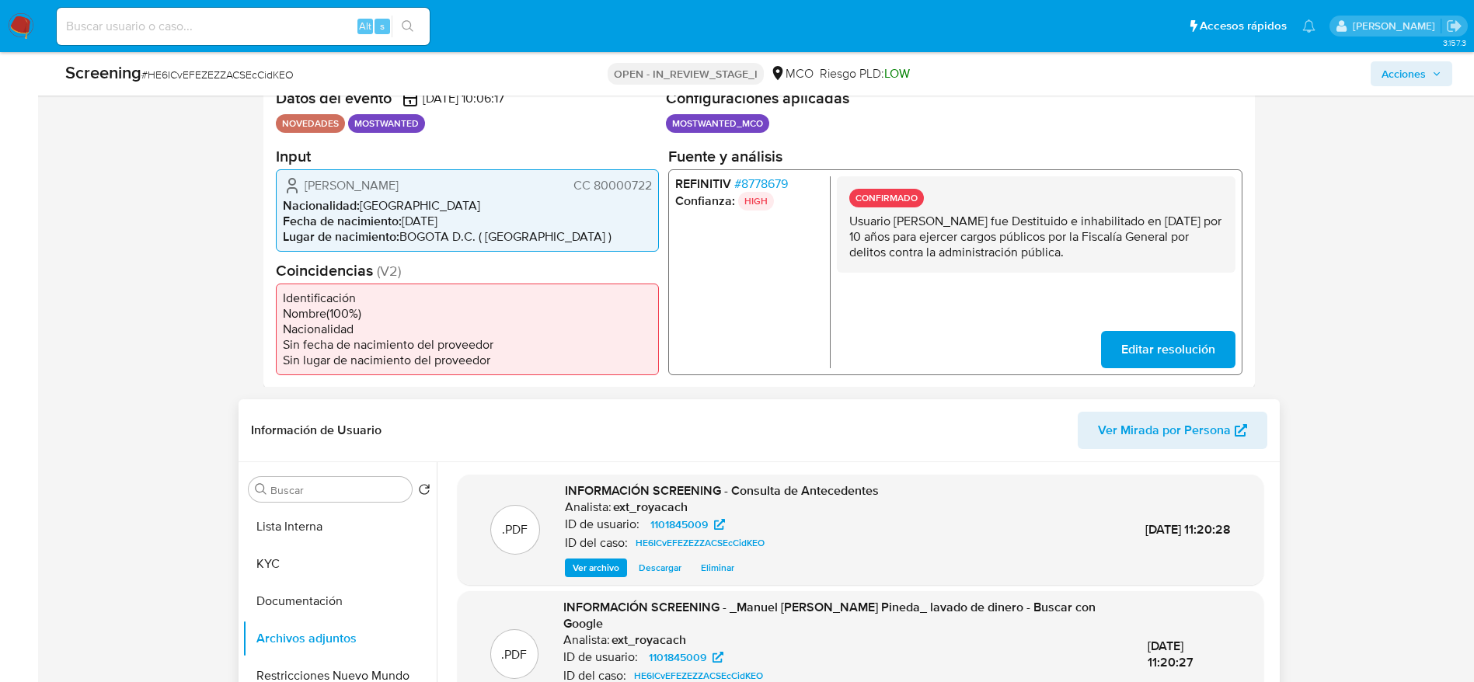
scroll to position [466, 0]
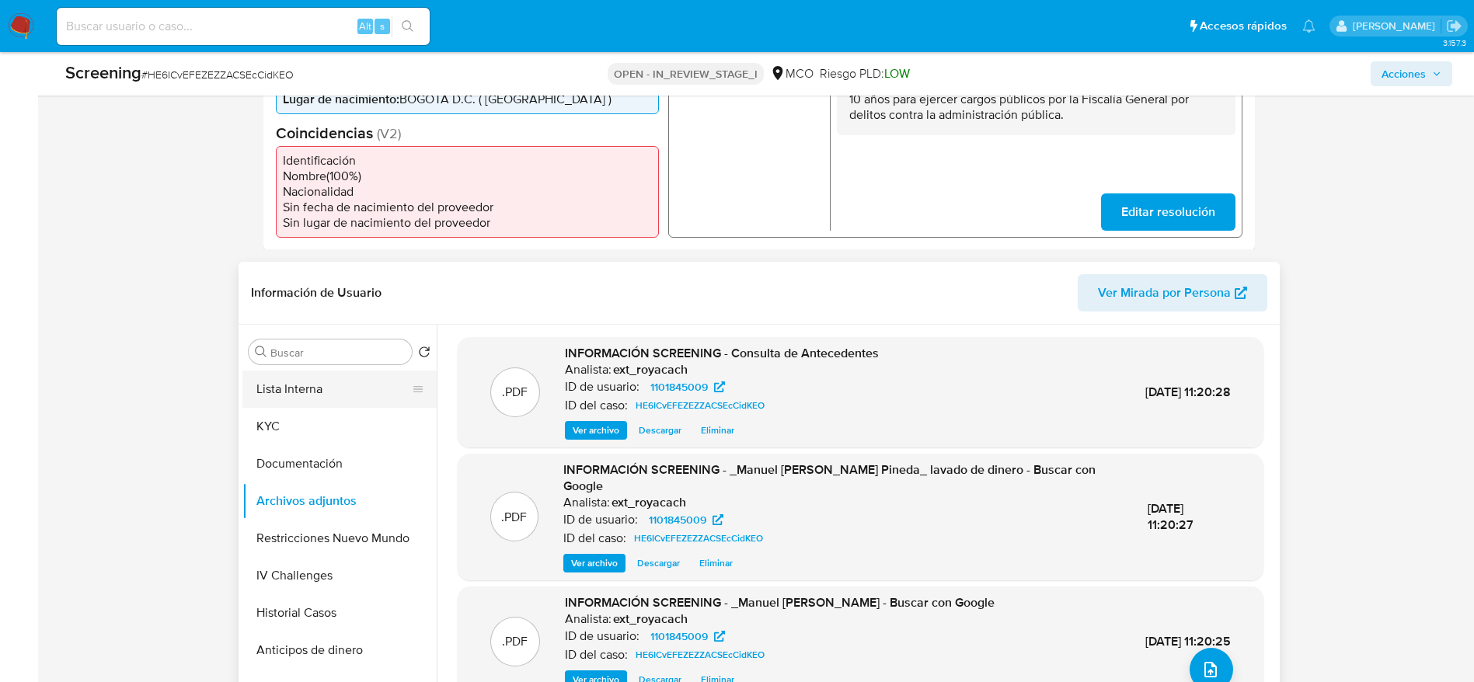
click at [363, 402] on button "Lista Interna" at bounding box center [333, 389] width 182 height 37
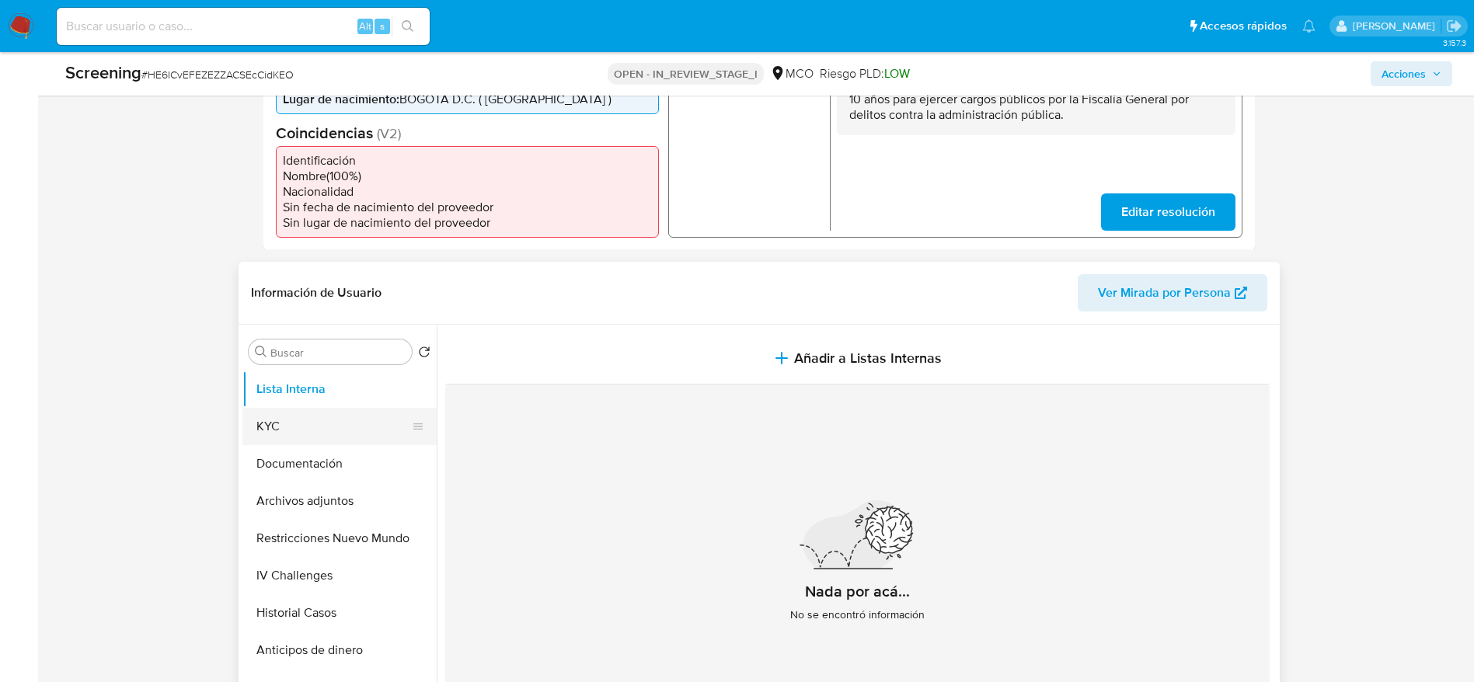
click at [355, 422] on button "KYC" at bounding box center [333, 426] width 182 height 37
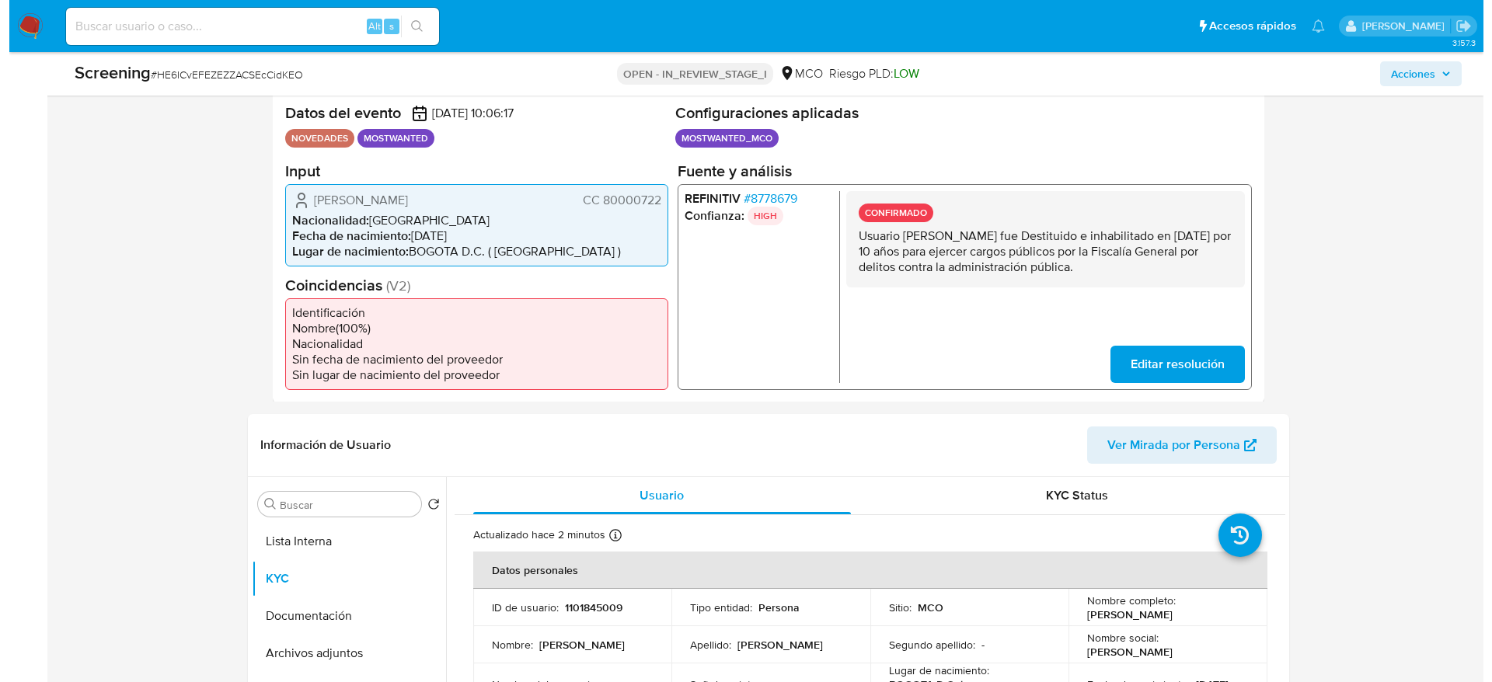
scroll to position [350, 0]
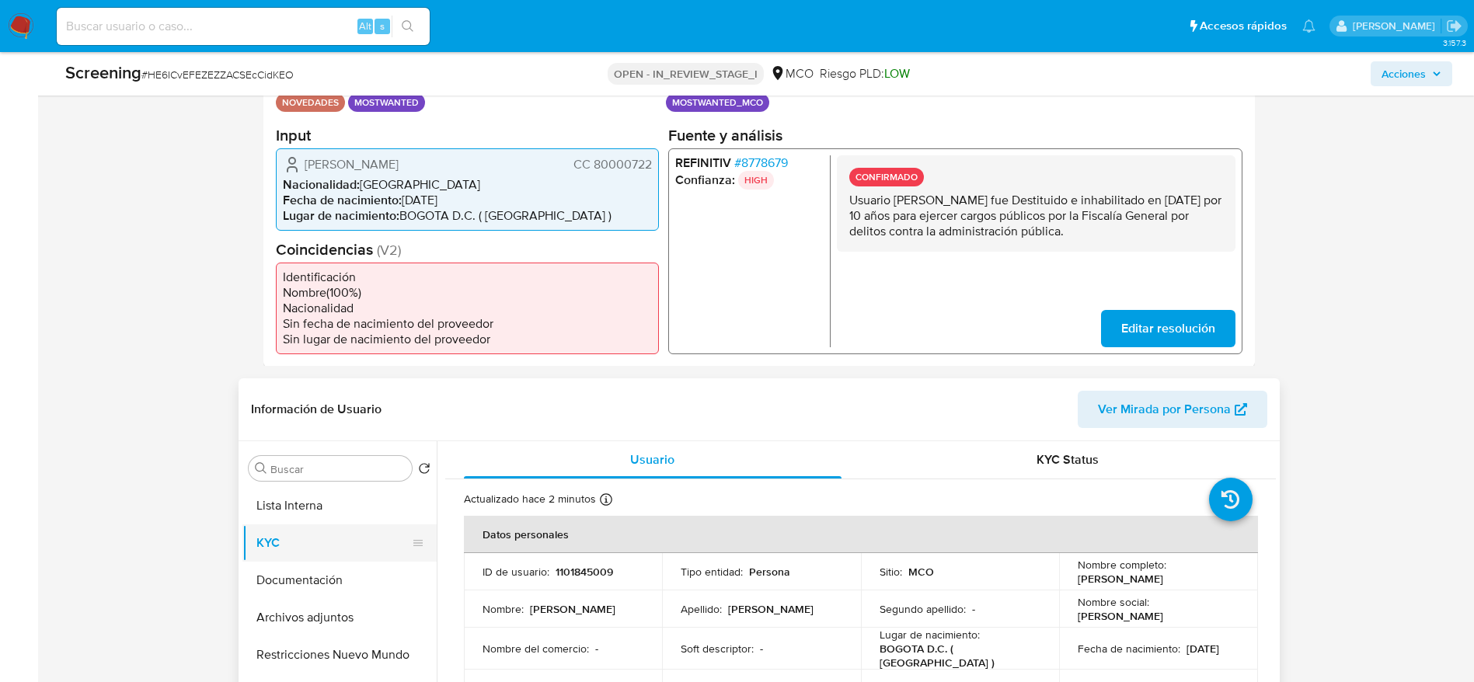
click at [277, 535] on button "KYC" at bounding box center [333, 542] width 182 height 37
click at [284, 510] on button "Lista Interna" at bounding box center [333, 505] width 182 height 37
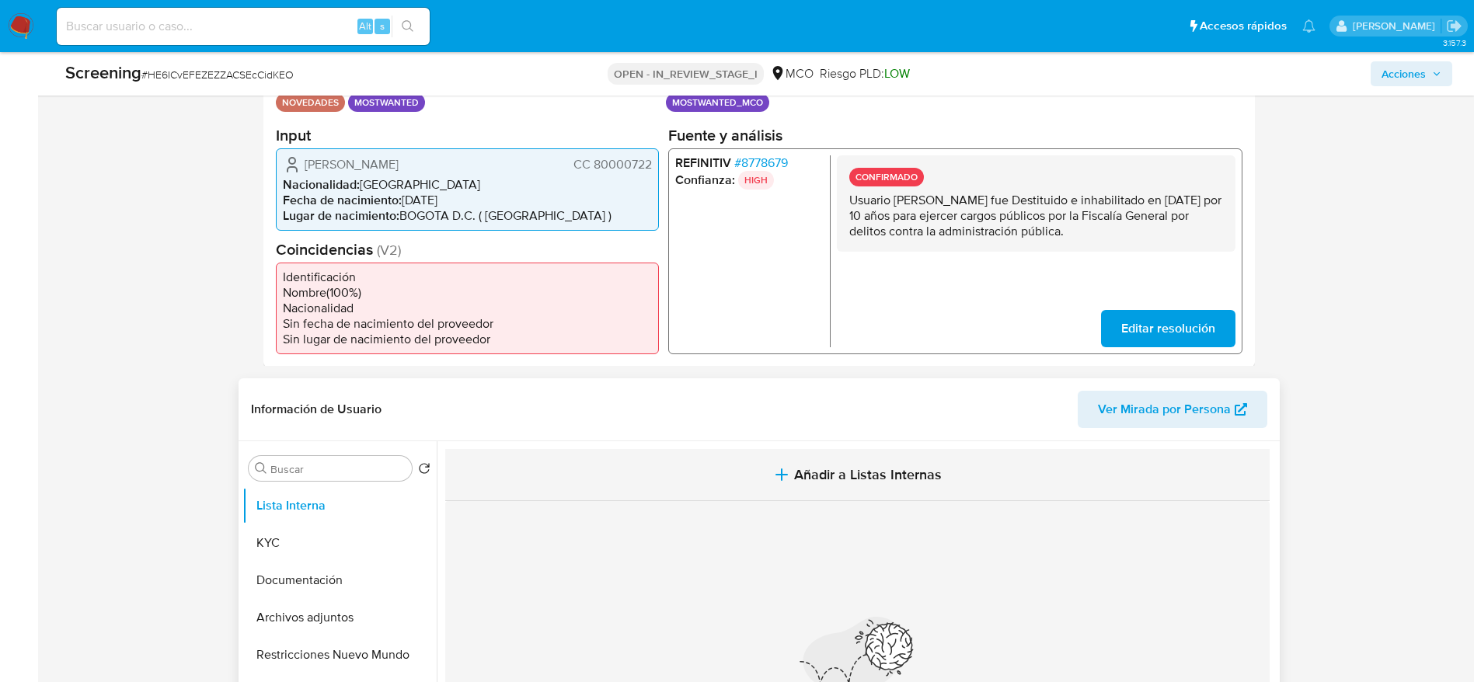
click at [674, 491] on button "Añadir a Listas Internas" at bounding box center [857, 475] width 824 height 52
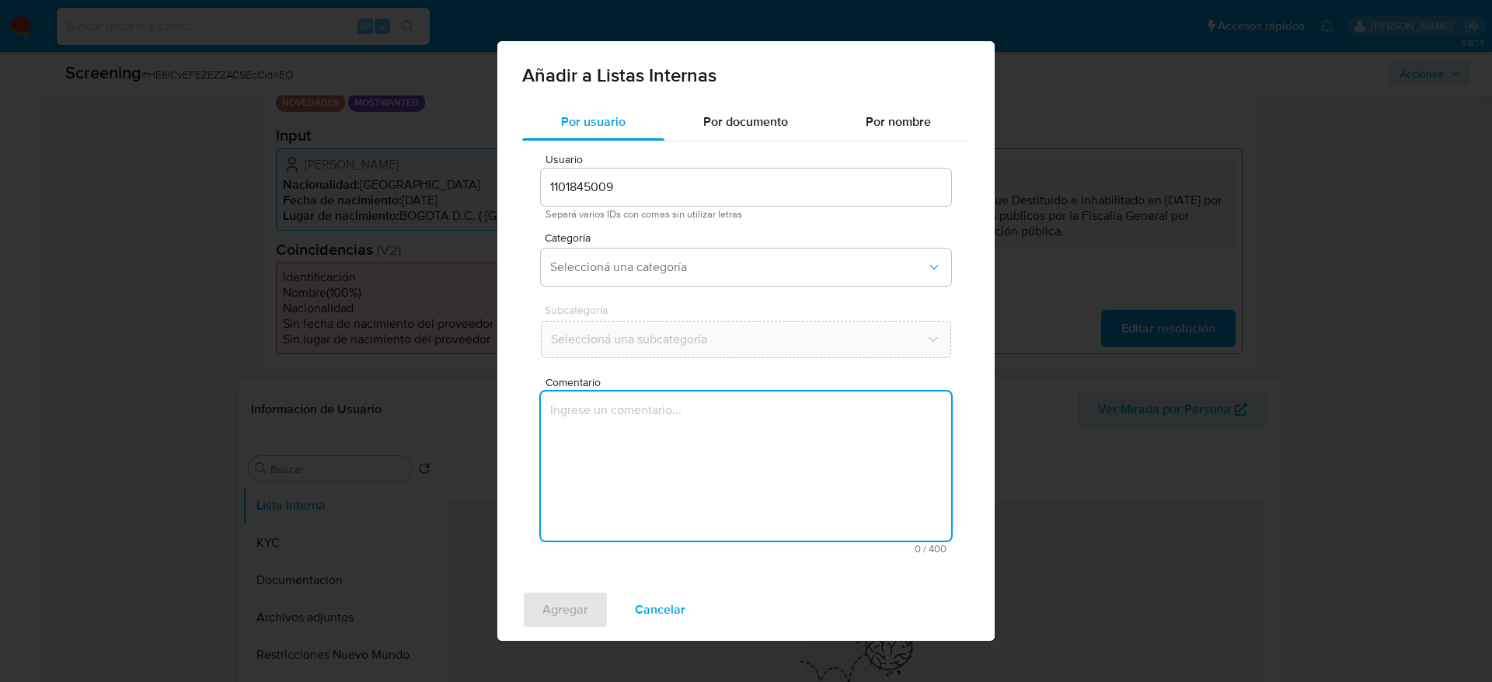
click at [681, 489] on textarea "Comentario" at bounding box center [746, 466] width 410 height 149
paste textarea "El titular de la cuenta es [PERSON_NAME] CC 80000722. Se genera match en Refini…"
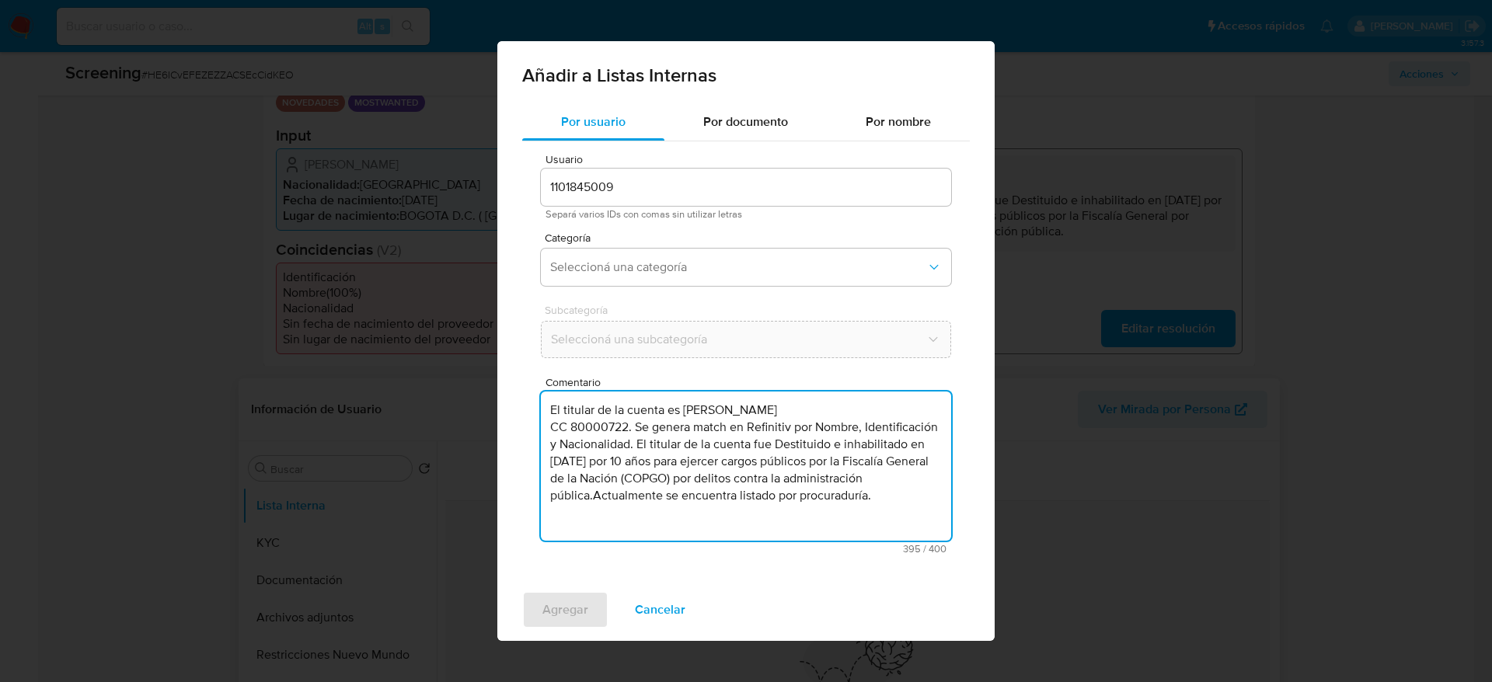
type textarea "El titular de la cuenta es [PERSON_NAME] CC 80000722. Se genera match en Refini…"
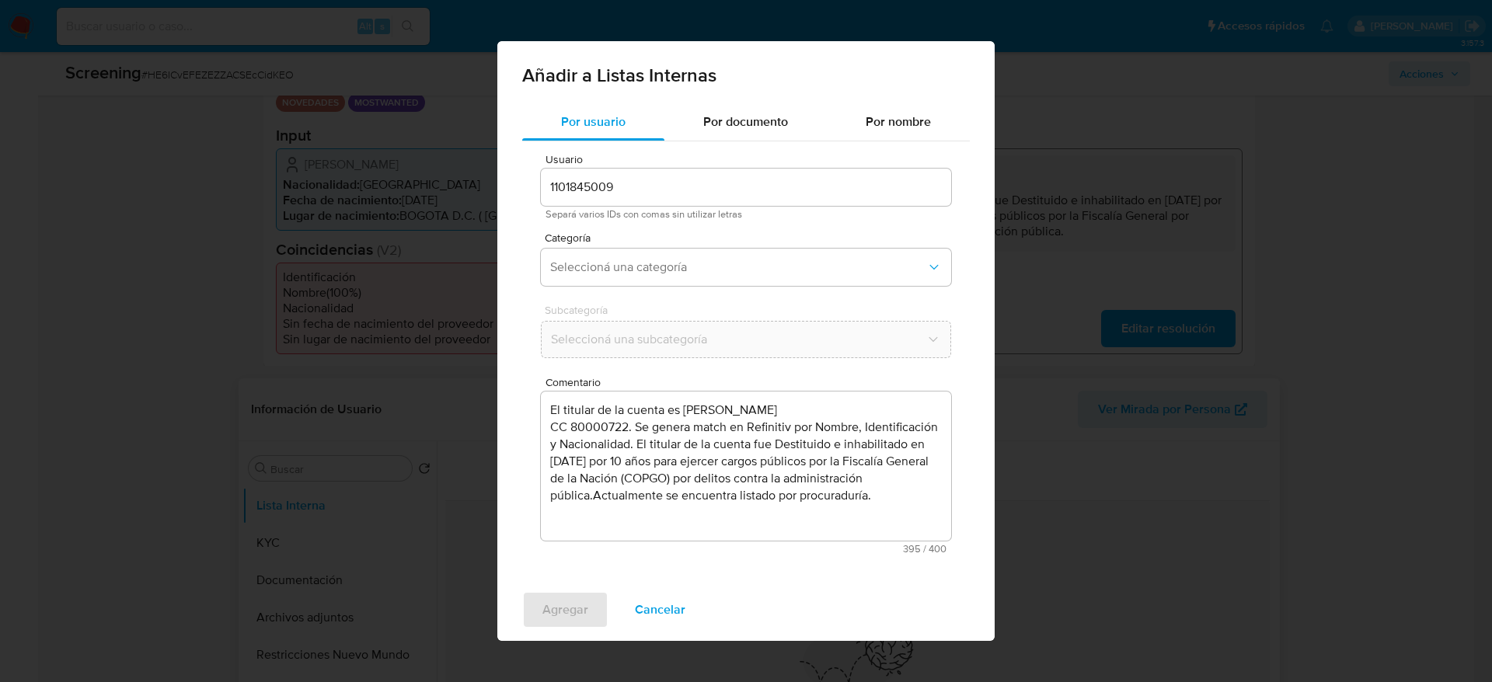
click at [716, 226] on div "Usuario 1101845009 Separá varios IDs con comas sin utilizar letras Categoría Se…" at bounding box center [746, 353] width 448 height 425
click at [715, 244] on div "Categoría Seleccioná una categoría" at bounding box center [746, 262] width 410 height 60
click at [710, 262] on span "Seleccioná una categoría" at bounding box center [738, 268] width 376 height 16
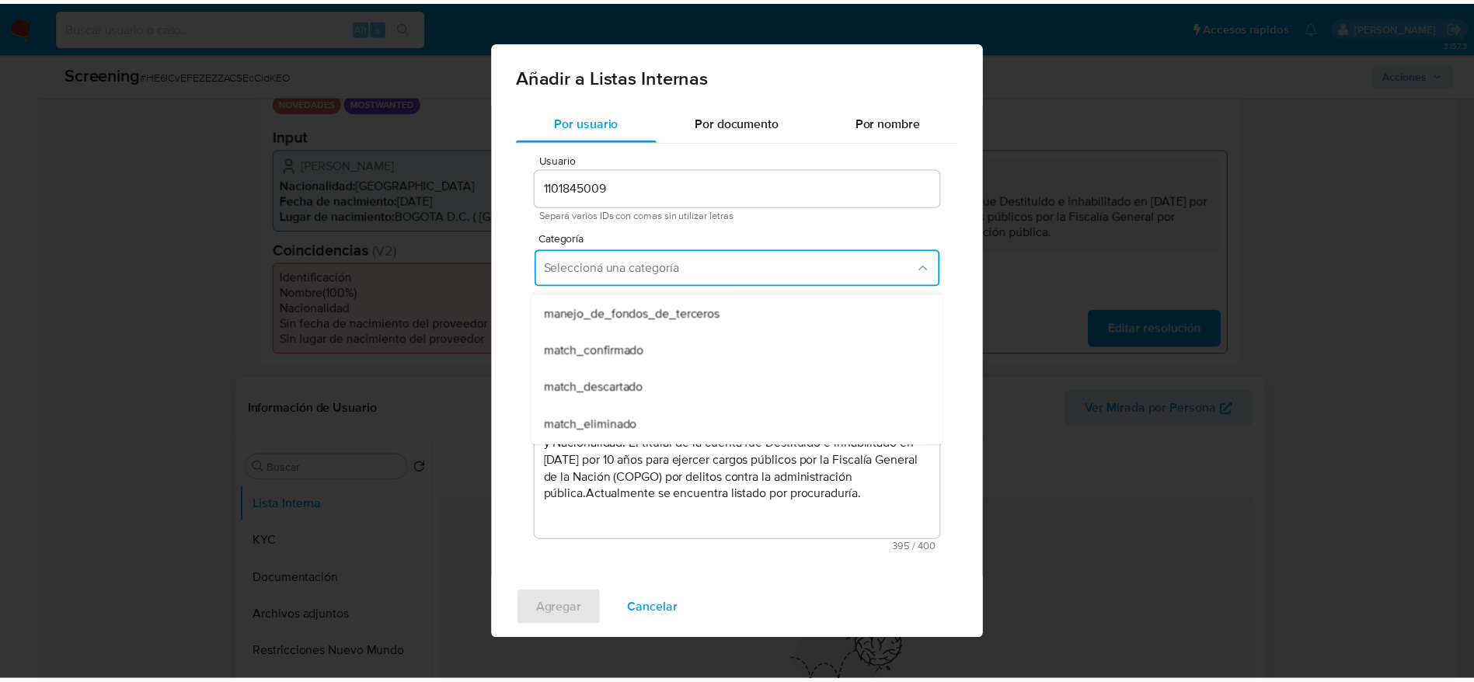
scroll to position [117, 0]
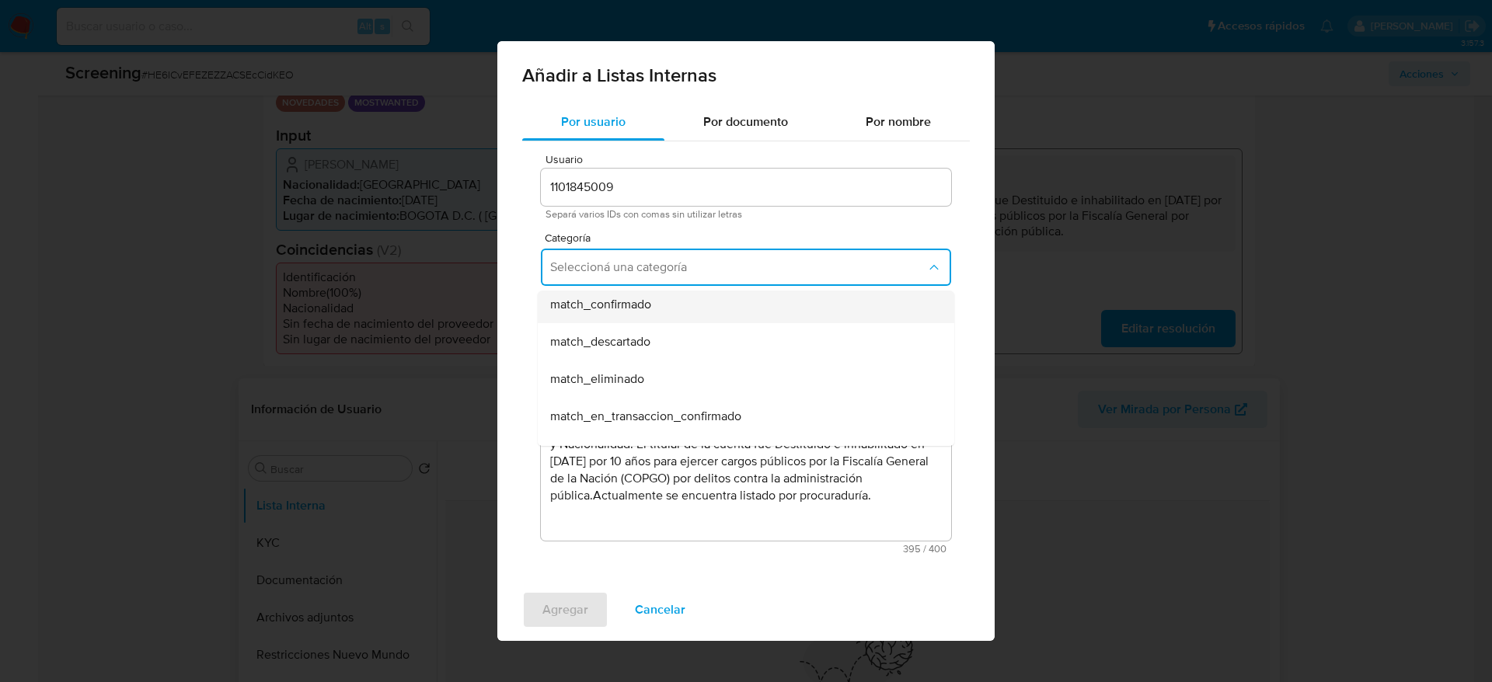
click at [678, 318] on div "match_confirmado" at bounding box center [741, 304] width 382 height 37
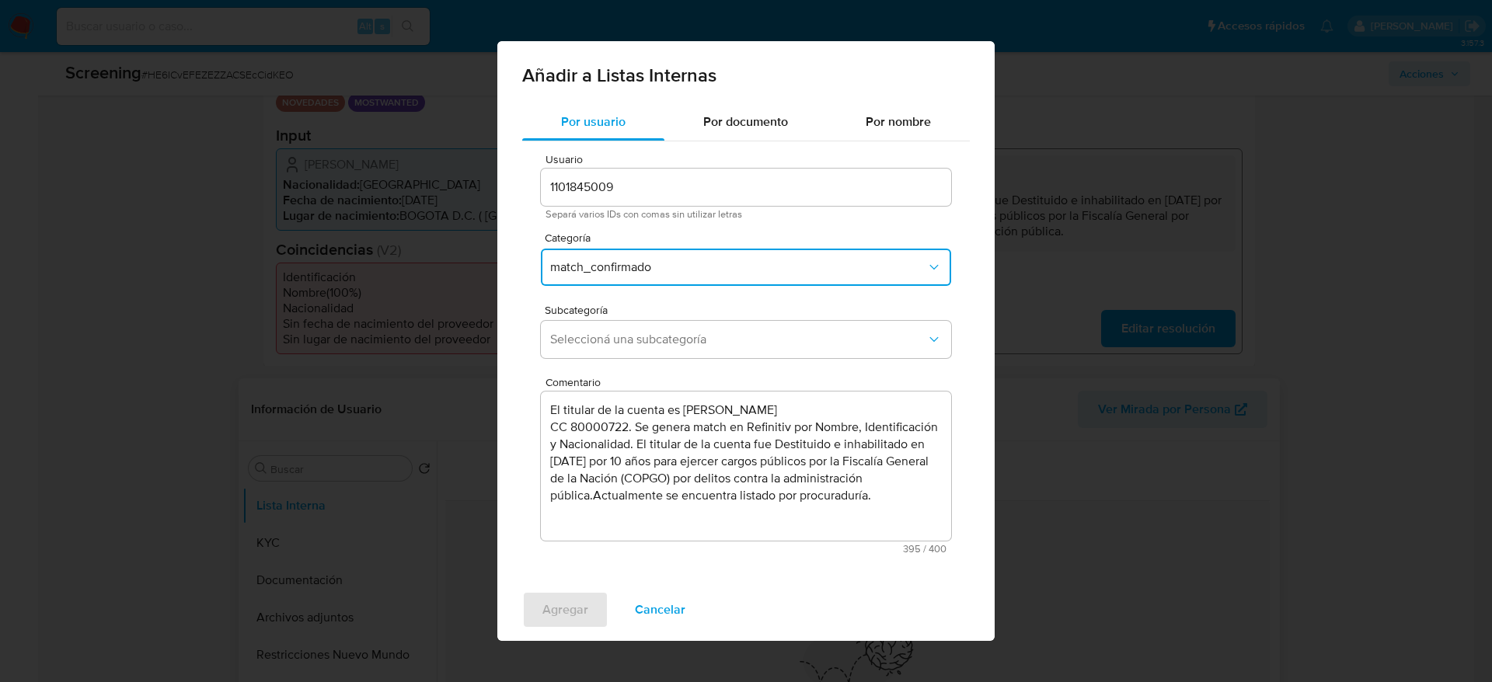
click at [676, 319] on div "Subcategoría Seleccioná una subcategoría" at bounding box center [746, 335] width 410 height 60
click at [675, 336] on span "Seleccioná una subcategoría" at bounding box center [738, 340] width 376 height 16
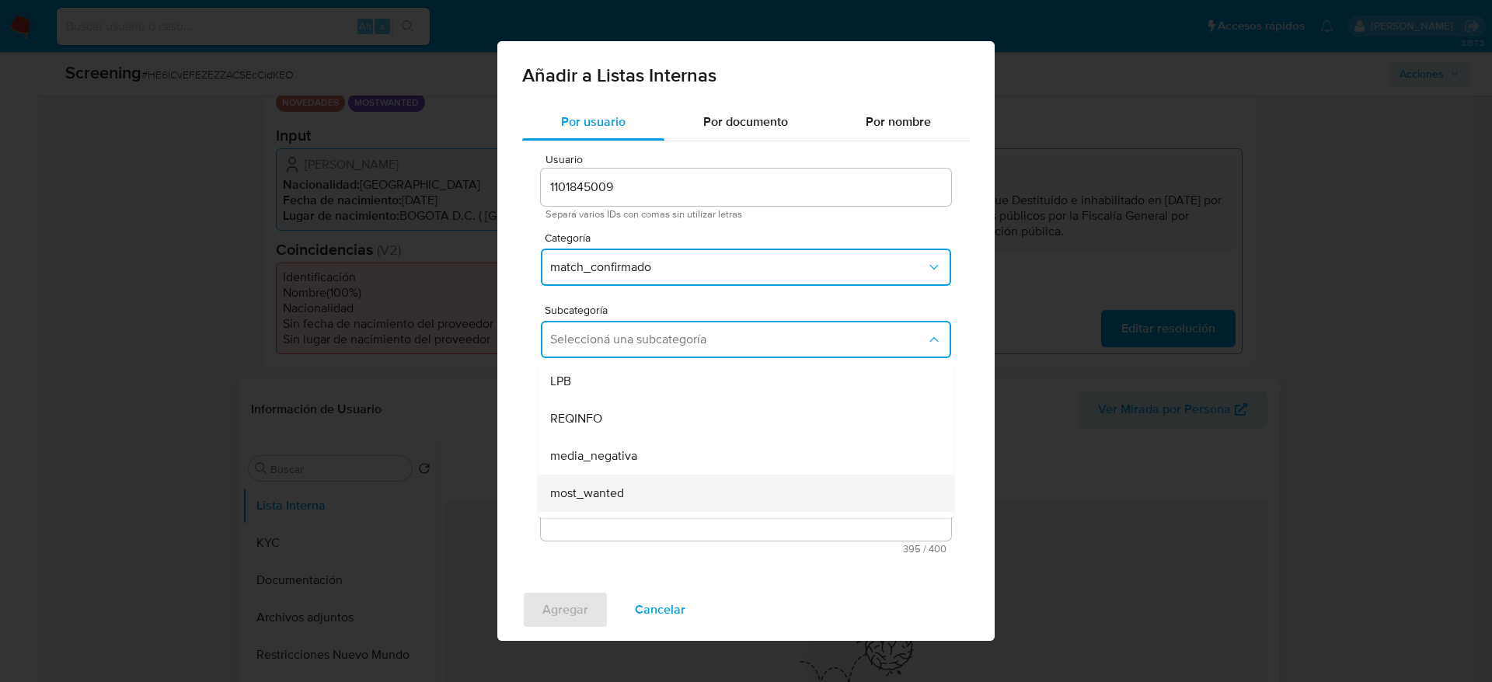
click at [625, 496] on div "most_wanted" at bounding box center [741, 493] width 382 height 37
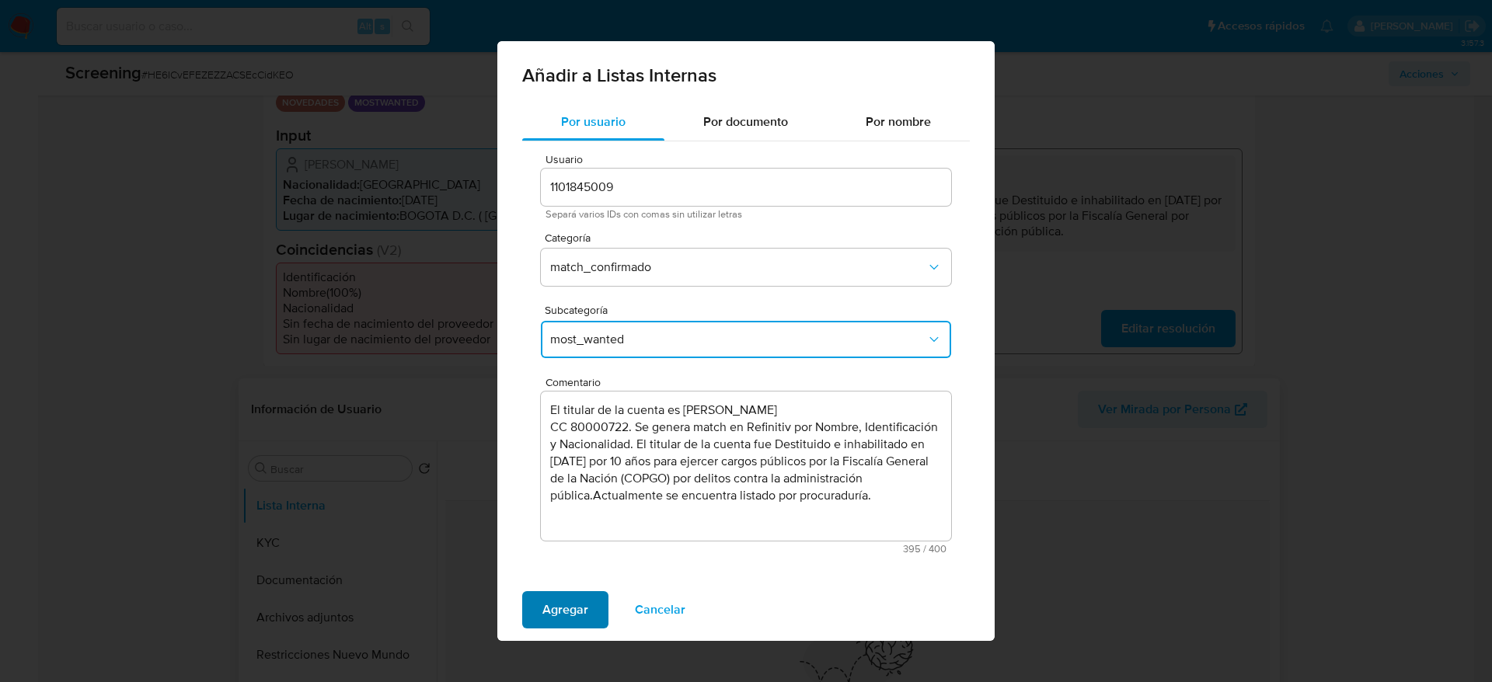
click at [583, 611] on span "Agregar" at bounding box center [565, 610] width 46 height 34
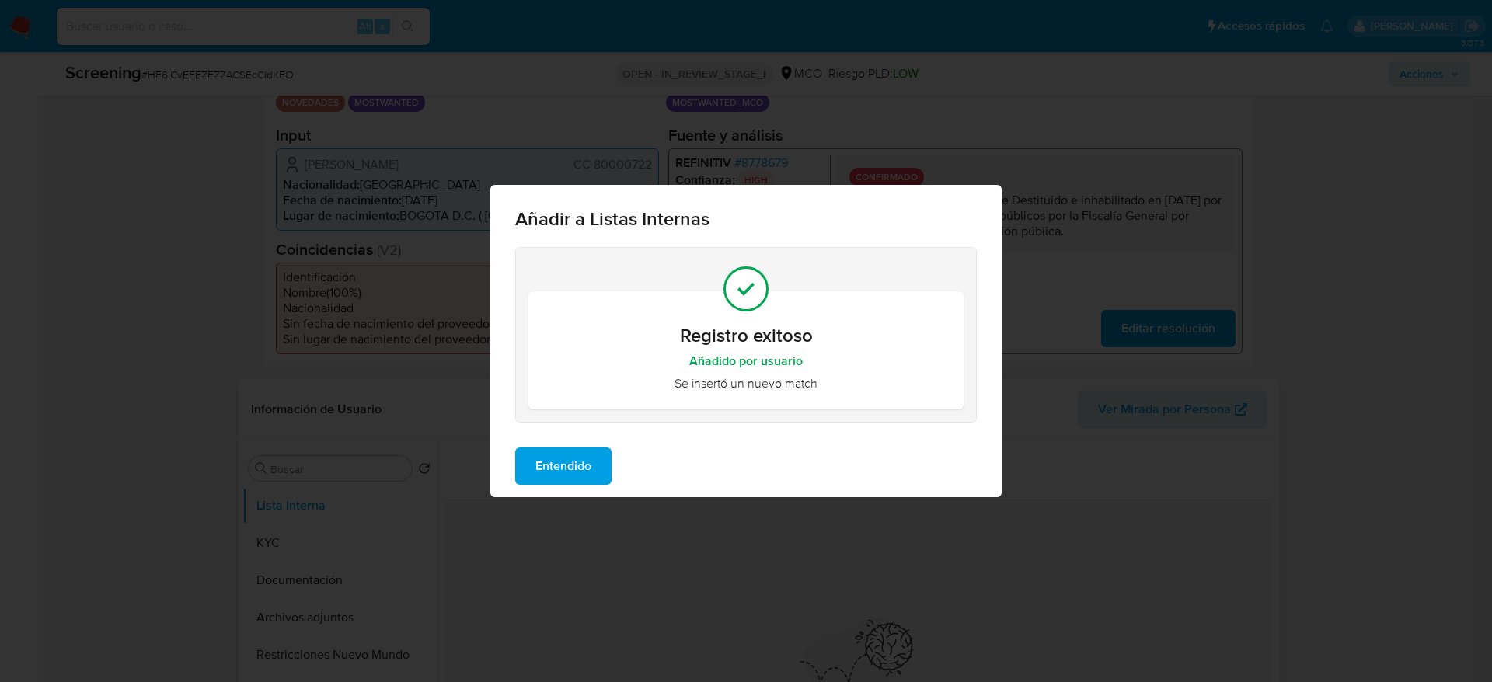
click at [584, 467] on span "Entendido" at bounding box center [563, 466] width 56 height 34
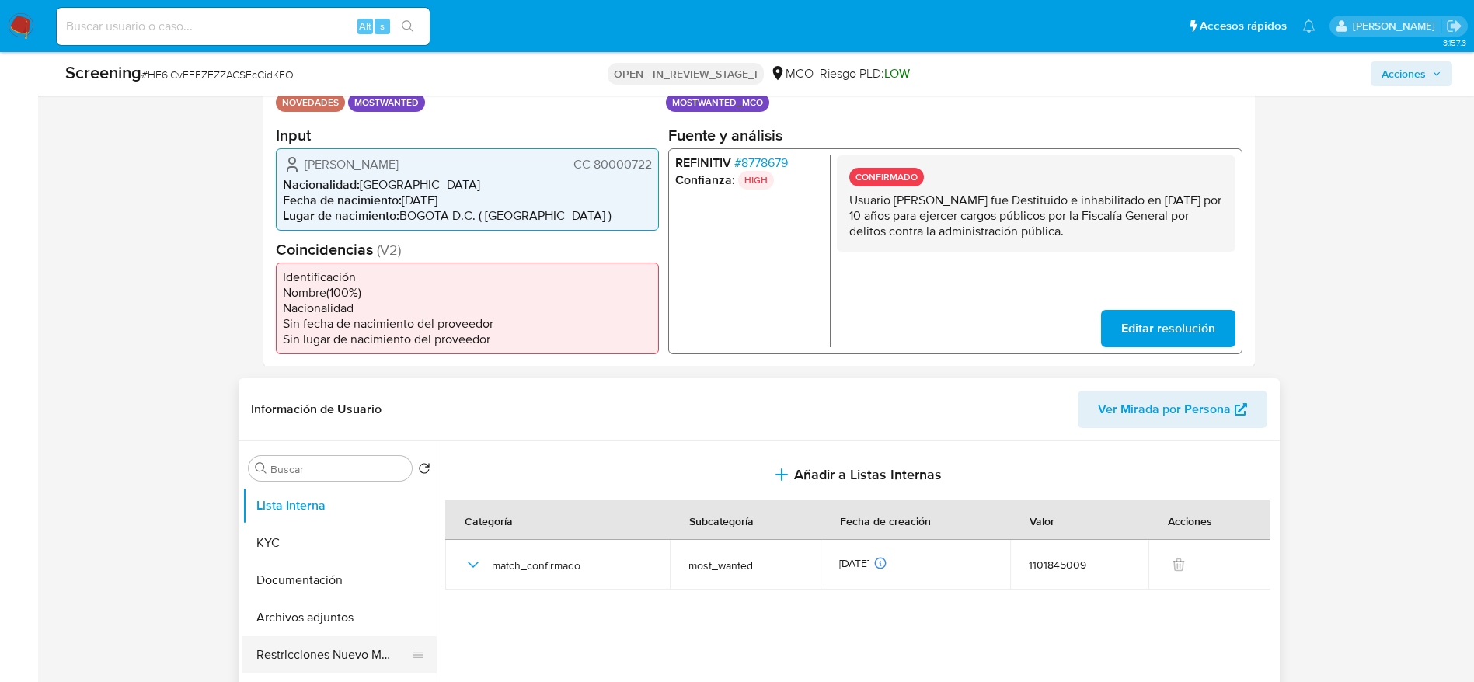
click at [333, 657] on button "Restricciones Nuevo Mundo" at bounding box center [333, 654] width 182 height 37
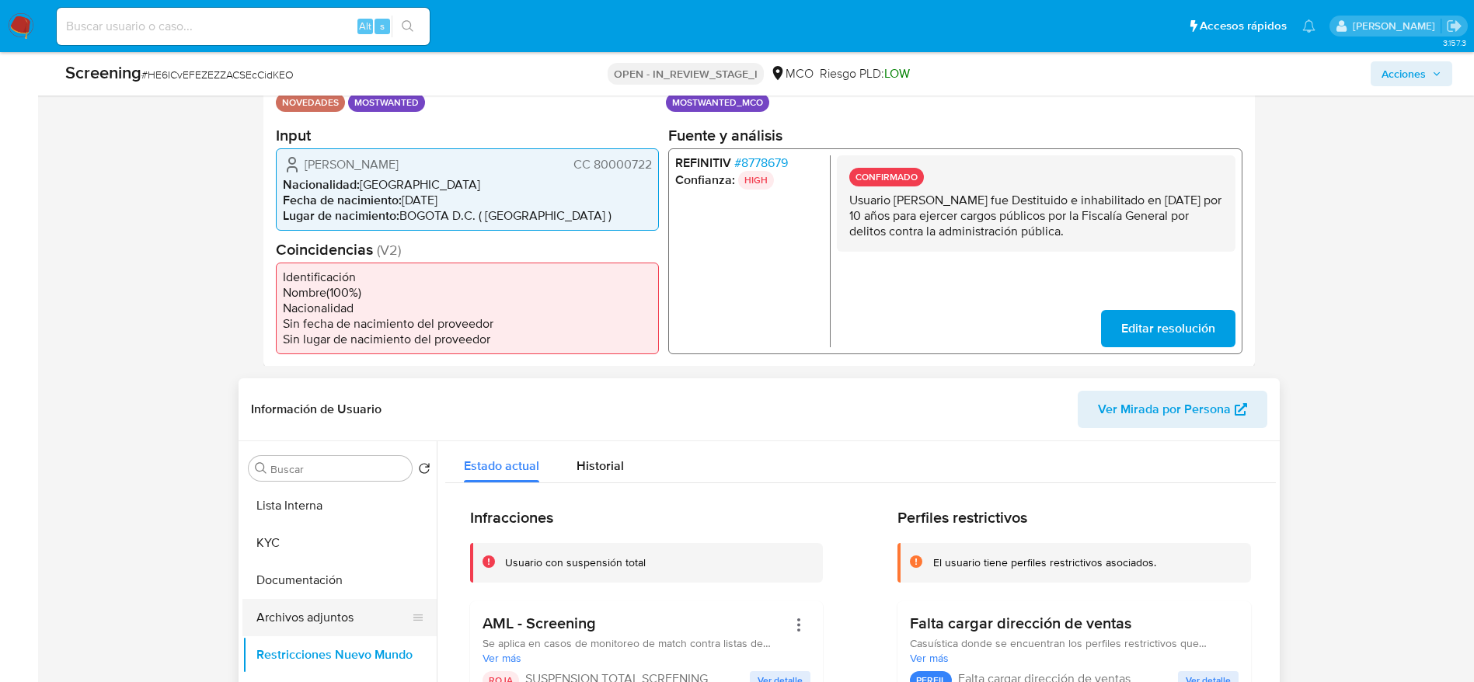
click at [391, 606] on button "Archivos adjuntos" at bounding box center [333, 617] width 182 height 37
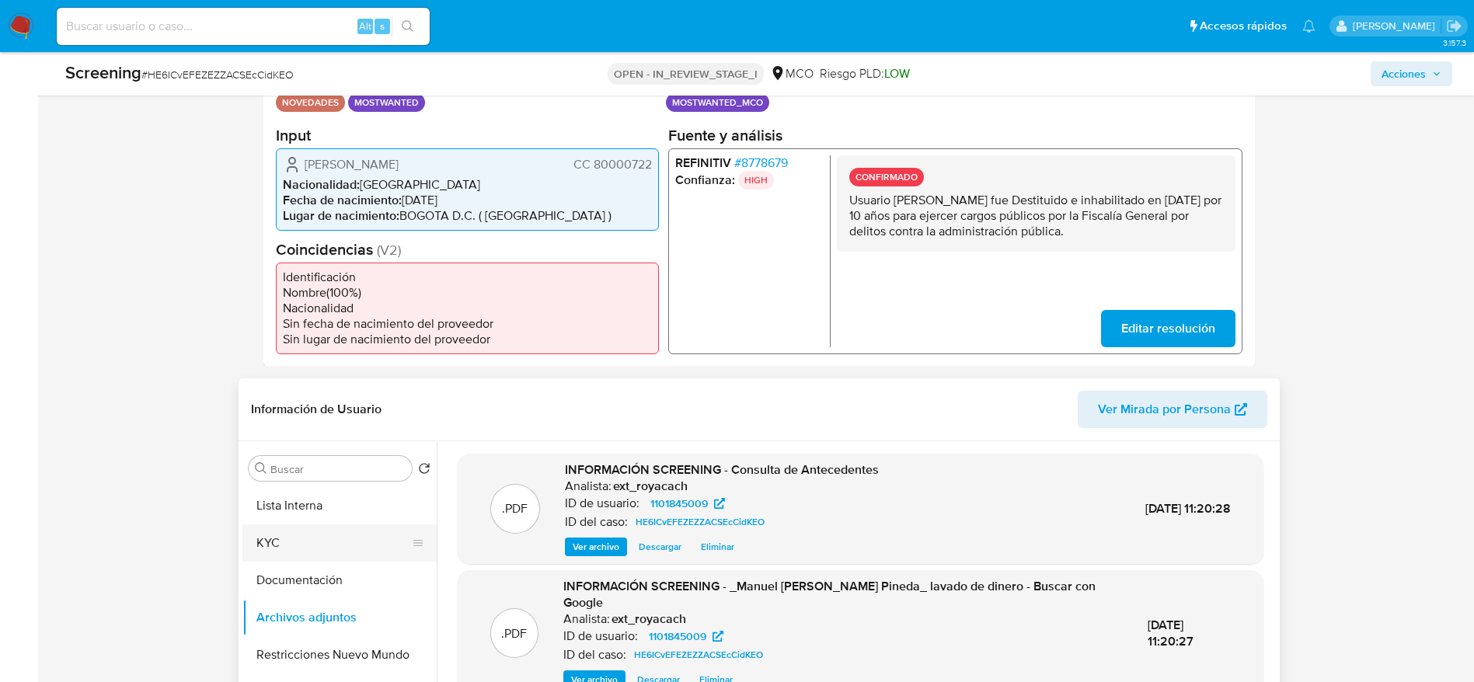
click at [361, 548] on button "KYC" at bounding box center [333, 542] width 182 height 37
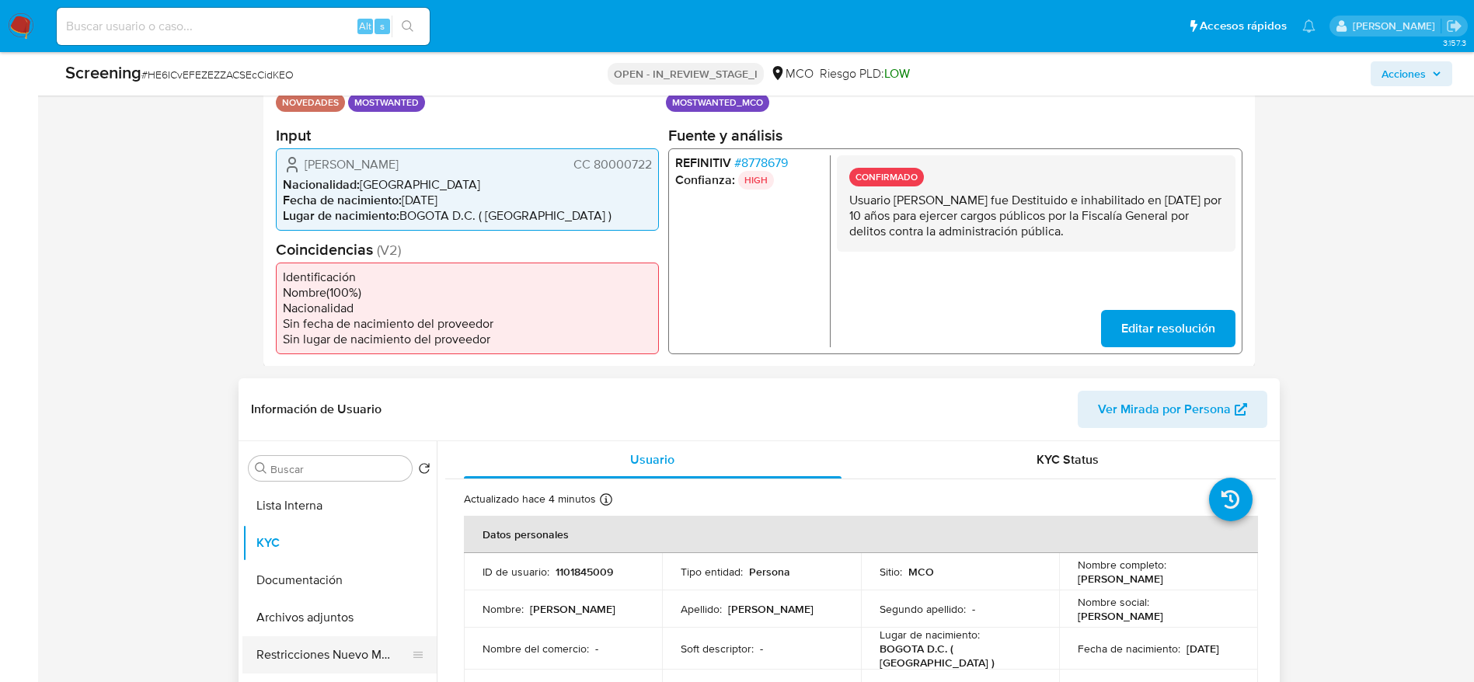
click at [263, 657] on button "Restricciones Nuevo Mundo" at bounding box center [333, 654] width 182 height 37
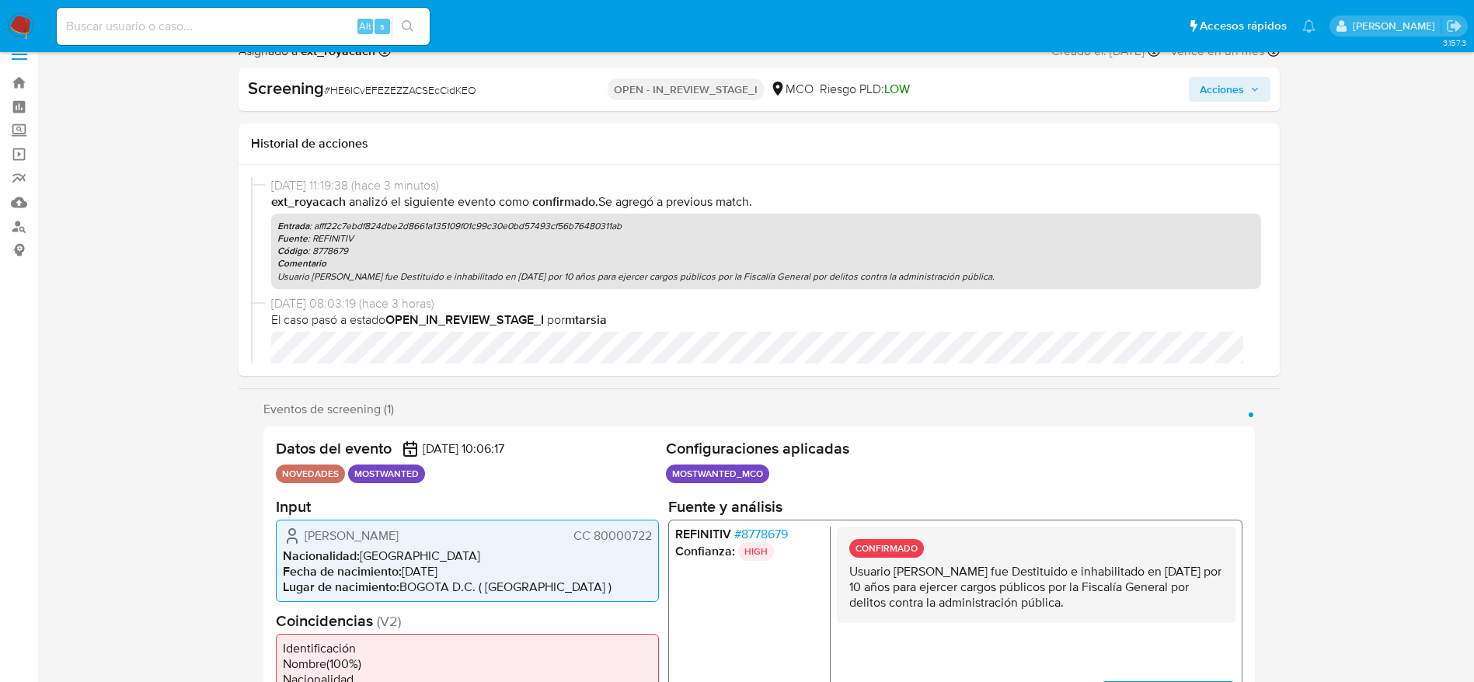
scroll to position [0, 0]
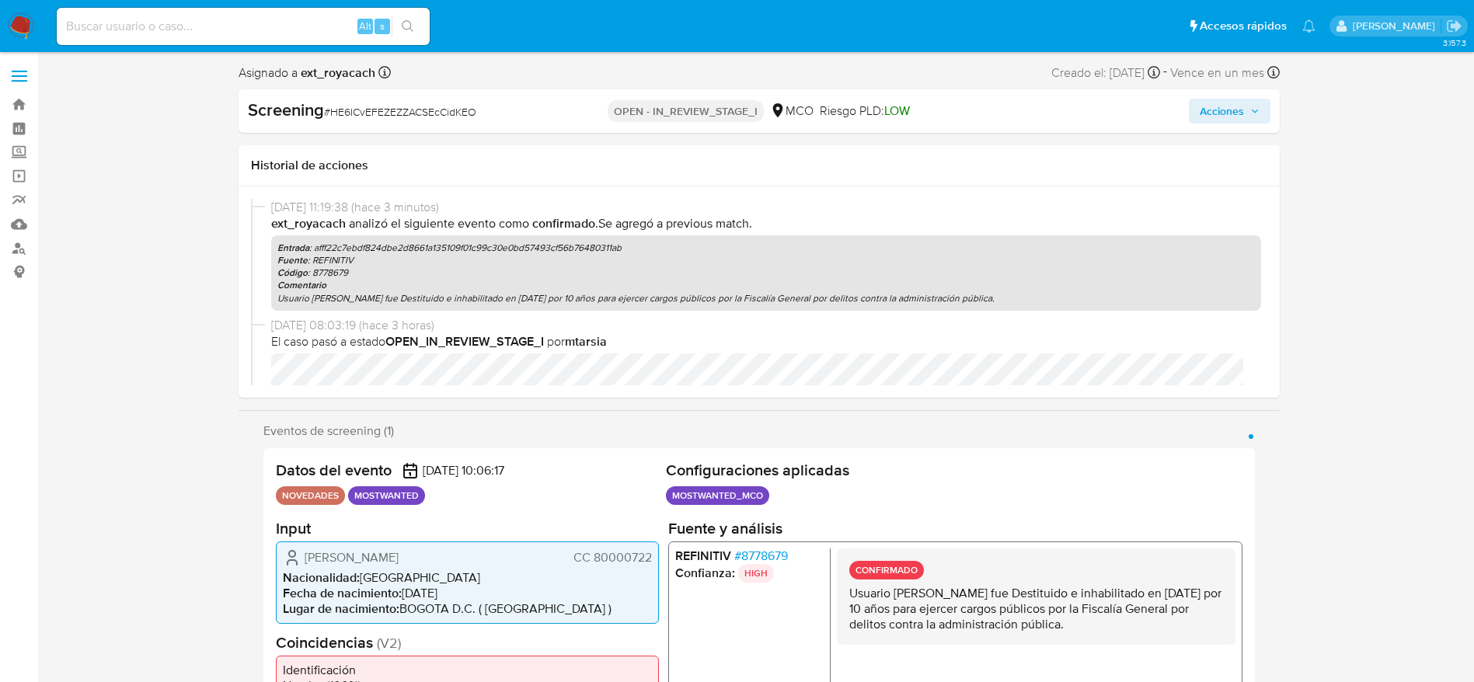
click at [1200, 116] on span "Acciones" at bounding box center [1222, 111] width 44 height 25
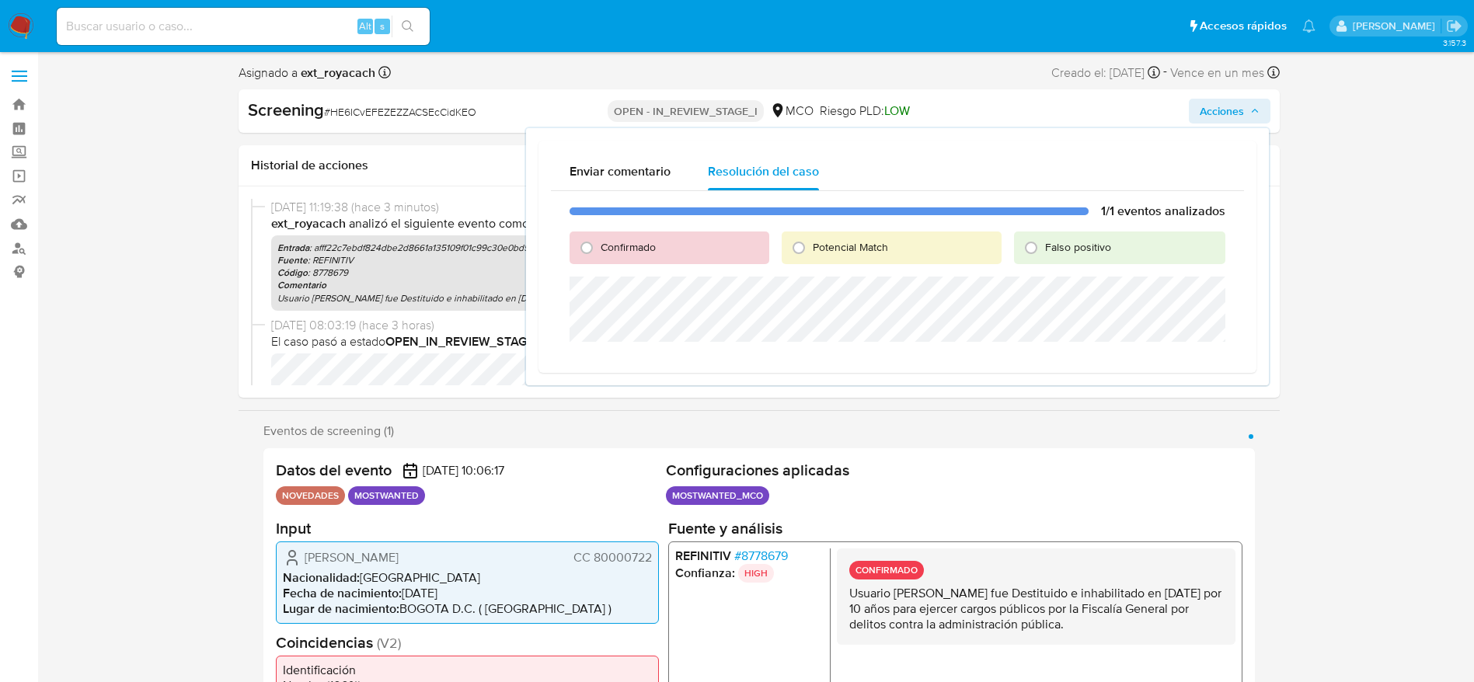
drag, startPoint x: 806, startPoint y: 249, endPoint x: 799, endPoint y: 275, distance: 27.5
click at [807, 249] on input "Potencial Match" at bounding box center [798, 247] width 25 height 25
radio input "true"
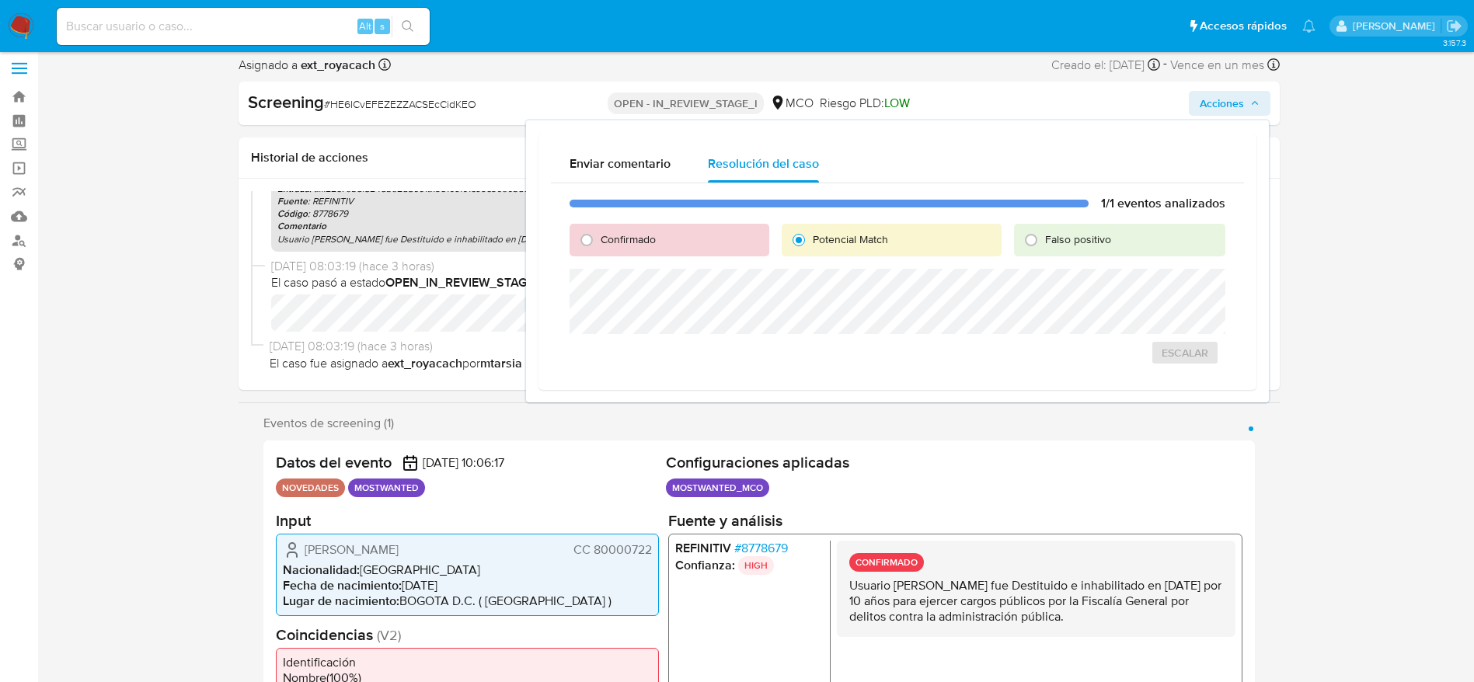
scroll to position [583, 0]
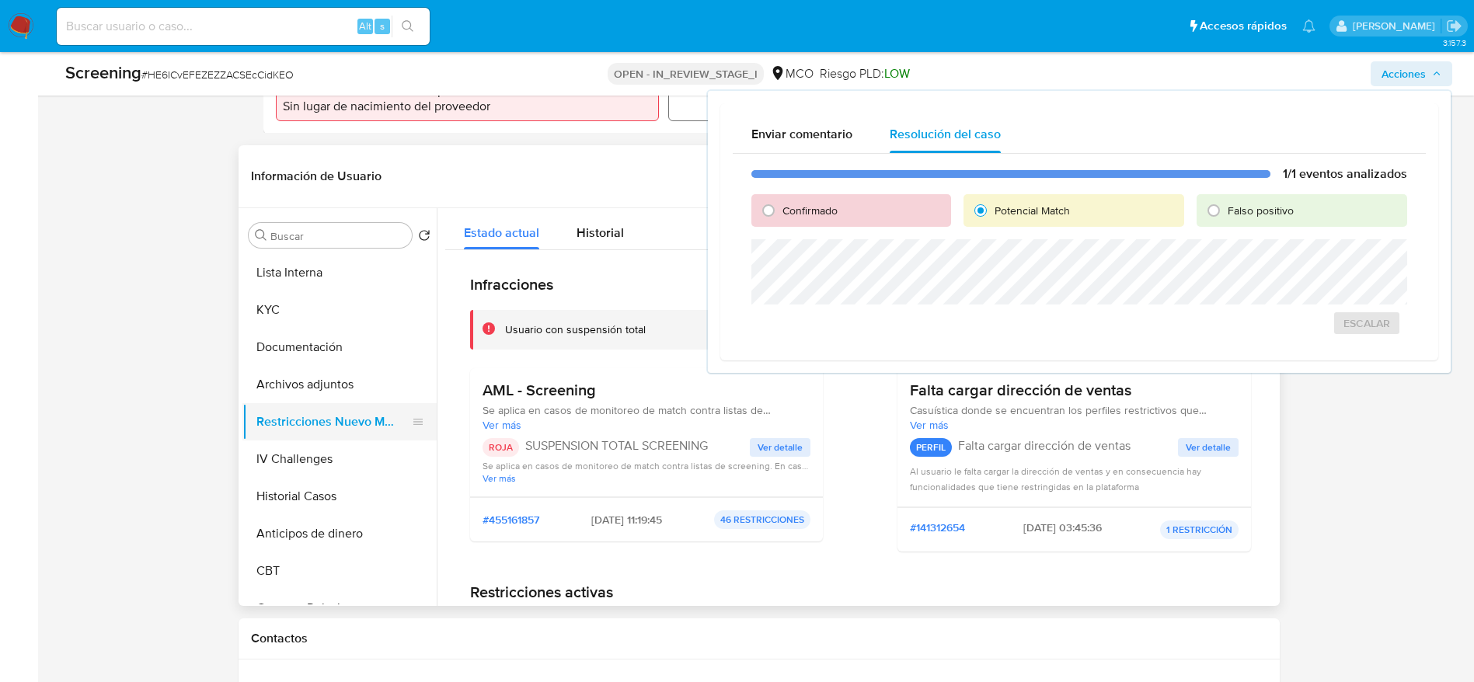
drag, startPoint x: 345, startPoint y: 386, endPoint x: 340, endPoint y: 405, distance: 19.2
click at [345, 387] on button "Archivos adjuntos" at bounding box center [339, 384] width 194 height 37
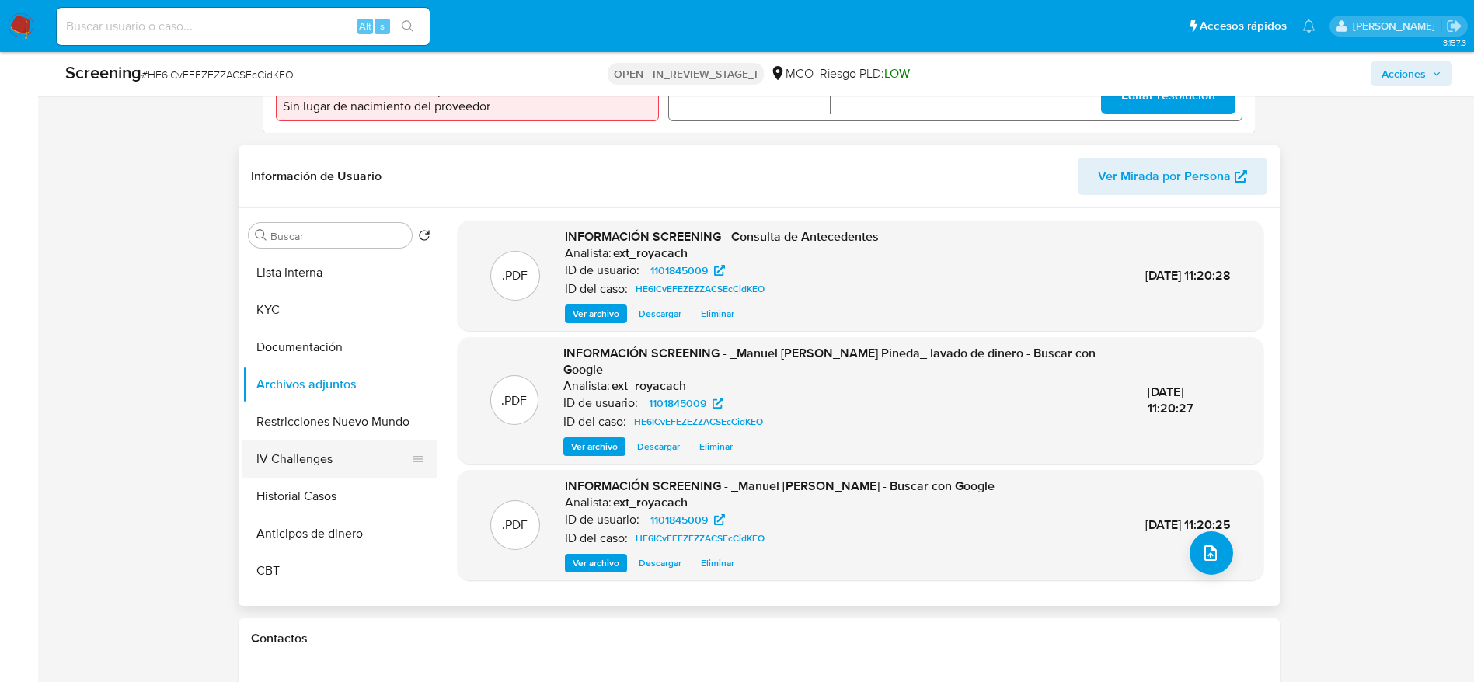
click at [333, 441] on button "IV Challenges" at bounding box center [333, 459] width 182 height 37
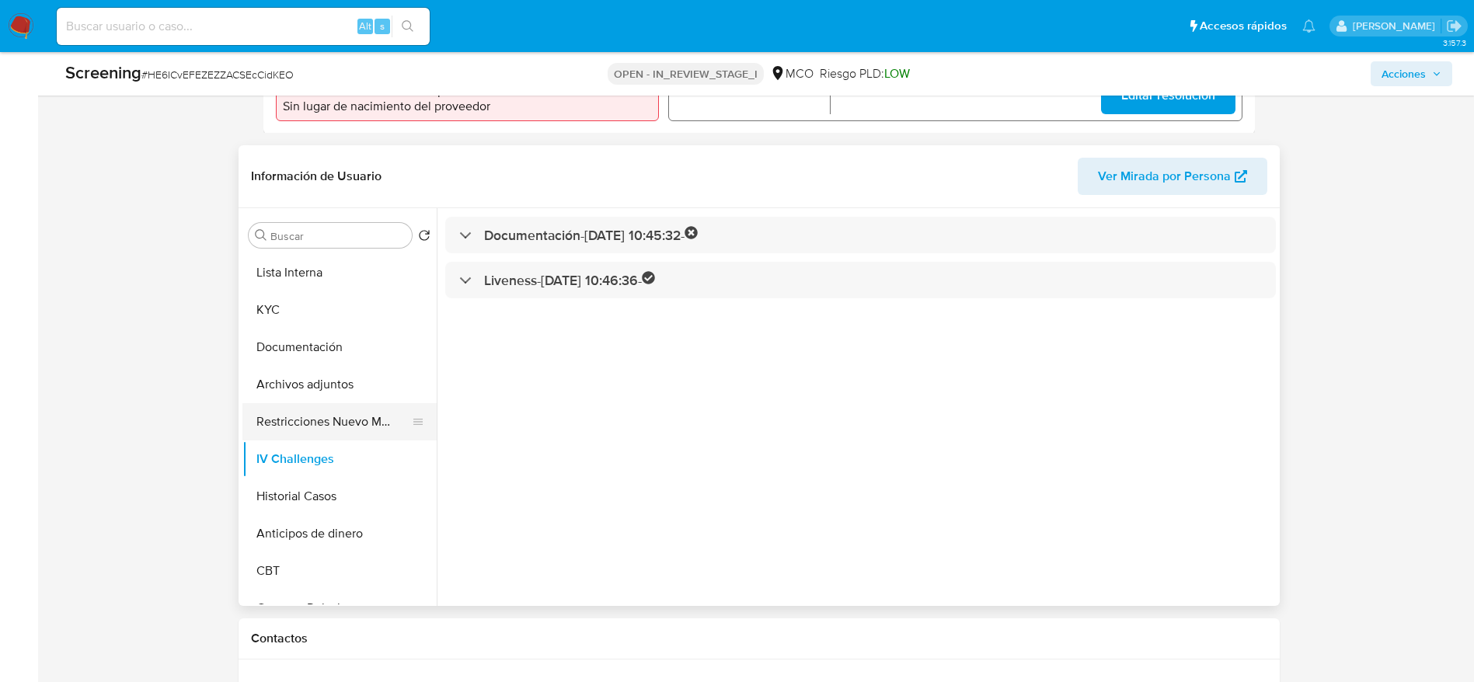
click at [336, 409] on button "Restricciones Nuevo Mundo" at bounding box center [333, 421] width 182 height 37
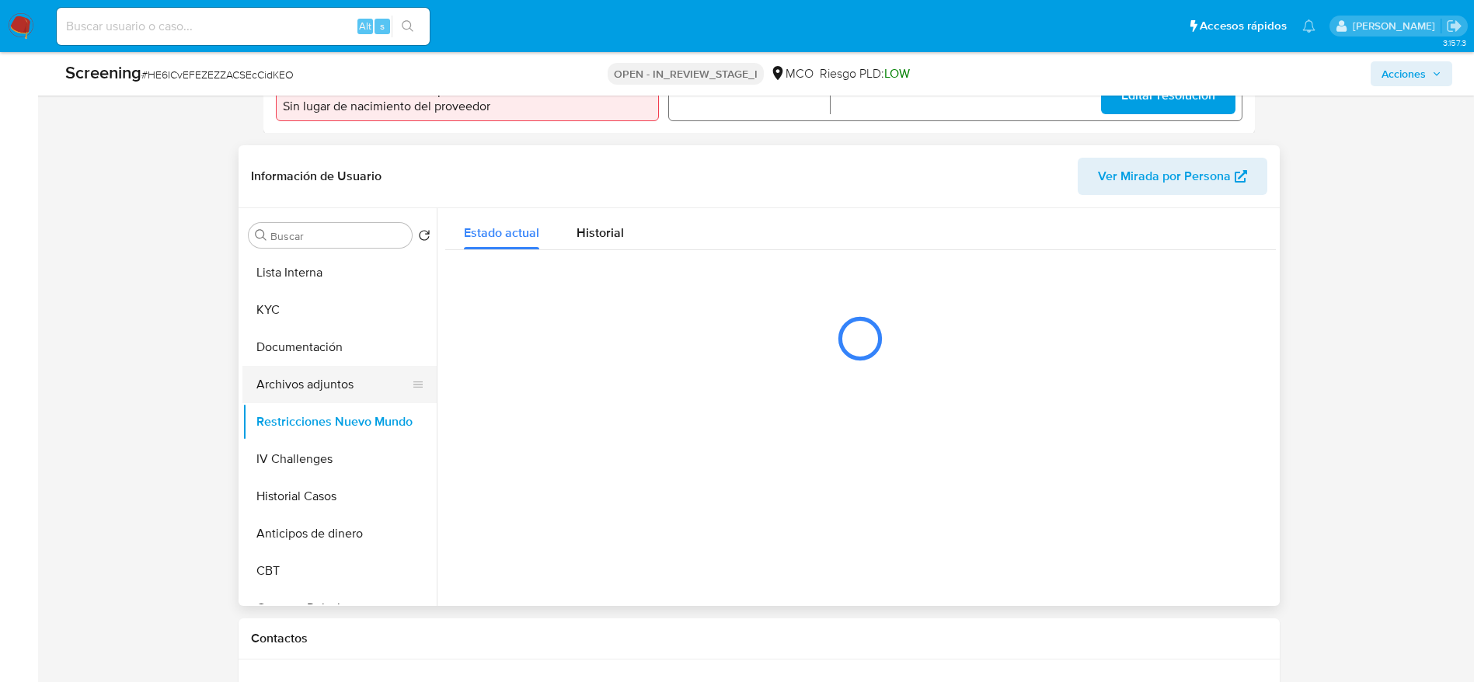
click at [342, 388] on button "Archivos adjuntos" at bounding box center [333, 384] width 182 height 37
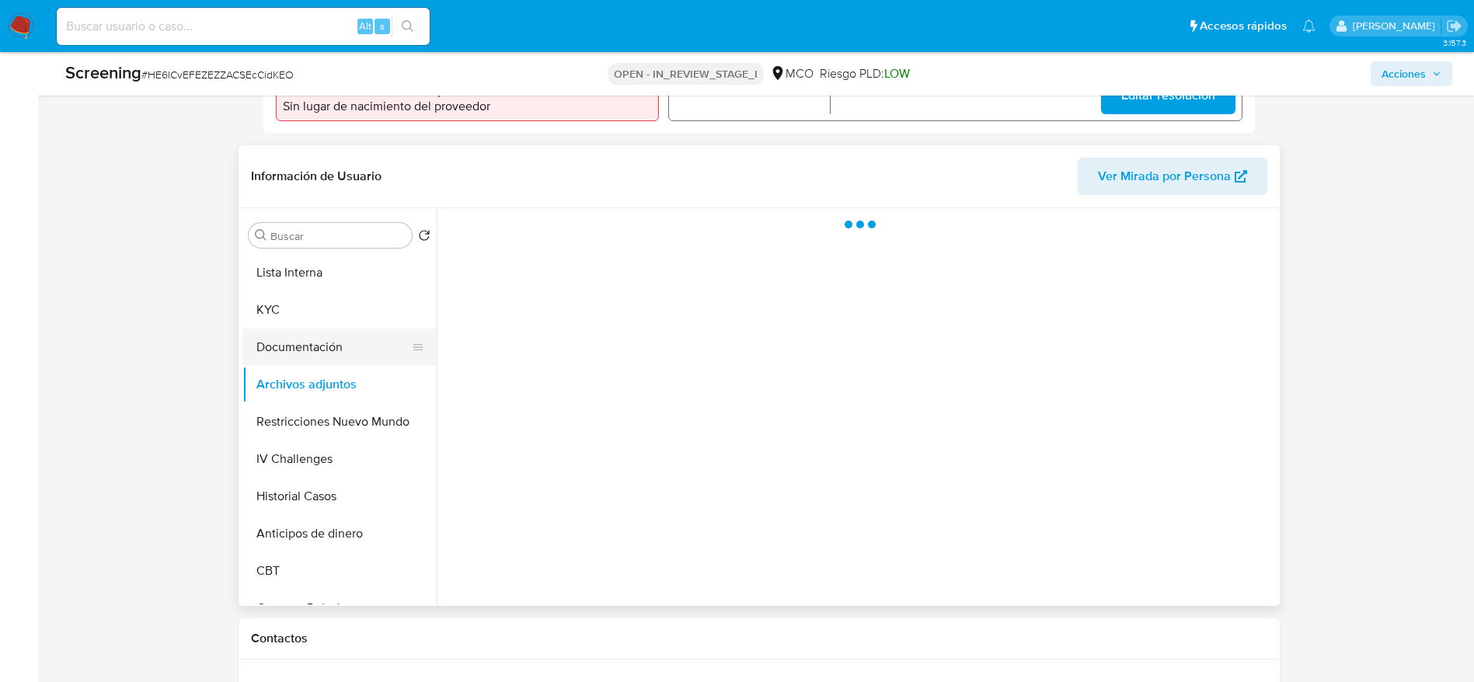
click at [350, 350] on button "Documentación" at bounding box center [333, 347] width 182 height 37
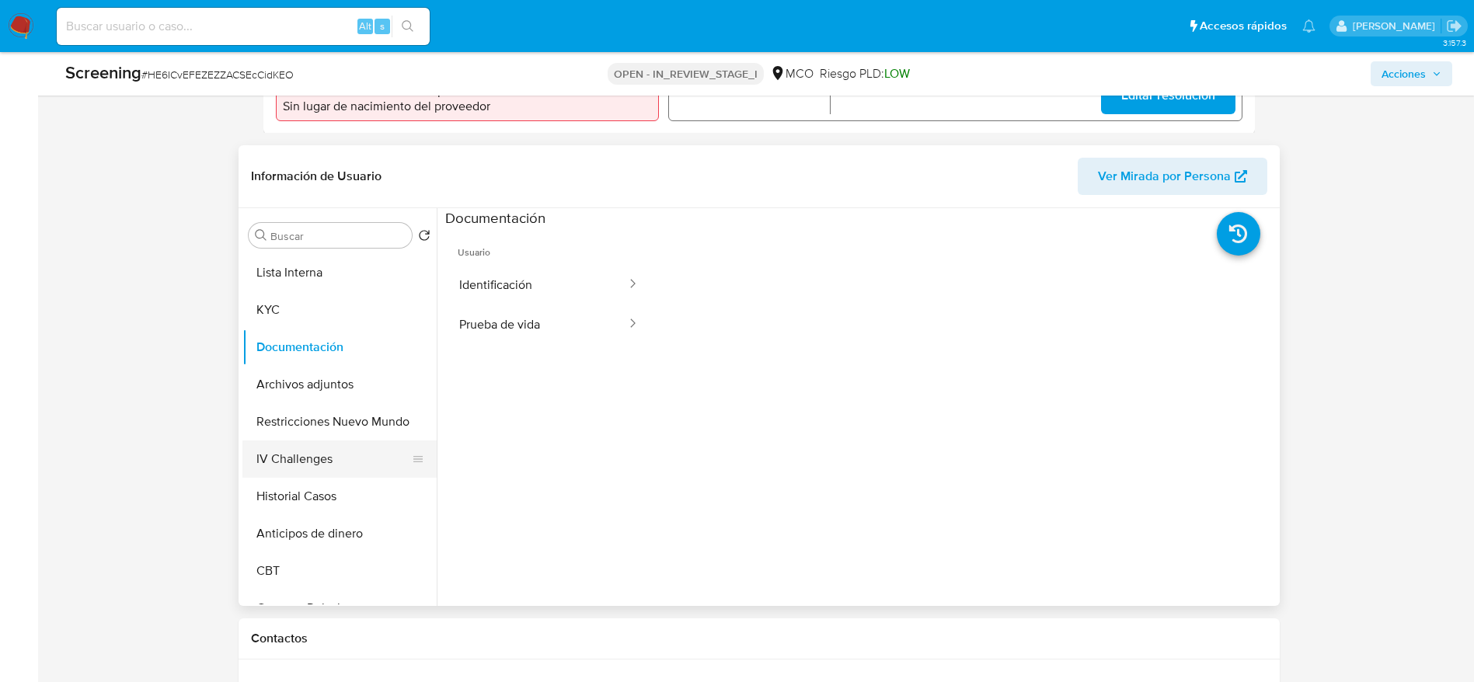
click at [323, 448] on button "IV Challenges" at bounding box center [333, 459] width 182 height 37
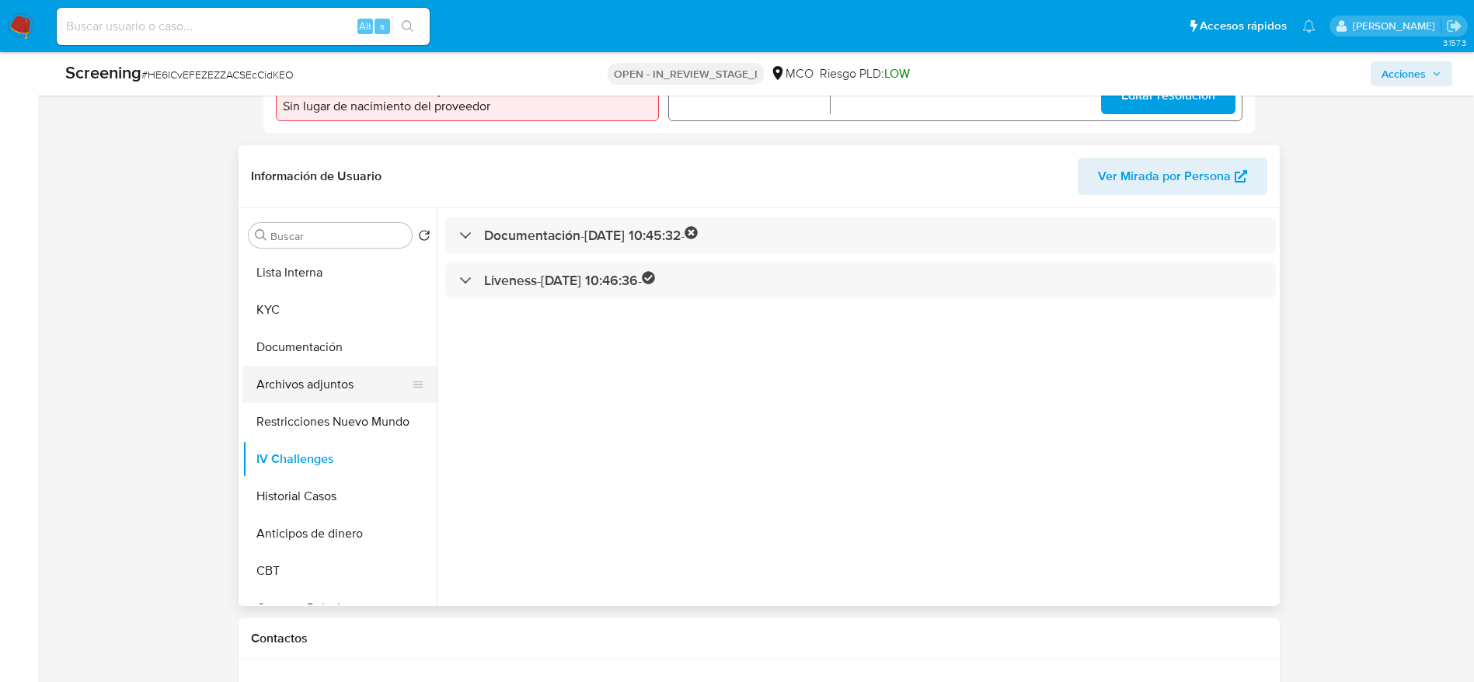
click at [327, 392] on button "Archivos adjuntos" at bounding box center [333, 384] width 182 height 37
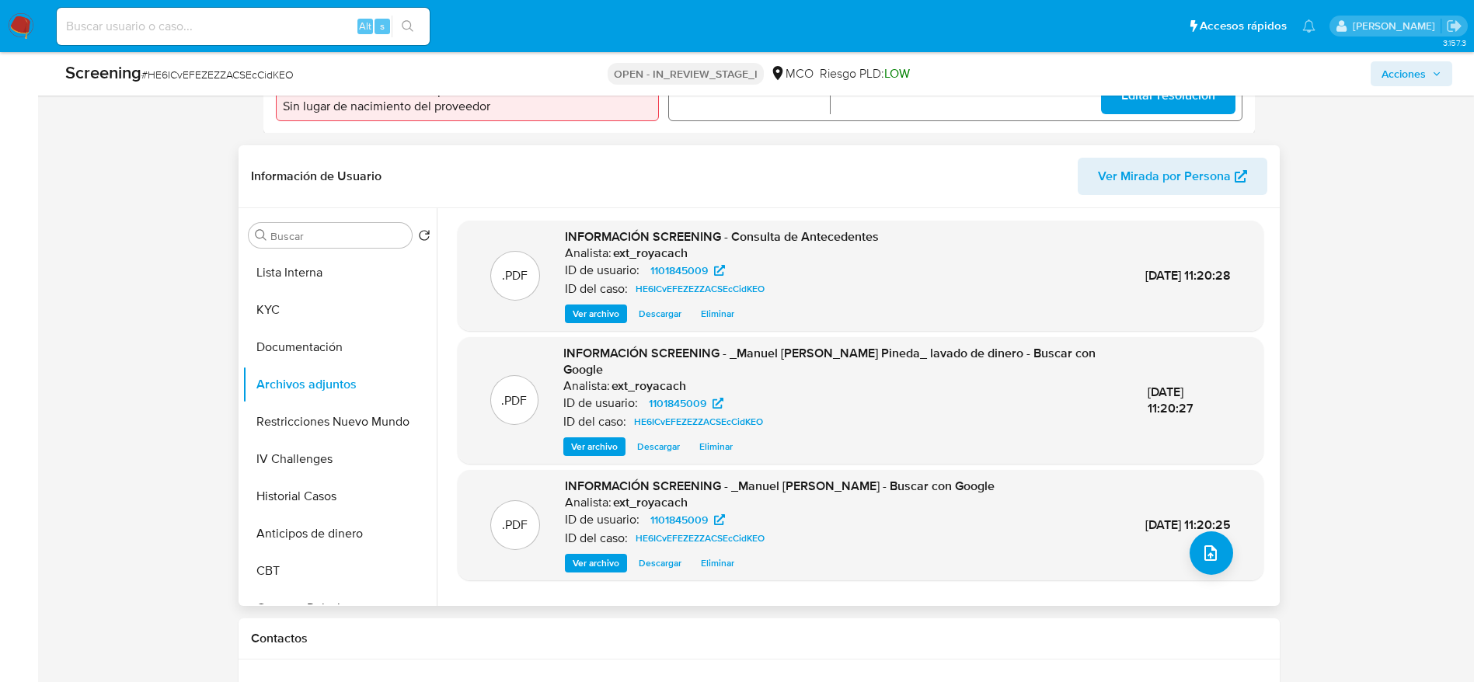
click at [409, 421] on ul "Lista Interna KYC Documentación Archivos adjuntos Restricciones Nuevo Mundo IV …" at bounding box center [339, 429] width 194 height 350
click at [388, 417] on button "Restricciones Nuevo Mundo" at bounding box center [333, 421] width 182 height 37
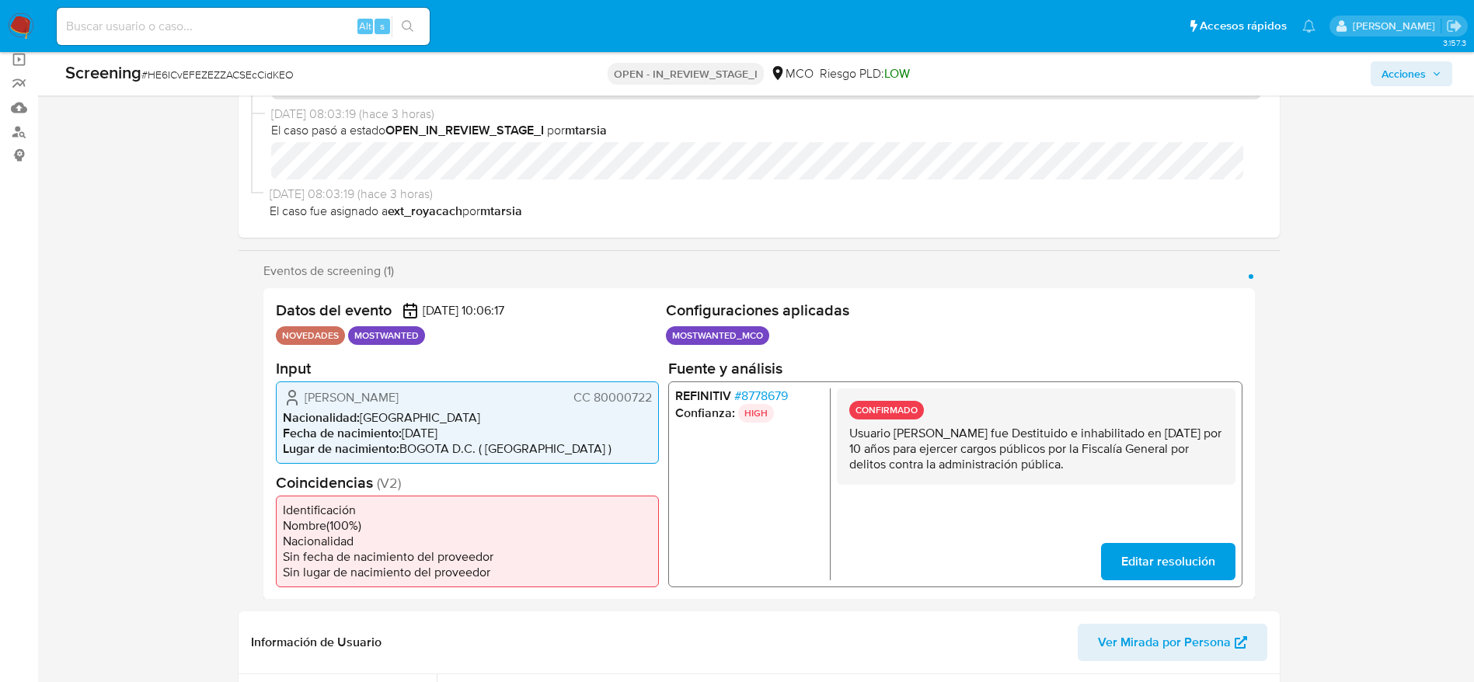
scroll to position [0, 0]
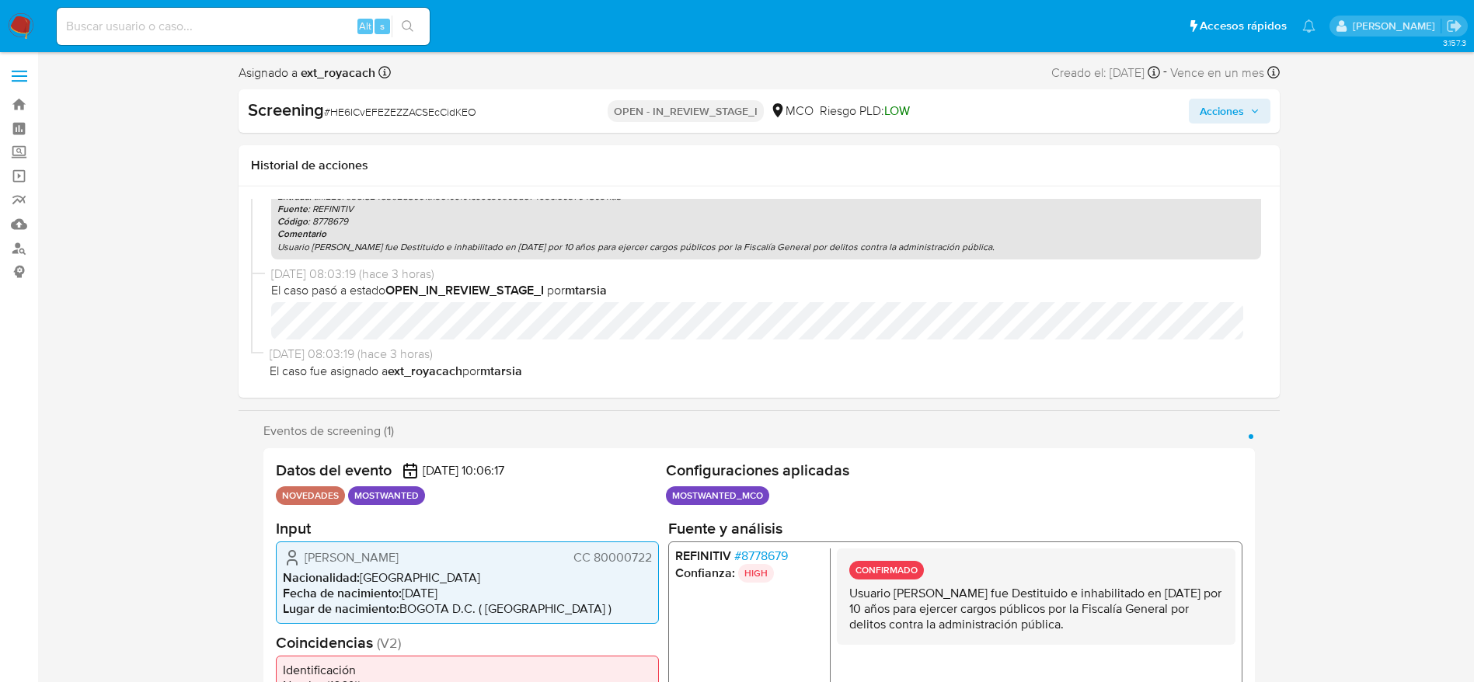
click at [1203, 113] on span "Acciones" at bounding box center [1222, 111] width 44 height 25
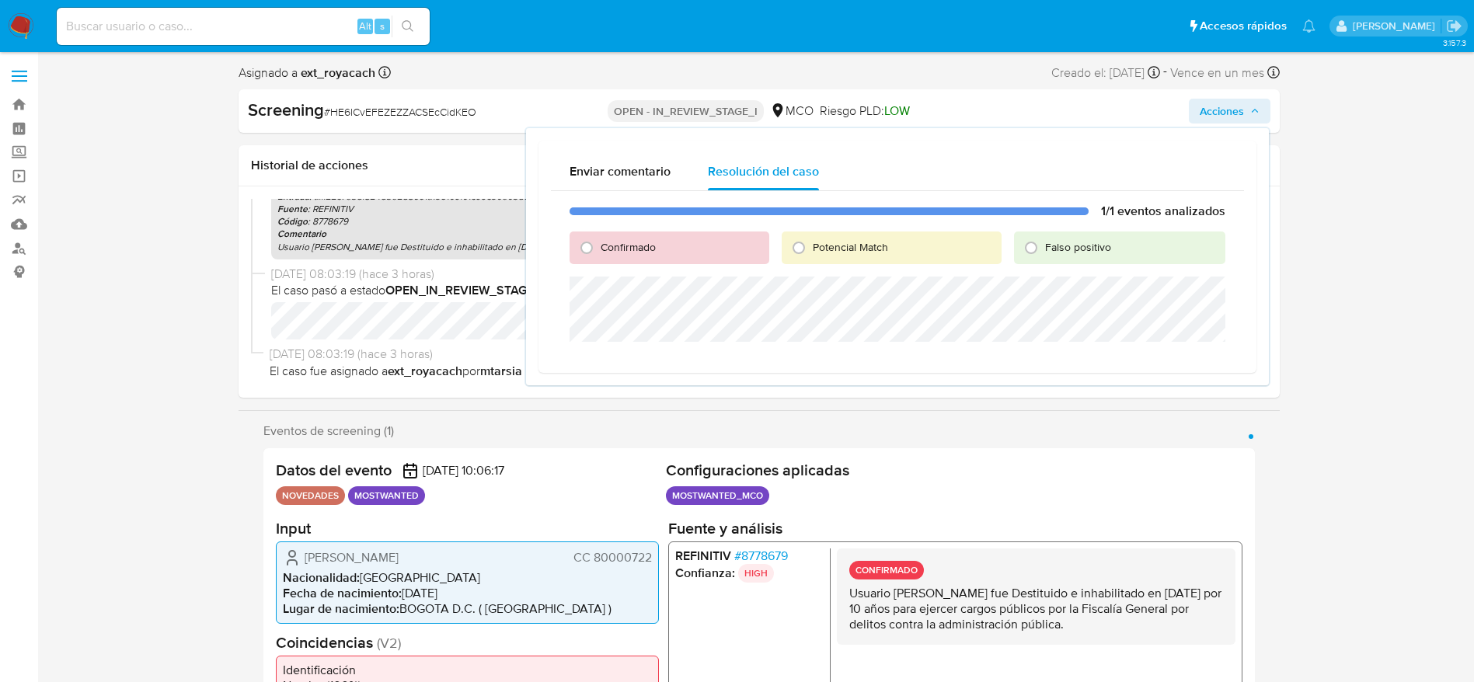
click at [834, 244] on span "Potencial Match" at bounding box center [850, 247] width 75 height 16
click at [811, 244] on input "Potencial Match" at bounding box center [798, 247] width 25 height 25
radio input "true"
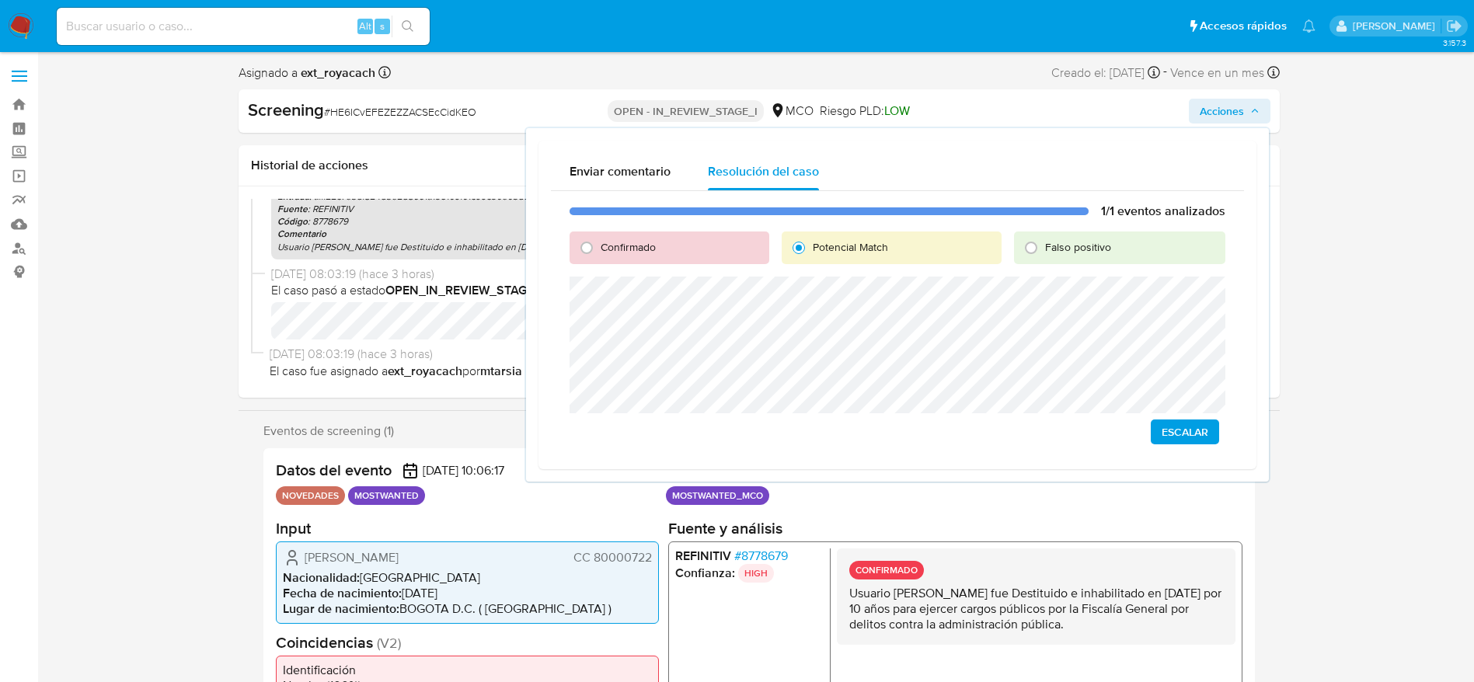
click at [1170, 434] on span "Escalar" at bounding box center [1185, 432] width 47 height 22
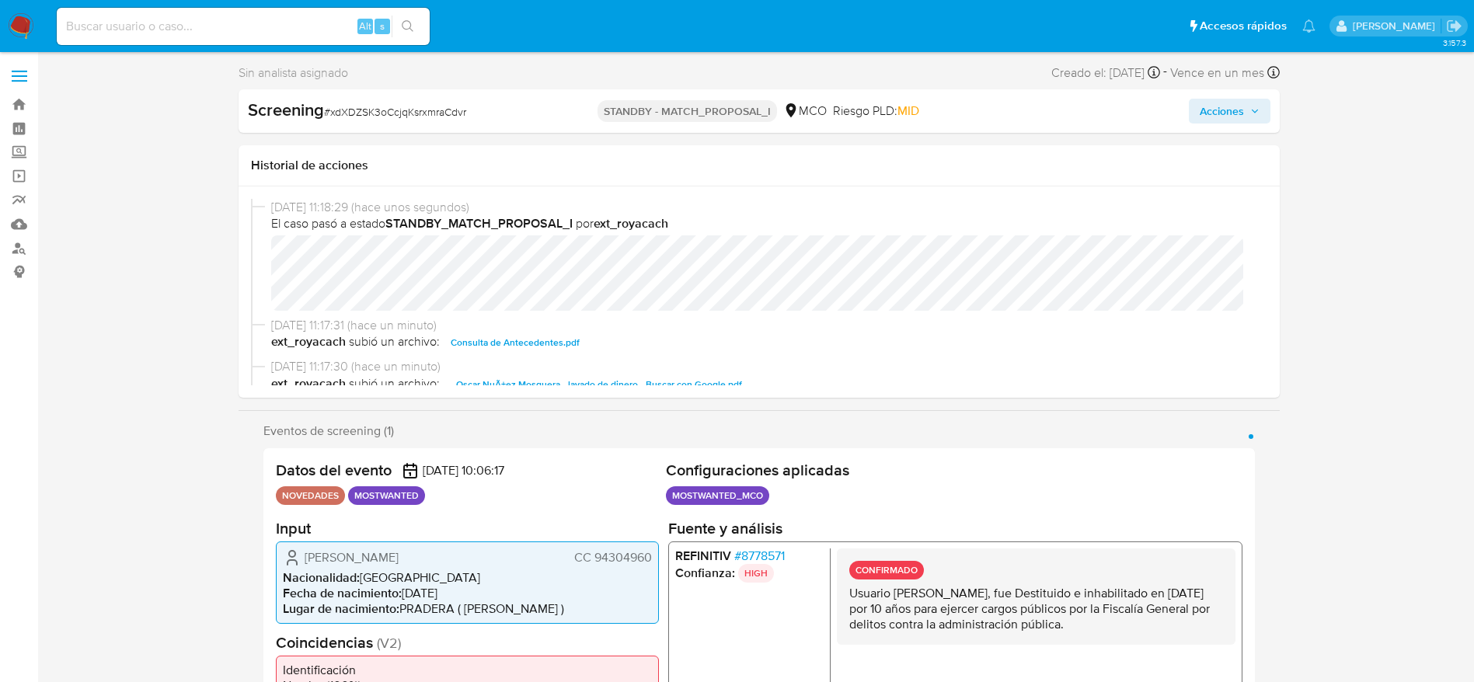
select select "10"
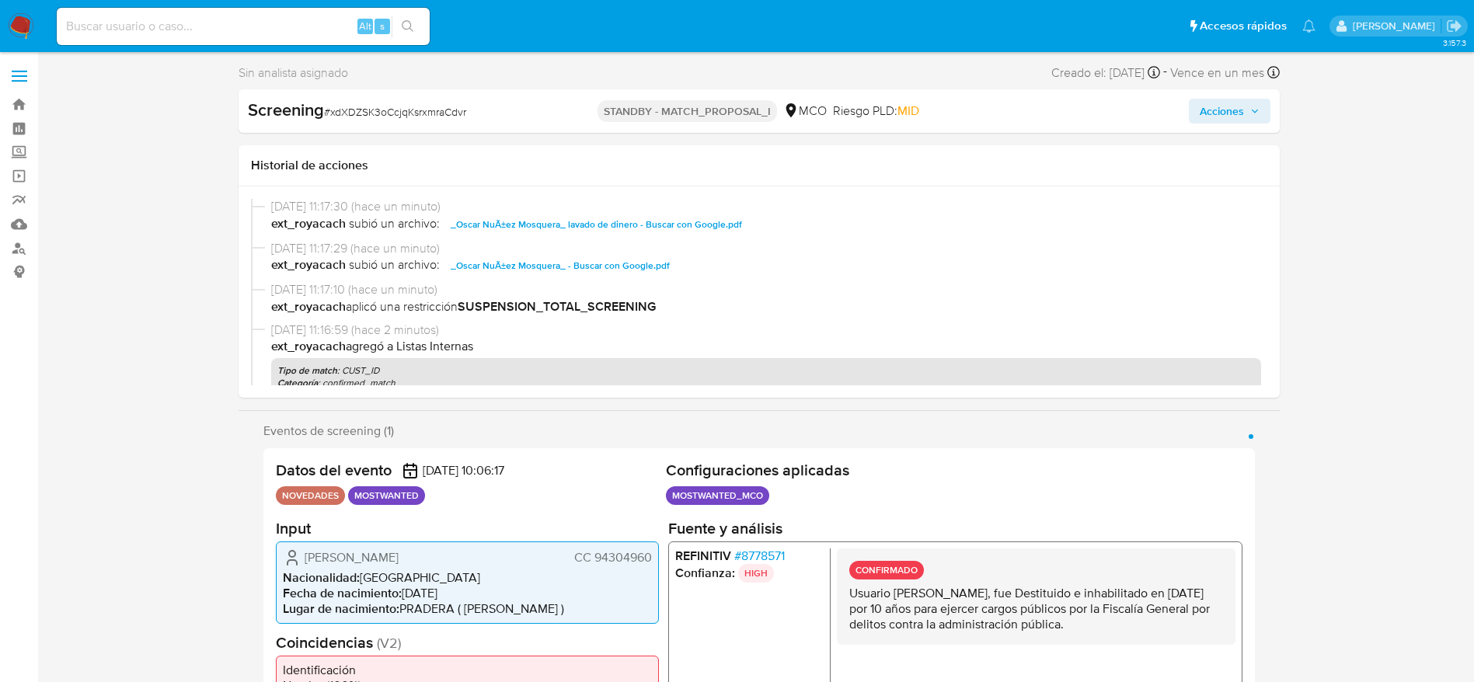
scroll to position [233, 0]
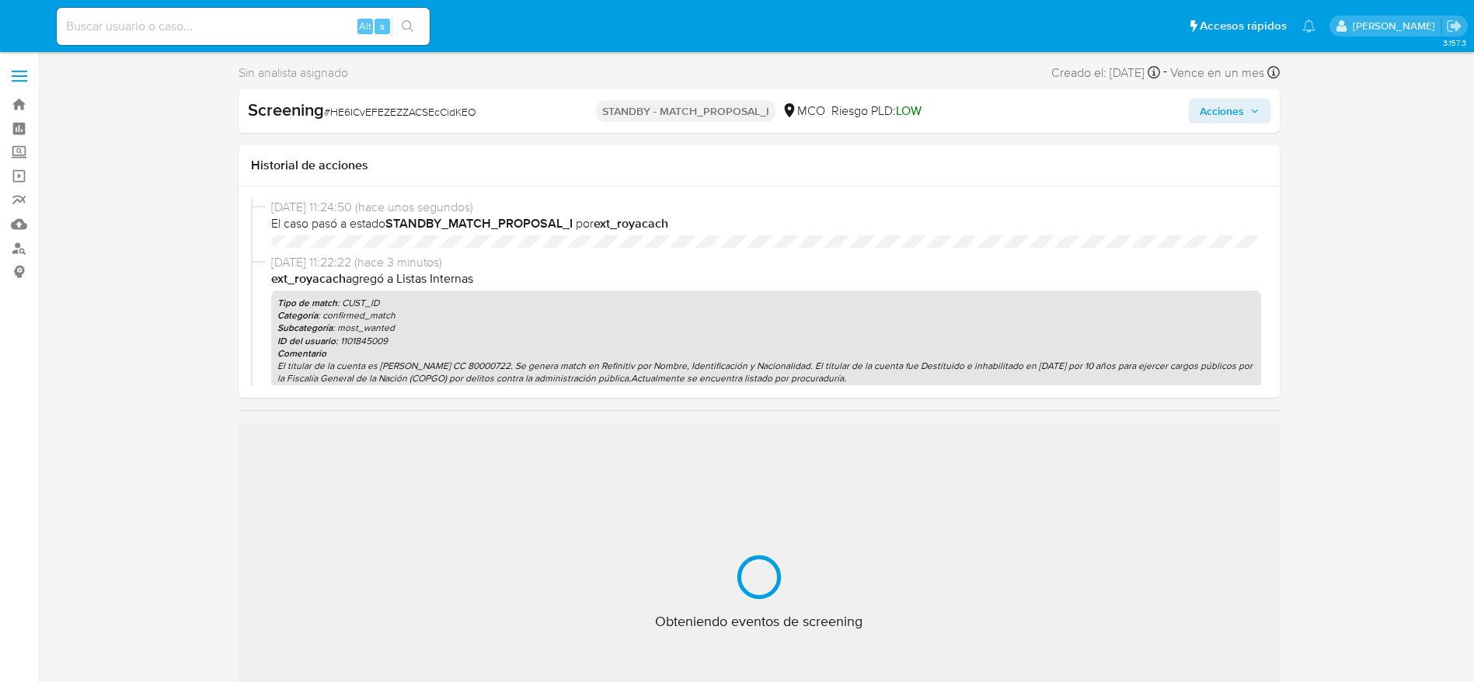
select select "10"
